Goal: Task Accomplishment & Management: Use online tool/utility

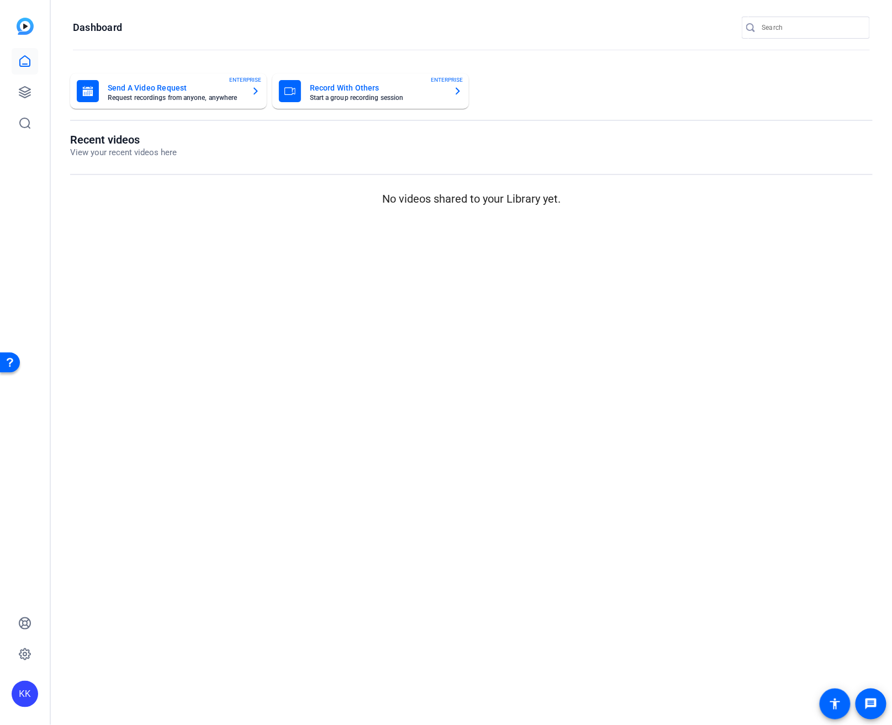
click at [161, 102] on div "Send A Video Request Request recordings from anyone, anywhere ENTERPRISE" at bounding box center [168, 91] width 183 height 22
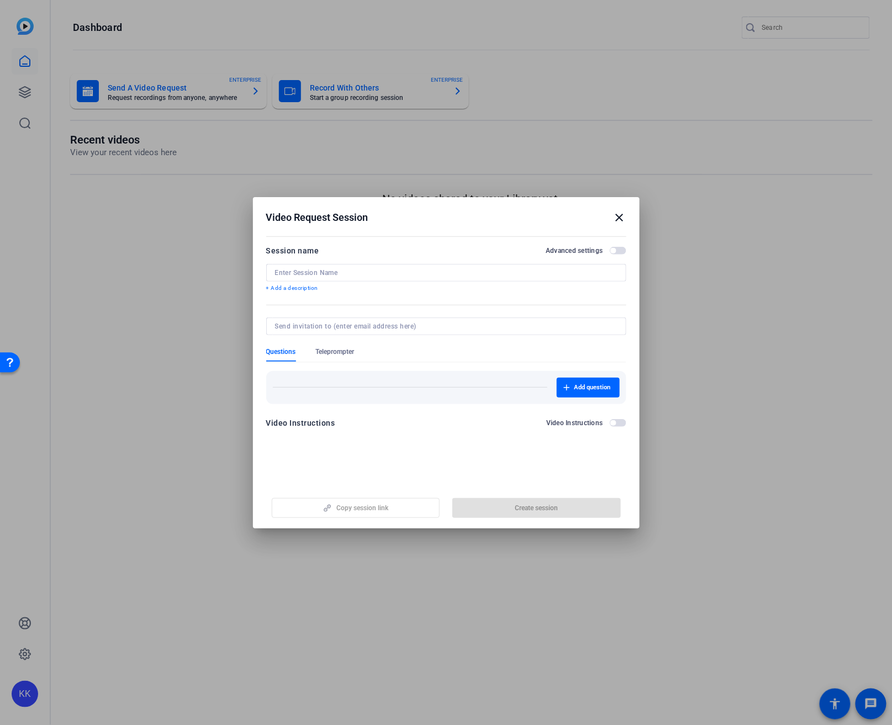
click at [620, 216] on mat-icon "close" at bounding box center [619, 217] width 13 height 13
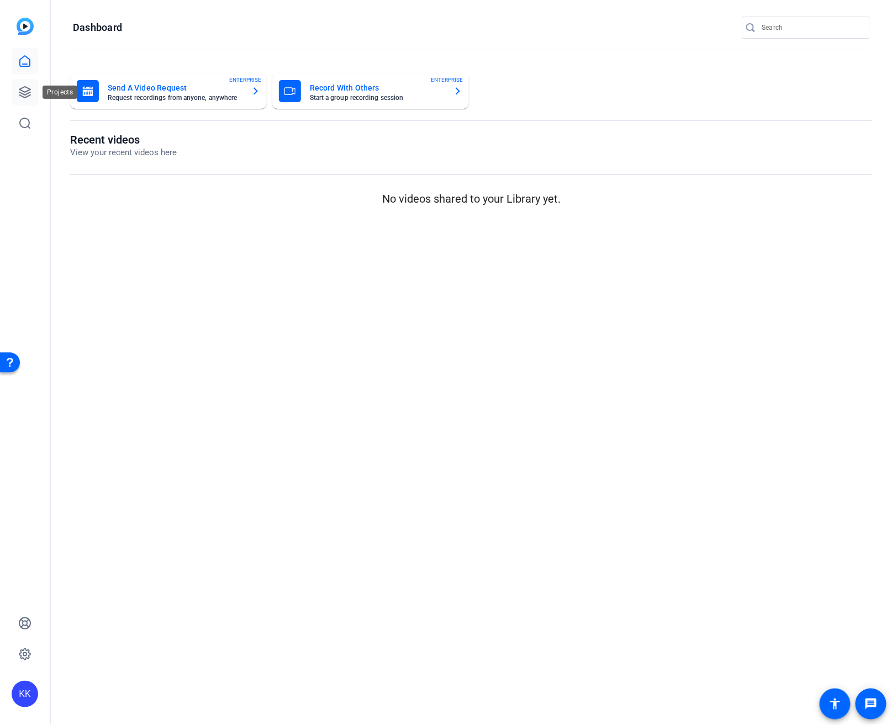
click at [20, 96] on icon at bounding box center [24, 92] width 11 height 11
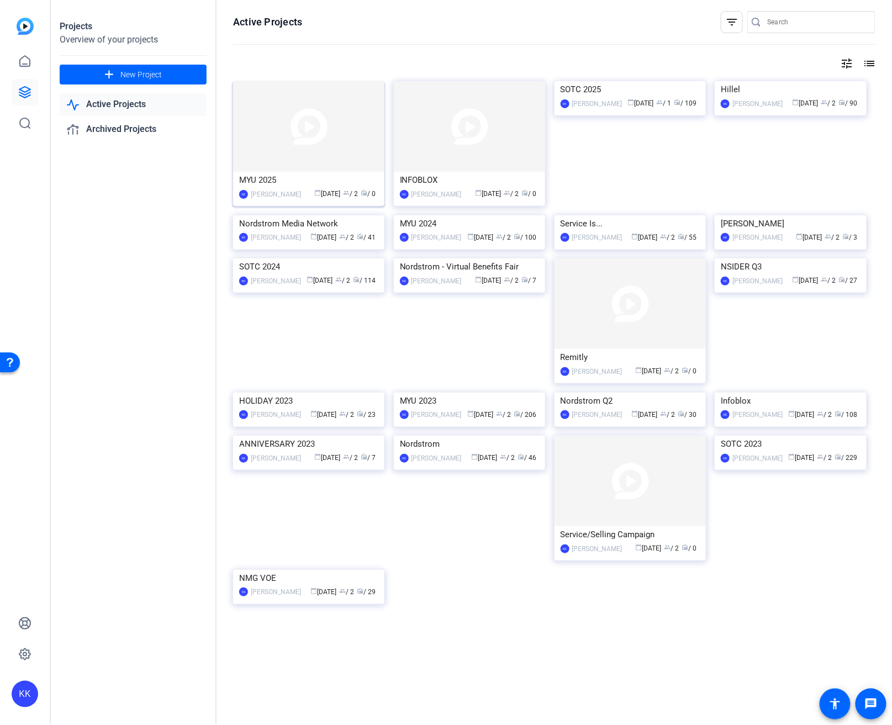
click at [314, 162] on img at bounding box center [308, 126] width 151 height 91
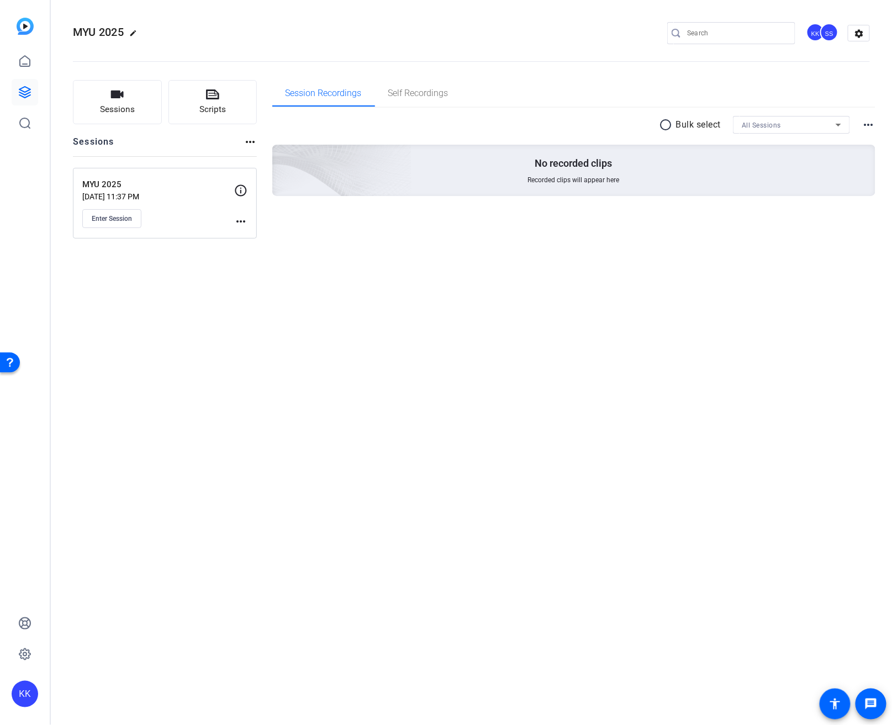
click at [141, 200] on div "MYU 2025 Aug 12, 2025 @ 11:37 PM Enter Session" at bounding box center [158, 203] width 152 height 50
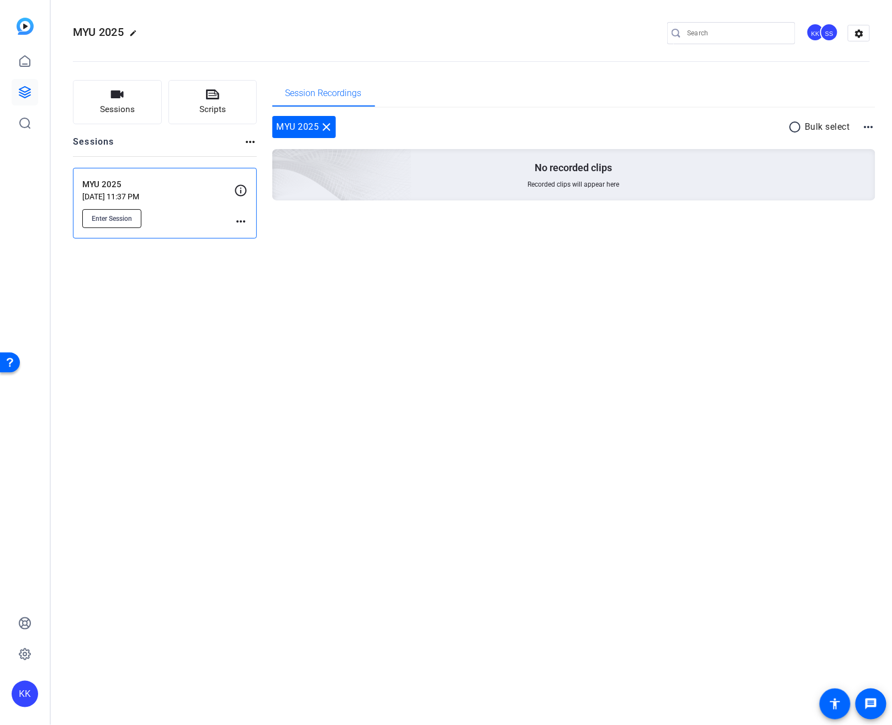
click at [124, 217] on span "Enter Session" at bounding box center [112, 218] width 40 height 9
click at [25, 57] on icon at bounding box center [24, 61] width 13 height 13
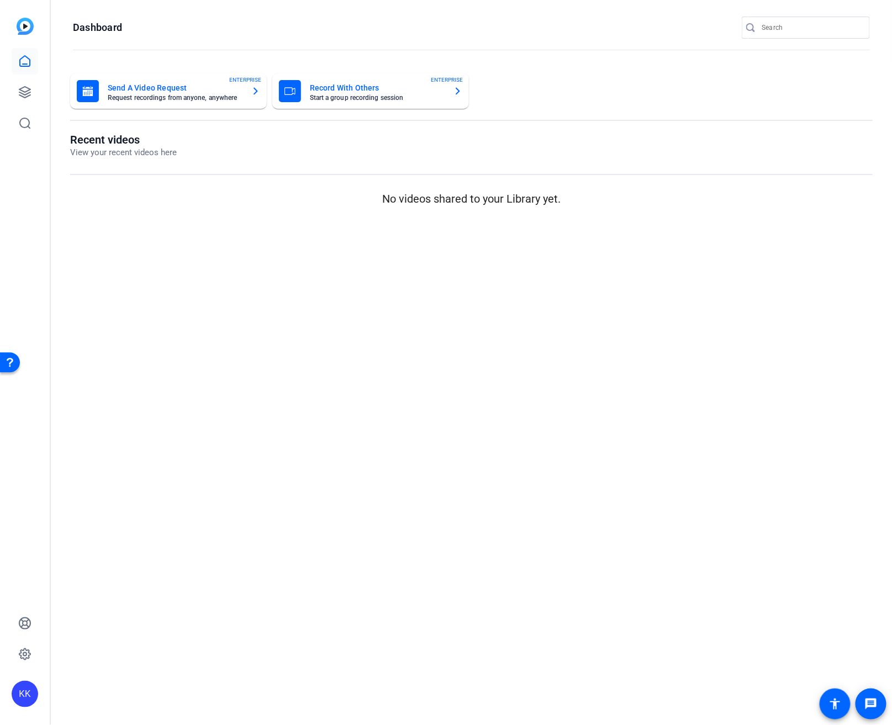
click at [29, 27] on img at bounding box center [25, 26] width 17 height 17
click at [21, 91] on icon at bounding box center [24, 92] width 13 height 13
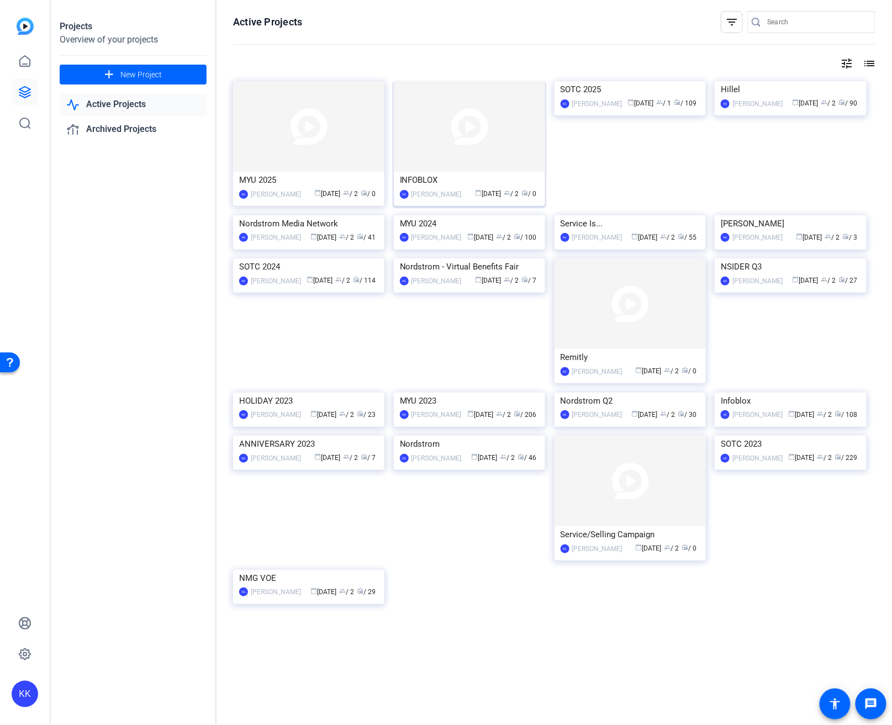
click at [459, 173] on div "INFOBLOX" at bounding box center [469, 180] width 139 height 17
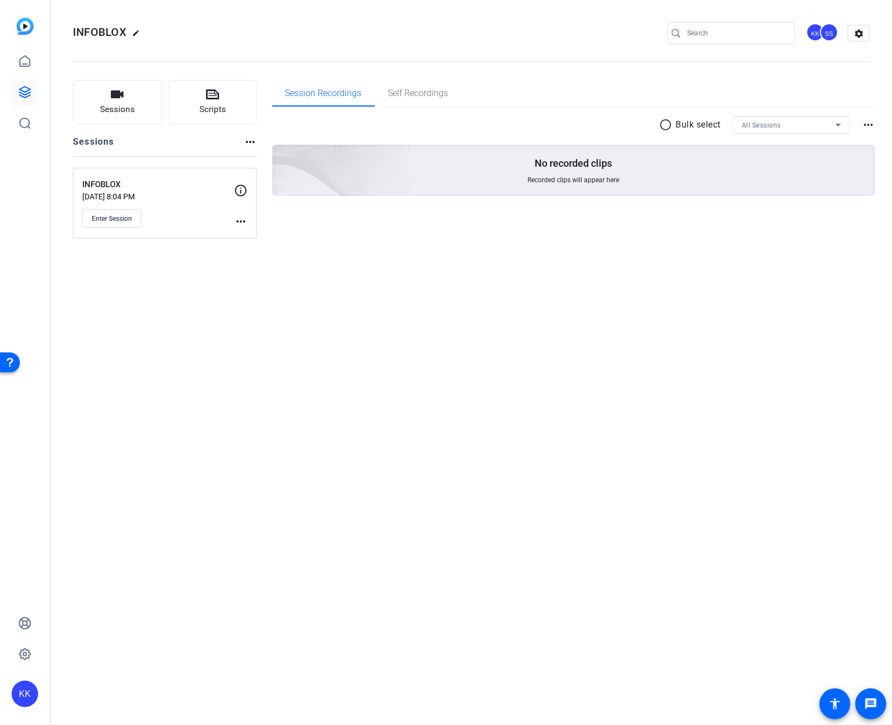
click at [100, 232] on div "INFOBLOX Aug 11, 2025 @ 8:04 PM Enter Session more_horiz" at bounding box center [165, 203] width 184 height 71
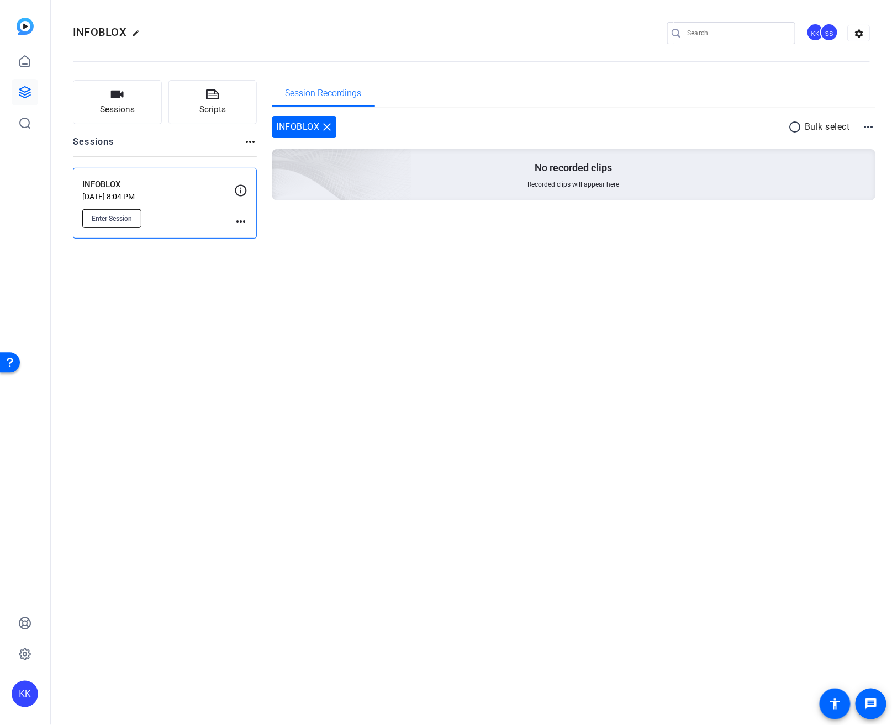
click at [106, 221] on span "Enter Session" at bounding box center [112, 218] width 40 height 9
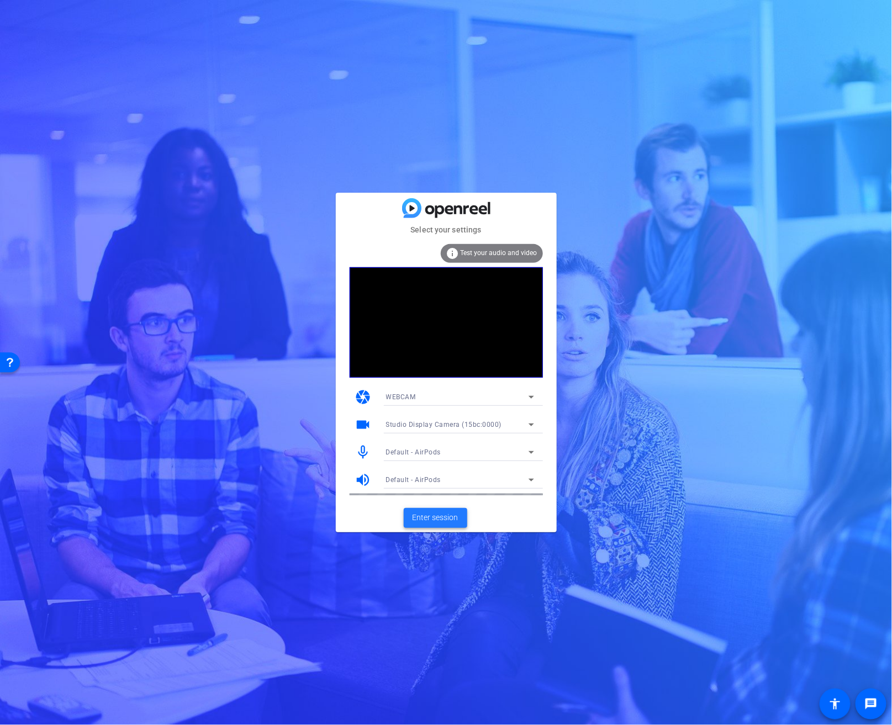
click at [440, 524] on span at bounding box center [435, 518] width 63 height 27
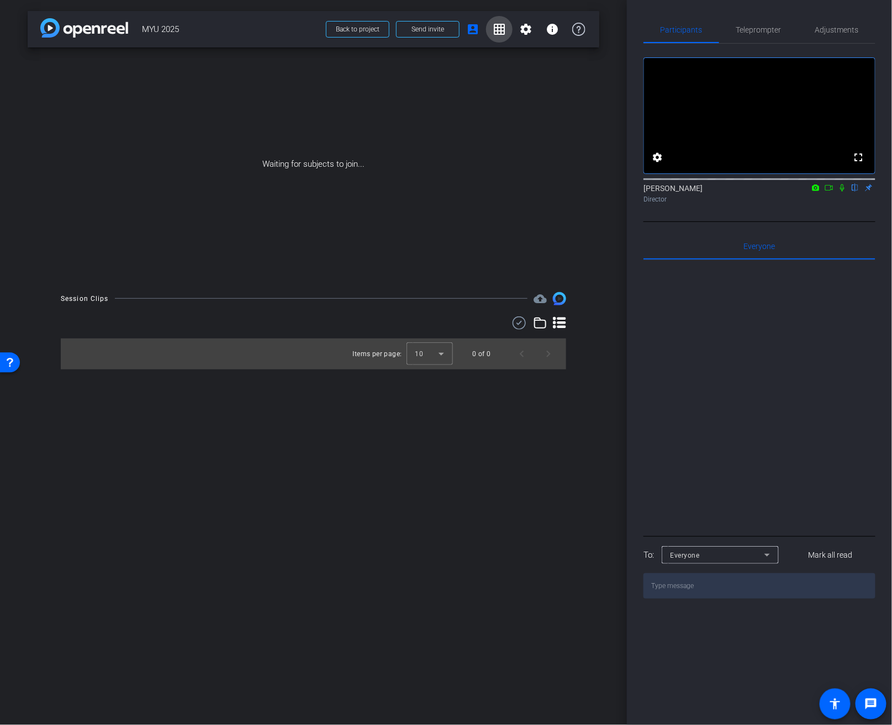
click at [493, 34] on mat-icon "grid_on" at bounding box center [499, 29] width 13 height 13
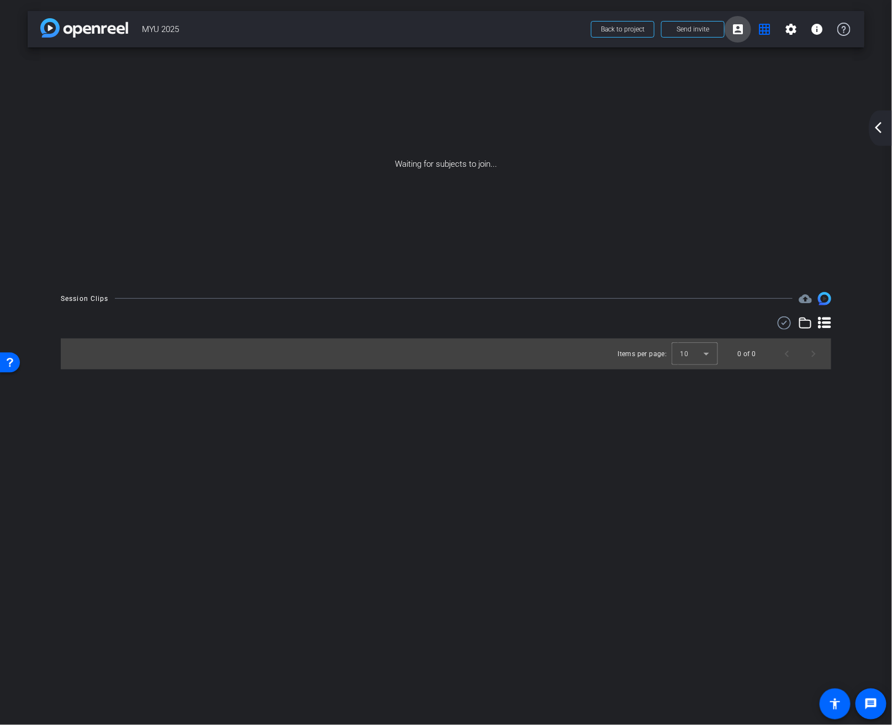
click at [739, 27] on mat-icon "account_box" at bounding box center [737, 29] width 13 height 13
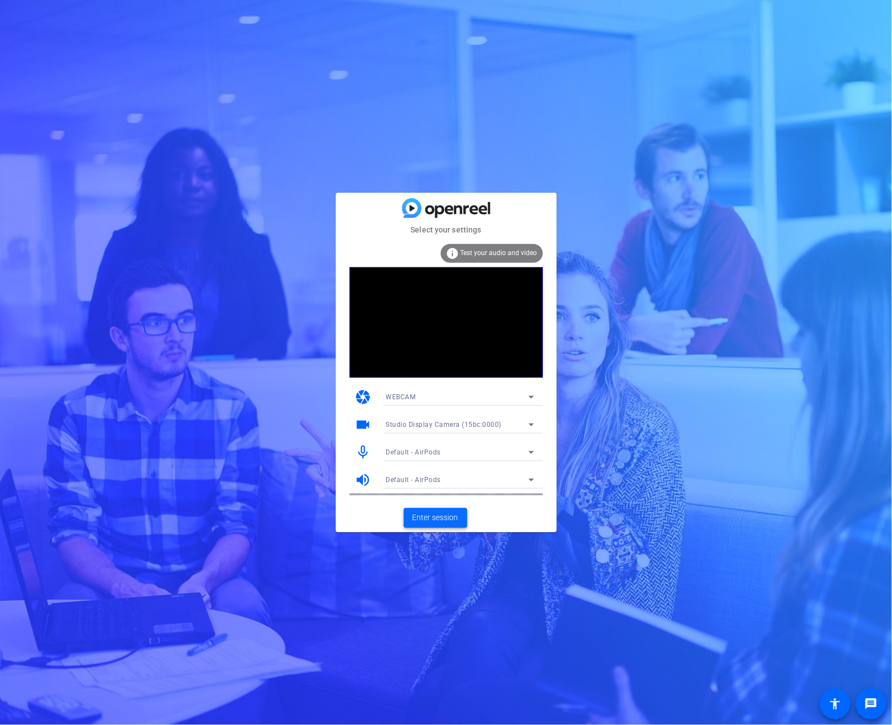
click at [444, 517] on span "Enter session" at bounding box center [435, 518] width 46 height 12
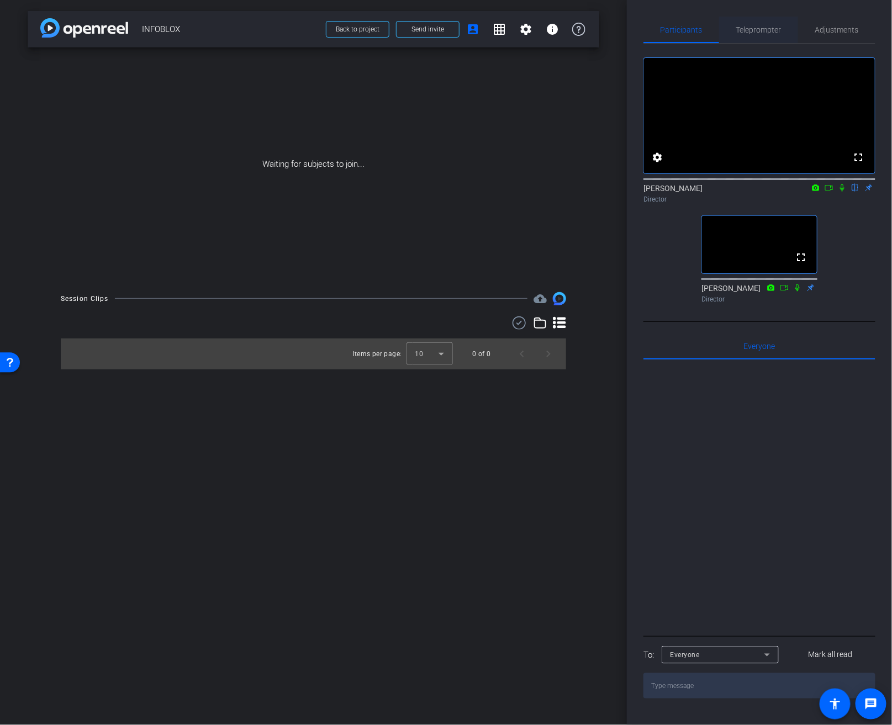
click at [758, 29] on span "Teleprompter" at bounding box center [758, 30] width 45 height 8
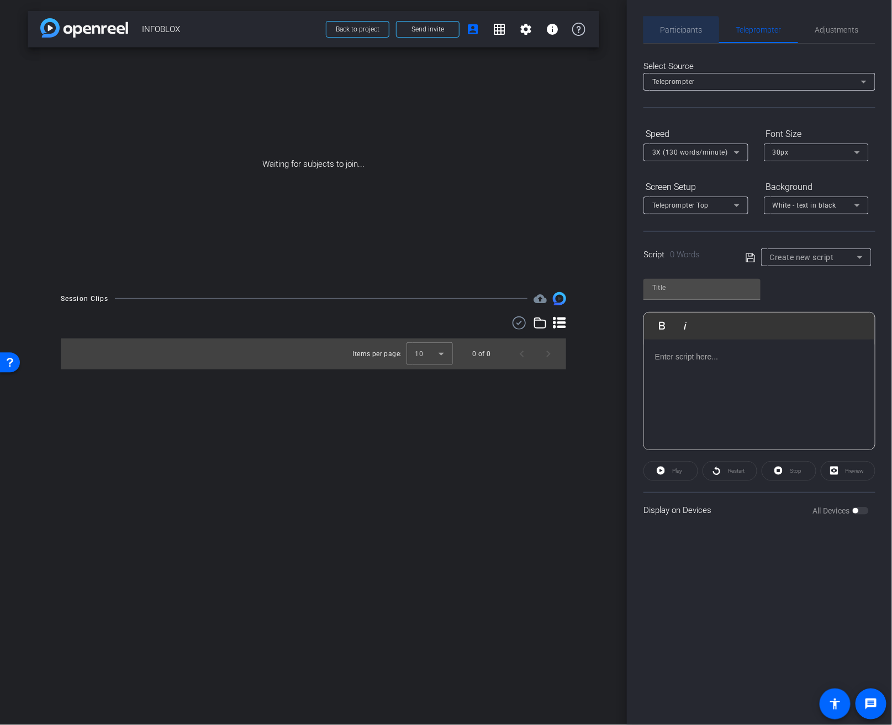
click at [681, 37] on span "Participants" at bounding box center [681, 30] width 42 height 27
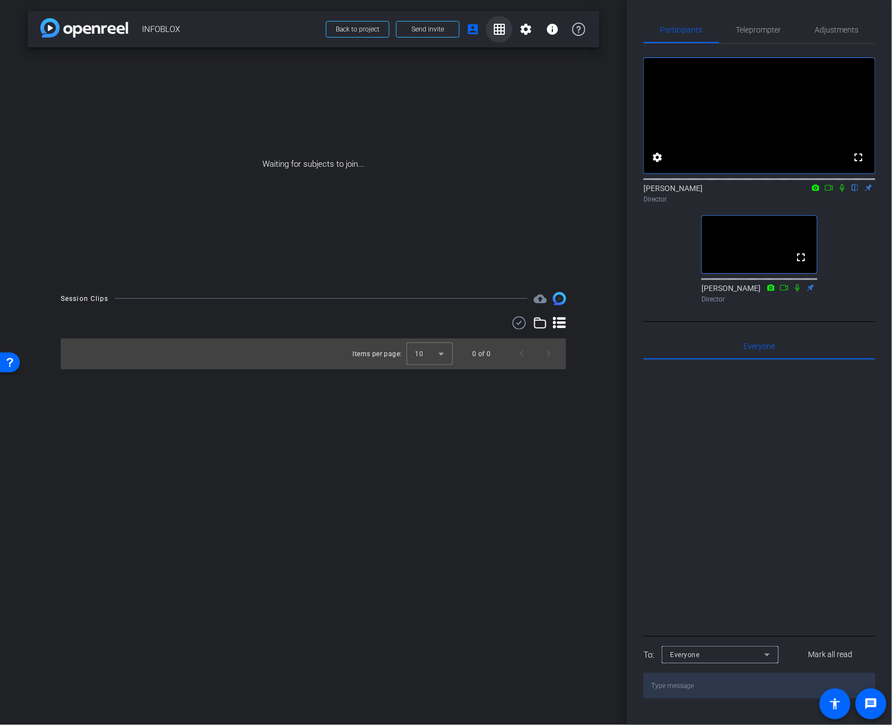
click at [503, 30] on mat-icon "grid_on" at bounding box center [499, 29] width 13 height 13
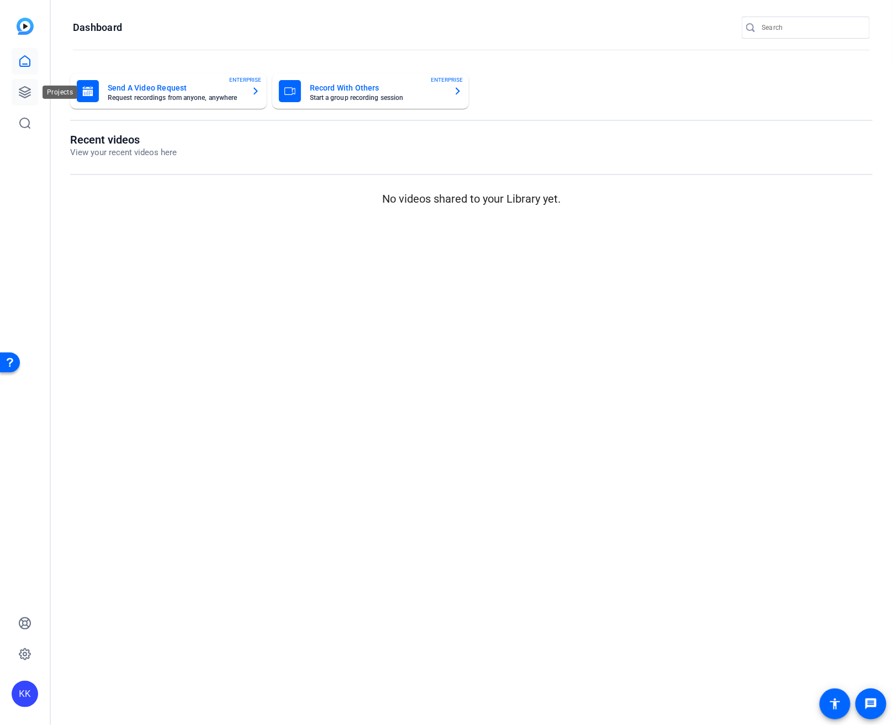
click at [25, 82] on link at bounding box center [25, 92] width 27 height 27
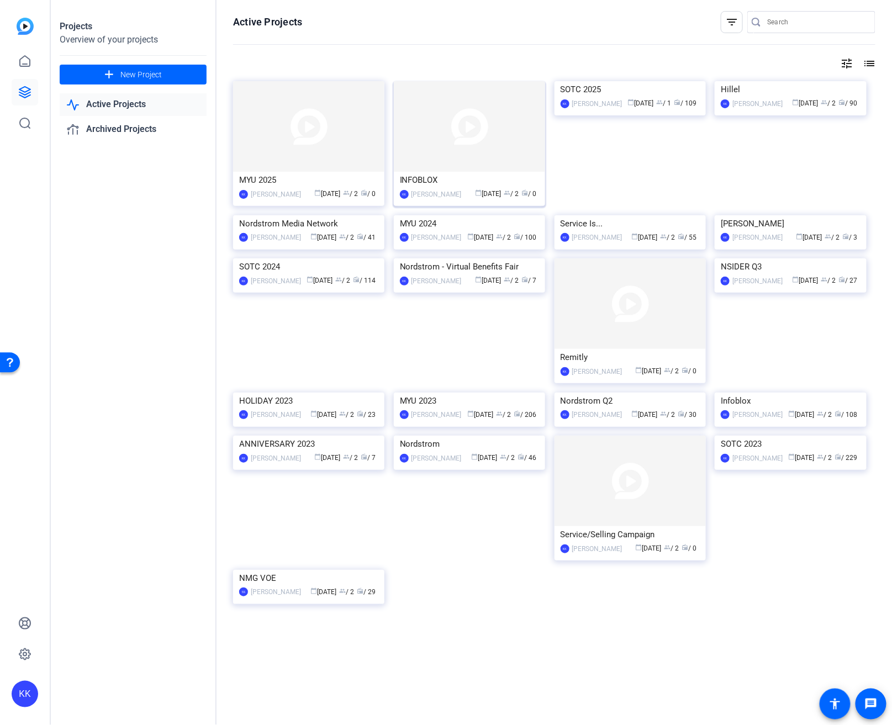
click at [454, 126] on img at bounding box center [469, 126] width 151 height 91
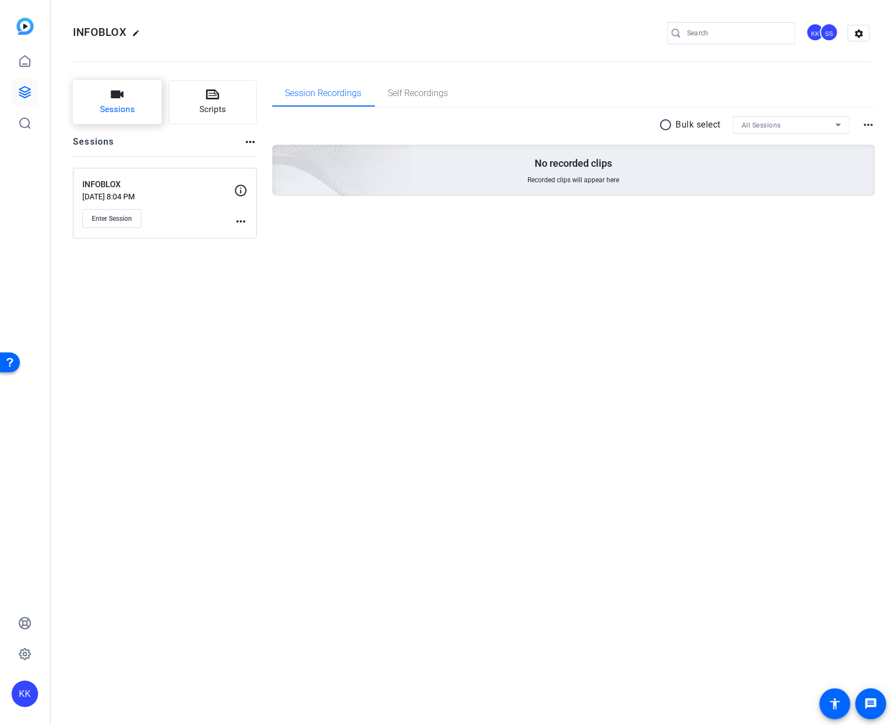
click at [139, 104] on button "Sessions" at bounding box center [117, 102] width 89 height 44
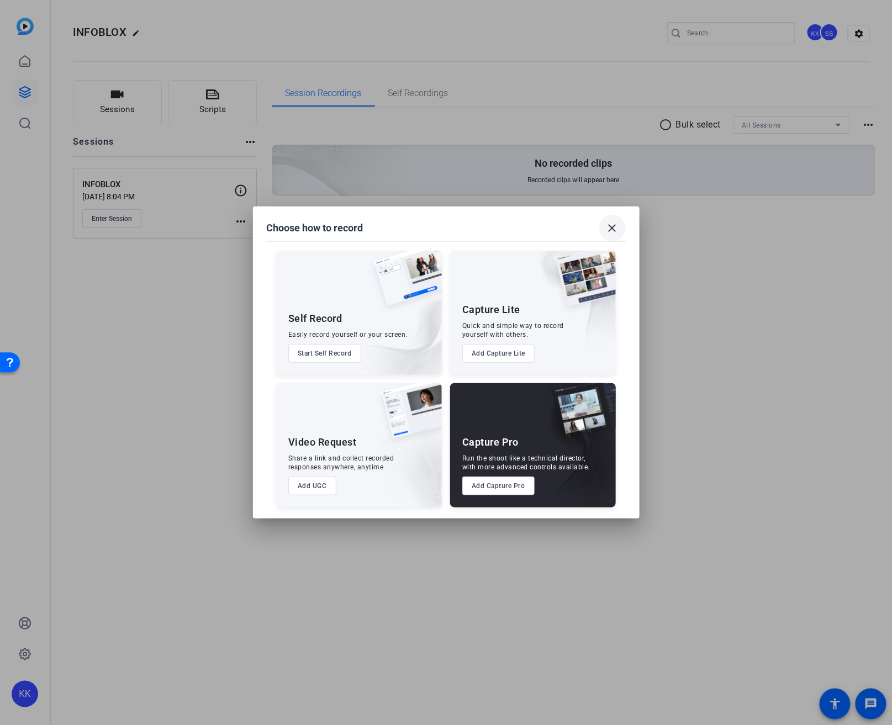
click at [621, 227] on span at bounding box center [612, 228] width 27 height 27
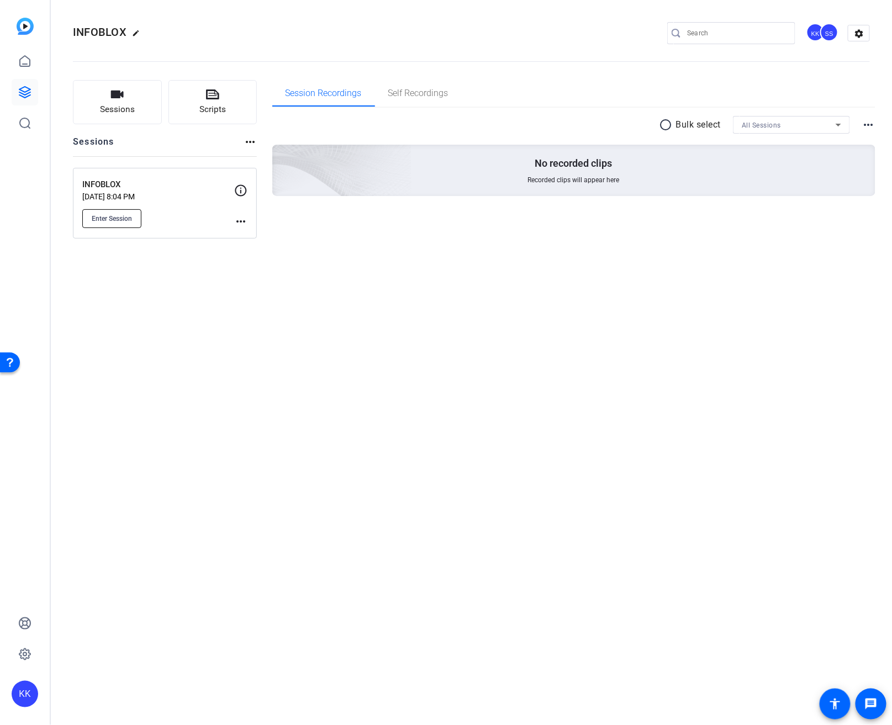
click at [106, 221] on span "Enter Session" at bounding box center [112, 218] width 40 height 9
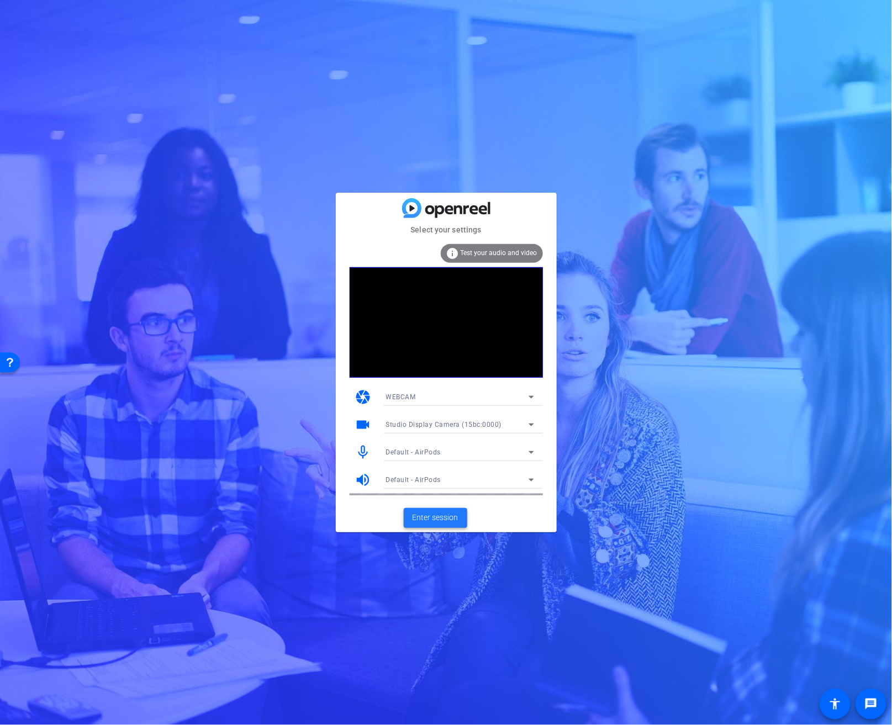
click at [437, 521] on span "Enter session" at bounding box center [435, 518] width 46 height 12
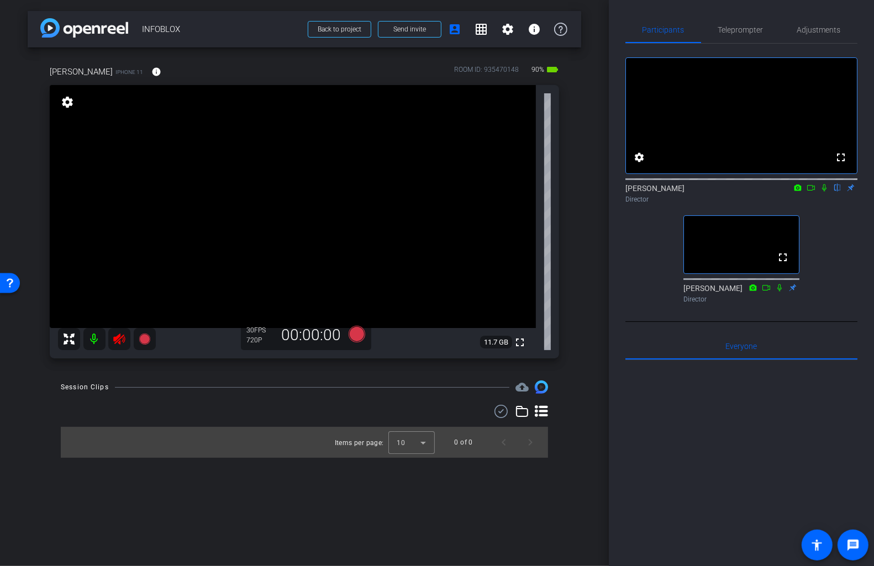
click at [118, 342] on icon at bounding box center [119, 338] width 13 height 13
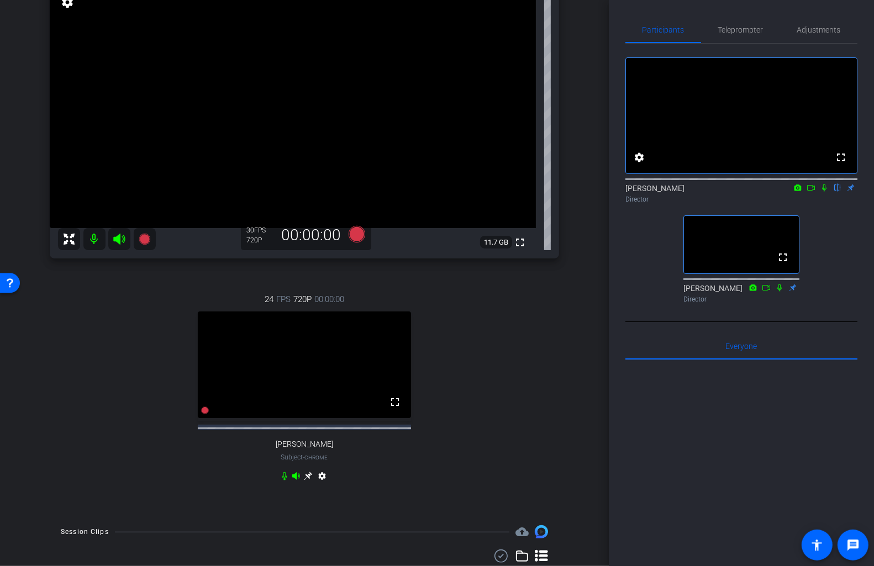
scroll to position [98, 0]
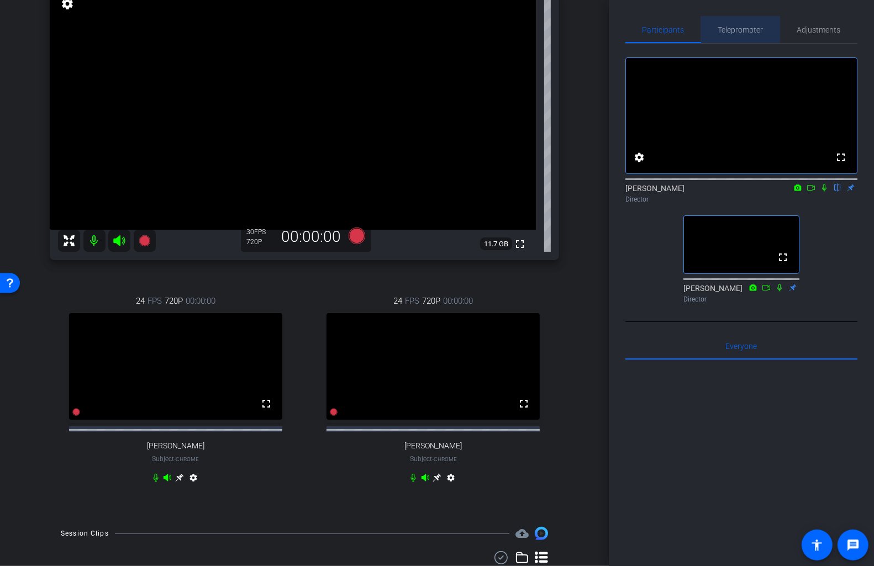
click at [735, 29] on span "Teleprompter" at bounding box center [740, 30] width 45 height 8
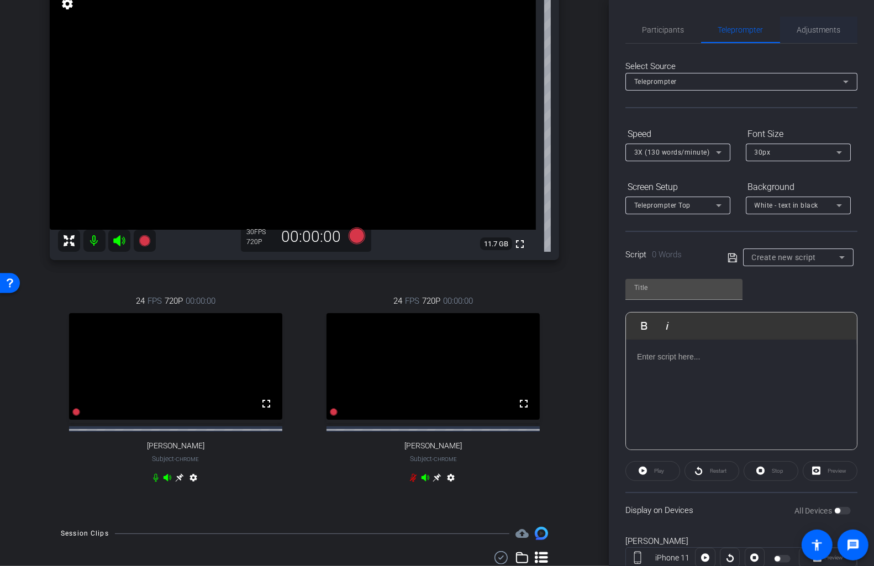
click at [806, 36] on span "Adjustments" at bounding box center [819, 30] width 44 height 27
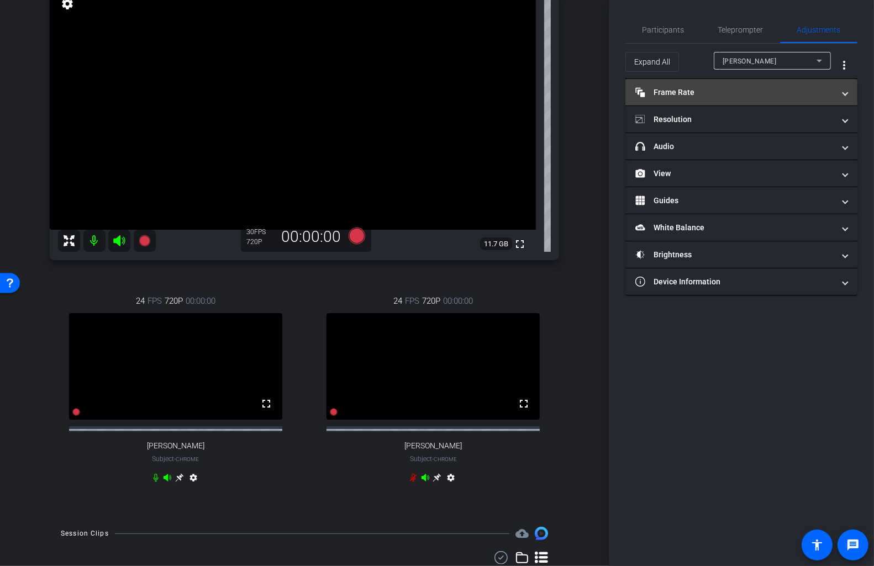
click at [695, 92] on mat-panel-title "Frame Rate Frame Rate" at bounding box center [734, 93] width 199 height 12
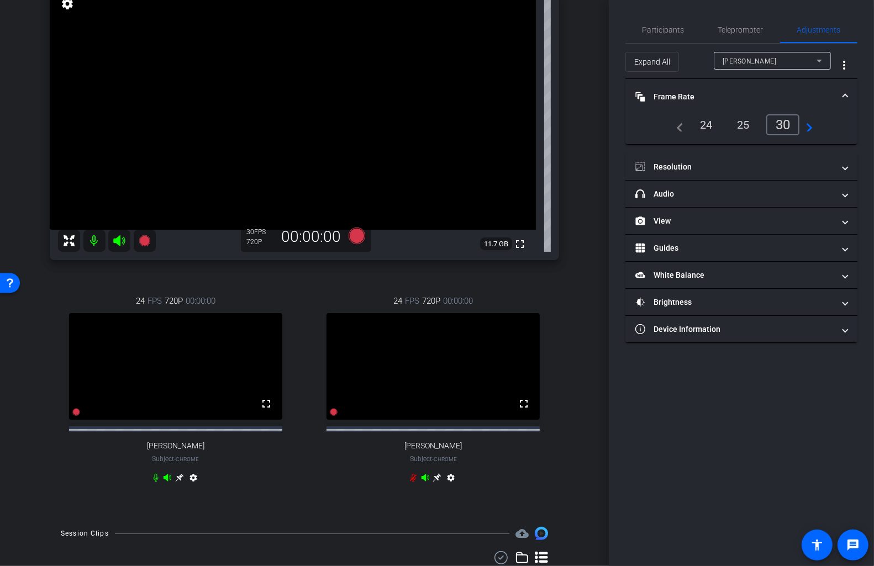
click at [696, 130] on div "24" at bounding box center [705, 124] width 29 height 19
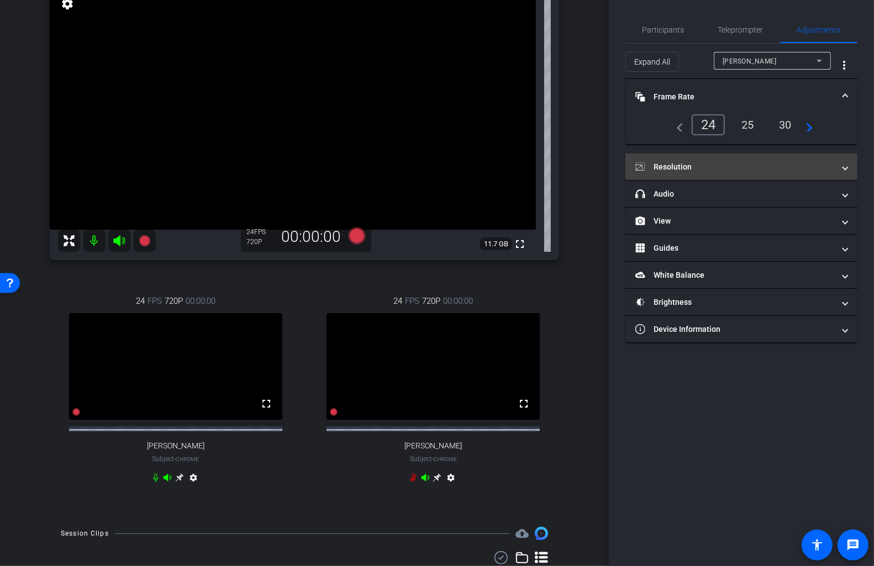
click at [707, 176] on mat-expansion-panel-header "Resolution" at bounding box center [741, 166] width 232 height 27
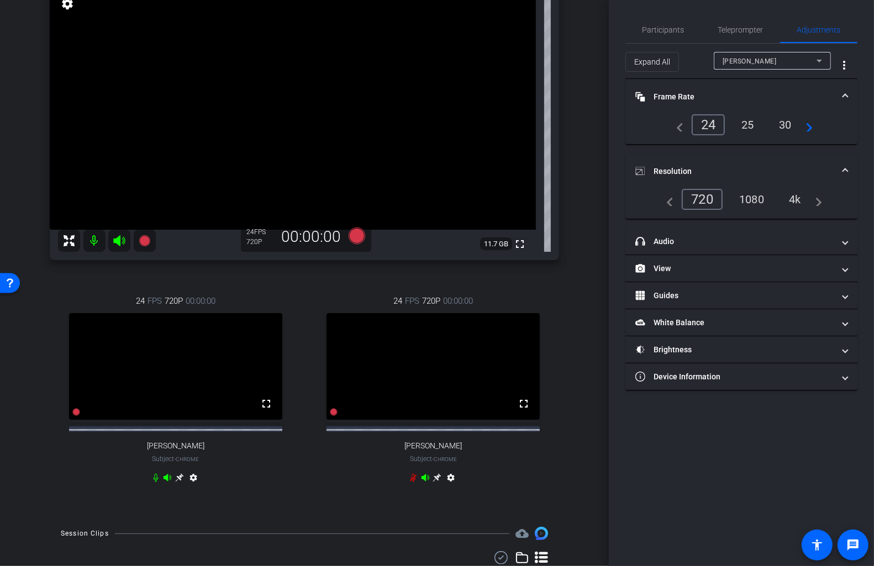
click at [792, 200] on div "4k" at bounding box center [794, 199] width 29 height 19
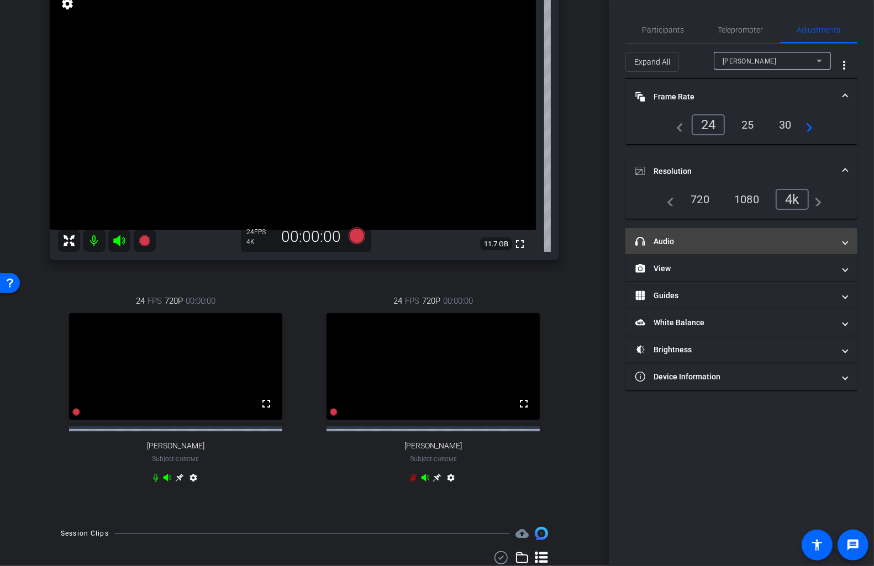
click at [679, 244] on mat-panel-title "headphone icon Audio" at bounding box center [734, 242] width 199 height 12
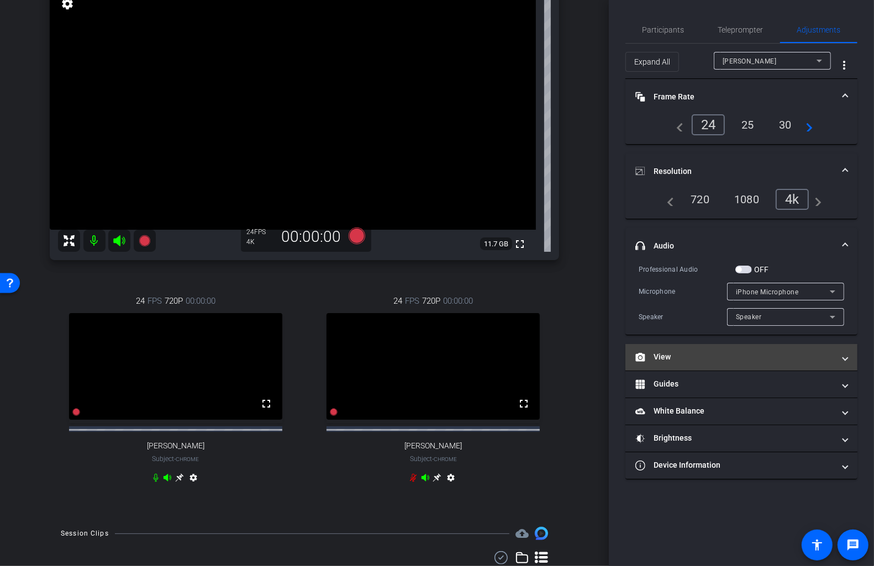
click at [686, 353] on mat-panel-title "View" at bounding box center [734, 357] width 199 height 12
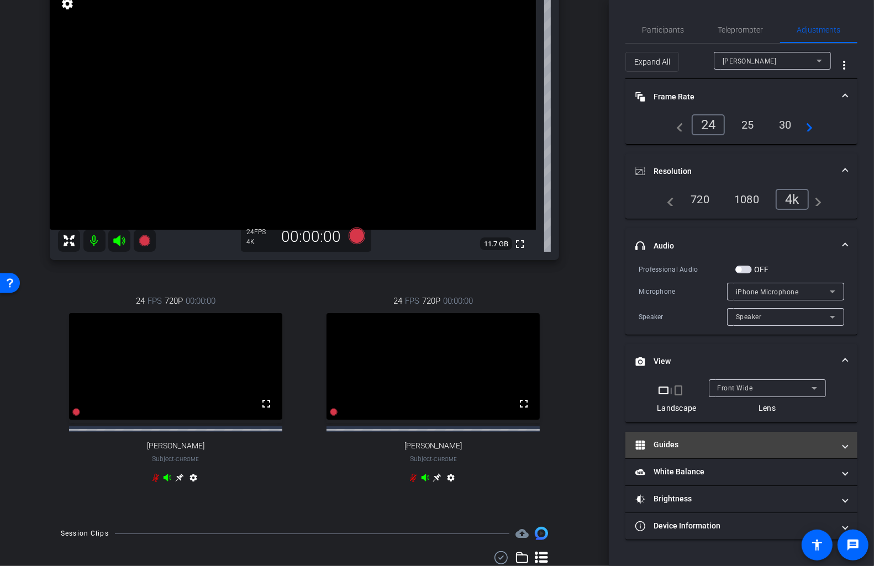
click at [718, 441] on mat-panel-title "Guides" at bounding box center [734, 445] width 199 height 12
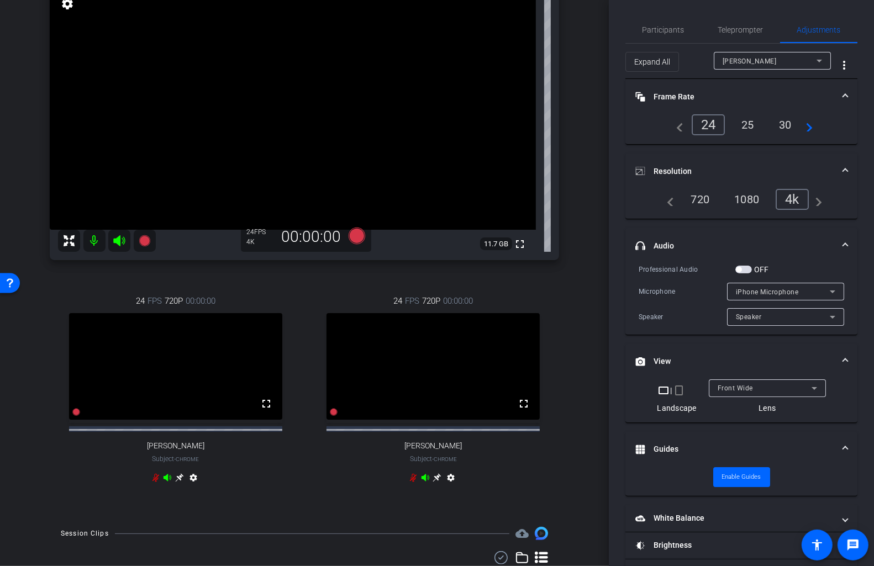
scroll to position [33, 0]
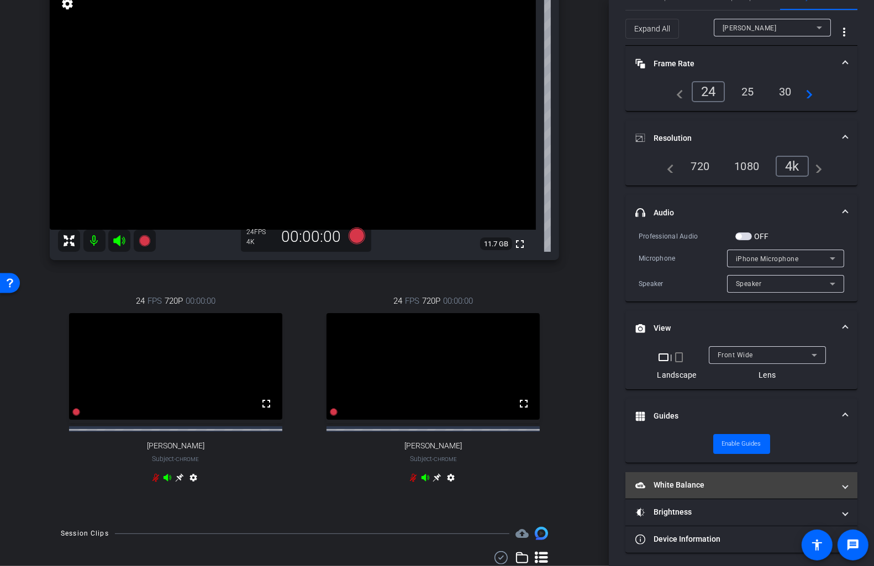
click at [708, 481] on mat-panel-title "White Balance White Balance" at bounding box center [734, 485] width 199 height 12
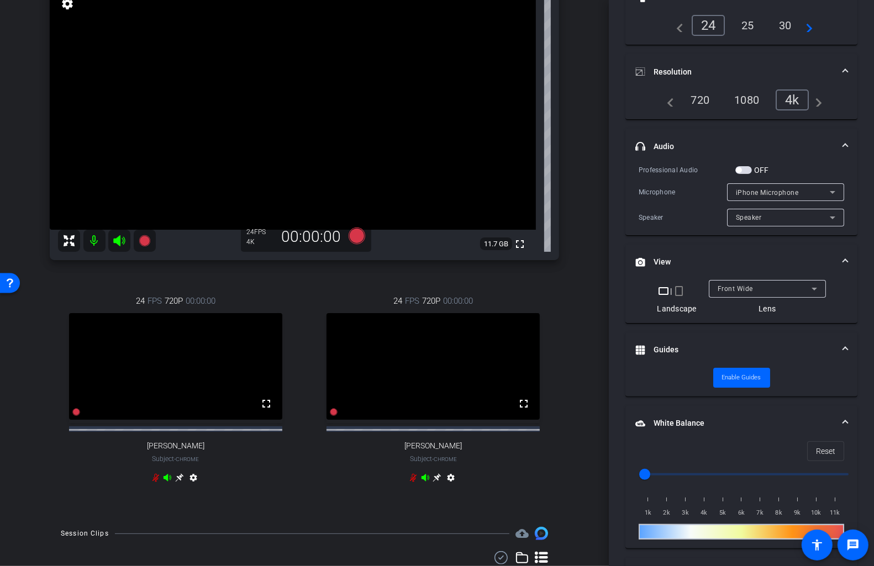
scroll to position [100, 0]
drag, startPoint x: 688, startPoint y: 470, endPoint x: 694, endPoint y: 470, distance: 5.5
click at [694, 470] on input "range" at bounding box center [745, 474] width 229 height 24
drag, startPoint x: 687, startPoint y: 474, endPoint x: 673, endPoint y: 475, distance: 14.9
click at [671, 475] on input "range" at bounding box center [745, 474] width 229 height 24
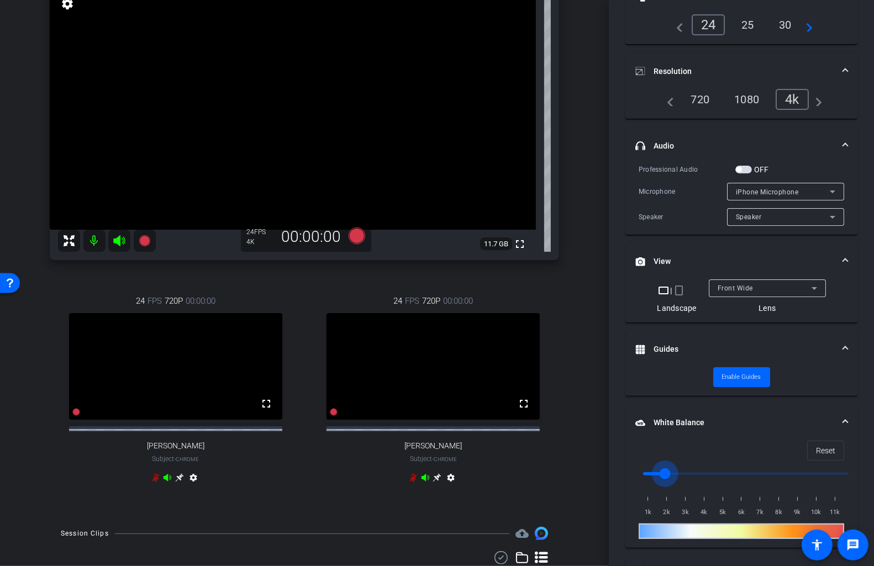
drag, startPoint x: 677, startPoint y: 472, endPoint x: 669, endPoint y: 474, distance: 8.0
click at [669, 474] on input "range" at bounding box center [745, 474] width 229 height 24
drag, startPoint x: 674, startPoint y: 474, endPoint x: 681, endPoint y: 472, distance: 7.9
click at [681, 472] on input "range" at bounding box center [745, 474] width 229 height 24
drag, startPoint x: 681, startPoint y: 472, endPoint x: 675, endPoint y: 474, distance: 6.3
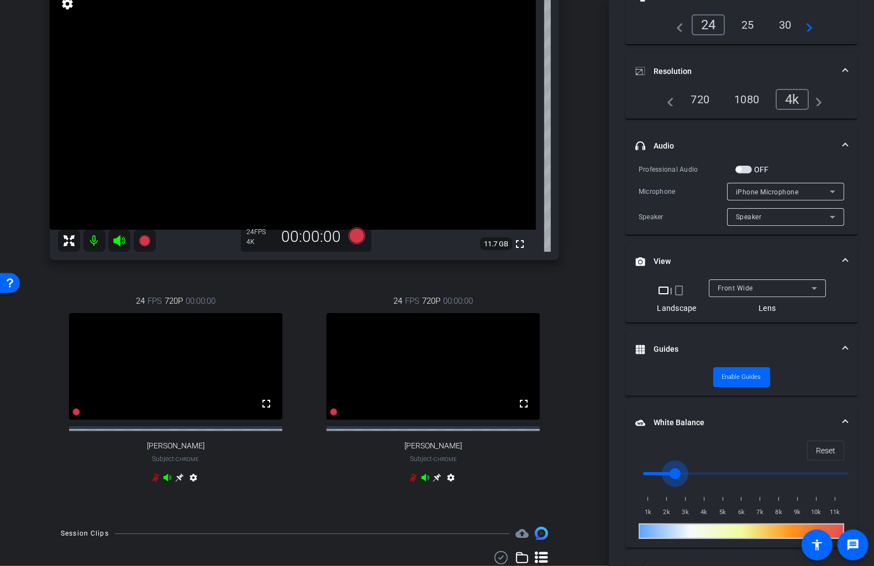
type input "2500"
click at [675, 474] on input "range" at bounding box center [745, 474] width 229 height 24
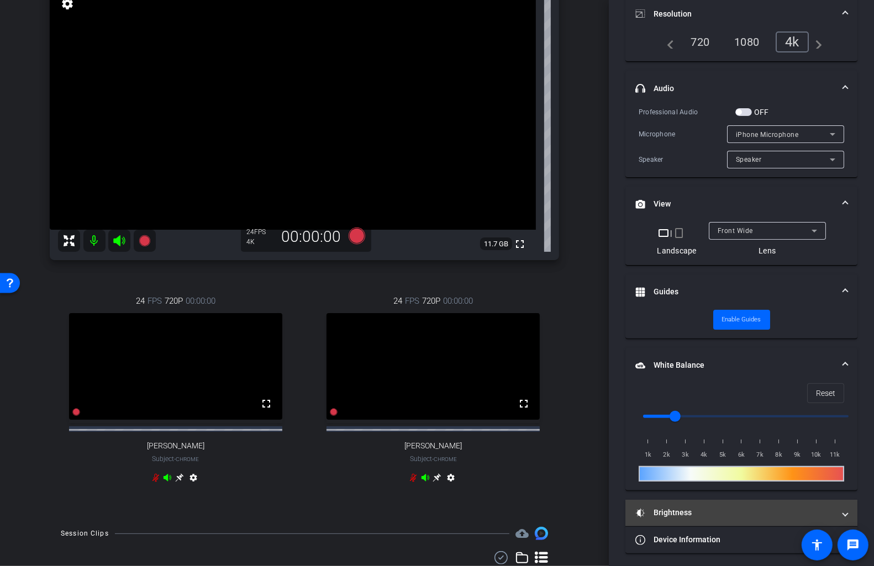
click at [739, 507] on mat-panel-title "Brightness" at bounding box center [734, 513] width 199 height 12
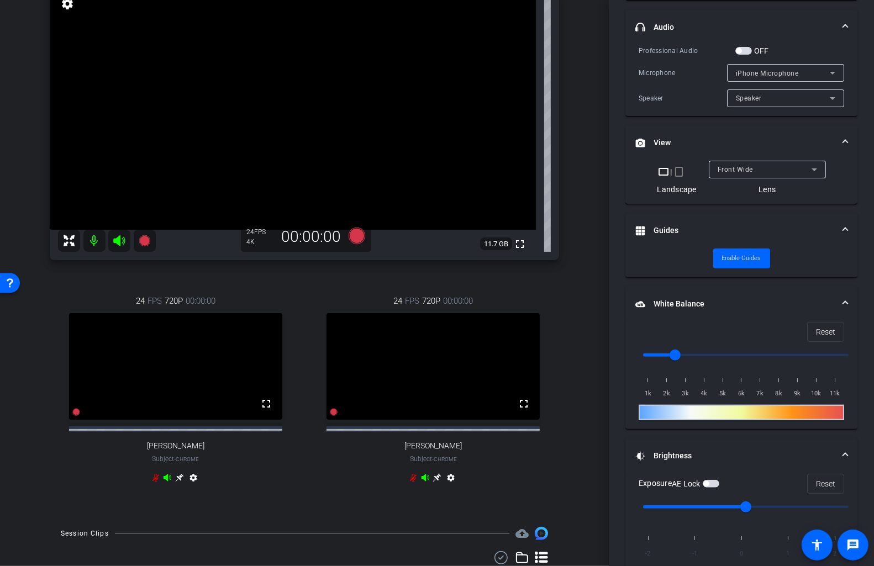
scroll to position [249, 0]
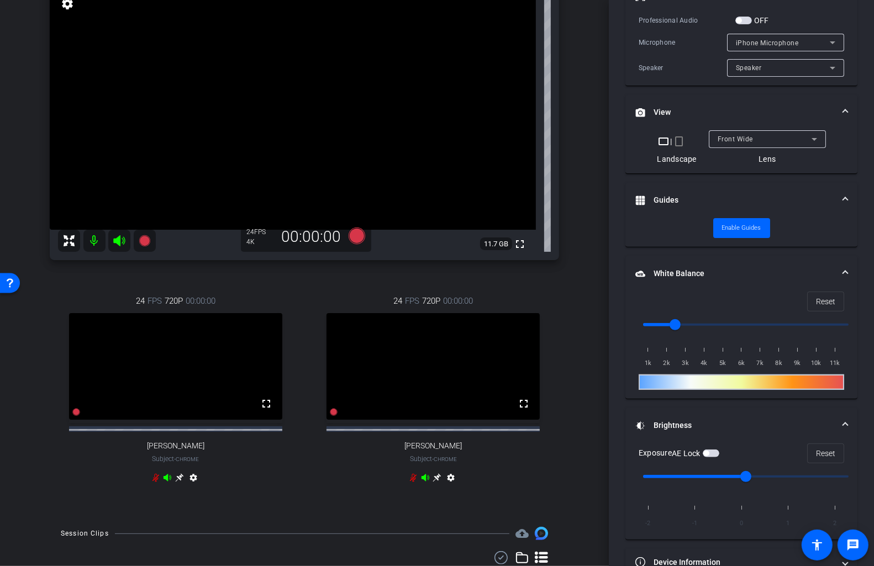
click at [716, 449] on span "button" at bounding box center [710, 453] width 17 height 8
click at [146, 246] on icon at bounding box center [144, 240] width 13 height 13
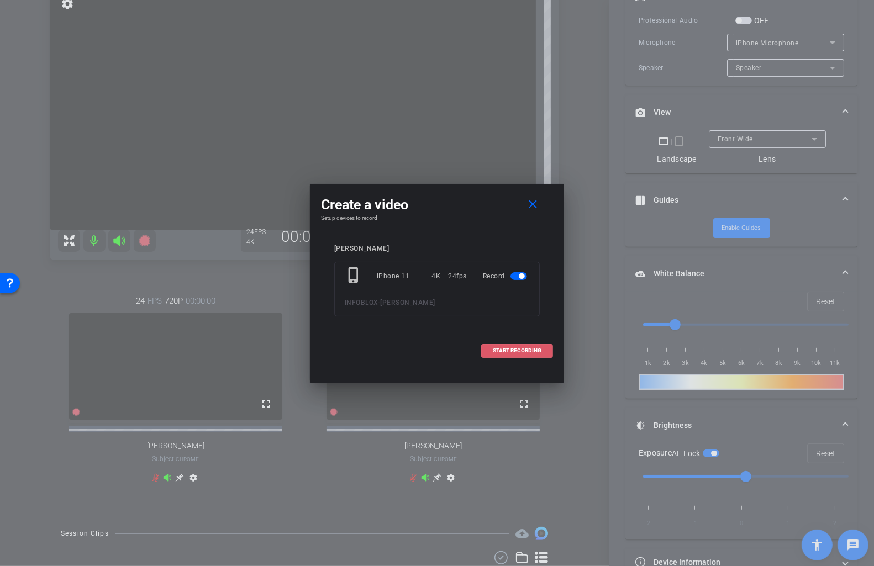
click at [531, 354] on span at bounding box center [516, 350] width 71 height 27
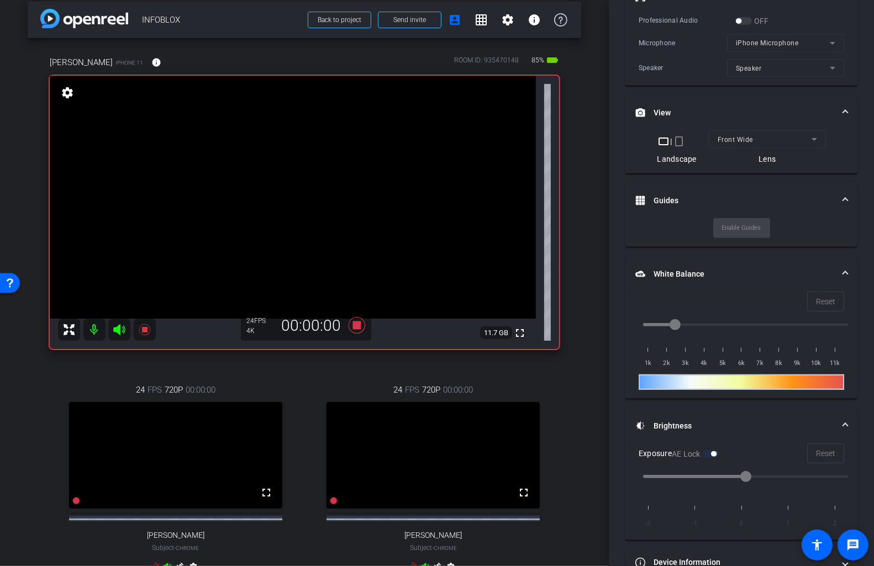
scroll to position [0, 0]
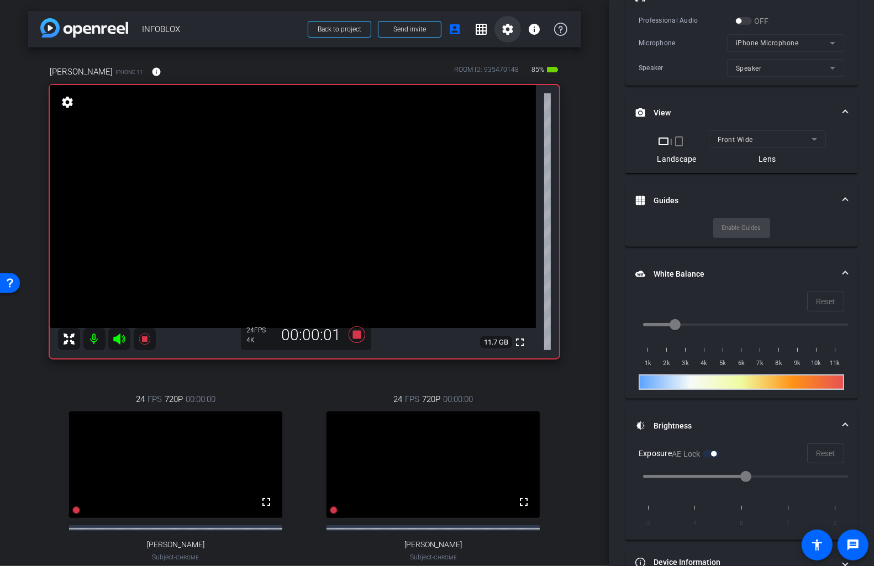
click at [511, 31] on mat-icon "settings" at bounding box center [507, 29] width 13 height 13
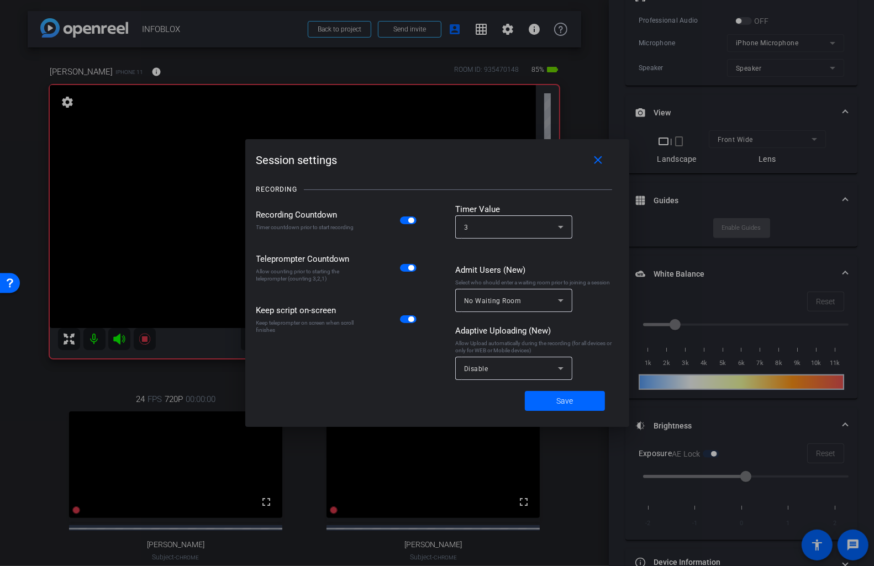
click at [410, 220] on span "button" at bounding box center [411, 221] width 6 height 6
drag, startPoint x: 565, startPoint y: 398, endPoint x: 571, endPoint y: 379, distance: 19.6
click at [565, 398] on span "Save" at bounding box center [564, 401] width 17 height 12
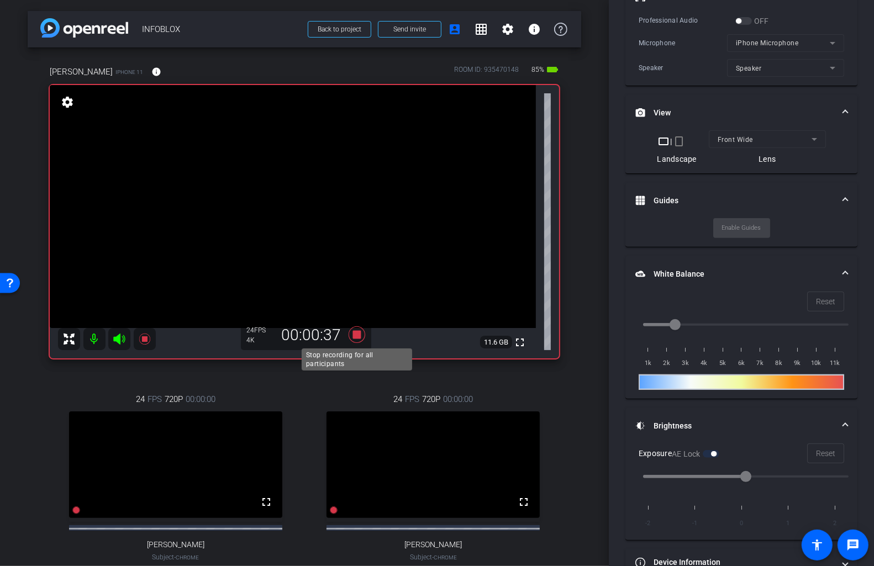
click at [355, 336] on icon at bounding box center [356, 334] width 17 height 17
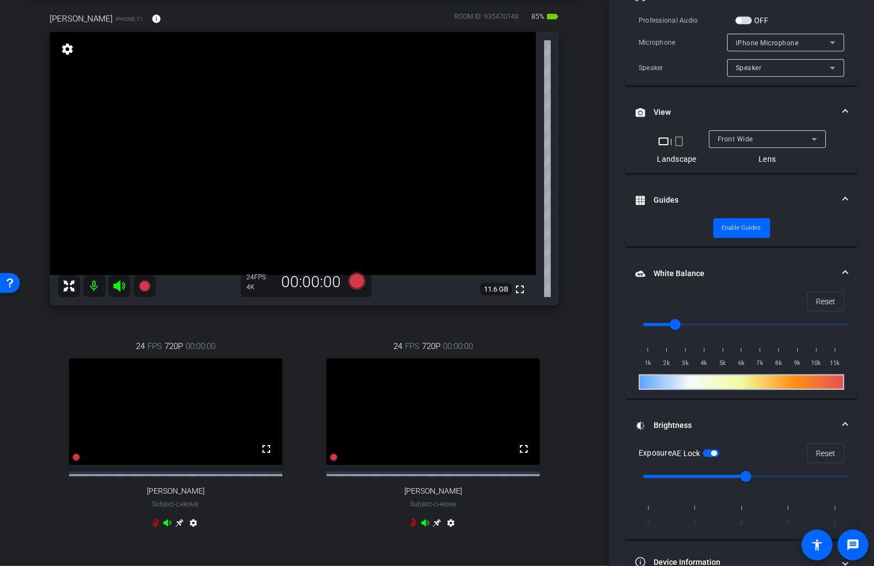
scroll to position [44, 0]
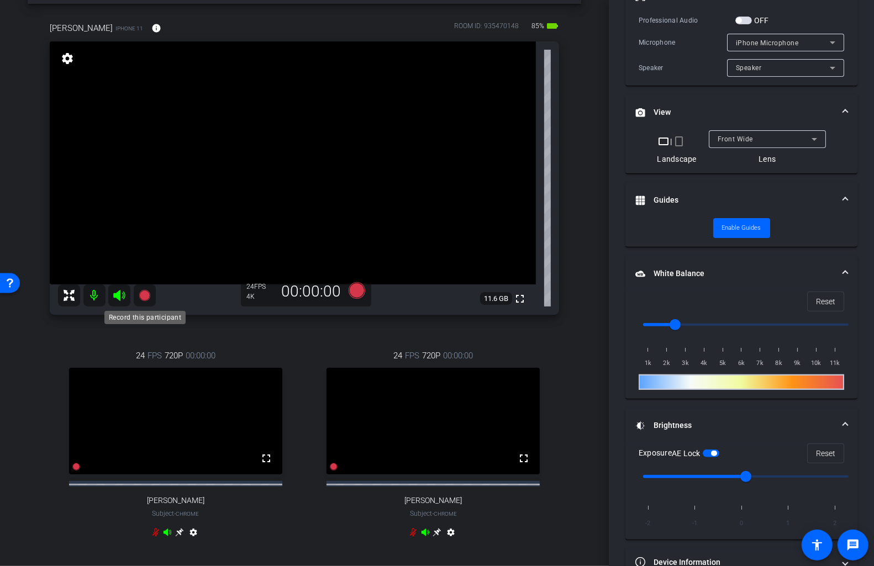
click at [148, 297] on icon at bounding box center [144, 295] width 11 height 11
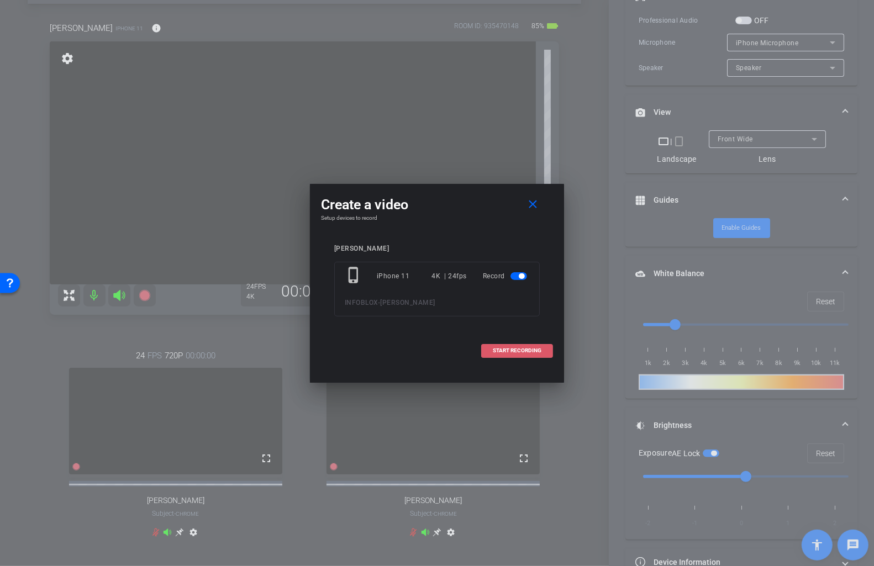
click at [523, 349] on span "START RECORDING" at bounding box center [517, 351] width 49 height 6
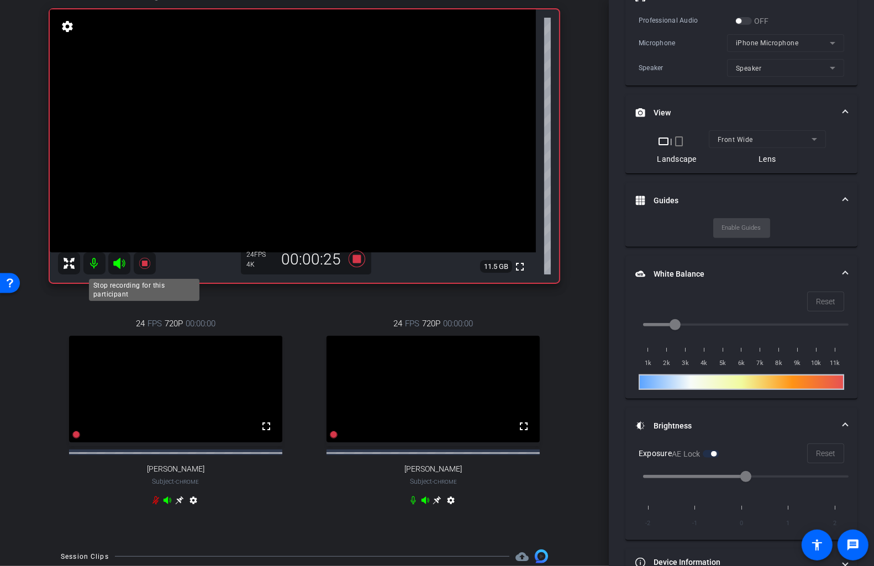
scroll to position [76, 0]
click at [141, 267] on icon at bounding box center [144, 262] width 13 height 13
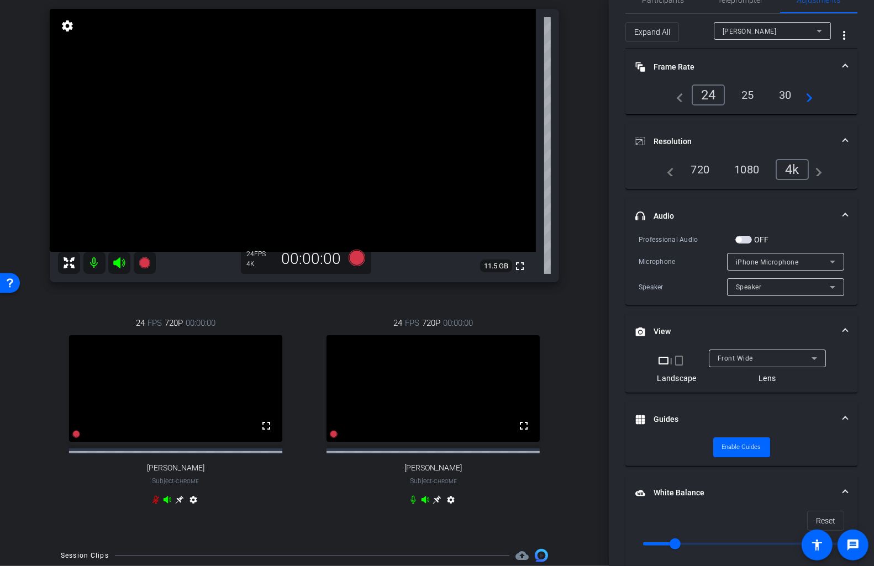
scroll to position [25, 0]
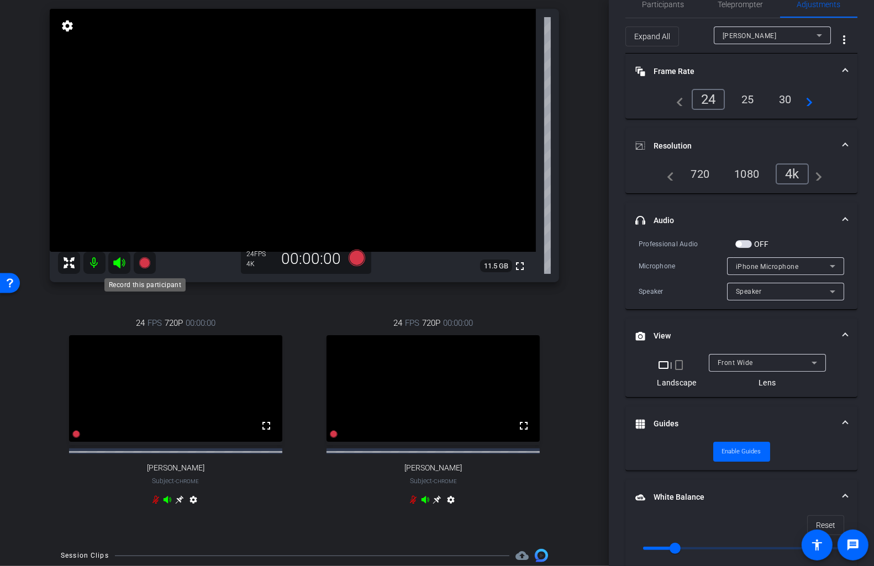
click at [144, 264] on icon at bounding box center [144, 262] width 11 height 11
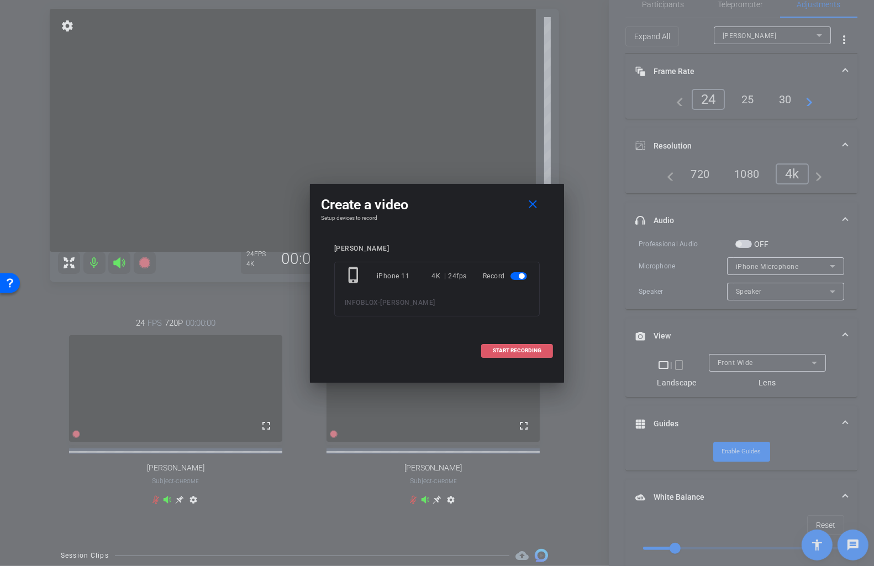
click at [515, 348] on span "START RECORDING" at bounding box center [517, 351] width 49 height 6
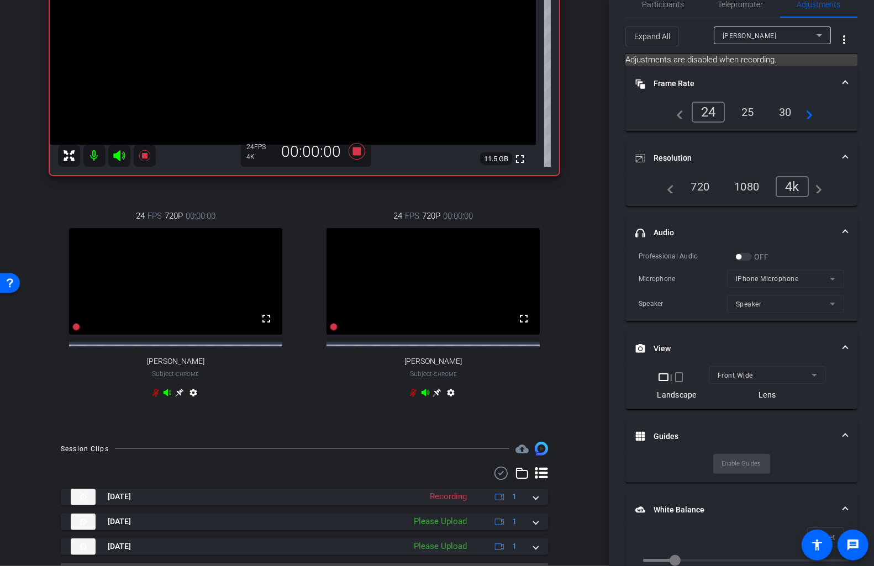
scroll to position [220, 0]
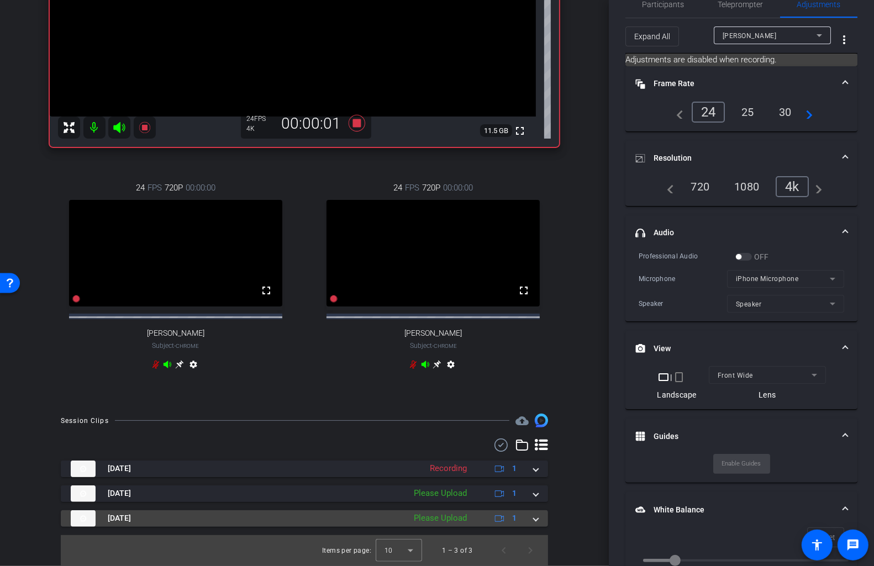
click at [537, 525] on mat-expansion-panel-header "Aug 18, 2025 Please Upload 1" at bounding box center [304, 518] width 487 height 17
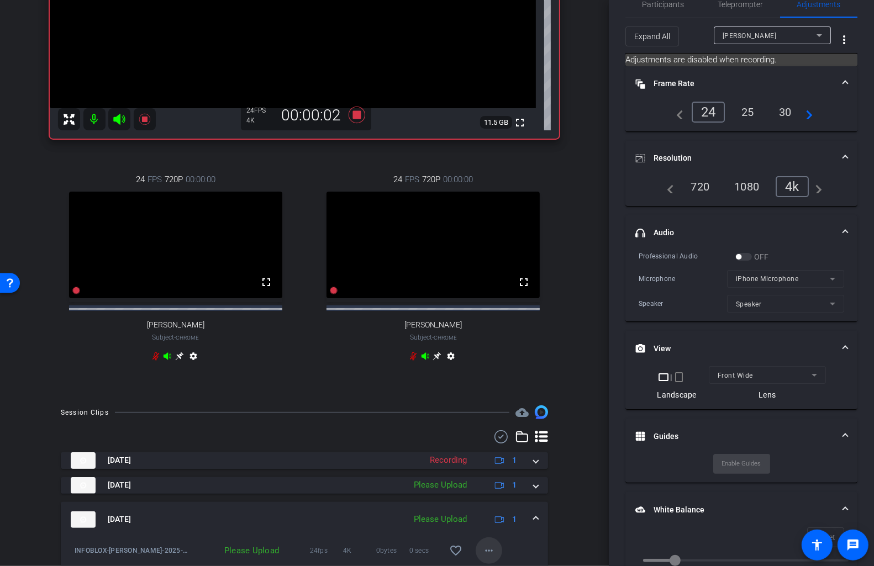
click at [486, 557] on mat-icon "more_horiz" at bounding box center [488, 550] width 13 height 13
click at [504, 514] on span "Upload" at bounding box center [506, 508] width 44 height 13
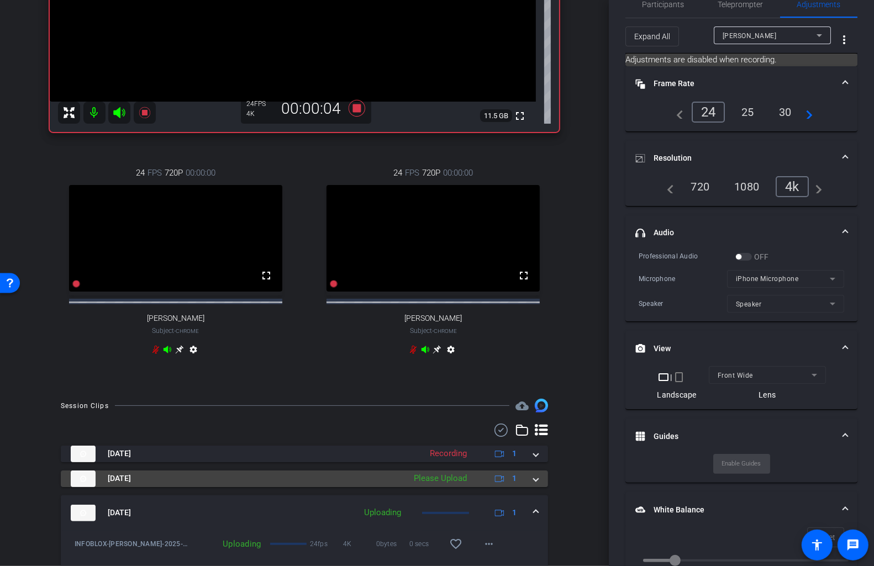
click at [531, 487] on div "Aug 18, 2025 Please Upload 1" at bounding box center [302, 478] width 463 height 17
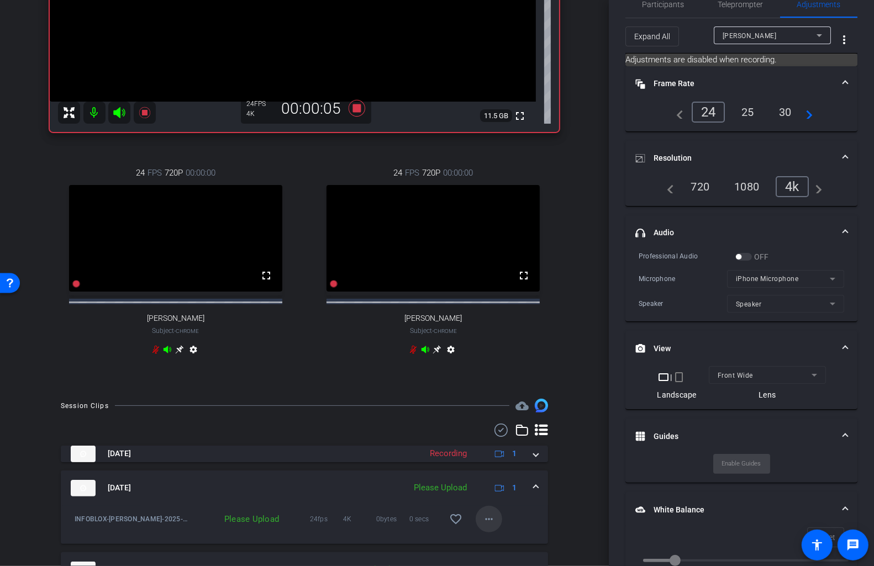
click at [480, 530] on span at bounding box center [488, 519] width 27 height 27
click at [500, 479] on span "Upload" at bounding box center [506, 477] width 44 height 13
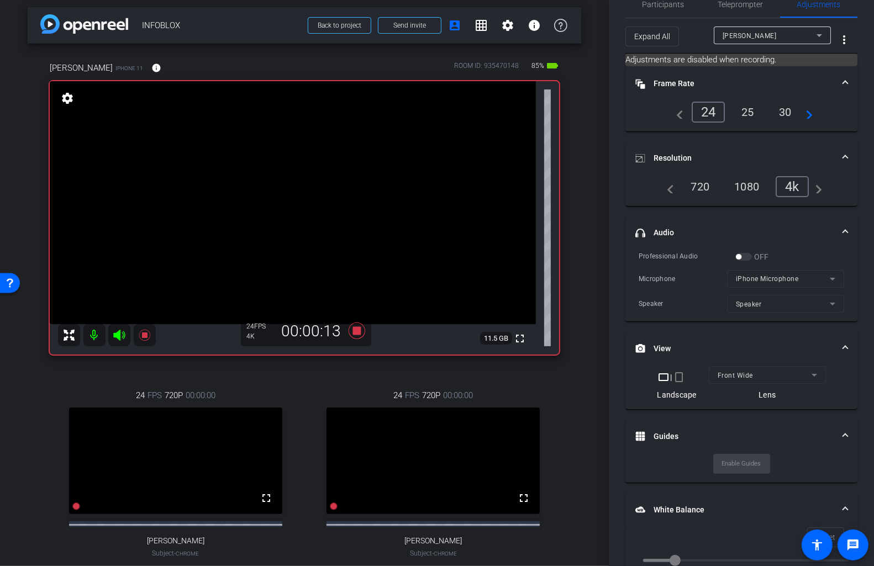
scroll to position [0, 0]
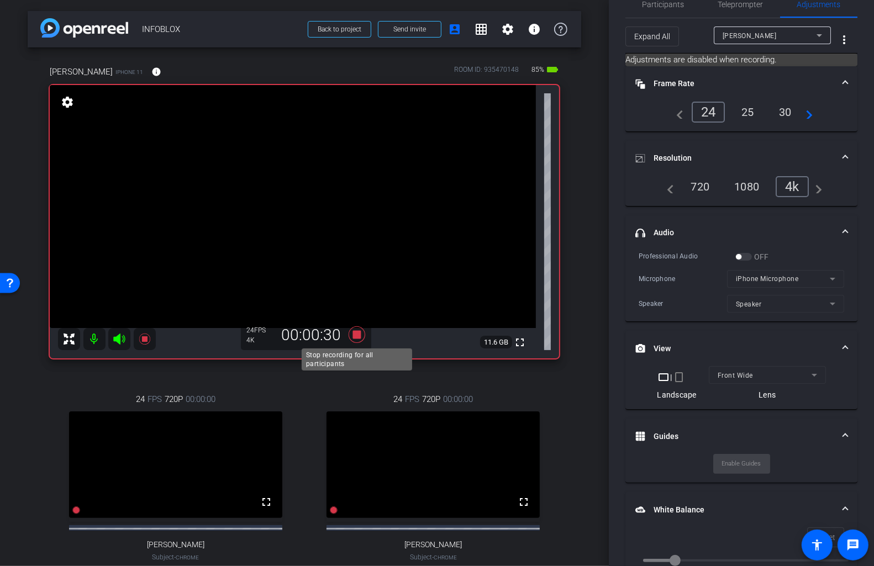
click at [359, 340] on icon at bounding box center [356, 335] width 27 height 20
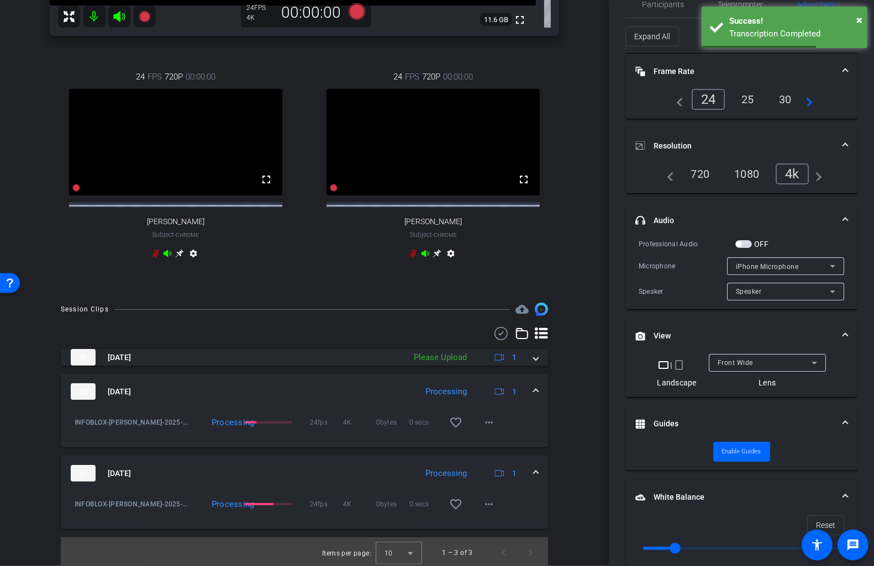
scroll to position [324, 0]
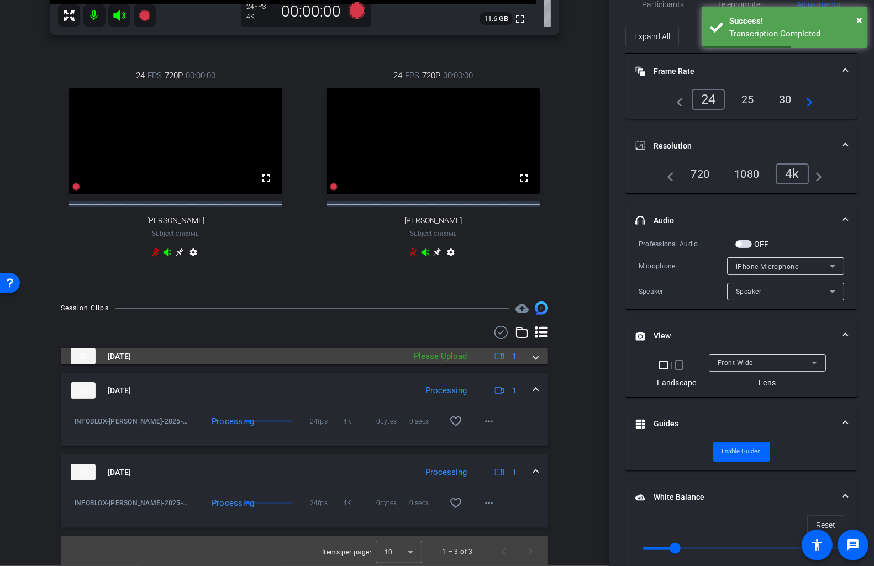
drag, startPoint x: 534, startPoint y: 364, endPoint x: 526, endPoint y: 380, distance: 17.5
click at [534, 362] on span at bounding box center [535, 357] width 4 height 12
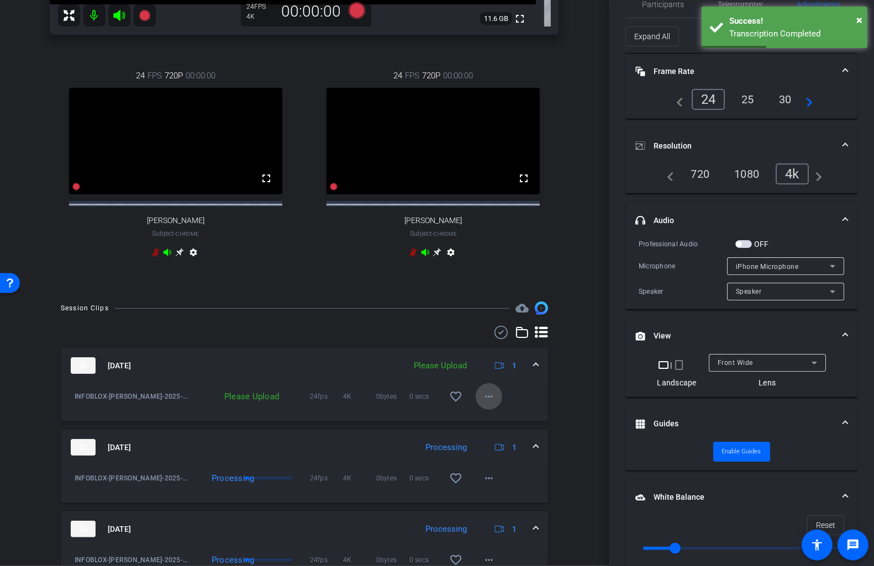
click at [485, 403] on mat-icon "more_horiz" at bounding box center [488, 396] width 13 height 13
click at [490, 424] on span "Upload" at bounding box center [506, 428] width 44 height 13
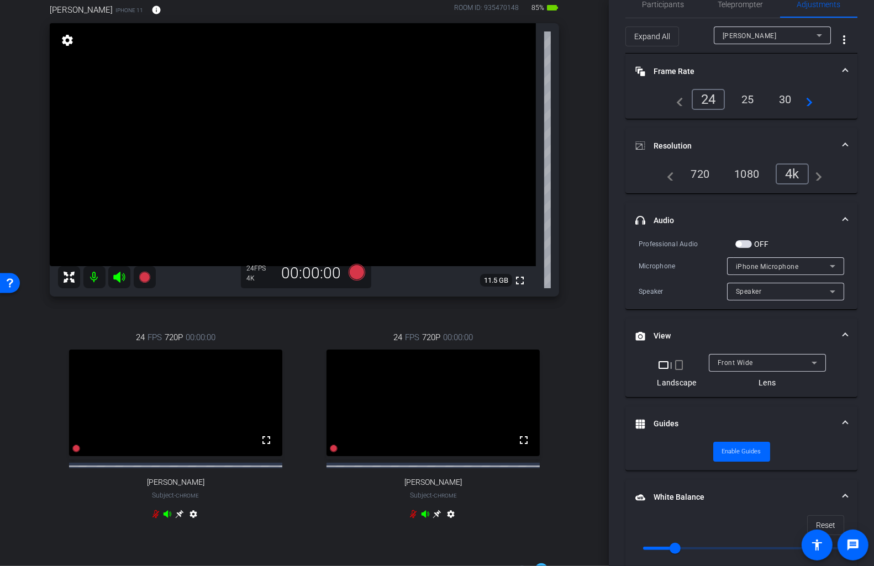
scroll to position [56, 0]
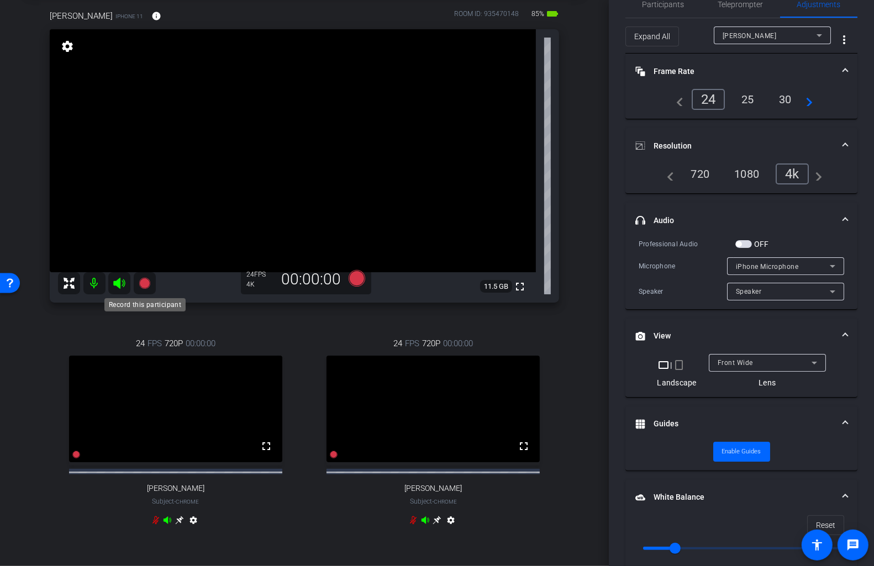
click at [140, 285] on icon at bounding box center [144, 283] width 13 height 13
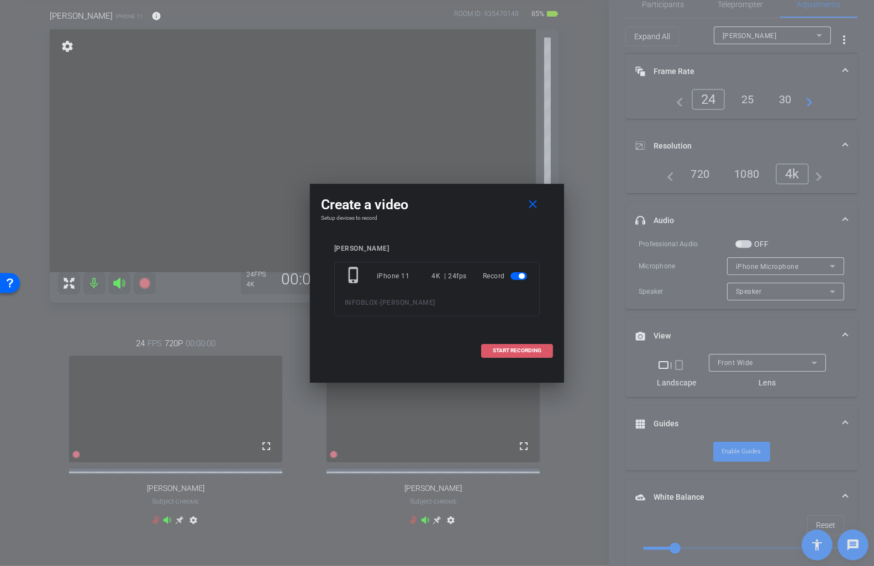
click at [500, 348] on span "START RECORDING" at bounding box center [517, 351] width 49 height 6
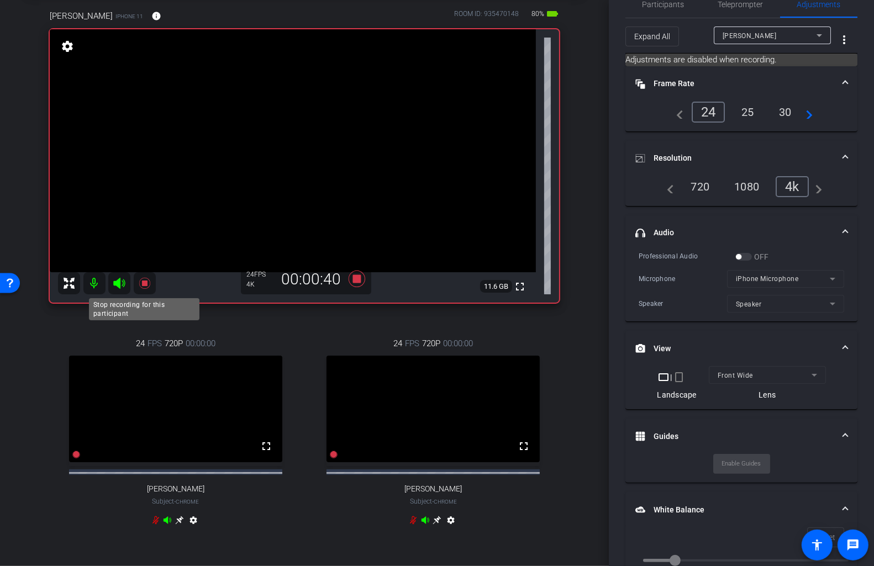
click at [144, 286] on icon at bounding box center [144, 283] width 13 height 13
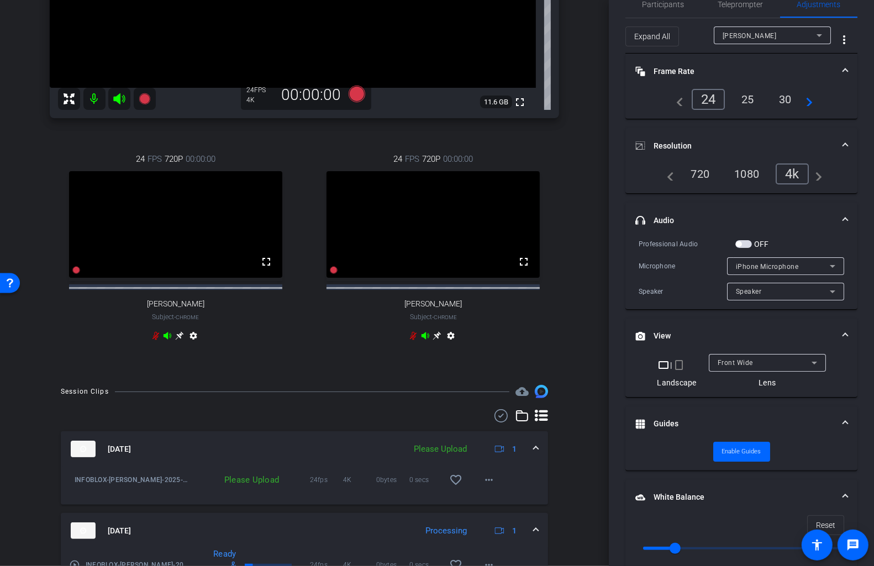
scroll to position [416, 0]
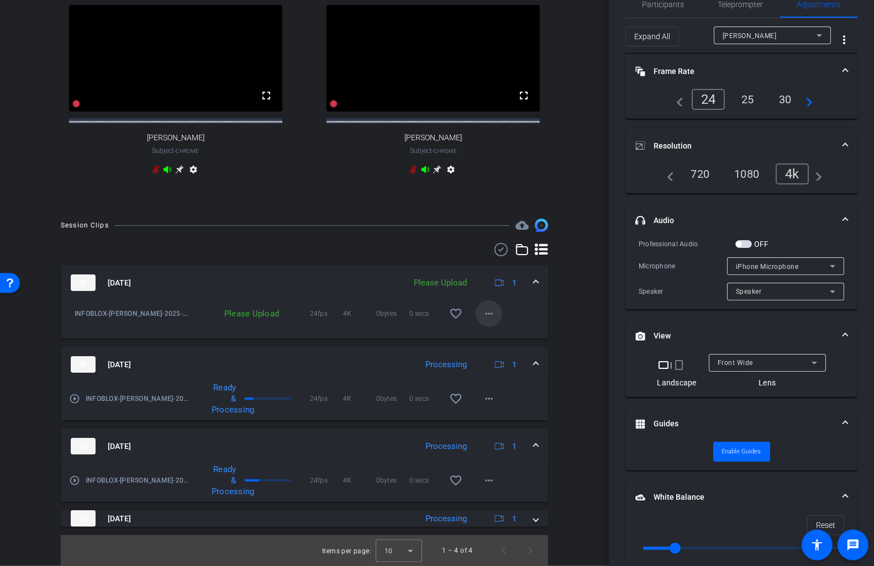
click at [492, 313] on mat-icon "more_horiz" at bounding box center [488, 313] width 13 height 13
click at [506, 339] on span "Upload" at bounding box center [506, 336] width 44 height 13
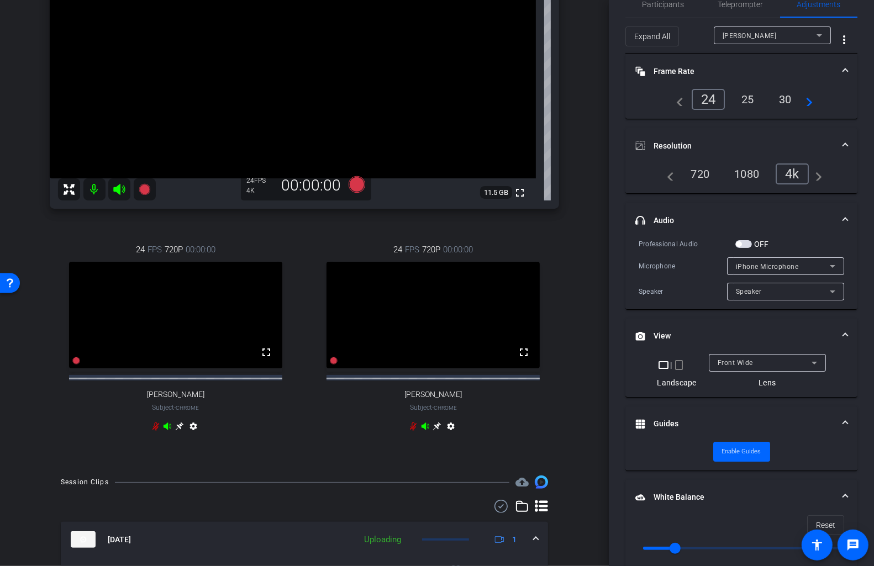
scroll to position [0, 0]
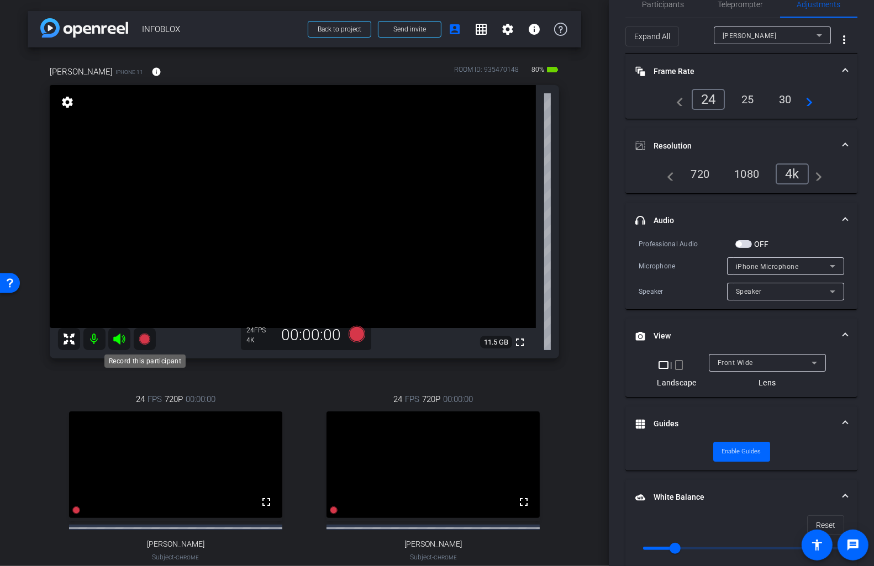
click at [144, 338] on icon at bounding box center [144, 339] width 11 height 11
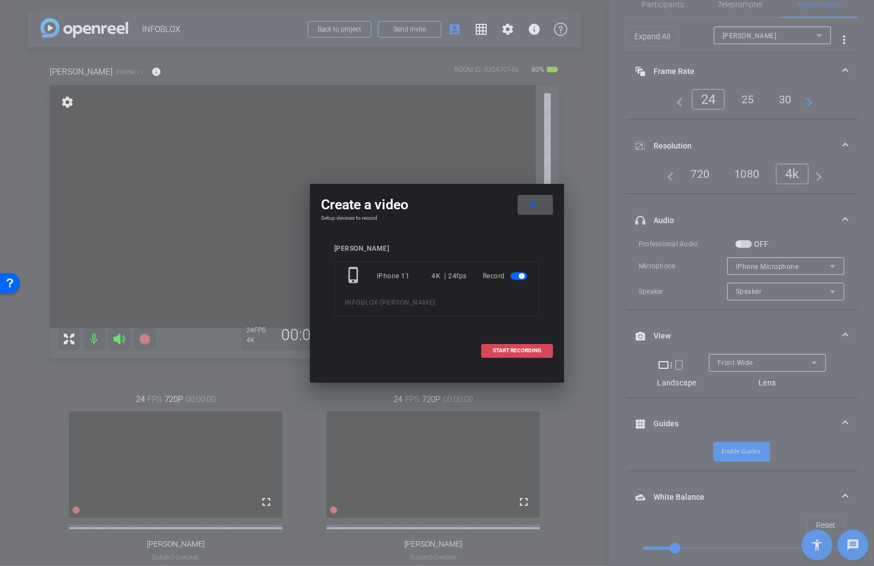
click at [507, 350] on span "START RECORDING" at bounding box center [517, 351] width 49 height 6
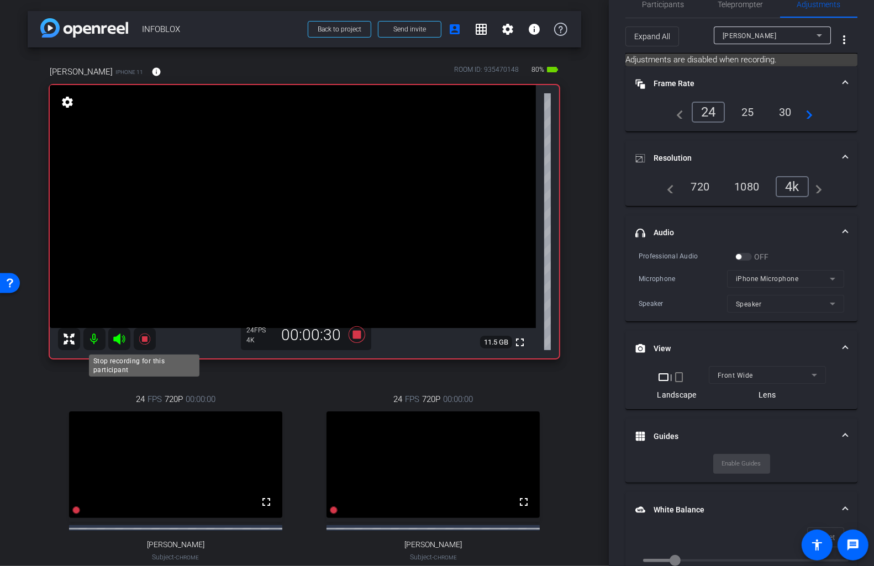
click at [146, 342] on icon at bounding box center [144, 338] width 13 height 13
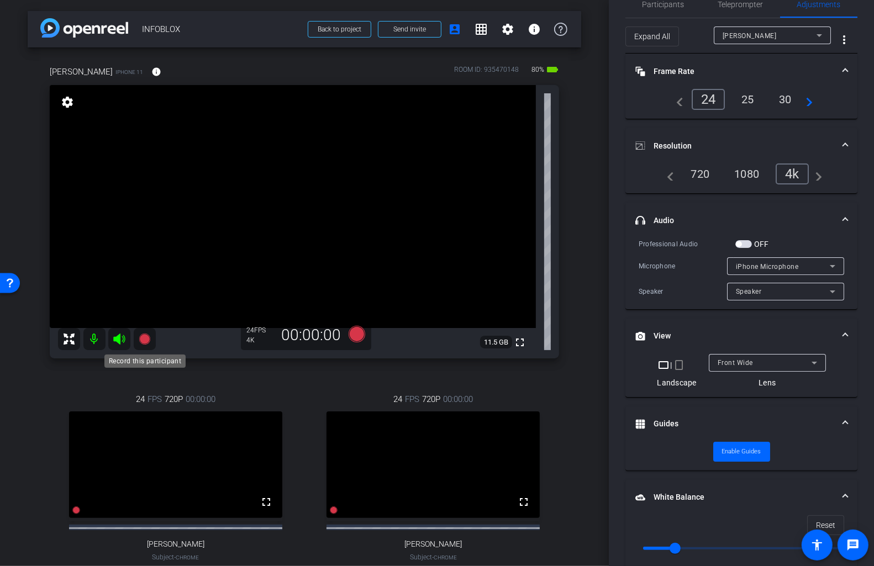
click at [145, 340] on icon at bounding box center [144, 339] width 11 height 11
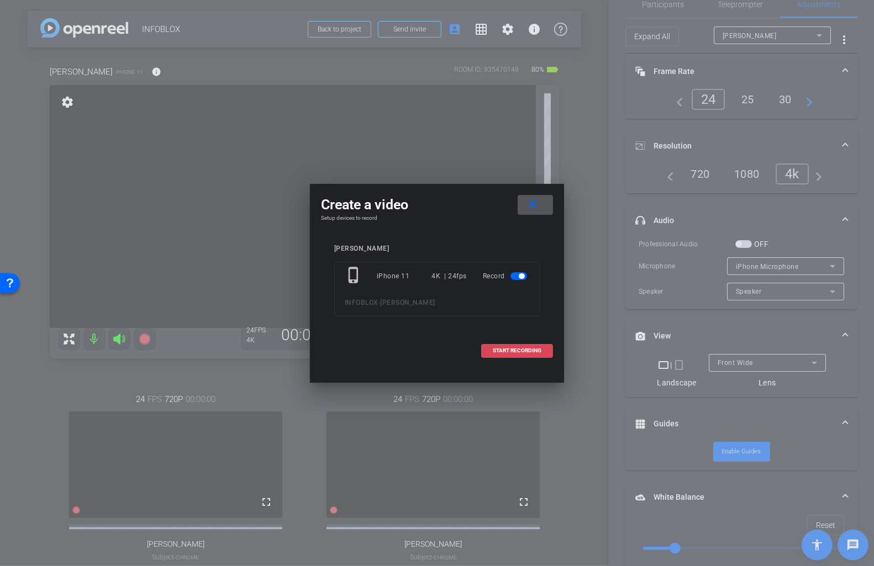
click at [499, 350] on span "START RECORDING" at bounding box center [517, 351] width 49 height 6
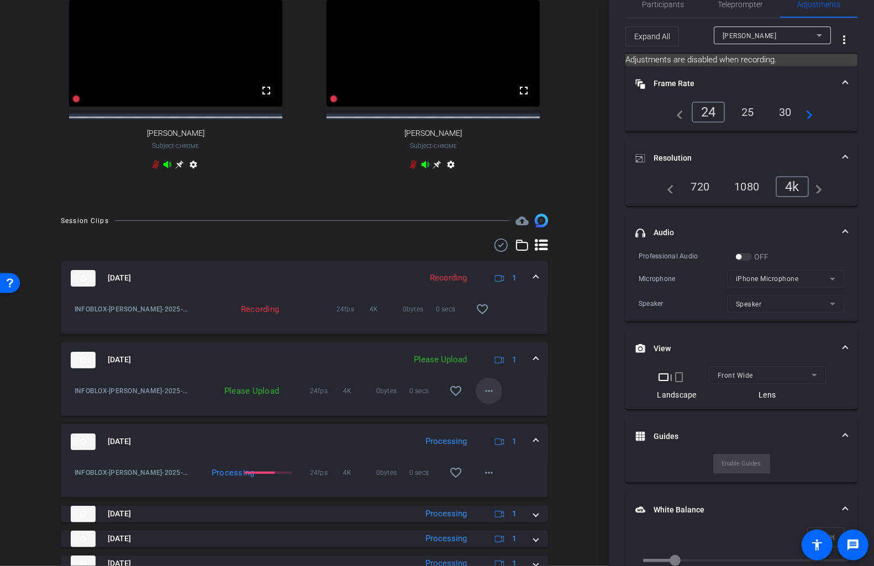
scroll to position [413, 0]
click at [486, 396] on mat-icon "more_horiz" at bounding box center [488, 389] width 13 height 13
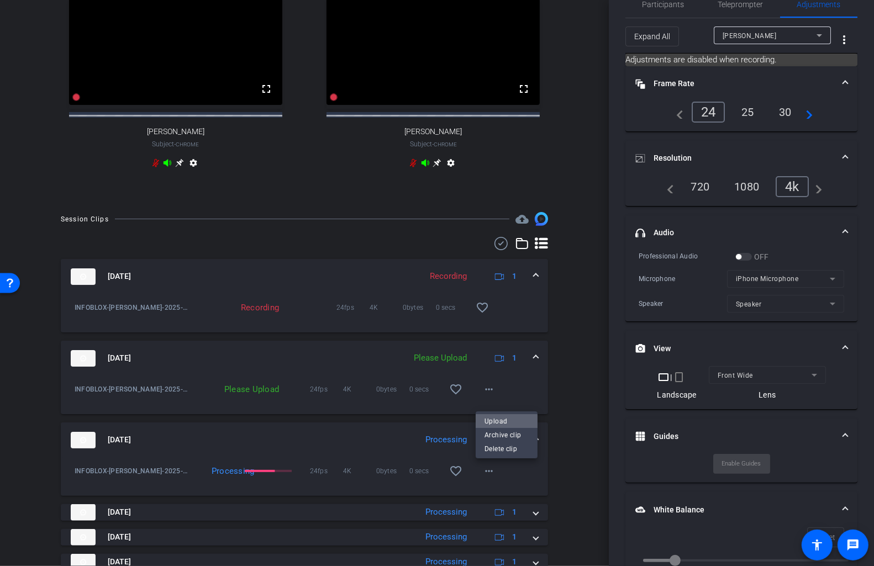
click at [496, 422] on span "Upload" at bounding box center [506, 420] width 44 height 13
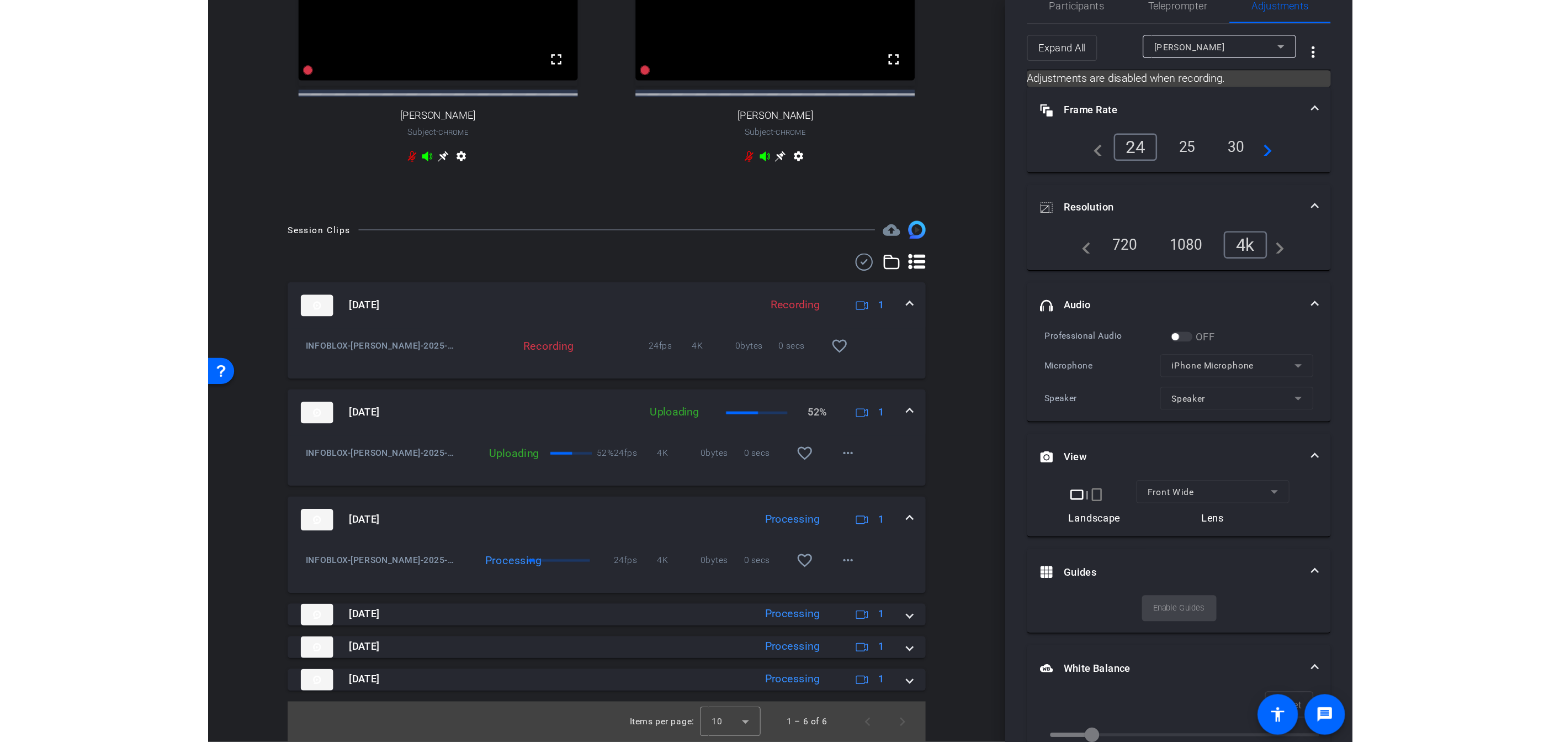
scroll to position [0, 0]
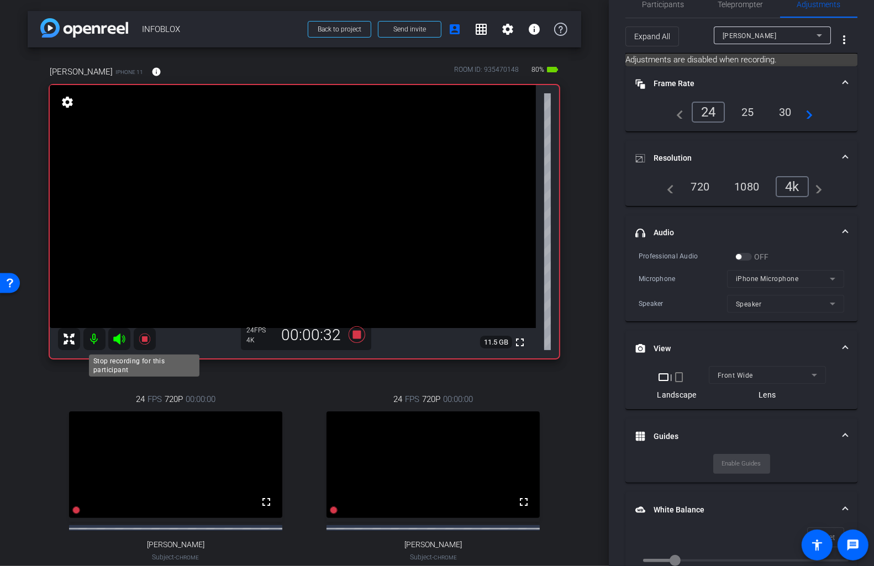
click at [140, 343] on icon at bounding box center [144, 338] width 13 height 13
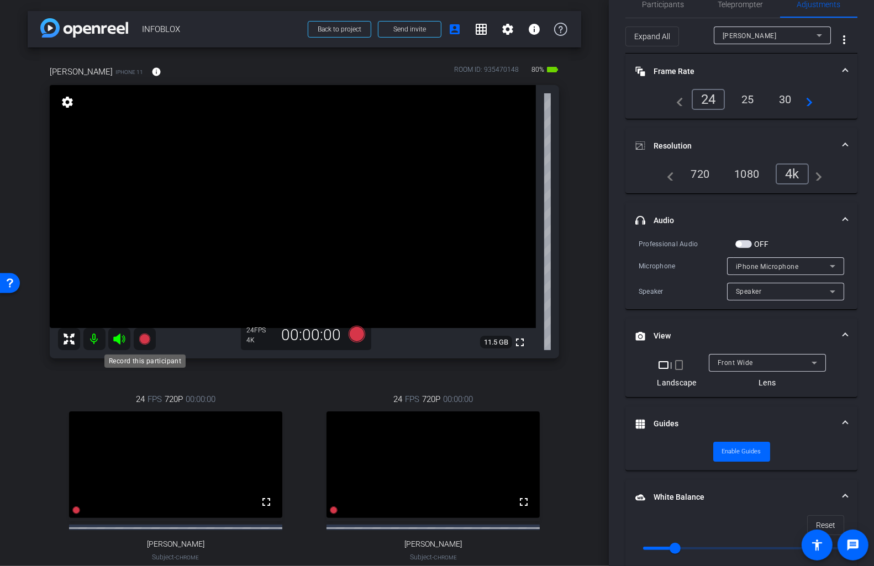
click at [143, 345] on icon at bounding box center [144, 338] width 13 height 13
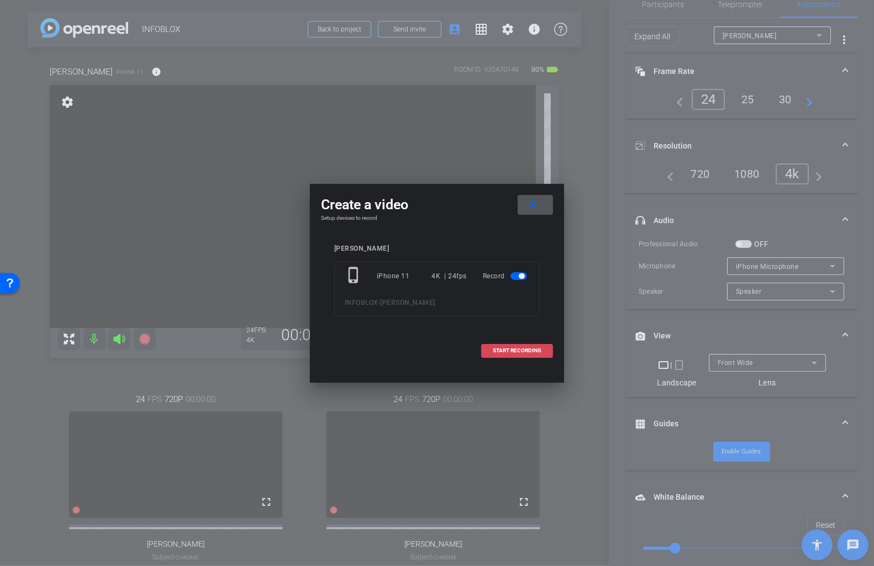
click at [505, 348] on span "START RECORDING" at bounding box center [517, 351] width 49 height 6
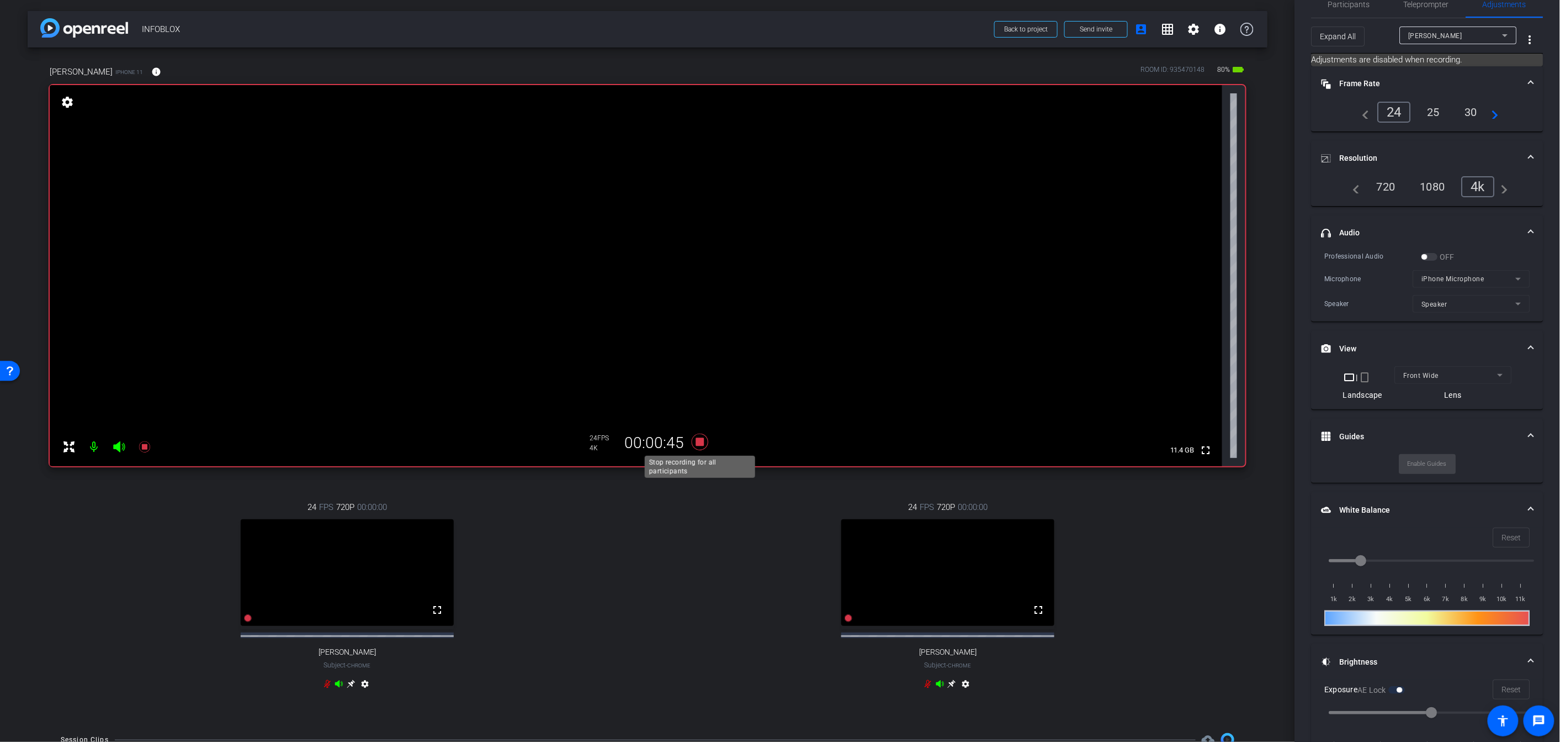
click at [703, 448] on icon at bounding box center [700, 442] width 27 height 20
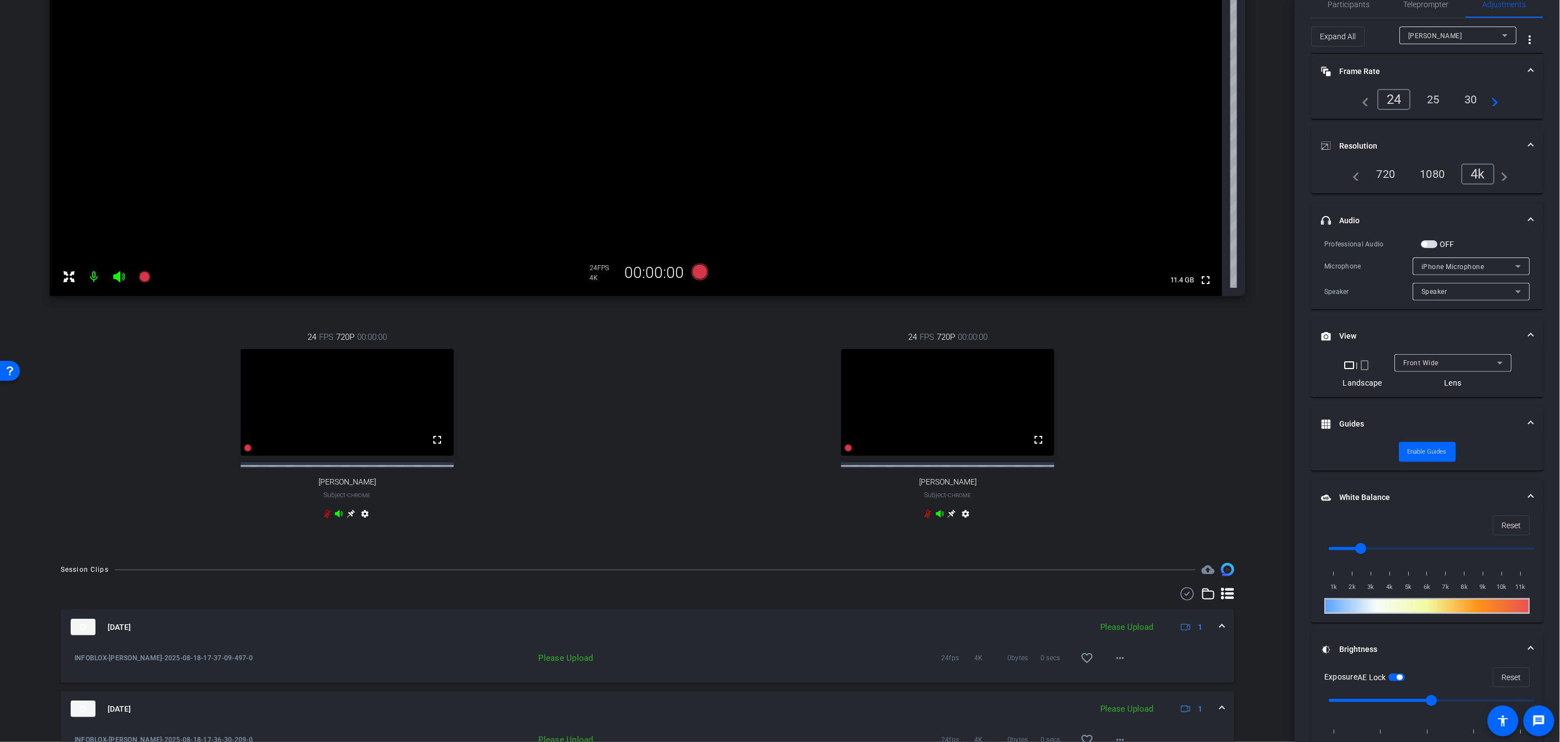
scroll to position [422, 0]
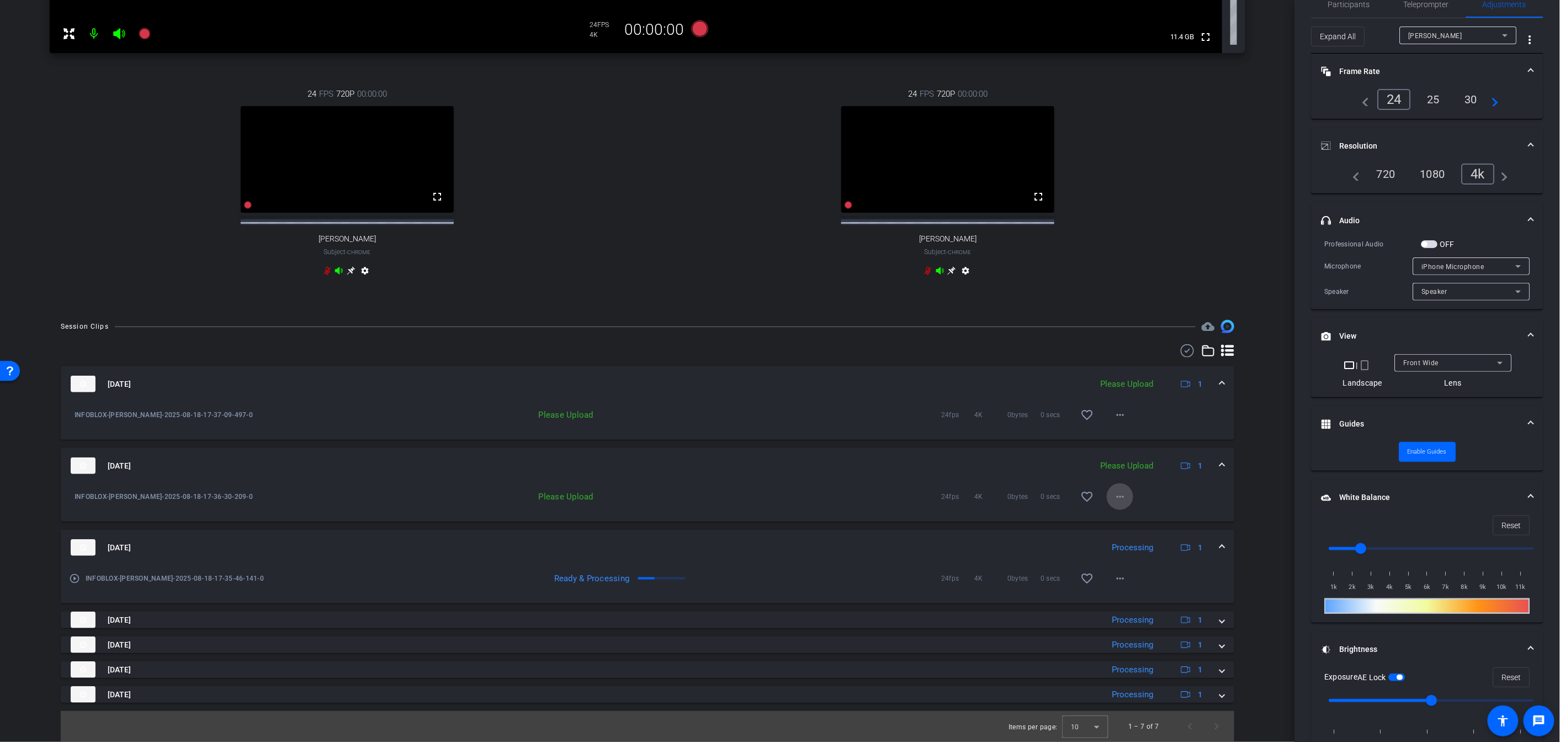
click at [891, 500] on mat-icon "more_horiz" at bounding box center [1120, 496] width 13 height 13
click at [891, 519] on span "Upload" at bounding box center [1138, 519] width 44 height 13
drag, startPoint x: 715, startPoint y: 17, endPoint x: 713, endPoint y: 24, distance: 7.5
click at [704, 26] on icon at bounding box center [700, 28] width 17 height 17
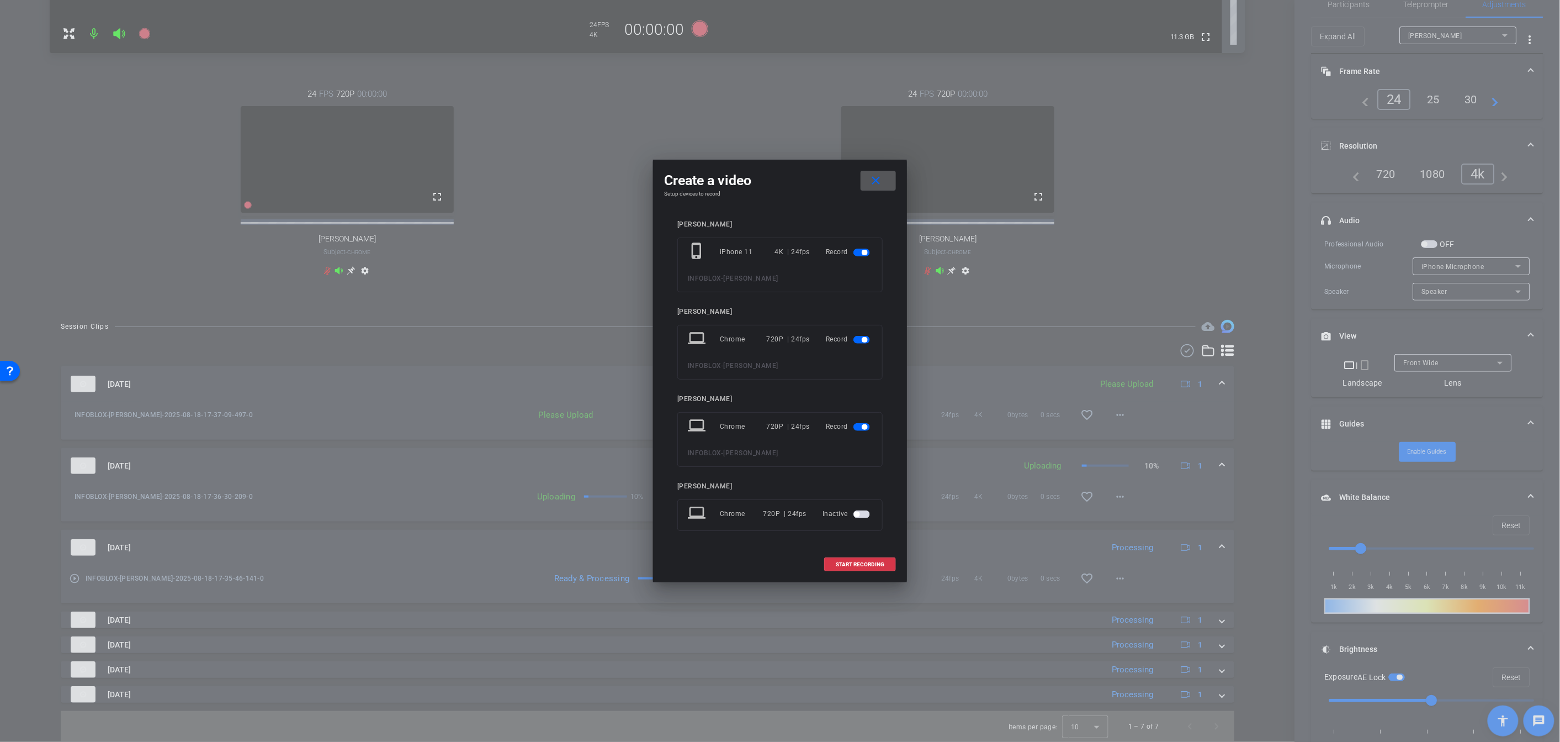
drag, startPoint x: 877, startPoint y: 164, endPoint x: 877, endPoint y: 174, distance: 10.0
click at [877, 170] on div "Create a video close Setup devices to record Andrew Grady phone_iphone iPhone 1…" at bounding box center [780, 371] width 254 height 422
drag, startPoint x: 876, startPoint y: 175, endPoint x: 857, endPoint y: 182, distance: 20.4
click at [876, 175] on mat-icon "close" at bounding box center [877, 181] width 14 height 14
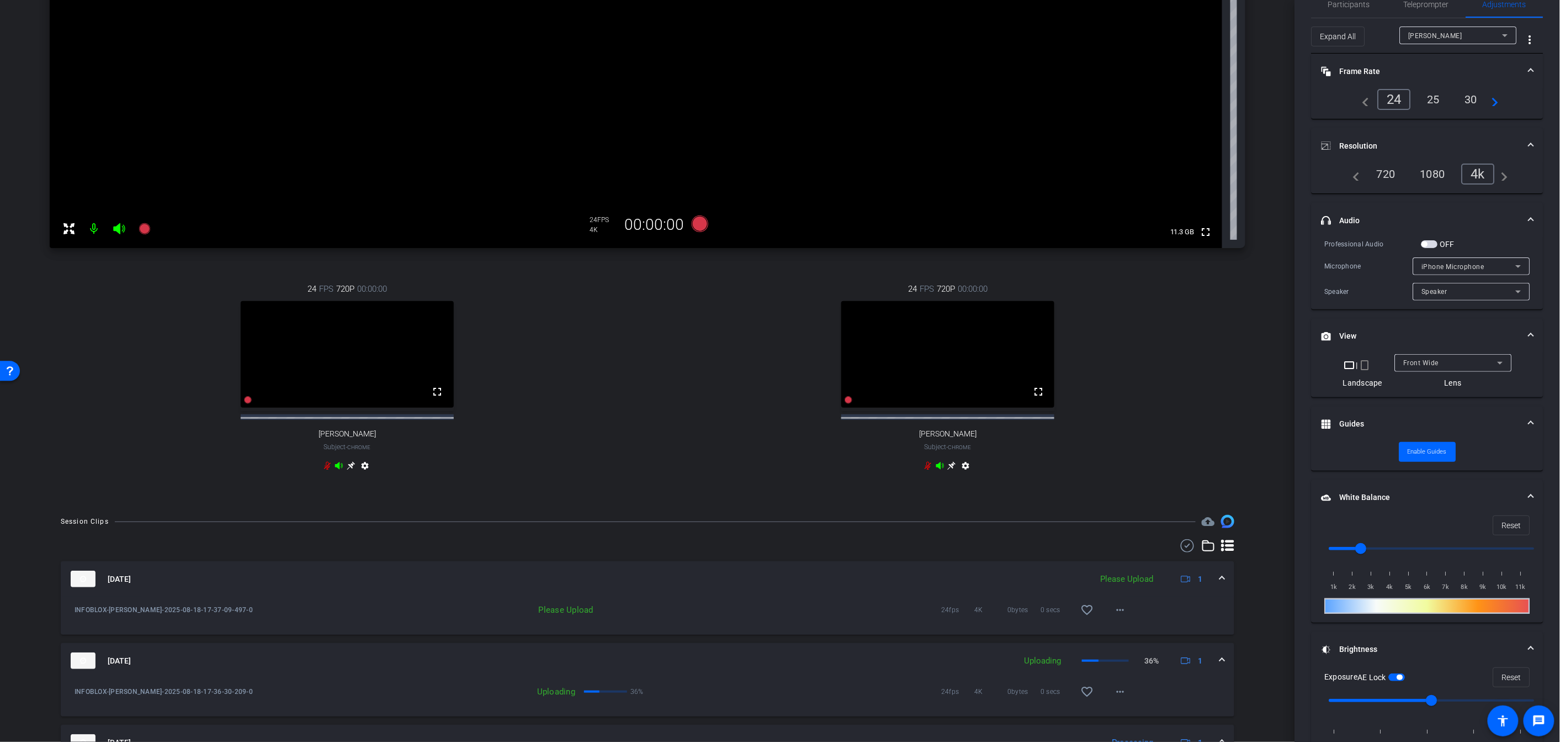
scroll to position [0, 0]
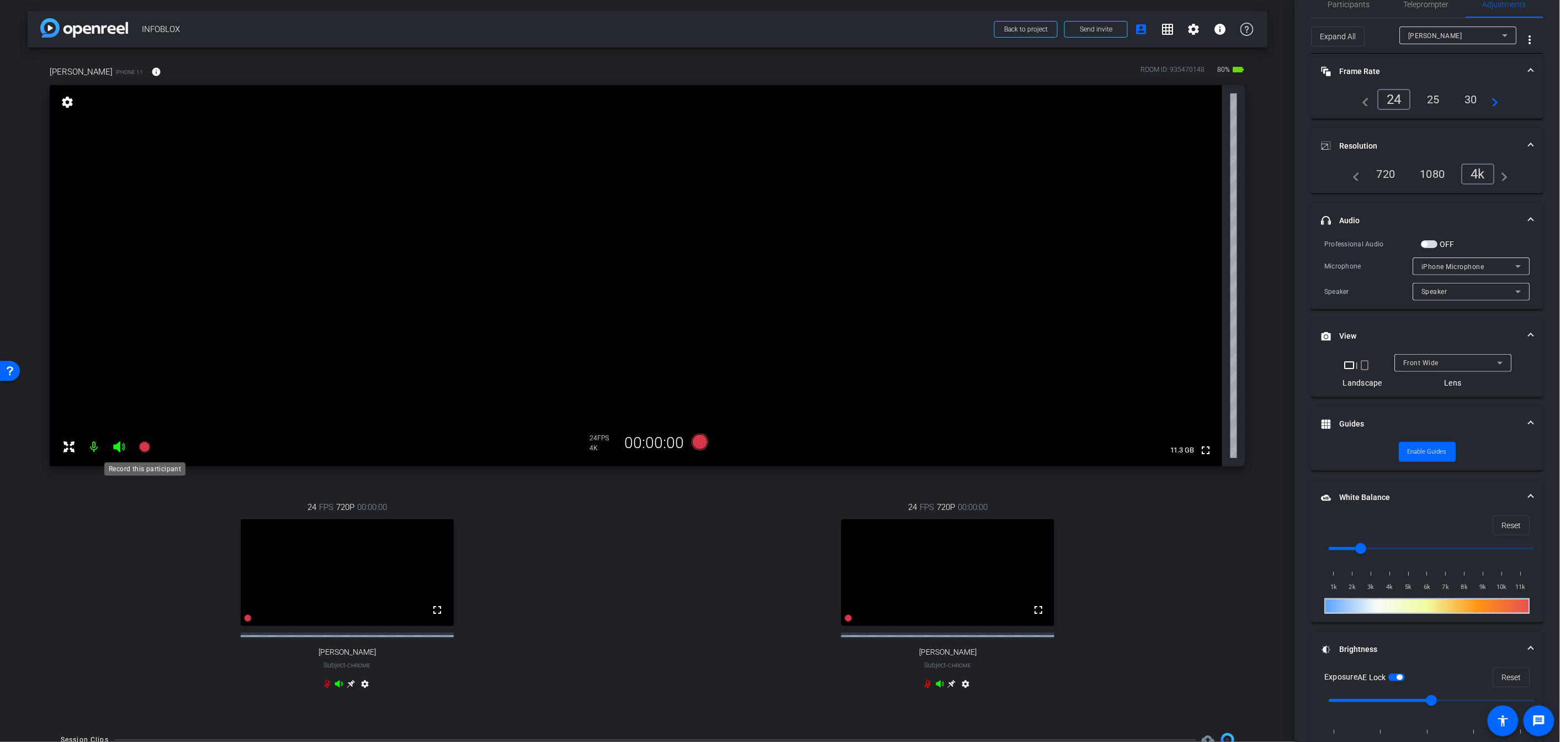
click at [139, 451] on icon at bounding box center [144, 446] width 13 height 13
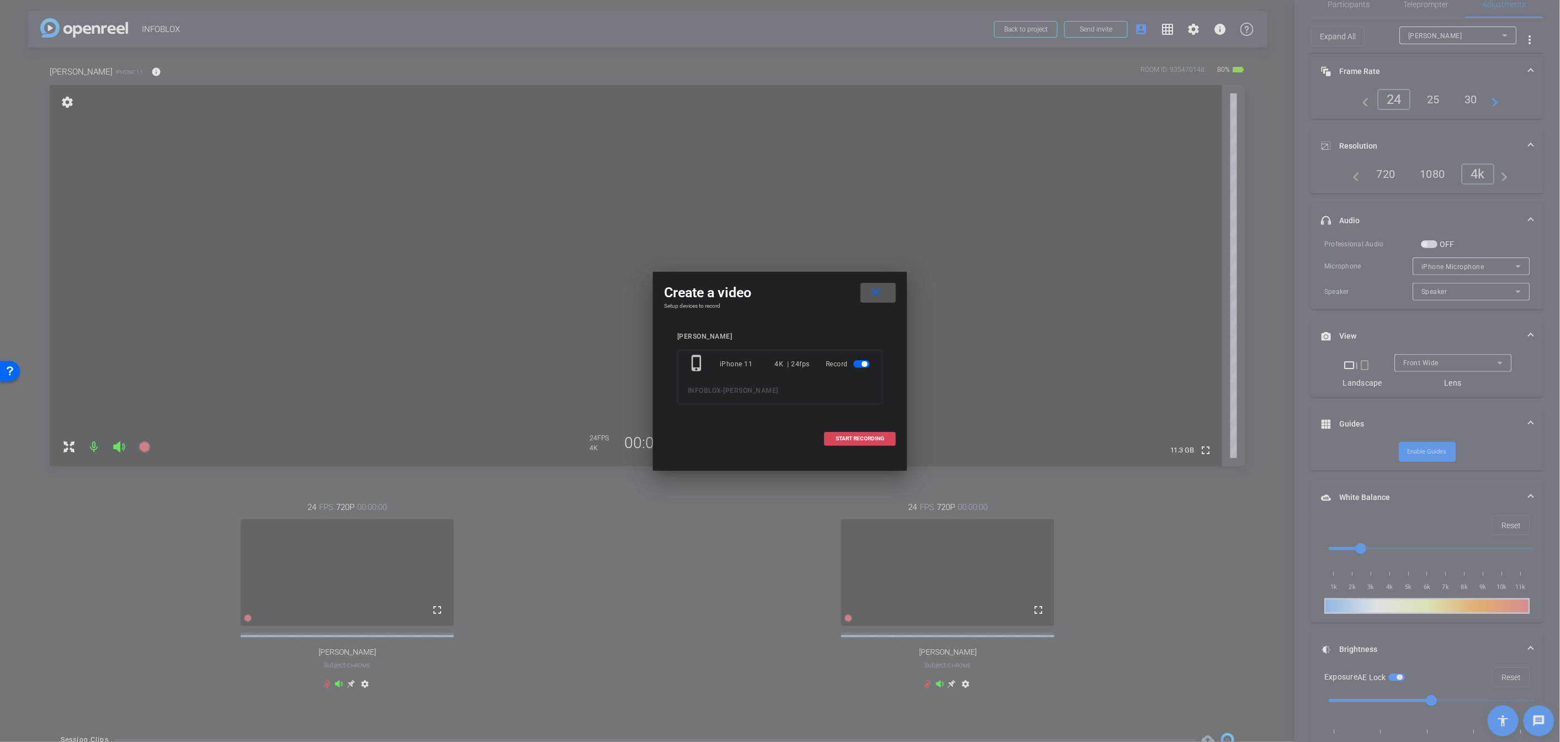
click at [858, 443] on span at bounding box center [860, 438] width 71 height 27
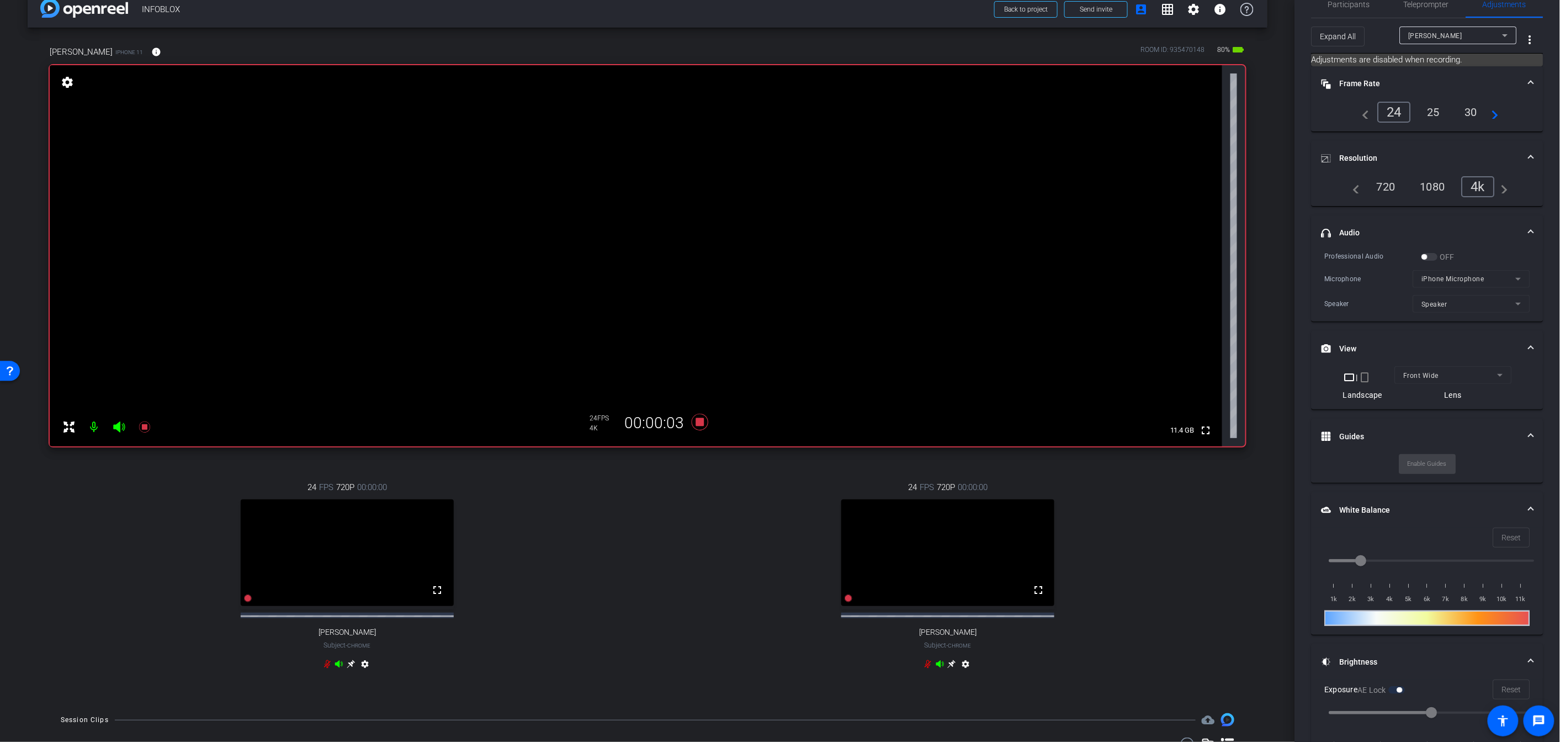
scroll to position [20, 0]
click at [142, 429] on icon at bounding box center [144, 426] width 13 height 13
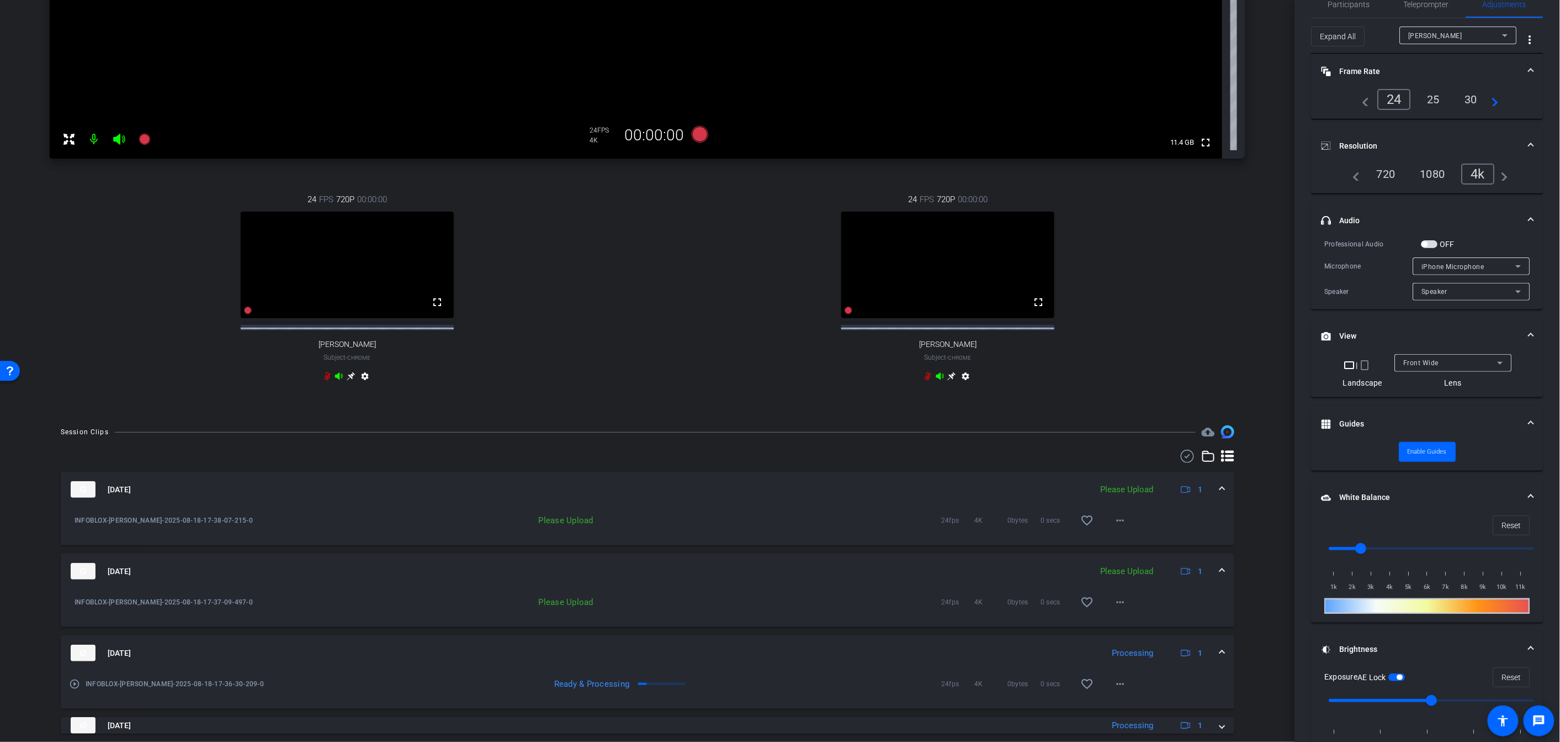
scroll to position [447, 0]
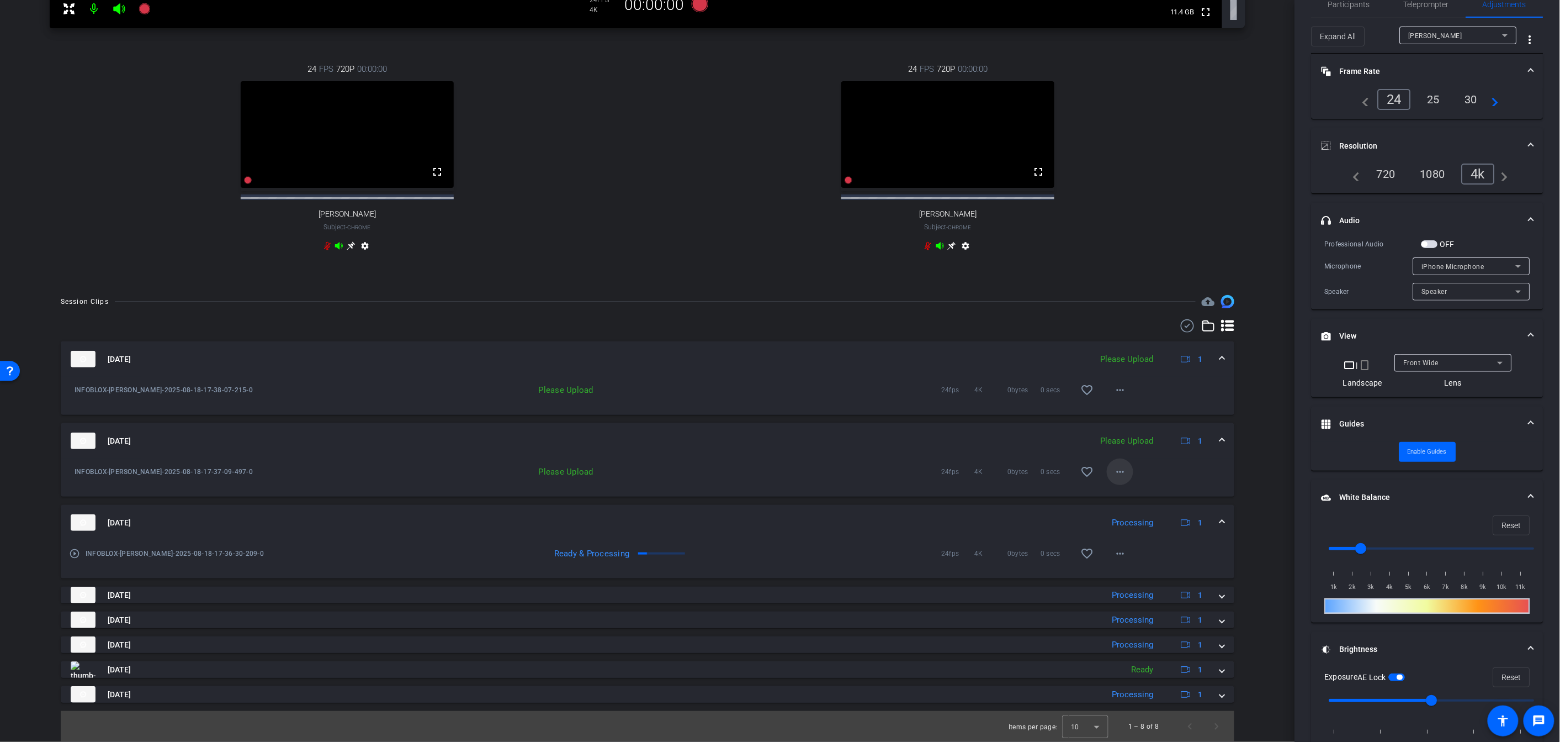
click at [891, 475] on mat-icon "more_horiz" at bounding box center [1120, 471] width 13 height 13
click at [891, 498] on span "Upload" at bounding box center [1138, 494] width 44 height 13
click at [891, 394] on mat-icon "more_horiz" at bounding box center [1120, 389] width 13 height 13
click at [891, 406] on span "Upload" at bounding box center [1138, 412] width 44 height 13
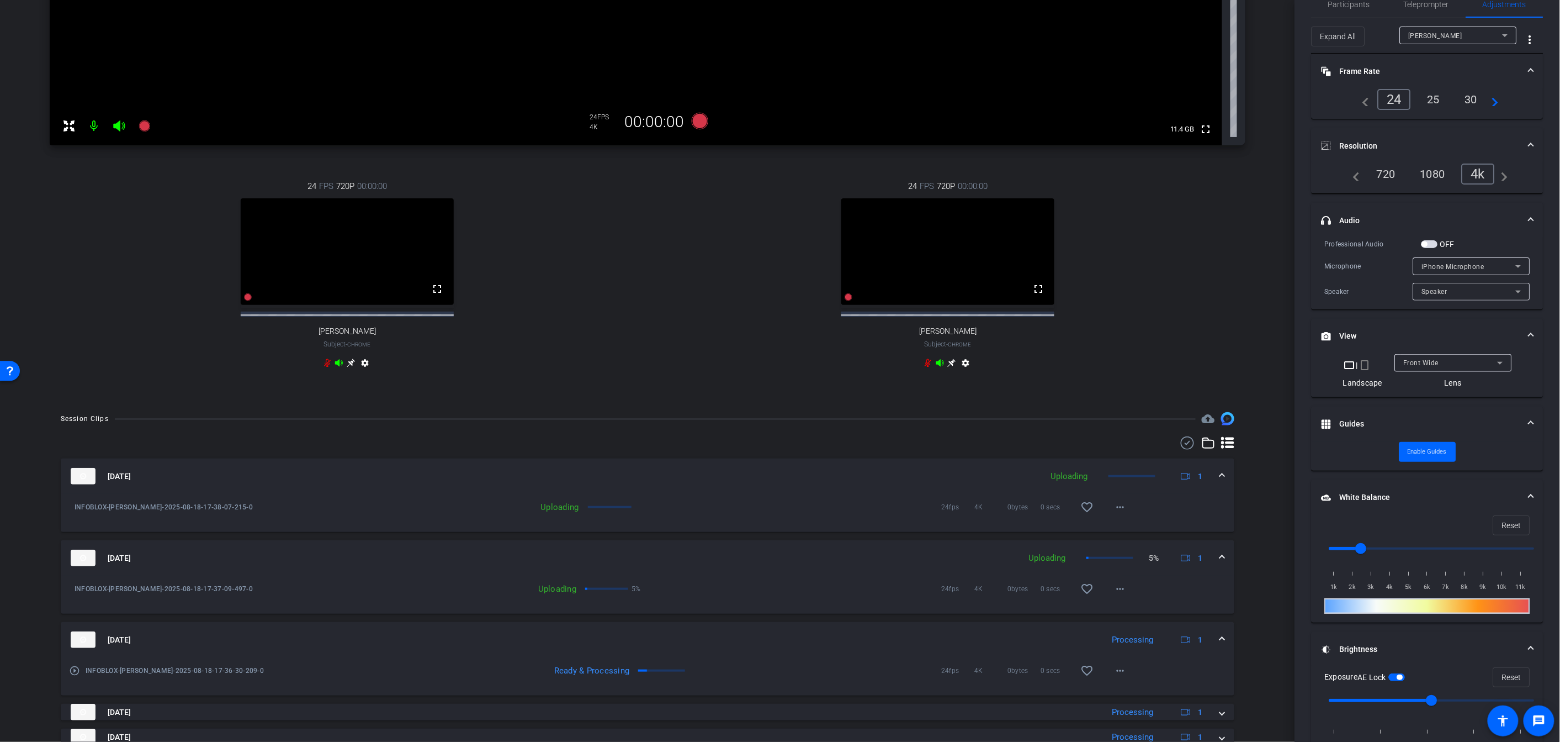
scroll to position [0, 0]
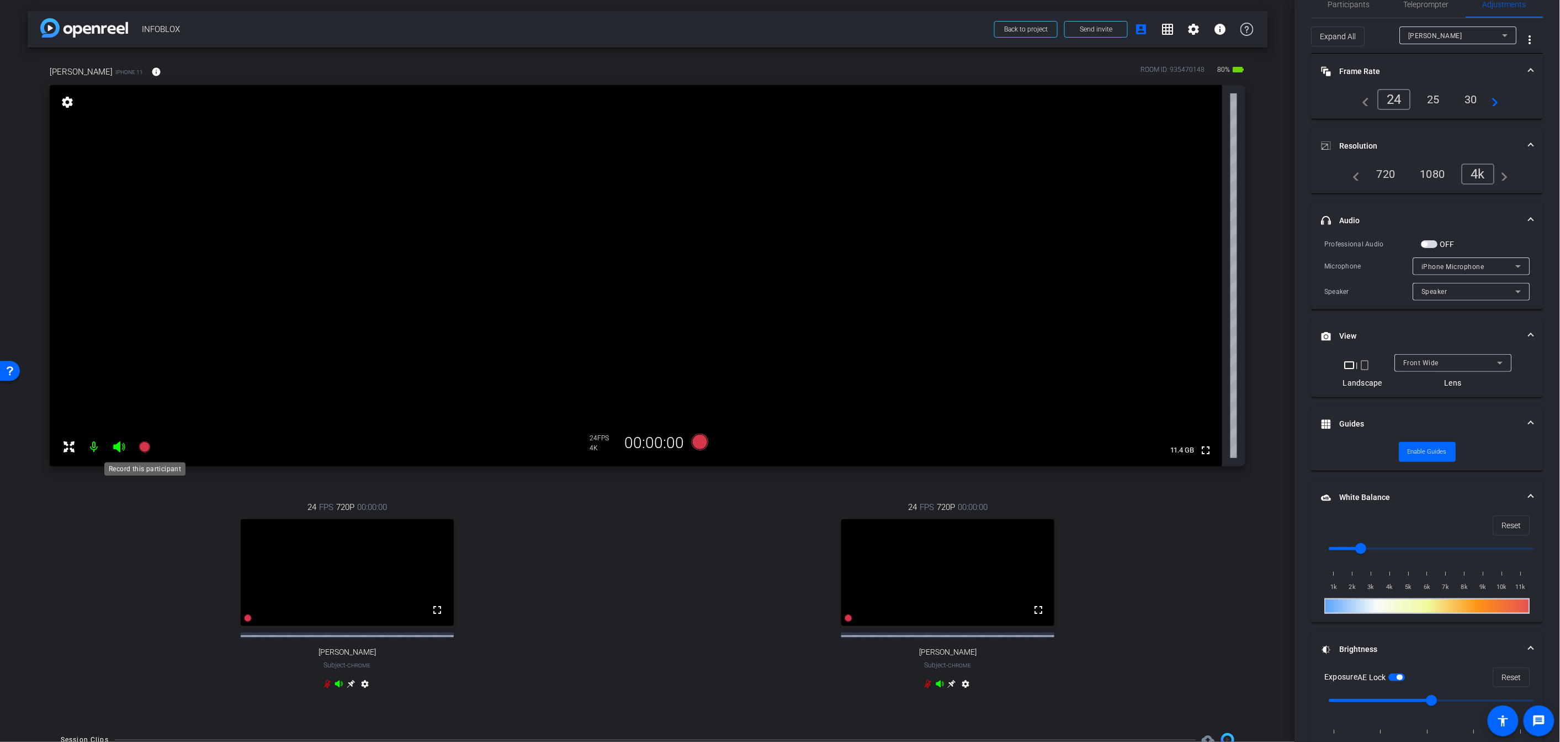
click at [139, 446] on icon at bounding box center [144, 446] width 11 height 11
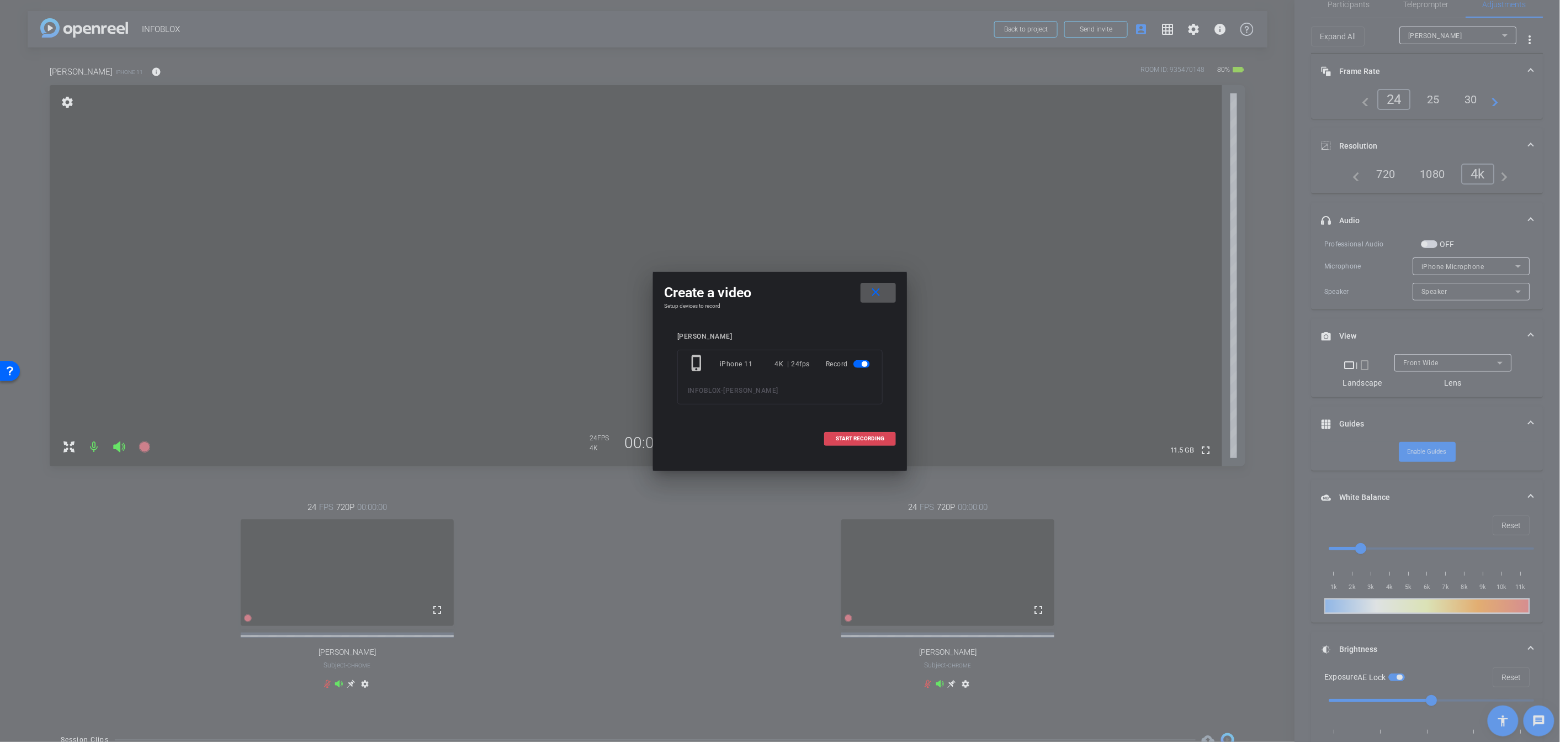
click at [880, 437] on span "START RECORDING" at bounding box center [860, 439] width 49 height 6
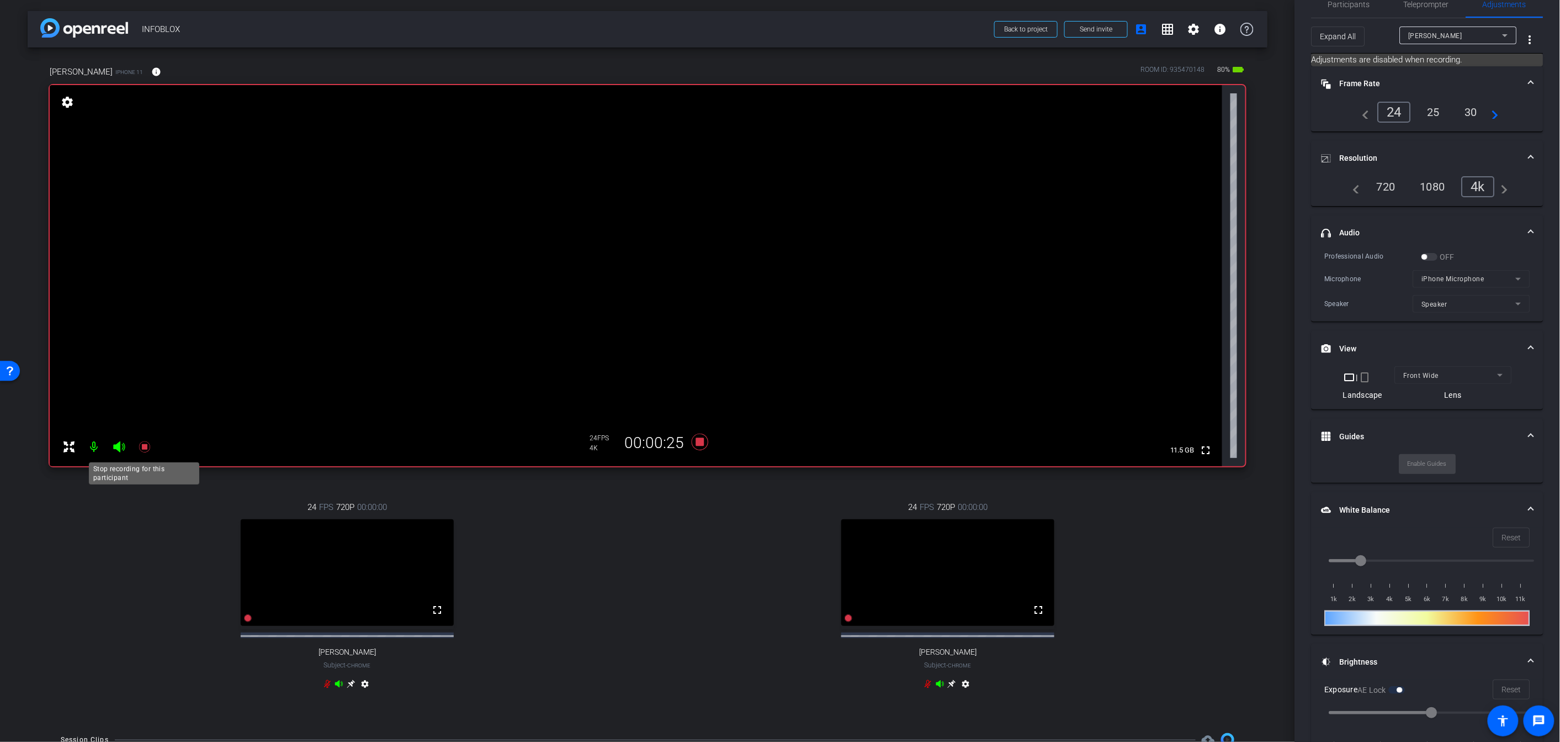
click at [141, 450] on icon at bounding box center [144, 446] width 13 height 13
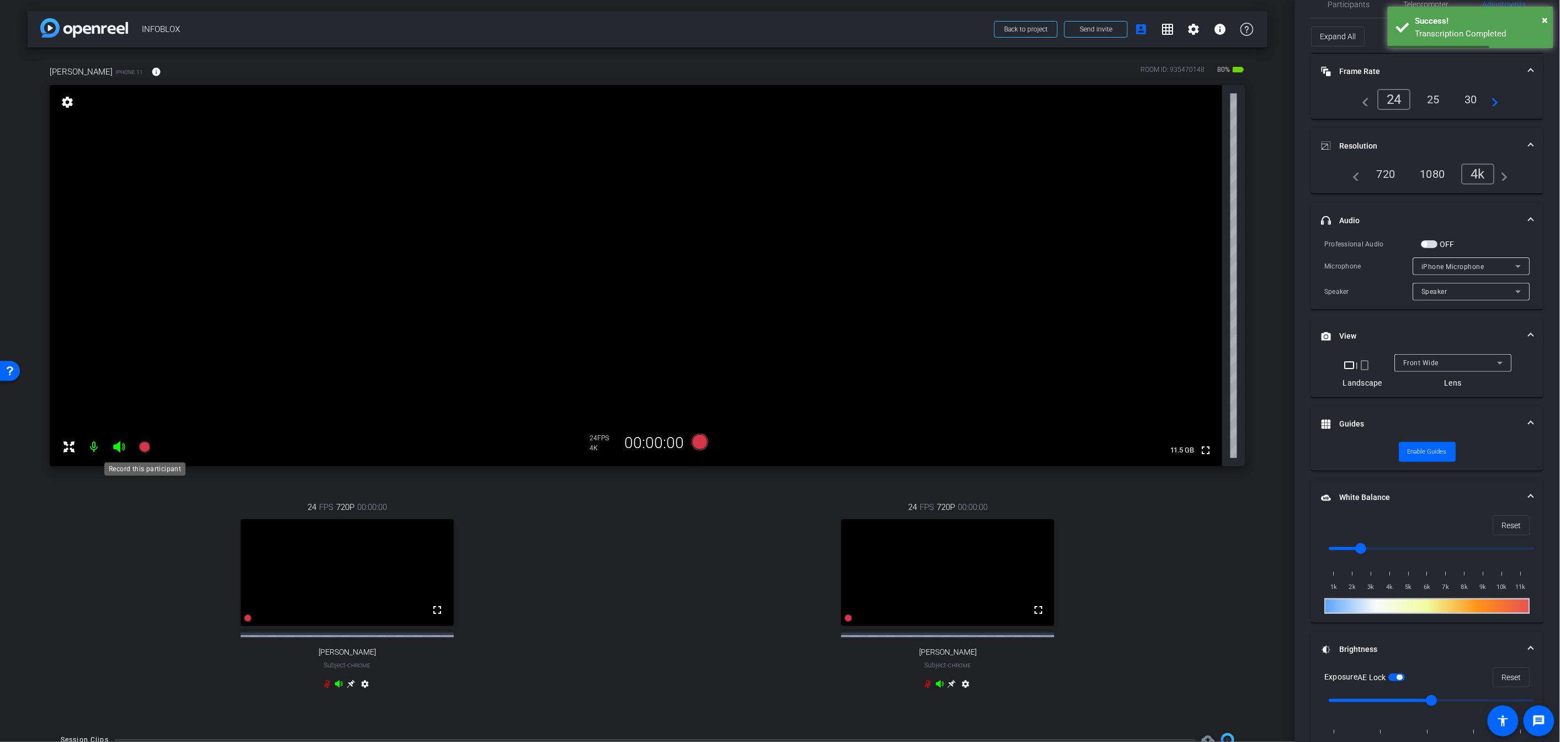
click at [151, 448] on mat-icon at bounding box center [145, 447] width 22 height 22
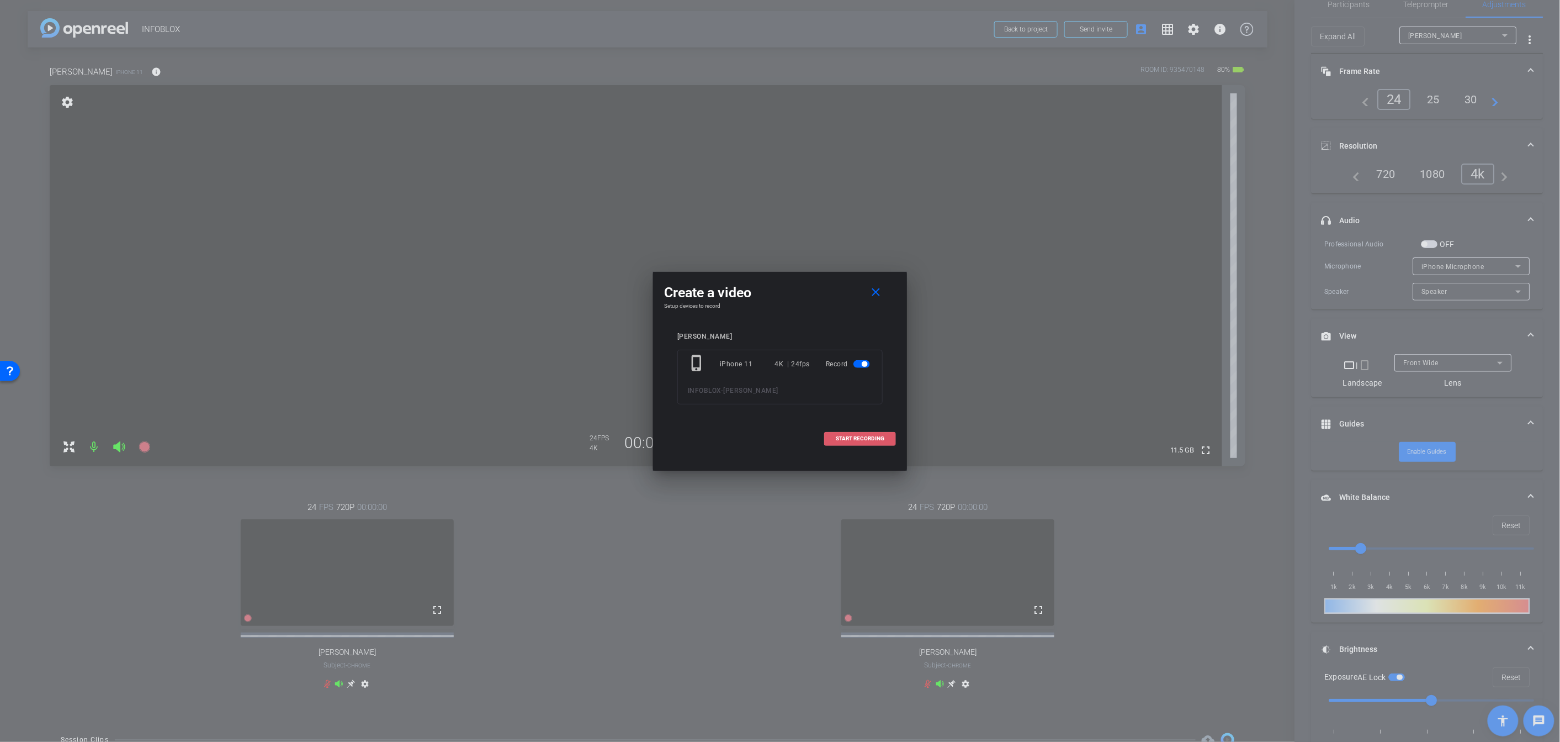
click at [849, 439] on span "START RECORDING" at bounding box center [860, 439] width 49 height 6
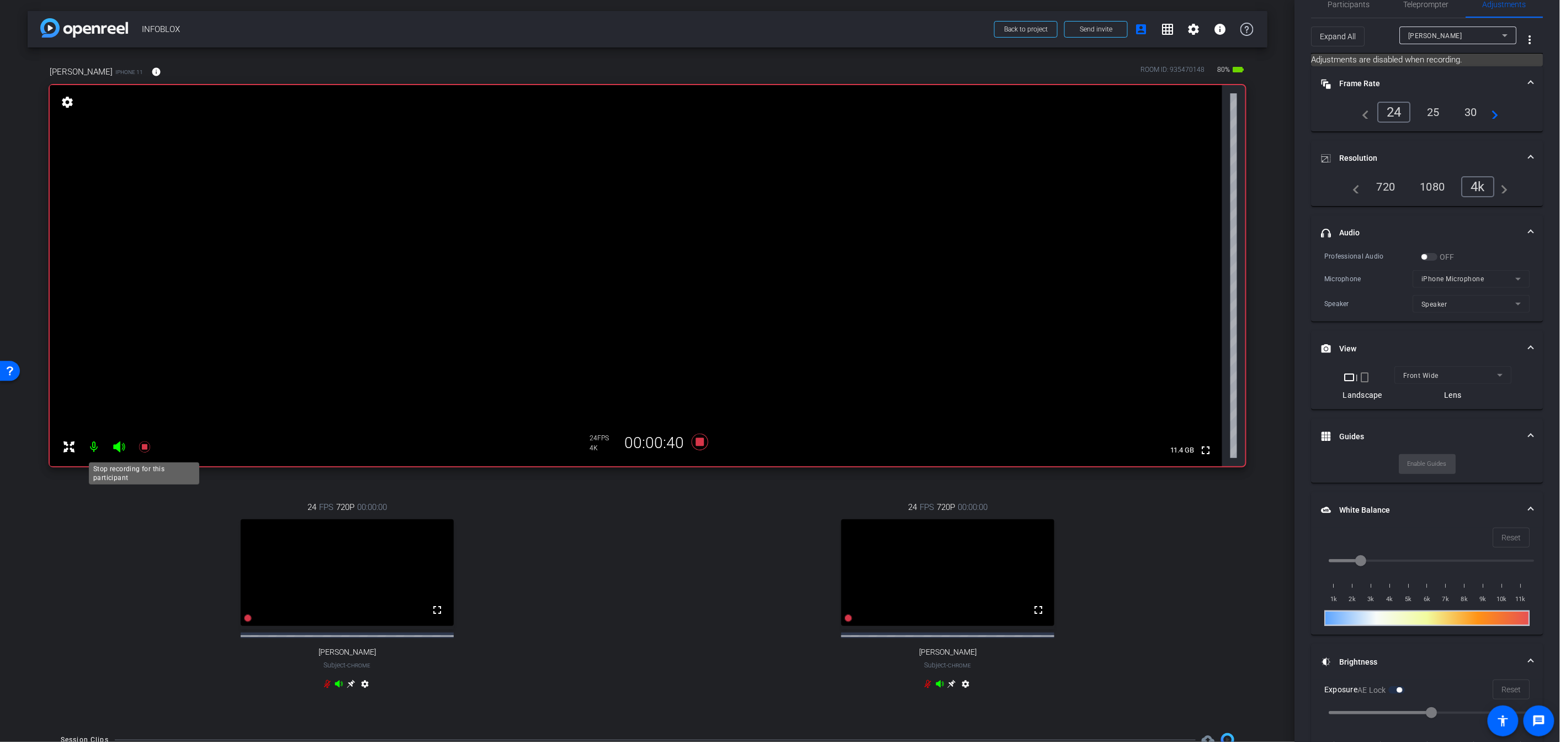
click at [142, 448] on icon at bounding box center [144, 446] width 11 height 11
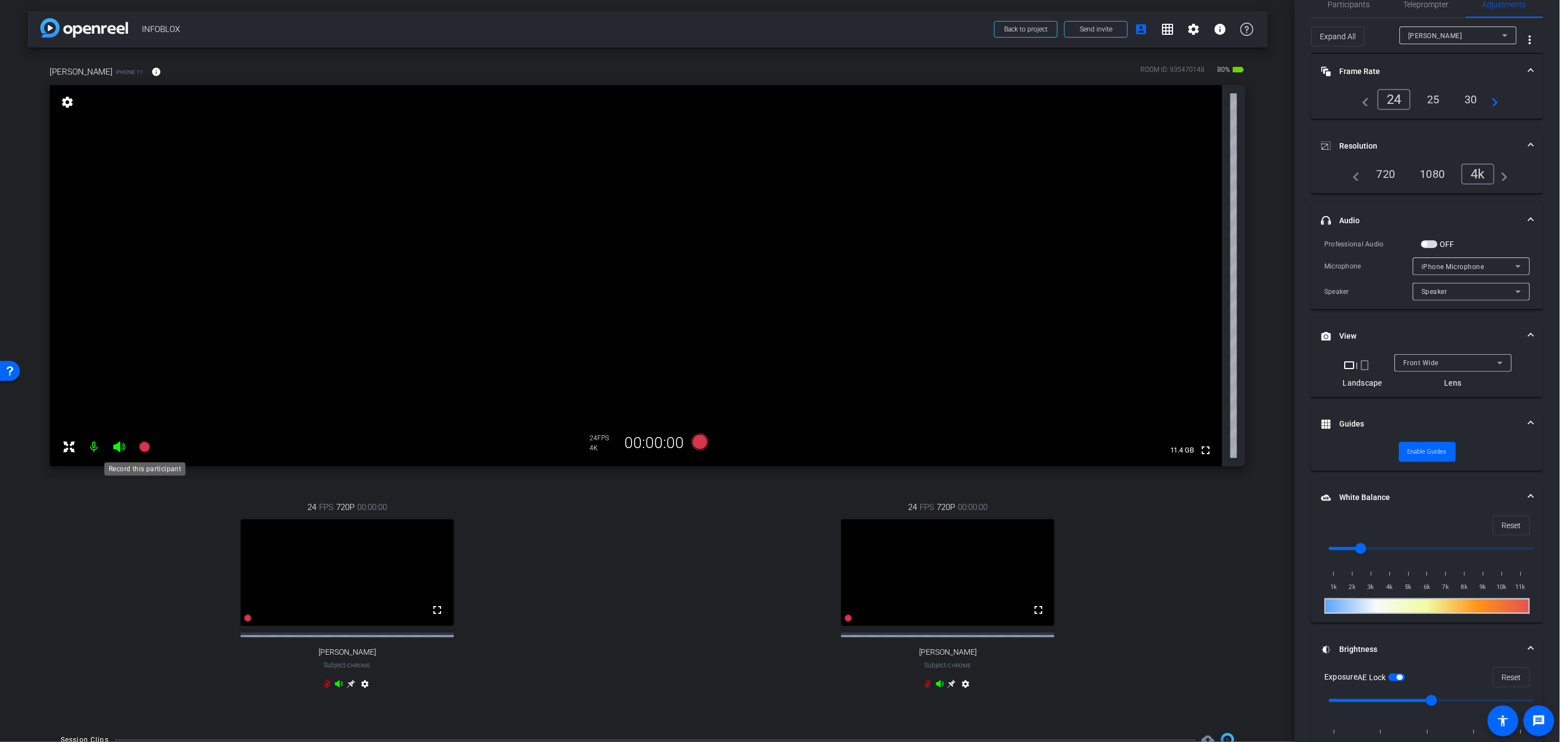
click at [138, 448] on icon at bounding box center [144, 446] width 13 height 13
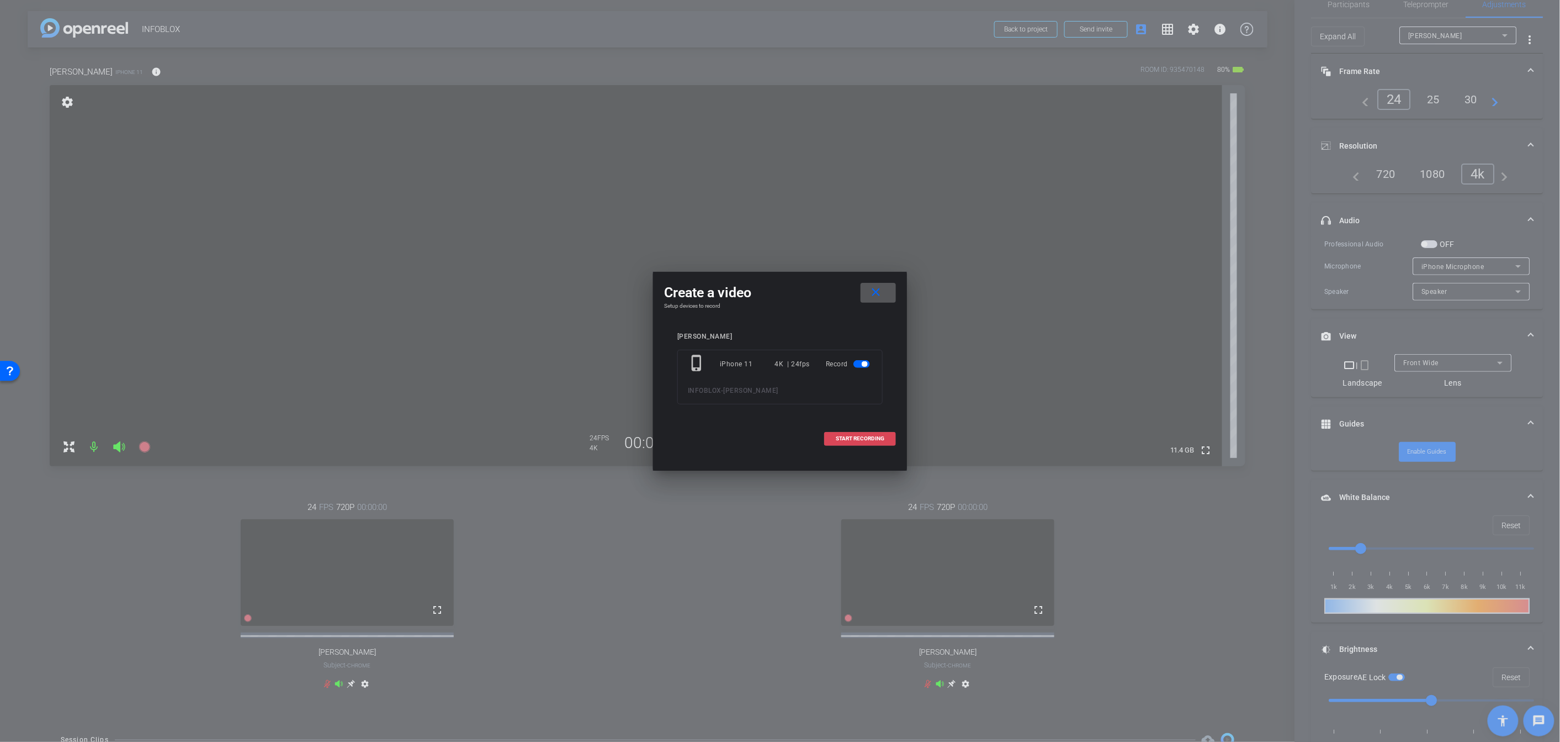
click at [855, 440] on span "START RECORDING" at bounding box center [860, 439] width 49 height 6
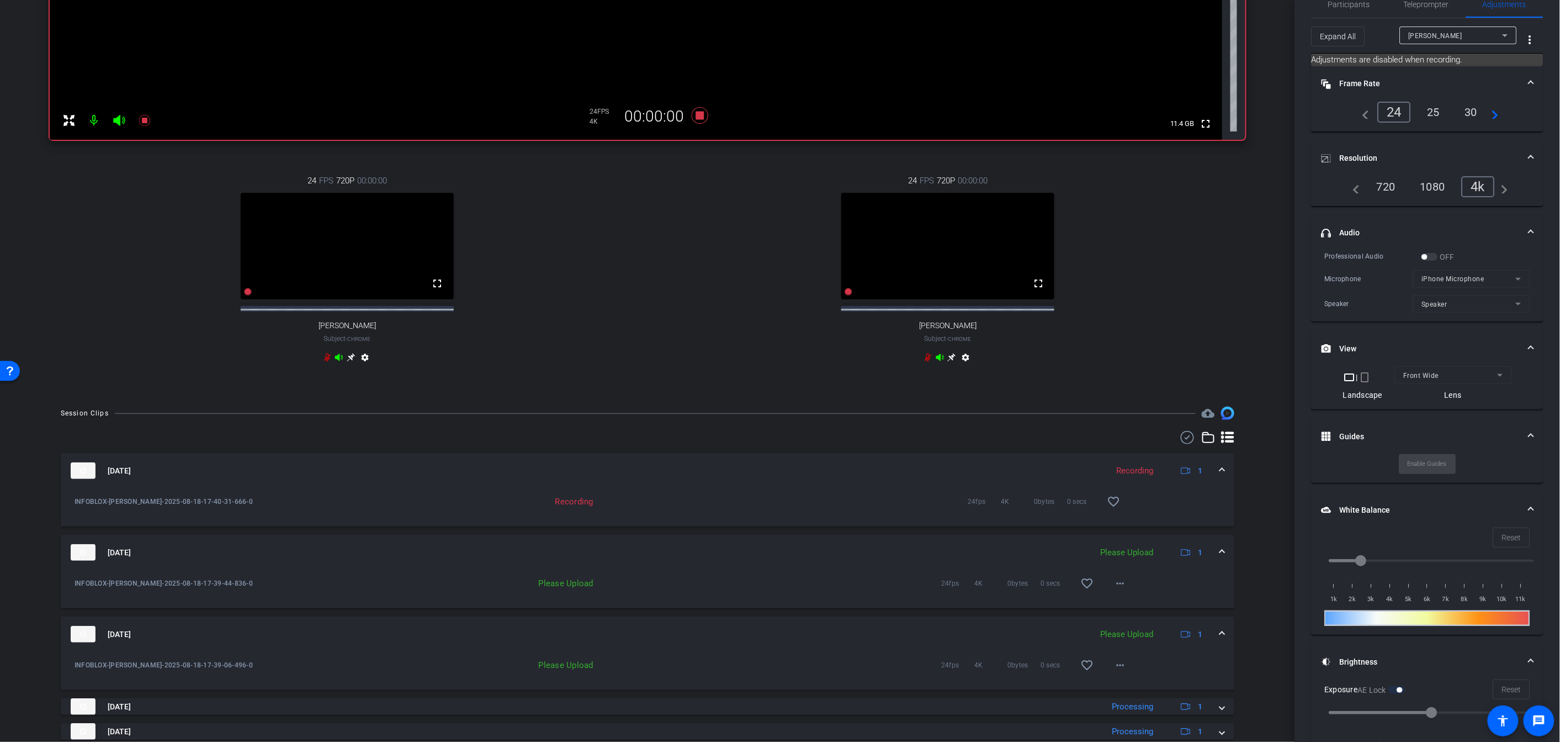
scroll to position [497, 0]
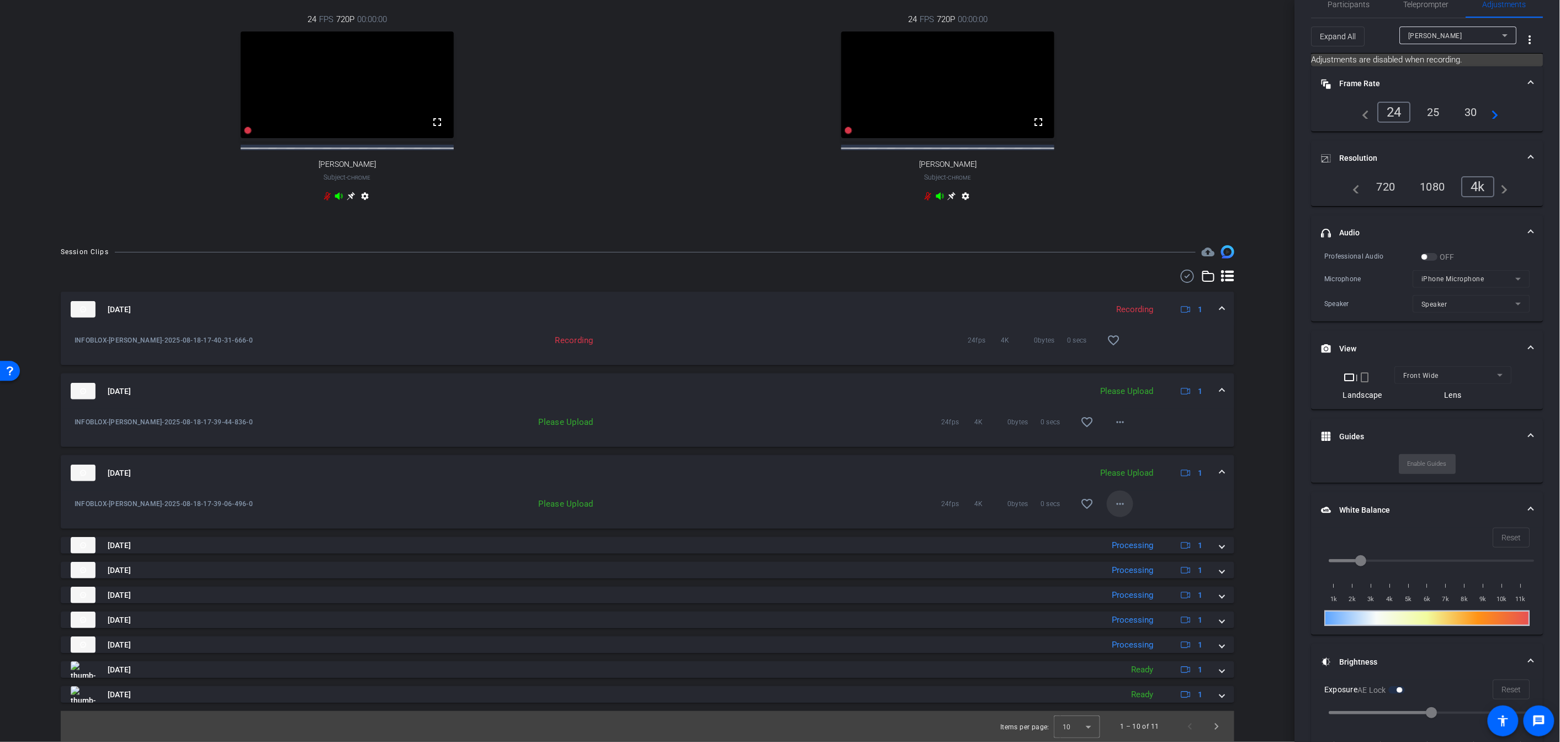
click at [891, 504] on mat-icon "more_horiz" at bounding box center [1120, 503] width 13 height 13
click at [891, 526] on span "Upload" at bounding box center [1138, 526] width 44 height 13
click at [891, 424] on mat-icon "more_horiz" at bounding box center [1120, 421] width 13 height 13
click at [891, 443] on span "Upload" at bounding box center [1138, 444] width 44 height 13
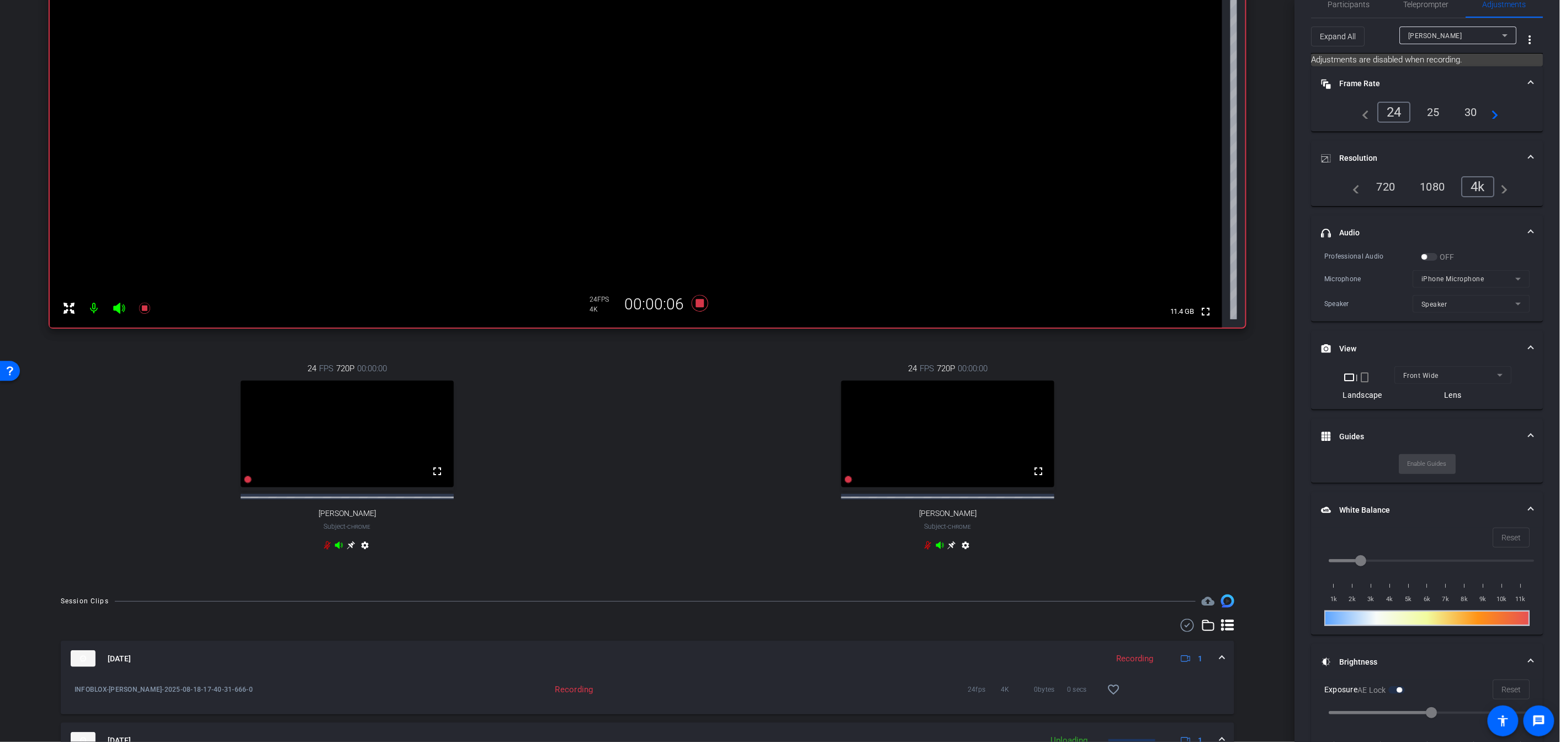
scroll to position [0, 0]
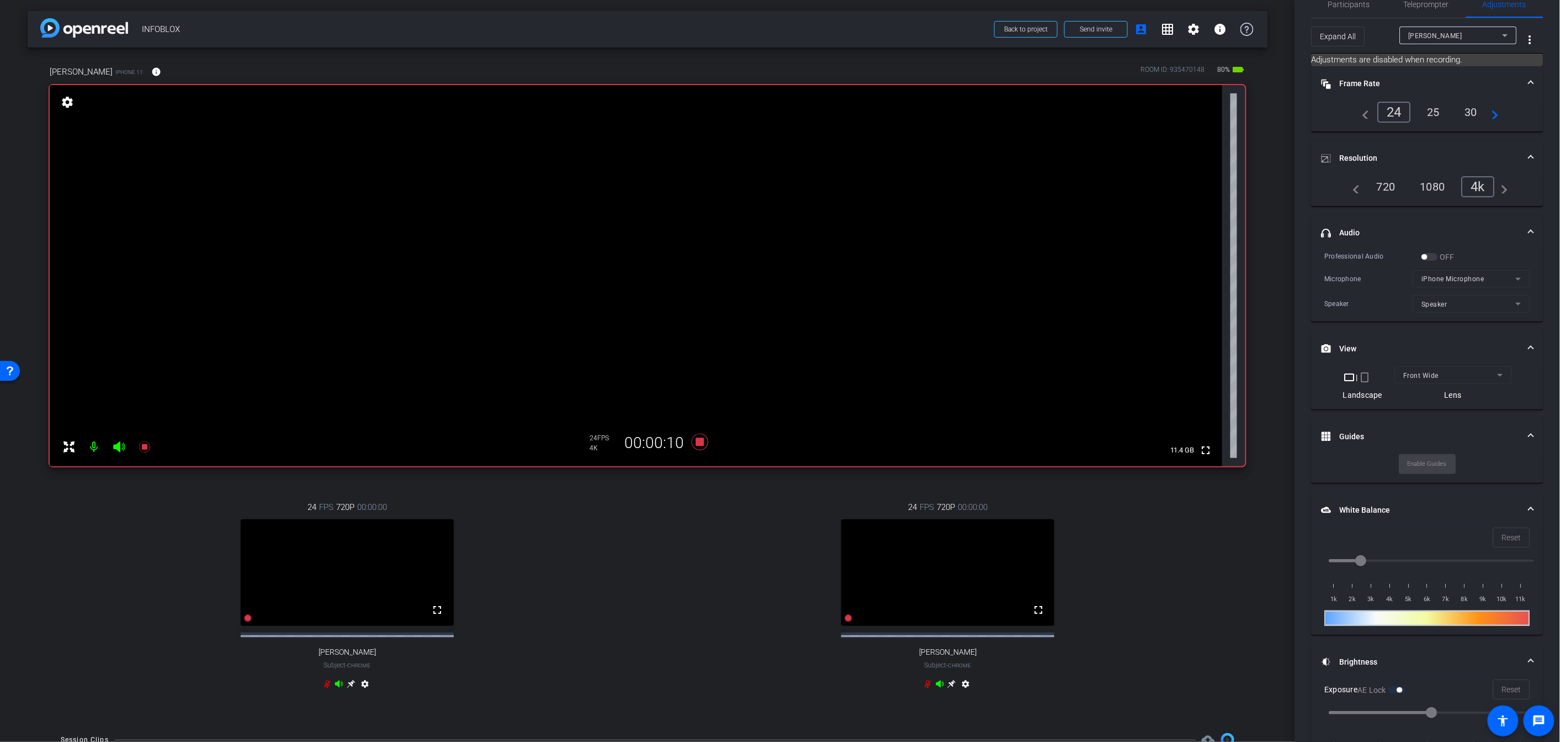
click at [758, 505] on div "24 FPS 720P 00:00:00 fullscreen Katie Subject - Chrome settings" at bounding box center [948, 597] width 595 height 228
click at [693, 443] on icon at bounding box center [700, 442] width 27 height 20
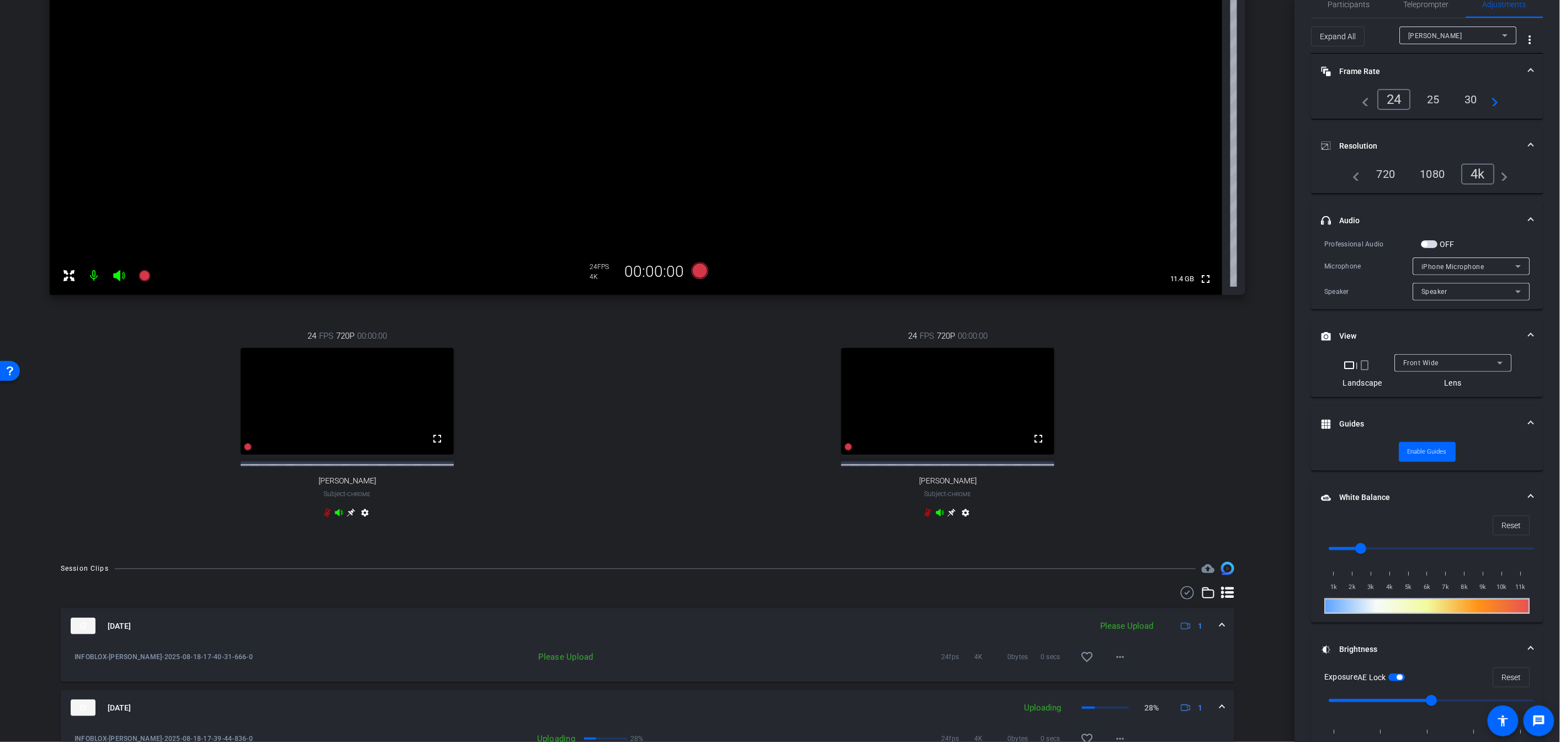
scroll to position [355, 0]
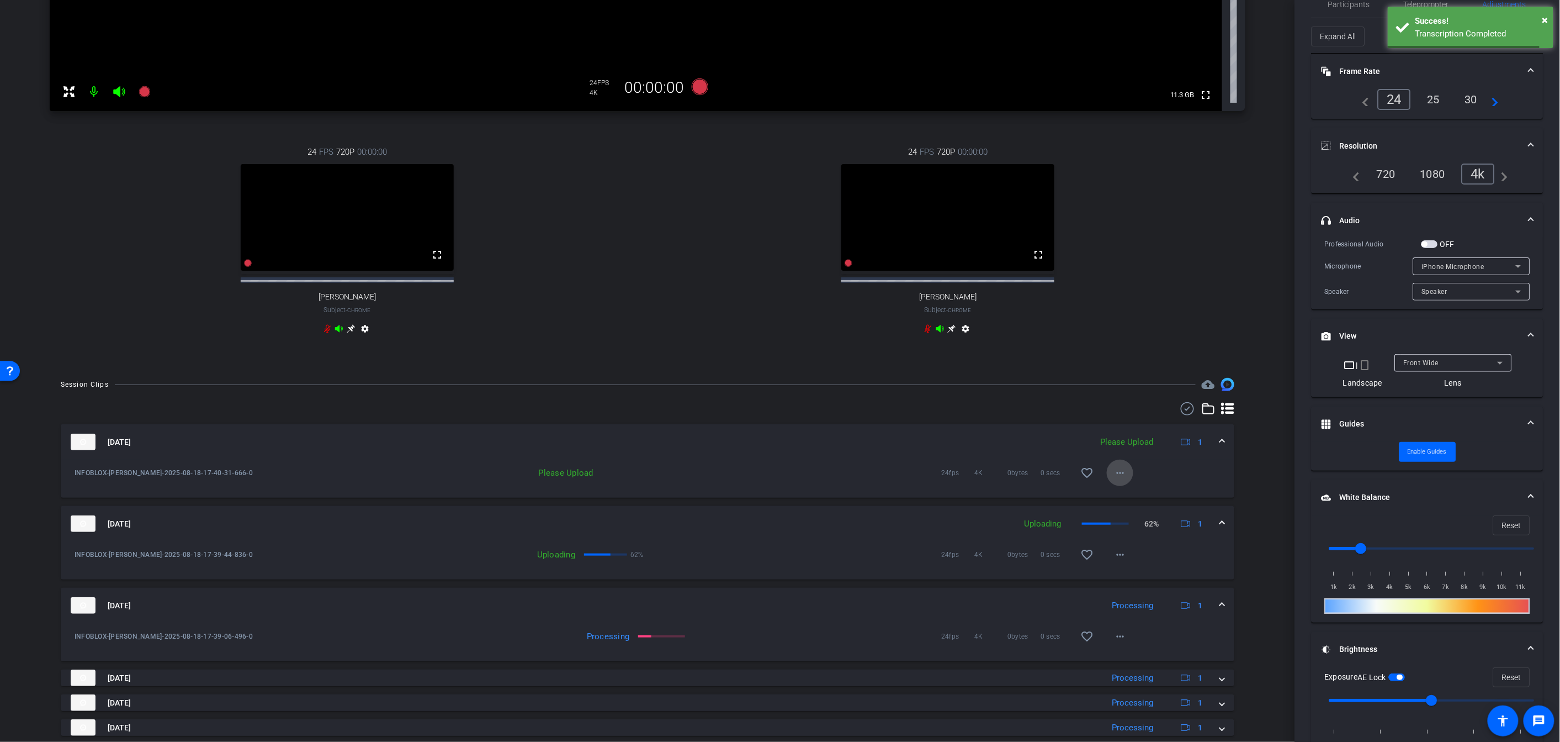
click at [891, 479] on mat-icon "more_horiz" at bounding box center [1120, 472] width 13 height 13
click at [891, 507] on span "Upload" at bounding box center [1138, 505] width 44 height 13
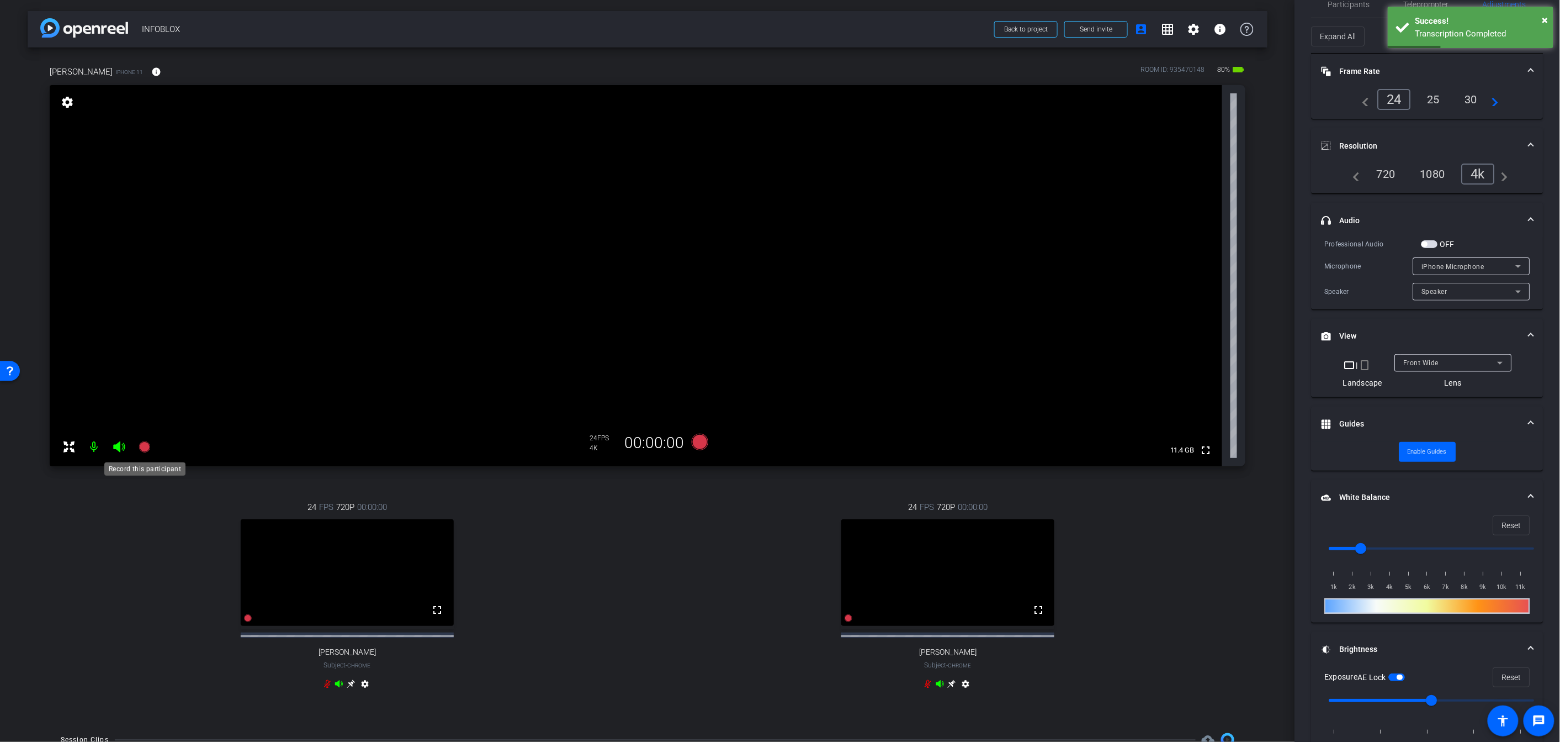
click at [150, 451] on icon at bounding box center [144, 446] width 13 height 13
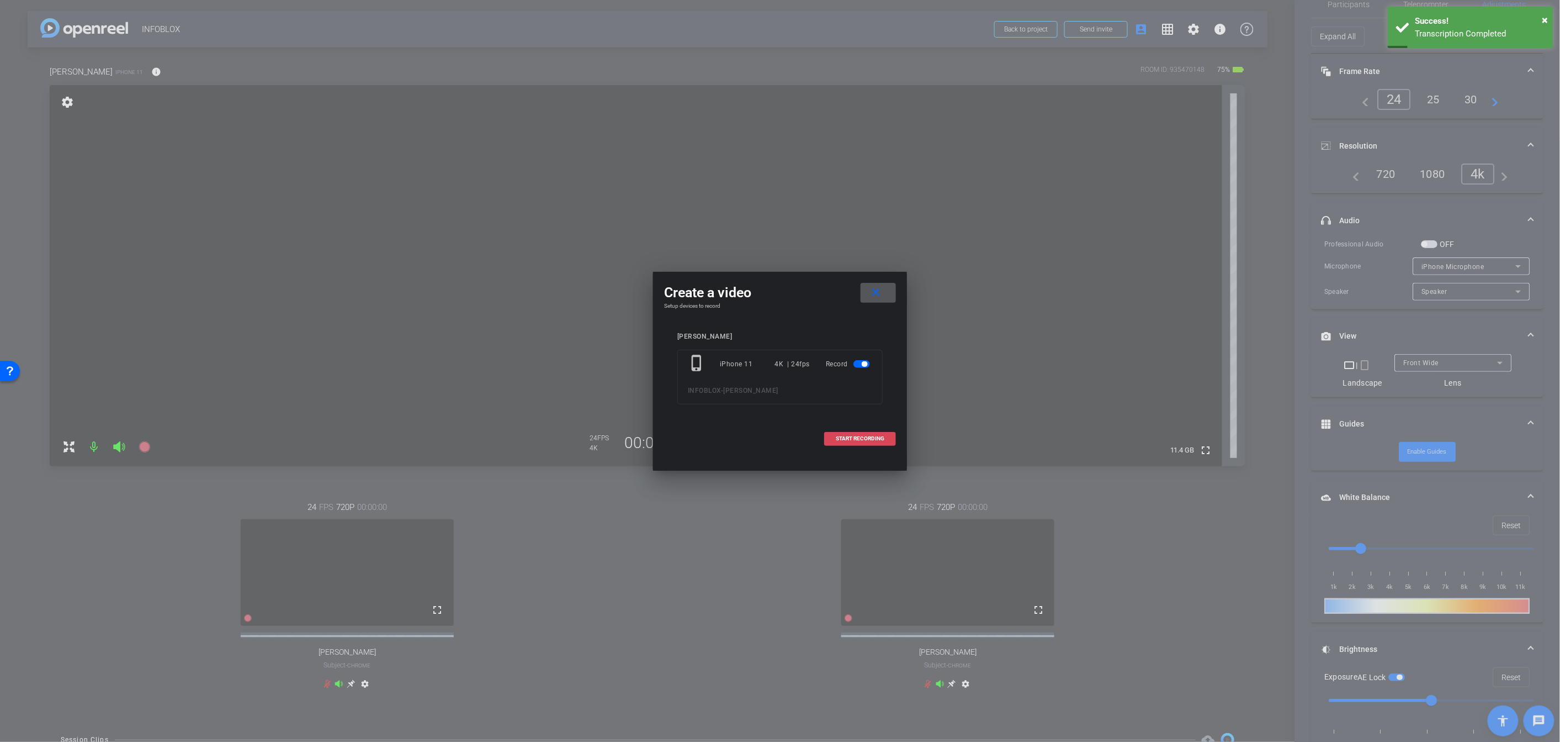
click at [877, 436] on span "START RECORDING" at bounding box center [860, 439] width 49 height 6
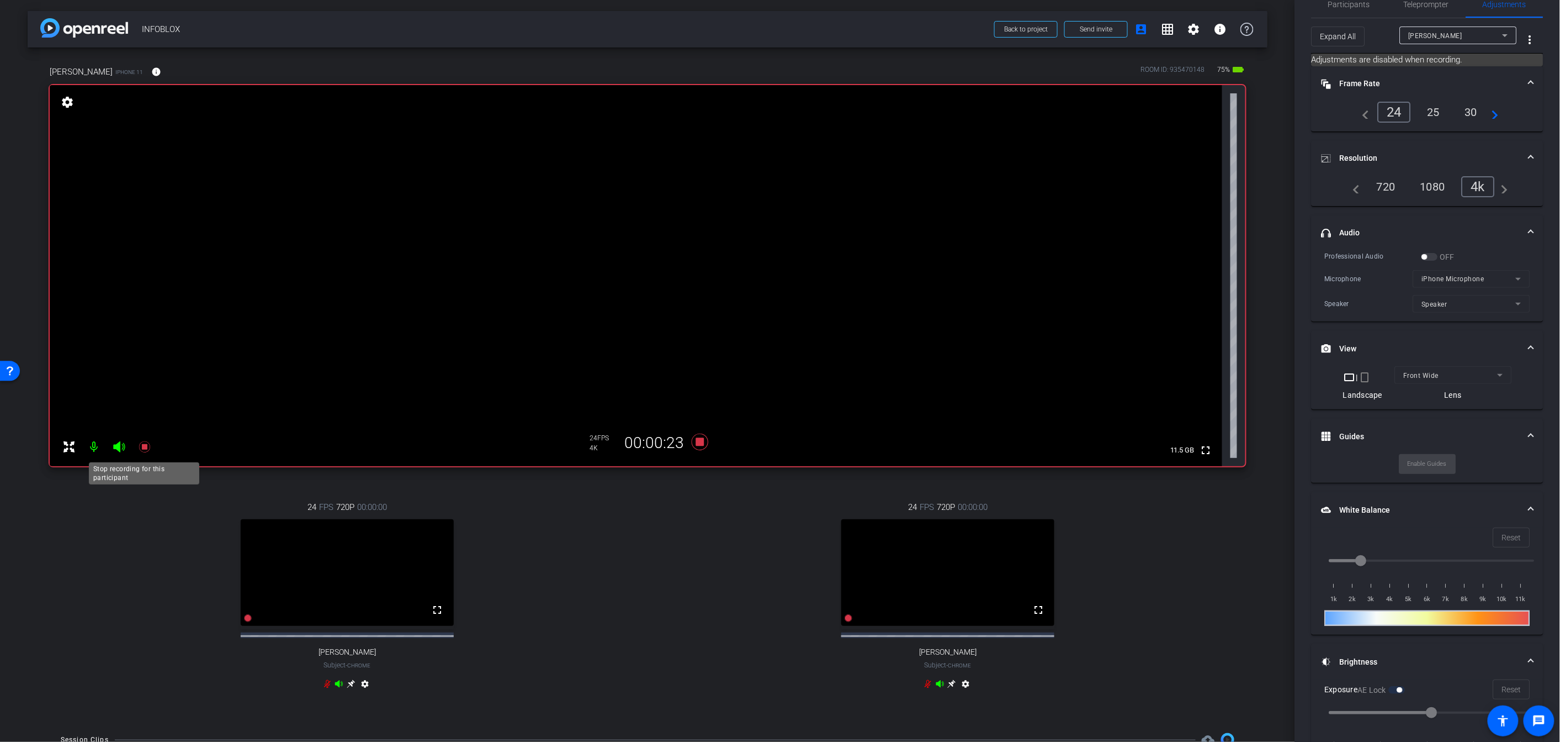
click at [146, 452] on icon at bounding box center [144, 446] width 13 height 13
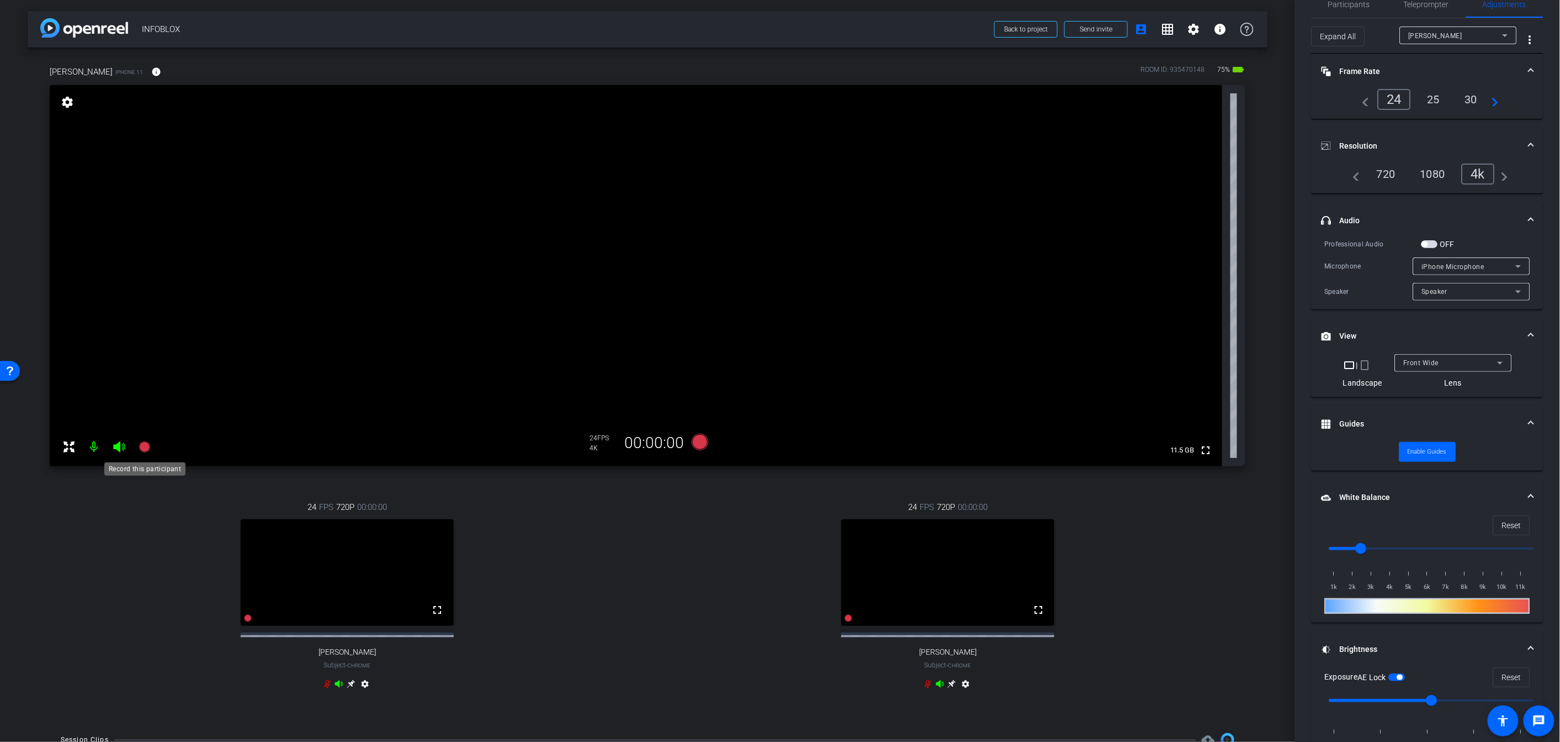
click at [147, 448] on icon at bounding box center [144, 446] width 11 height 11
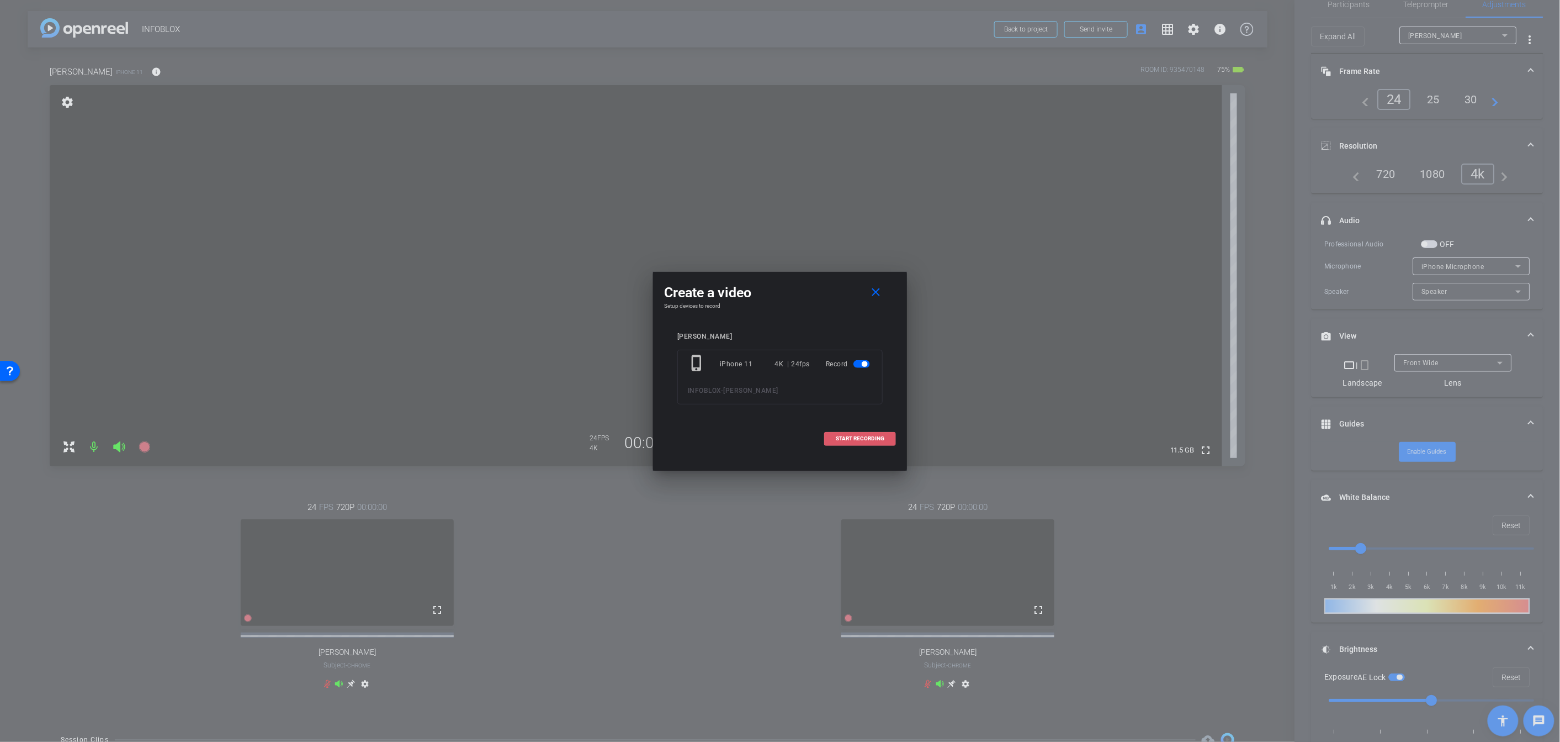
click at [831, 441] on span at bounding box center [860, 438] width 71 height 27
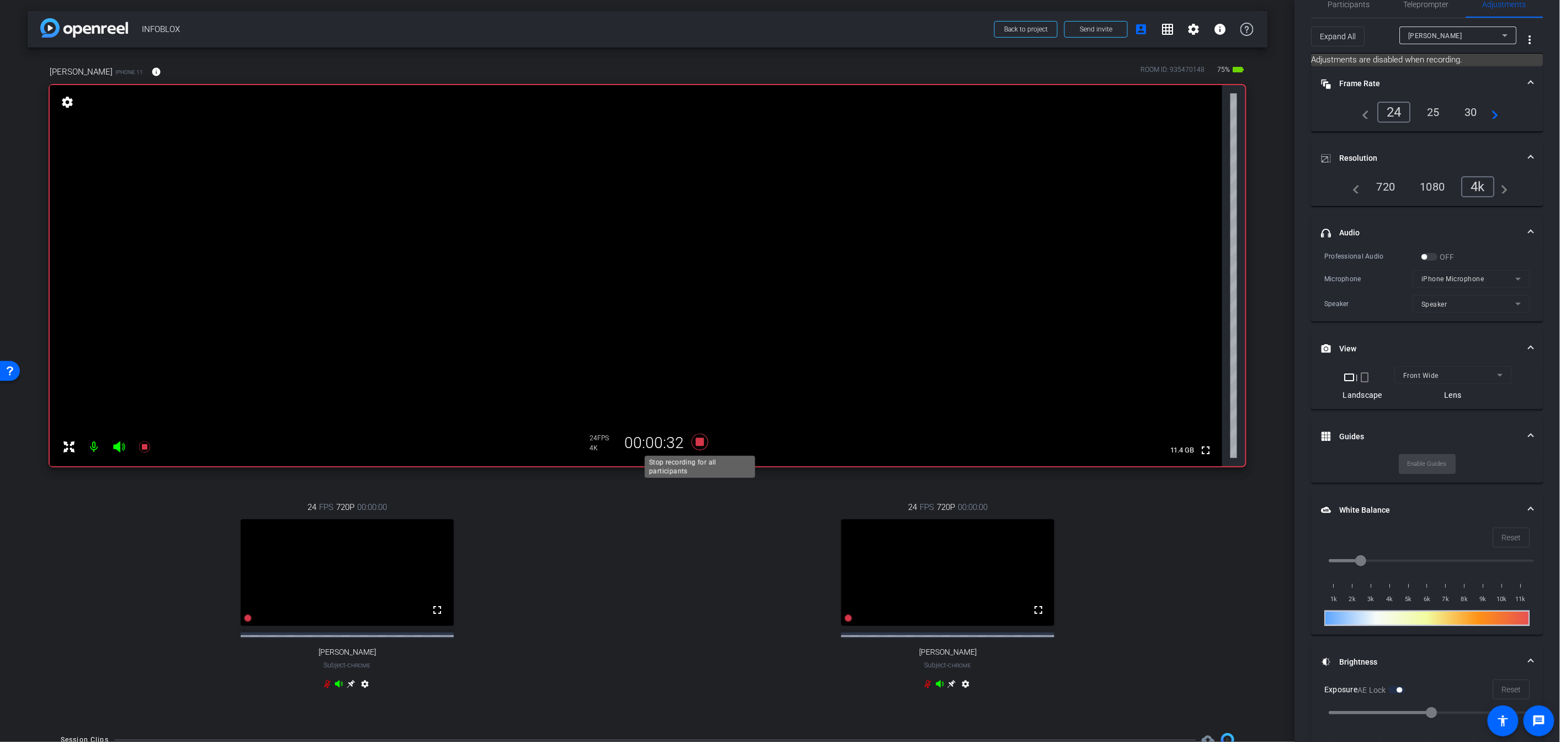
click at [701, 439] on icon at bounding box center [700, 441] width 17 height 17
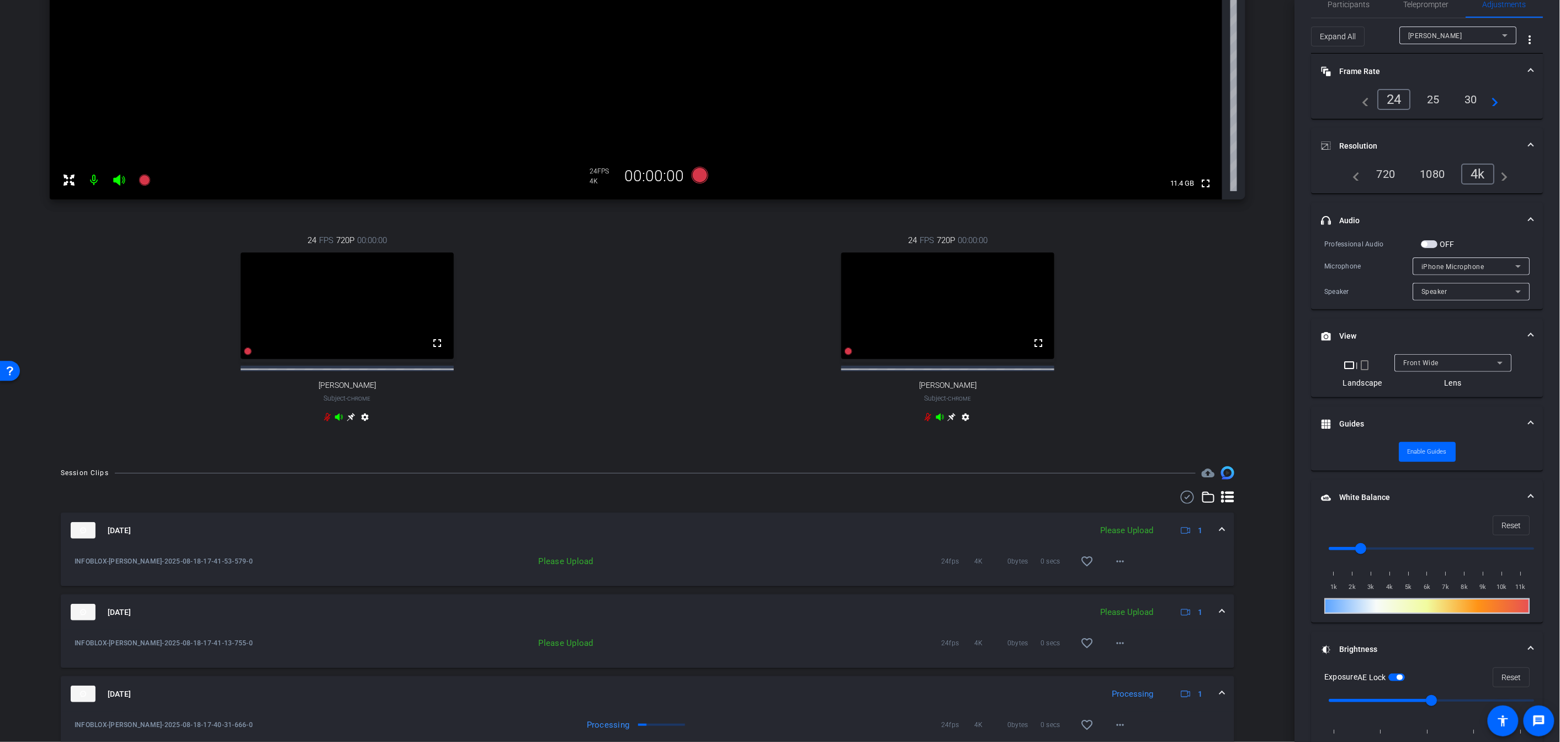
scroll to position [367, 0]
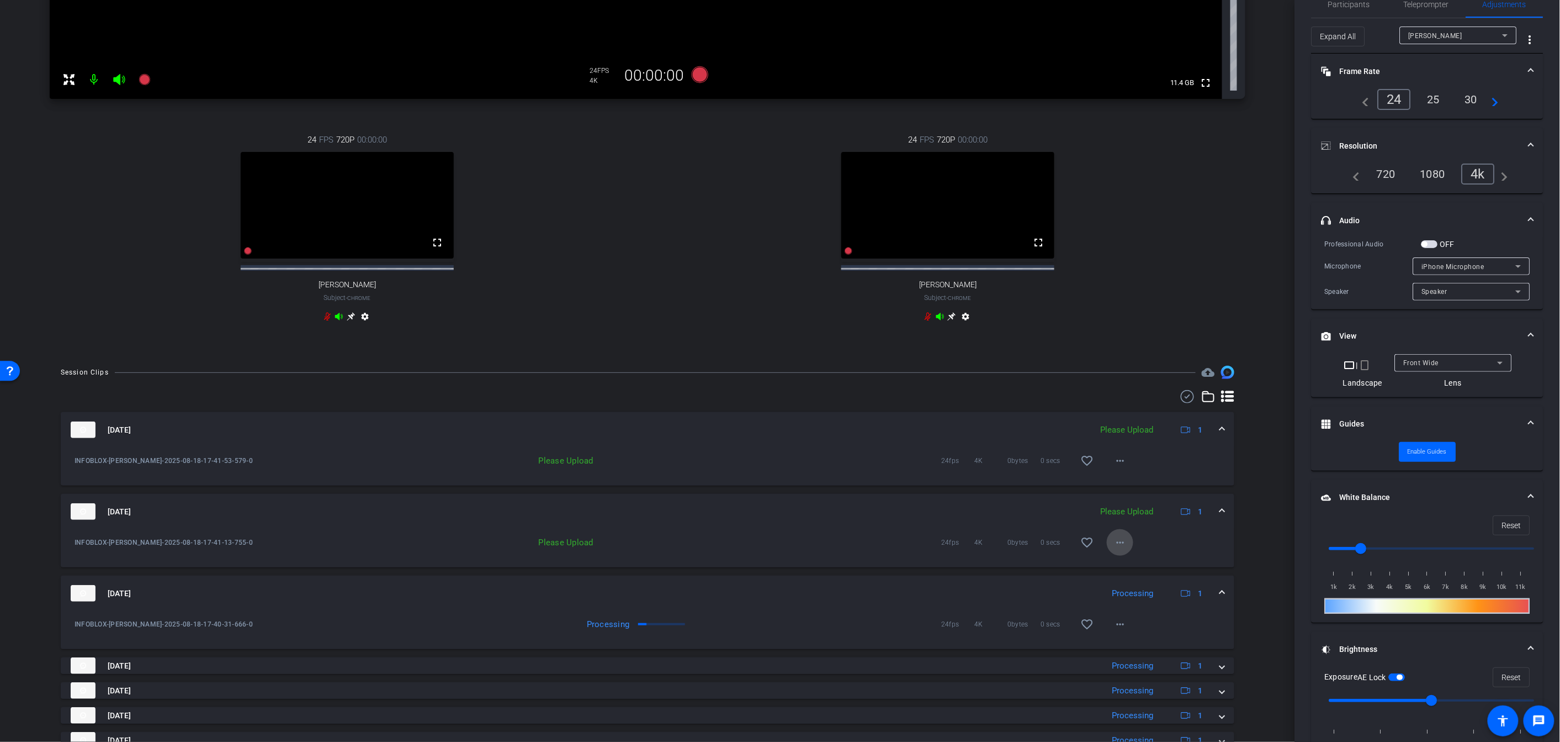
click at [891, 549] on mat-icon "more_horiz" at bounding box center [1120, 542] width 13 height 13
click at [891, 570] on span "Upload" at bounding box center [1138, 574] width 44 height 13
click at [891, 467] on mat-icon "more_horiz" at bounding box center [1120, 460] width 13 height 13
drag, startPoint x: 1129, startPoint y: 492, endPoint x: 1073, endPoint y: 488, distance: 56.5
click at [891, 492] on span "Upload" at bounding box center [1138, 492] width 44 height 13
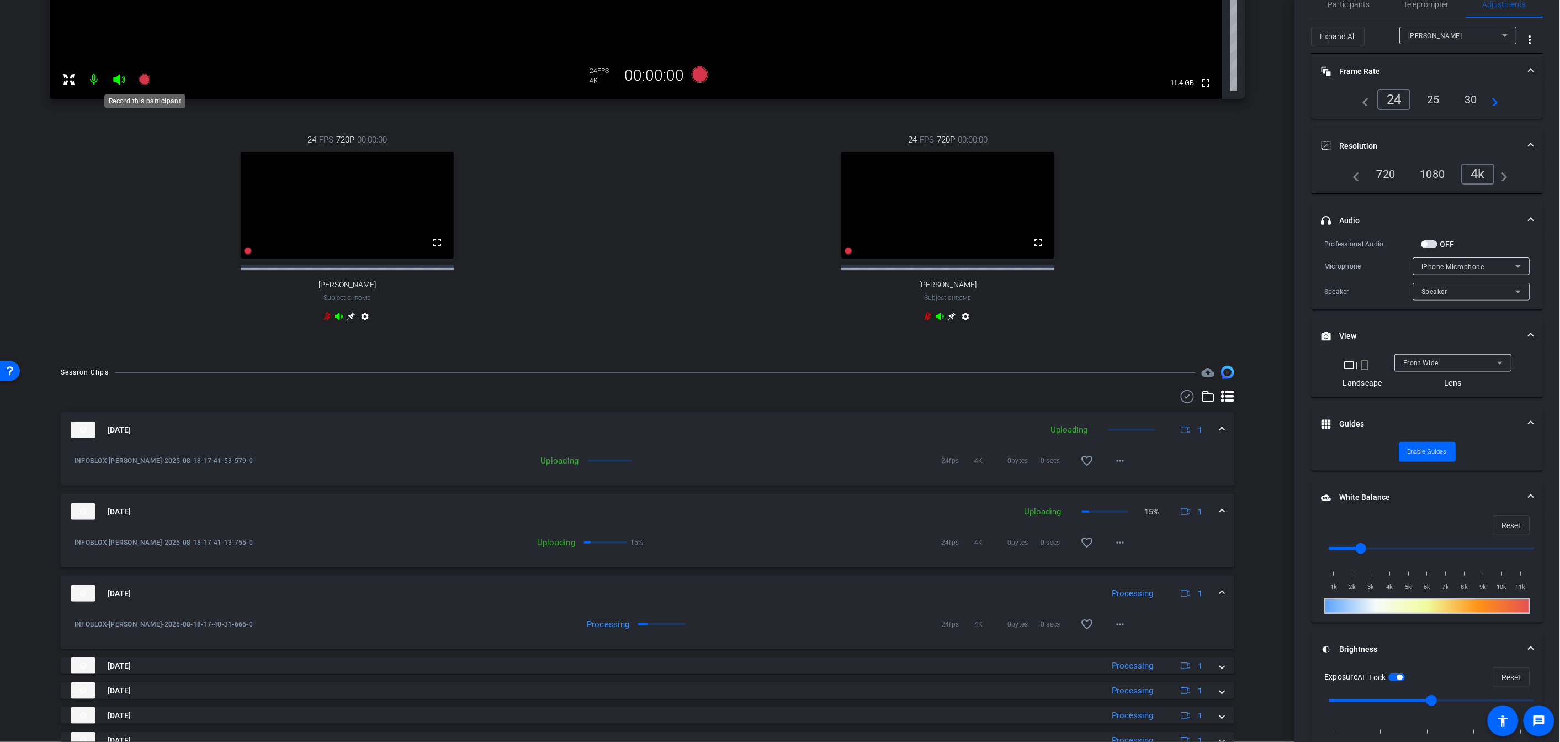
click at [144, 82] on icon at bounding box center [144, 79] width 11 height 11
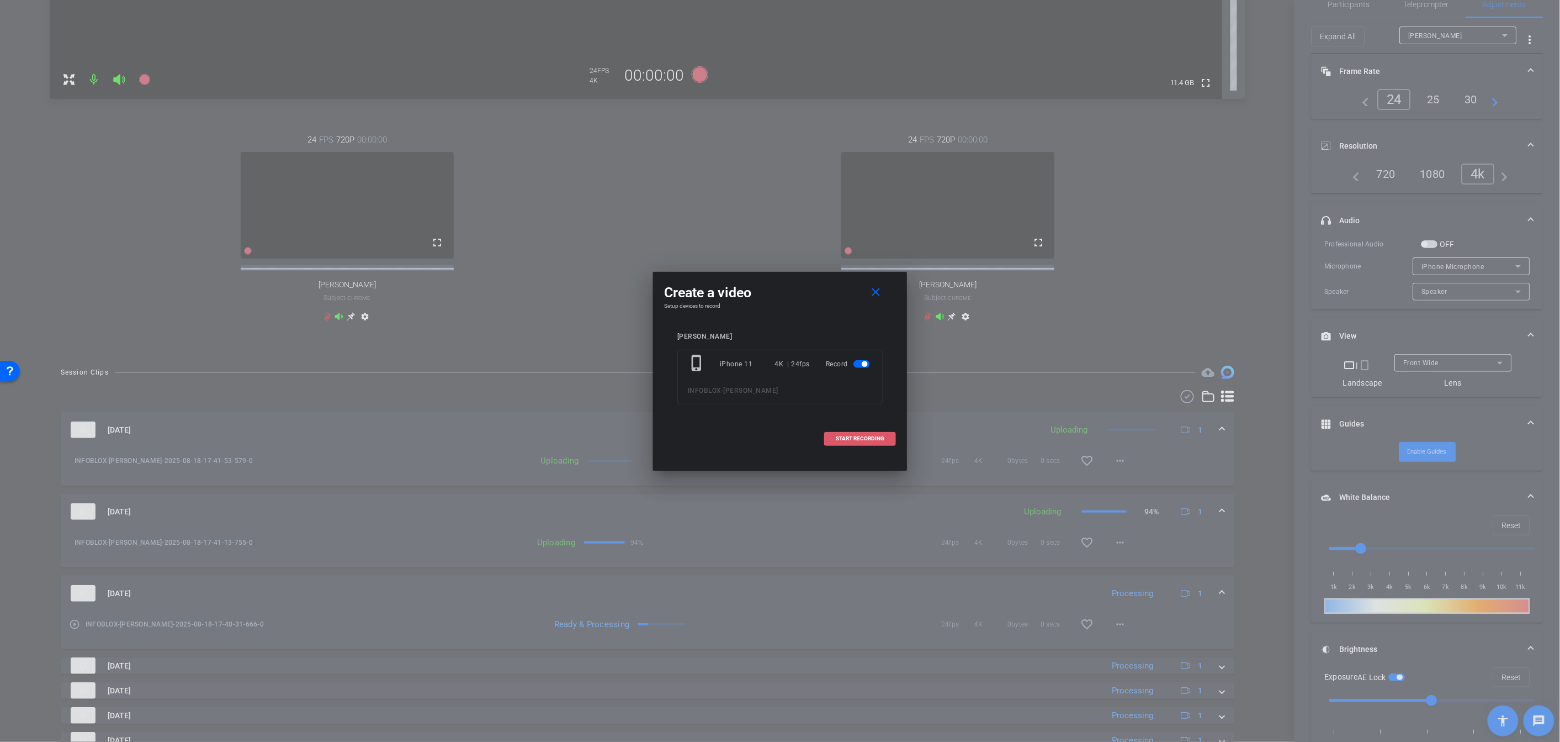
click at [867, 436] on span "START RECORDING" at bounding box center [860, 439] width 49 height 6
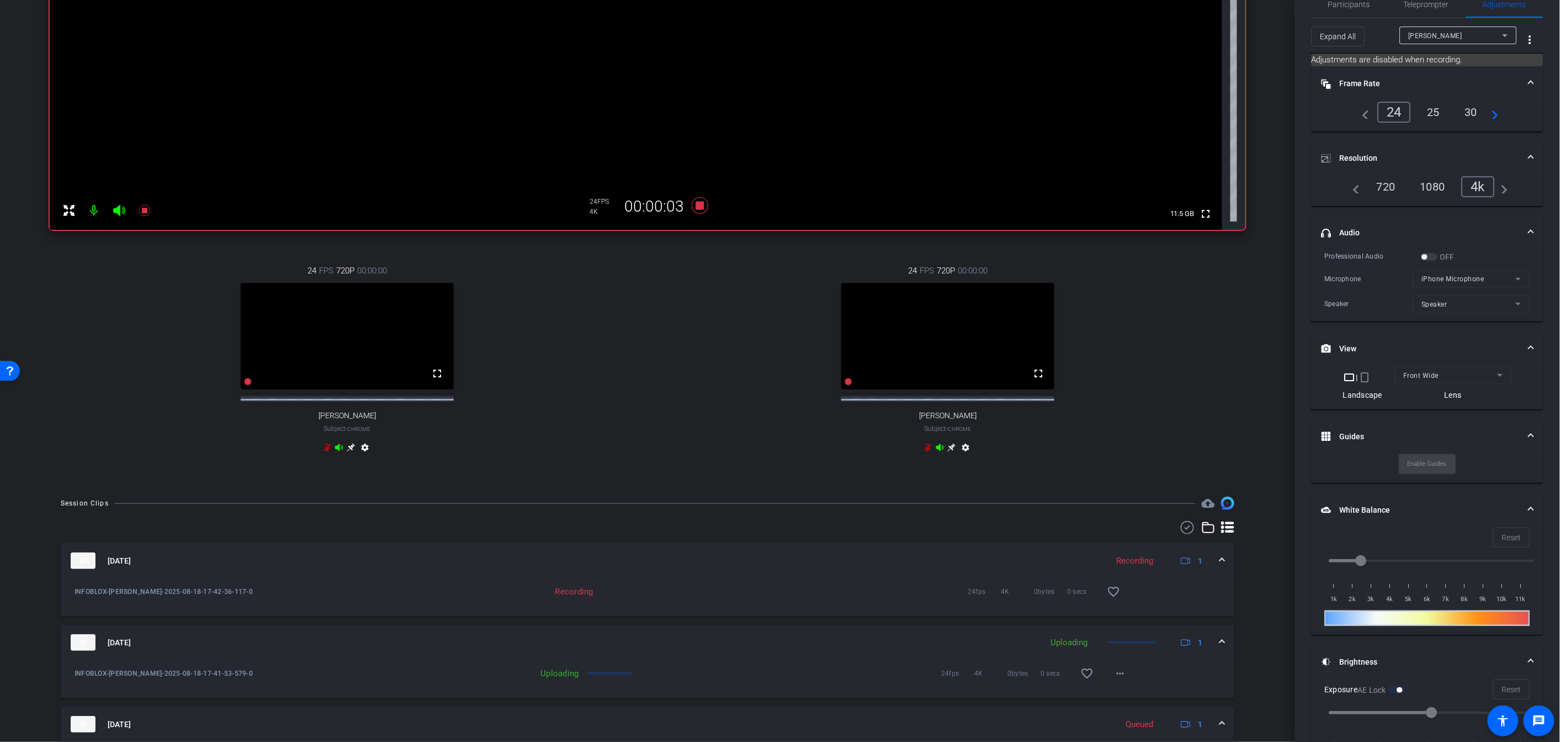
scroll to position [497, 0]
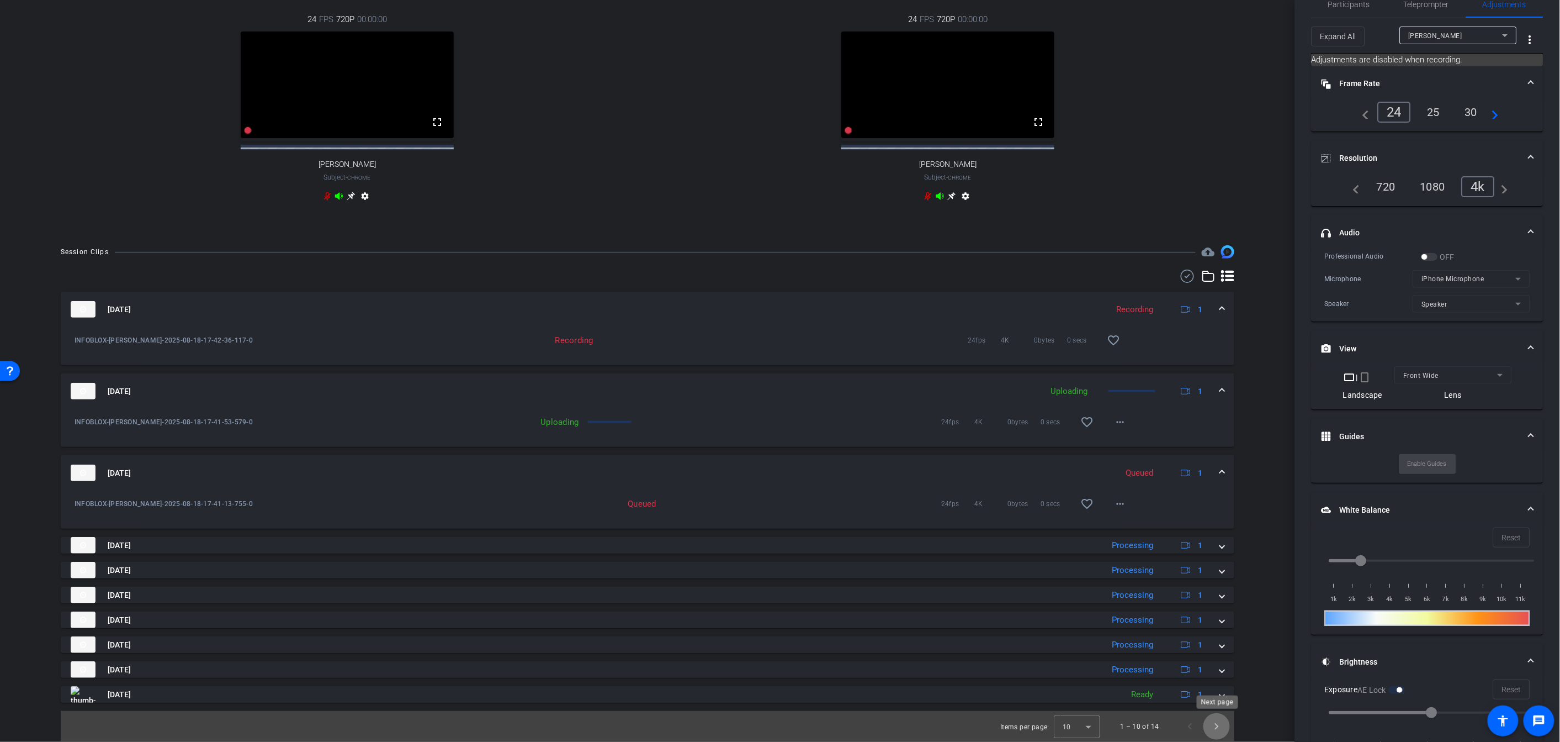
click at [891, 724] on span "Next page" at bounding box center [1217, 726] width 27 height 27
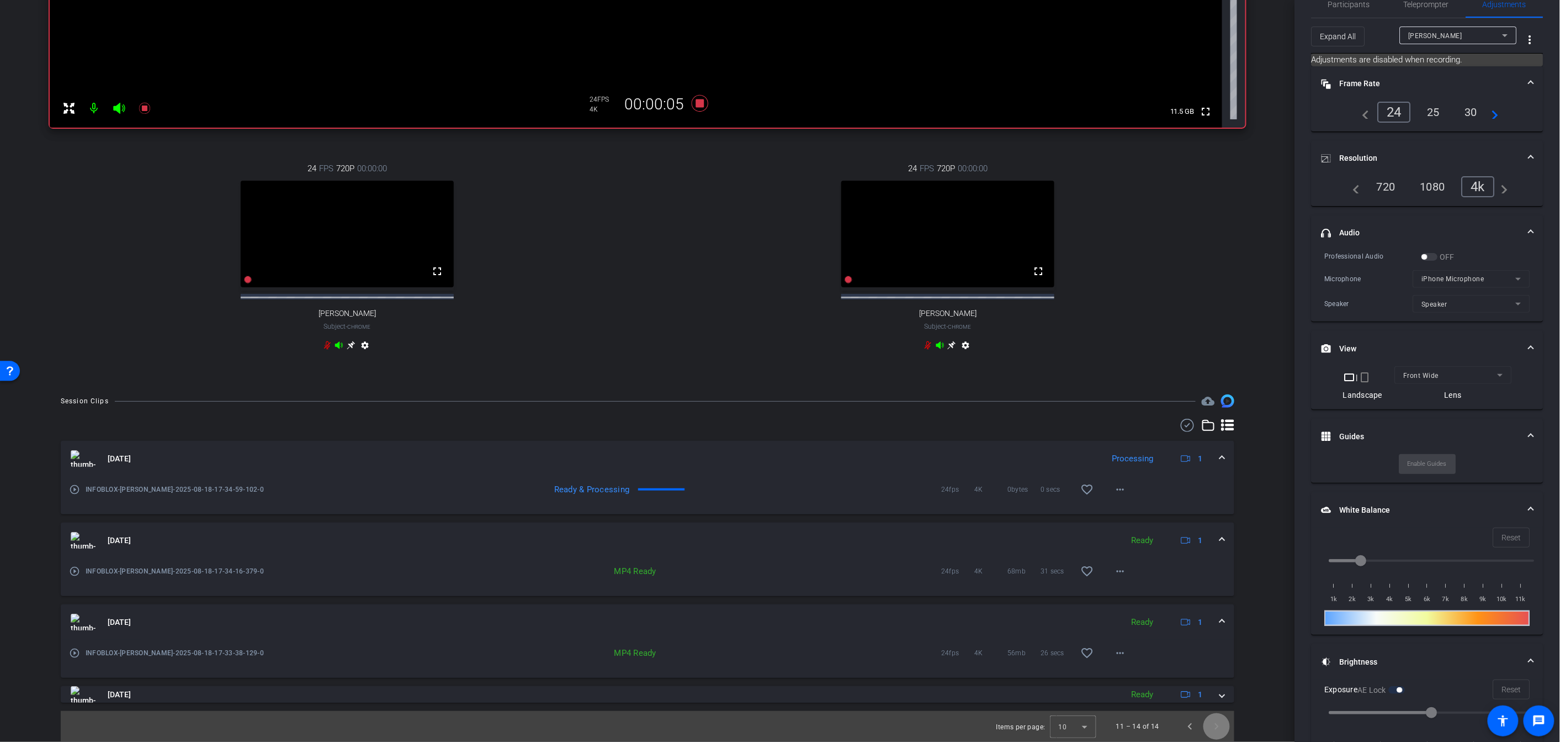
scroll to position [348, 0]
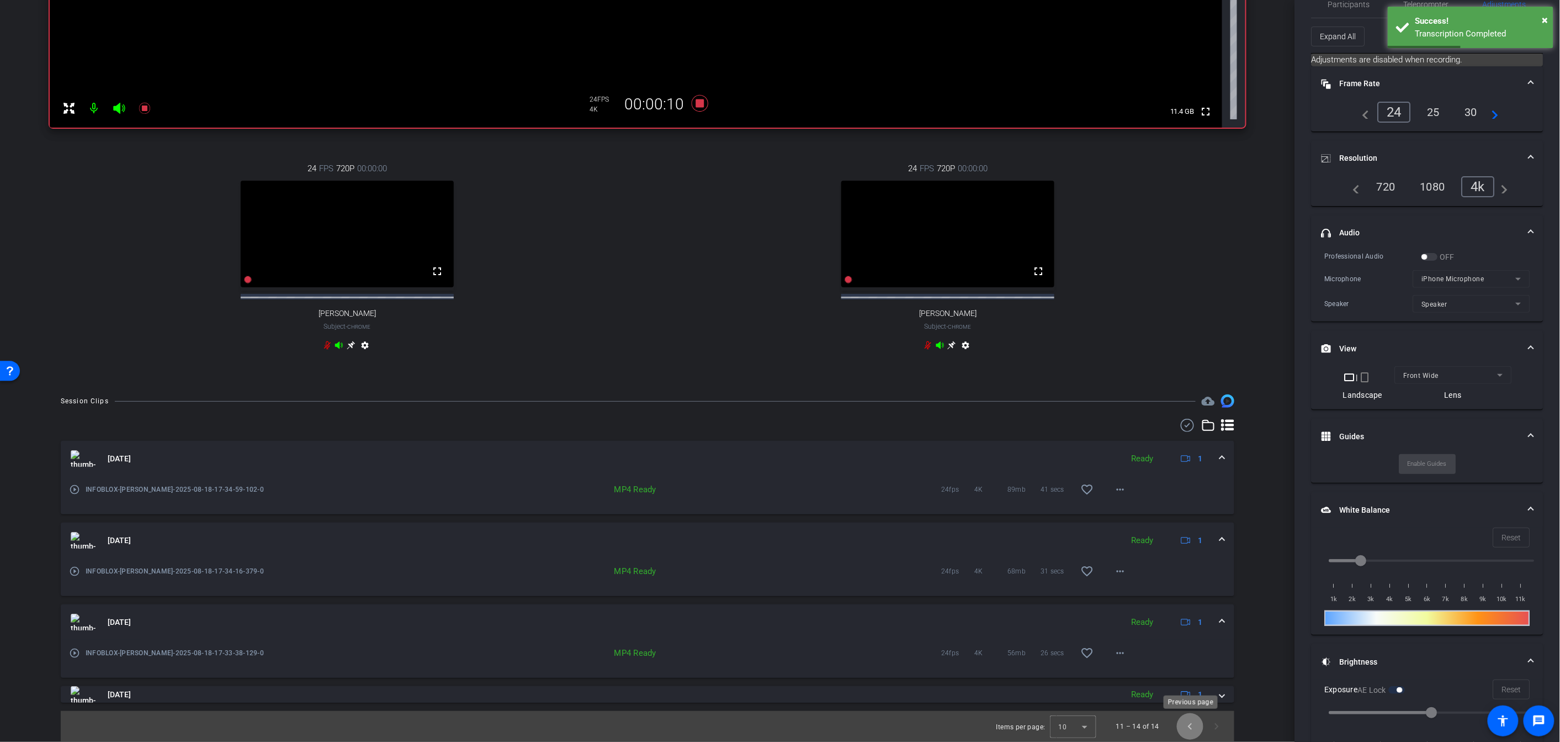
click at [891, 724] on span "Previous page" at bounding box center [1190, 726] width 27 height 27
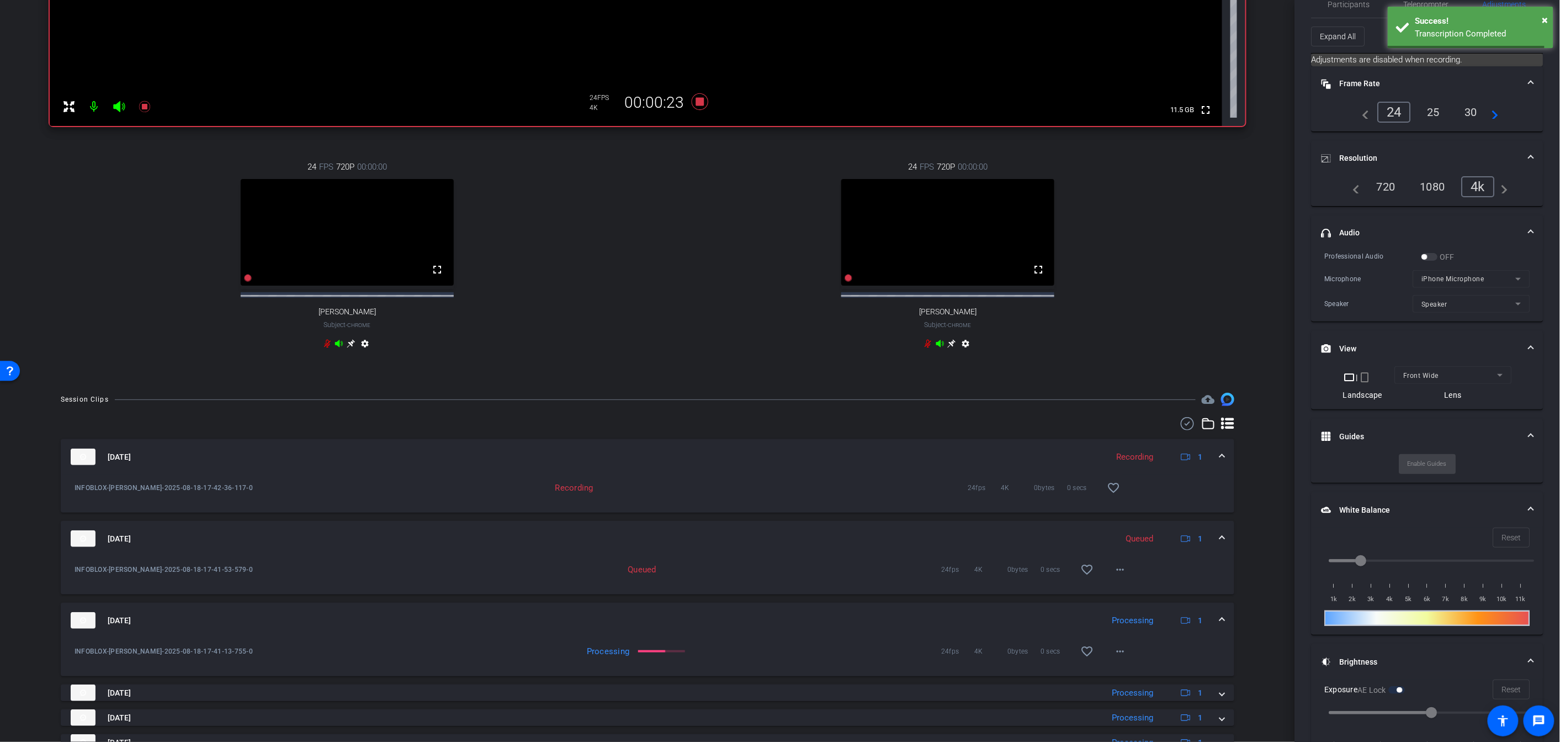
scroll to position [0, 0]
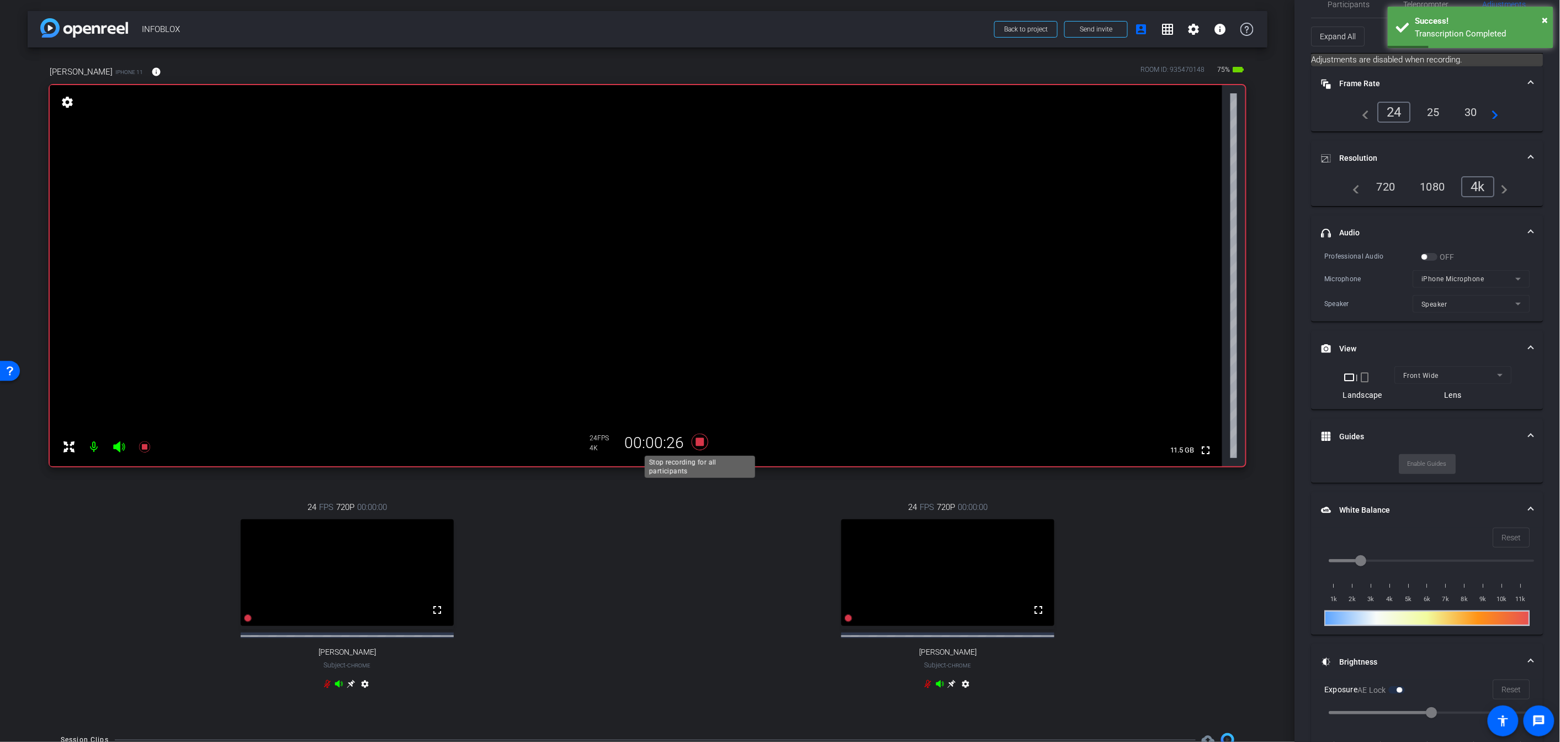
click at [706, 443] on icon at bounding box center [700, 442] width 27 height 20
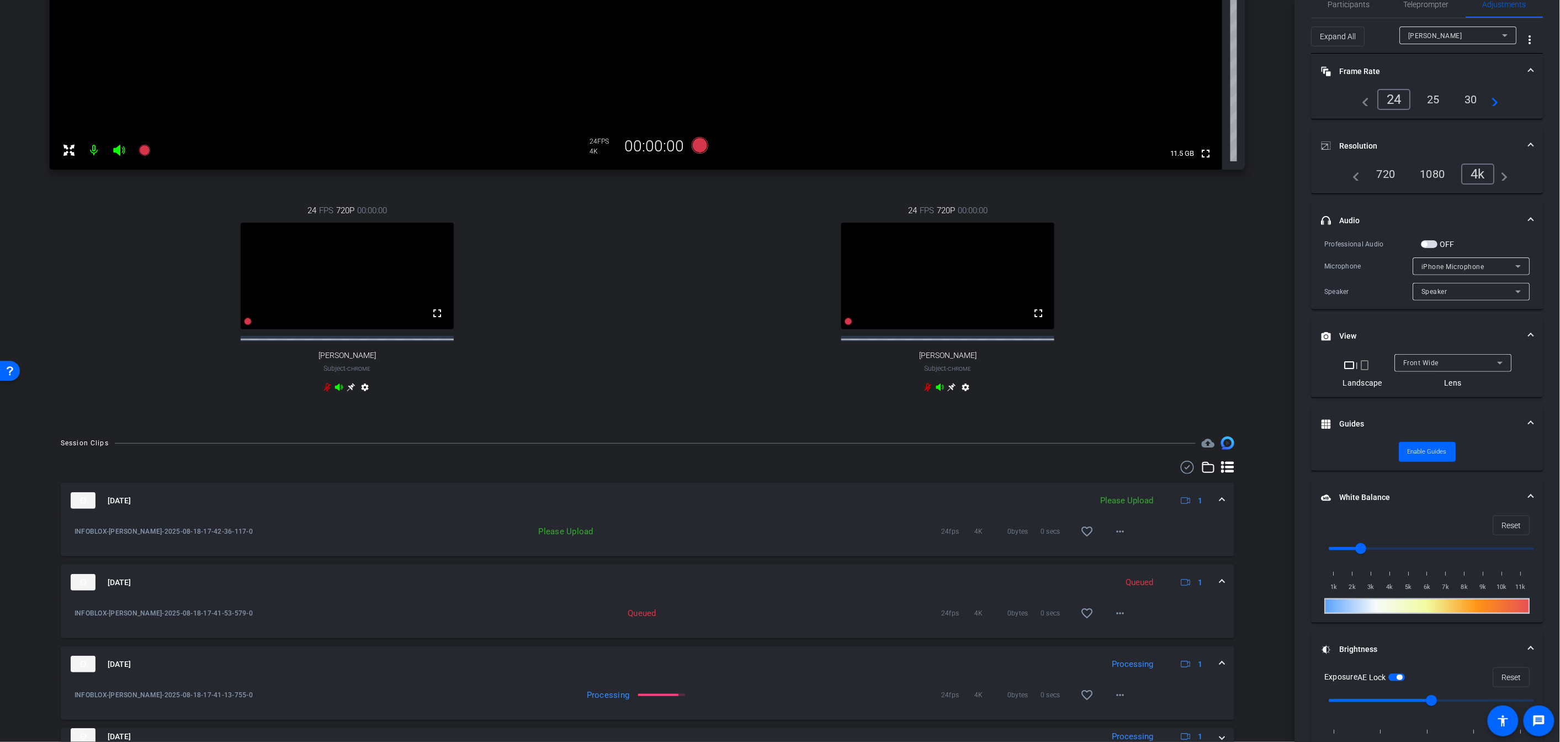
scroll to position [497, 0]
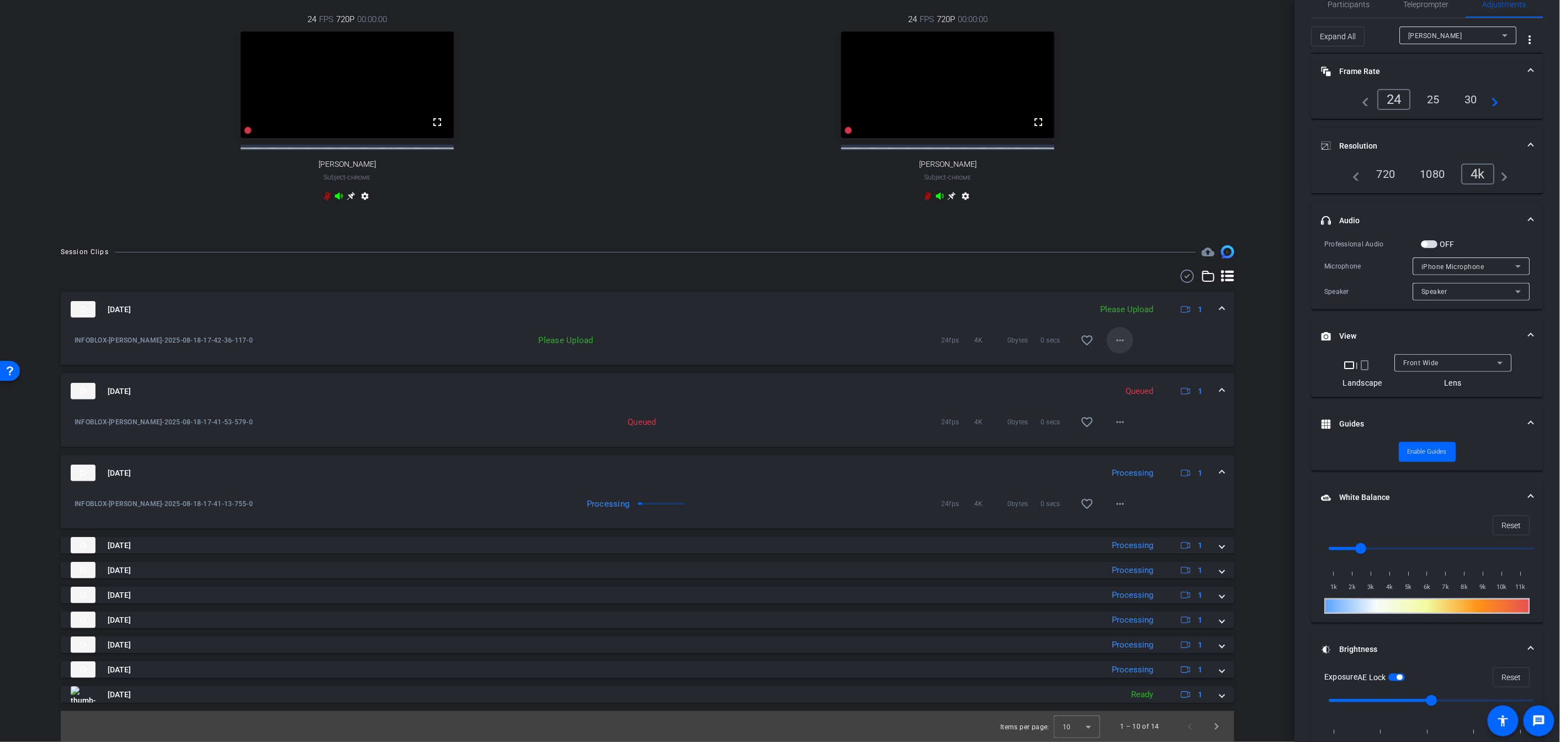
click at [891, 339] on mat-icon "more_horiz" at bounding box center [1120, 340] width 13 height 13
click at [891, 363] on span "Upload" at bounding box center [1138, 363] width 44 height 13
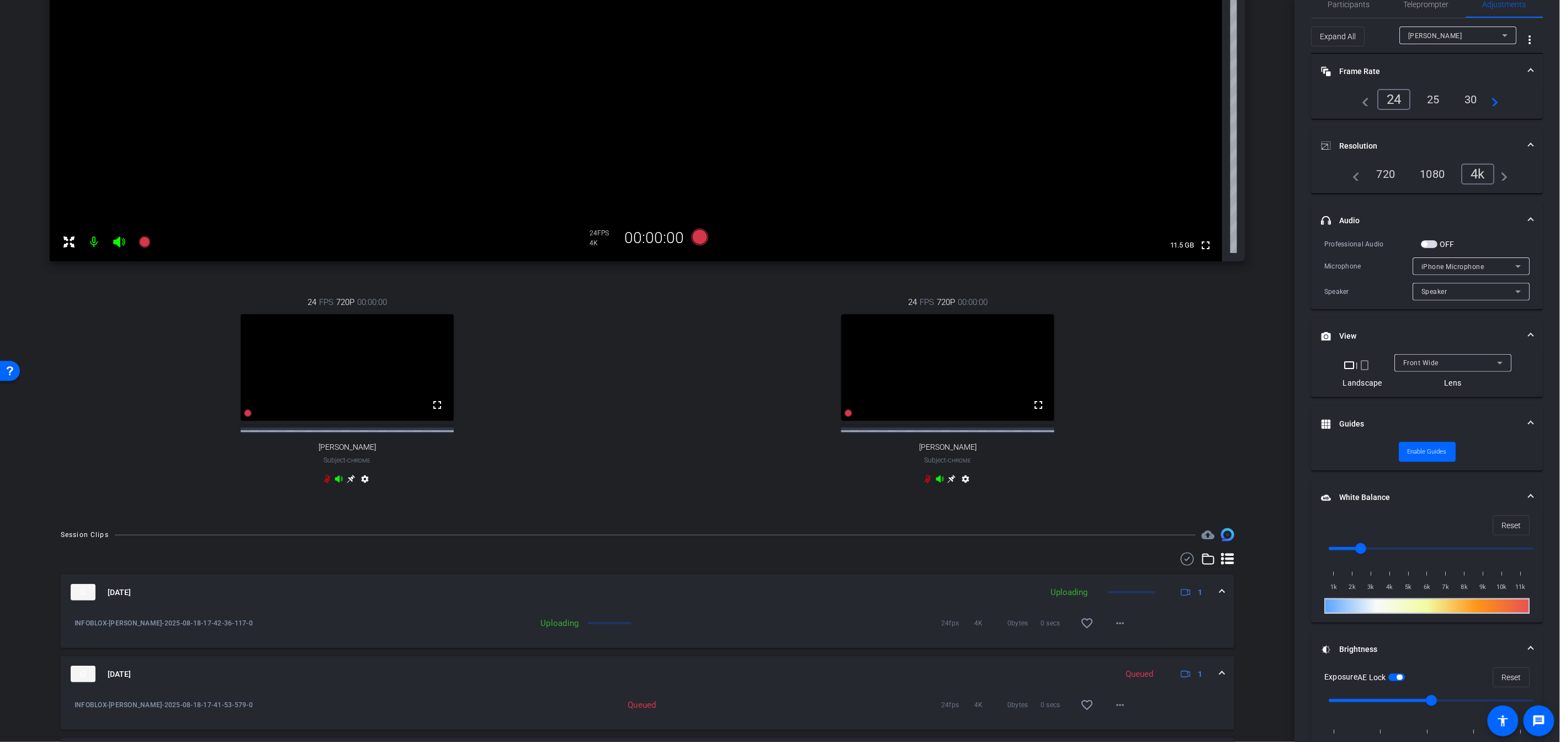
scroll to position [0, 0]
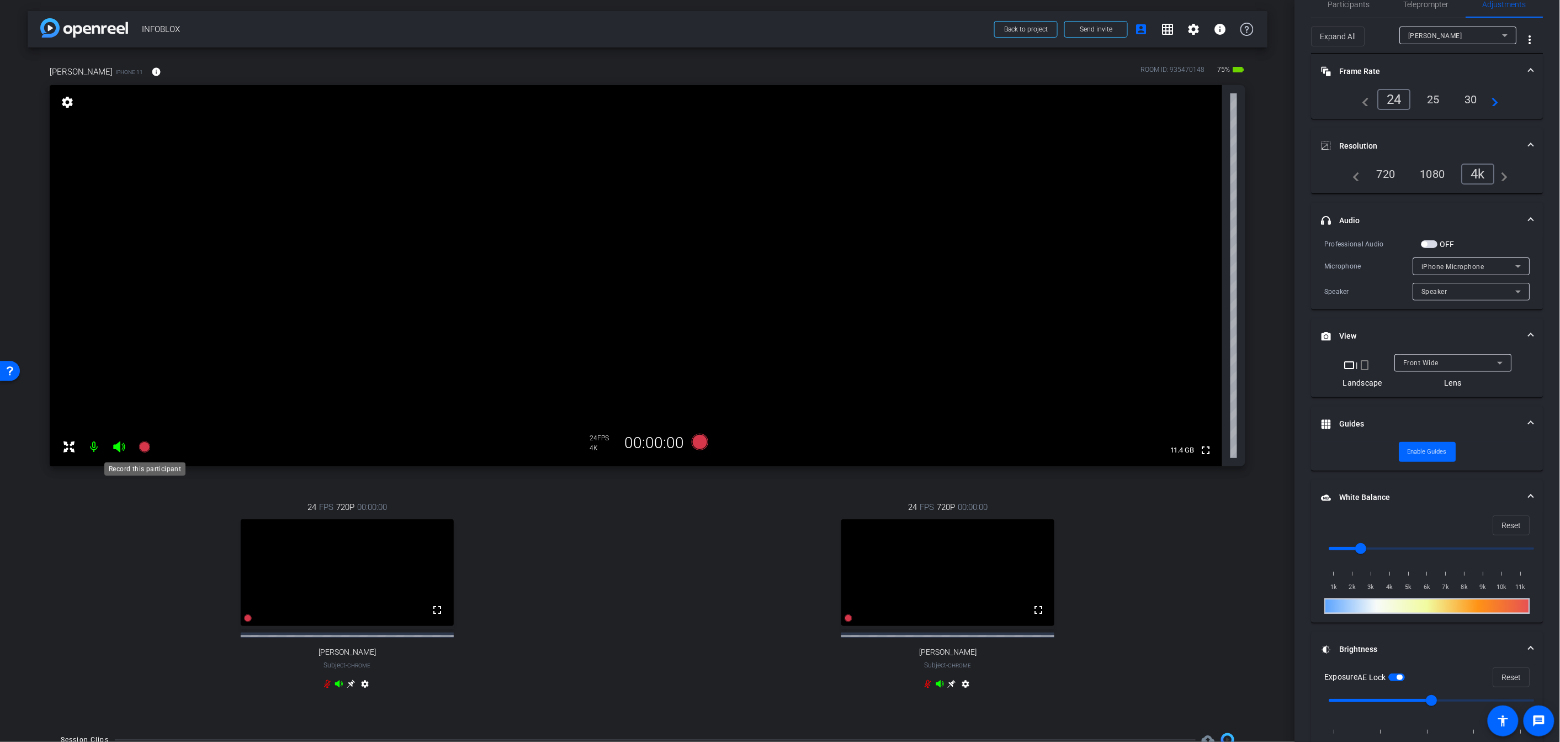
click at [146, 452] on icon at bounding box center [144, 446] width 13 height 13
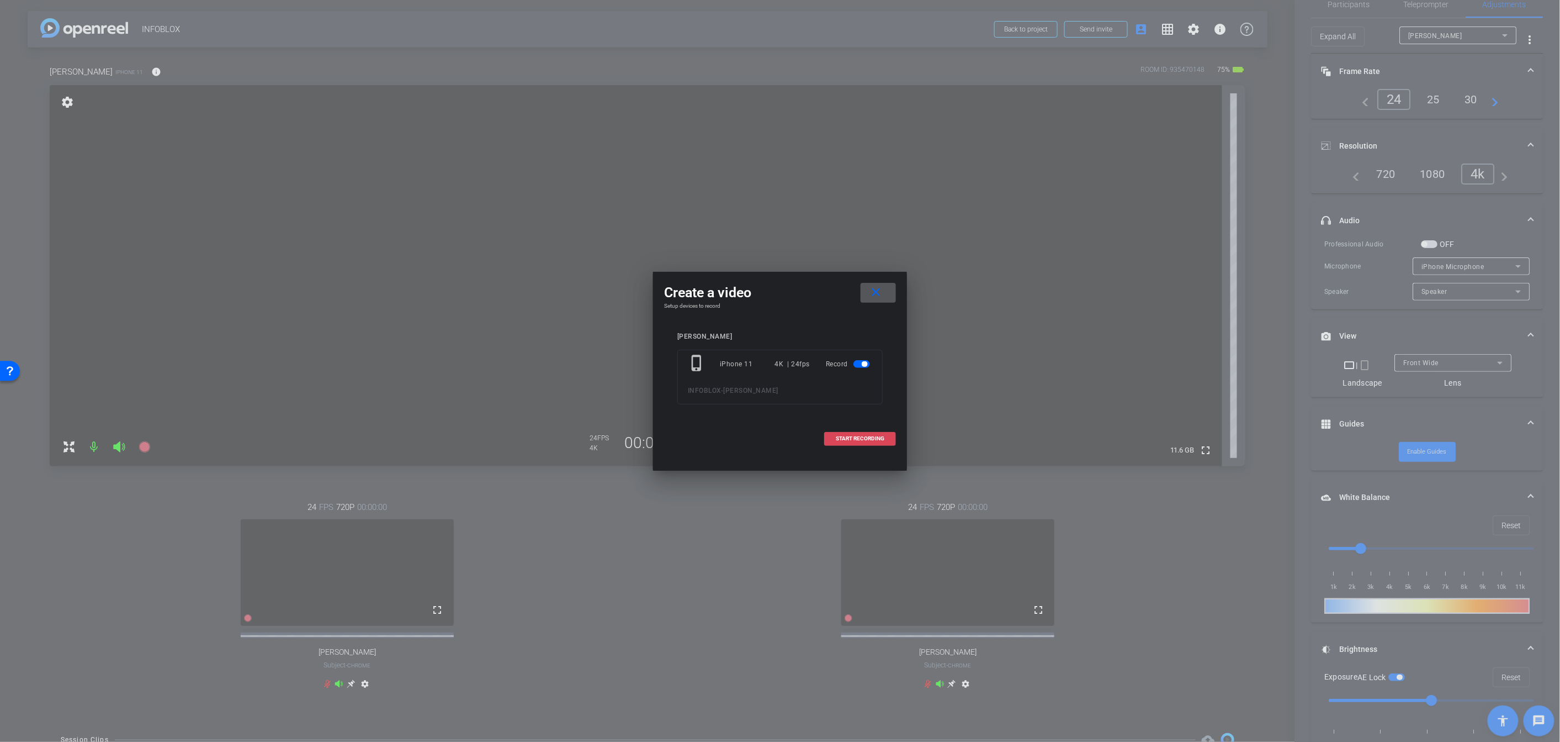
click at [857, 440] on span "START RECORDING" at bounding box center [860, 439] width 49 height 6
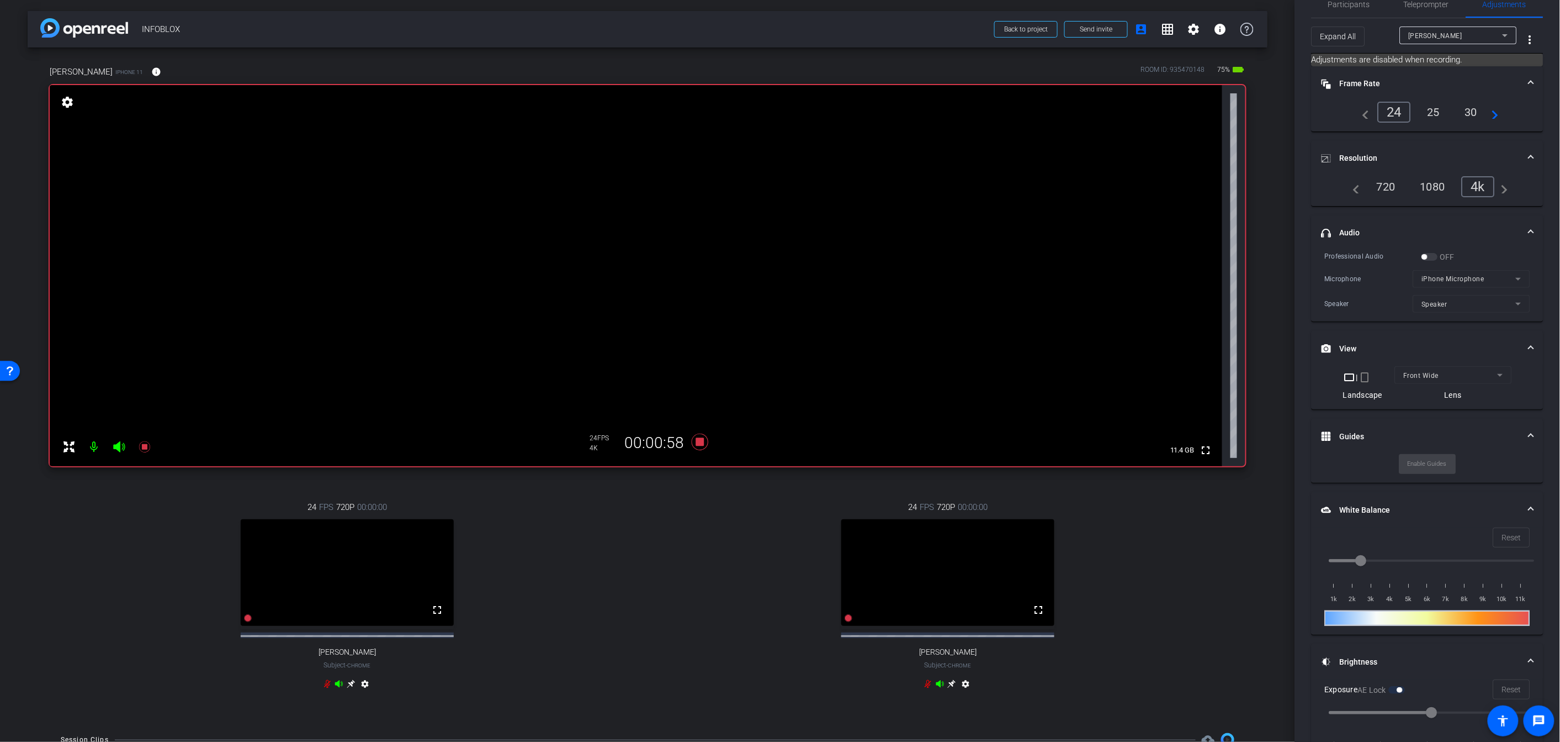
scroll to position [6, 0]
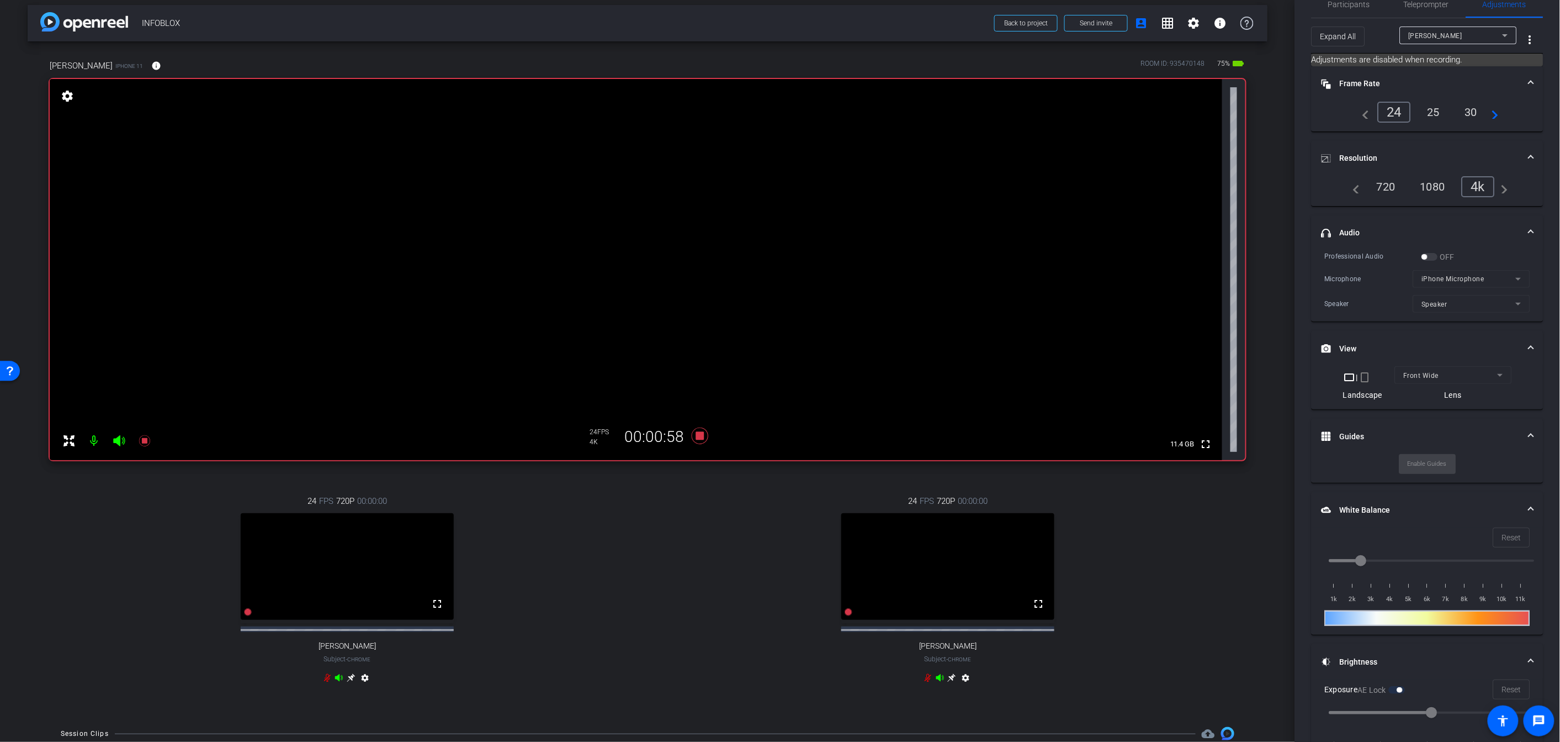
click at [695, 317] on video at bounding box center [636, 269] width 1173 height 381
click at [701, 437] on icon at bounding box center [700, 435] width 17 height 17
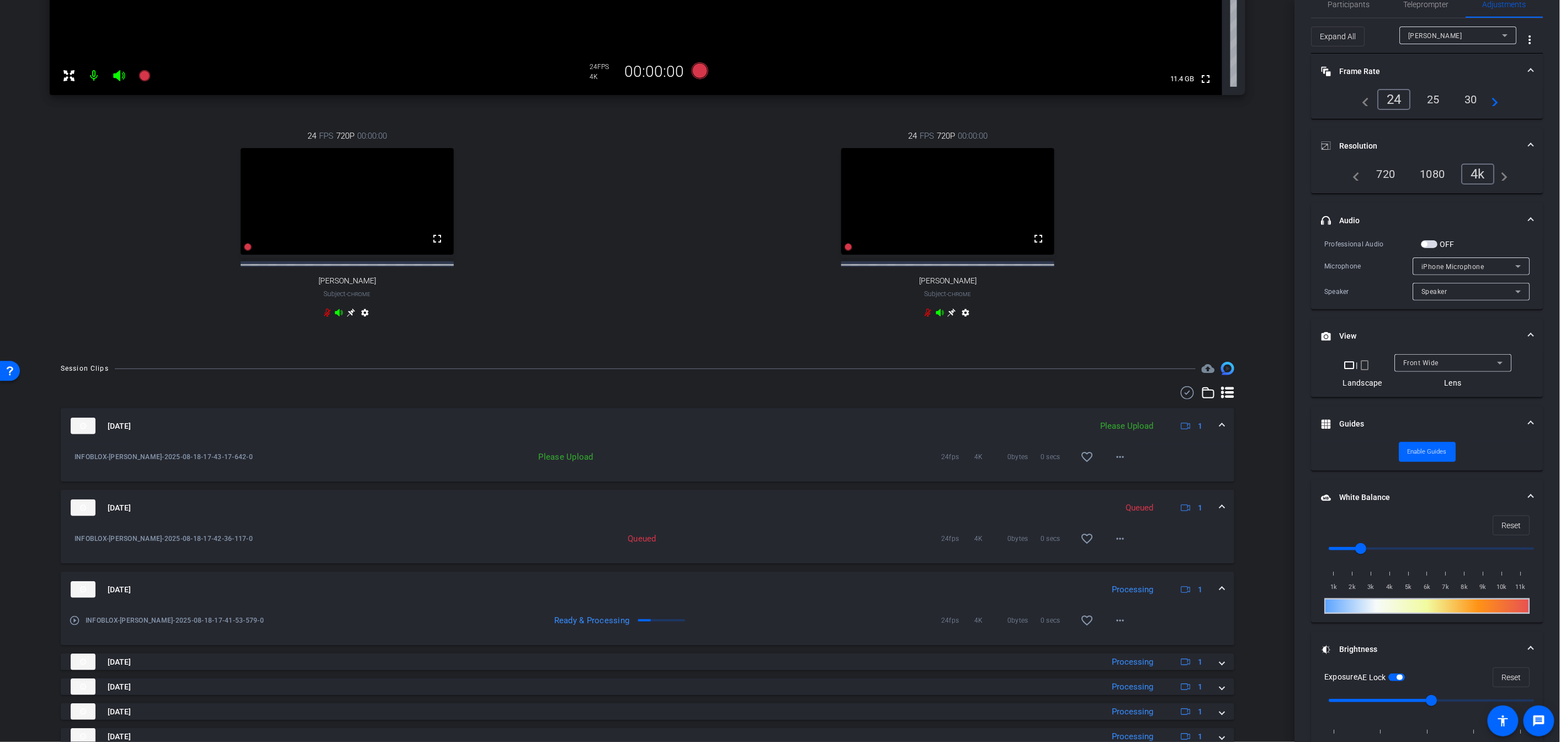
scroll to position [497, 0]
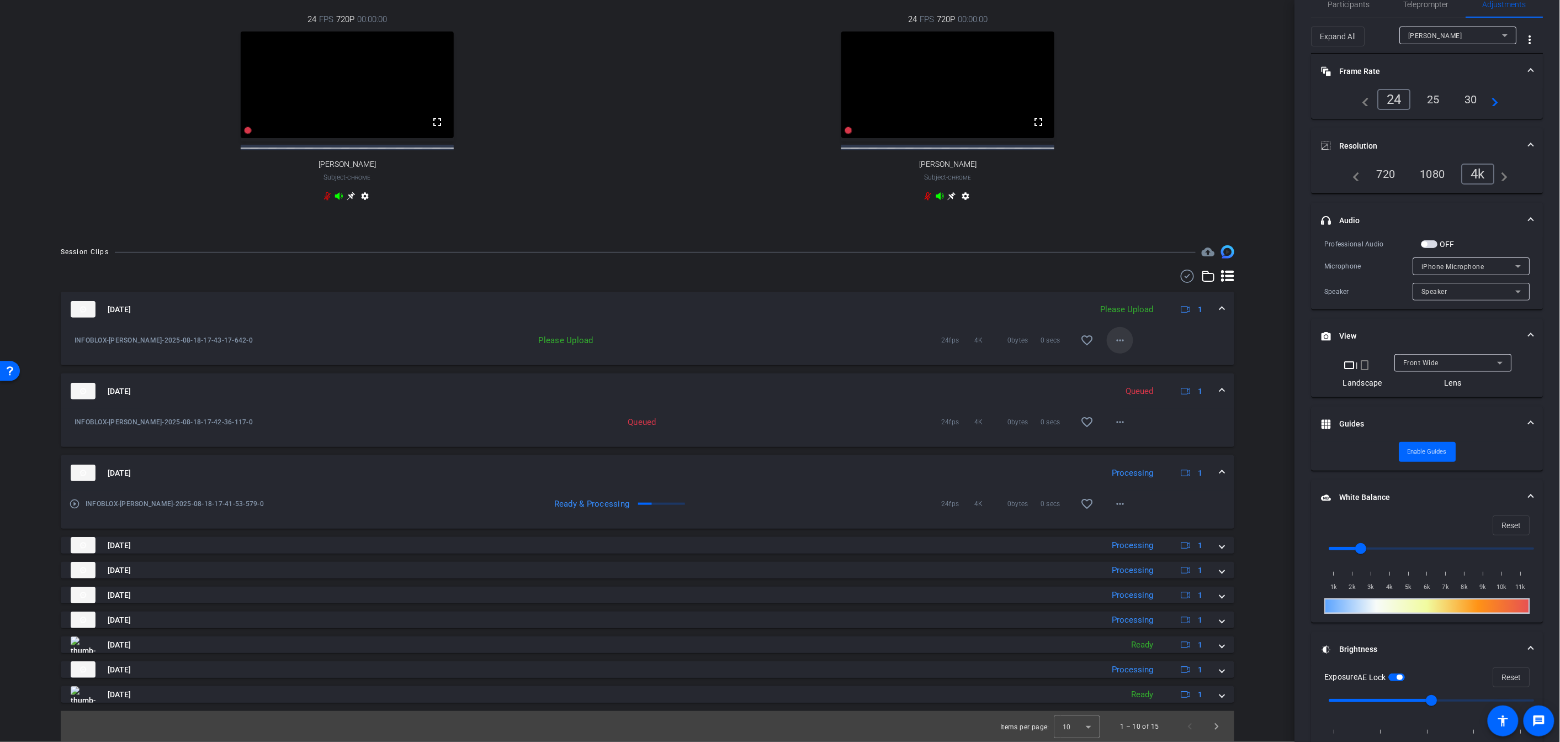
click at [891, 340] on mat-icon "more_horiz" at bounding box center [1120, 340] width 13 height 13
click at [891, 363] on span "Upload" at bounding box center [1138, 363] width 44 height 13
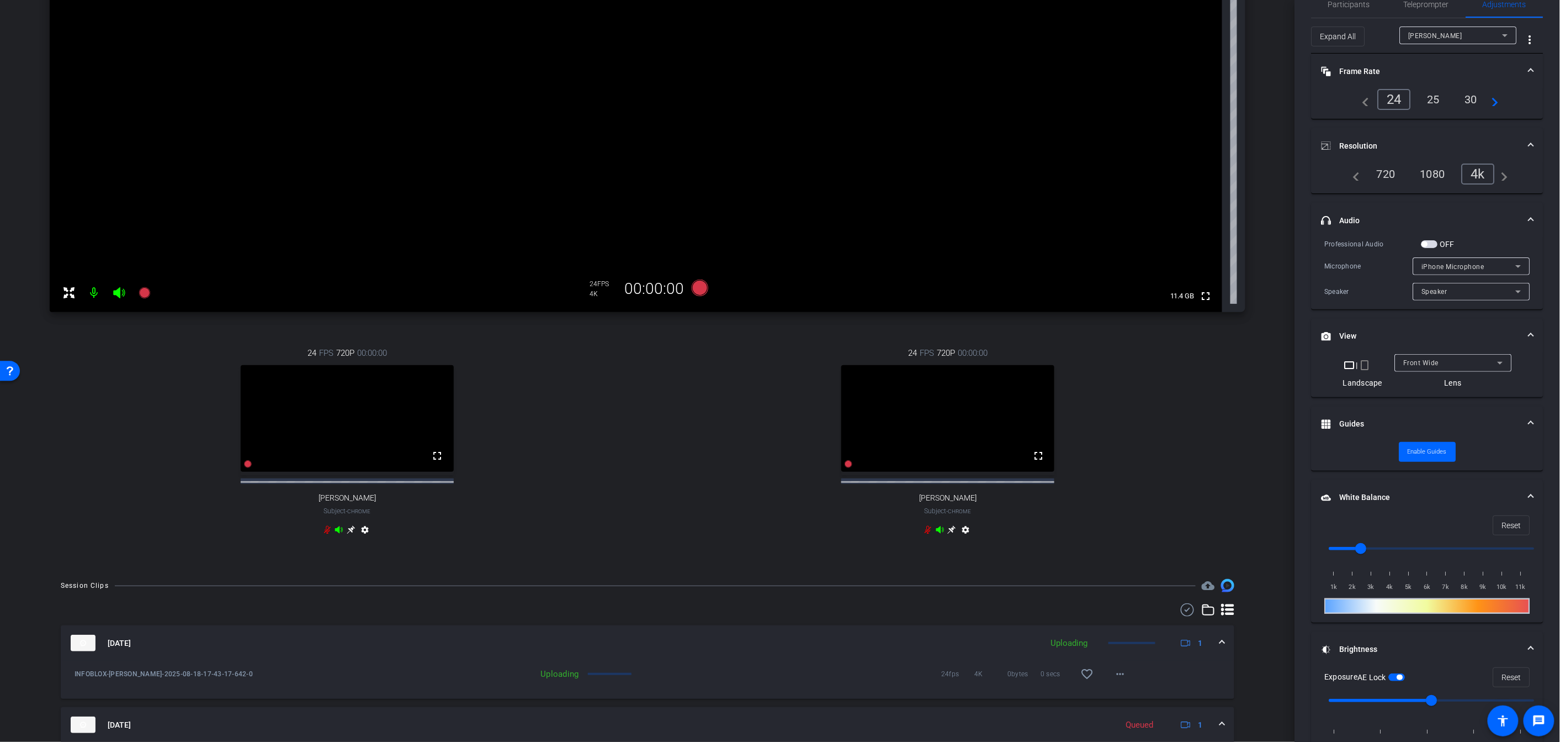
scroll to position [0, 0]
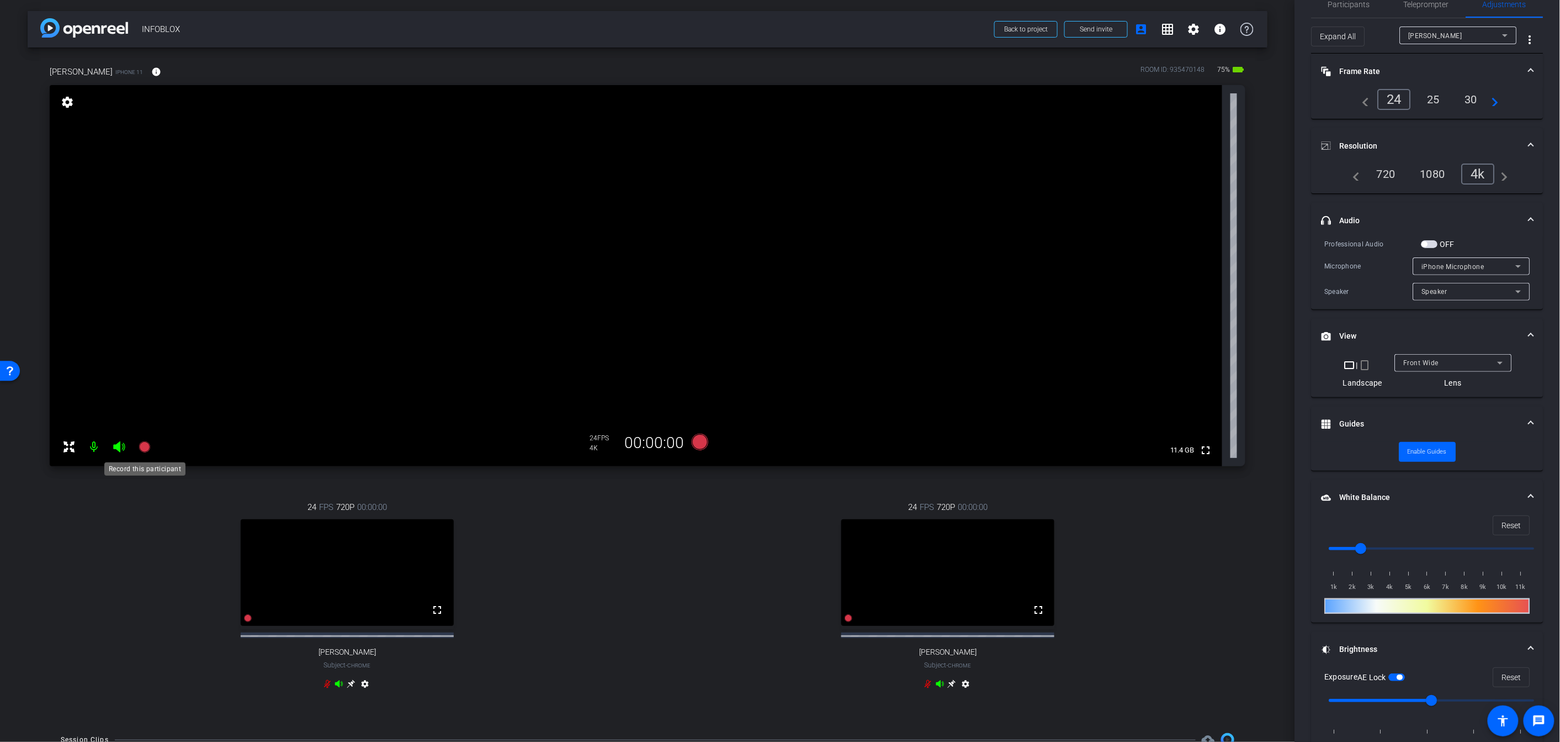
click at [134, 447] on mat-icon at bounding box center [145, 447] width 22 height 22
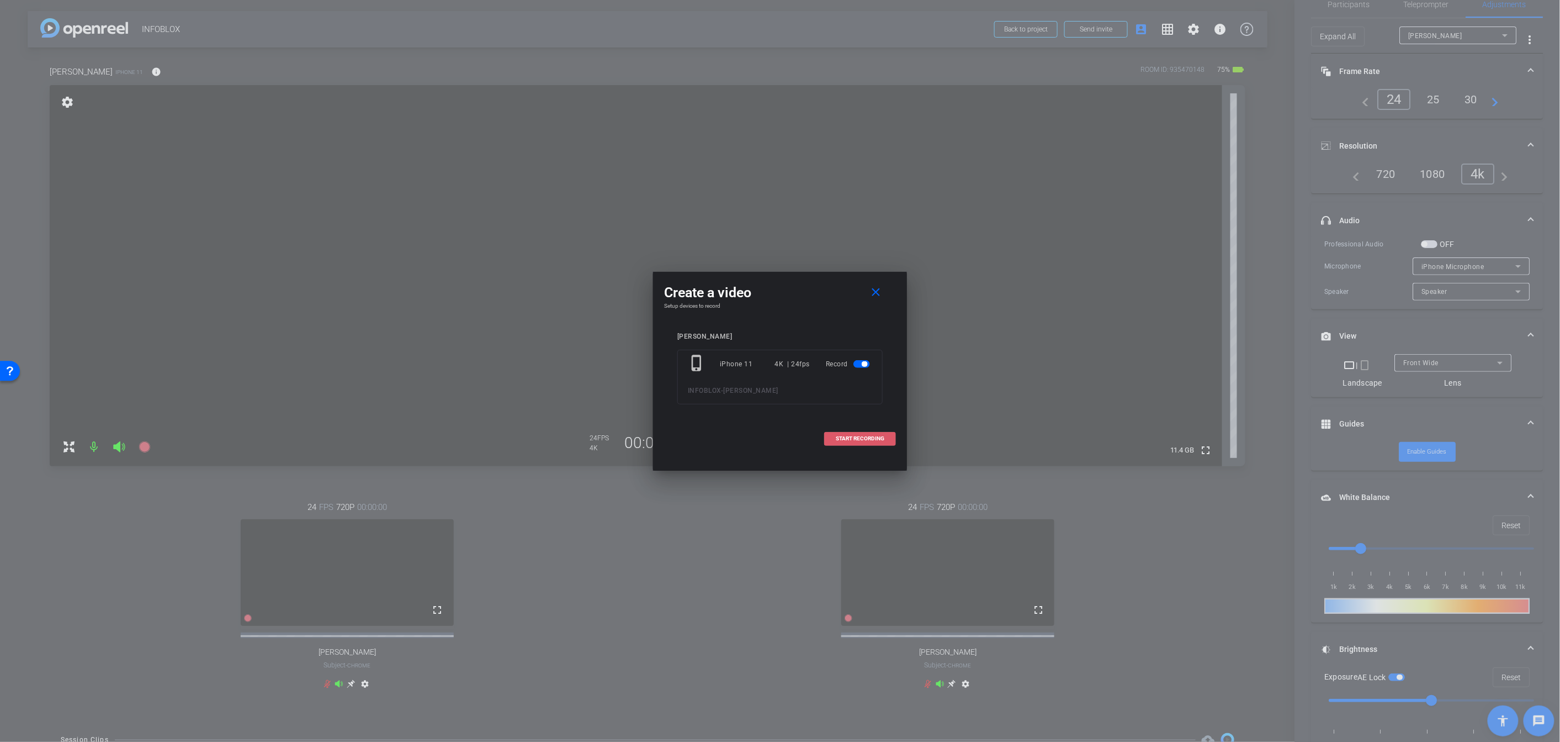
click at [869, 438] on span "START RECORDING" at bounding box center [860, 439] width 49 height 6
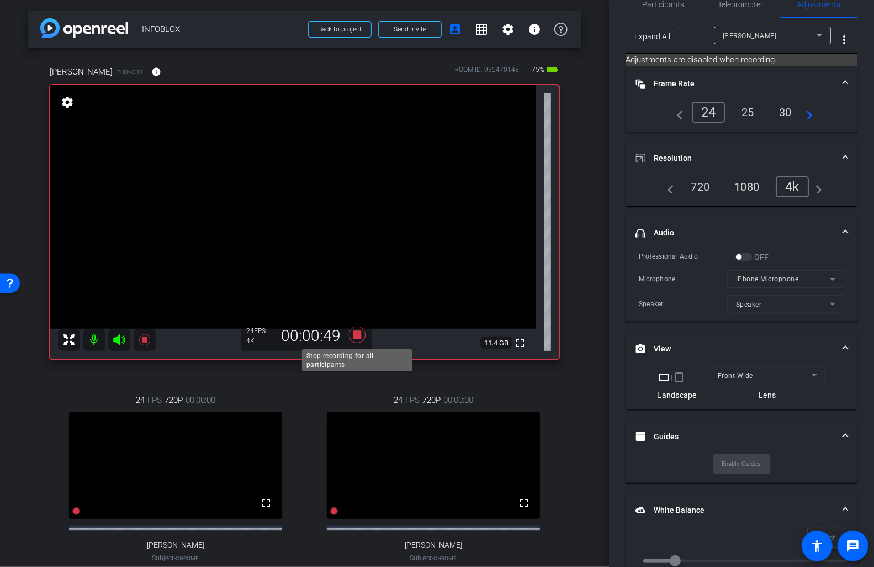
click at [354, 335] on icon at bounding box center [356, 334] width 17 height 17
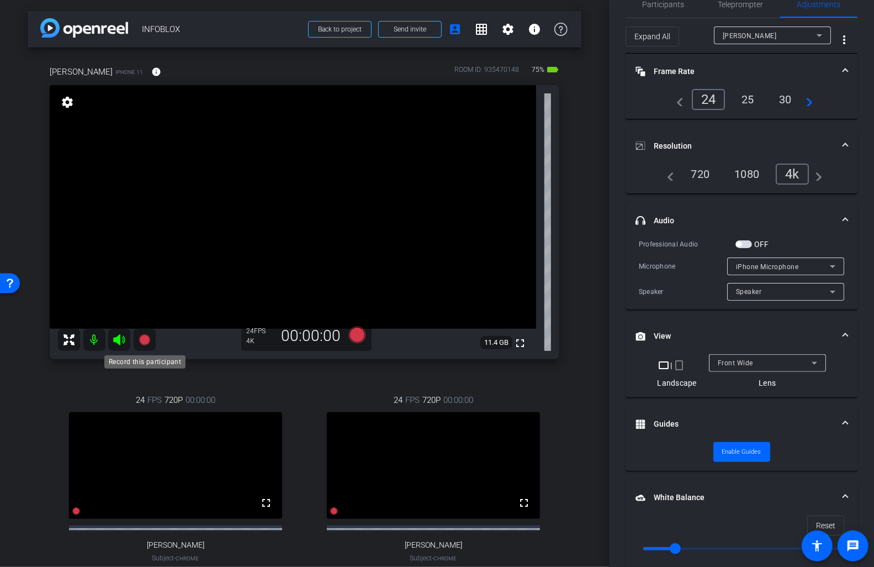
click at [144, 342] on icon at bounding box center [144, 339] width 11 height 11
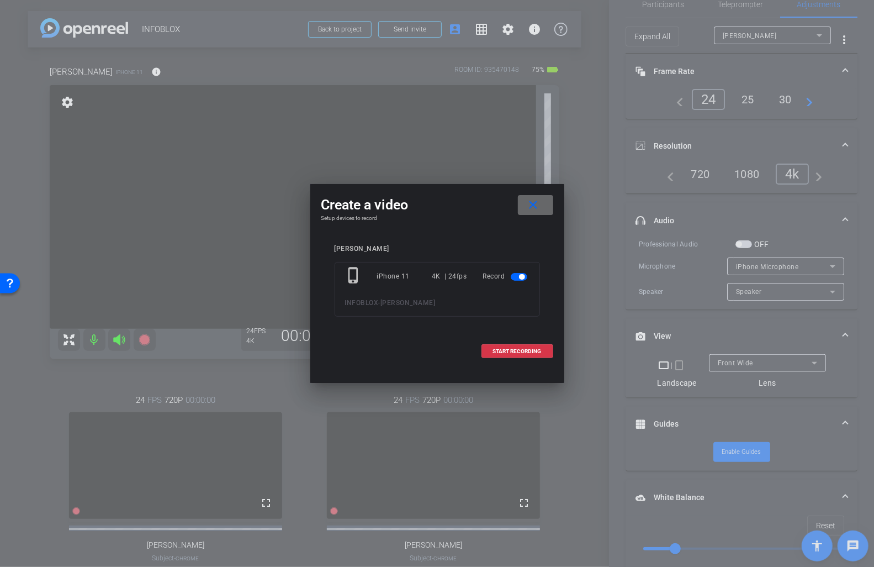
click at [532, 199] on mat-icon "close" at bounding box center [533, 205] width 14 height 14
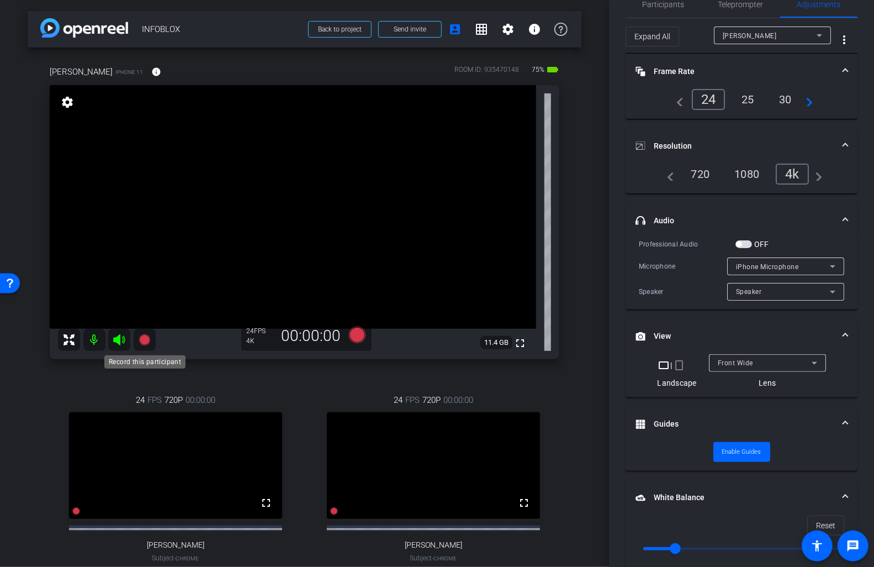
click at [143, 345] on icon at bounding box center [144, 339] width 11 height 11
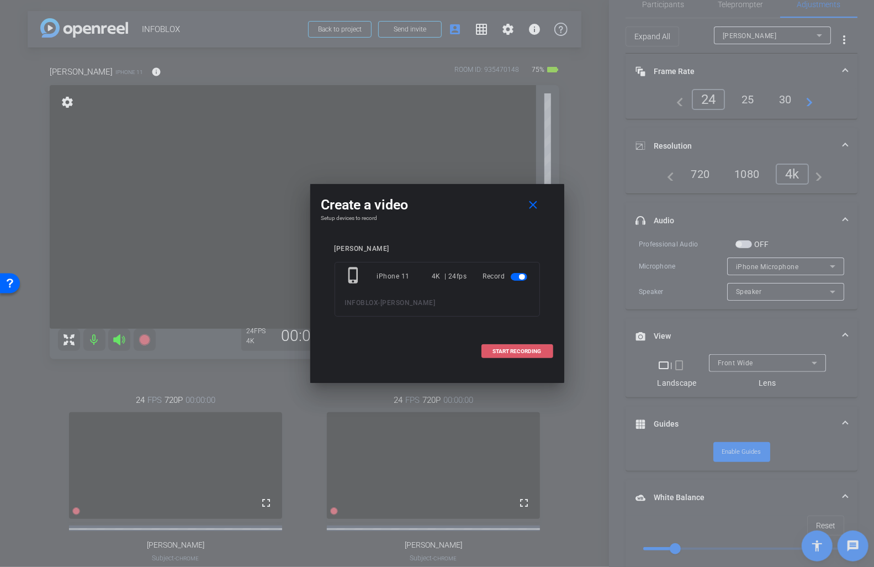
click at [511, 352] on span "START RECORDING" at bounding box center [517, 351] width 49 height 6
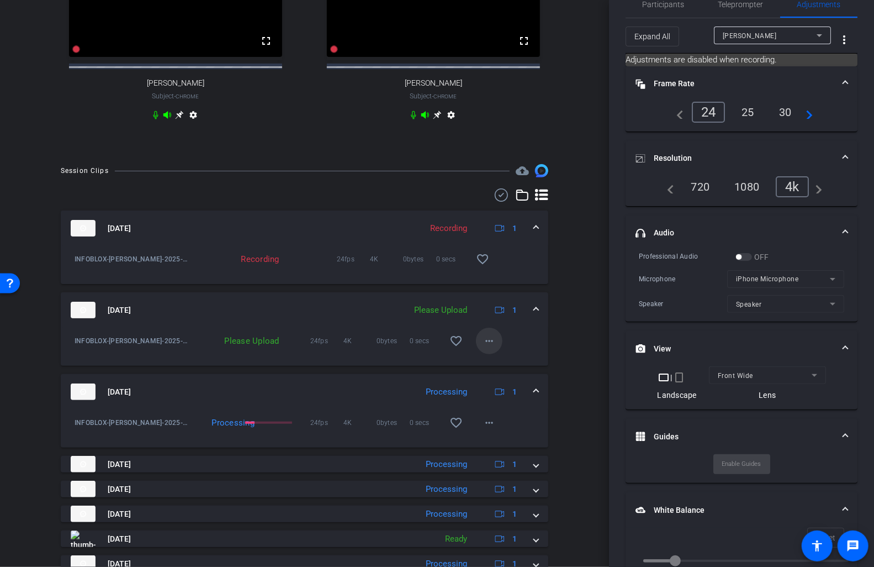
scroll to position [463, 0]
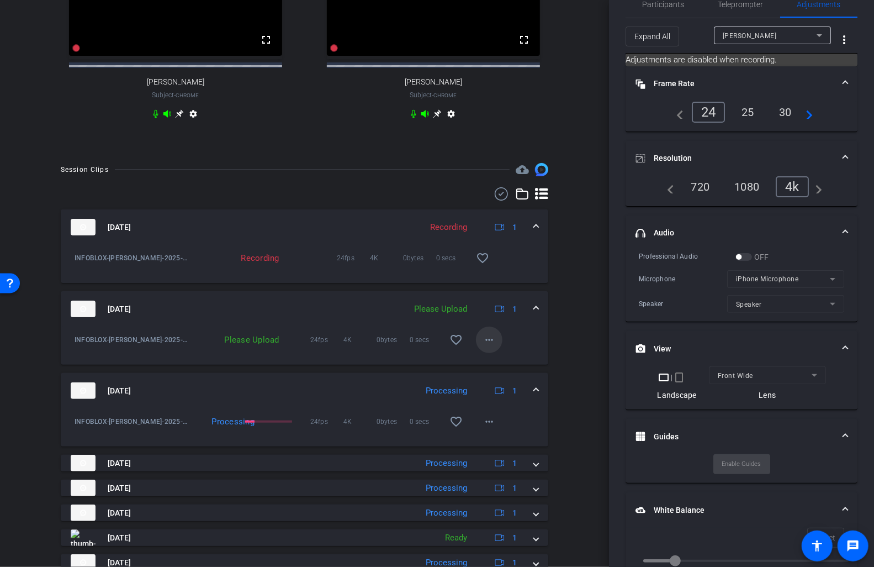
click at [492, 346] on mat-icon "more_horiz" at bounding box center [489, 339] width 13 height 13
click at [519, 372] on span "Upload" at bounding box center [507, 371] width 44 height 13
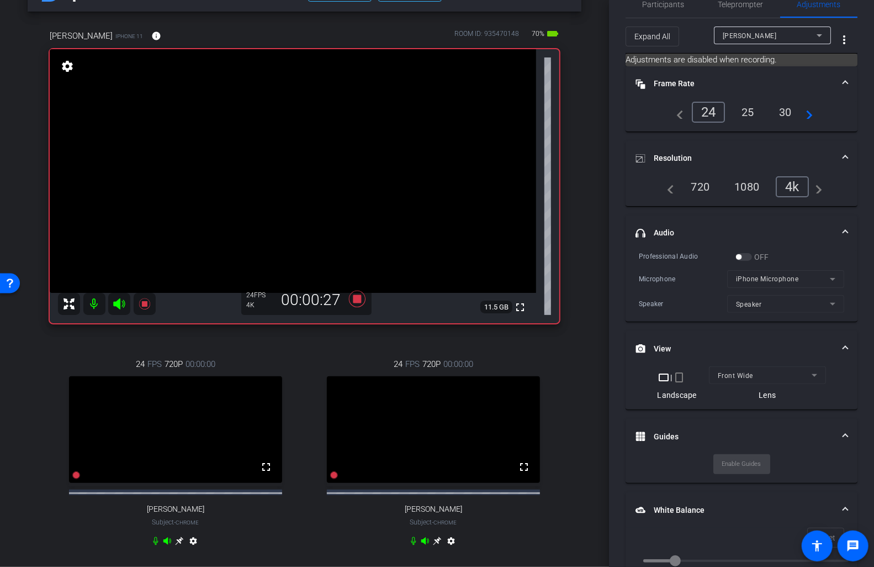
scroll to position [0, 0]
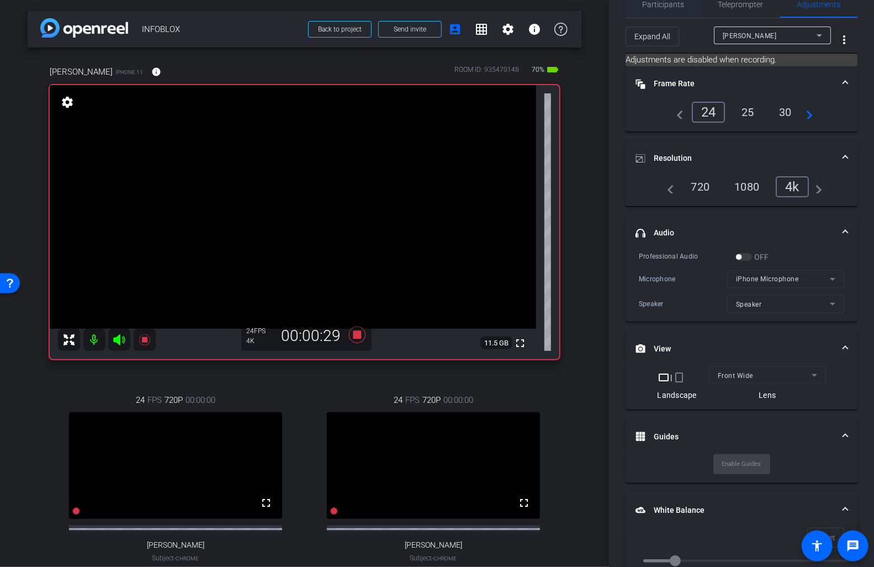
click at [652, 9] on span "Participants" at bounding box center [664, 4] width 42 height 27
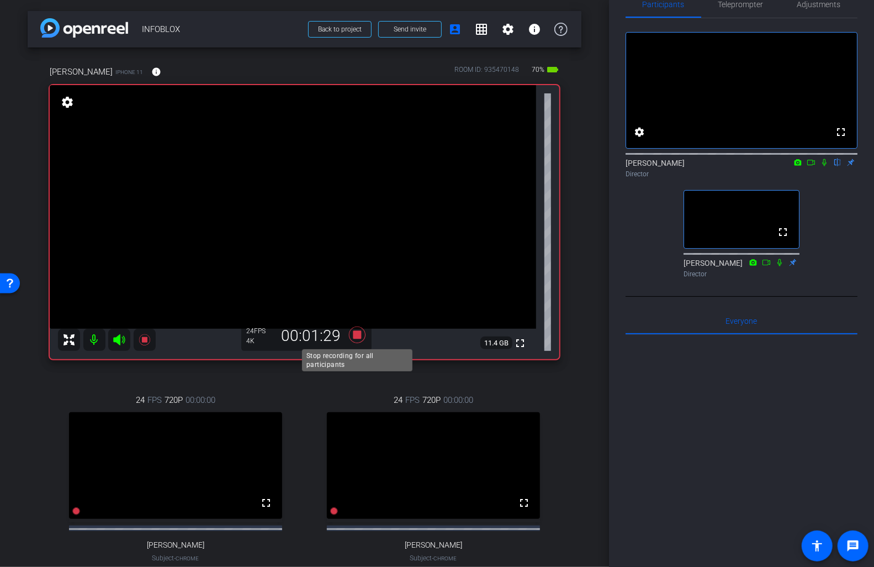
click at [360, 337] on icon at bounding box center [356, 334] width 17 height 17
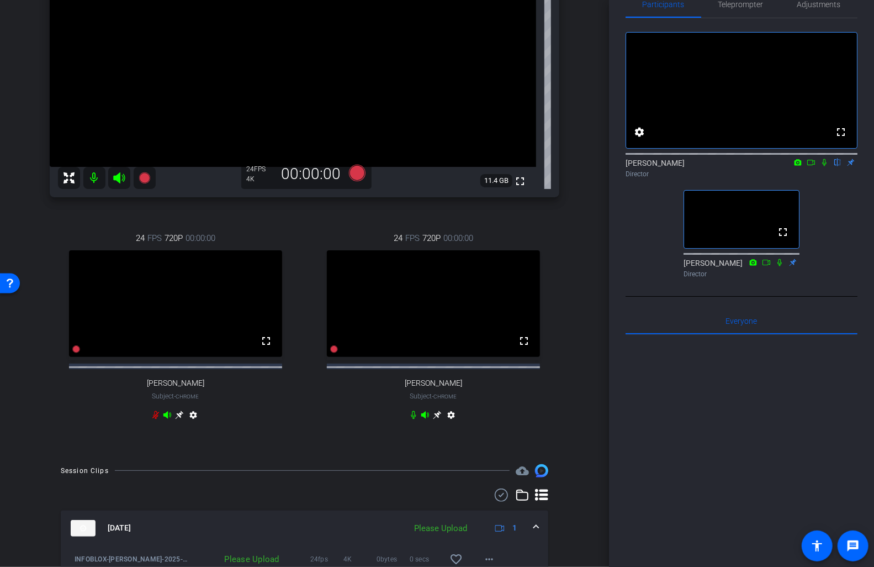
scroll to position [394, 0]
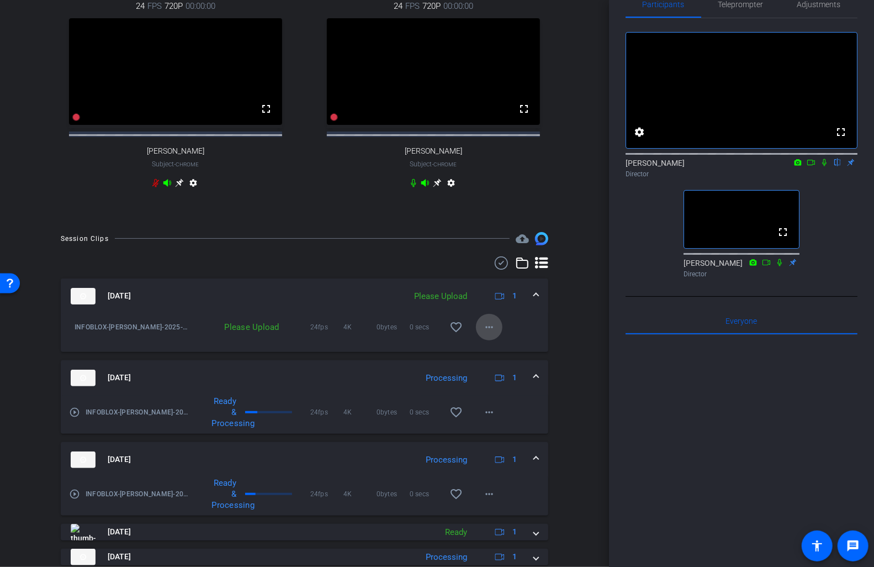
click at [496, 329] on span at bounding box center [489, 327] width 27 height 27
click at [507, 359] on span "Upload" at bounding box center [507, 359] width 44 height 13
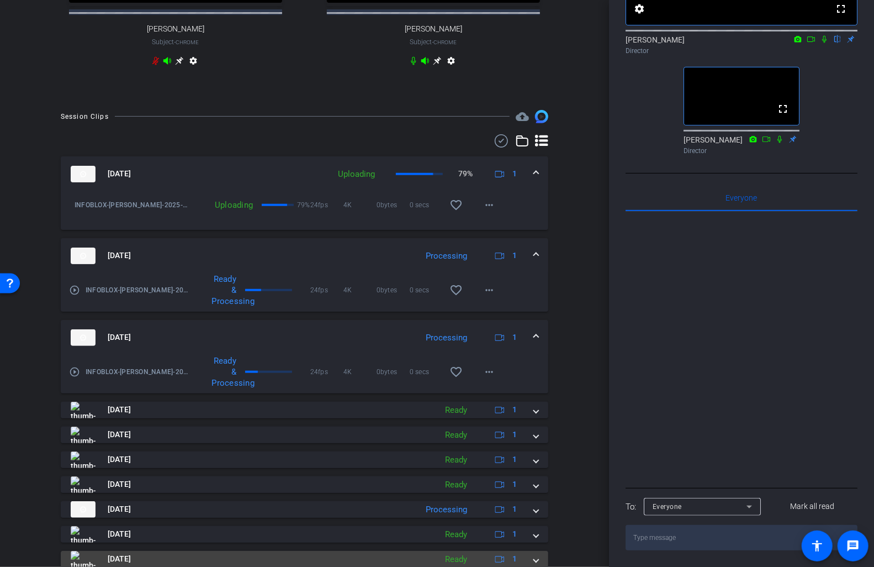
scroll to position [546, 0]
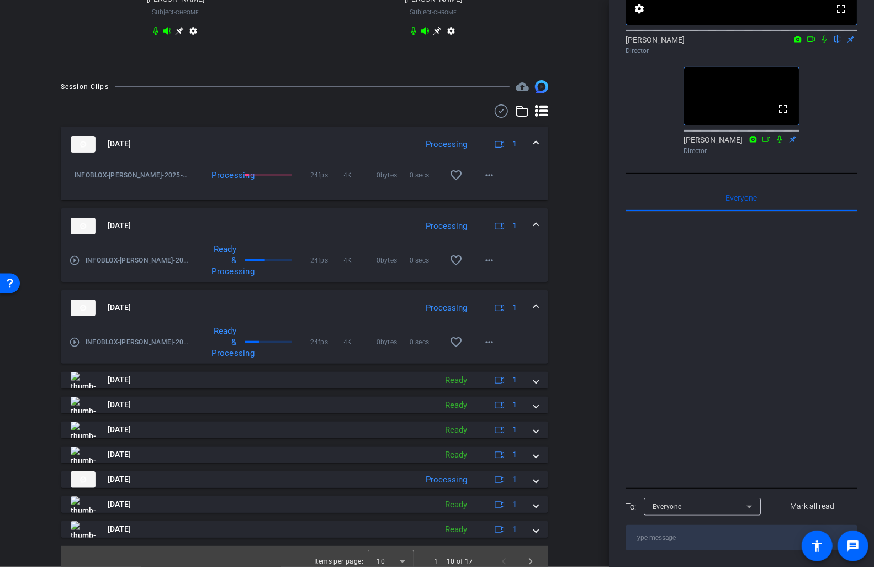
click at [653, 233] on div at bounding box center [742, 347] width 232 height 273
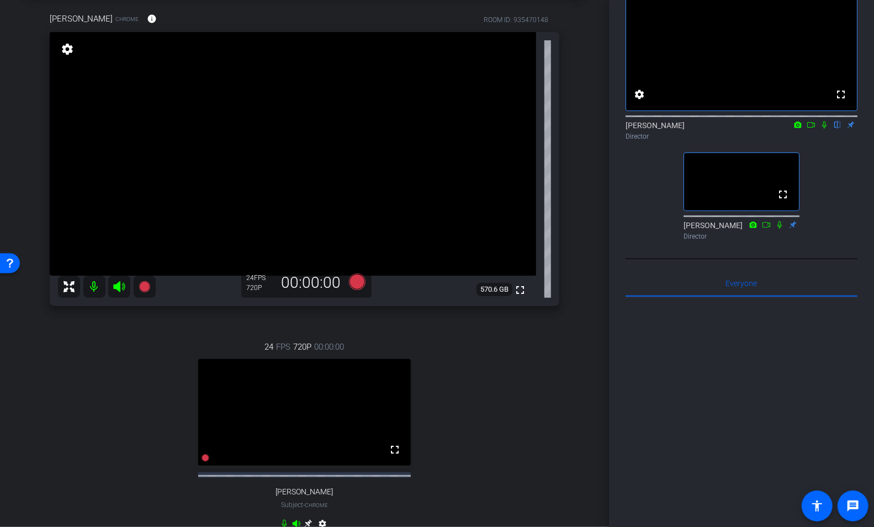
scroll to position [51, 0]
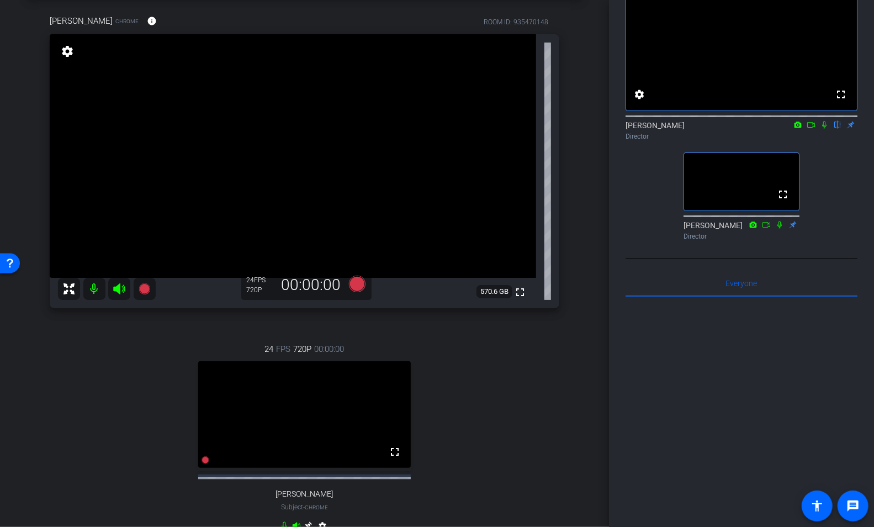
click at [480, 376] on div "24 FPS 720P 00:00:00 fullscreen Katie Subject - Chrome settings" at bounding box center [305, 439] width 510 height 228
click at [528, 440] on div "24 FPS 720P 00:00:00 fullscreen Katie Subject - Chrome settings" at bounding box center [305, 439] width 510 height 228
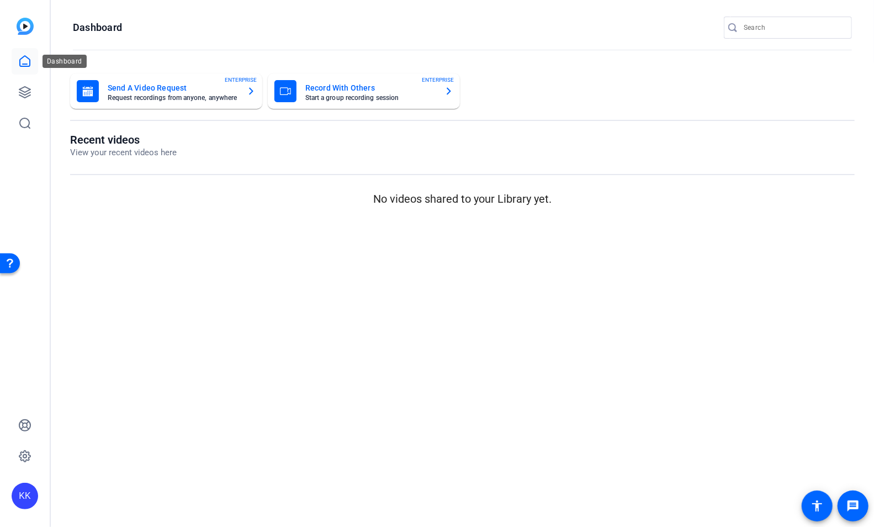
click at [20, 62] on icon at bounding box center [24, 61] width 13 height 13
click at [28, 64] on icon at bounding box center [24, 61] width 13 height 13
click at [27, 92] on icon at bounding box center [24, 92] width 13 height 13
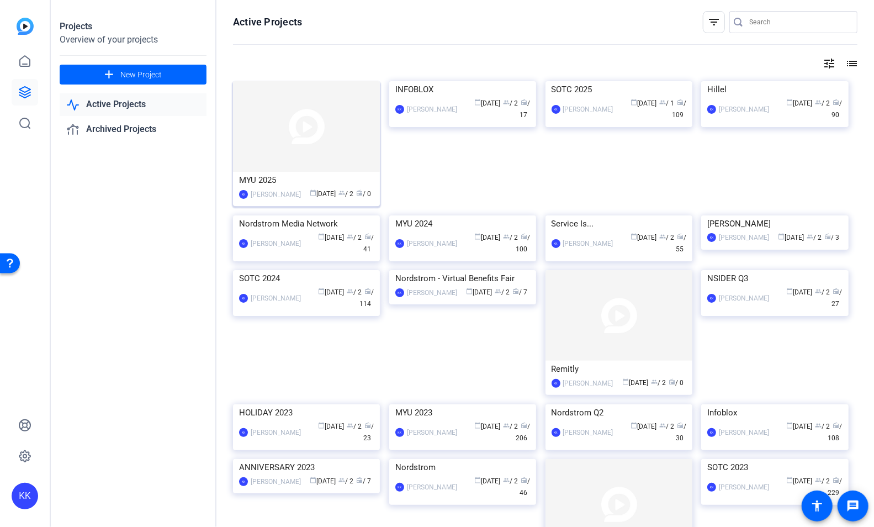
click at [295, 141] on img at bounding box center [306, 126] width 147 height 91
click at [441, 81] on img at bounding box center [462, 81] width 147 height 0
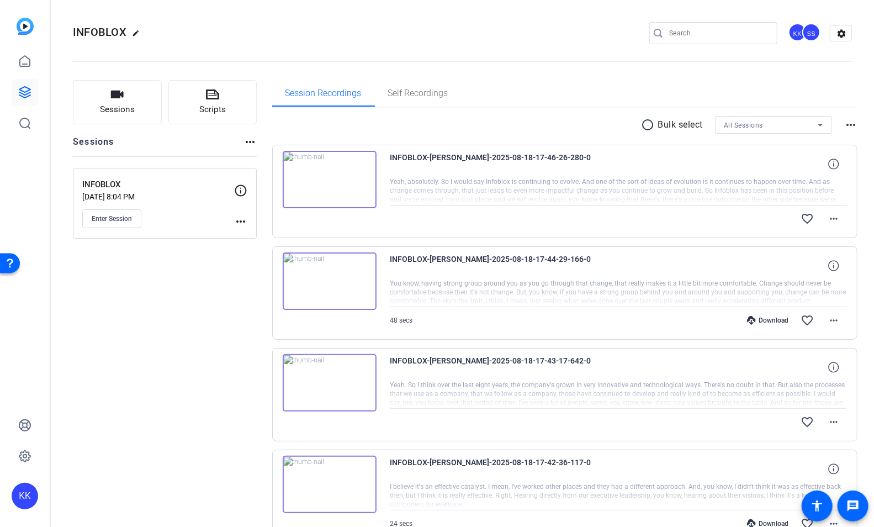
click at [677, 125] on p "Bulk select" at bounding box center [680, 124] width 45 height 13
click at [647, 126] on mat-icon "radio_button_unchecked" at bounding box center [650, 124] width 17 height 13
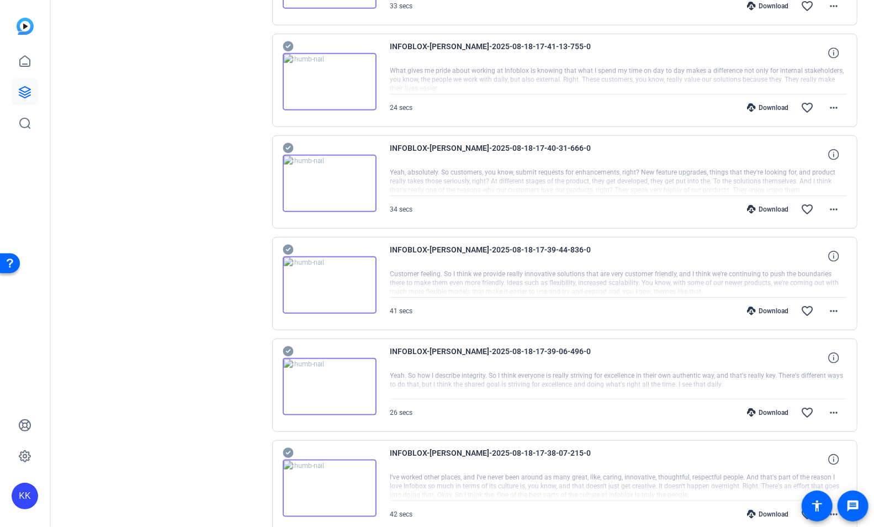
scroll to position [686, 0]
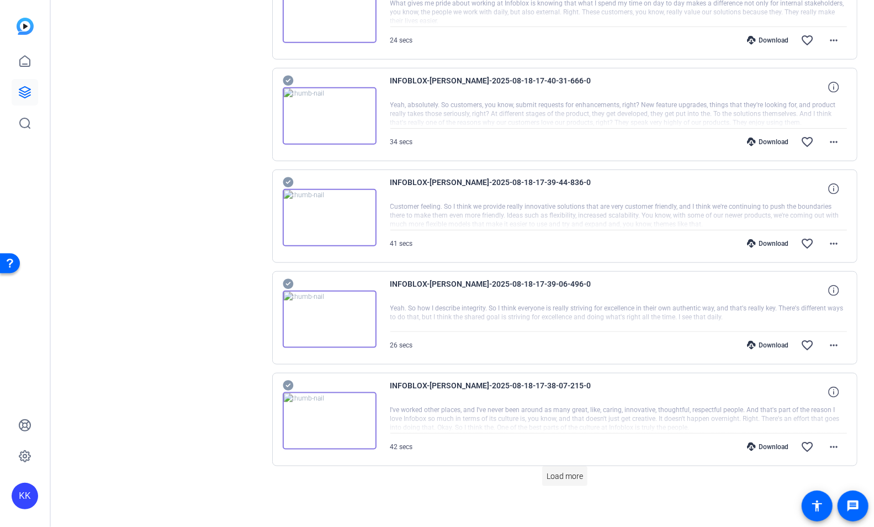
click at [551, 472] on span "Load more" at bounding box center [565, 476] width 36 height 12
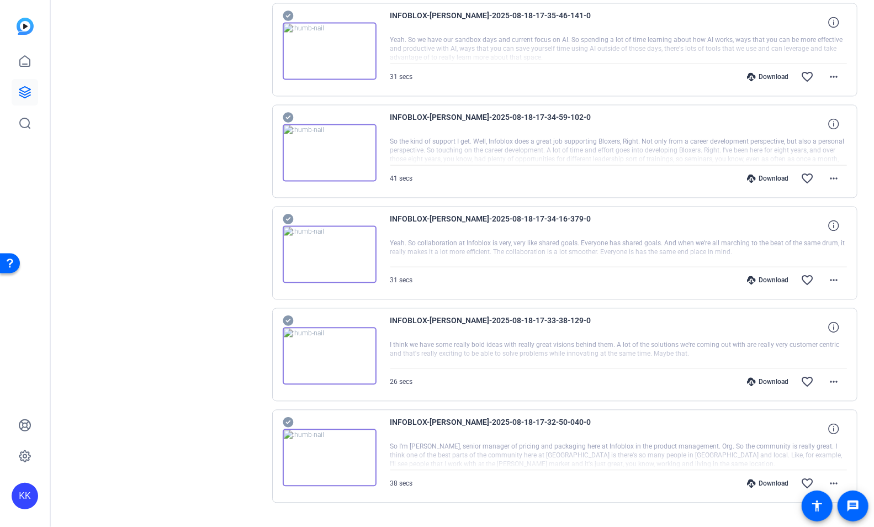
scroll to position [1373, 0]
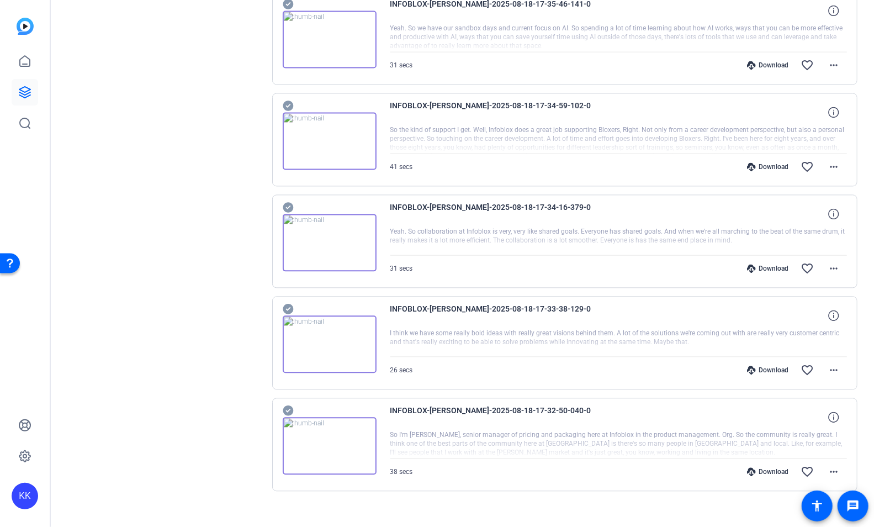
click at [777, 467] on div "Download" at bounding box center [768, 471] width 52 height 9
click at [782, 366] on div "Download" at bounding box center [768, 370] width 52 height 9
click at [777, 264] on div "Download" at bounding box center [768, 268] width 52 height 9
click at [772, 162] on div "Download" at bounding box center [768, 166] width 52 height 9
click at [771, 61] on div "Download" at bounding box center [768, 65] width 52 height 9
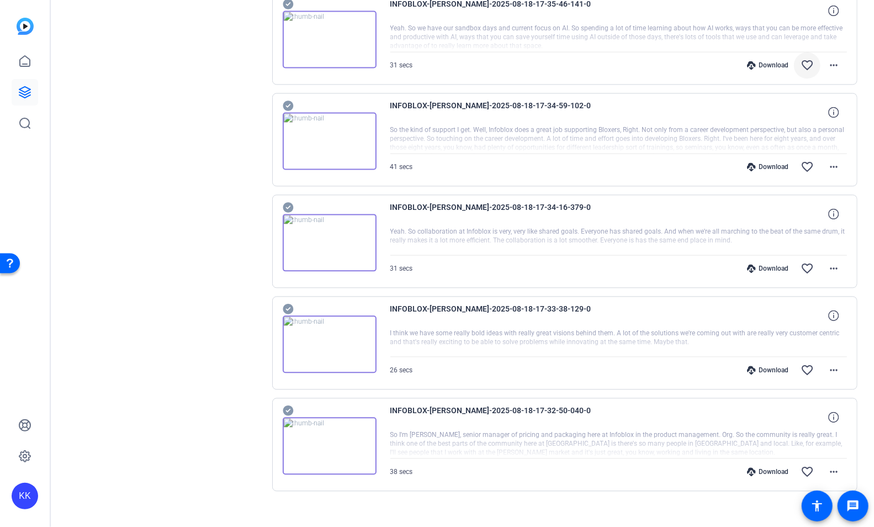
click at [800, 52] on span at bounding box center [807, 65] width 27 height 27
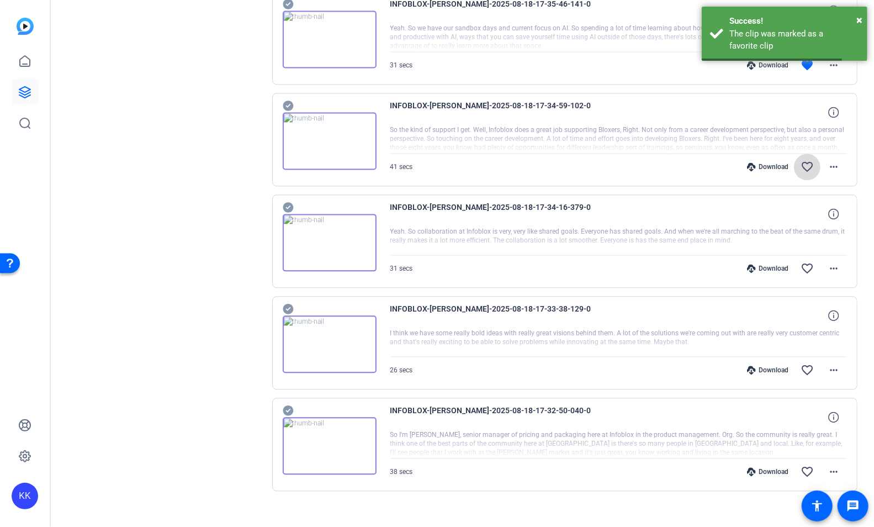
click at [809, 160] on mat-icon "favorite_border" at bounding box center [807, 166] width 13 height 13
click at [808, 262] on mat-icon "favorite_border" at bounding box center [807, 268] width 13 height 13
click at [806, 364] on mat-icon "favorite_border" at bounding box center [807, 369] width 13 height 13
click at [807, 465] on mat-icon "favorite_border" at bounding box center [807, 471] width 13 height 13
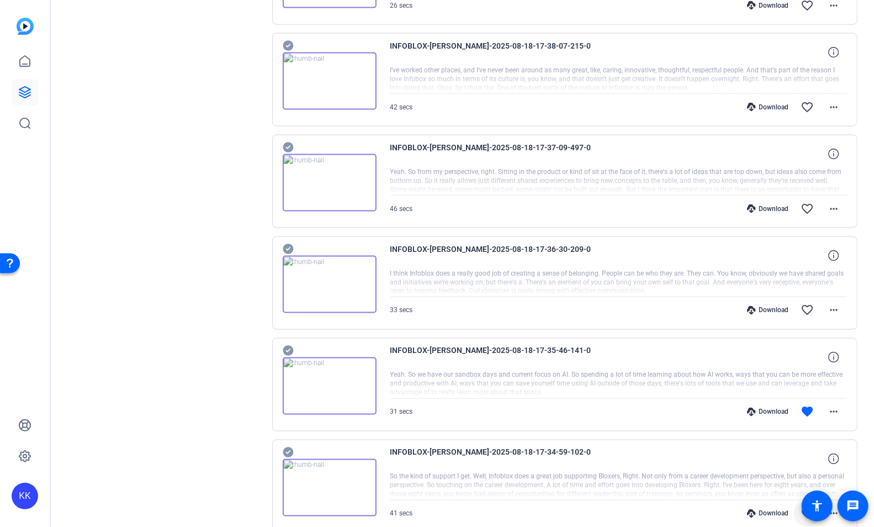
scroll to position [1050, 0]
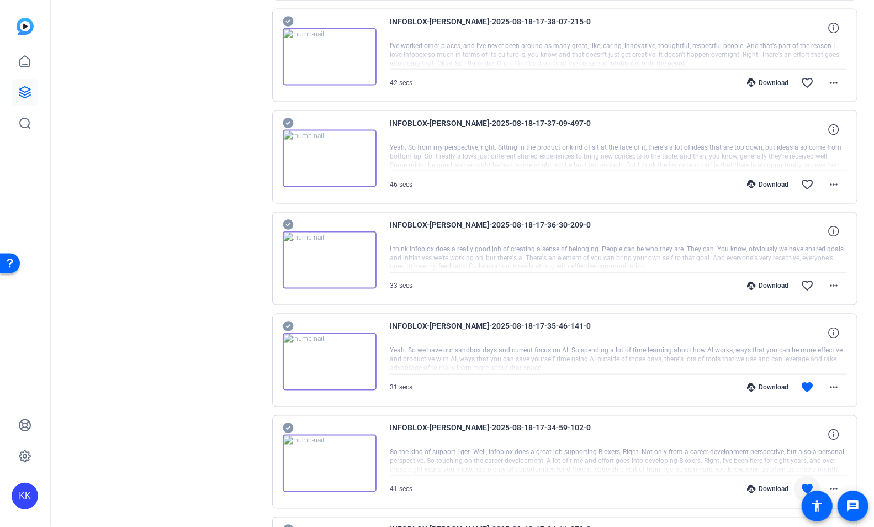
click at [771, 282] on div "Download favorite_border more_horiz" at bounding box center [687, 286] width 320 height 27
click at [772, 282] on div "Download" at bounding box center [768, 286] width 52 height 9
click at [771, 180] on div "Download" at bounding box center [768, 184] width 52 height 9
click at [776, 78] on div "Download" at bounding box center [768, 82] width 52 height 9
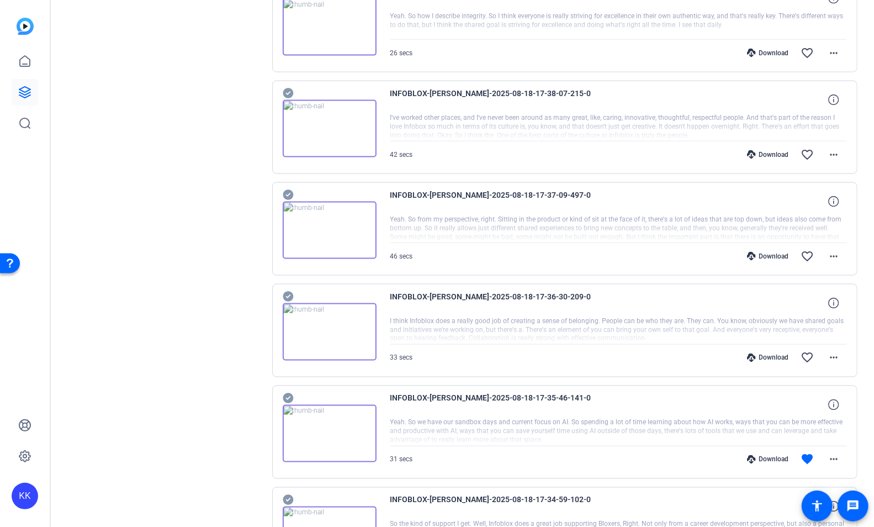
scroll to position [962, 0]
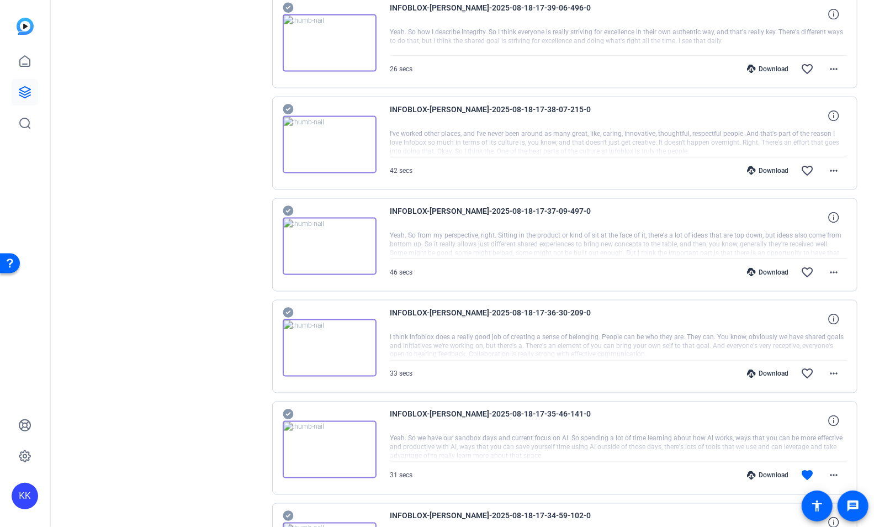
click at [776, 65] on div "Download" at bounding box center [768, 69] width 52 height 9
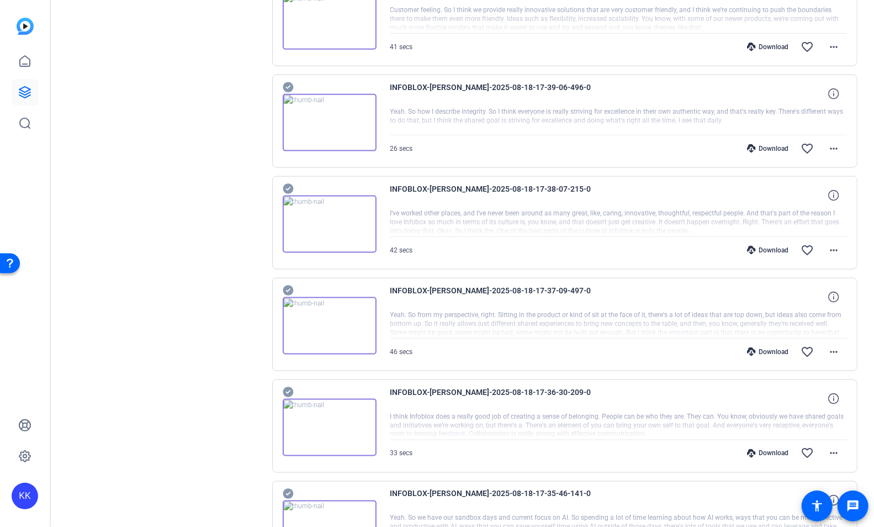
scroll to position [867, 0]
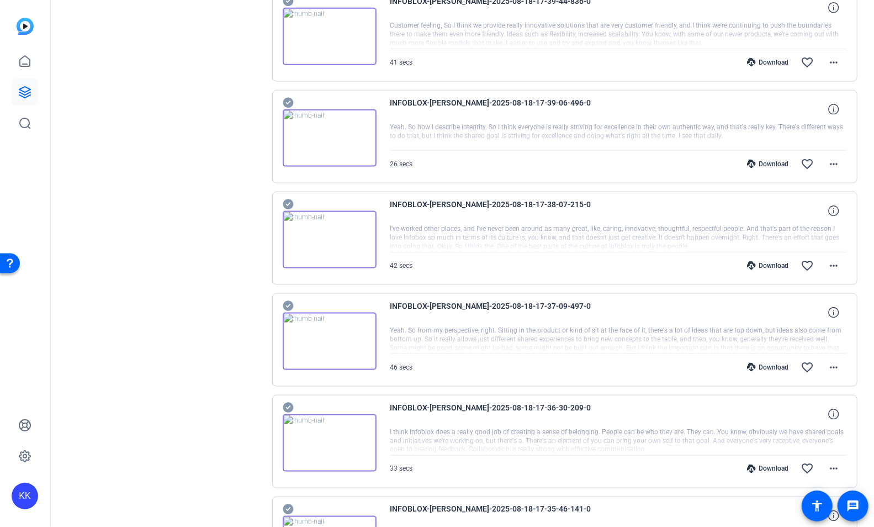
click at [770, 59] on div "Download" at bounding box center [768, 62] width 52 height 9
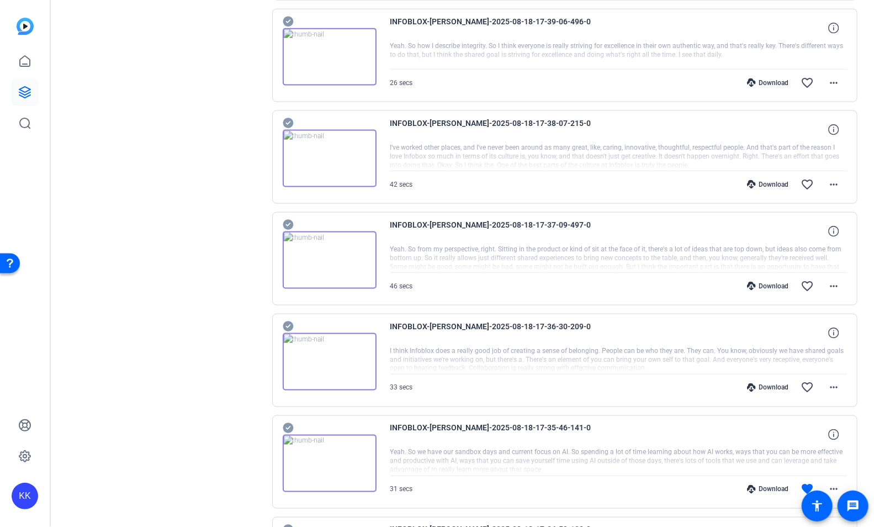
scroll to position [983, 0]
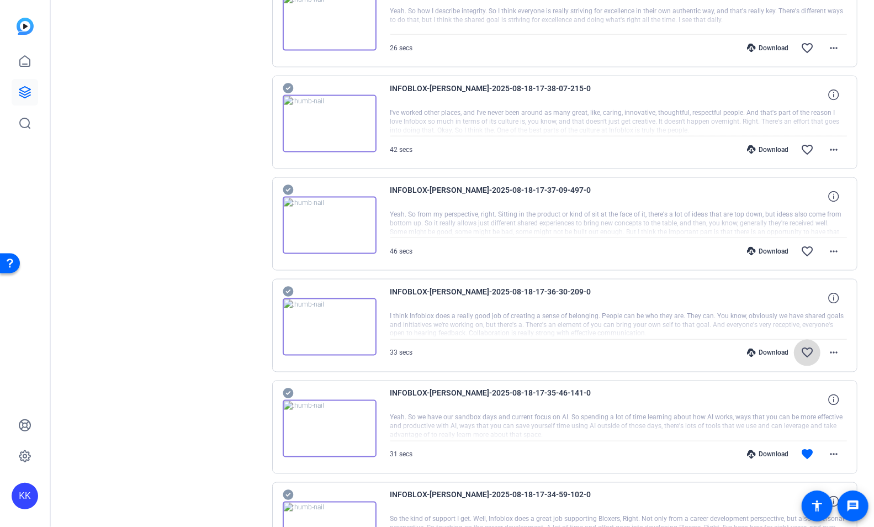
click at [811, 348] on mat-icon "favorite_border" at bounding box center [807, 352] width 13 height 13
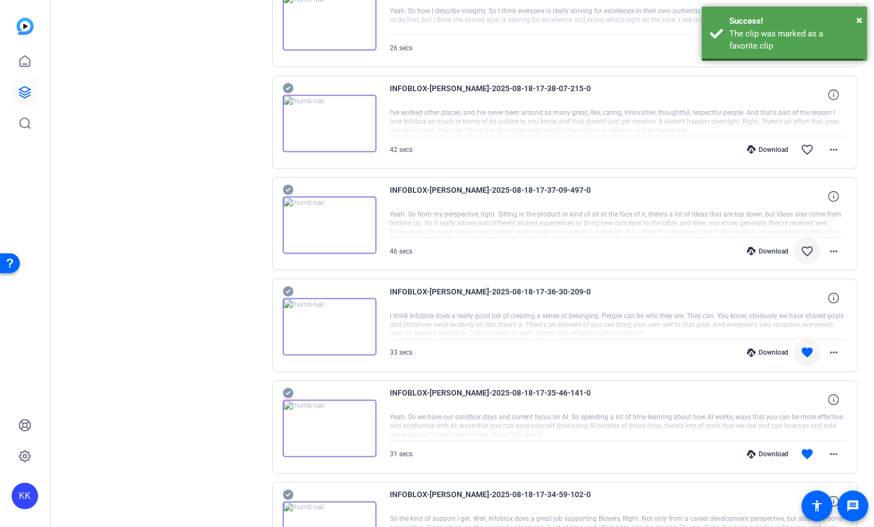
click at [812, 245] on mat-icon "favorite_border" at bounding box center [807, 251] width 13 height 13
click at [811, 143] on mat-icon "favorite_border" at bounding box center [807, 149] width 13 height 13
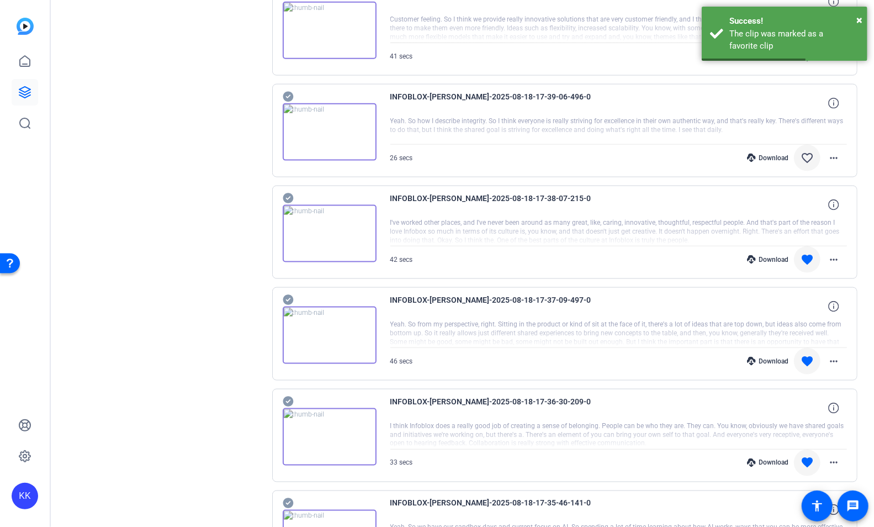
click at [808, 157] on button "favorite_border" at bounding box center [807, 158] width 27 height 27
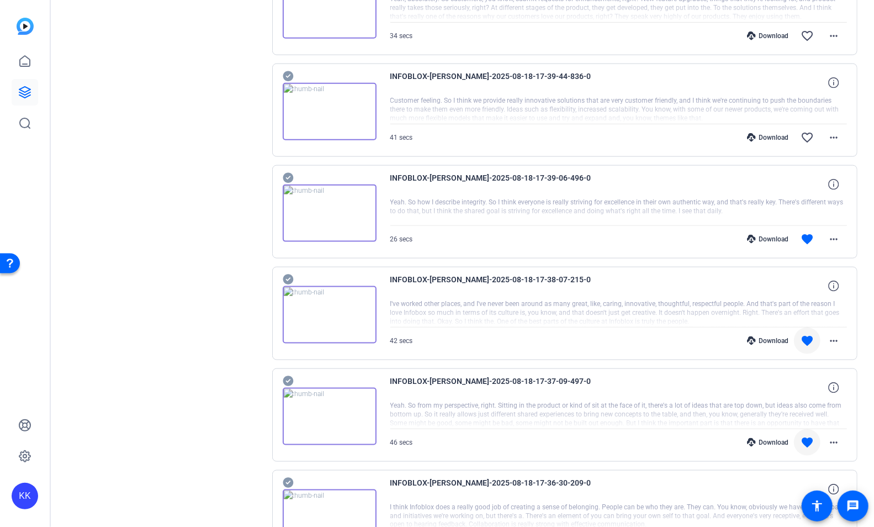
scroll to position [784, 0]
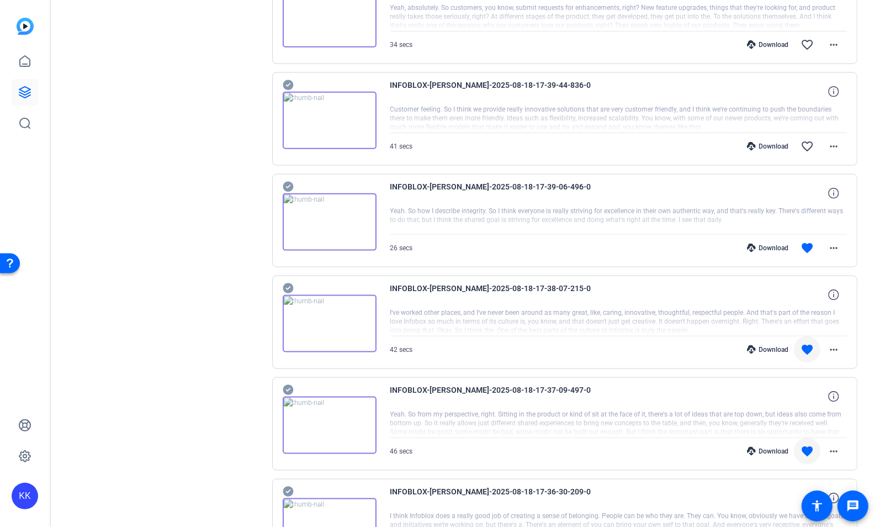
click at [536, 235] on div "Download favorite more_horiz" at bounding box center [687, 248] width 320 height 27
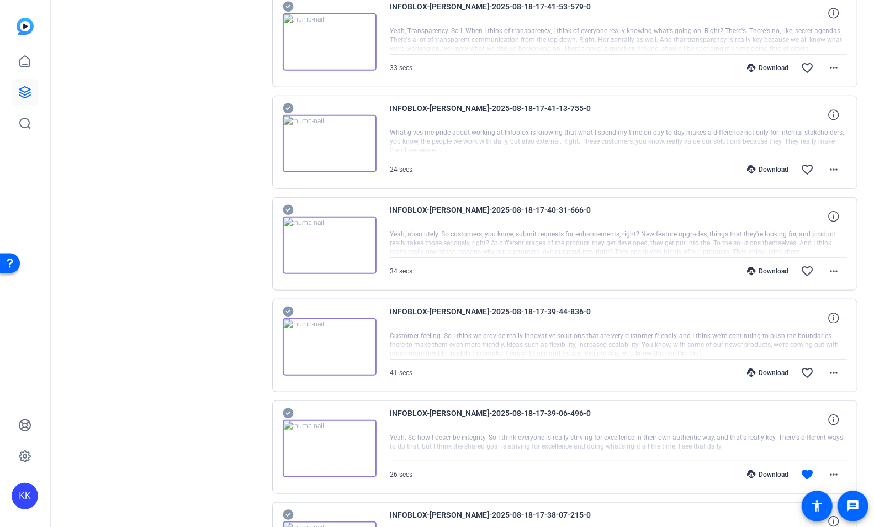
scroll to position [559, 0]
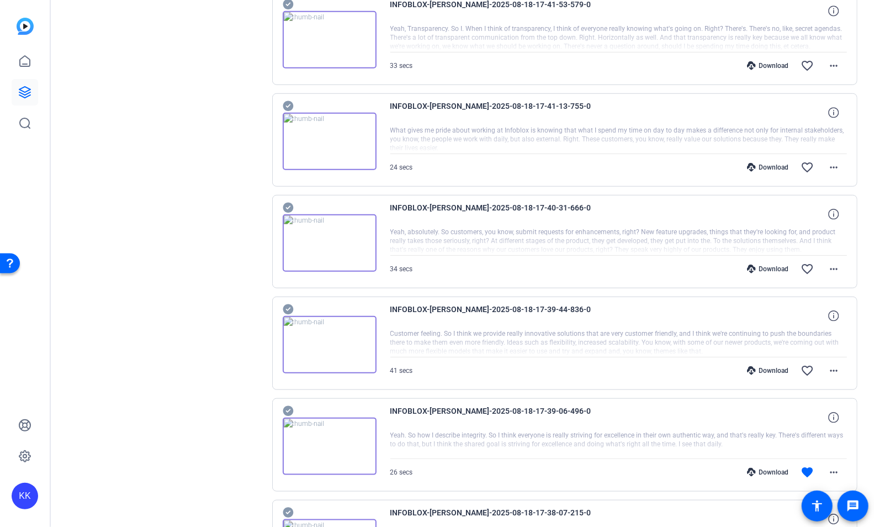
click at [769, 366] on div "Download" at bounding box center [768, 370] width 52 height 9
click at [775, 264] on div "Download" at bounding box center [768, 268] width 52 height 9
click at [775, 163] on div "Download" at bounding box center [768, 167] width 52 height 9
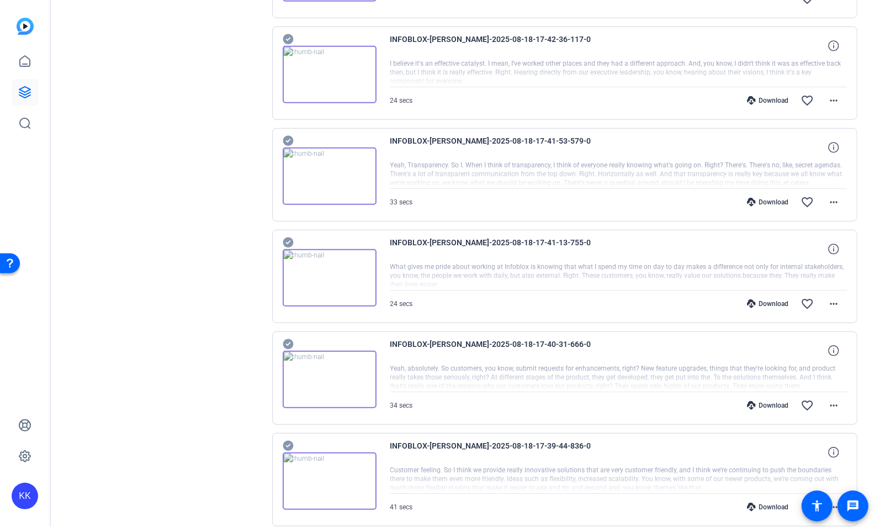
scroll to position [417, 0]
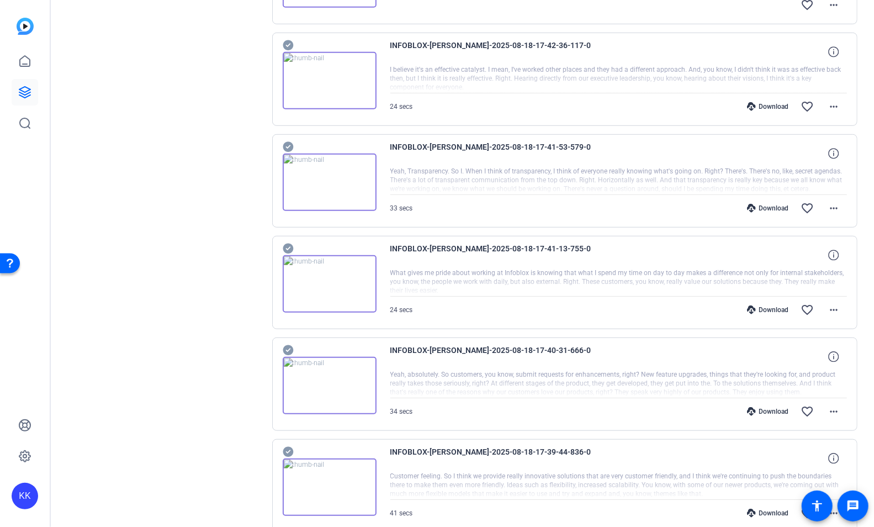
click at [774, 204] on div "Download" at bounding box center [768, 208] width 52 height 9
click at [775, 103] on div "Download" at bounding box center [768, 106] width 52 height 9
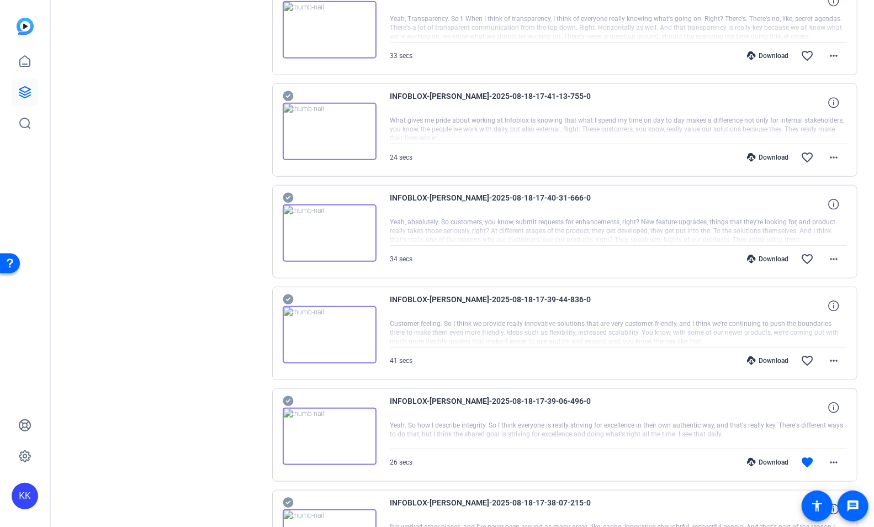
scroll to position [568, 0]
click at [808, 356] on mat-icon "favorite_border" at bounding box center [807, 362] width 13 height 13
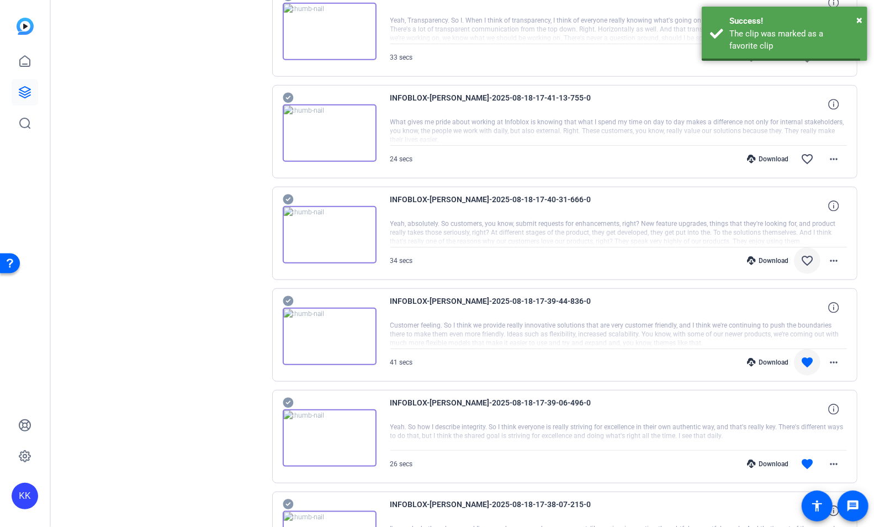
click at [809, 254] on mat-icon "favorite_border" at bounding box center [807, 260] width 13 height 13
drag, startPoint x: 807, startPoint y: 160, endPoint x: 806, endPoint y: 166, distance: 5.5
click at [807, 160] on mat-icon "favorite_border" at bounding box center [807, 158] width 13 height 13
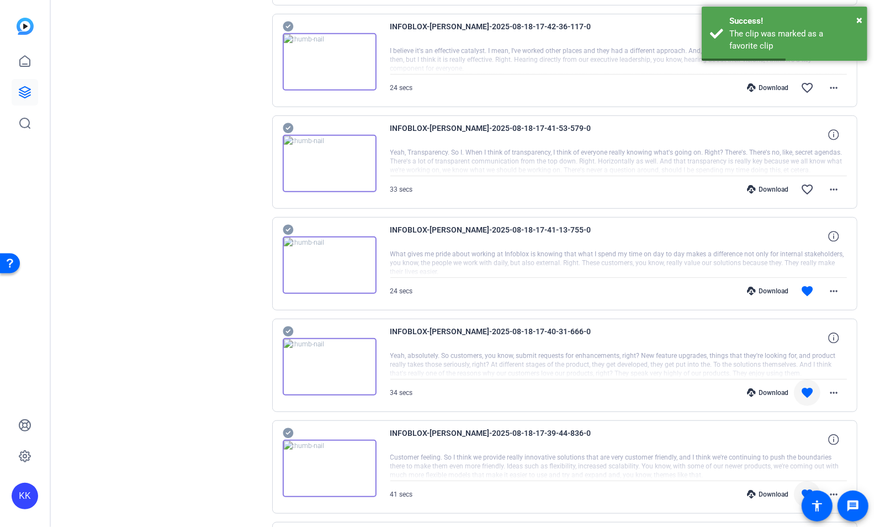
drag, startPoint x: 806, startPoint y: 181, endPoint x: 814, endPoint y: 237, distance: 56.4
click at [806, 183] on mat-icon "favorite_border" at bounding box center [807, 189] width 13 height 13
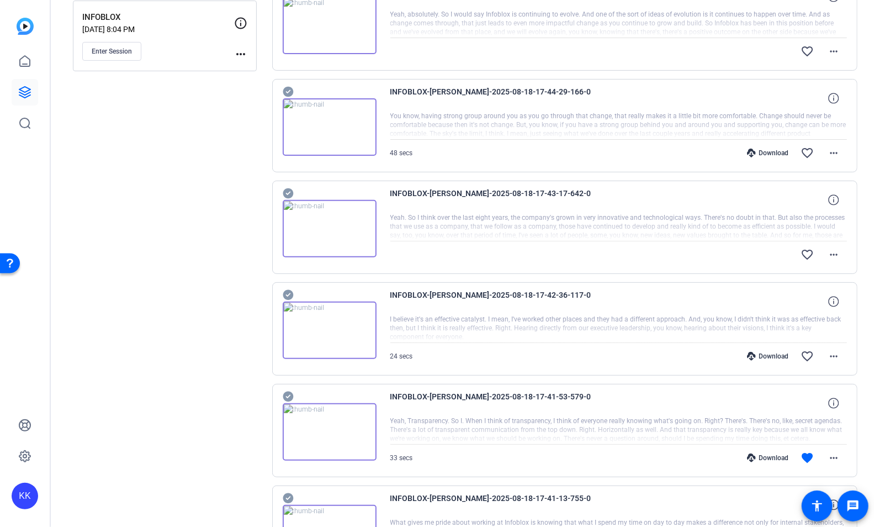
scroll to position [164, 0]
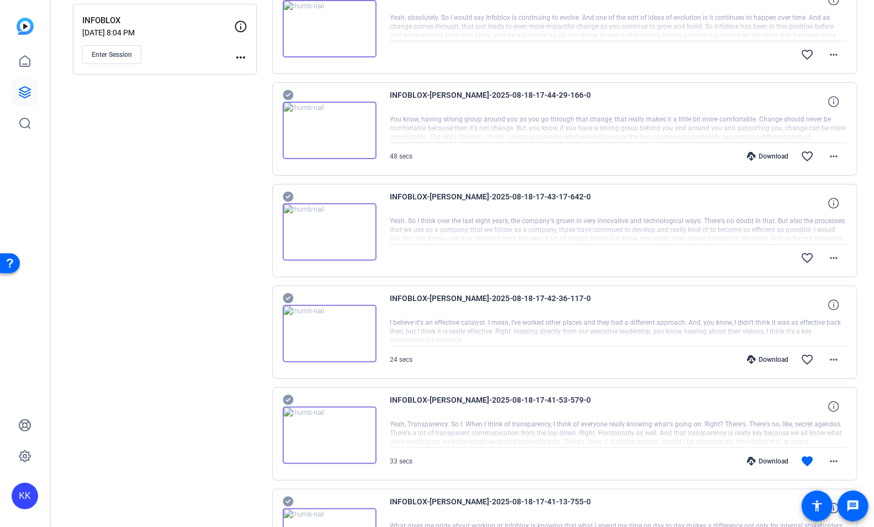
click at [779, 358] on div "Download" at bounding box center [768, 359] width 52 height 9
click at [838, 260] on mat-icon "more_horiz" at bounding box center [833, 257] width 13 height 13
click at [821, 275] on span "Download Original" at bounding box center [805, 278] width 66 height 13
click at [777, 157] on div "Download" at bounding box center [768, 156] width 52 height 9
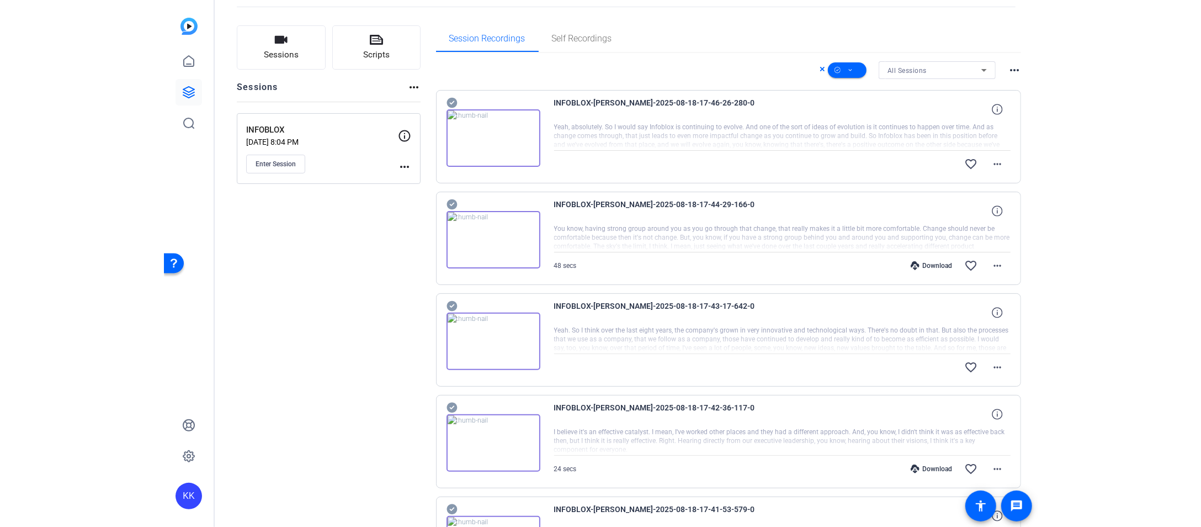
scroll to position [55, 0]
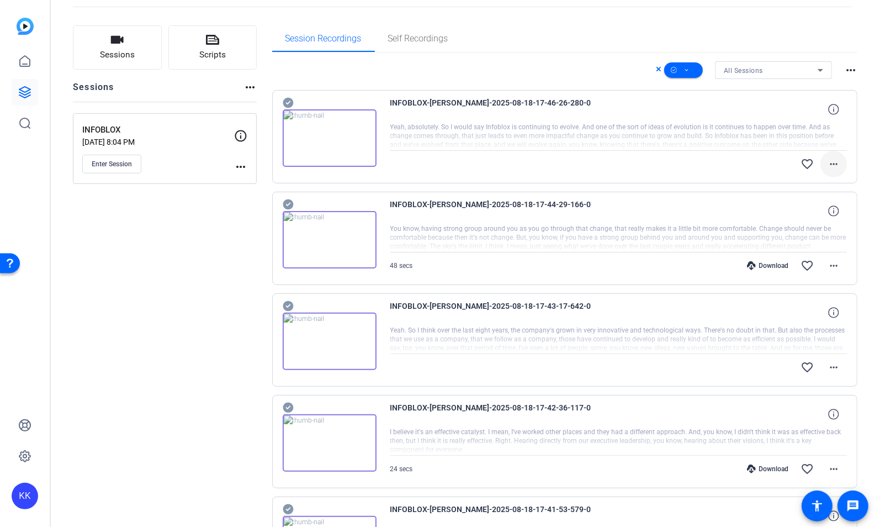
click at [834, 161] on mat-icon "more_horiz" at bounding box center [833, 163] width 13 height 13
click at [829, 182] on span "Download Original" at bounding box center [805, 185] width 66 height 13
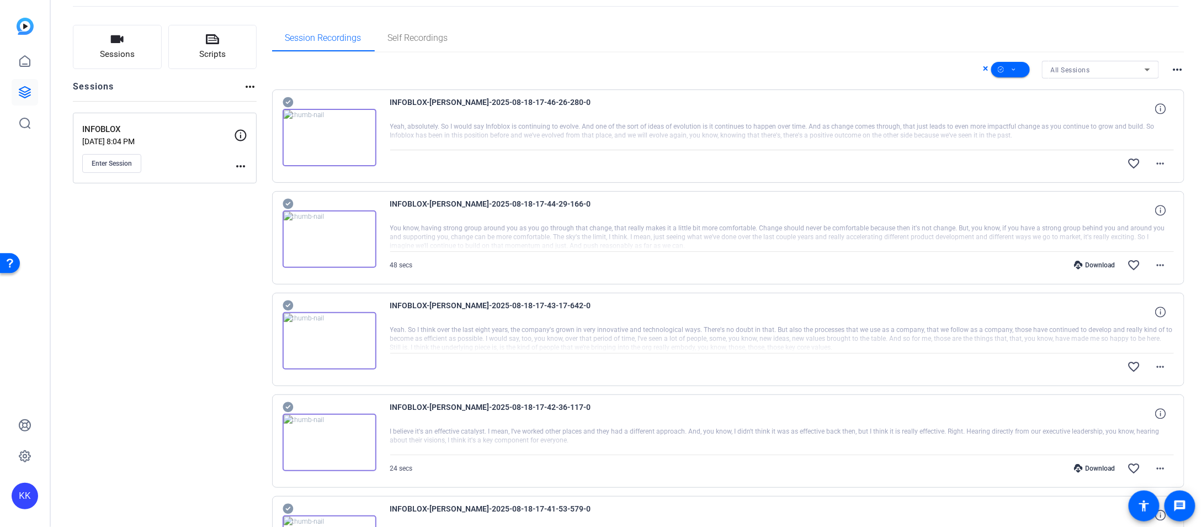
scroll to position [54, 0]
click at [874, 165] on mat-icon "favorite_border" at bounding box center [1134, 164] width 13 height 13
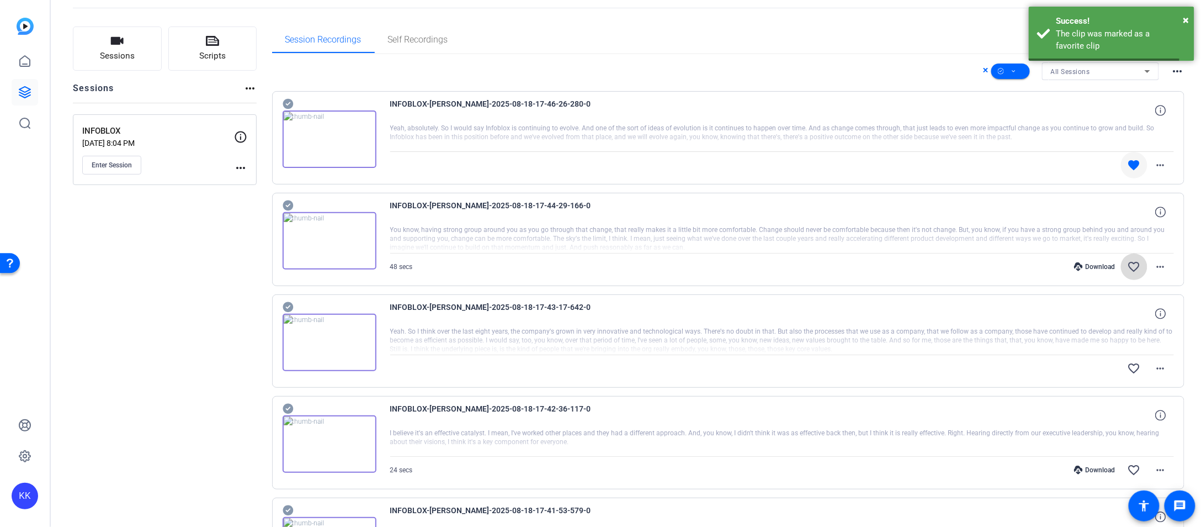
click at [874, 257] on span at bounding box center [1134, 266] width 27 height 27
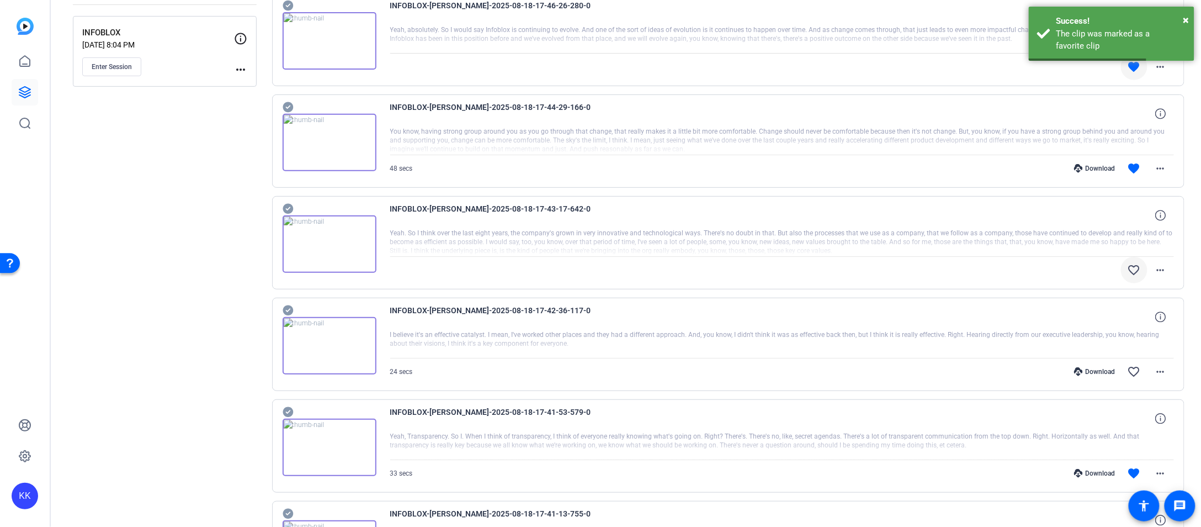
click at [874, 268] on mat-icon "favorite_border" at bounding box center [1134, 269] width 13 height 13
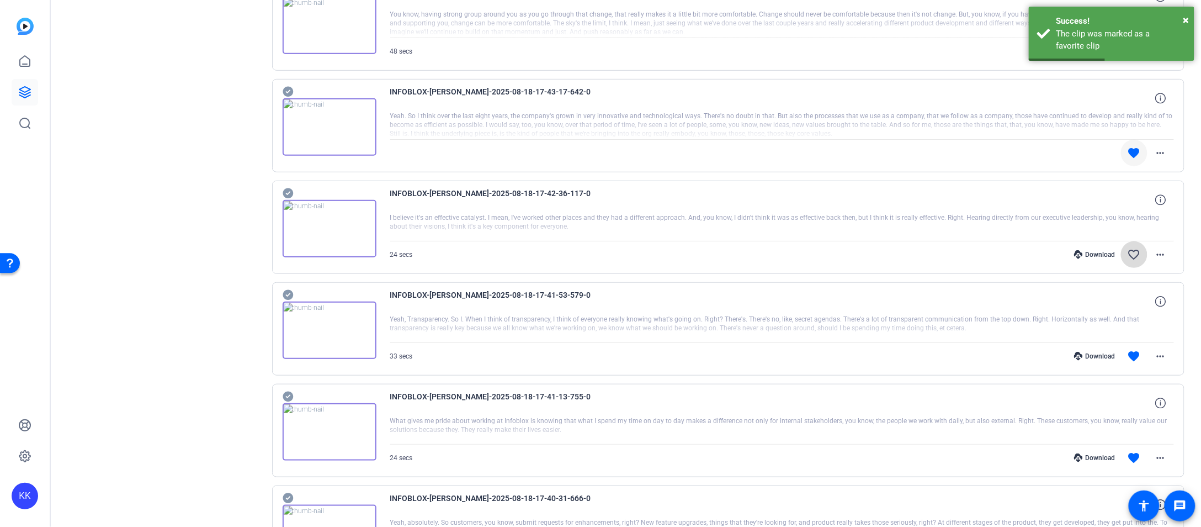
click at [874, 253] on mat-icon "favorite_border" at bounding box center [1134, 254] width 13 height 13
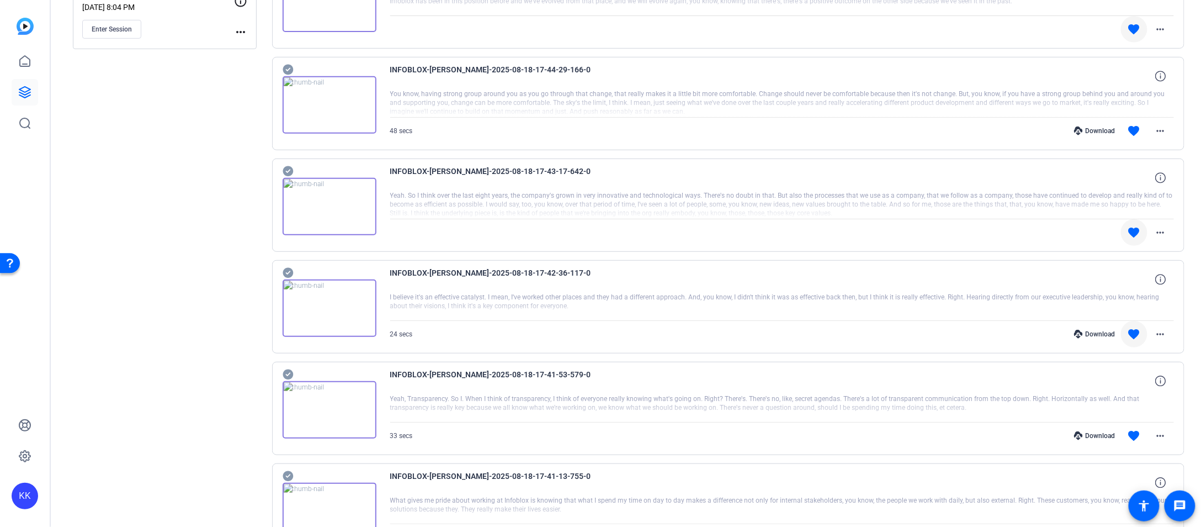
scroll to position [0, 0]
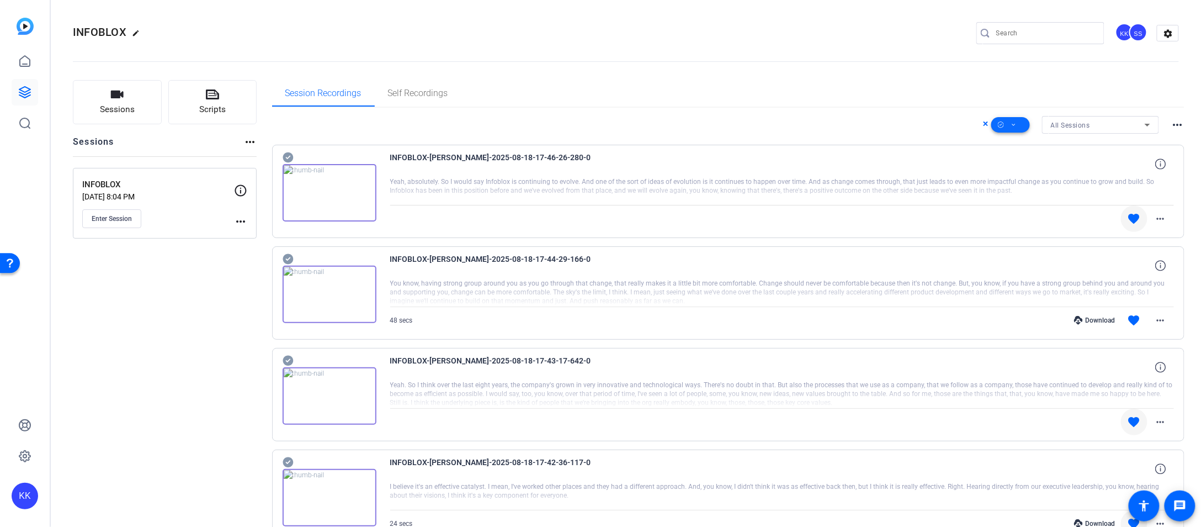
click at [874, 125] on icon at bounding box center [1015, 125] width 6 height 14
click at [874, 153] on span "Unselect All" at bounding box center [1030, 155] width 59 height 13
click at [874, 154] on span "Unselect All" at bounding box center [1030, 155] width 59 height 13
click at [286, 161] on div at bounding box center [600, 263] width 1201 height 527
click at [286, 157] on icon at bounding box center [288, 157] width 10 height 10
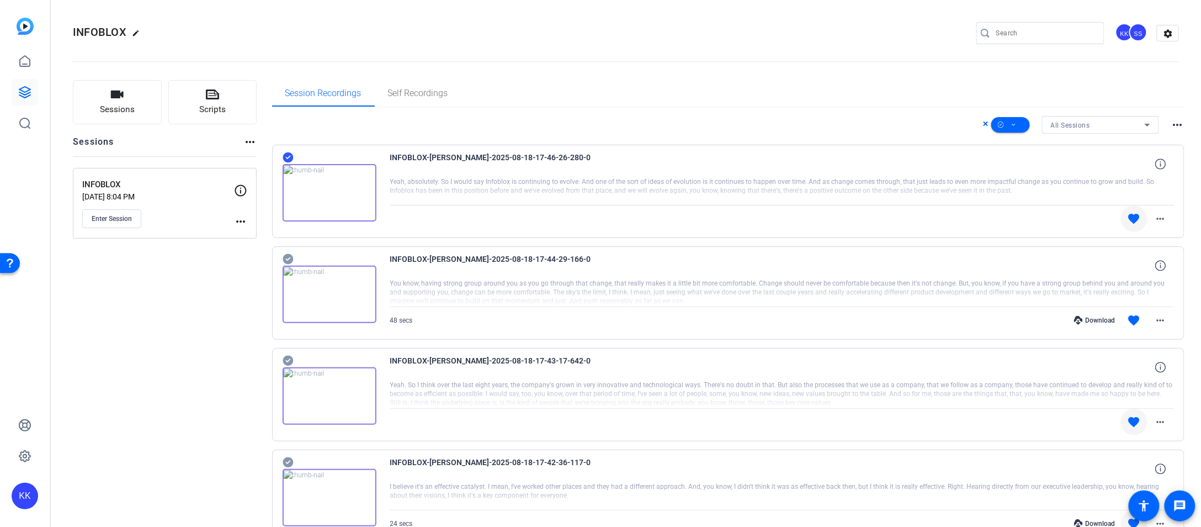
drag, startPoint x: 1016, startPoint y: 125, endPoint x: 287, endPoint y: 253, distance: 740.7
click at [287, 163] on icon at bounding box center [288, 157] width 10 height 10
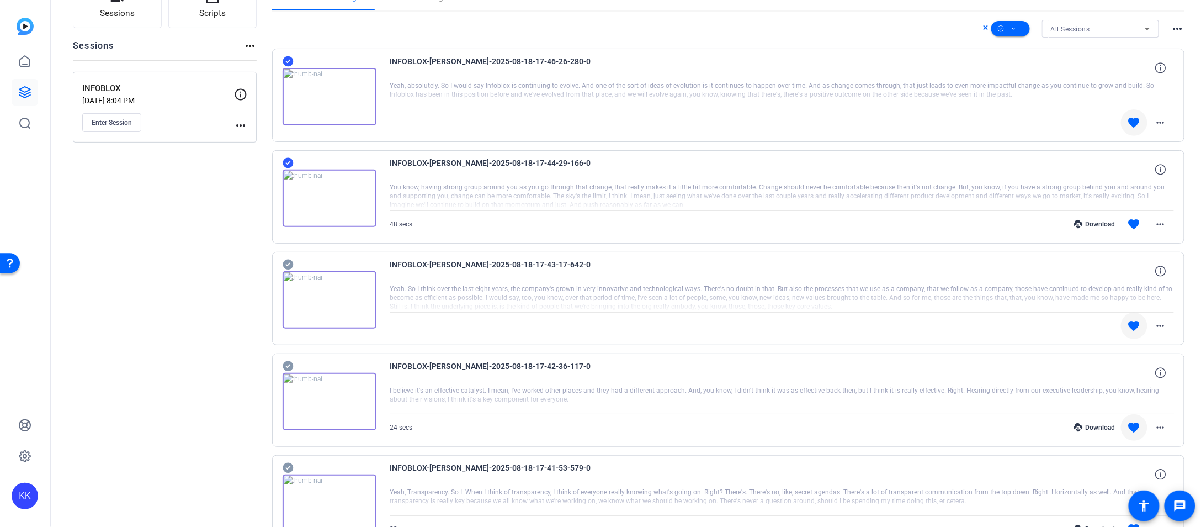
scroll to position [97, 0]
drag, startPoint x: 287, startPoint y: 253, endPoint x: 288, endPoint y: 265, distance: 11.6
click at [288, 66] on icon at bounding box center [288, 61] width 10 height 10
drag, startPoint x: 288, startPoint y: 265, endPoint x: 291, endPoint y: 362, distance: 97.2
click at [291, 66] on icon at bounding box center [288, 61] width 10 height 10
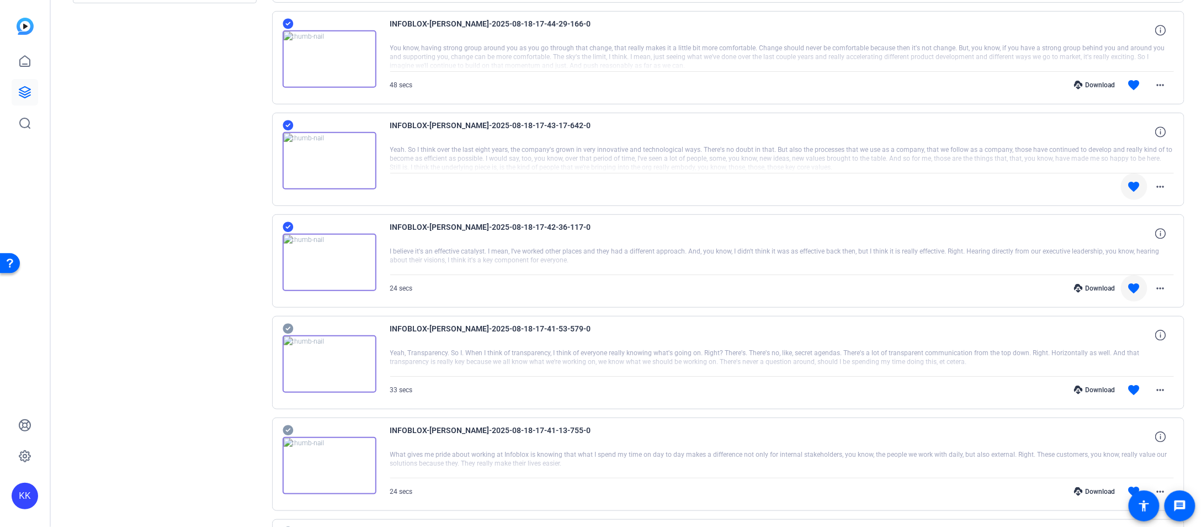
scroll to position [236, 0]
drag, startPoint x: 291, startPoint y: 362, endPoint x: 290, endPoint y: 319, distance: 43.1
click at [290, 321] on icon at bounding box center [288, 327] width 11 height 13
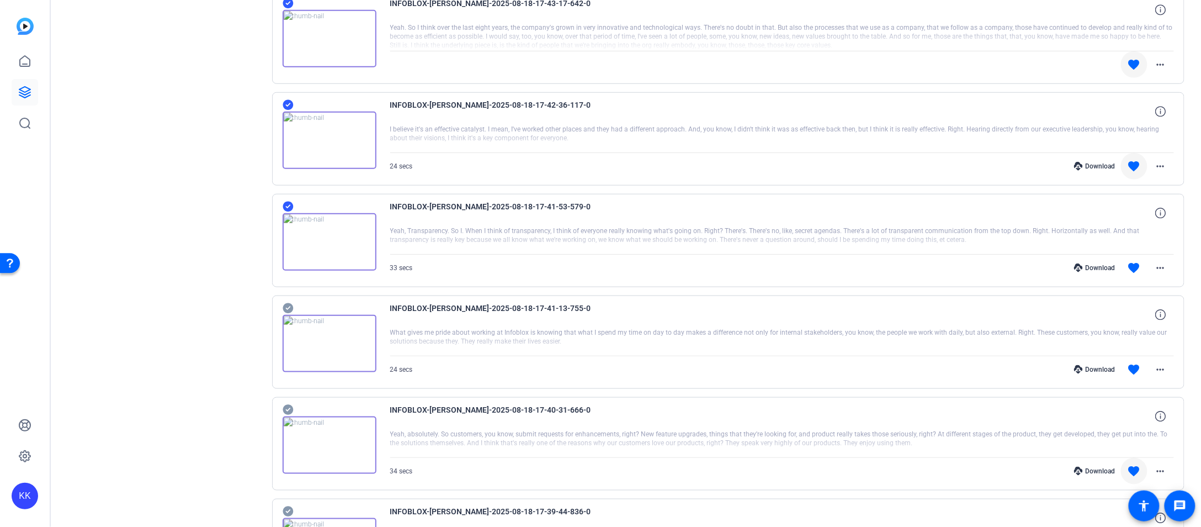
drag, startPoint x: 290, startPoint y: 319, endPoint x: 284, endPoint y: 304, distance: 16.4
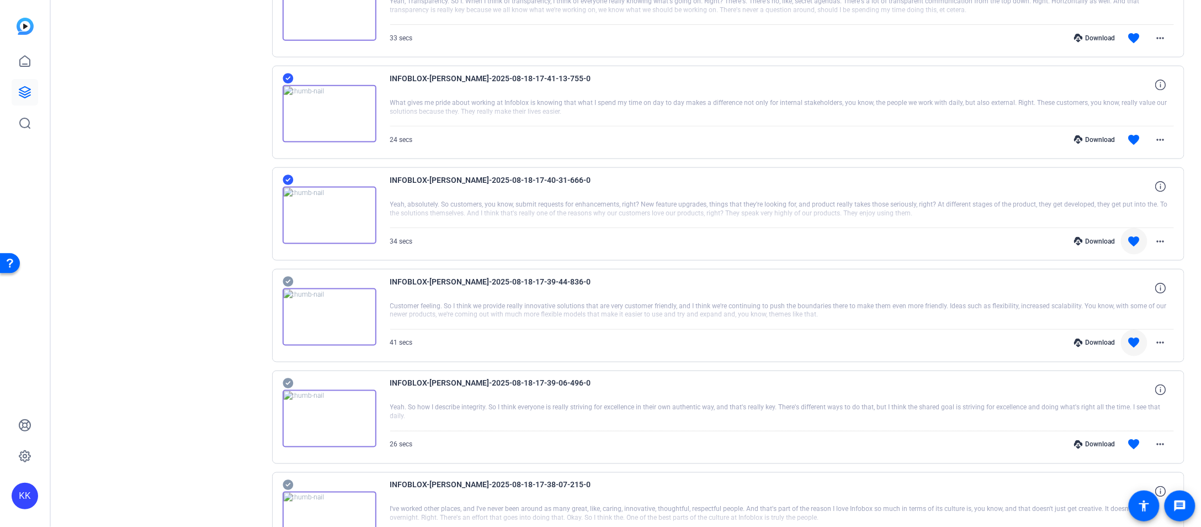
scroll to position [588, 0]
drag, startPoint x: 289, startPoint y: 302, endPoint x: 287, endPoint y: 273, distance: 28.8
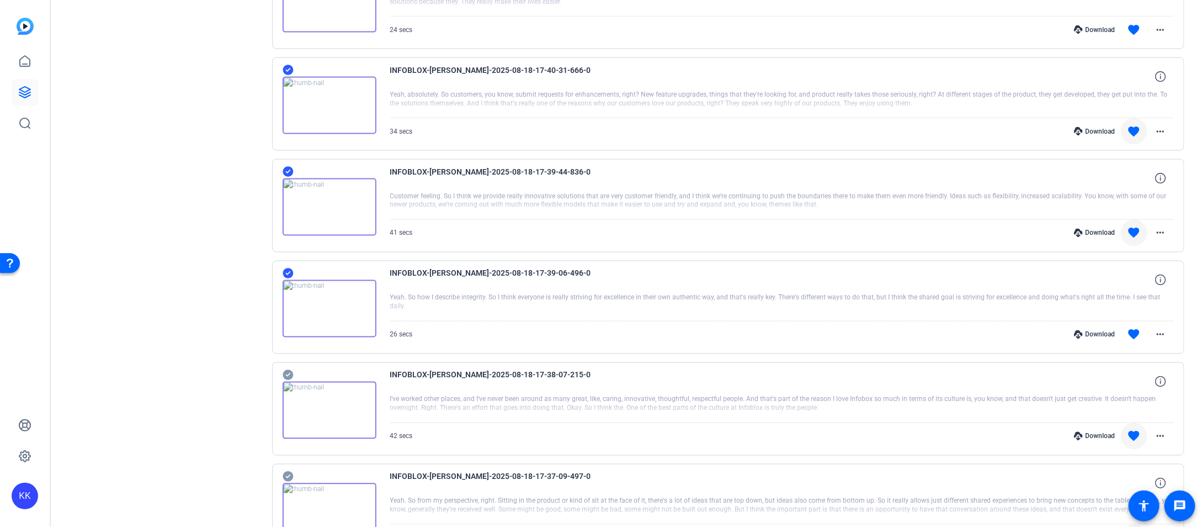
drag, startPoint x: 287, startPoint y: 273, endPoint x: 291, endPoint y: 361, distance: 87.9
click at [291, 368] on icon at bounding box center [288, 374] width 11 height 13
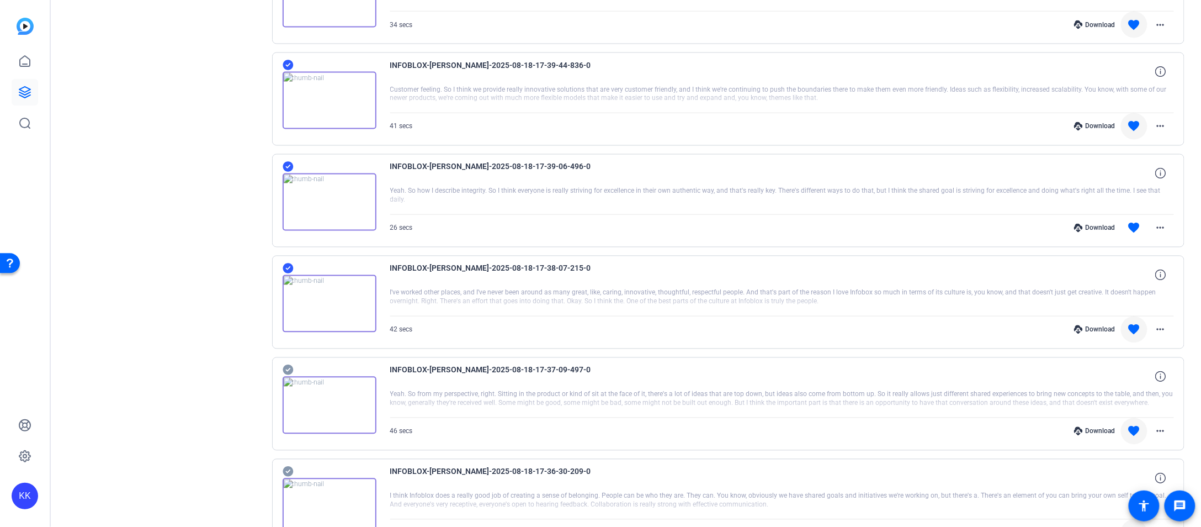
scroll to position [804, 0]
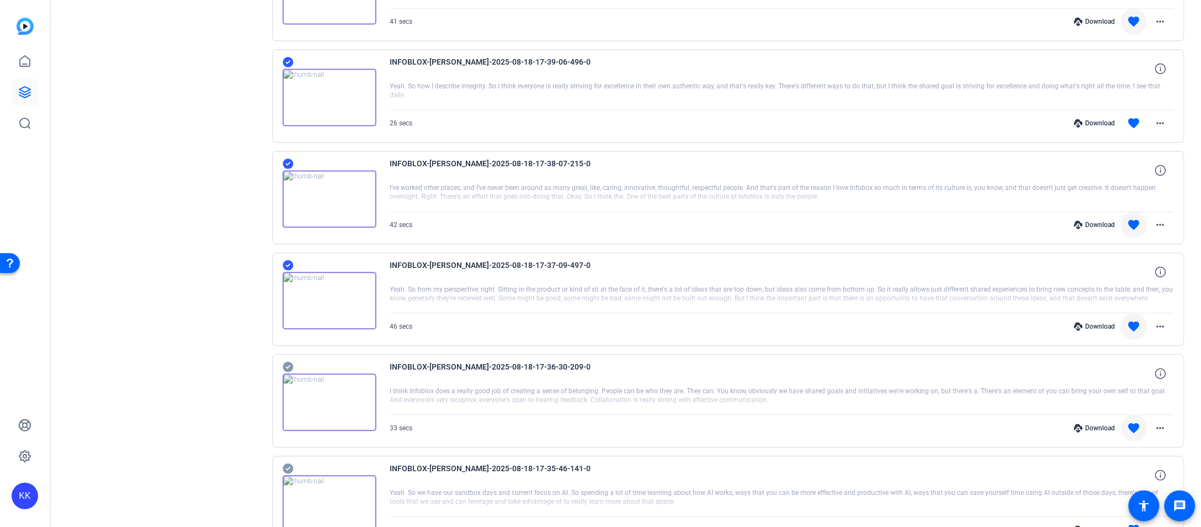
drag, startPoint x: 291, startPoint y: 358, endPoint x: 284, endPoint y: 357, distance: 6.6
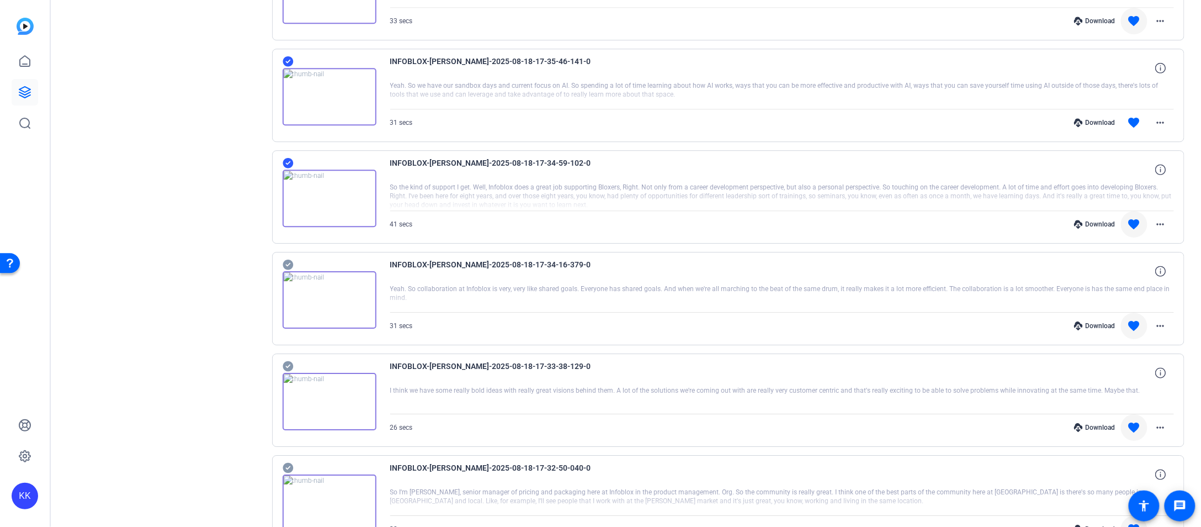
drag, startPoint x: 284, startPoint y: 357, endPoint x: 290, endPoint y: 248, distance: 108.9
click at [290, 258] on icon at bounding box center [288, 264] width 11 height 13
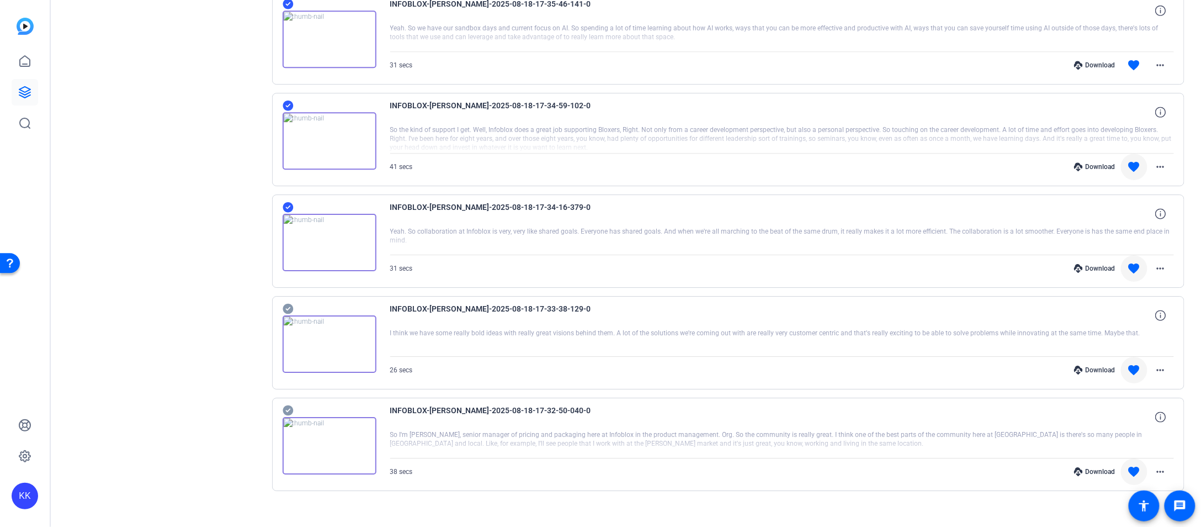
drag, startPoint x: 290, startPoint y: 248, endPoint x: 288, endPoint y: 292, distance: 43.7
drag, startPoint x: 288, startPoint y: 292, endPoint x: 289, endPoint y: 394, distance: 101.6
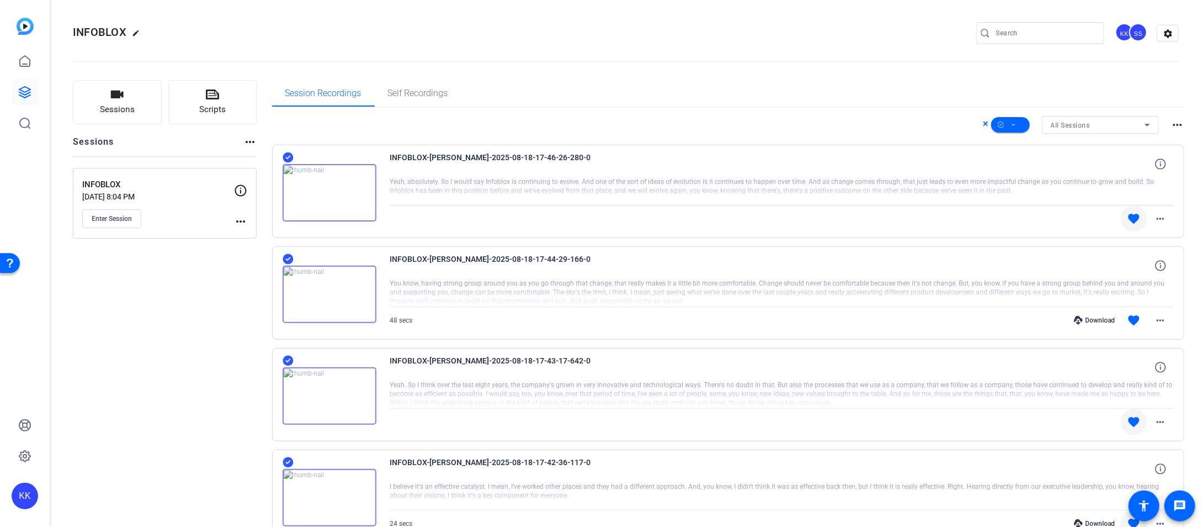
click at [213, 101] on button "Scripts" at bounding box center [212, 102] width 89 height 44
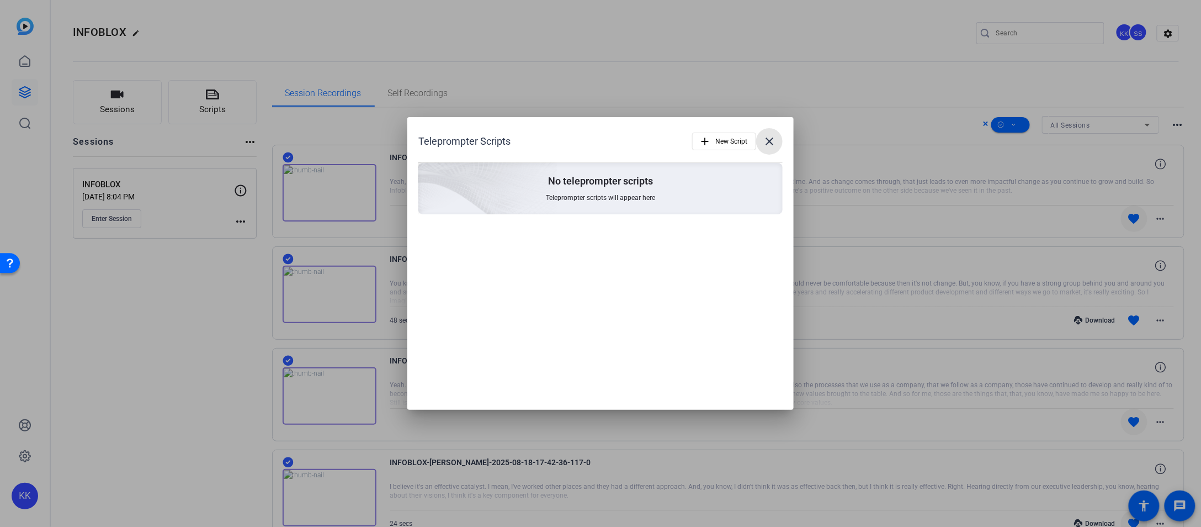
drag, startPoint x: 289, startPoint y: 394, endPoint x: 776, endPoint y: 136, distance: 551.5
click at [776, 136] on span at bounding box center [769, 141] width 27 height 27
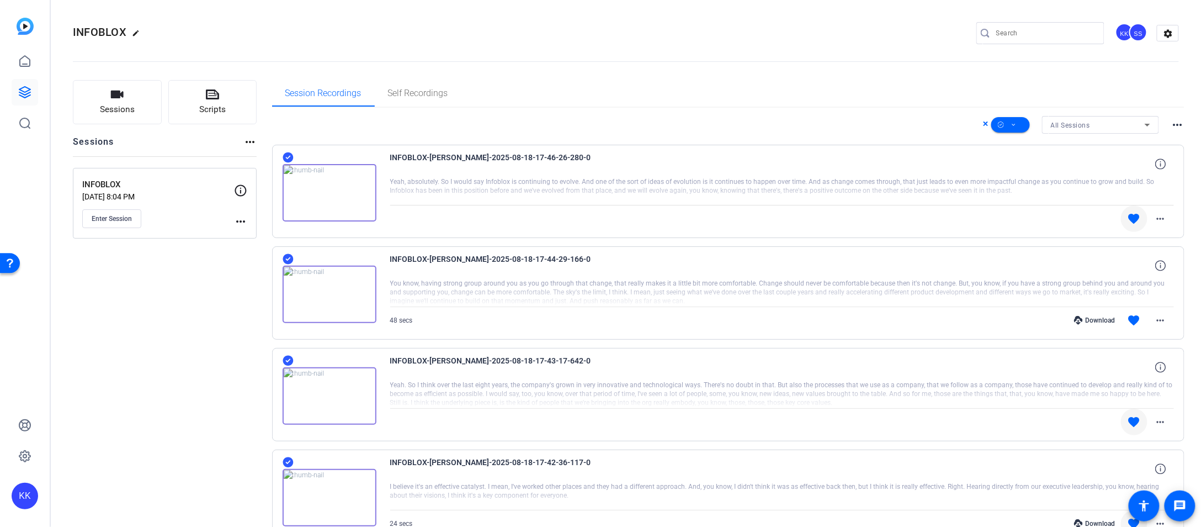
drag, startPoint x: 776, startPoint y: 136, endPoint x: 102, endPoint y: 216, distance: 678.9
click at [102, 216] on span "Enter Session" at bounding box center [112, 218] width 40 height 9
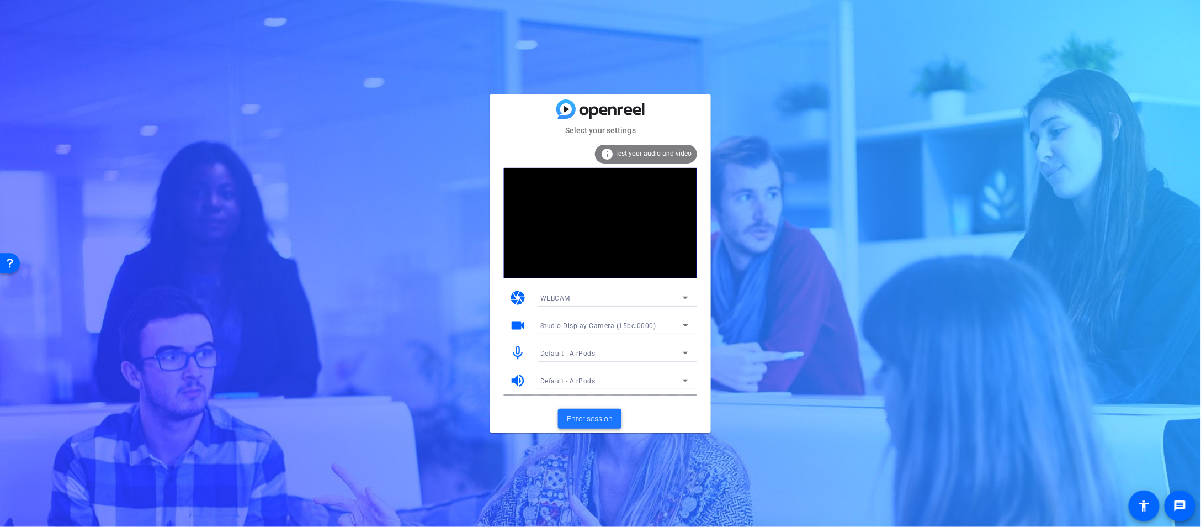
click at [584, 419] on span "Enter session" at bounding box center [590, 419] width 46 height 12
click at [595, 426] on span at bounding box center [589, 418] width 63 height 27
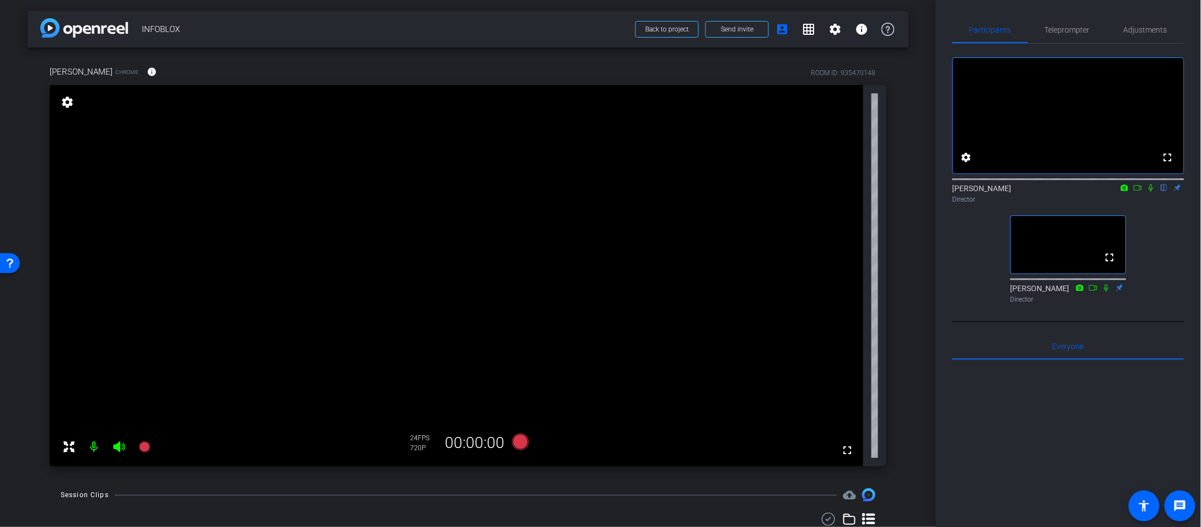
click at [923, 189] on div "arrow_back INFOBLOX Back to project Send invite account_box grid_on settings in…" at bounding box center [468, 263] width 936 height 527
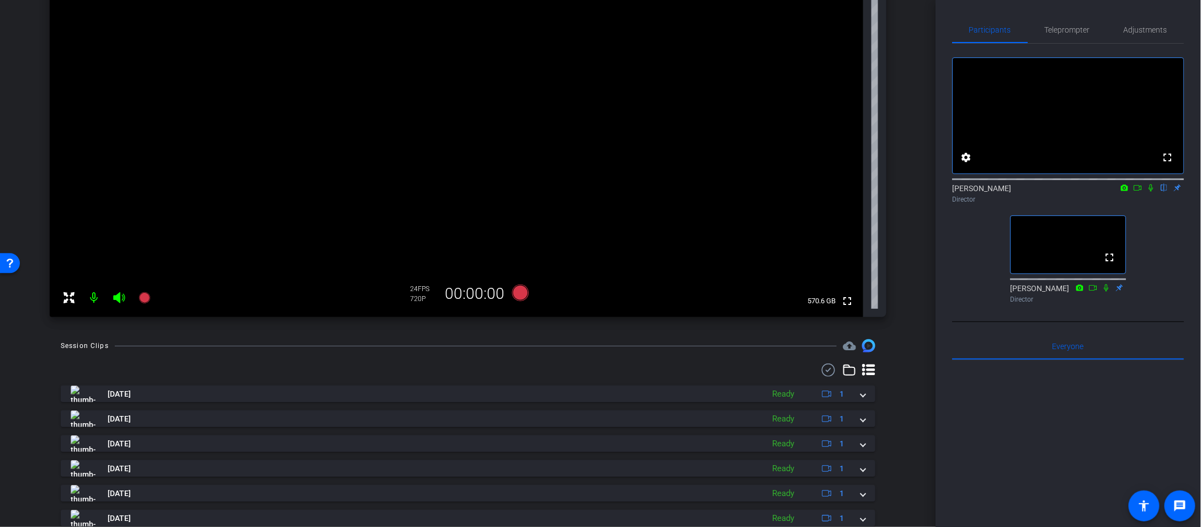
scroll to position [187, 0]
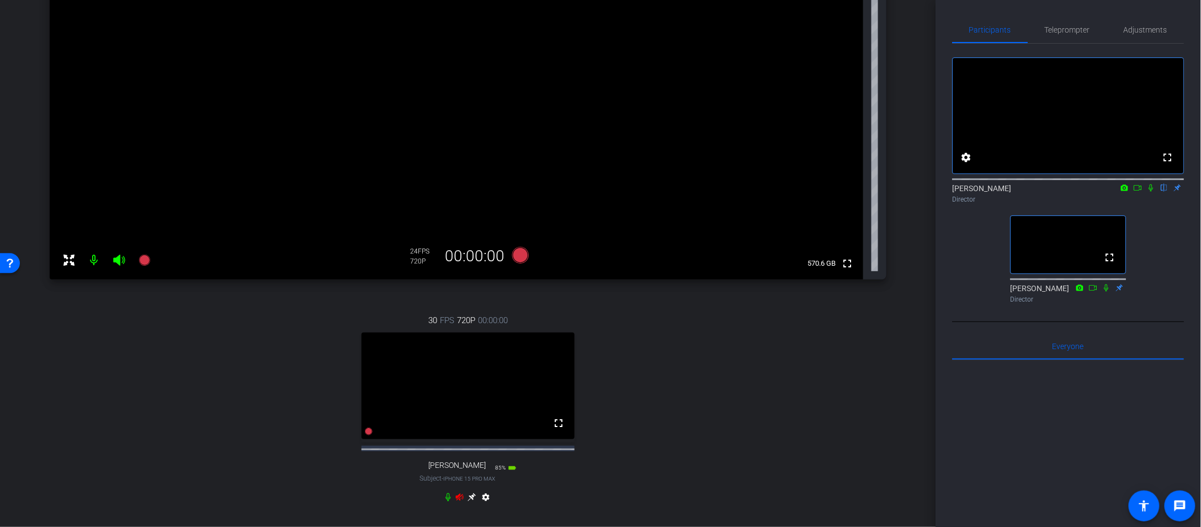
click at [455, 505] on div "settings" at bounding box center [468, 499] width 49 height 13
click at [460, 501] on icon at bounding box center [460, 497] width 9 height 9
click at [473, 501] on icon at bounding box center [472, 497] width 8 height 8
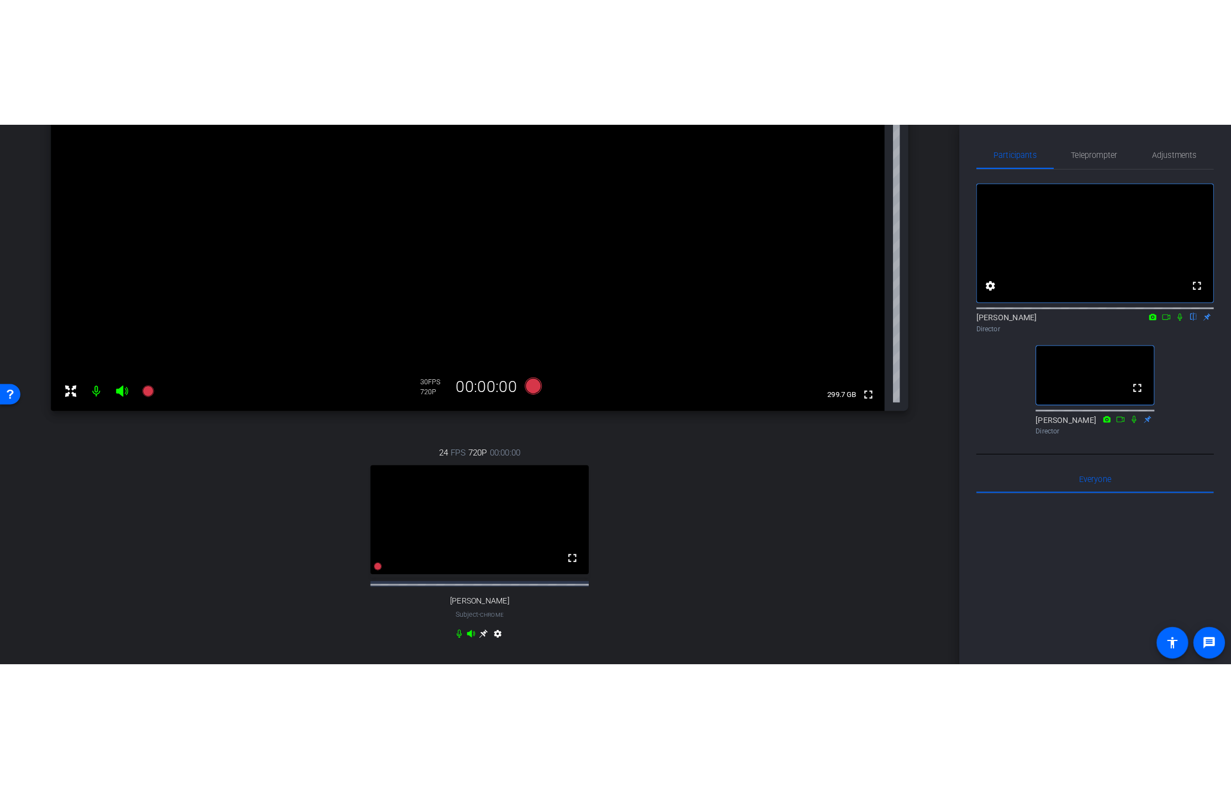
scroll to position [41, 0]
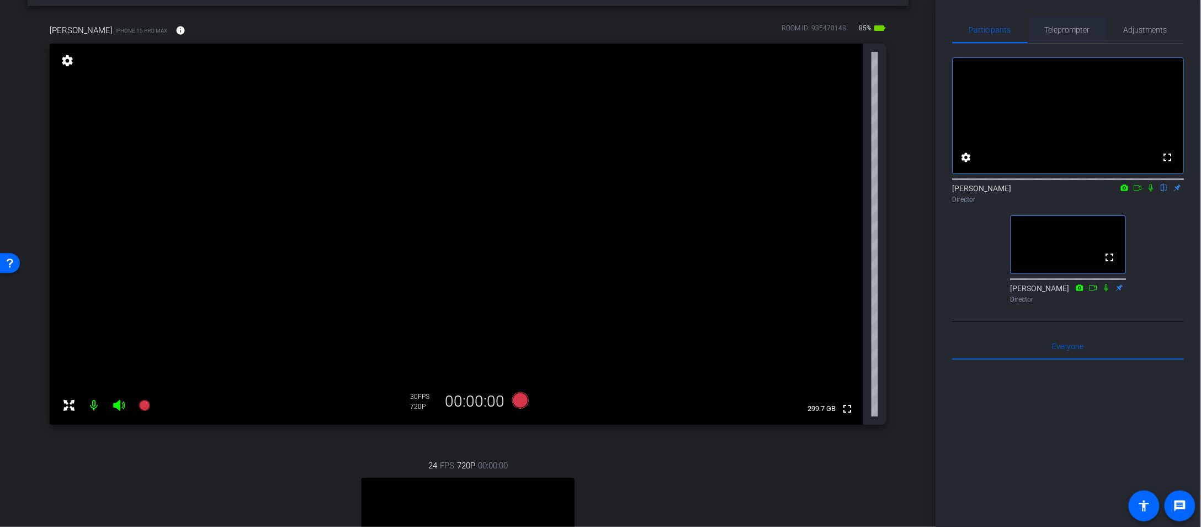
click at [1072, 33] on span "Teleprompter" at bounding box center [1068, 30] width 45 height 8
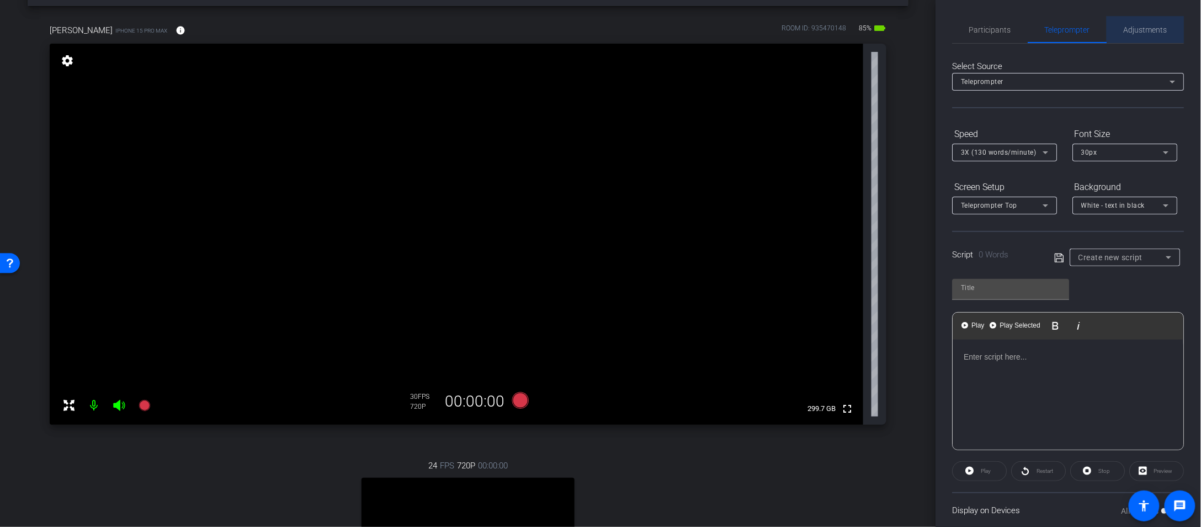
click at [1132, 29] on span "Adjustments" at bounding box center [1147, 30] width 44 height 8
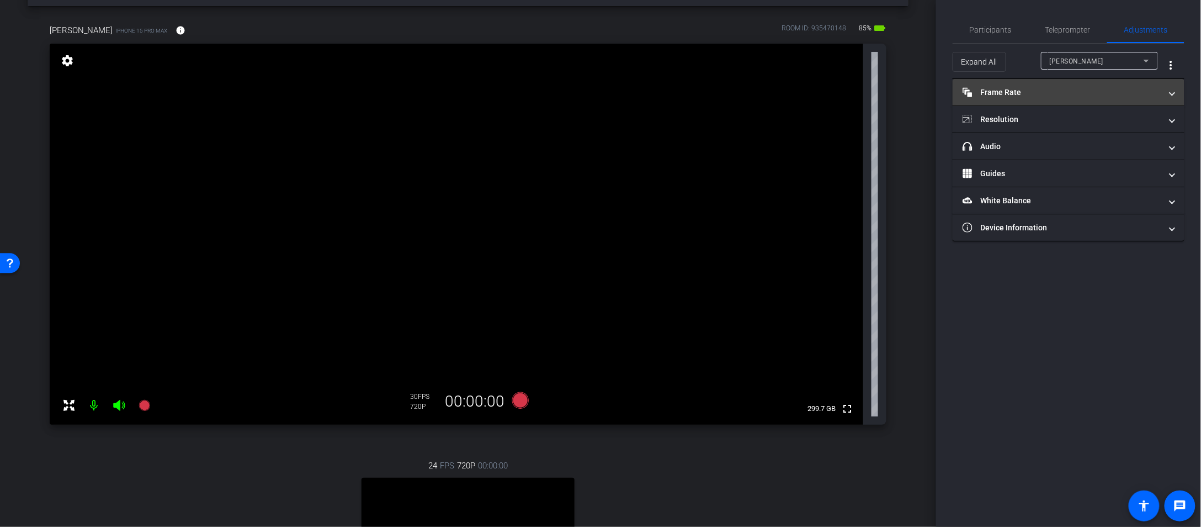
click at [1066, 93] on mat-panel-title "Frame Rate Frame Rate" at bounding box center [1062, 93] width 199 height 12
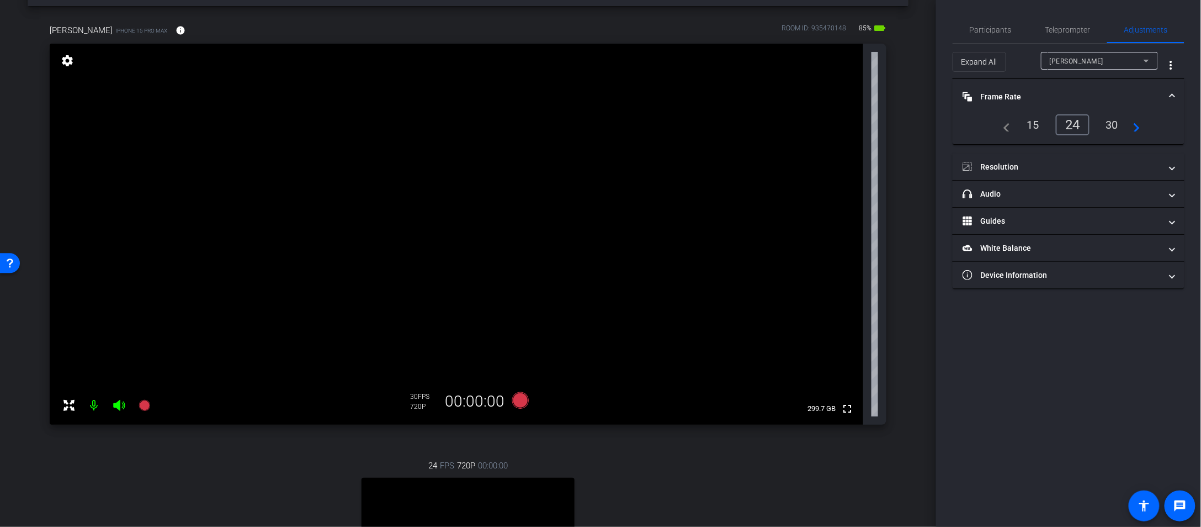
click at [1068, 122] on div "24" at bounding box center [1073, 124] width 34 height 21
click at [1023, 158] on mat-expansion-panel-header "Resolution" at bounding box center [1069, 166] width 232 height 27
click at [1119, 198] on div "4K" at bounding box center [1123, 199] width 30 height 19
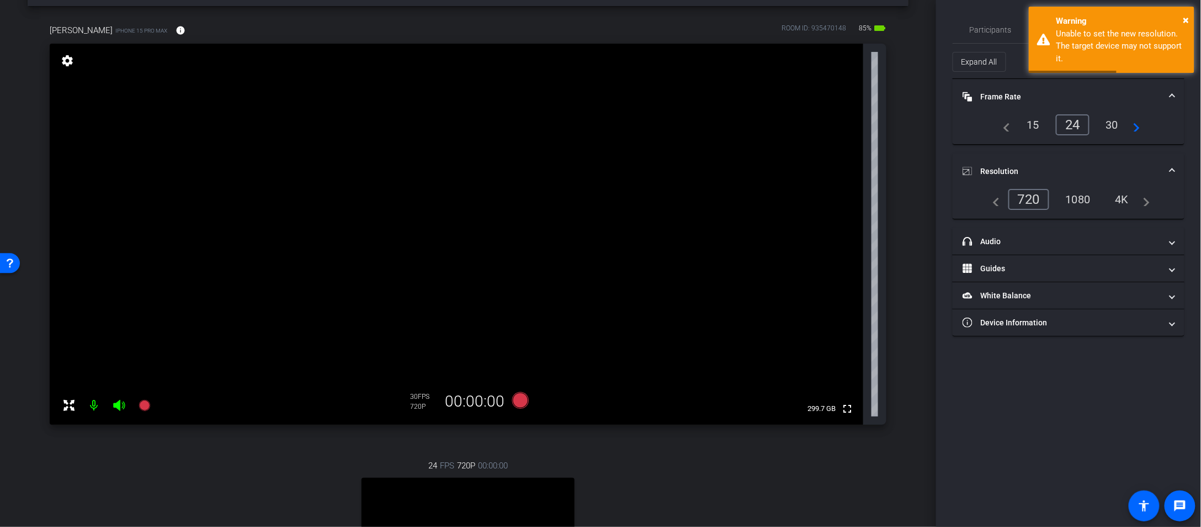
click at [931, 148] on div "arrow_back INFOBLOX Back to project Send invite account_box grid_on settings in…" at bounding box center [468, 222] width 936 height 527
click at [1183, 23] on div "Warning" at bounding box center [1122, 21] width 130 height 13
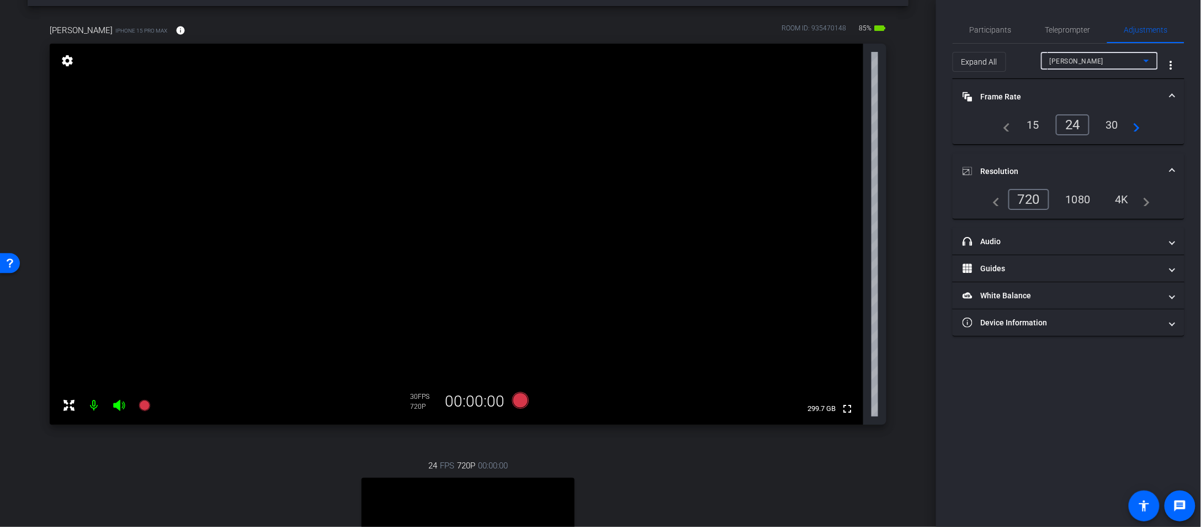
click at [1118, 67] on div "Elyse" at bounding box center [1097, 61] width 94 height 14
click at [1088, 99] on span "Stacey Phillip" at bounding box center [1079, 100] width 56 height 13
type input "1000"
click at [1121, 195] on div "4k" at bounding box center [1122, 199] width 29 height 19
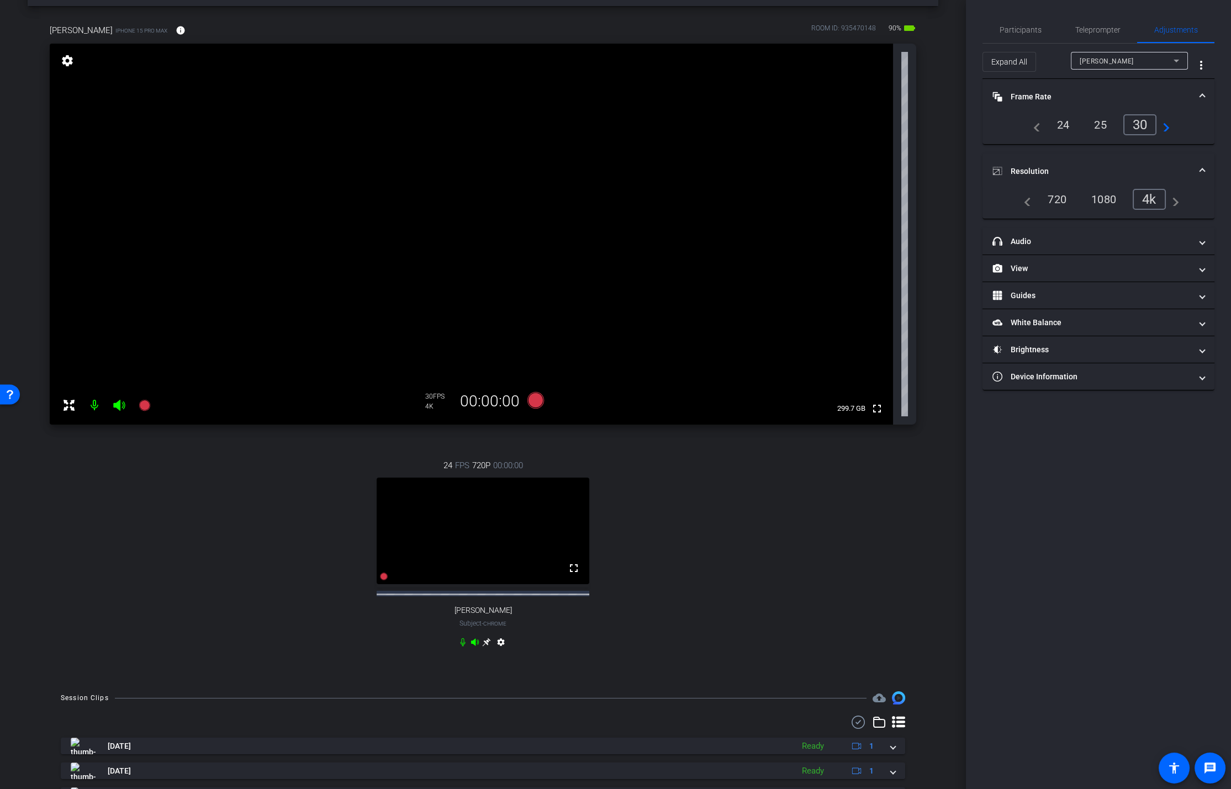
click at [1057, 127] on div "24" at bounding box center [1063, 124] width 29 height 19
click at [142, 410] on icon at bounding box center [144, 405] width 13 height 13
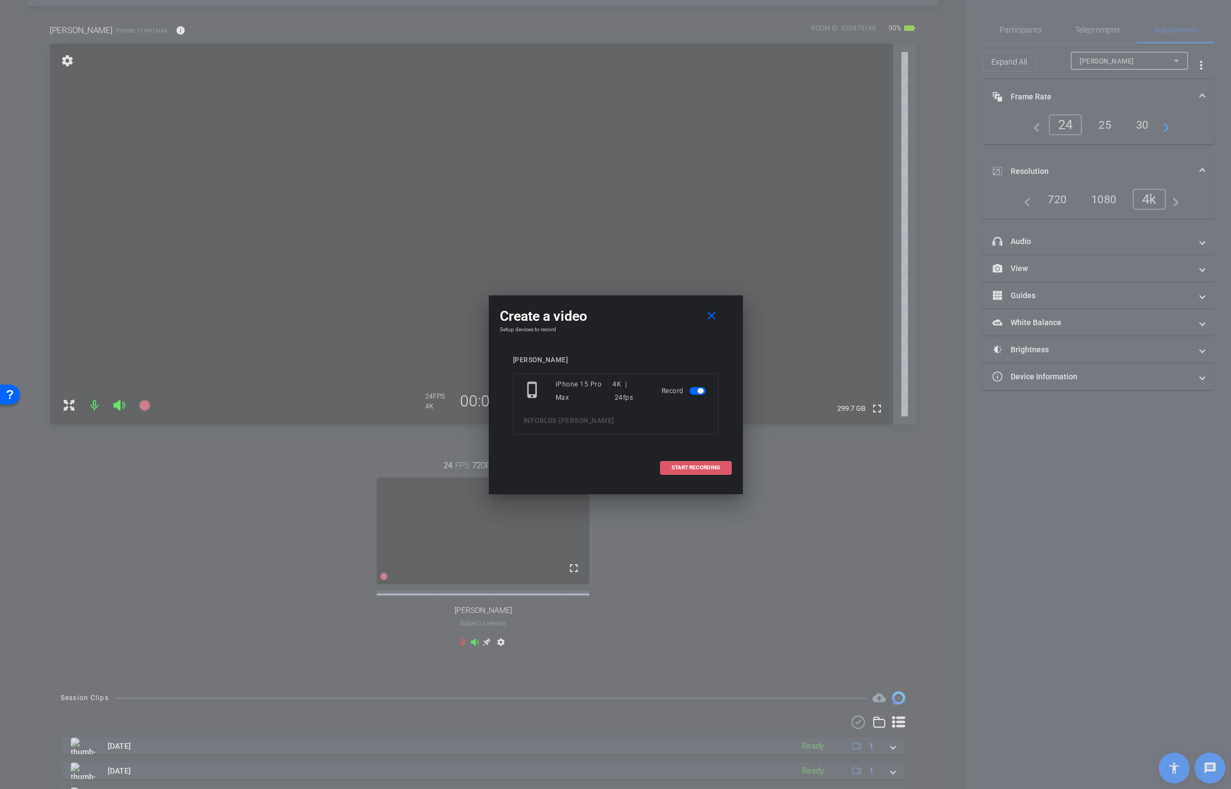
click at [711, 467] on span "START RECORDING" at bounding box center [695, 468] width 49 height 6
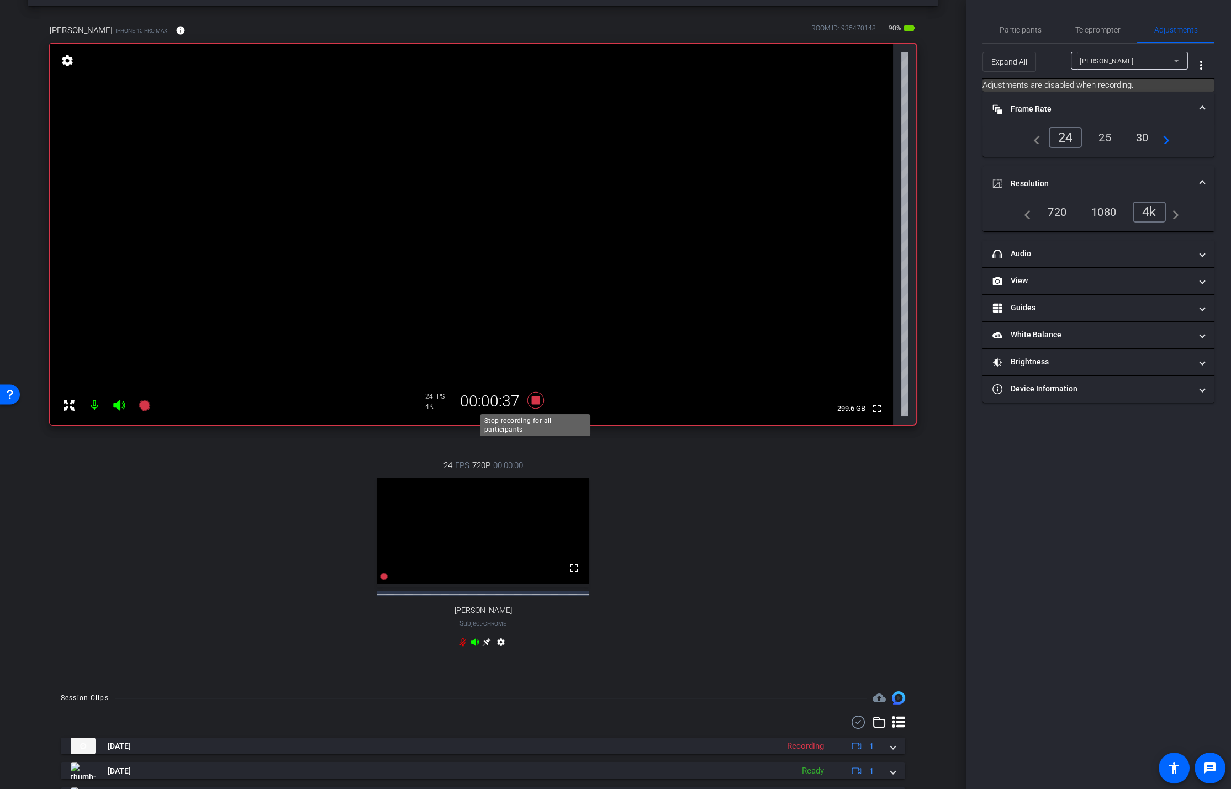
click at [532, 401] on icon at bounding box center [535, 400] width 17 height 17
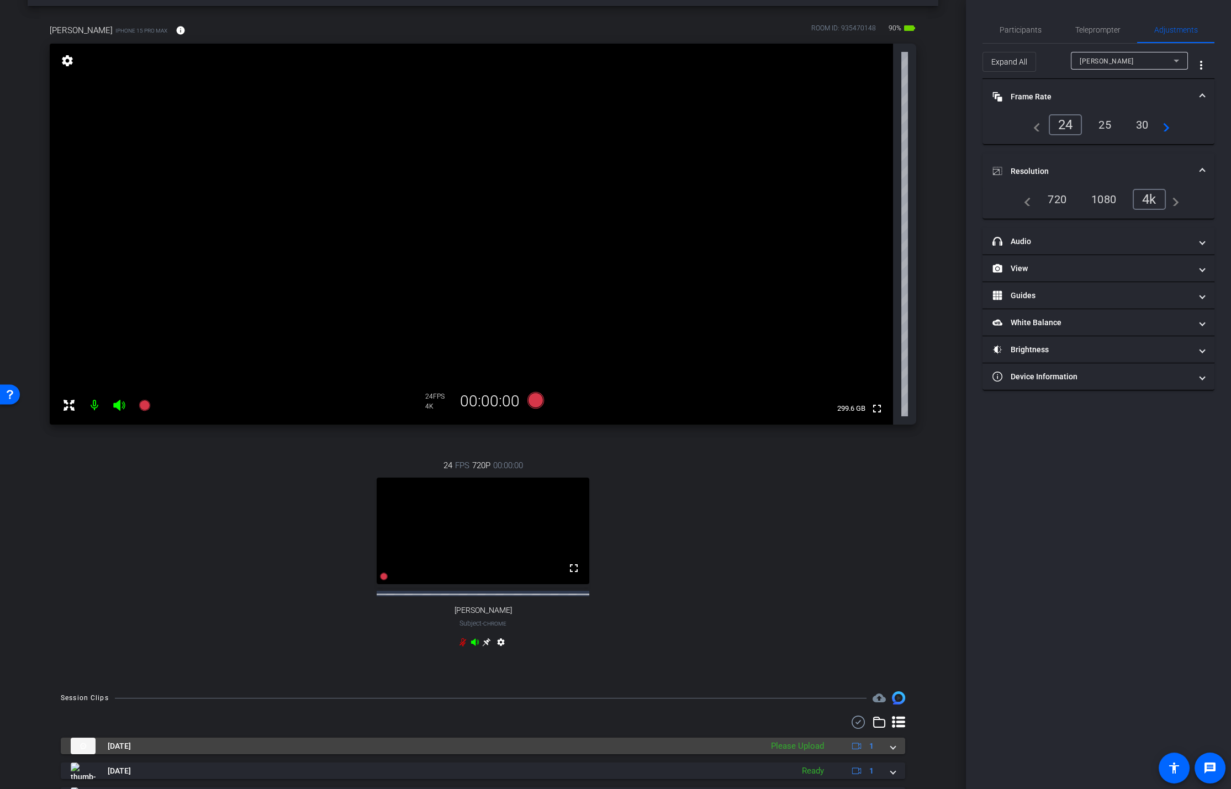
click at [902, 526] on mat-expansion-panel-header "Aug 18, 2025 Please Upload 1" at bounding box center [483, 746] width 844 height 17
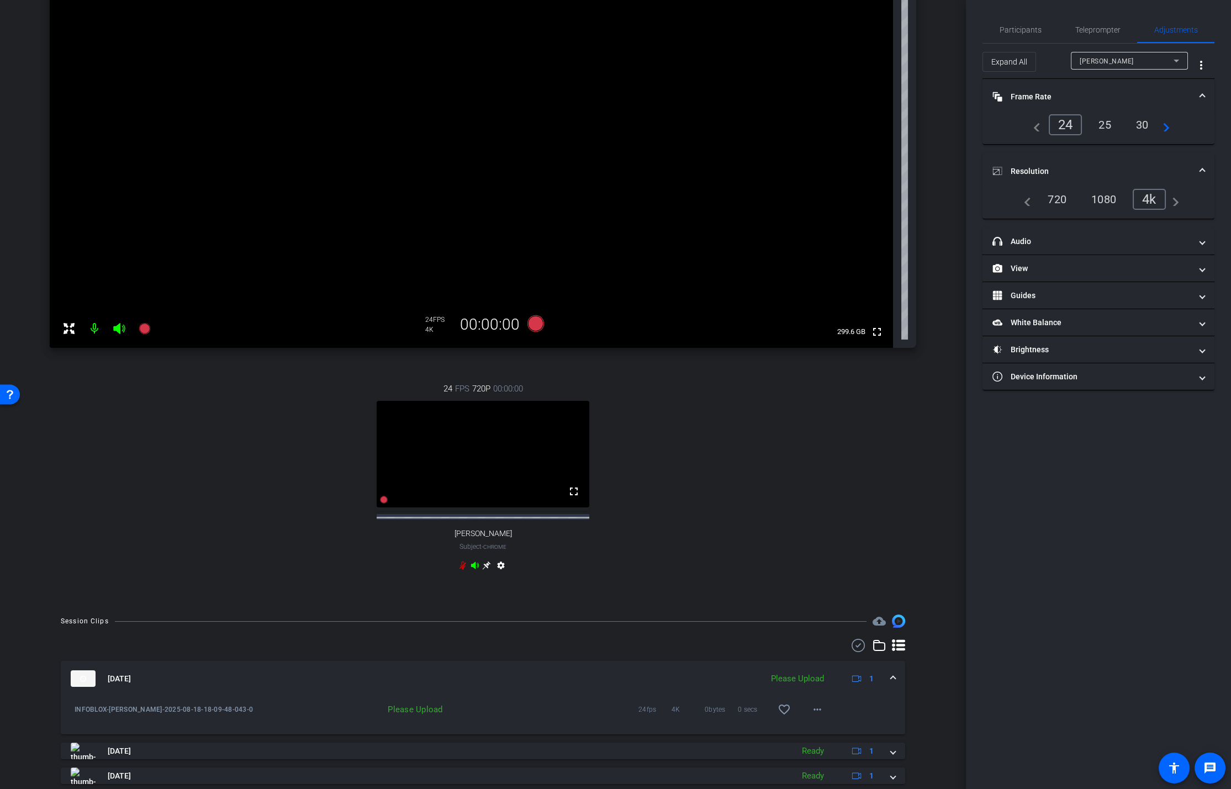
scroll to position [119, 0]
click at [822, 526] on mat-icon "more_horiz" at bounding box center [817, 708] width 13 height 13
click at [832, 526] on span "Upload" at bounding box center [835, 741] width 44 height 13
click at [142, 324] on icon at bounding box center [144, 327] width 11 height 11
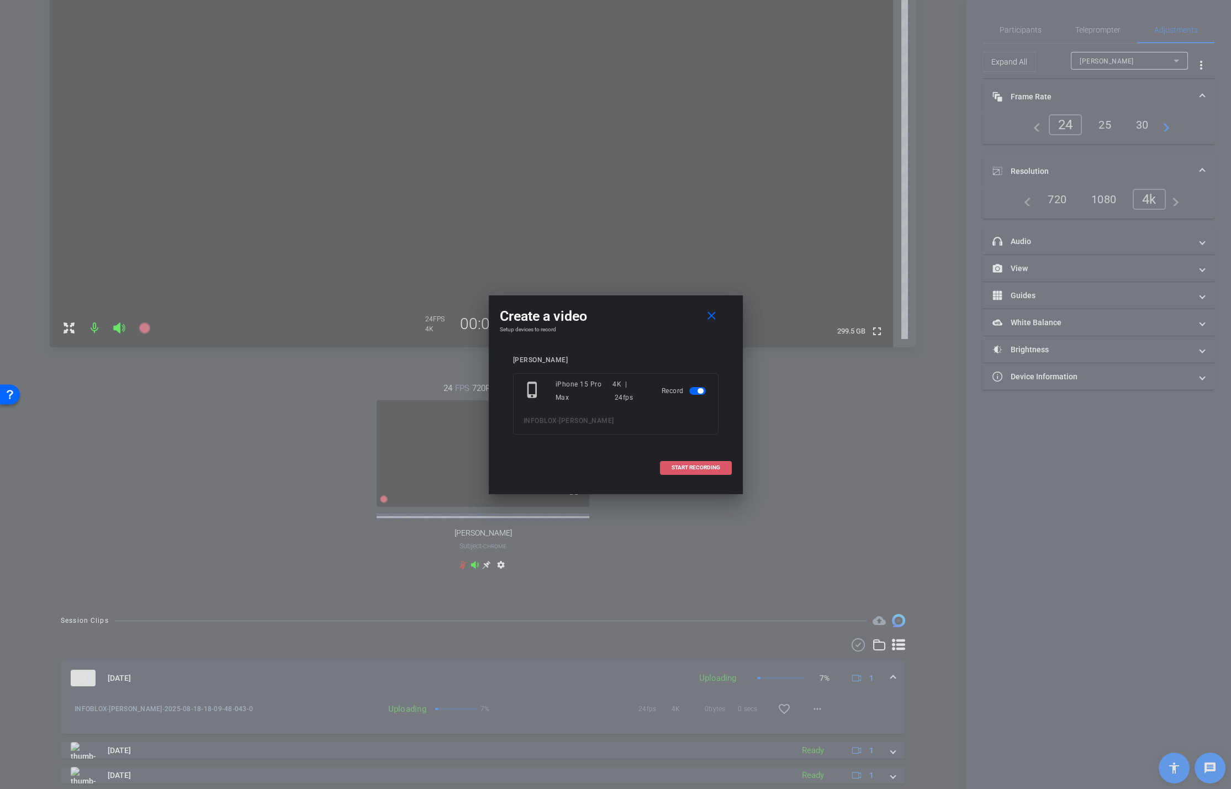
click at [661, 466] on span at bounding box center [695, 467] width 71 height 27
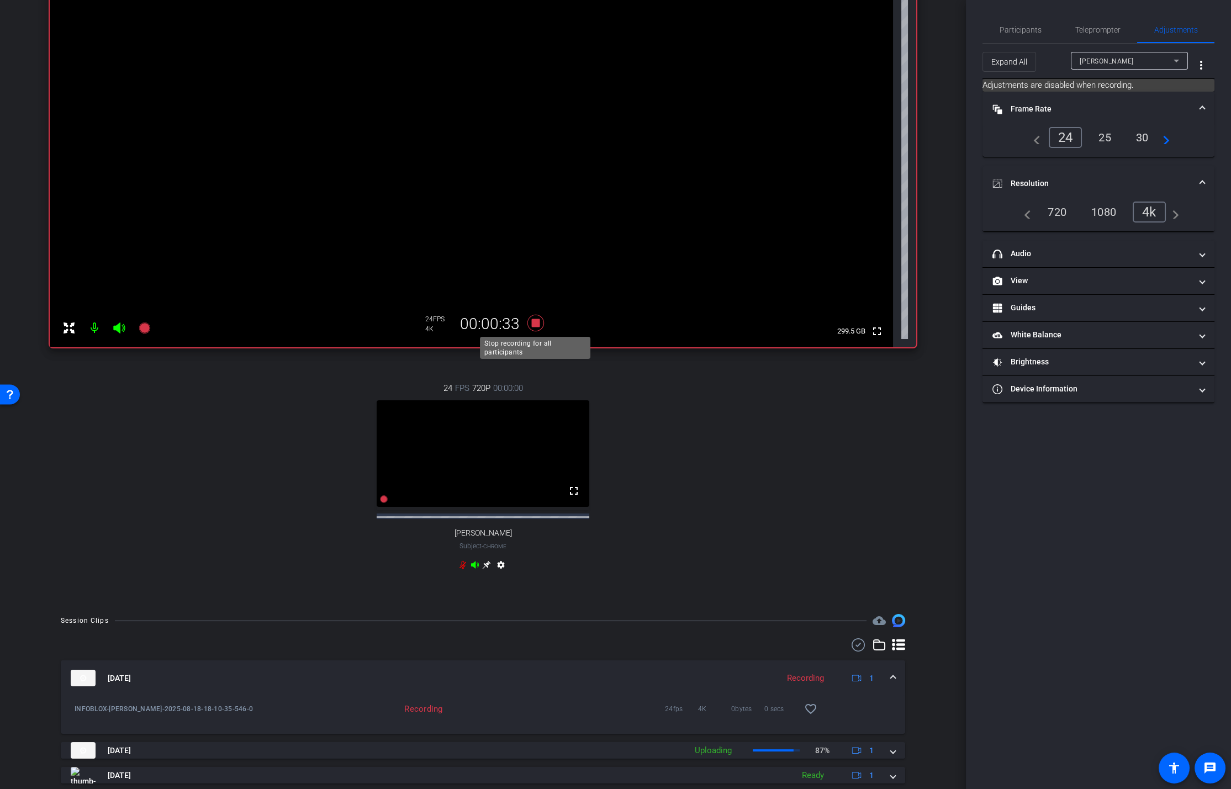
click at [539, 323] on icon at bounding box center [535, 323] width 27 height 20
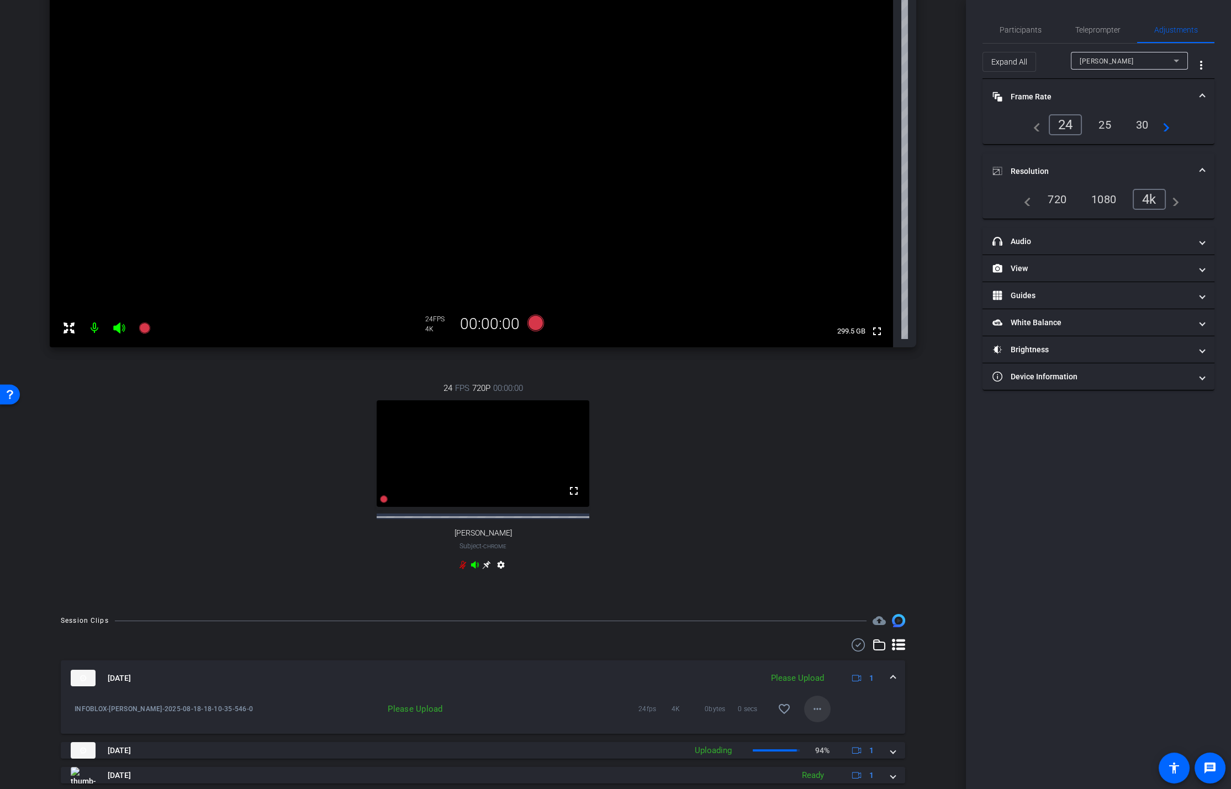
click at [820, 526] on span at bounding box center [817, 709] width 27 height 27
click at [833, 526] on span "Upload" at bounding box center [835, 741] width 44 height 13
click at [140, 330] on icon at bounding box center [144, 327] width 11 height 11
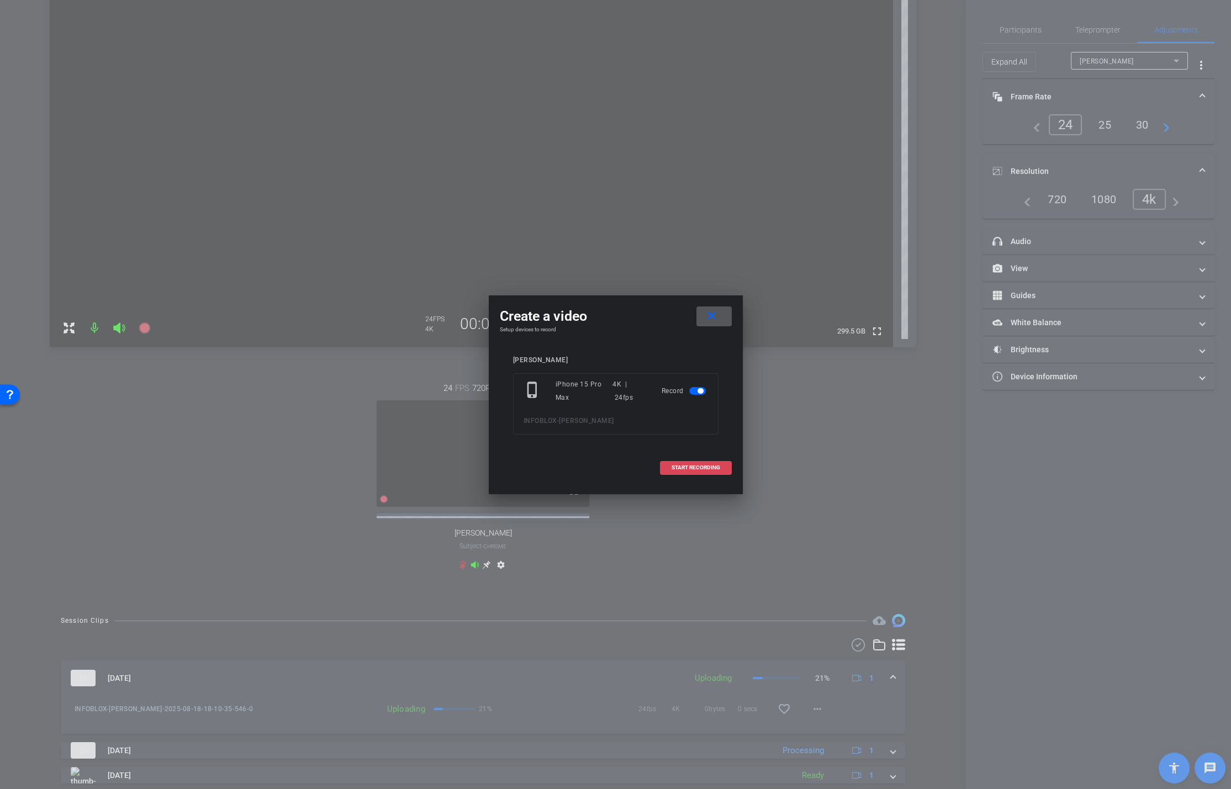
click at [713, 470] on span at bounding box center [695, 467] width 71 height 27
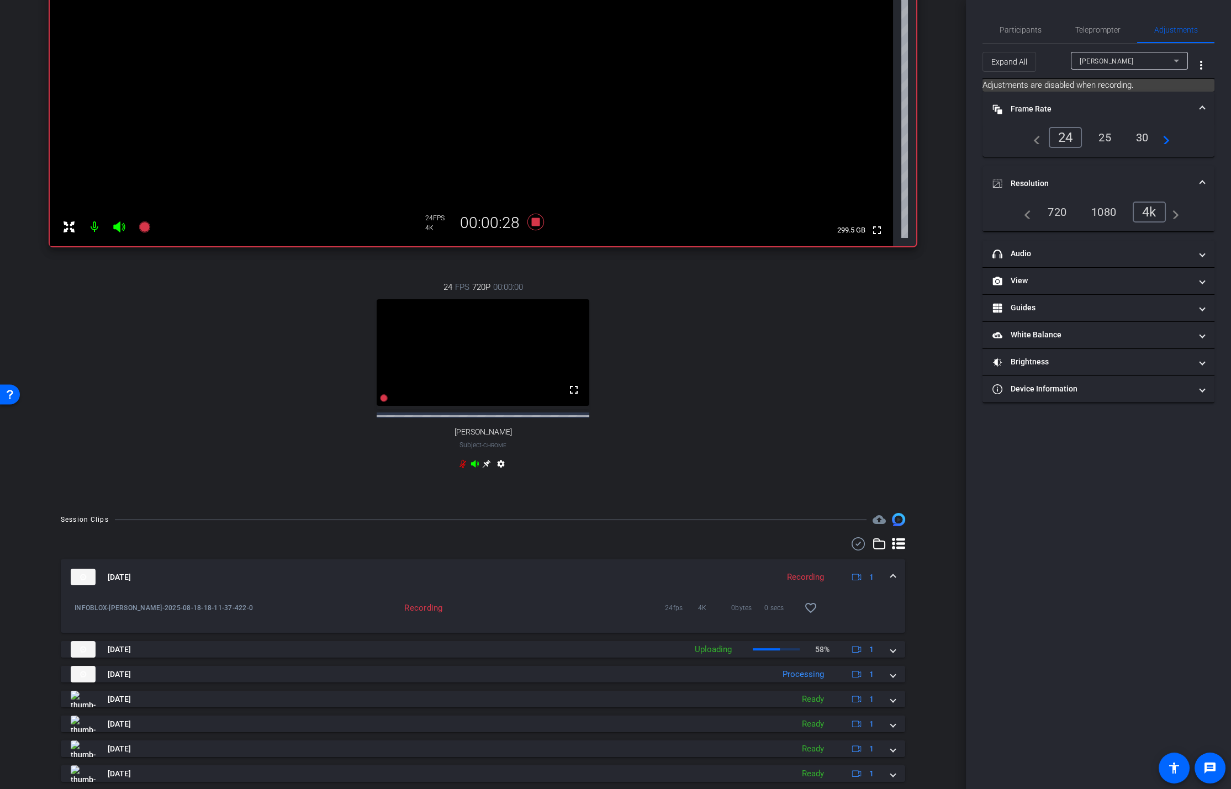
scroll to position [221, 0]
click at [534, 219] on icon at bounding box center [535, 221] width 17 height 17
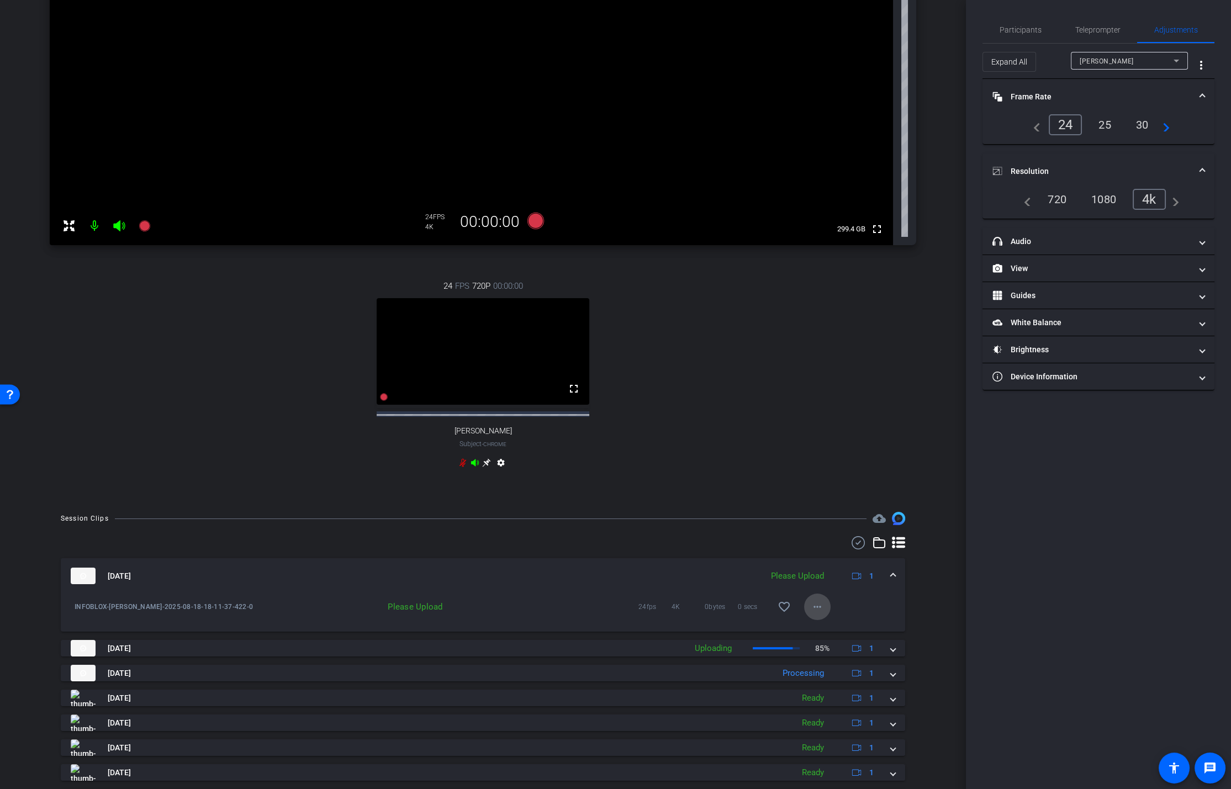
click at [820, 526] on mat-icon "more_horiz" at bounding box center [817, 606] width 13 height 13
click at [825, 526] on span "Upload" at bounding box center [835, 639] width 44 height 13
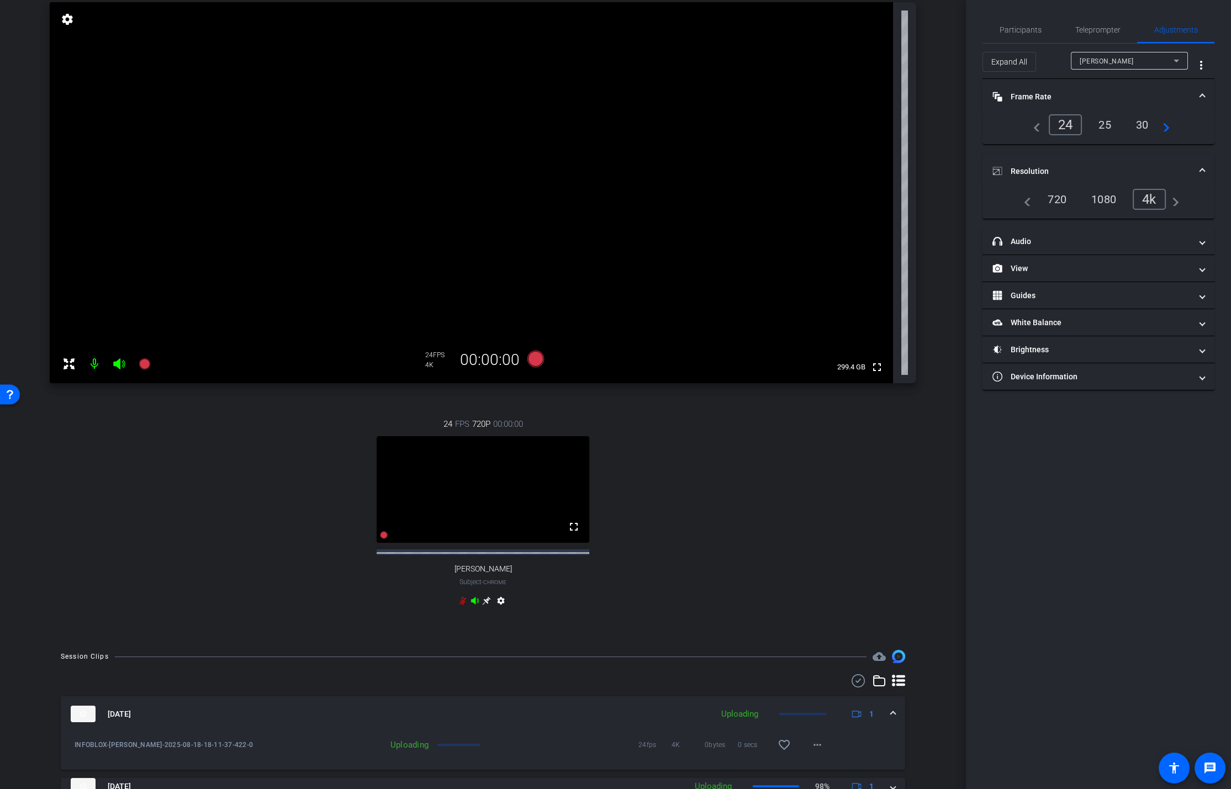
scroll to position [65, 0]
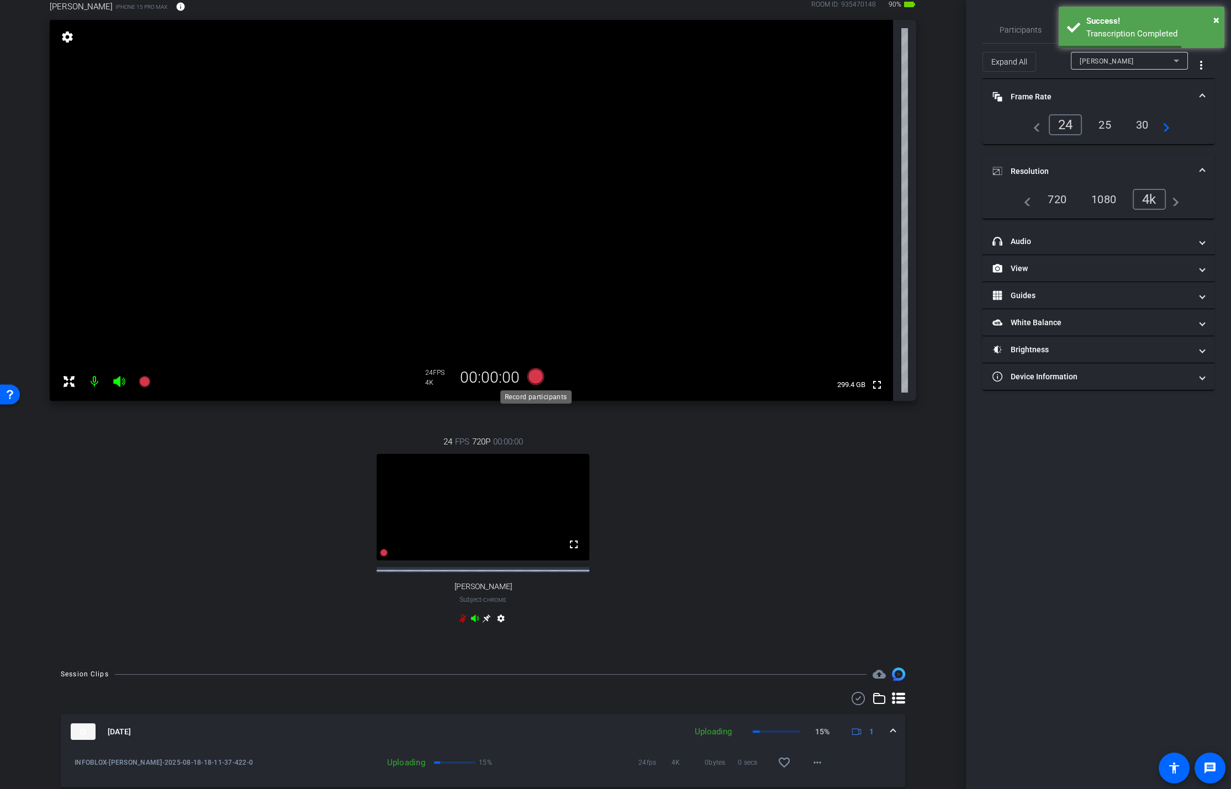
click at [534, 378] on icon at bounding box center [535, 376] width 17 height 17
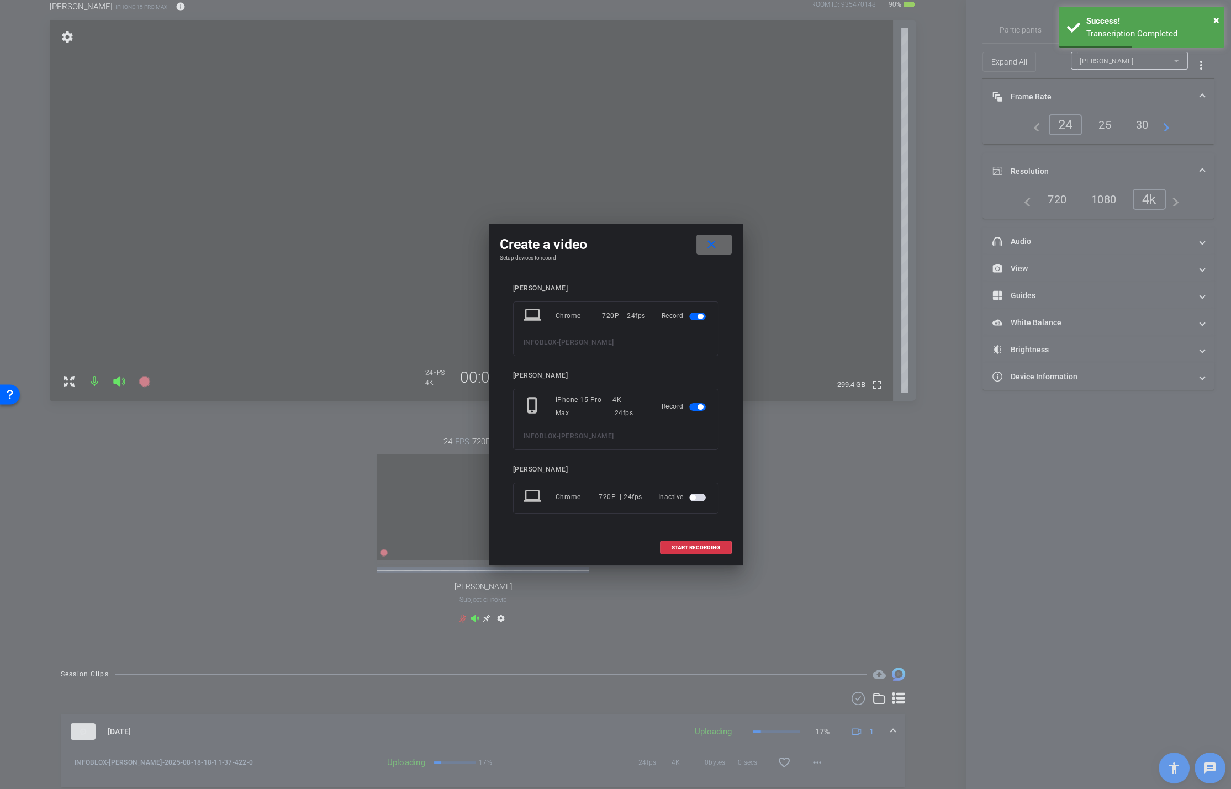
click at [707, 245] on mat-icon "close" at bounding box center [712, 245] width 14 height 14
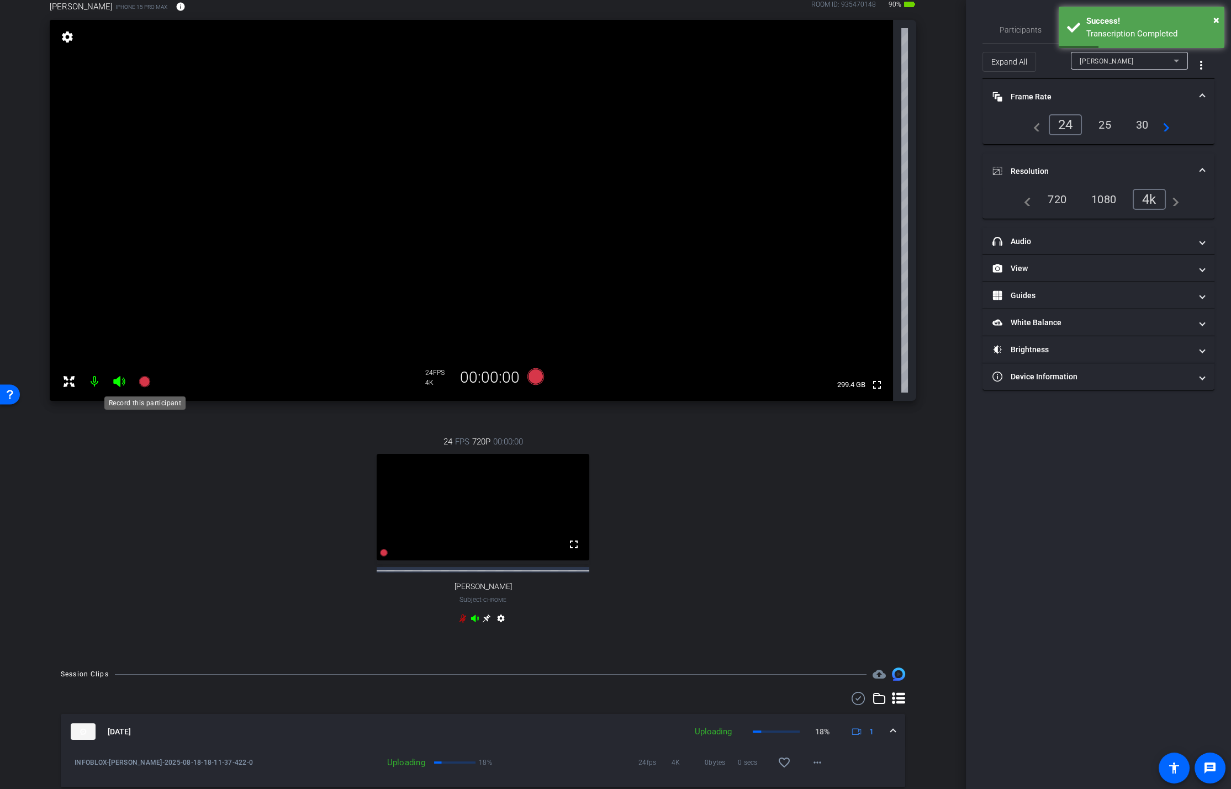
click at [142, 384] on icon at bounding box center [144, 381] width 11 height 11
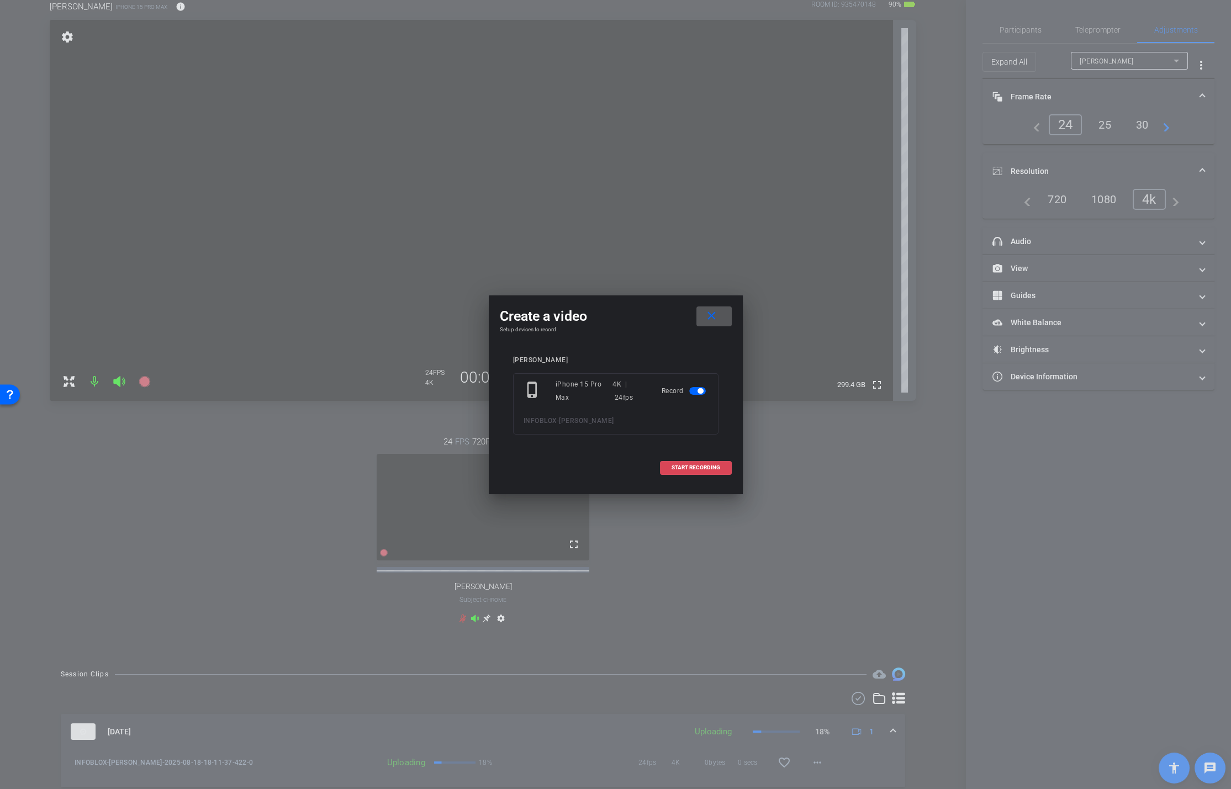
click at [687, 465] on span "START RECORDING" at bounding box center [695, 468] width 49 height 6
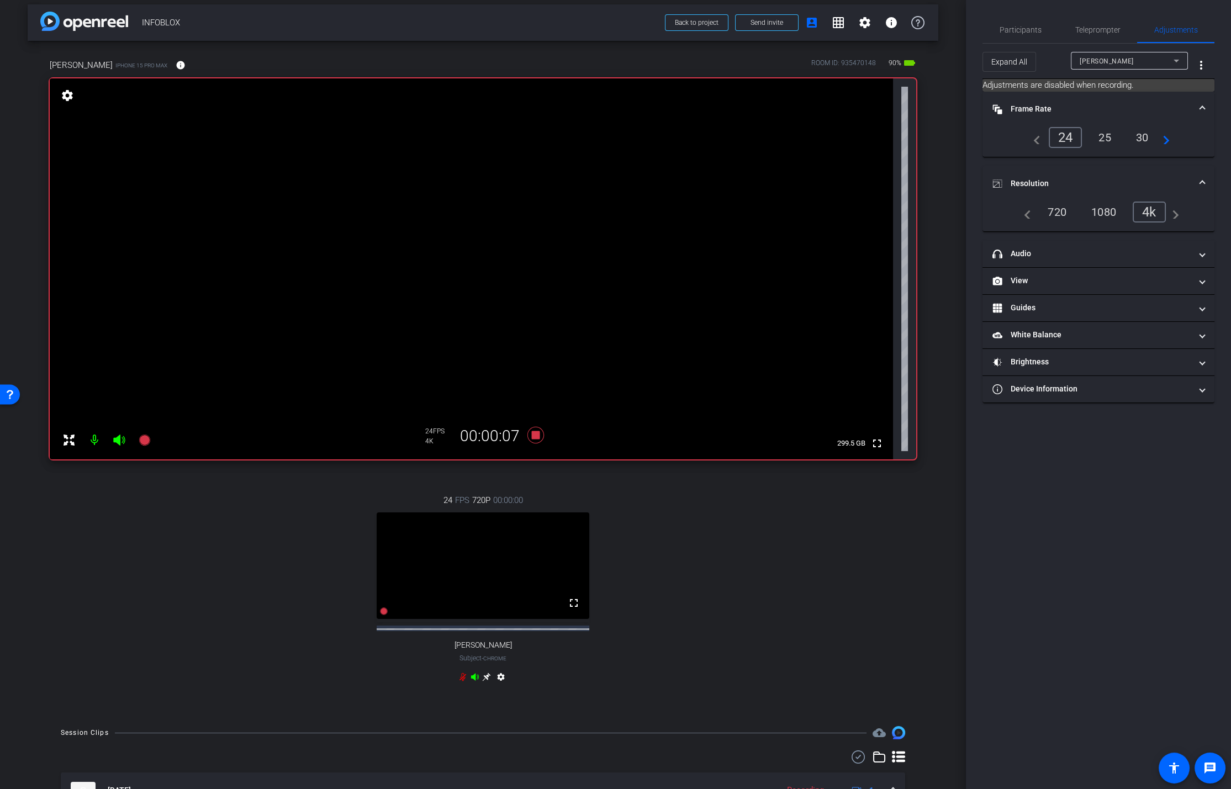
scroll to position [4, 0]
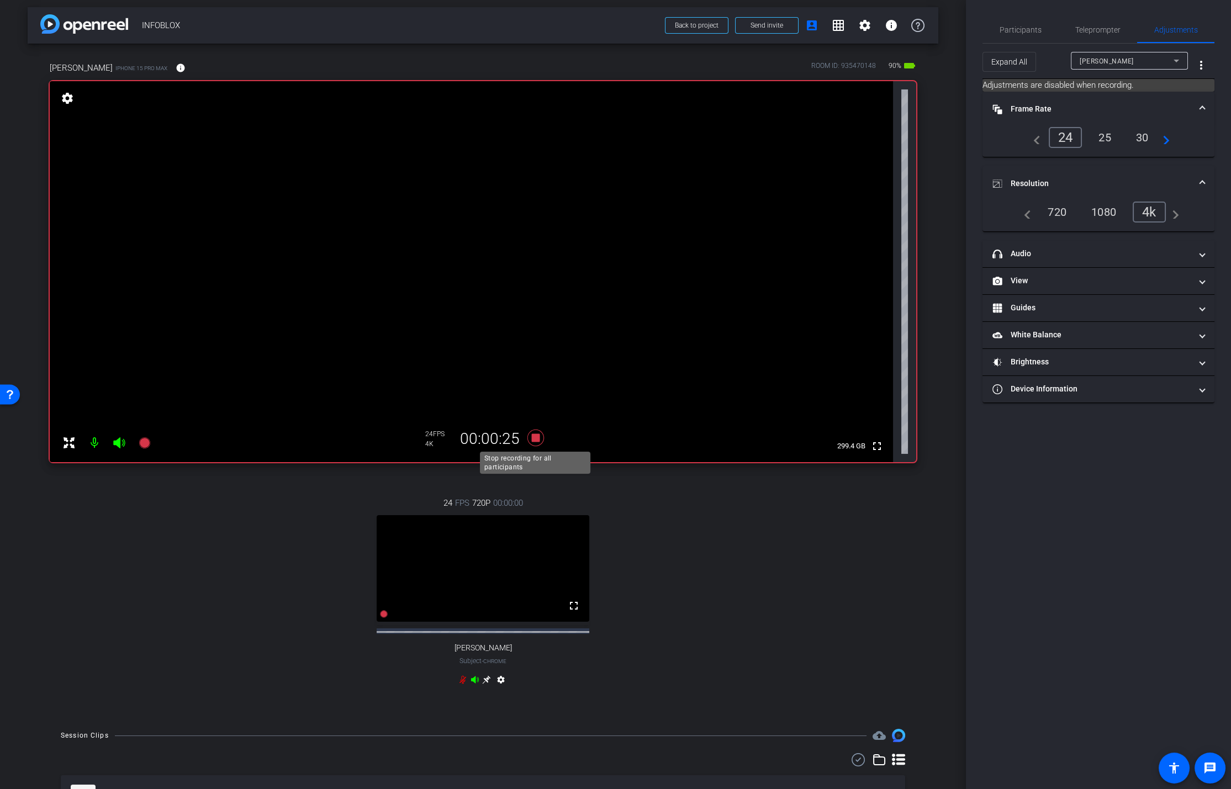
click at [533, 441] on icon at bounding box center [535, 438] width 27 height 20
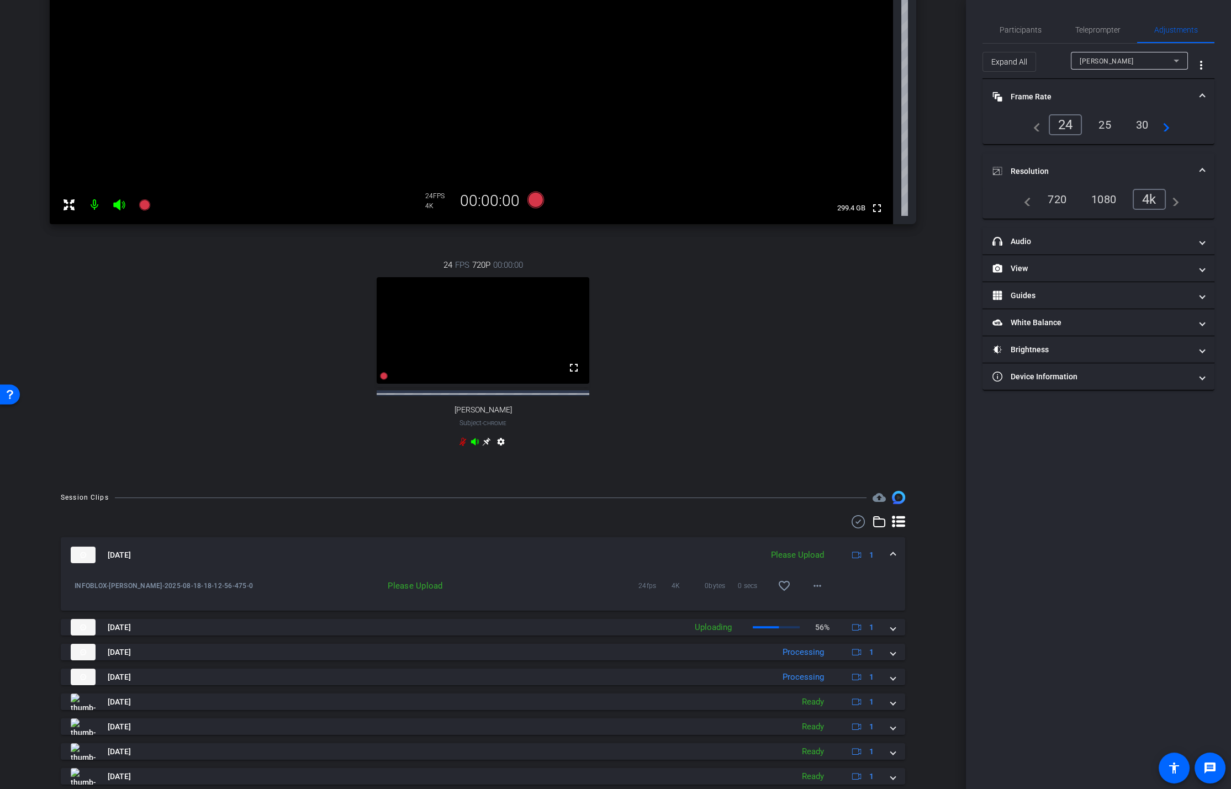
scroll to position [241, 0]
click at [820, 526] on mat-icon "more_horiz" at bounding box center [817, 586] width 13 height 13
click at [825, 526] on span "Upload" at bounding box center [835, 618] width 44 height 13
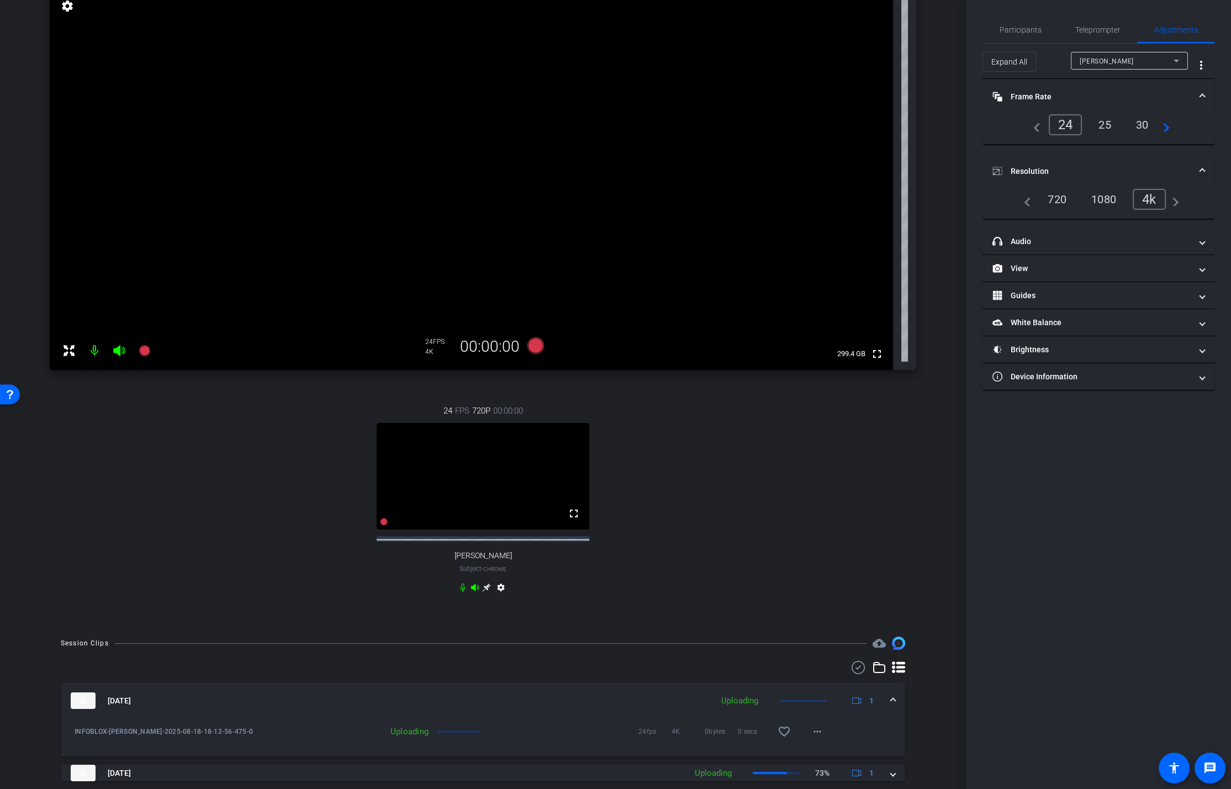
scroll to position [92, 0]
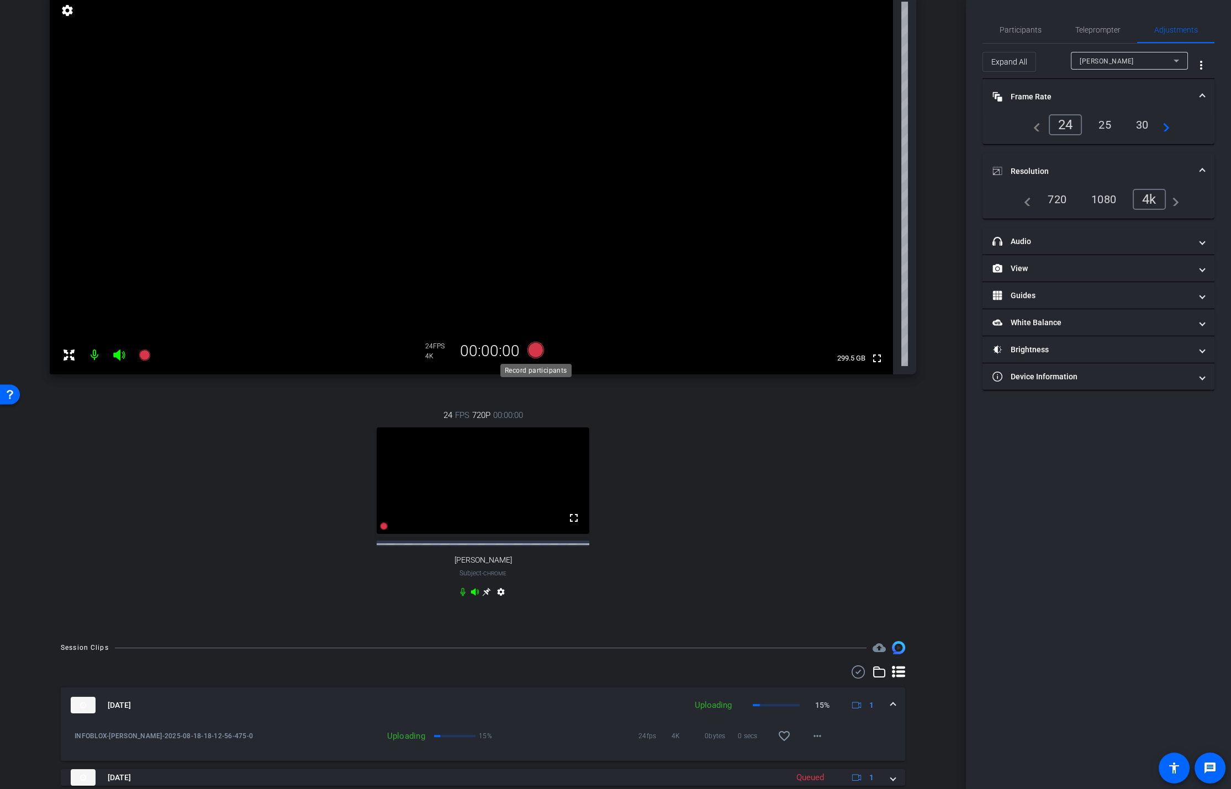
click at [529, 352] on icon at bounding box center [535, 350] width 17 height 17
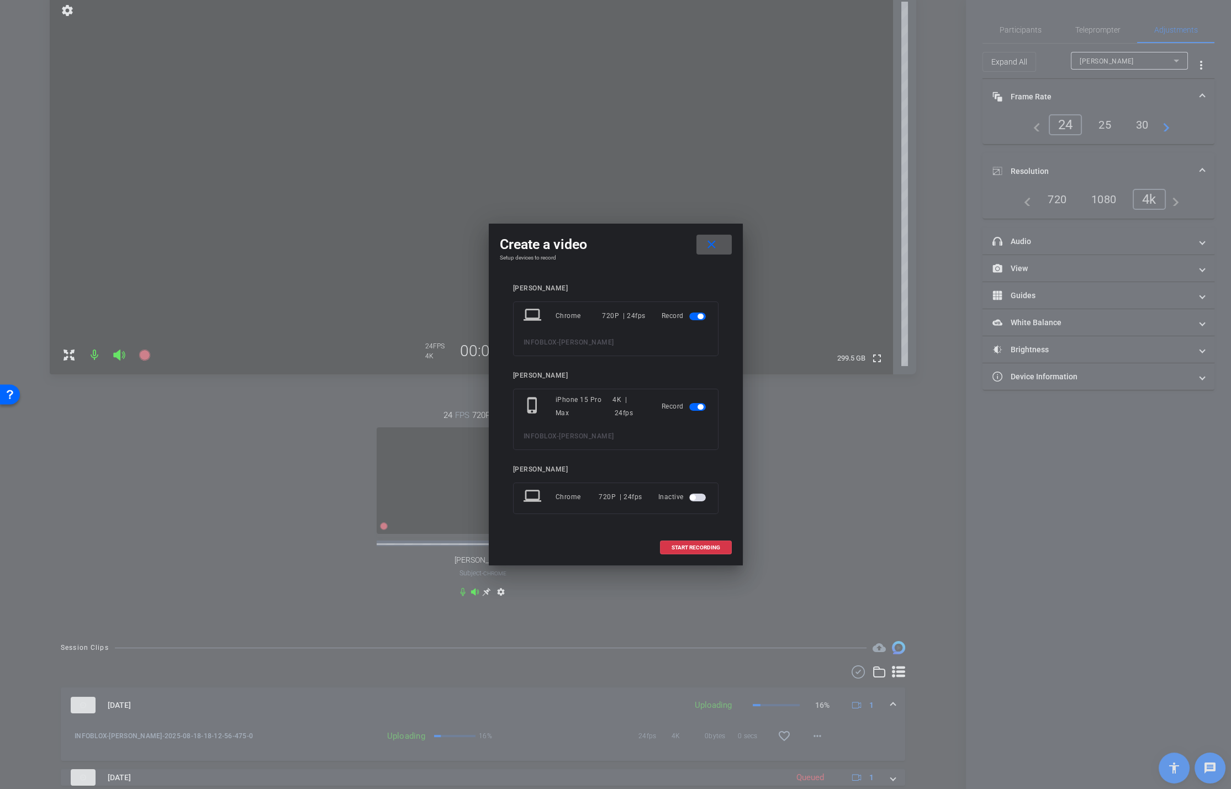
click at [717, 244] on mat-icon "close" at bounding box center [712, 245] width 14 height 14
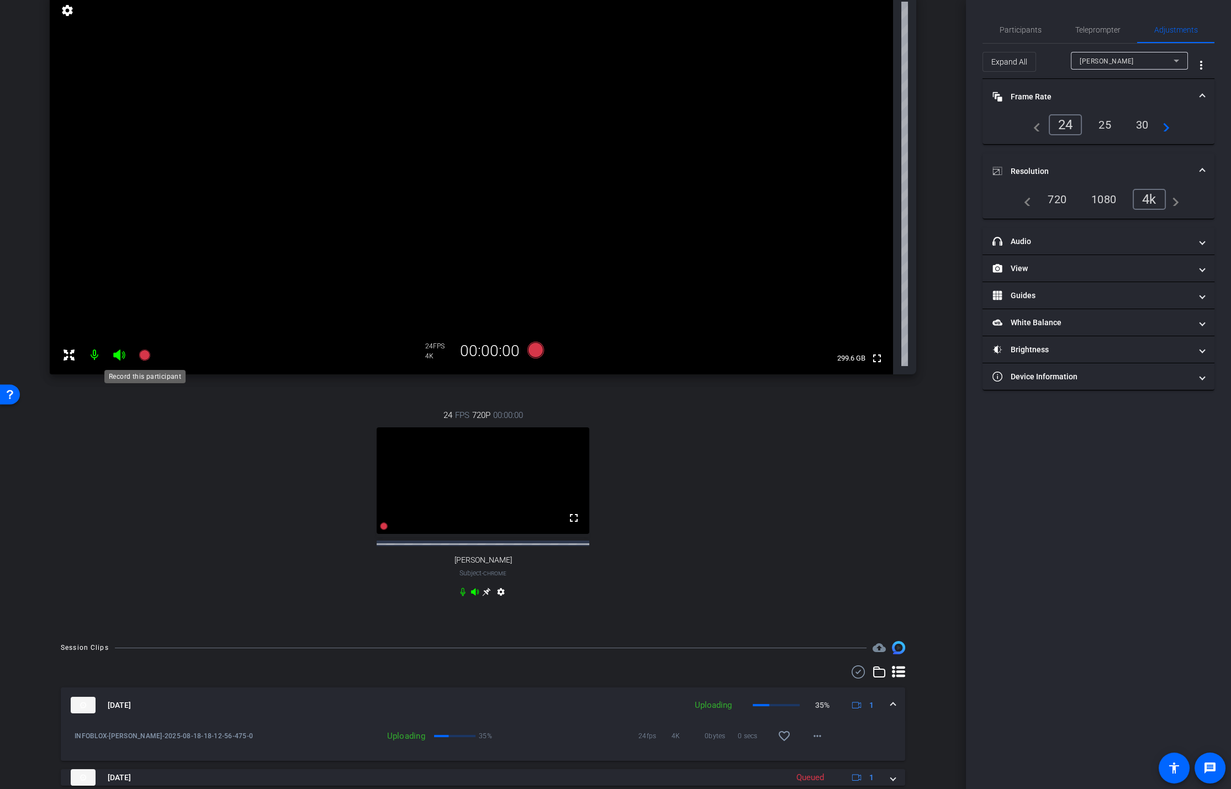
click at [142, 353] on icon at bounding box center [144, 355] width 11 height 11
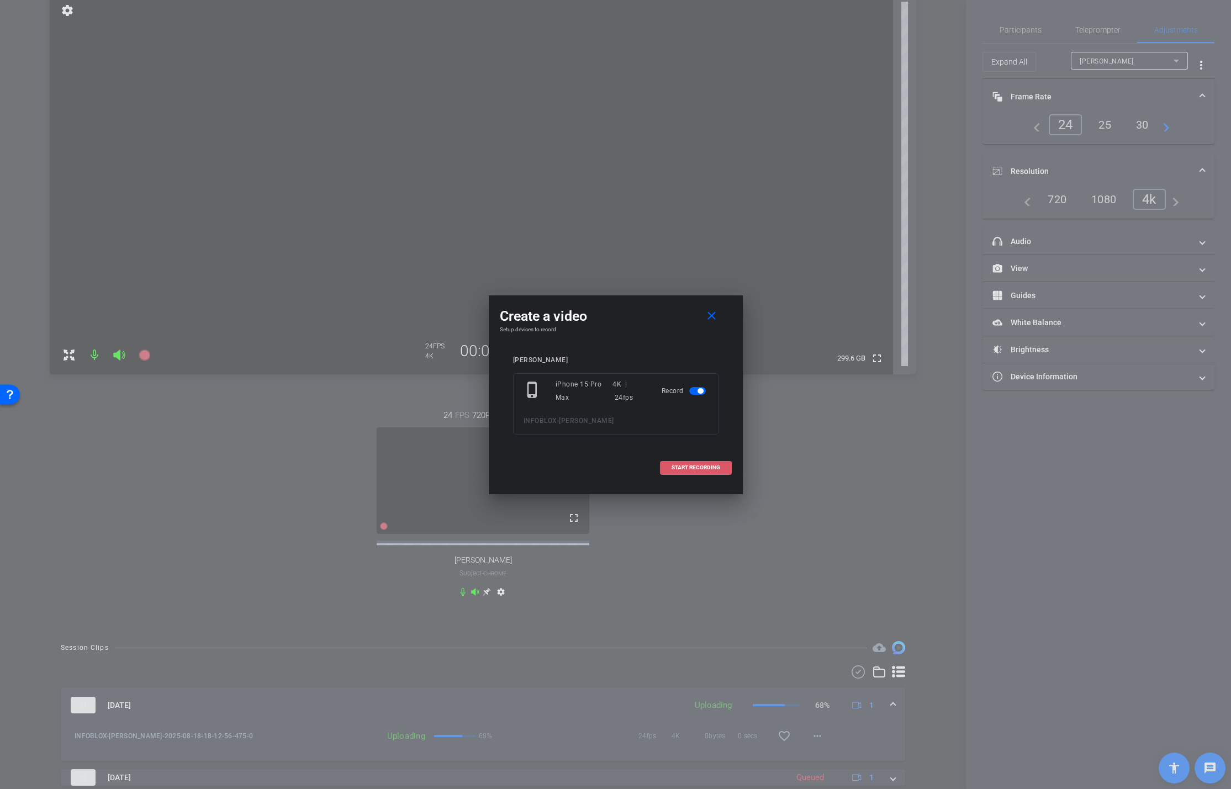
click at [682, 463] on span at bounding box center [695, 467] width 71 height 27
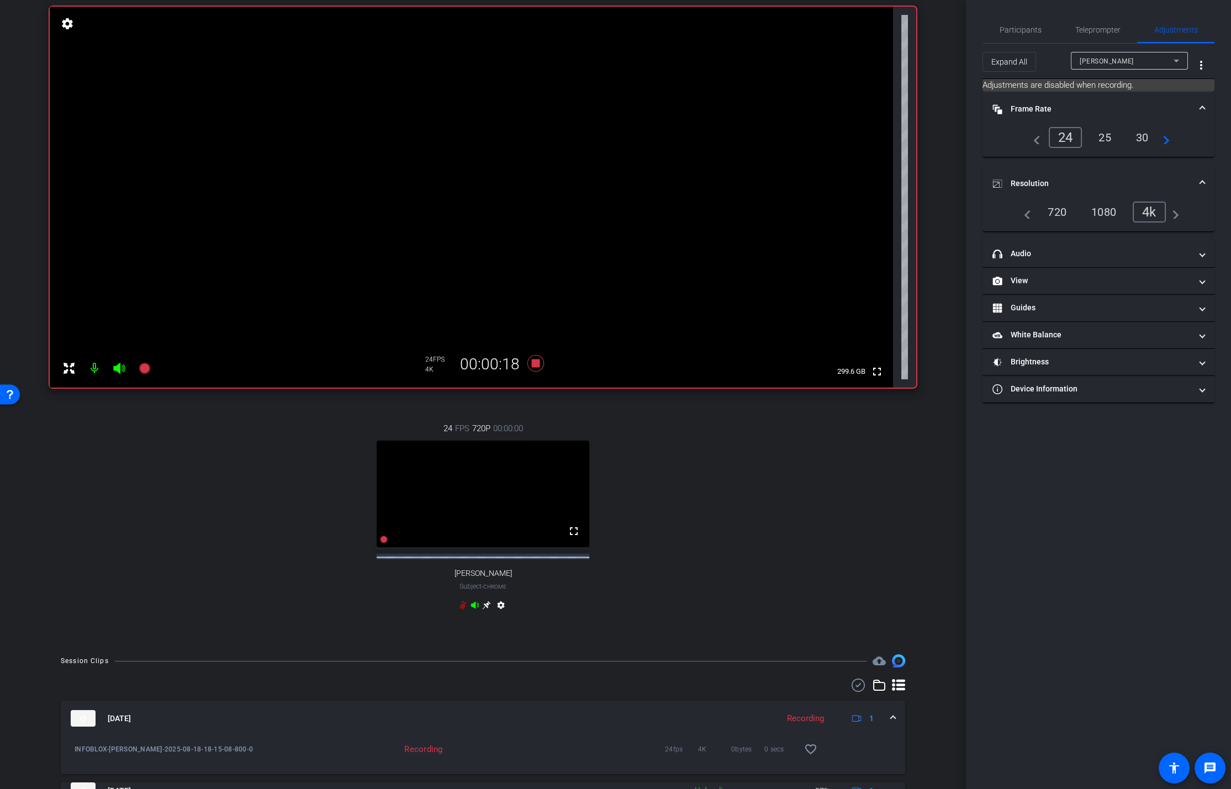
scroll to position [80, 0]
click at [526, 359] on icon at bounding box center [535, 362] width 27 height 20
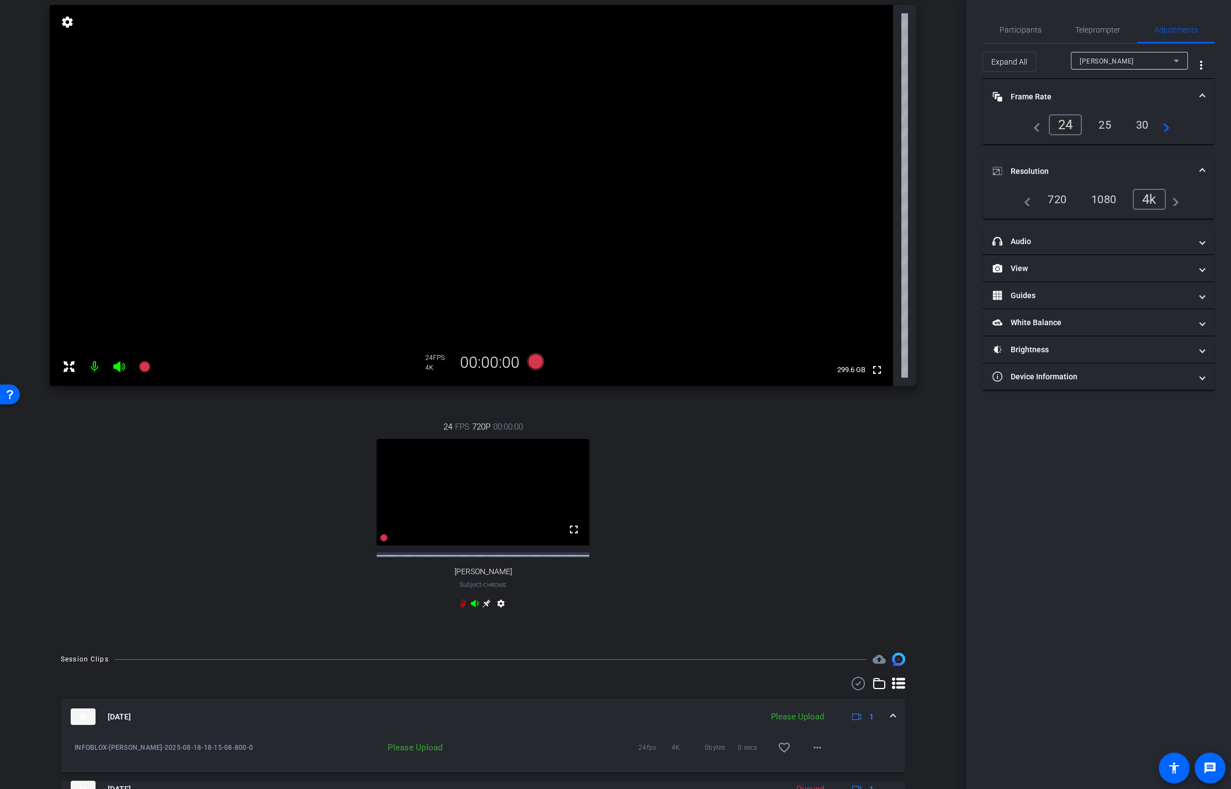
scroll to position [234, 0]
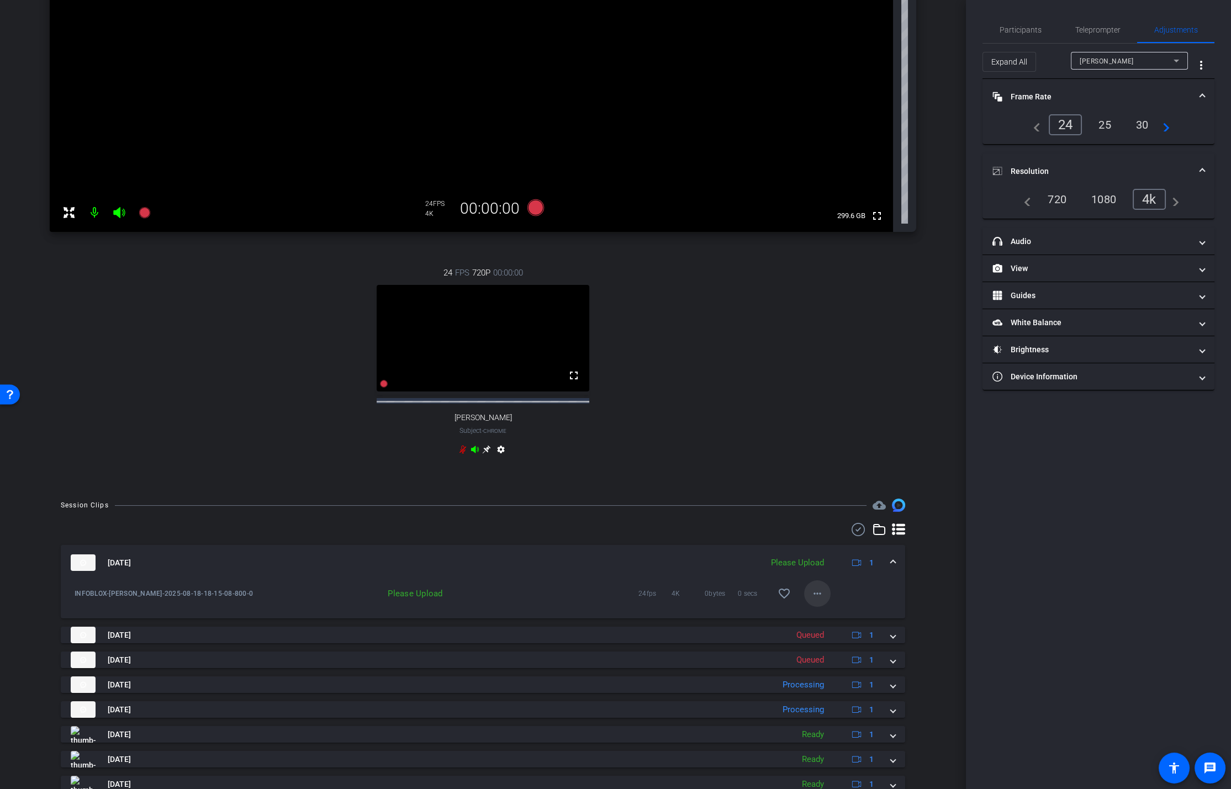
click at [814, 526] on span at bounding box center [817, 593] width 27 height 27
click at [825, 526] on span "Upload" at bounding box center [835, 626] width 44 height 13
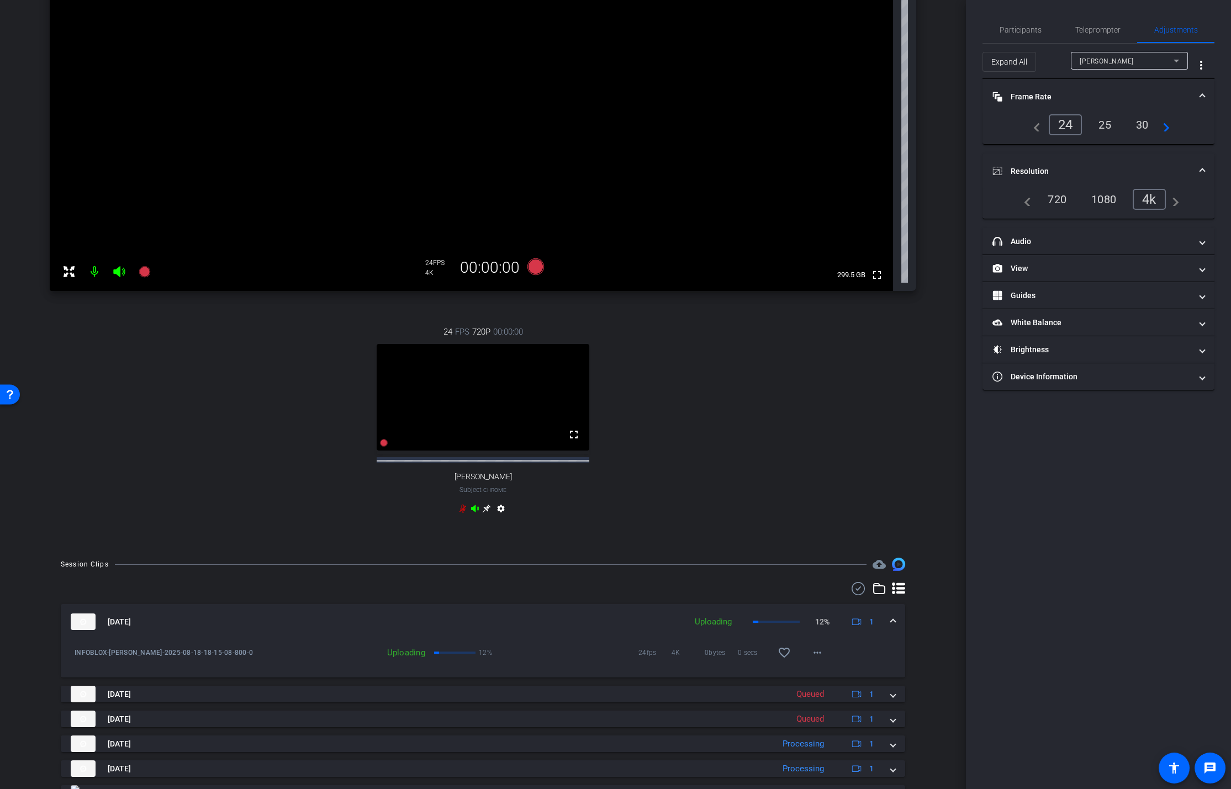
scroll to position [174, 0]
click at [535, 270] on icon at bounding box center [535, 268] width 17 height 17
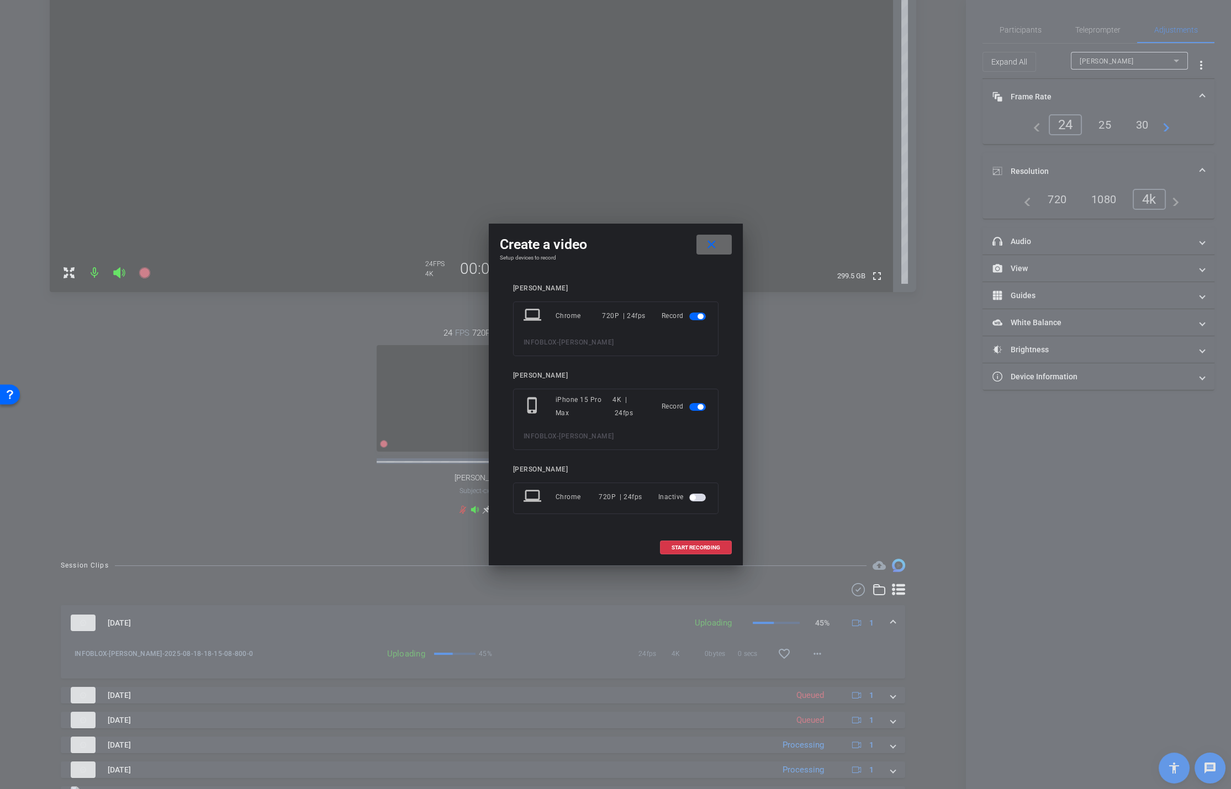
drag, startPoint x: 720, startPoint y: 245, endPoint x: 706, endPoint y: 247, distance: 14.5
click at [720, 245] on span at bounding box center [713, 244] width 35 height 27
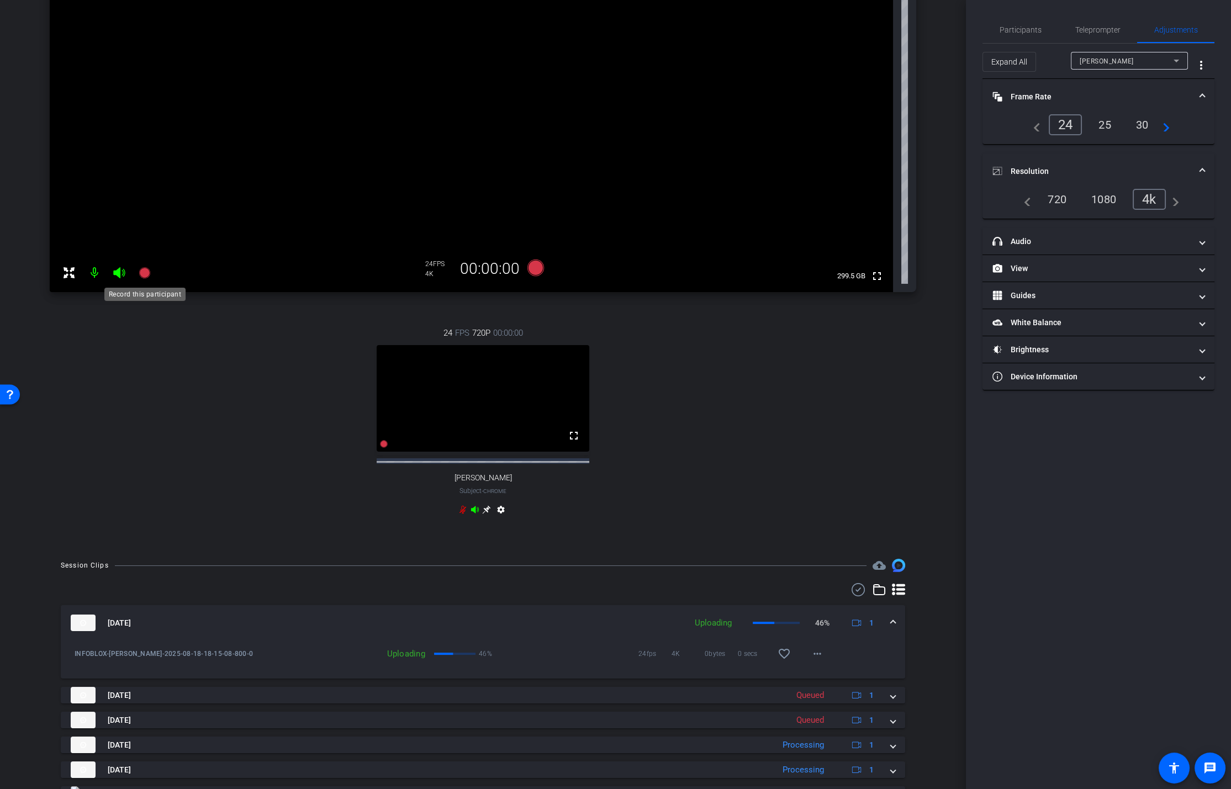
click at [146, 270] on icon at bounding box center [144, 272] width 11 height 11
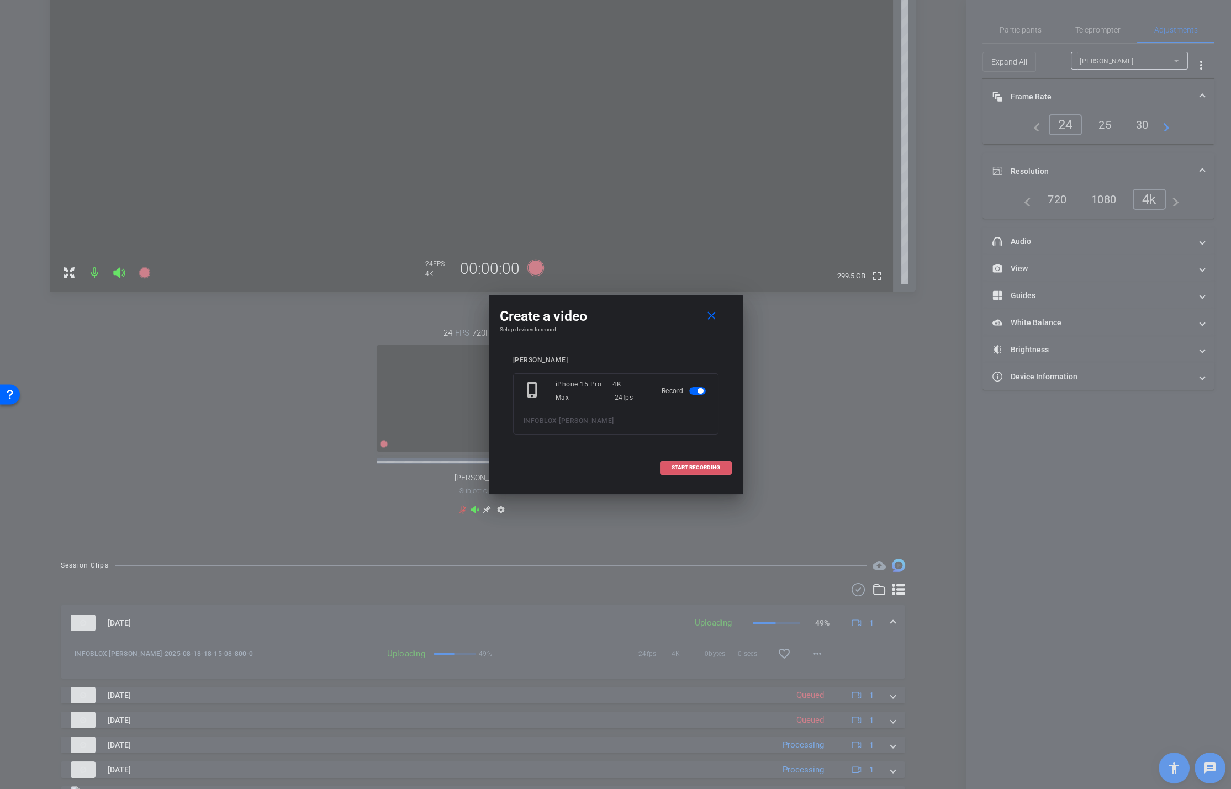
click at [710, 467] on span "START RECORDING" at bounding box center [695, 468] width 49 height 6
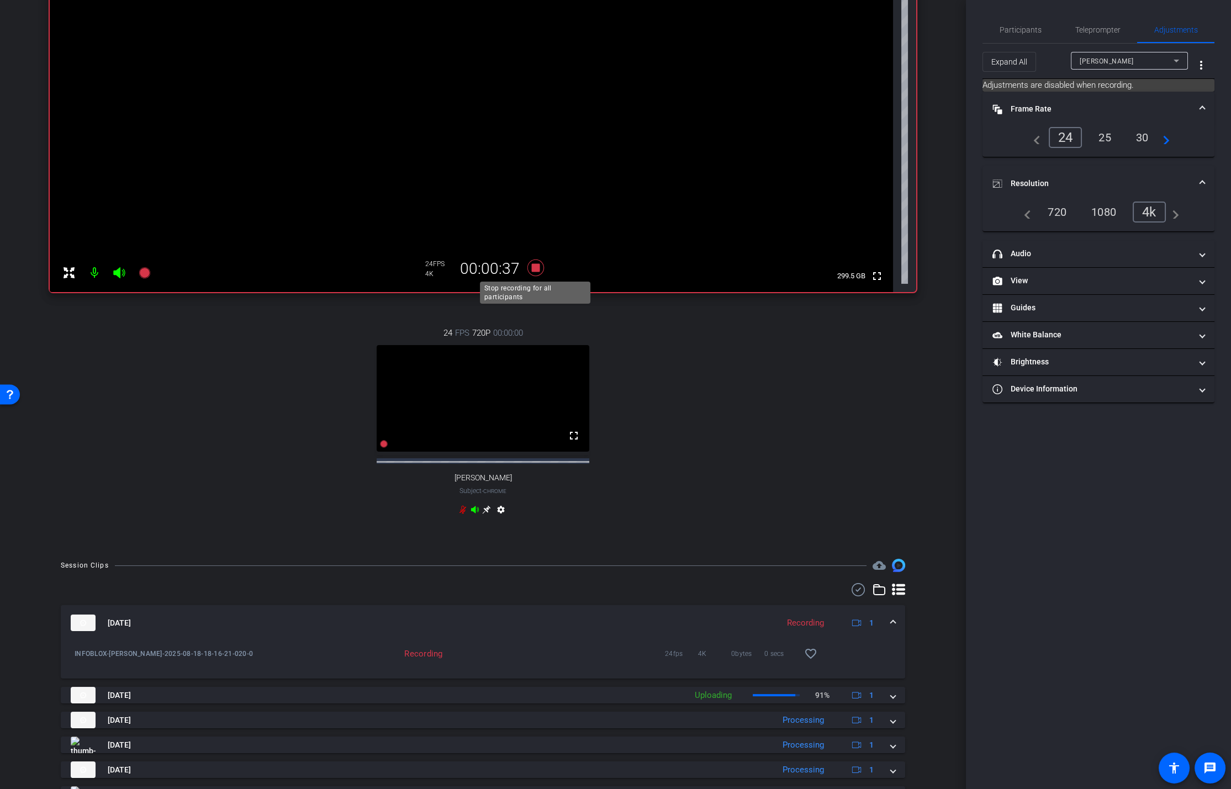
click at [536, 267] on icon at bounding box center [535, 268] width 17 height 17
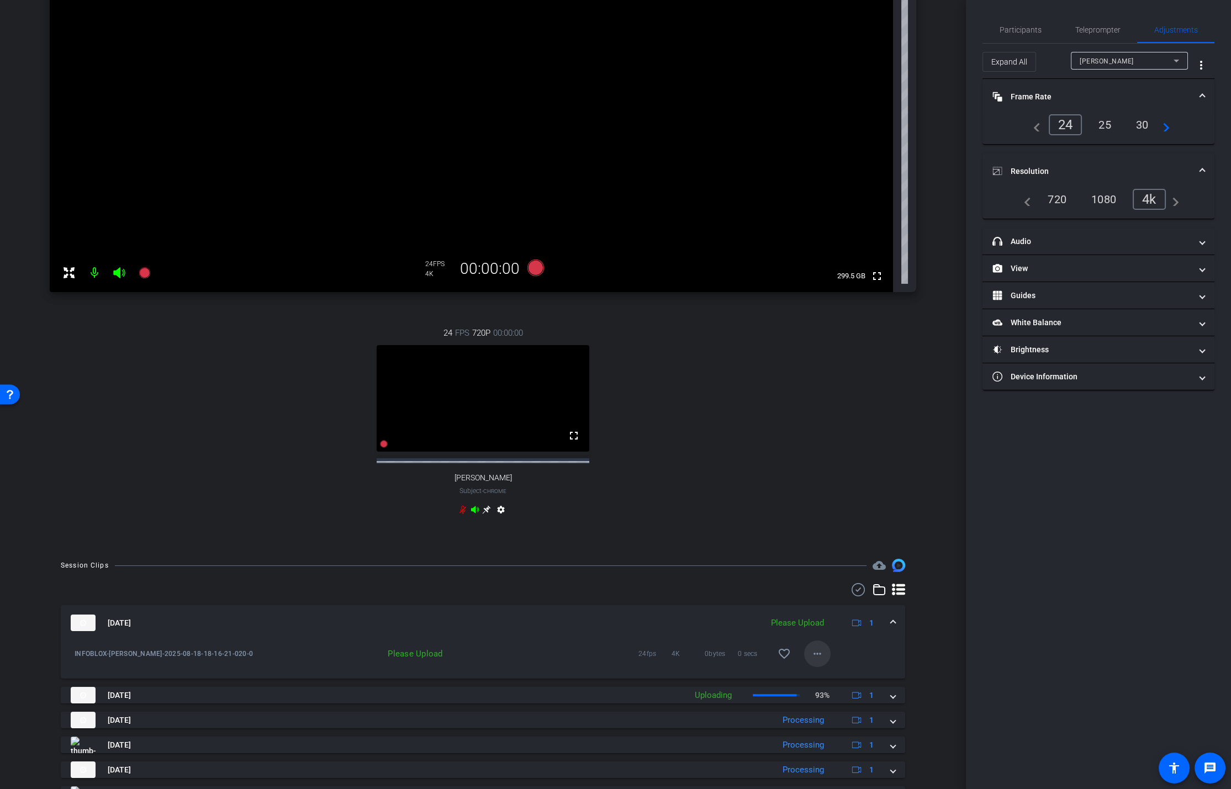
click at [817, 526] on mat-icon "more_horiz" at bounding box center [817, 653] width 13 height 13
click at [825, 526] on span "Upload" at bounding box center [835, 686] width 44 height 13
click at [144, 273] on icon at bounding box center [144, 272] width 11 height 11
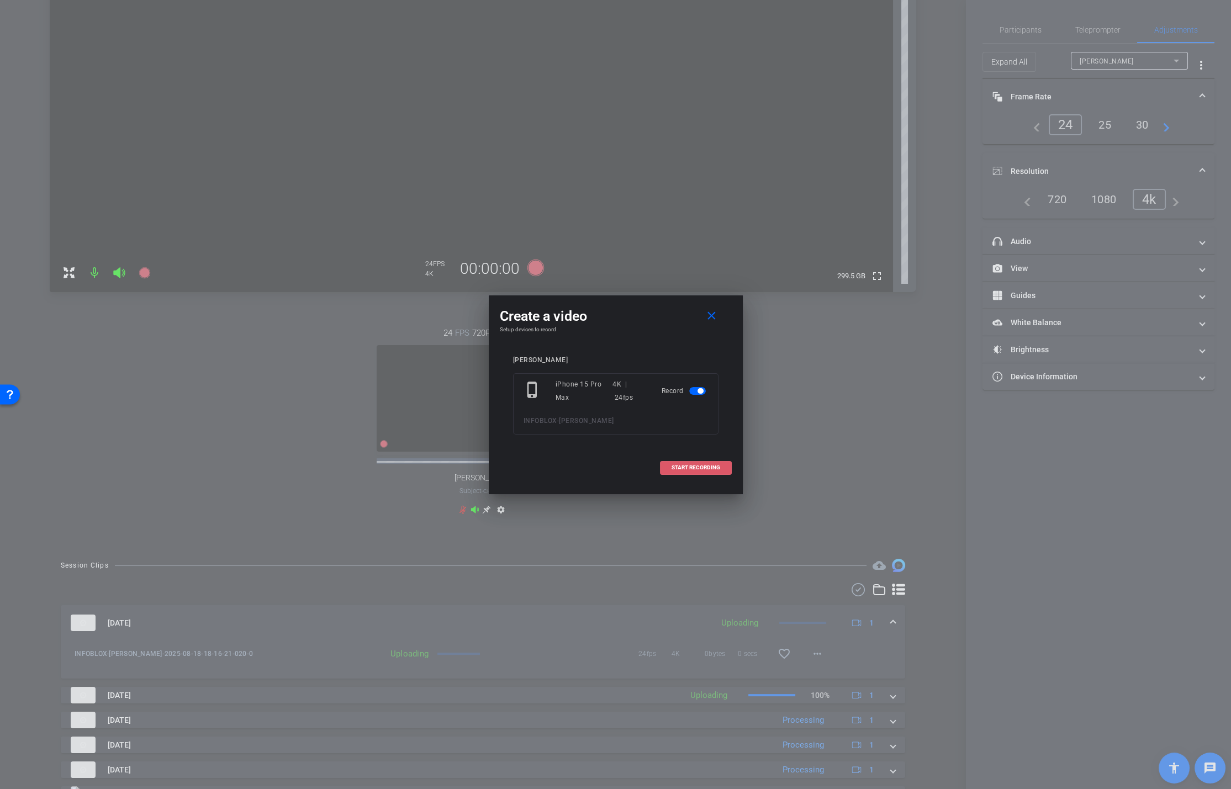
click at [705, 474] on span at bounding box center [695, 467] width 71 height 27
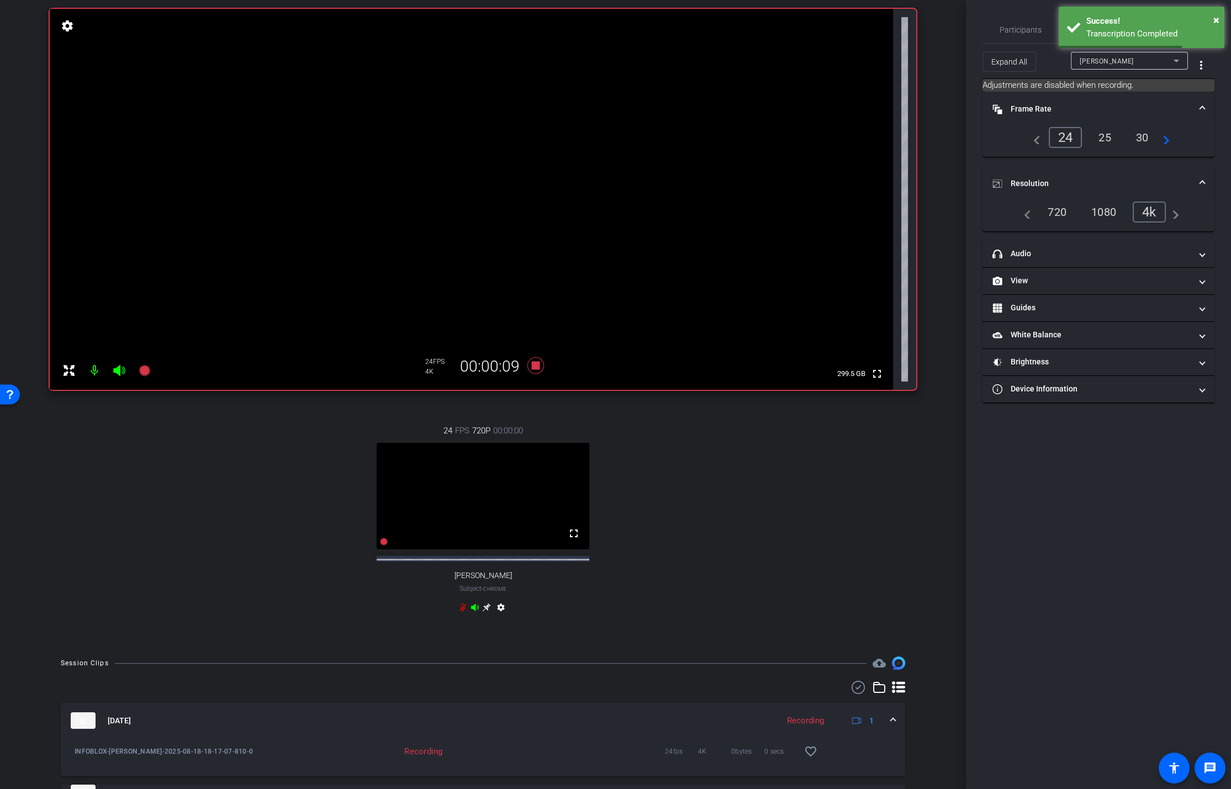
scroll to position [0, 0]
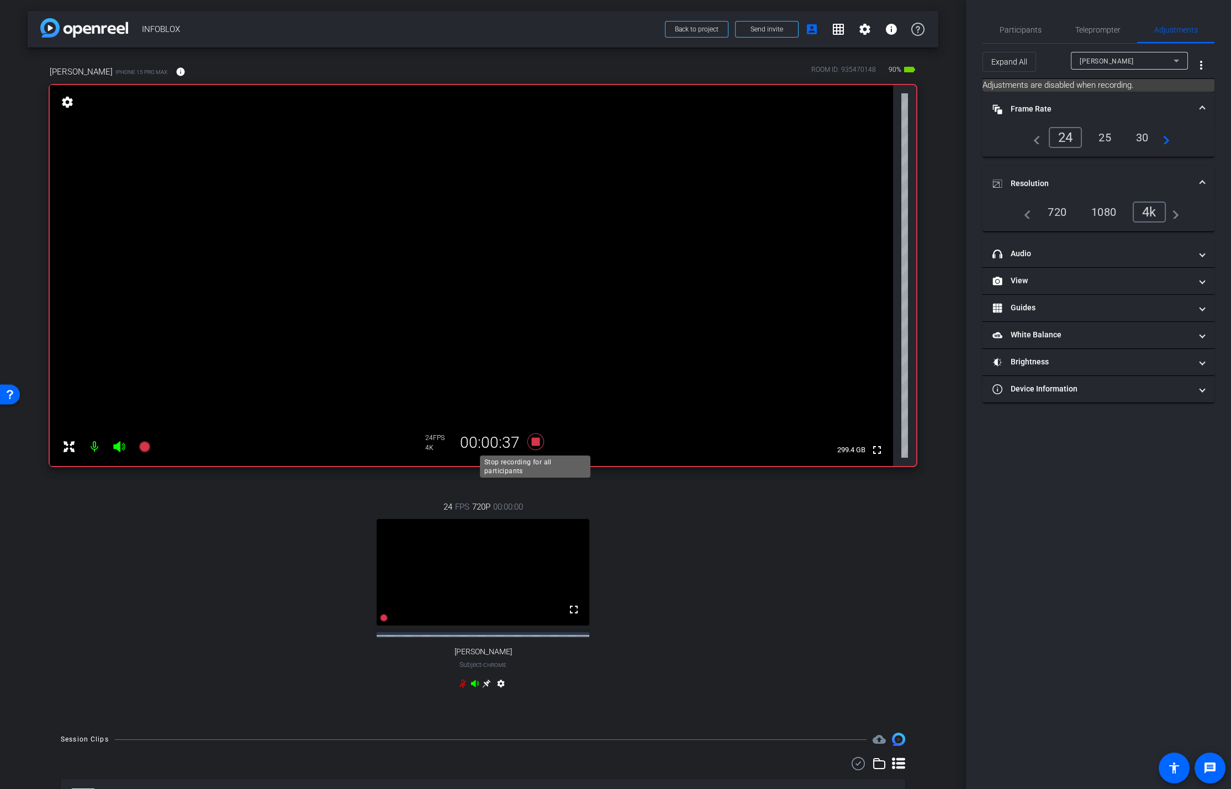
click at [540, 441] on icon at bounding box center [535, 442] width 27 height 20
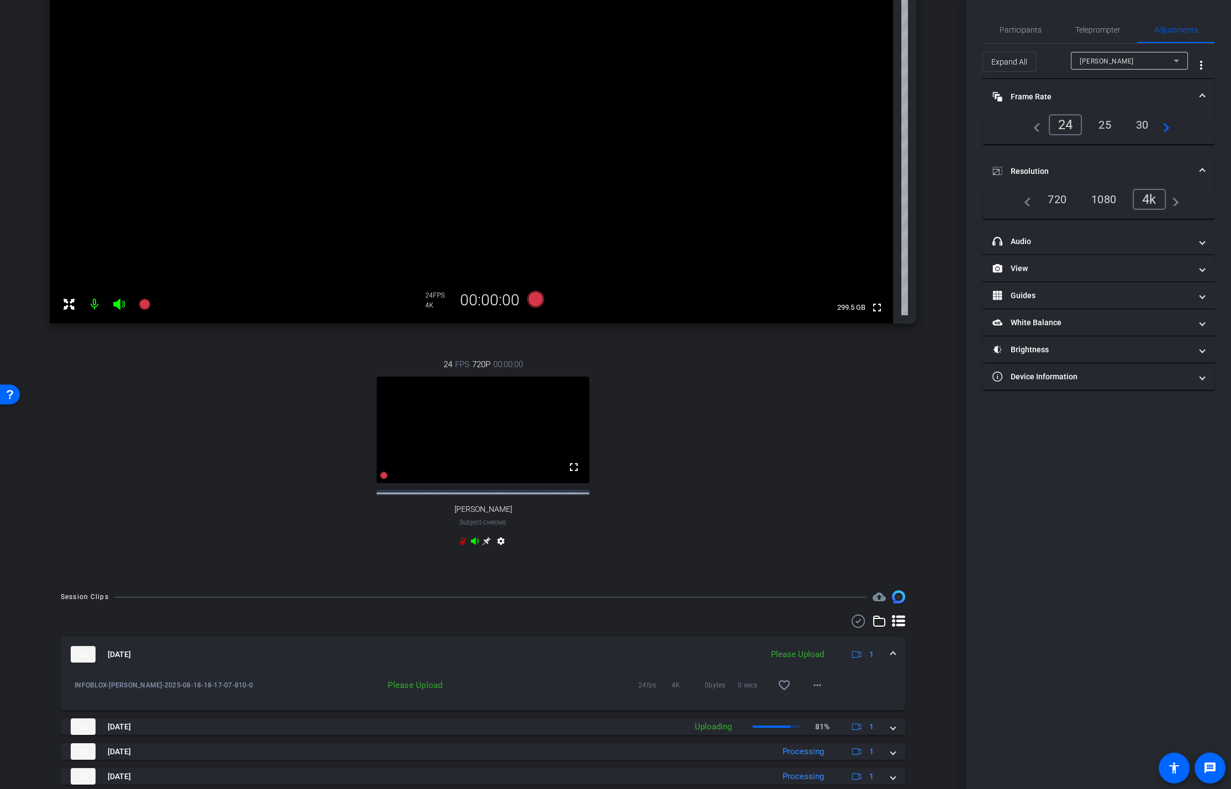
scroll to position [163, 0]
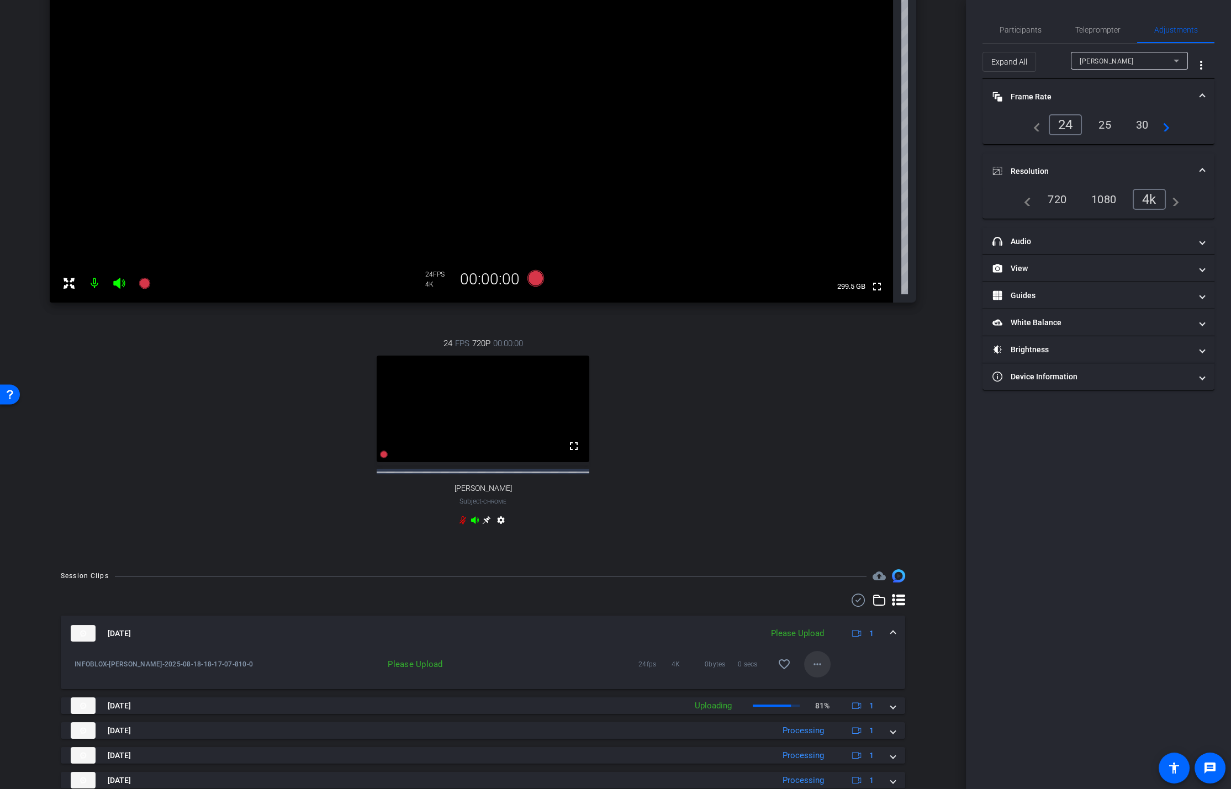
click at [817, 526] on mat-icon "more_horiz" at bounding box center [817, 664] width 13 height 13
click at [828, 526] on span "Upload" at bounding box center [835, 696] width 44 height 13
click at [141, 286] on icon at bounding box center [144, 283] width 11 height 11
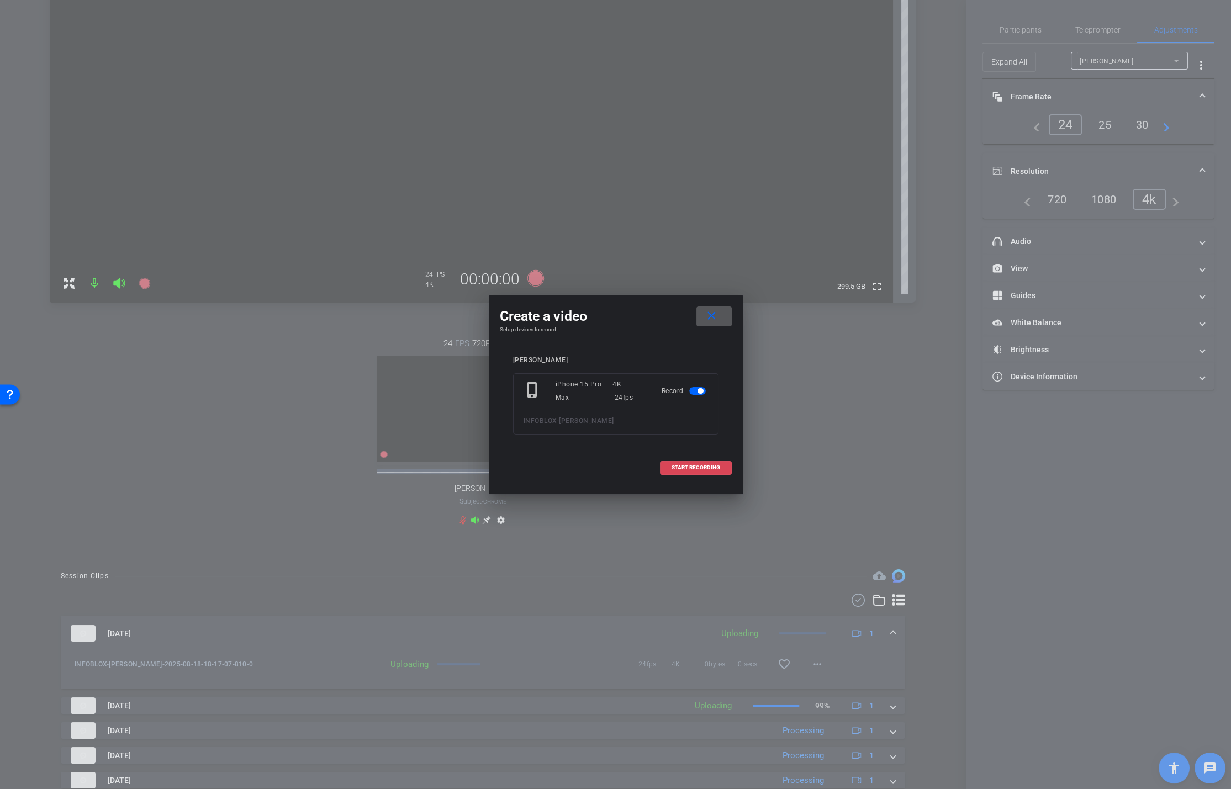
click at [689, 468] on span "START RECORDING" at bounding box center [695, 468] width 49 height 6
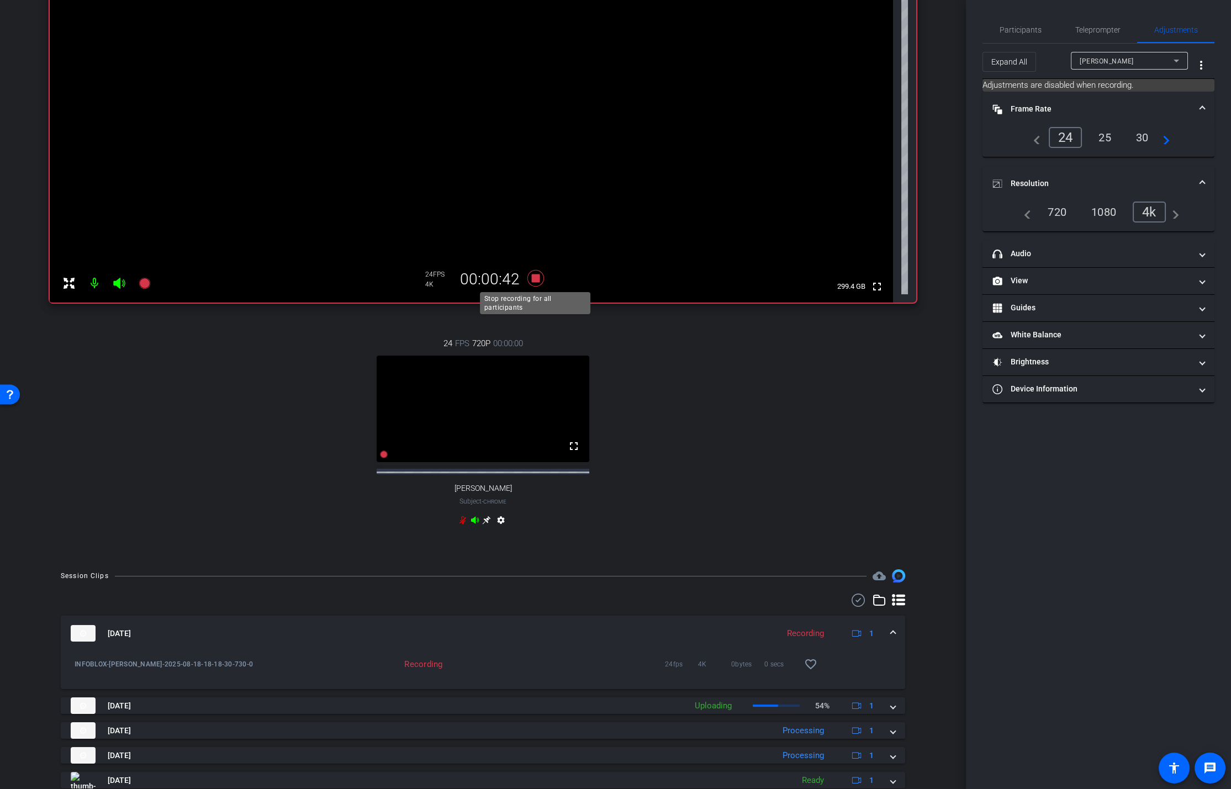
click at [537, 280] on icon at bounding box center [535, 278] width 17 height 17
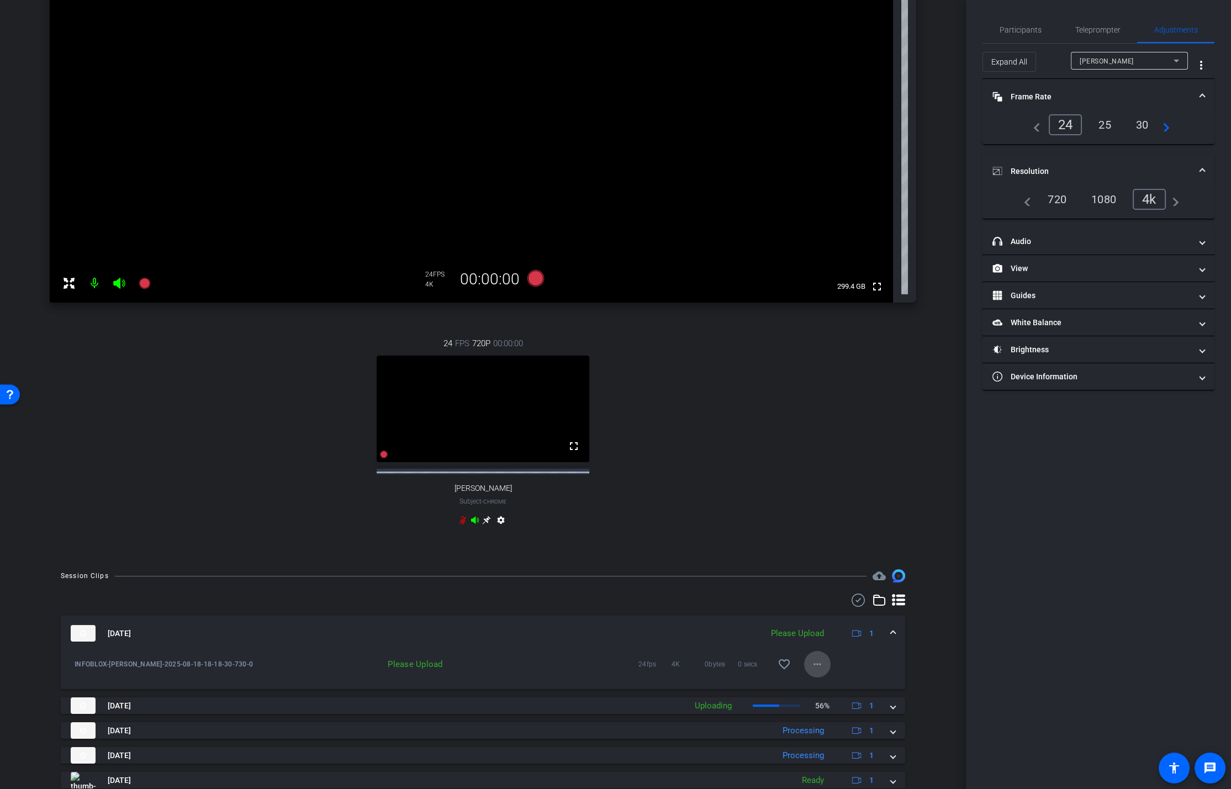
click at [825, 526] on span at bounding box center [817, 664] width 27 height 27
click at [828, 526] on span "Upload" at bounding box center [835, 696] width 44 height 13
click at [144, 287] on icon at bounding box center [144, 283] width 11 height 11
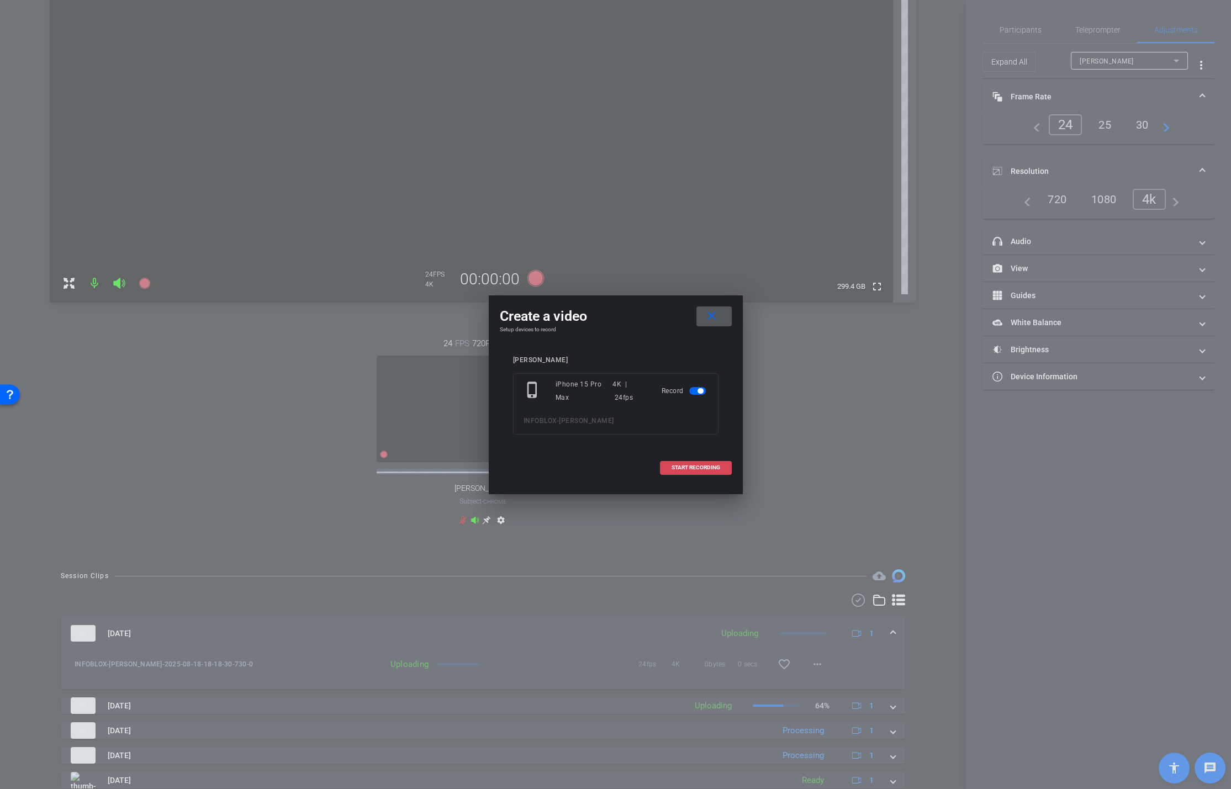
drag, startPoint x: 677, startPoint y: 457, endPoint x: 682, endPoint y: 466, distance: 10.1
click at [677, 459] on span at bounding box center [695, 467] width 71 height 27
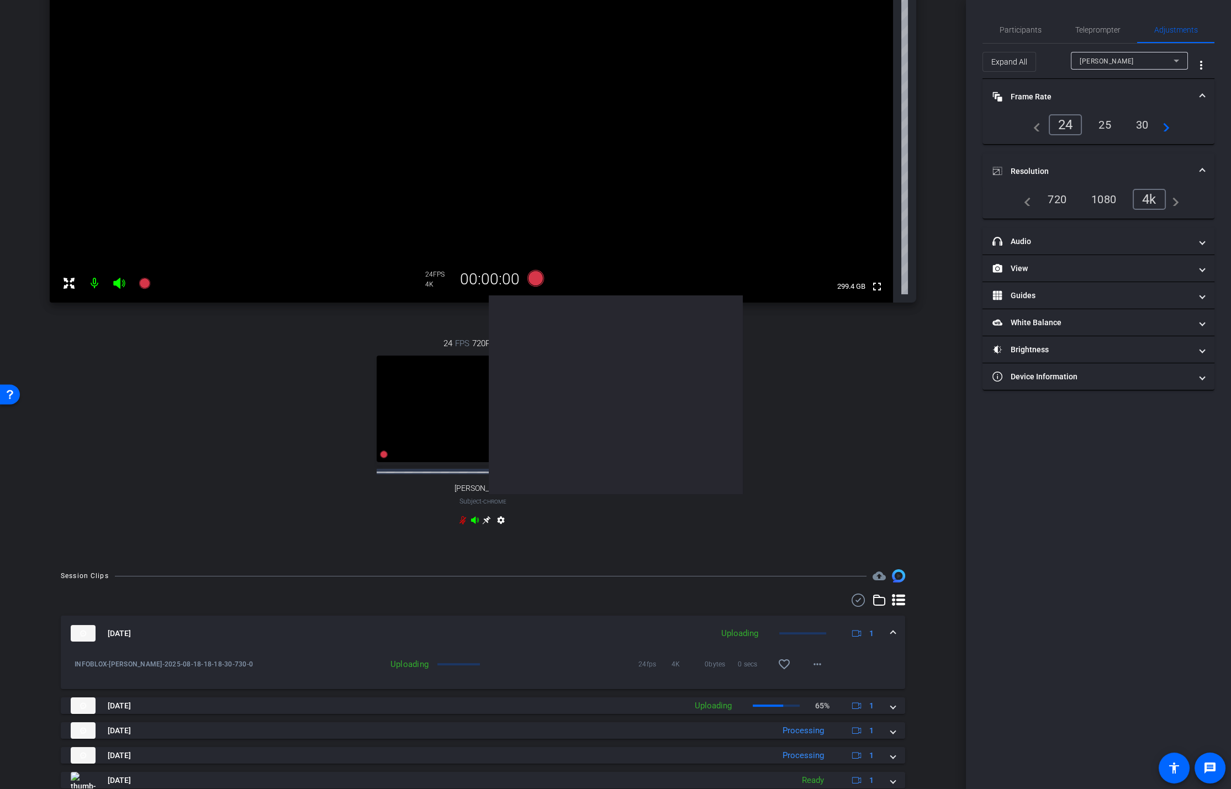
click at [682, 468] on div "24 FPS 720P 00:00:00 fullscreen Elyse Subject - Chrome settings" at bounding box center [483, 433] width 866 height 228
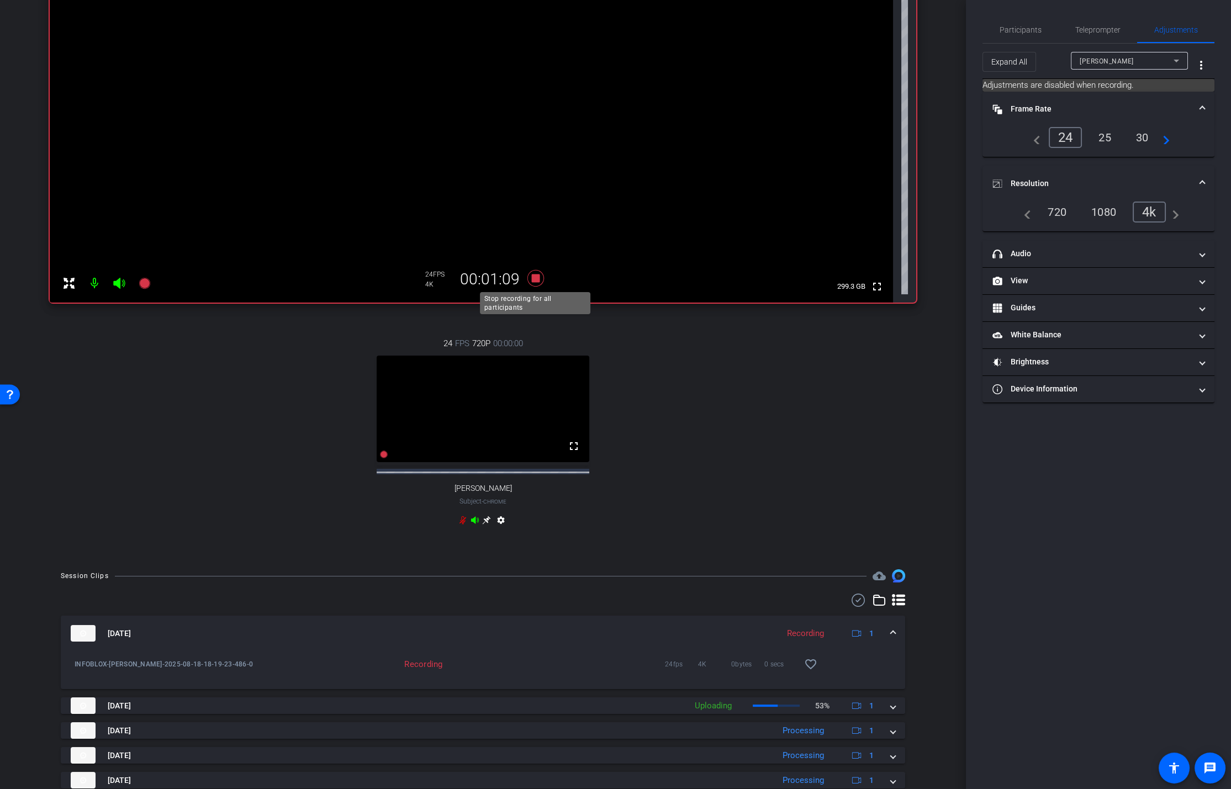
click at [534, 280] on icon at bounding box center [535, 278] width 17 height 17
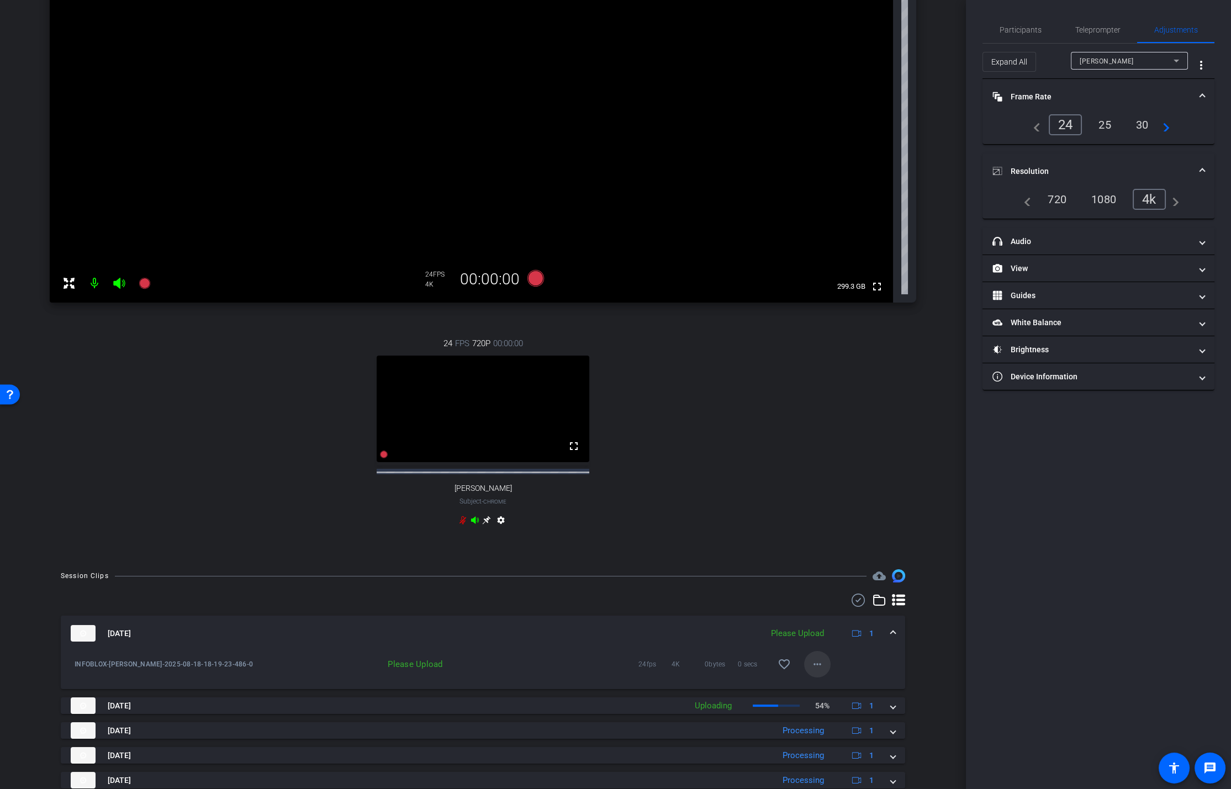
click at [824, 526] on span at bounding box center [817, 664] width 27 height 27
click at [839, 526] on span "Upload" at bounding box center [835, 696] width 44 height 13
click at [146, 285] on icon at bounding box center [144, 283] width 11 height 11
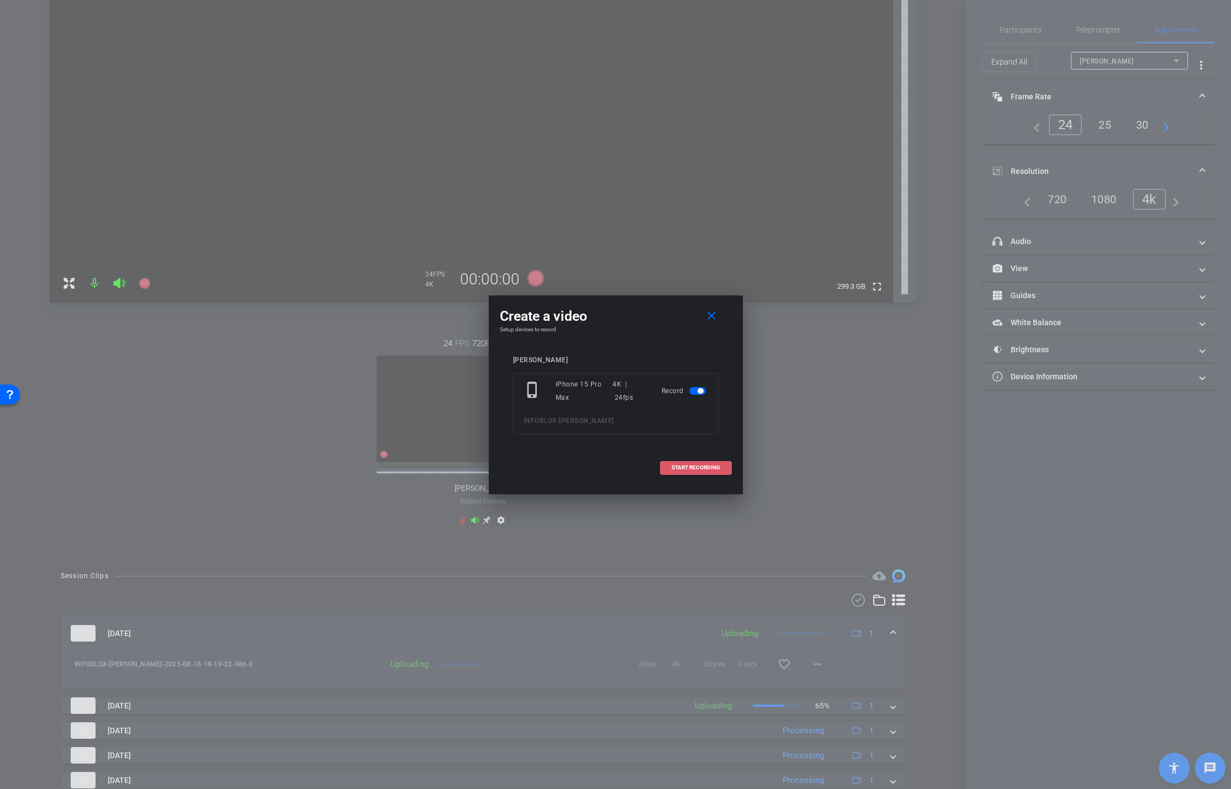
drag, startPoint x: 719, startPoint y: 472, endPoint x: 720, endPoint y: 480, distance: 8.3
click at [719, 471] on span at bounding box center [695, 467] width 71 height 27
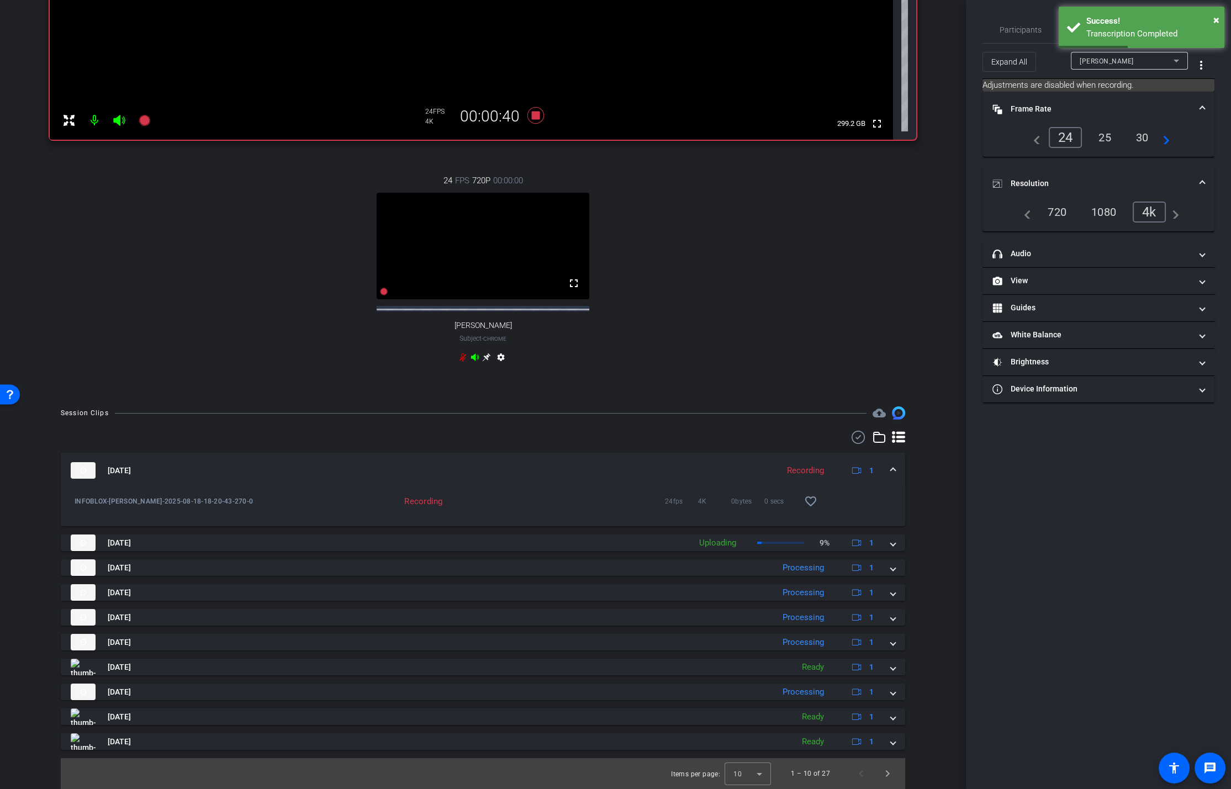
scroll to position [0, 0]
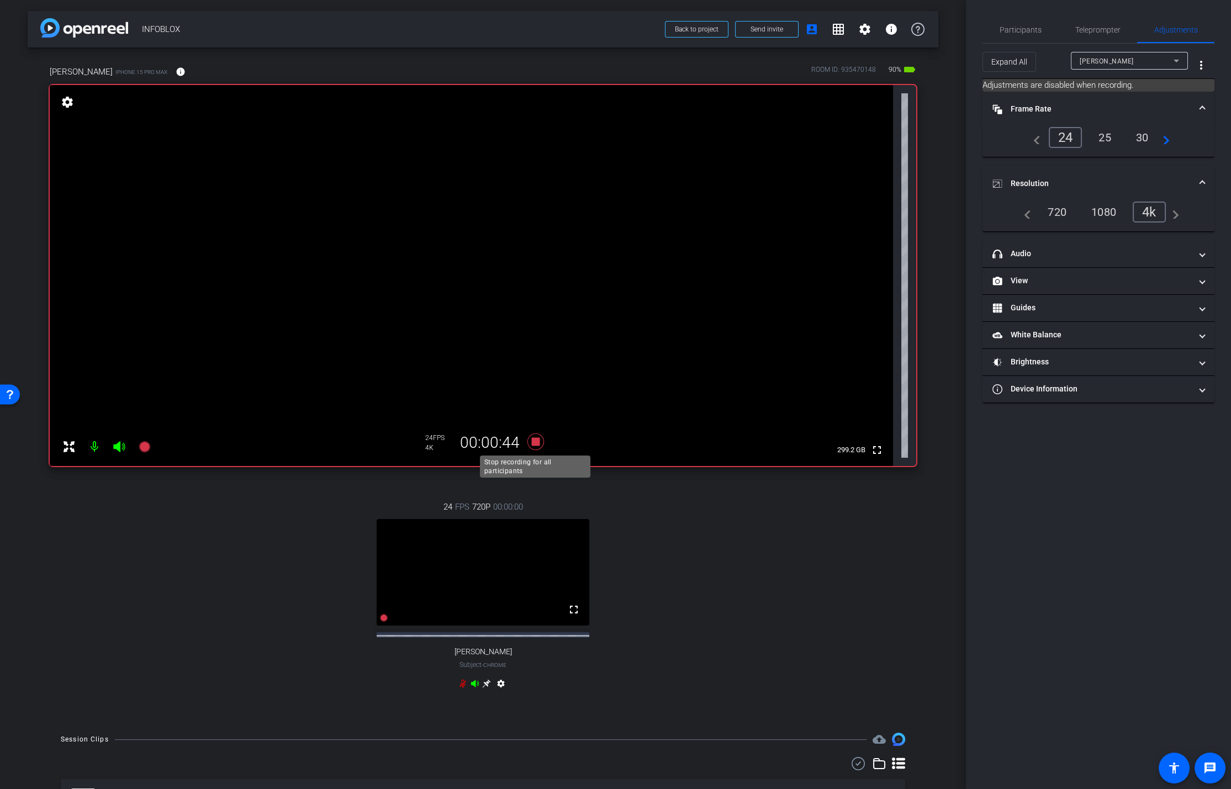
click at [536, 443] on icon at bounding box center [535, 441] width 17 height 17
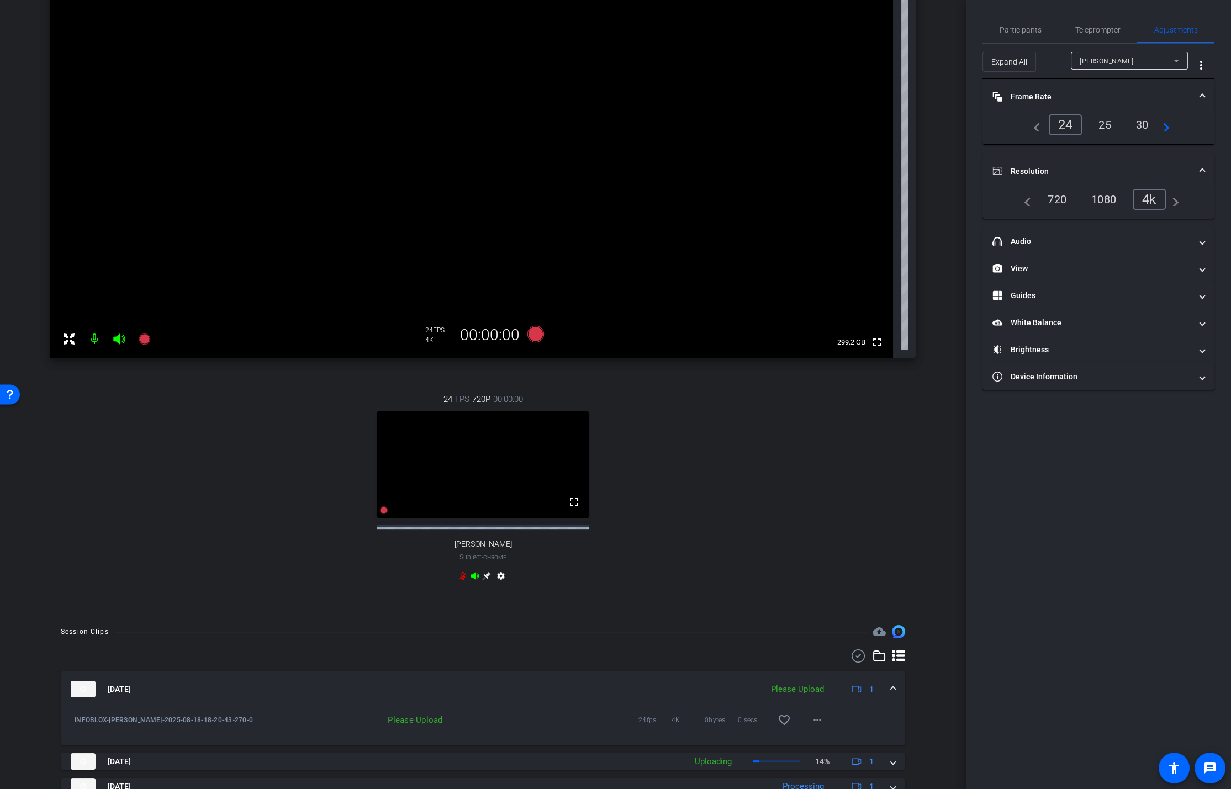
scroll to position [134, 0]
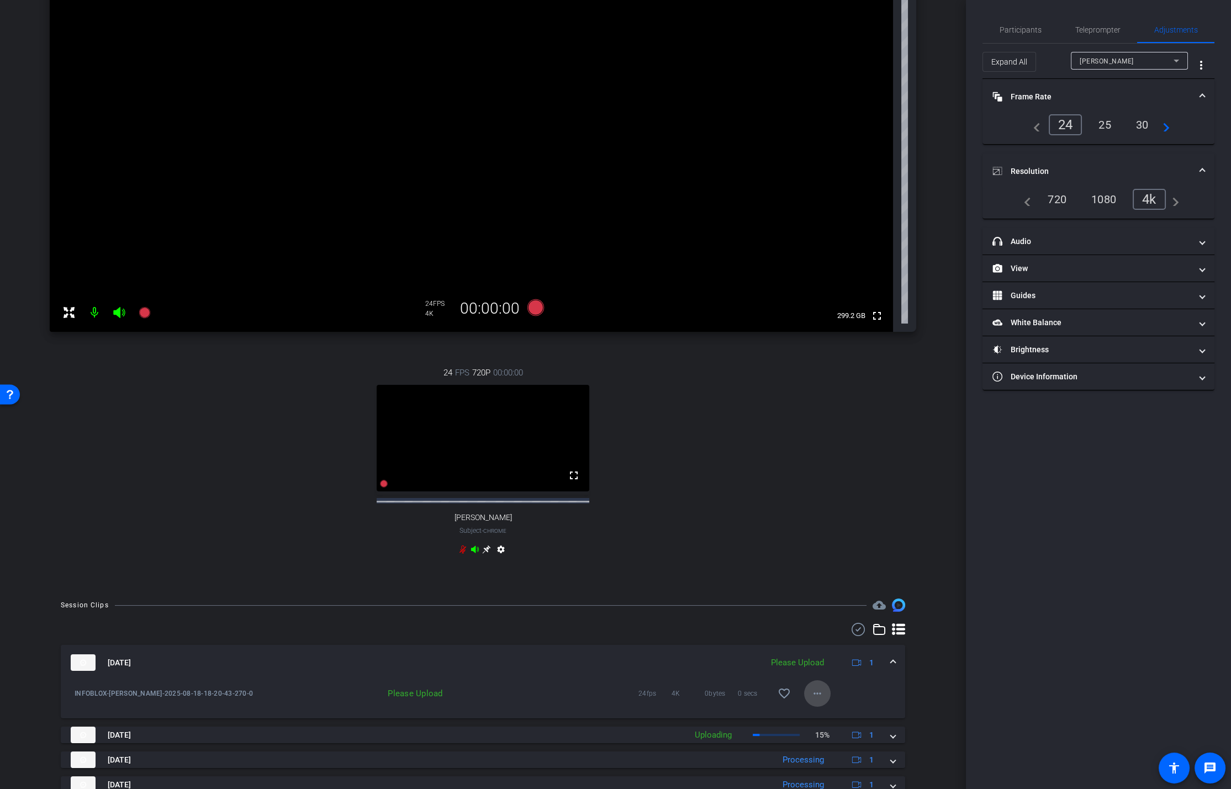
click at [811, 526] on mat-icon "more_horiz" at bounding box center [817, 693] width 13 height 13
click at [827, 526] on span "Upload" at bounding box center [835, 725] width 44 height 13
click at [145, 316] on icon at bounding box center [144, 312] width 11 height 11
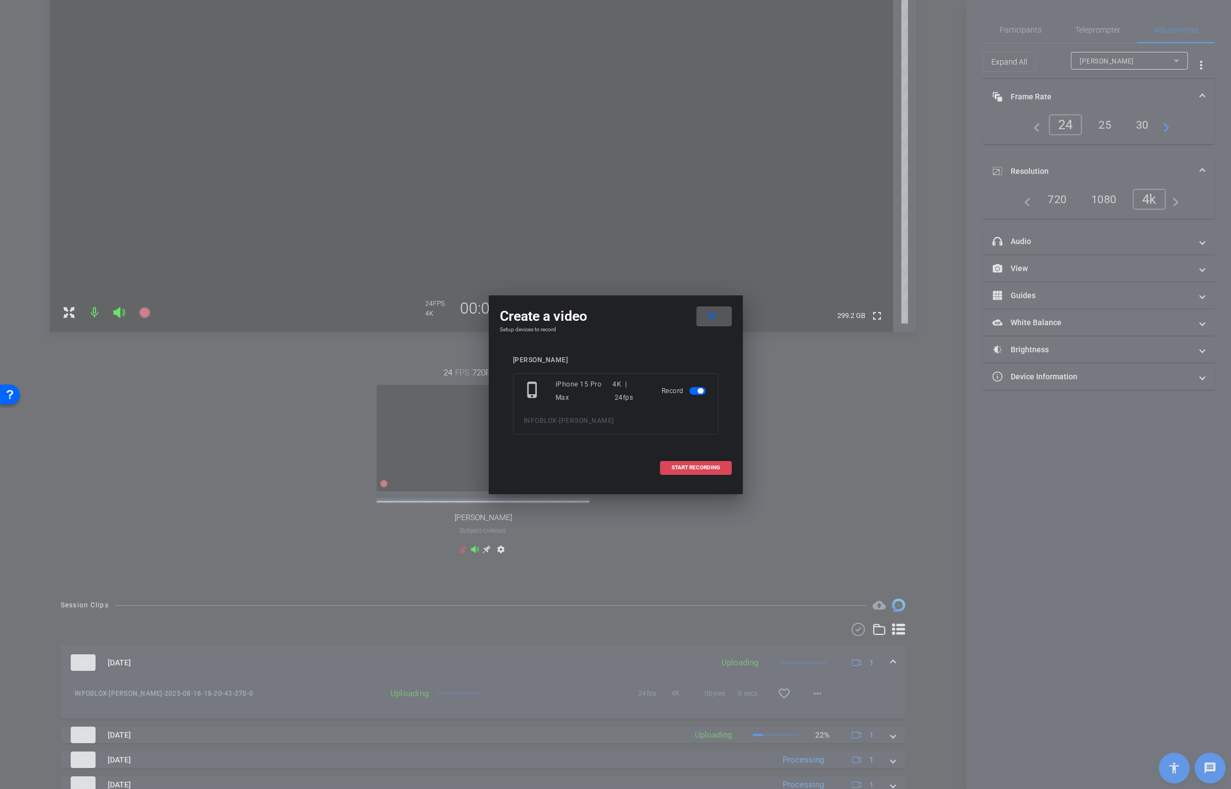
click at [698, 467] on span "START RECORDING" at bounding box center [695, 468] width 49 height 6
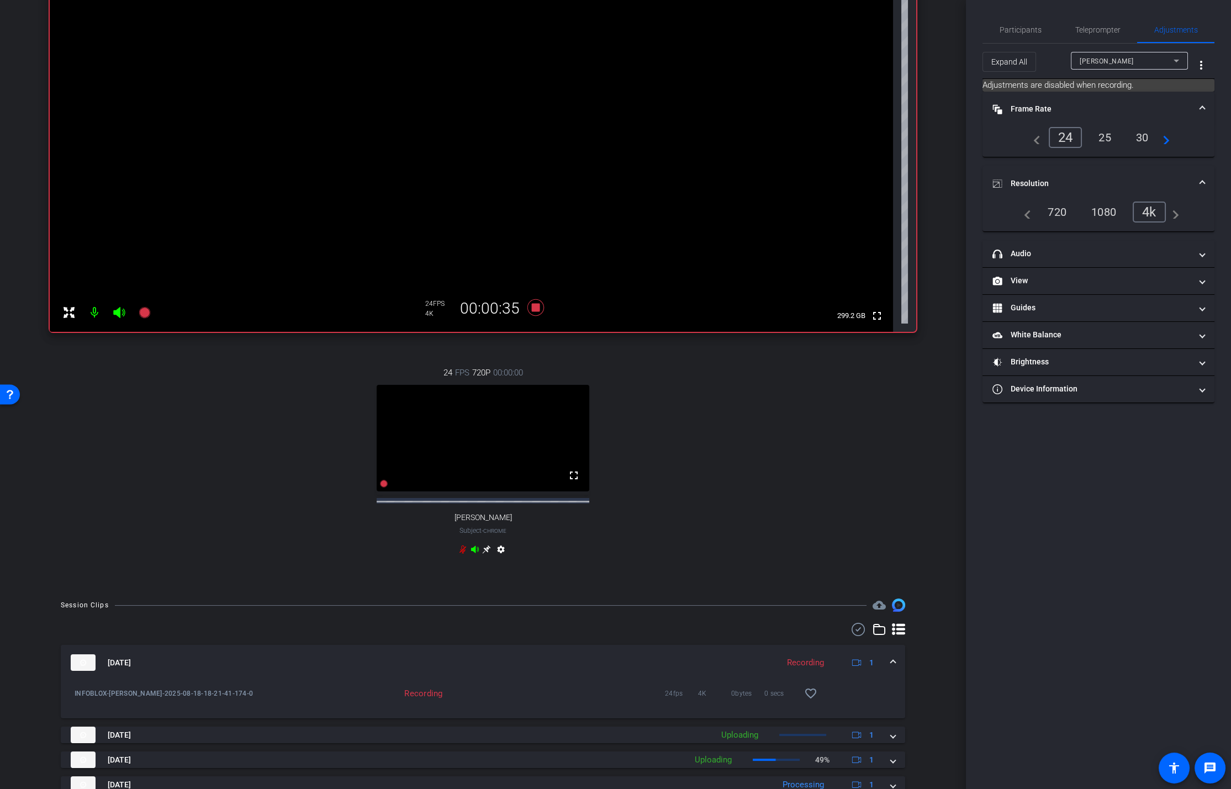
scroll to position [232, 0]
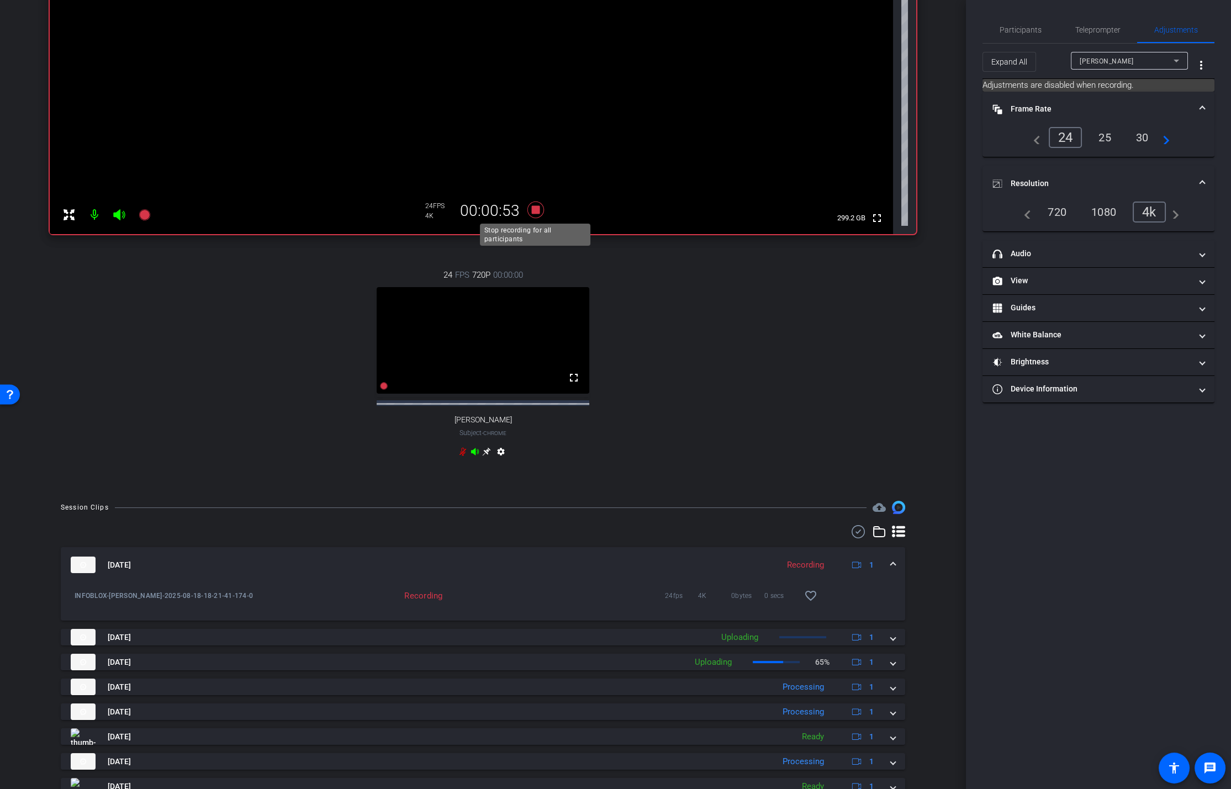
click at [536, 213] on icon at bounding box center [535, 210] width 17 height 17
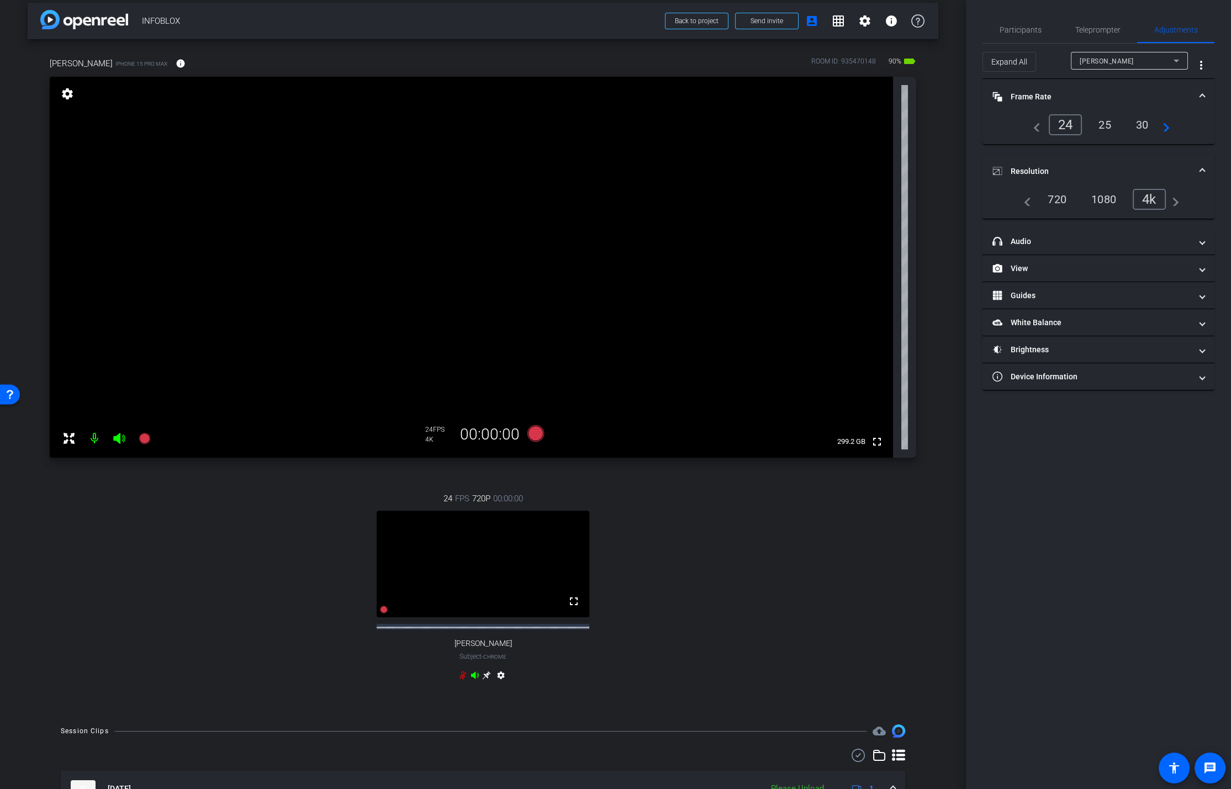
scroll to position [4, 0]
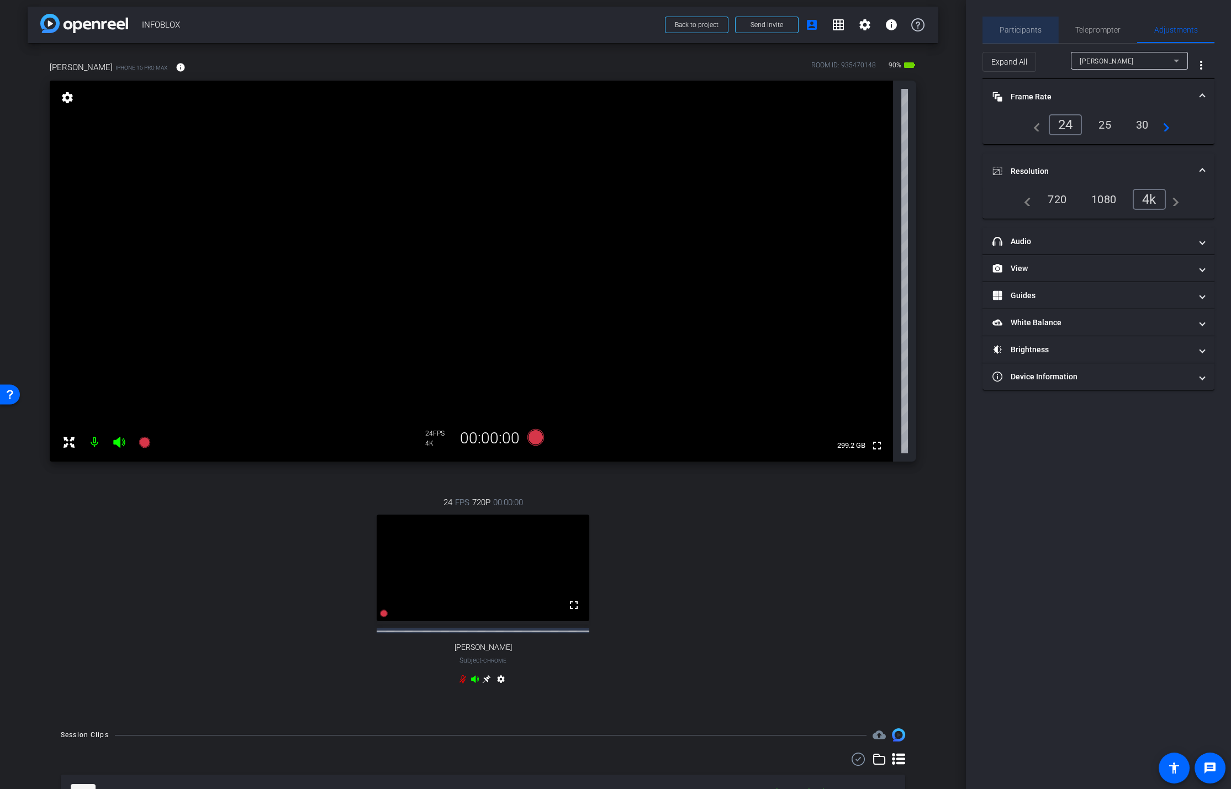
click at [1032, 26] on span "Participants" at bounding box center [1020, 30] width 42 height 8
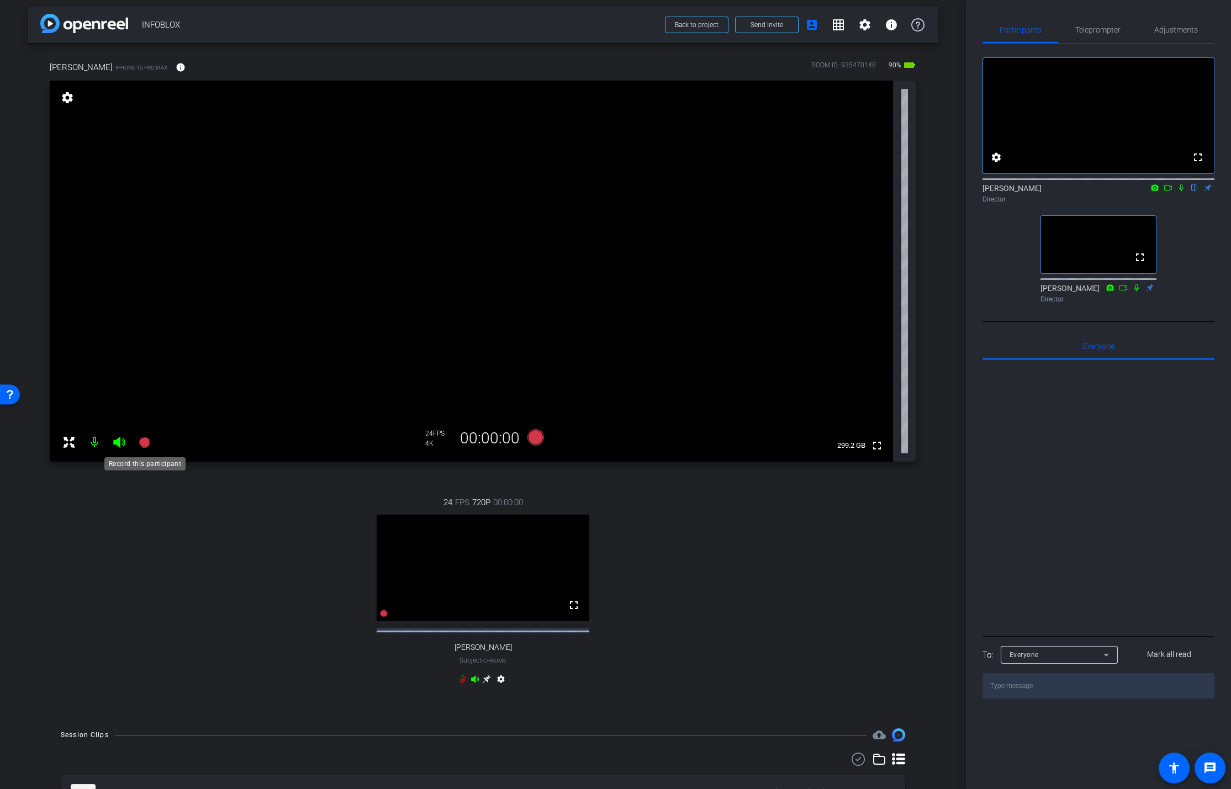
click at [141, 441] on icon at bounding box center [144, 442] width 11 height 11
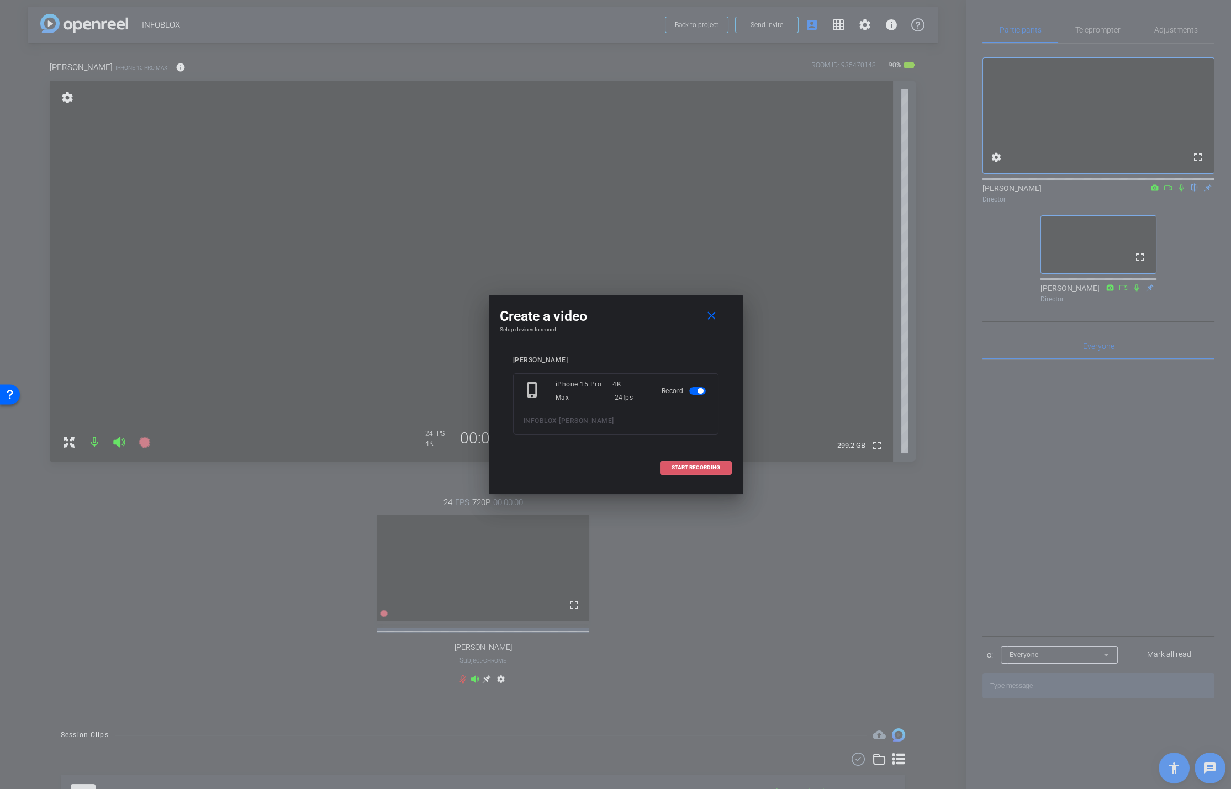
click at [694, 463] on button "START RECORDING" at bounding box center [696, 468] width 72 height 14
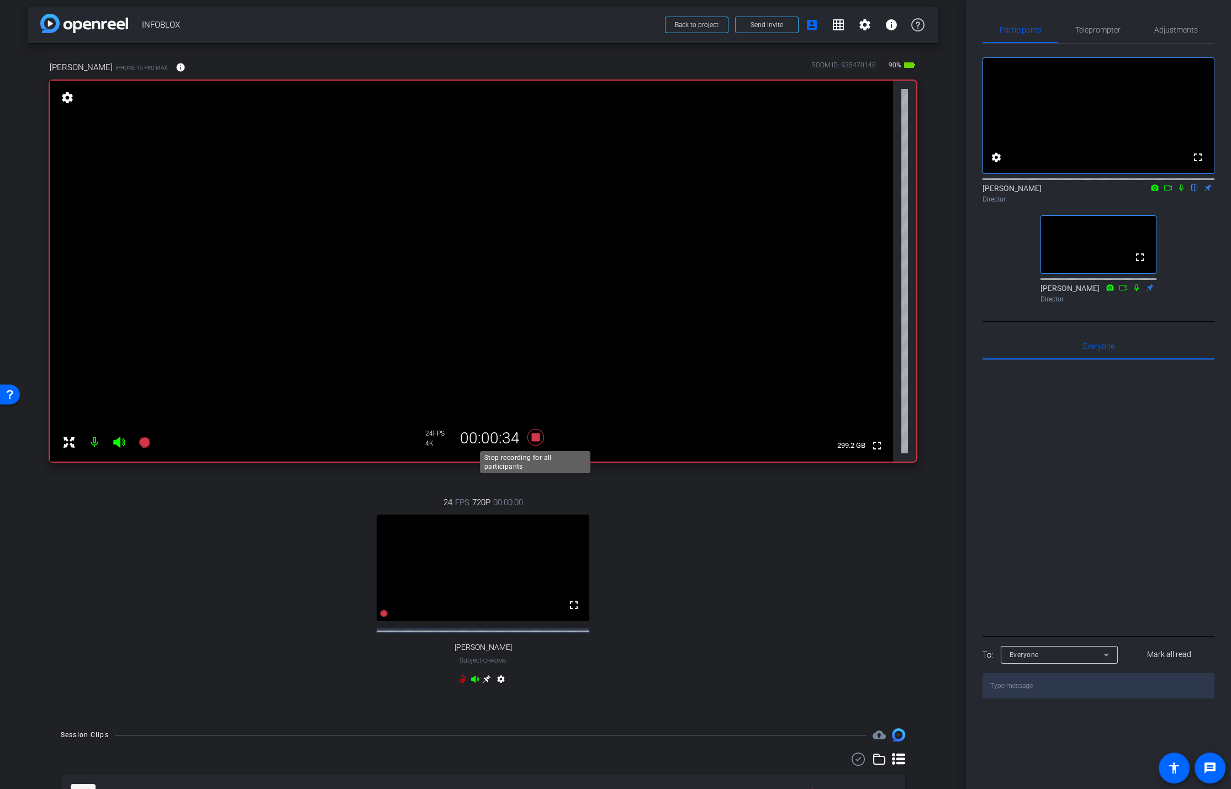
click at [531, 437] on icon at bounding box center [535, 437] width 17 height 17
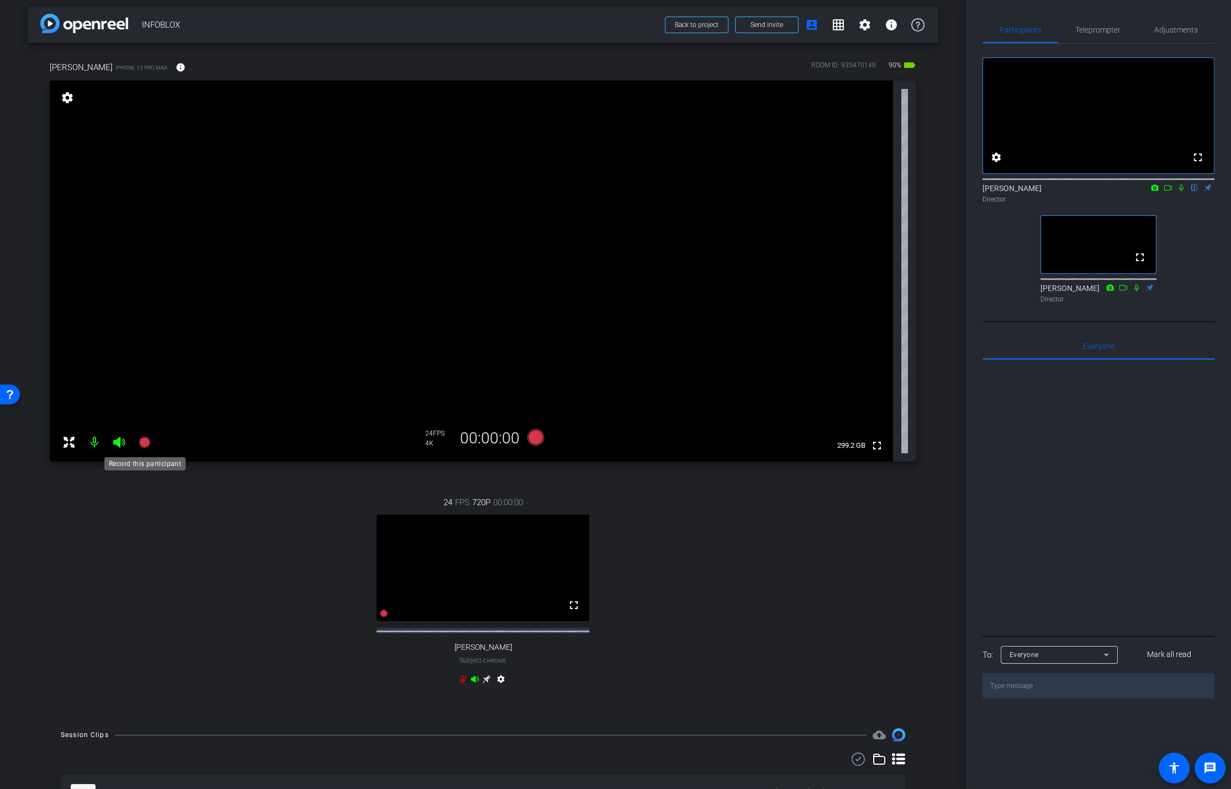
click at [142, 445] on icon at bounding box center [144, 442] width 11 height 11
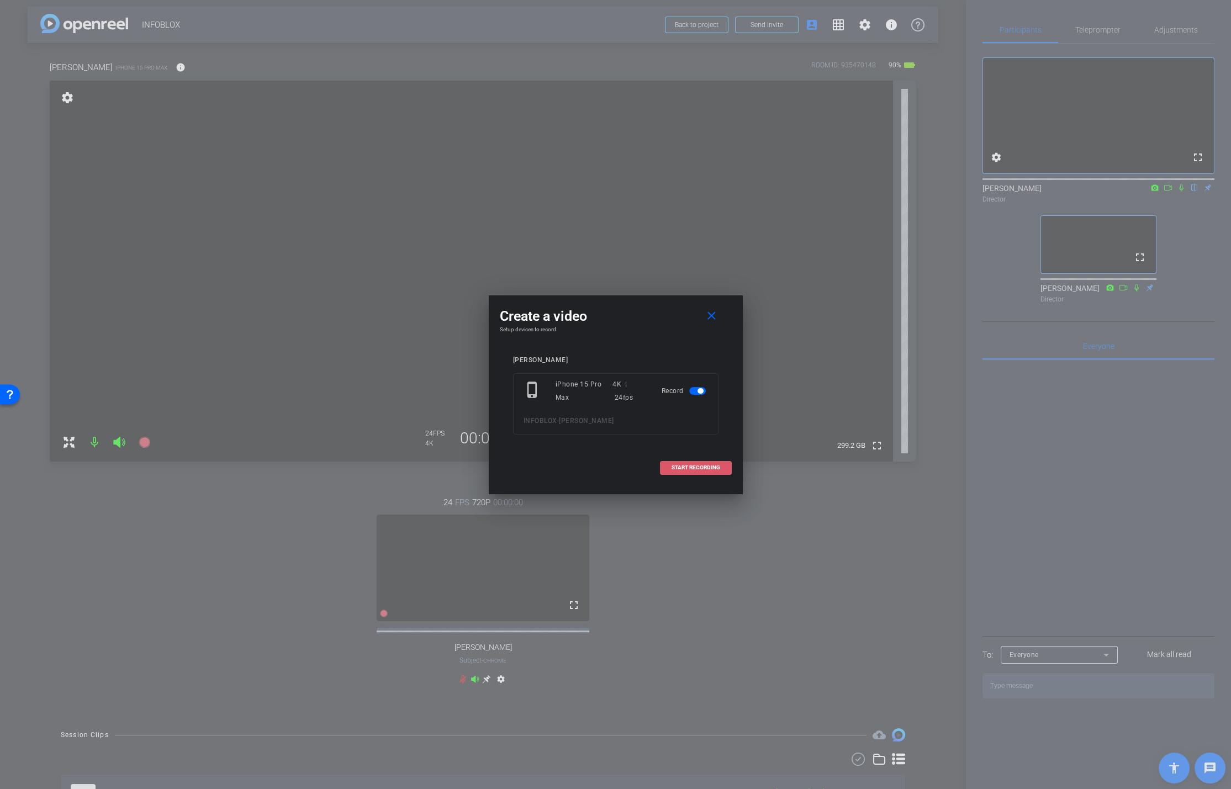
click at [680, 465] on span "START RECORDING" at bounding box center [695, 468] width 49 height 6
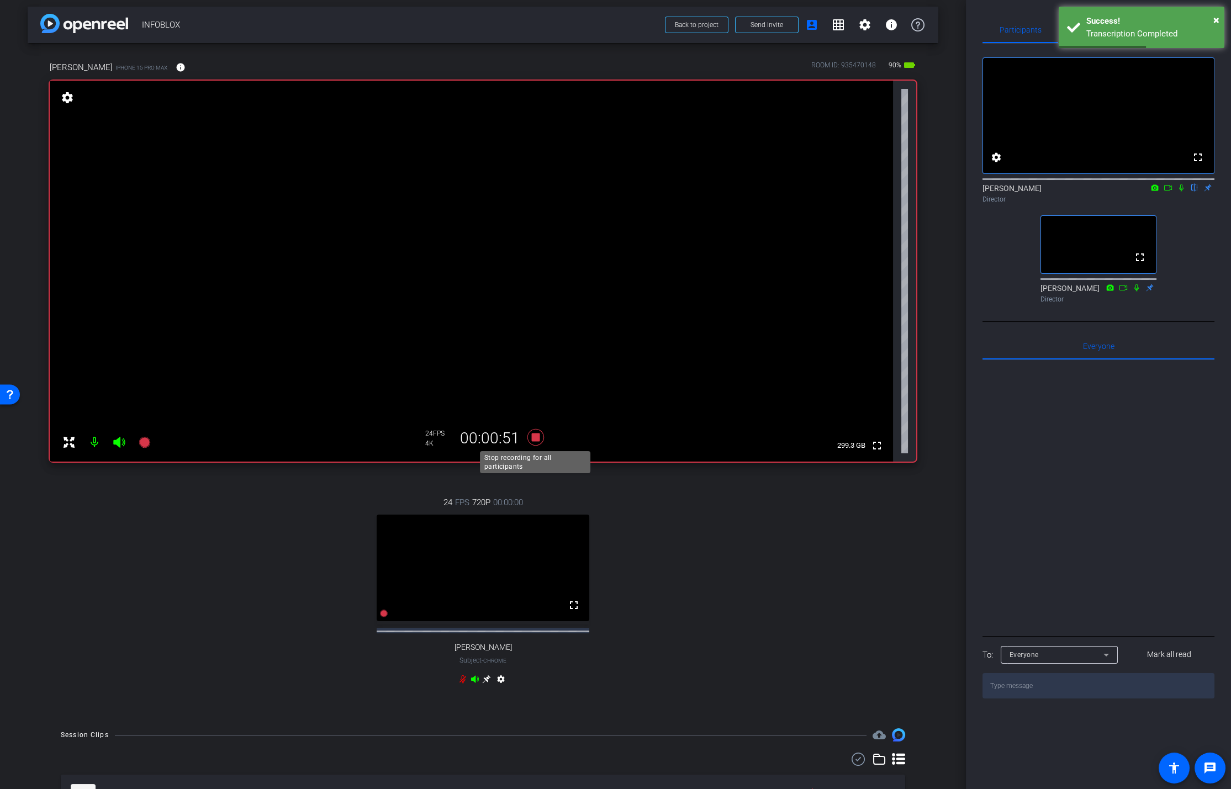
click at [532, 441] on icon at bounding box center [535, 437] width 27 height 20
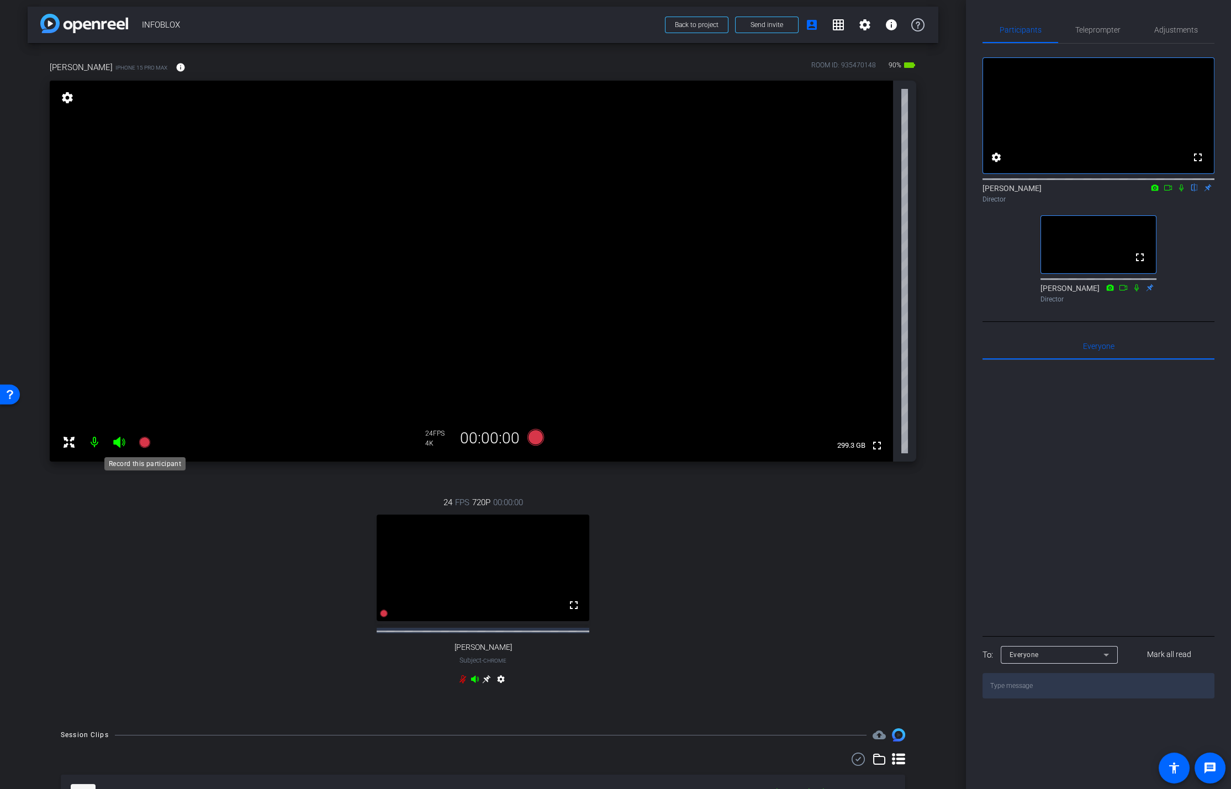
click at [150, 443] on icon at bounding box center [144, 442] width 13 height 13
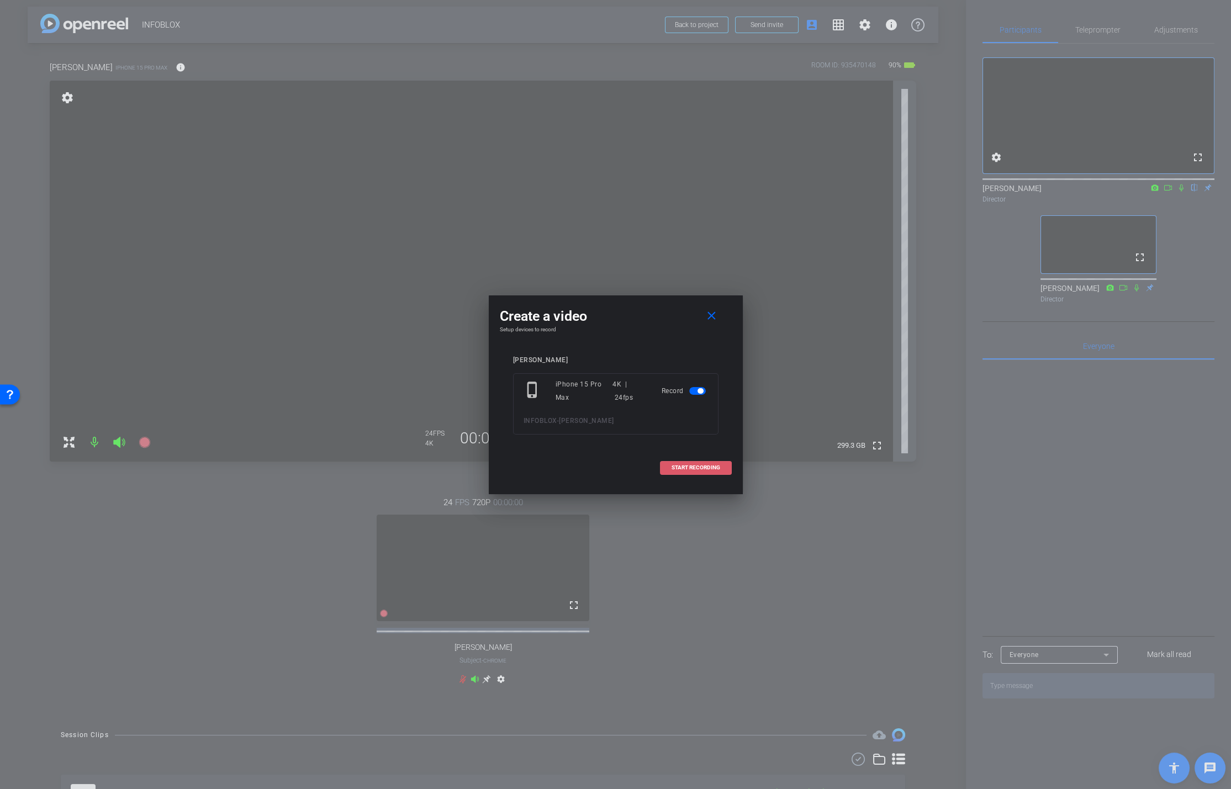
click at [687, 465] on span "START RECORDING" at bounding box center [695, 468] width 49 height 6
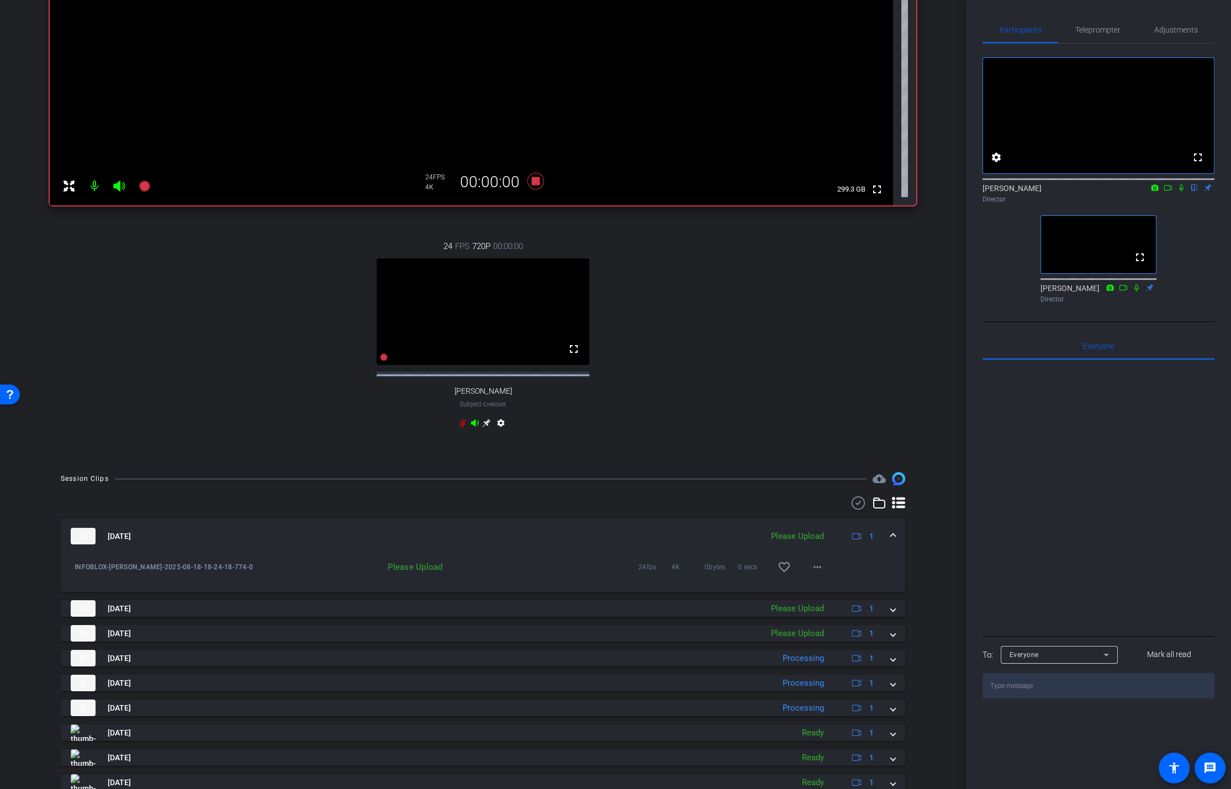
scroll to position [310, 0]
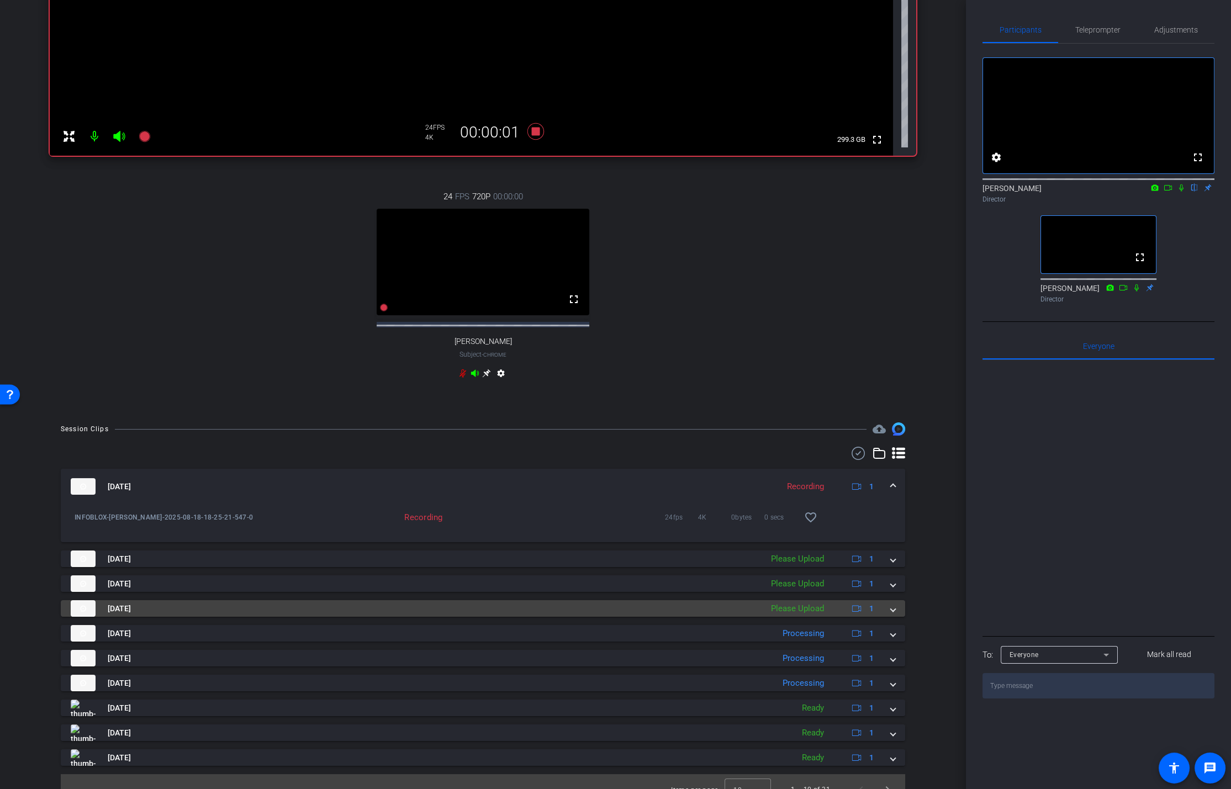
drag, startPoint x: 893, startPoint y: 617, endPoint x: 887, endPoint y: 637, distance: 20.1
click at [892, 526] on span at bounding box center [893, 609] width 4 height 12
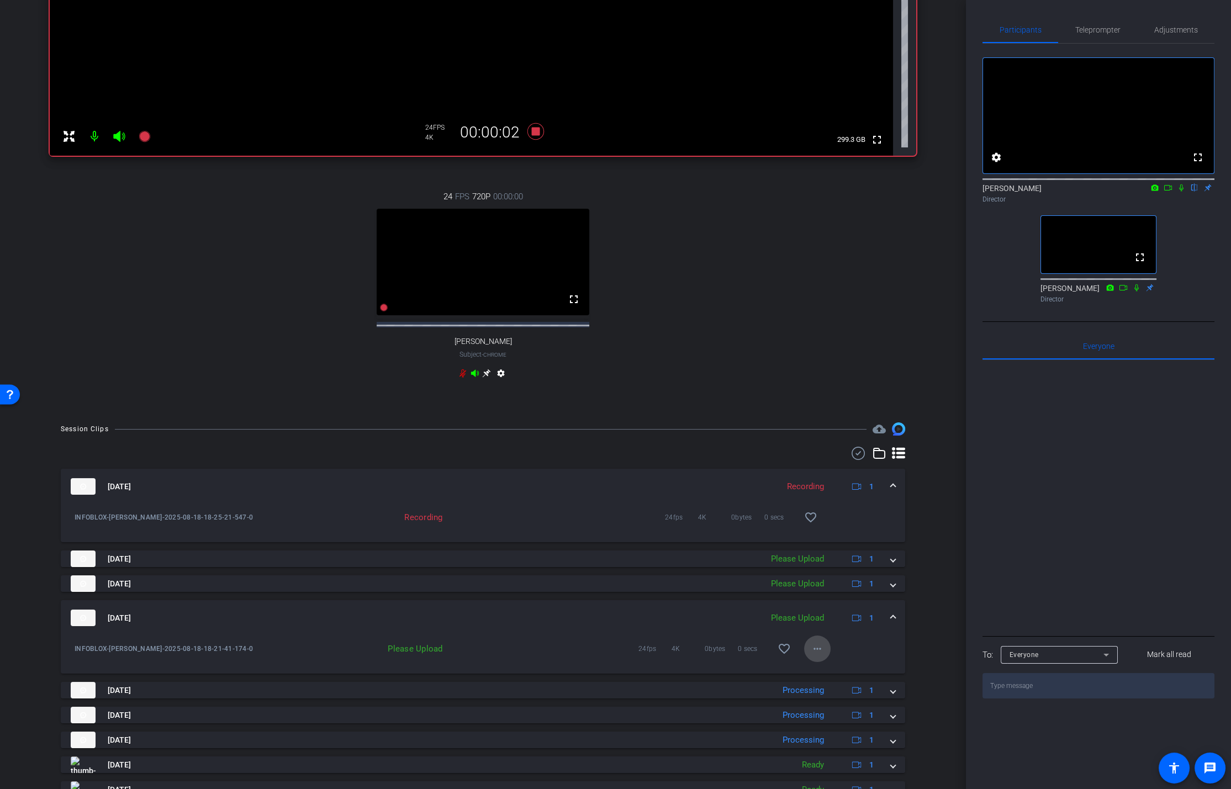
click at [816, 526] on mat-icon "more_horiz" at bounding box center [817, 648] width 13 height 13
click at [828, 526] on span "Upload" at bounding box center [835, 680] width 44 height 13
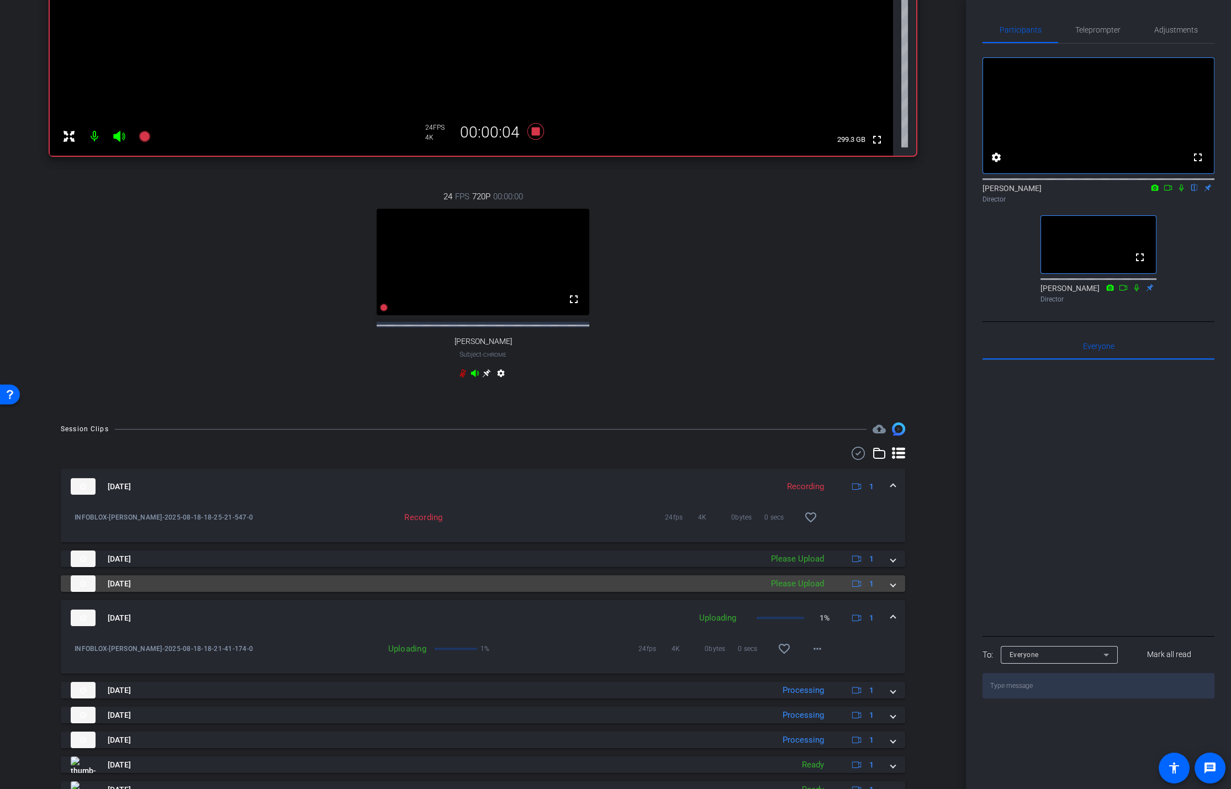
click at [834, 526] on mat-panel-description "Please Upload 1" at bounding box center [823, 583] width 117 height 17
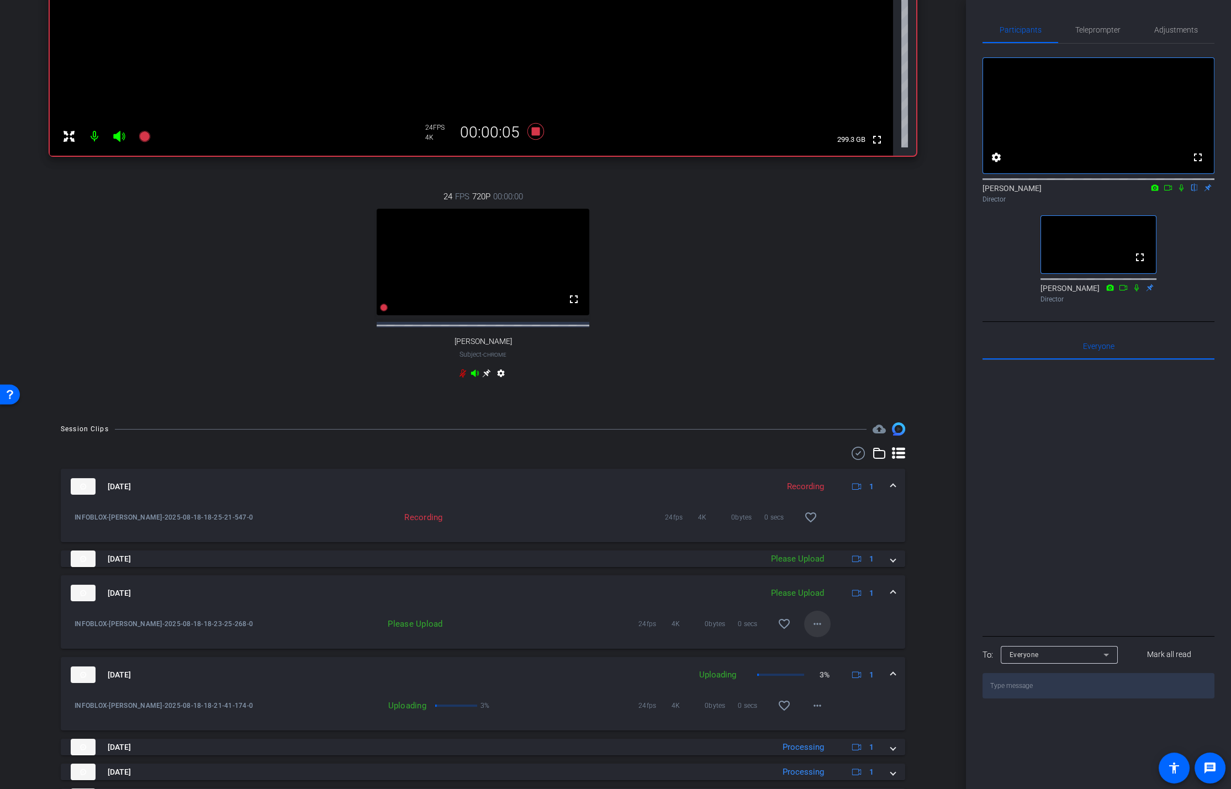
click at [814, 526] on mat-icon "more_horiz" at bounding box center [817, 623] width 13 height 13
click at [829, 526] on span "Upload" at bounding box center [835, 655] width 44 height 13
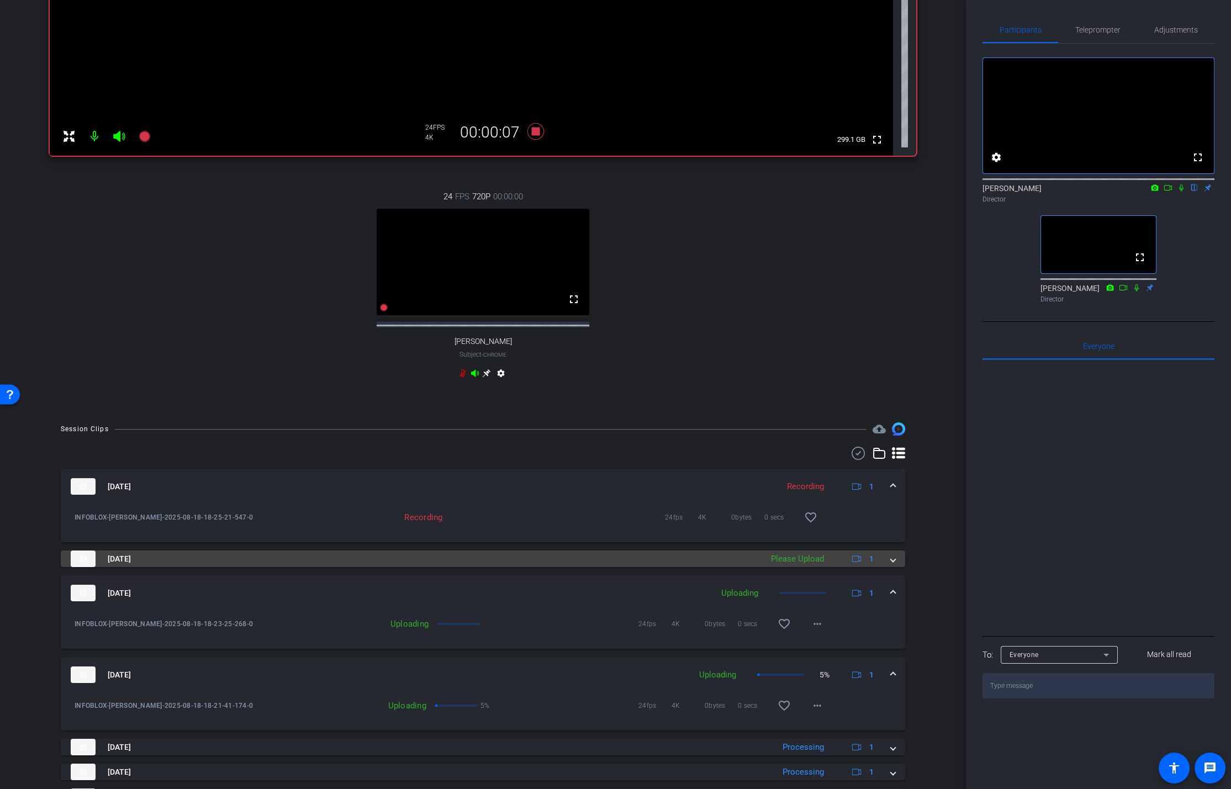
click at [828, 526] on div "Please Upload" at bounding box center [797, 559] width 64 height 13
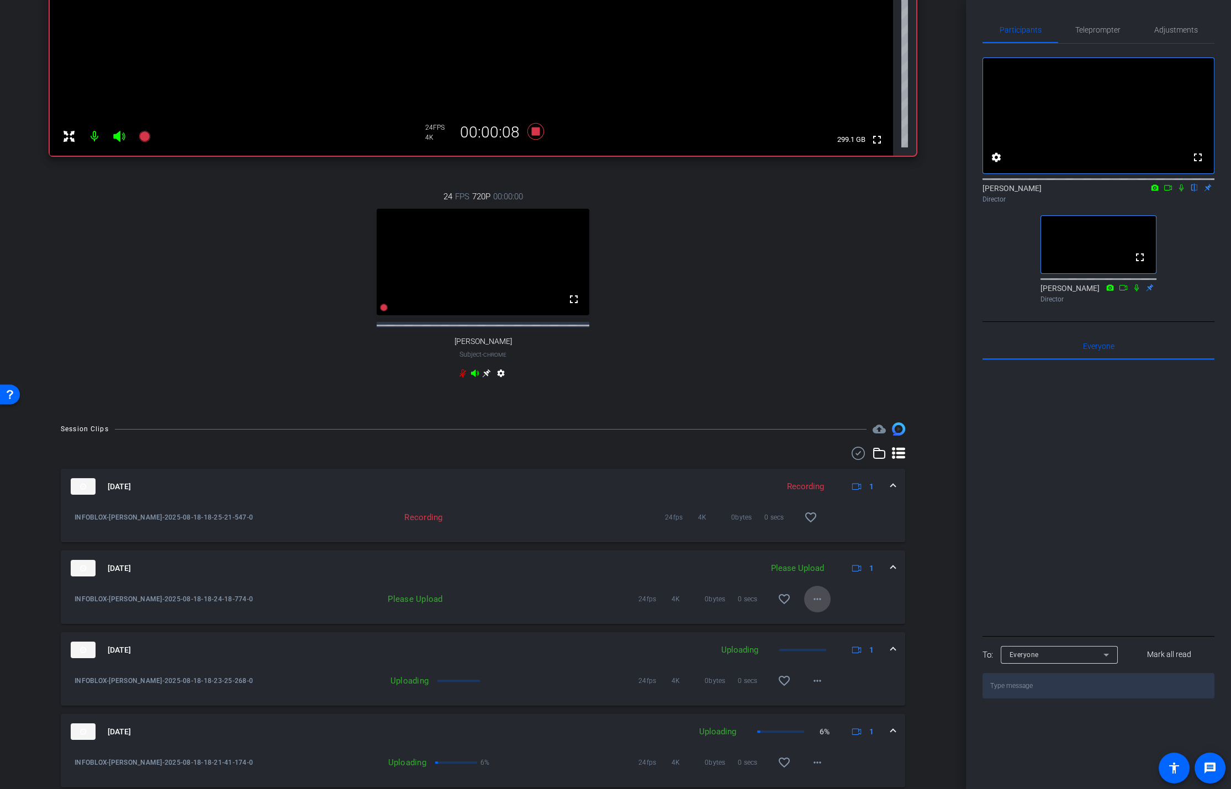
click at [821, 526] on mat-icon "more_horiz" at bounding box center [817, 598] width 13 height 13
click at [833, 526] on span "Upload" at bounding box center [835, 630] width 44 height 13
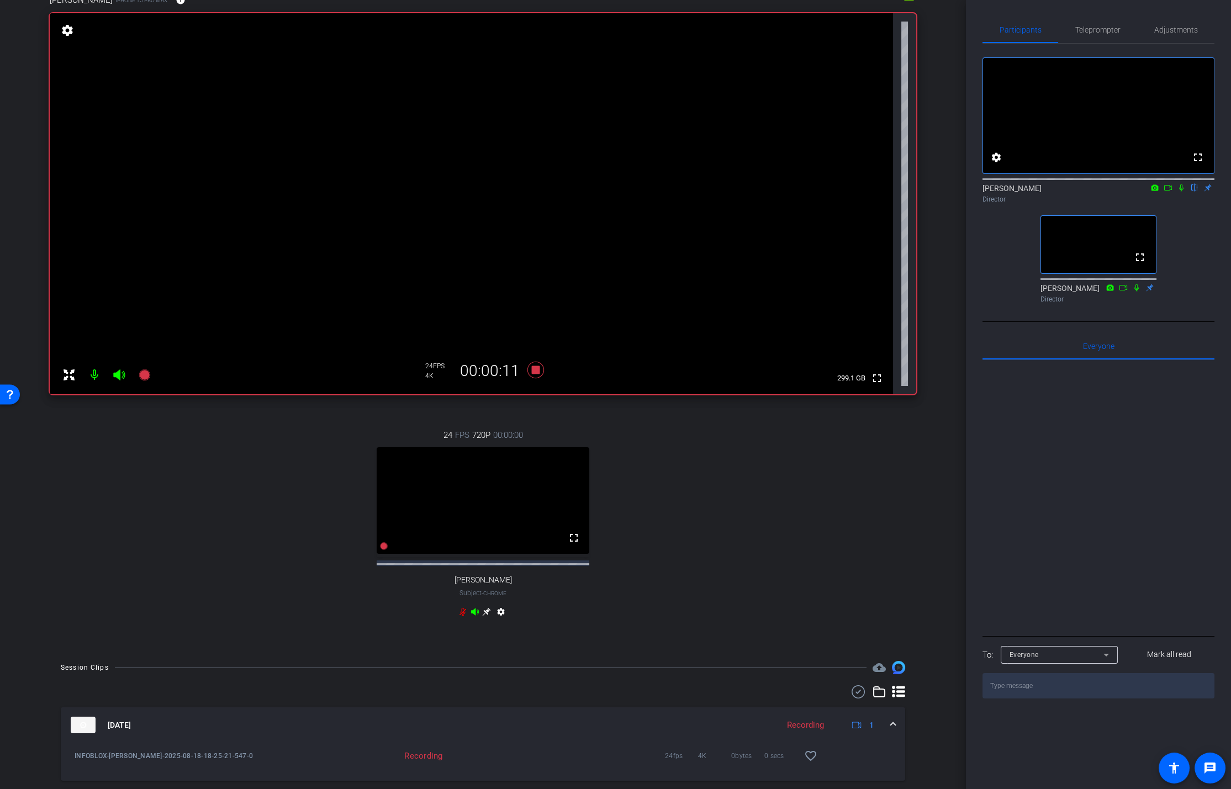
scroll to position [0, 0]
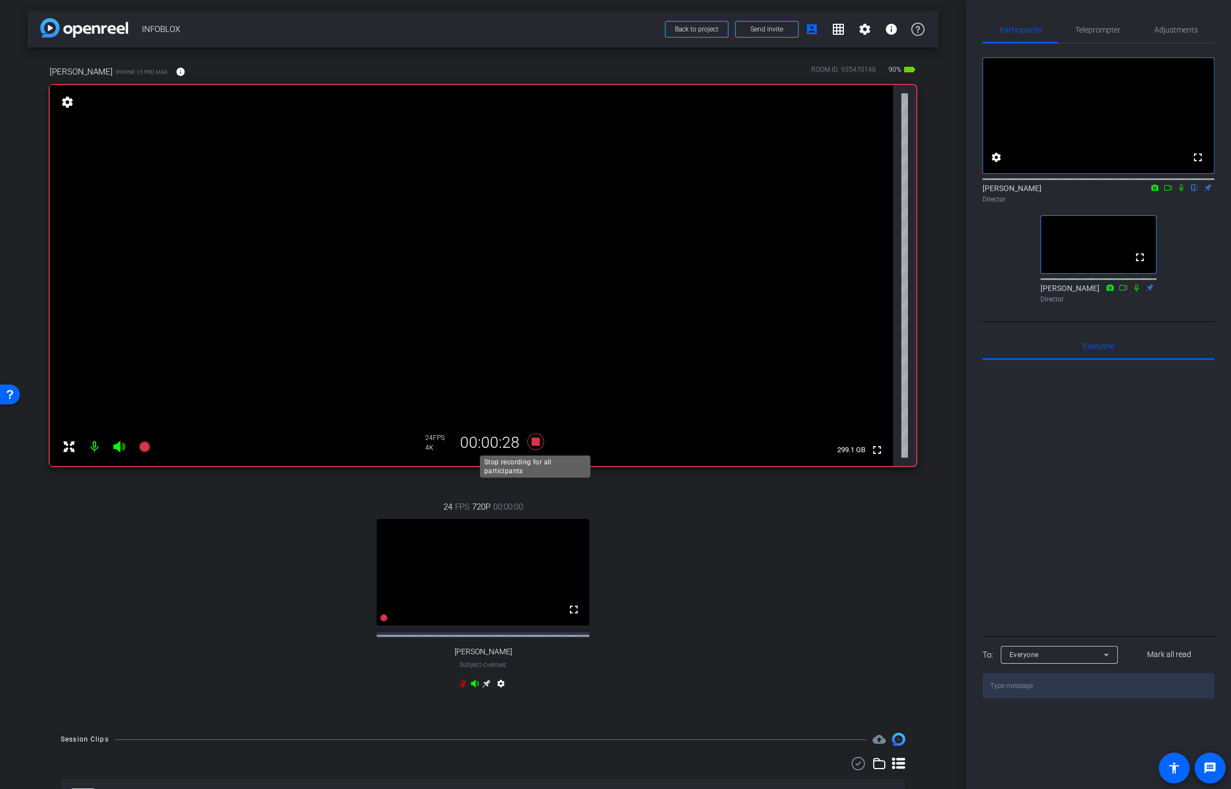
click at [538, 442] on icon at bounding box center [535, 441] width 17 height 17
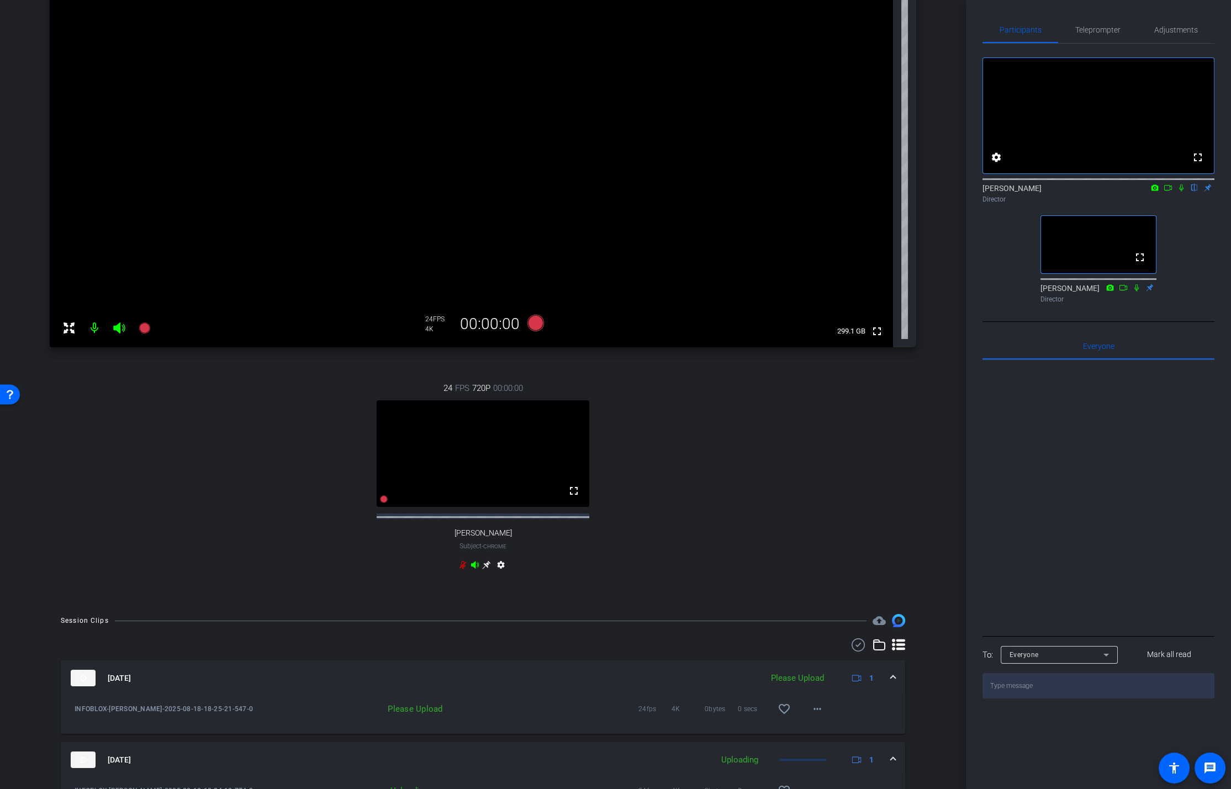
scroll to position [122, 0]
click at [819, 526] on mat-icon "more_horiz" at bounding box center [817, 705] width 13 height 13
click at [823, 526] on span "Upload" at bounding box center [835, 738] width 44 height 13
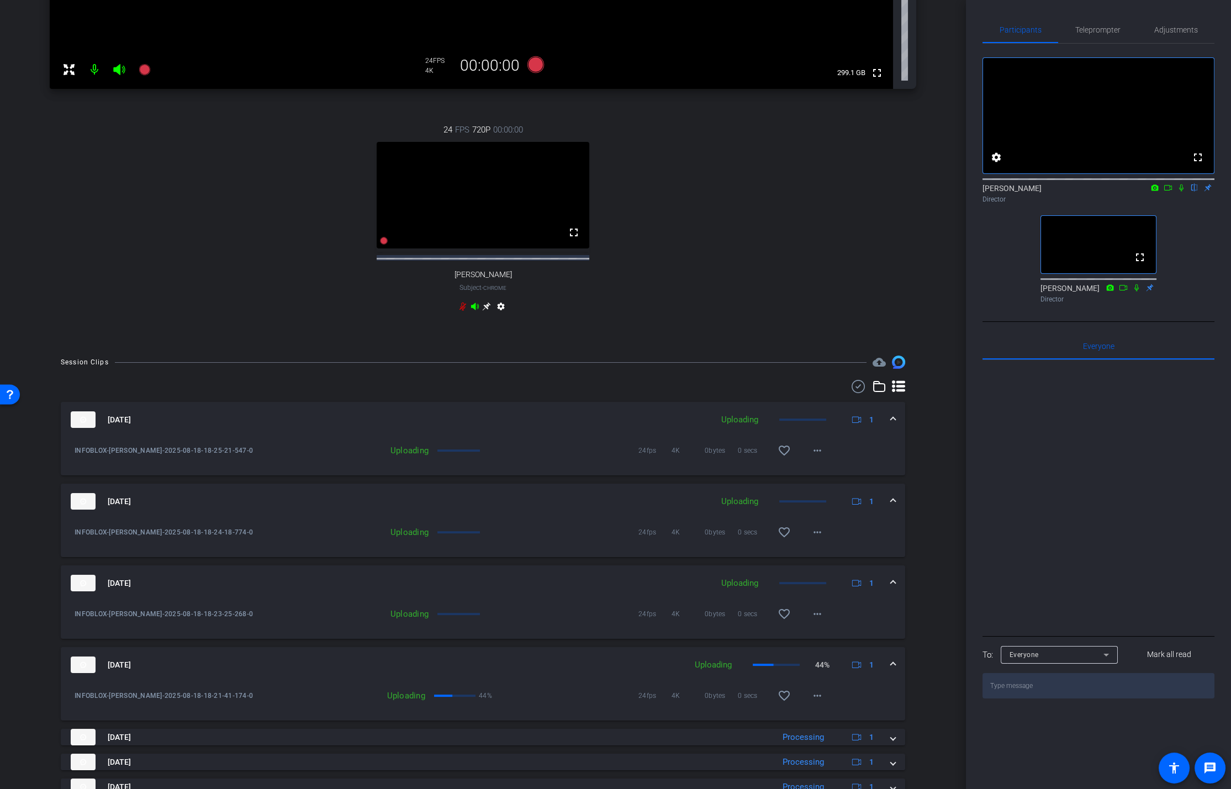
scroll to position [378, 0]
click at [143, 76] on mat-icon at bounding box center [145, 69] width 22 height 22
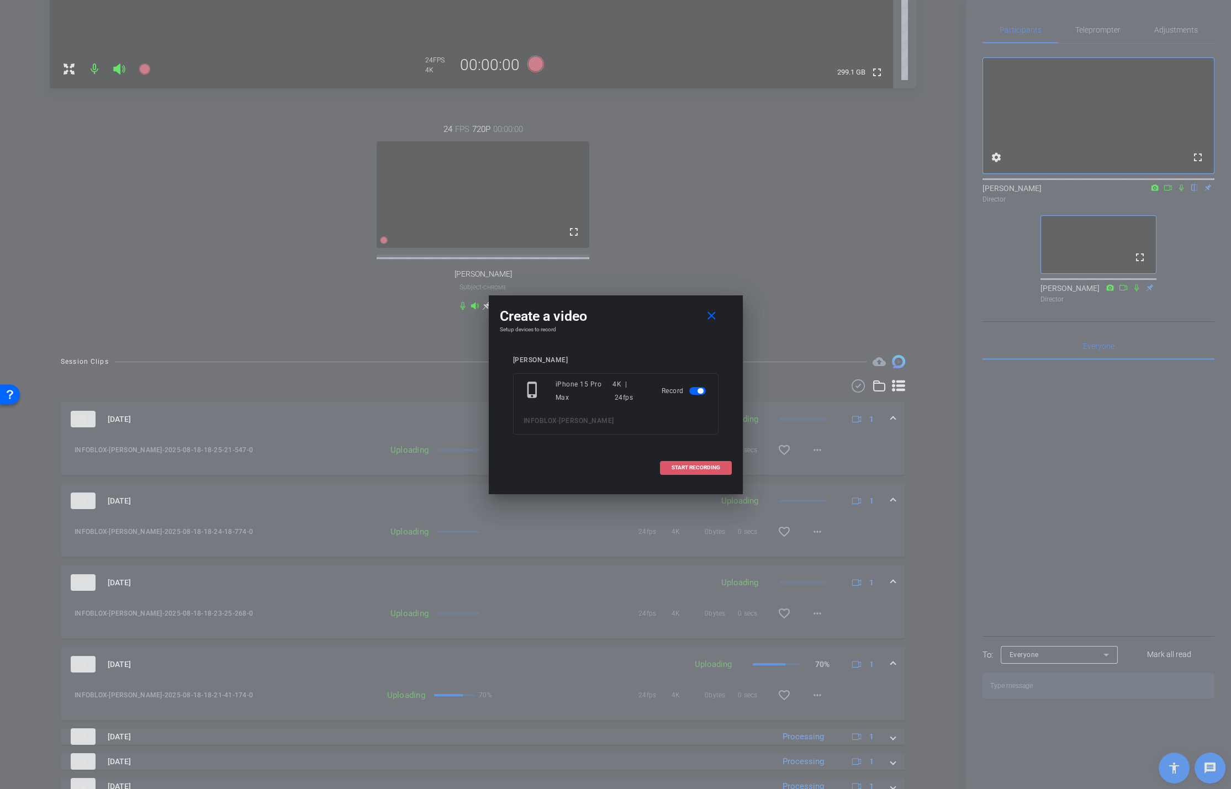
click at [685, 465] on span "START RECORDING" at bounding box center [695, 468] width 49 height 6
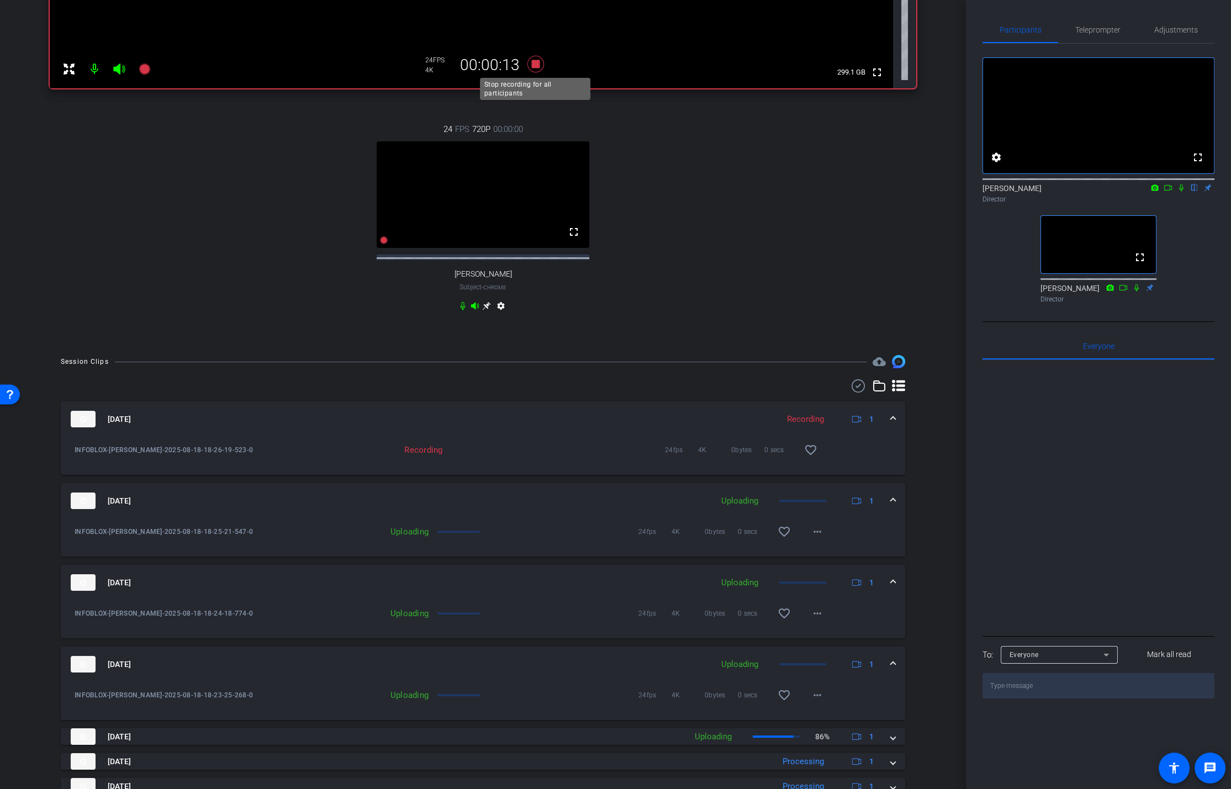
click at [533, 65] on icon at bounding box center [535, 64] width 17 height 17
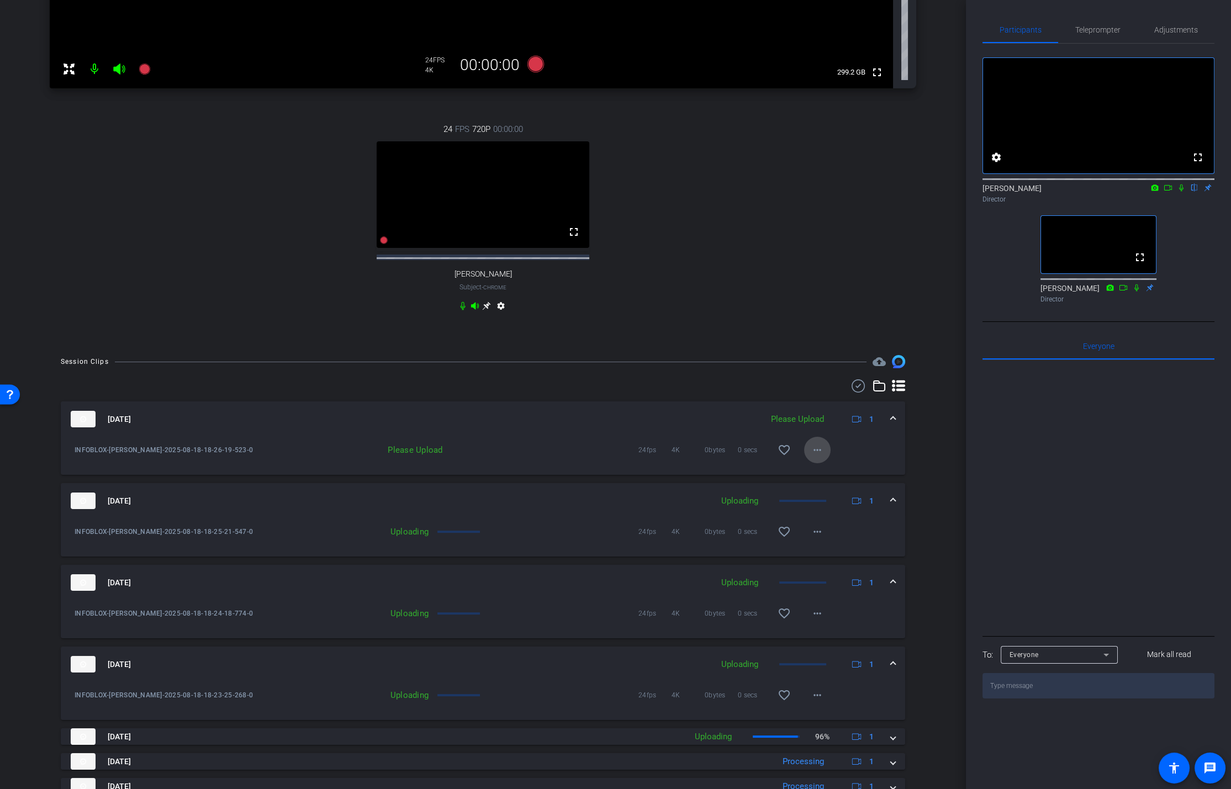
click at [820, 463] on span at bounding box center [817, 450] width 27 height 27
click at [828, 485] on span "Upload" at bounding box center [835, 482] width 44 height 13
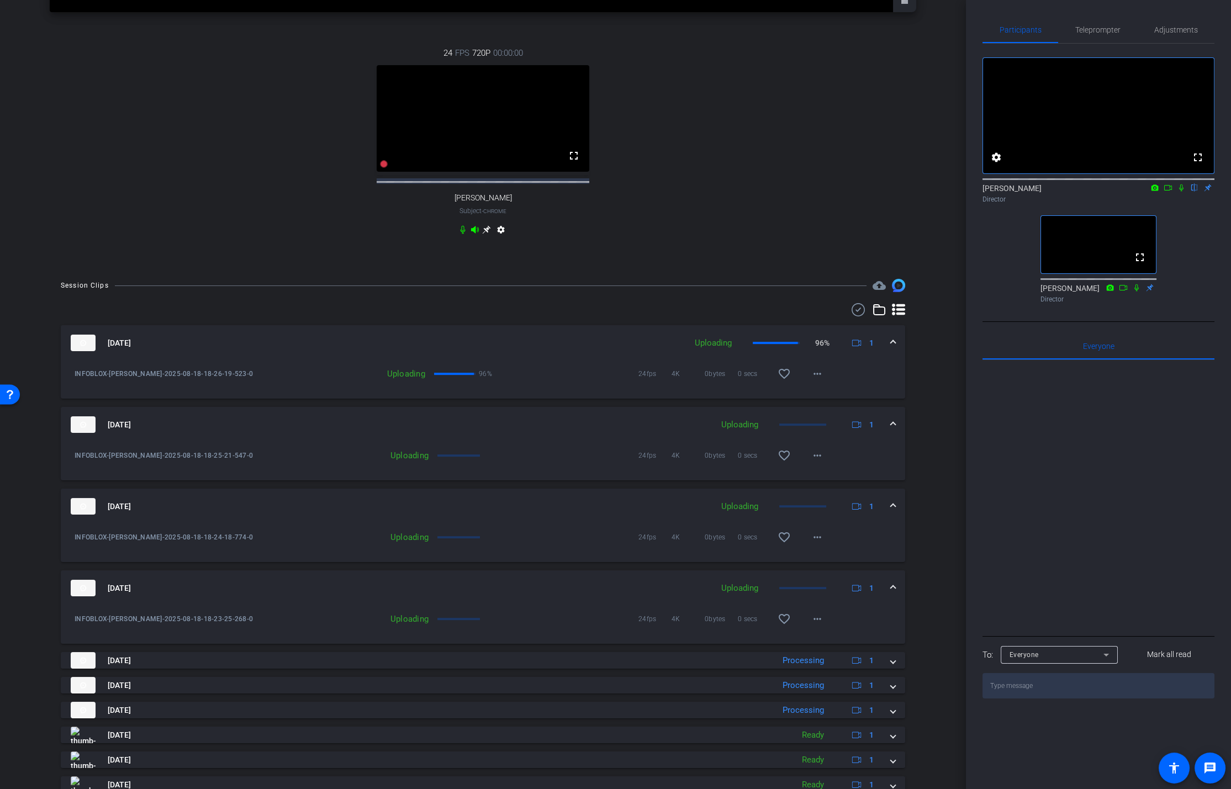
scroll to position [458, 0]
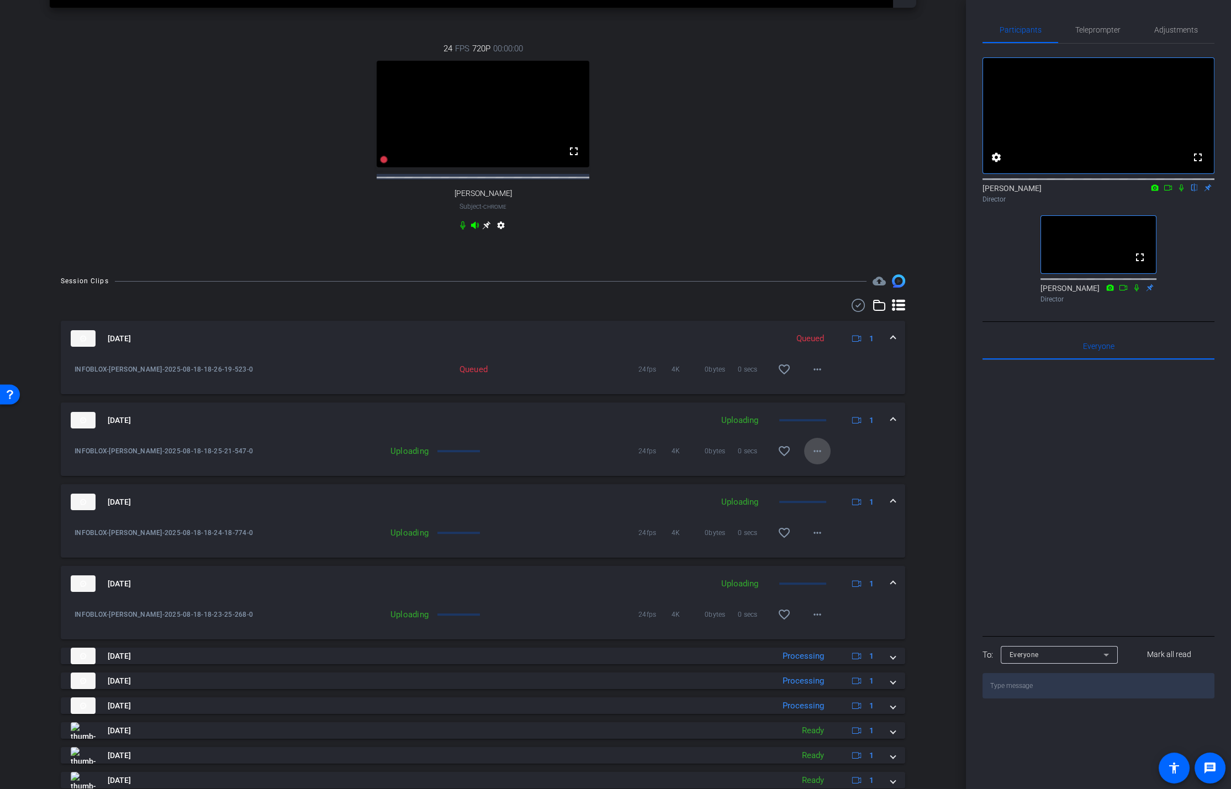
click at [813, 458] on mat-icon "more_horiz" at bounding box center [817, 450] width 13 height 13
click at [644, 471] on div at bounding box center [615, 394] width 1231 height 789
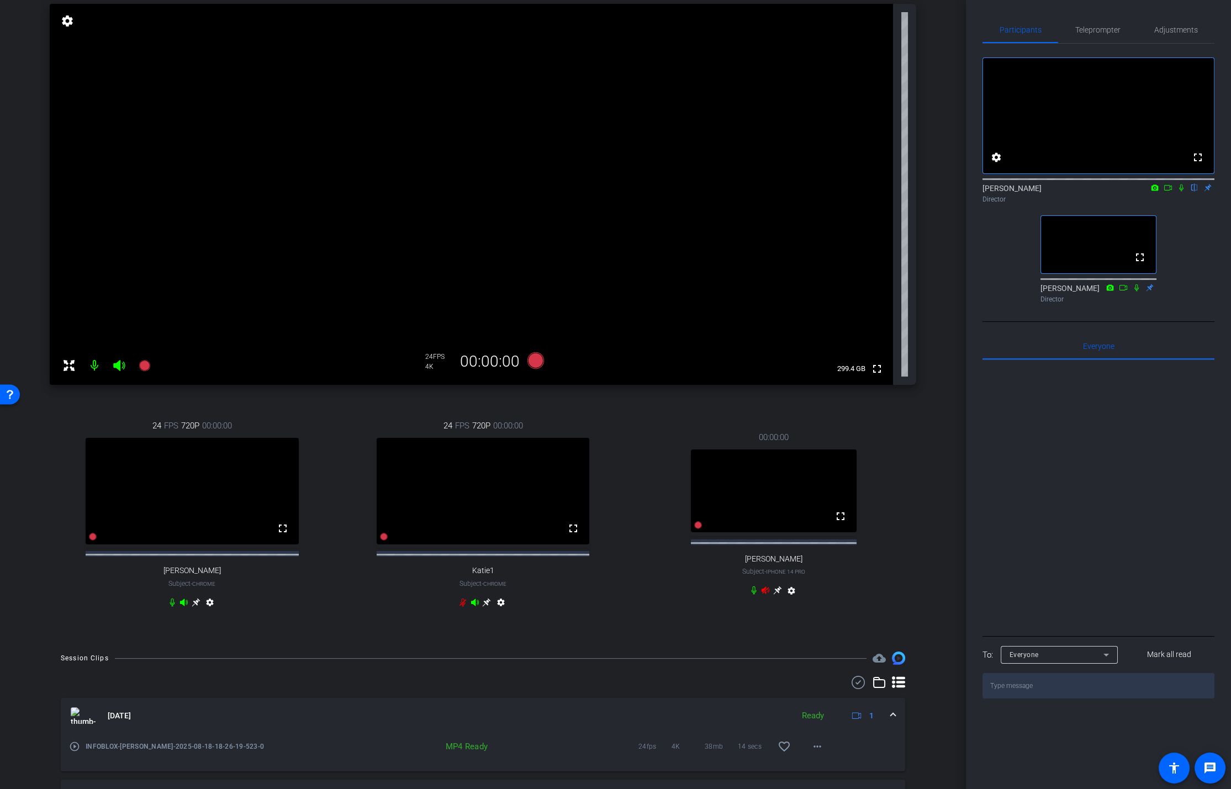
scroll to position [79, 0]
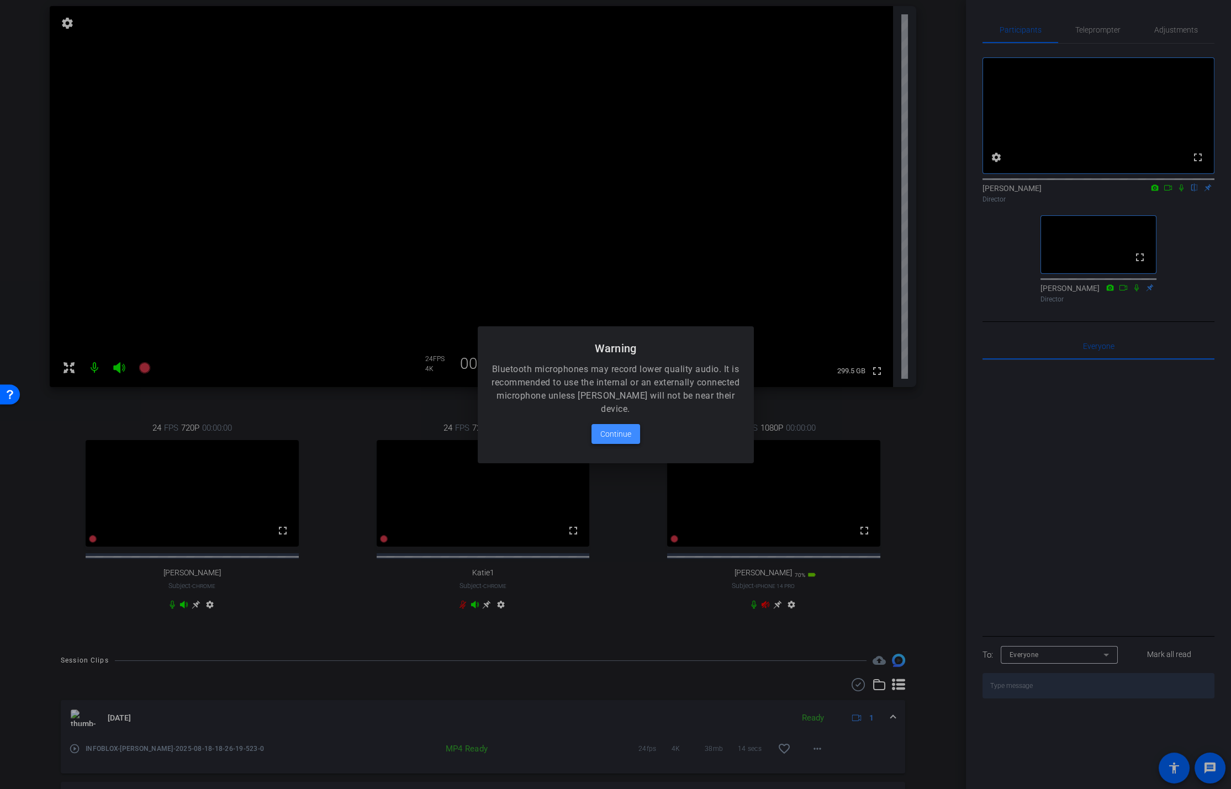
click at [632, 438] on span at bounding box center [615, 434] width 49 height 27
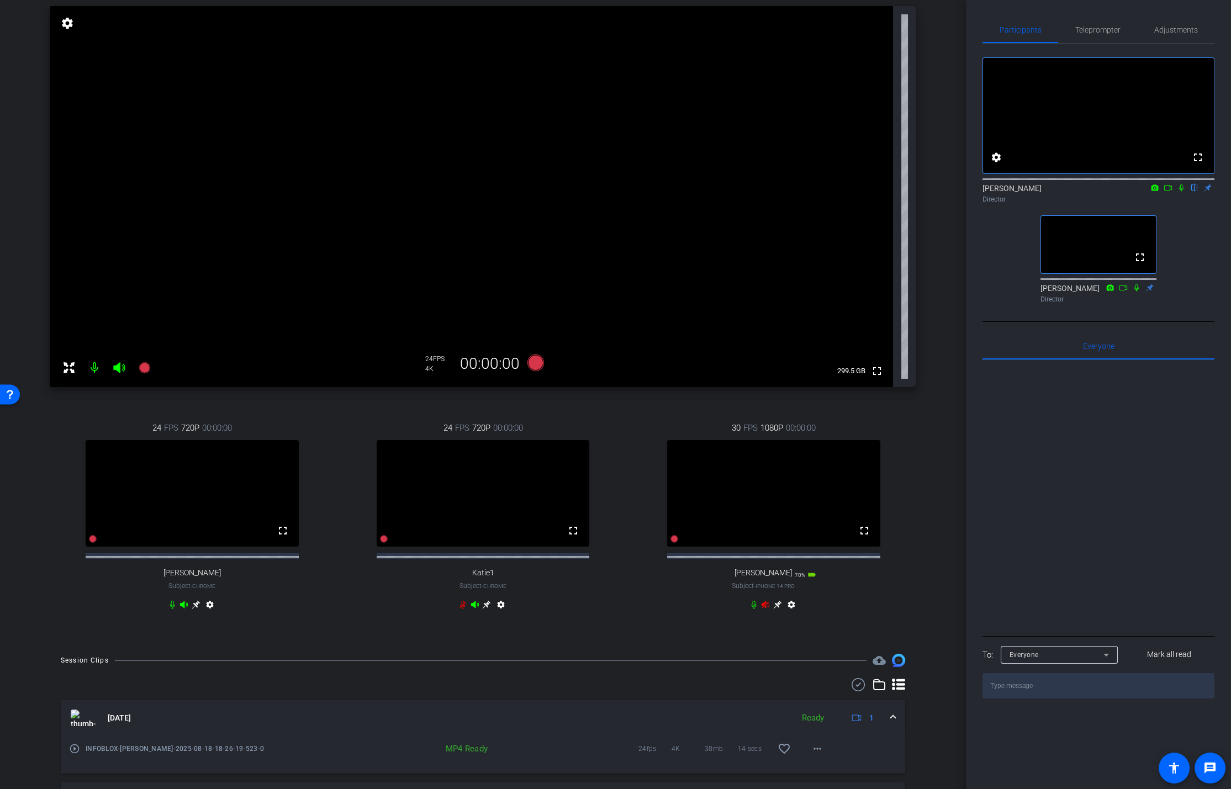
scroll to position [506, 0]
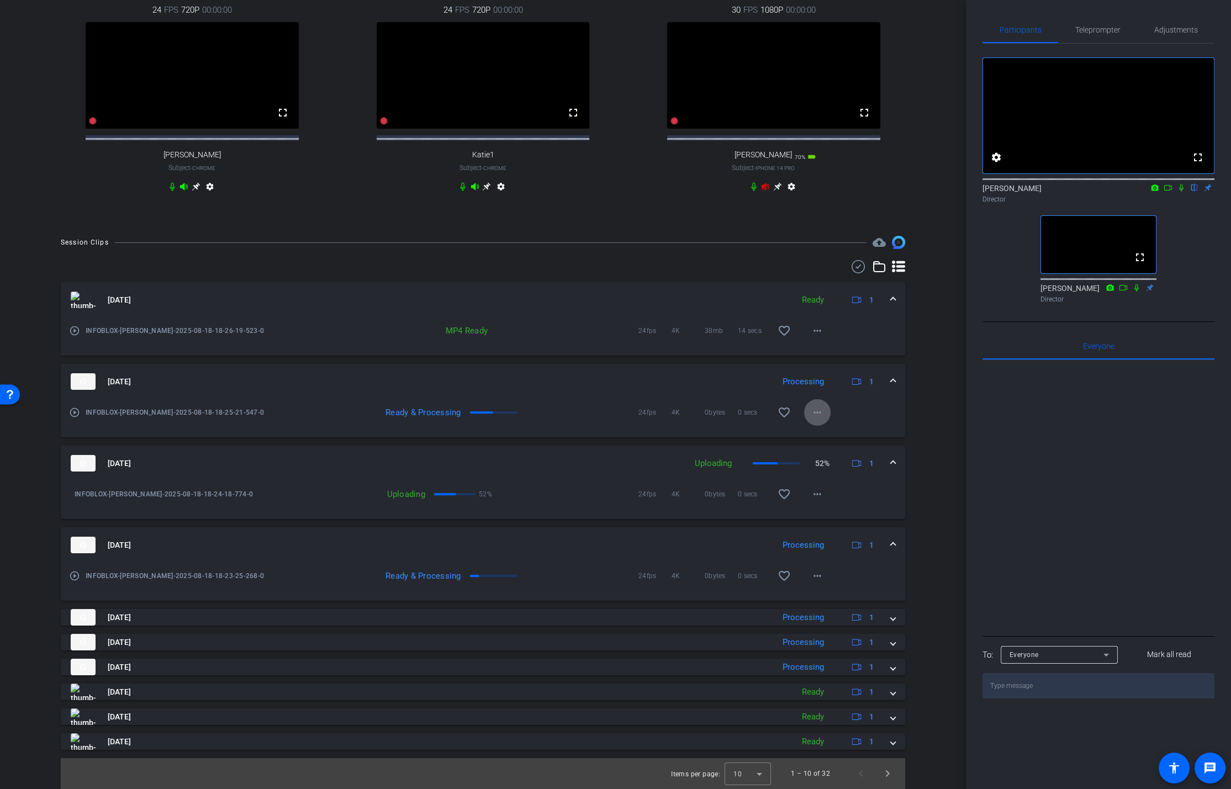
click at [764, 189] on icon at bounding box center [765, 186] width 9 height 9
drag, startPoint x: 767, startPoint y: 187, endPoint x: 766, endPoint y: 193, distance: 5.5
click at [767, 187] on icon at bounding box center [765, 186] width 8 height 7
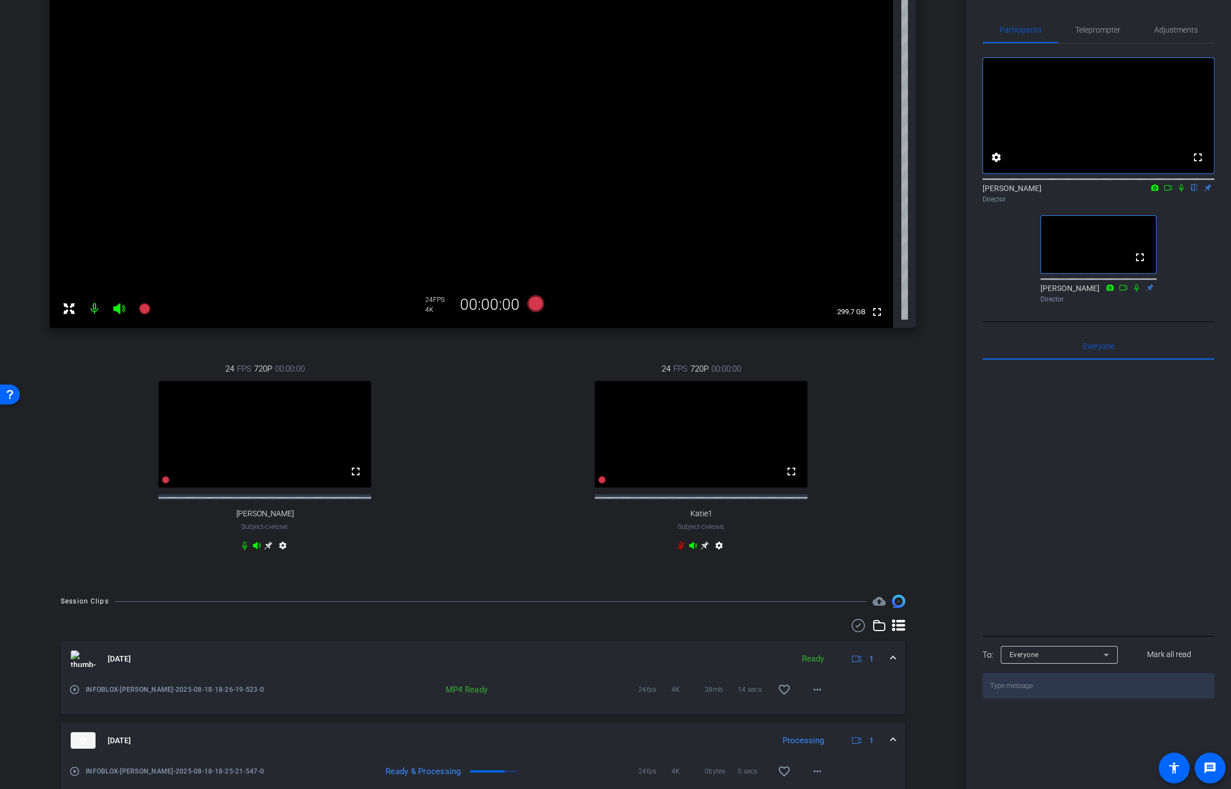
scroll to position [137, 0]
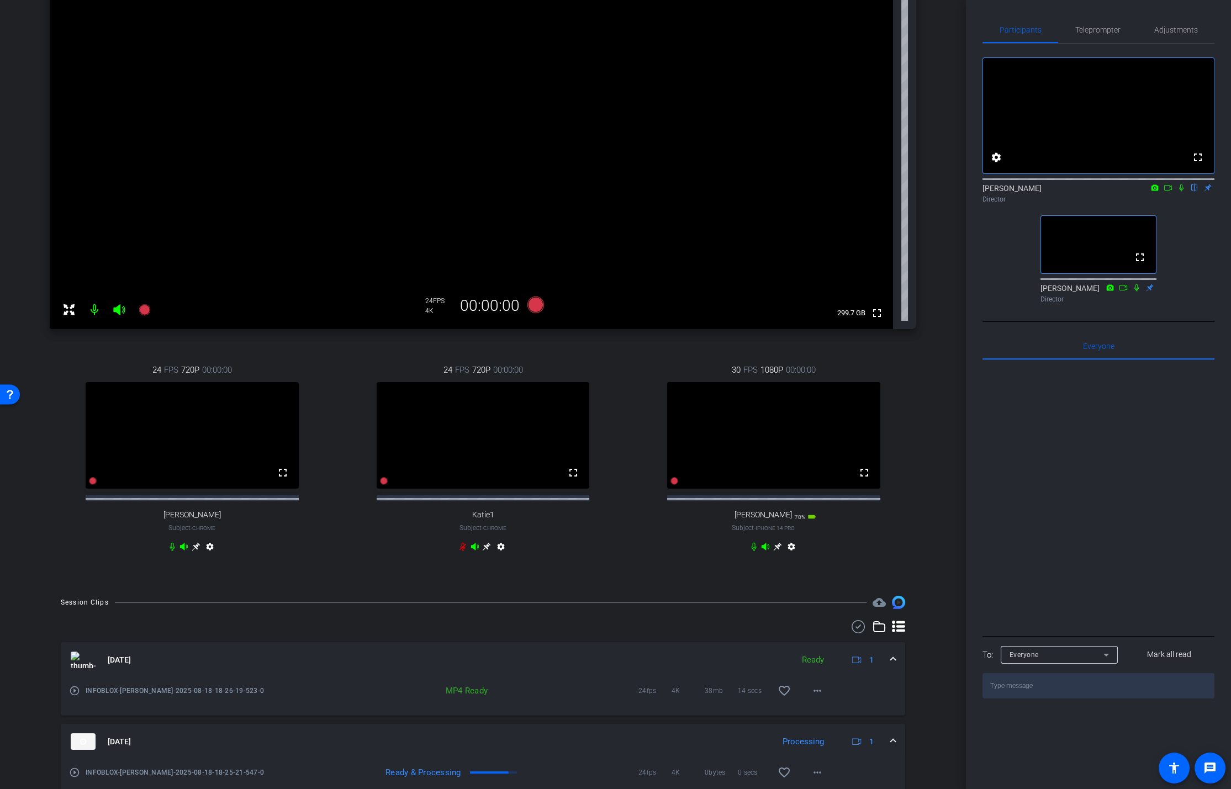
click at [776, 526] on icon at bounding box center [777, 546] width 9 height 9
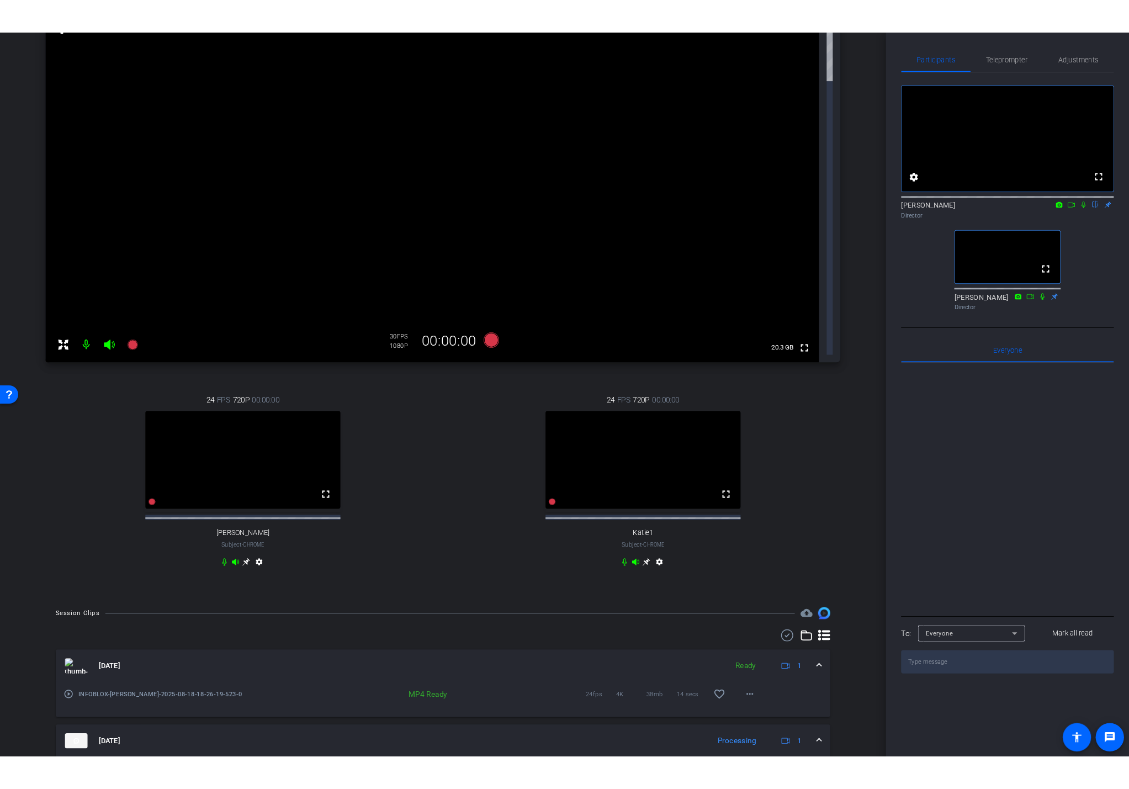
scroll to position [0, 0]
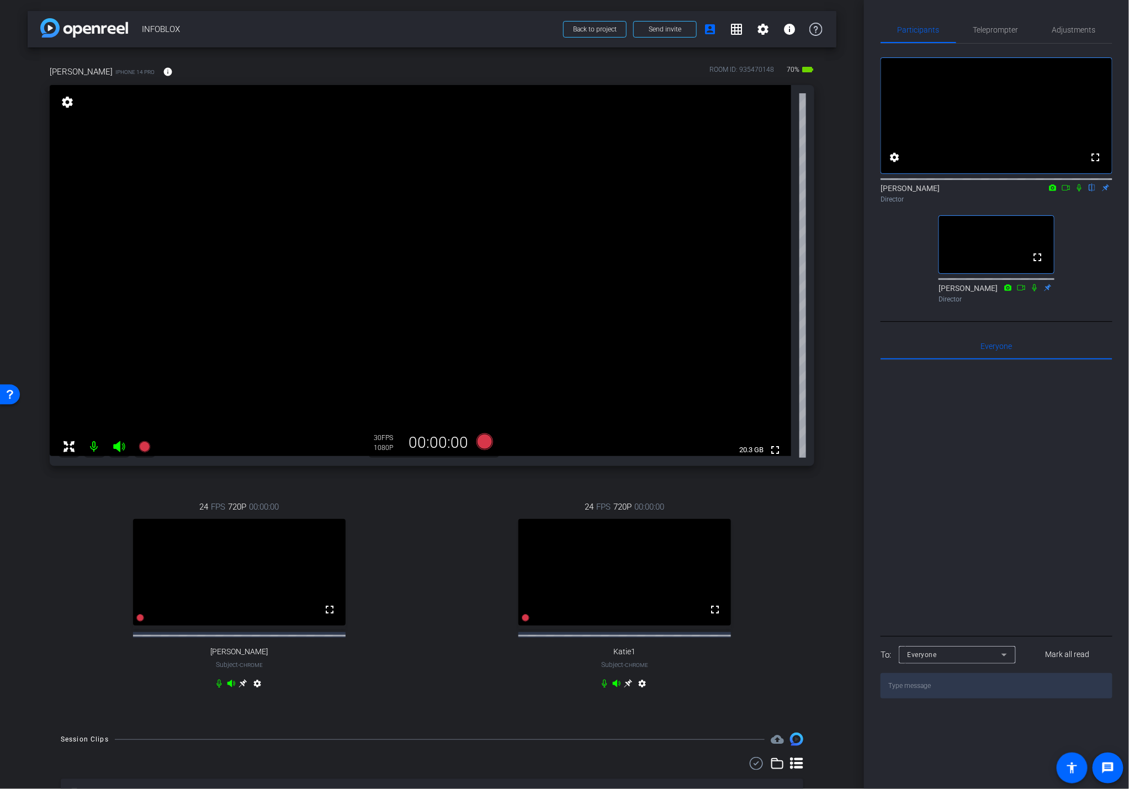
click at [1006, 9] on div "Participants Teleprompter Adjustments fullscreen settings Kyle Kegley flip Dire…" at bounding box center [996, 394] width 265 height 789
click at [1005, 29] on span "Teleprompter" at bounding box center [995, 30] width 45 height 8
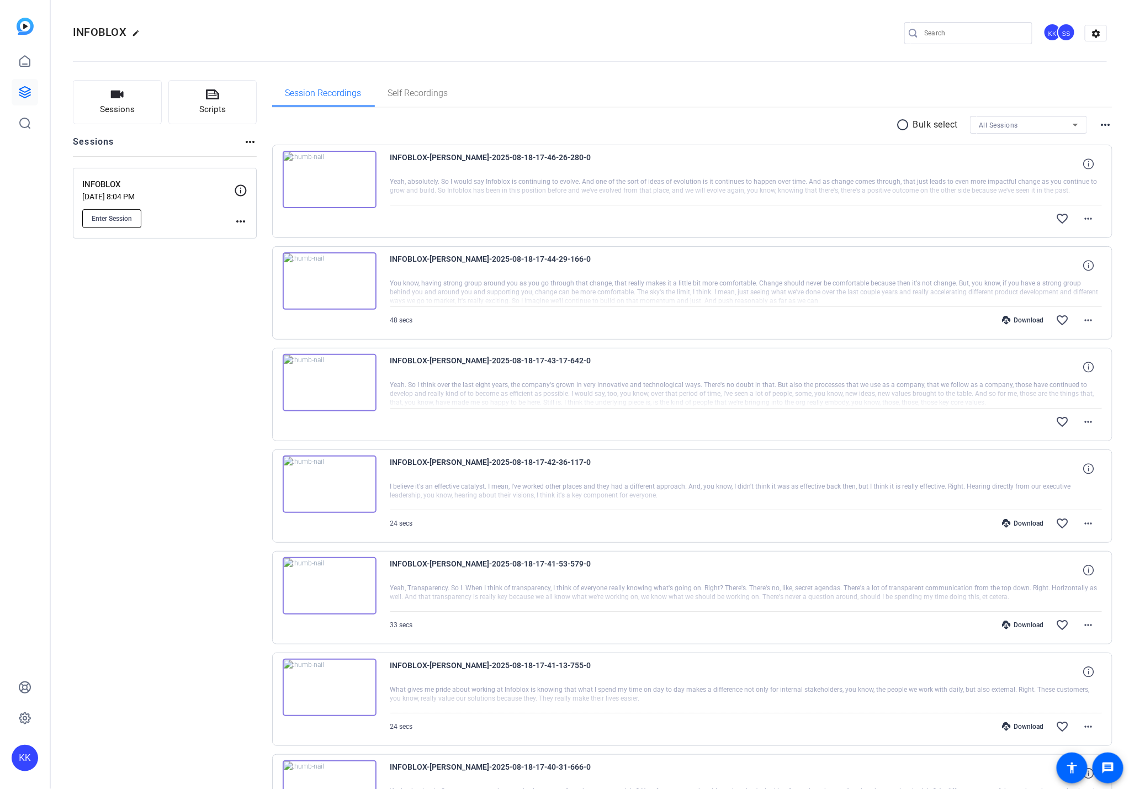
click at [123, 218] on span "Enter Session" at bounding box center [112, 218] width 40 height 9
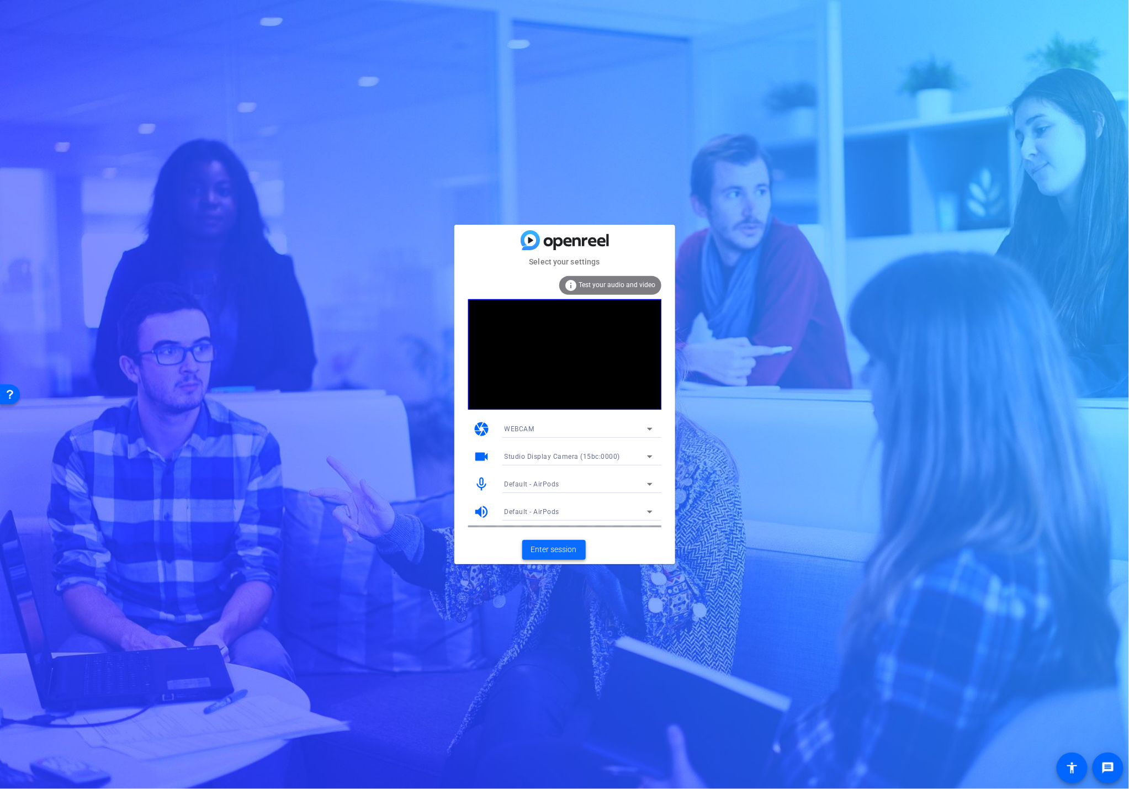
click at [557, 548] on span "Enter session" at bounding box center [554, 550] width 46 height 12
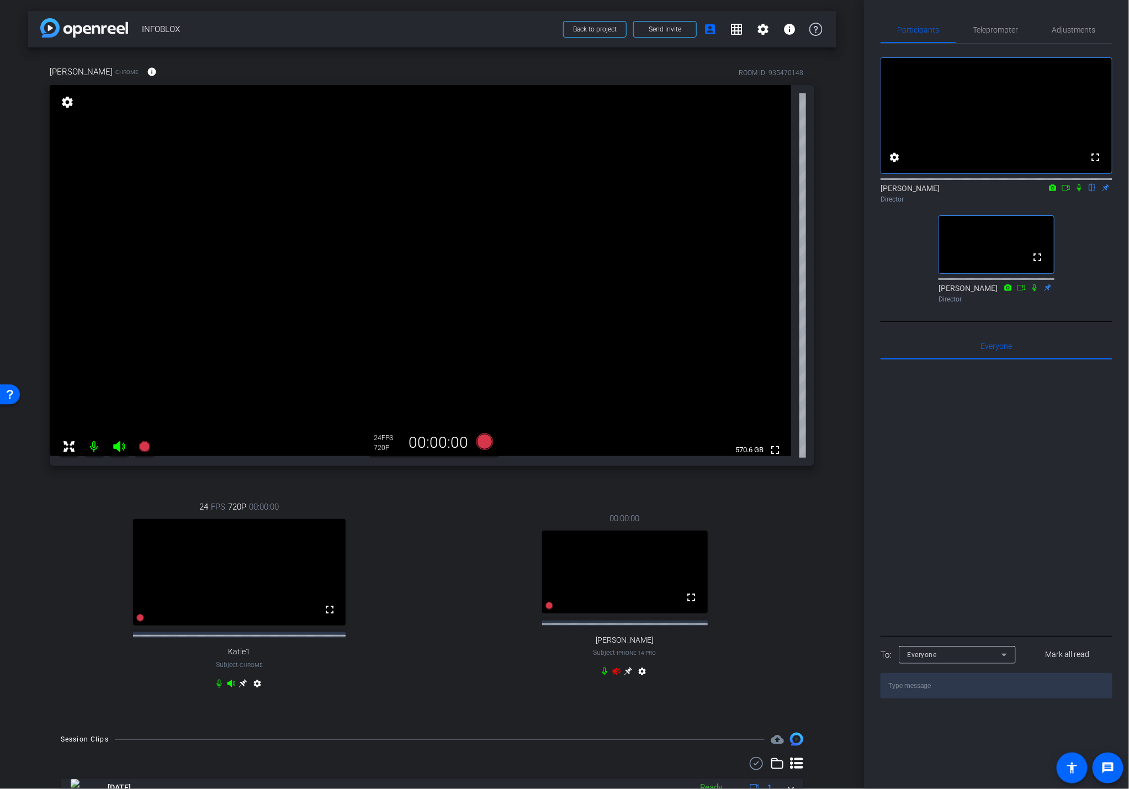
click at [617, 675] on icon at bounding box center [617, 671] width 8 height 7
click at [617, 676] on icon at bounding box center [616, 671] width 9 height 9
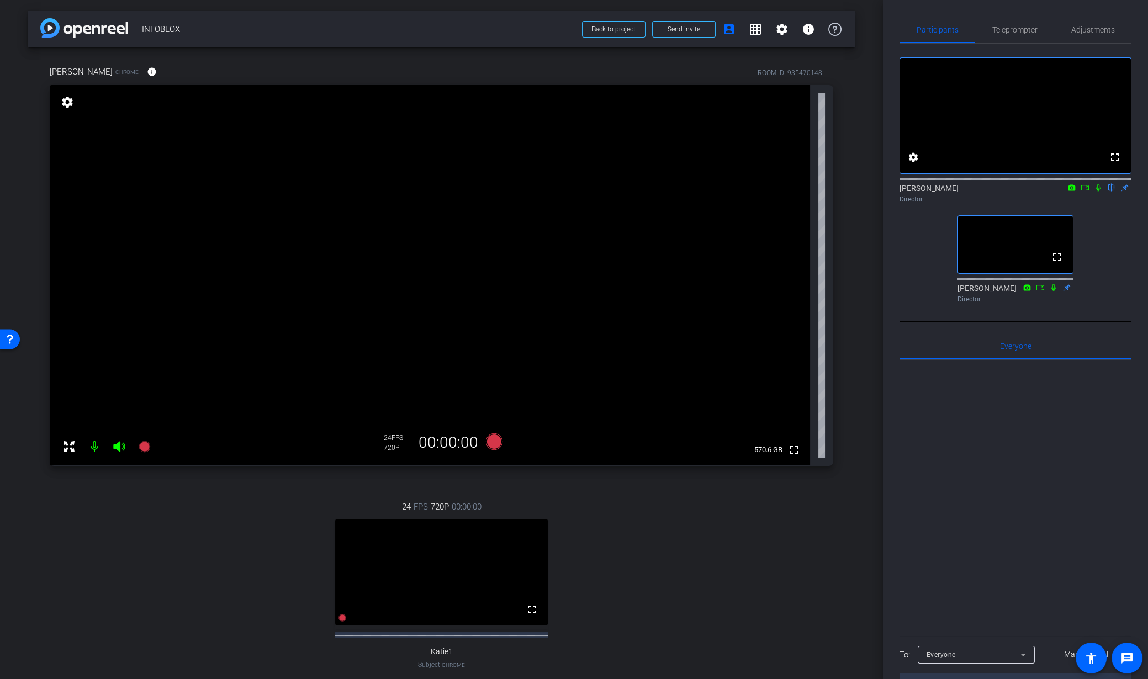
scroll to position [39, 0]
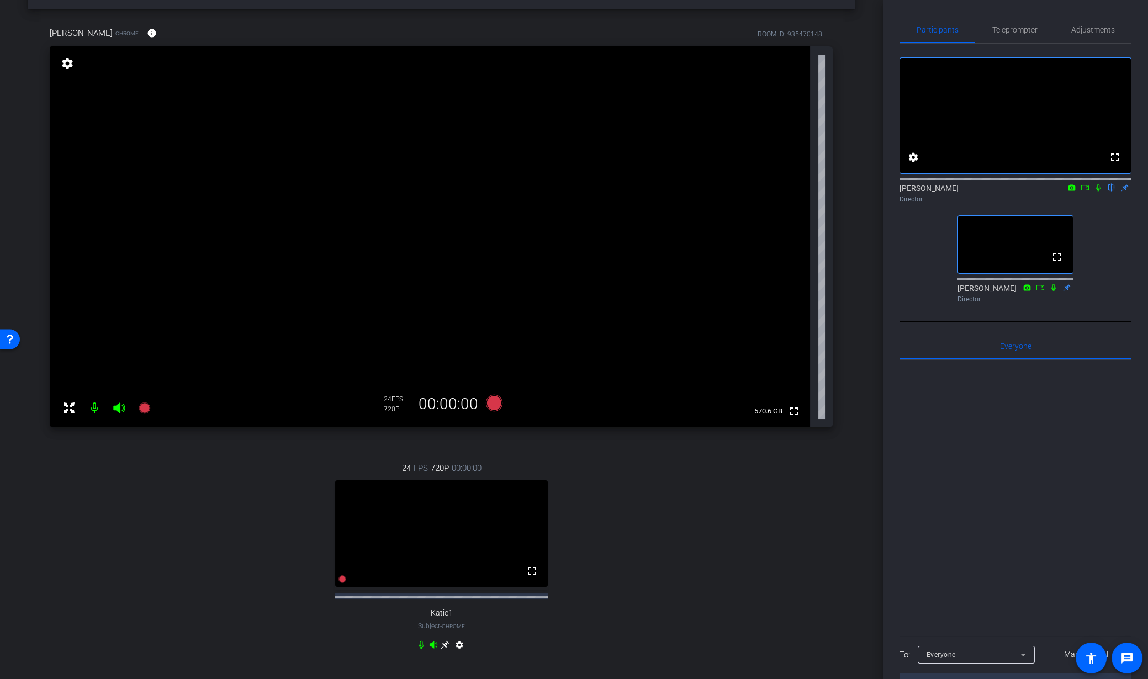
click at [205, 595] on div "24 FPS 720P 00:00:00 fullscreen Katie1 Subject - Chrome settings" at bounding box center [442, 558] width 784 height 228
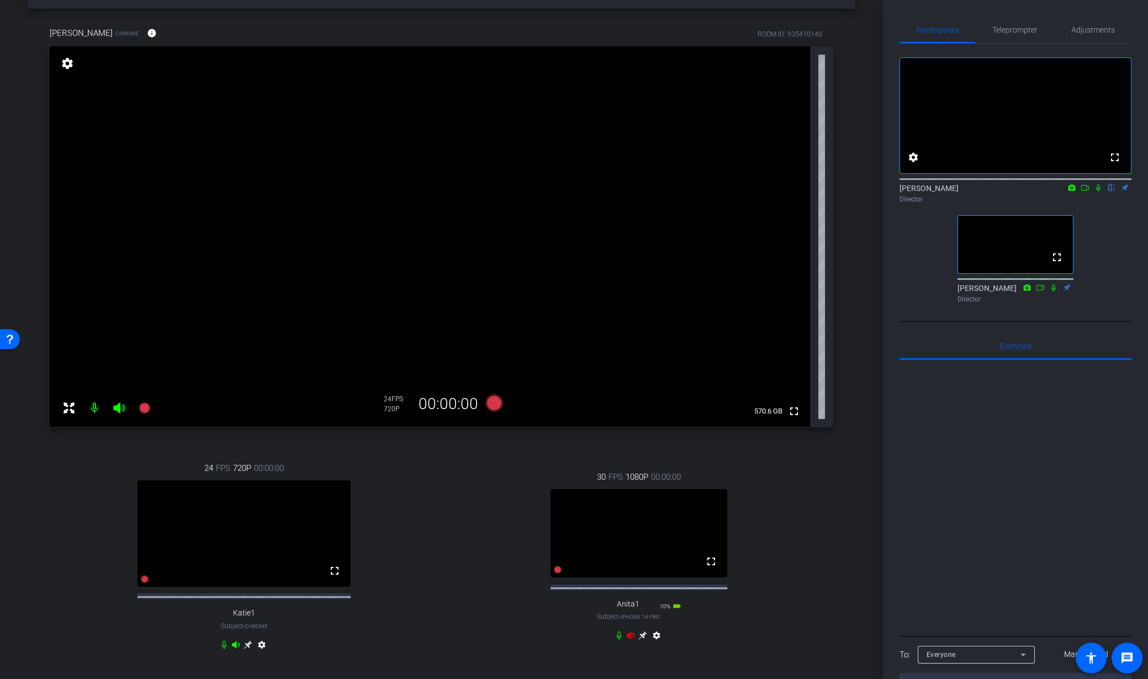
click at [630, 639] on icon at bounding box center [631, 635] width 8 height 7
click at [644, 644] on div "settings" at bounding box center [639, 637] width 49 height 13
click at [252, 645] on icon at bounding box center [248, 645] width 8 height 8
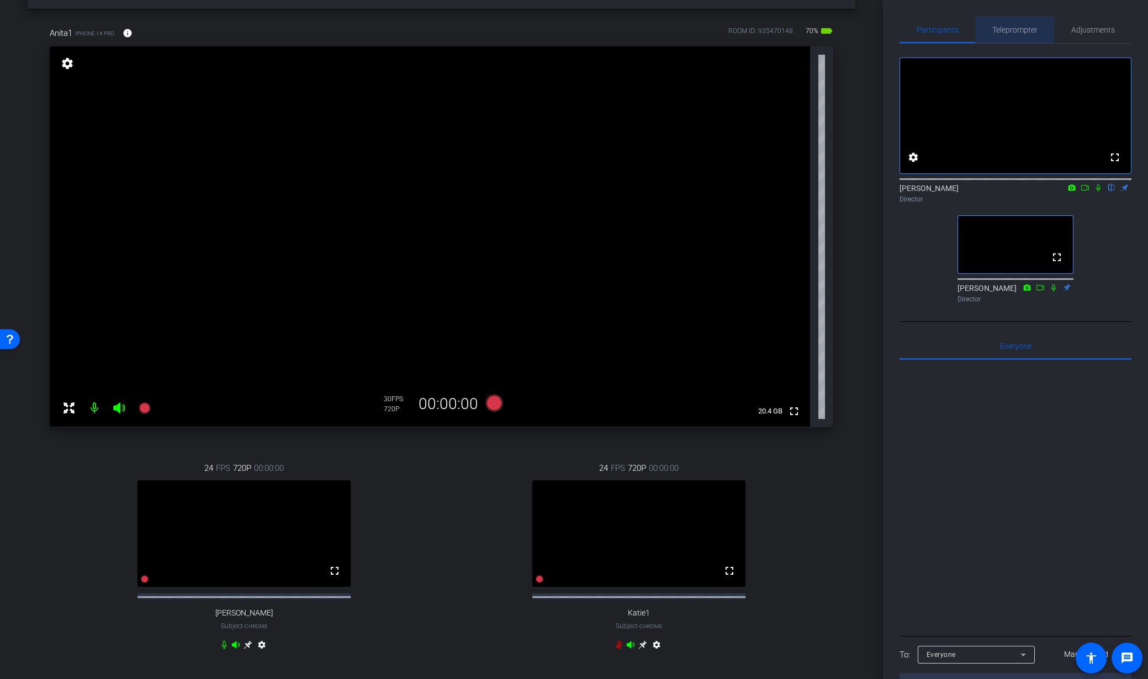
click at [1005, 30] on span "Teleprompter" at bounding box center [1014, 30] width 45 height 8
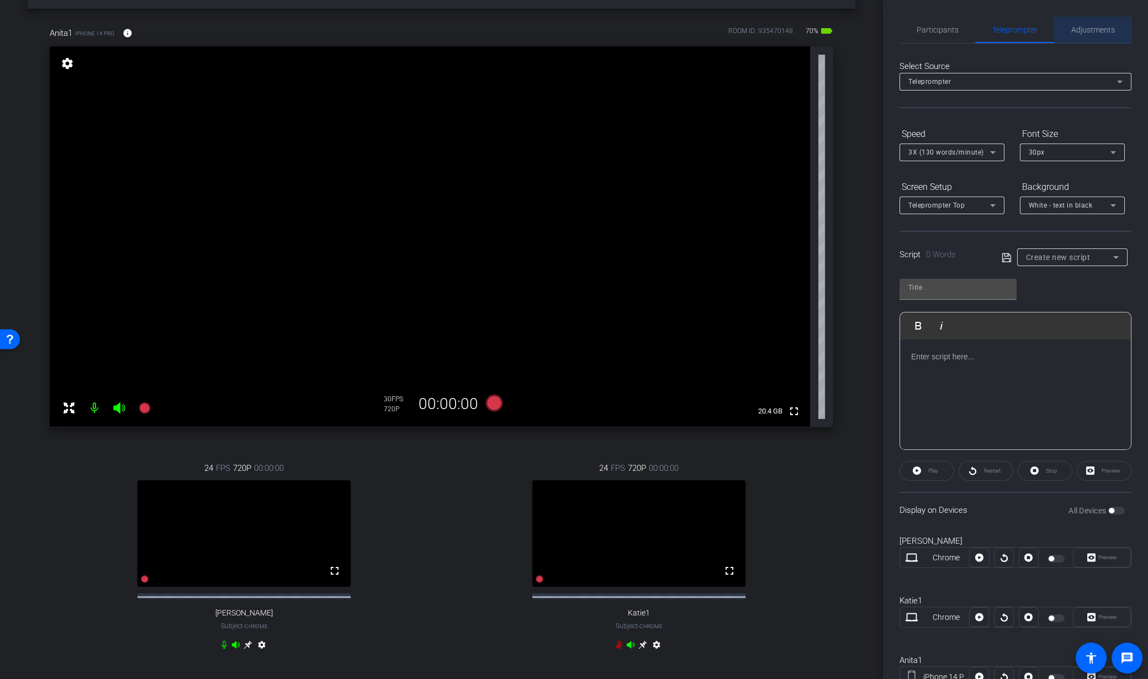
click at [1085, 36] on span "Adjustments" at bounding box center [1093, 30] width 44 height 27
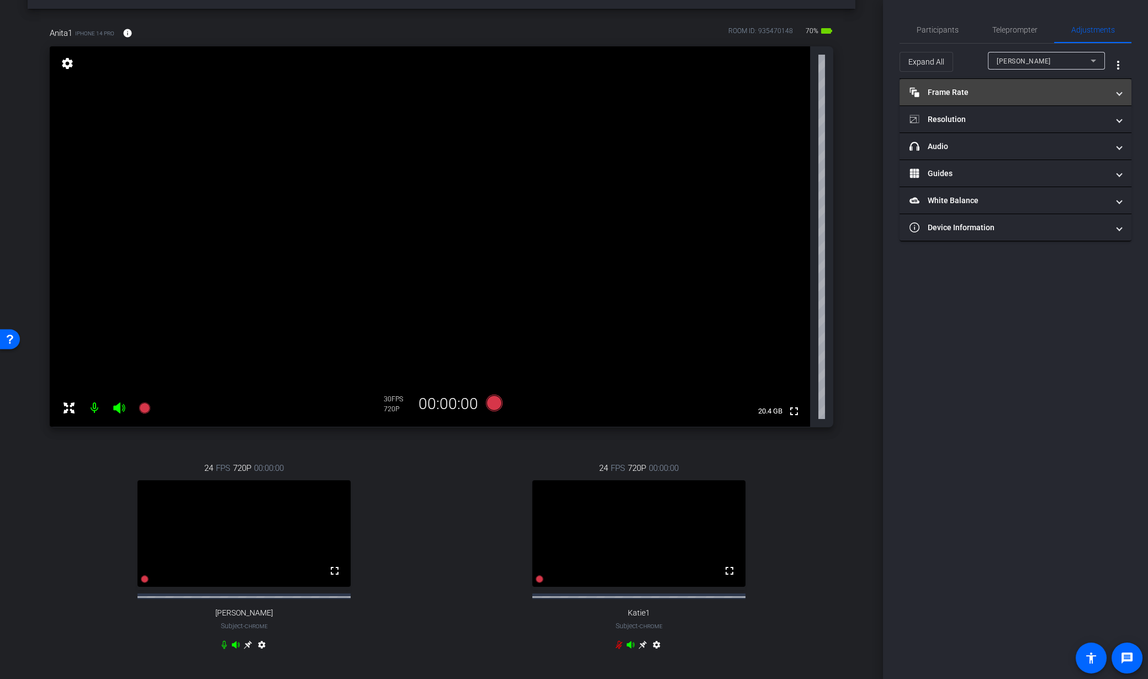
click at [998, 99] on mat-expansion-panel-header "Frame Rate Frame Rate" at bounding box center [1015, 92] width 232 height 27
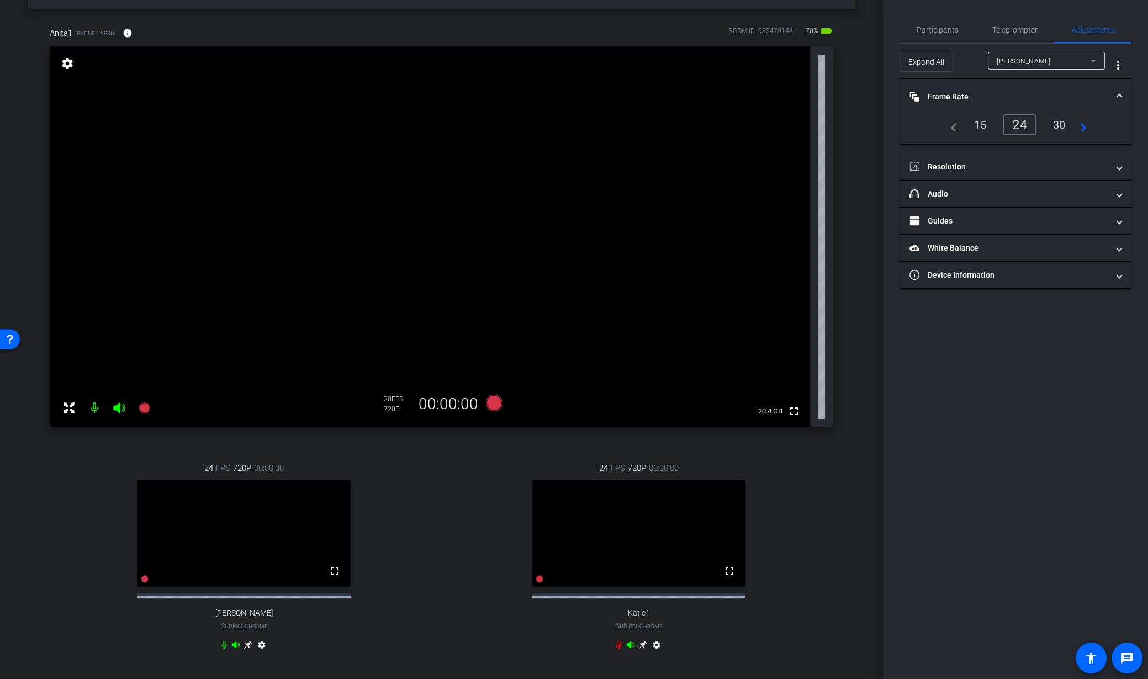
click at [1024, 60] on div "[PERSON_NAME]" at bounding box center [1044, 61] width 94 height 14
click at [1012, 119] on span "Anita1" at bounding box center [1007, 118] width 21 height 13
click at [996, 123] on div "navigate_before 24 25 30 navigate_next" at bounding box center [1015, 124] width 143 height 21
click at [983, 126] on div "24" at bounding box center [980, 124] width 29 height 19
click at [961, 167] on mat-panel-title "Resolution" at bounding box center [1008, 167] width 199 height 12
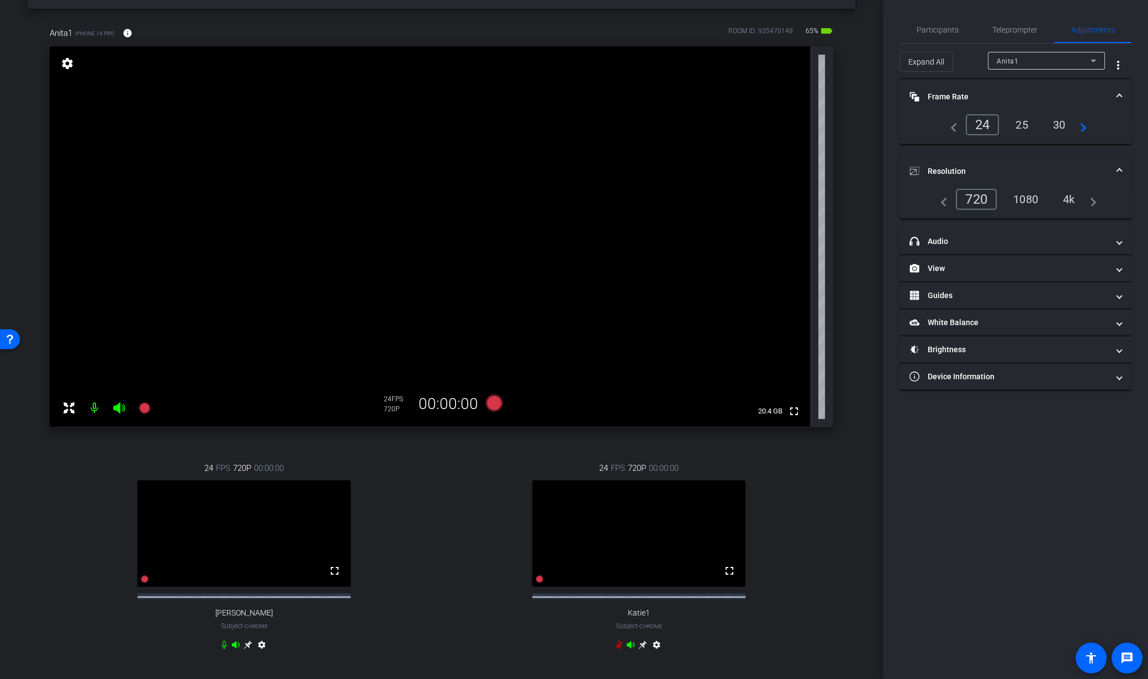
click at [1074, 198] on div "4k" at bounding box center [1069, 199] width 29 height 19
click at [962, 240] on mat-panel-title "headphone icon Audio" at bounding box center [1008, 242] width 199 height 12
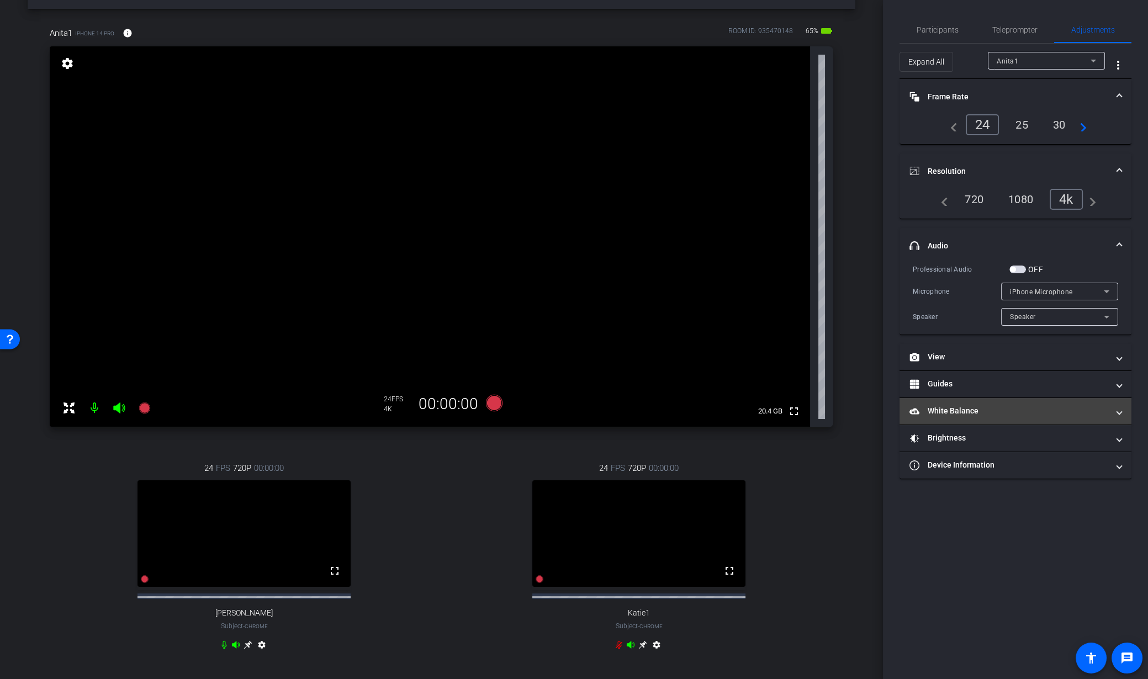
click at [973, 409] on mat-panel-title "White Balance White Balance" at bounding box center [1008, 411] width 199 height 12
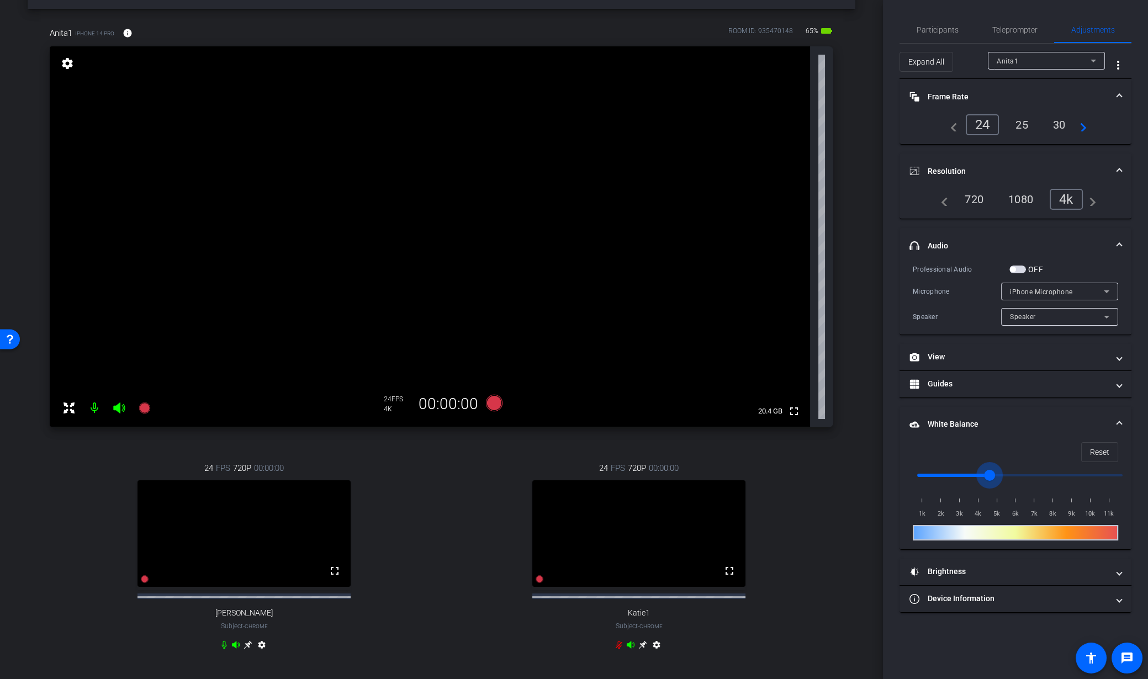
drag, startPoint x: 945, startPoint y: 477, endPoint x: 993, endPoint y: 469, distance: 48.7
click at [993, 469] on input "range" at bounding box center [1020, 475] width 229 height 24
drag, startPoint x: 993, startPoint y: 472, endPoint x: 780, endPoint y: 474, distance: 212.6
click at [906, 474] on input "range" at bounding box center [1020, 475] width 229 height 24
drag, startPoint x: 927, startPoint y: 470, endPoint x: 946, endPoint y: 472, distance: 19.4
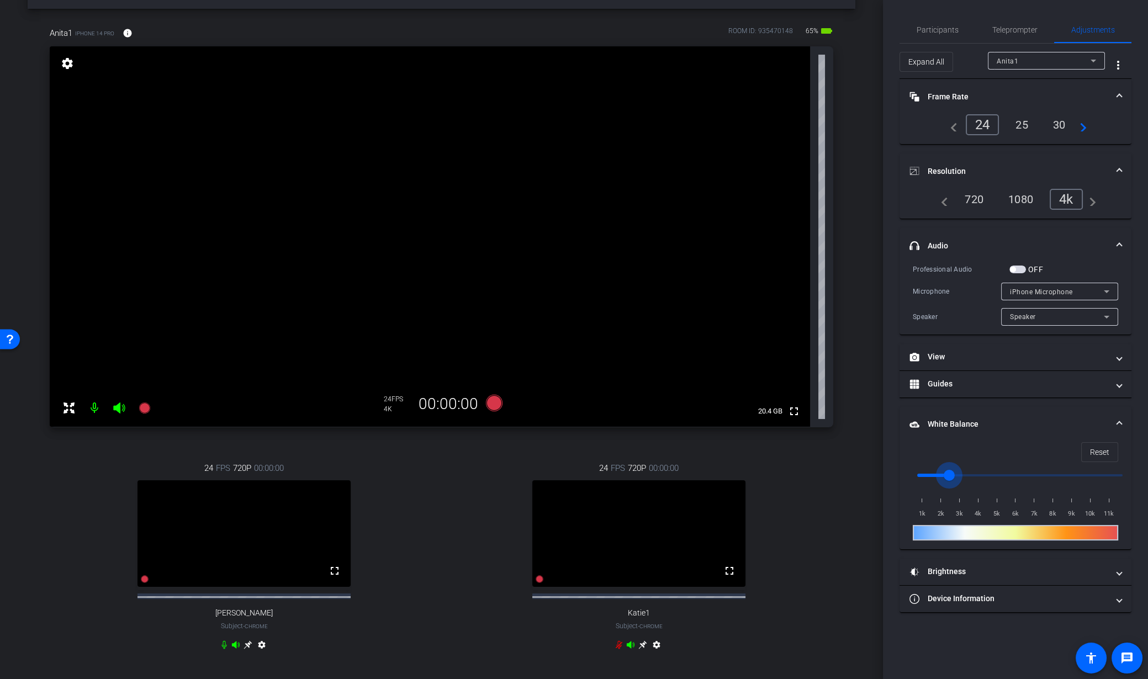
click at [946, 472] on input "range" at bounding box center [1020, 475] width 229 height 24
click at [943, 473] on input "range" at bounding box center [1020, 475] width 229 height 24
click at [1093, 452] on span "Reset" at bounding box center [1099, 452] width 19 height 21
type input "1000"
click at [987, 382] on mat-panel-title "Guides" at bounding box center [1008, 384] width 199 height 12
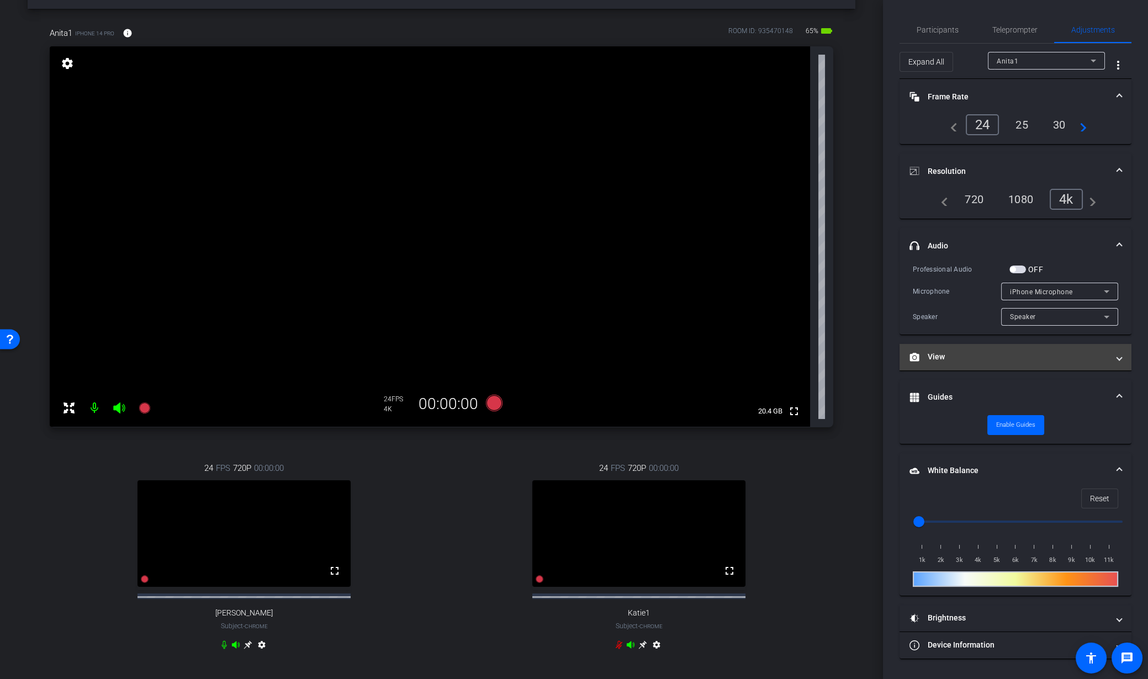
click at [984, 353] on mat-panel-title "View" at bounding box center [1008, 357] width 199 height 12
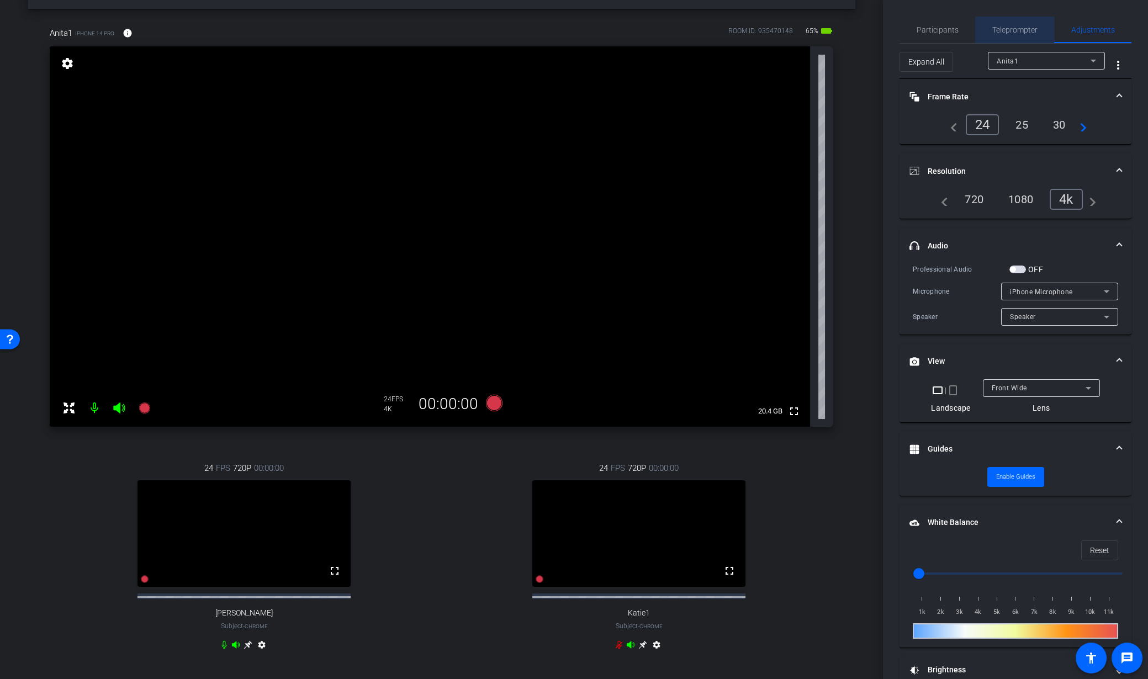
click at [1023, 31] on span "Teleprompter" at bounding box center [1014, 30] width 45 height 8
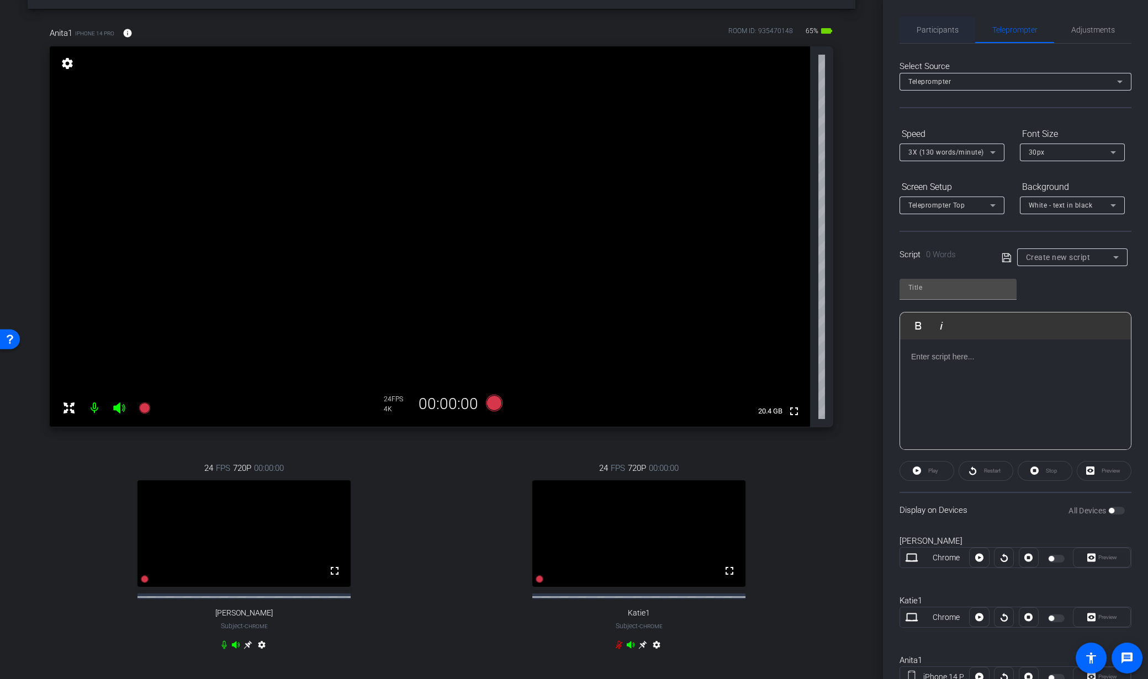
click at [933, 34] on span "Participants" at bounding box center [938, 30] width 42 height 8
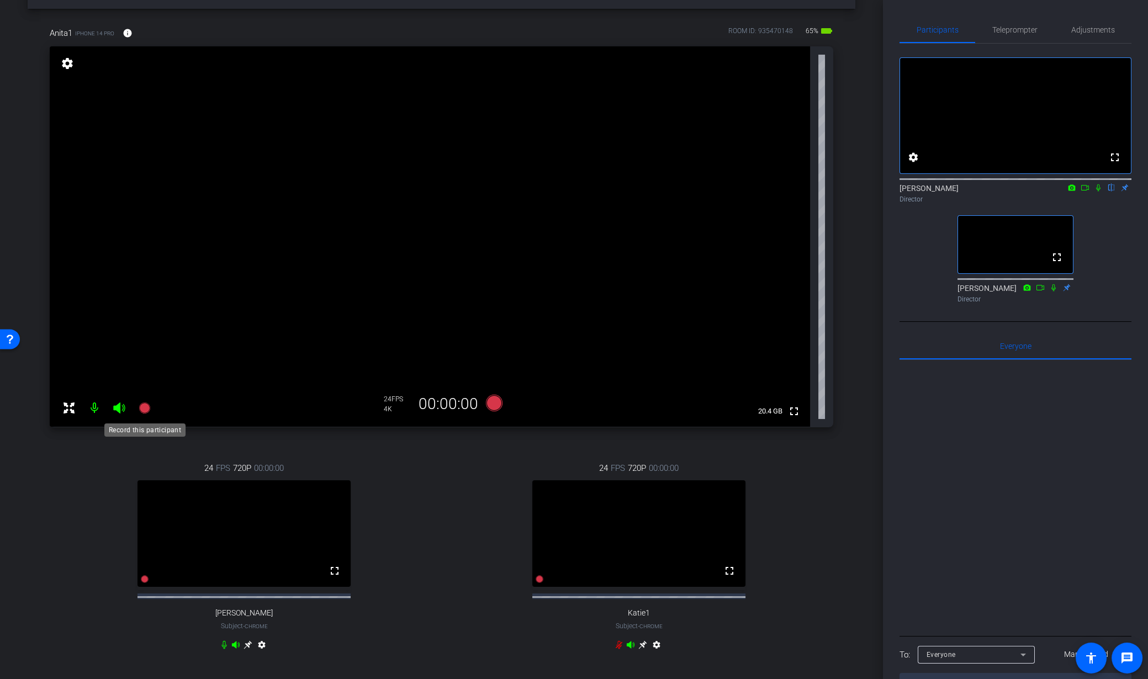
click at [148, 409] on icon at bounding box center [144, 408] width 11 height 11
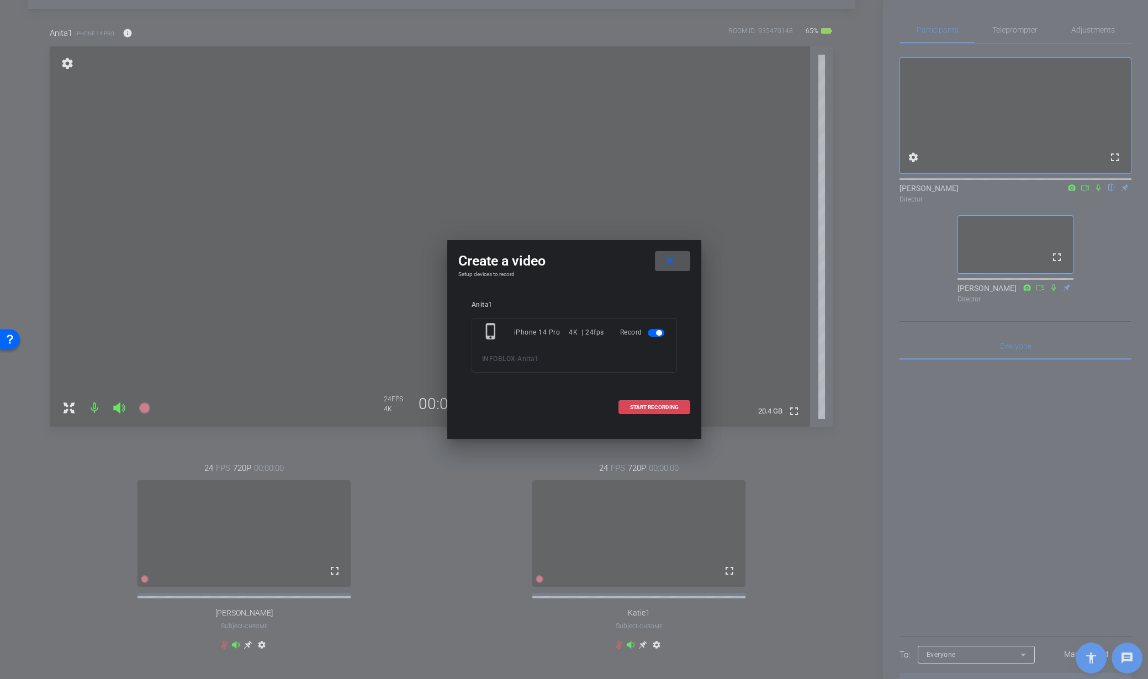
click at [652, 403] on span at bounding box center [654, 407] width 71 height 27
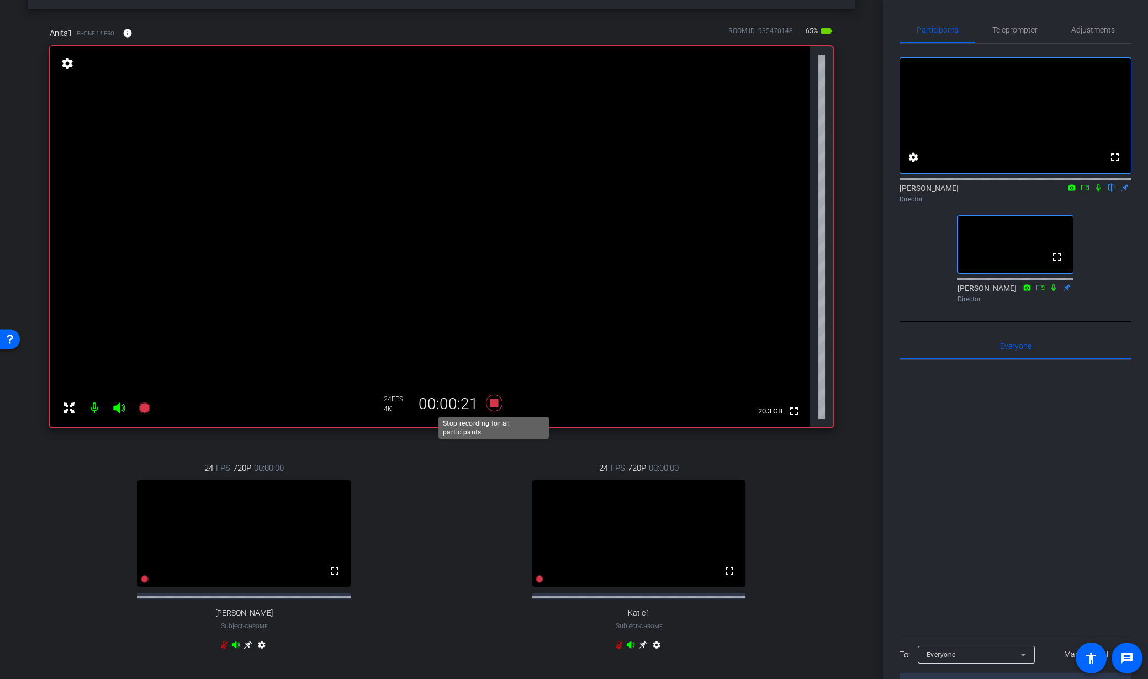
click at [488, 407] on icon at bounding box center [494, 403] width 27 height 20
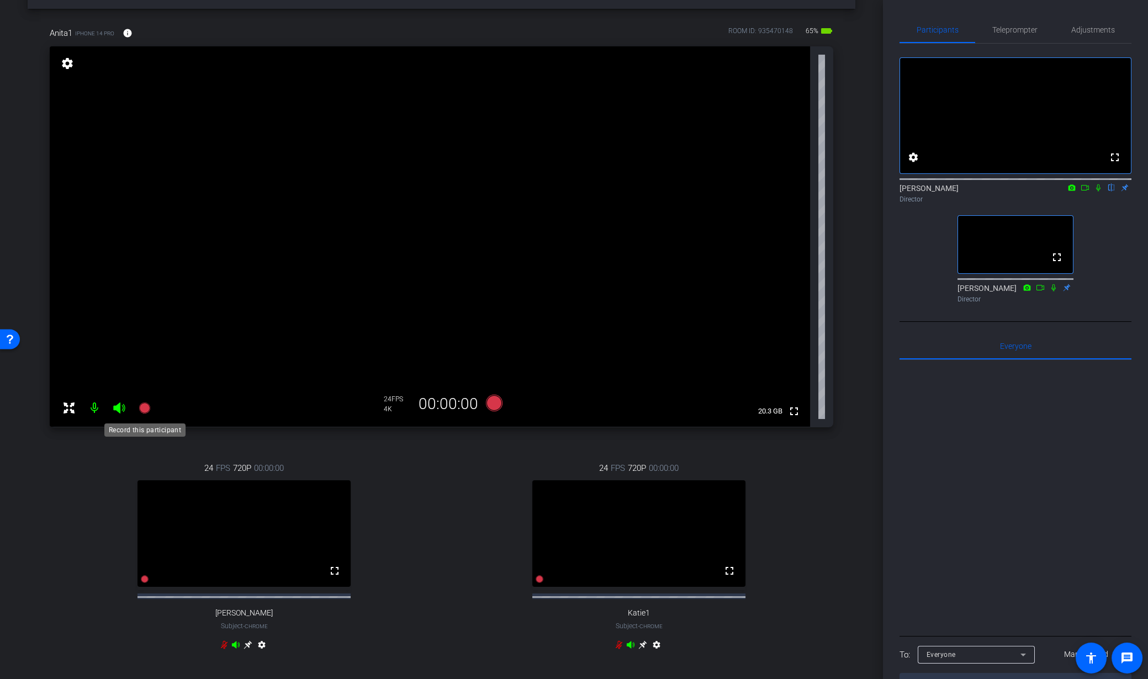
click at [146, 411] on icon at bounding box center [144, 408] width 11 height 11
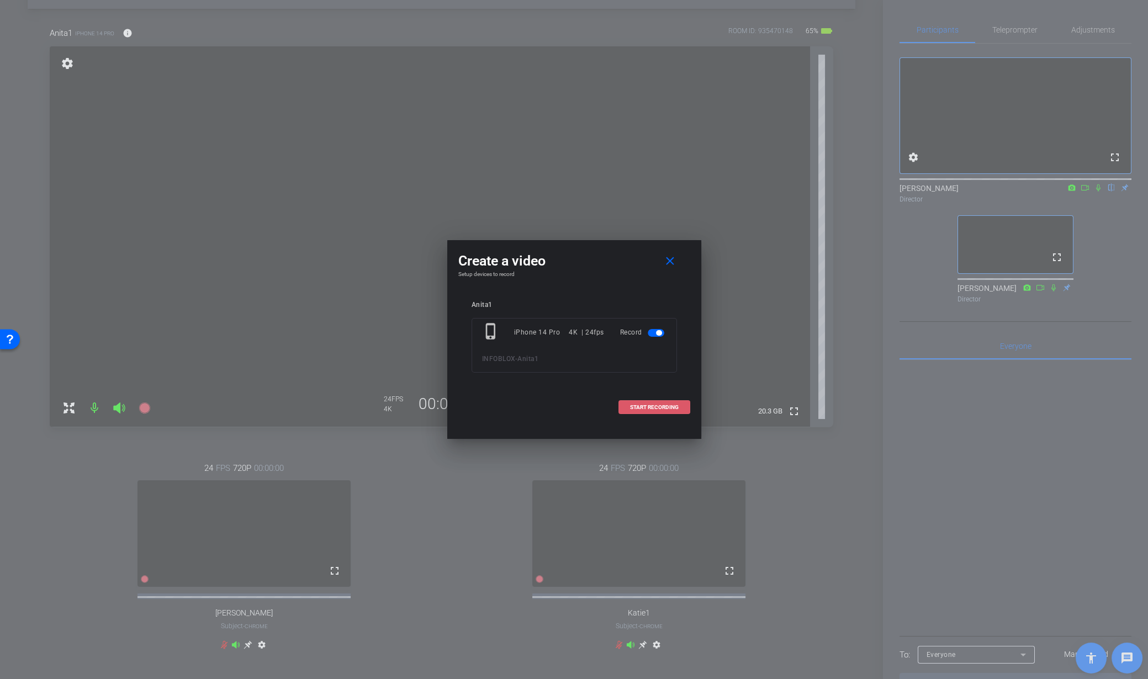
click at [649, 405] on span "START RECORDING" at bounding box center [654, 408] width 49 height 6
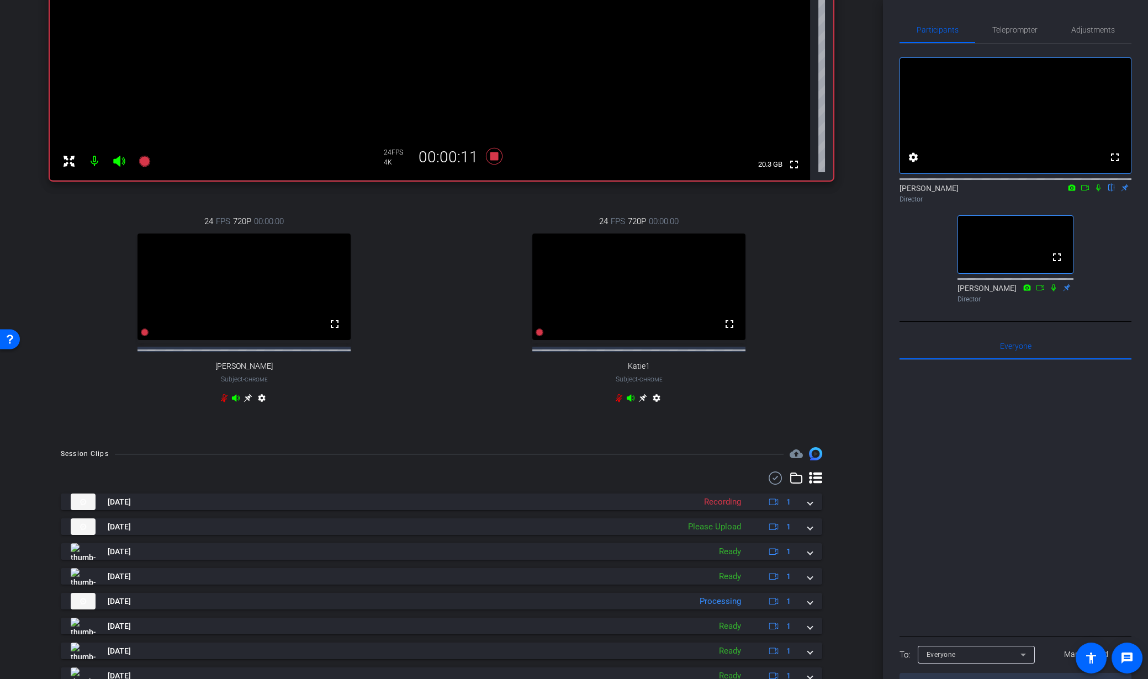
scroll to position [362, 0]
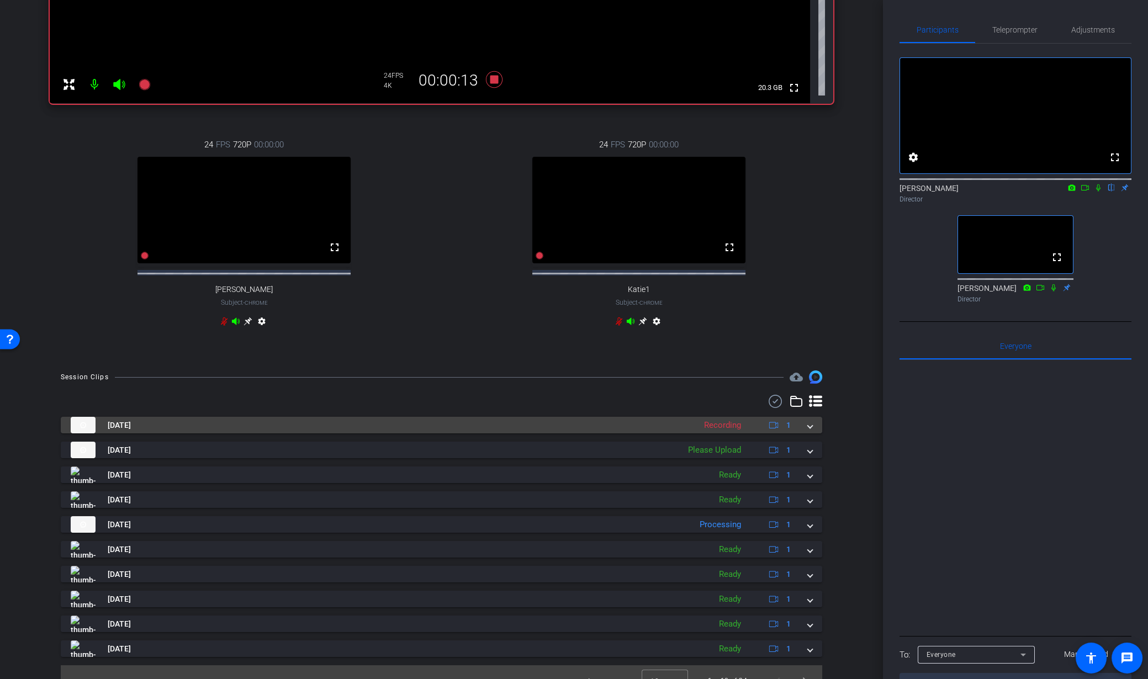
click at [807, 433] on div "[DATE] Recording 1" at bounding box center [439, 425] width 737 height 17
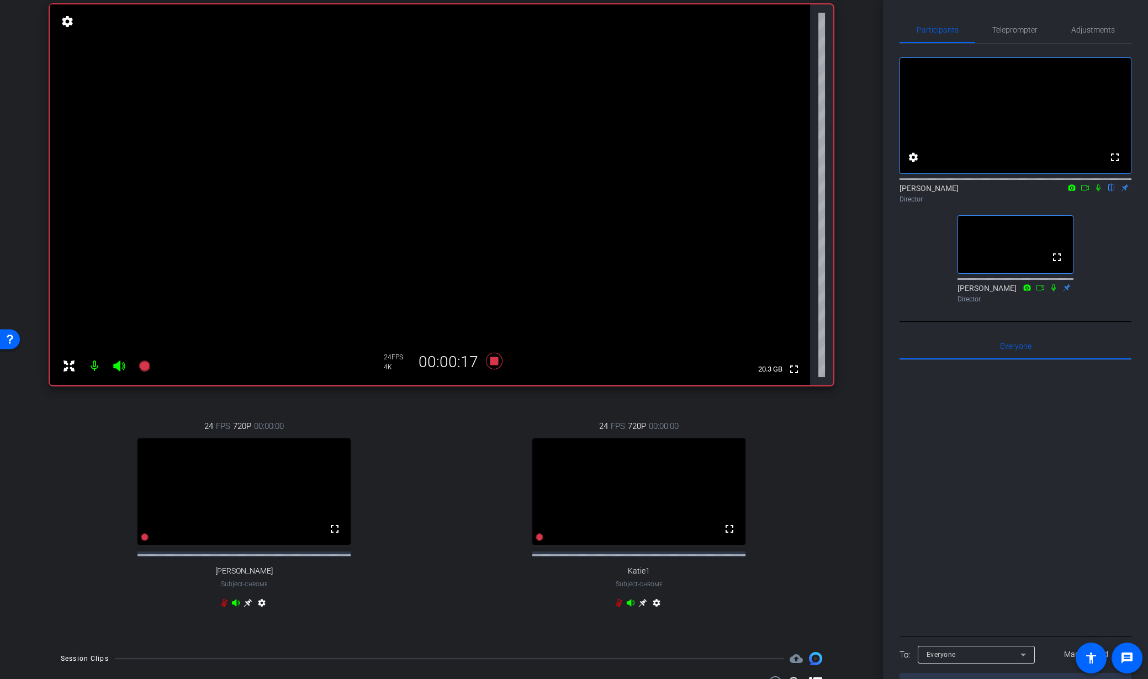
scroll to position [74, 0]
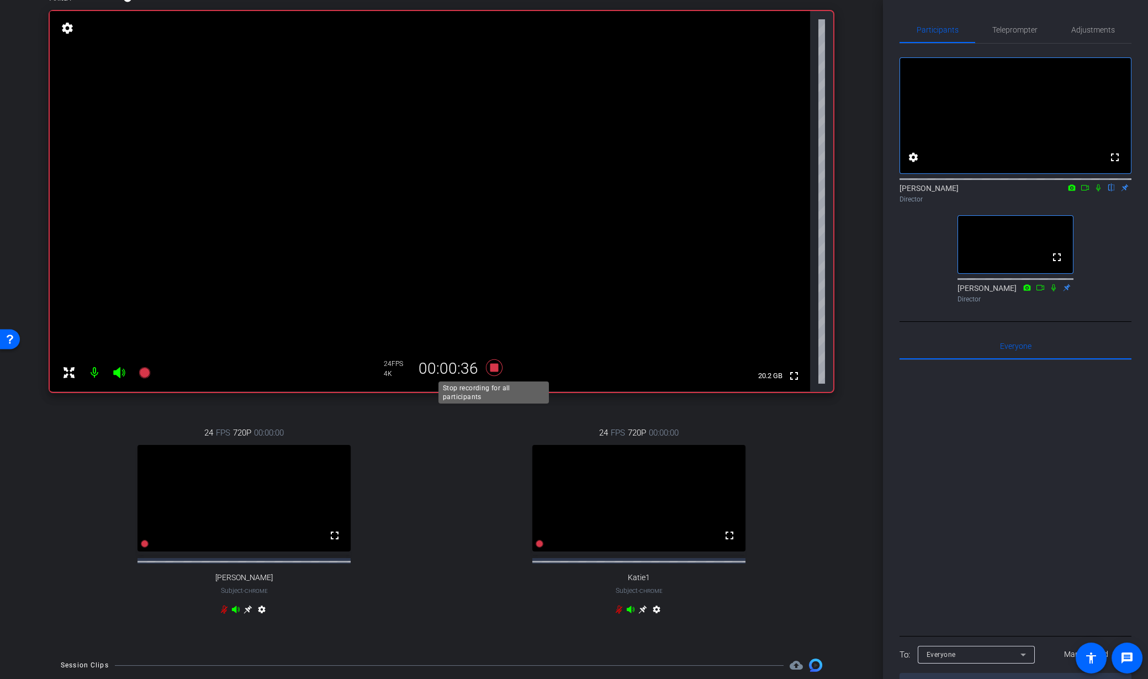
click at [493, 367] on icon at bounding box center [493, 367] width 17 height 17
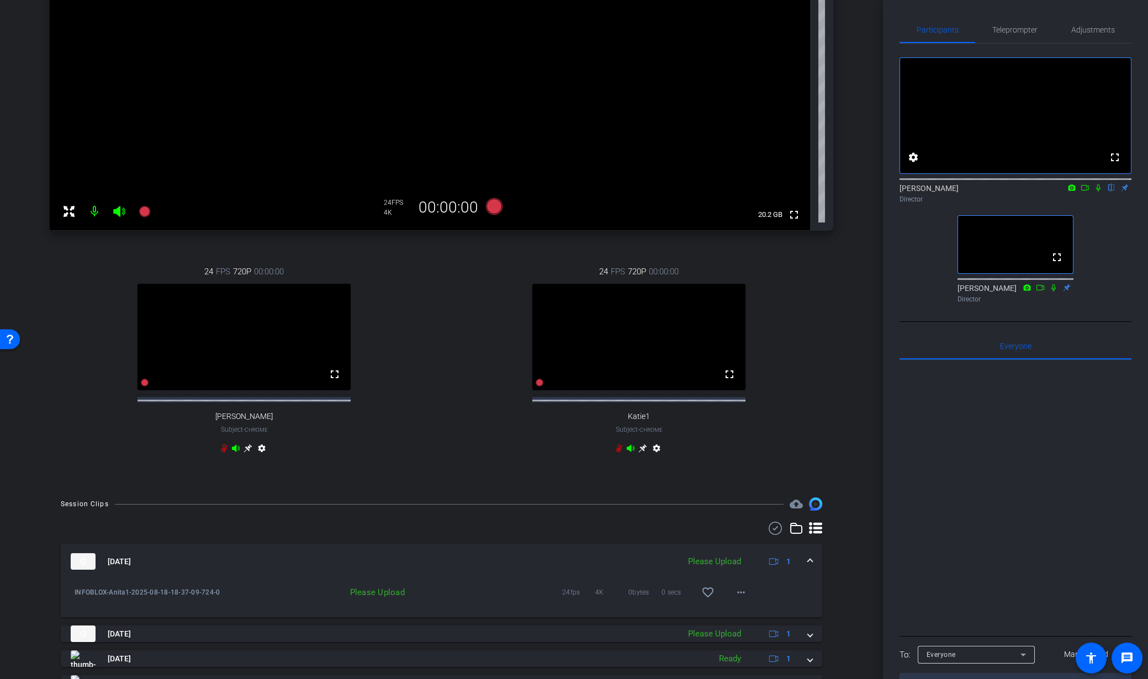
scroll to position [301, 0]
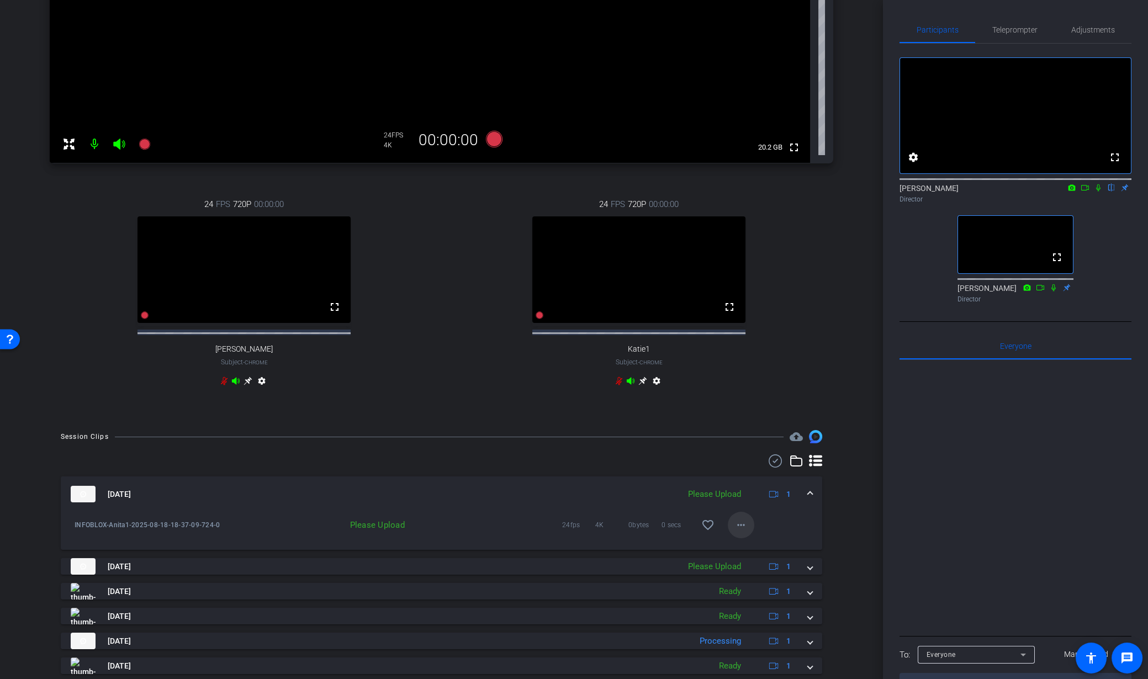
click at [745, 532] on mat-icon "more_horiz" at bounding box center [740, 524] width 13 height 13
click at [753, 553] on span "Upload" at bounding box center [759, 558] width 44 height 13
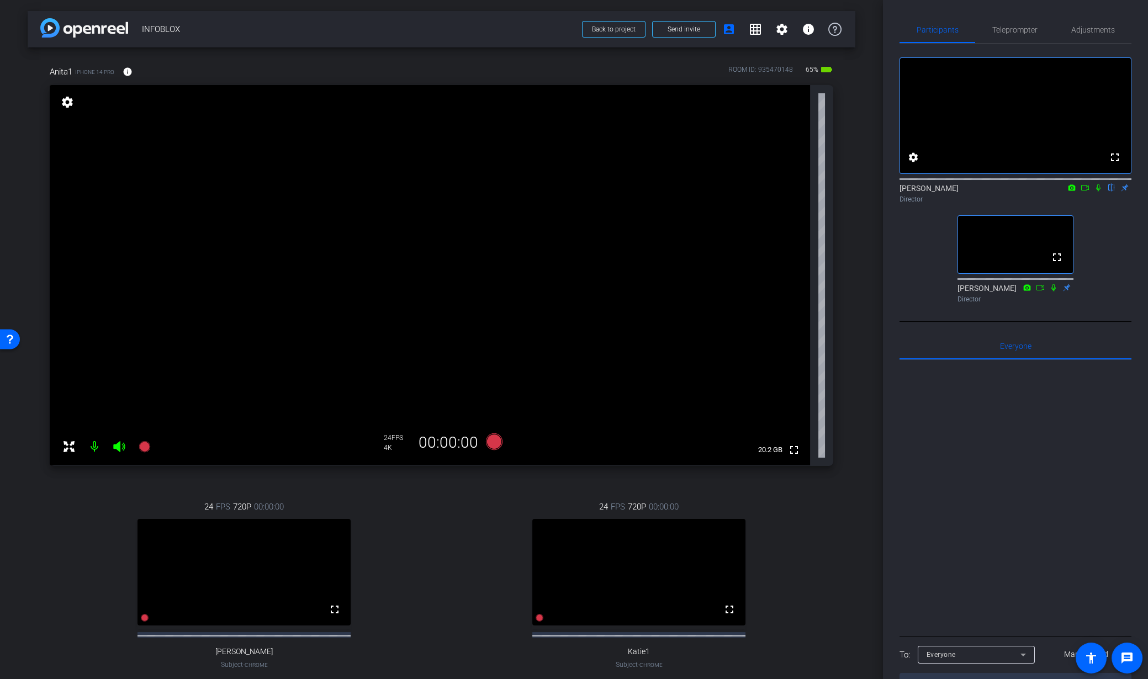
scroll to position [34, 0]
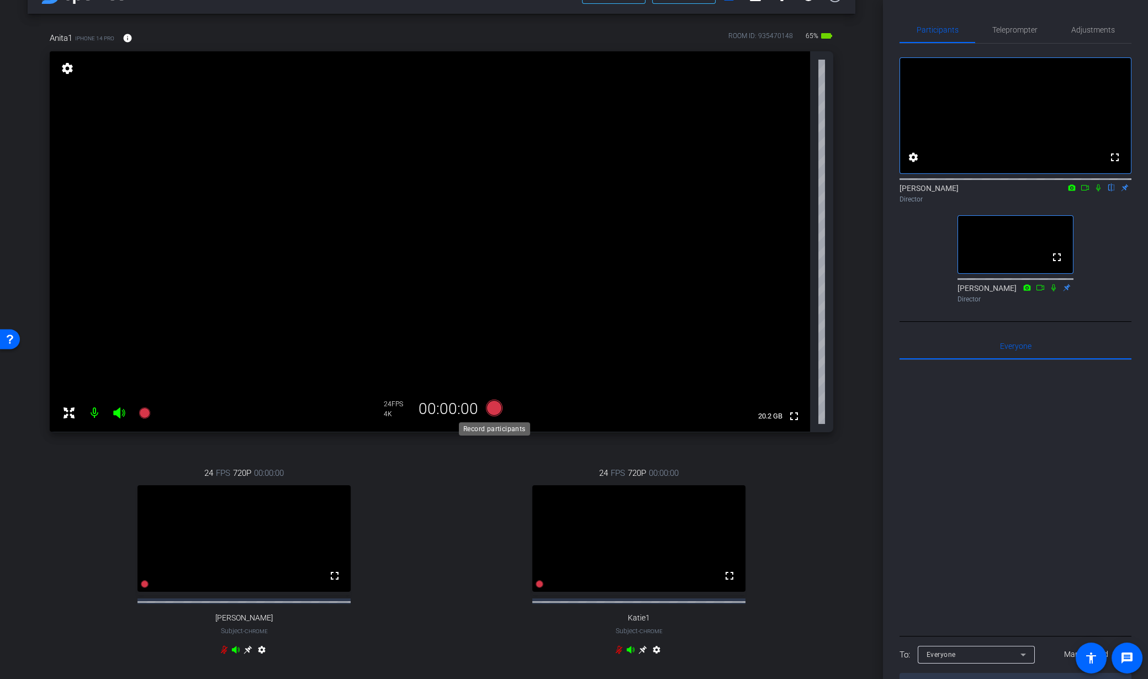
click at [493, 415] on icon at bounding box center [493, 408] width 17 height 17
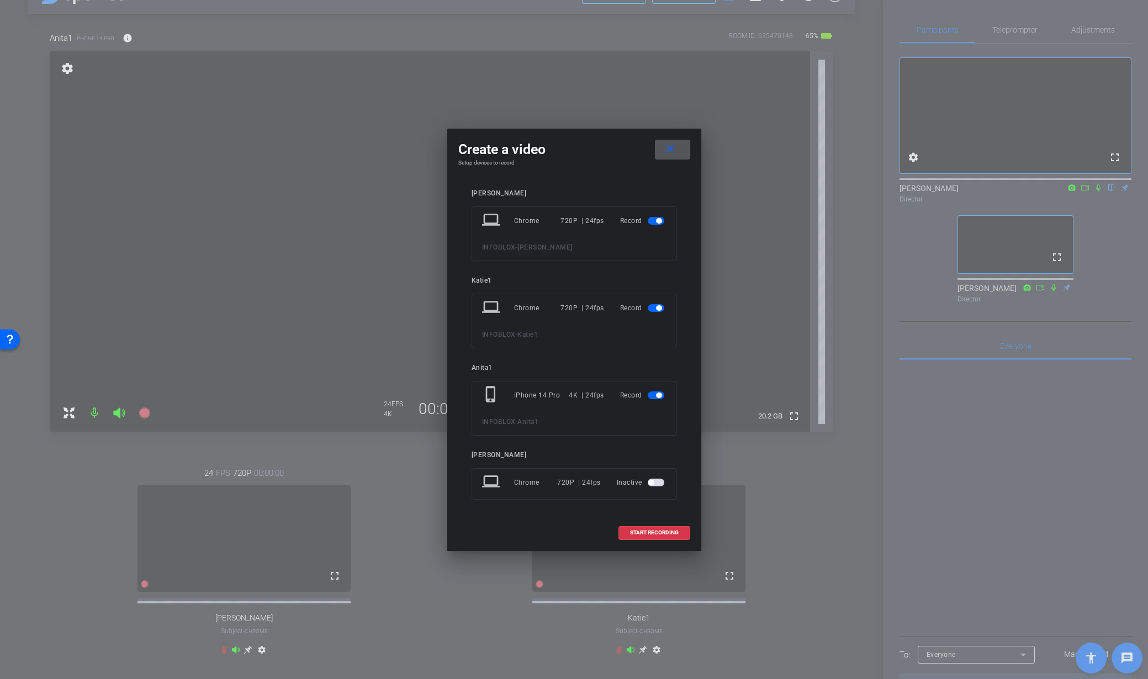
click at [668, 157] on span at bounding box center [672, 149] width 35 height 27
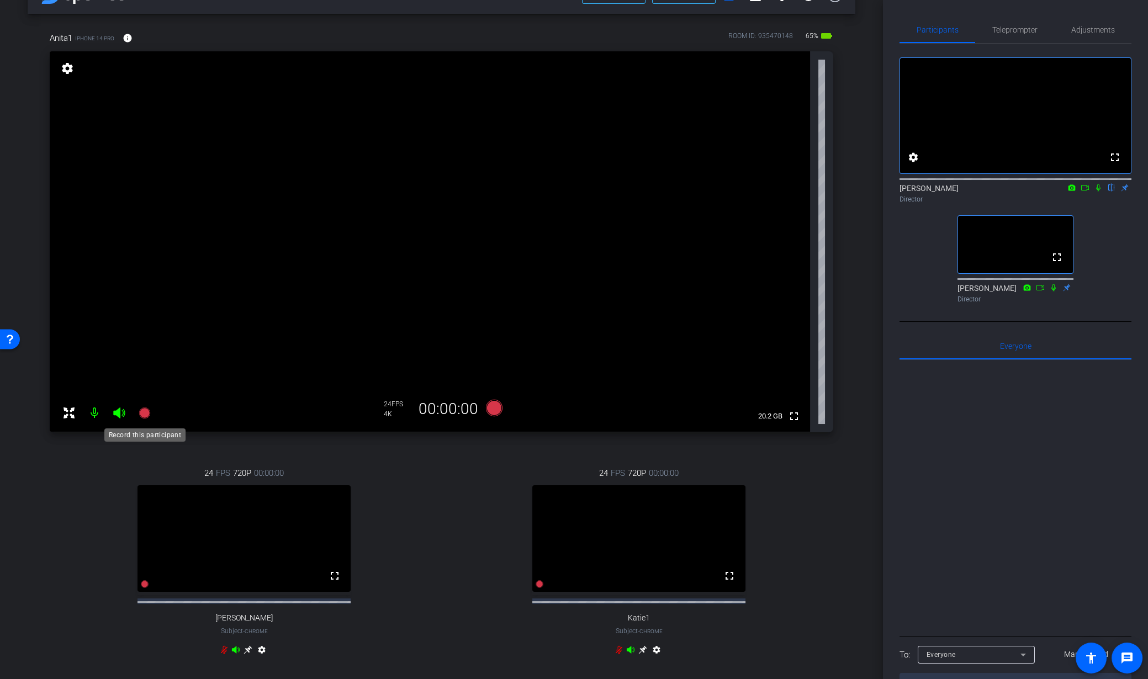
click at [138, 409] on icon at bounding box center [144, 412] width 13 height 13
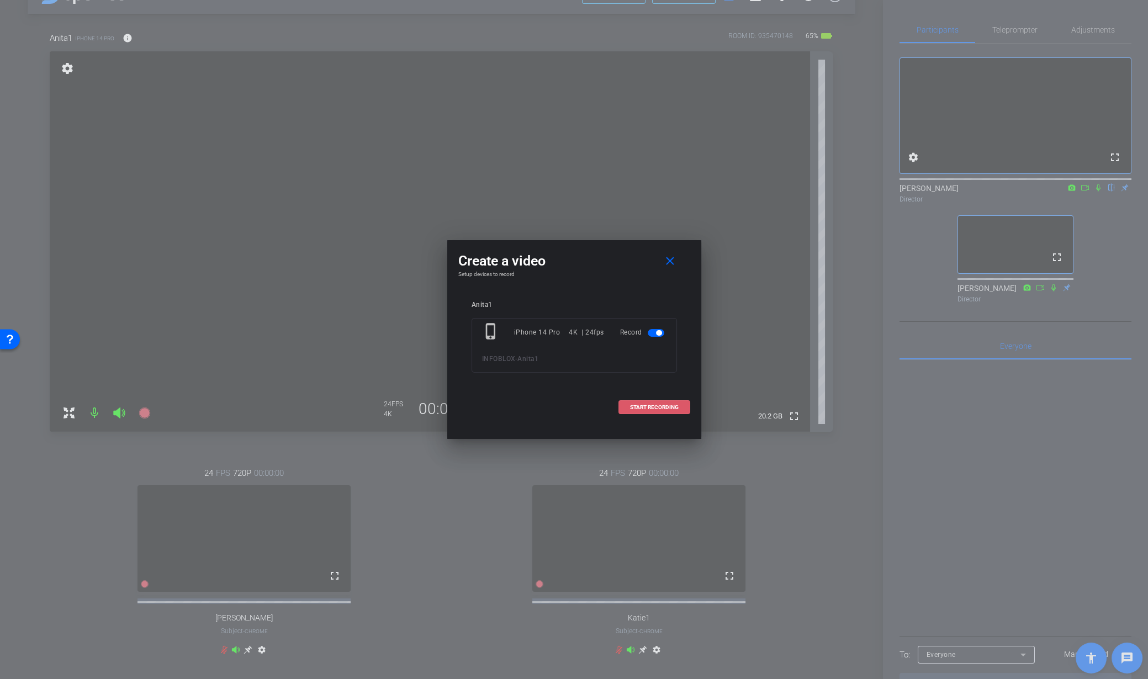
click at [641, 408] on span "START RECORDING" at bounding box center [654, 408] width 49 height 6
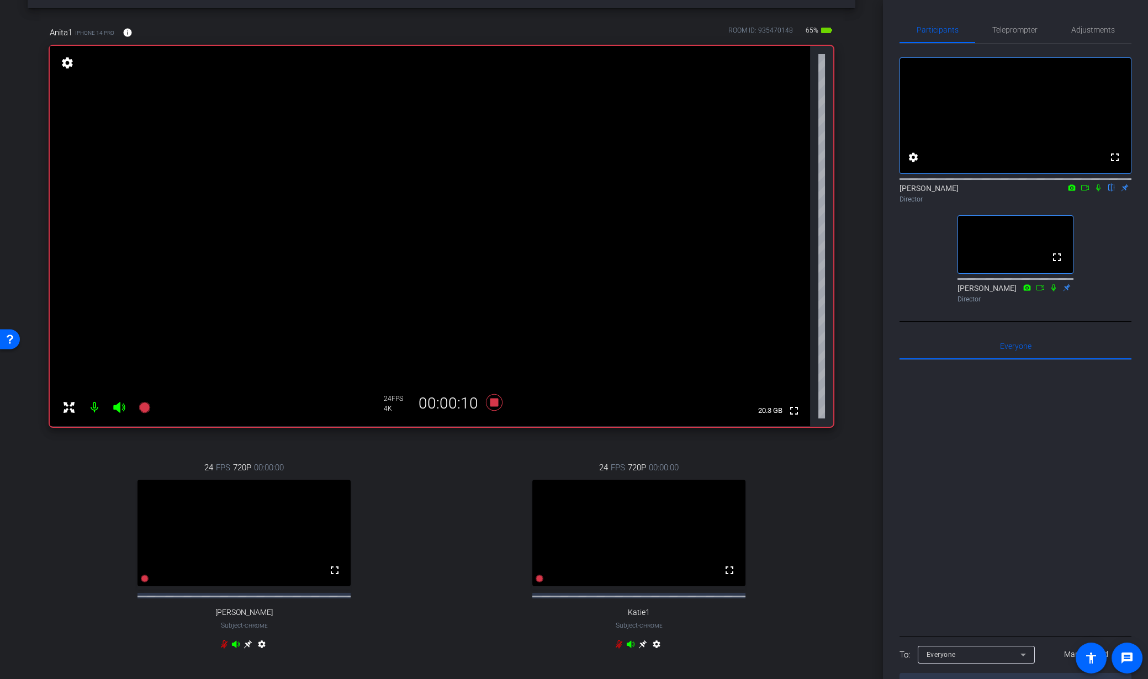
scroll to position [36, 0]
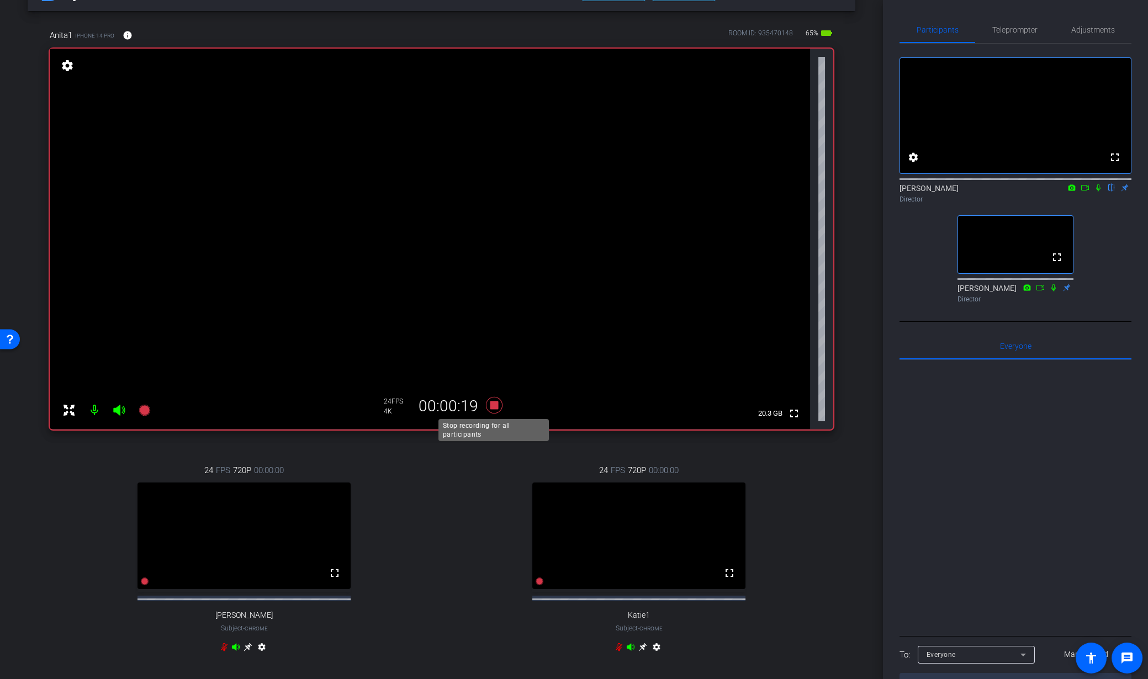
click at [492, 405] on icon at bounding box center [493, 405] width 17 height 17
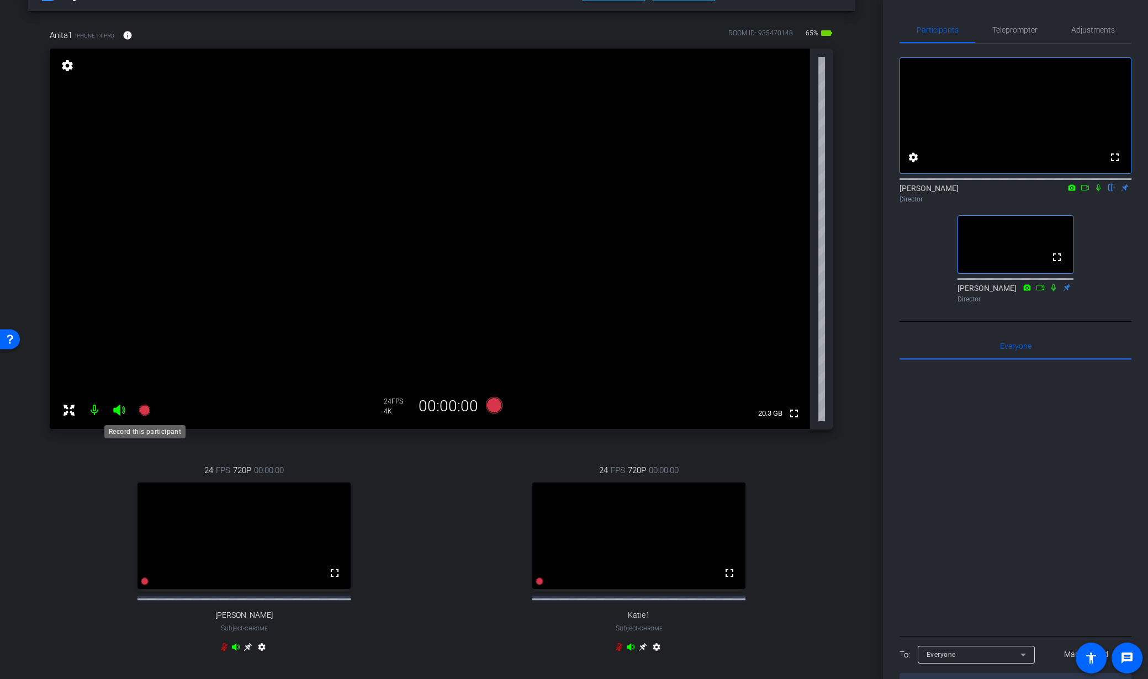
click at [137, 410] on mat-icon at bounding box center [145, 410] width 22 height 22
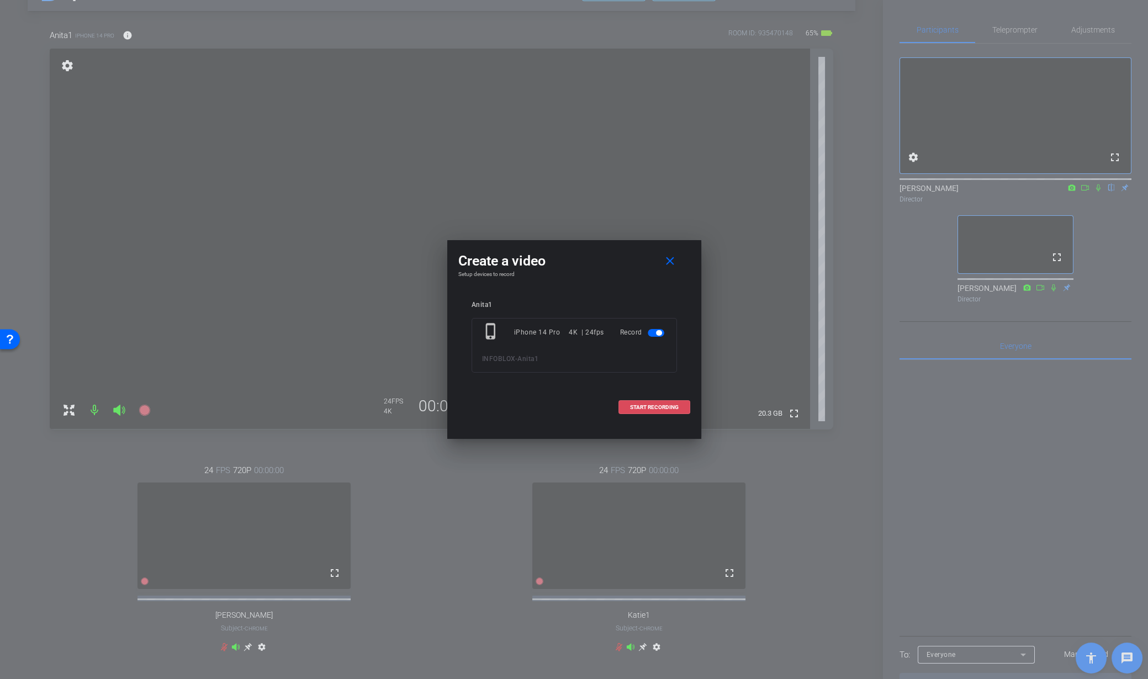
click at [636, 407] on span "START RECORDING" at bounding box center [654, 408] width 49 height 6
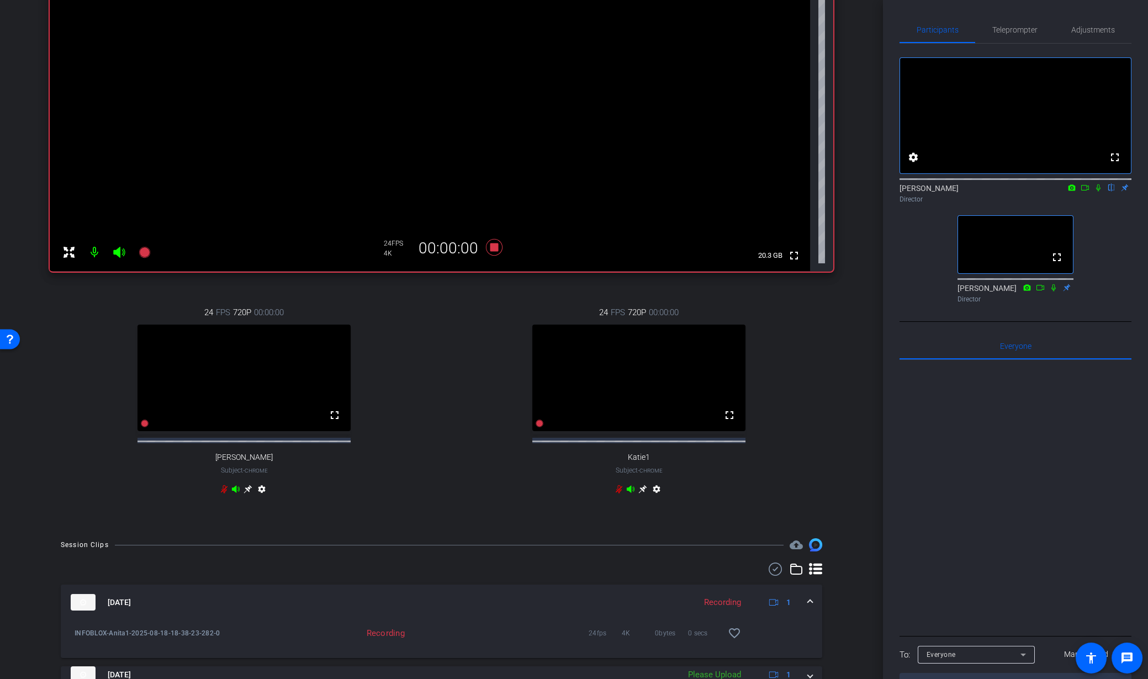
scroll to position [423, 0]
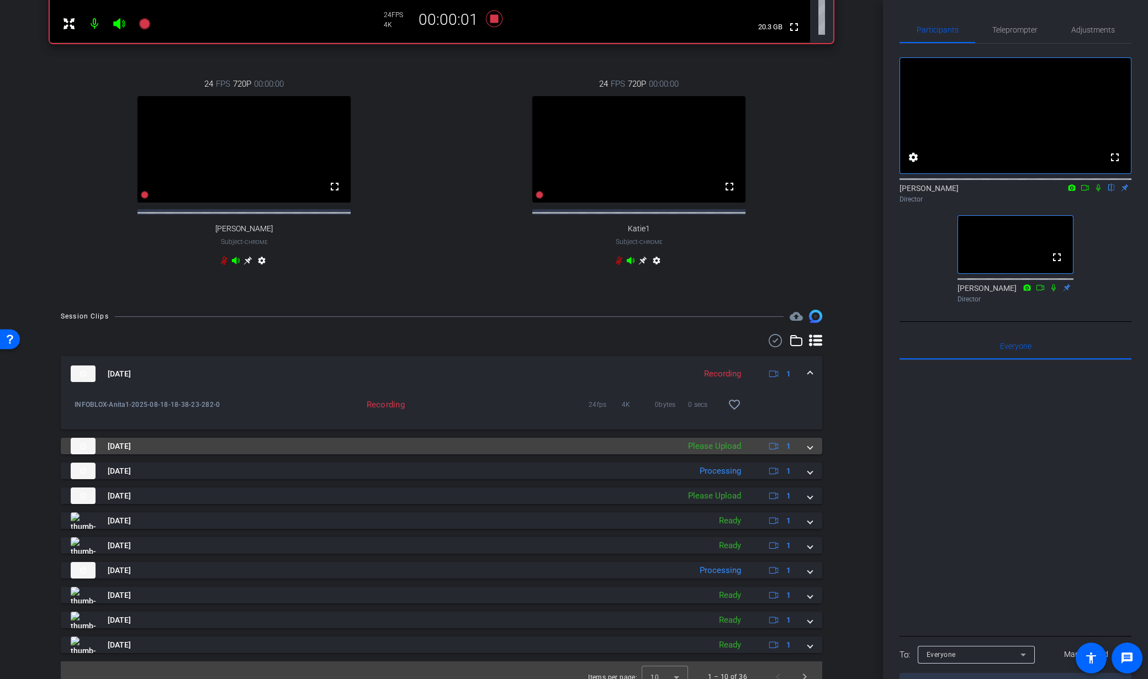
click at [808, 452] on span at bounding box center [810, 447] width 4 height 12
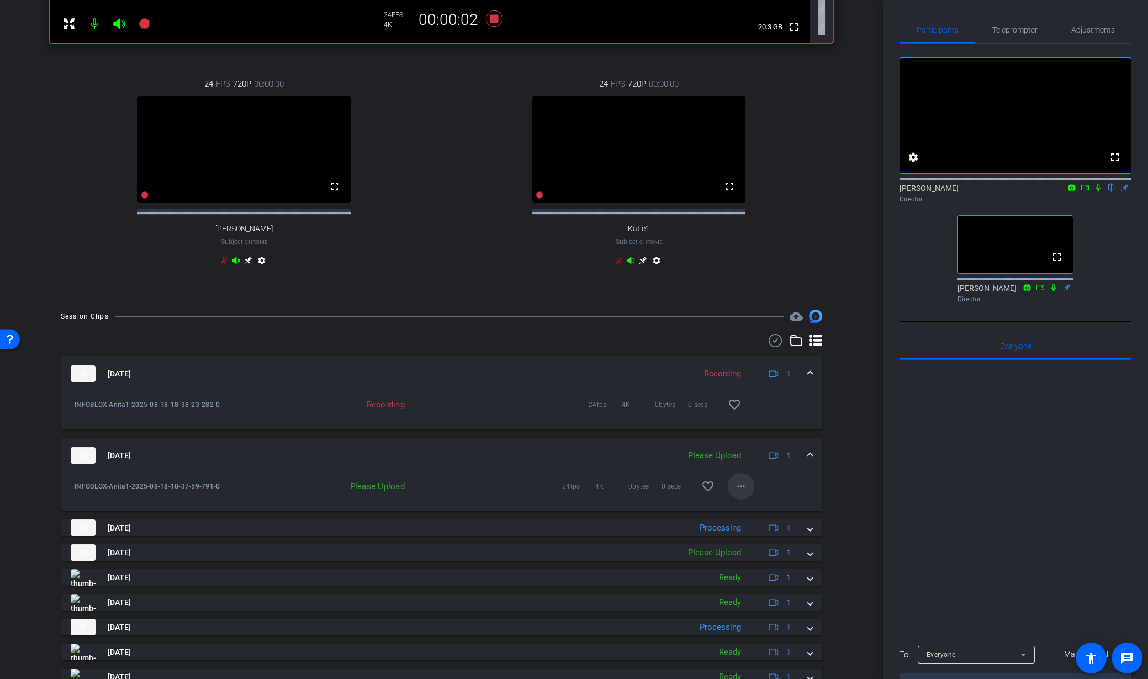
click at [744, 493] on mat-icon "more_horiz" at bounding box center [740, 486] width 13 height 13
click at [758, 519] on span "Upload" at bounding box center [759, 518] width 44 height 13
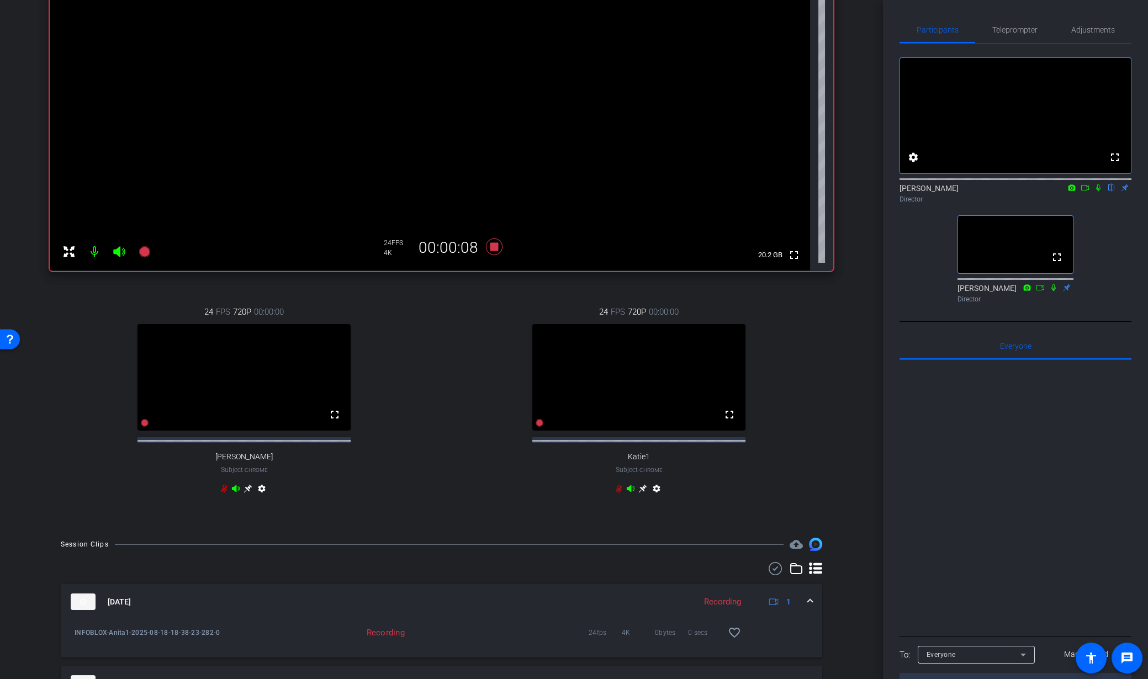
scroll to position [124, 0]
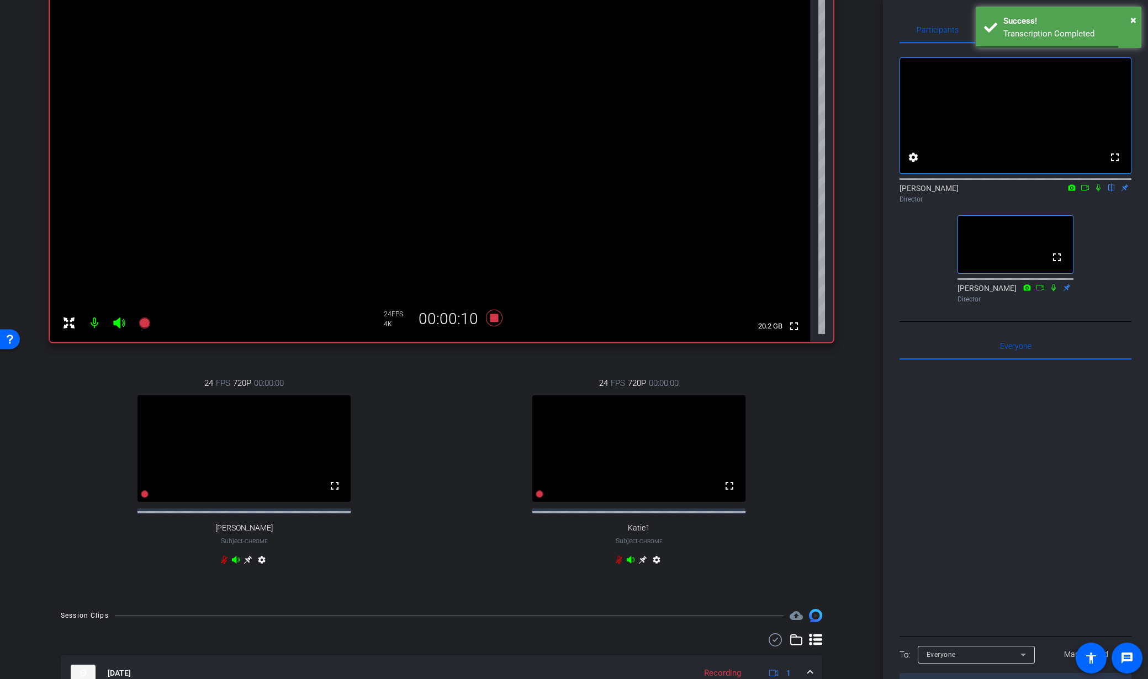
click at [1083, 192] on icon at bounding box center [1085, 188] width 9 height 8
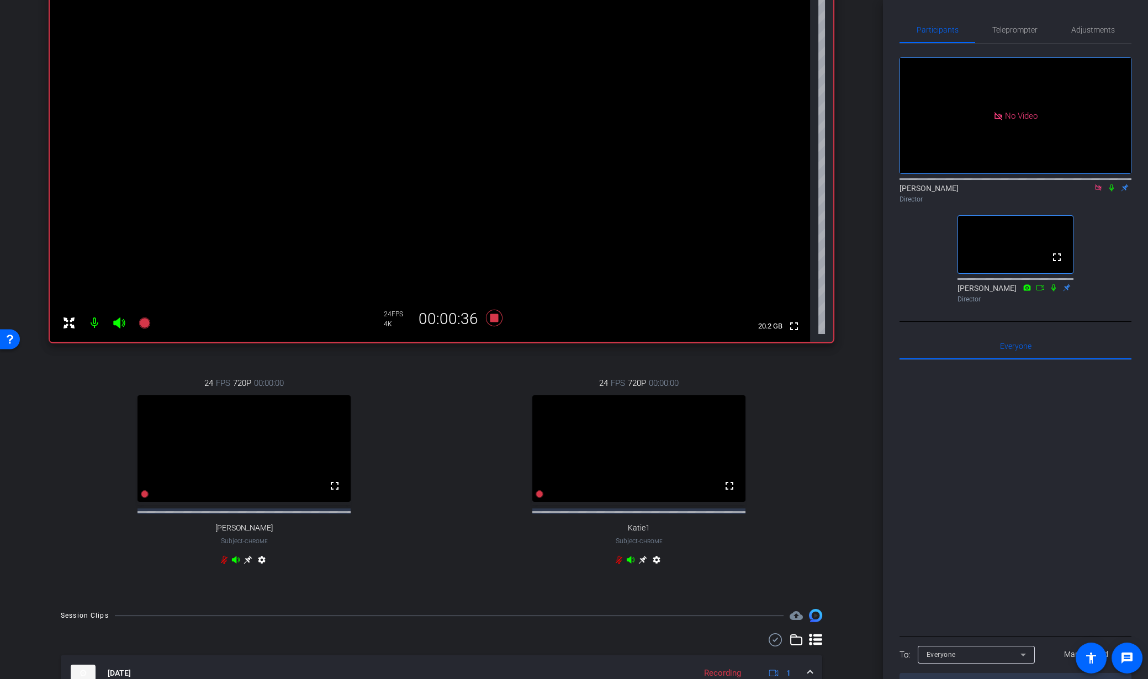
click at [1103, 193] on mat-icon at bounding box center [1098, 188] width 13 height 10
click at [496, 321] on icon at bounding box center [494, 318] width 27 height 20
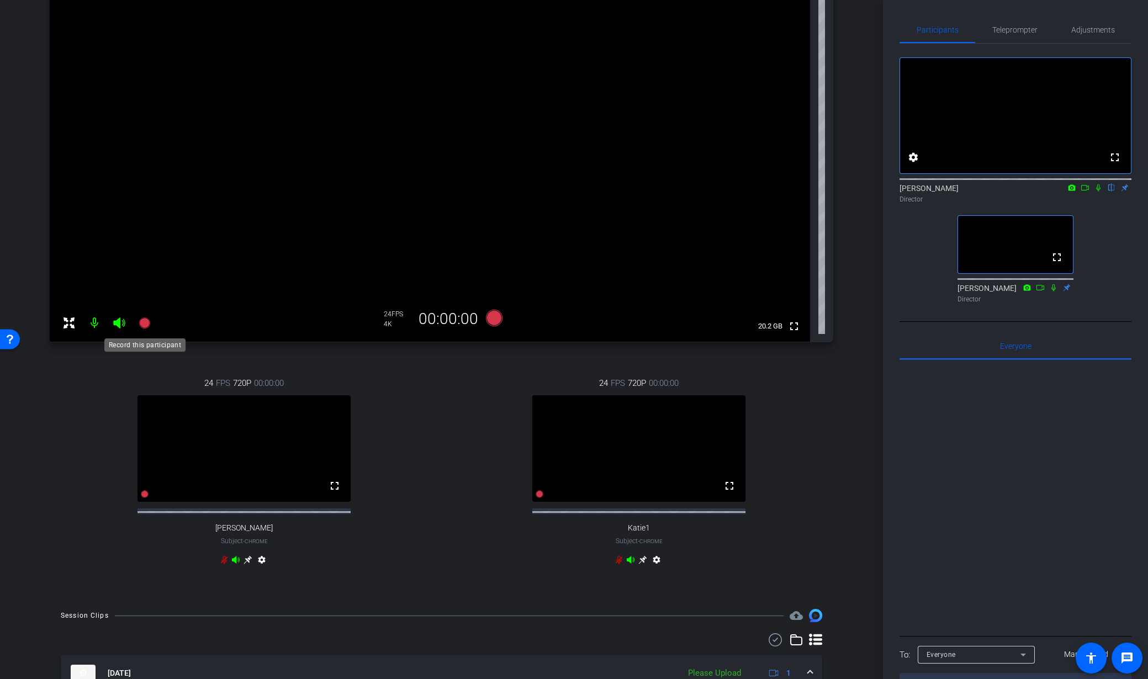
click at [146, 322] on icon at bounding box center [144, 322] width 11 height 11
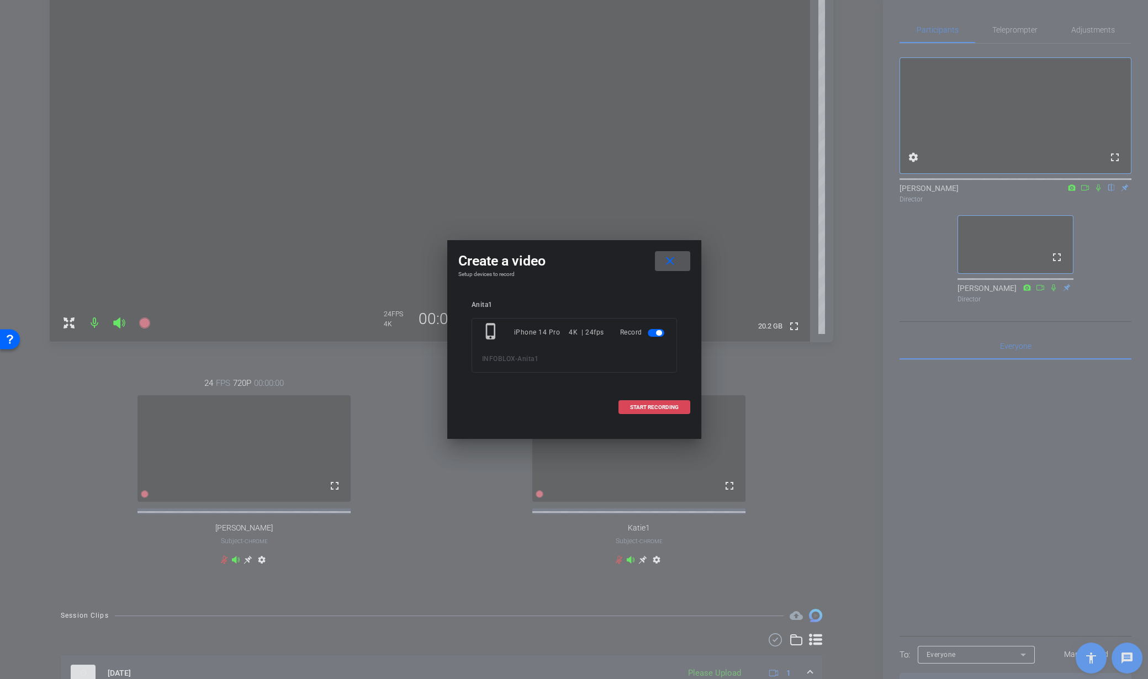
drag, startPoint x: 669, startPoint y: 421, endPoint x: 670, endPoint y: 414, distance: 6.7
click at [669, 420] on div "Create a video close Setup devices to record Anita1 phone_iphone iPhone 14 Pro …" at bounding box center [574, 332] width 254 height 185
click at [670, 405] on span "START RECORDING" at bounding box center [654, 408] width 49 height 6
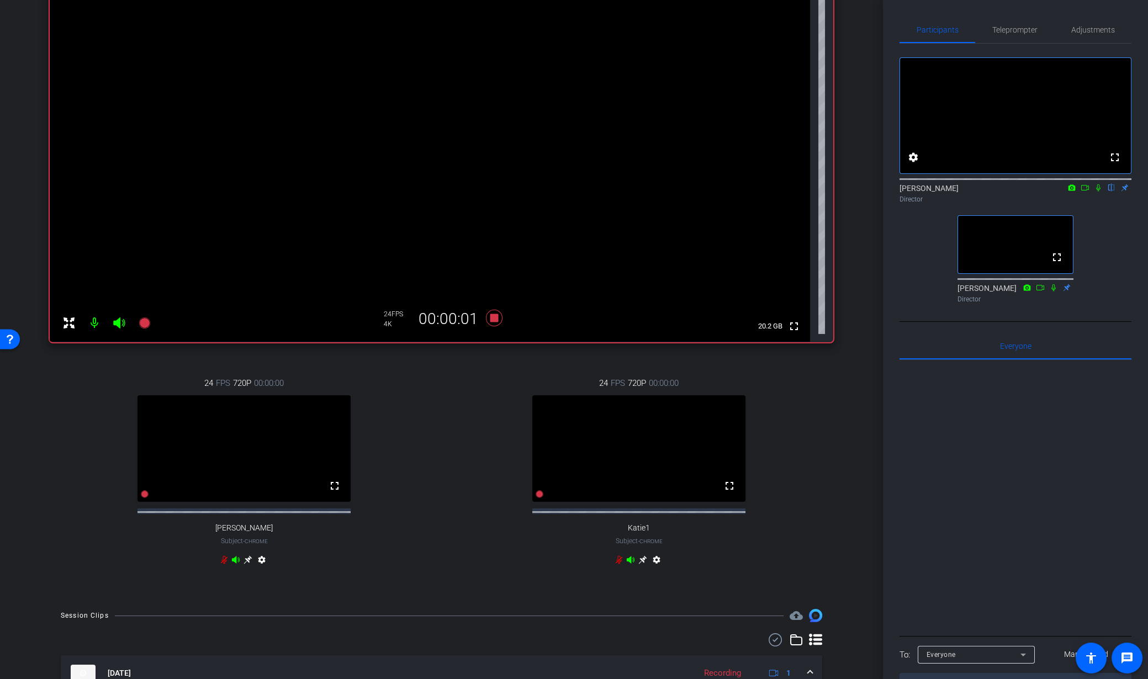
click at [1083, 193] on mat-icon at bounding box center [1084, 188] width 13 height 10
click at [492, 317] on icon at bounding box center [493, 318] width 17 height 17
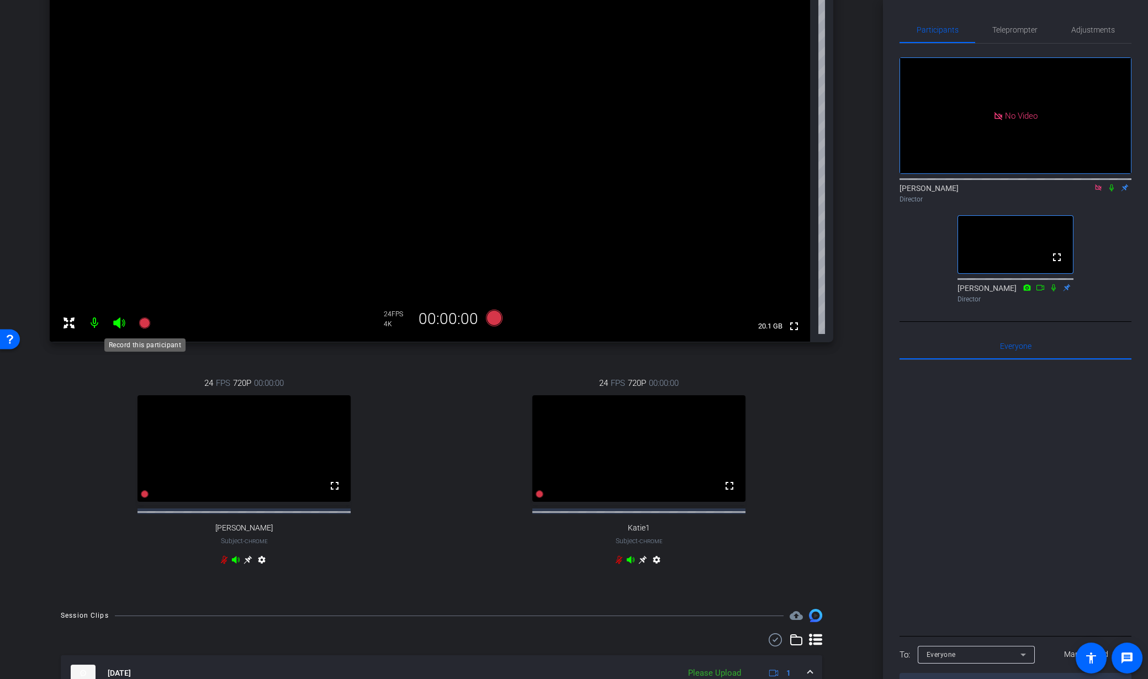
click at [145, 325] on icon at bounding box center [144, 322] width 11 height 11
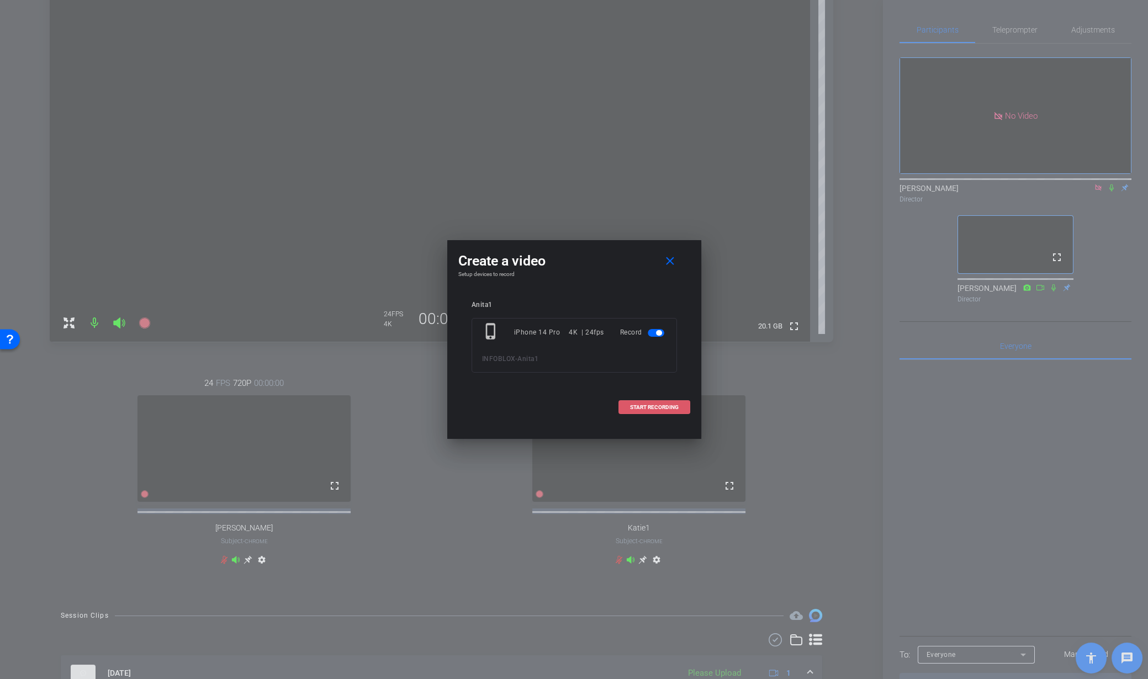
click at [637, 409] on span "START RECORDING" at bounding box center [654, 408] width 49 height 6
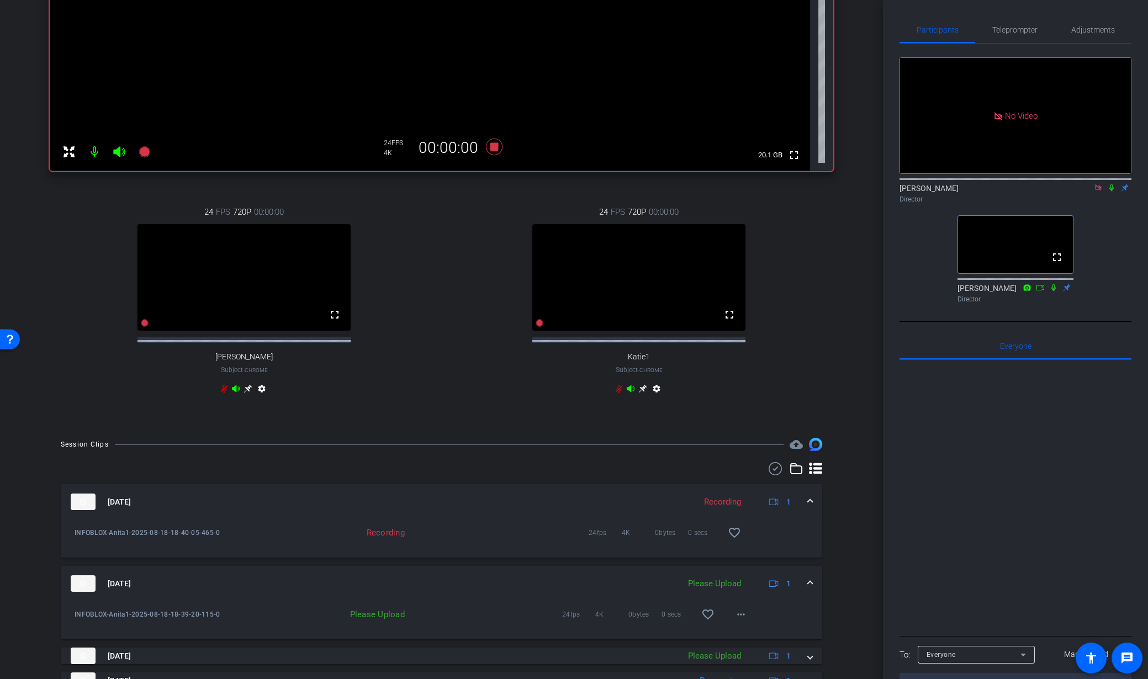
scroll to position [398, 0]
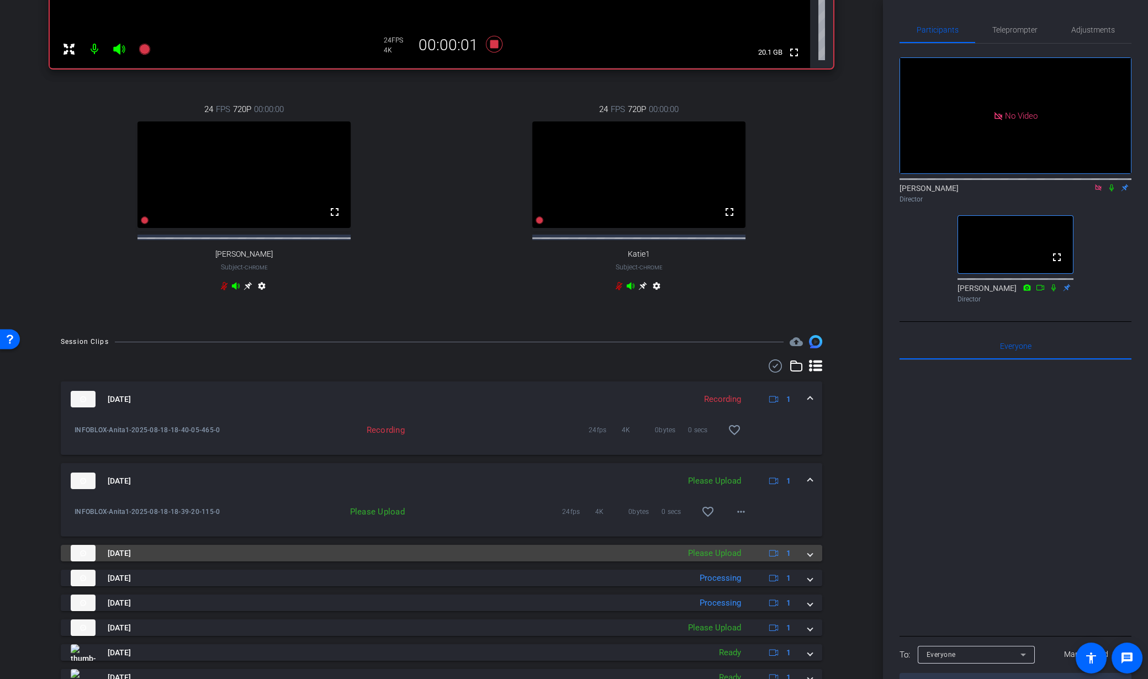
click at [754, 562] on mat-panel-description "Please Upload 1" at bounding box center [740, 553] width 117 height 17
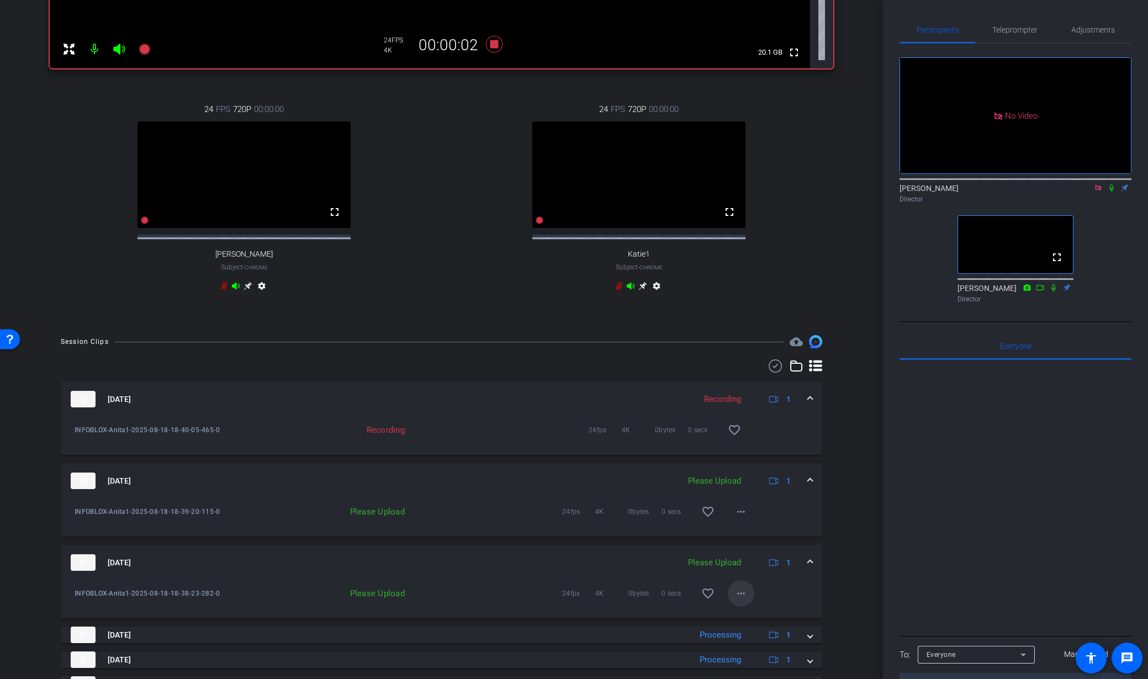
click at [738, 599] on mat-icon "more_horiz" at bounding box center [740, 593] width 13 height 13
drag, startPoint x: 750, startPoint y: 624, endPoint x: 749, endPoint y: 616, distance: 8.4
click at [750, 624] on span "Upload" at bounding box center [759, 626] width 44 height 13
click at [738, 518] on mat-icon "more_horiz" at bounding box center [740, 511] width 13 height 13
click at [747, 545] on span "Upload" at bounding box center [759, 544] width 44 height 13
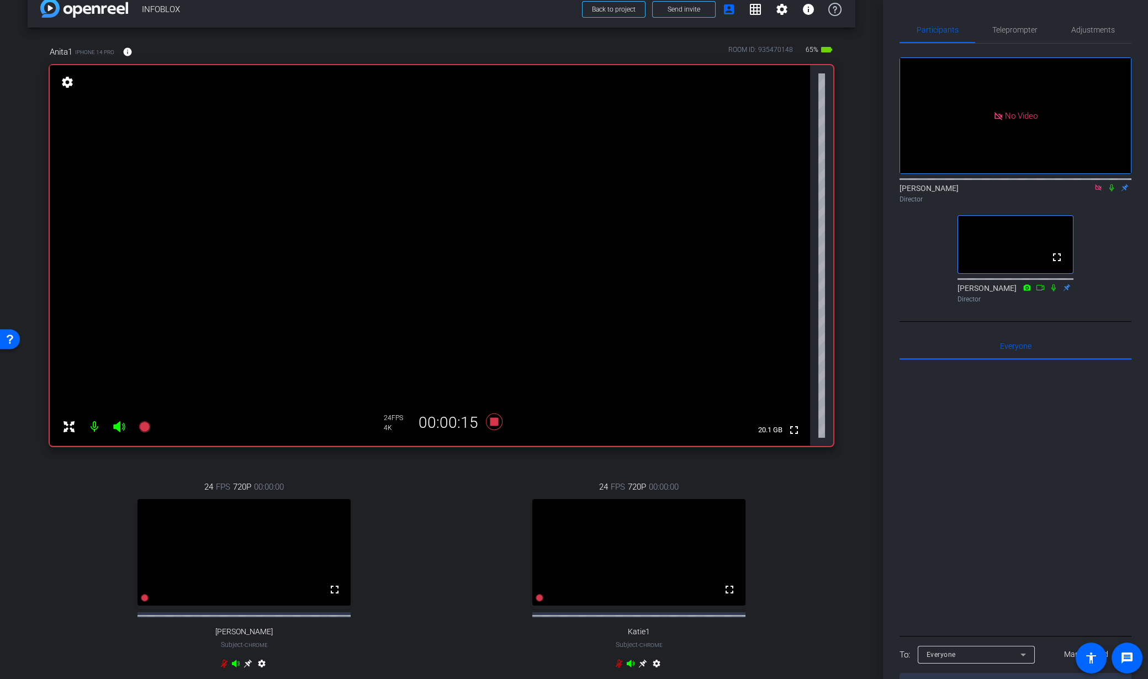
scroll to position [19, 0]
click at [500, 428] on icon at bounding box center [494, 423] width 27 height 20
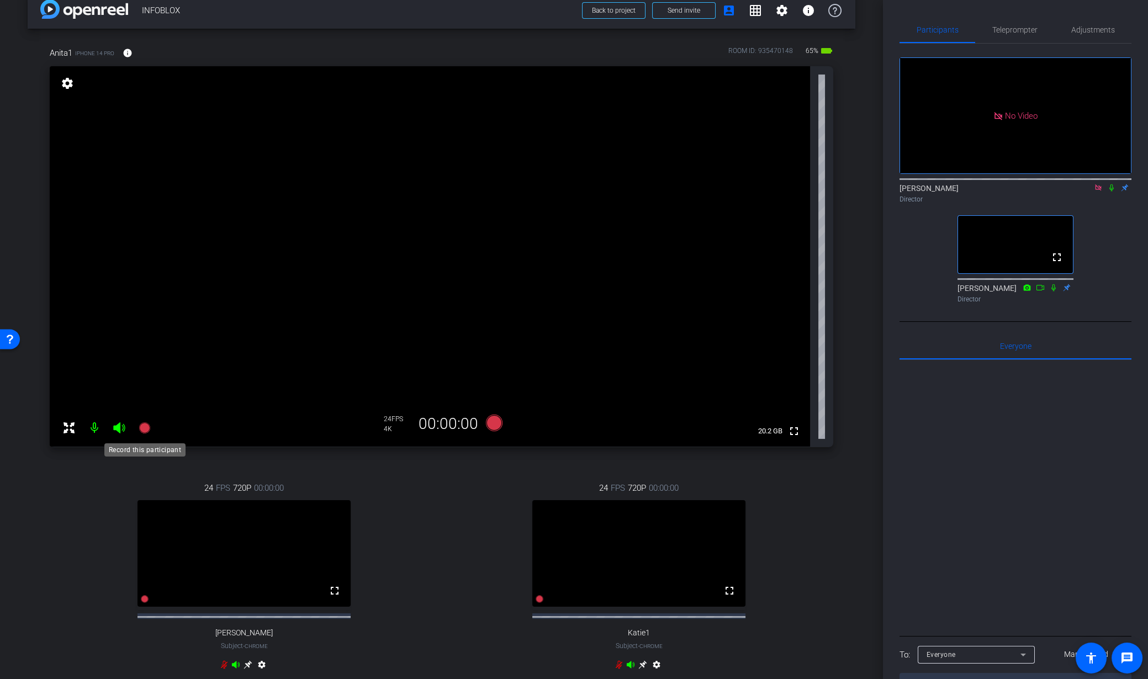
click at [142, 428] on icon at bounding box center [144, 427] width 11 height 11
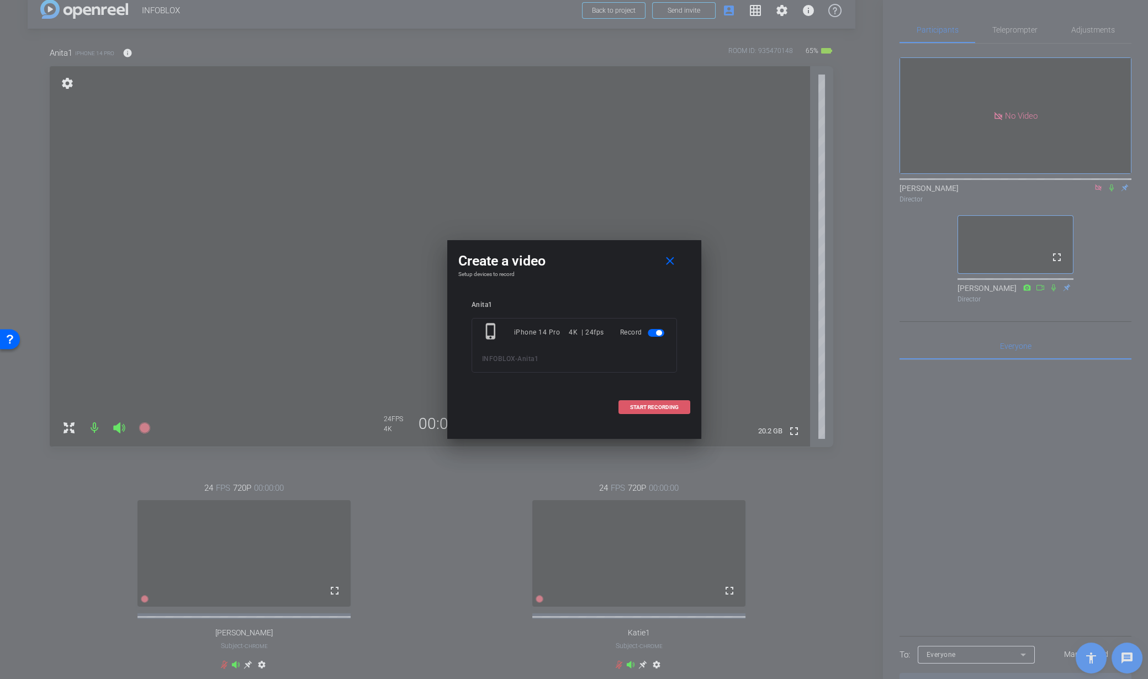
click at [658, 407] on span "START RECORDING" at bounding box center [654, 408] width 49 height 6
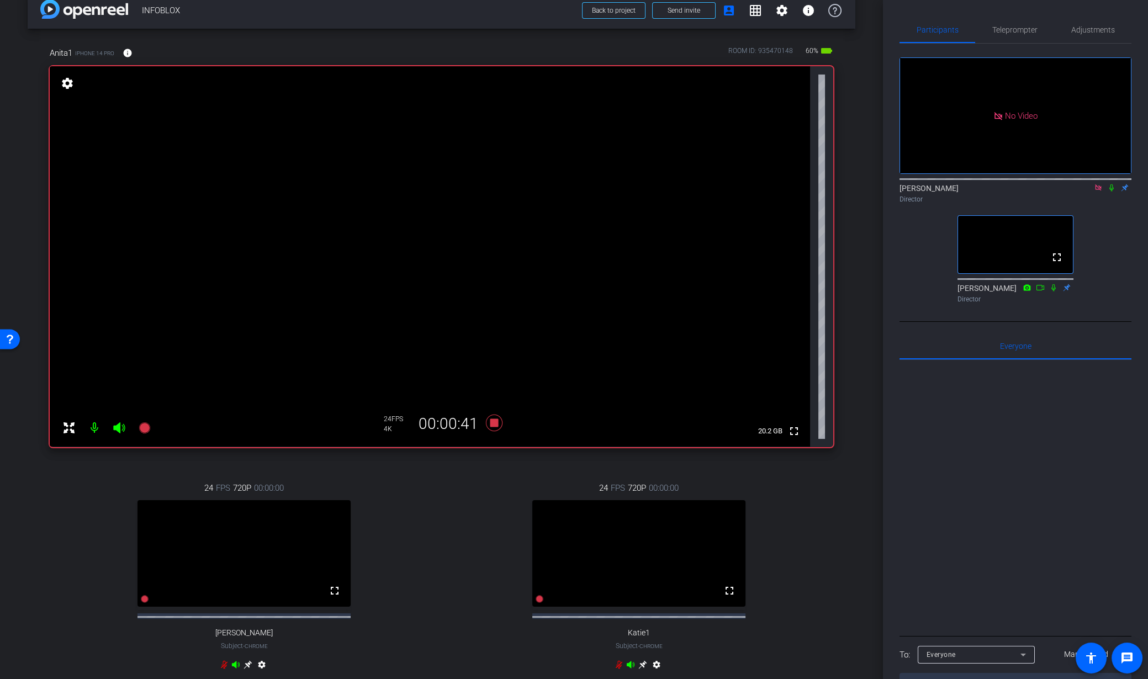
drag, startPoint x: 1101, startPoint y: 203, endPoint x: 1049, endPoint y: 370, distance: 175.7
click at [1059, 322] on div "No Video Kyle Kegley Director fullscreen Stephen Sadis Director" at bounding box center [1015, 183] width 232 height 278
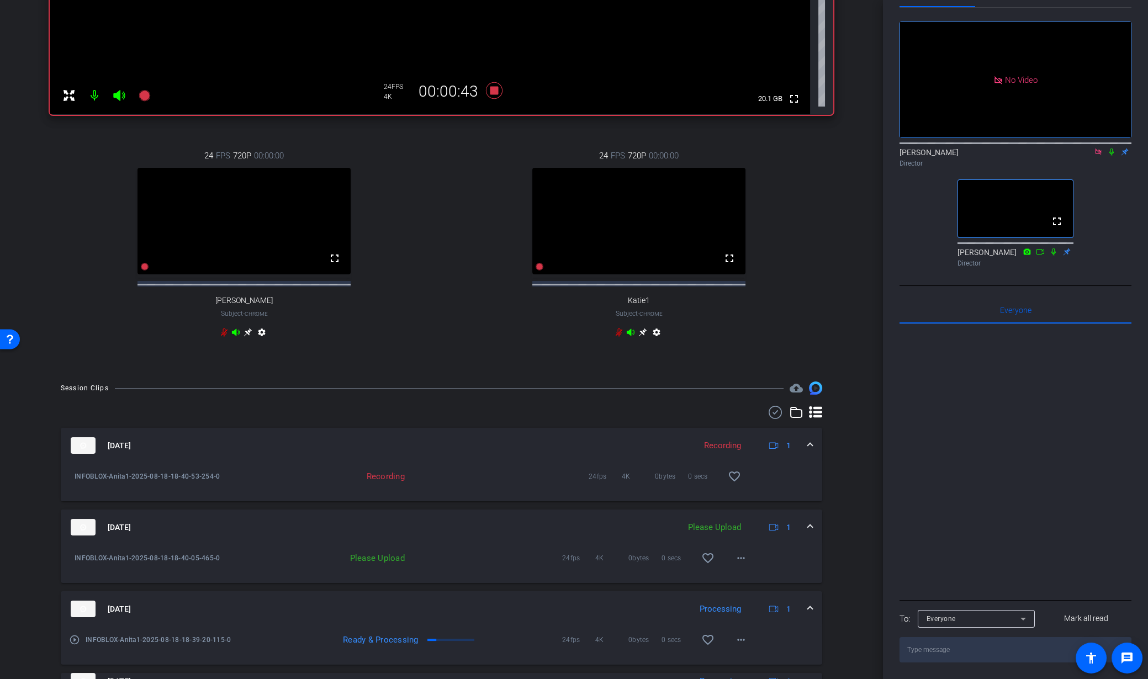
scroll to position [356, 0]
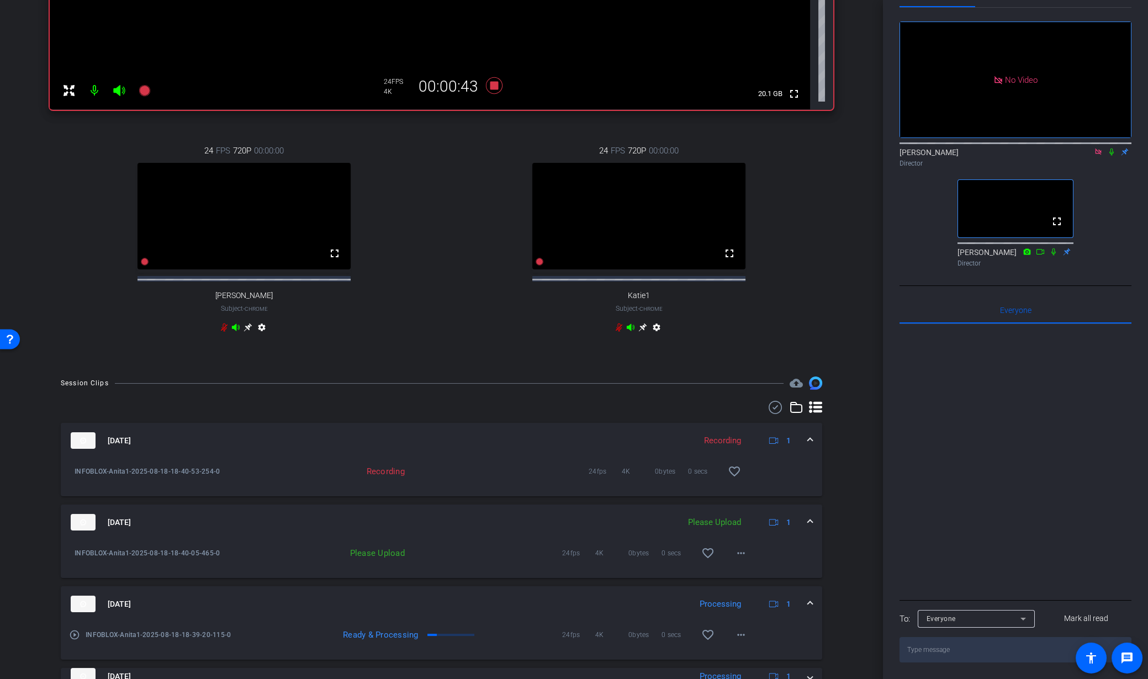
drag, startPoint x: 747, startPoint y: 576, endPoint x: 742, endPoint y: 567, distance: 10.4
click at [747, 576] on div "INFOBLOX-Anita1-2025-08-18-18-40-05-465-0 Please Upload 24fps 4K 0bytes 0 secs …" at bounding box center [441, 559] width 761 height 38
click at [742, 560] on mat-icon "more_horiz" at bounding box center [740, 553] width 13 height 13
click at [751, 584] on span "Upload" at bounding box center [759, 585] width 44 height 13
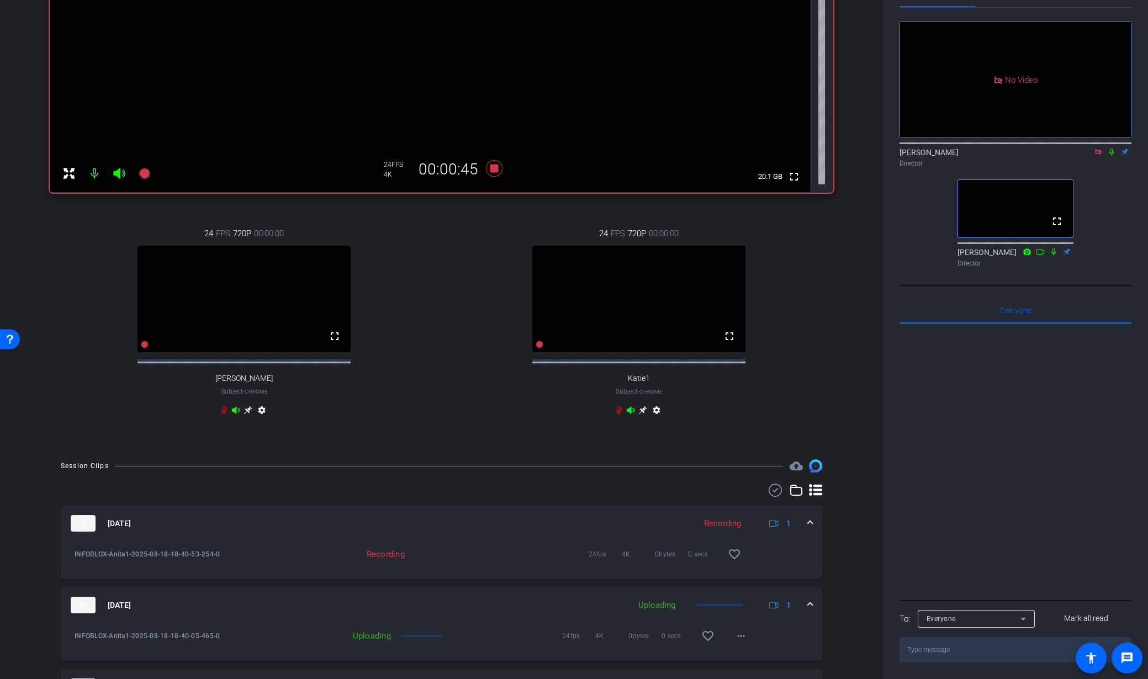
scroll to position [125, 0]
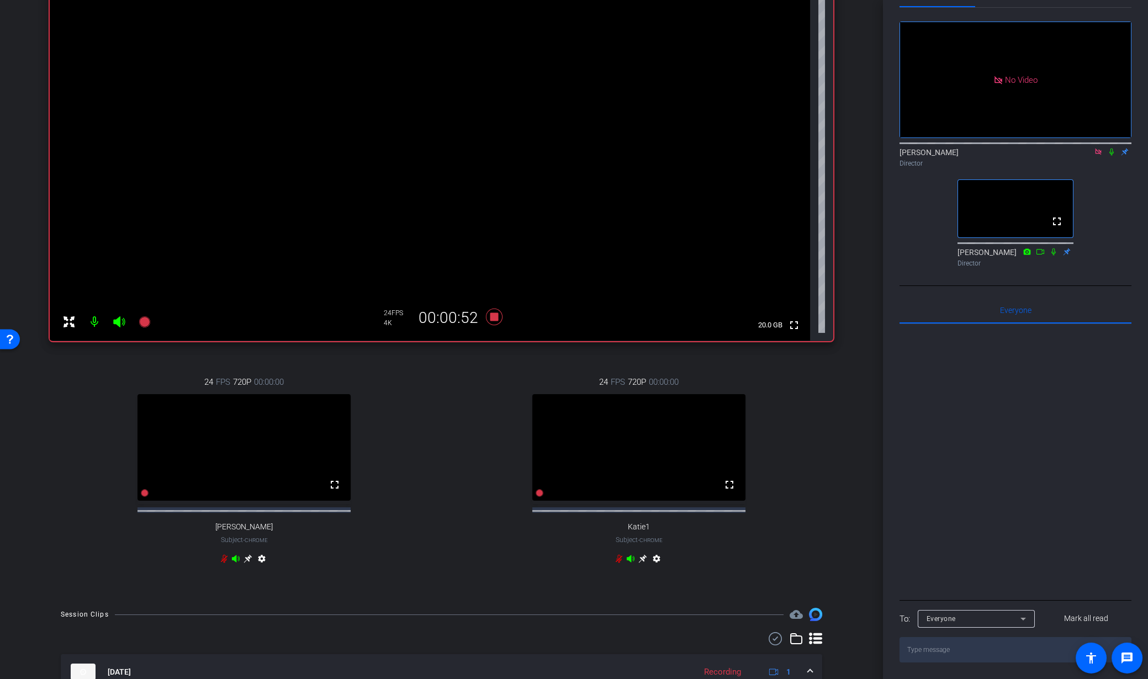
click at [1093, 147] on mat-icon at bounding box center [1098, 152] width 13 height 10
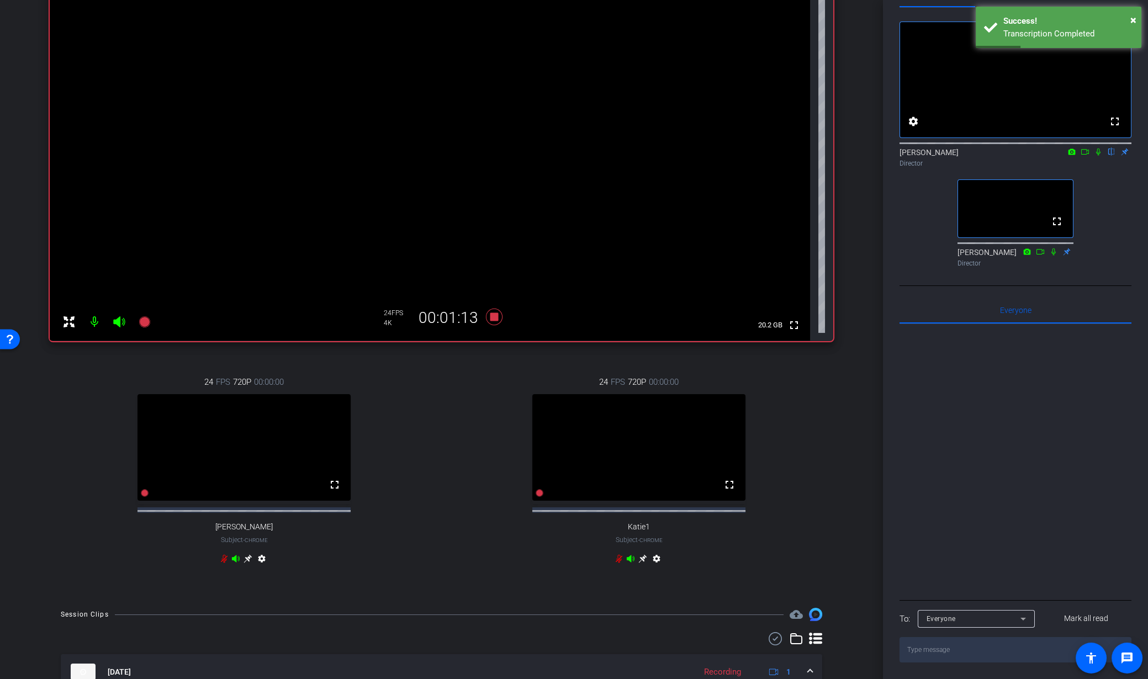
click at [1086, 150] on mat-icon at bounding box center [1084, 152] width 13 height 10
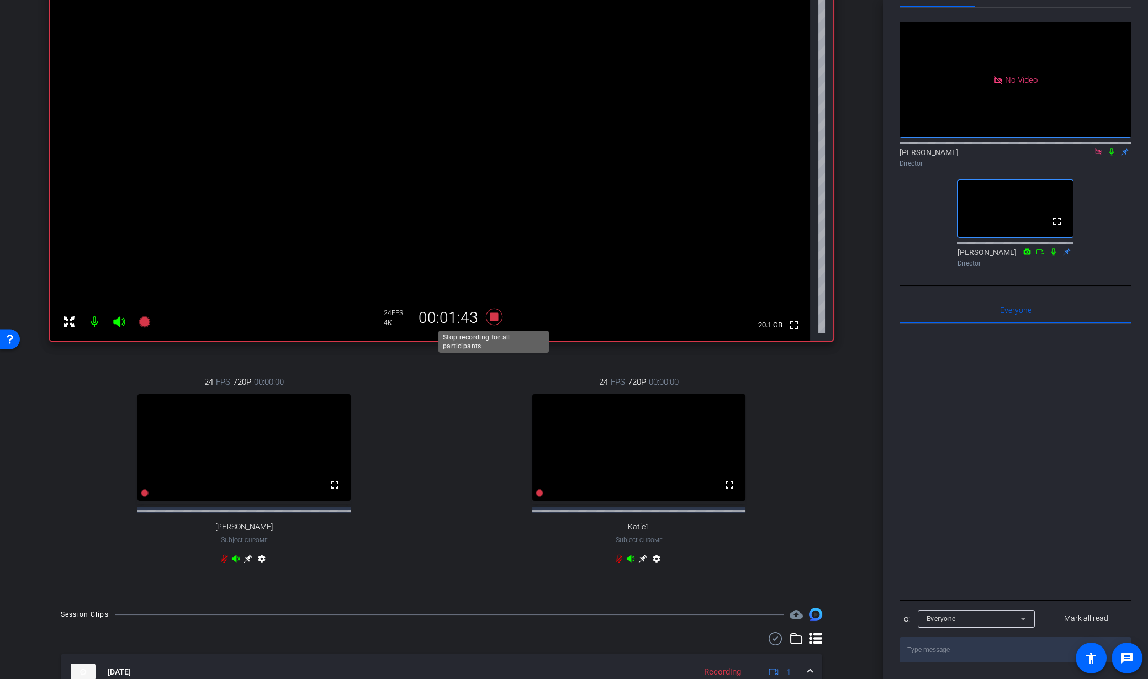
click at [489, 319] on icon at bounding box center [494, 317] width 27 height 20
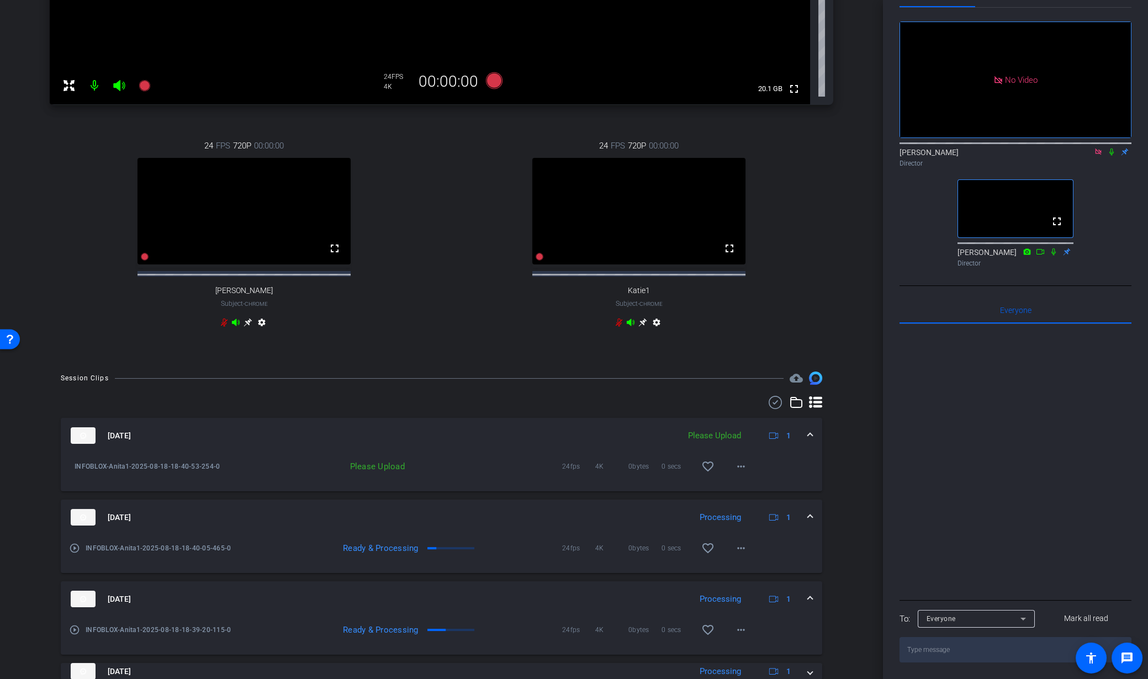
scroll to position [536, 0]
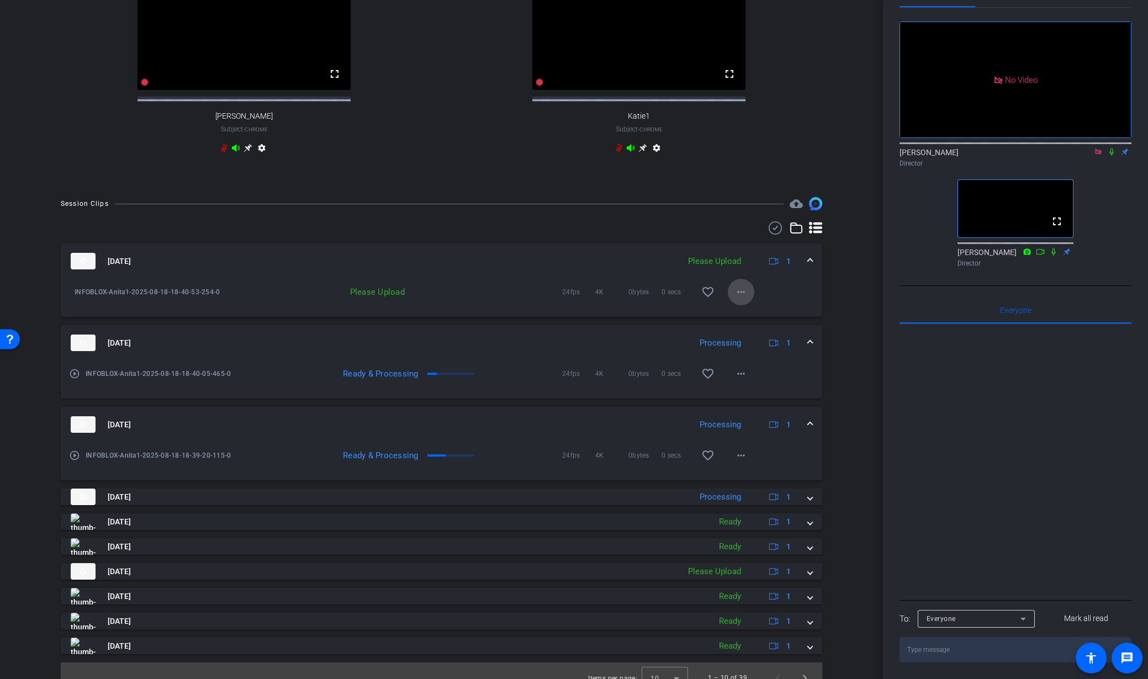
click at [746, 299] on mat-icon "more_horiz" at bounding box center [740, 291] width 13 height 13
drag, startPoint x: 753, startPoint y: 322, endPoint x: 744, endPoint y: 323, distance: 8.9
click at [753, 322] on span "Upload" at bounding box center [759, 324] width 44 height 13
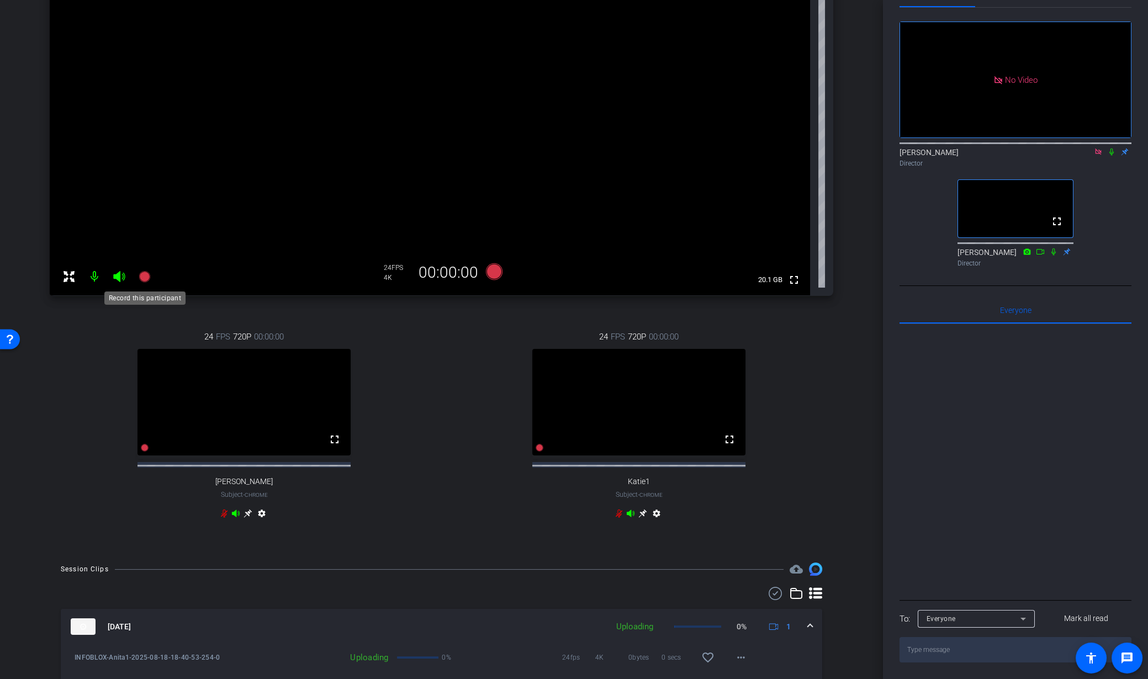
click at [147, 279] on icon at bounding box center [144, 276] width 11 height 11
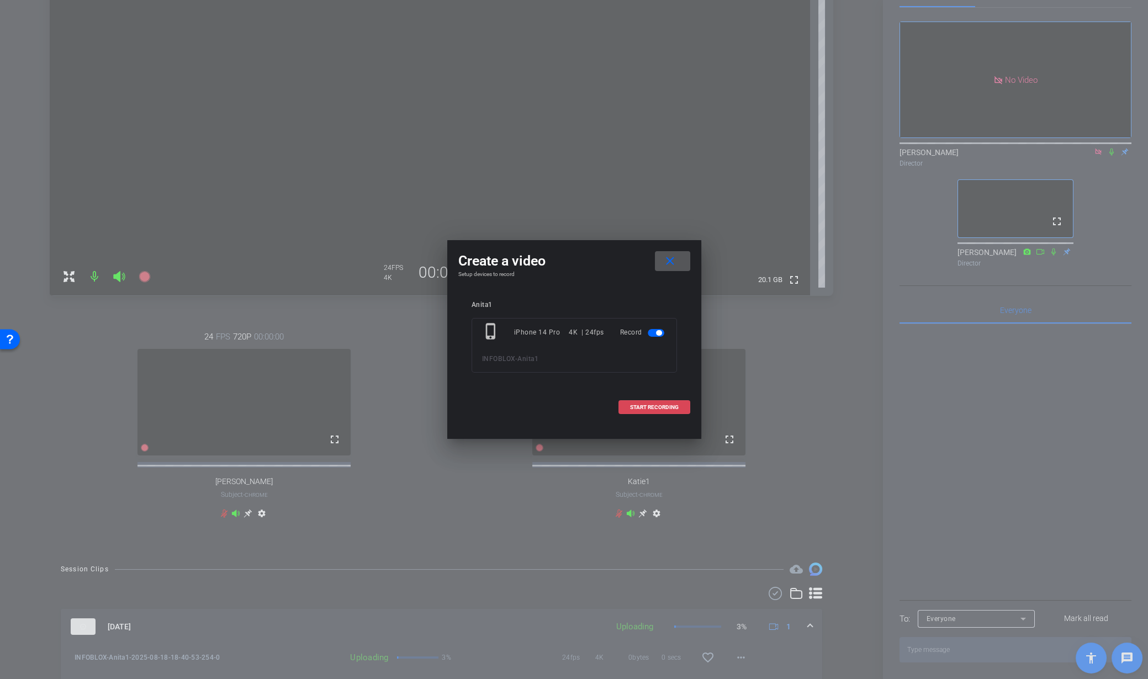
click at [628, 408] on span at bounding box center [654, 407] width 71 height 27
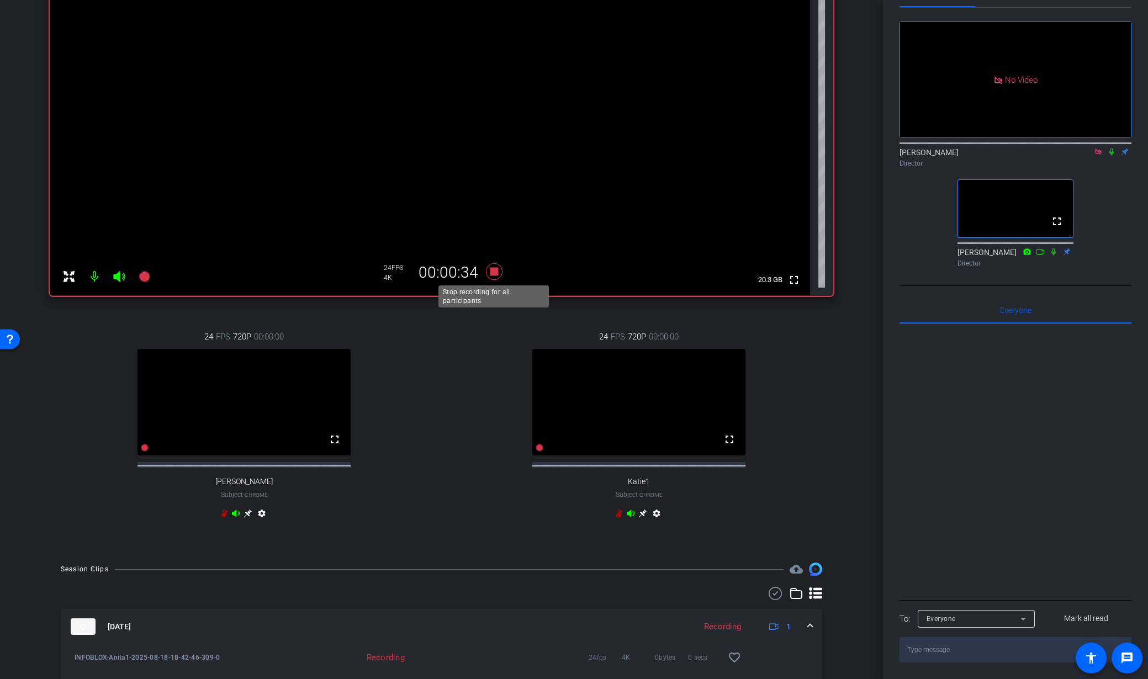
click at [498, 271] on icon at bounding box center [494, 272] width 27 height 20
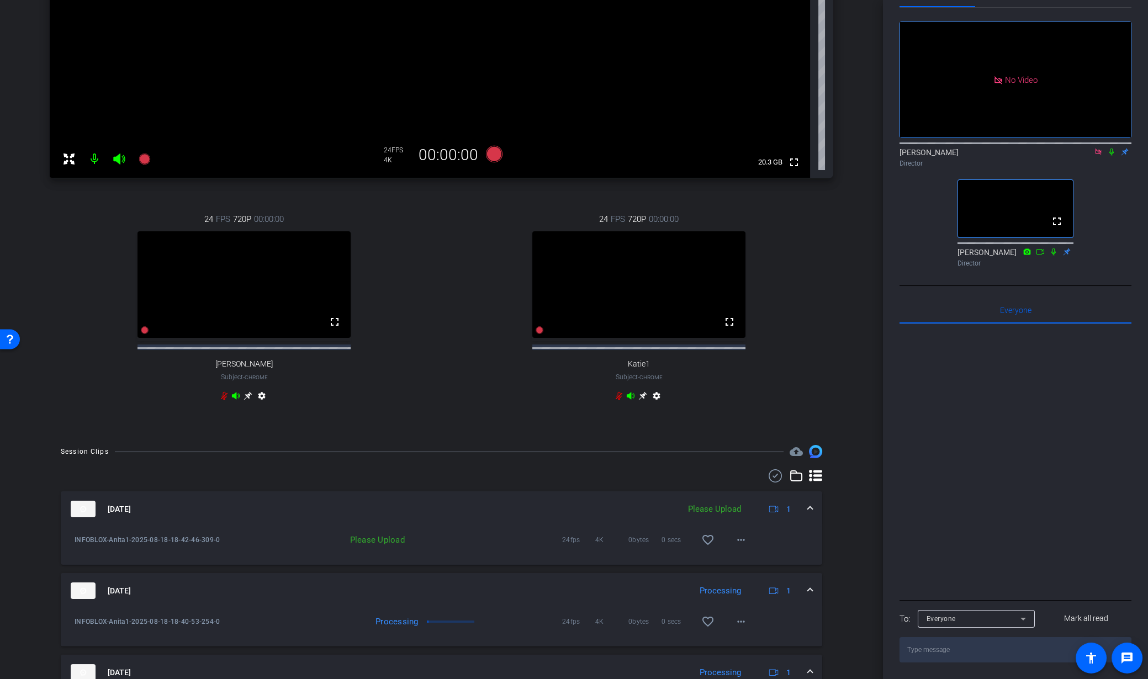
scroll to position [308, 0]
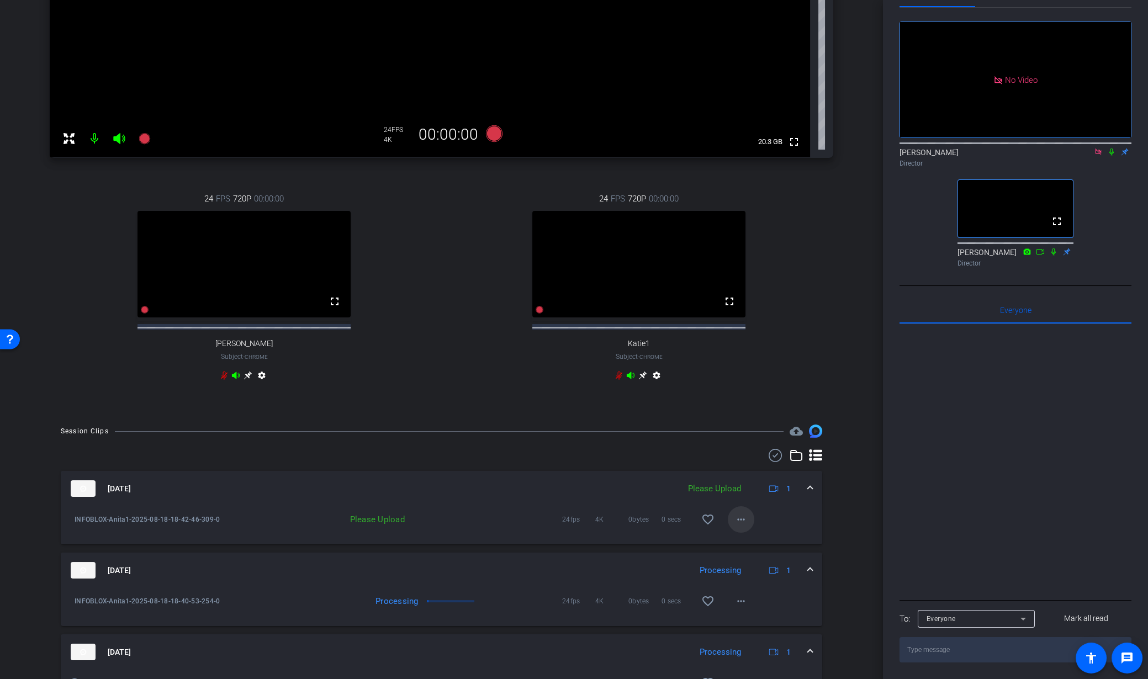
click at [737, 526] on mat-icon "more_horiz" at bounding box center [740, 519] width 13 height 13
click at [768, 553] on span "Upload" at bounding box center [759, 551] width 44 height 13
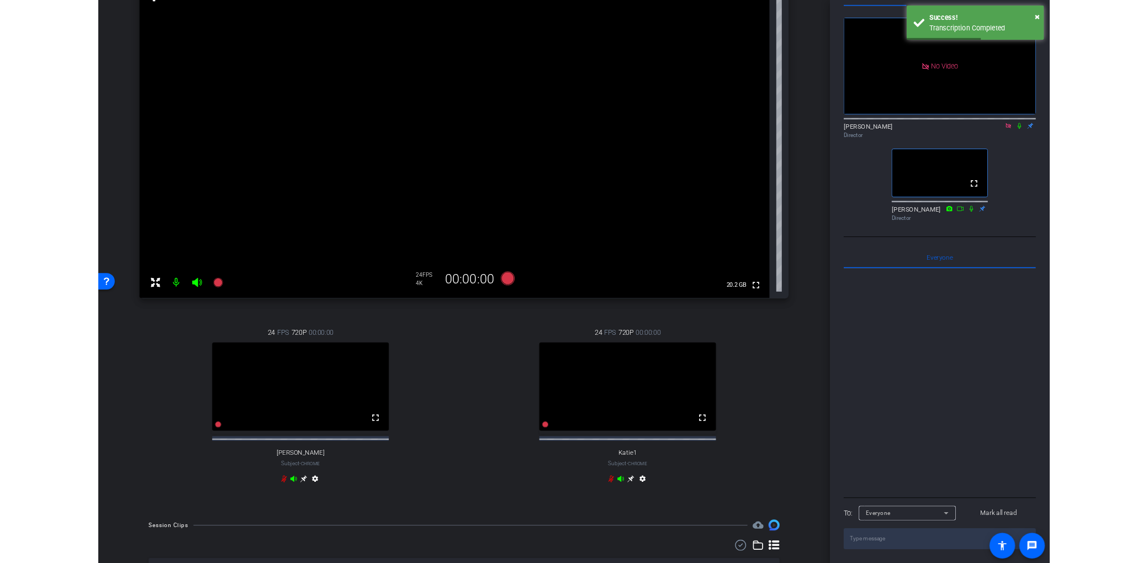
scroll to position [0, 0]
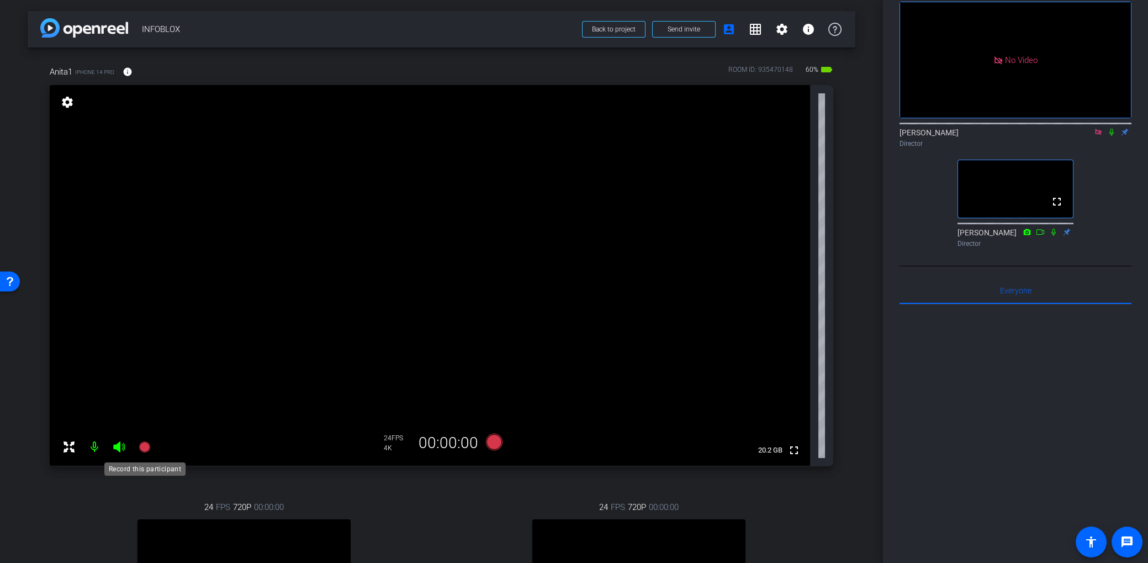
click at [146, 447] on icon at bounding box center [144, 446] width 11 height 11
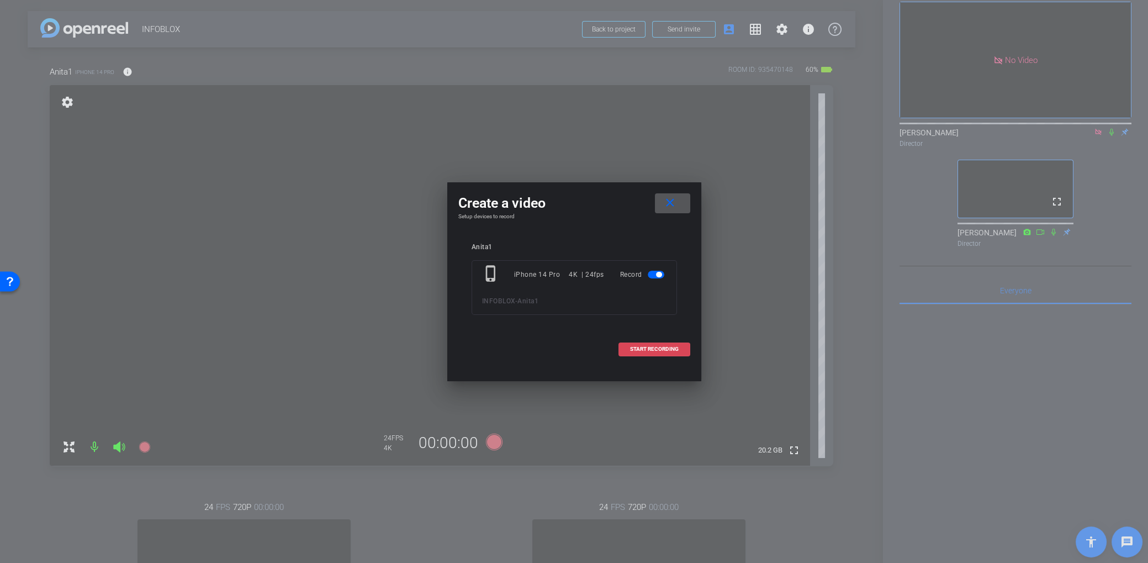
click at [665, 346] on span "START RECORDING" at bounding box center [654, 349] width 49 height 6
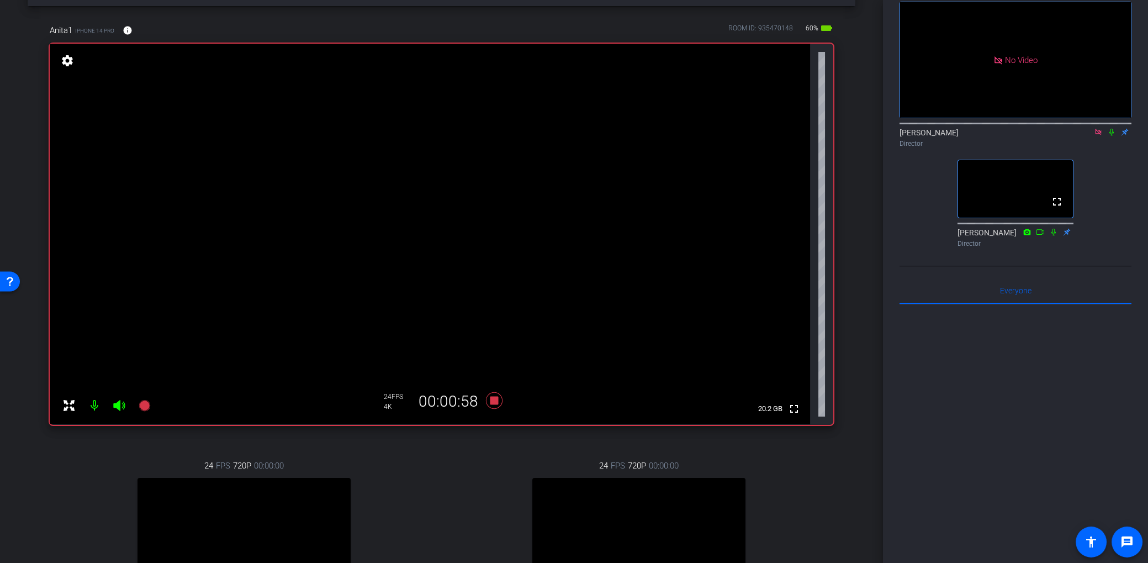
scroll to position [41, 0]
click at [491, 401] on icon at bounding box center [493, 400] width 17 height 17
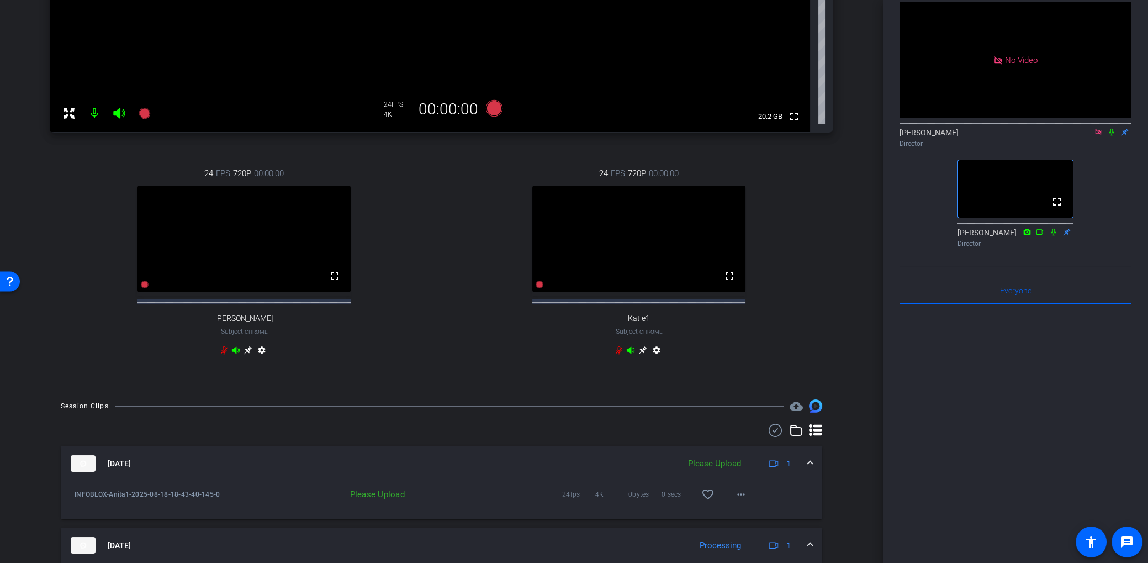
scroll to position [345, 0]
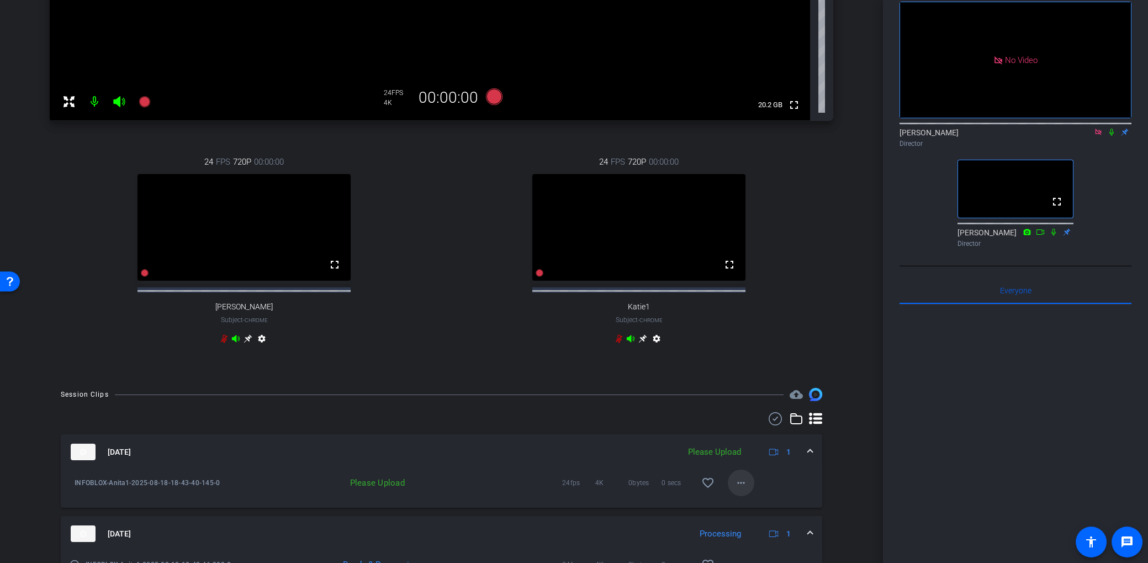
click at [740, 489] on mat-icon "more_horiz" at bounding box center [740, 482] width 13 height 13
click at [754, 515] on span "Upload" at bounding box center [759, 515] width 44 height 13
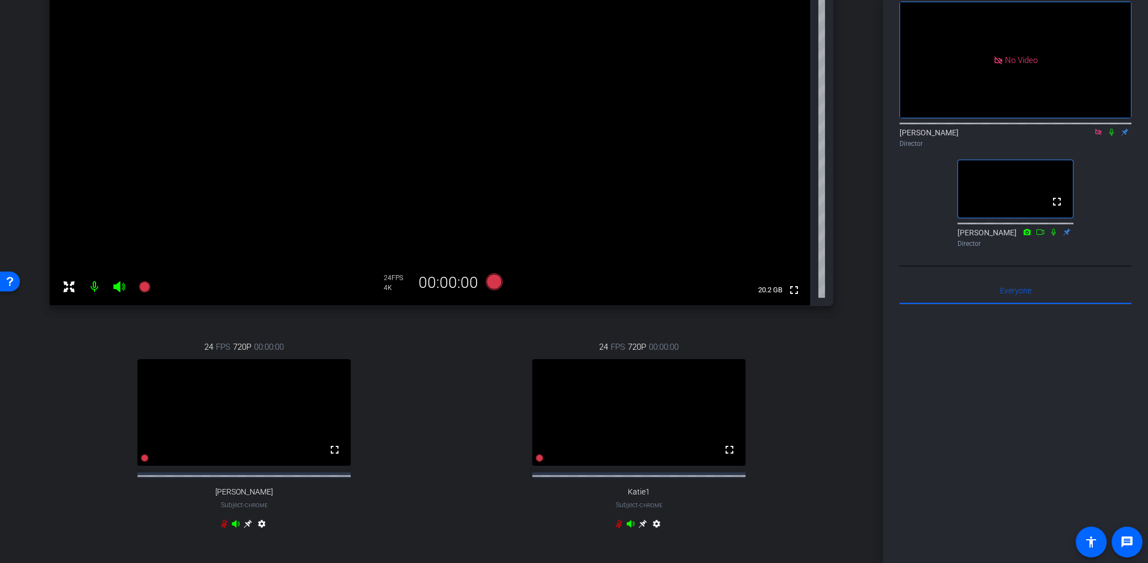
scroll to position [0, 0]
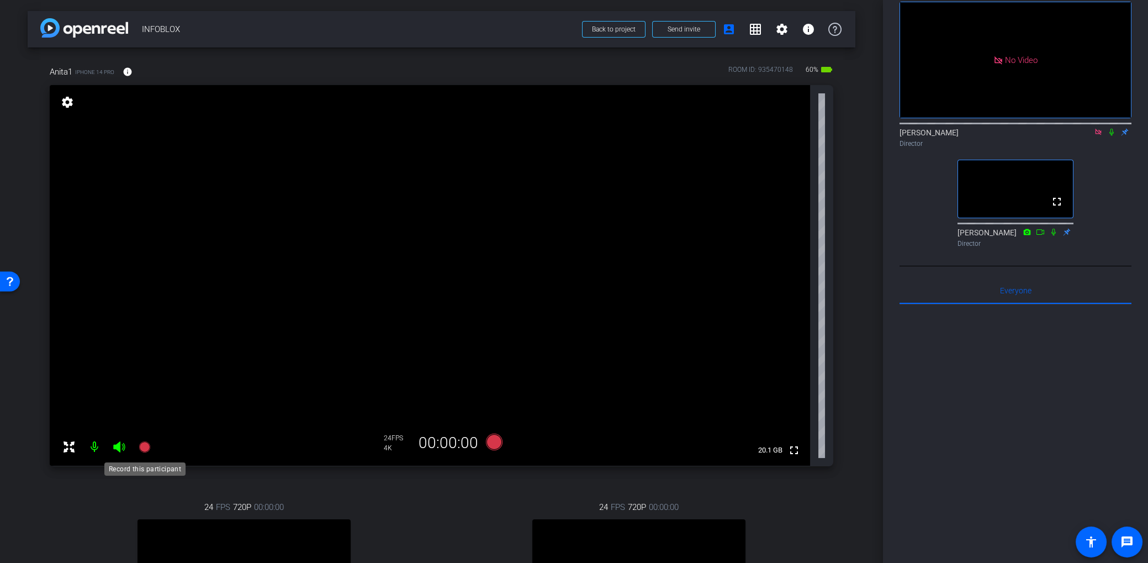
click at [140, 443] on icon at bounding box center [144, 446] width 11 height 11
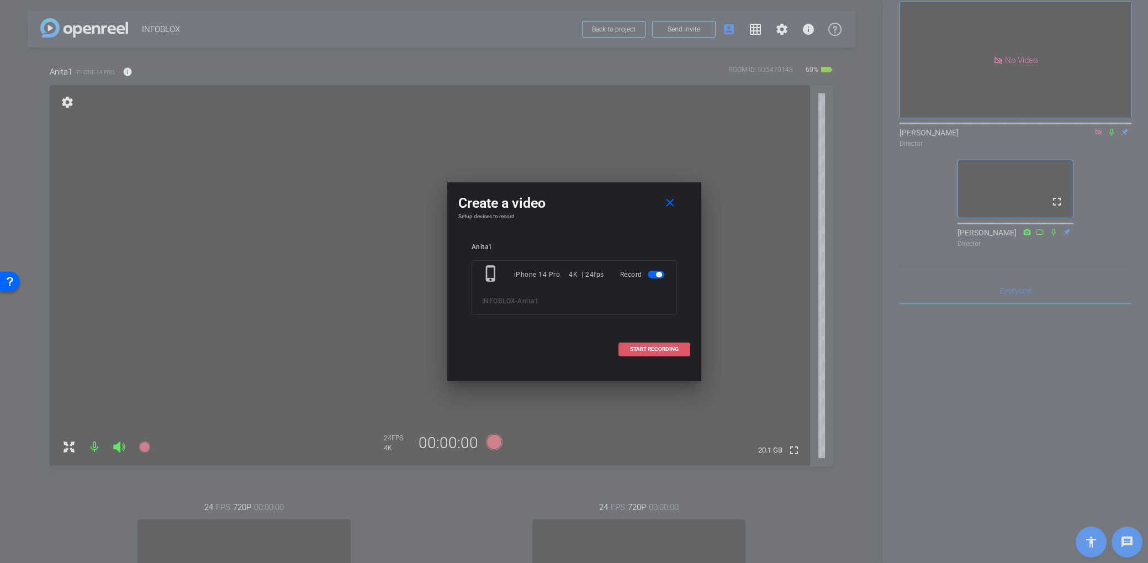
click at [678, 350] on span at bounding box center [654, 349] width 71 height 27
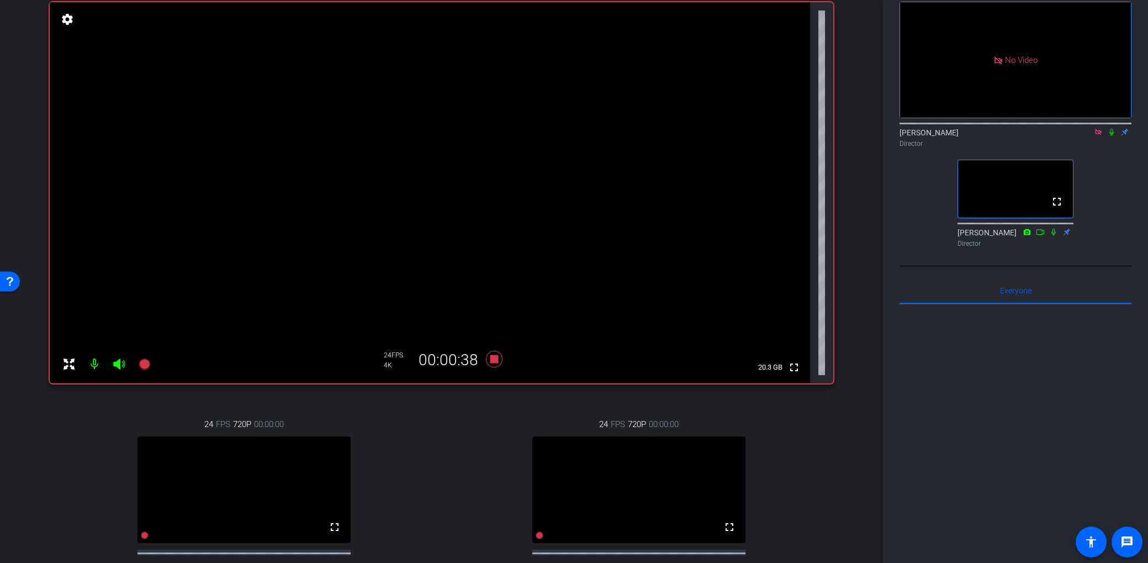
scroll to position [41, 0]
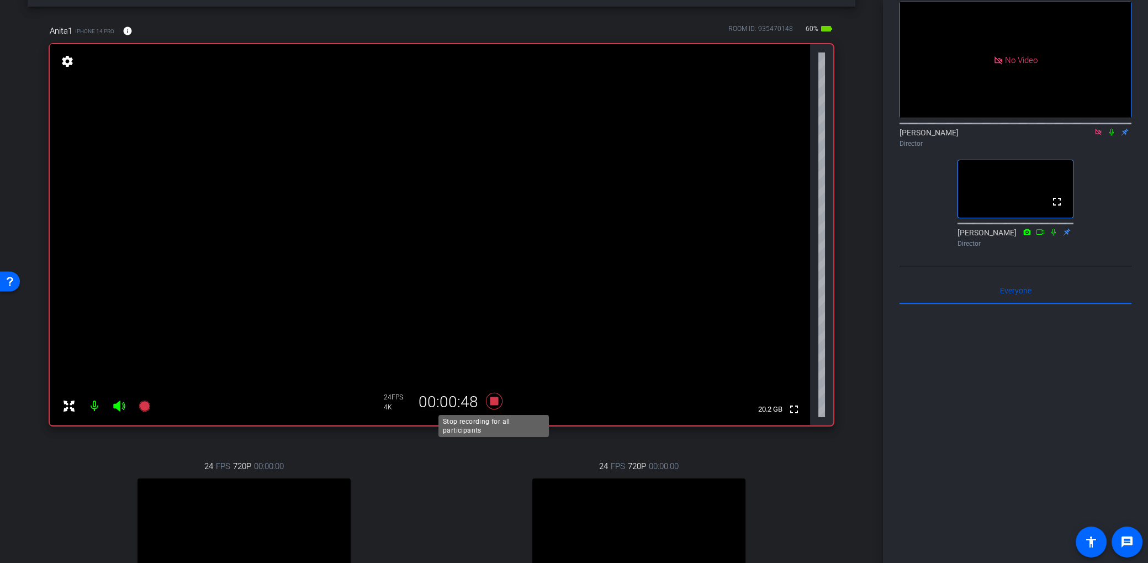
click at [493, 404] on icon at bounding box center [494, 401] width 27 height 20
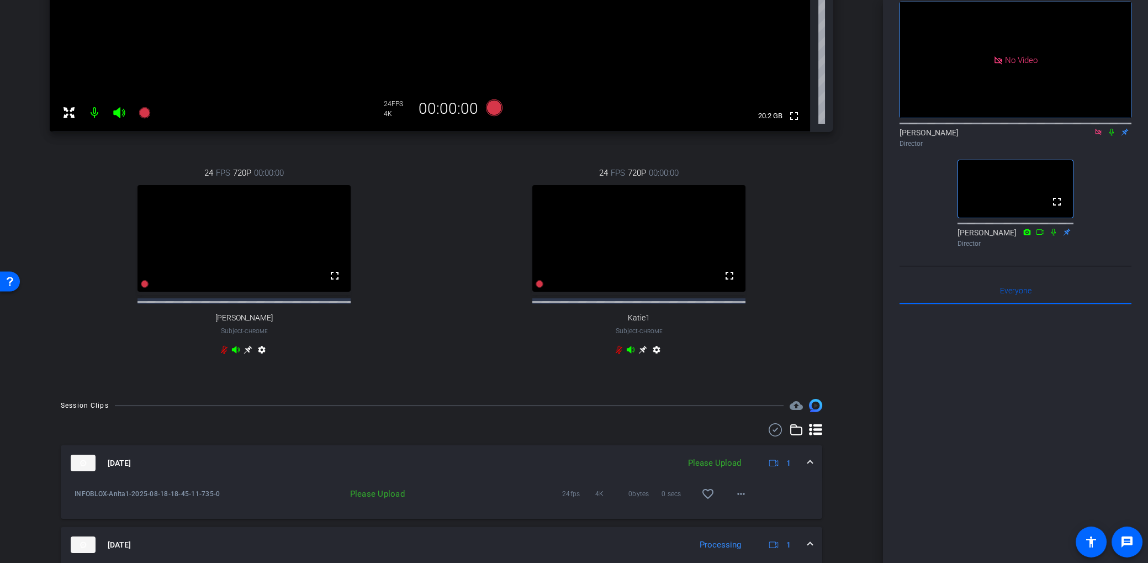
scroll to position [490, 0]
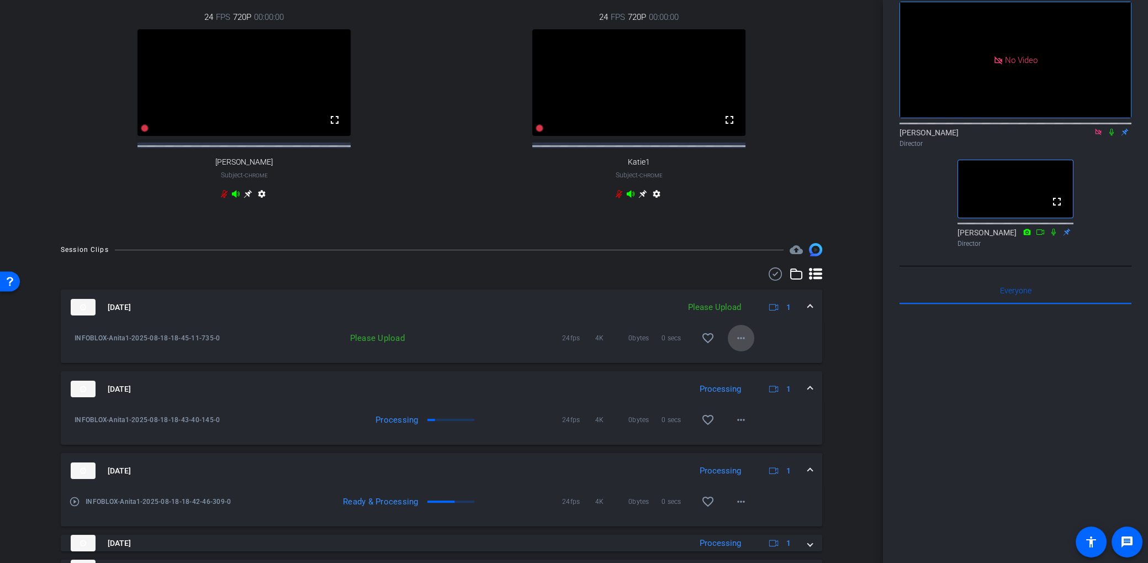
click at [743, 345] on mat-icon "more_horiz" at bounding box center [740, 337] width 13 height 13
click at [759, 370] on span "Upload" at bounding box center [759, 370] width 44 height 13
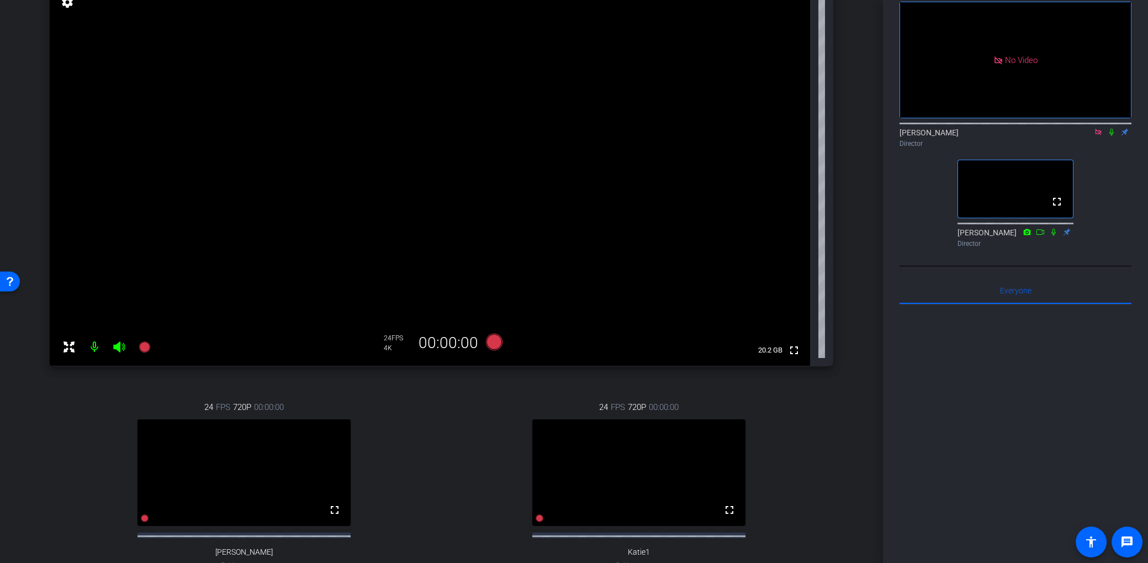
scroll to position [101, 0]
click at [1097, 136] on icon at bounding box center [1098, 132] width 9 height 8
click at [147, 343] on icon at bounding box center [144, 345] width 11 height 11
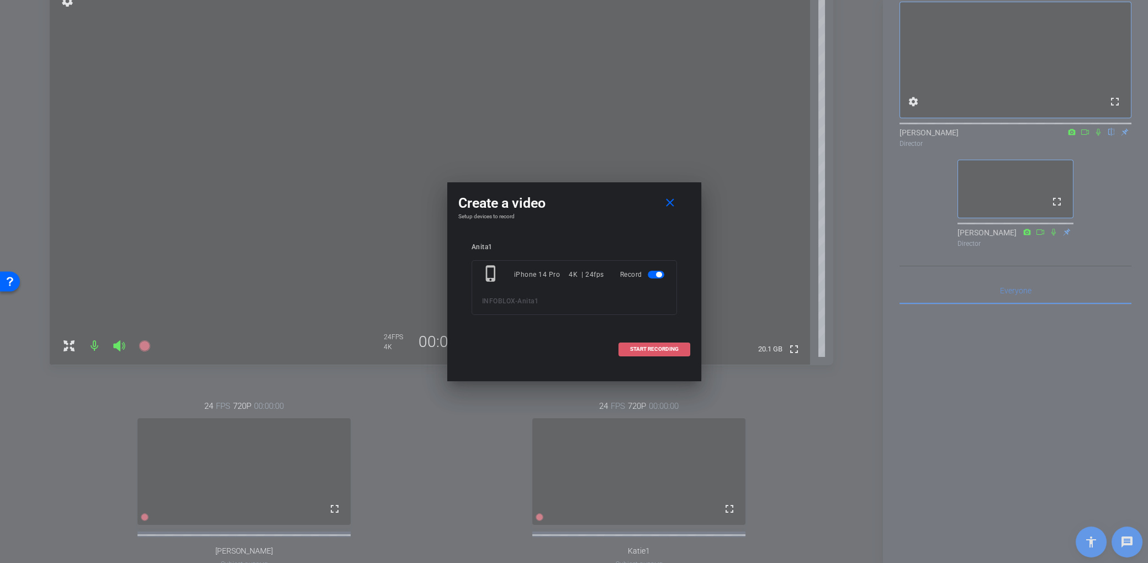
click at [677, 344] on span at bounding box center [654, 349] width 71 height 27
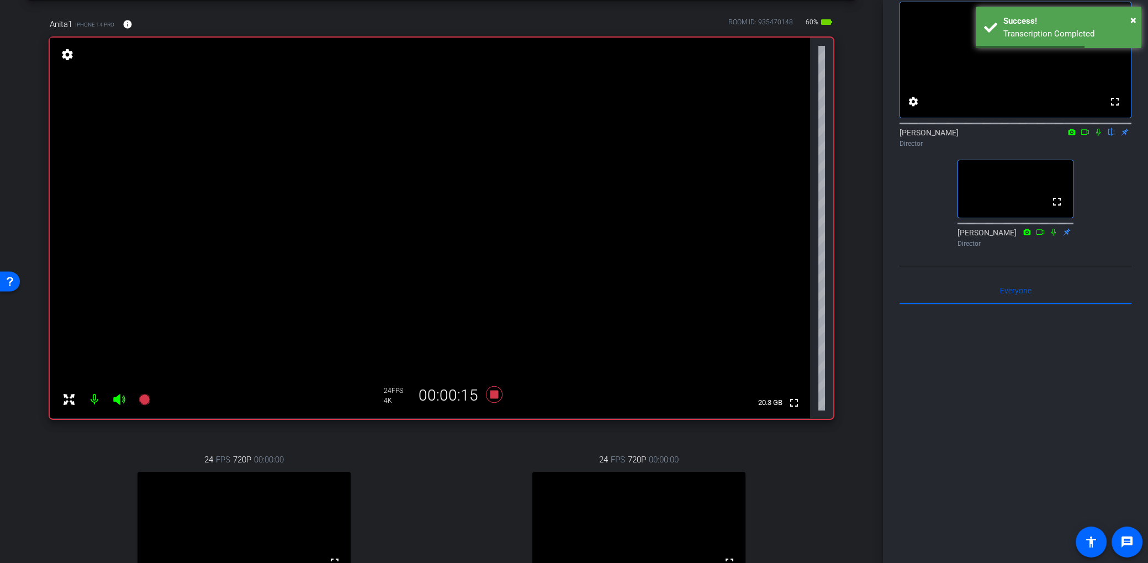
scroll to position [45, 0]
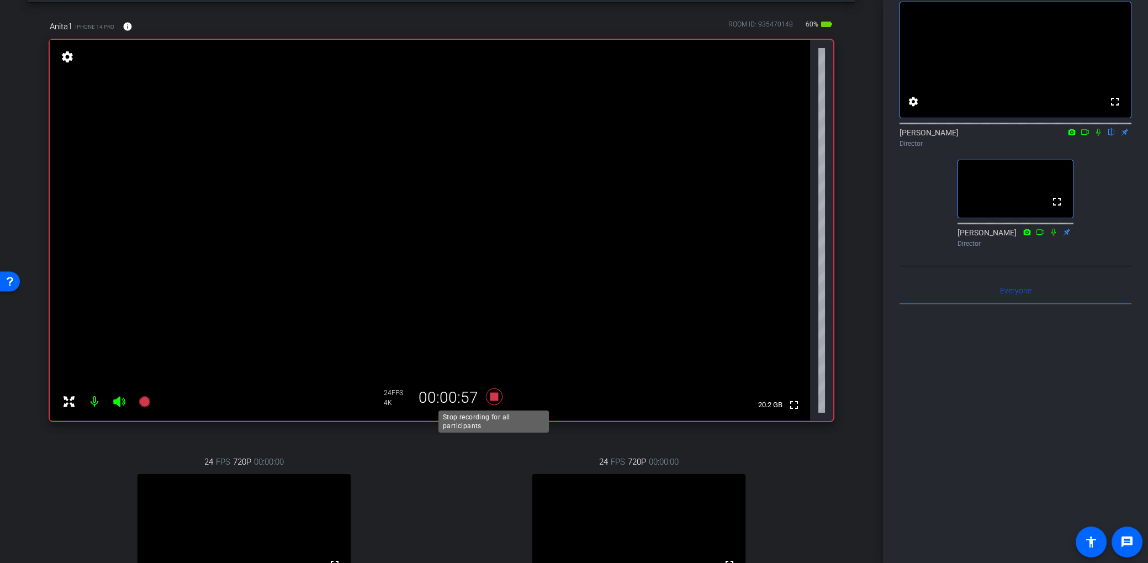
click at [500, 397] on icon at bounding box center [494, 397] width 27 height 20
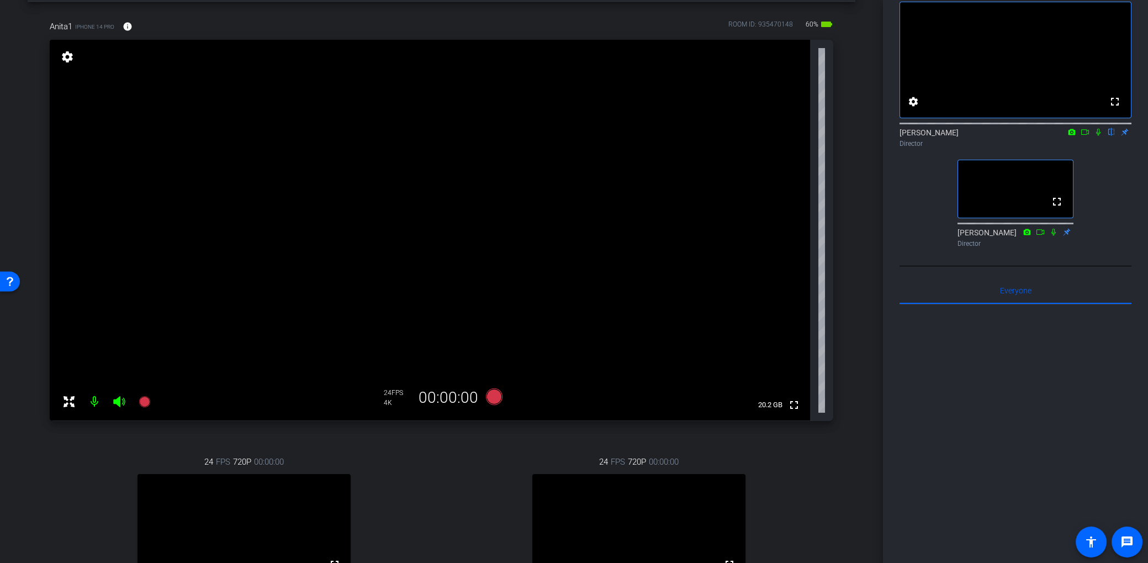
scroll to position [0, 0]
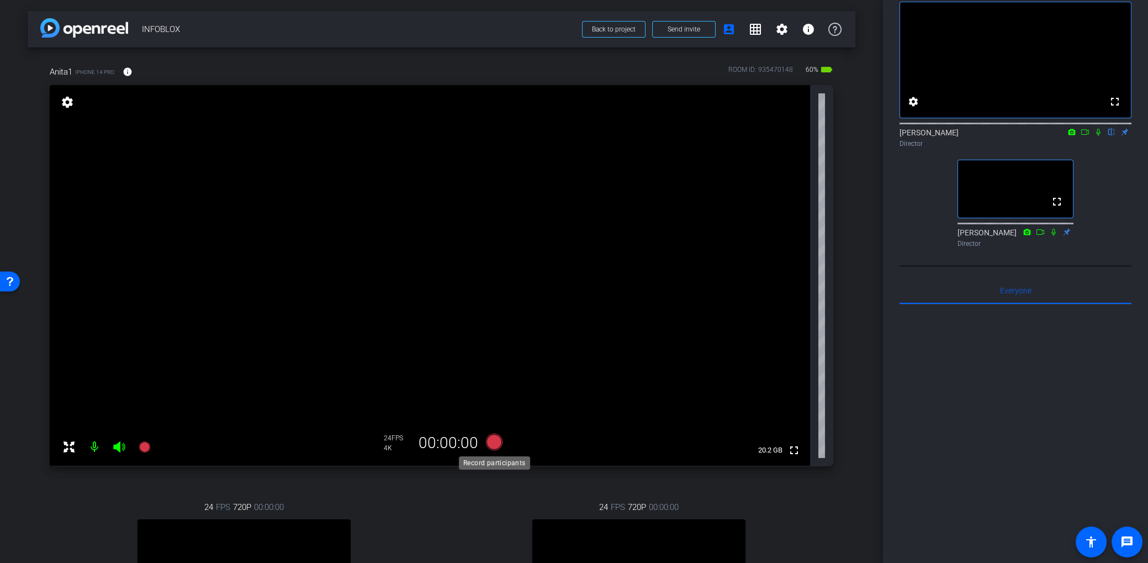
click at [496, 444] on icon at bounding box center [493, 441] width 17 height 17
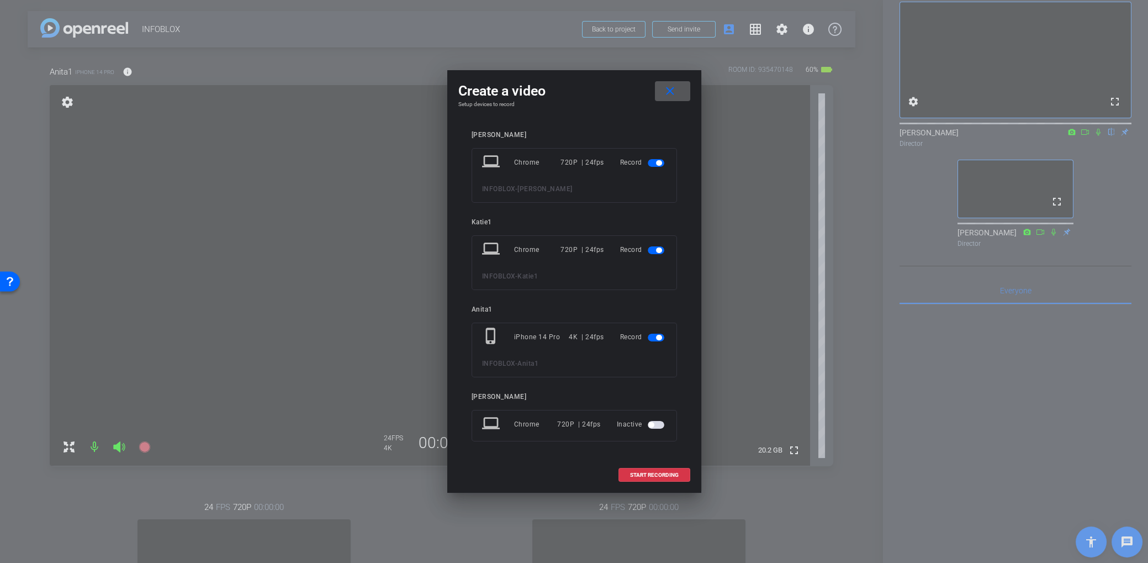
click at [676, 97] on mat-icon "close" at bounding box center [670, 91] width 14 height 14
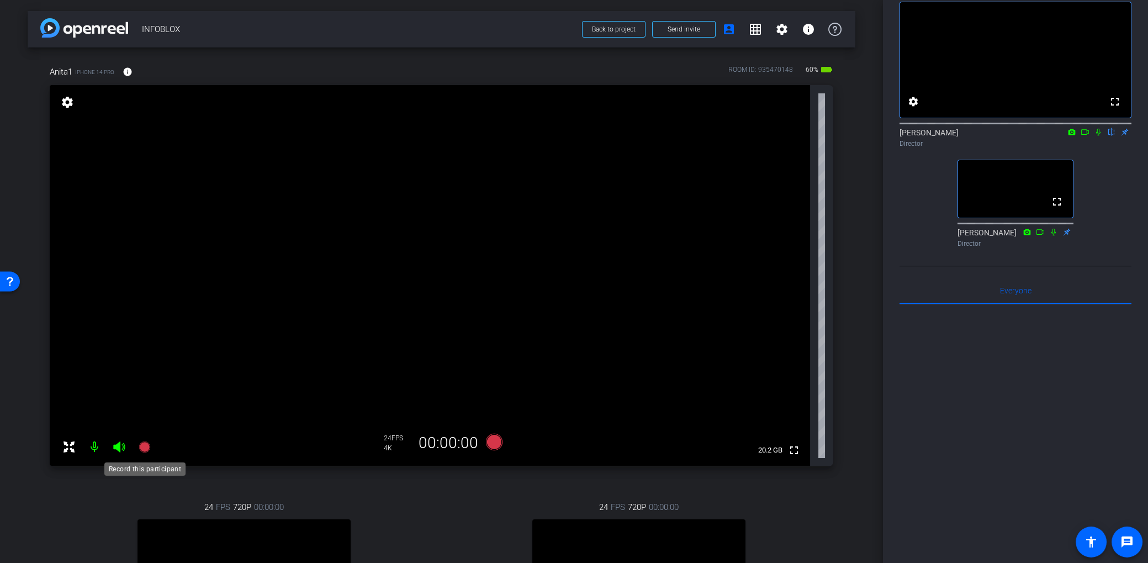
click at [149, 439] on mat-icon at bounding box center [145, 447] width 22 height 22
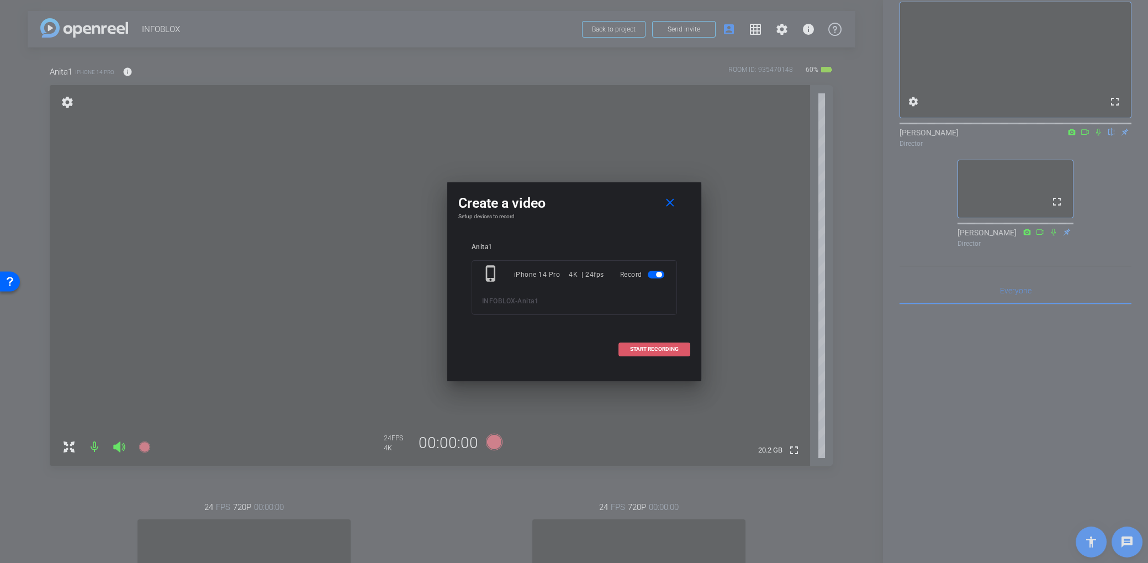
click at [648, 345] on span at bounding box center [654, 349] width 71 height 27
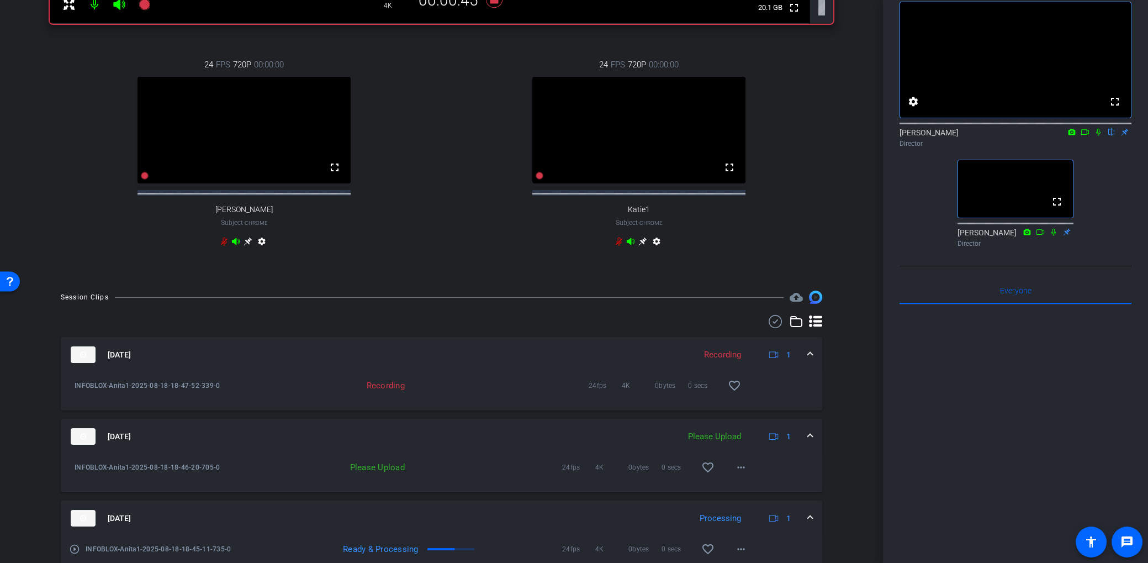
scroll to position [444, 0]
click at [739, 479] on span at bounding box center [741, 465] width 27 height 27
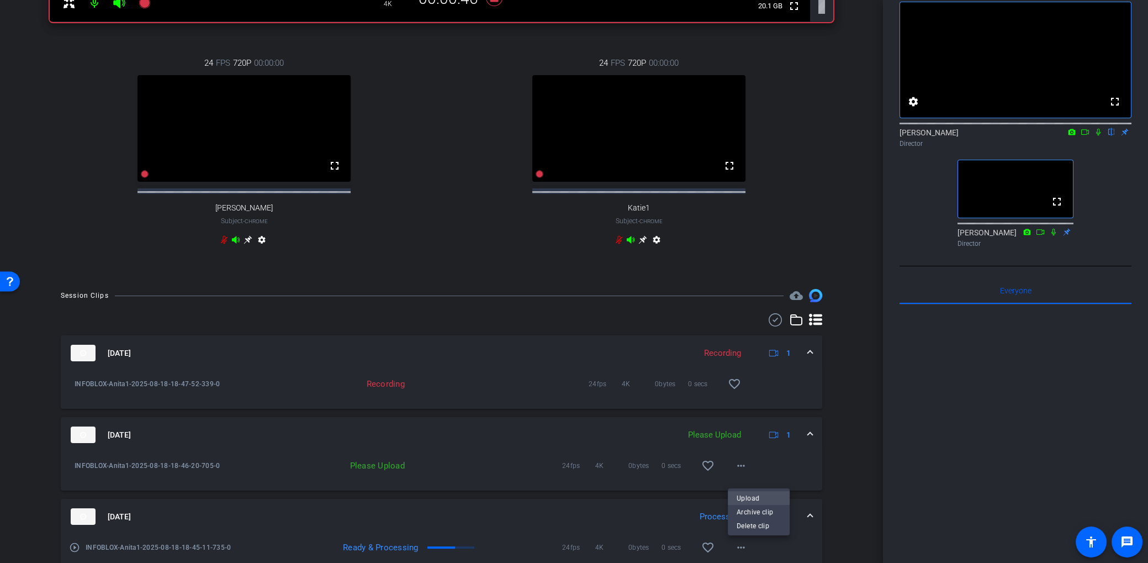
click at [743, 499] on span "Upload" at bounding box center [759, 497] width 44 height 13
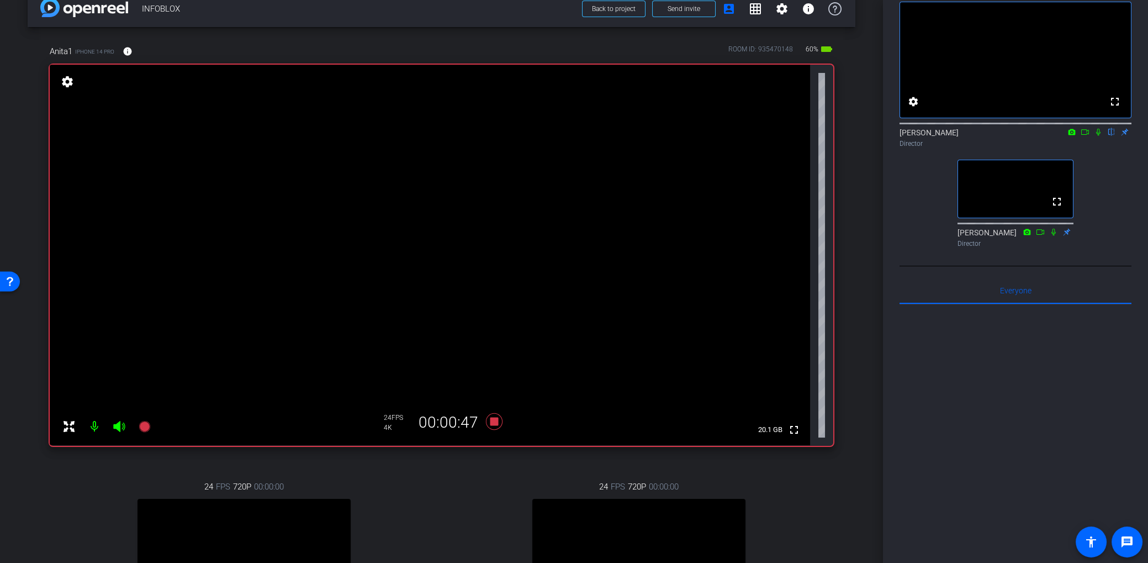
scroll to position [0, 0]
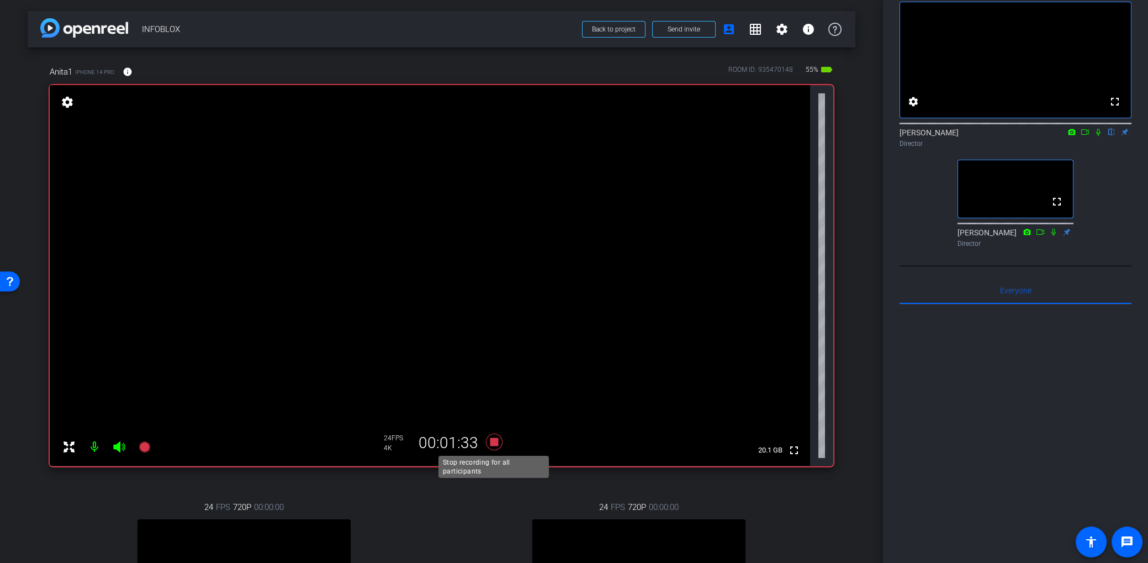
click at [497, 438] on icon at bounding box center [493, 441] width 17 height 17
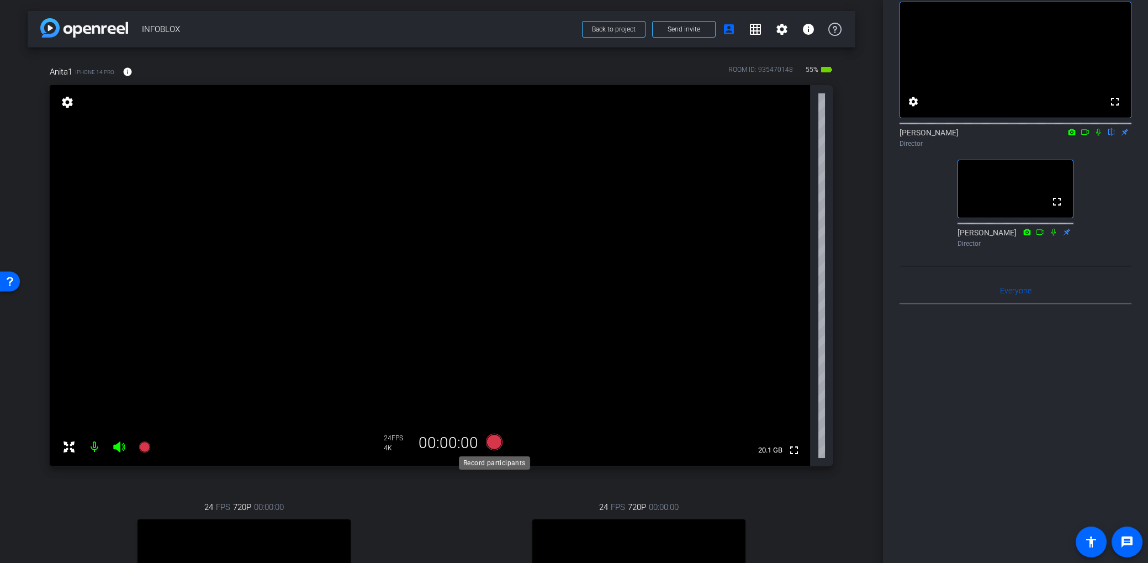
click at [497, 438] on icon at bounding box center [493, 441] width 17 height 17
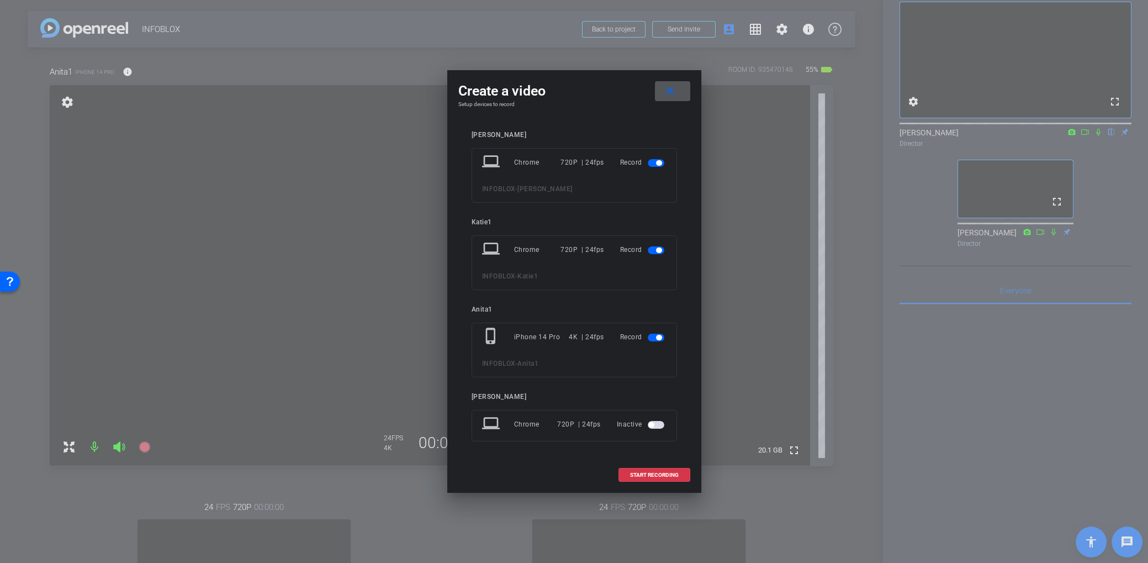
click at [670, 77] on div "Create a video close Setup devices to record Elyse laptop Chrome 720P | 24fps R…" at bounding box center [574, 281] width 254 height 422
click at [670, 82] on span at bounding box center [672, 91] width 35 height 27
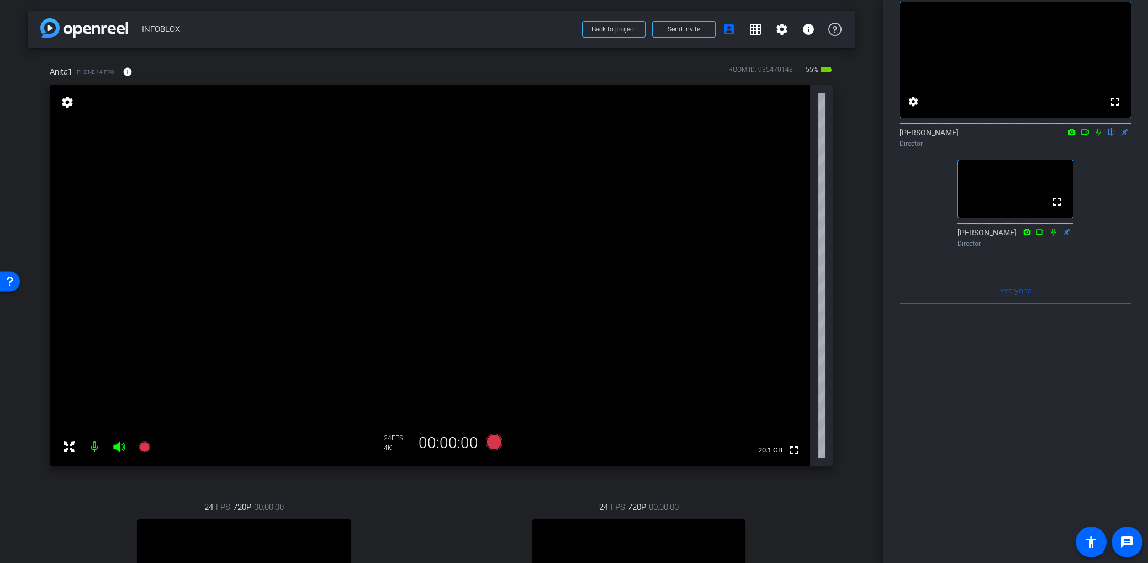
click at [157, 443] on video at bounding box center [430, 275] width 760 height 380
drag, startPoint x: 149, startPoint y: 444, endPoint x: 155, endPoint y: 444, distance: 6.6
click at [149, 444] on div at bounding box center [158, 443] width 28 height 28
click at [140, 441] on icon at bounding box center [144, 446] width 13 height 13
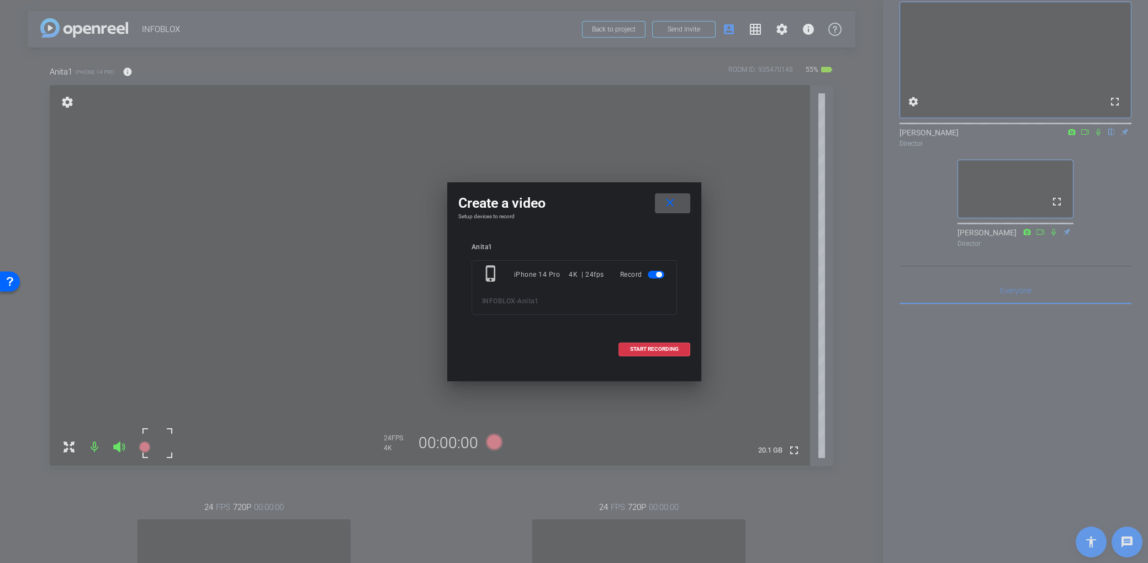
click at [671, 193] on span at bounding box center [672, 203] width 35 height 27
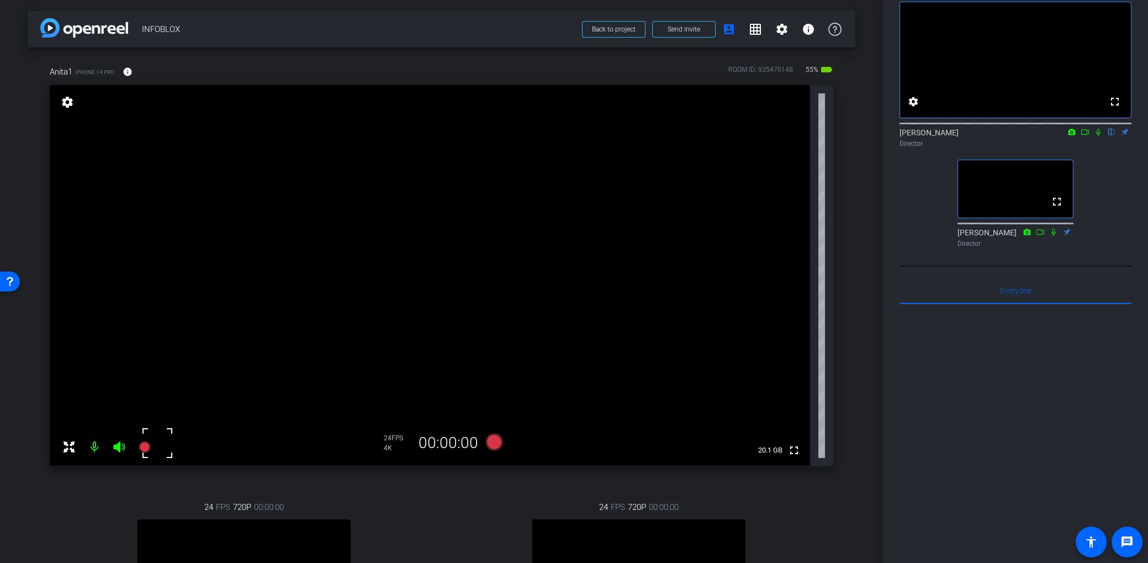
click at [443, 257] on video at bounding box center [430, 275] width 760 height 380
click at [443, 257] on div at bounding box center [444, 257] width 28 height 28
click at [143, 448] on icon at bounding box center [144, 446] width 11 height 11
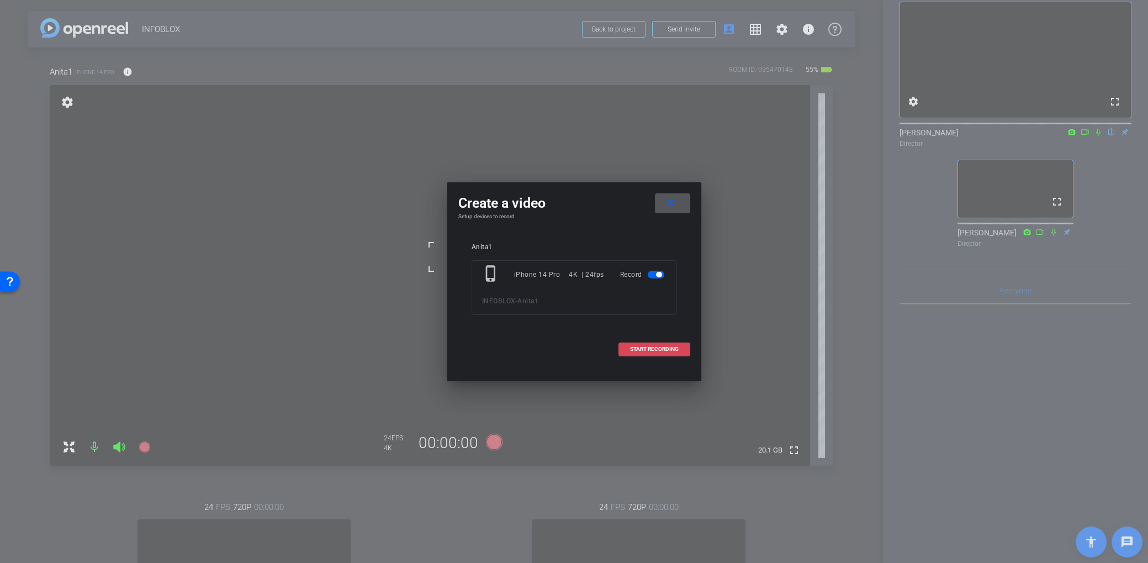
click at [669, 346] on span "START RECORDING" at bounding box center [654, 349] width 49 height 6
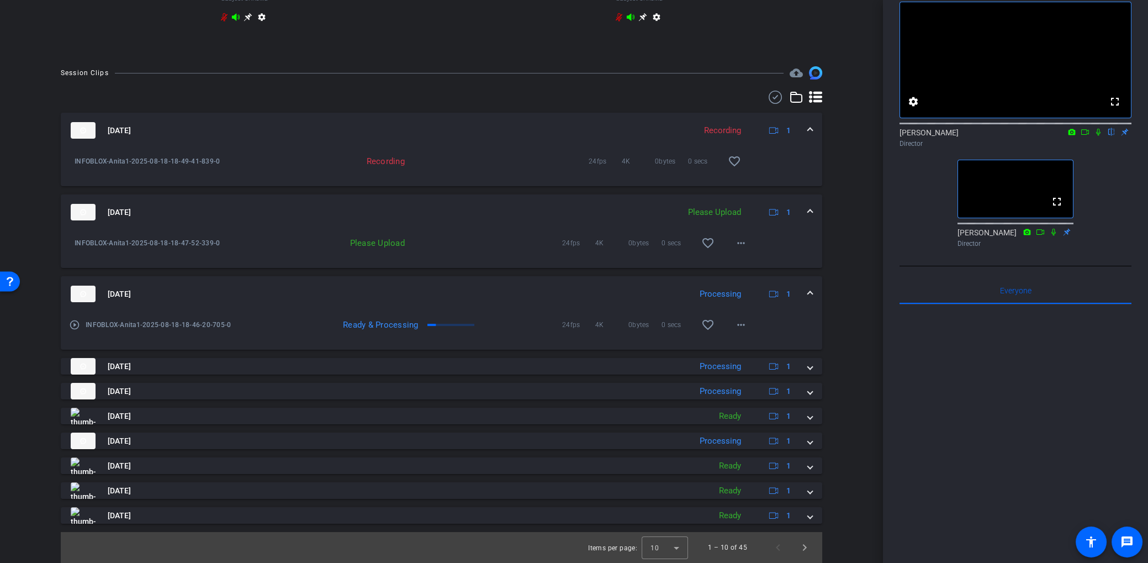
scroll to position [676, 0]
click at [747, 247] on mat-icon "more_horiz" at bounding box center [740, 242] width 13 height 13
click at [755, 267] on span "Upload" at bounding box center [759, 265] width 44 height 13
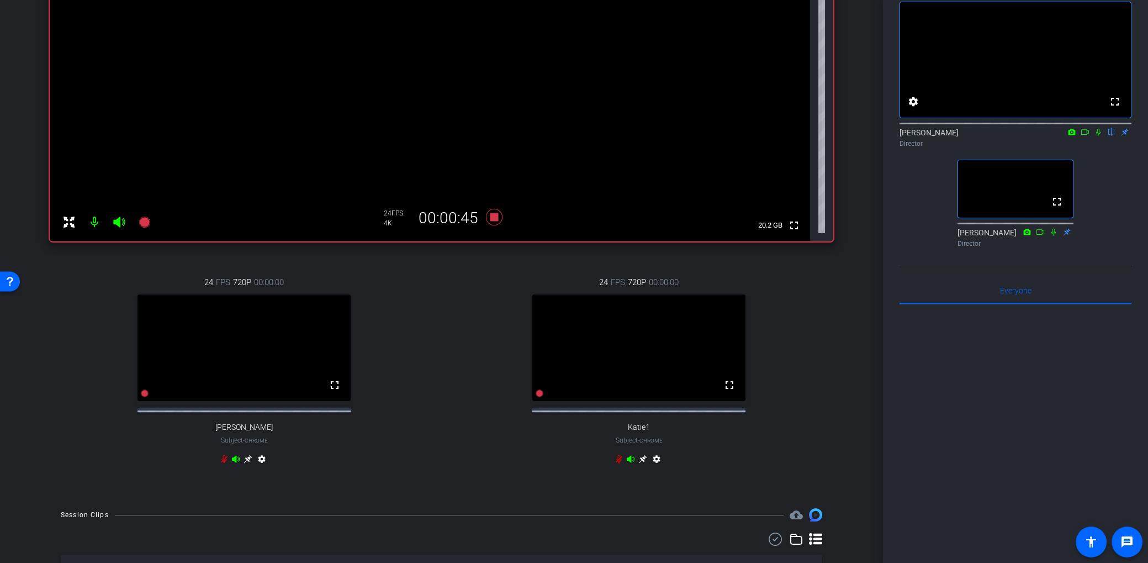
scroll to position [0, 0]
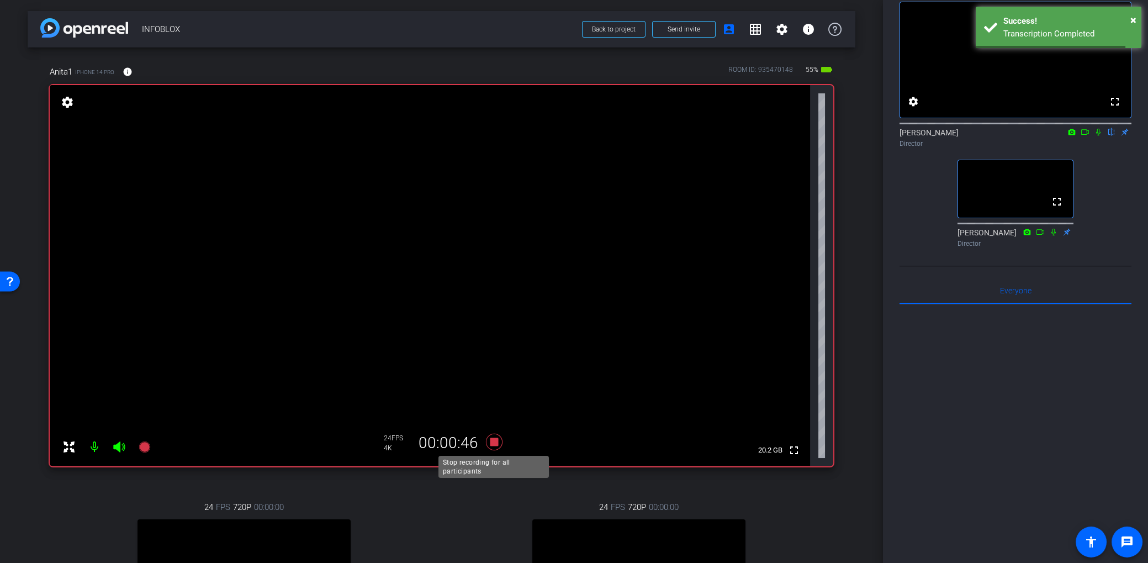
click at [493, 443] on icon at bounding box center [493, 441] width 17 height 17
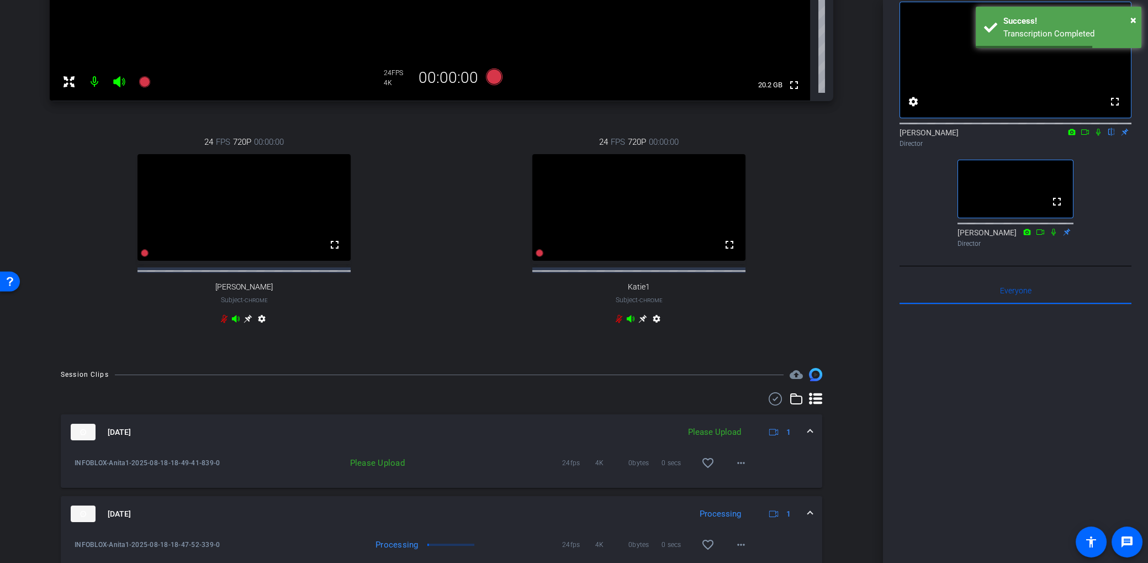
scroll to position [463, 0]
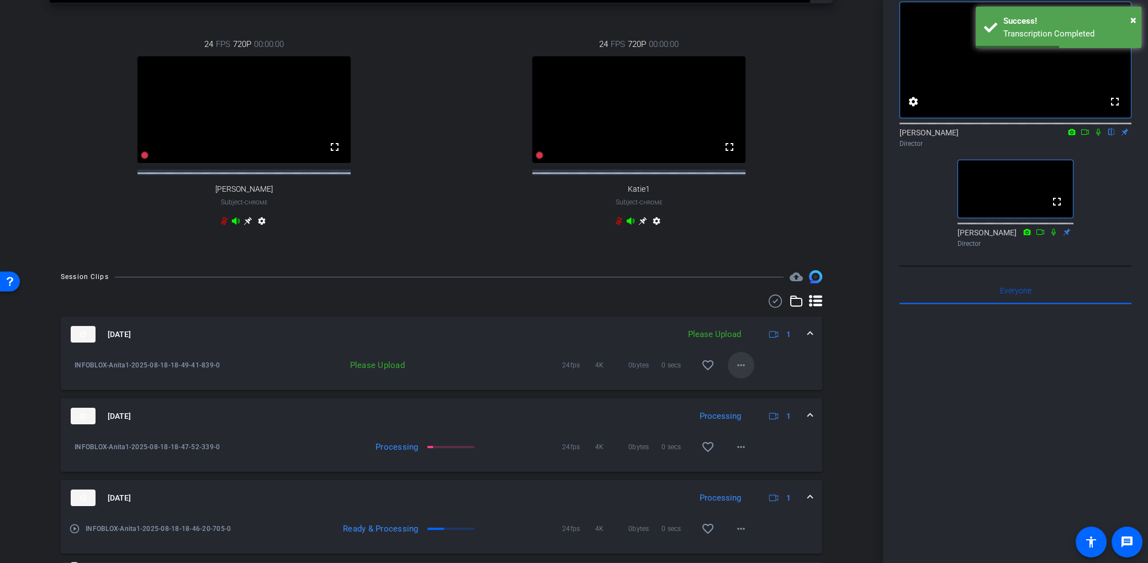
click at [744, 372] on mat-icon "more_horiz" at bounding box center [740, 364] width 13 height 13
click at [753, 393] on span "Upload" at bounding box center [759, 396] width 44 height 13
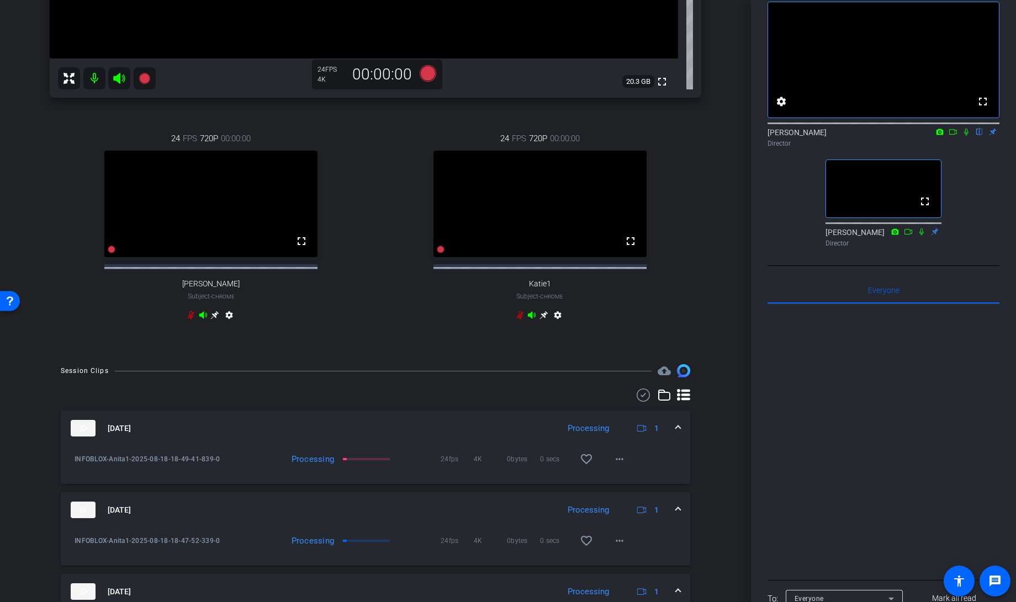
scroll to position [0, 0]
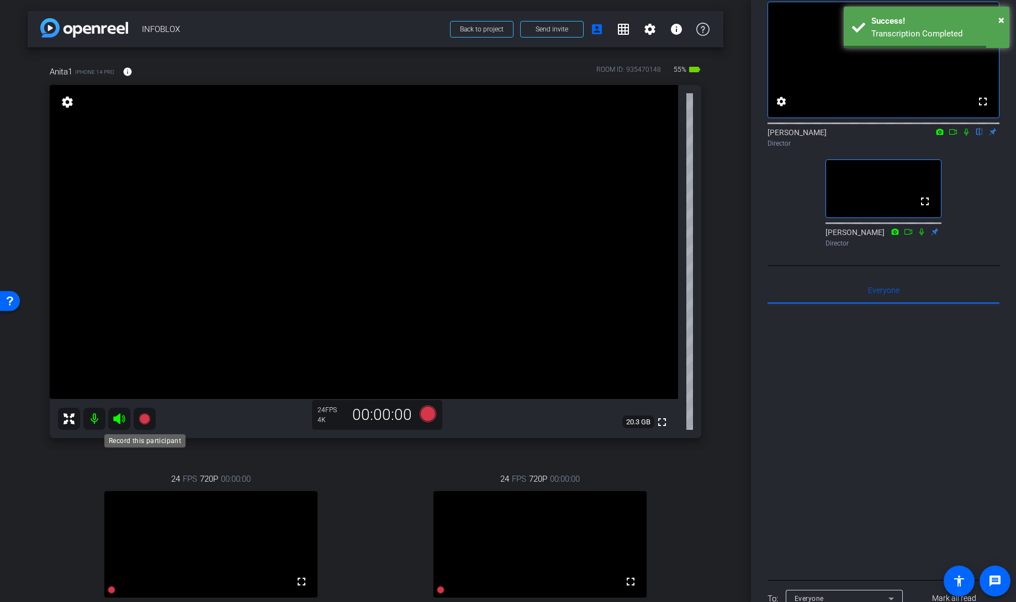
click at [148, 418] on icon at bounding box center [144, 419] width 11 height 11
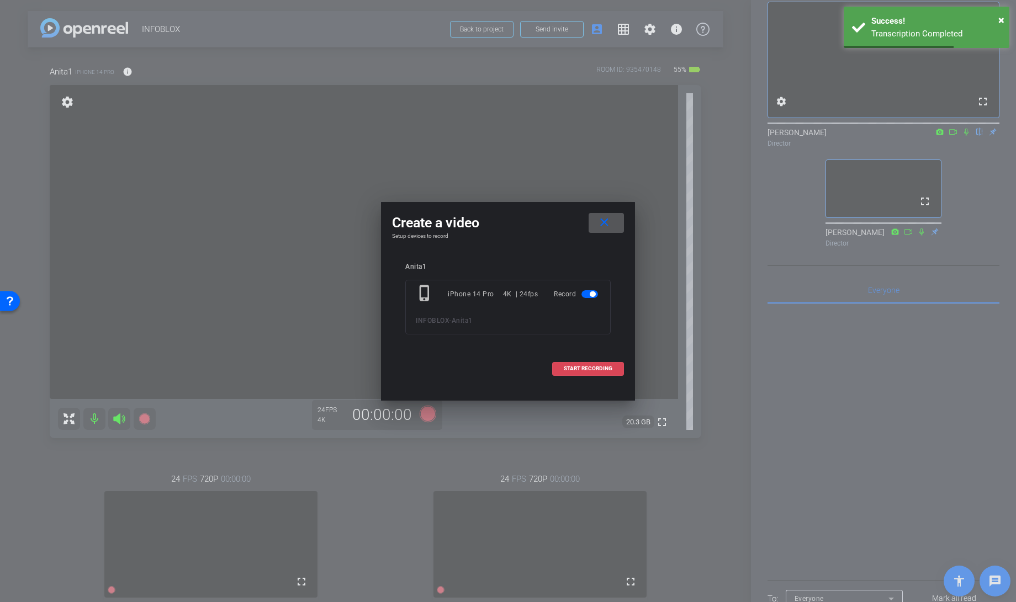
click at [574, 368] on span "START RECORDING" at bounding box center [588, 369] width 49 height 6
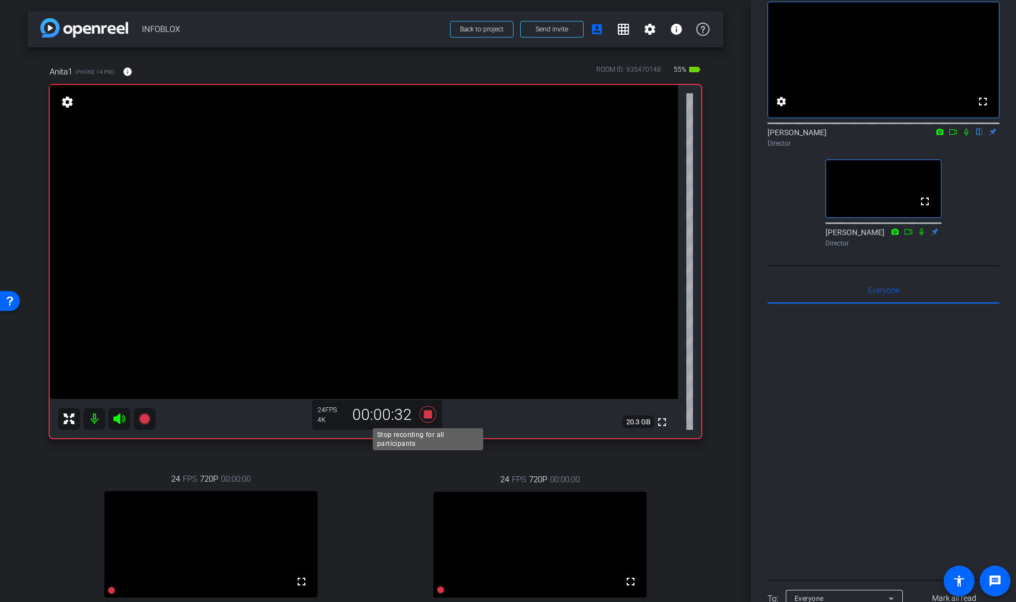
click at [429, 416] on icon at bounding box center [428, 414] width 17 height 17
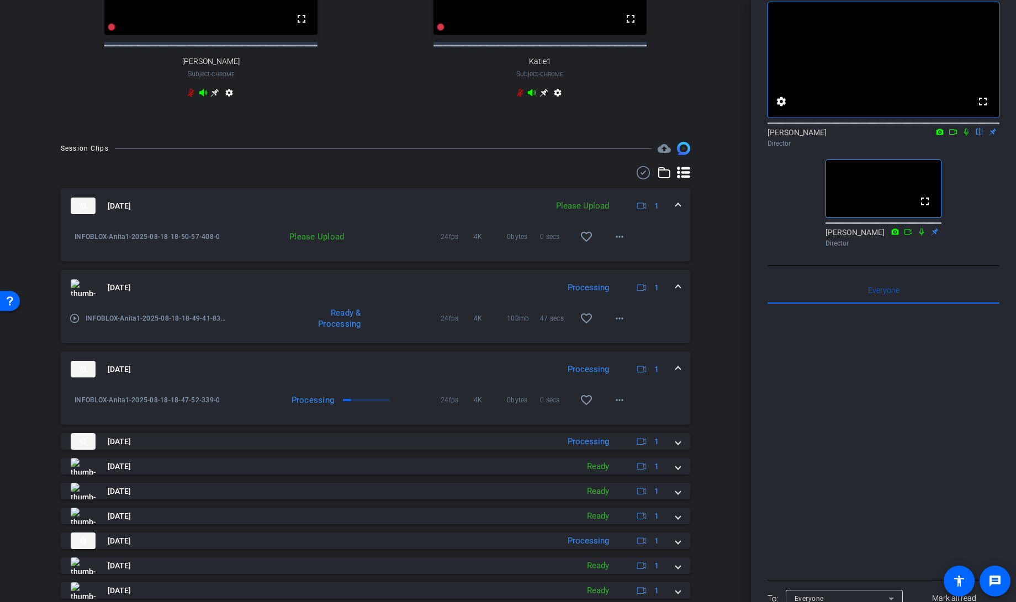
scroll to position [608, 0]
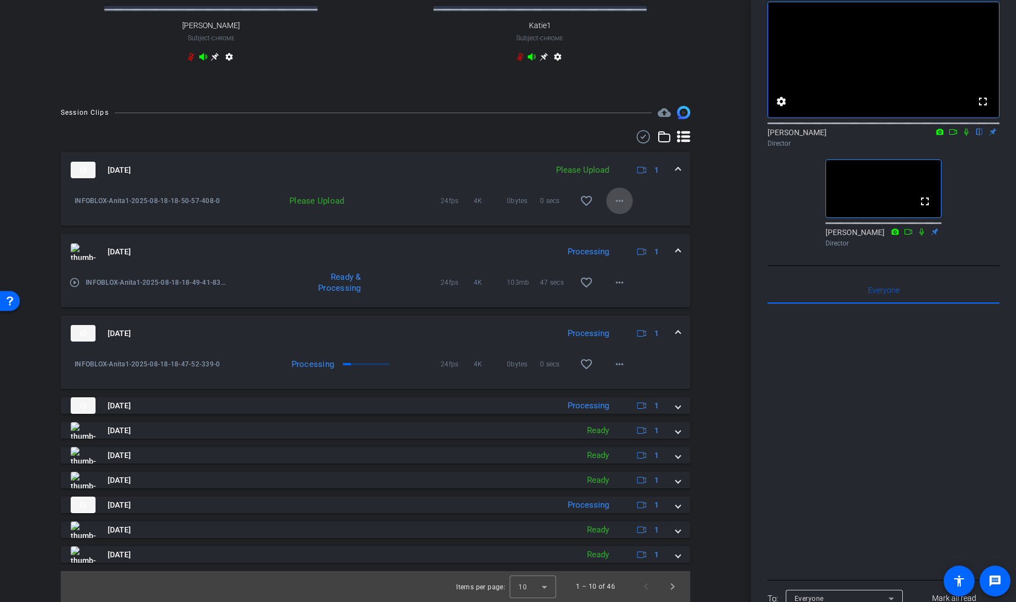
click at [608, 209] on span at bounding box center [619, 201] width 27 height 27
click at [636, 229] on span "Upload" at bounding box center [637, 224] width 44 height 13
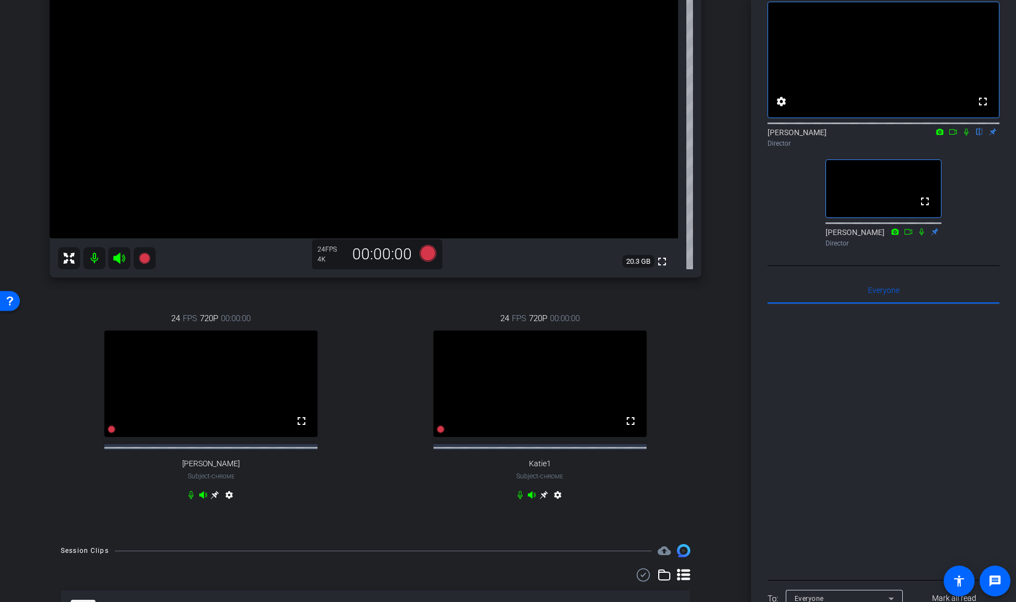
scroll to position [357, 0]
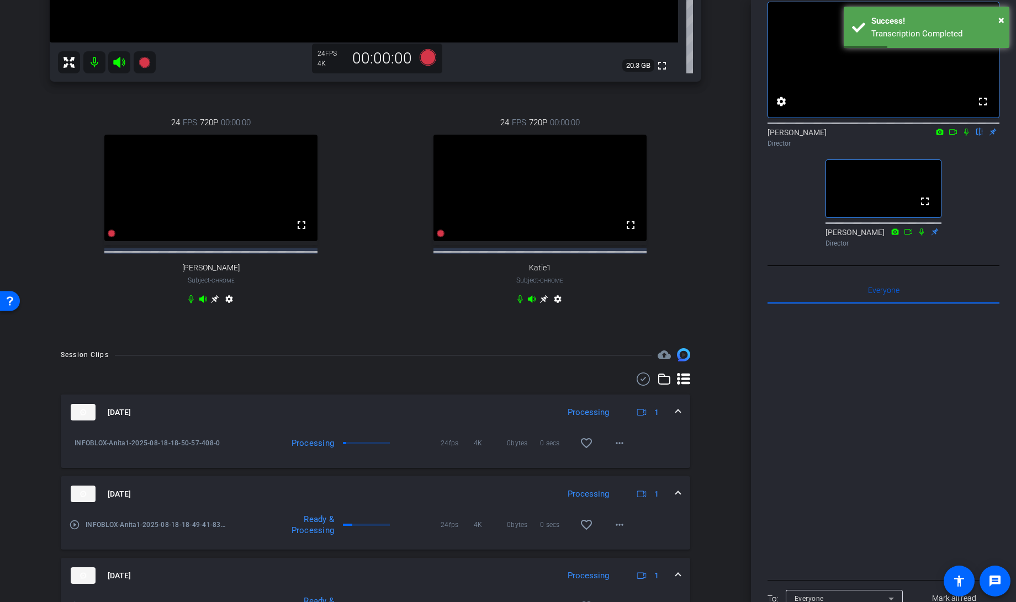
click at [777, 490] on div at bounding box center [883, 440] width 232 height 273
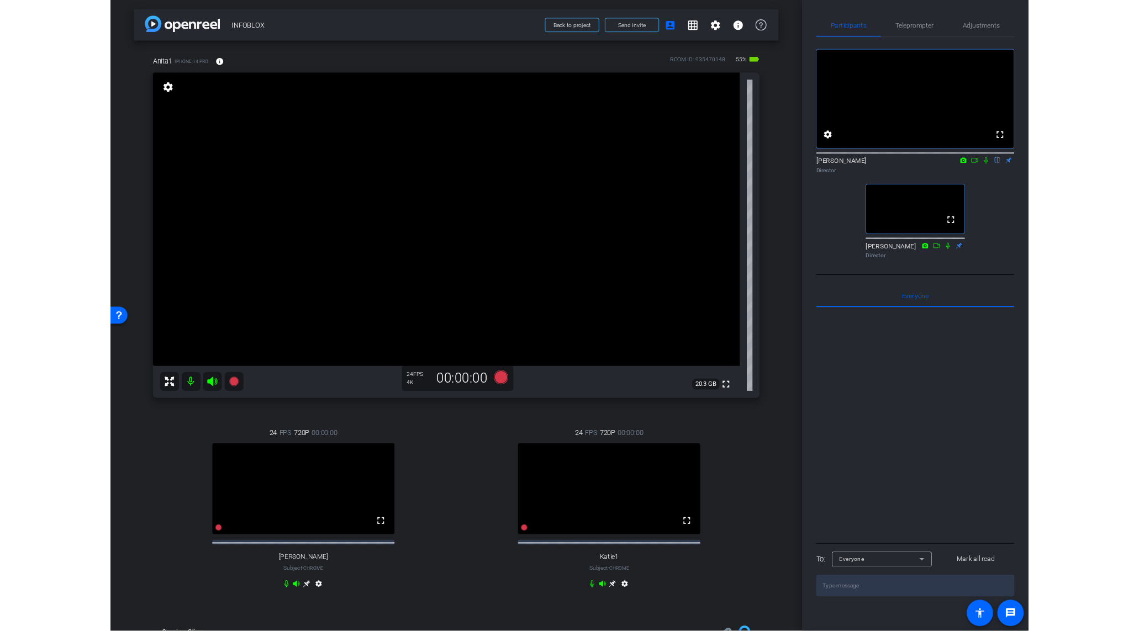
scroll to position [0, 0]
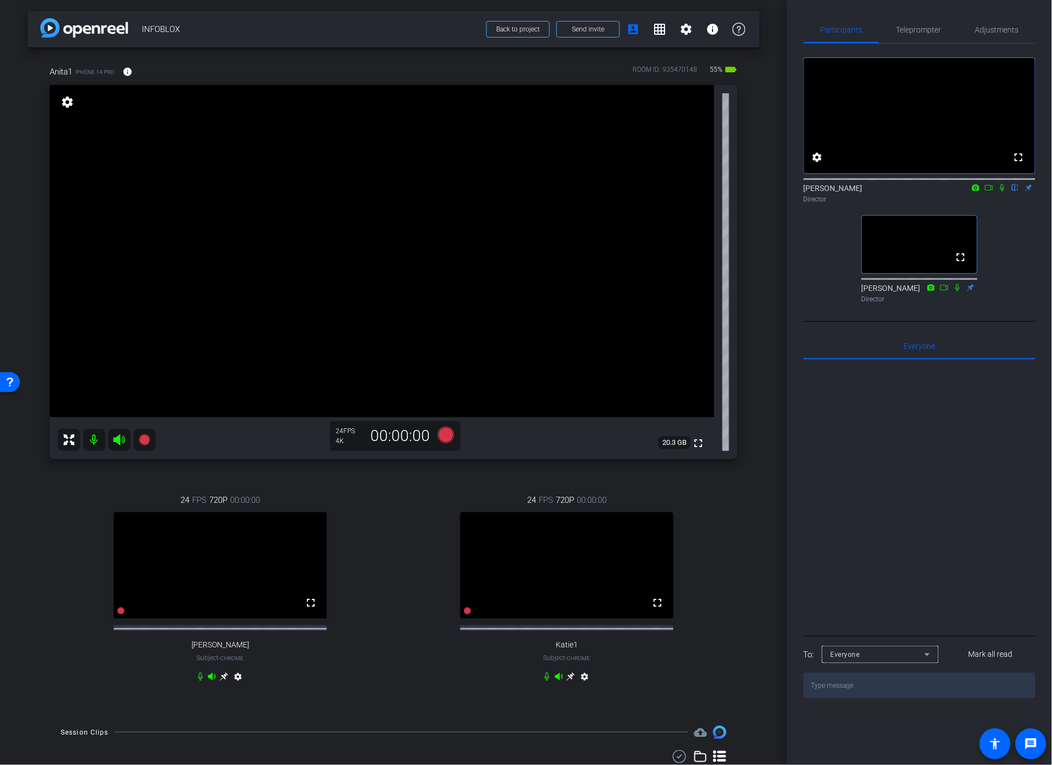
click at [899, 532] on div at bounding box center [920, 496] width 232 height 273
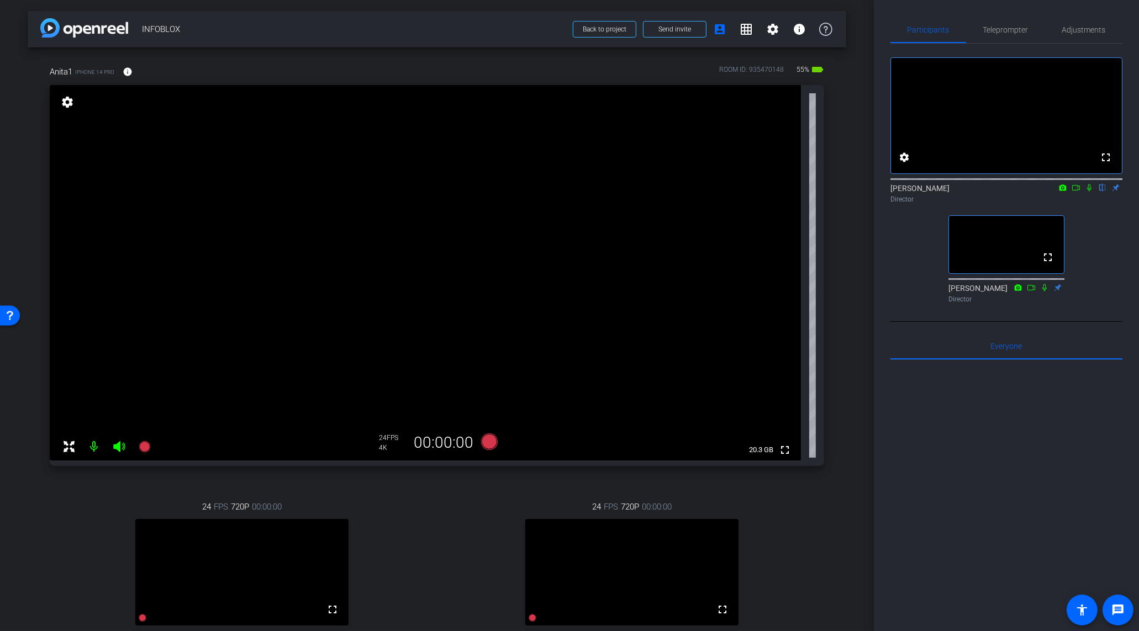
click at [1019, 473] on div at bounding box center [1006, 496] width 232 height 273
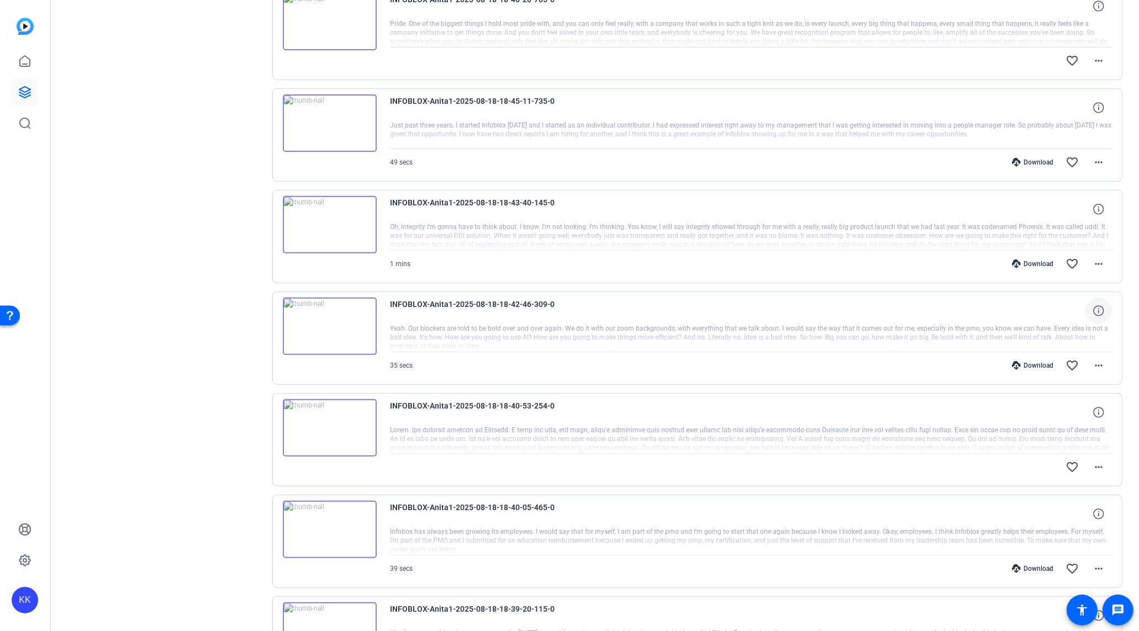
scroll to position [583, 0]
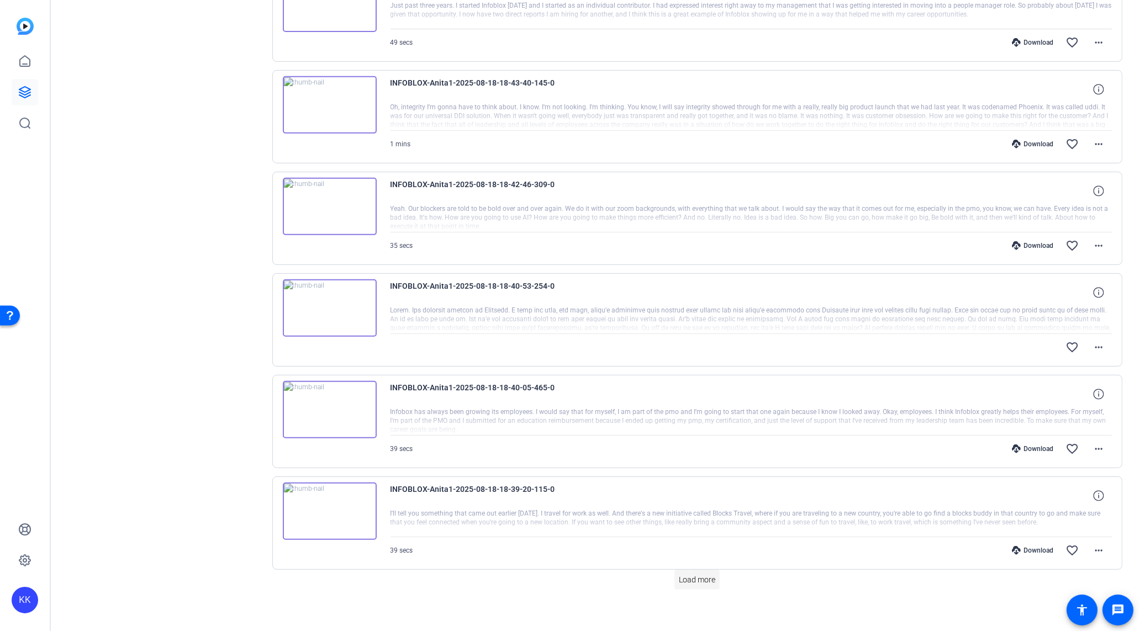
click at [705, 580] on span at bounding box center [696, 580] width 45 height 27
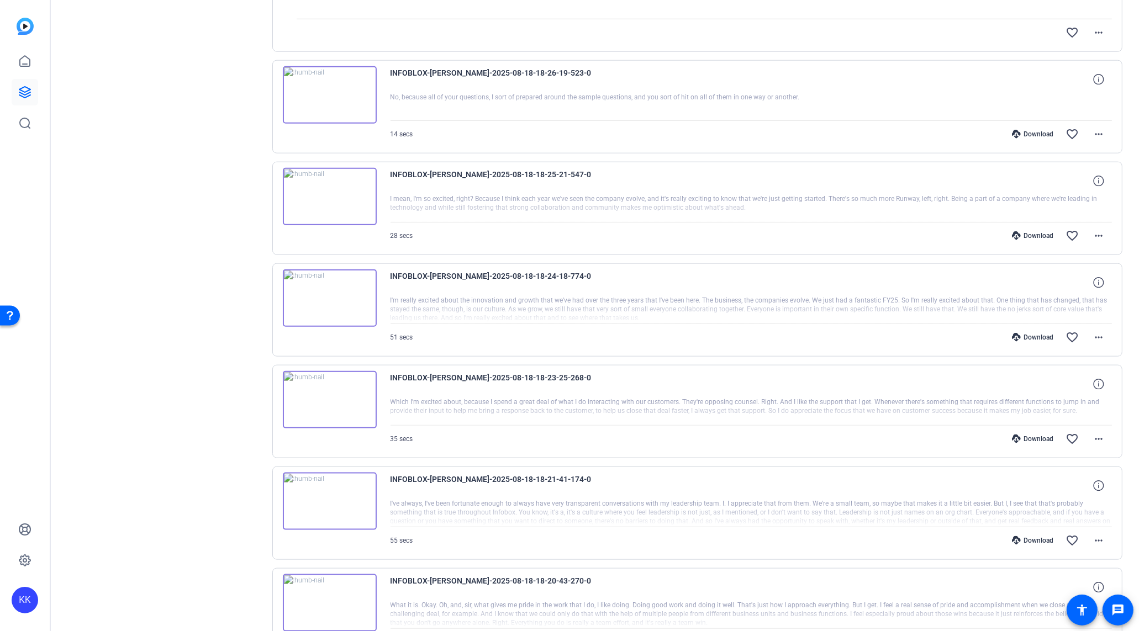
scroll to position [1591, 0]
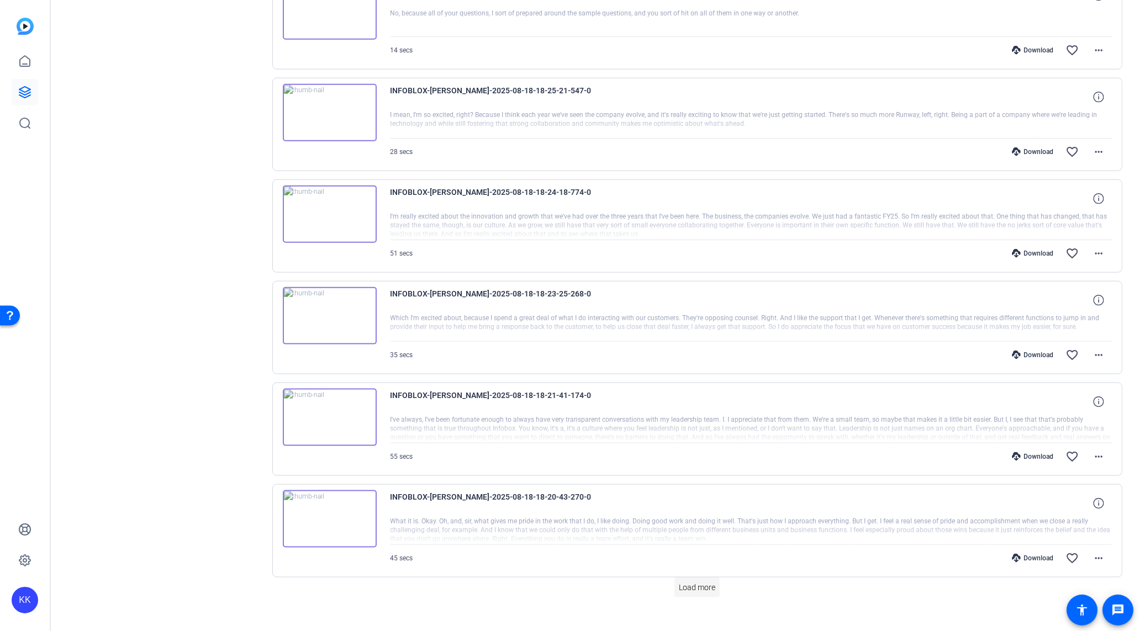
click at [706, 582] on span "Load more" at bounding box center [697, 588] width 36 height 12
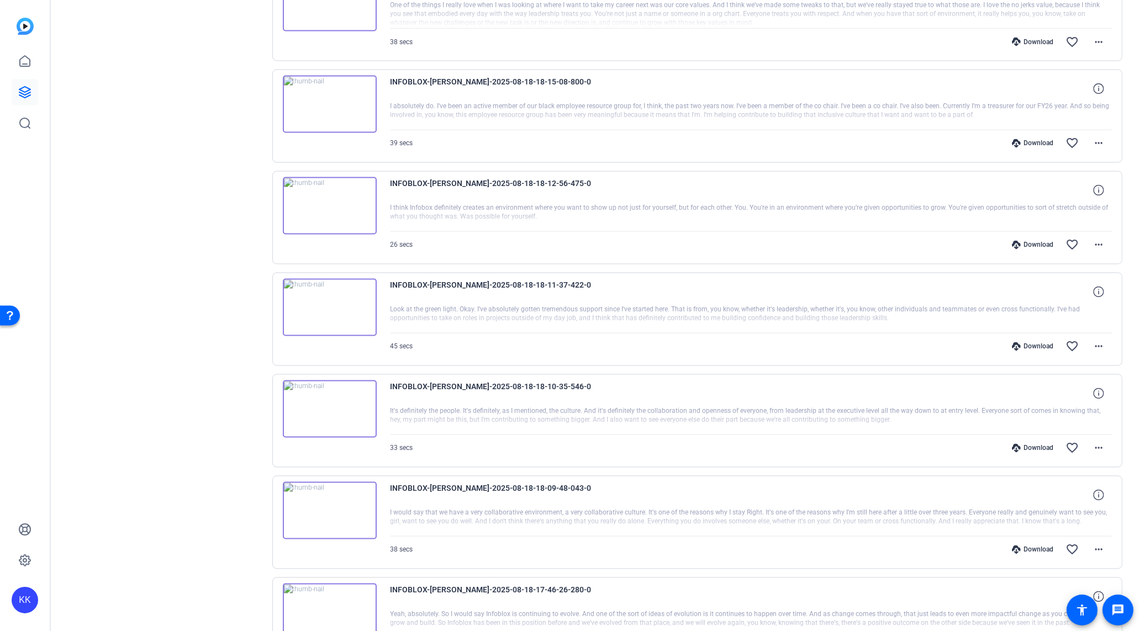
scroll to position [2599, 0]
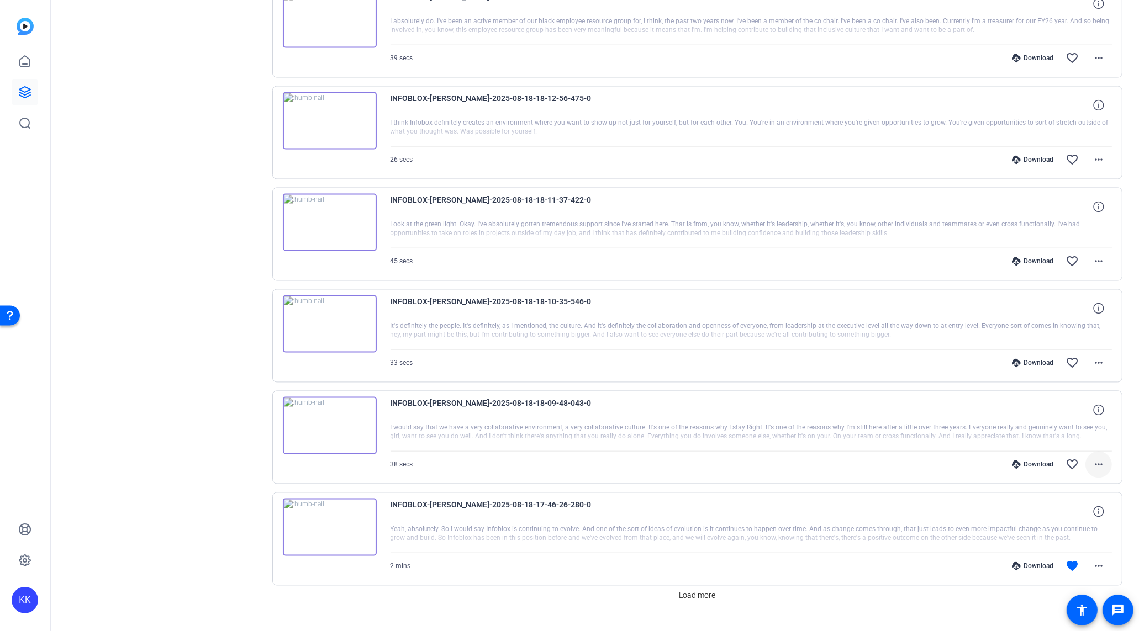
click at [1099, 458] on mat-icon "more_horiz" at bounding box center [1098, 464] width 13 height 13
click at [998, 451] on div at bounding box center [569, 315] width 1139 height 631
click at [1039, 460] on div "Download" at bounding box center [1032, 464] width 52 height 9
click at [1070, 458] on mat-icon "favorite_border" at bounding box center [1071, 464] width 13 height 13
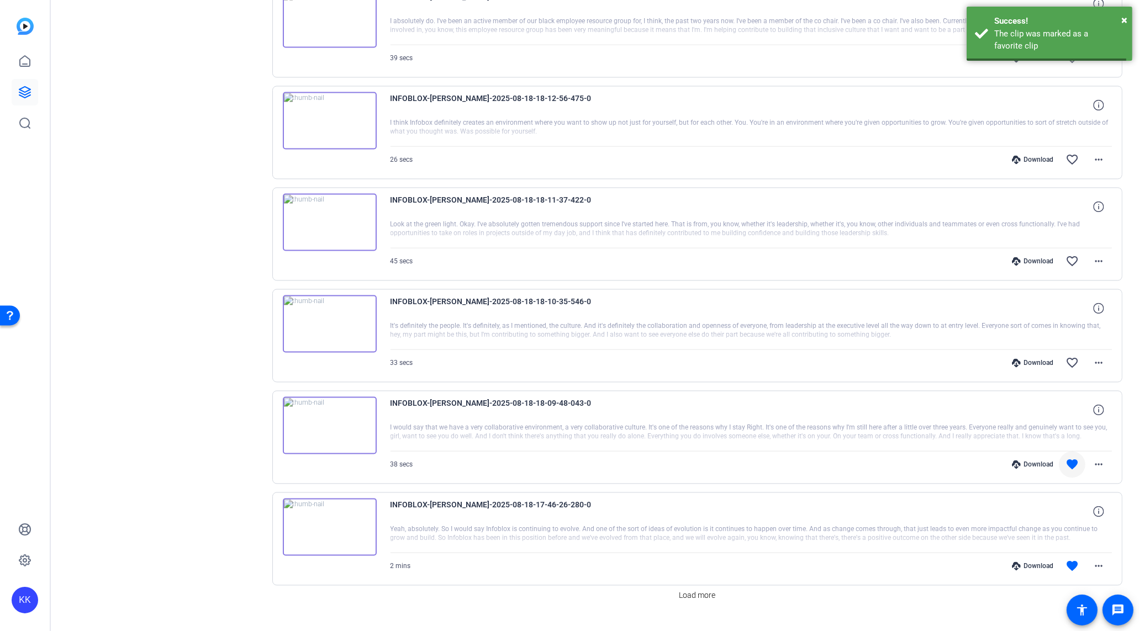
click at [1047, 358] on div "Download" at bounding box center [1032, 362] width 52 height 9
click at [1071, 356] on mat-icon "favorite_border" at bounding box center [1071, 362] width 13 height 13
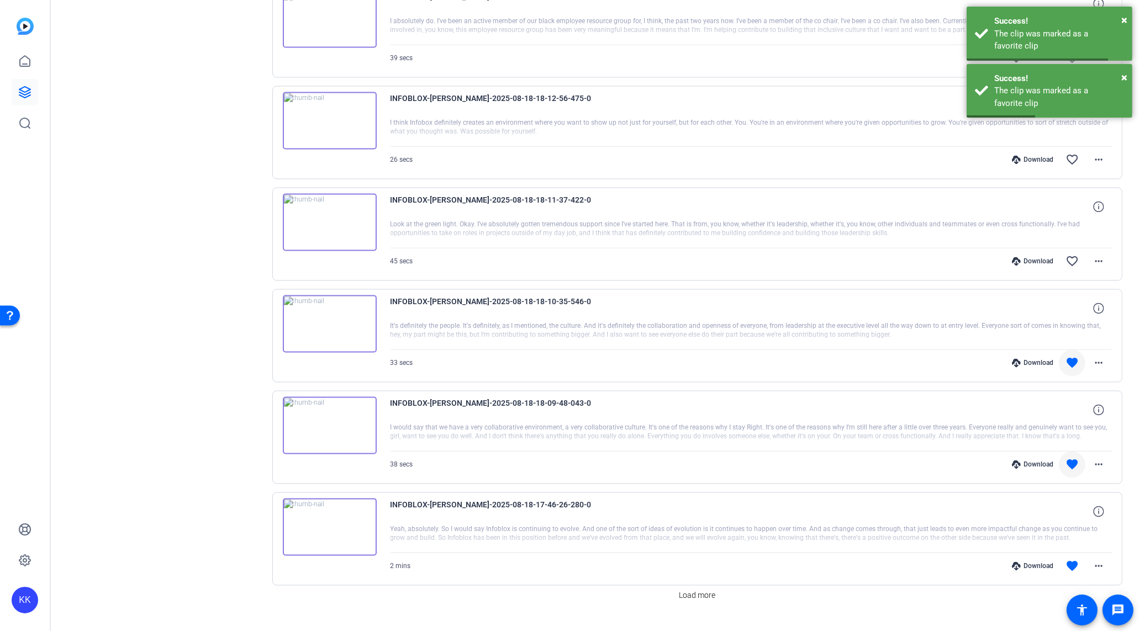
click at [1040, 257] on div "Download" at bounding box center [1032, 261] width 52 height 9
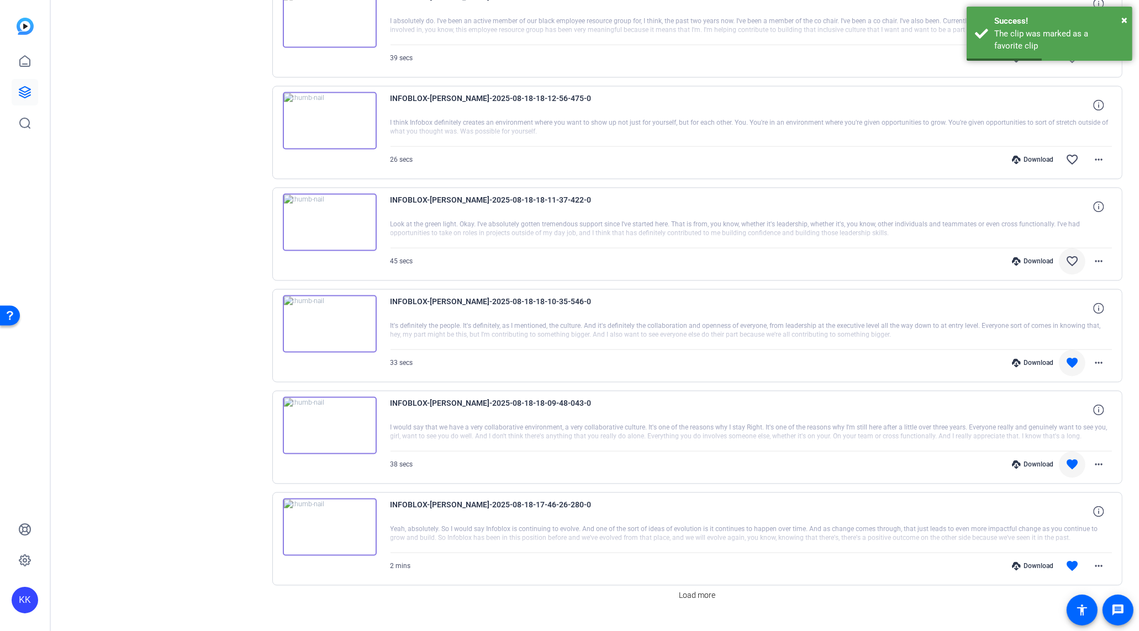
drag, startPoint x: 1074, startPoint y: 241, endPoint x: 1061, endPoint y: 263, distance: 25.8
click at [1074, 255] on mat-icon "favorite_border" at bounding box center [1071, 261] width 13 height 13
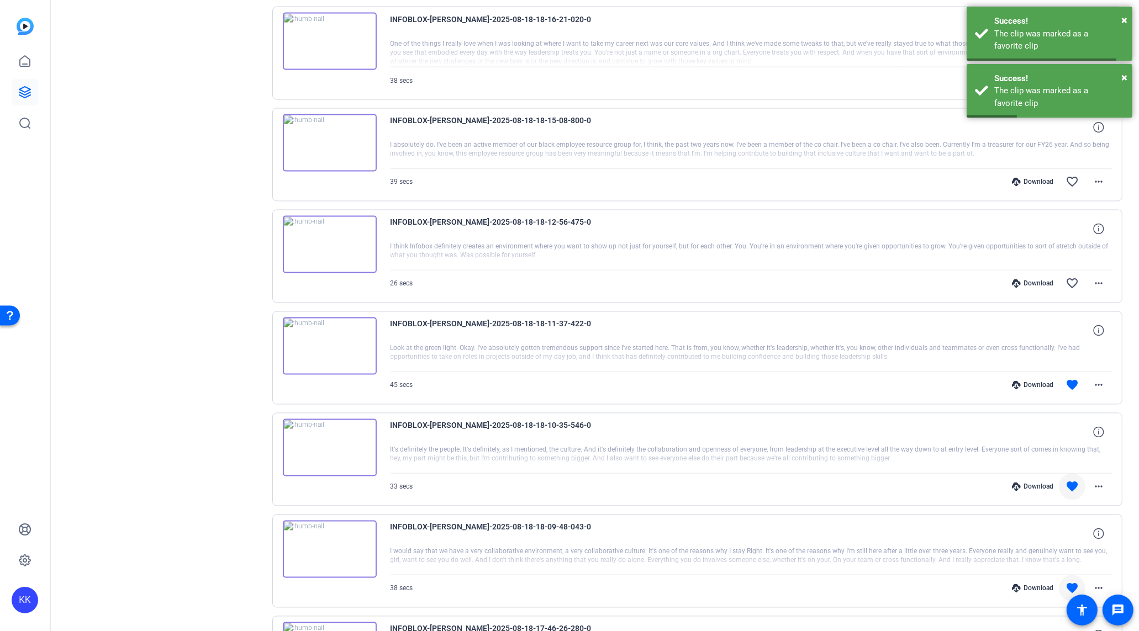
scroll to position [2448, 0]
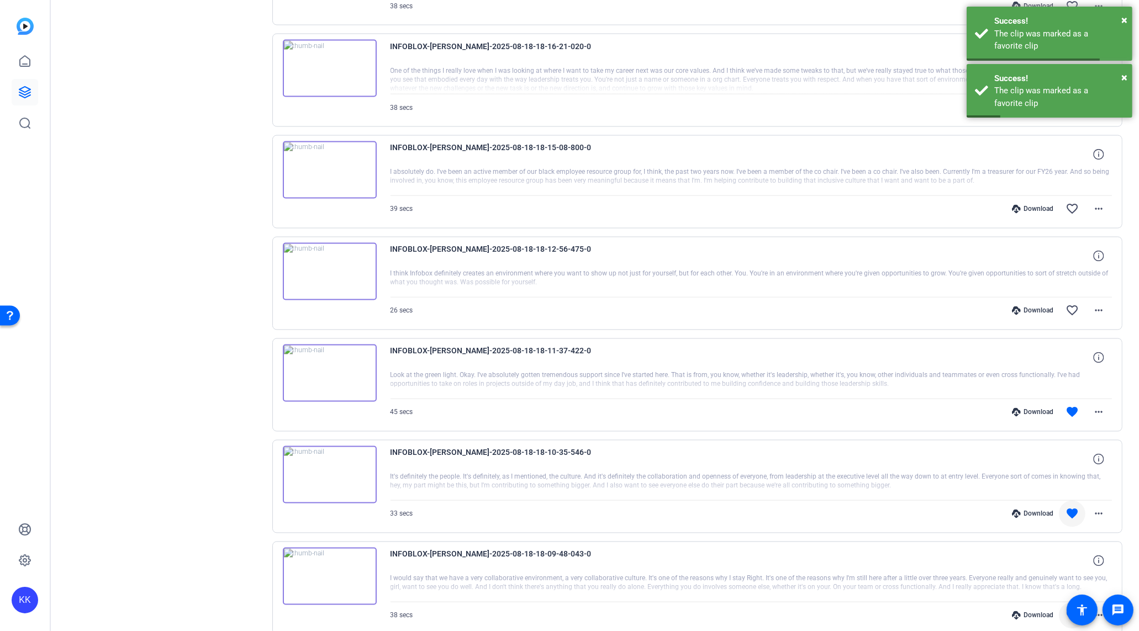
click at [1041, 306] on div "Download" at bounding box center [1032, 310] width 52 height 9
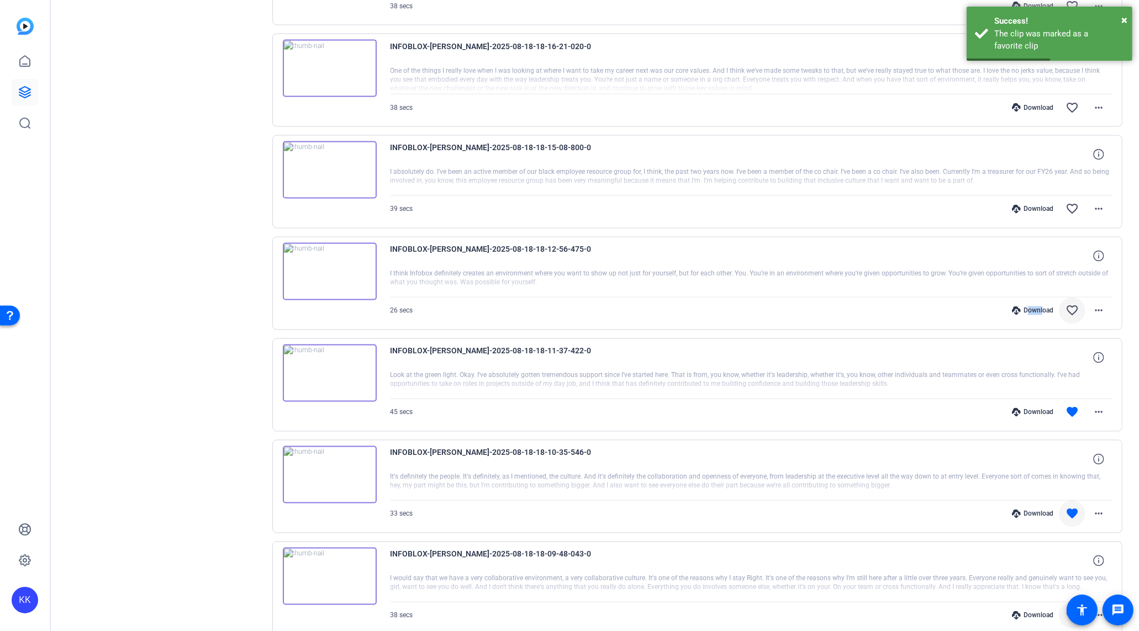
click at [1073, 304] on mat-icon "favorite_border" at bounding box center [1071, 310] width 13 height 13
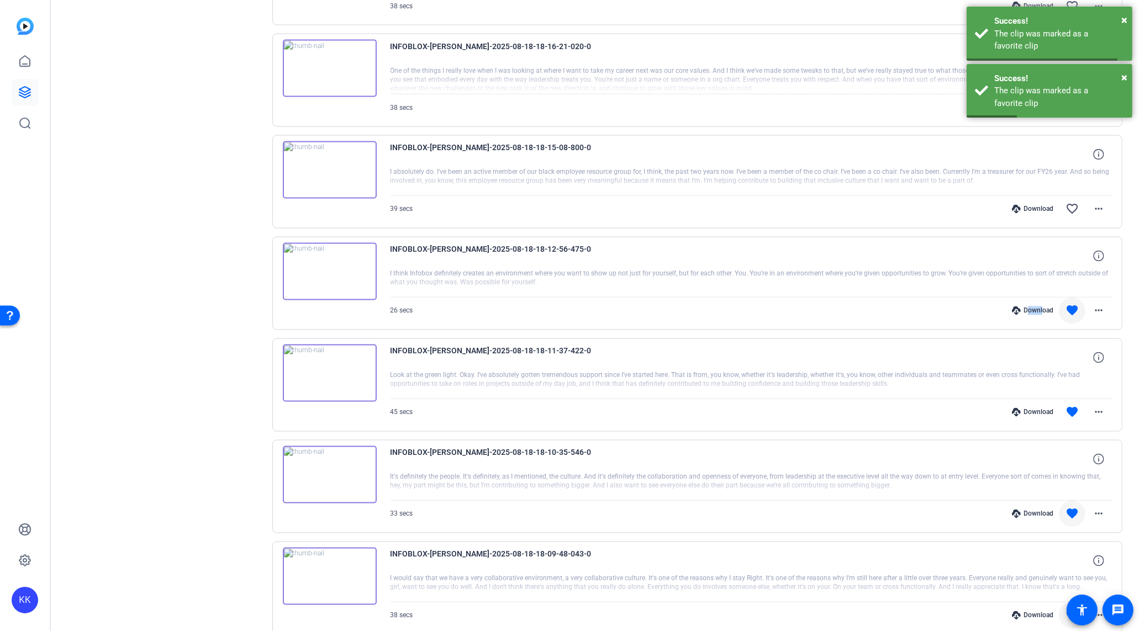
scroll to position [2372, 0]
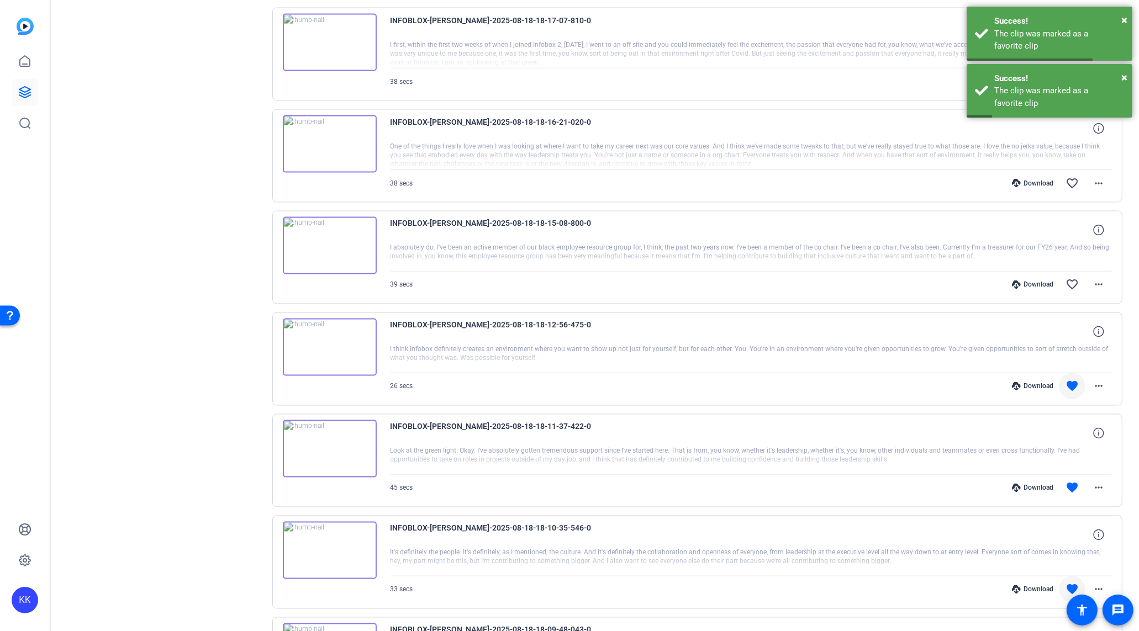
click at [1042, 280] on div "Download" at bounding box center [1032, 284] width 52 height 9
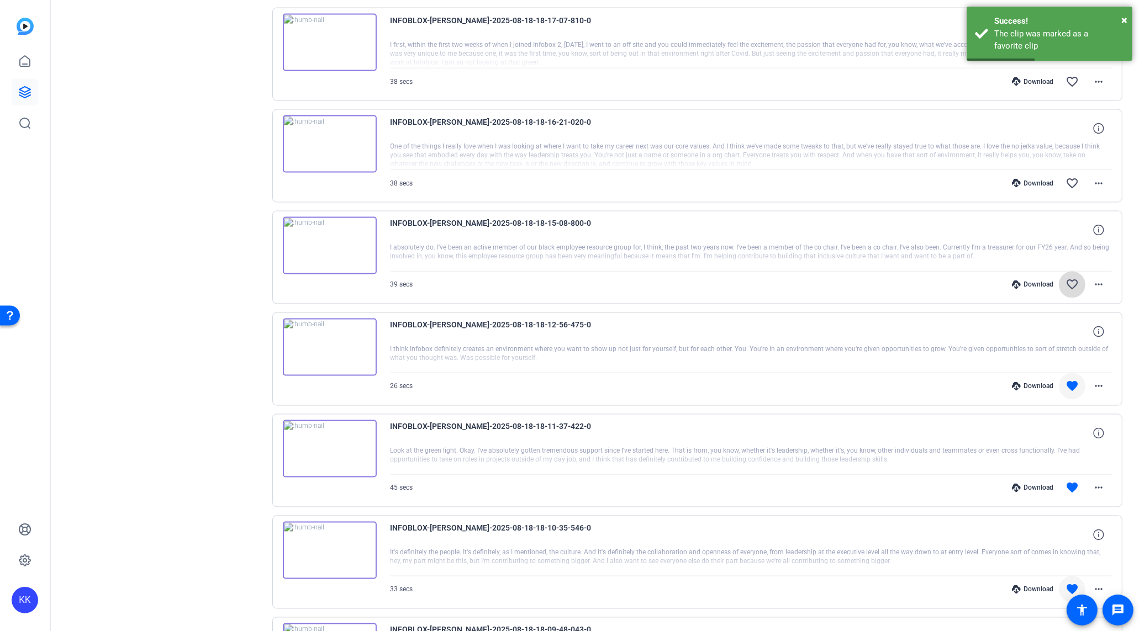
click at [1073, 278] on mat-icon "favorite_border" at bounding box center [1071, 284] width 13 height 13
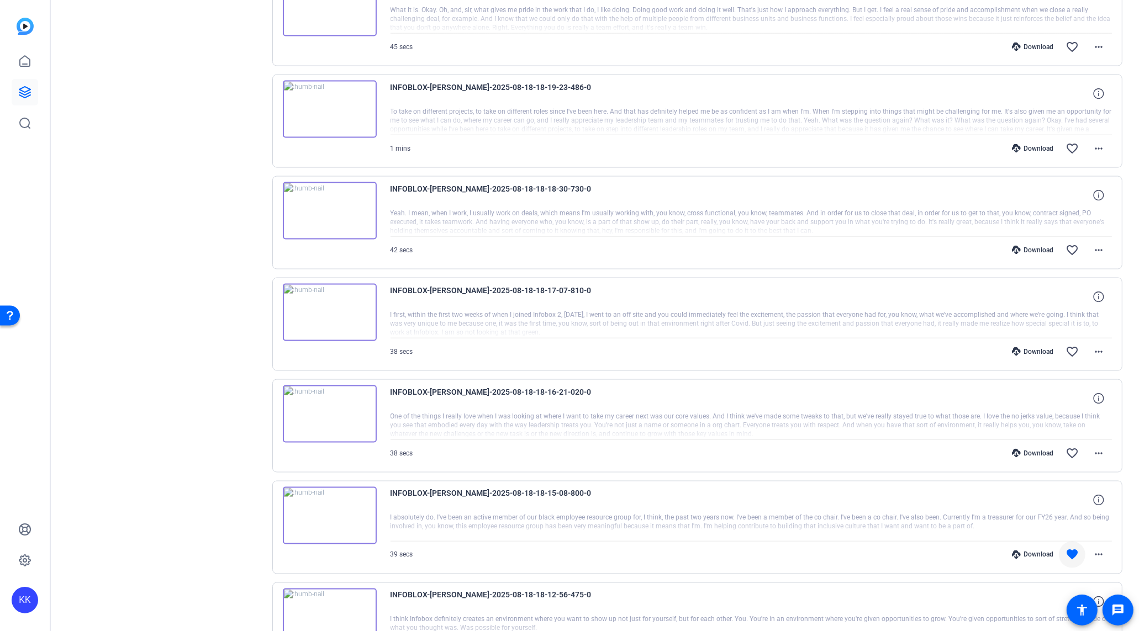
scroll to position [2101, 0]
click at [1042, 443] on div "Download favorite_border more_horiz" at bounding box center [858, 454] width 505 height 27
click at [1041, 450] on div "Download" at bounding box center [1032, 454] width 52 height 9
click at [1073, 448] on mat-icon "favorite_border" at bounding box center [1071, 454] width 13 height 13
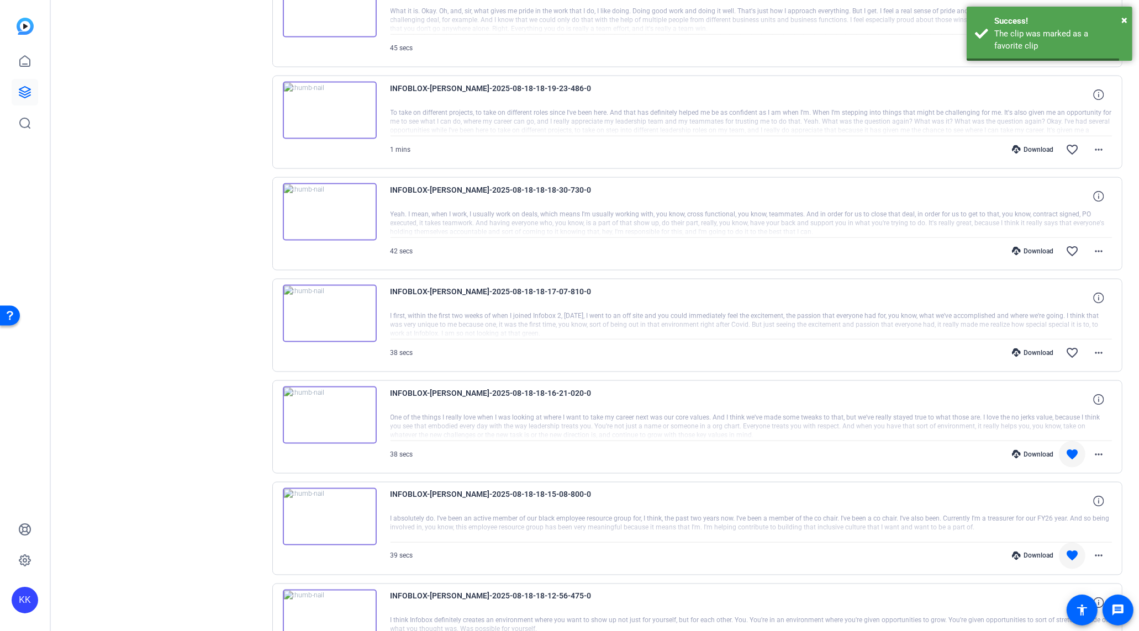
click at [1038, 348] on div "Download" at bounding box center [1032, 352] width 52 height 9
click at [1071, 346] on mat-icon "favorite_border" at bounding box center [1071, 352] width 13 height 13
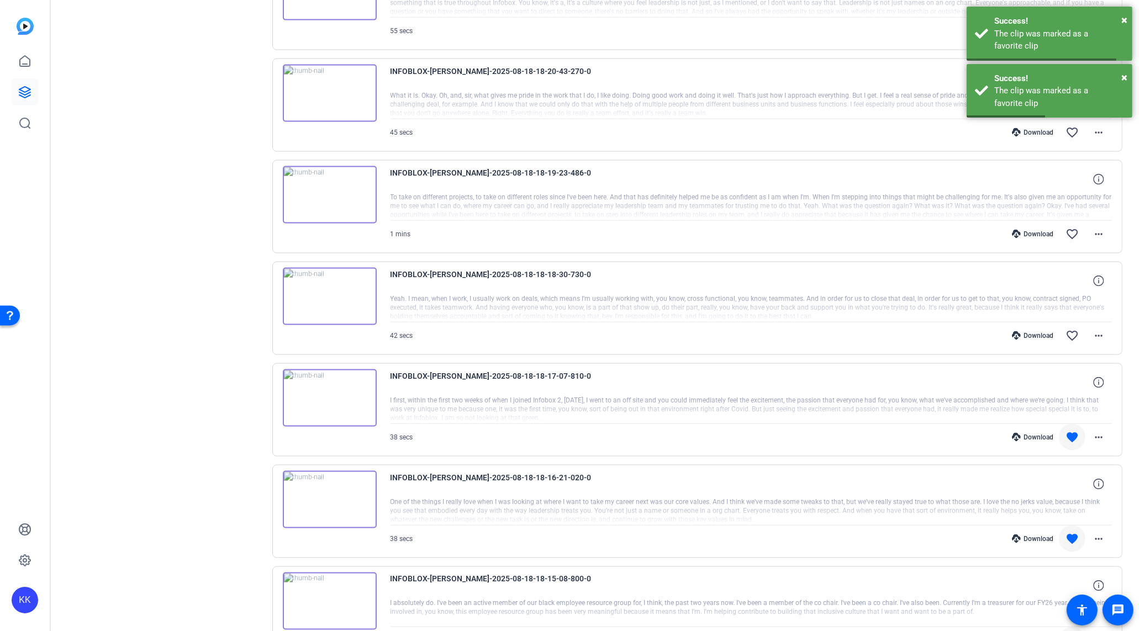
scroll to position [1999, 0]
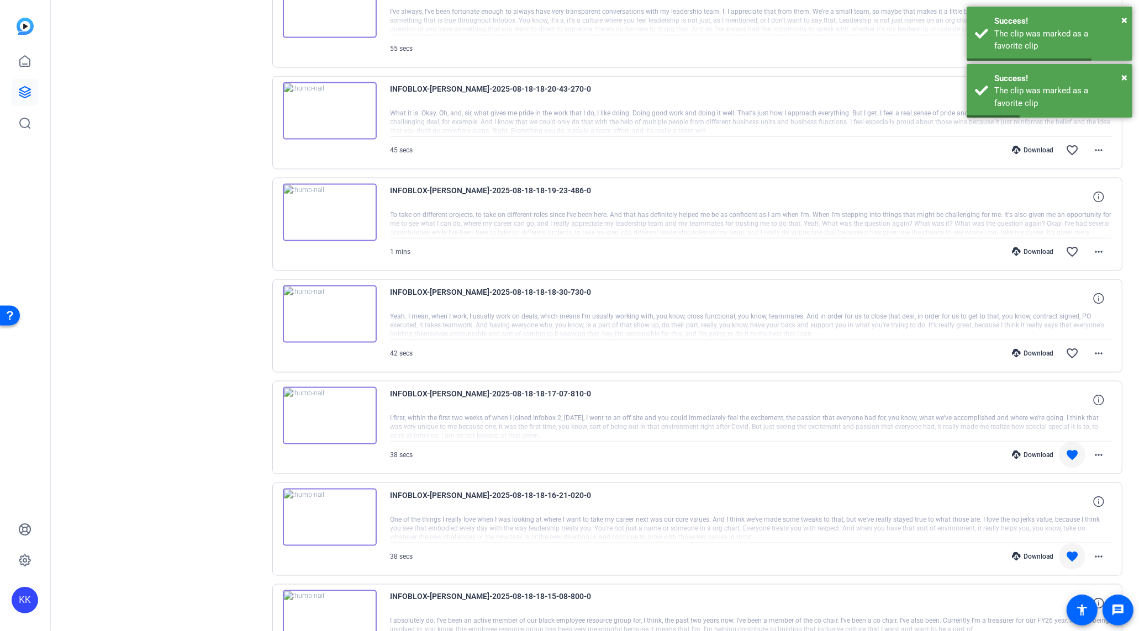
click at [1033, 349] on div "Download" at bounding box center [1032, 353] width 52 height 9
click at [1078, 347] on mat-icon "favorite_border" at bounding box center [1071, 353] width 13 height 13
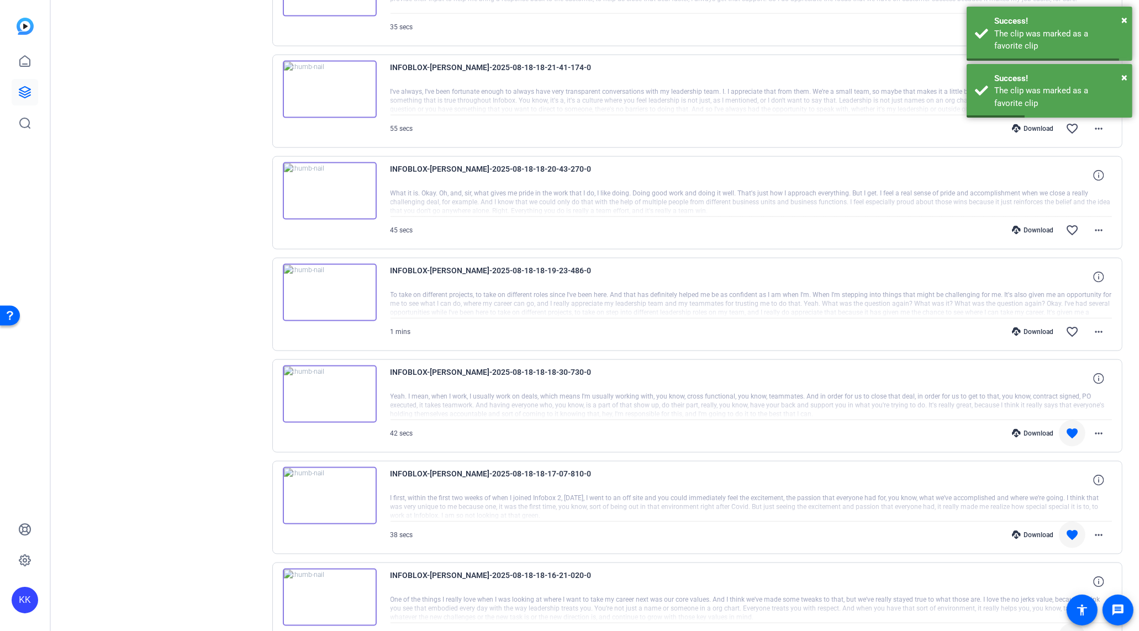
scroll to position [1848, 0]
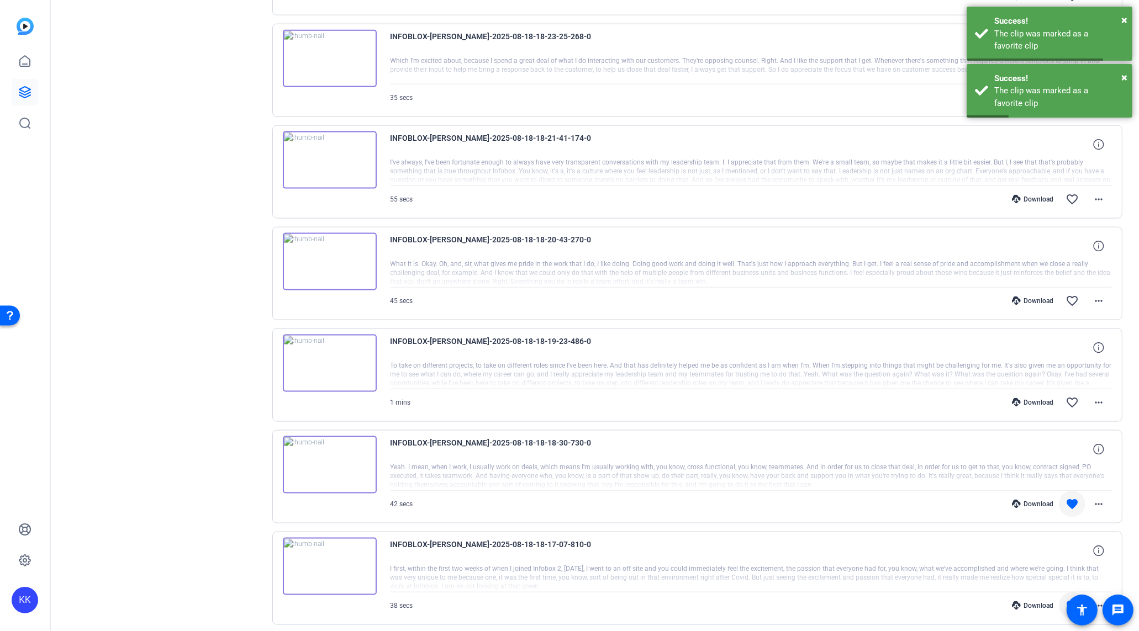
click at [1042, 389] on div "Download favorite_border more_horiz" at bounding box center [858, 402] width 505 height 27
click at [1041, 398] on div "Download" at bounding box center [1032, 402] width 52 height 9
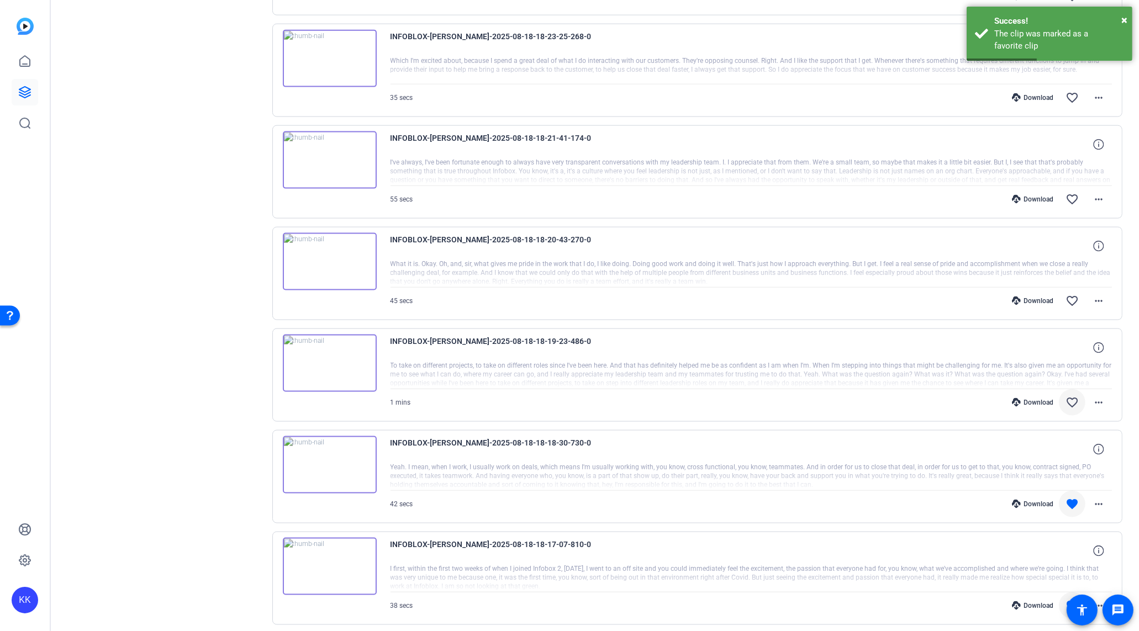
click at [1069, 396] on mat-icon "favorite_border" at bounding box center [1071, 402] width 13 height 13
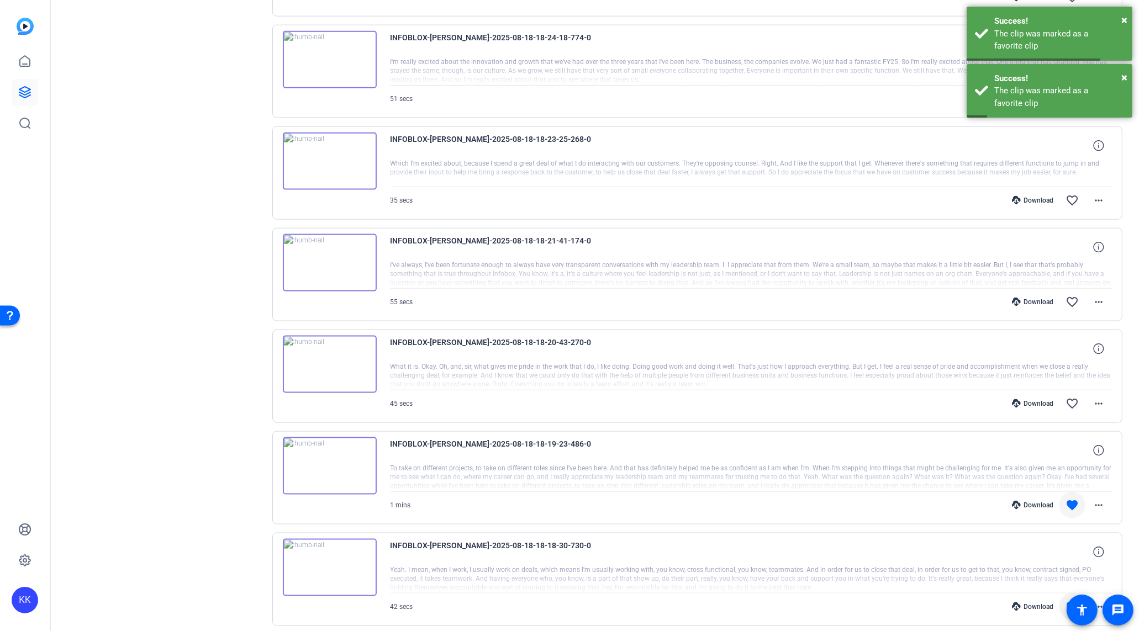
scroll to position [1751, 0]
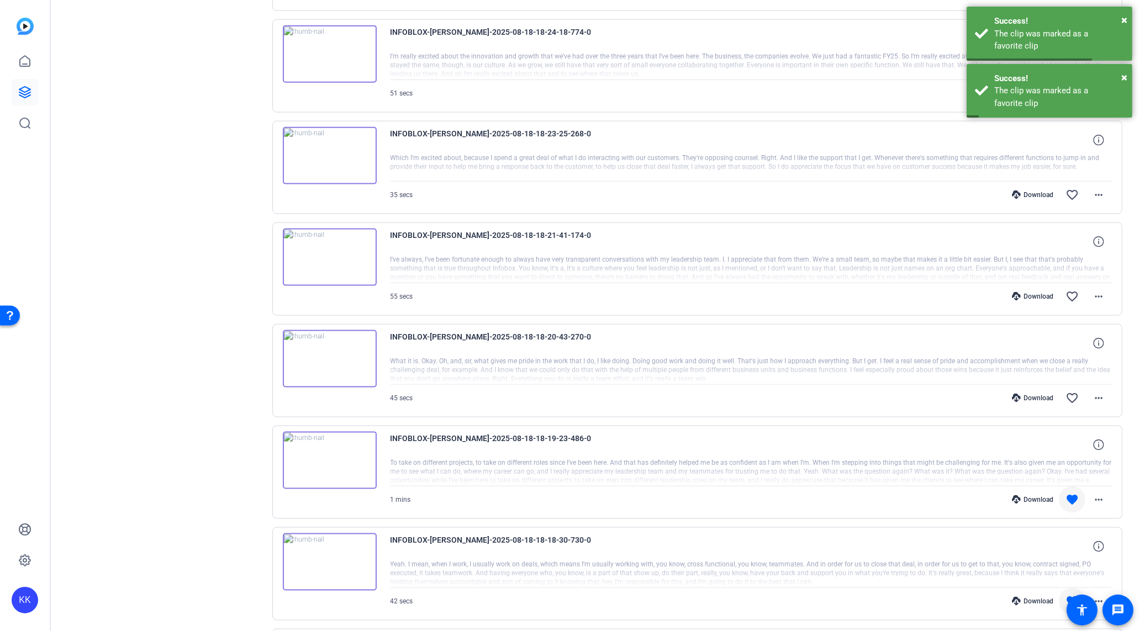
click at [1039, 394] on div "Download" at bounding box center [1032, 398] width 52 height 9
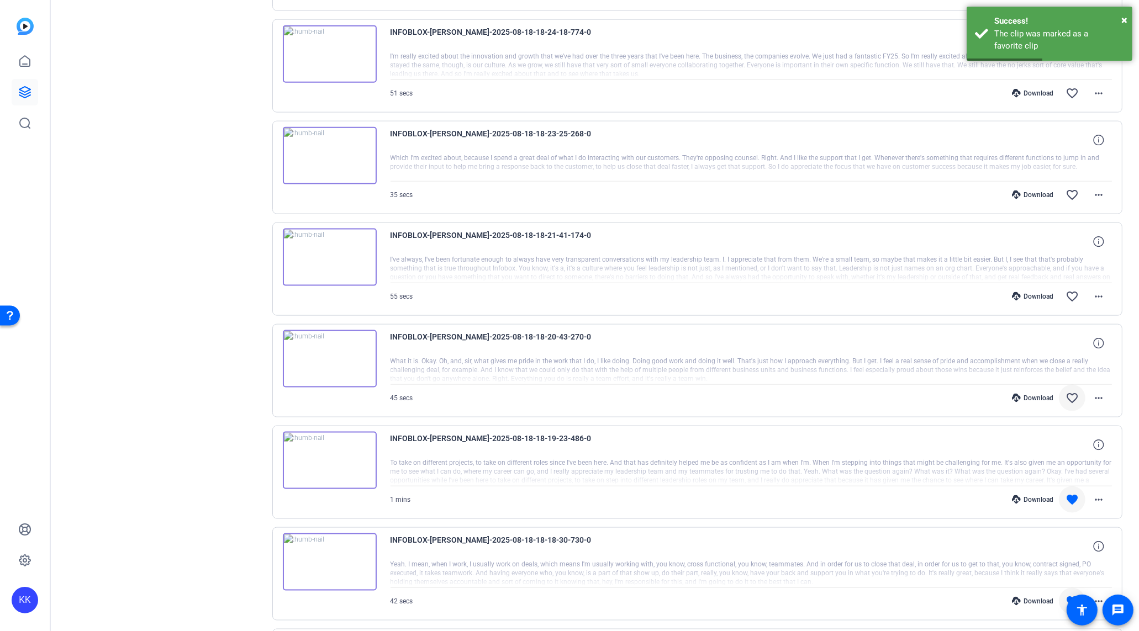
click at [1072, 391] on mat-icon "favorite_border" at bounding box center [1071, 397] width 13 height 13
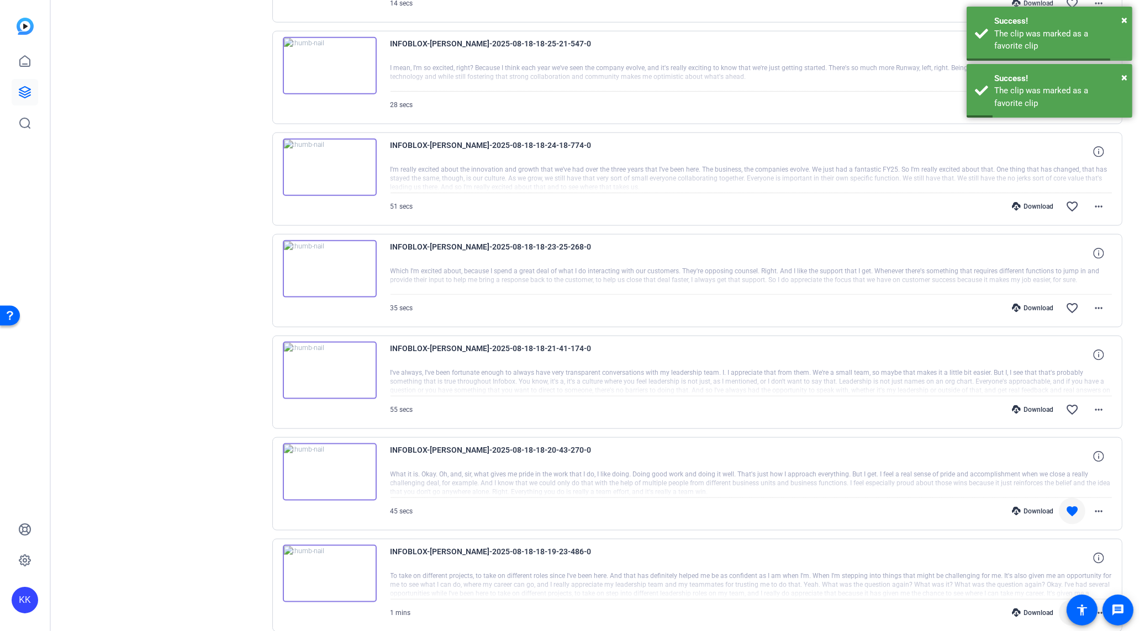
scroll to position [1621, 0]
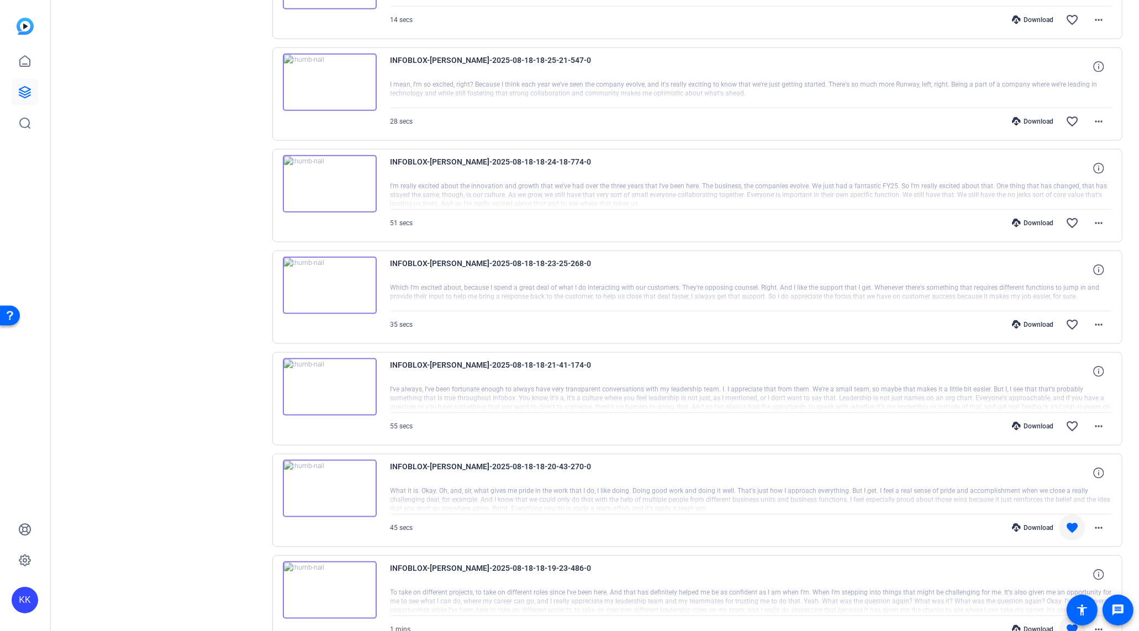
click at [1057, 422] on div "Download" at bounding box center [1032, 426] width 52 height 9
click at [0, 0] on mat-sidenav-container "KK INFOBLOX edit KK SS settings Sessions Scripts Sessions more_horiz INFOBLOX […" at bounding box center [569, 315] width 1139 height 631
click at [1071, 420] on mat-icon "favorite_border" at bounding box center [1071, 426] width 13 height 13
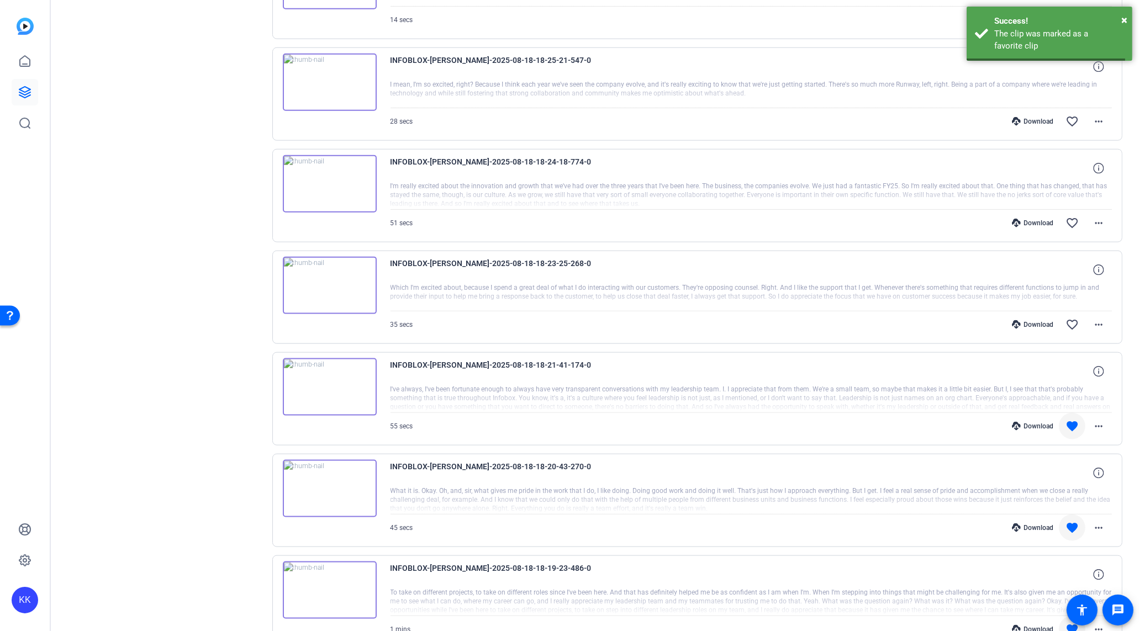
click at [1043, 320] on div "Download" at bounding box center [1032, 324] width 52 height 9
click at [1072, 318] on mat-icon "favorite_border" at bounding box center [1071, 324] width 13 height 13
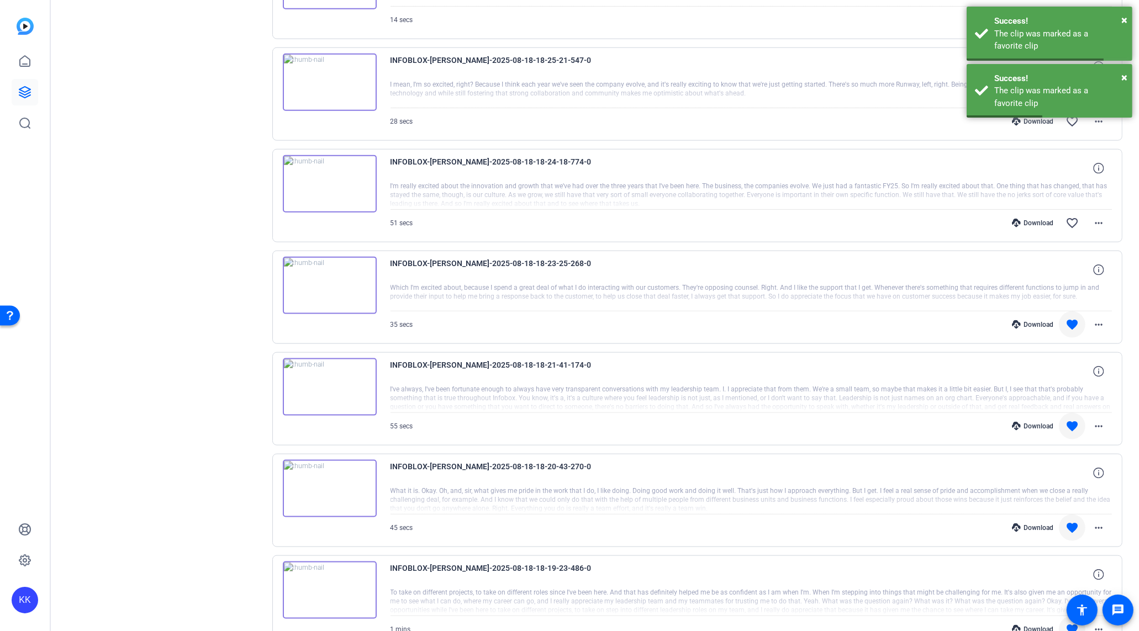
click at [1032, 210] on div "Download favorite_border more_horiz" at bounding box center [858, 223] width 505 height 27
click at [1044, 219] on div "Download" at bounding box center [1032, 223] width 52 height 9
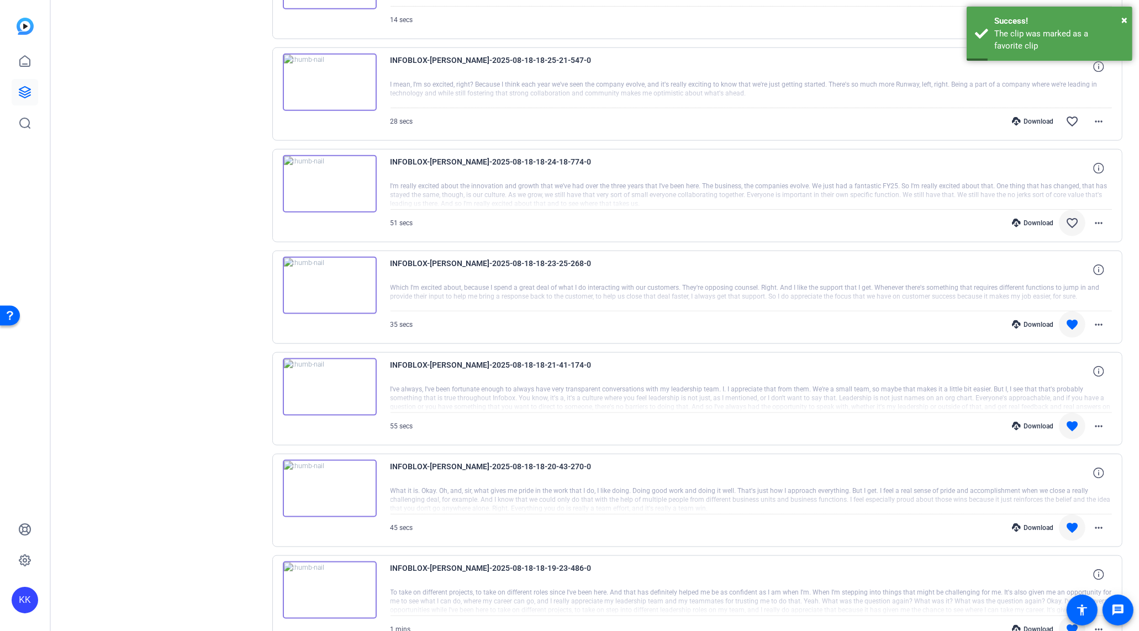
click at [1069, 216] on mat-icon "favorite_border" at bounding box center [1071, 222] width 13 height 13
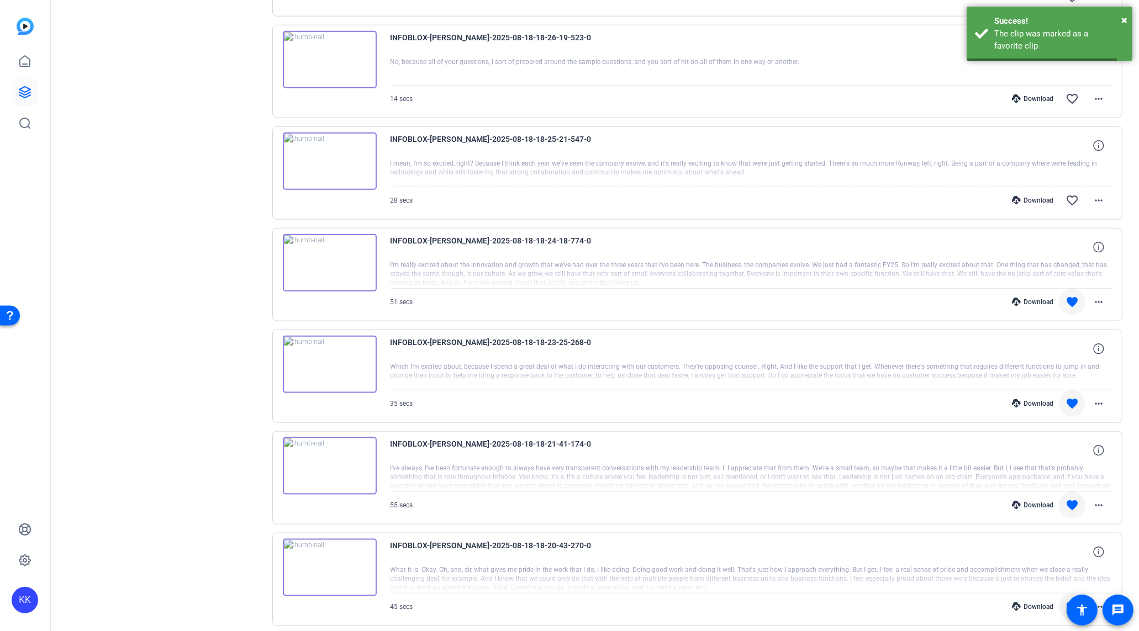
scroll to position [1541, 0]
click at [1044, 197] on div "Download" at bounding box center [1032, 201] width 52 height 9
click at [1071, 195] on mat-icon "favorite_border" at bounding box center [1071, 201] width 13 height 13
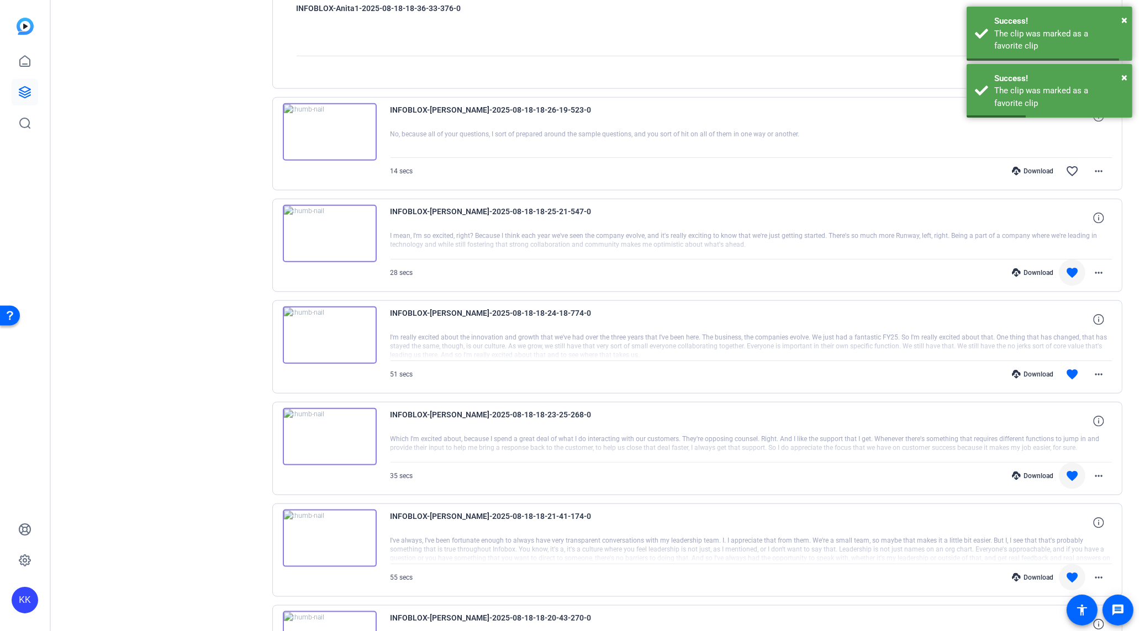
scroll to position [1460, 0]
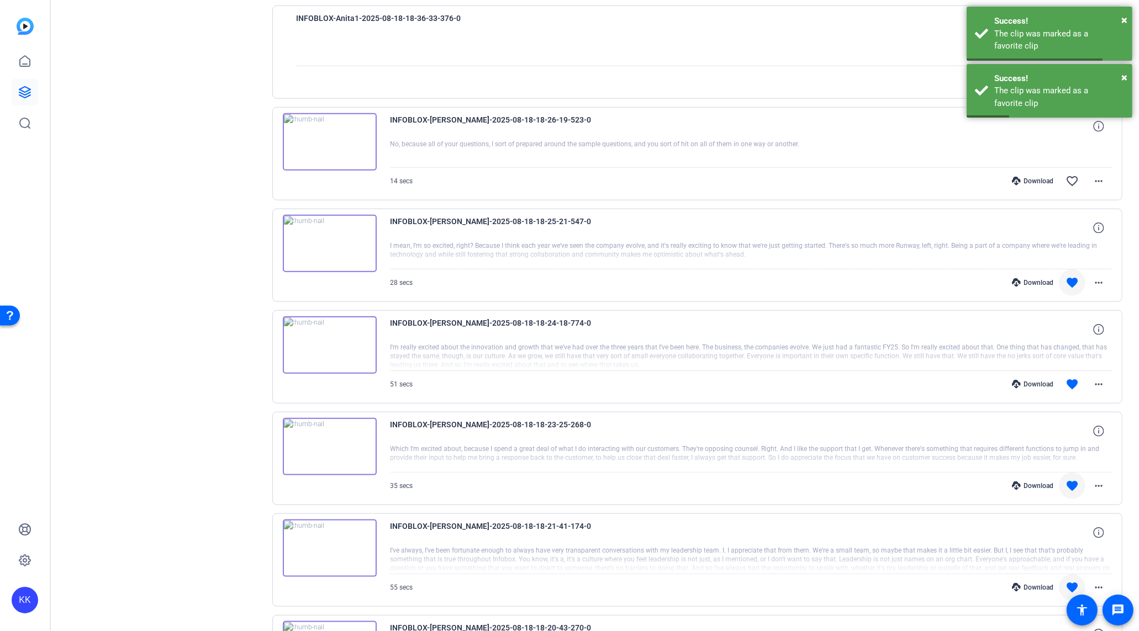
click at [1043, 178] on div "Download favorite_border more_horiz" at bounding box center [858, 181] width 505 height 27
click at [1043, 177] on div "Download" at bounding box center [1032, 181] width 52 height 9
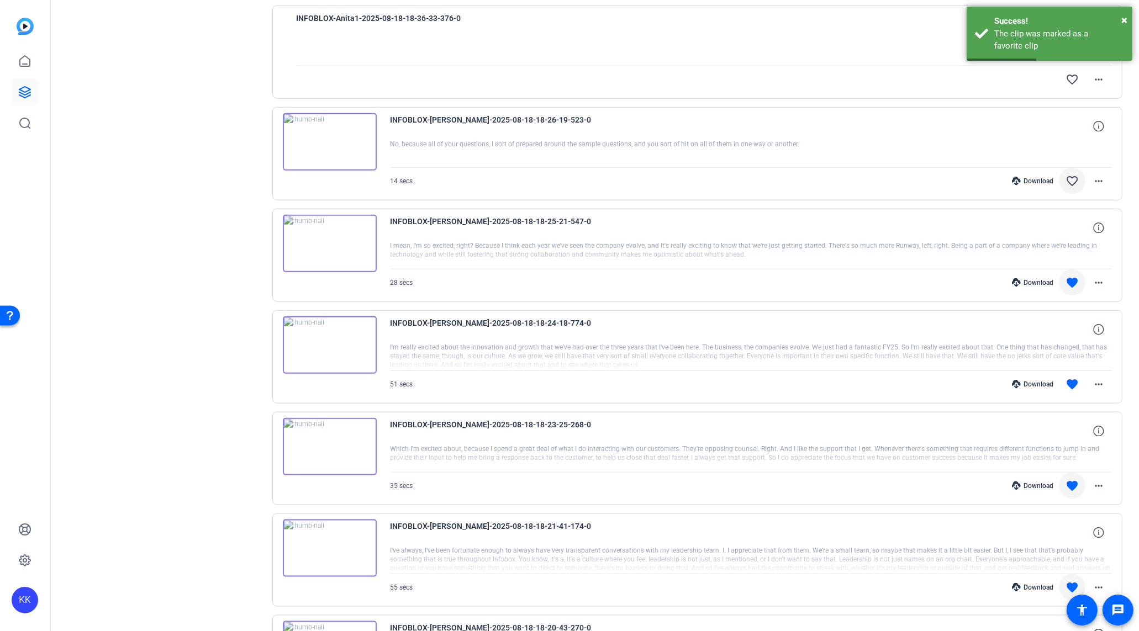
click at [1073, 174] on mat-icon "favorite_border" at bounding box center [1071, 180] width 13 height 13
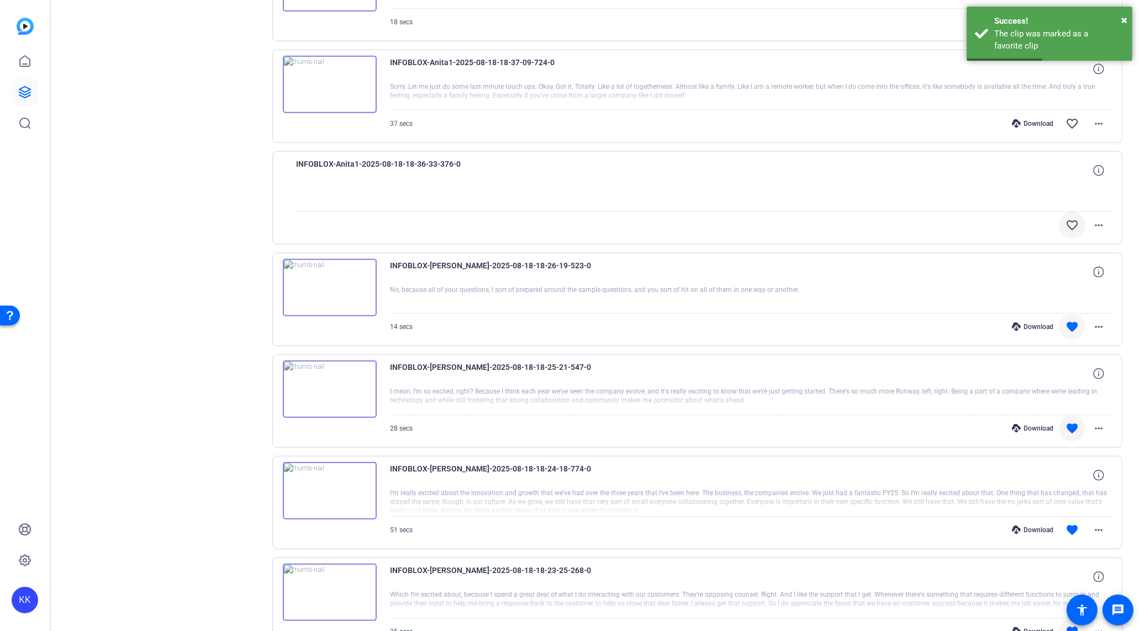
scroll to position [1304, 0]
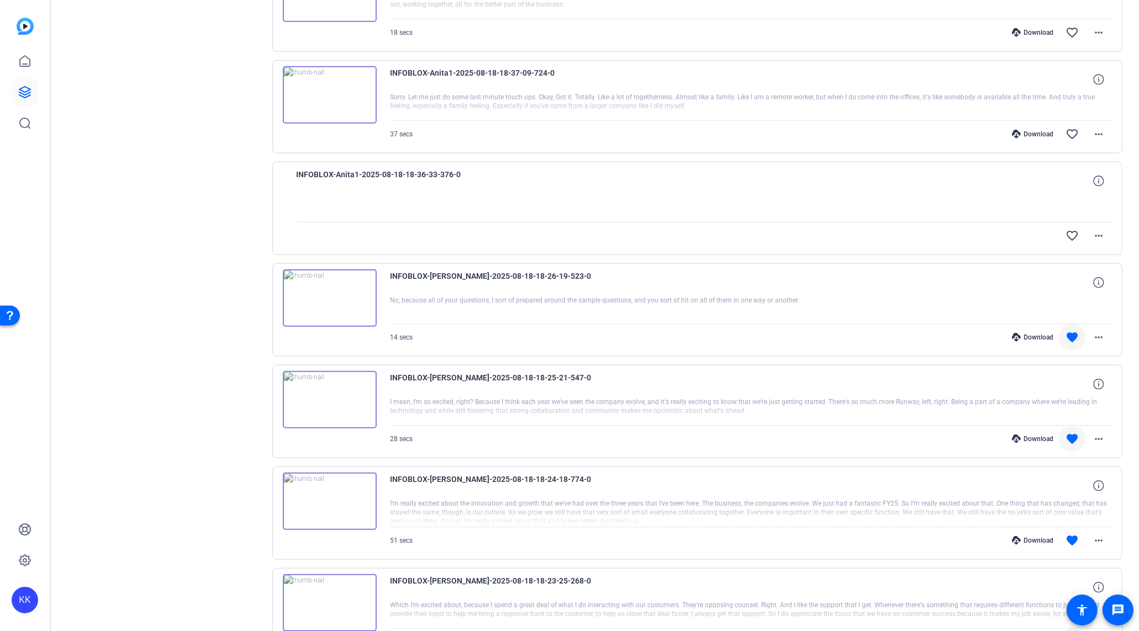
click at [771, 296] on div at bounding box center [751, 310] width 722 height 28
click at [1076, 331] on mat-icon "favorite" at bounding box center [1071, 337] width 13 height 13
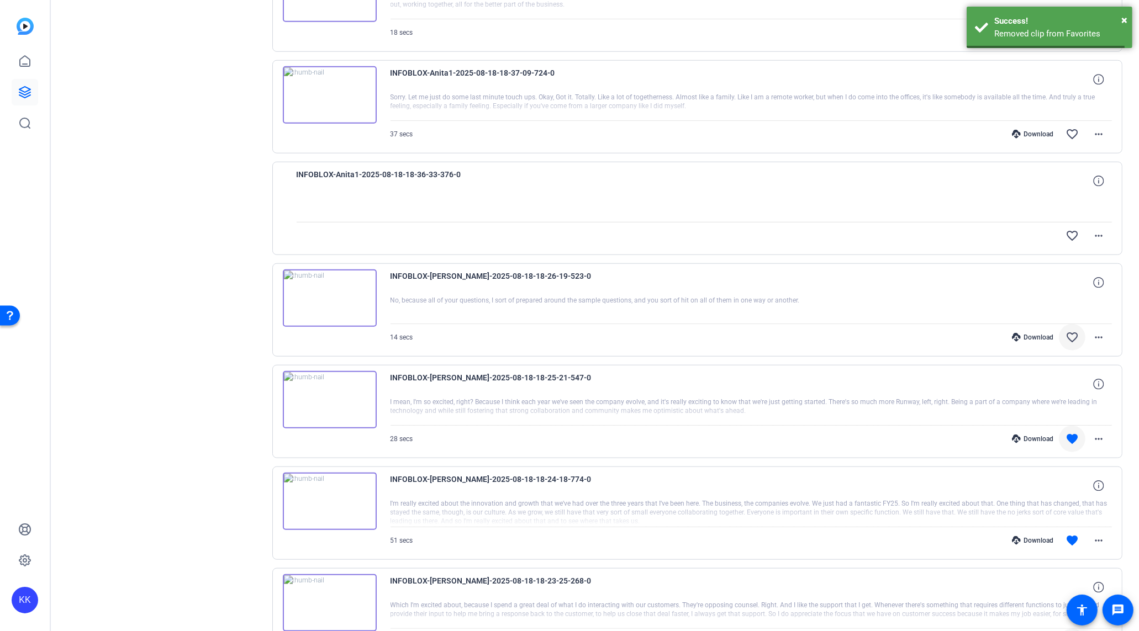
click at [1070, 432] on mat-icon "favorite" at bounding box center [1071, 438] width 13 height 13
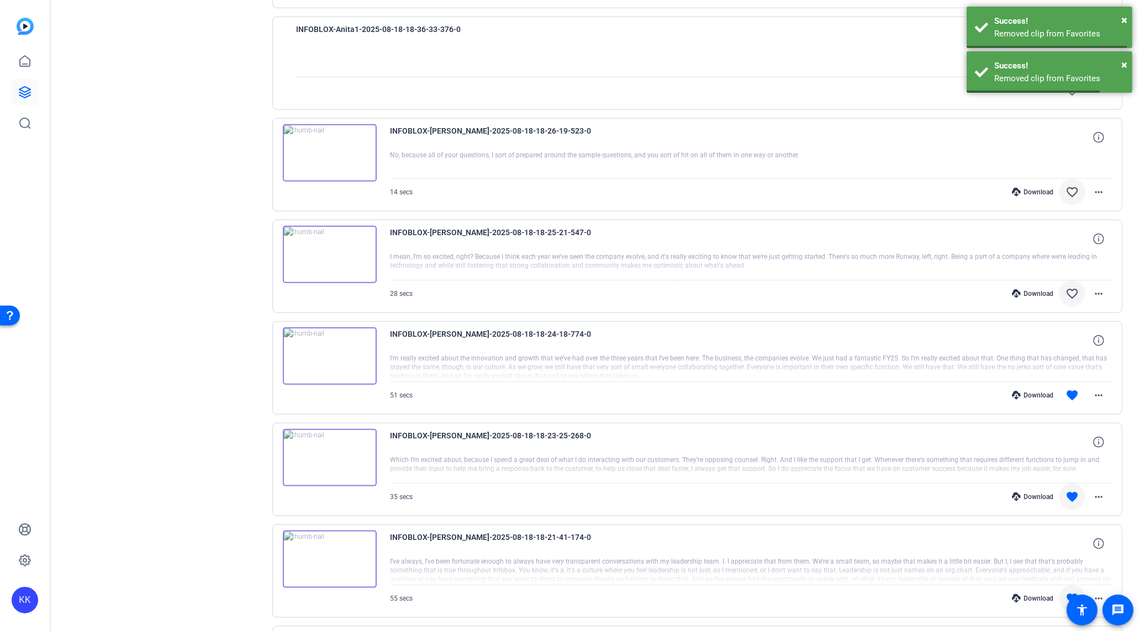
scroll to position [1453, 0]
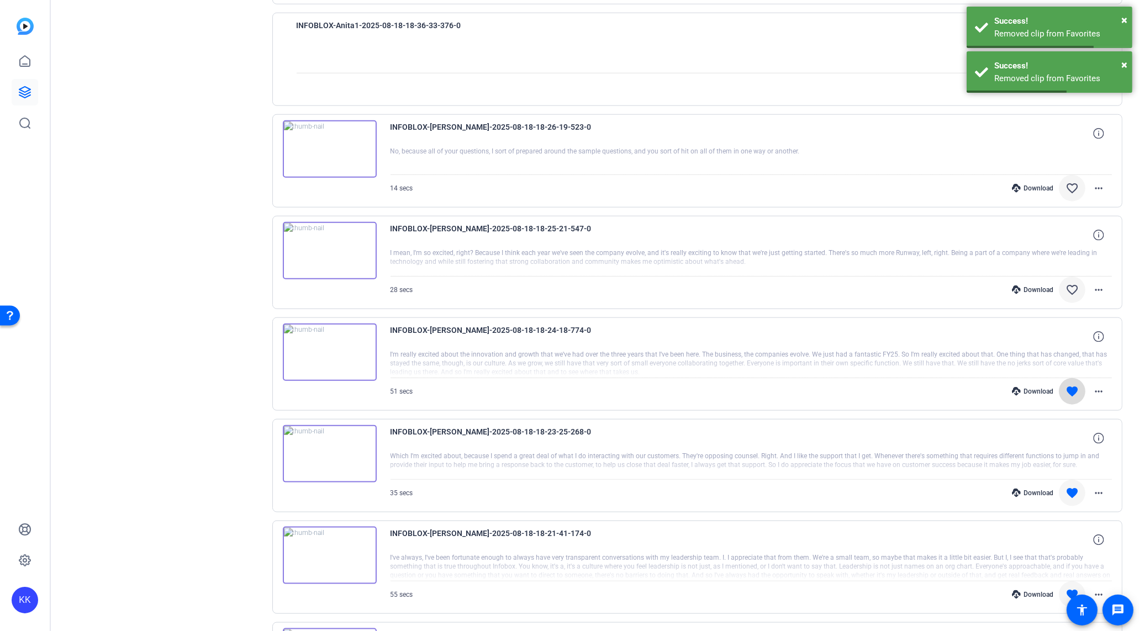
click at [1071, 385] on mat-icon "favorite" at bounding box center [1071, 391] width 13 height 13
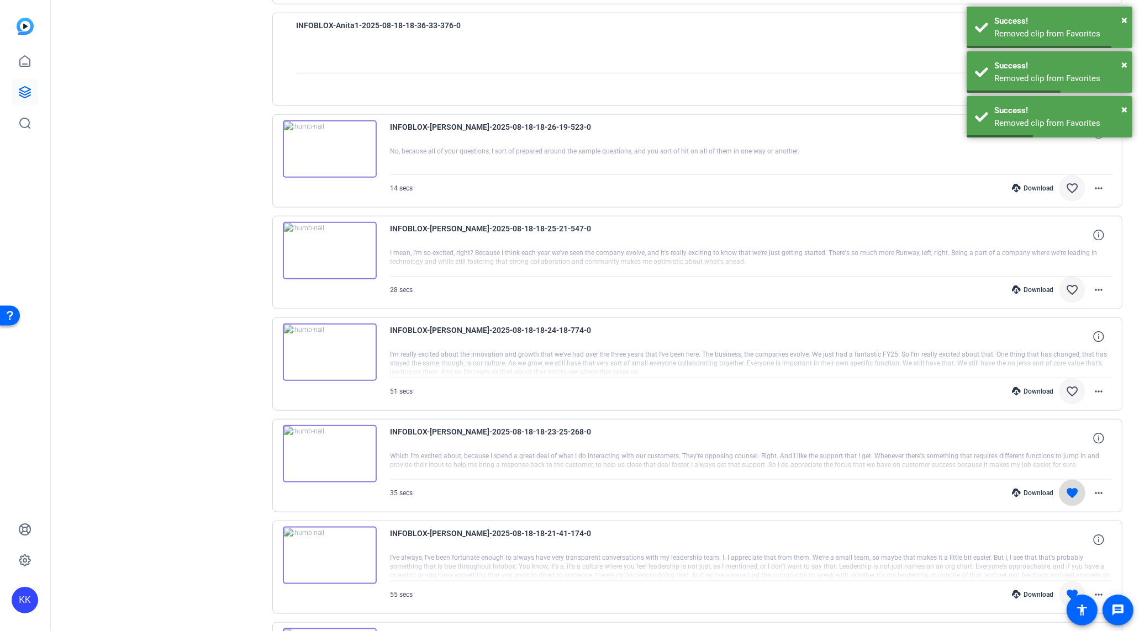
drag, startPoint x: 1072, startPoint y: 476, endPoint x: 1074, endPoint y: 491, distance: 15.5
click at [1072, 486] on mat-icon "favorite" at bounding box center [1071, 492] width 13 height 13
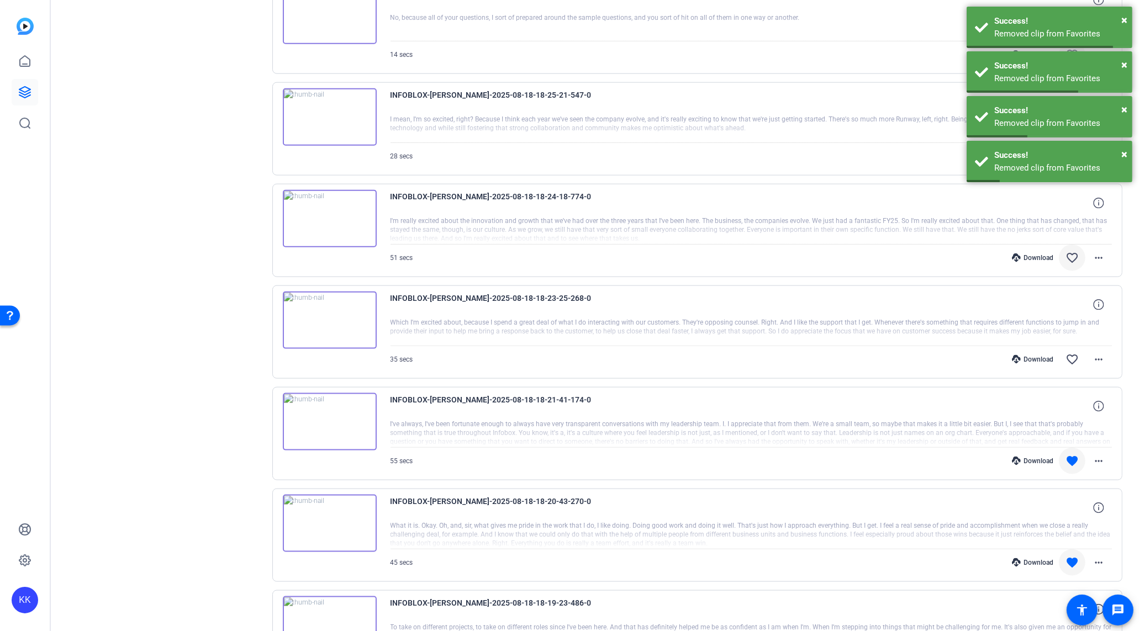
click at [1070, 454] on mat-icon "favorite" at bounding box center [1071, 460] width 13 height 13
drag, startPoint x: 1071, startPoint y: 441, endPoint x: 1072, endPoint y: 455, distance: 13.8
click at [1071, 453] on mat-icon "favorite" at bounding box center [1071, 459] width 13 height 13
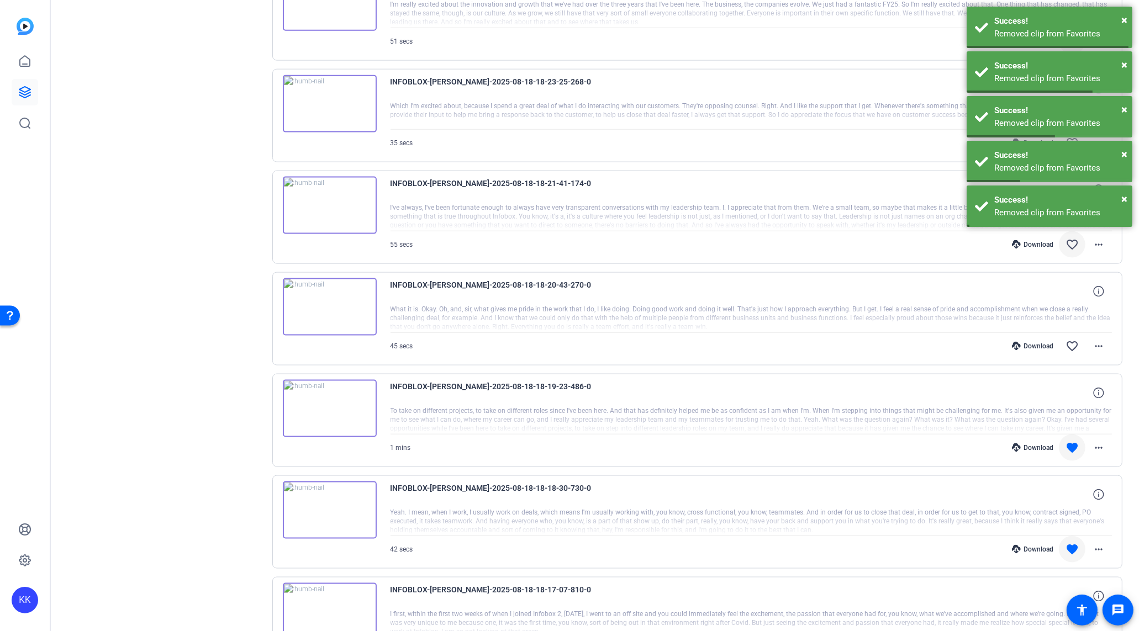
scroll to position [1833, 0]
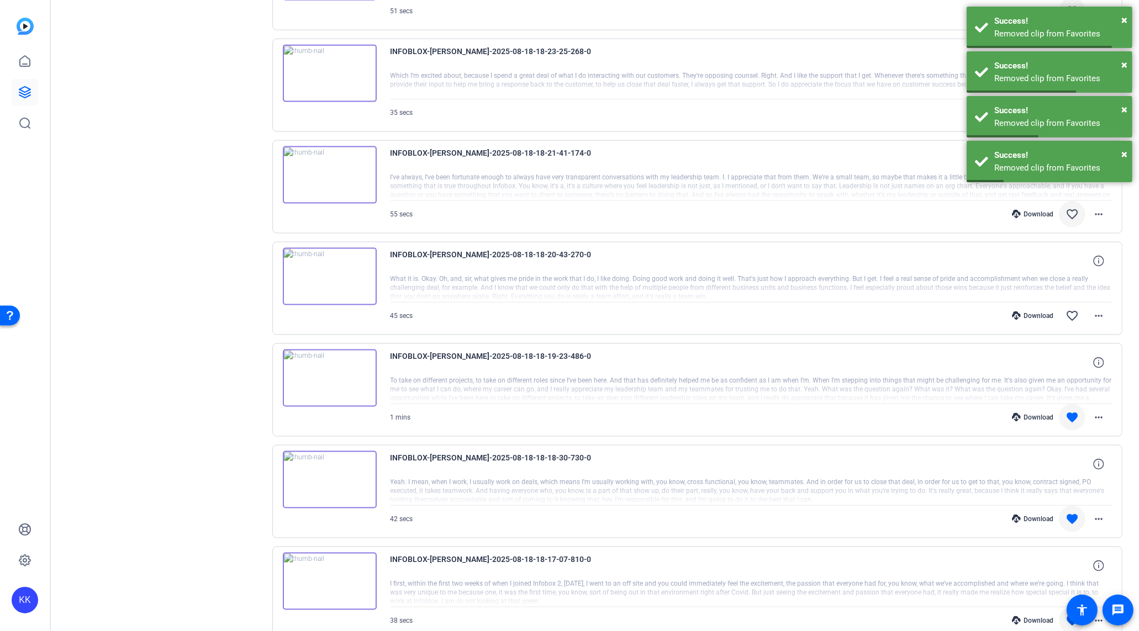
click at [1073, 411] on mat-icon "favorite" at bounding box center [1071, 417] width 13 height 13
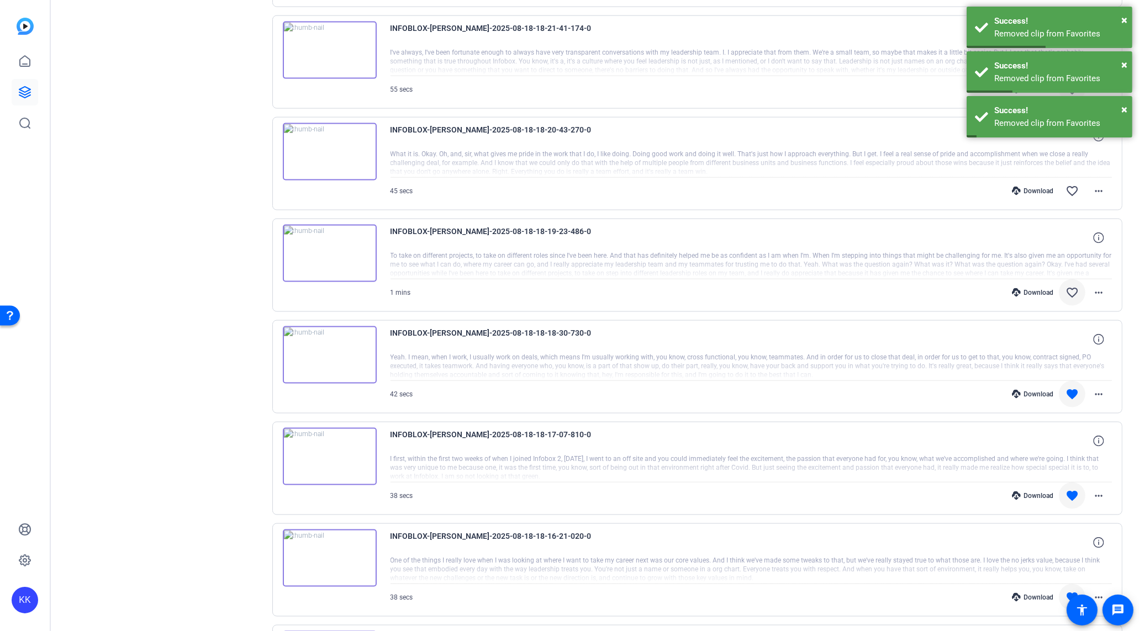
scroll to position [1962, 0]
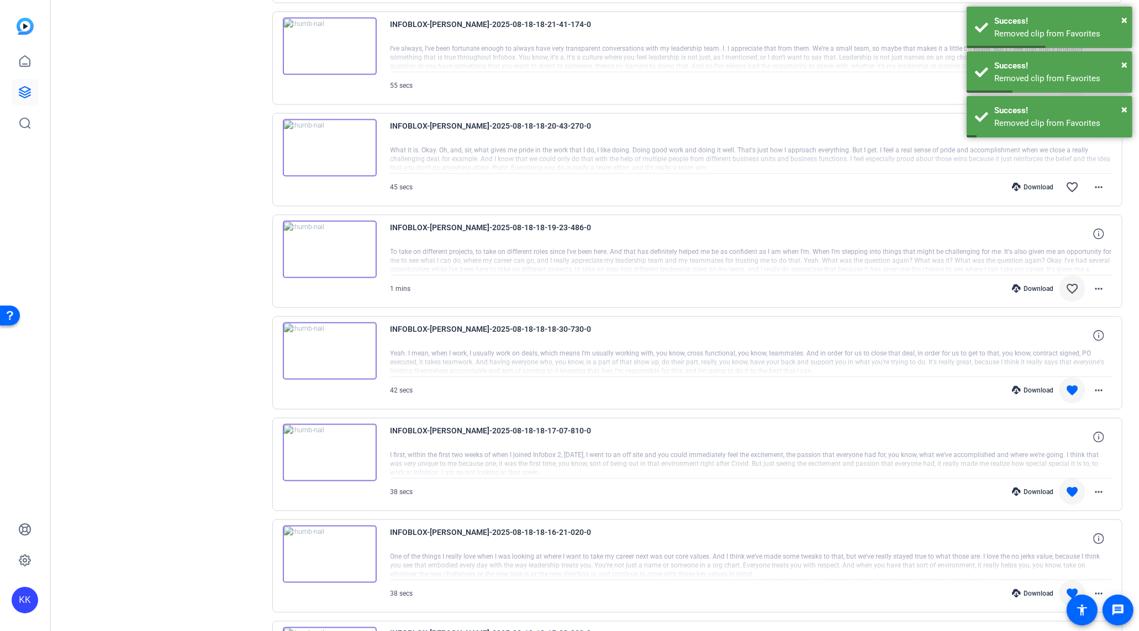
click at [1072, 381] on span at bounding box center [1071, 390] width 27 height 27
click at [1070, 479] on span at bounding box center [1071, 492] width 27 height 27
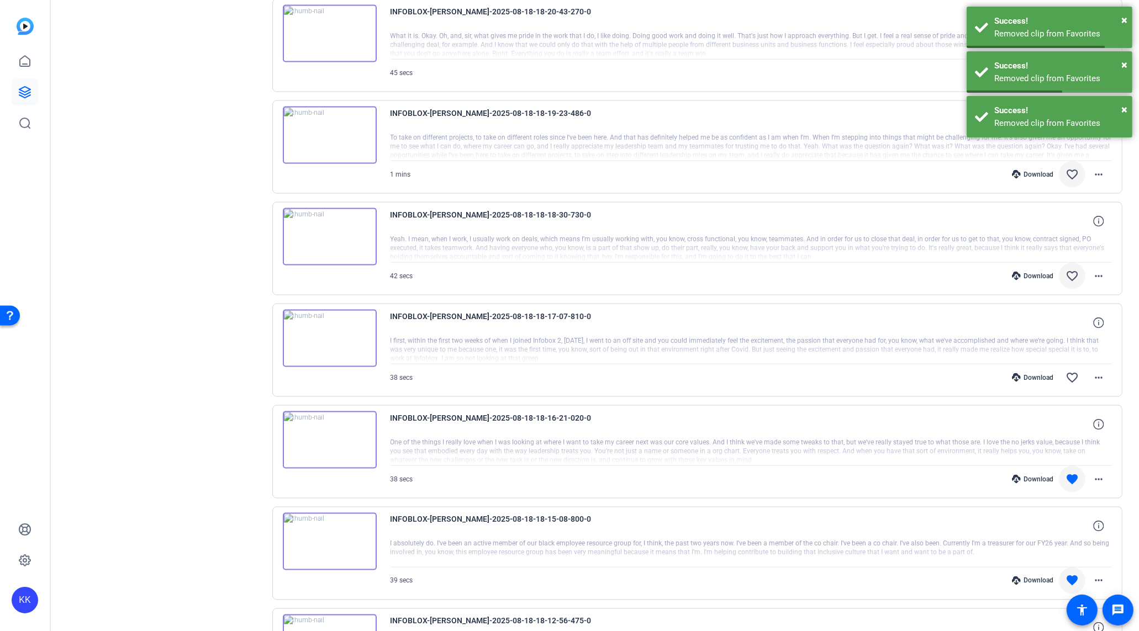
click at [1071, 473] on mat-icon "favorite" at bounding box center [1071, 479] width 13 height 13
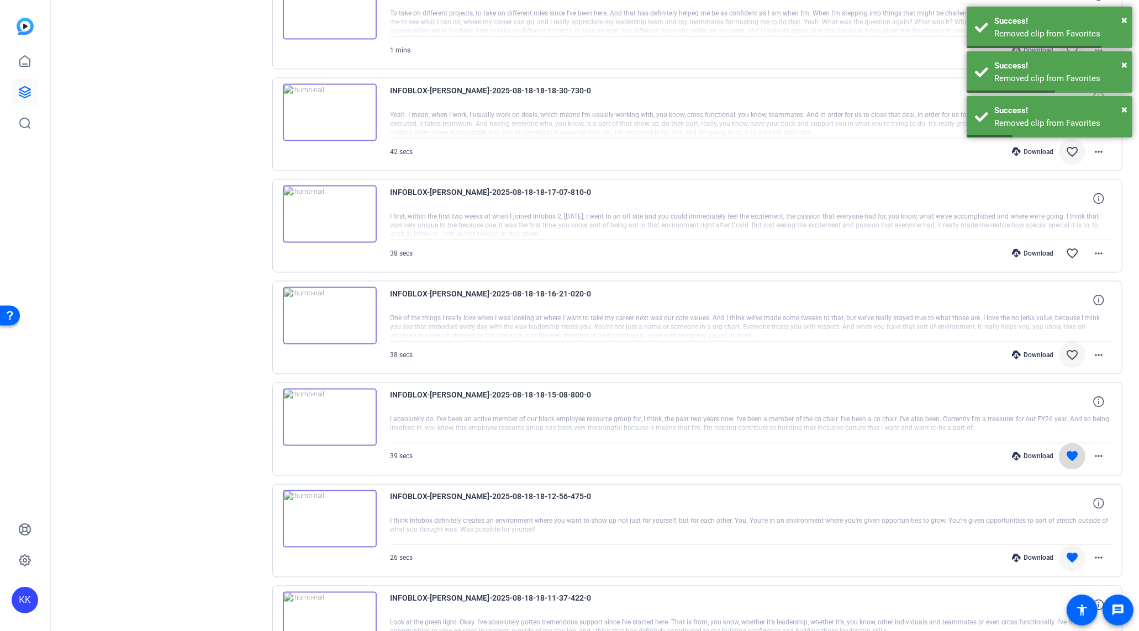
click at [1074, 450] on mat-icon "favorite" at bounding box center [1071, 456] width 13 height 13
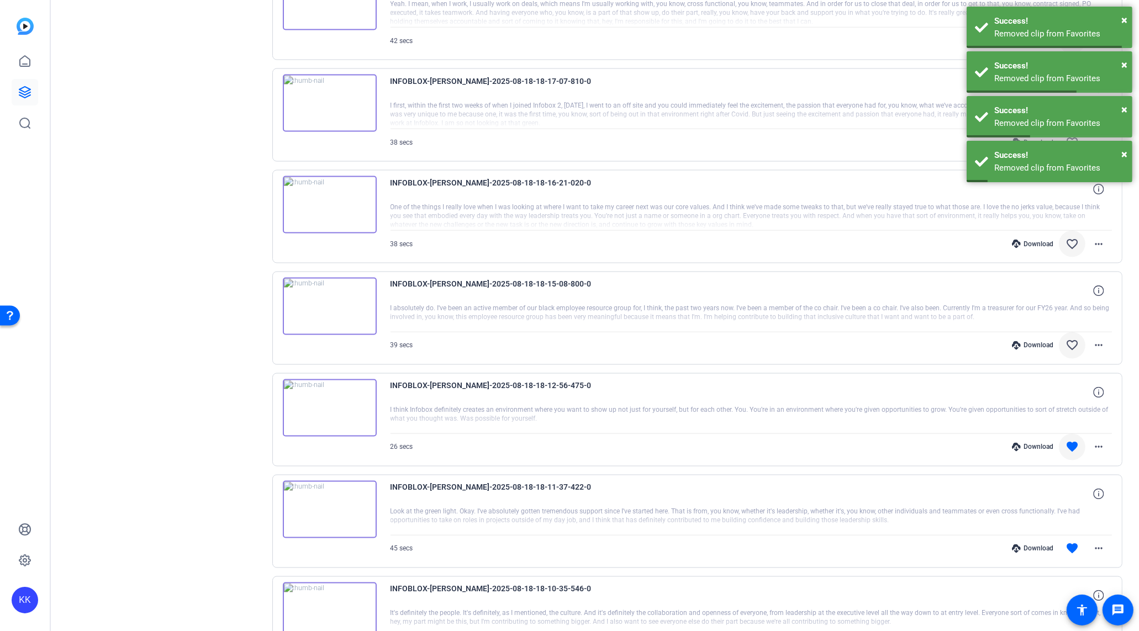
scroll to position [2312, 0]
click at [1073, 440] on mat-icon "favorite" at bounding box center [1071, 446] width 13 height 13
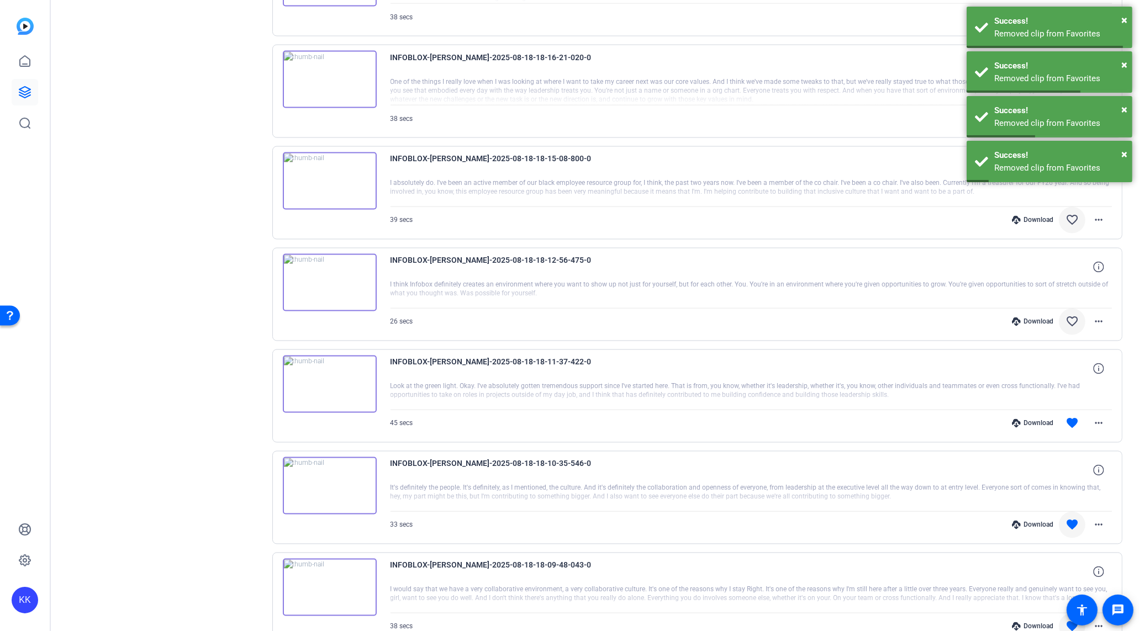
scroll to position [2438, 0]
drag, startPoint x: 1070, startPoint y: 405, endPoint x: 1072, endPoint y: 415, distance: 9.6
click at [1070, 415] on mat-icon "favorite" at bounding box center [1071, 421] width 13 height 13
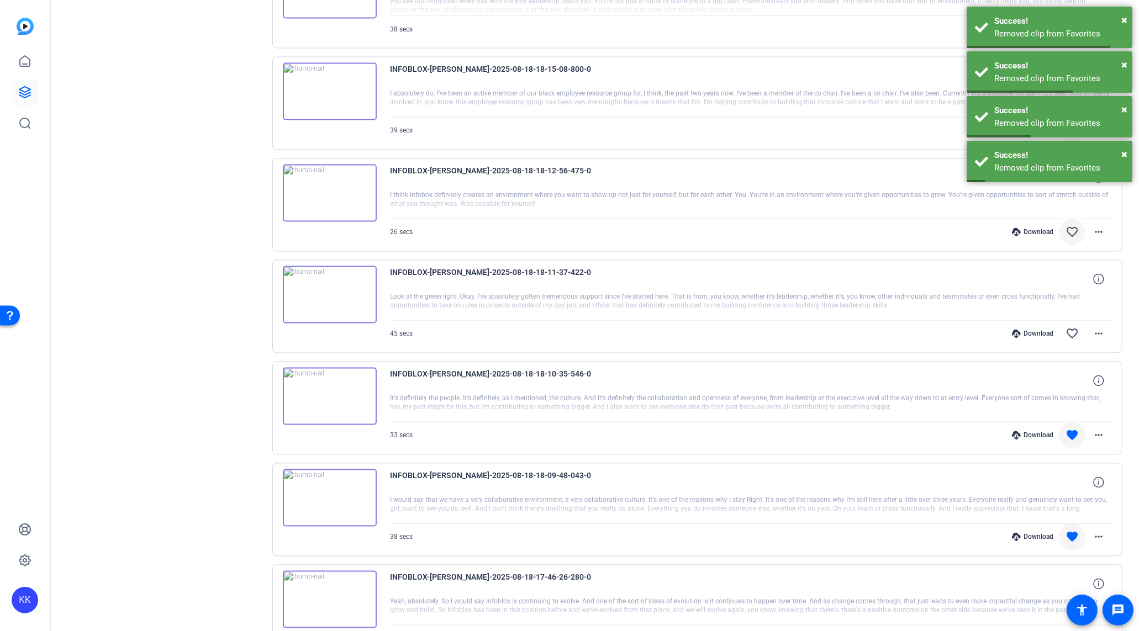
click at [1073, 429] on mat-icon "favorite" at bounding box center [1071, 435] width 13 height 13
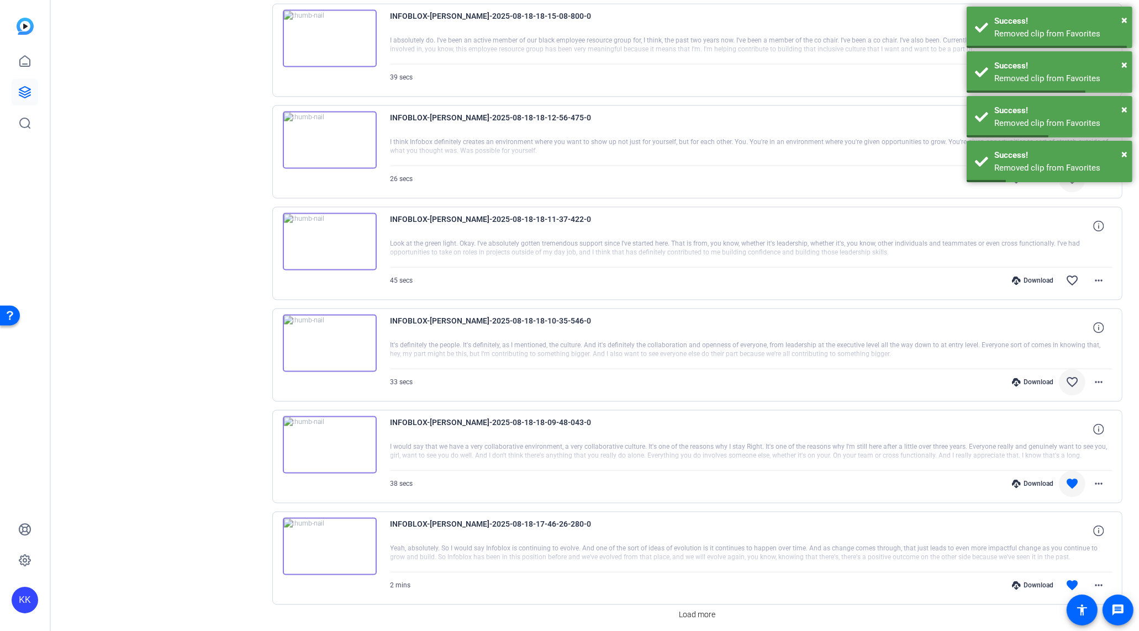
scroll to position [2599, 0]
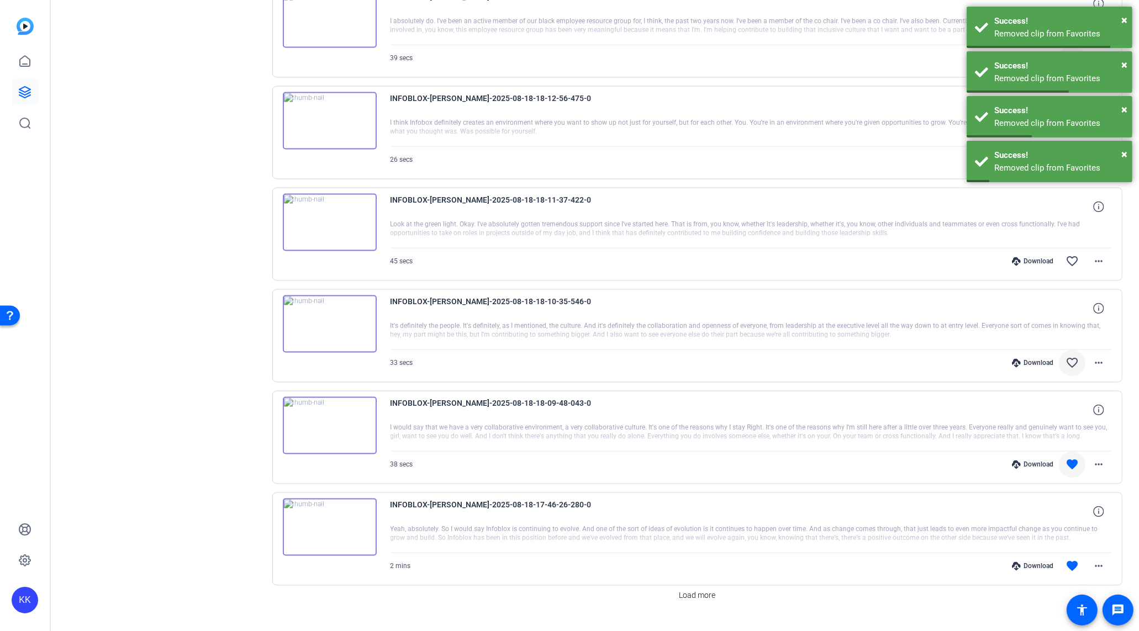
click at [1072, 458] on mat-icon "favorite" at bounding box center [1071, 464] width 13 height 13
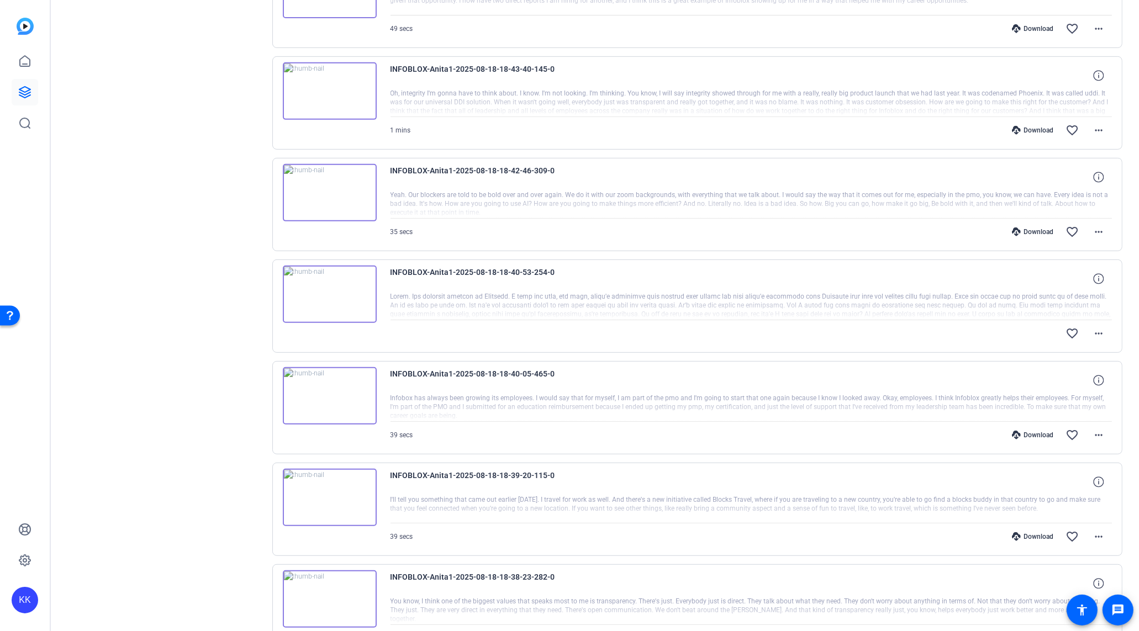
scroll to position [694, 0]
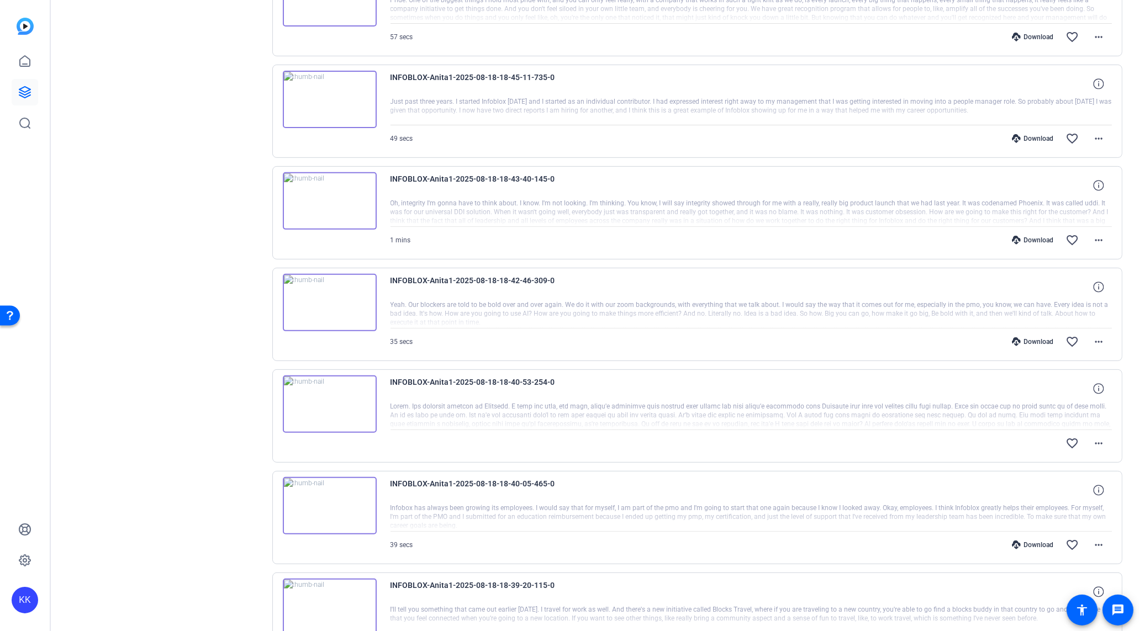
scroll to position [583, 0]
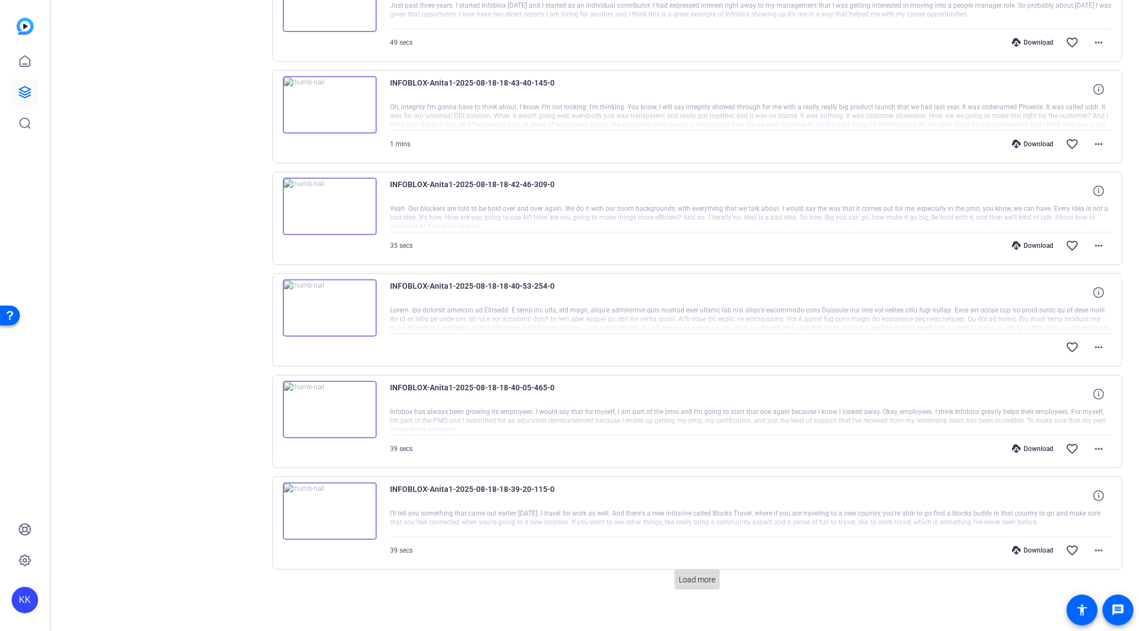
click at [699, 575] on span "Load more" at bounding box center [697, 580] width 36 height 12
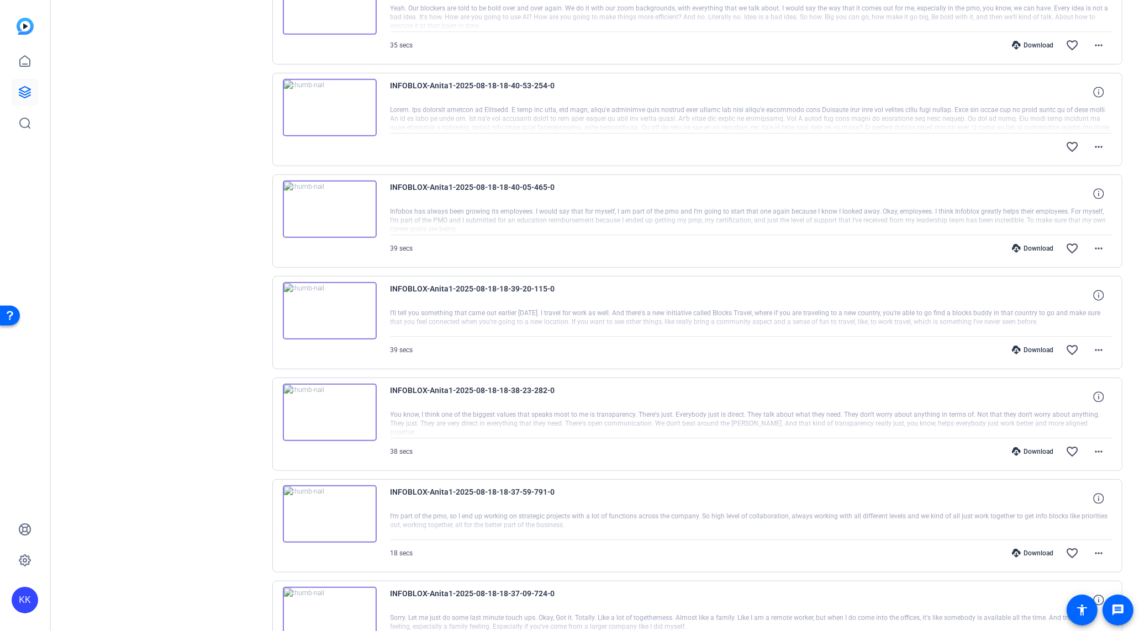
scroll to position [1099, 0]
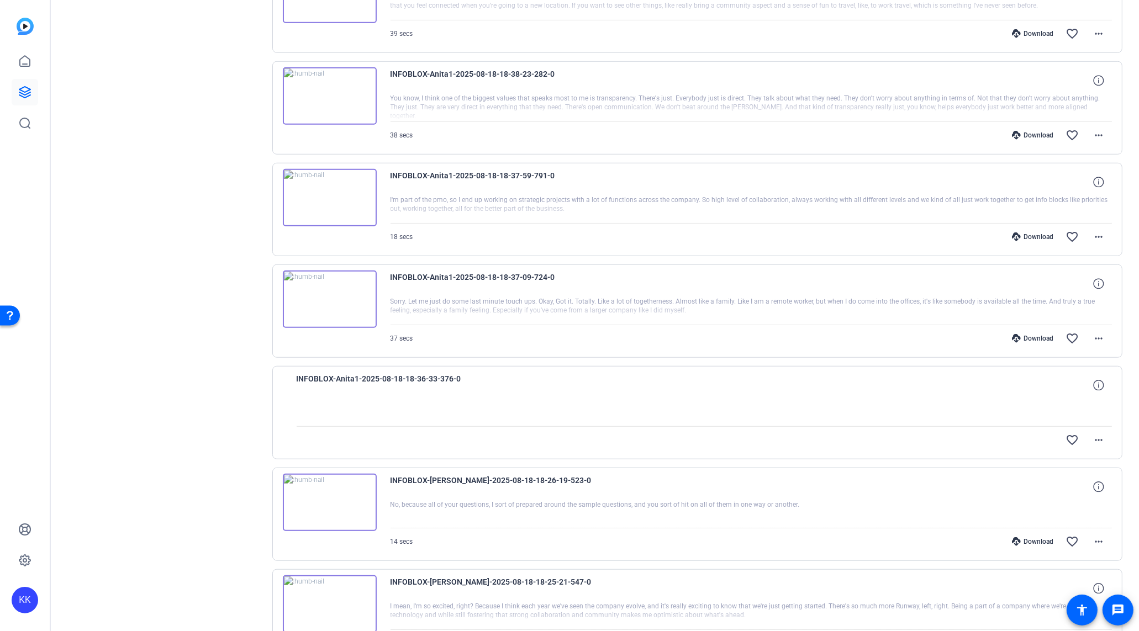
click at [1042, 232] on div "Download" at bounding box center [1032, 236] width 52 height 9
click at [1071, 231] on mat-icon "favorite_border" at bounding box center [1071, 236] width 13 height 13
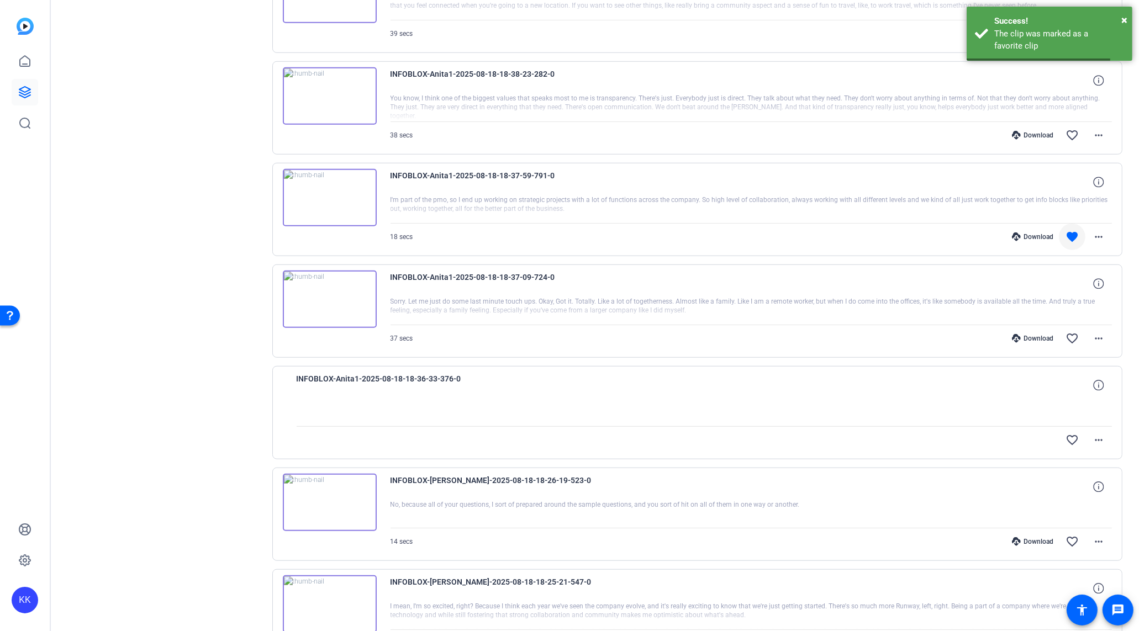
click at [1046, 131] on div "Download" at bounding box center [1032, 135] width 52 height 9
click at [1071, 130] on mat-icon "favorite_border" at bounding box center [1071, 135] width 13 height 13
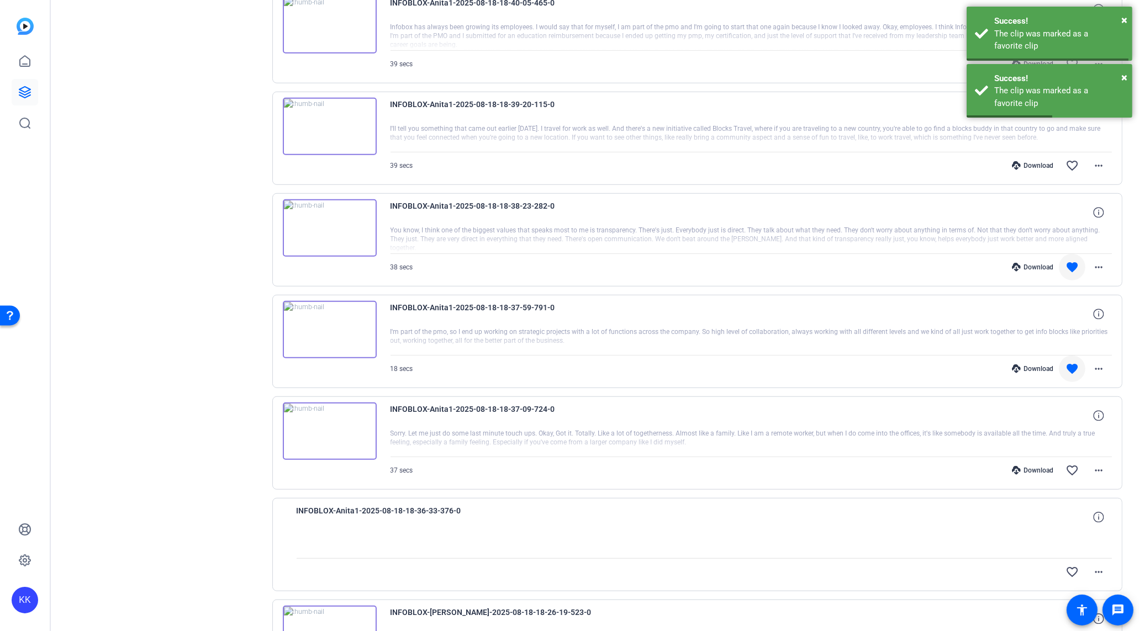
scroll to position [794, 0]
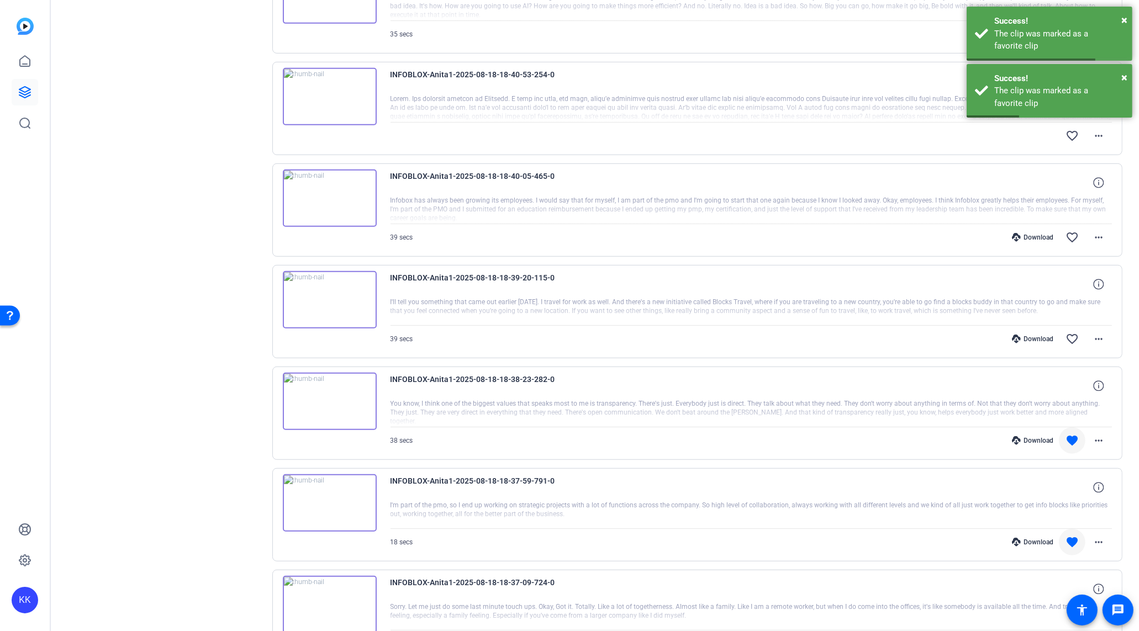
click at [1038, 326] on div "Download favorite_border more_horiz" at bounding box center [858, 339] width 505 height 27
click at [1040, 335] on div "Download" at bounding box center [1032, 339] width 52 height 9
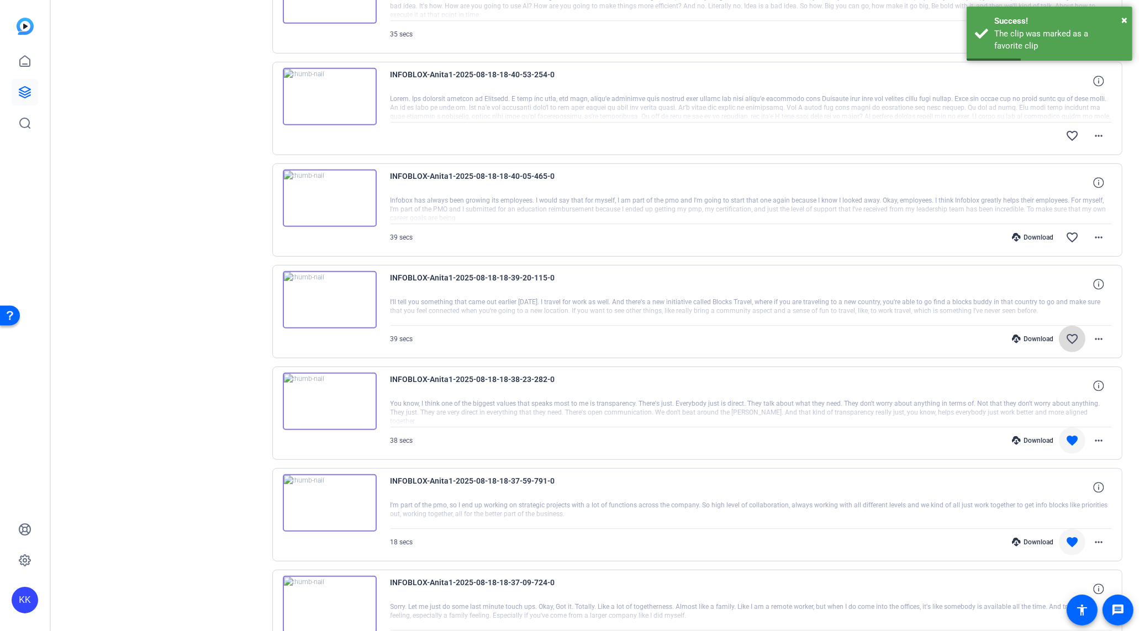
click at [1074, 332] on mat-icon "favorite_border" at bounding box center [1071, 338] width 13 height 13
click at [1042, 233] on div "Download" at bounding box center [1032, 237] width 52 height 9
click at [1068, 231] on mat-icon "favorite_border" at bounding box center [1071, 237] width 13 height 13
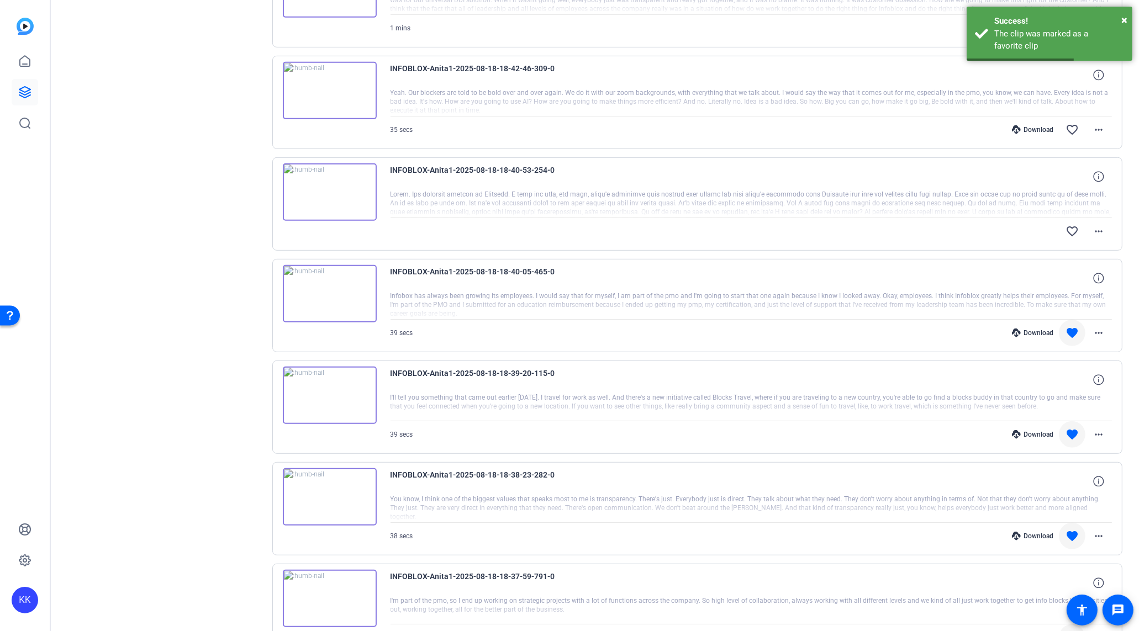
scroll to position [696, 0]
click at [1097, 229] on mat-icon "more_horiz" at bounding box center [1098, 233] width 13 height 13
click at [1084, 250] on span "Download Original" at bounding box center [1070, 250] width 66 height 13
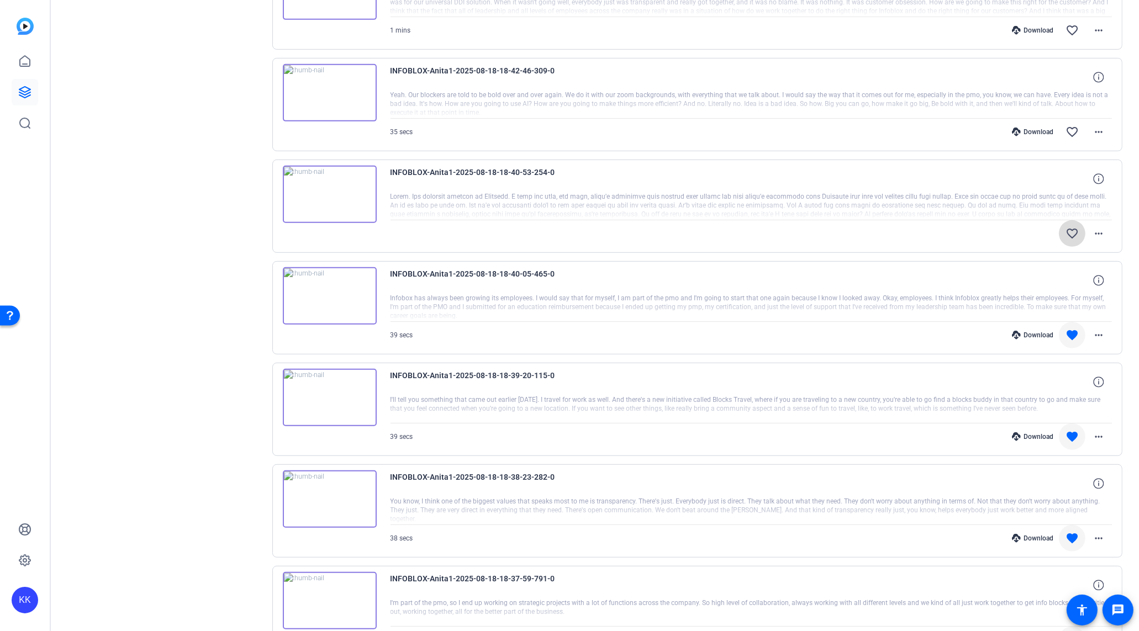
click at [1072, 227] on mat-icon "favorite_border" at bounding box center [1071, 233] width 13 height 13
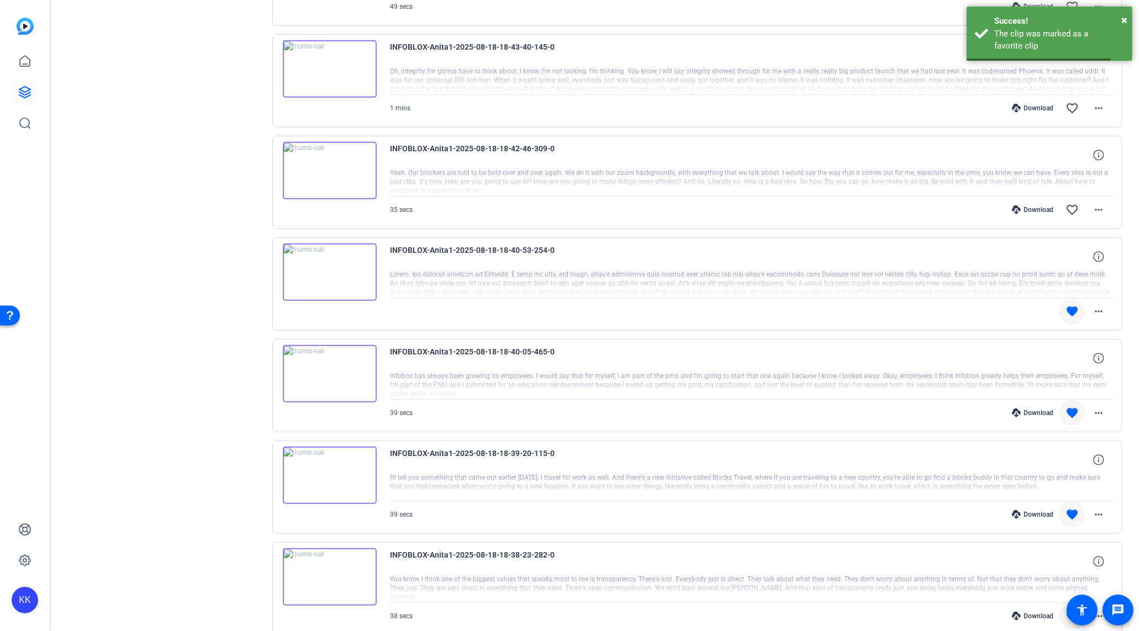
scroll to position [525, 0]
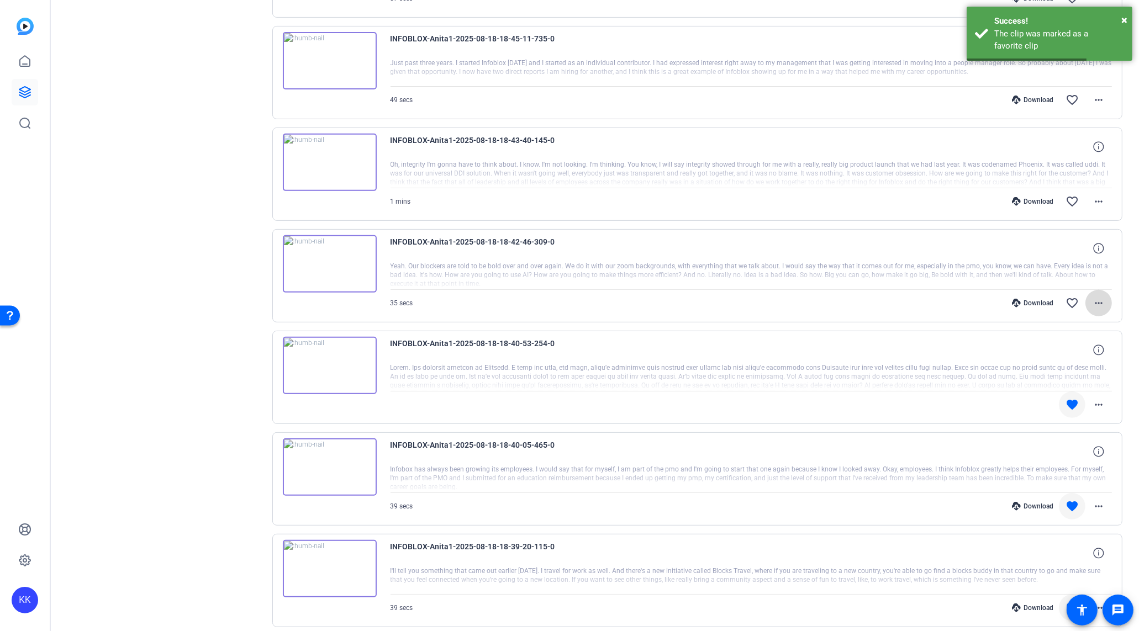
click at [1102, 297] on mat-icon "more_horiz" at bounding box center [1098, 303] width 13 height 13
click at [1084, 319] on span "Download Original" at bounding box center [1070, 320] width 66 height 13
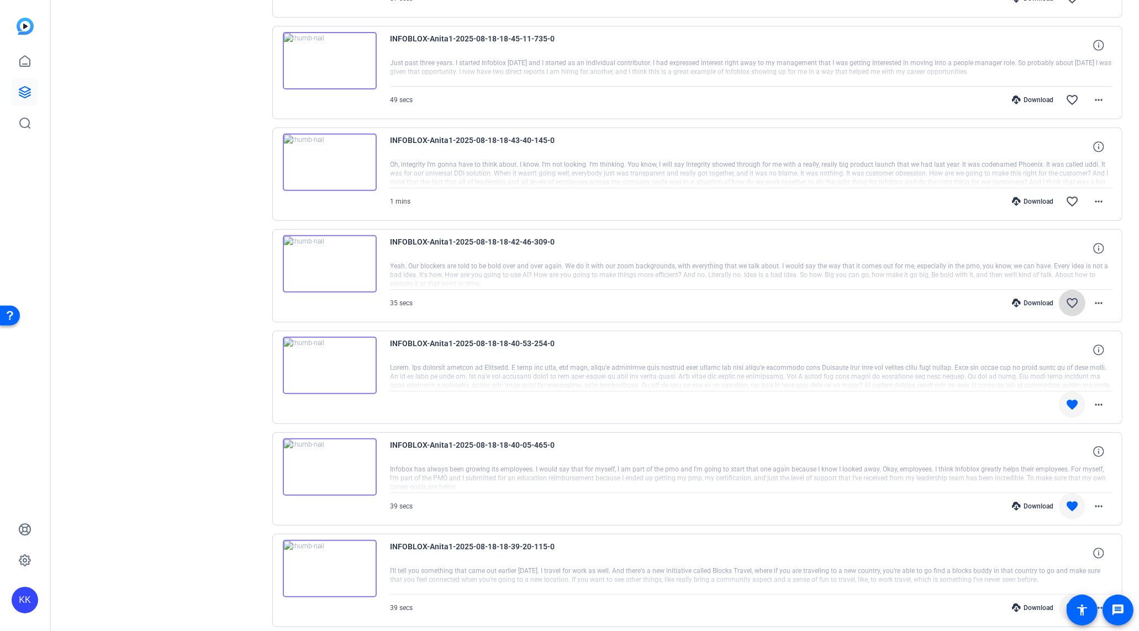
click at [1072, 298] on mat-icon "favorite_border" at bounding box center [1071, 303] width 13 height 13
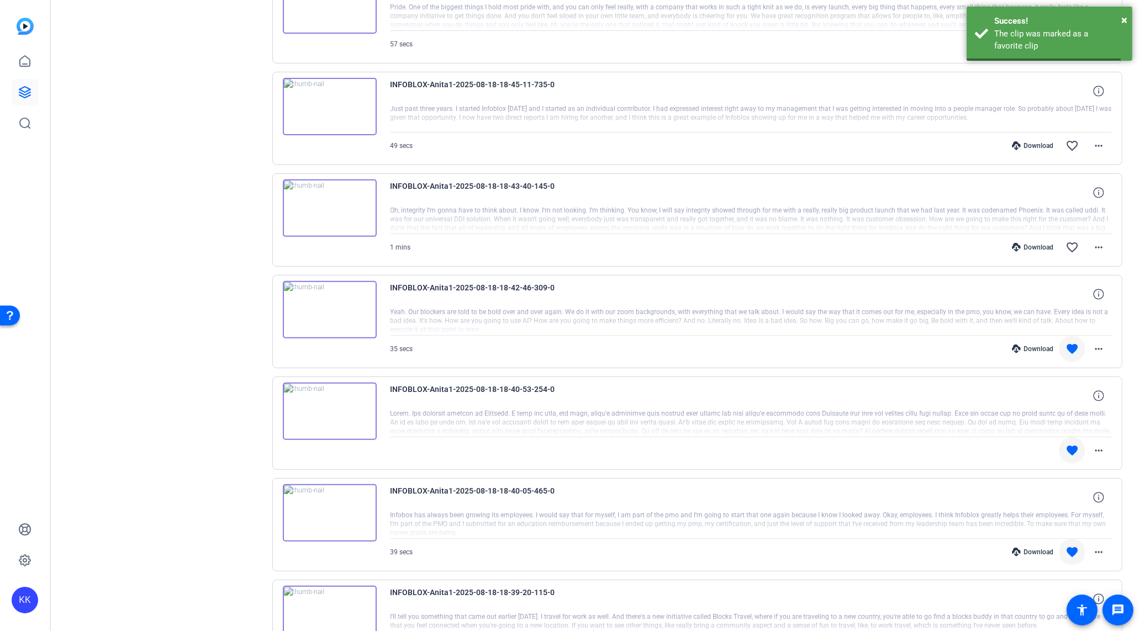
scroll to position [463, 0]
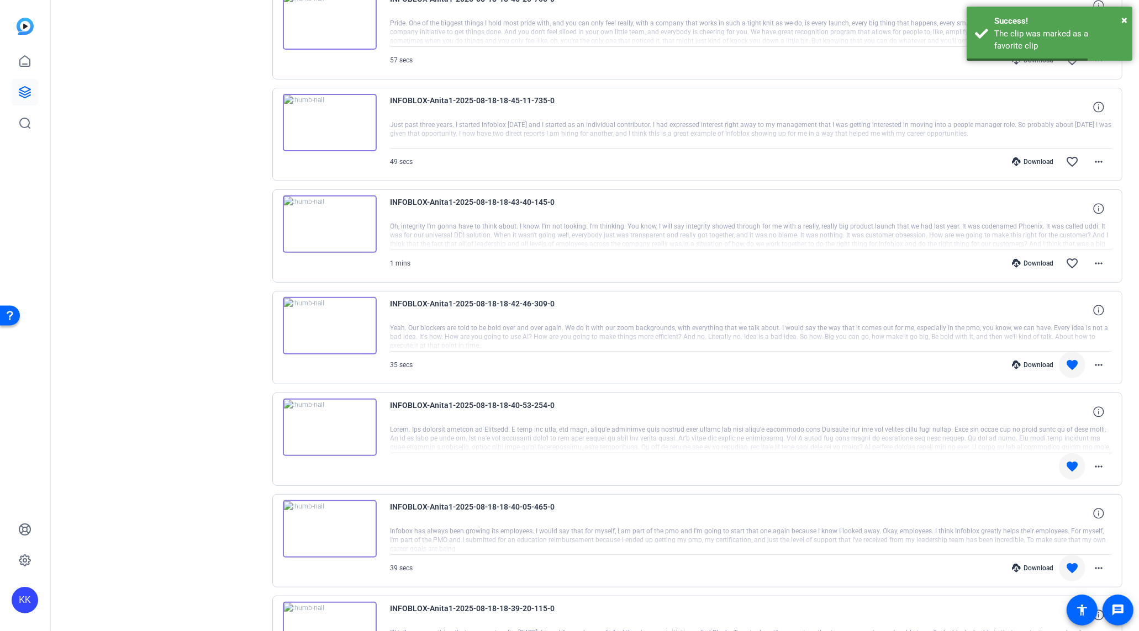
click at [1033, 259] on div "Download" at bounding box center [1032, 263] width 52 height 9
click at [1070, 257] on mat-icon "favorite_border" at bounding box center [1071, 263] width 13 height 13
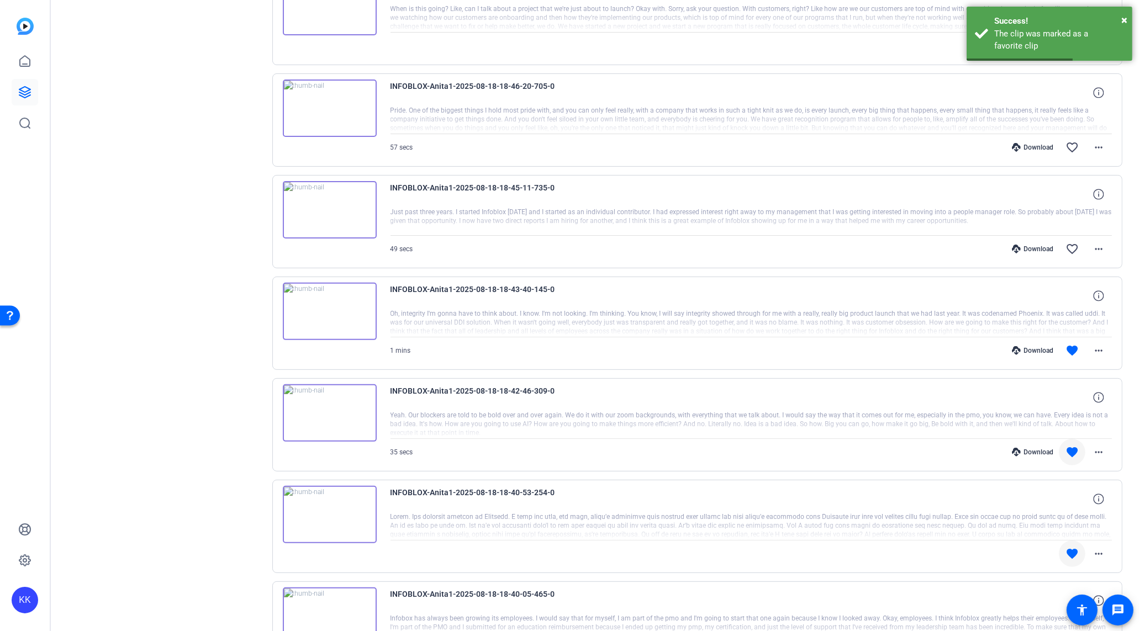
scroll to position [324, 0]
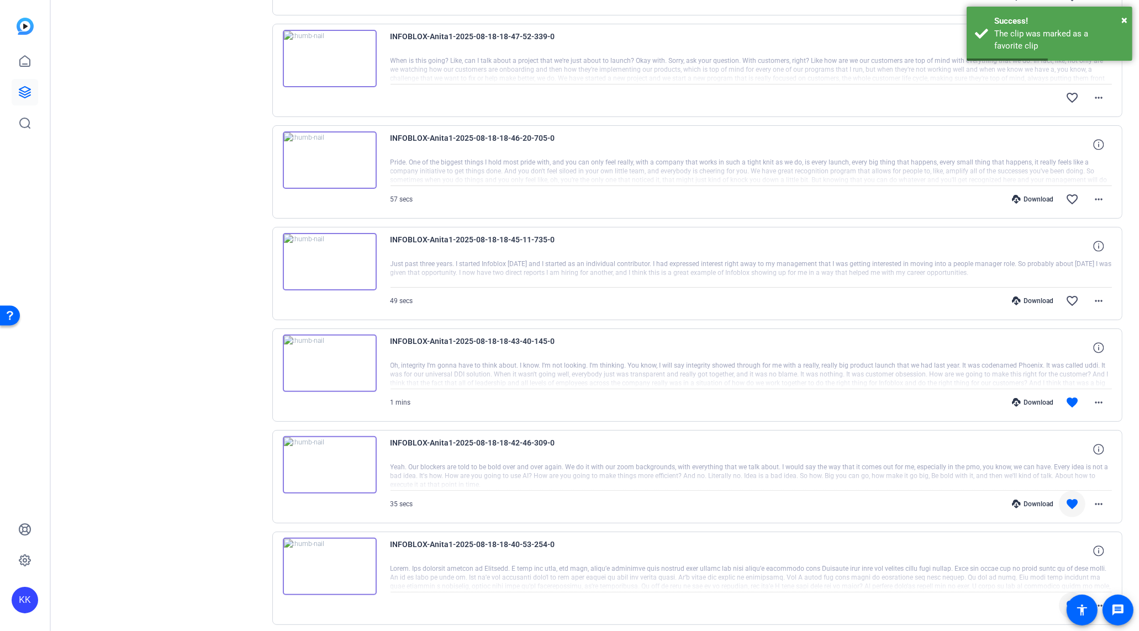
click at [1041, 297] on div "Download" at bounding box center [1032, 301] width 52 height 9
click at [1067, 295] on mat-icon "favorite_border" at bounding box center [1071, 300] width 13 height 13
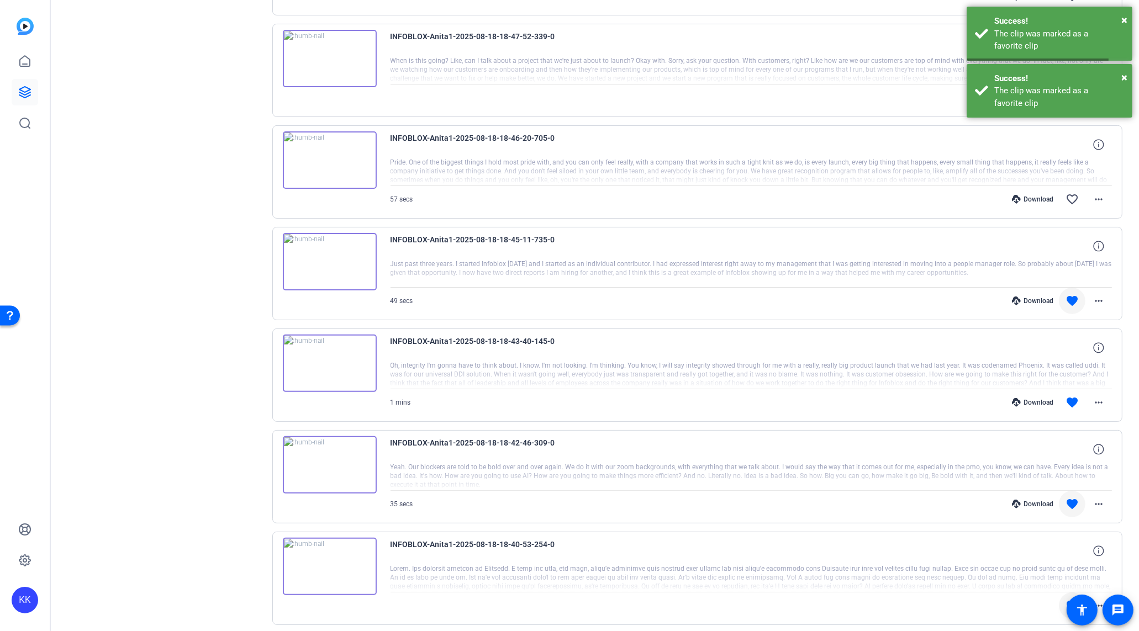
scroll to position [270, 0]
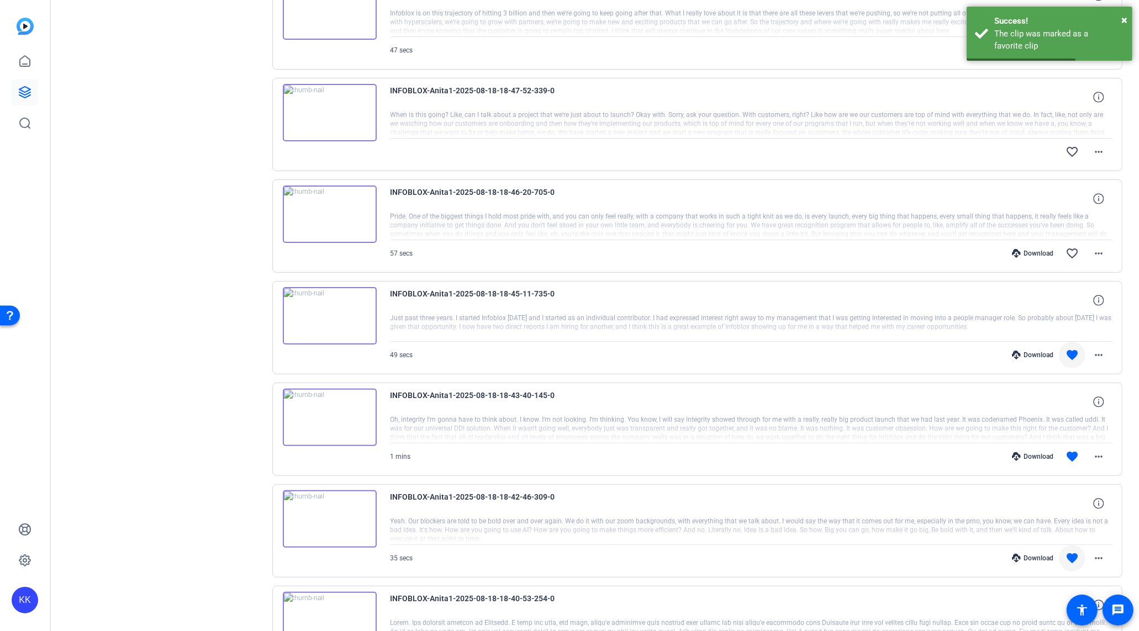
click at [1029, 250] on div "Download" at bounding box center [1032, 253] width 52 height 9
click at [1071, 252] on mat-icon "favorite_border" at bounding box center [1071, 253] width 13 height 13
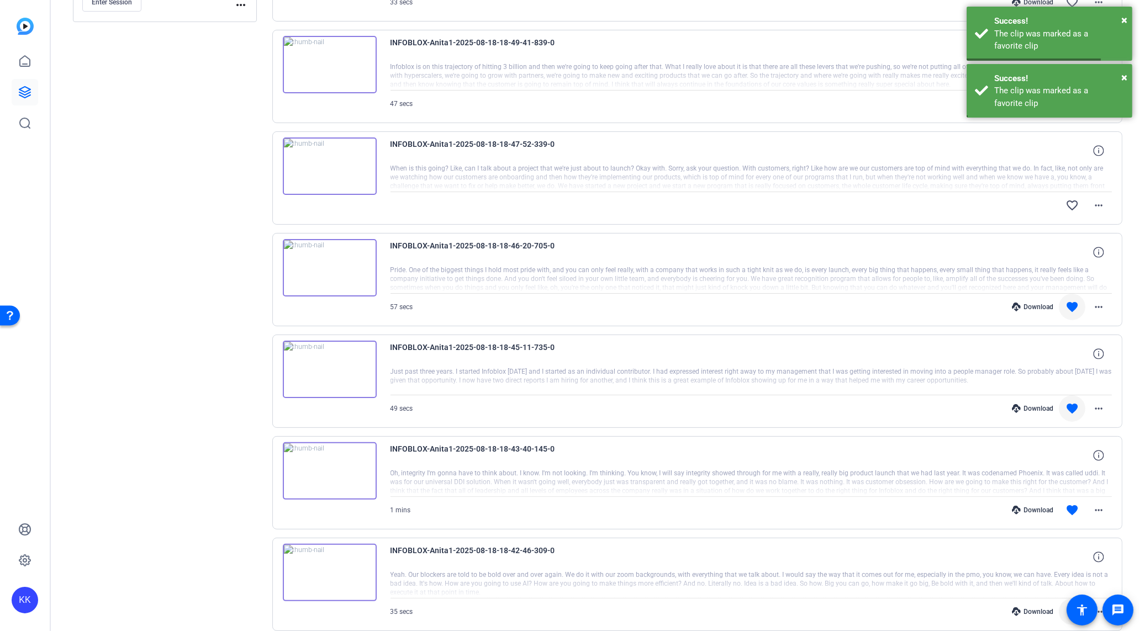
scroll to position [202, 0]
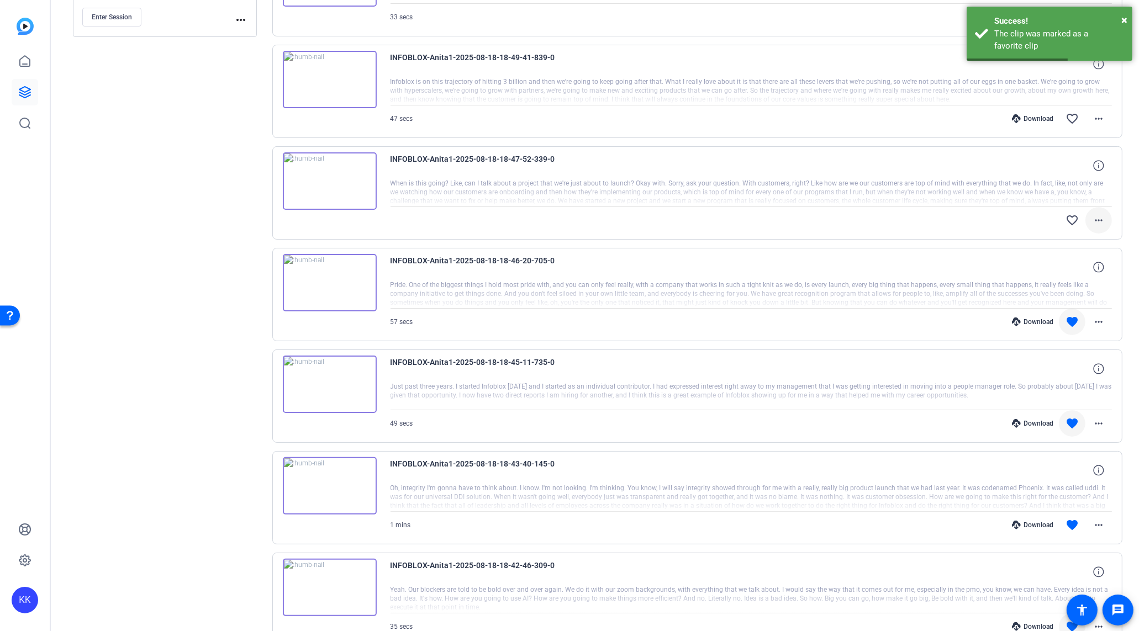
click at [1091, 220] on span at bounding box center [1098, 220] width 27 height 27
click at [1091, 239] on span "Download Original" at bounding box center [1070, 241] width 66 height 13
click at [1068, 220] on mat-icon "favorite_border" at bounding box center [1071, 220] width 13 height 13
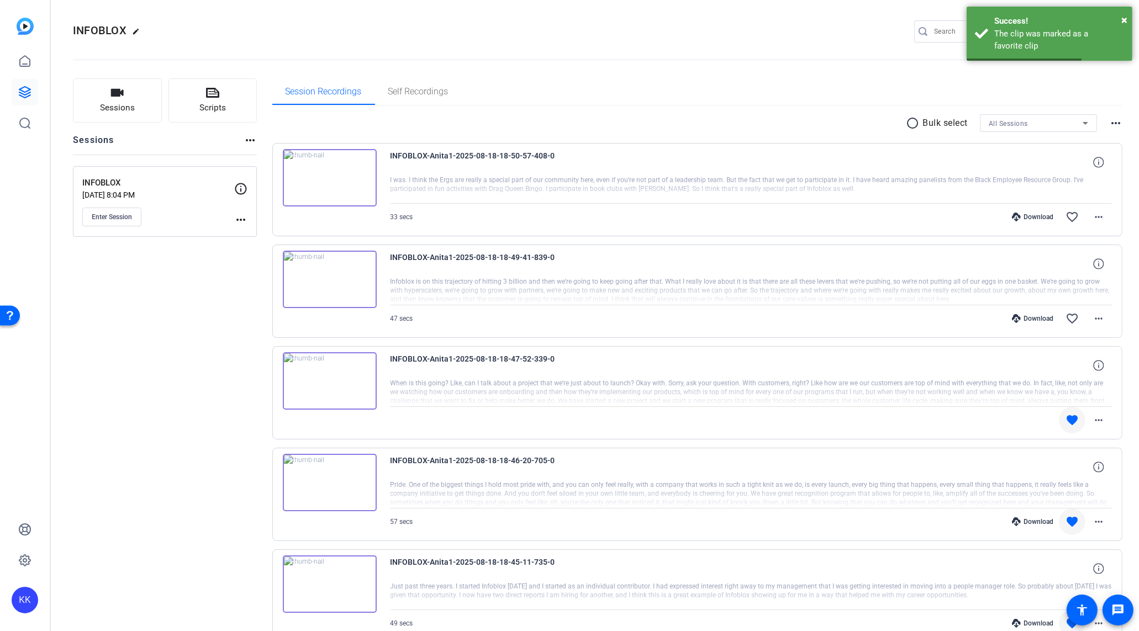
scroll to position [0, 0]
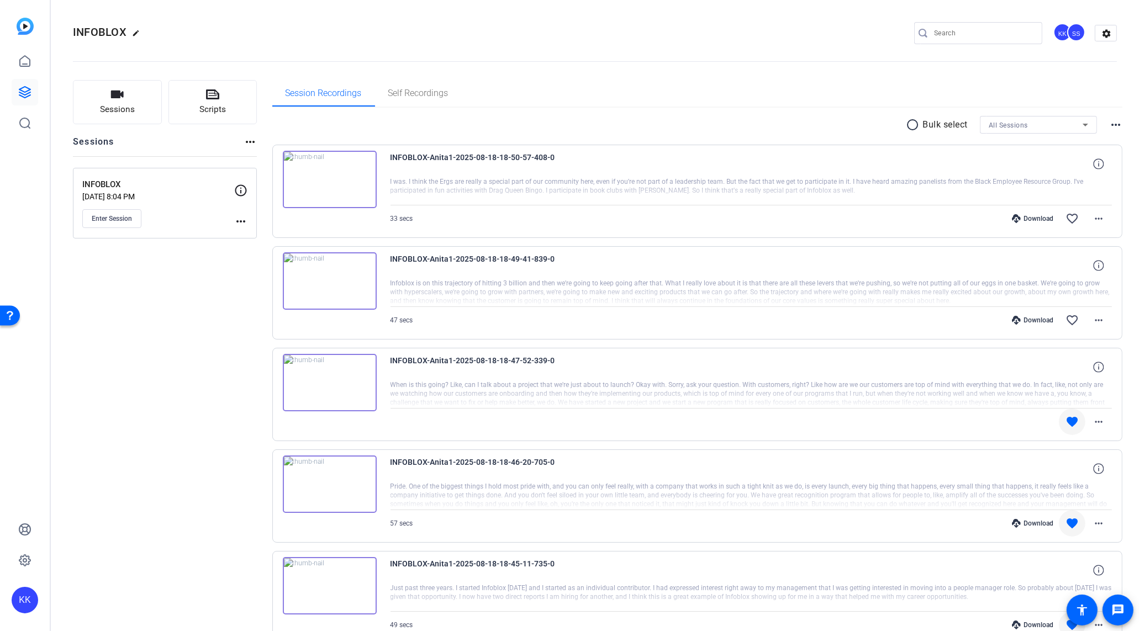
click at [1050, 323] on div "Download" at bounding box center [1032, 320] width 52 height 9
click at [1066, 317] on mat-icon "favorite_border" at bounding box center [1071, 320] width 13 height 13
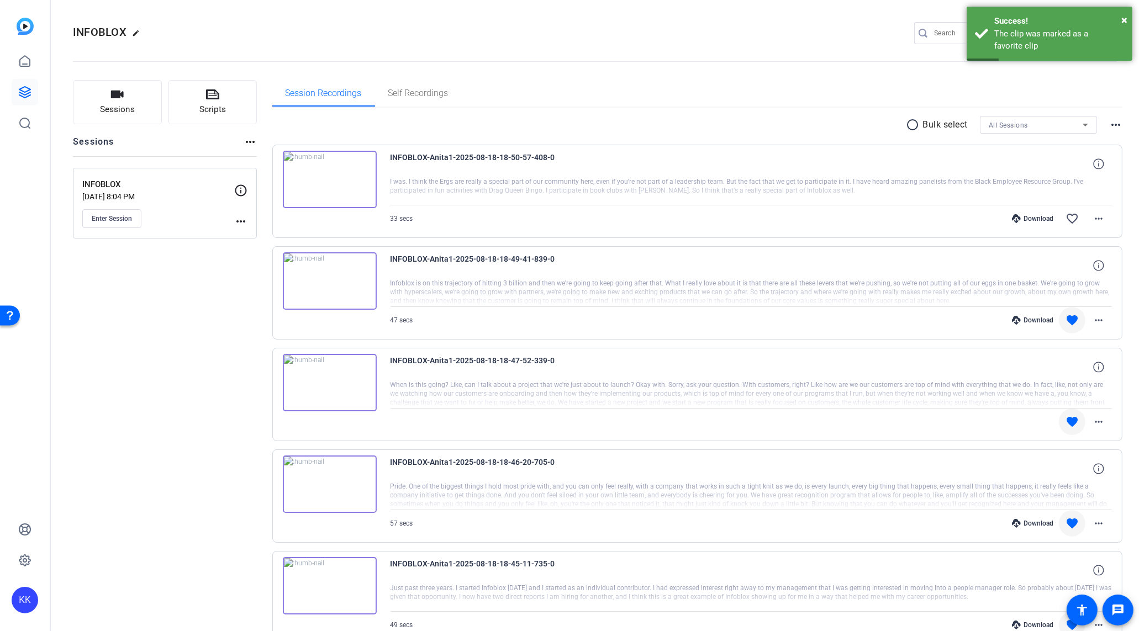
click at [1039, 214] on div "Download" at bounding box center [1032, 218] width 52 height 9
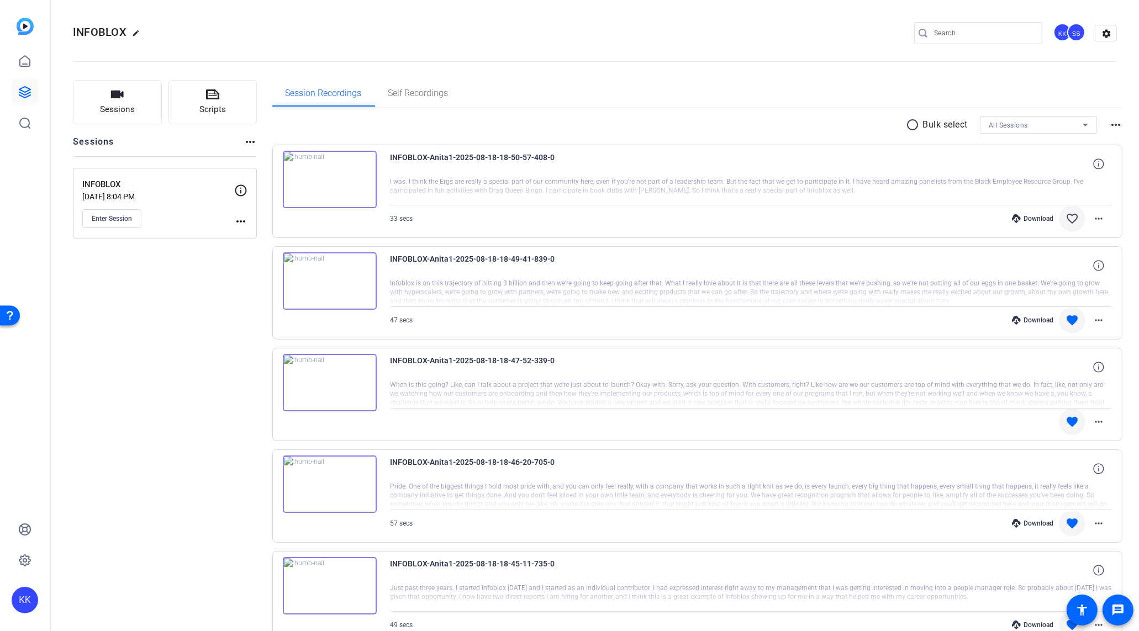
click at [1073, 219] on mat-icon "favorite_border" at bounding box center [1071, 218] width 13 height 13
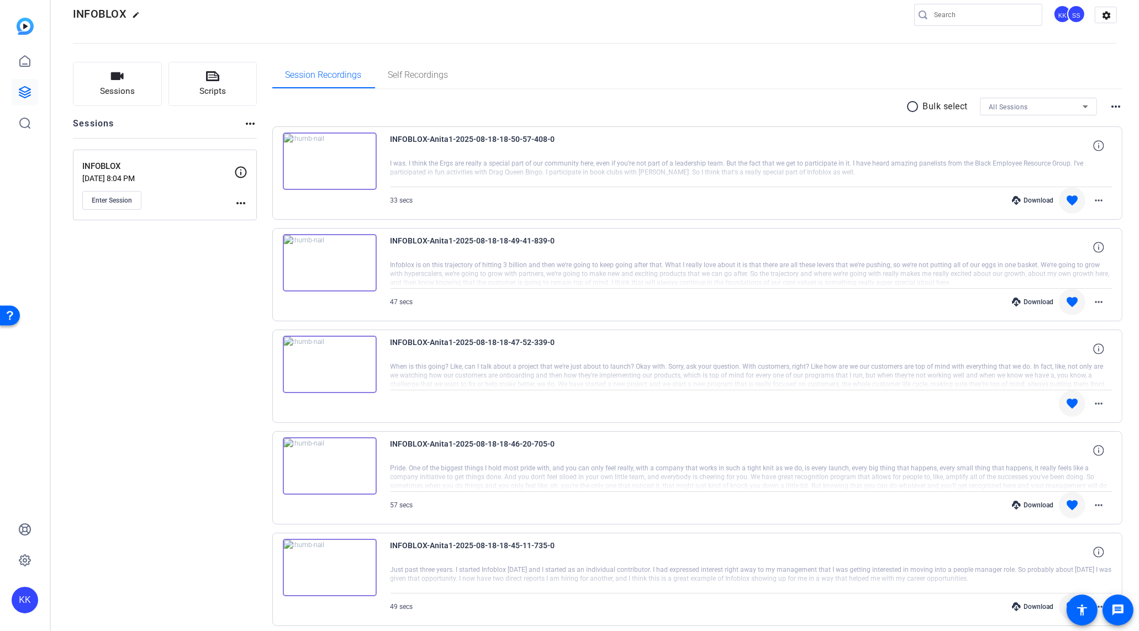
scroll to position [19, 0]
click at [1077, 202] on mat-icon "favorite" at bounding box center [1071, 199] width 13 height 13
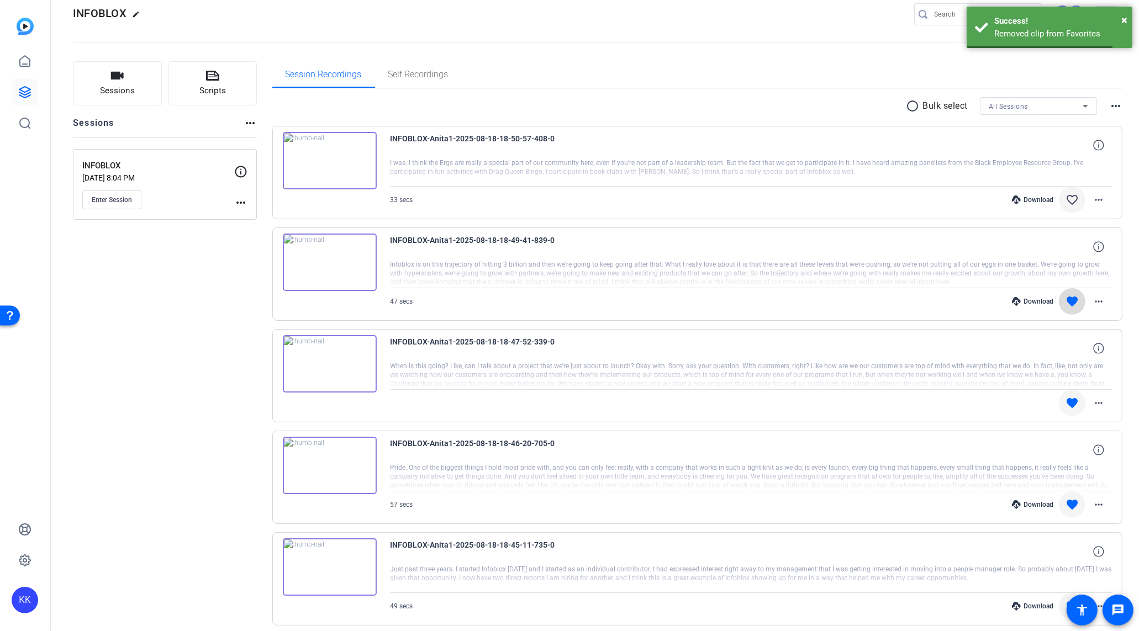
drag, startPoint x: 1072, startPoint y: 304, endPoint x: 1072, endPoint y: 310, distance: 6.6
click at [1072, 304] on mat-icon "favorite" at bounding box center [1071, 301] width 13 height 13
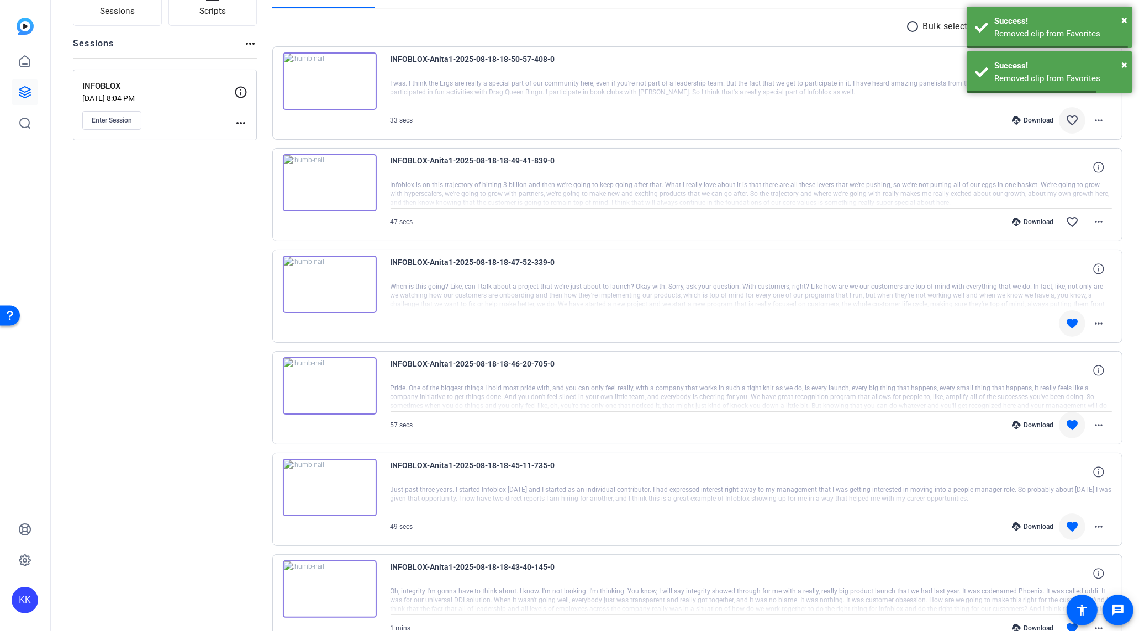
scroll to position [114, 0]
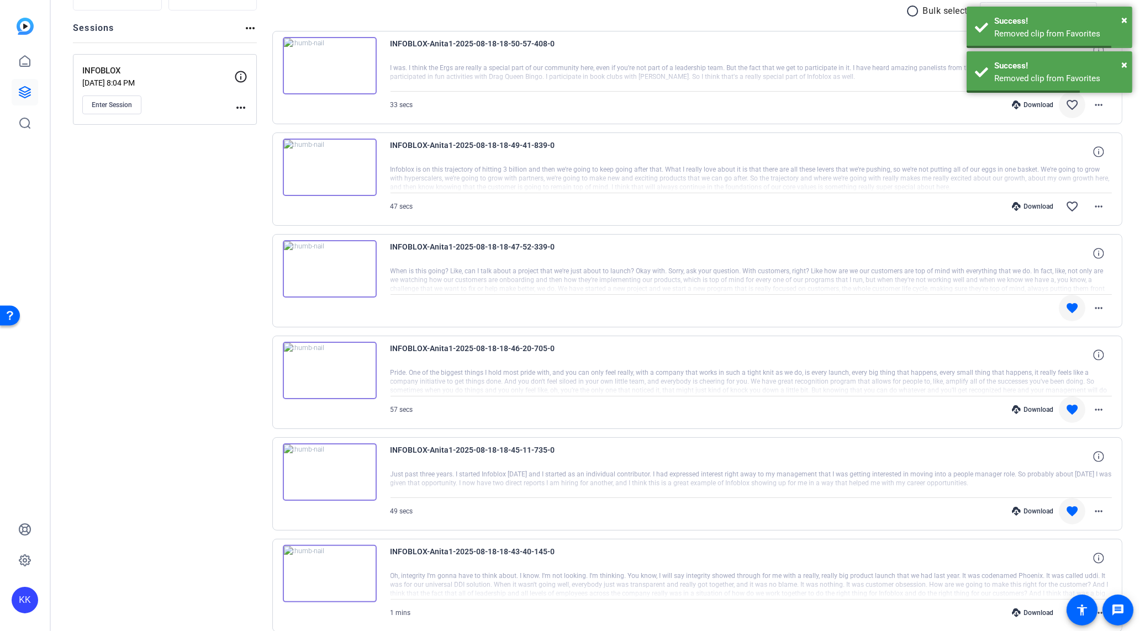
click at [1072, 304] on mat-icon "favorite" at bounding box center [1071, 307] width 13 height 13
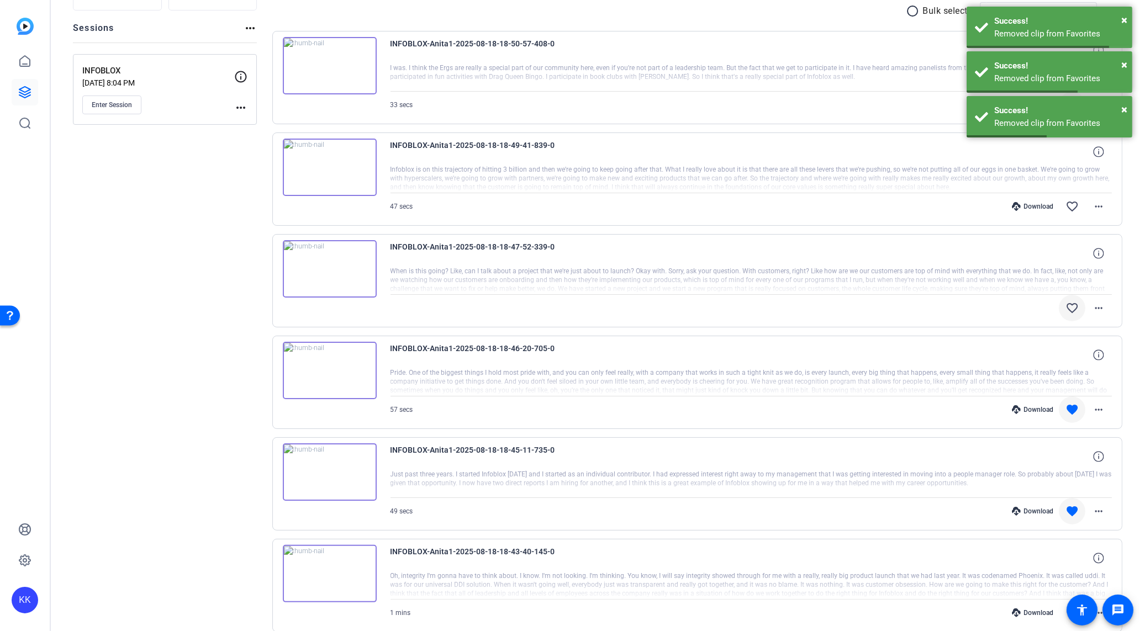
click at [1071, 399] on span at bounding box center [1071, 409] width 27 height 27
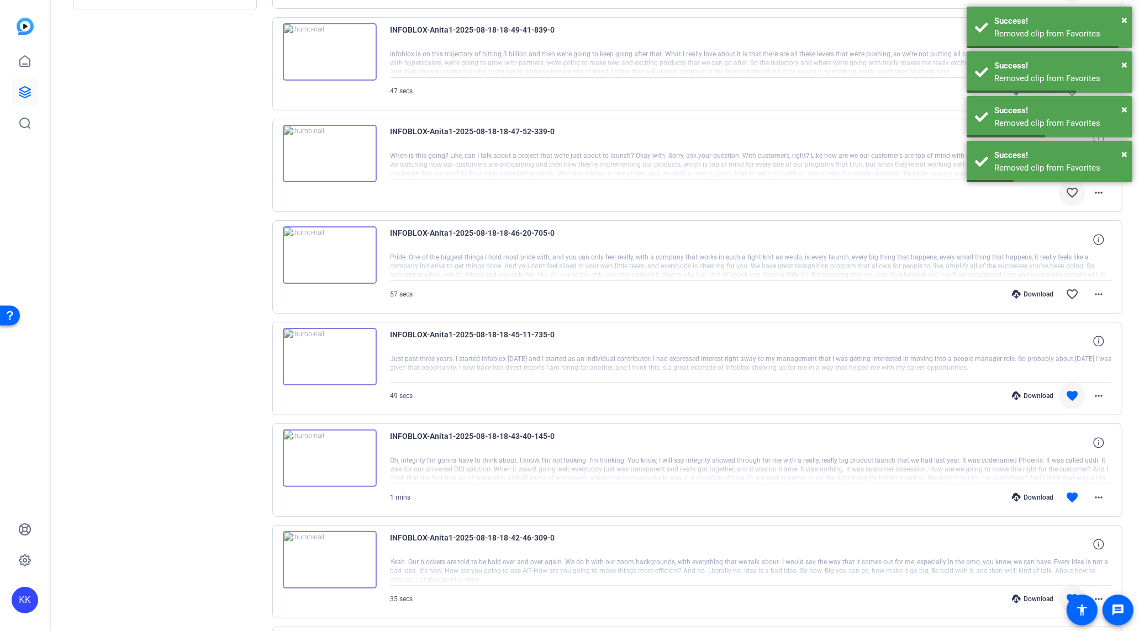
click at [1074, 390] on mat-icon "favorite" at bounding box center [1071, 395] width 13 height 13
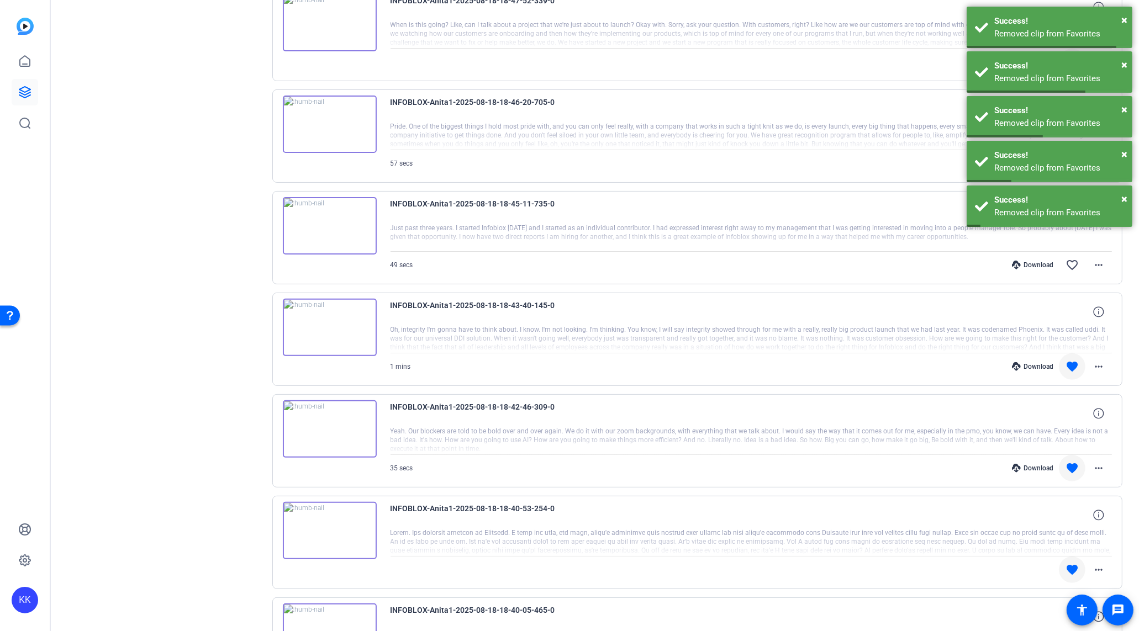
click at [1071, 361] on mat-icon "favorite" at bounding box center [1071, 366] width 13 height 13
click at [1071, 462] on mat-icon "favorite" at bounding box center [1071, 468] width 13 height 13
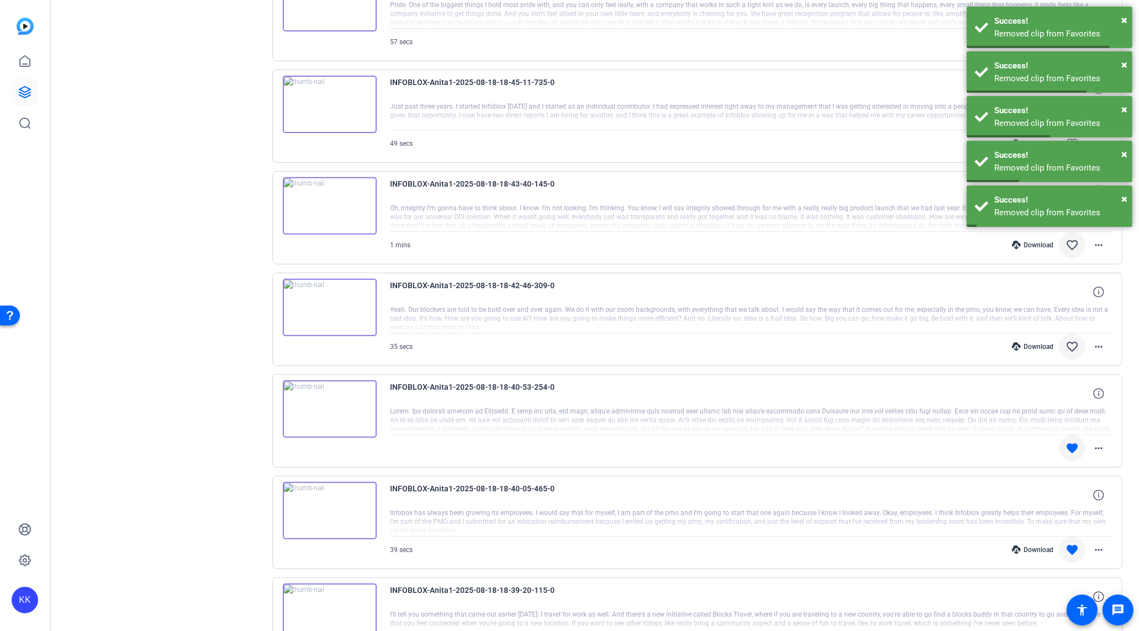
click at [1070, 447] on mat-icon "favorite" at bounding box center [1071, 448] width 13 height 13
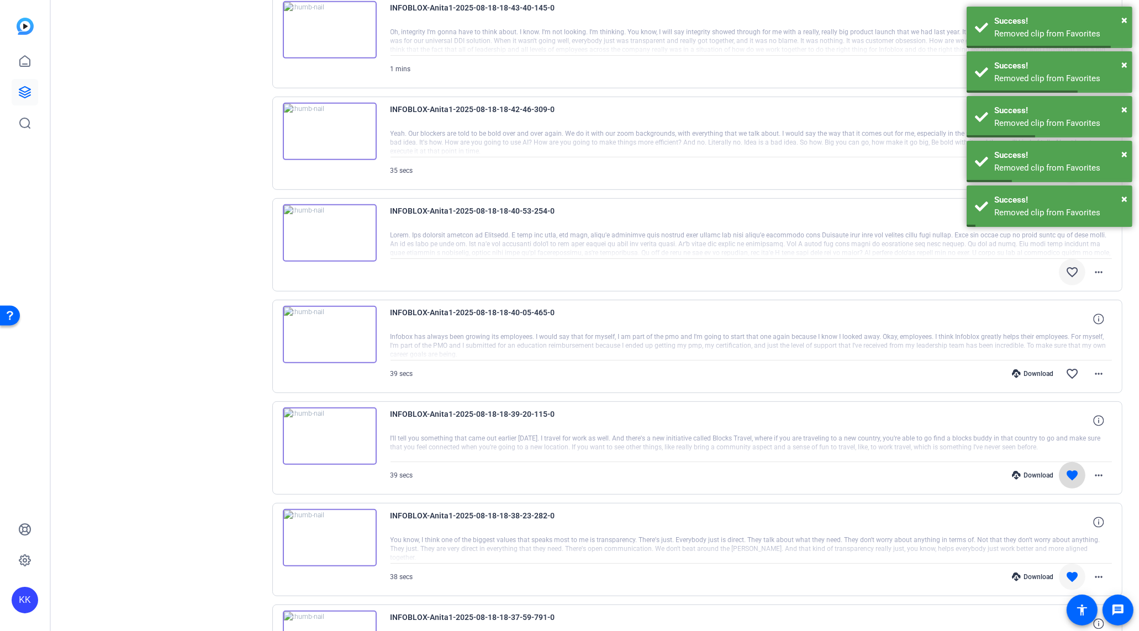
click at [1070, 469] on mat-icon "favorite" at bounding box center [1071, 475] width 13 height 13
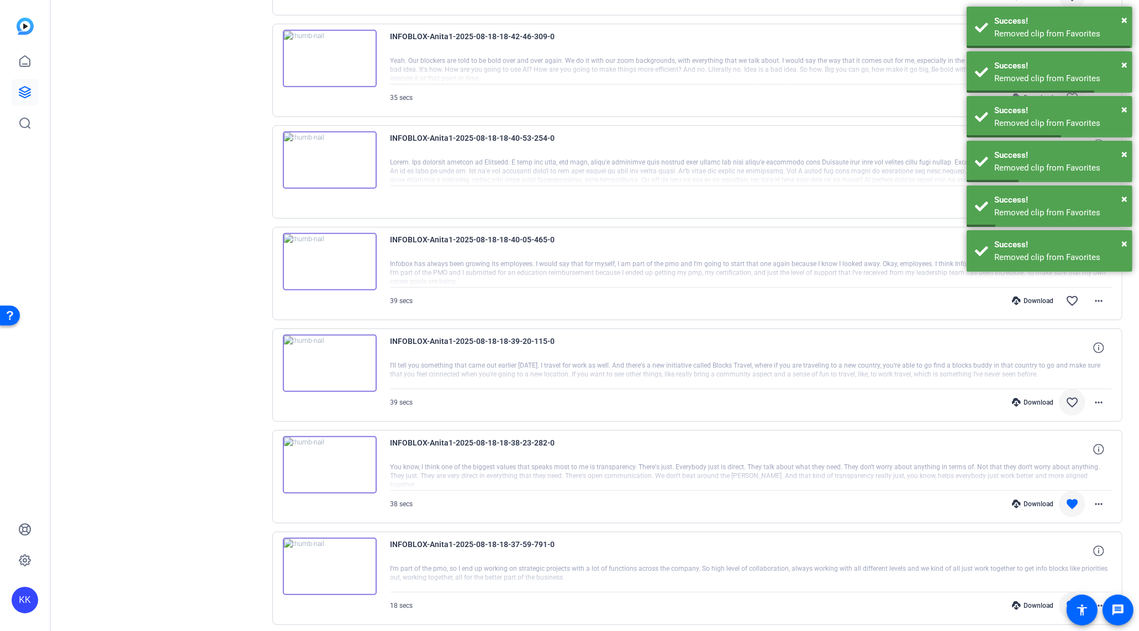
scroll to position [757, 0]
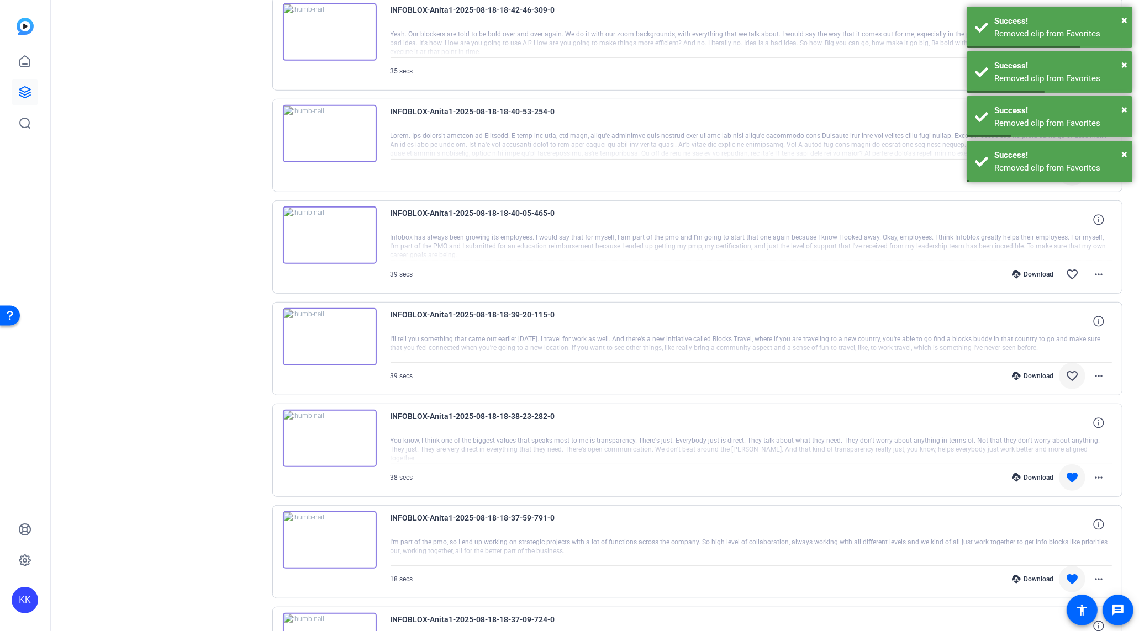
click at [1072, 471] on mat-icon "favorite" at bounding box center [1071, 477] width 13 height 13
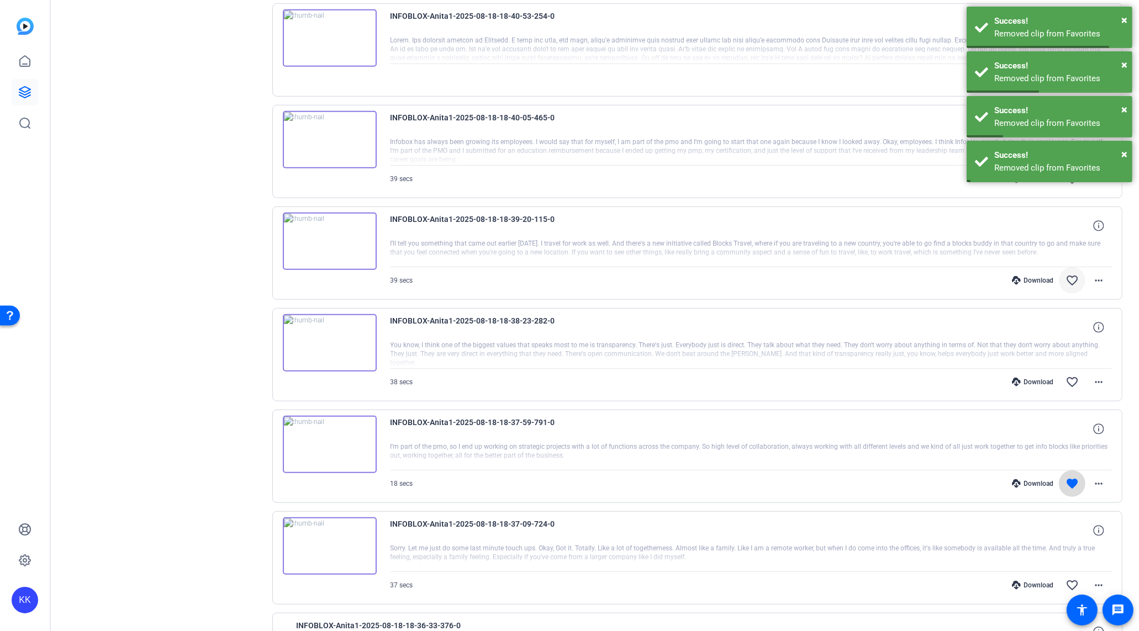
click at [1073, 477] on mat-icon "favorite" at bounding box center [1071, 483] width 13 height 13
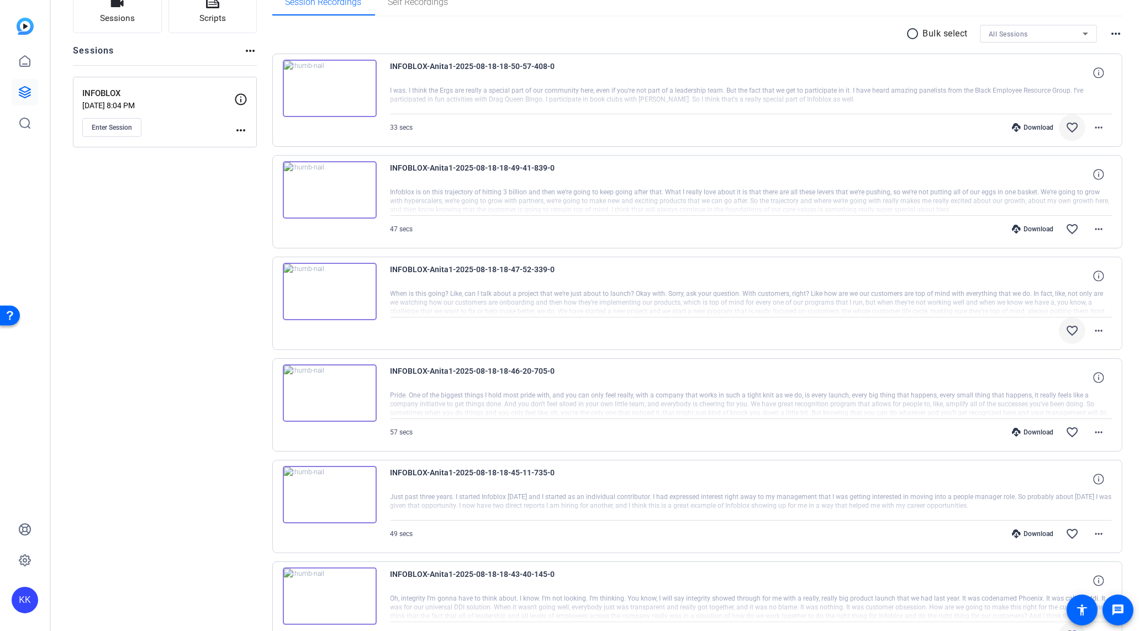
scroll to position [0, 0]
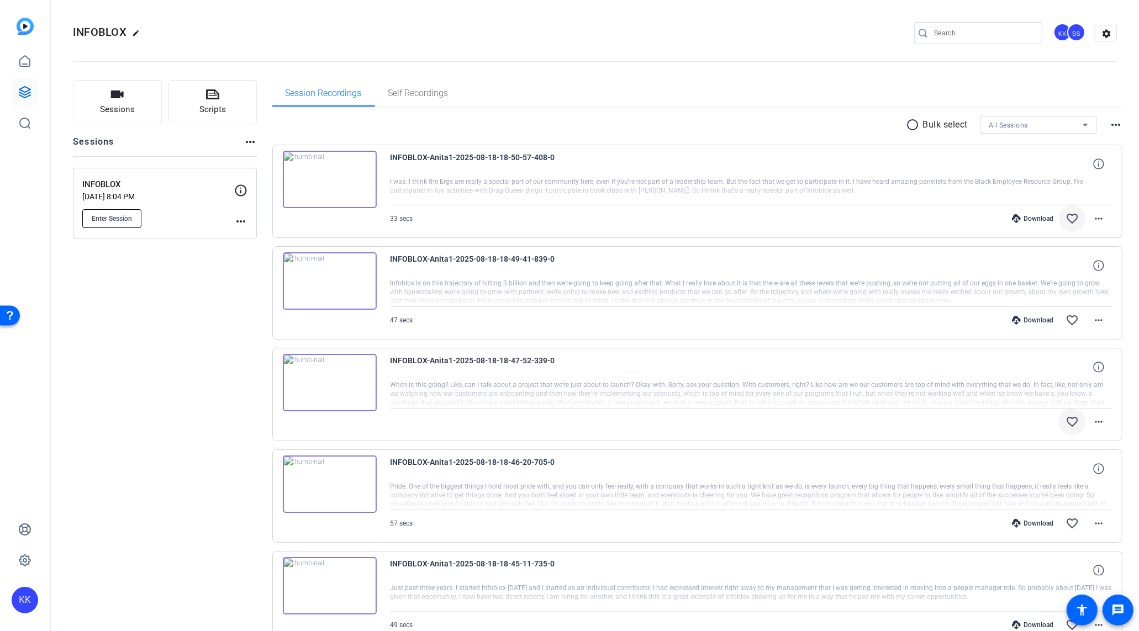
click at [125, 215] on span "Enter Session" at bounding box center [112, 218] width 40 height 9
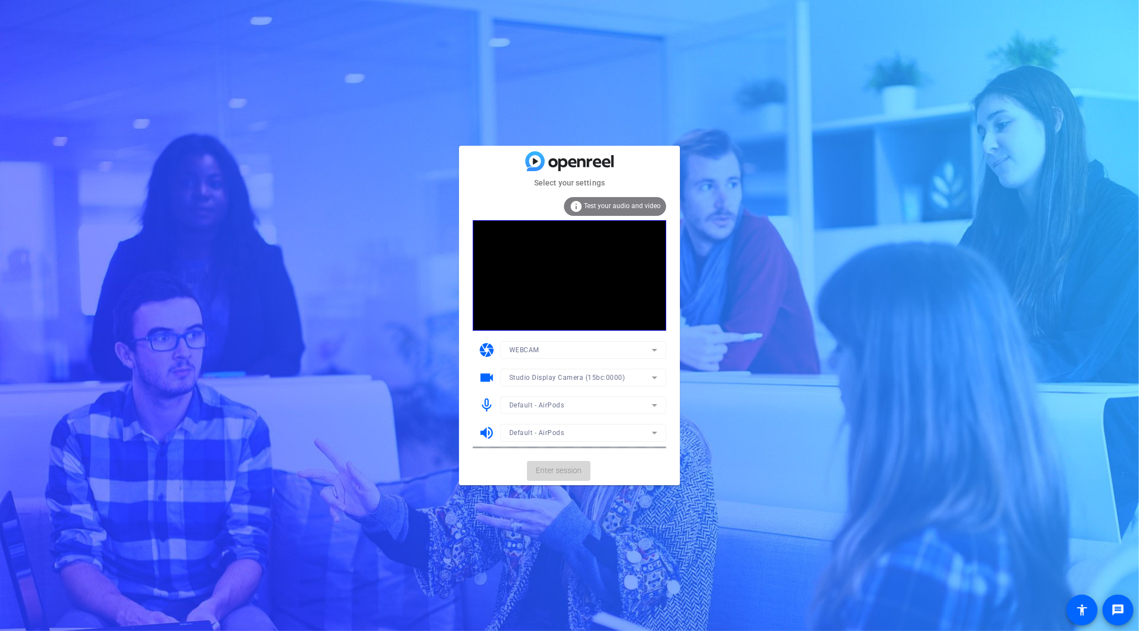
click at [569, 458] on mat-card-actions "Enter session" at bounding box center [569, 471] width 221 height 29
click at [566, 466] on span "Enter session" at bounding box center [559, 471] width 46 height 12
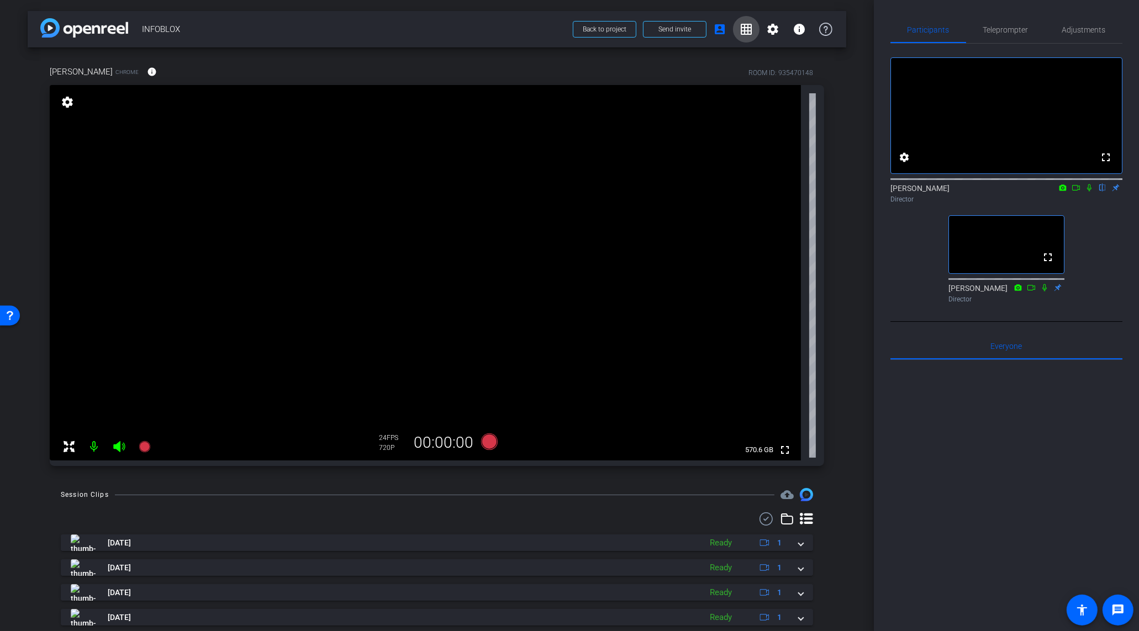
click at [740, 29] on mat-icon "grid_on" at bounding box center [745, 29] width 13 height 13
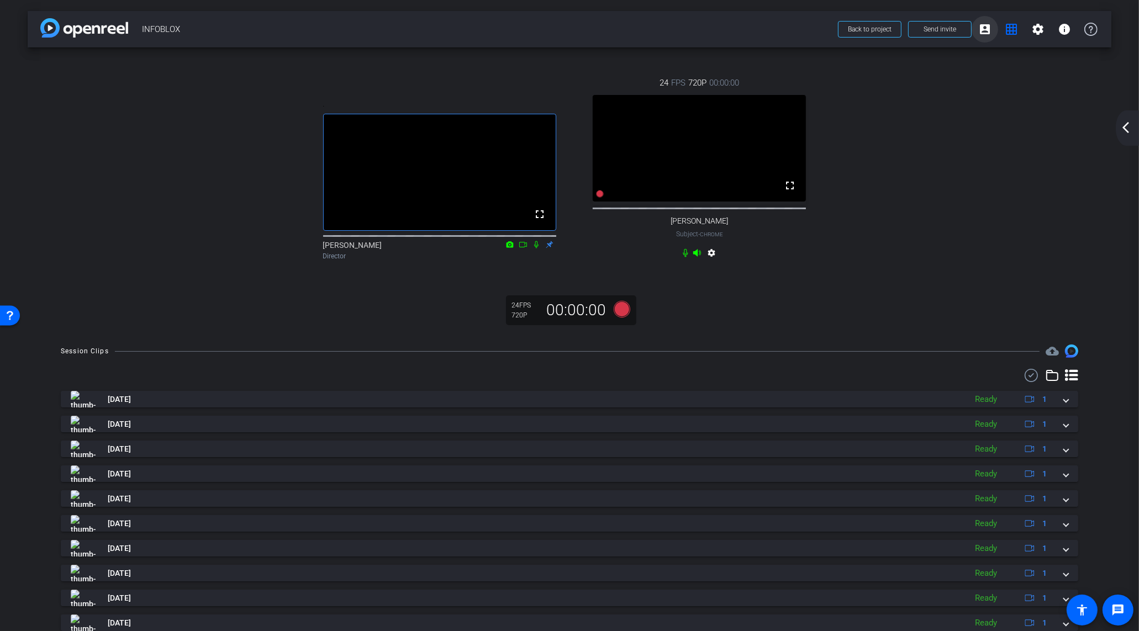
click at [986, 34] on mat-icon "account_box" at bounding box center [984, 29] width 13 height 13
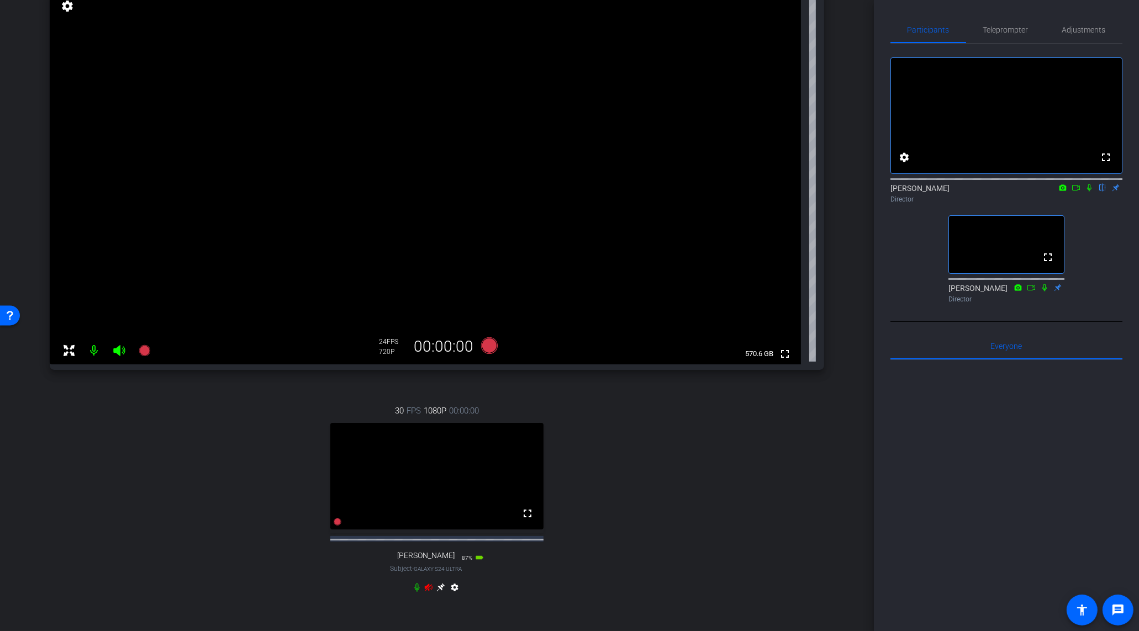
scroll to position [109, 0]
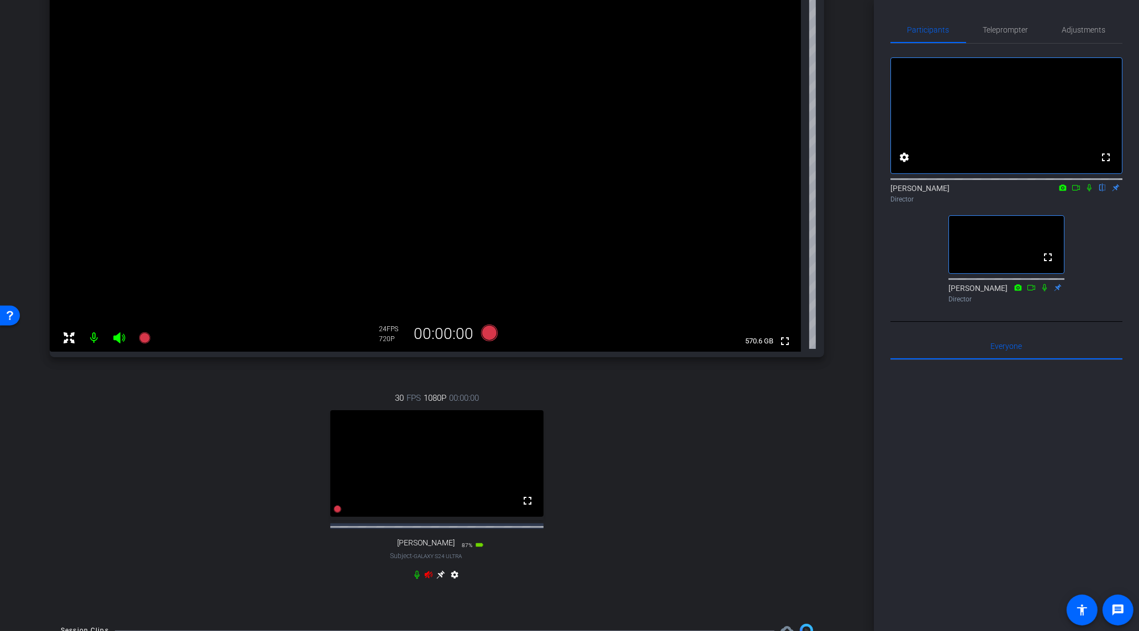
click at [427, 578] on icon at bounding box center [429, 574] width 8 height 7
click at [436, 579] on icon at bounding box center [440, 574] width 9 height 9
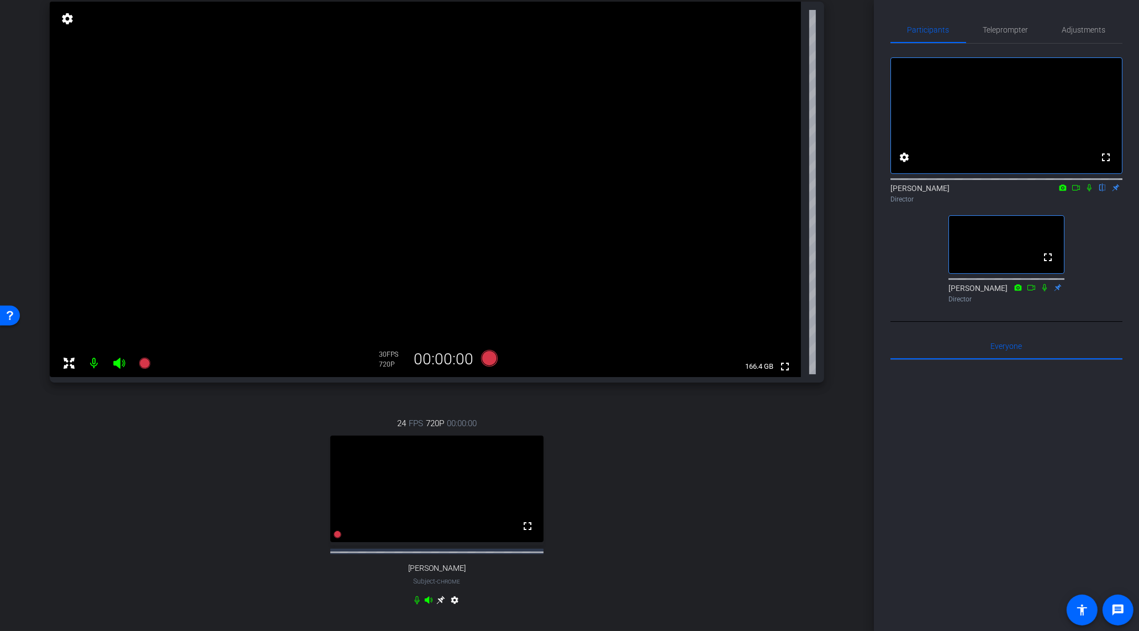
scroll to position [82, 0]
click at [1012, 28] on span "Teleprompter" at bounding box center [1005, 30] width 45 height 8
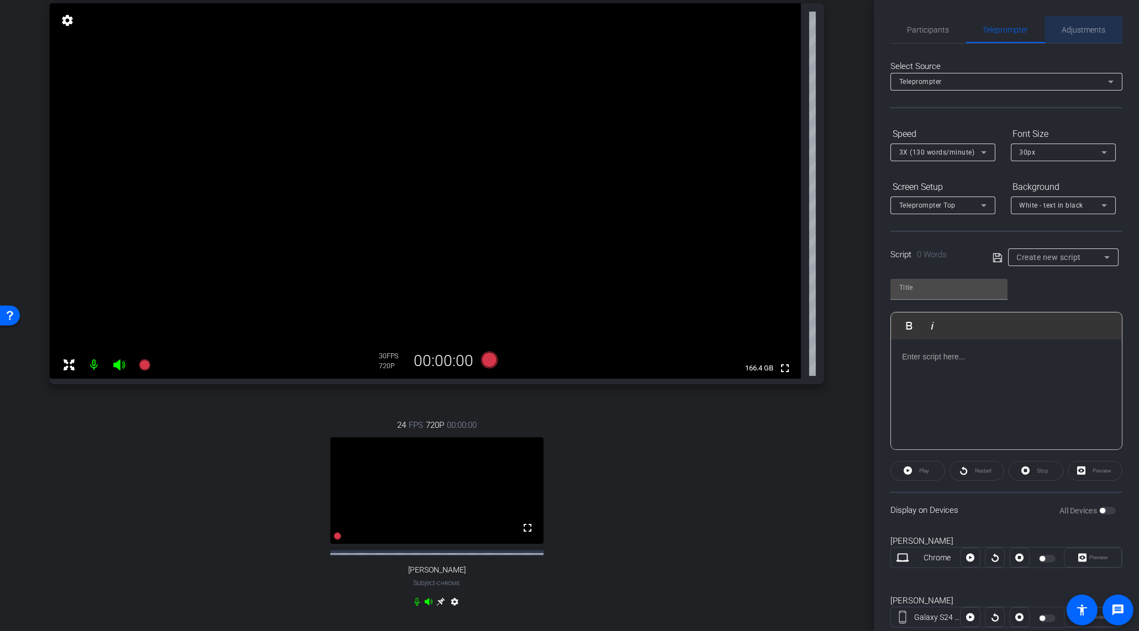
click at [1097, 26] on span "Adjustments" at bounding box center [1084, 30] width 44 height 8
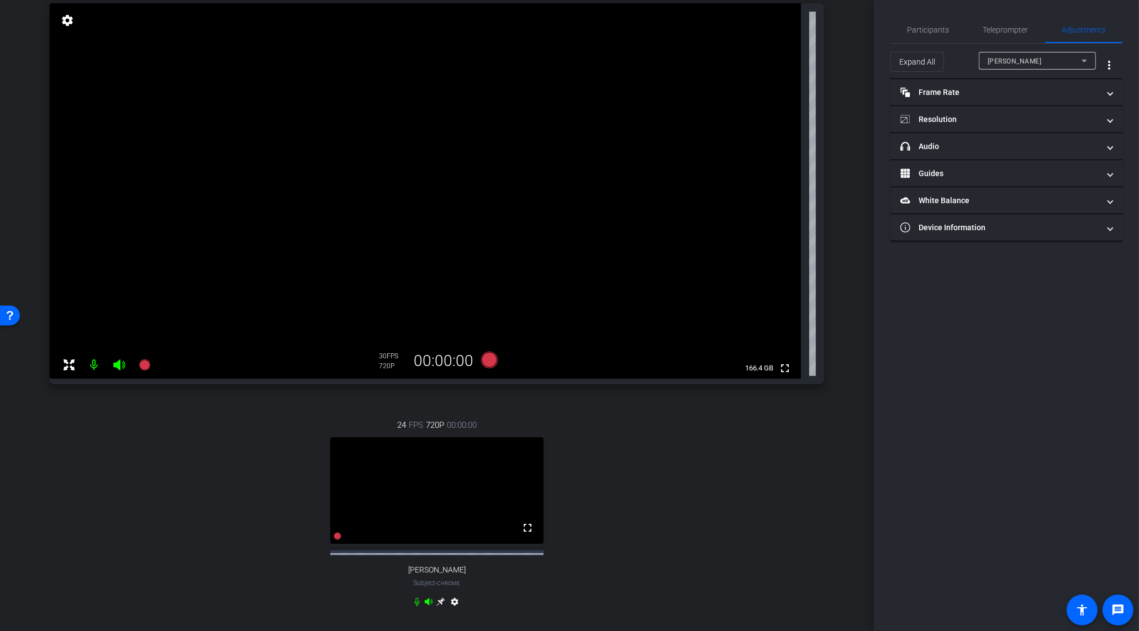
click at [1043, 63] on div "[PERSON_NAME]" at bounding box center [1034, 61] width 94 height 14
click at [1038, 97] on span "[PERSON_NAME]" at bounding box center [1015, 100] width 56 height 13
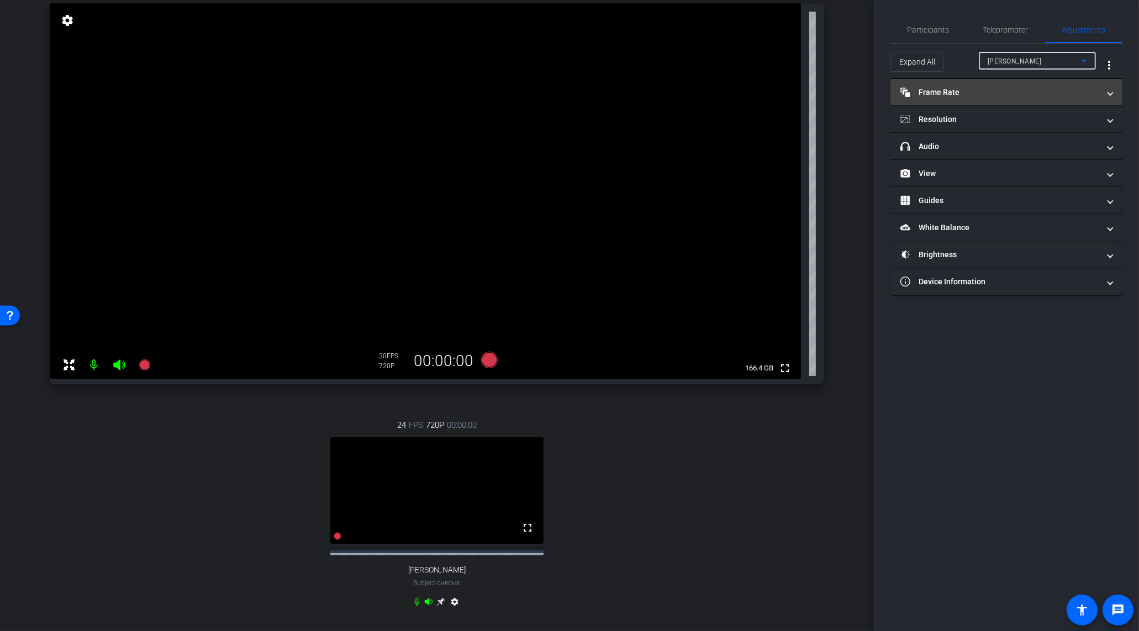
click at [994, 87] on mat-panel-title "Frame Rate Frame Rate" at bounding box center [999, 93] width 199 height 12
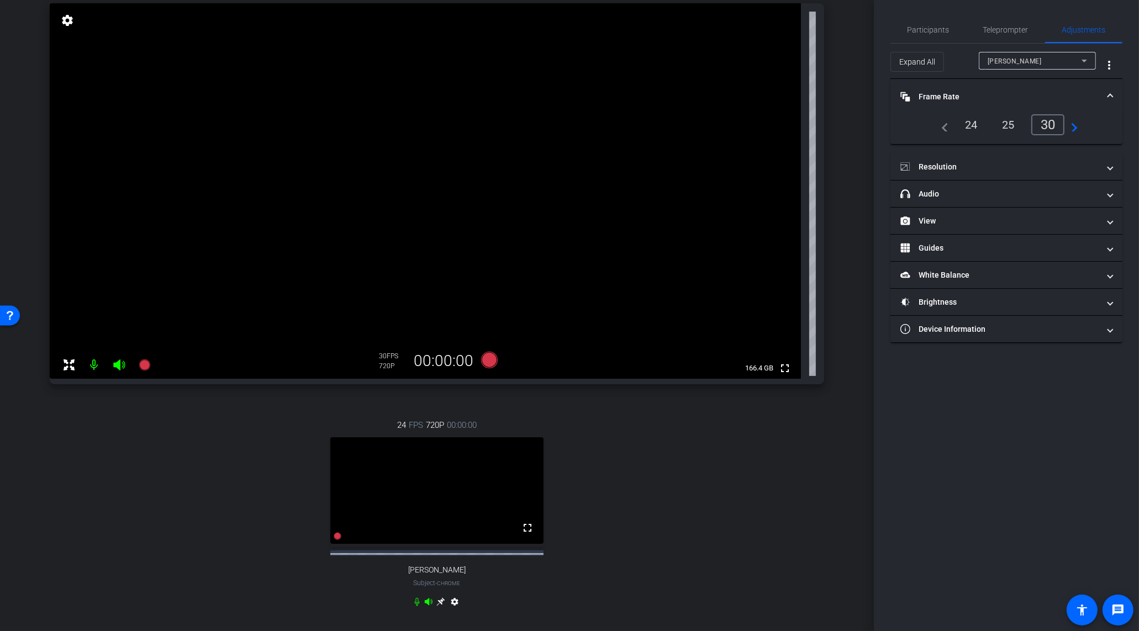
click at [960, 123] on div "24" at bounding box center [970, 124] width 29 height 19
click at [954, 165] on mat-panel-title "Resolution" at bounding box center [999, 167] width 199 height 12
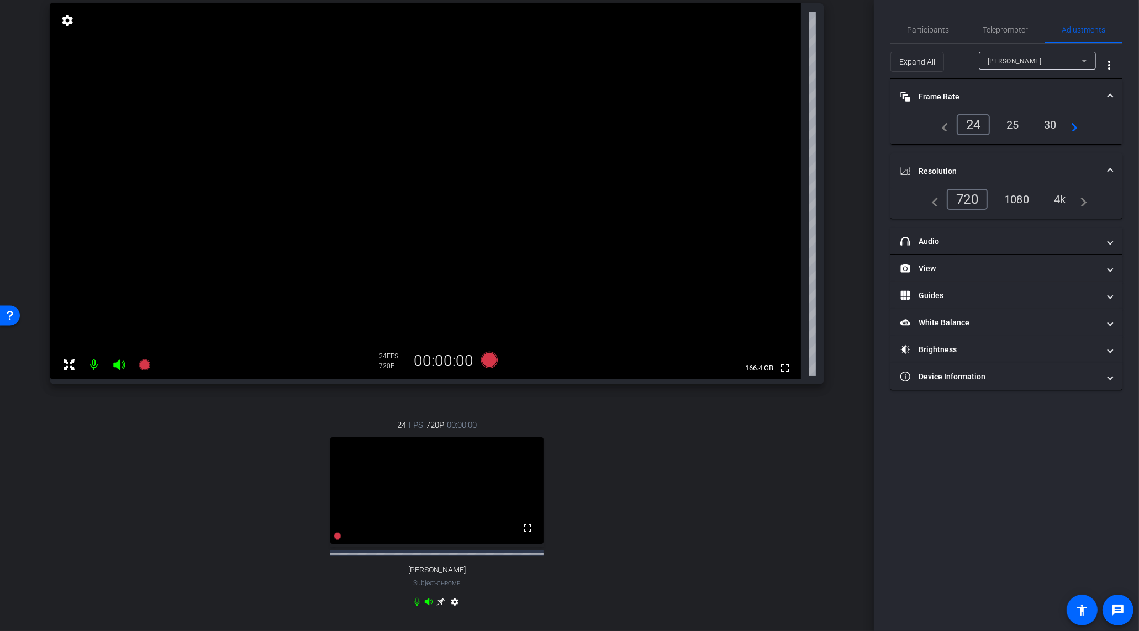
click at [1060, 200] on div "4k" at bounding box center [1059, 199] width 29 height 19
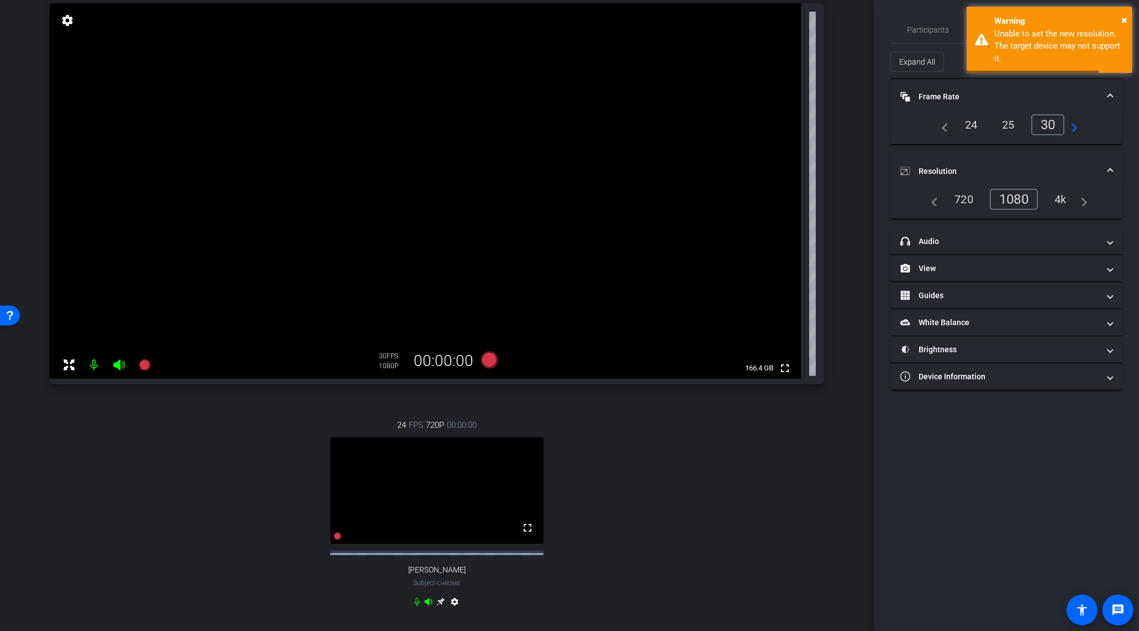
click at [1061, 200] on div "4k" at bounding box center [1060, 199] width 29 height 19
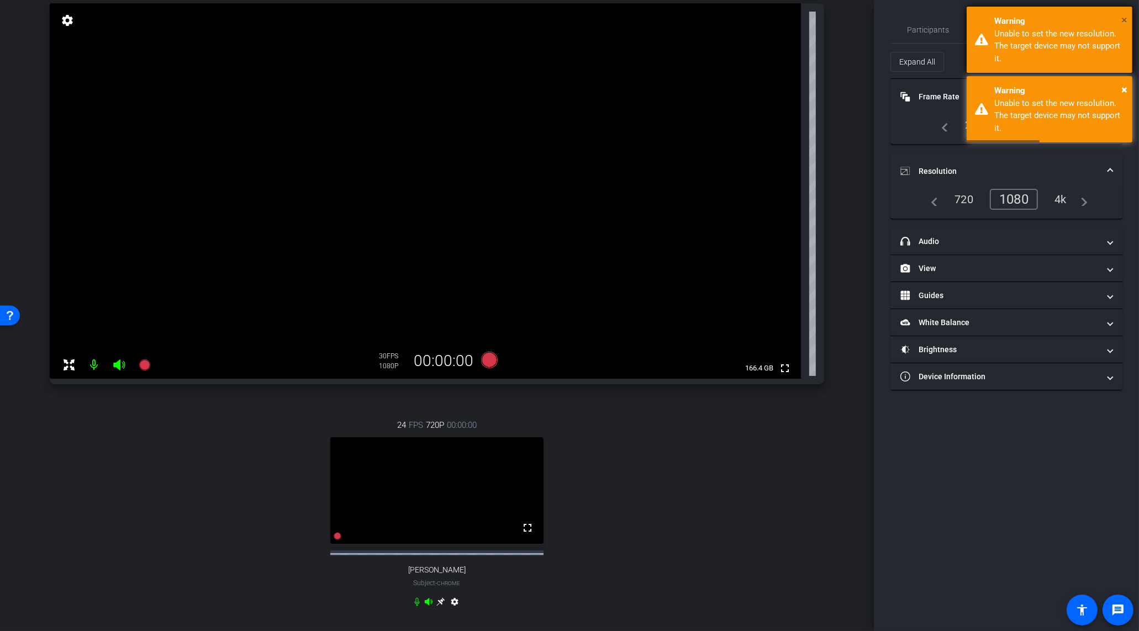
click at [1123, 20] on span "×" at bounding box center [1124, 19] width 6 height 13
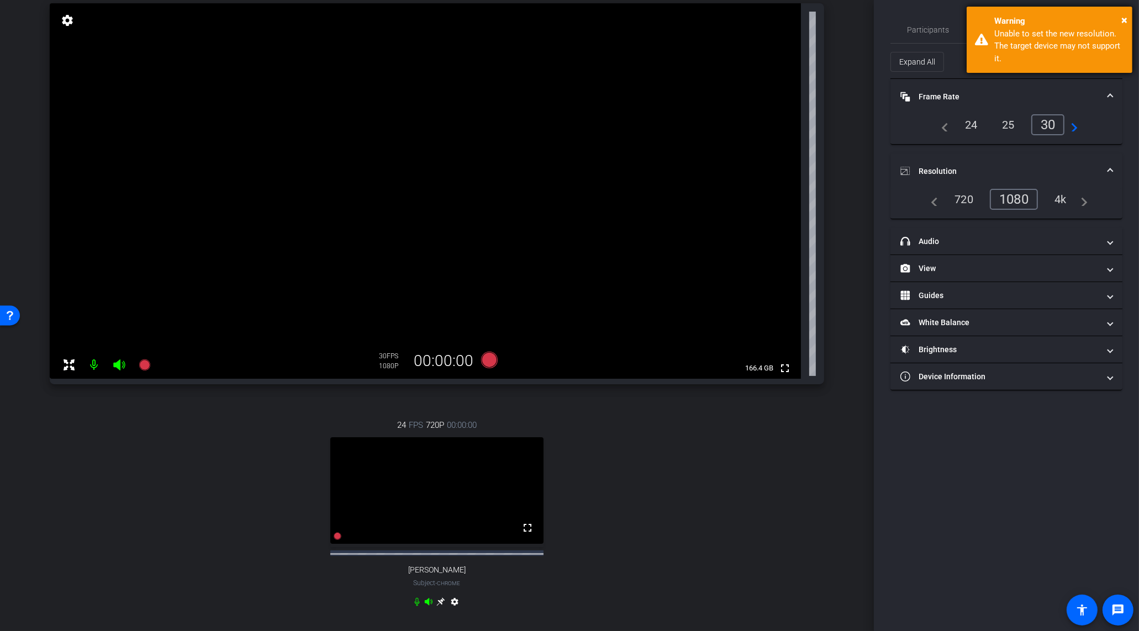
click at [1120, 15] on div "Warning" at bounding box center [1059, 21] width 130 height 13
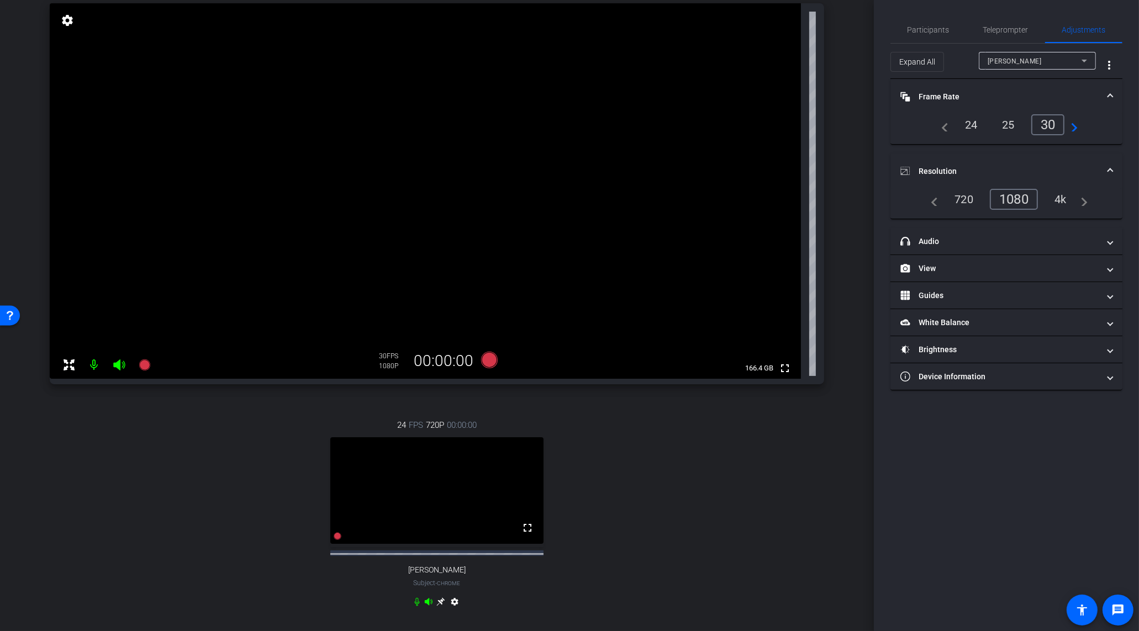
click at [968, 121] on div "24" at bounding box center [970, 124] width 29 height 19
click at [1017, 201] on div "1080" at bounding box center [1013, 199] width 48 height 21
type input "1000"
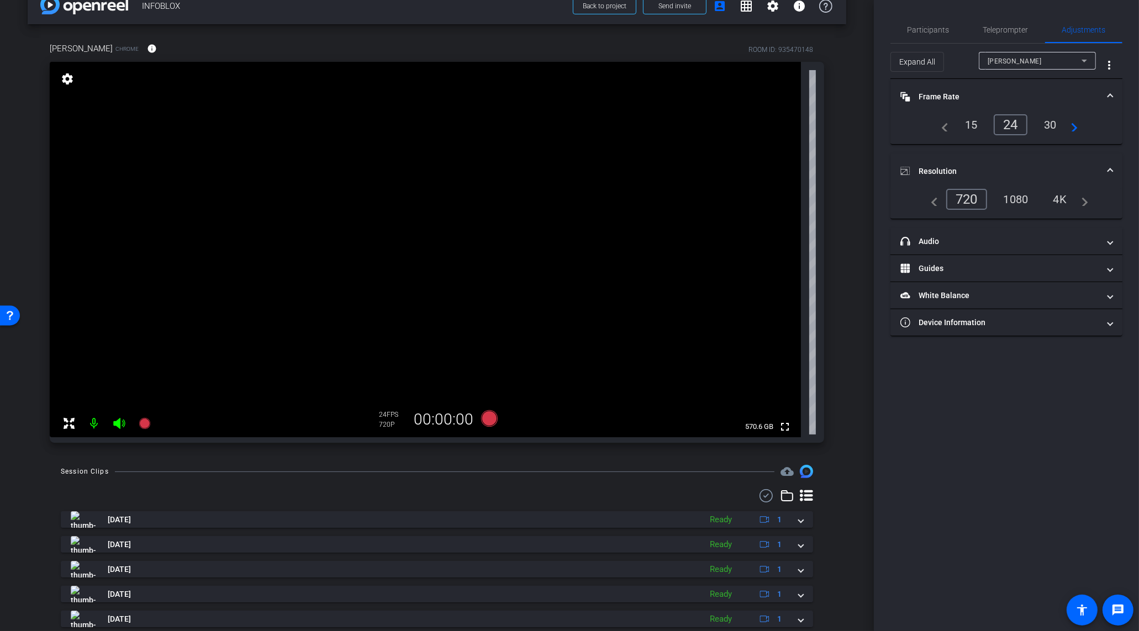
scroll to position [0, 0]
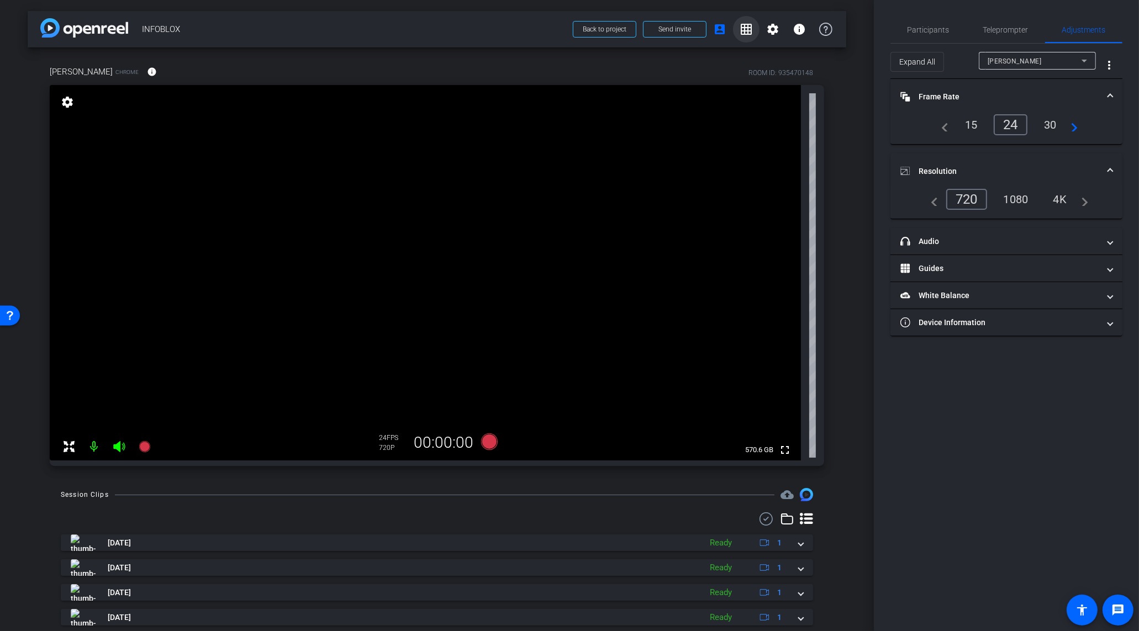
click at [743, 24] on mat-icon "grid_on" at bounding box center [745, 29] width 13 height 13
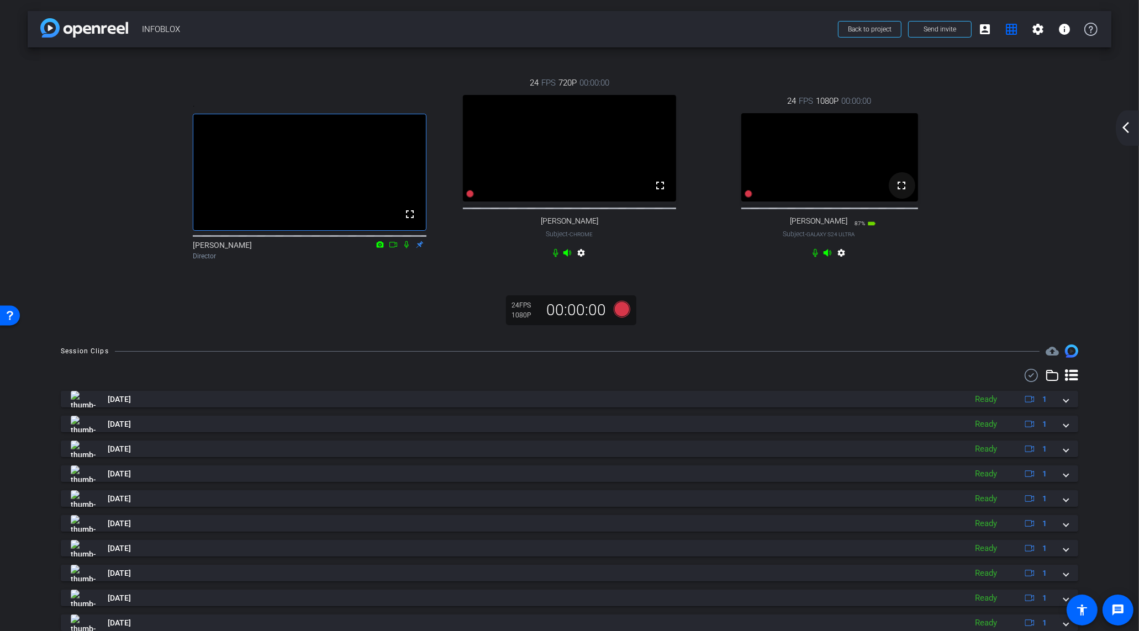
click at [901, 192] on mat-icon "fullscreen" at bounding box center [901, 185] width 13 height 13
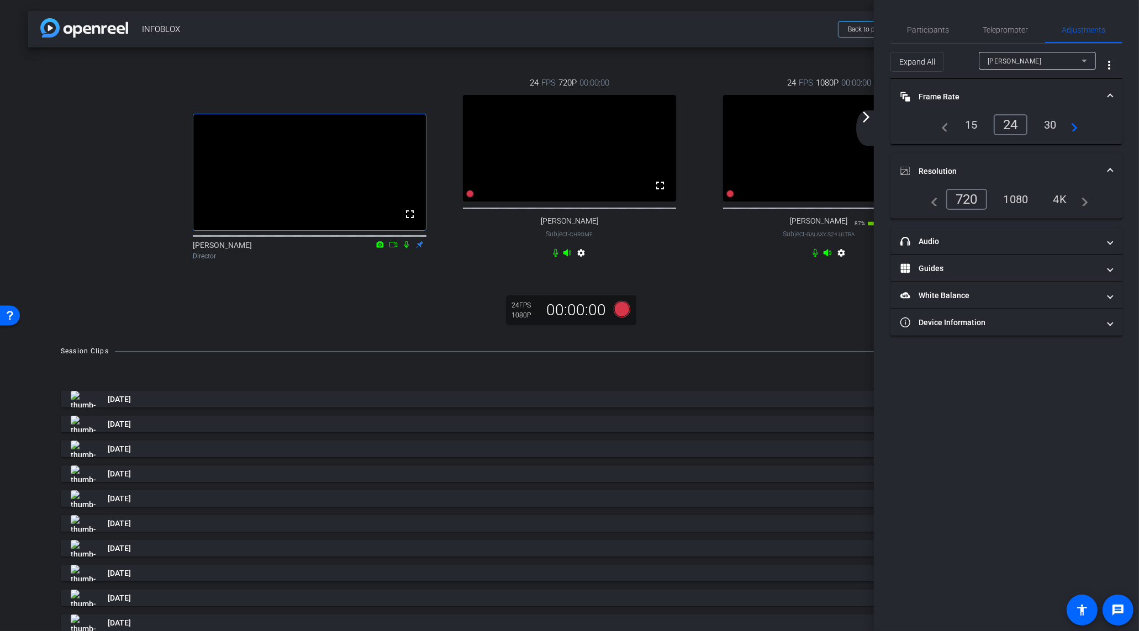
click at [788, 294] on div ". fullscreen [PERSON_NAME] Director 24 FPS 720P 00:00:00 fullscreen [PERSON_NAM…" at bounding box center [569, 190] width 1083 height 286
click at [869, 125] on div "arrow_back_ios_new arrow_forward_ios" at bounding box center [867, 127] width 23 height 35
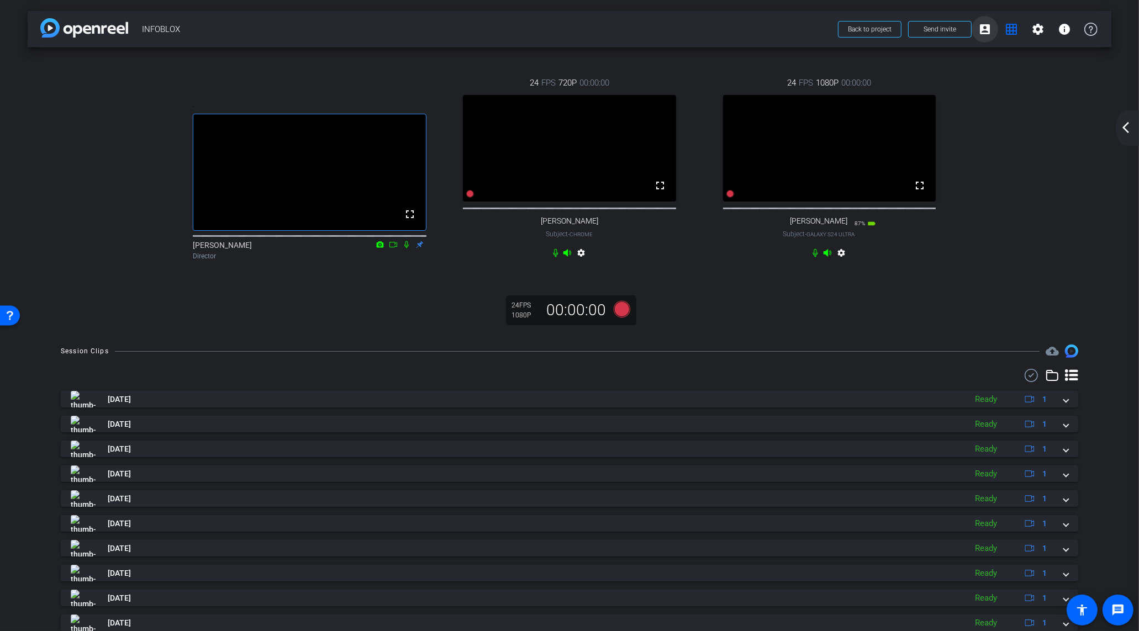
click at [990, 33] on mat-icon "account_box" at bounding box center [984, 29] width 13 height 13
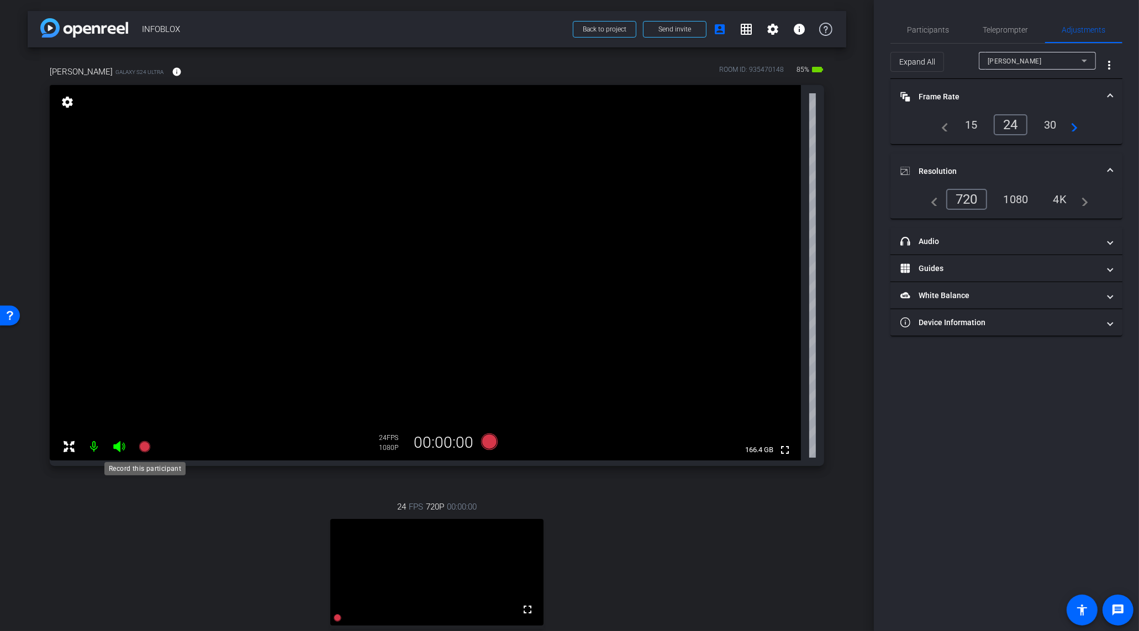
click at [149, 449] on icon at bounding box center [144, 446] width 13 height 13
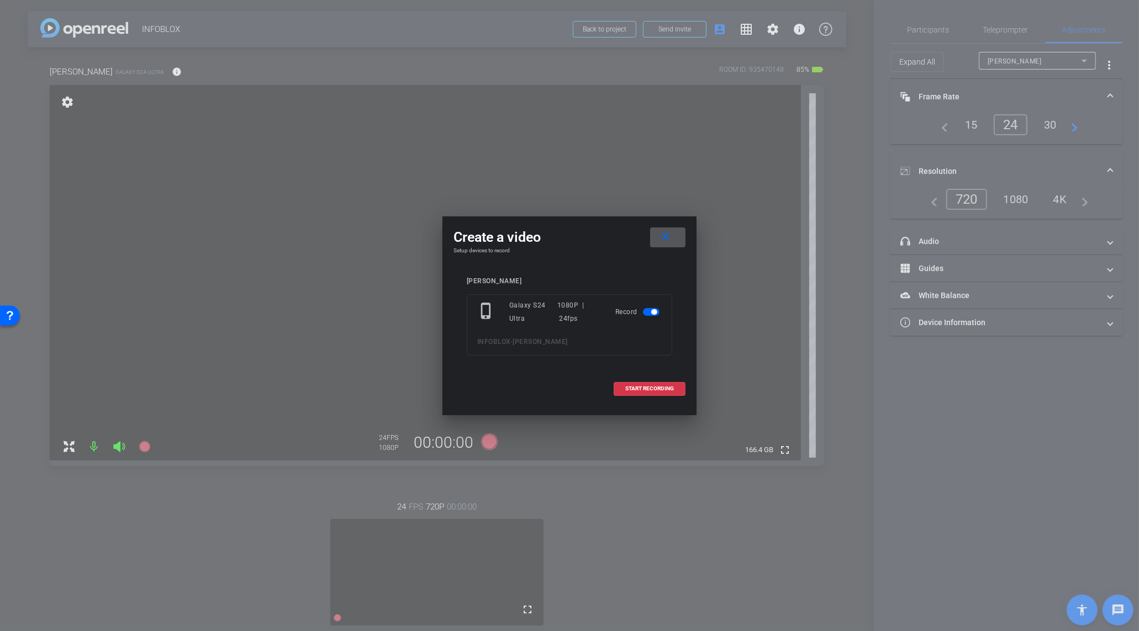
click at [663, 236] on mat-icon "close" at bounding box center [666, 237] width 14 height 14
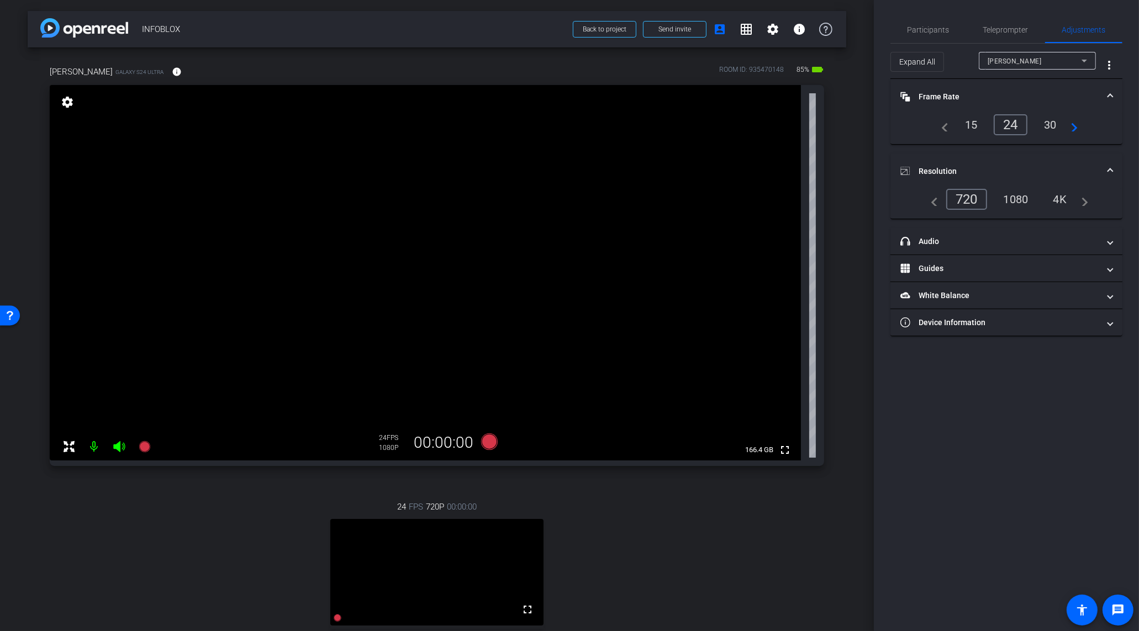
click at [1039, 68] on div "[PERSON_NAME]" at bounding box center [1036, 61] width 99 height 18
click at [1029, 99] on span "[PERSON_NAME]" at bounding box center [1015, 100] width 56 height 13
click at [1061, 198] on div "4k" at bounding box center [1060, 199] width 29 height 19
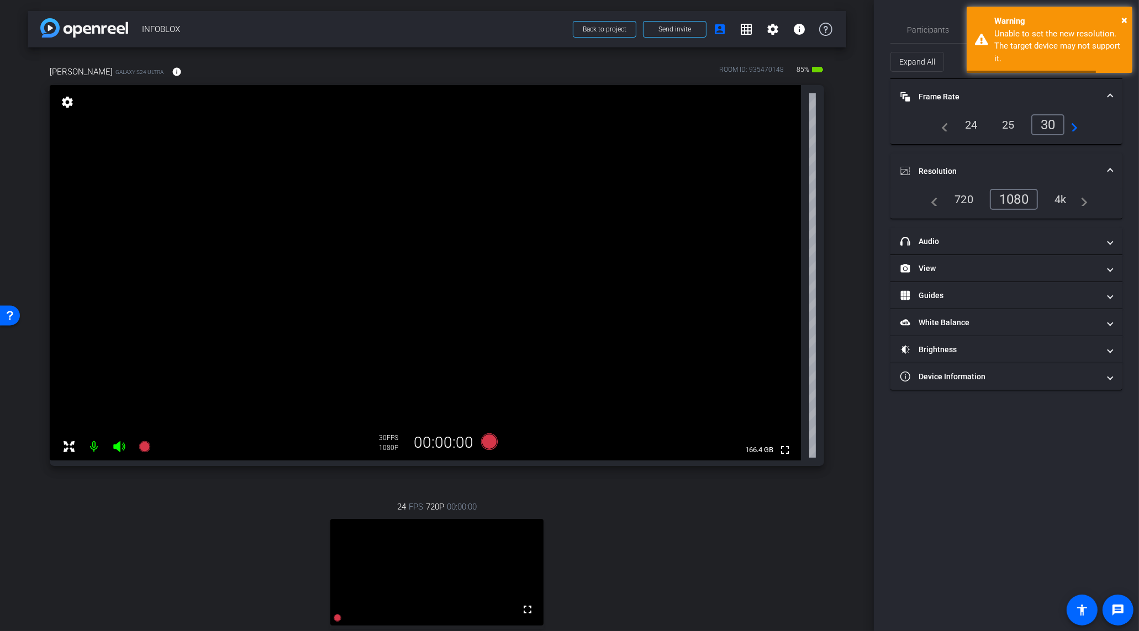
click at [1013, 201] on div "1080" at bounding box center [1013, 199] width 48 height 21
click at [1124, 23] on span "×" at bounding box center [1124, 19] width 6 height 13
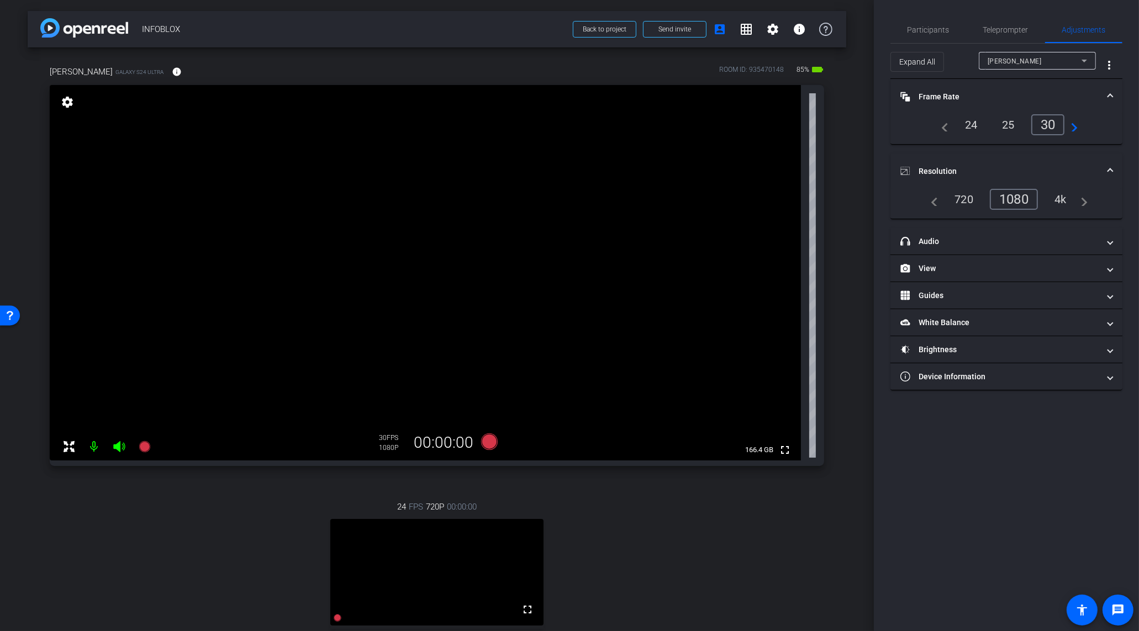
click at [970, 125] on div "24" at bounding box center [970, 124] width 29 height 19
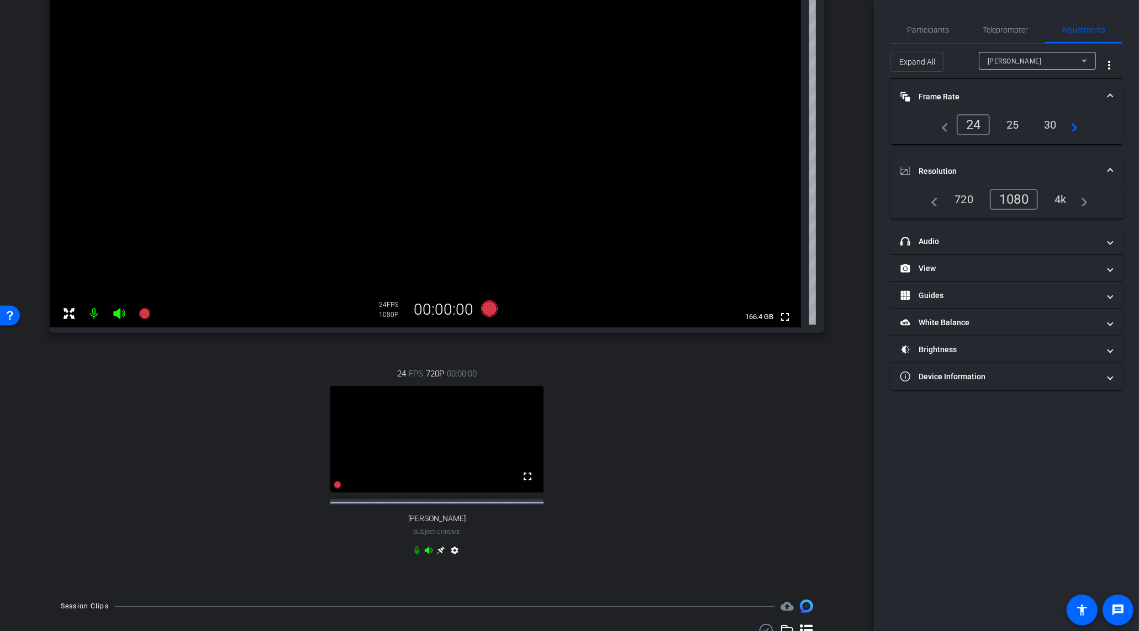
scroll to position [83, 0]
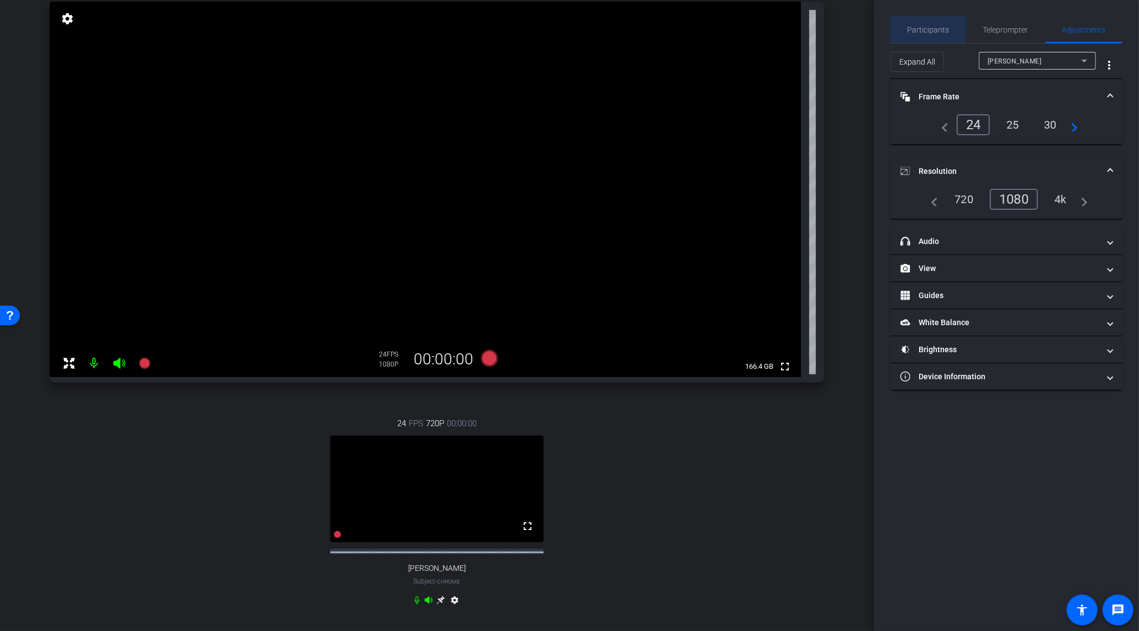
click at [943, 38] on span "Participants" at bounding box center [928, 30] width 42 height 27
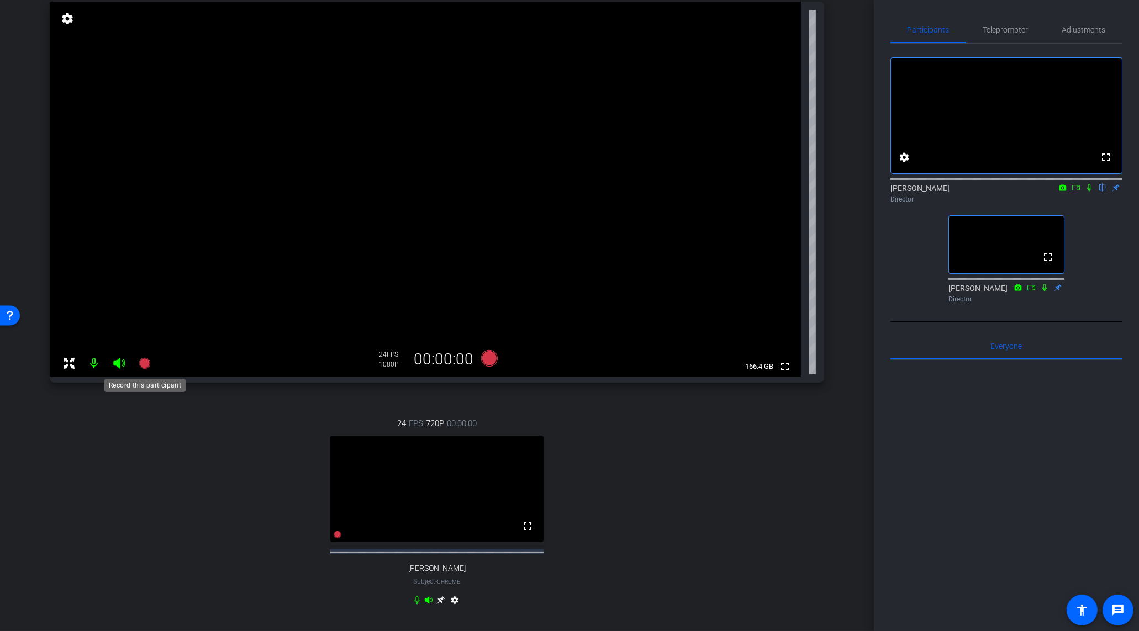
click at [139, 366] on icon at bounding box center [144, 363] width 11 height 11
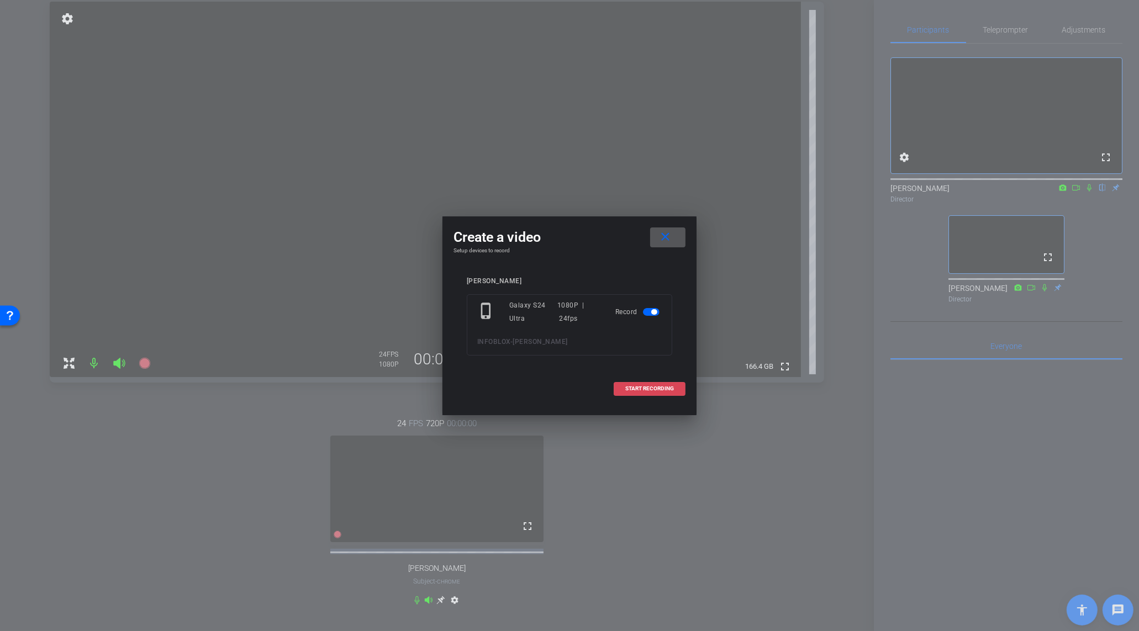
click at [654, 386] on span "START RECORDING" at bounding box center [649, 389] width 49 height 6
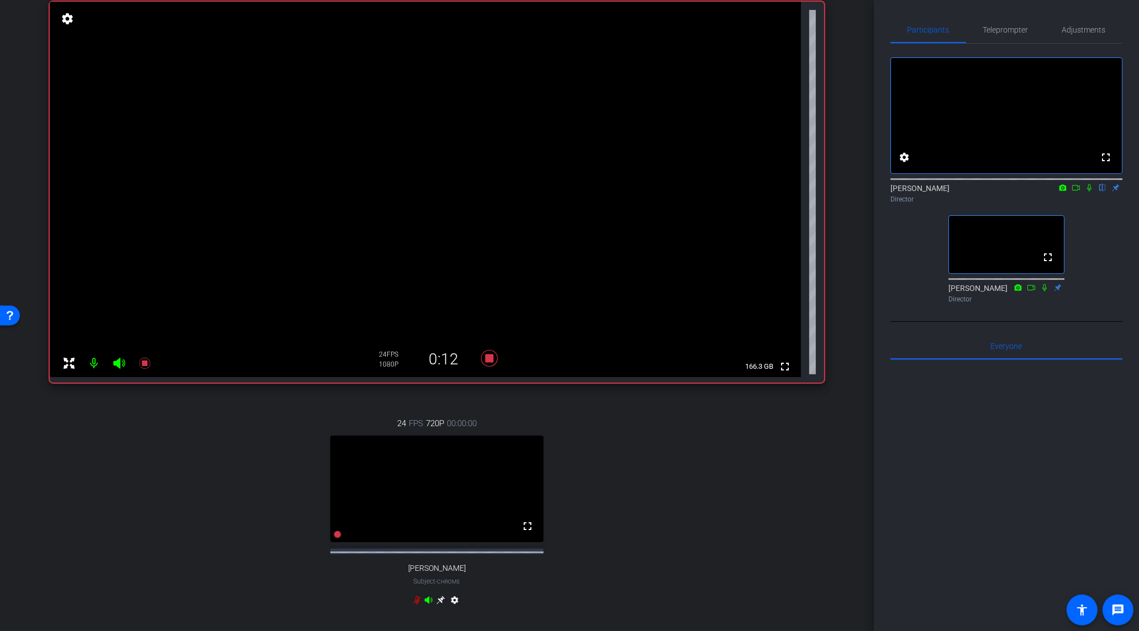
click at [1074, 192] on icon at bounding box center [1075, 188] width 9 height 8
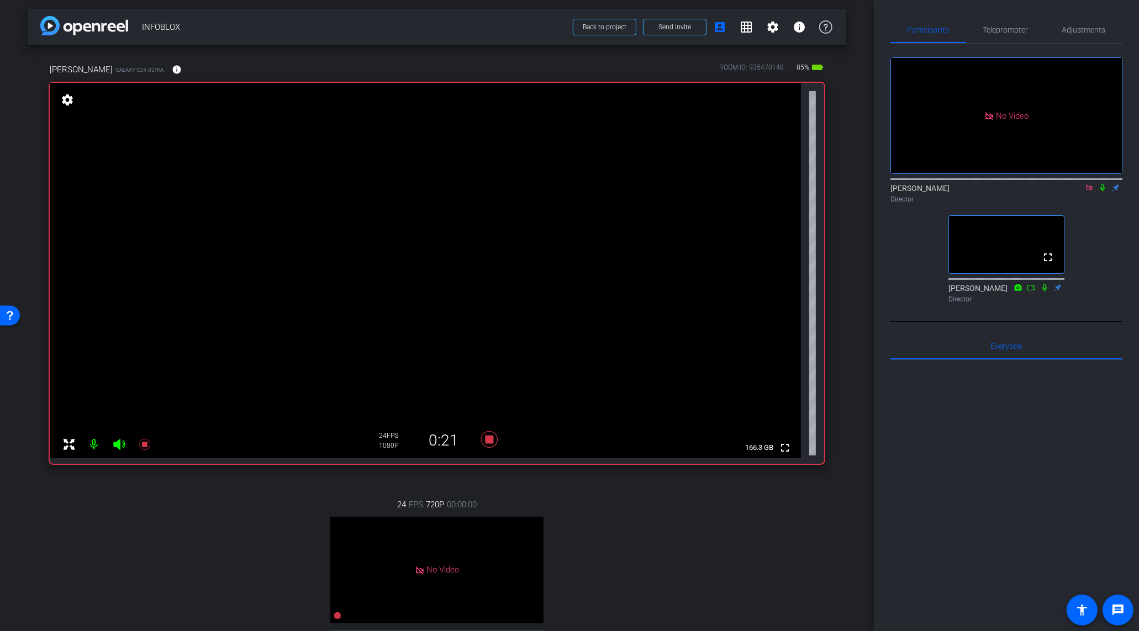
scroll to position [0, 0]
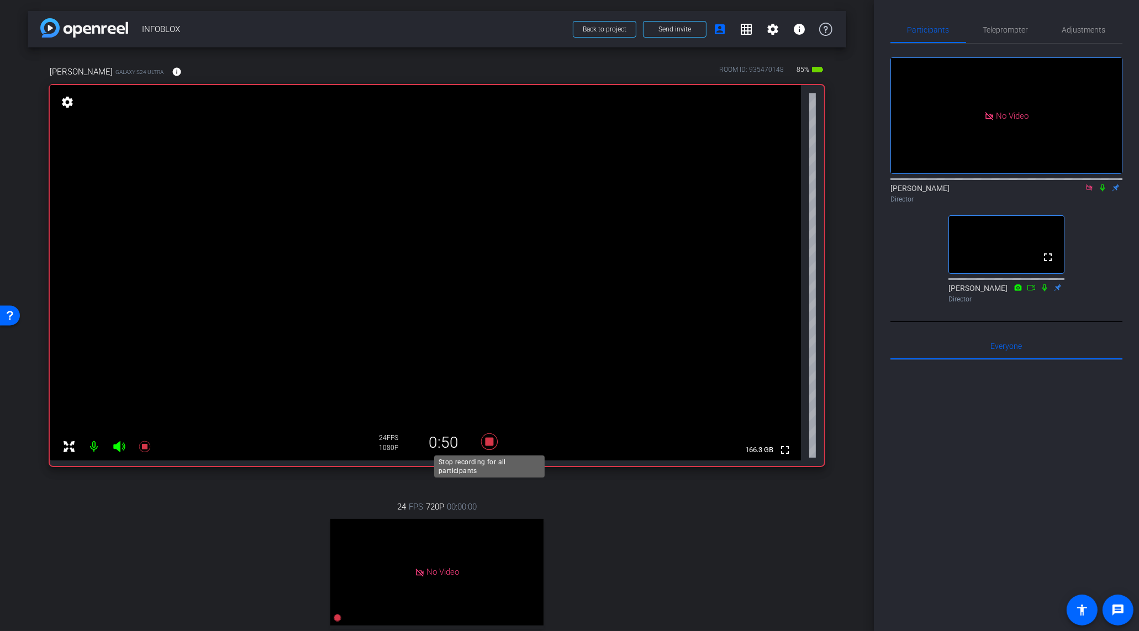
click at [486, 442] on icon at bounding box center [489, 441] width 17 height 17
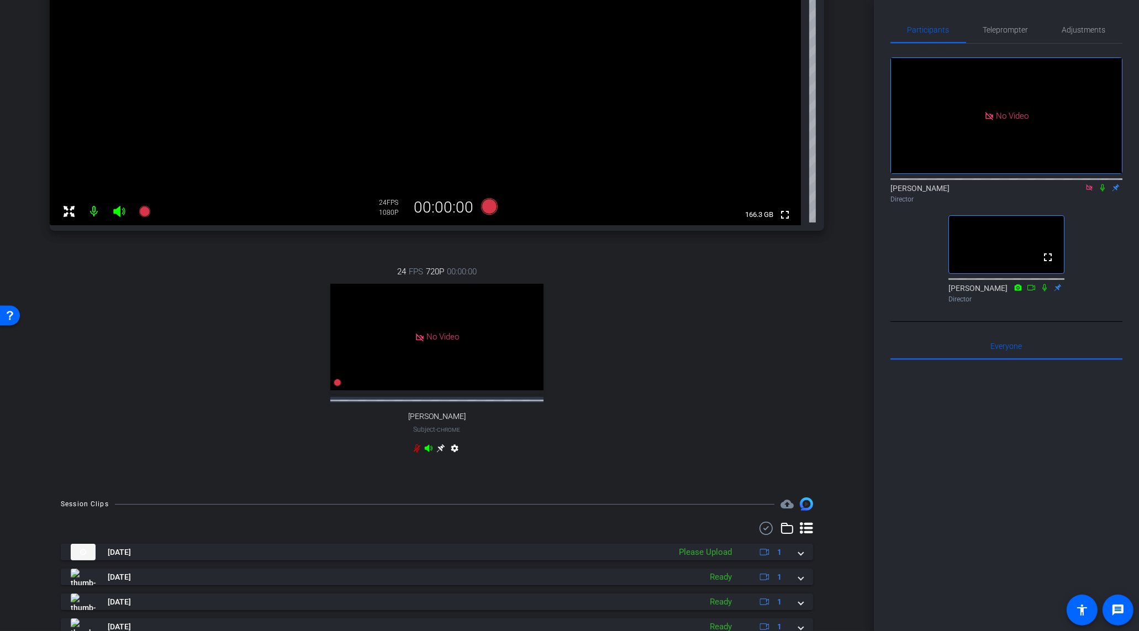
scroll to position [352, 0]
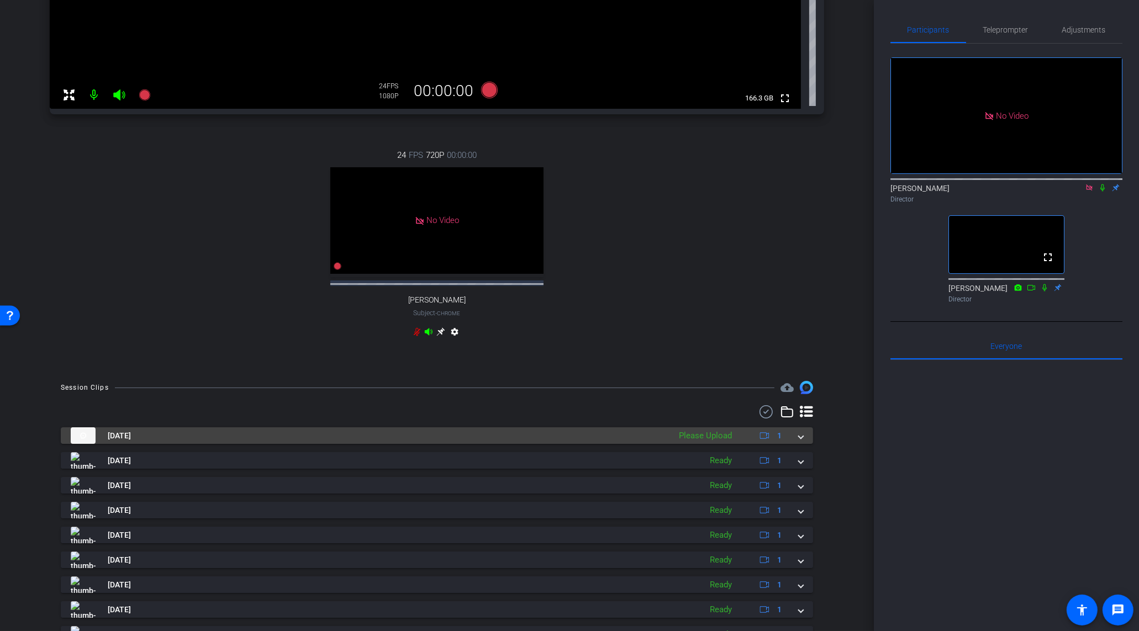
click at [798, 442] on span at bounding box center [800, 436] width 4 height 12
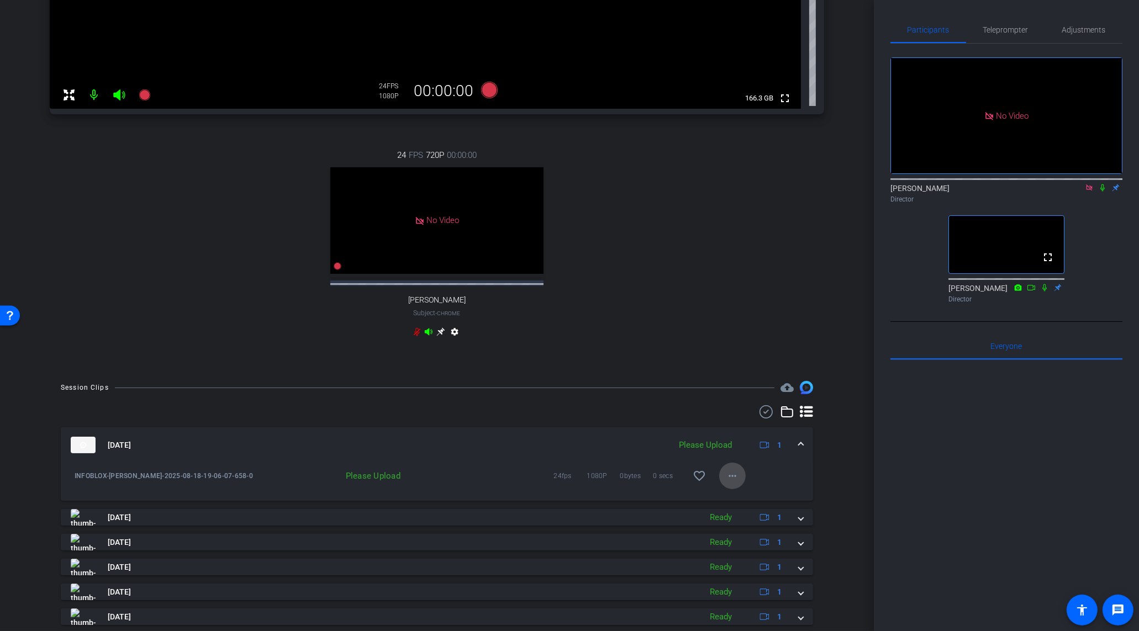
click at [741, 485] on span at bounding box center [732, 476] width 27 height 27
click at [754, 506] on span "Upload" at bounding box center [750, 508] width 44 height 13
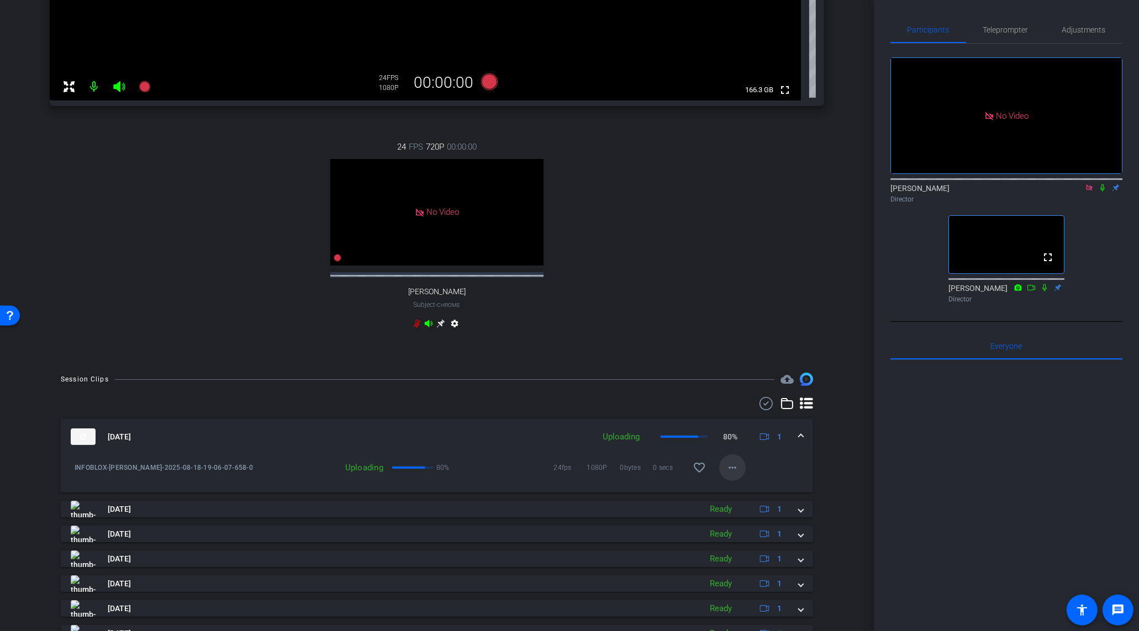
click at [737, 474] on mat-icon "more_horiz" at bounding box center [732, 467] width 13 height 13
click at [752, 471] on div at bounding box center [569, 315] width 1139 height 631
click at [144, 82] on icon at bounding box center [144, 86] width 11 height 11
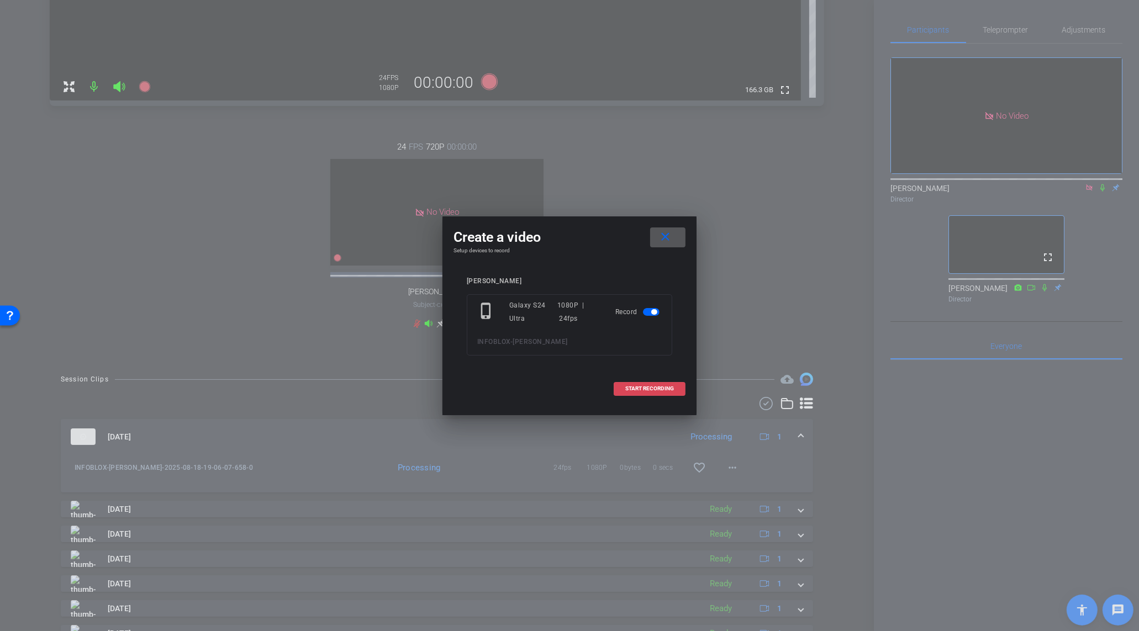
click at [655, 383] on span at bounding box center [649, 388] width 71 height 27
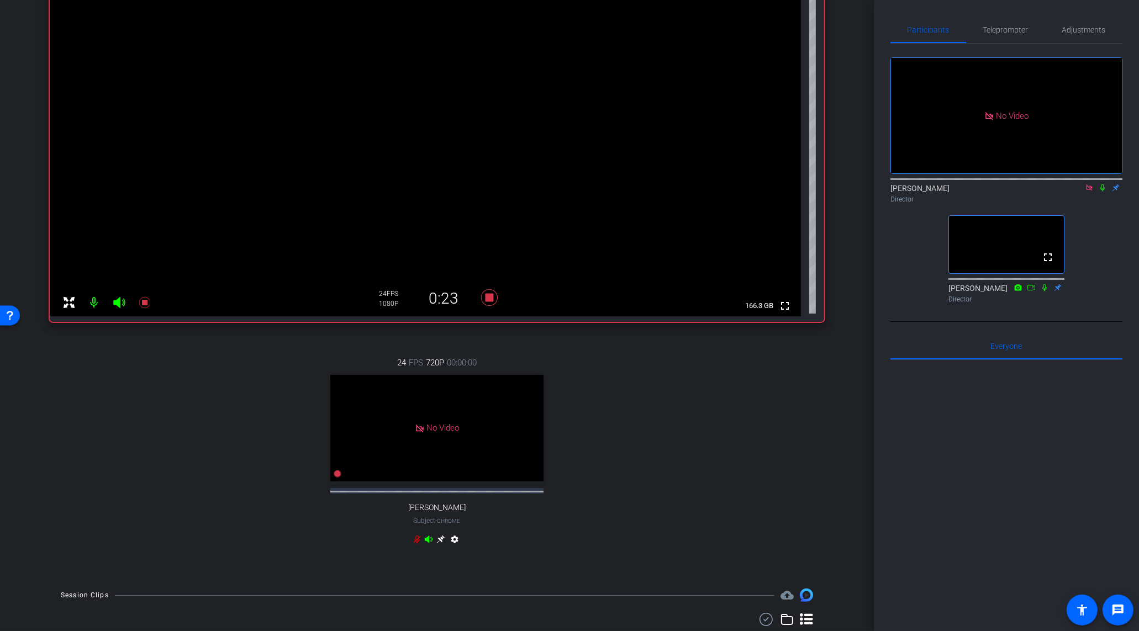
scroll to position [141, 0]
click at [493, 304] on icon at bounding box center [489, 300] width 27 height 20
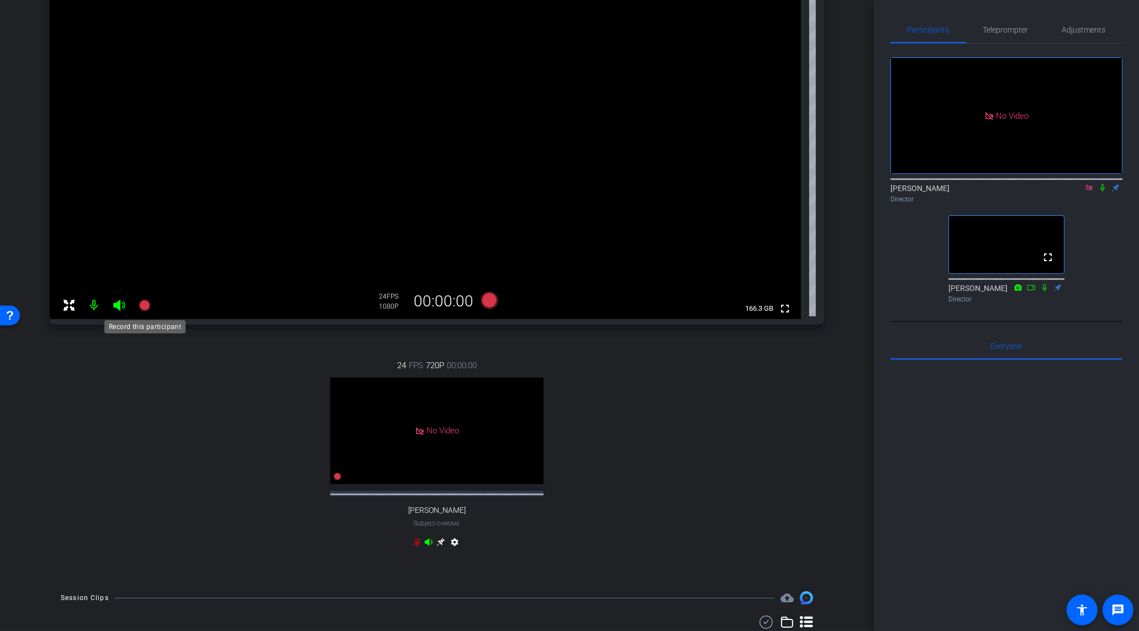
click at [147, 307] on icon at bounding box center [144, 305] width 11 height 11
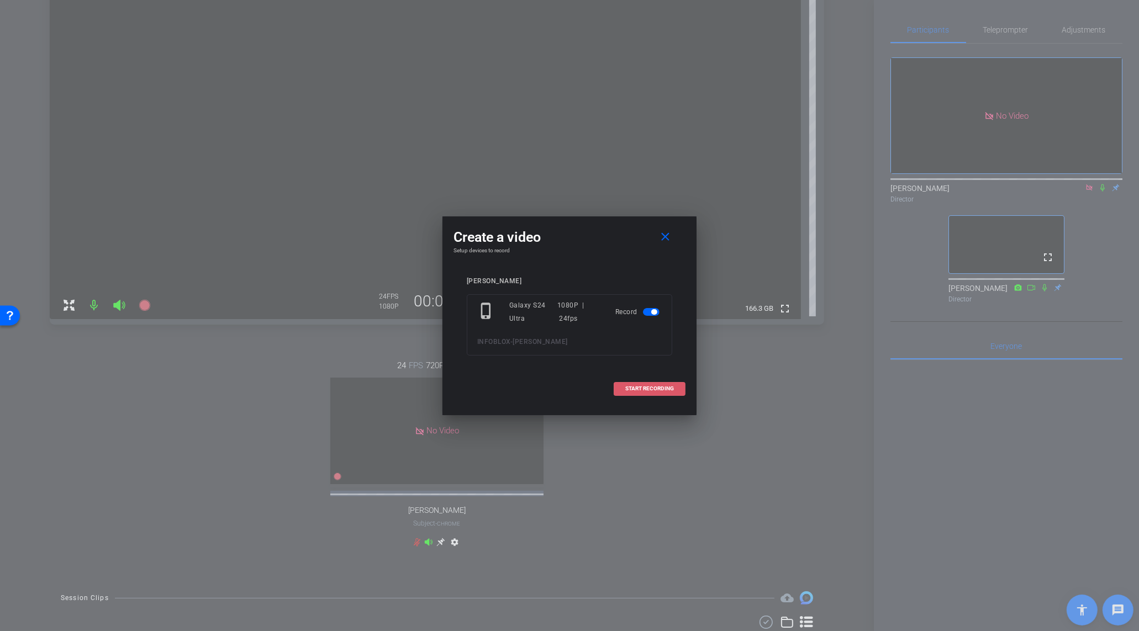
click at [649, 390] on span "START RECORDING" at bounding box center [649, 389] width 49 height 6
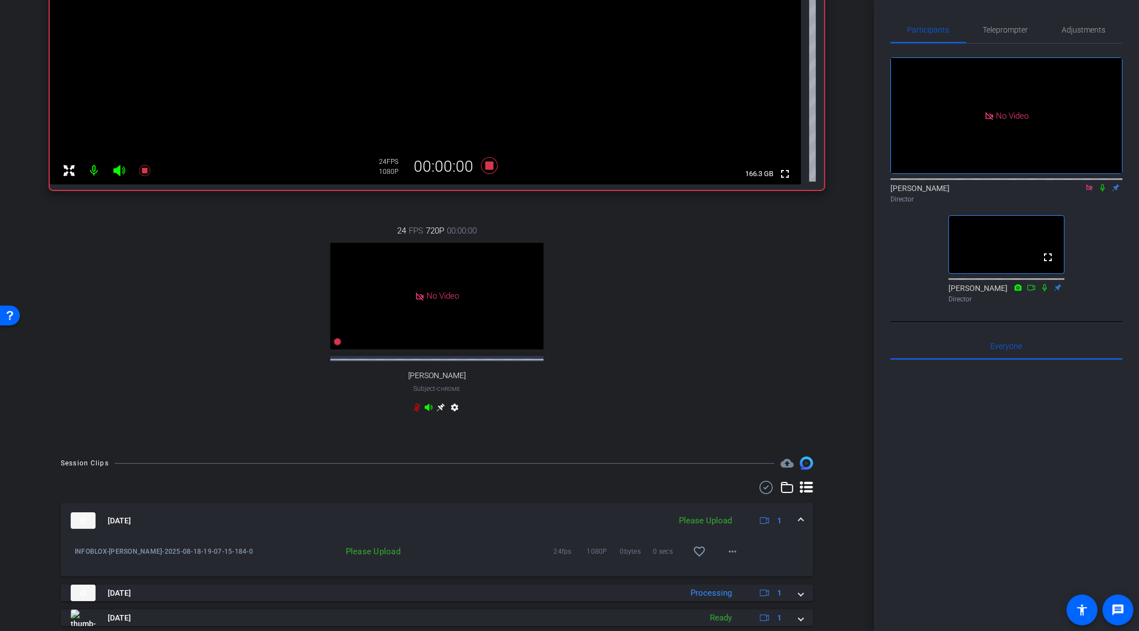
scroll to position [279, 0]
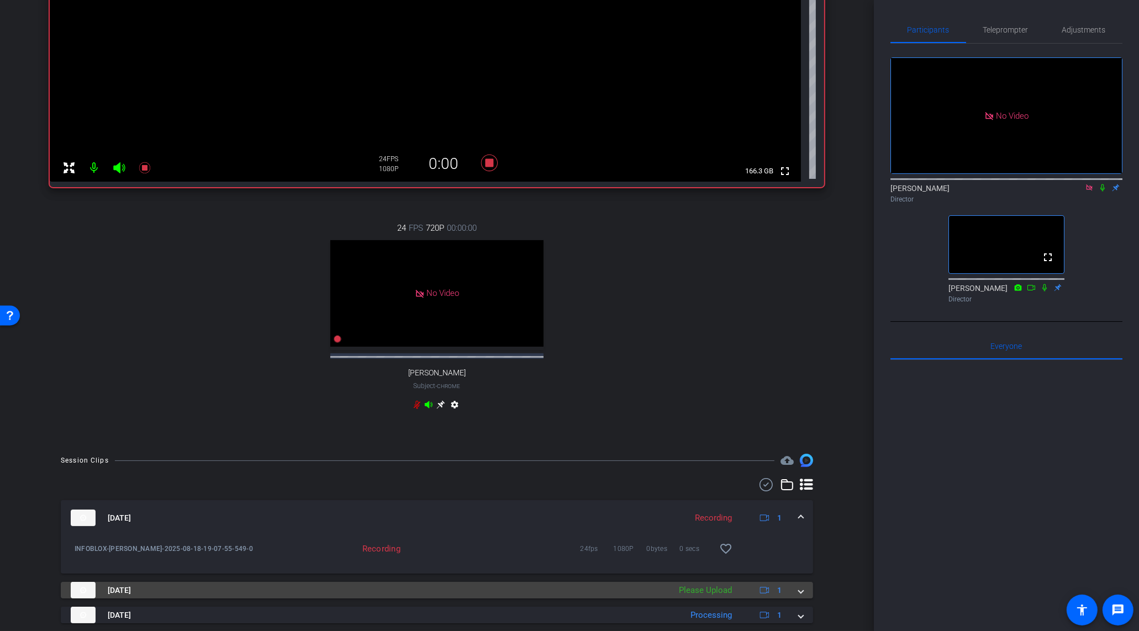
click at [791, 599] on div "Aug 18, 2025 Please Upload 1" at bounding box center [435, 590] width 728 height 17
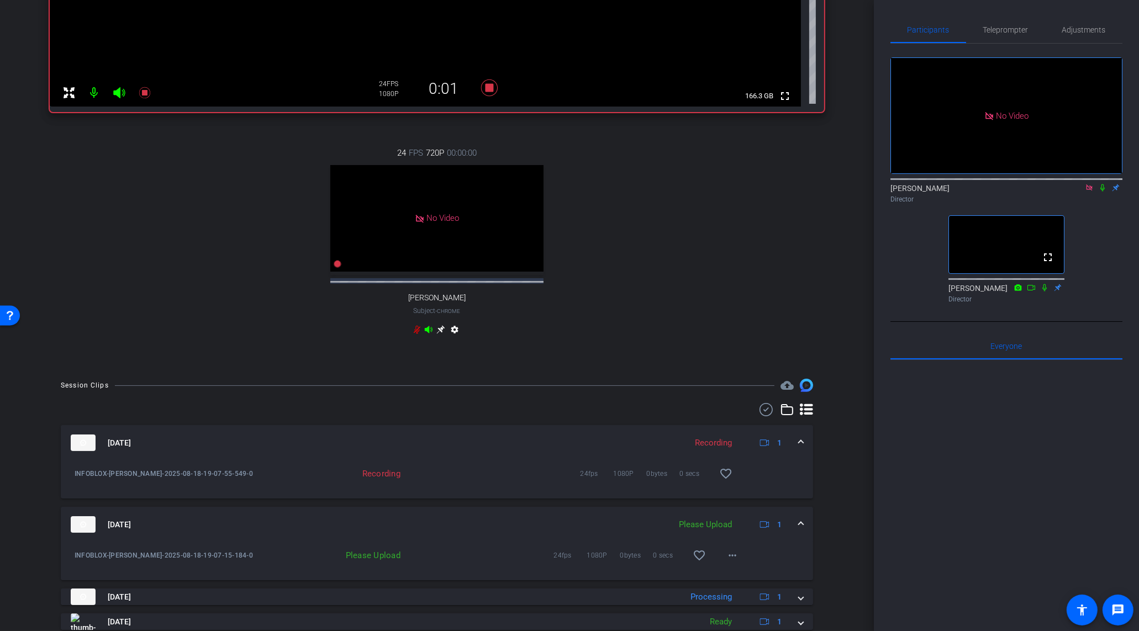
scroll to position [374, 0]
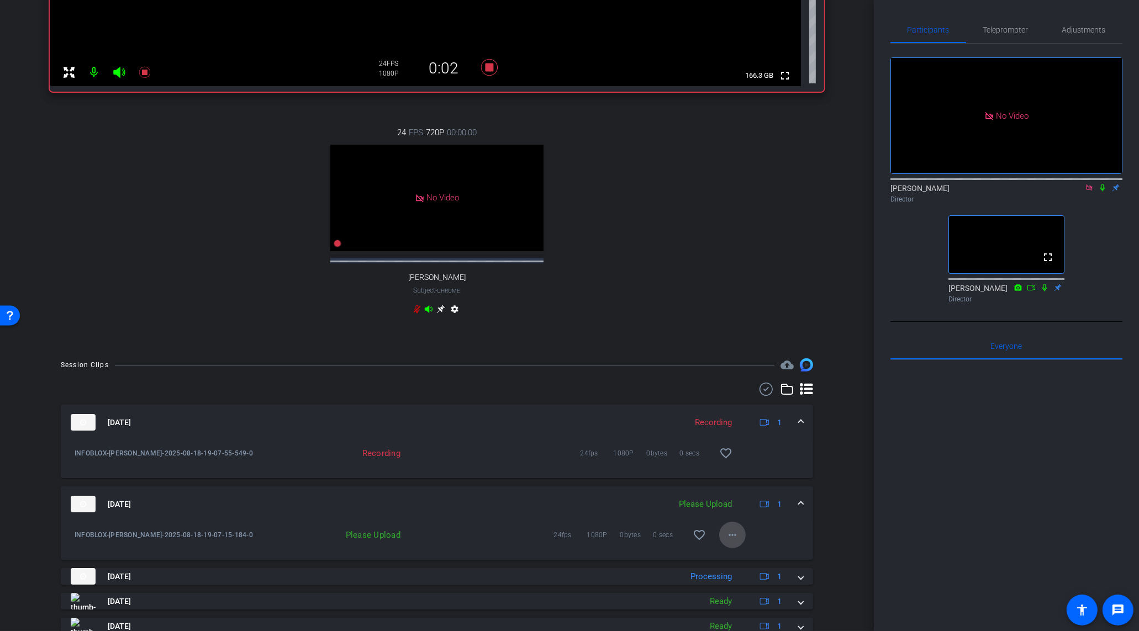
click at [742, 544] on span at bounding box center [732, 535] width 27 height 27
click at [754, 569] on span "Upload" at bounding box center [750, 566] width 44 height 13
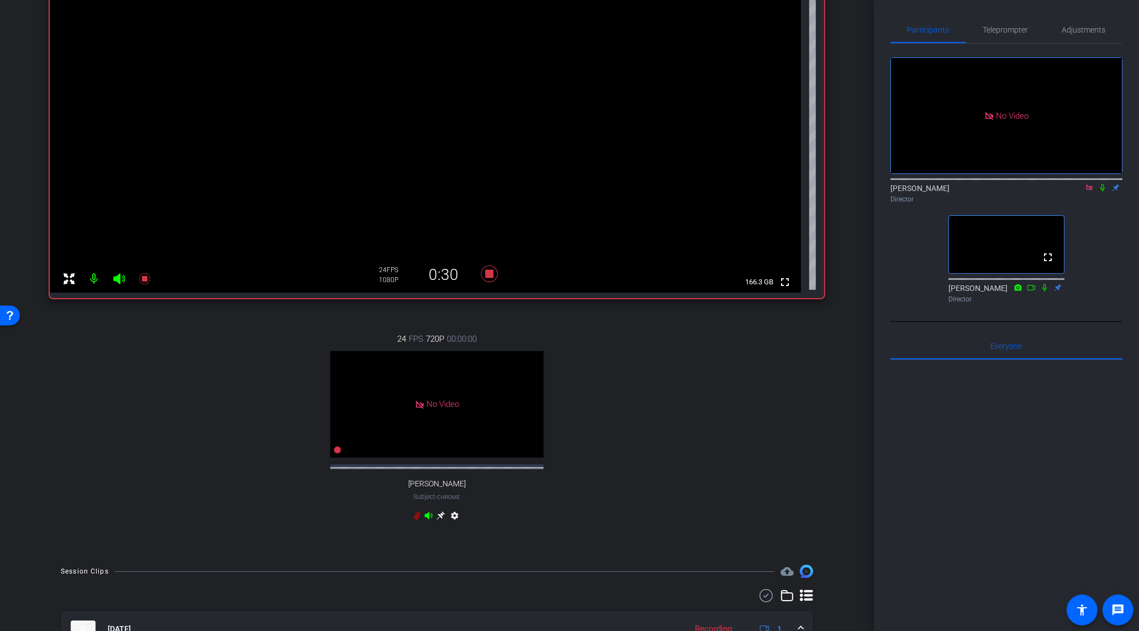
scroll to position [96, 0]
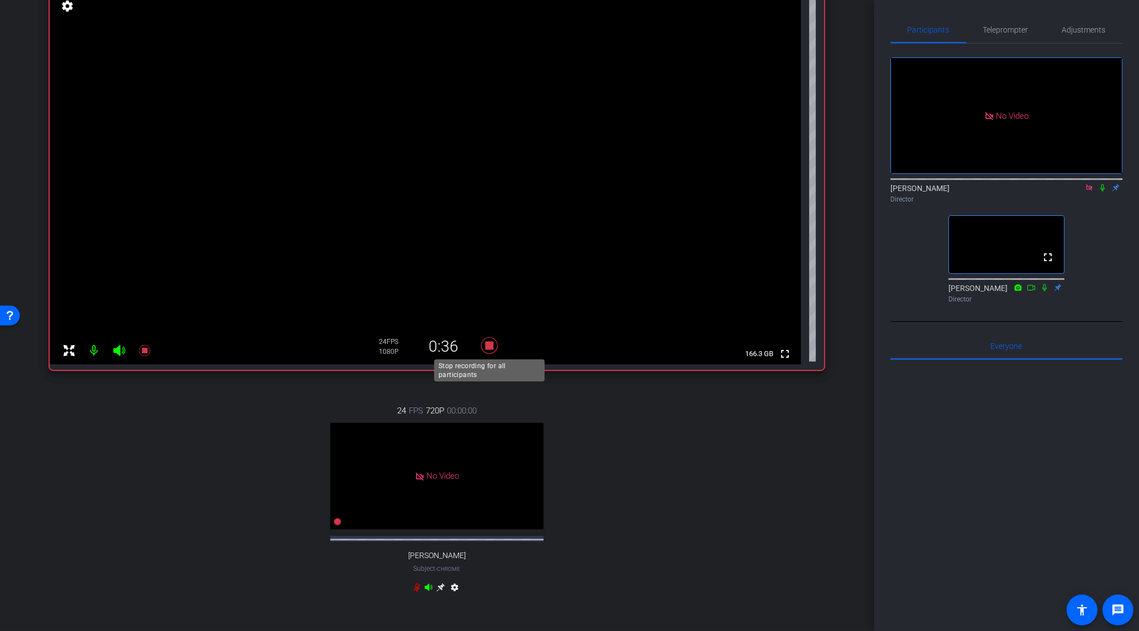
click at [495, 347] on icon at bounding box center [489, 346] width 27 height 20
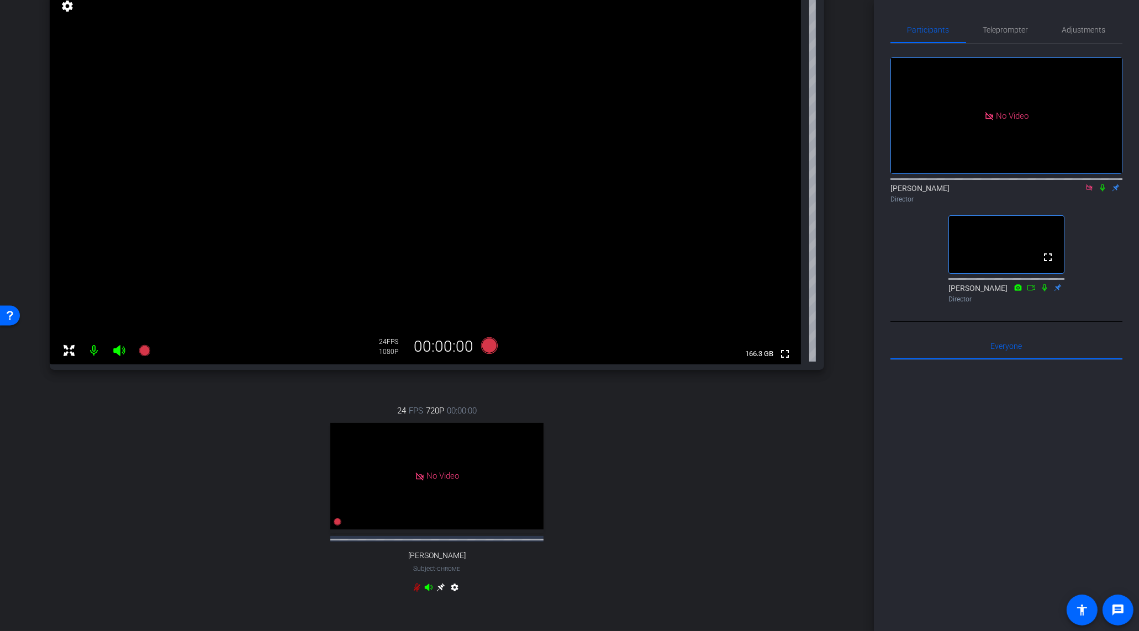
scroll to position [501, 0]
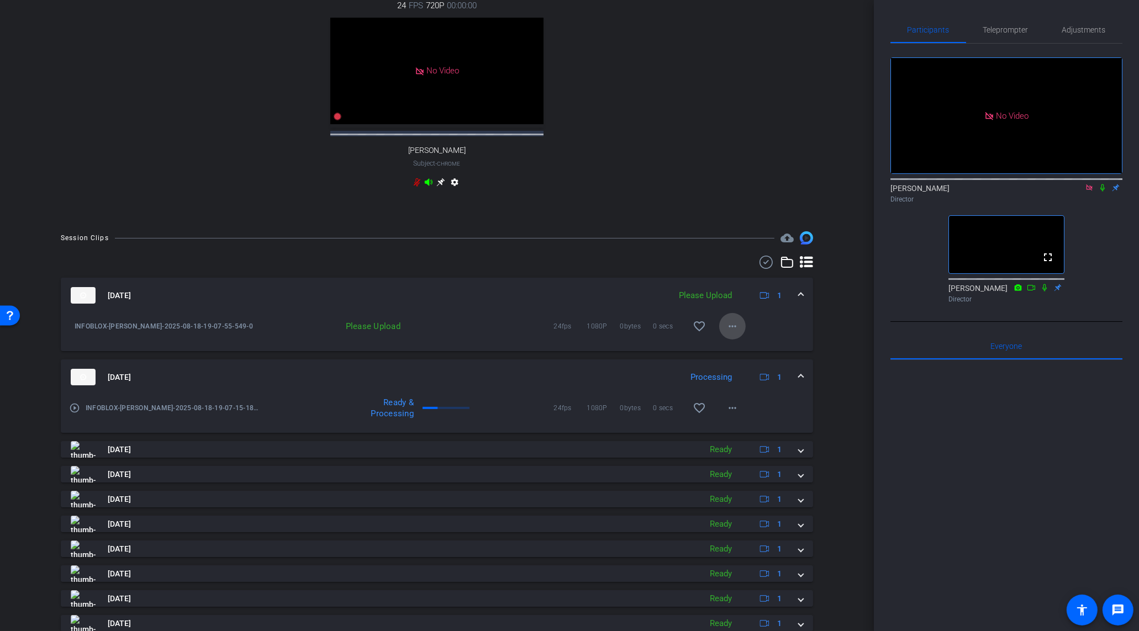
click at [736, 333] on mat-icon "more_horiz" at bounding box center [732, 326] width 13 height 13
click at [740, 361] on span "Upload" at bounding box center [750, 358] width 44 height 13
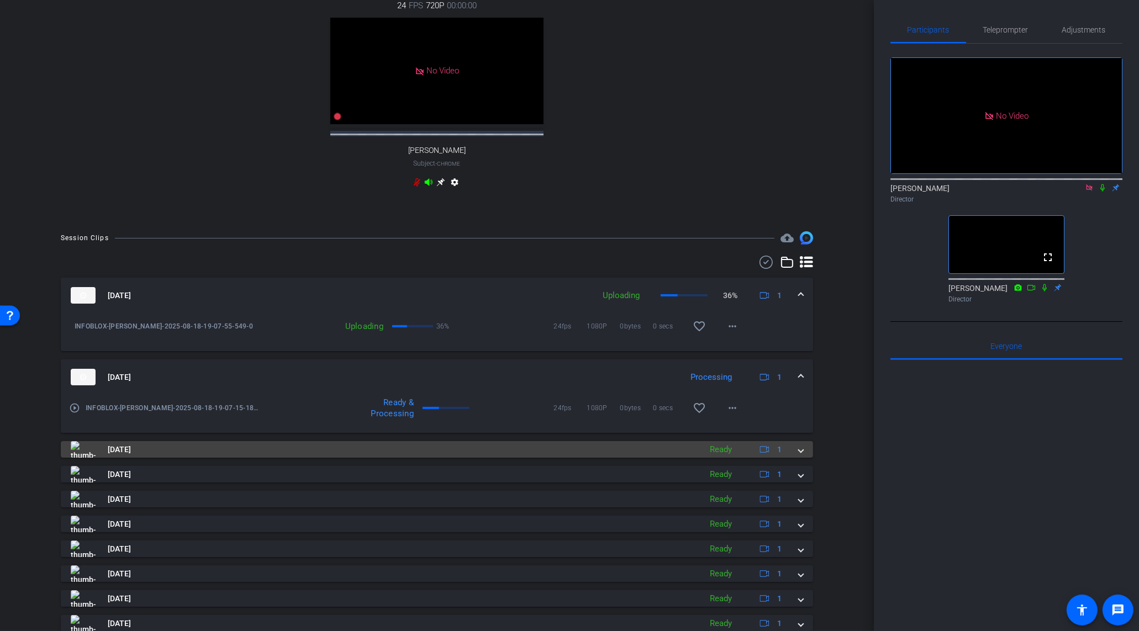
click at [802, 456] on span at bounding box center [800, 450] width 4 height 12
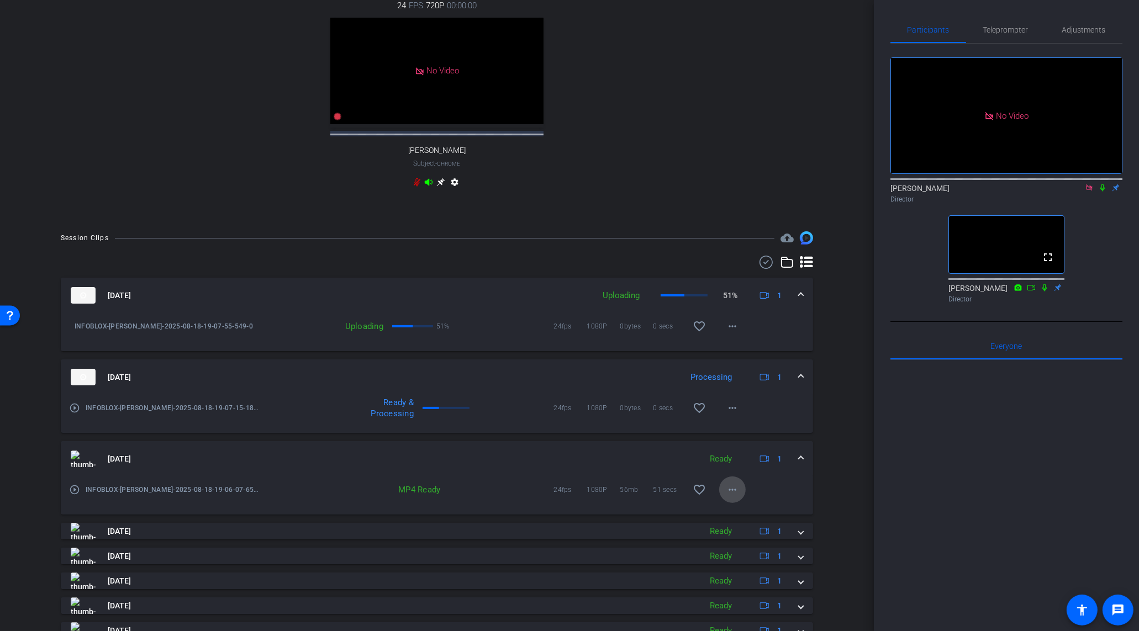
click at [738, 496] on mat-icon "more_horiz" at bounding box center [732, 489] width 13 height 13
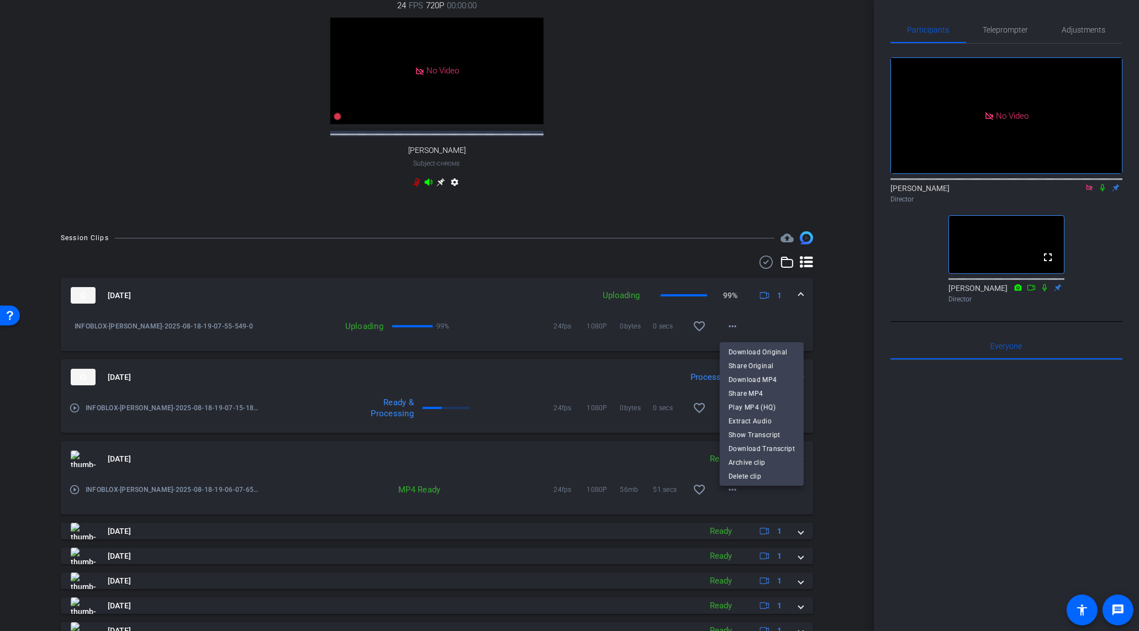
click at [617, 380] on div at bounding box center [569, 315] width 1139 height 631
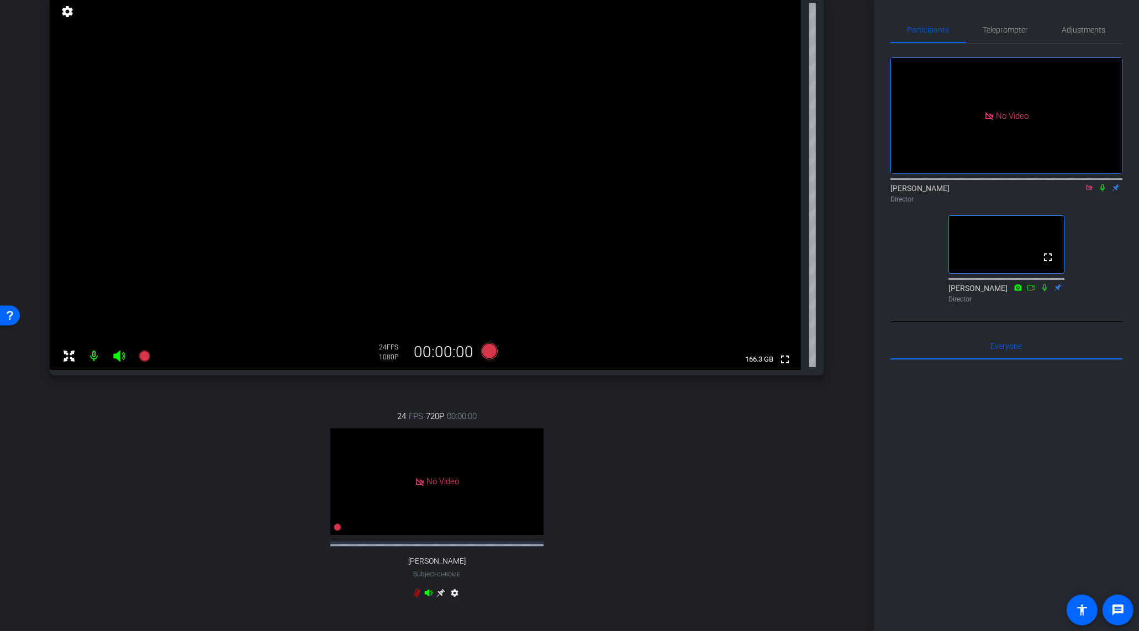
scroll to position [40, 0]
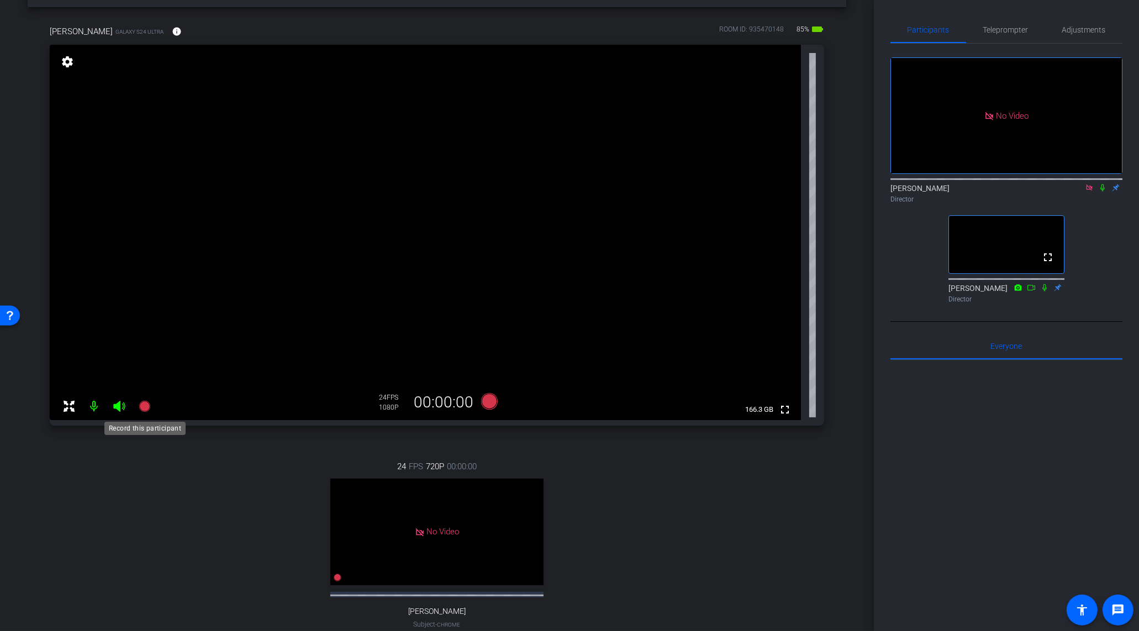
click at [145, 408] on icon at bounding box center [144, 406] width 11 height 11
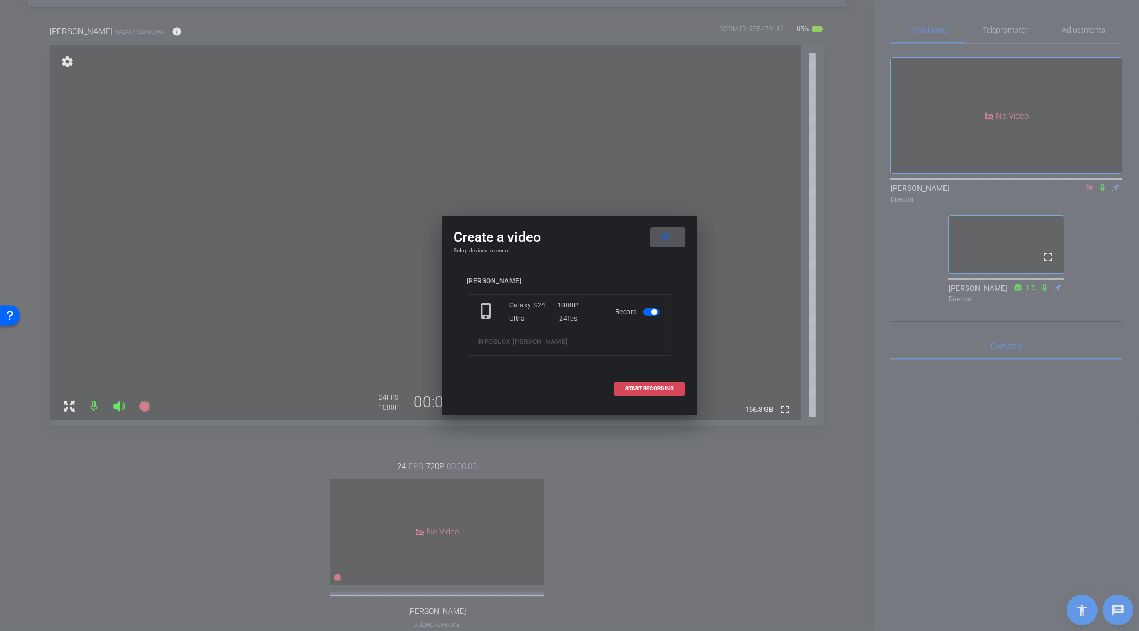
click at [658, 387] on span "START RECORDING" at bounding box center [649, 389] width 49 height 6
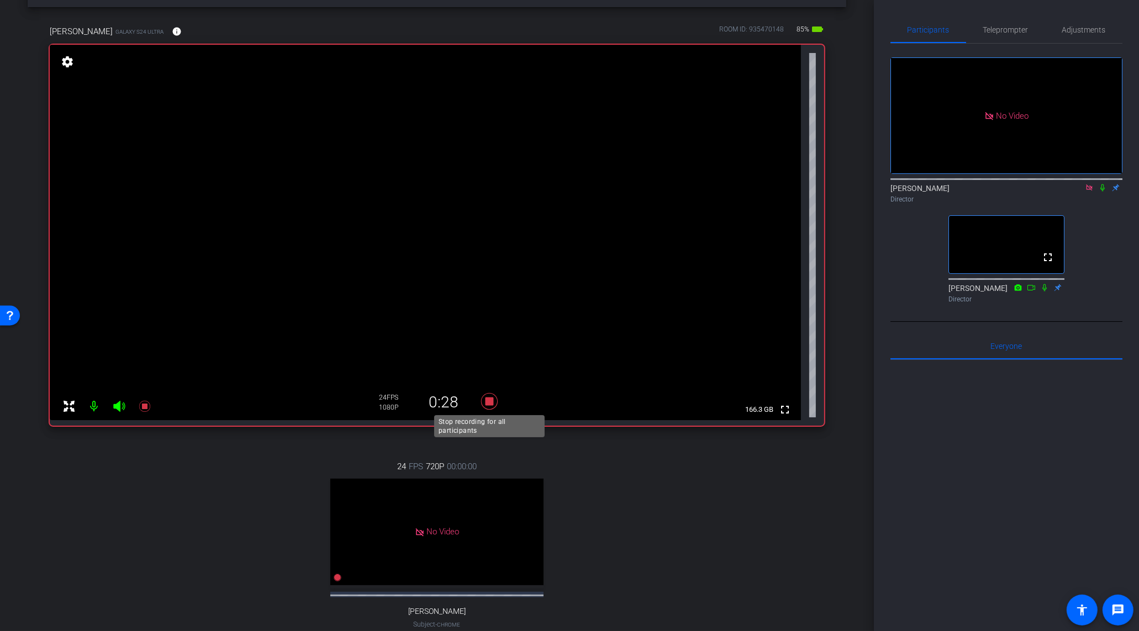
click at [485, 403] on icon at bounding box center [489, 401] width 27 height 20
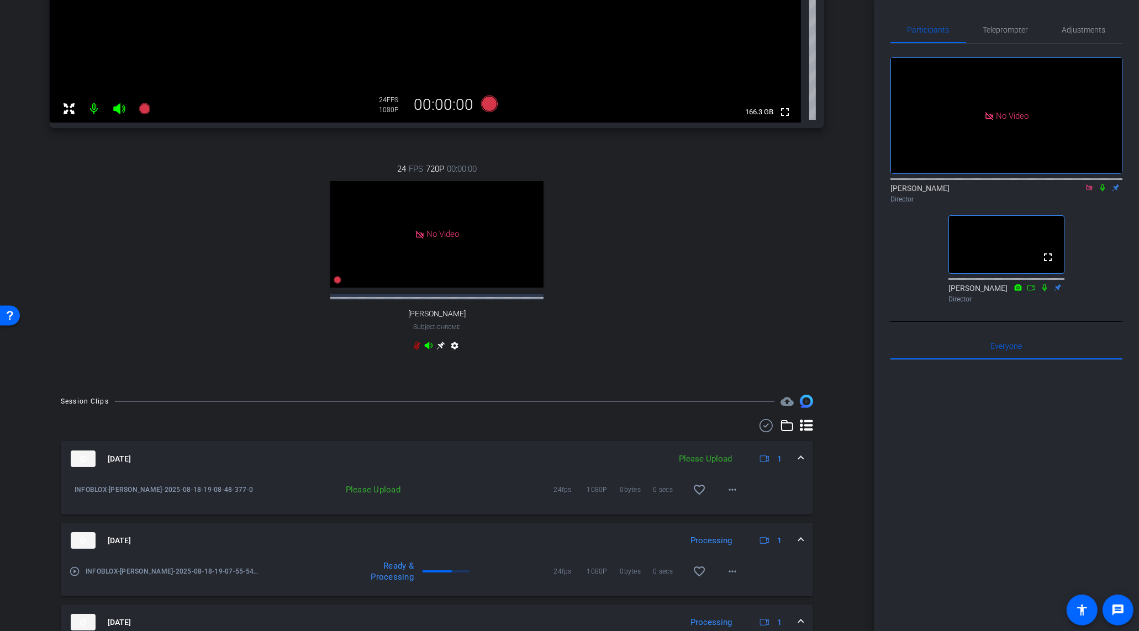
scroll to position [350, 0]
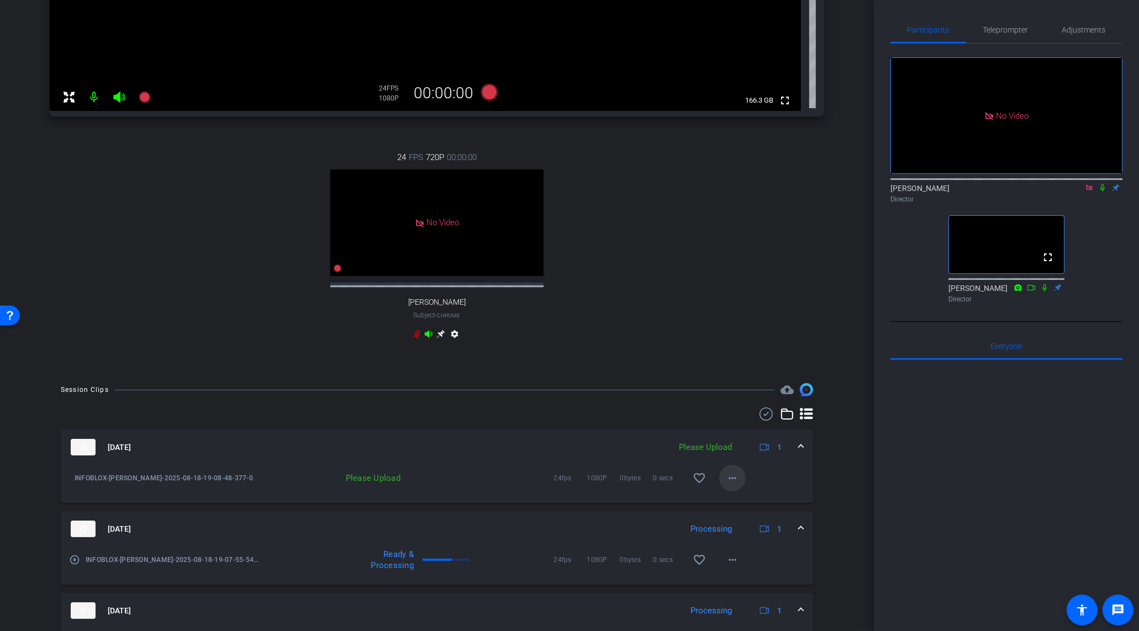
click at [728, 483] on mat-icon "more_horiz" at bounding box center [732, 478] width 13 height 13
click at [754, 506] on span "Upload" at bounding box center [750, 510] width 44 height 13
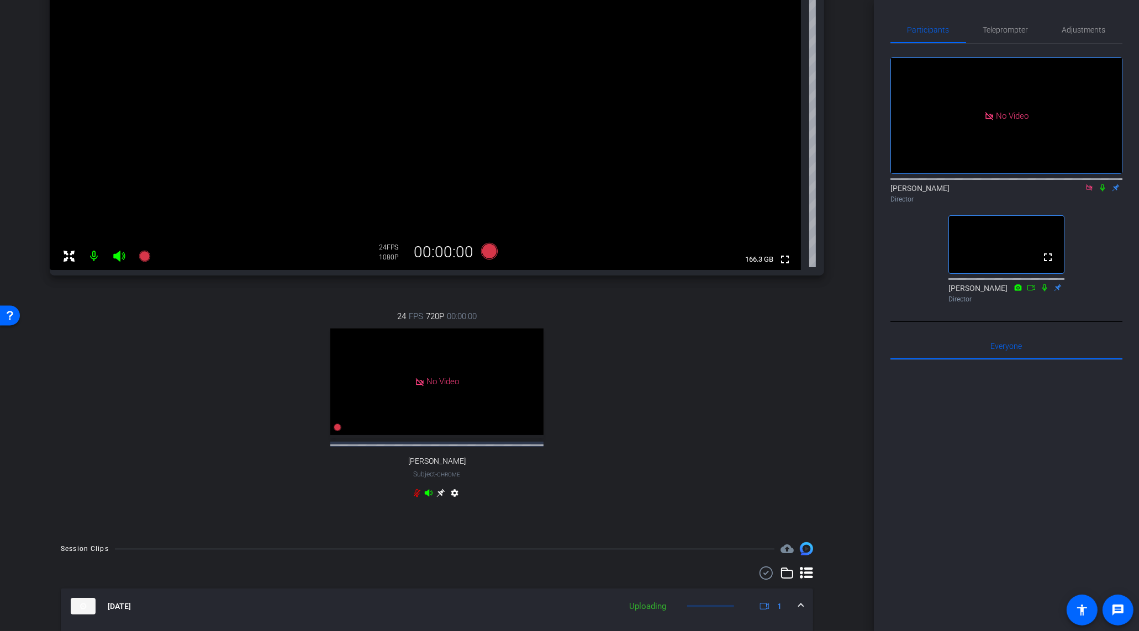
scroll to position [194, 0]
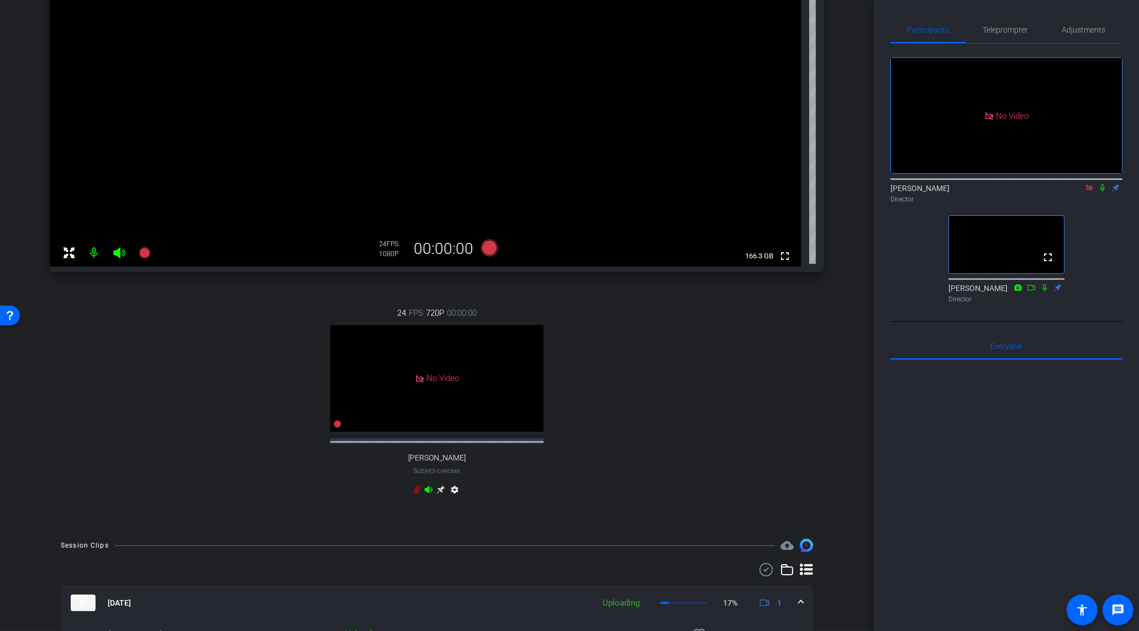
click at [134, 267] on video at bounding box center [425, 78] width 751 height 375
click at [141, 257] on div at bounding box center [134, 269] width 28 height 28
click at [142, 252] on icon at bounding box center [144, 252] width 11 height 11
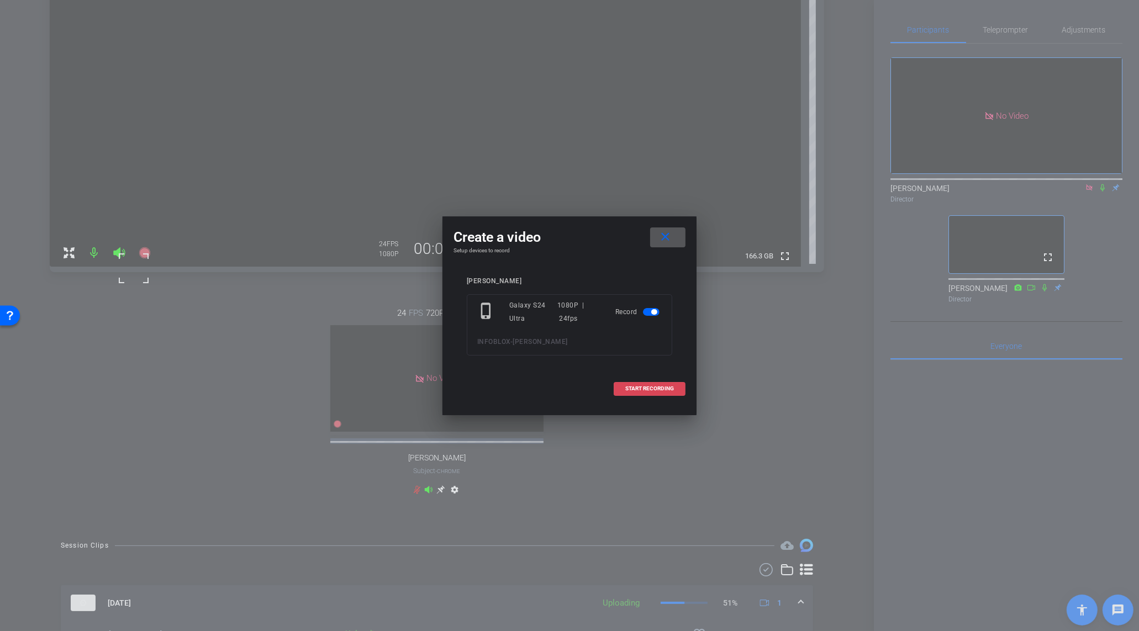
click at [680, 382] on span at bounding box center [649, 388] width 71 height 27
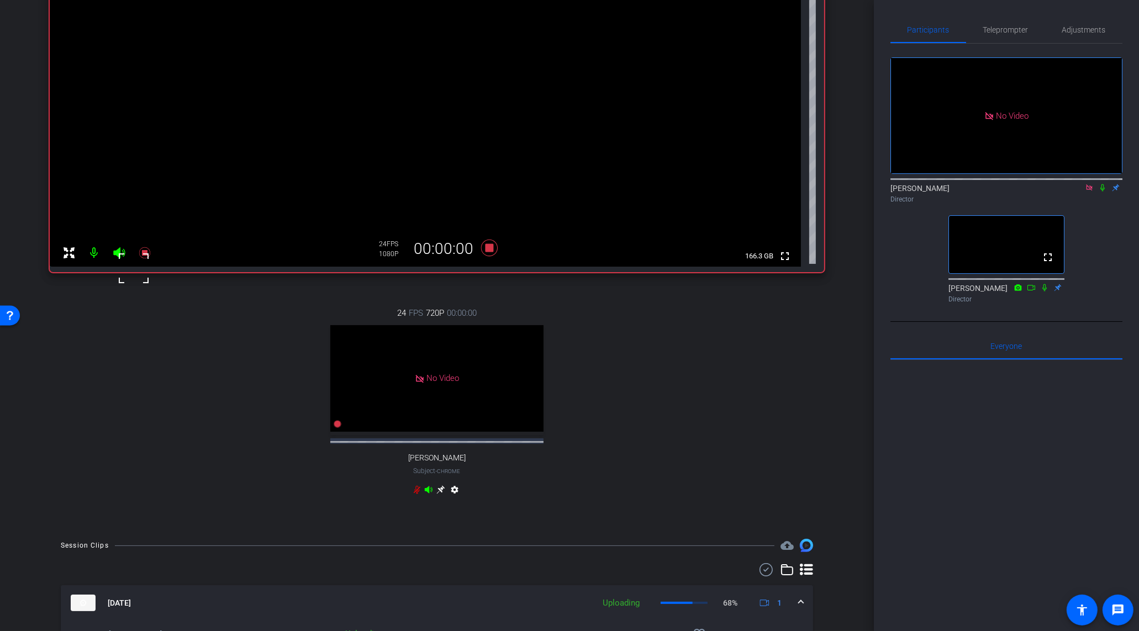
click at [396, 67] on video at bounding box center [425, 78] width 751 height 375
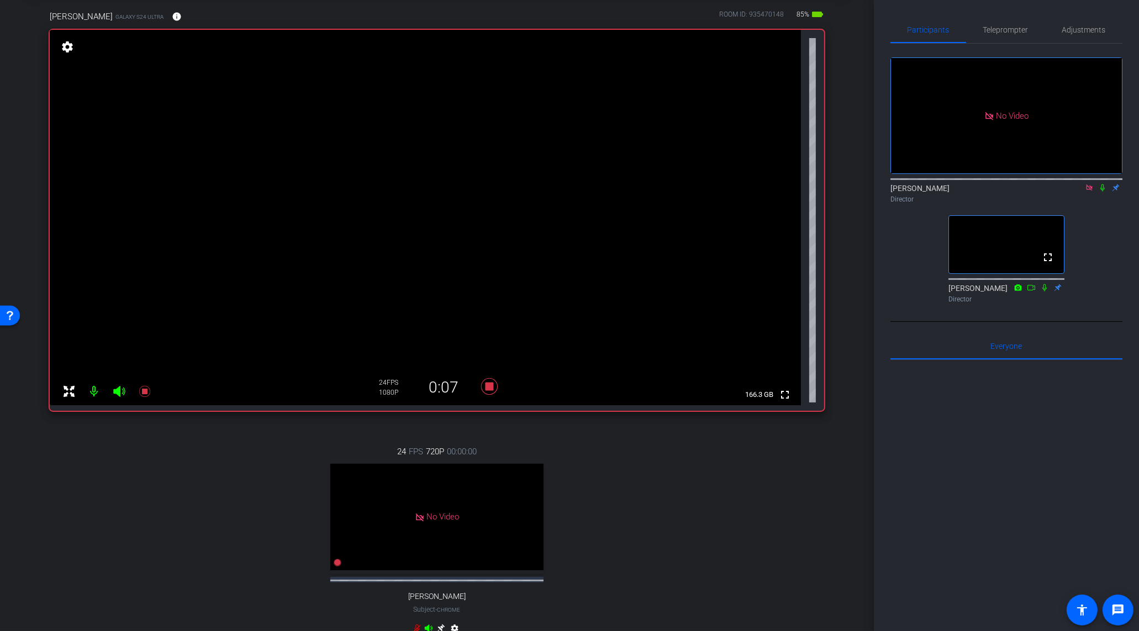
scroll to position [65, 0]
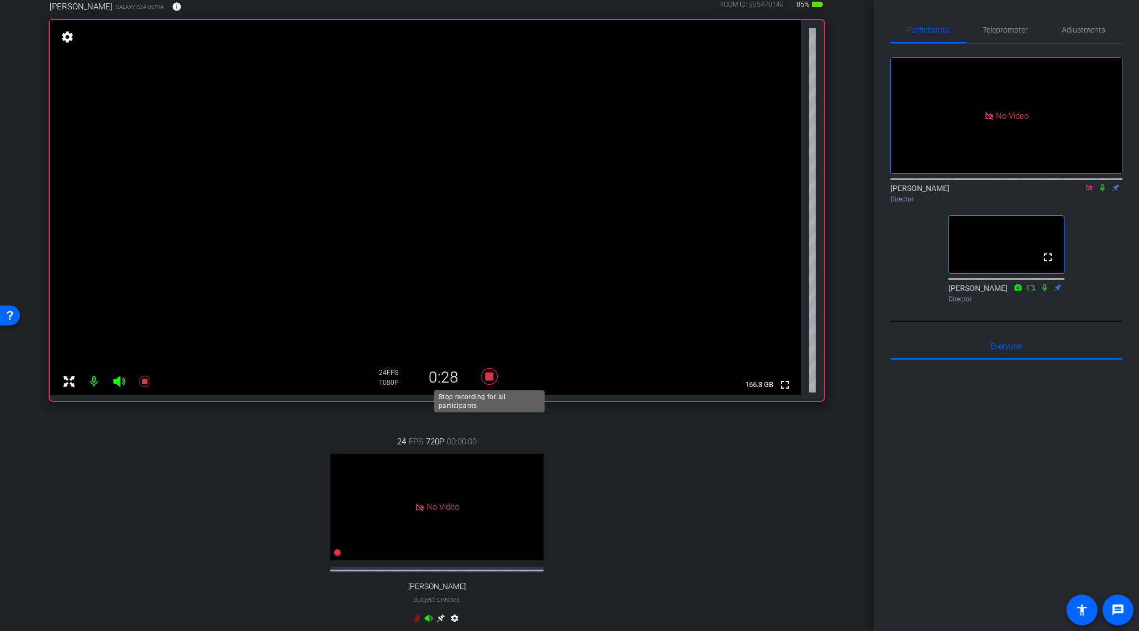
click at [488, 375] on icon at bounding box center [489, 376] width 17 height 17
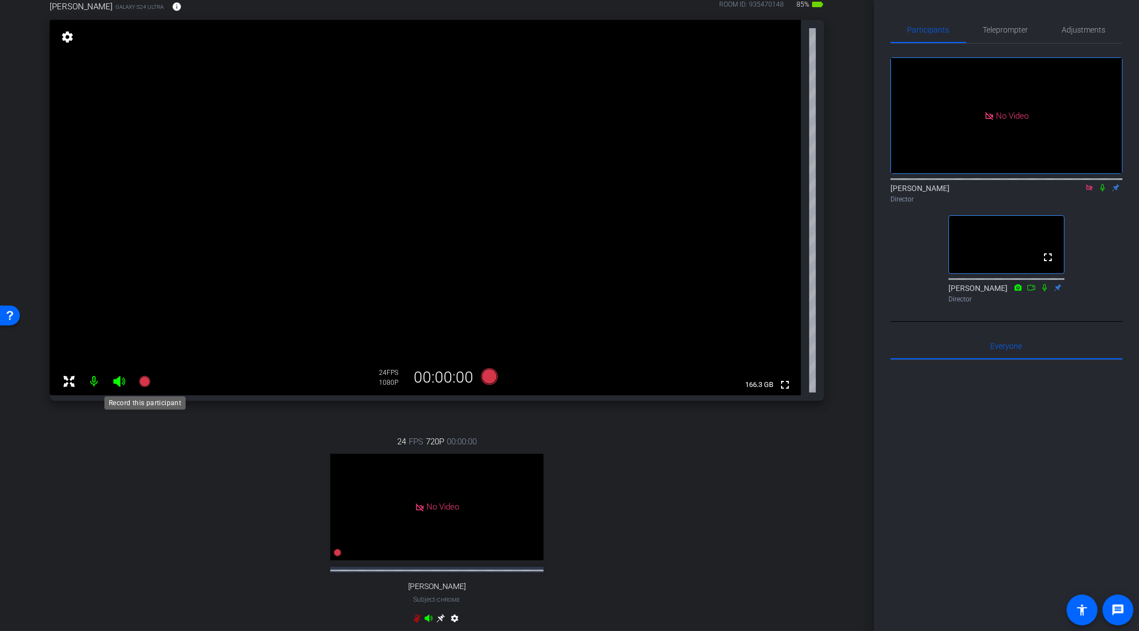
click at [149, 383] on icon at bounding box center [144, 381] width 13 height 13
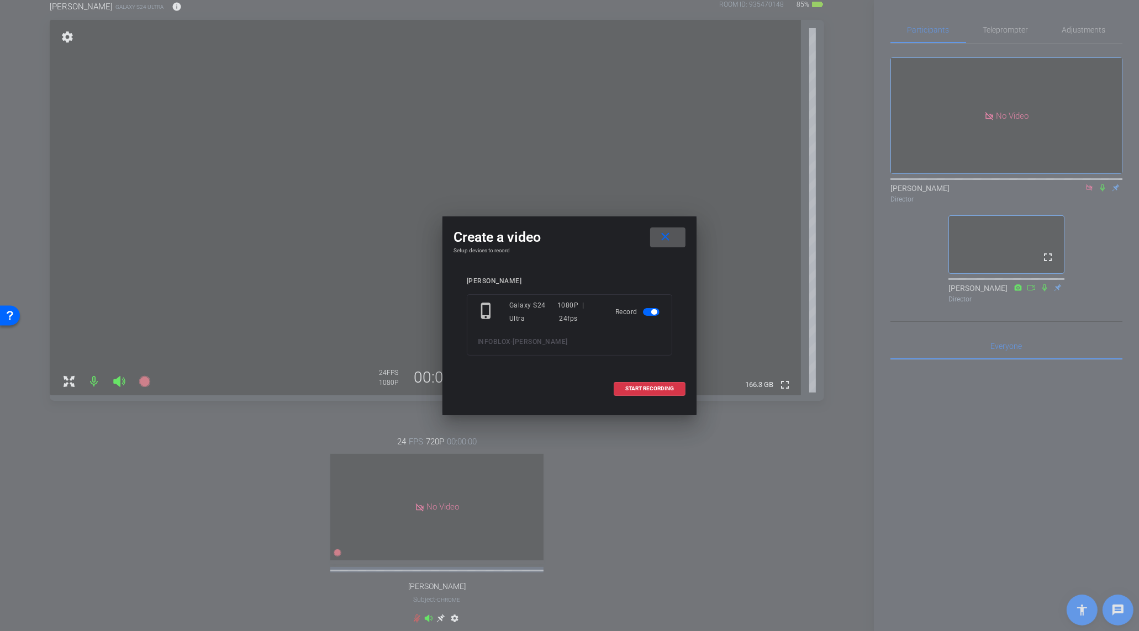
click at [674, 231] on span at bounding box center [667, 237] width 35 height 27
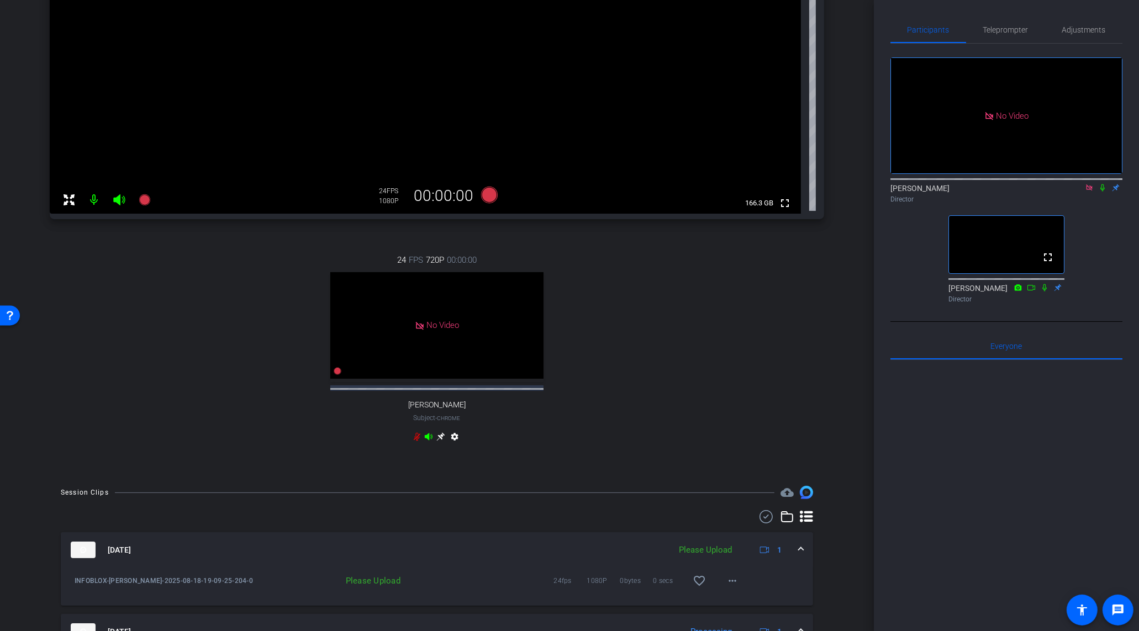
scroll to position [280, 0]
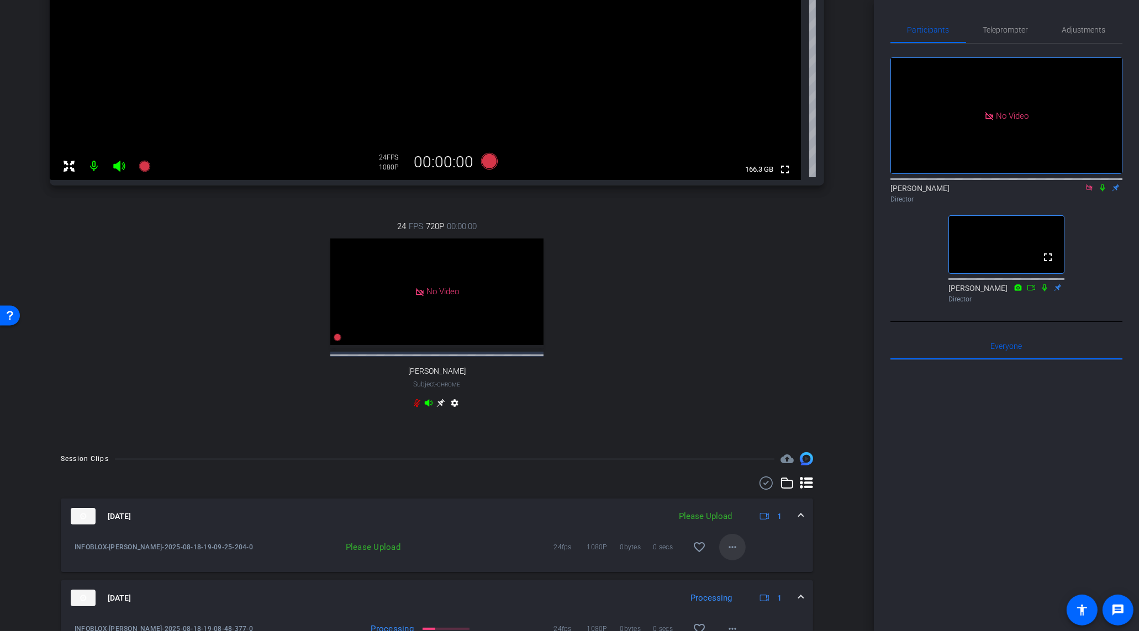
click at [727, 554] on mat-icon "more_horiz" at bounding box center [732, 547] width 13 height 13
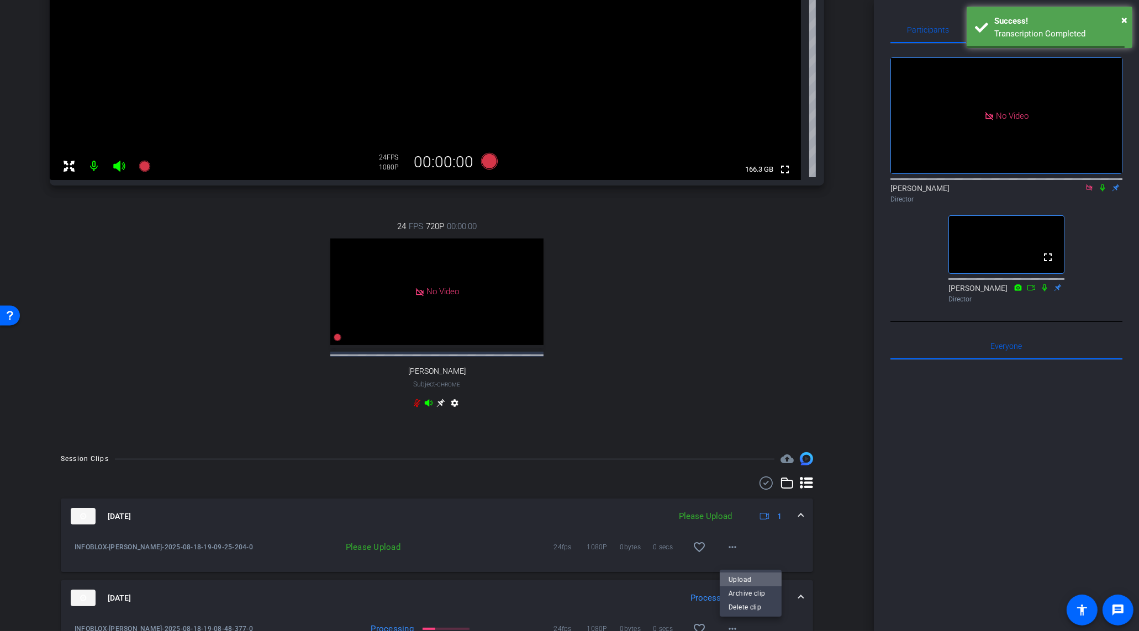
click at [743, 576] on span "Upload" at bounding box center [750, 579] width 44 height 13
click at [147, 162] on icon at bounding box center [144, 166] width 11 height 11
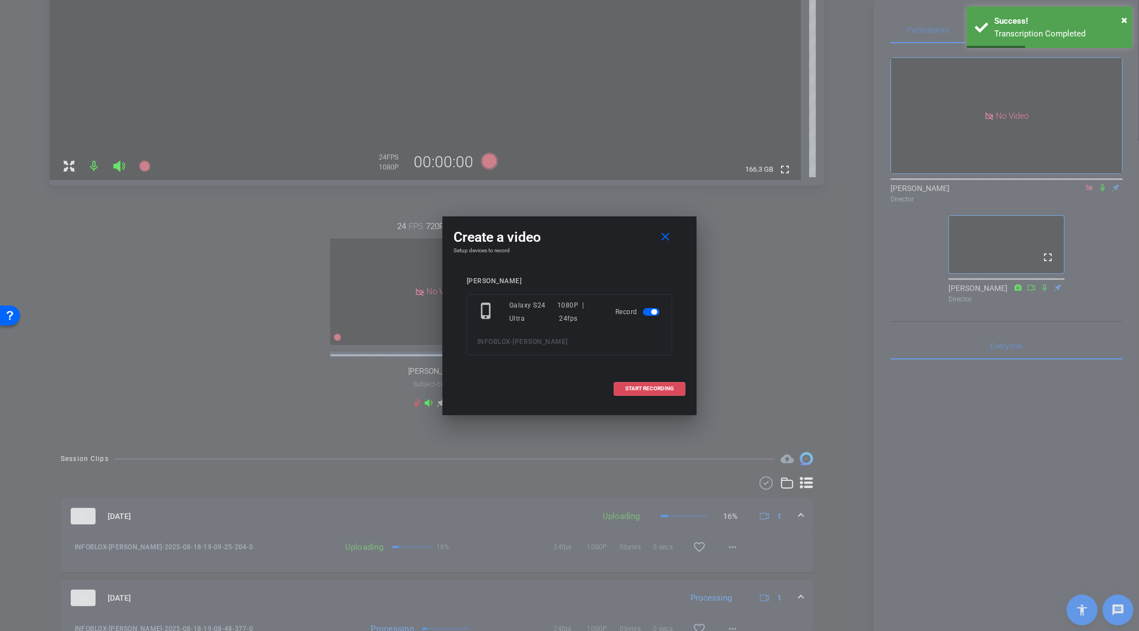
click at [664, 390] on span "START RECORDING" at bounding box center [649, 389] width 49 height 6
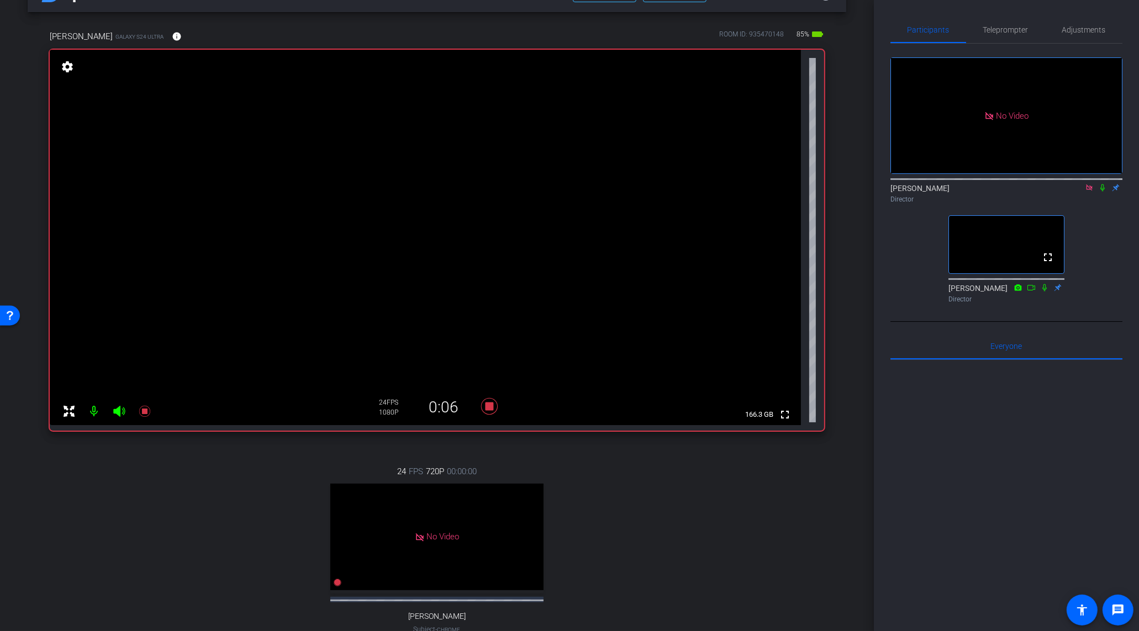
scroll to position [0, 0]
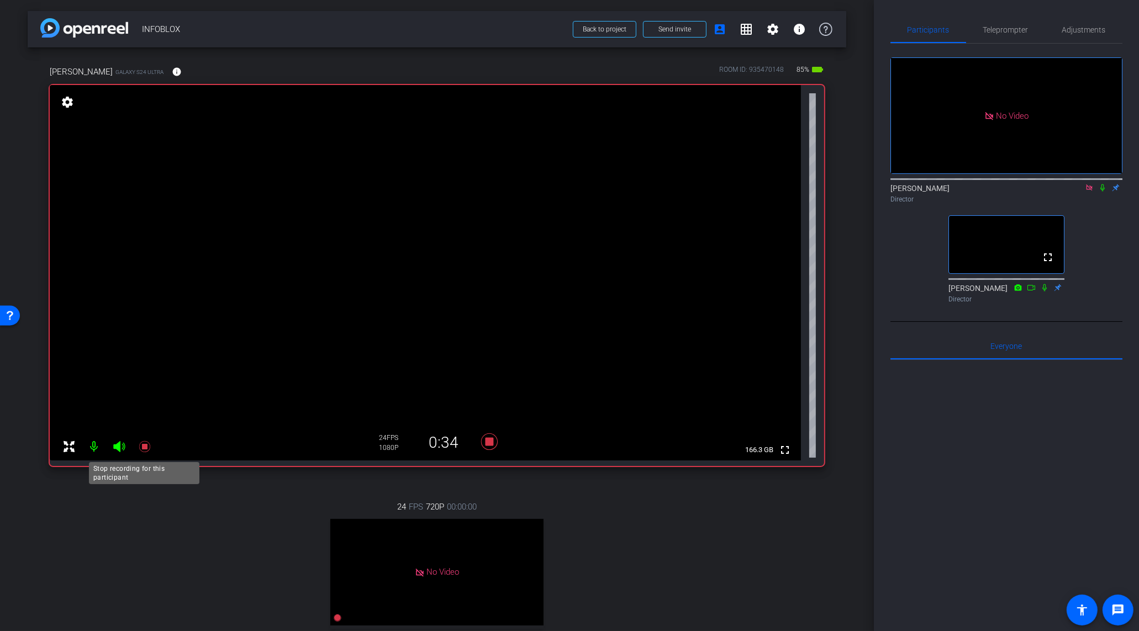
click at [144, 448] on icon at bounding box center [144, 446] width 11 height 11
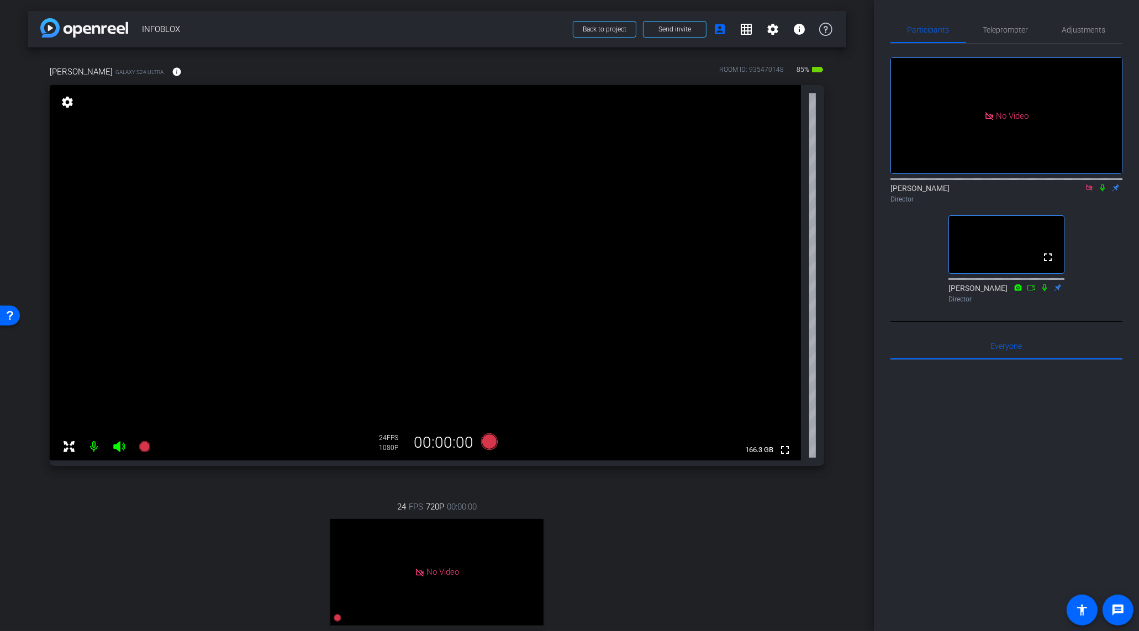
scroll to position [504, 0]
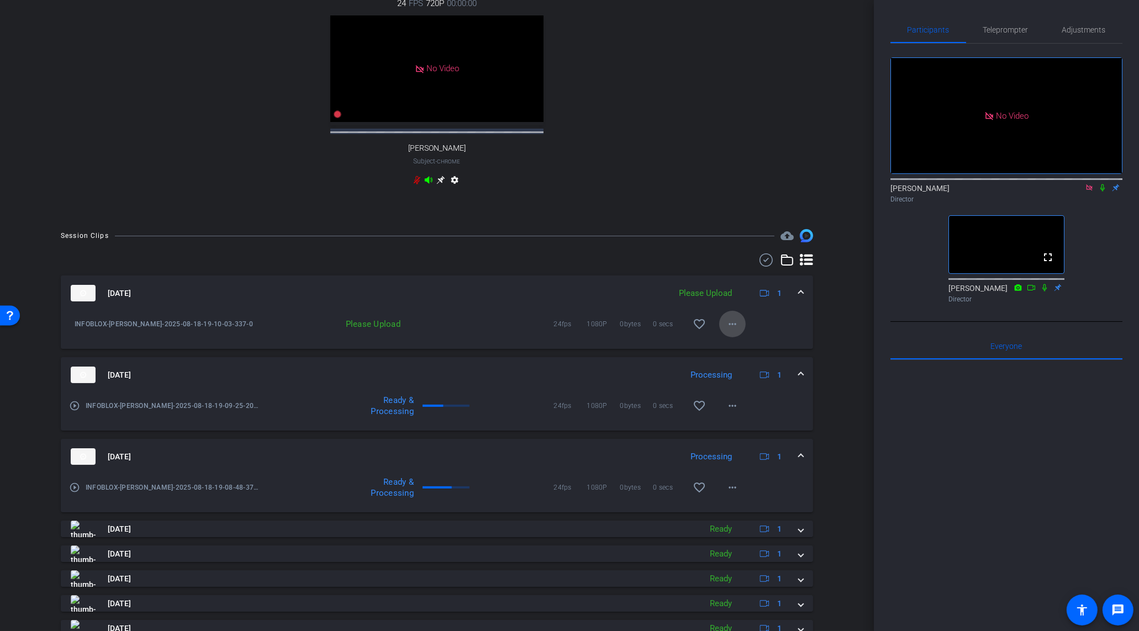
click at [740, 336] on span at bounding box center [732, 324] width 27 height 27
click at [749, 360] on span "Upload" at bounding box center [750, 356] width 44 height 13
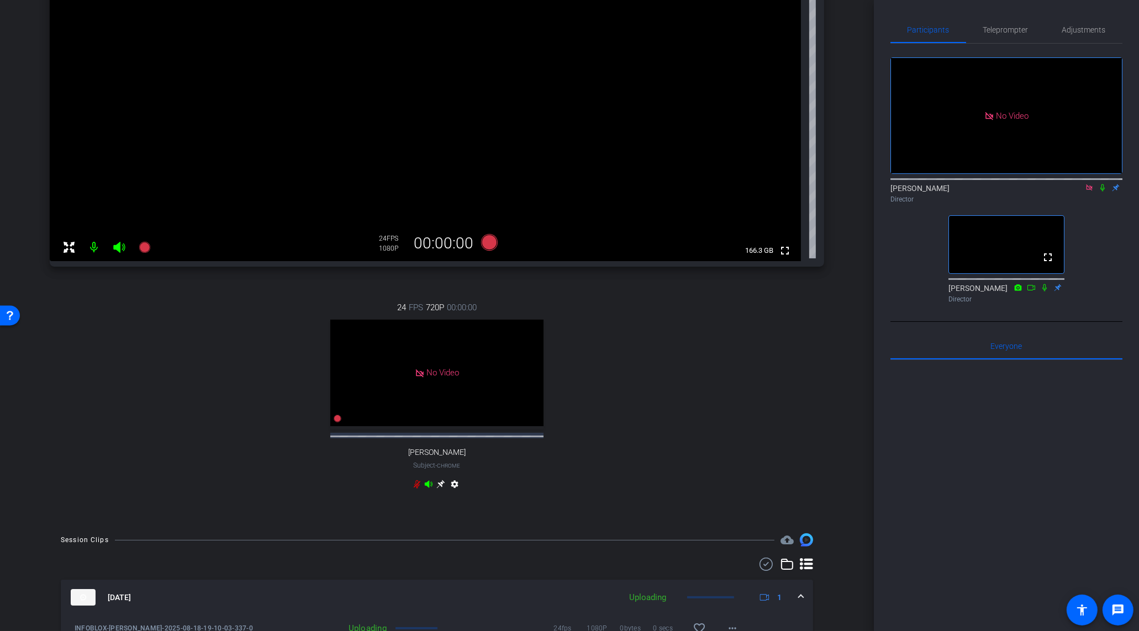
scroll to position [0, 0]
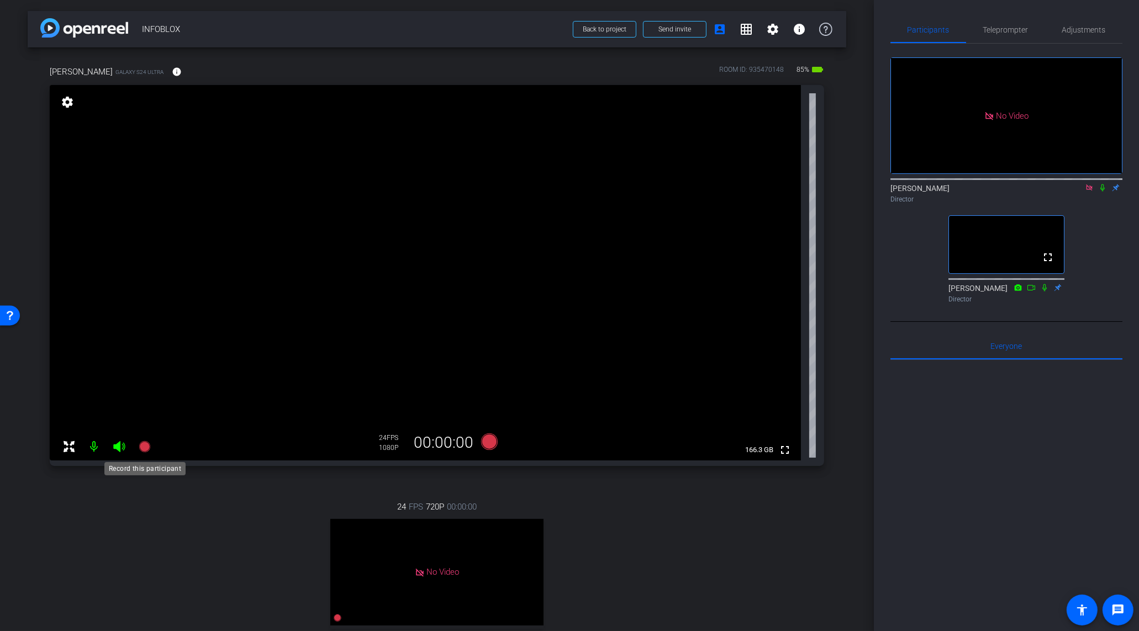
click at [145, 451] on icon at bounding box center [144, 446] width 11 height 11
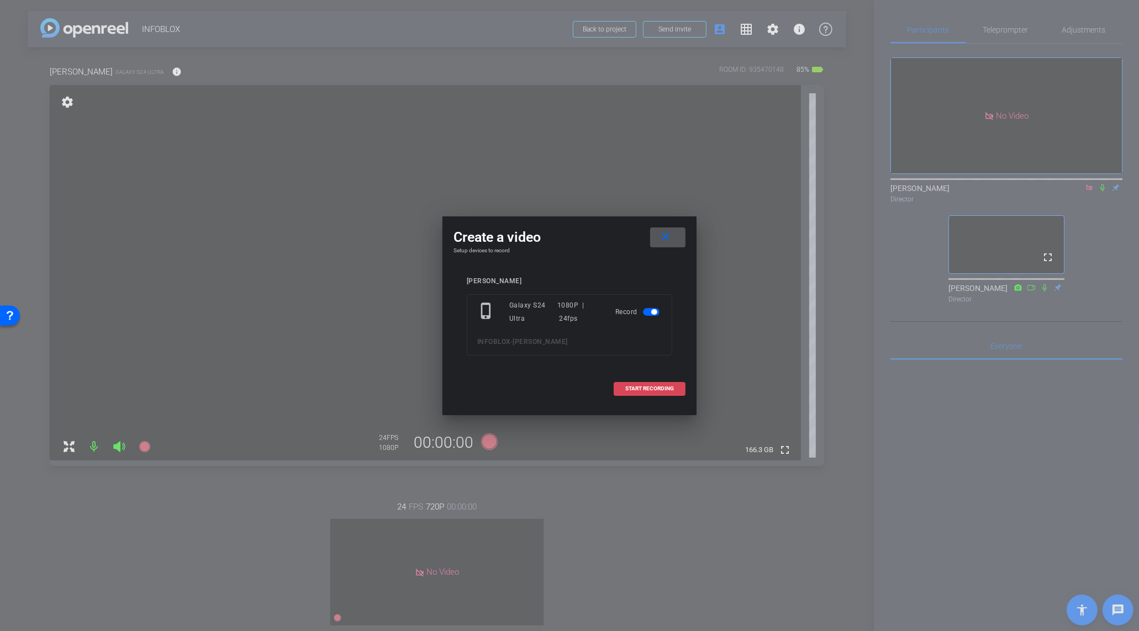
click at [670, 389] on span "START RECORDING" at bounding box center [649, 389] width 49 height 6
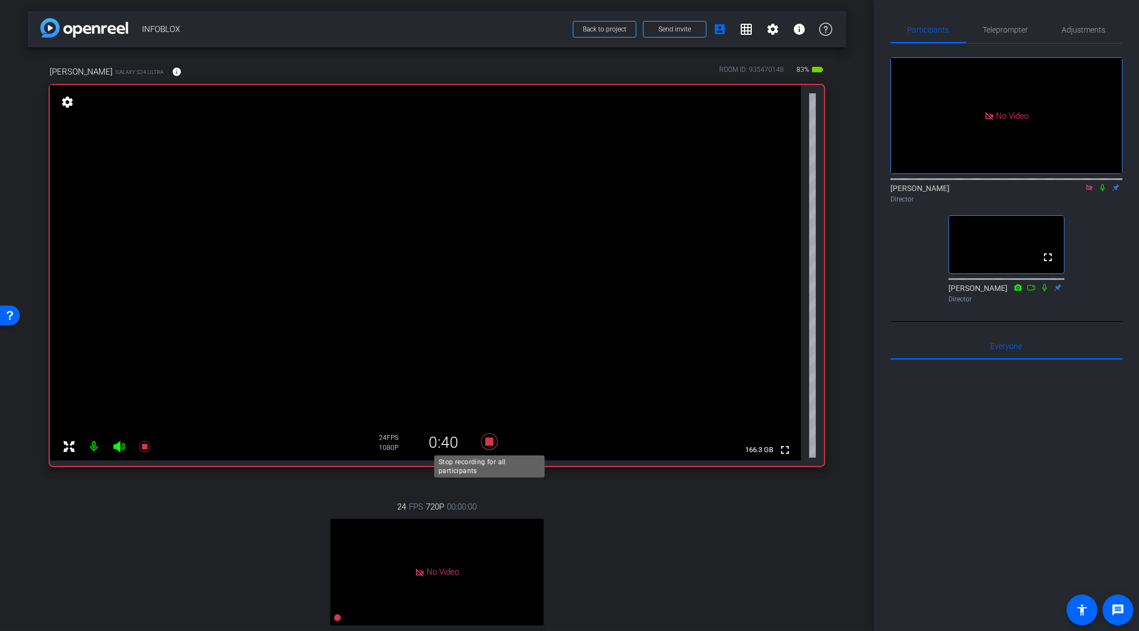
click at [485, 441] on icon at bounding box center [489, 441] width 17 height 17
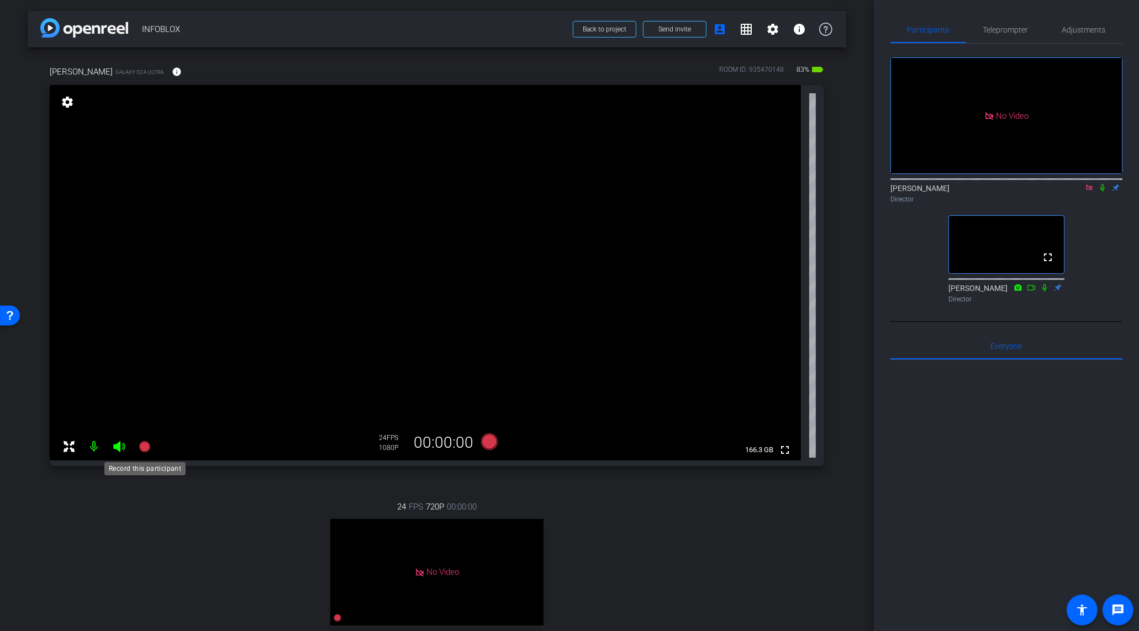
click at [145, 448] on icon at bounding box center [144, 446] width 11 height 11
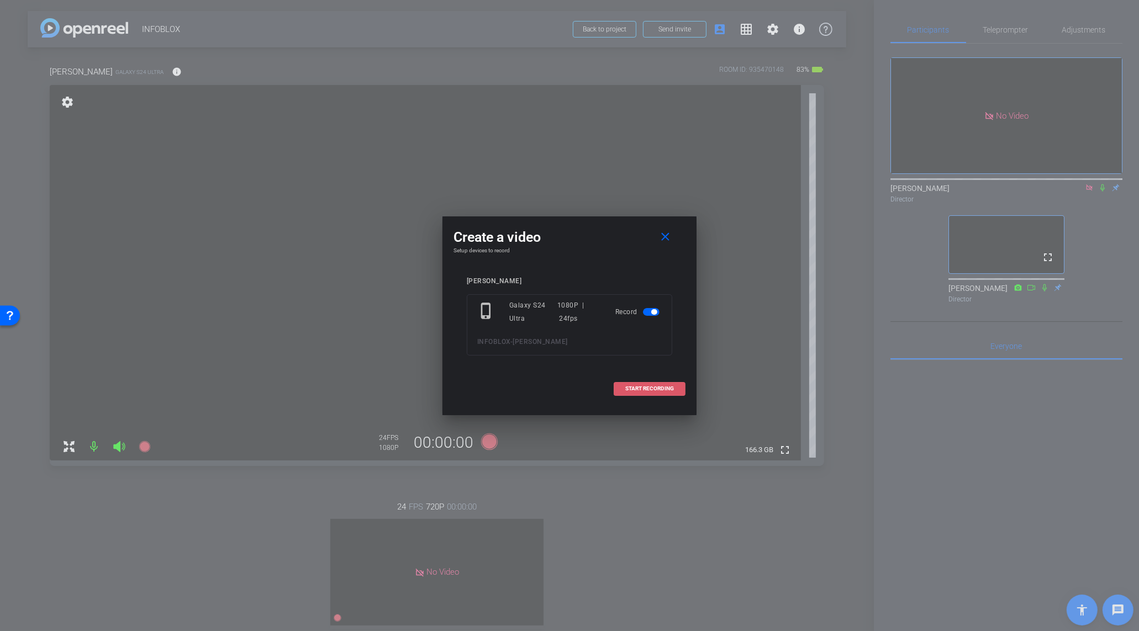
click at [659, 387] on span "START RECORDING" at bounding box center [649, 389] width 49 height 6
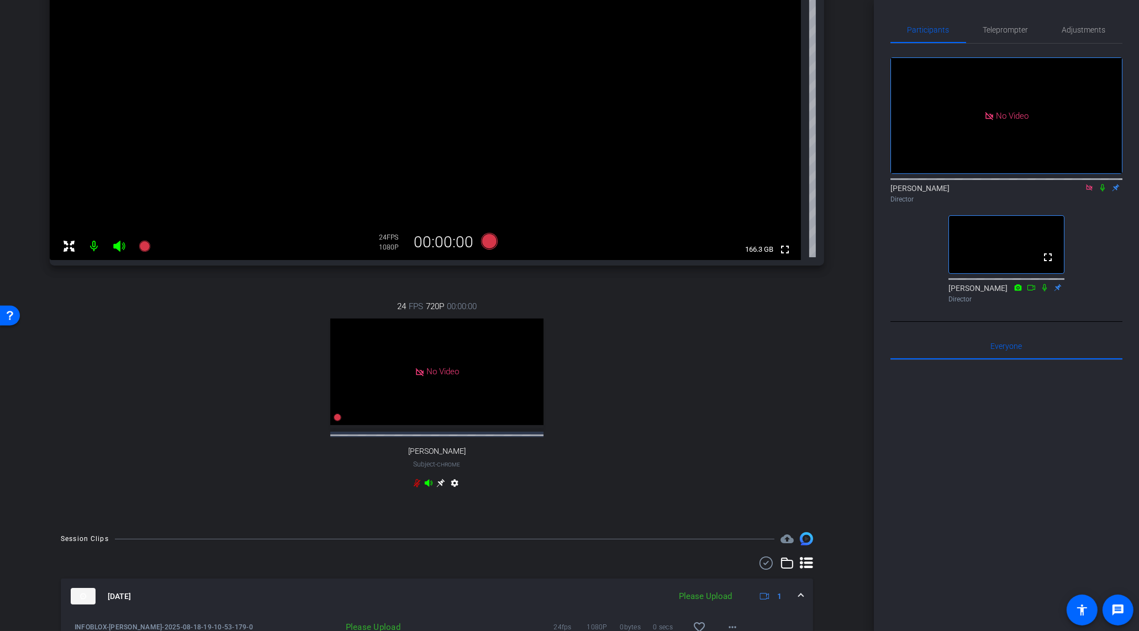
scroll to position [418, 0]
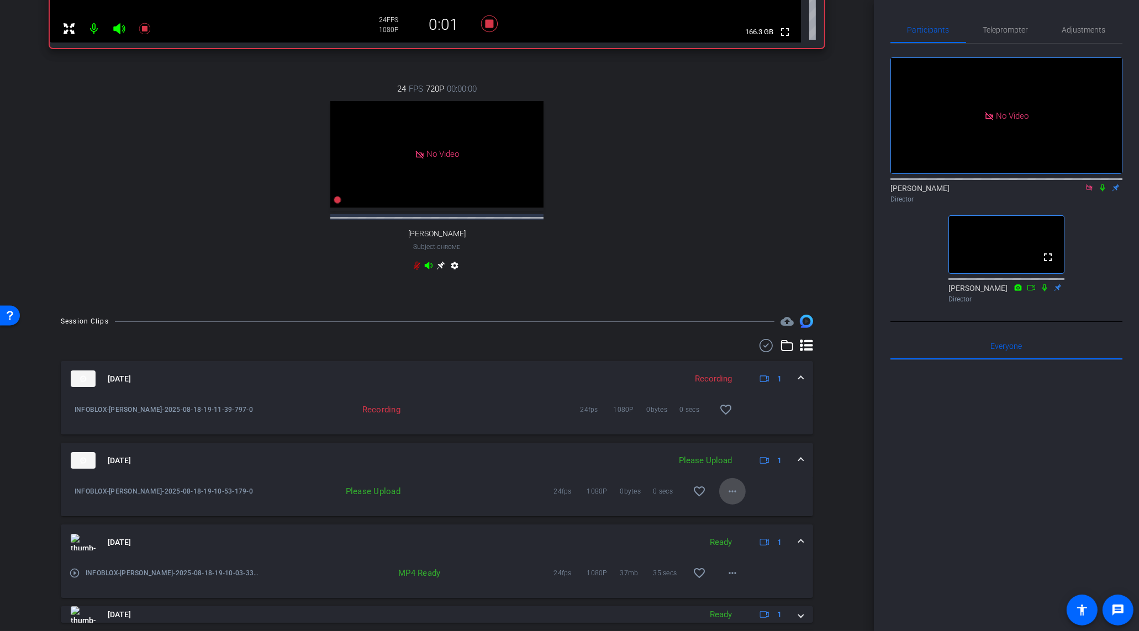
click at [737, 496] on mat-icon "more_horiz" at bounding box center [732, 491] width 13 height 13
click at [745, 523] on span "Upload" at bounding box center [750, 523] width 44 height 13
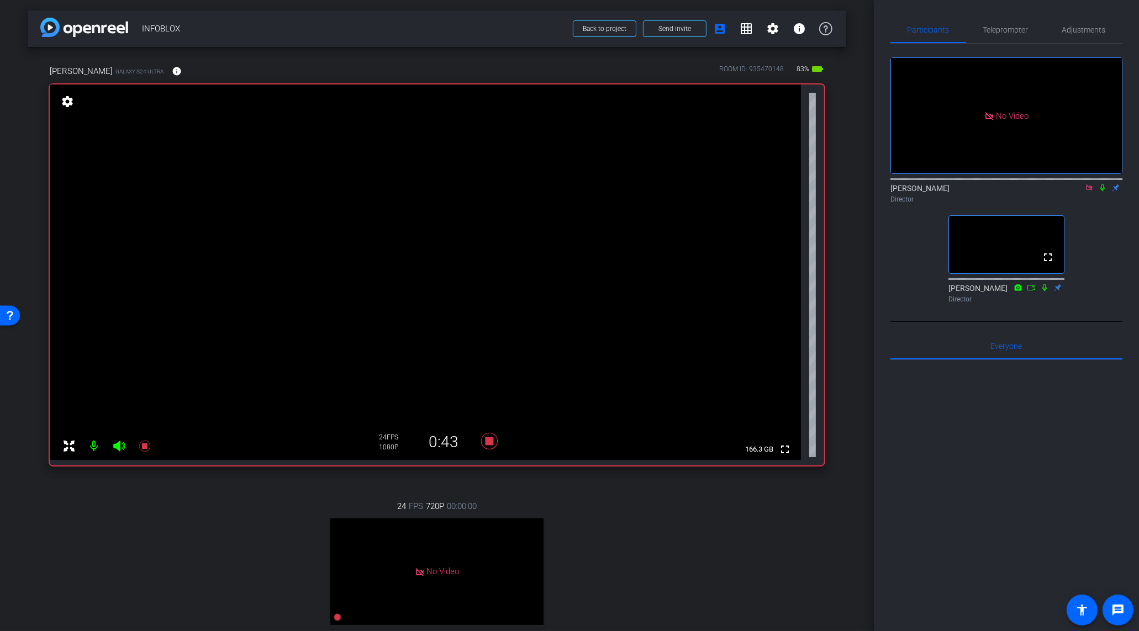
scroll to position [0, 0]
click at [490, 443] on icon at bounding box center [489, 441] width 17 height 17
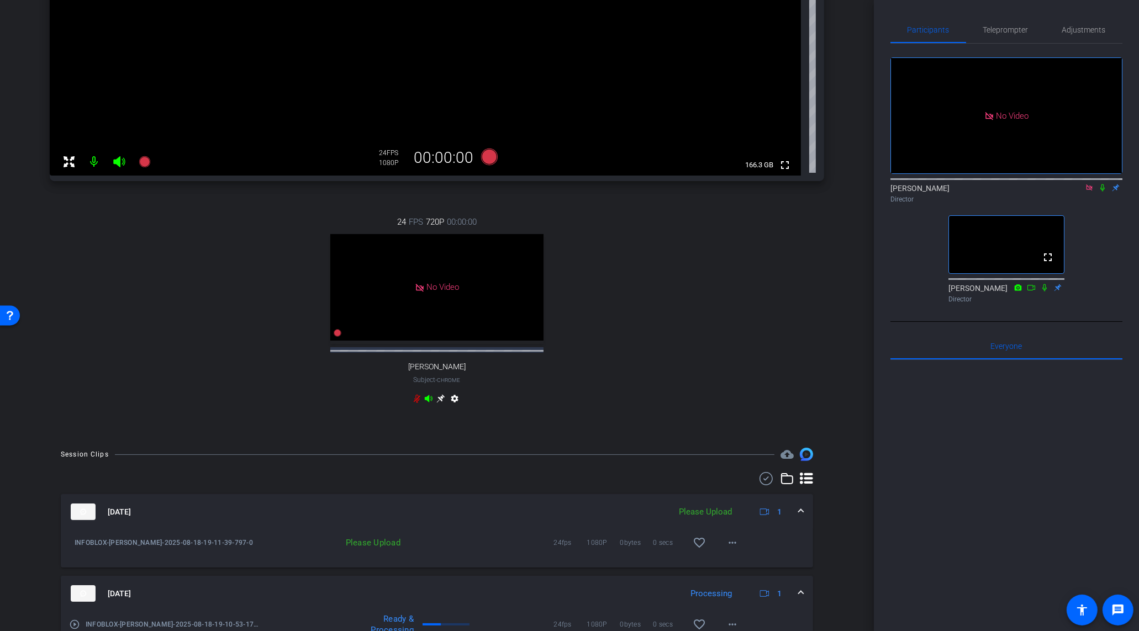
scroll to position [285, 0]
click at [727, 546] on mat-icon "more_horiz" at bounding box center [732, 542] width 13 height 13
click at [738, 575] on span "Upload" at bounding box center [750, 574] width 44 height 13
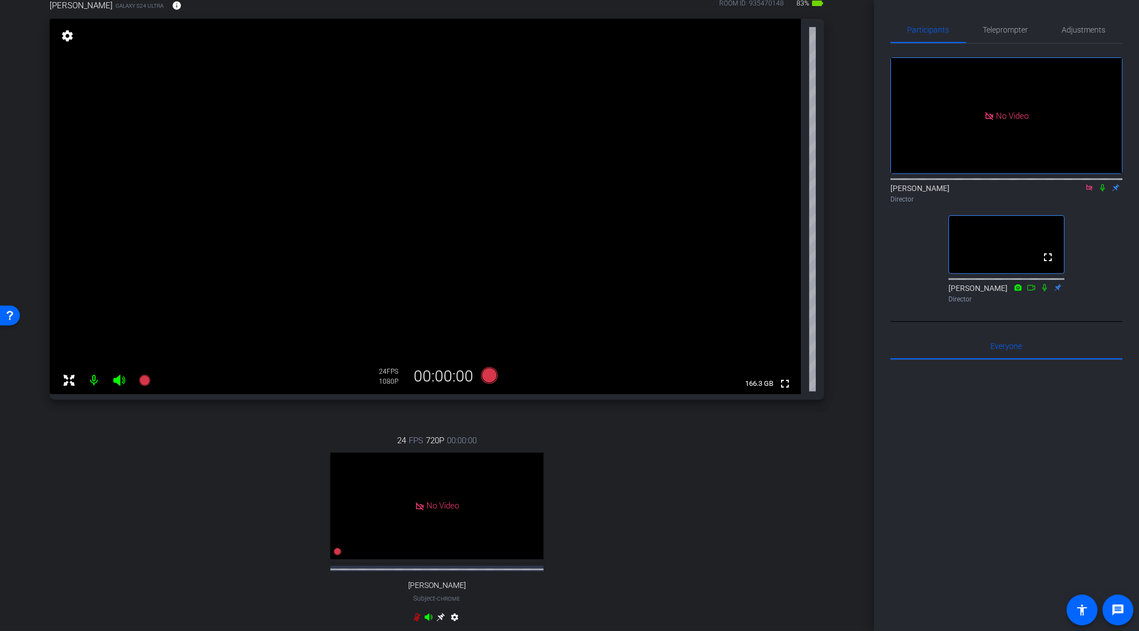
scroll to position [61, 0]
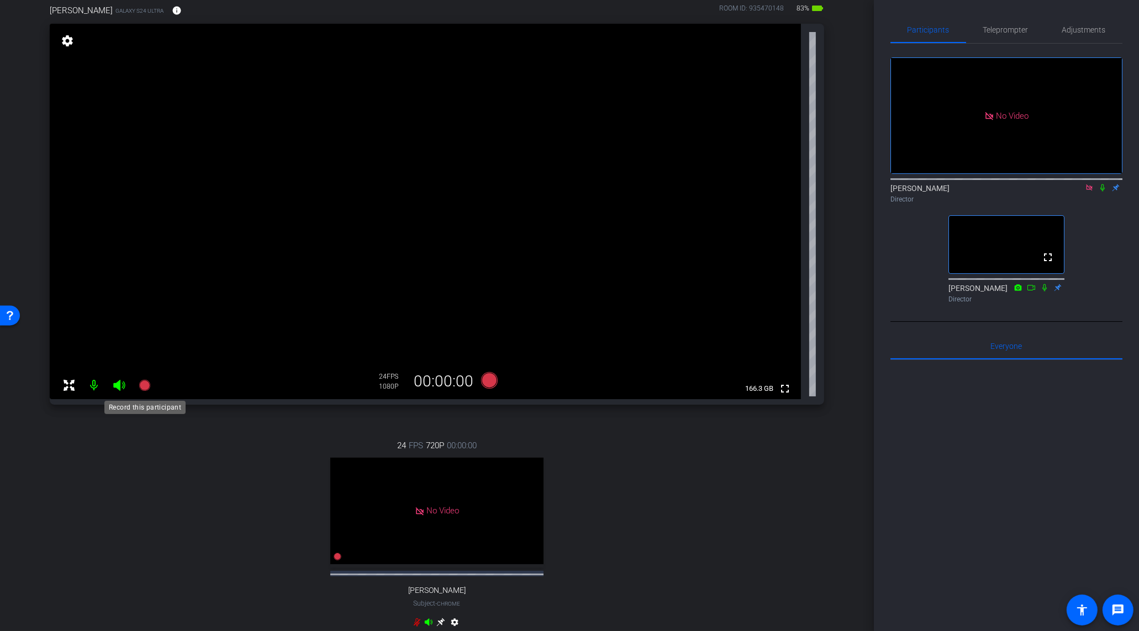
click at [142, 388] on icon at bounding box center [144, 385] width 11 height 11
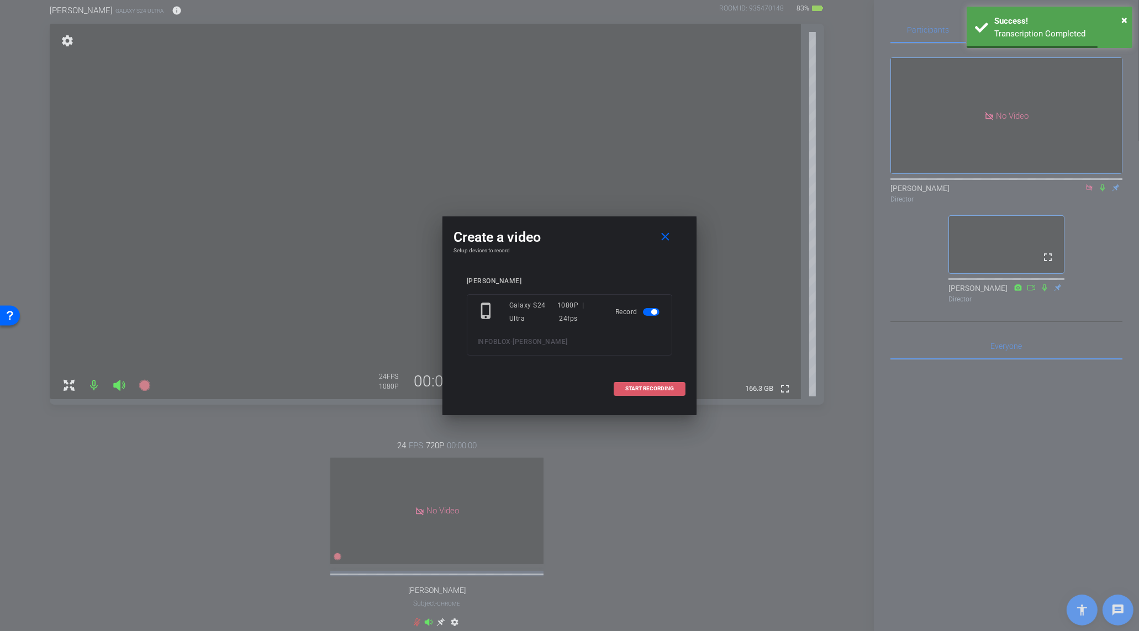
click at [654, 388] on span "START RECORDING" at bounding box center [649, 389] width 49 height 6
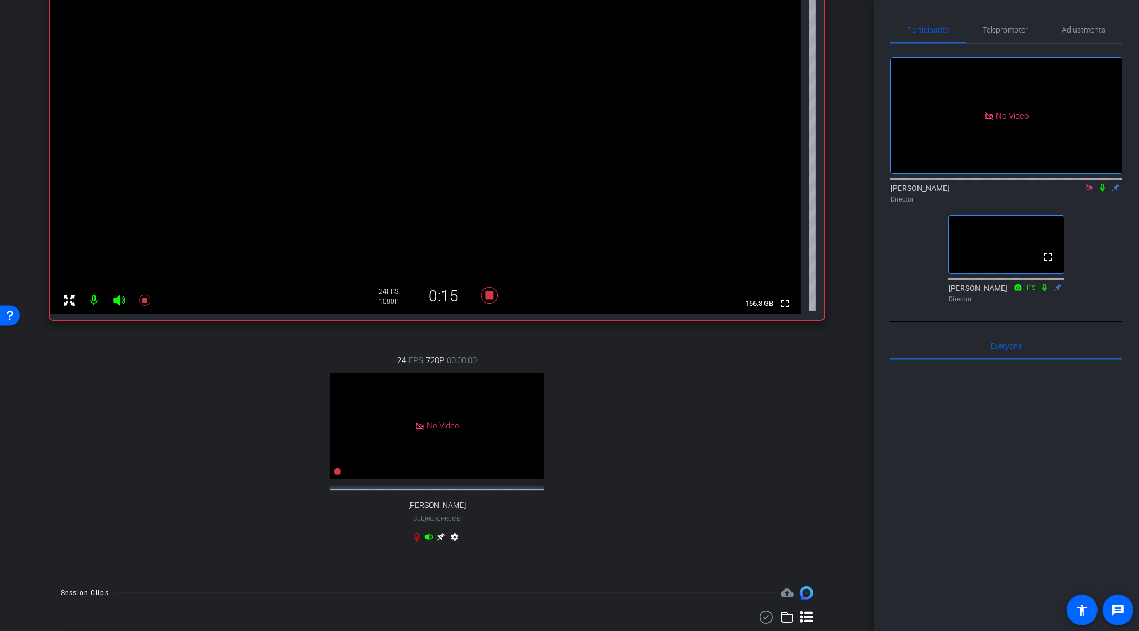
scroll to position [75, 0]
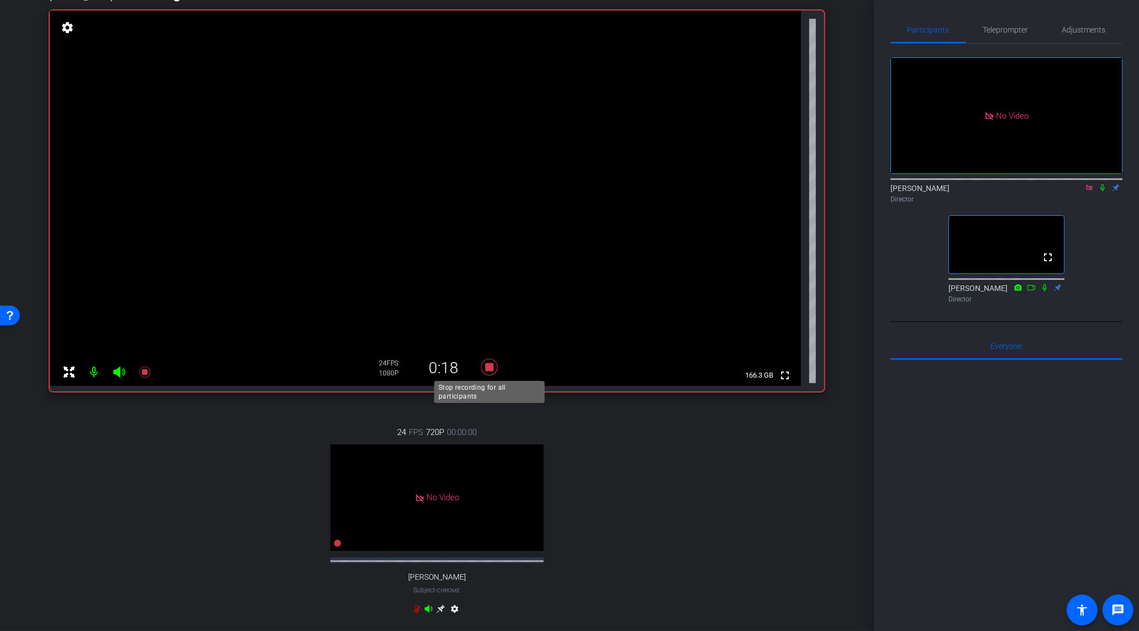
click at [485, 363] on icon at bounding box center [489, 367] width 17 height 17
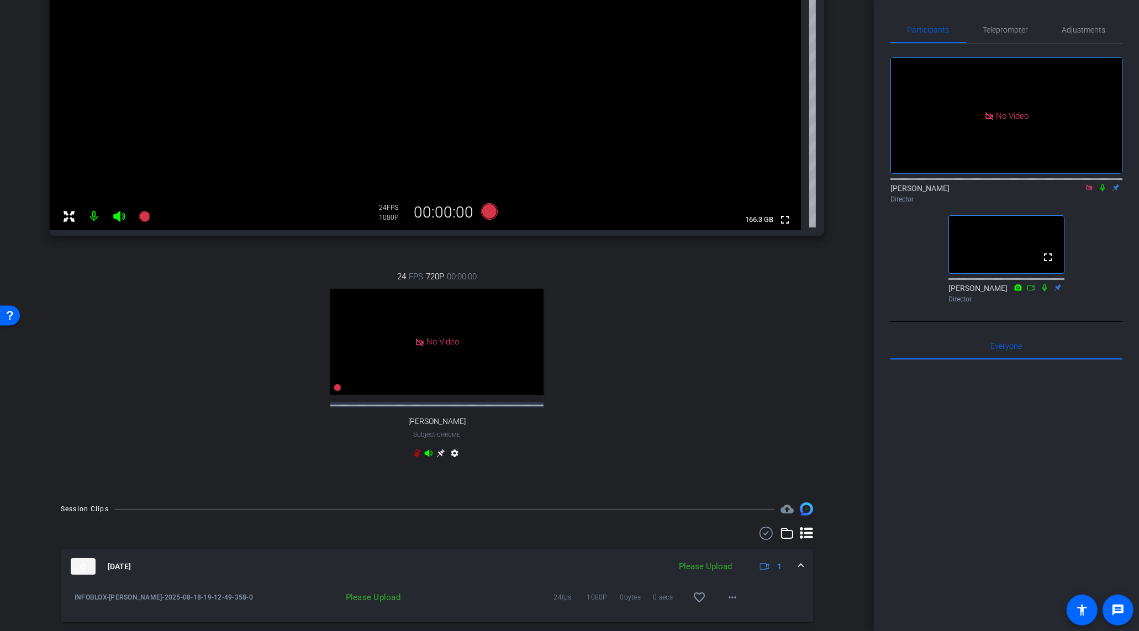
scroll to position [331, 0]
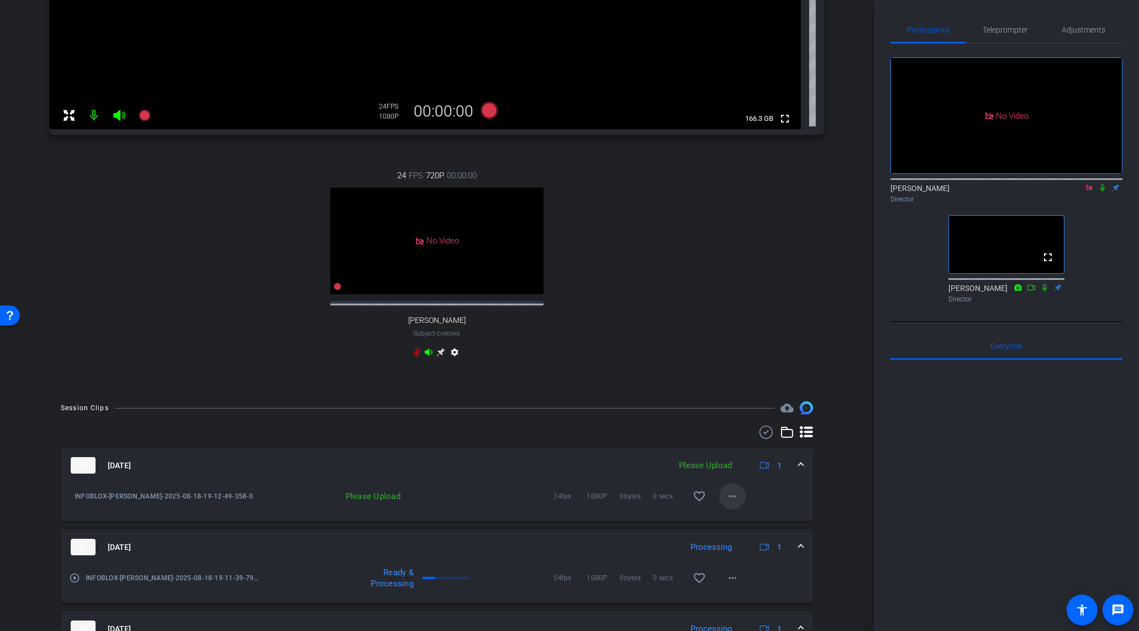
click at [733, 510] on span at bounding box center [732, 496] width 27 height 27
click at [743, 530] on span "Upload" at bounding box center [750, 528] width 44 height 13
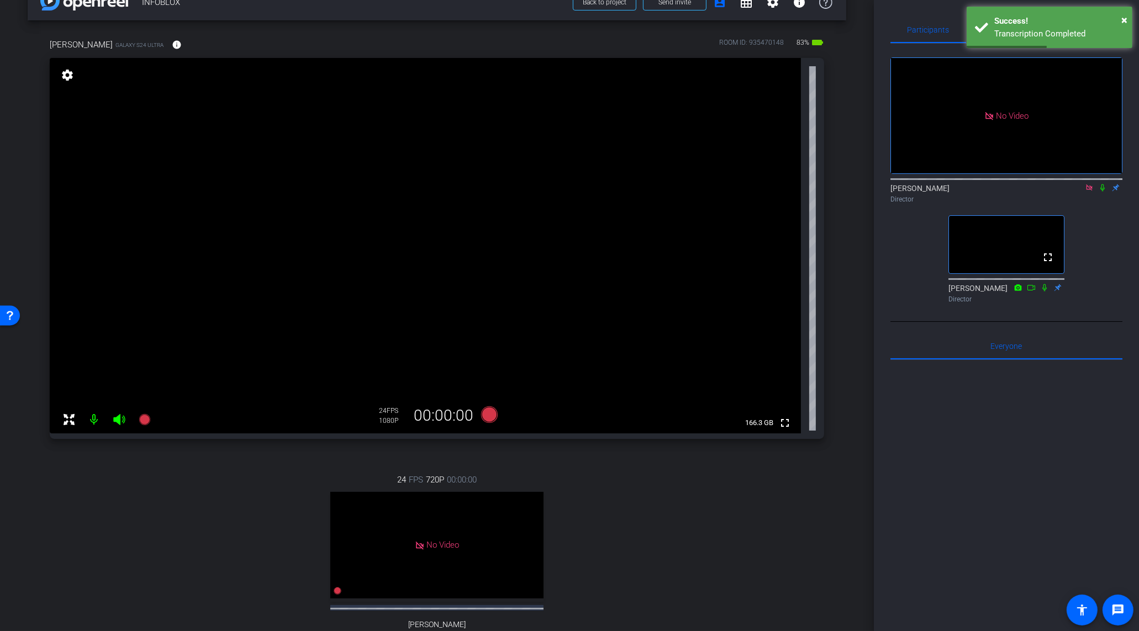
scroll to position [0, 0]
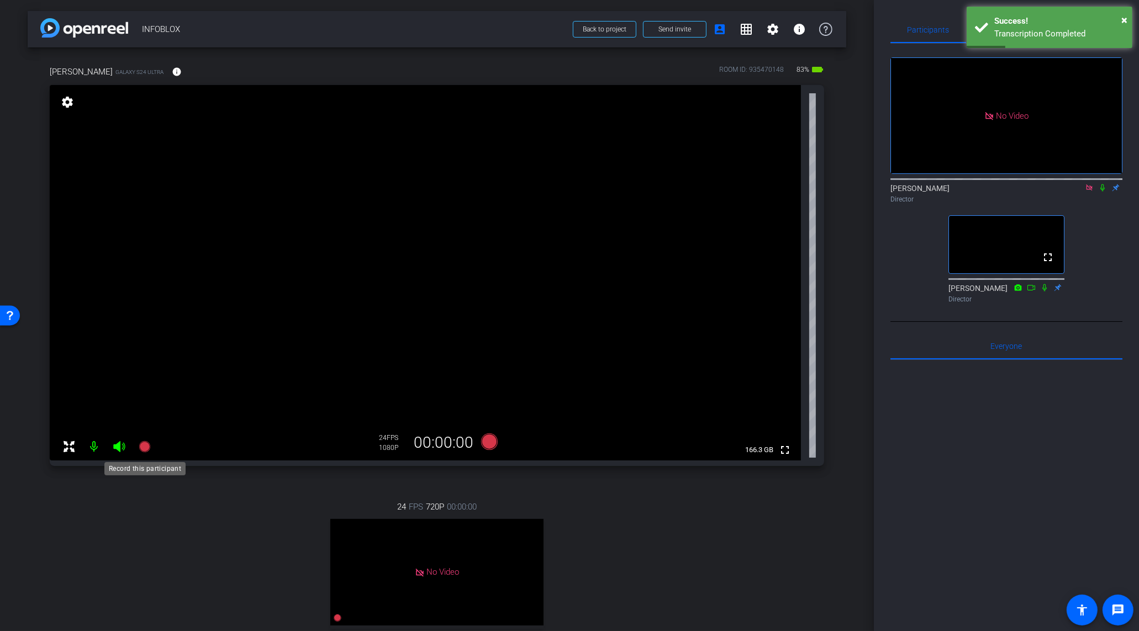
click at [146, 443] on icon at bounding box center [144, 446] width 11 height 11
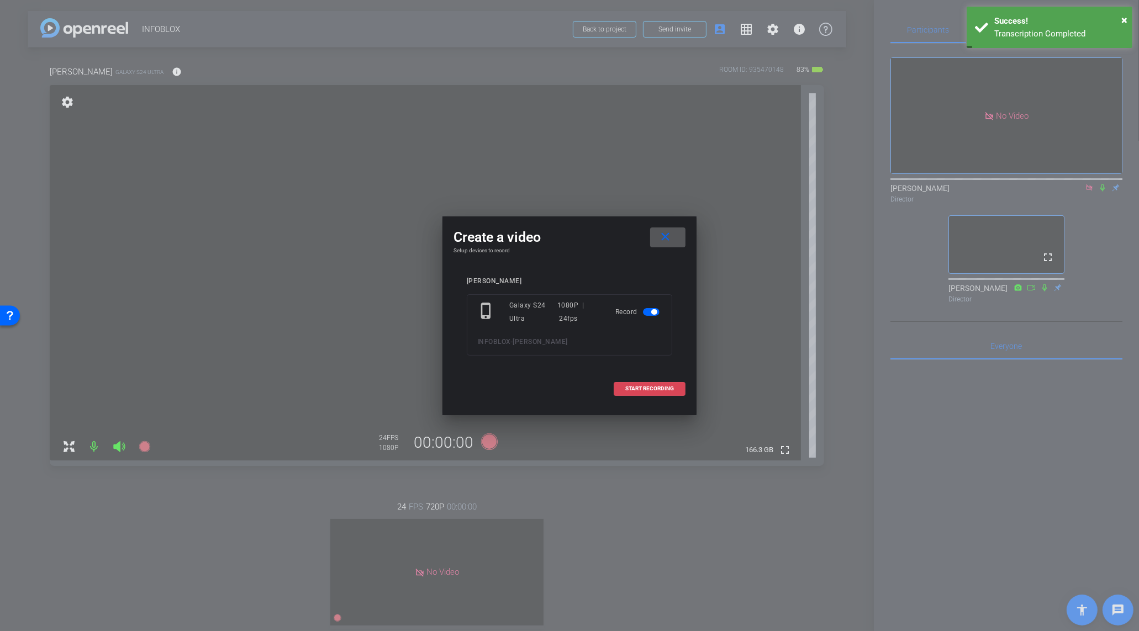
click at [645, 386] on span "START RECORDING" at bounding box center [649, 389] width 49 height 6
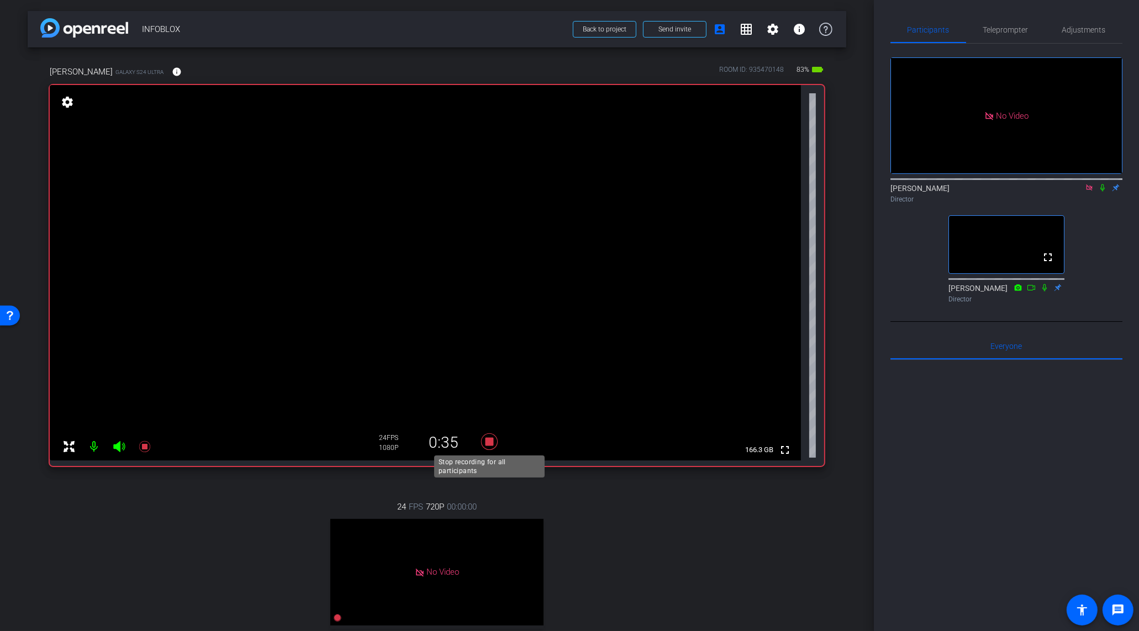
click at [490, 445] on icon at bounding box center [489, 441] width 17 height 17
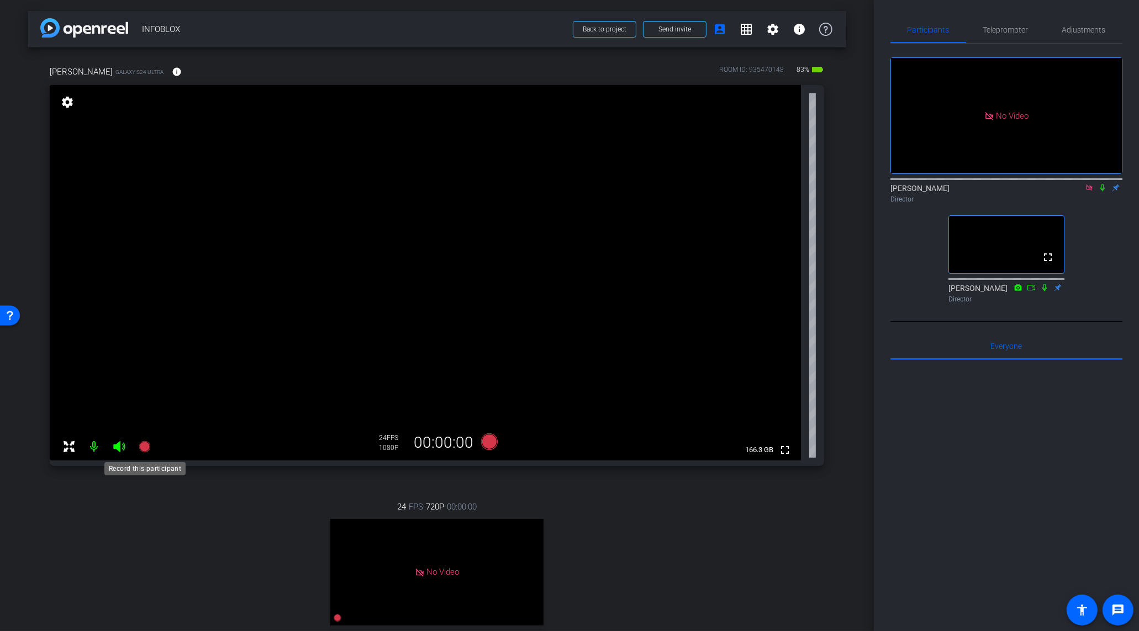
click at [141, 448] on icon at bounding box center [144, 446] width 11 height 11
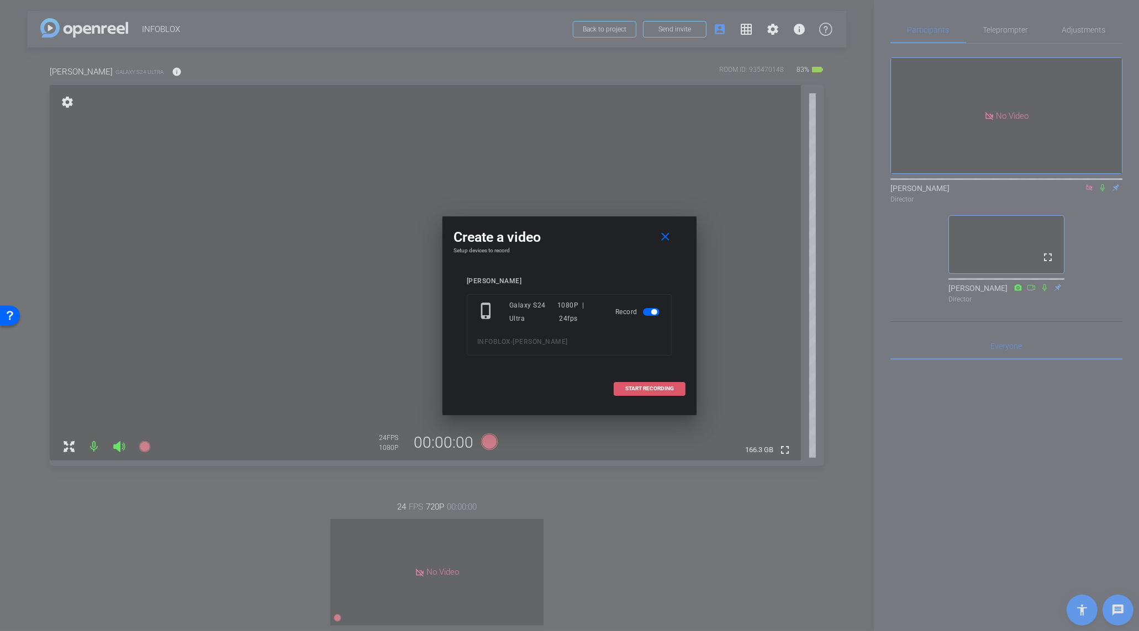
click at [634, 386] on span "START RECORDING" at bounding box center [649, 389] width 49 height 6
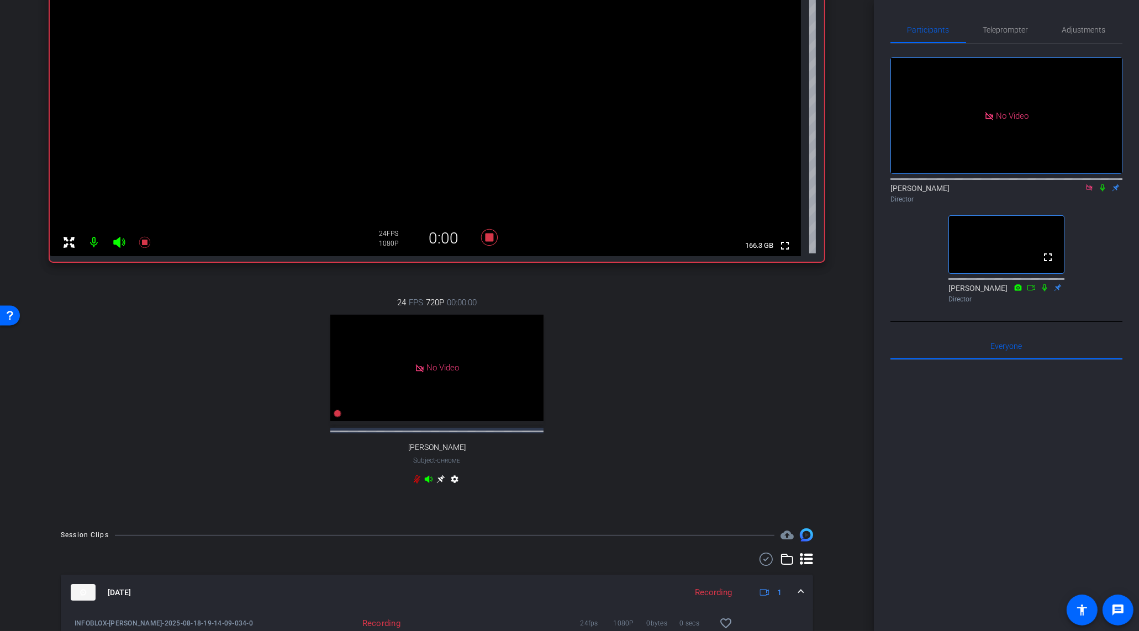
scroll to position [304, 0]
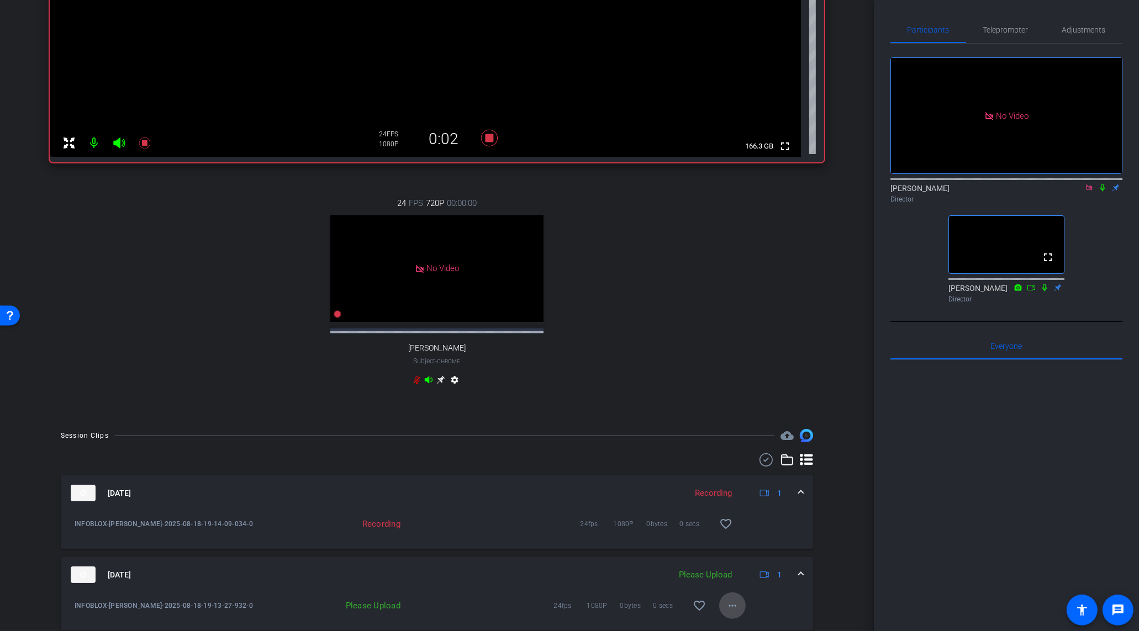
click at [735, 612] on mat-icon "more_horiz" at bounding box center [732, 605] width 13 height 13
click at [747, 558] on span "Upload" at bounding box center [750, 564] width 44 height 13
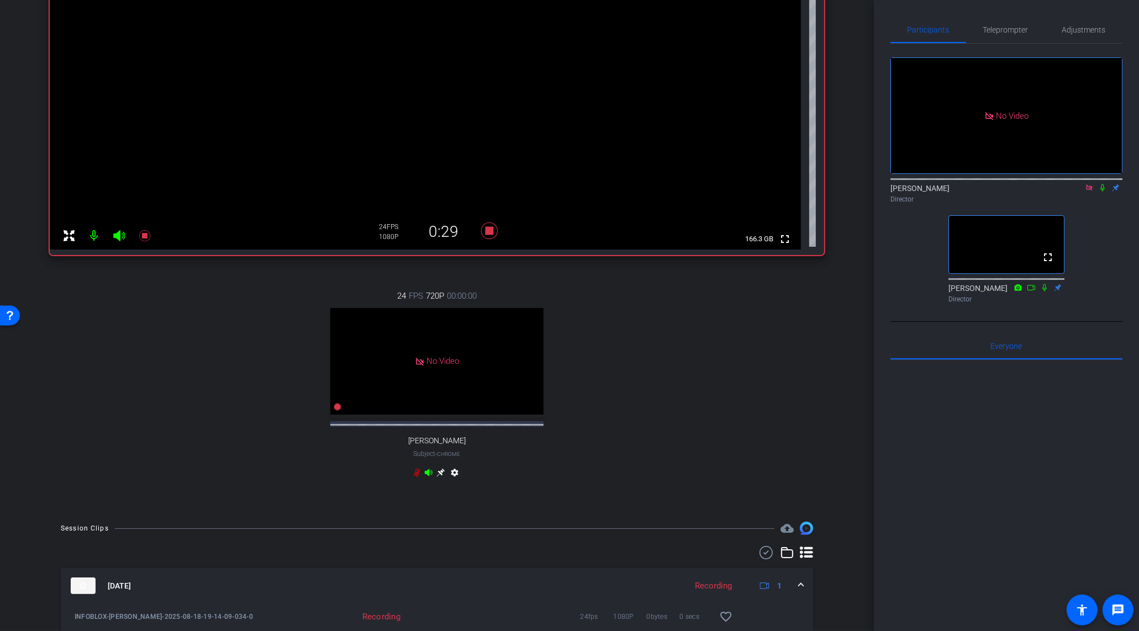
scroll to position [0, 0]
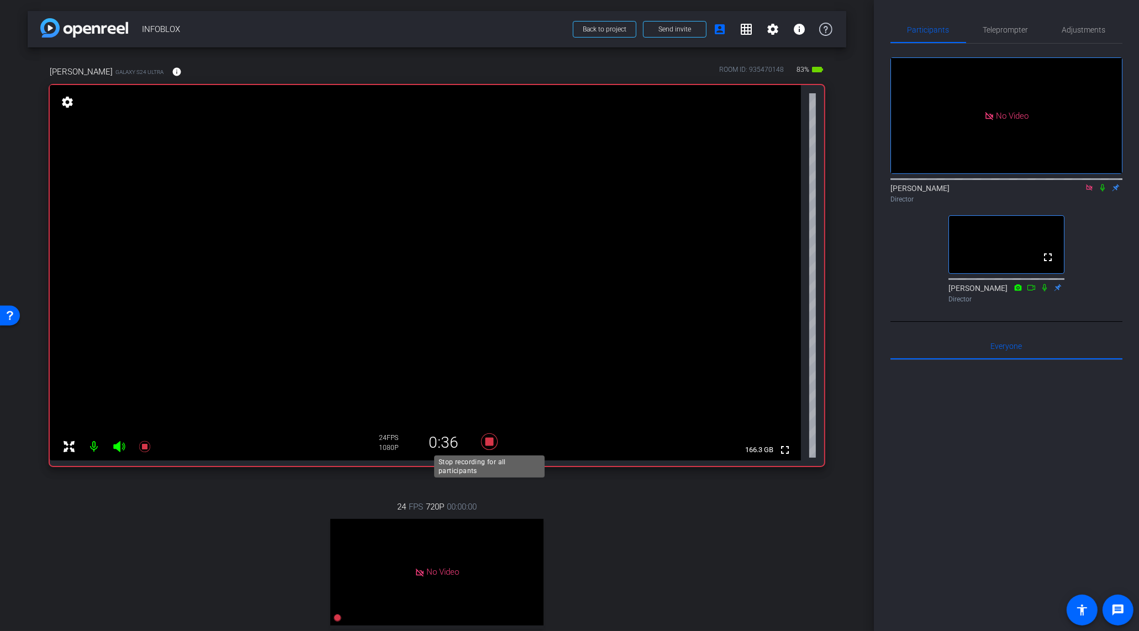
click at [494, 444] on icon at bounding box center [489, 442] width 27 height 20
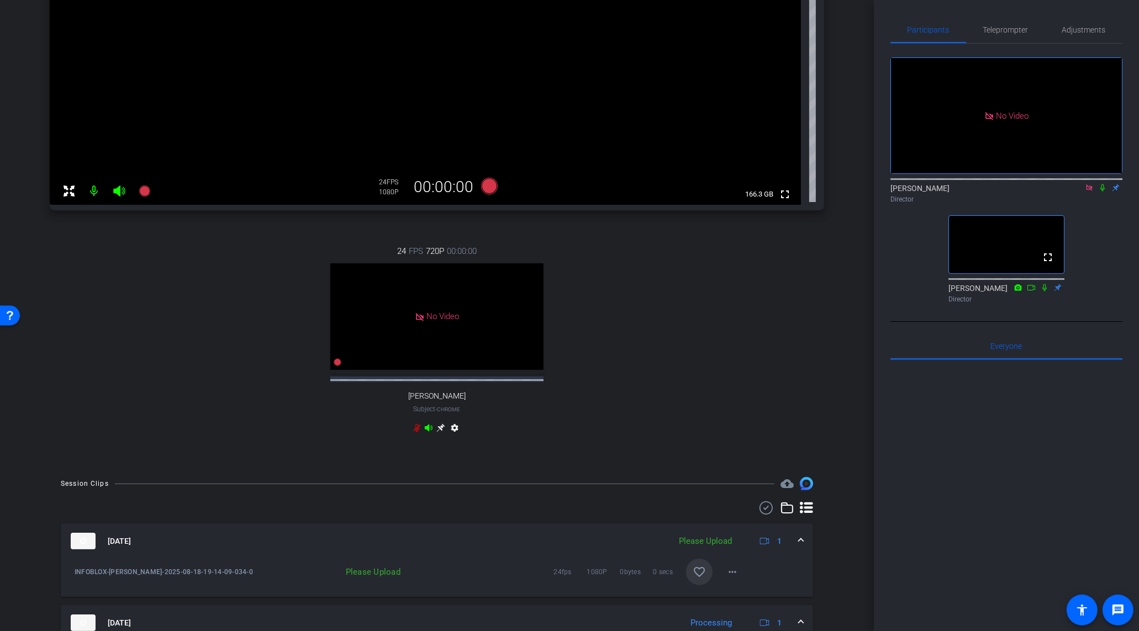
scroll to position [257, 0]
click at [737, 578] on mat-icon "more_horiz" at bounding box center [732, 570] width 13 height 13
click at [739, 529] on span "Upload" at bounding box center [750, 529] width 44 height 13
click at [138, 186] on icon at bounding box center [144, 189] width 13 height 13
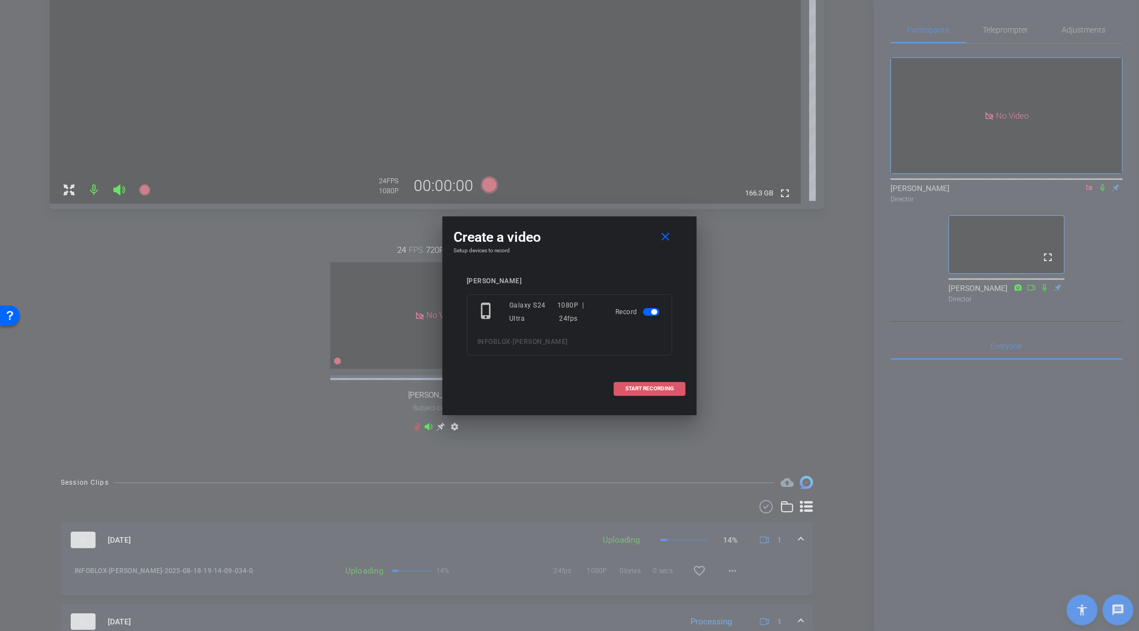
click at [639, 394] on span at bounding box center [649, 388] width 71 height 27
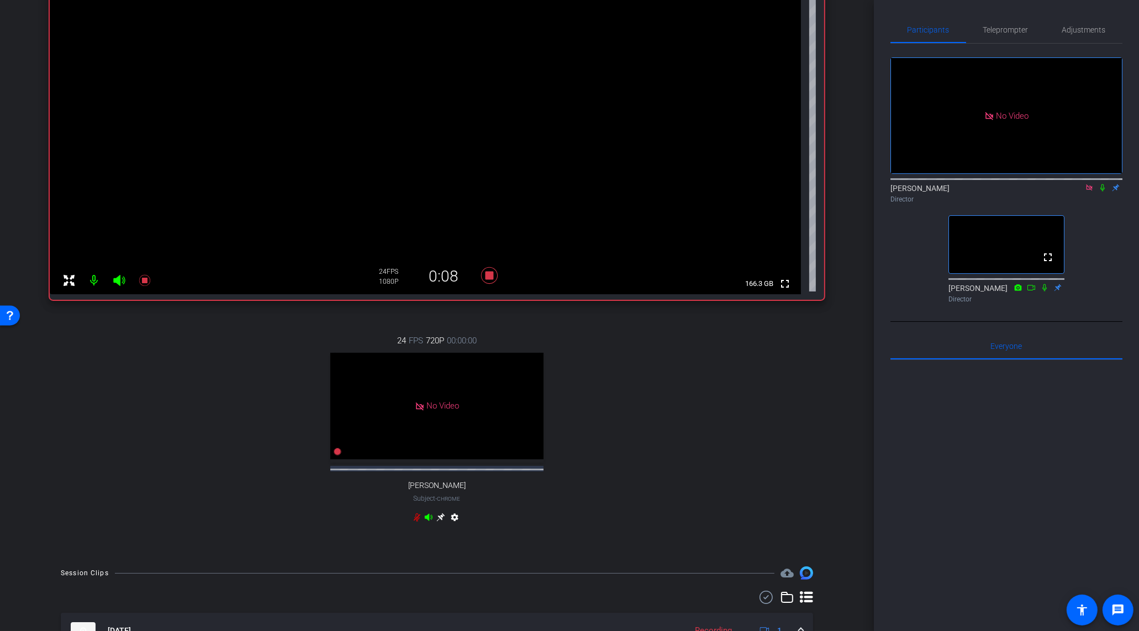
scroll to position [52, 0]
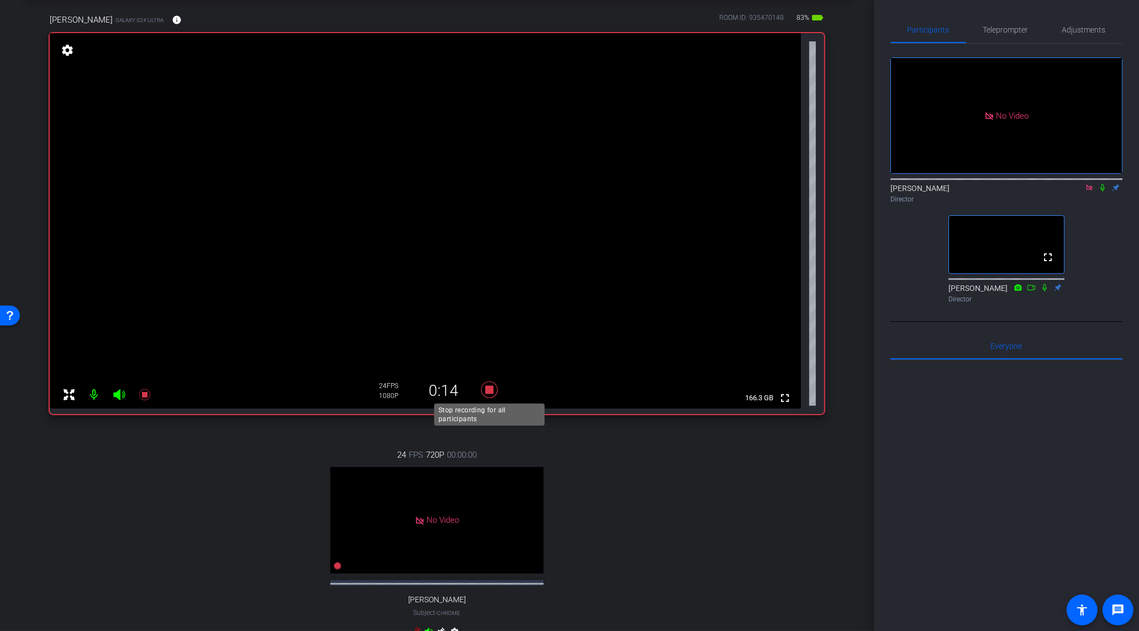
click at [490, 394] on icon at bounding box center [489, 390] width 27 height 20
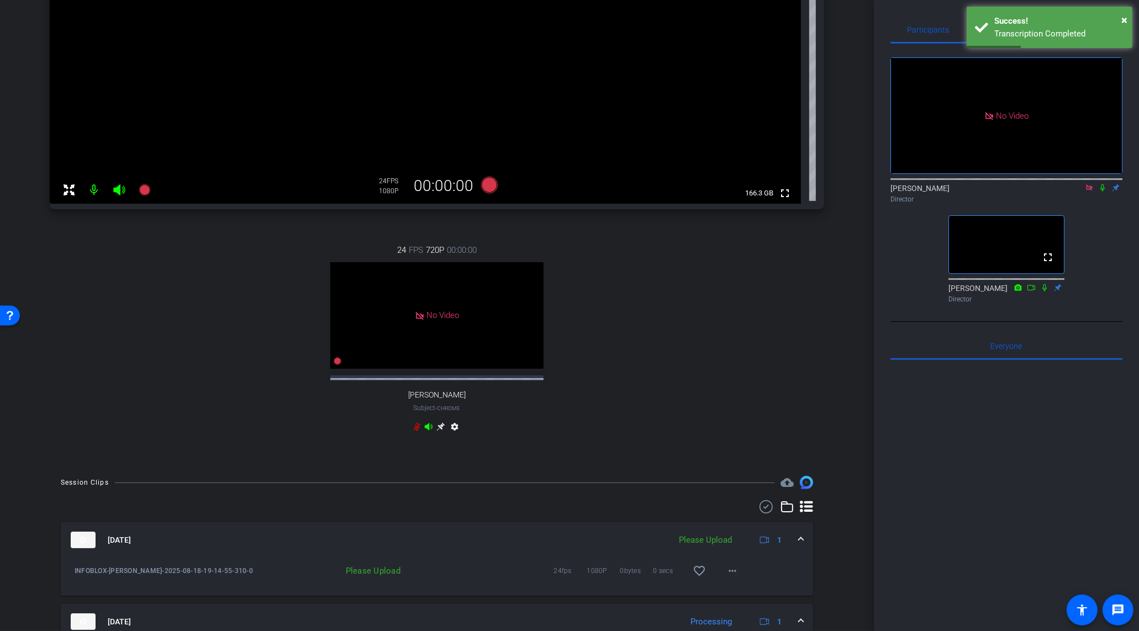
scroll to position [438, 0]
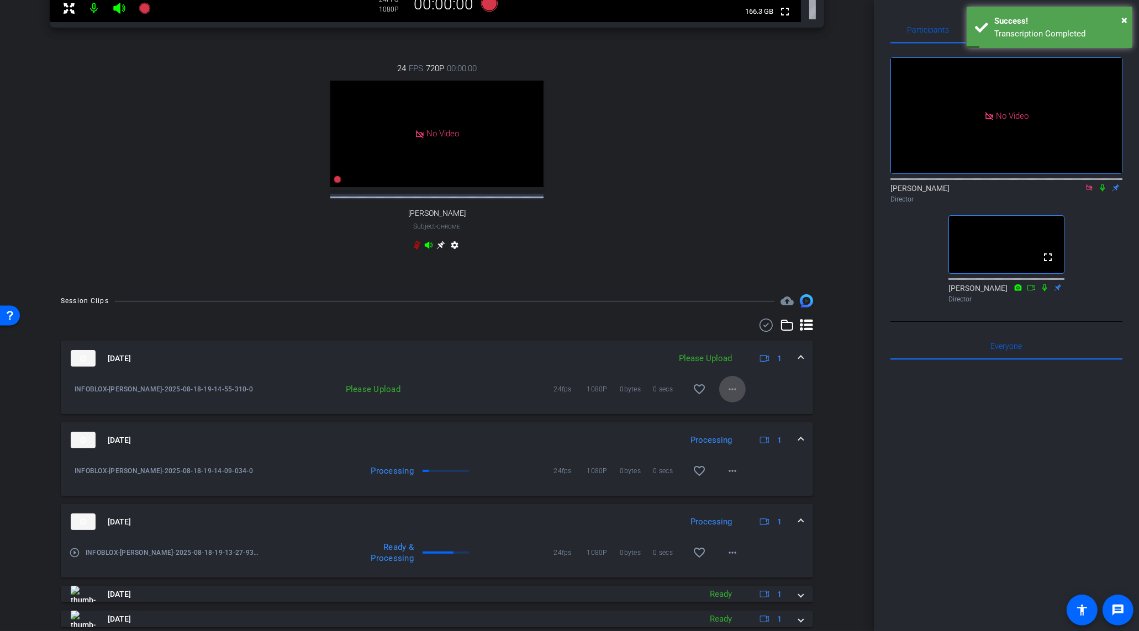
click at [735, 396] on mat-icon "more_horiz" at bounding box center [732, 389] width 13 height 13
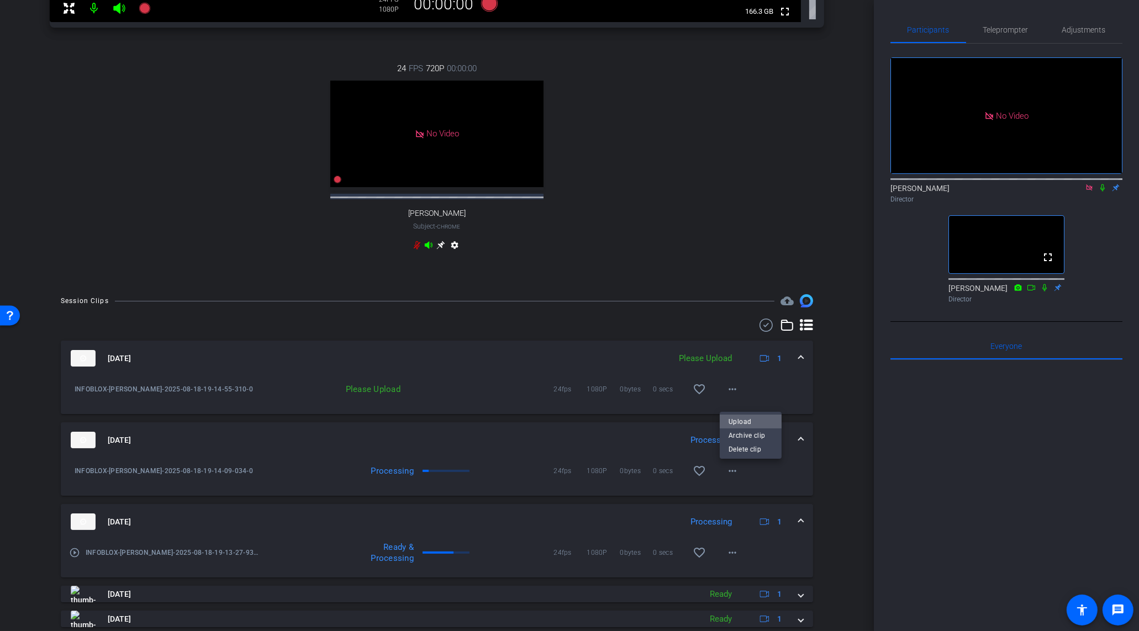
click at [742, 420] on span "Upload" at bounding box center [750, 421] width 44 height 13
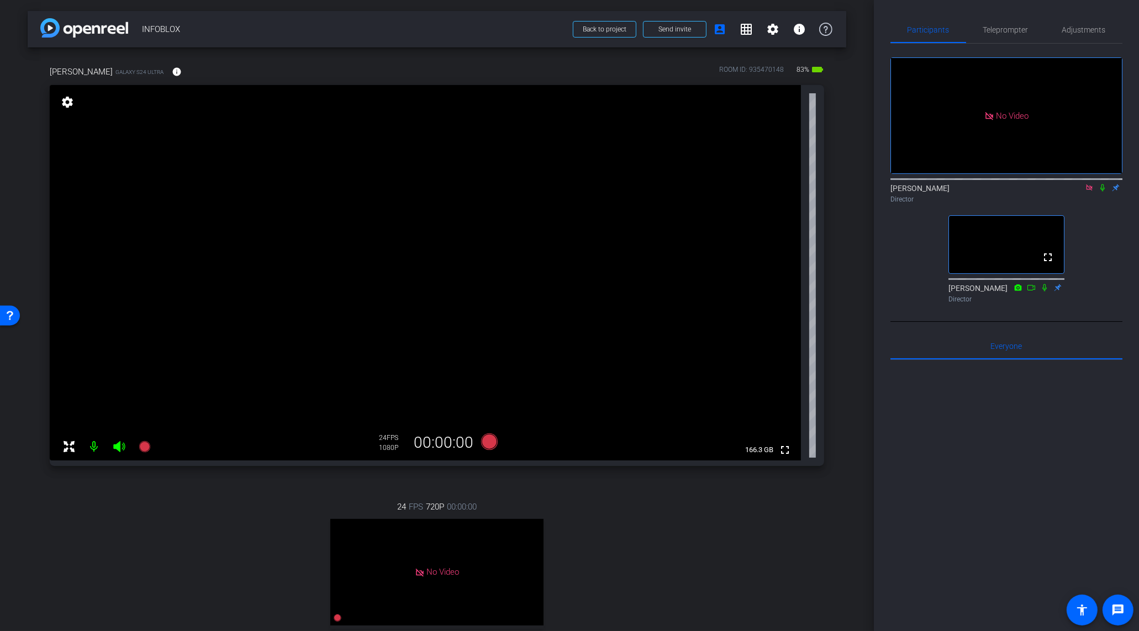
click at [157, 447] on video at bounding box center [425, 272] width 751 height 375
click at [150, 448] on div at bounding box center [158, 447] width 28 height 28
click at [144, 447] on div at bounding box center [158, 447] width 28 height 28
click at [146, 447] on div at bounding box center [158, 447] width 28 height 28
click at [139, 454] on mat-icon at bounding box center [145, 447] width 22 height 22
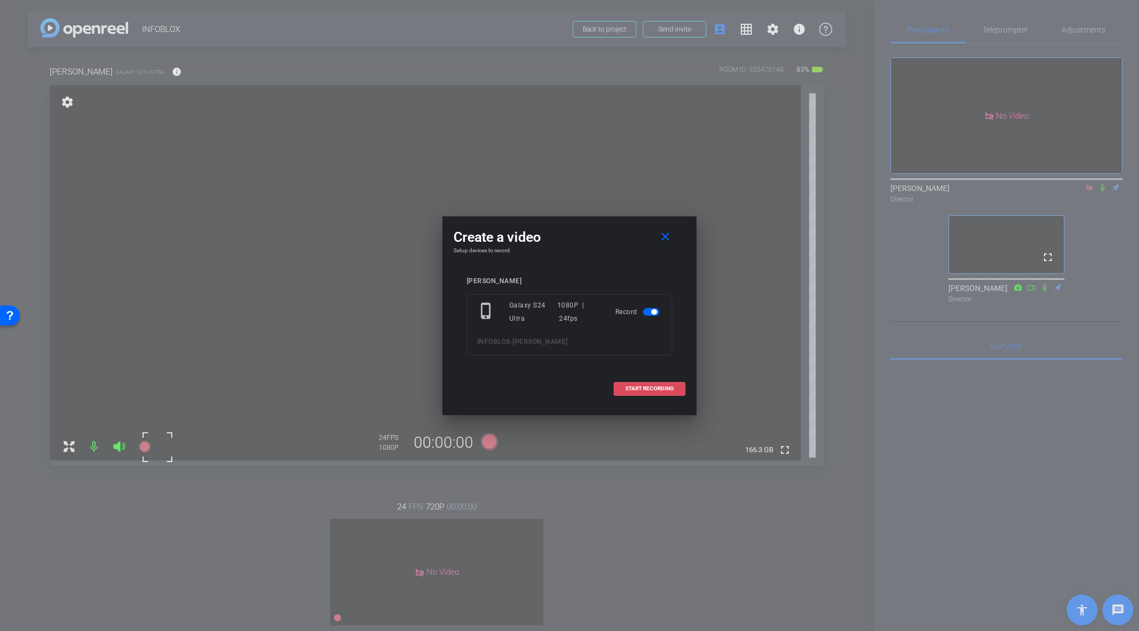
drag, startPoint x: 660, startPoint y: 395, endPoint x: 661, endPoint y: 388, distance: 7.9
click at [660, 395] on span at bounding box center [649, 388] width 71 height 27
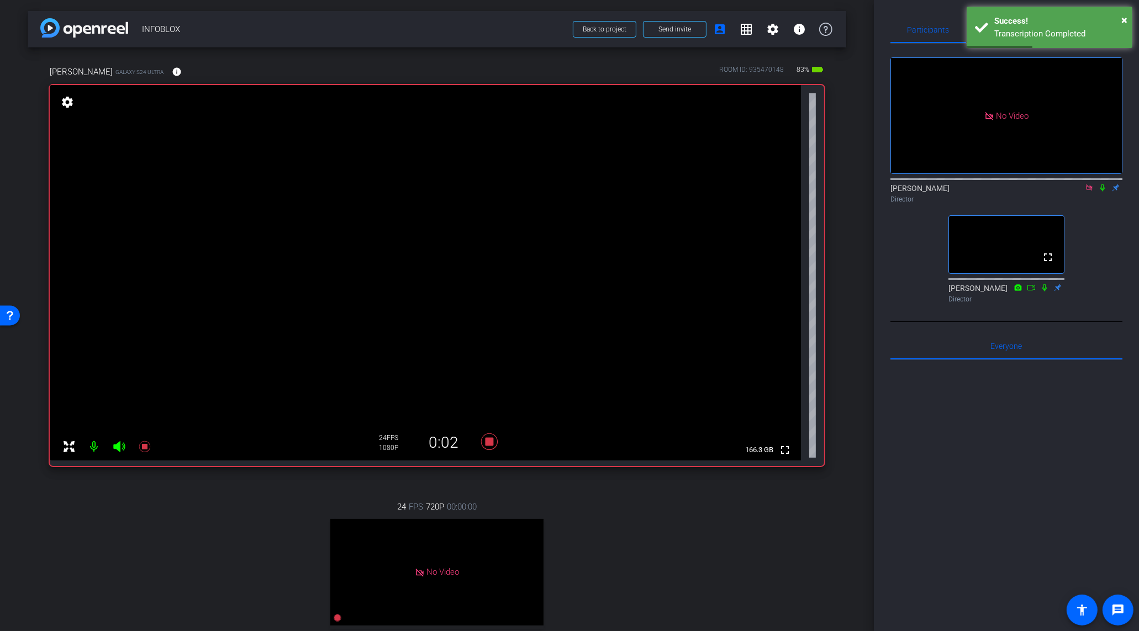
click at [425, 185] on video at bounding box center [425, 272] width 751 height 375
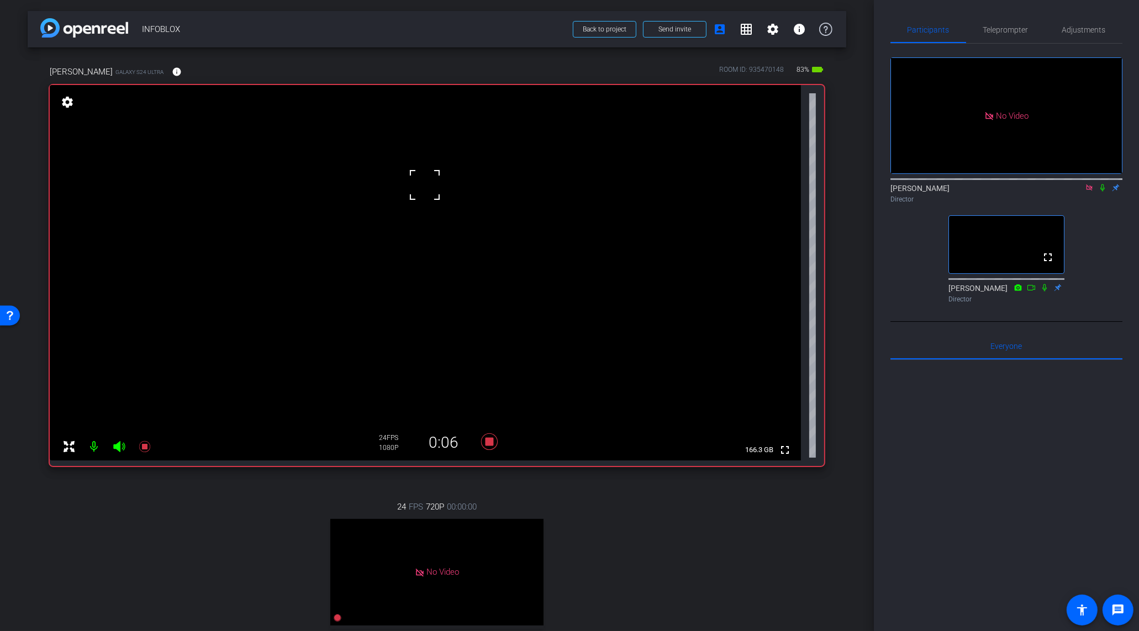
click at [452, 219] on video at bounding box center [425, 272] width 751 height 375
click at [490, 440] on icon at bounding box center [489, 441] width 17 height 17
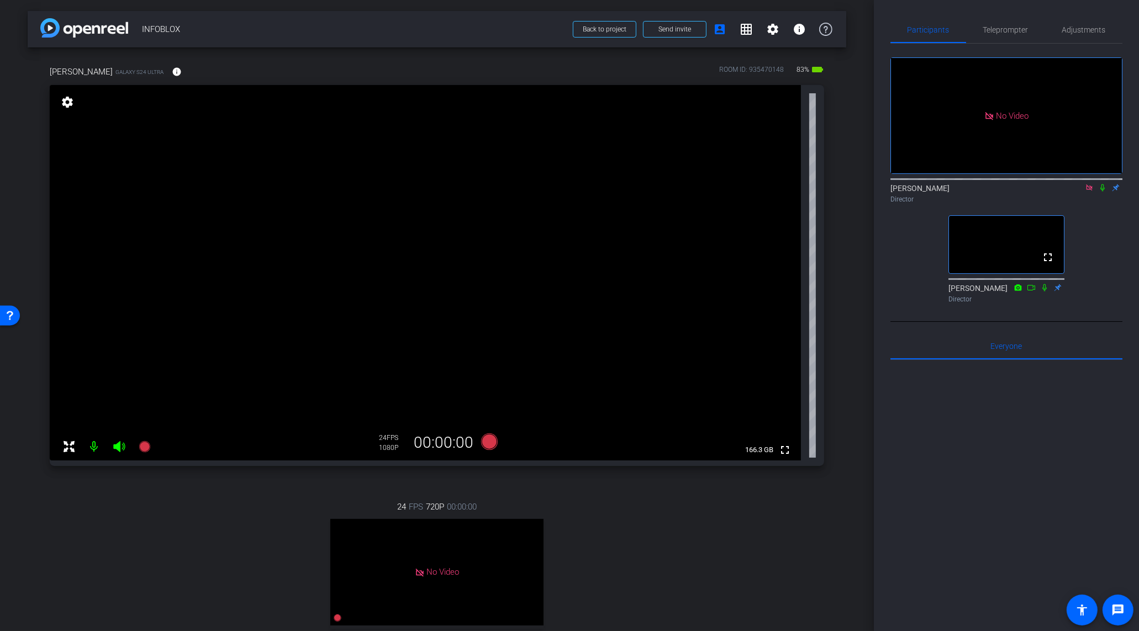
drag, startPoint x: 1088, startPoint y: 199, endPoint x: 1093, endPoint y: 294, distance: 95.7
click at [1093, 294] on div "No Video Kyle Kegley Director fullscreen Stephen Sadis Director" at bounding box center [1006, 176] width 232 height 264
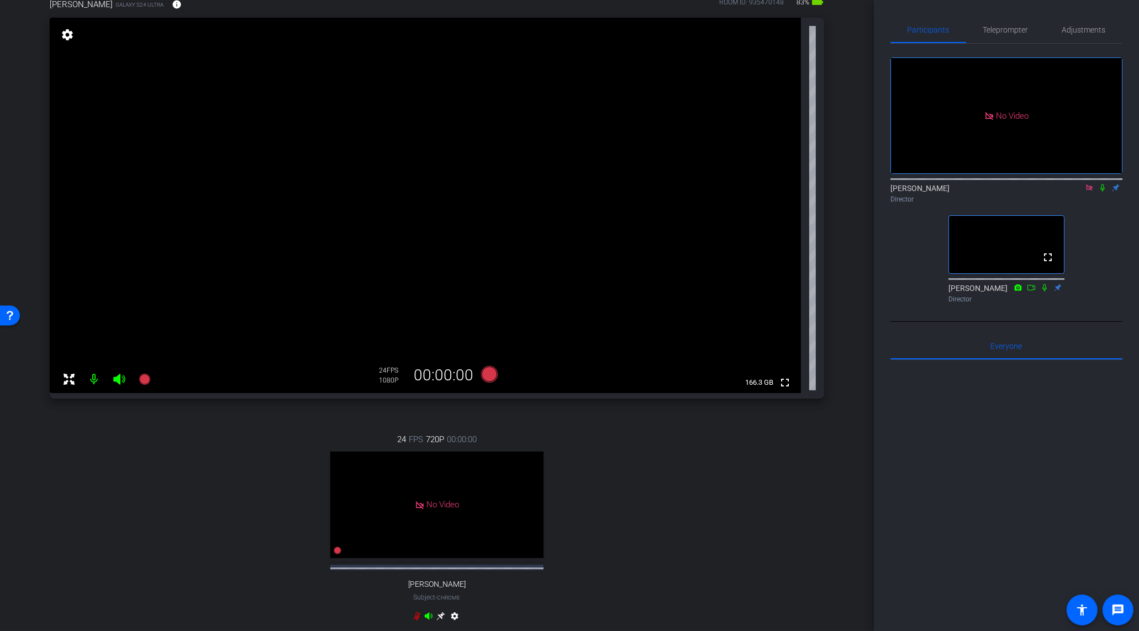
scroll to position [410, 0]
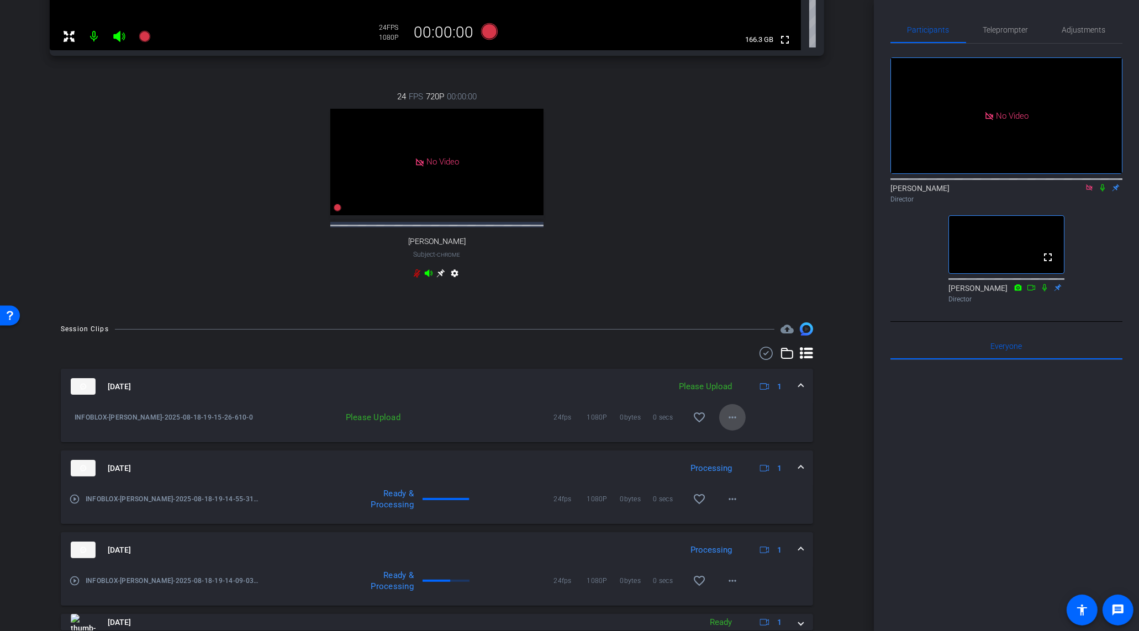
click at [723, 426] on span at bounding box center [732, 417] width 27 height 27
click at [732, 448] on span "Upload" at bounding box center [750, 449] width 44 height 13
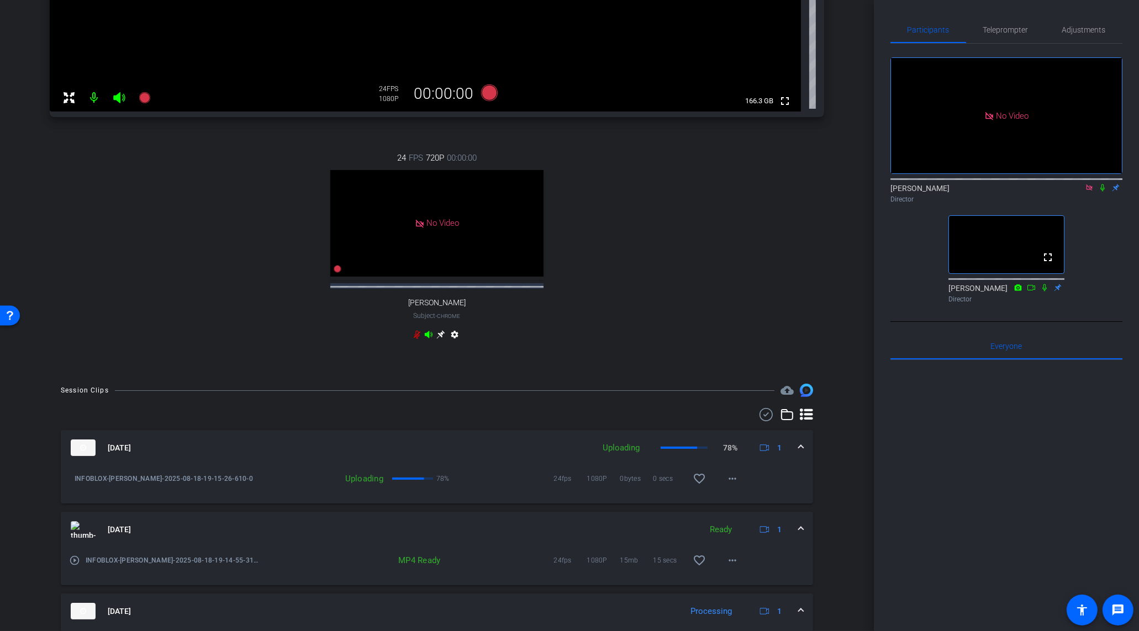
scroll to position [134, 0]
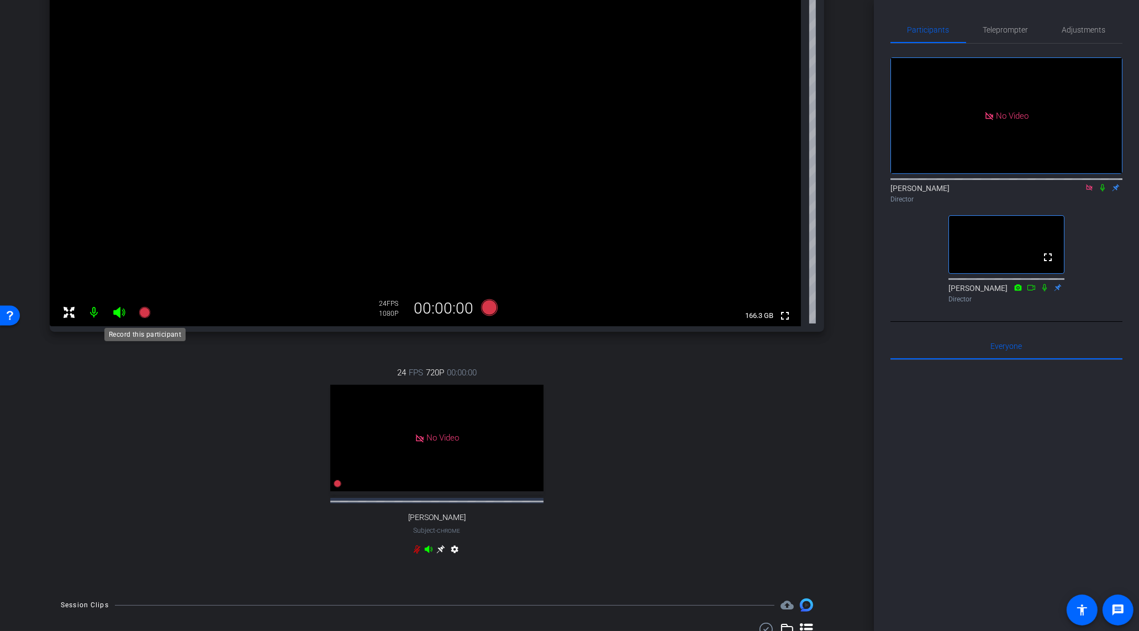
click at [141, 318] on icon at bounding box center [144, 312] width 13 height 13
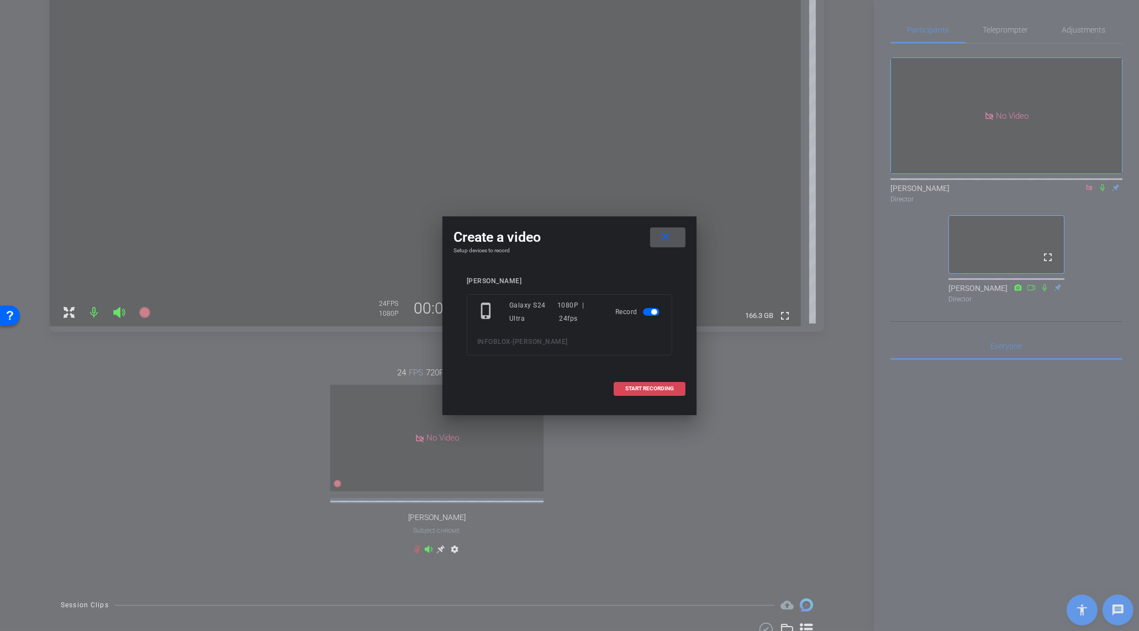
click at [677, 391] on span at bounding box center [649, 388] width 71 height 27
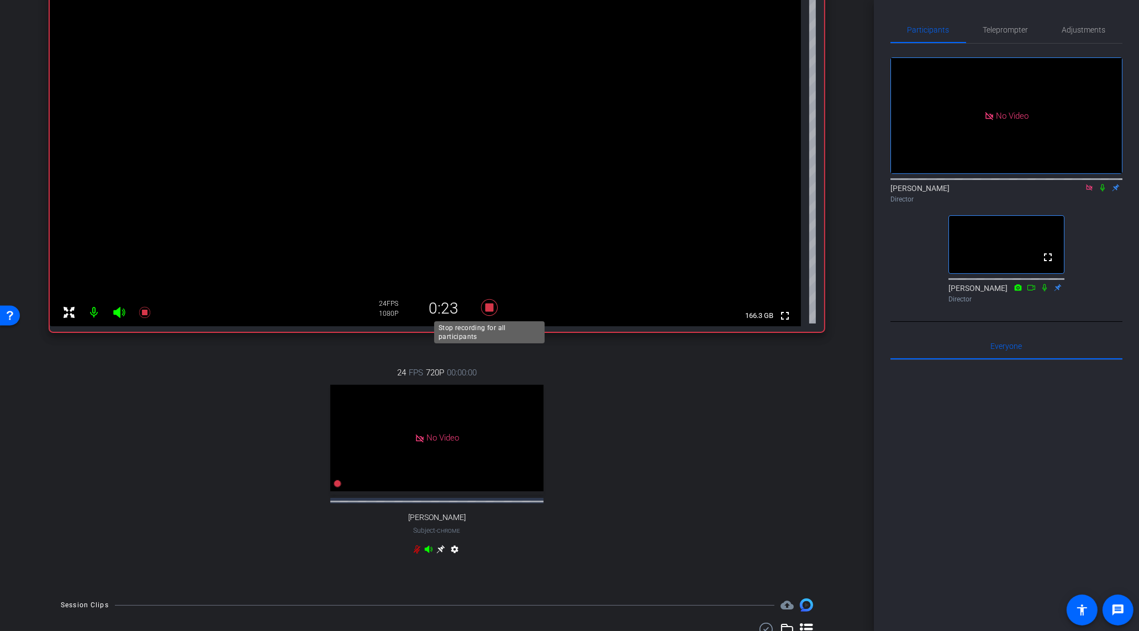
click at [494, 308] on icon at bounding box center [489, 308] width 27 height 20
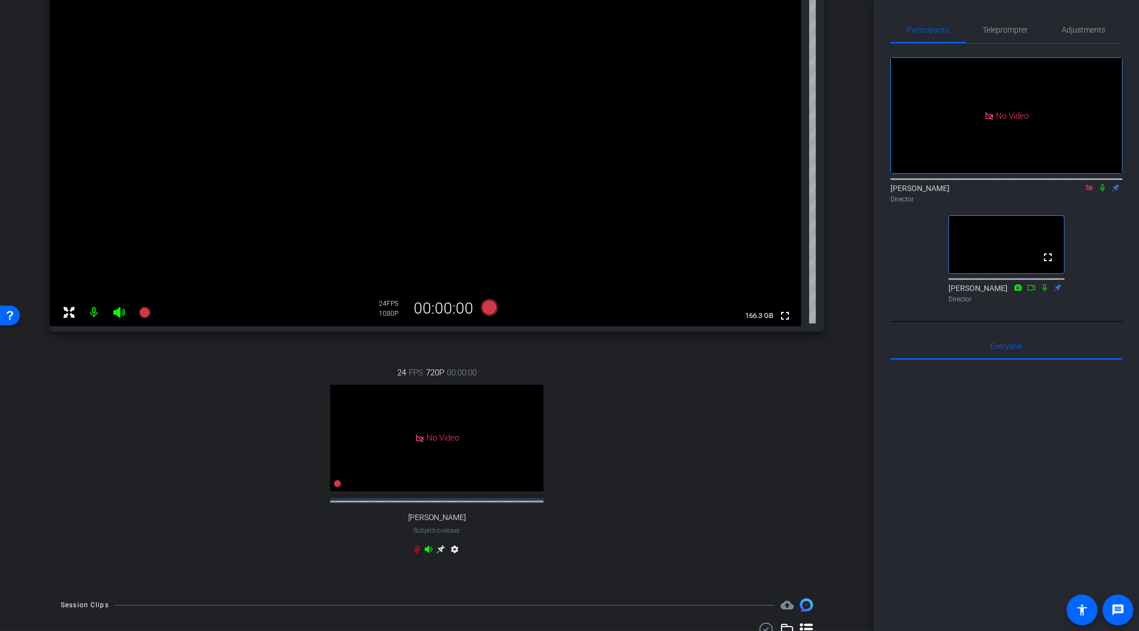
click at [1087, 190] on icon at bounding box center [1089, 187] width 6 height 6
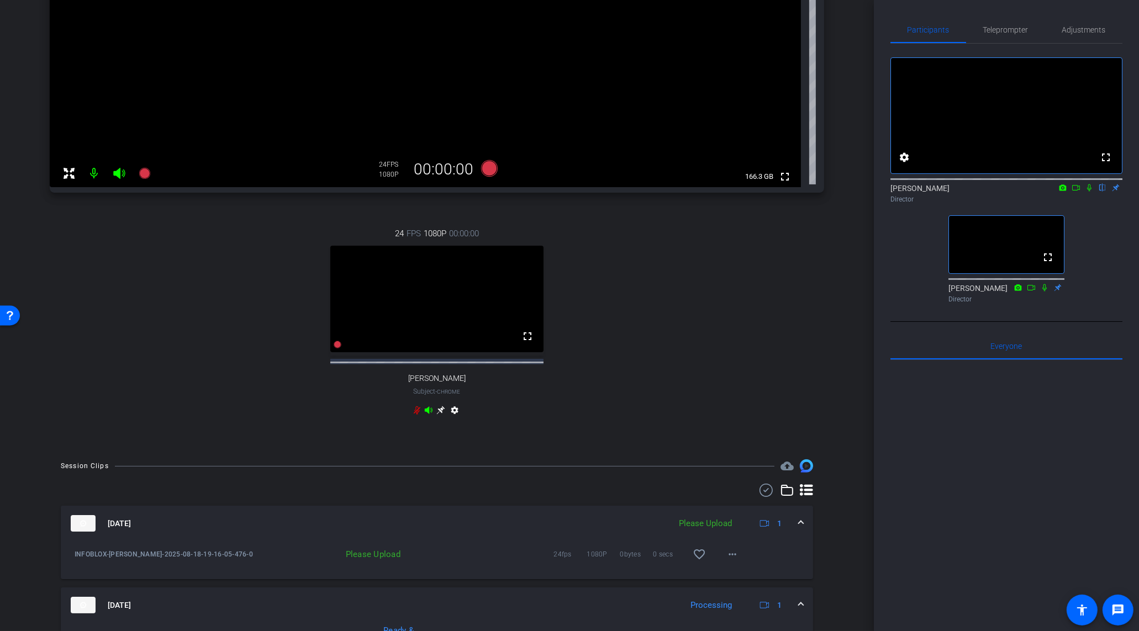
scroll to position [280, 0]
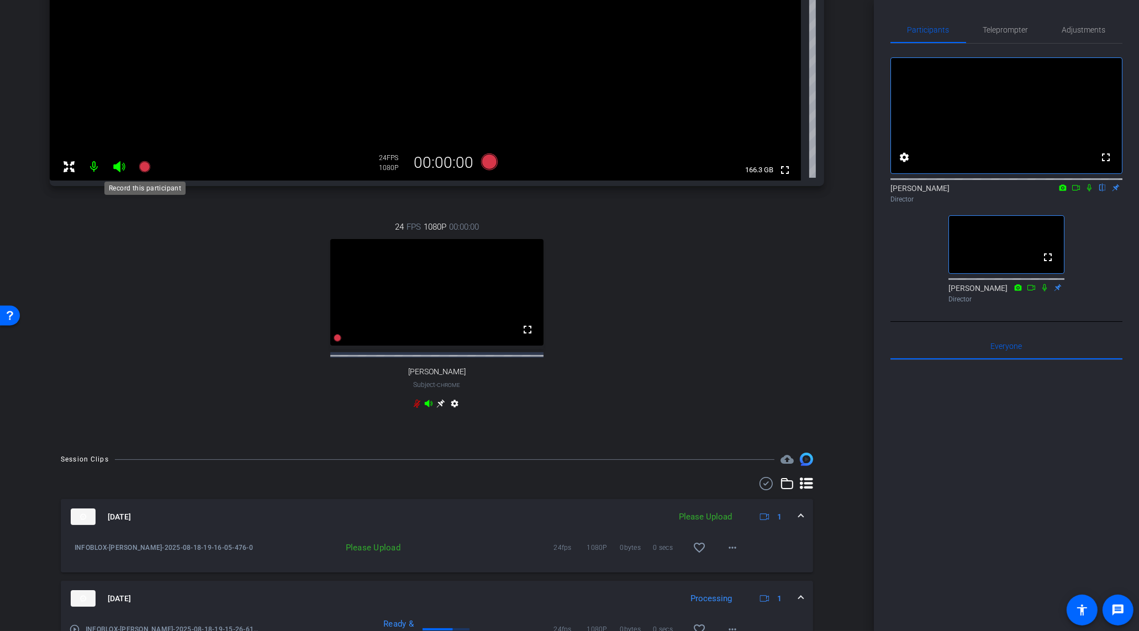
click at [139, 168] on icon at bounding box center [144, 166] width 11 height 11
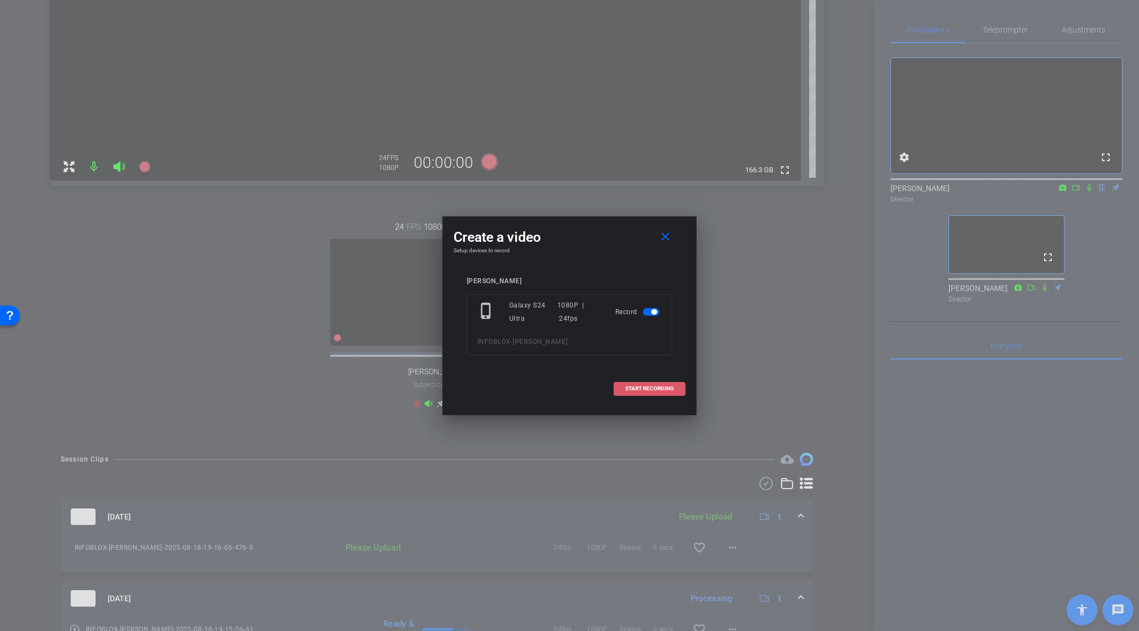
click at [658, 387] on span "START RECORDING" at bounding box center [649, 389] width 49 height 6
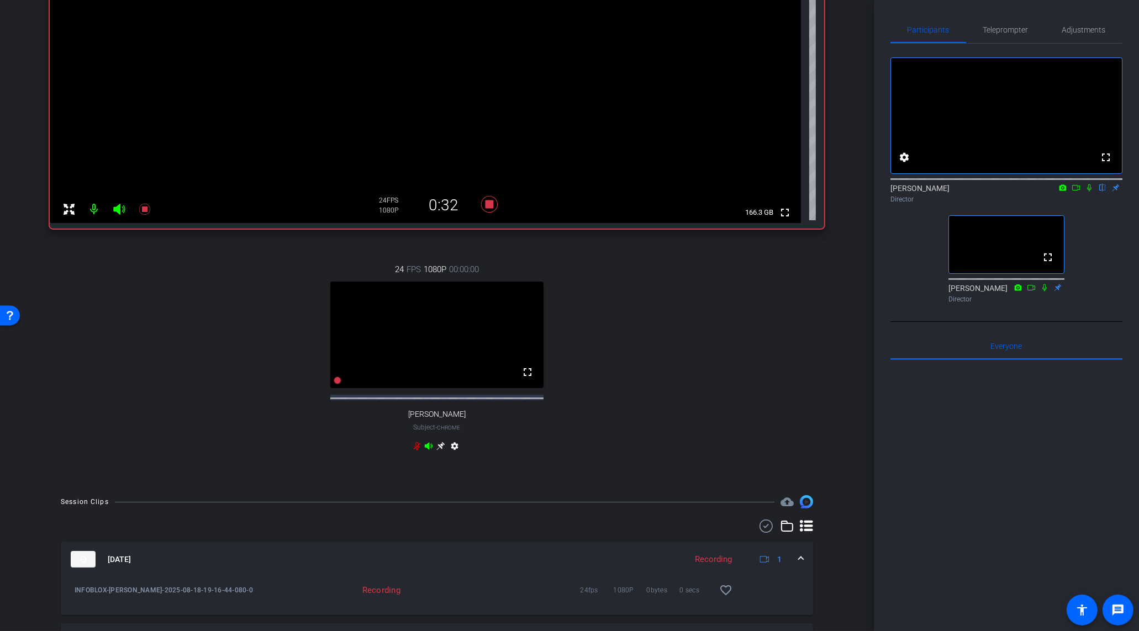
scroll to position [438, 0]
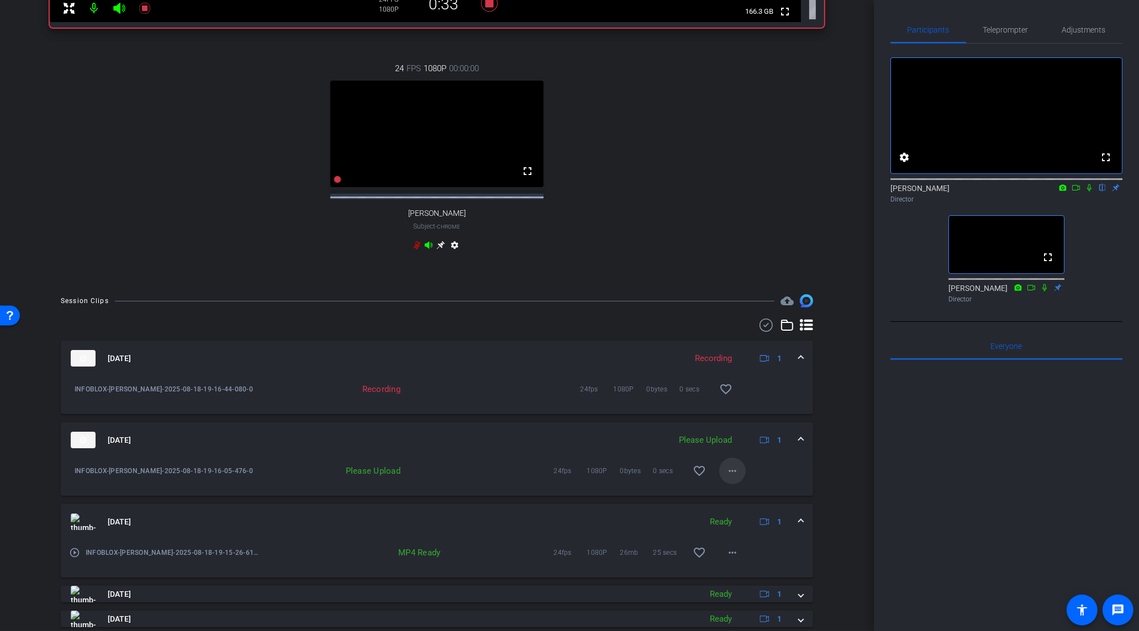
click at [736, 478] on mat-icon "more_horiz" at bounding box center [732, 470] width 13 height 13
click at [743, 503] on span "Upload" at bounding box center [750, 502] width 44 height 13
click at [490, 9] on icon at bounding box center [489, 3] width 27 height 20
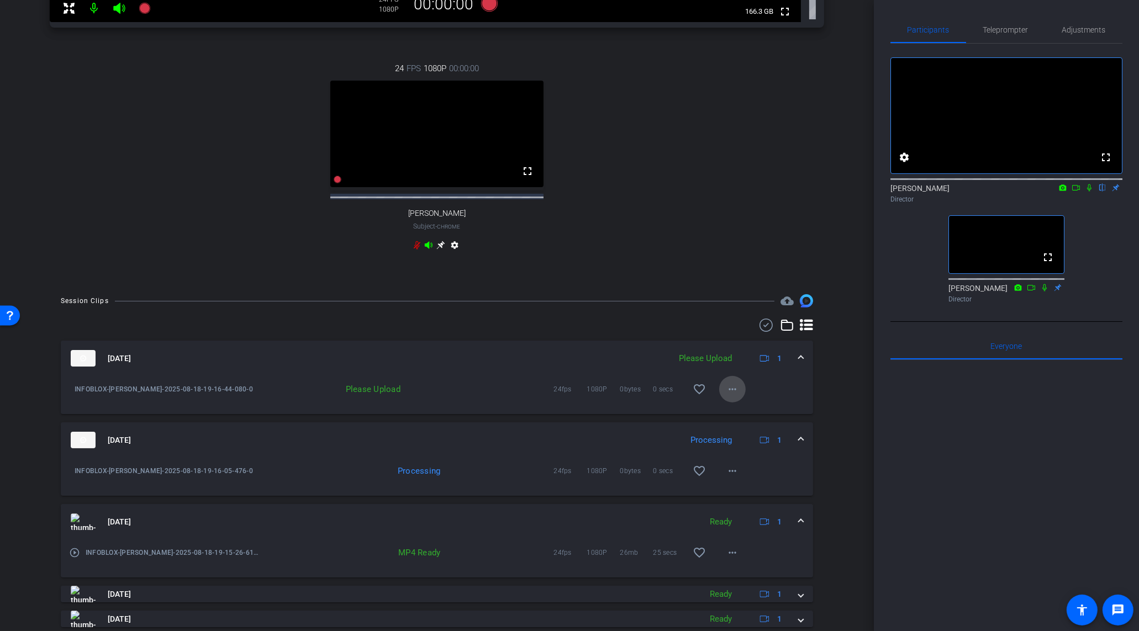
click at [737, 396] on mat-icon "more_horiz" at bounding box center [732, 389] width 13 height 13
click at [749, 426] on span "Upload" at bounding box center [750, 421] width 44 height 13
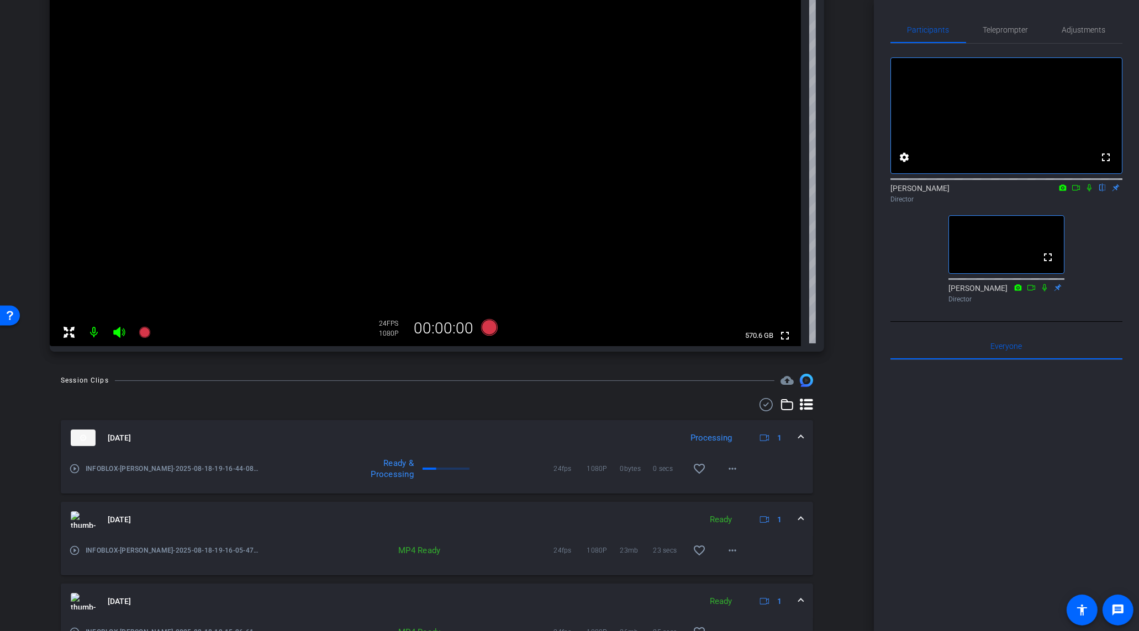
scroll to position [115, 0]
click at [551, 308] on video at bounding box center [425, 157] width 751 height 375
click at [484, 230] on video at bounding box center [425, 157] width 751 height 375
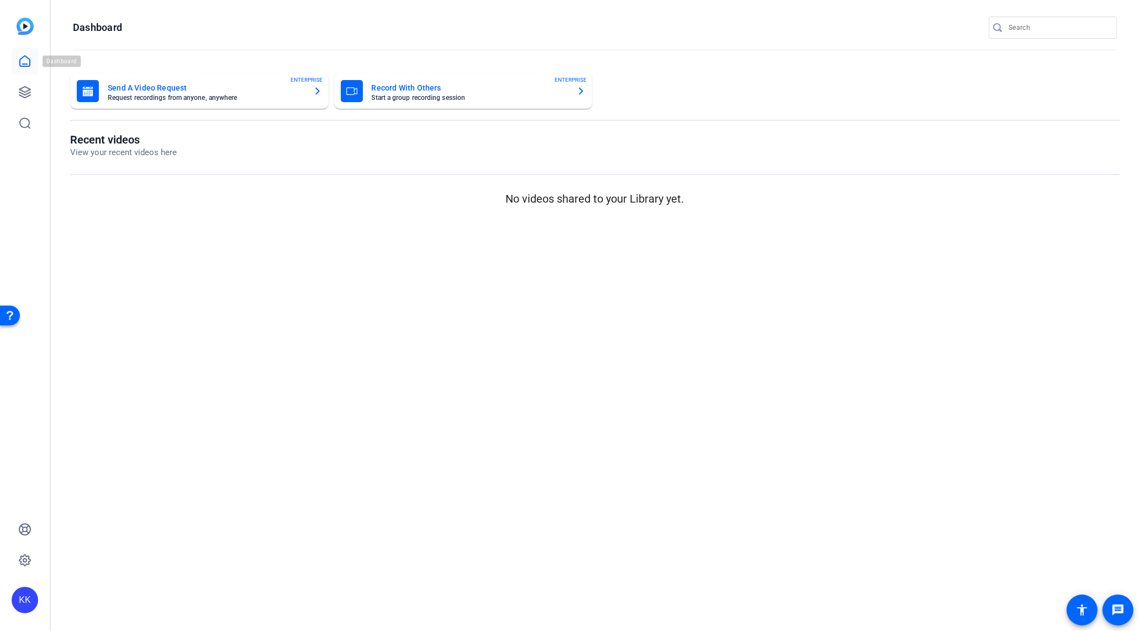
click at [18, 59] on icon at bounding box center [24, 61] width 13 height 13
click at [28, 89] on icon at bounding box center [24, 92] width 13 height 13
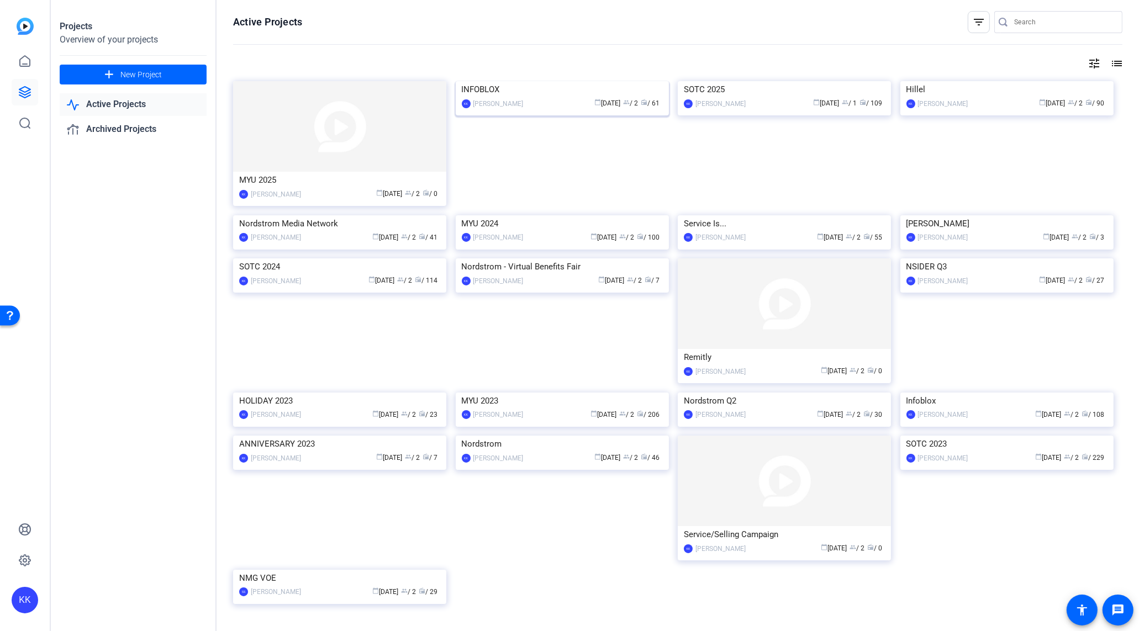
click at [573, 81] on img at bounding box center [562, 81] width 213 height 0
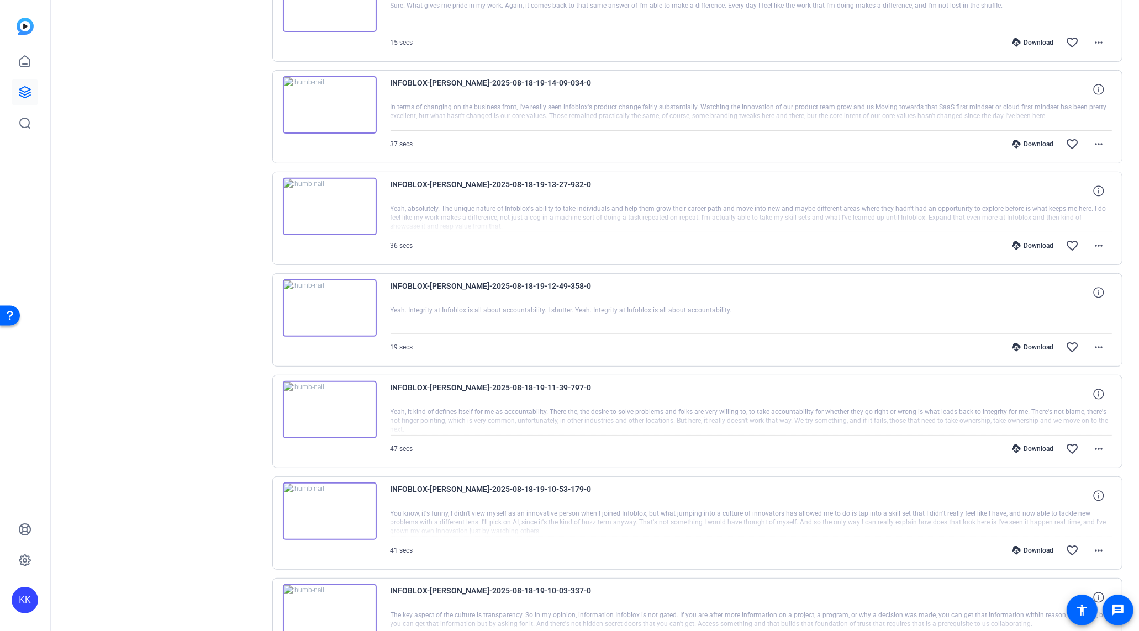
scroll to position [583, 0]
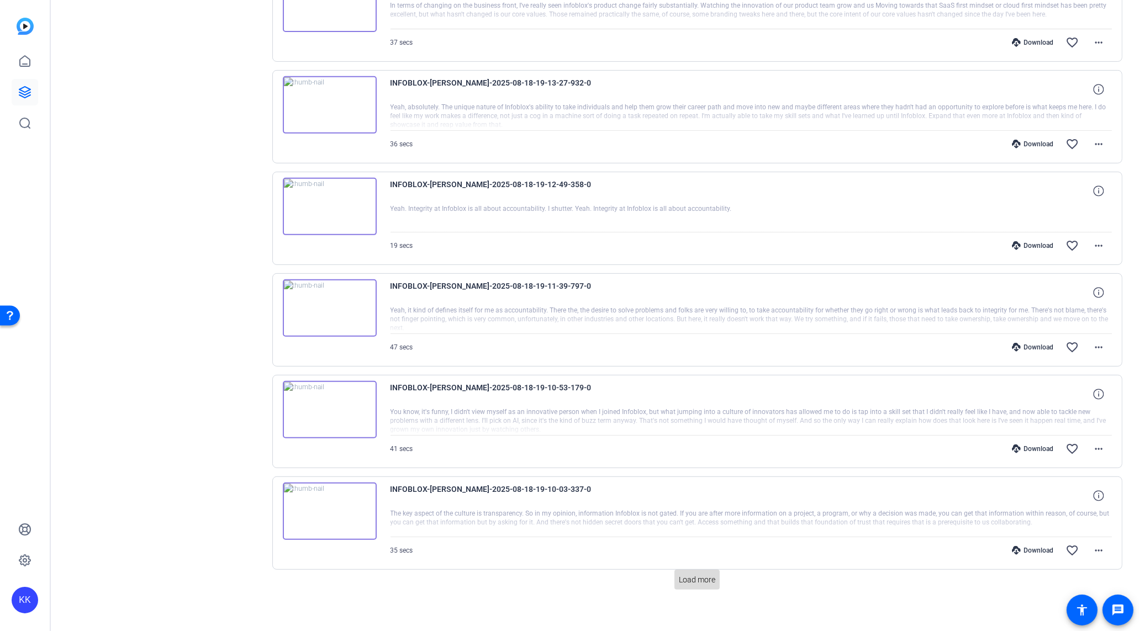
click at [697, 579] on span at bounding box center [696, 580] width 45 height 27
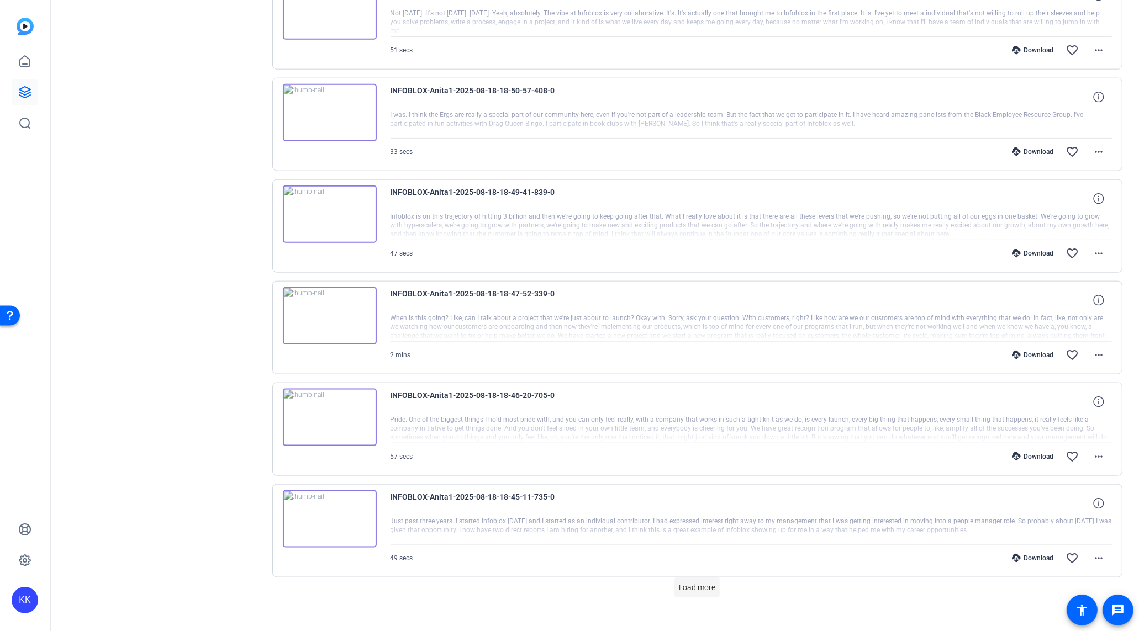
click at [686, 582] on span "Load more" at bounding box center [697, 588] width 36 height 12
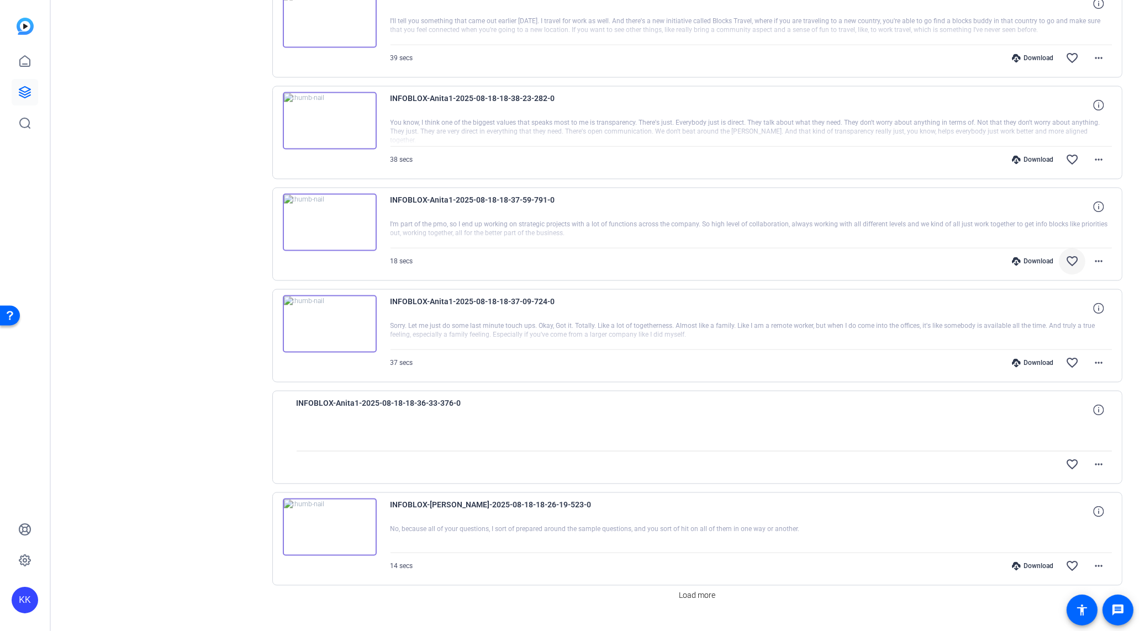
scroll to position [2528, 0]
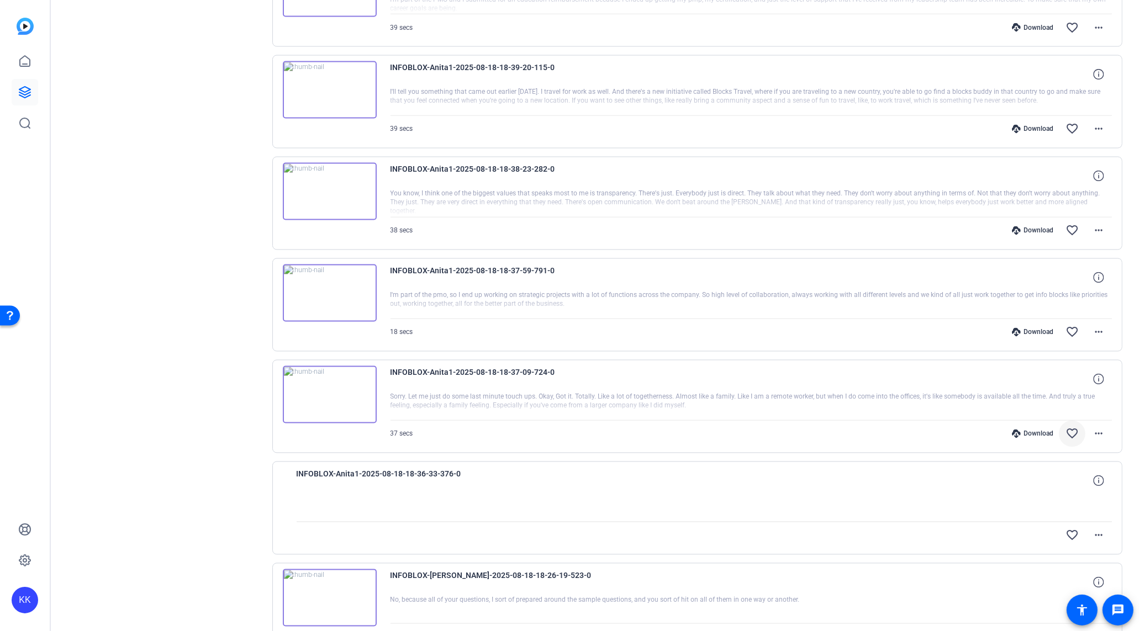
click at [1076, 427] on mat-icon "favorite_border" at bounding box center [1071, 433] width 13 height 13
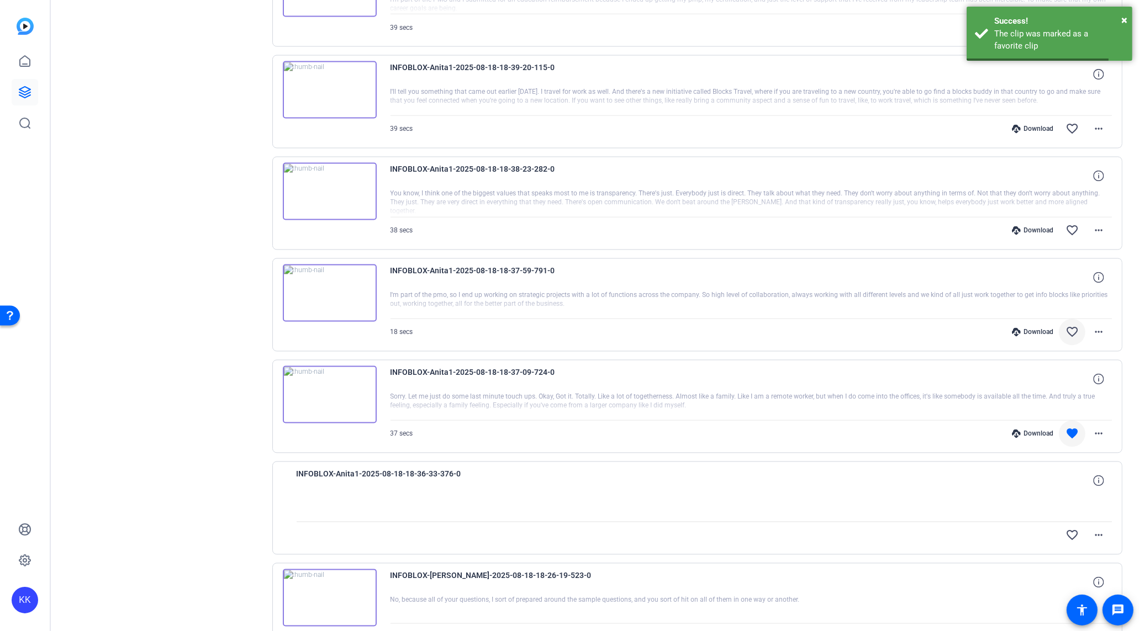
click at [1074, 326] on mat-icon "favorite_border" at bounding box center [1071, 332] width 13 height 13
click at [1074, 224] on mat-icon "favorite_border" at bounding box center [1071, 230] width 13 height 13
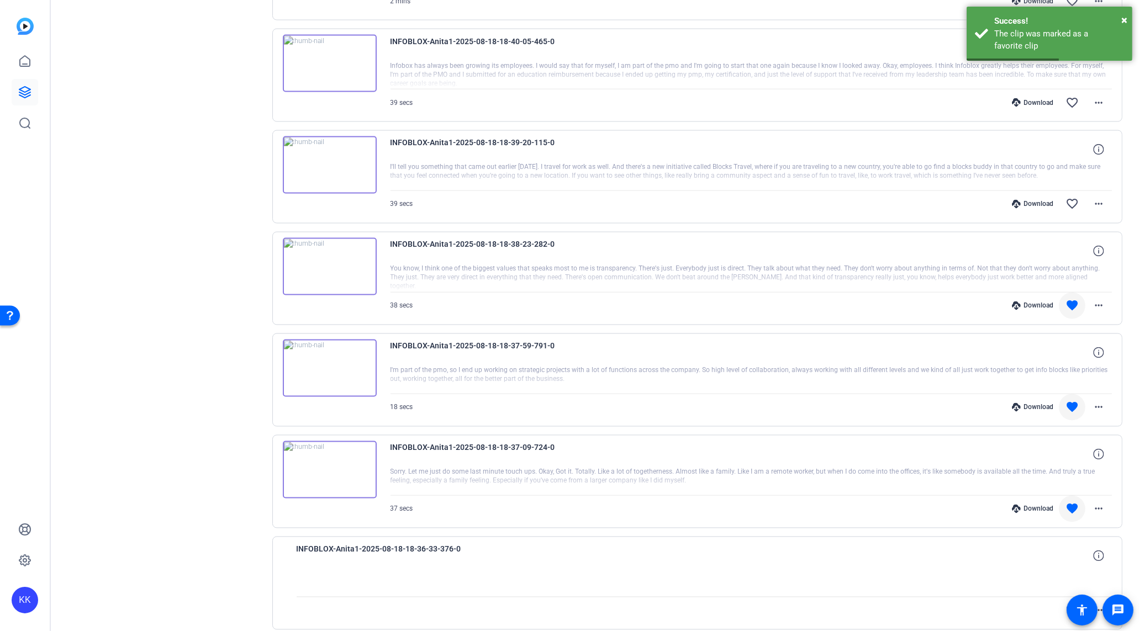
scroll to position [2432, 0]
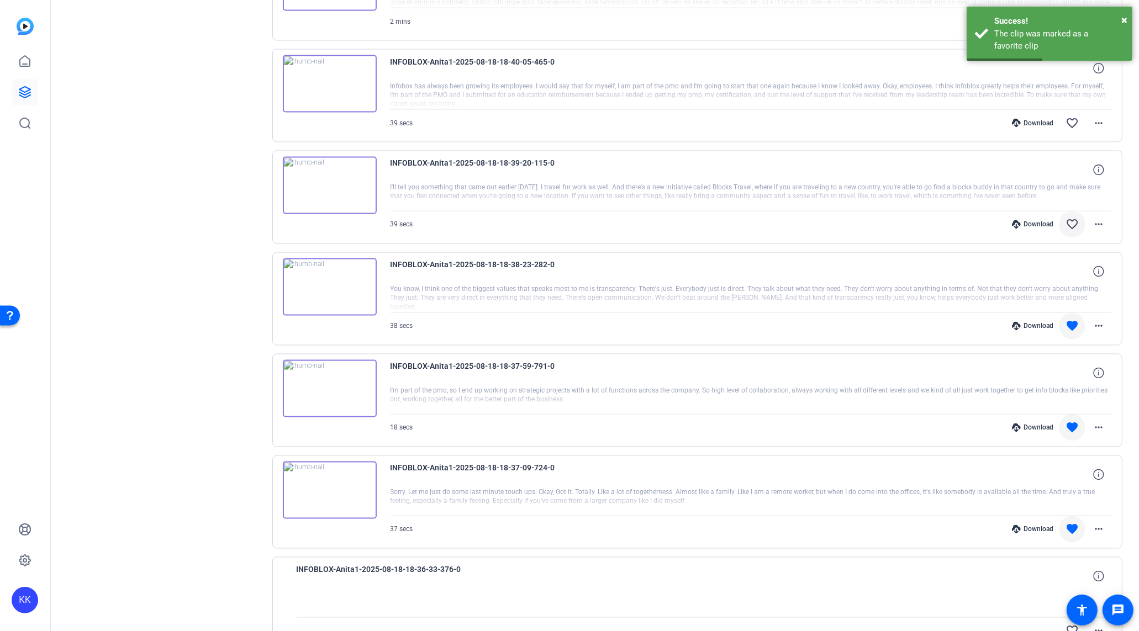
click at [1071, 218] on mat-icon "favorite_border" at bounding box center [1071, 224] width 13 height 13
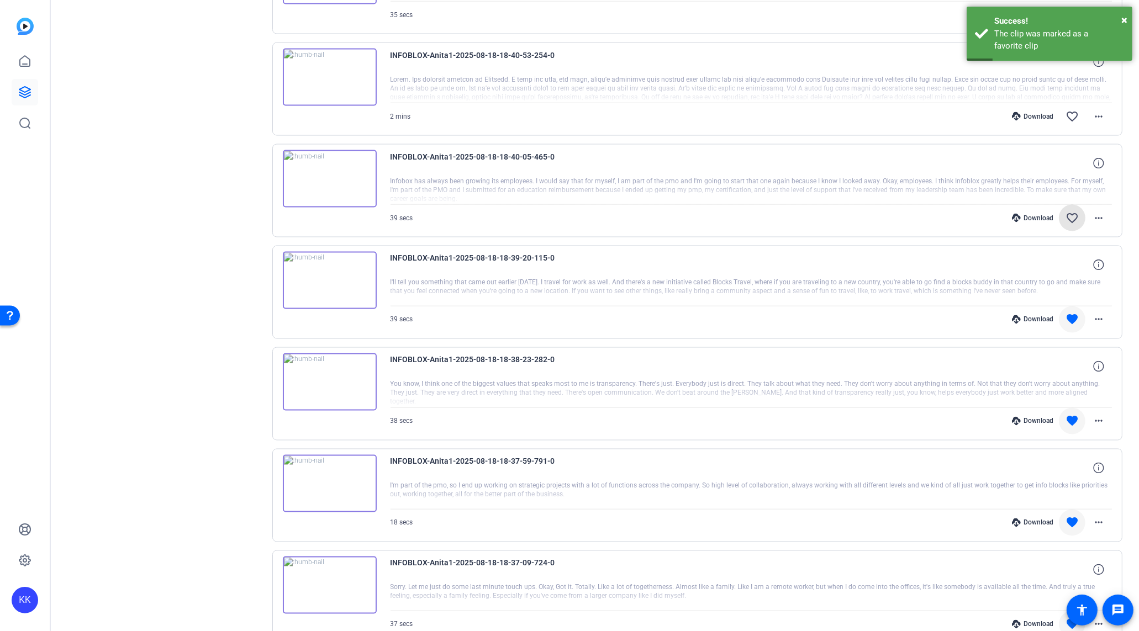
drag, startPoint x: 1071, startPoint y: 207, endPoint x: 1070, endPoint y: 221, distance: 15.0
click at [1071, 211] on mat-icon "favorite_border" at bounding box center [1071, 217] width 13 height 13
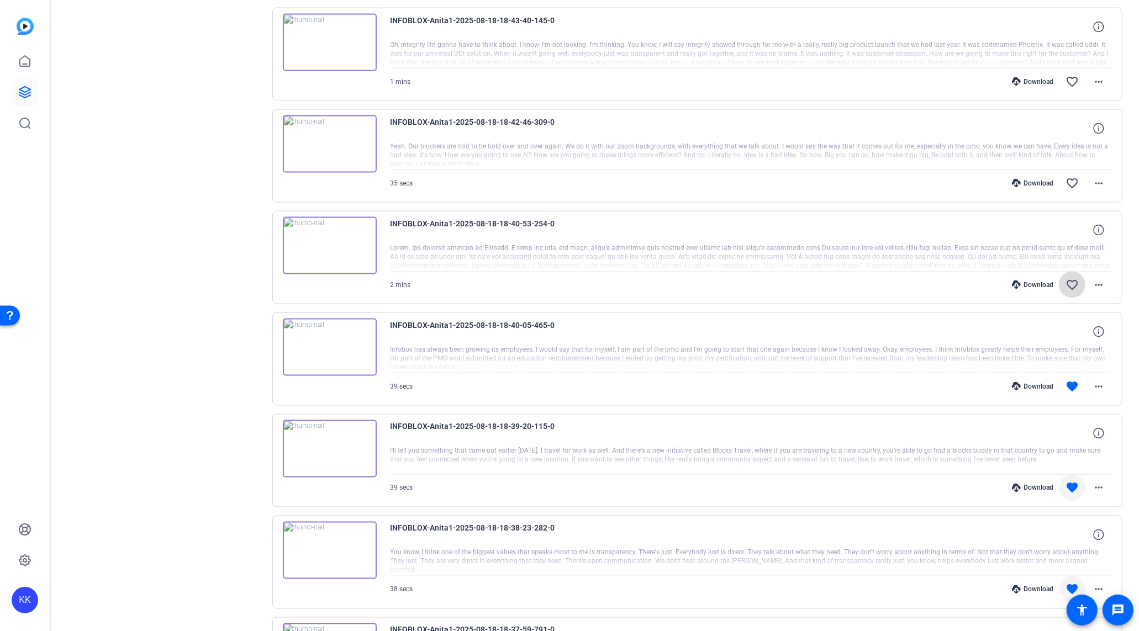
click at [1070, 278] on mat-icon "favorite_border" at bounding box center [1071, 284] width 13 height 13
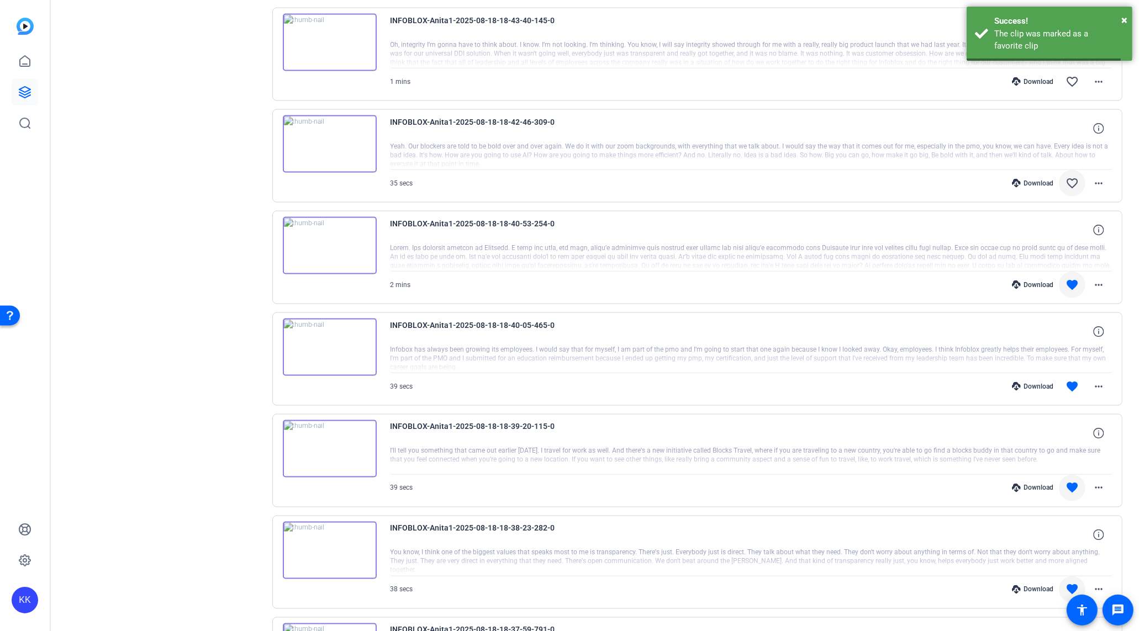
click at [1072, 177] on mat-icon "favorite_border" at bounding box center [1071, 183] width 13 height 13
click at [1071, 175] on mat-icon "favorite_border" at bounding box center [1071, 181] width 13 height 13
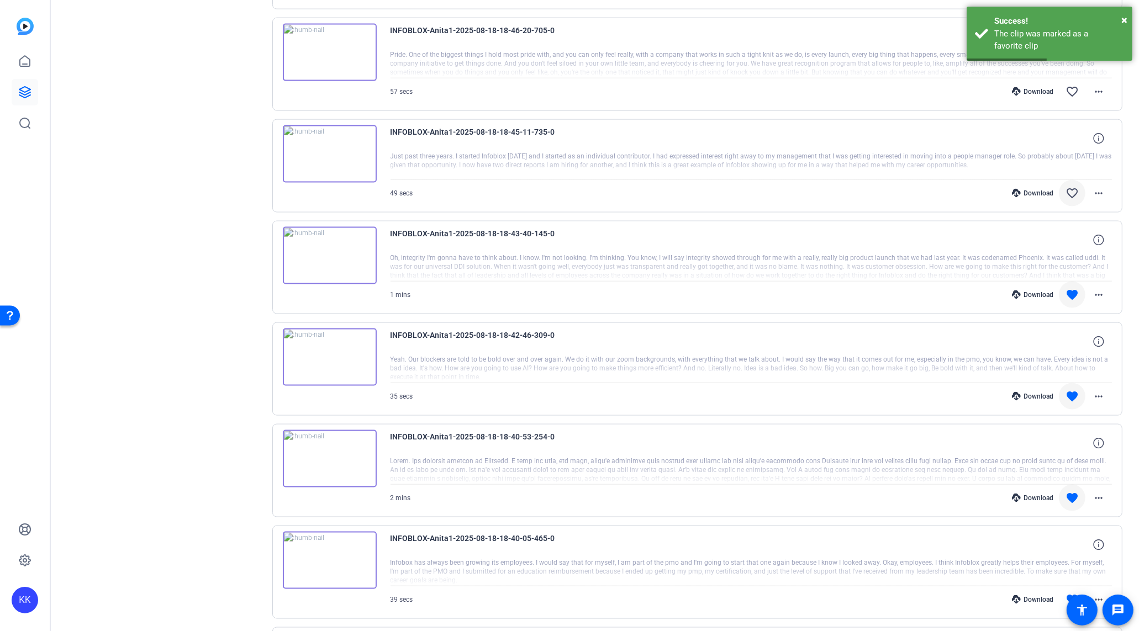
drag, startPoint x: 1072, startPoint y: 178, endPoint x: 1071, endPoint y: 184, distance: 6.2
click at [1072, 187] on mat-icon "favorite_border" at bounding box center [1071, 193] width 13 height 13
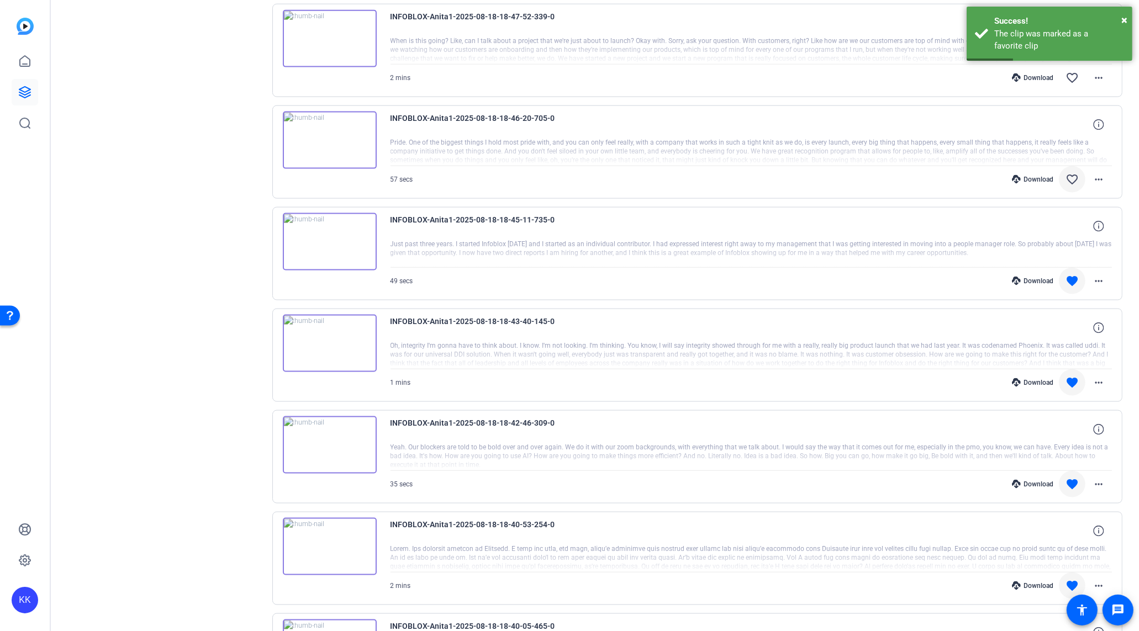
click at [1072, 173] on mat-icon "favorite_border" at bounding box center [1071, 179] width 13 height 13
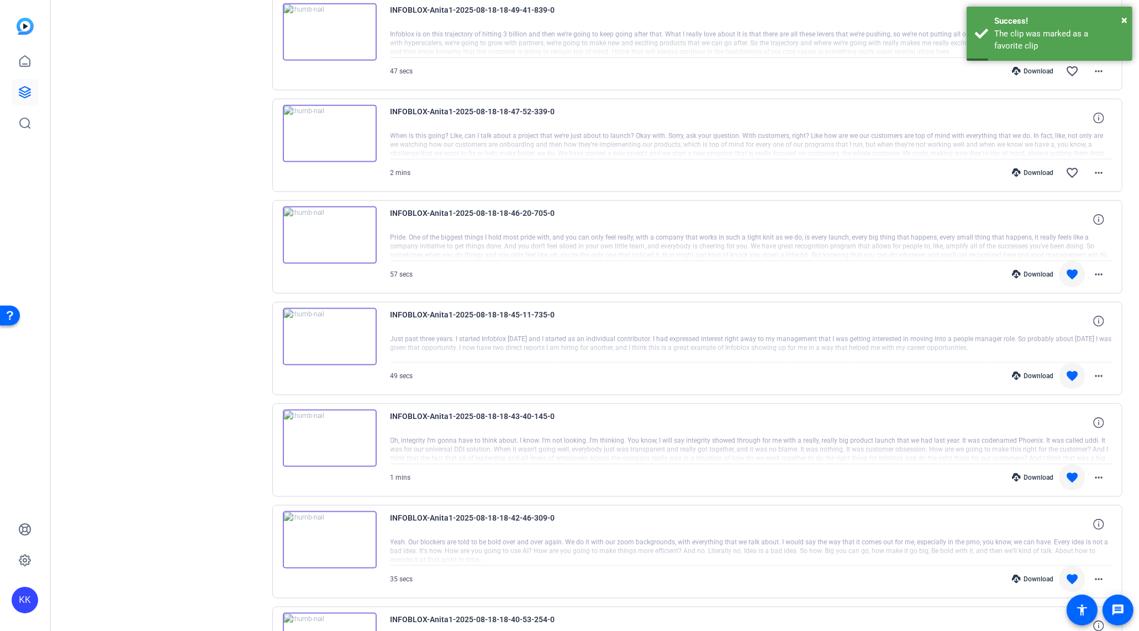
scroll to position [1765, 0]
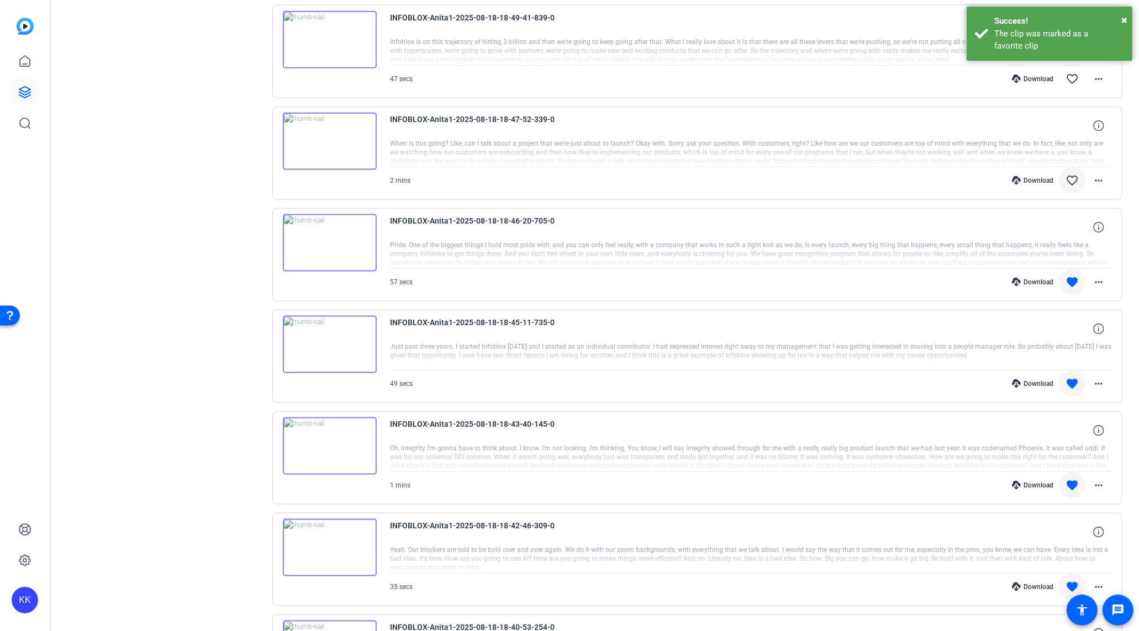
click at [1072, 174] on mat-icon "favorite_border" at bounding box center [1071, 180] width 13 height 13
click at [1070, 173] on mat-icon "favorite_border" at bounding box center [1071, 179] width 13 height 13
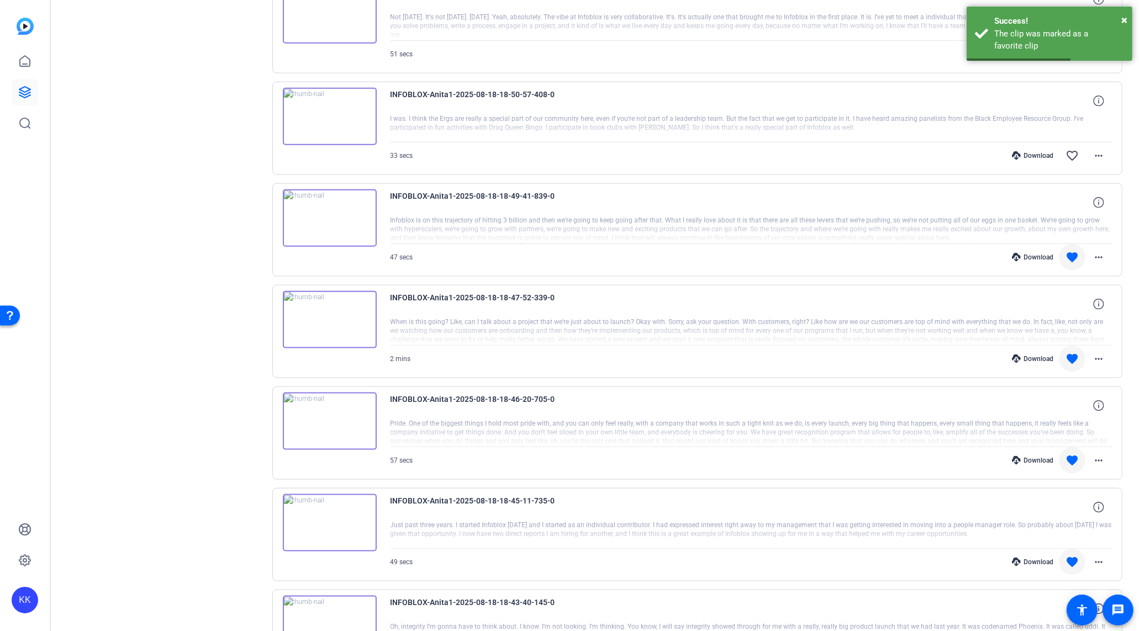
scroll to position [1580, 0]
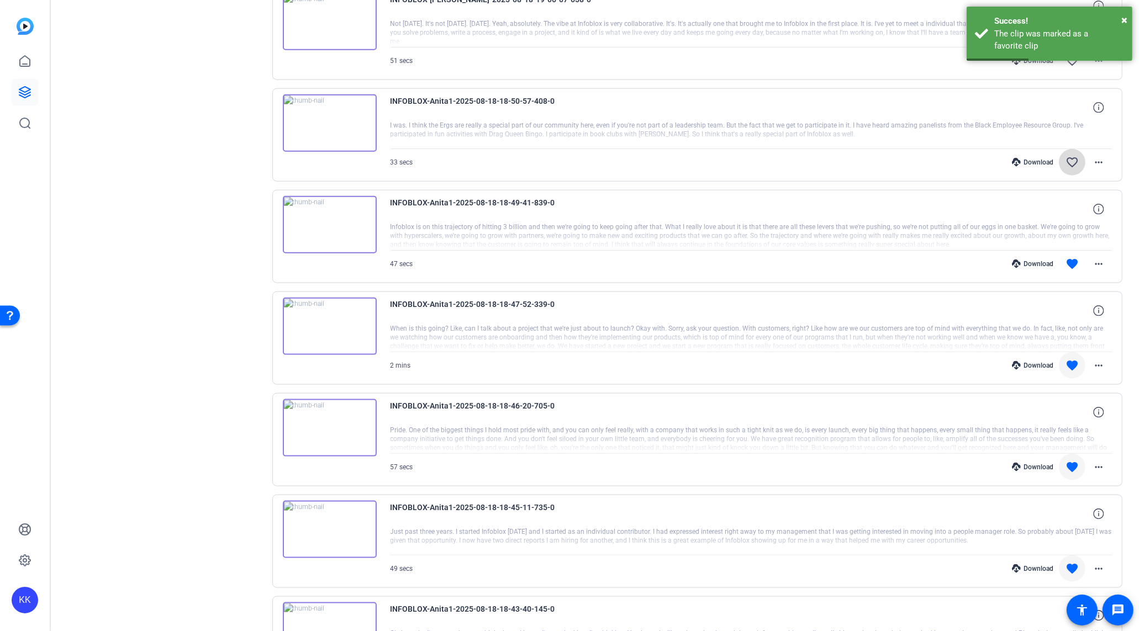
click at [1068, 156] on mat-icon "favorite_border" at bounding box center [1071, 162] width 13 height 13
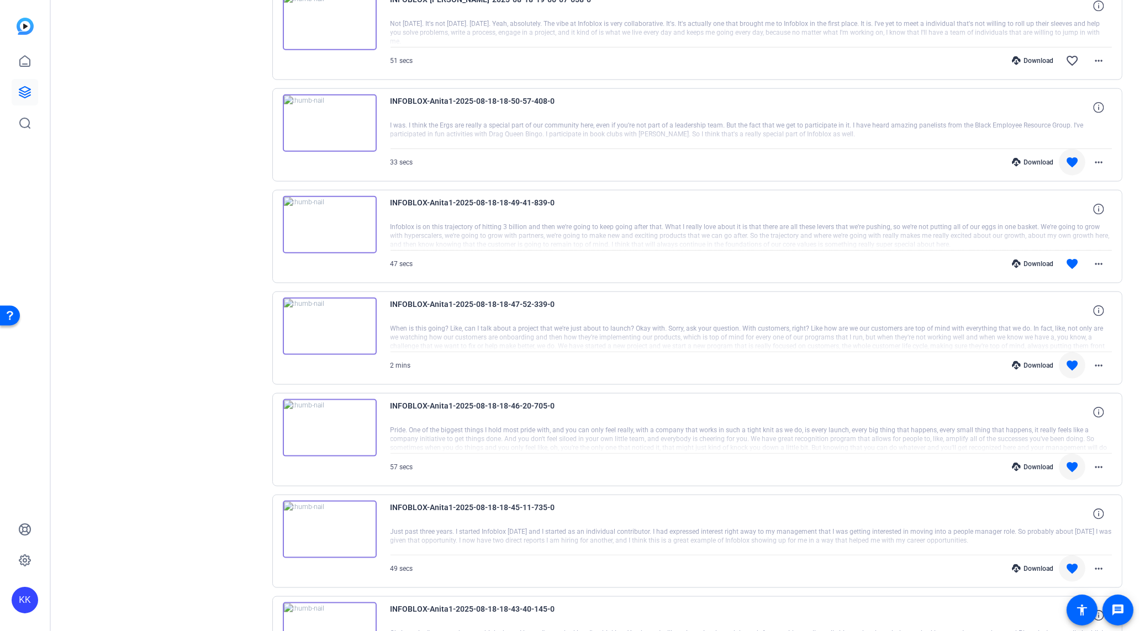
click at [1081, 149] on span at bounding box center [1071, 162] width 27 height 27
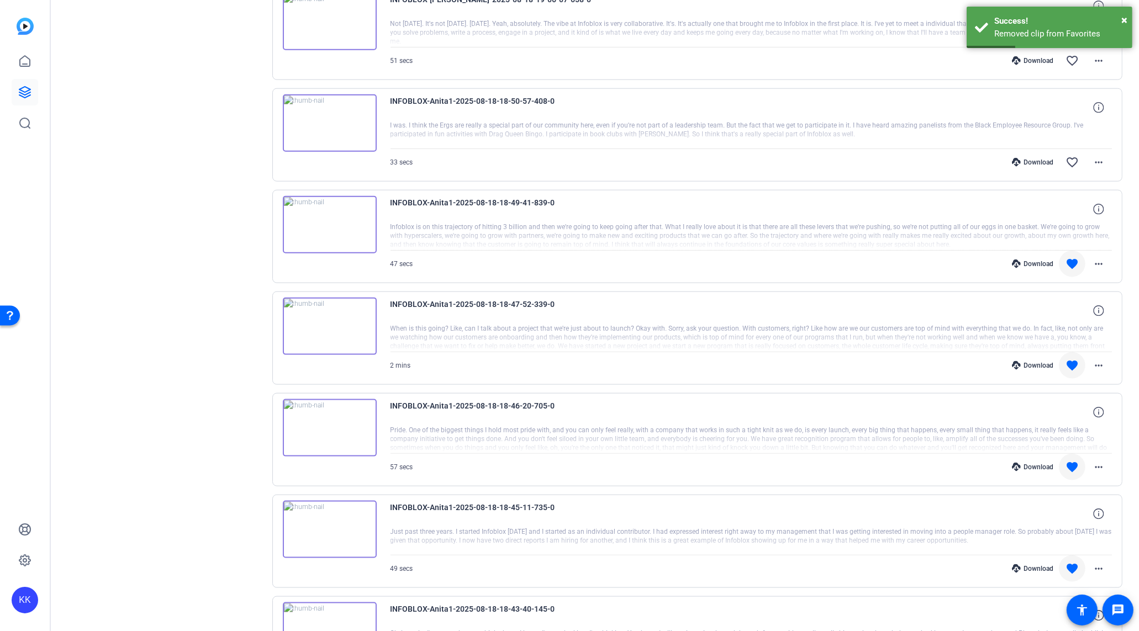
click at [1073, 257] on mat-icon "favorite" at bounding box center [1071, 263] width 13 height 13
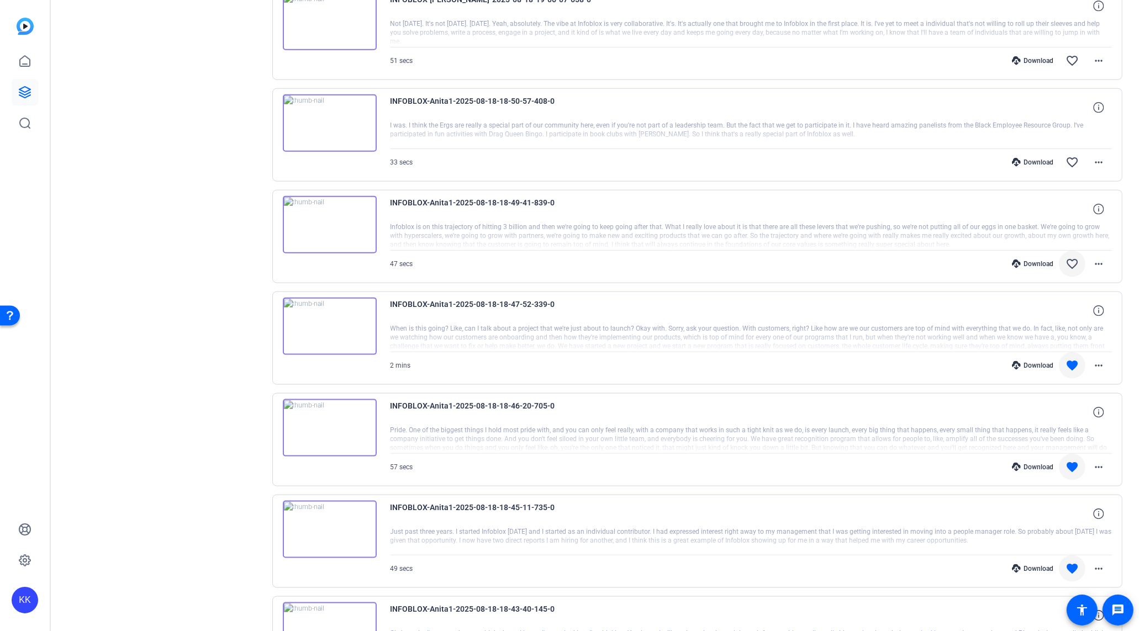
scroll to position [1598, 0]
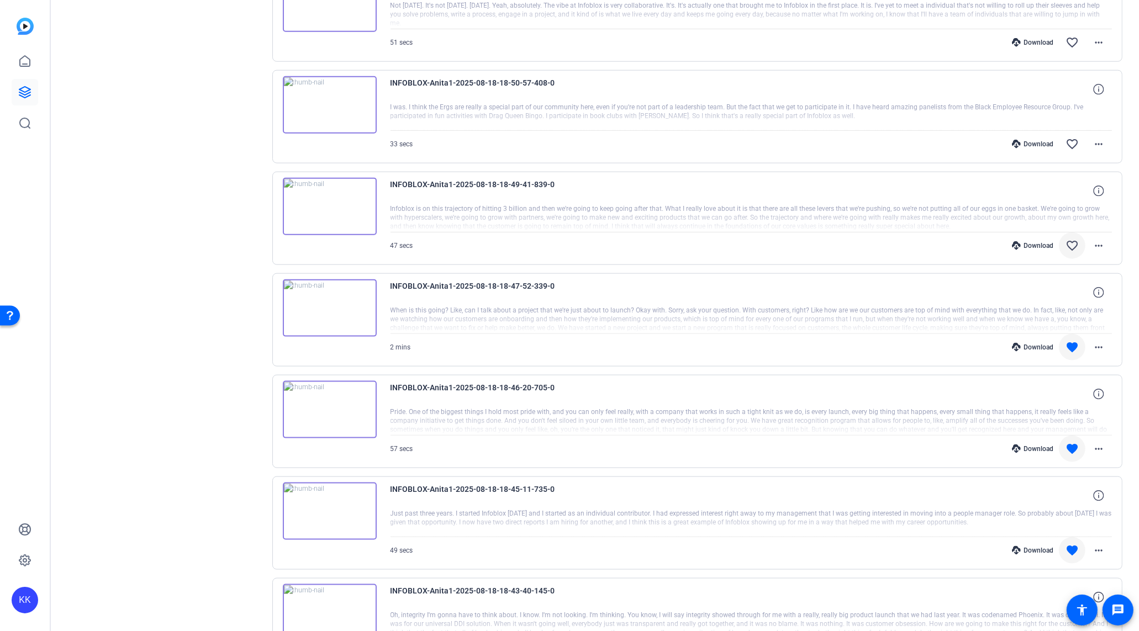
click at [1071, 341] on mat-icon "favorite" at bounding box center [1071, 347] width 13 height 13
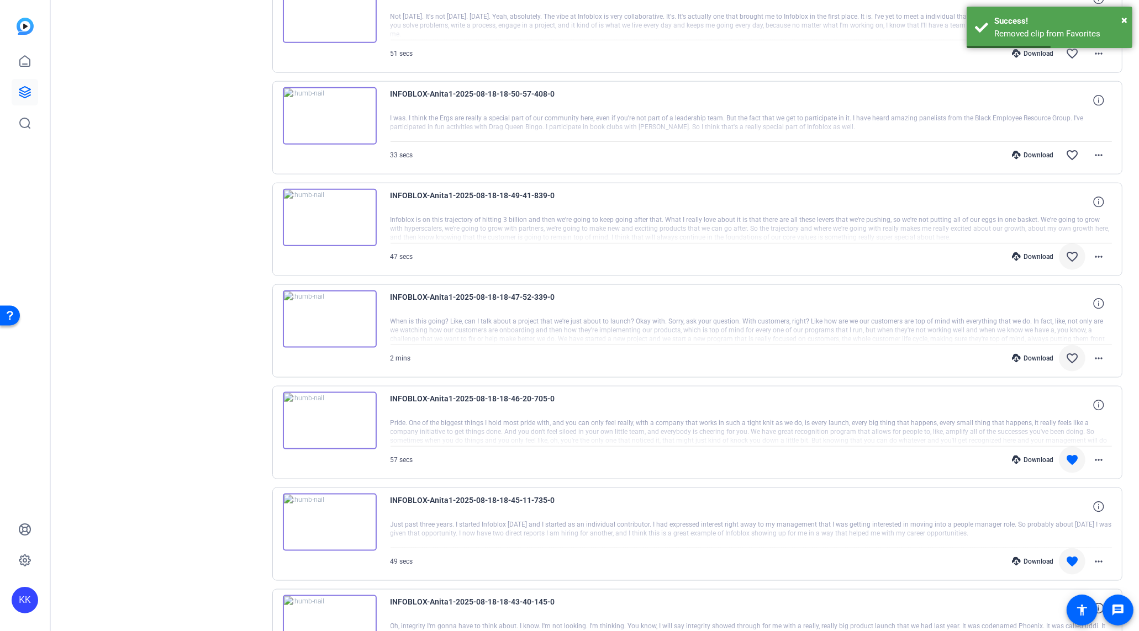
scroll to position [1604, 0]
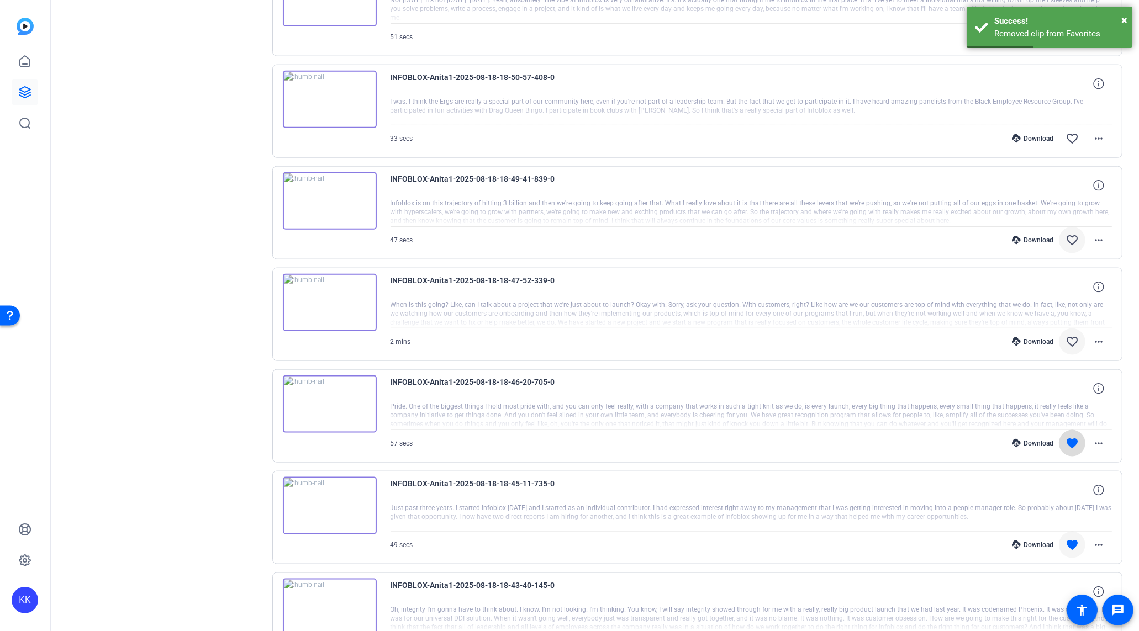
click at [1069, 437] on mat-icon "favorite" at bounding box center [1071, 443] width 13 height 13
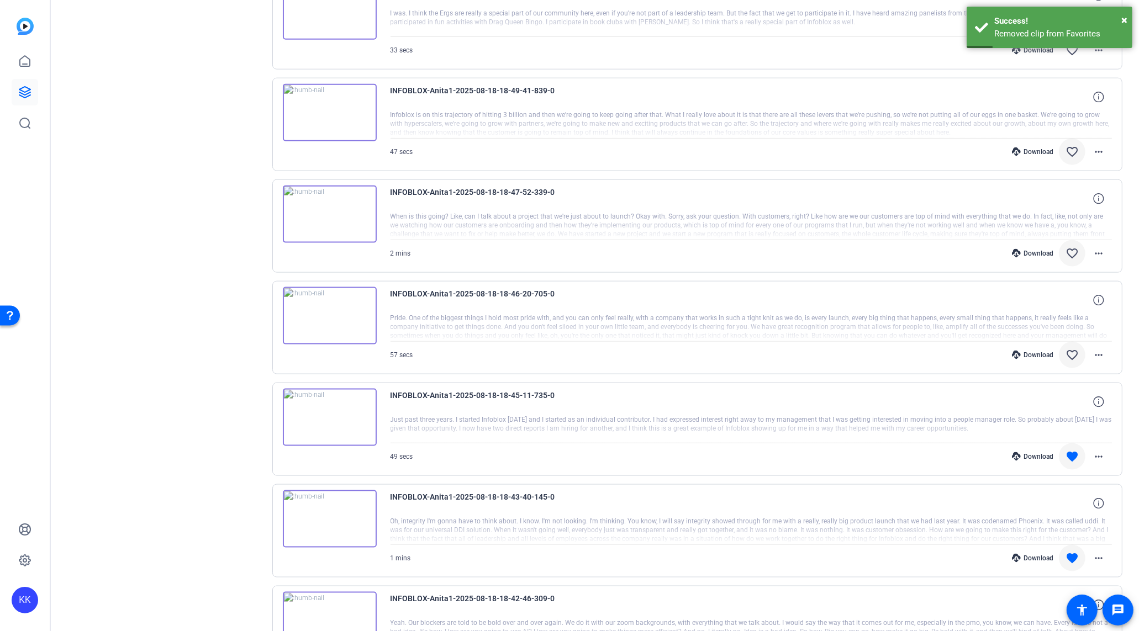
scroll to position [1694, 0]
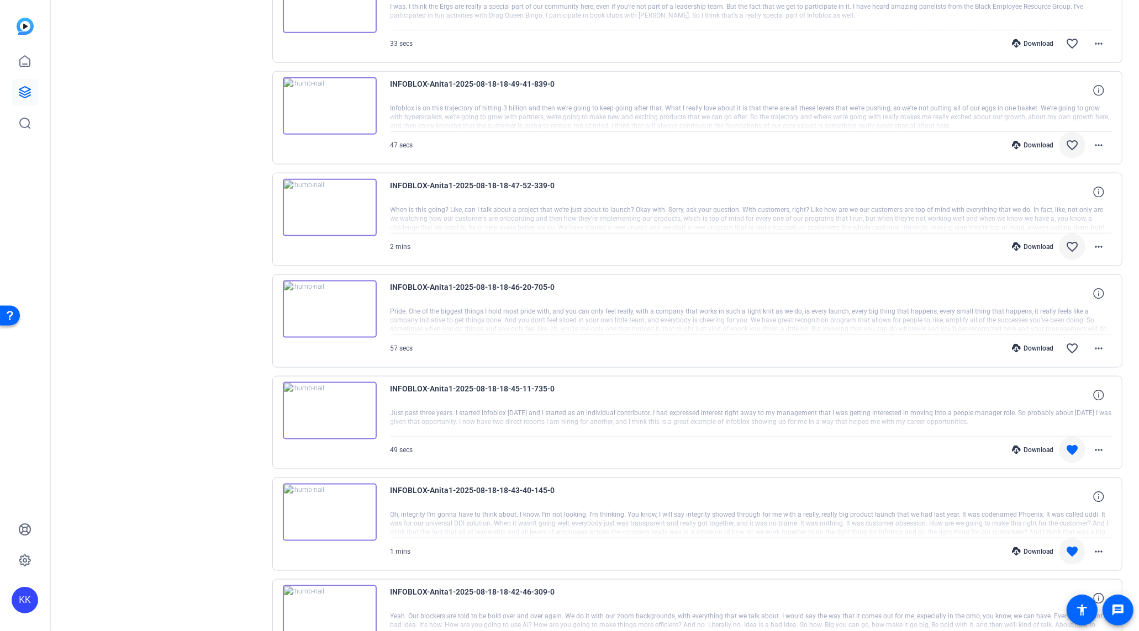
click at [1073, 443] on mat-icon "favorite" at bounding box center [1071, 449] width 13 height 13
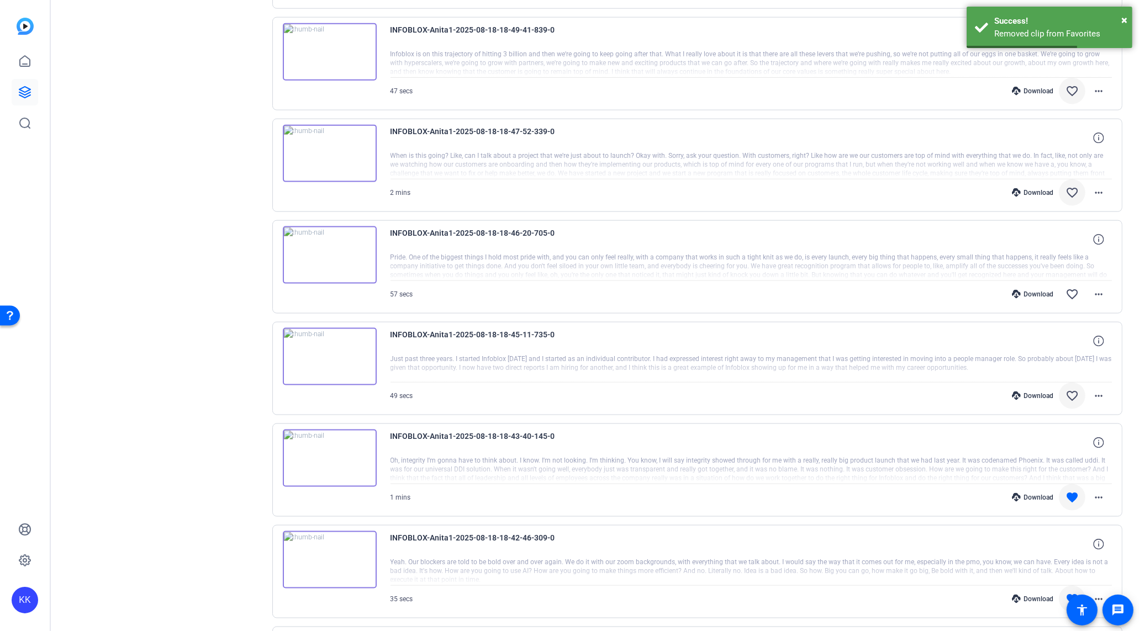
scroll to position [1754, 0]
click at [1072, 490] on mat-icon "favorite" at bounding box center [1071, 496] width 13 height 13
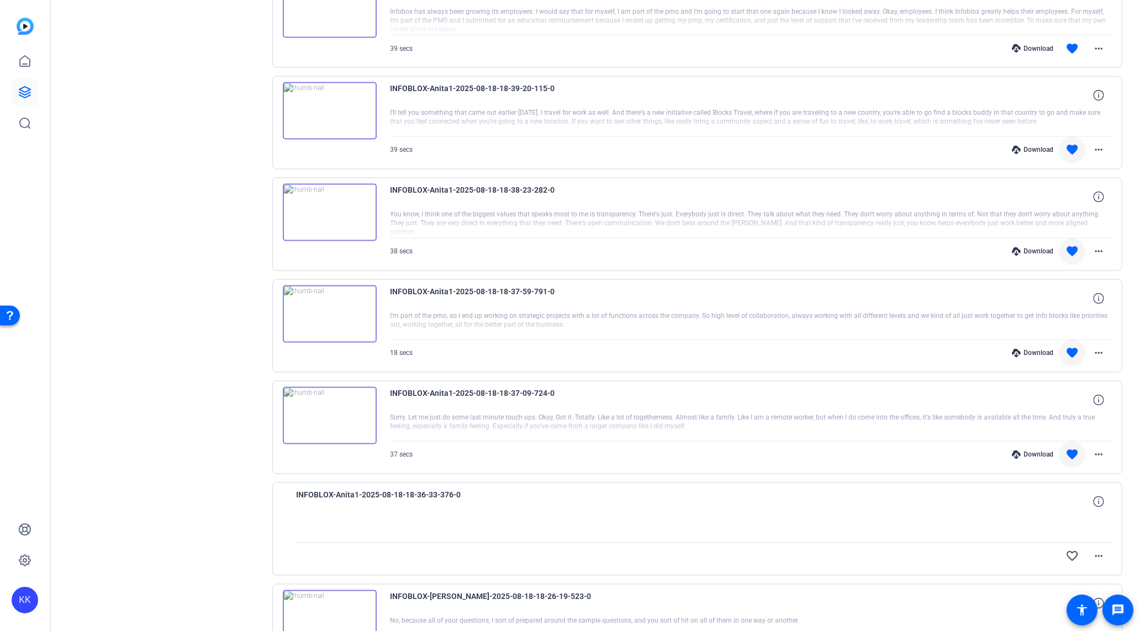
scroll to position [2507, 0]
click at [1072, 346] on mat-icon "favorite" at bounding box center [1071, 352] width 13 height 13
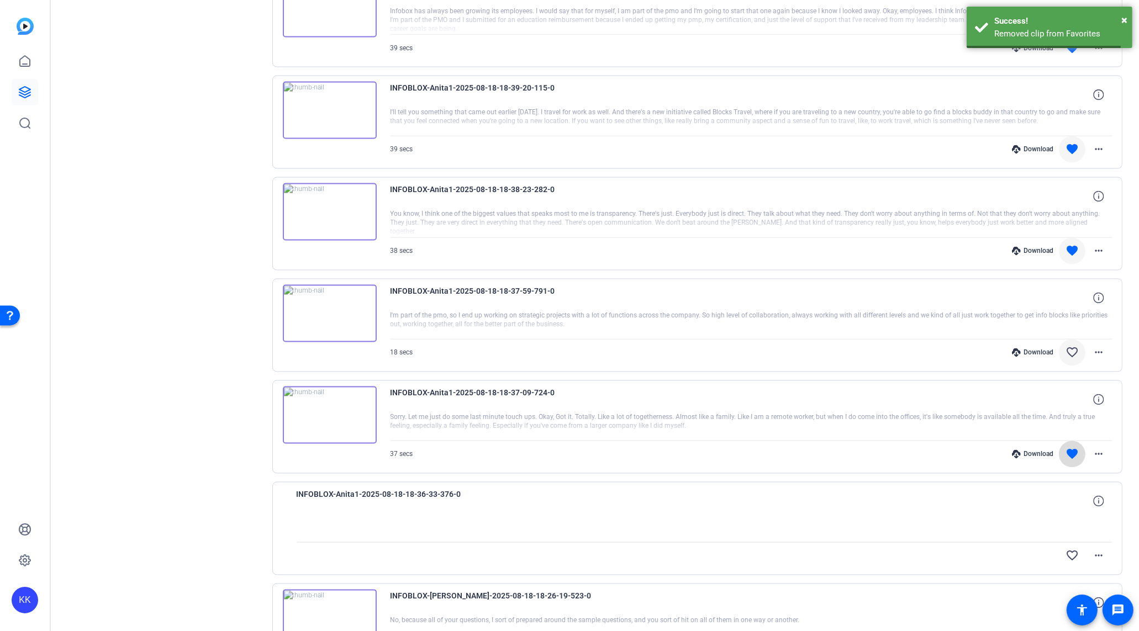
click at [1076, 448] on mat-icon "favorite" at bounding box center [1071, 454] width 13 height 13
click at [1067, 245] on mat-icon "favorite" at bounding box center [1071, 251] width 13 height 13
click at [1077, 143] on mat-icon "favorite" at bounding box center [1071, 149] width 13 height 13
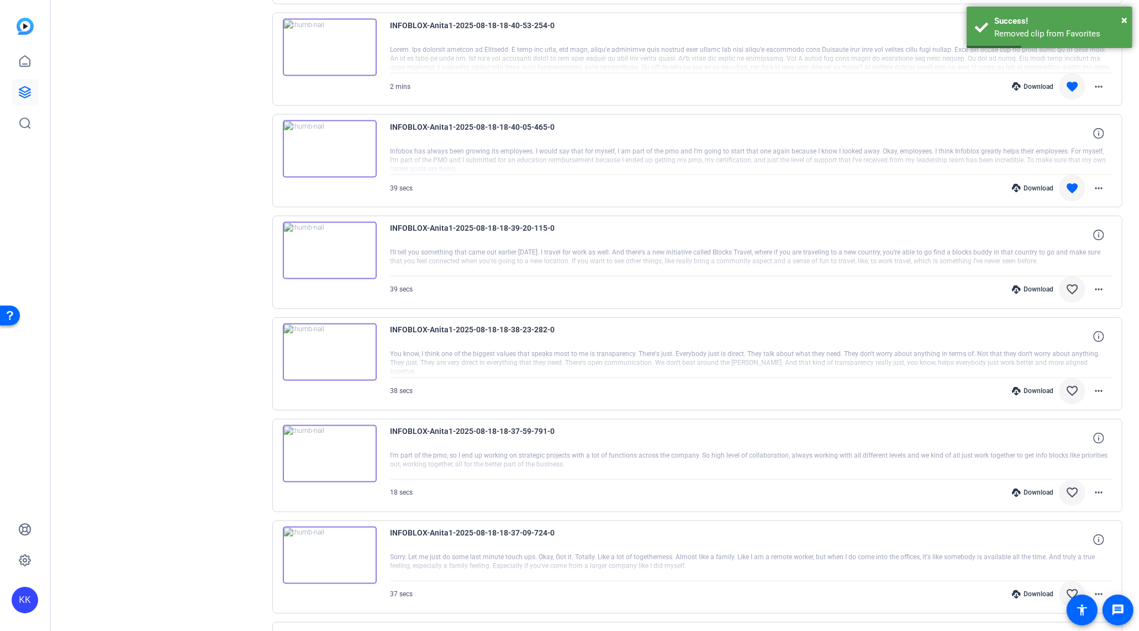
click at [1070, 182] on mat-icon "favorite" at bounding box center [1071, 188] width 13 height 13
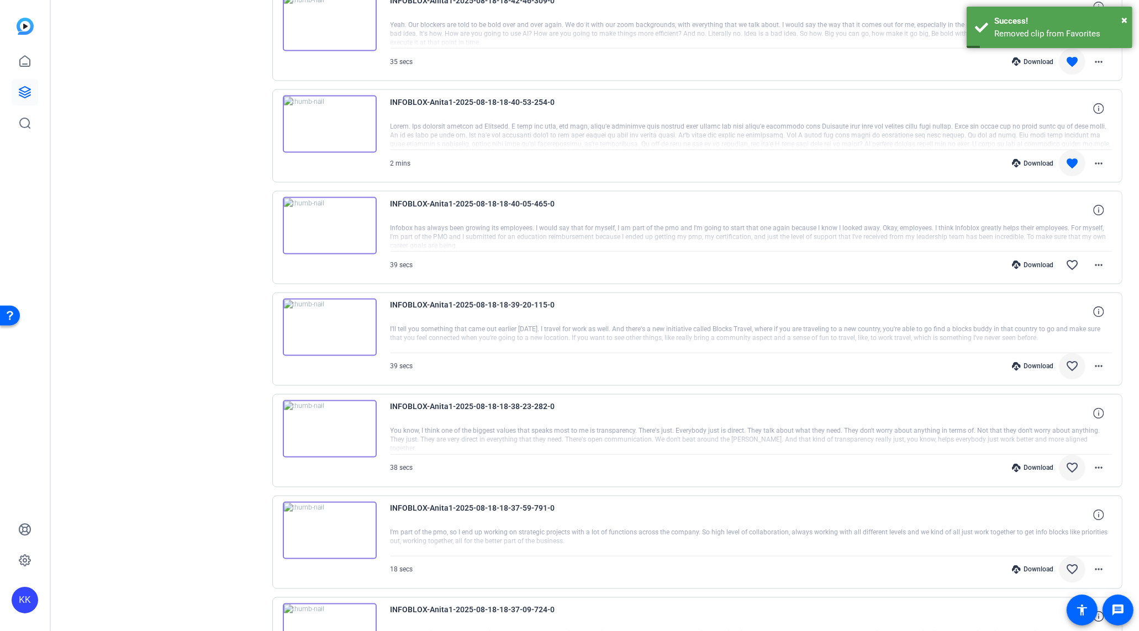
drag, startPoint x: 1074, startPoint y: 144, endPoint x: 1074, endPoint y: 151, distance: 7.2
click at [1074, 157] on mat-icon "favorite" at bounding box center [1071, 163] width 13 height 13
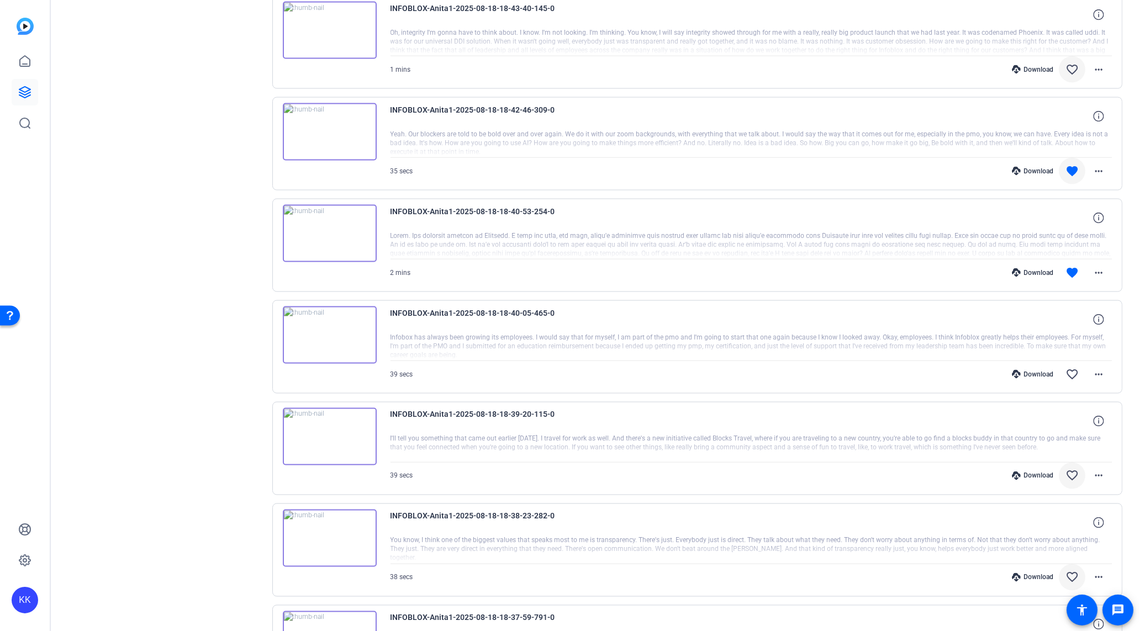
scroll to position [2034, 0]
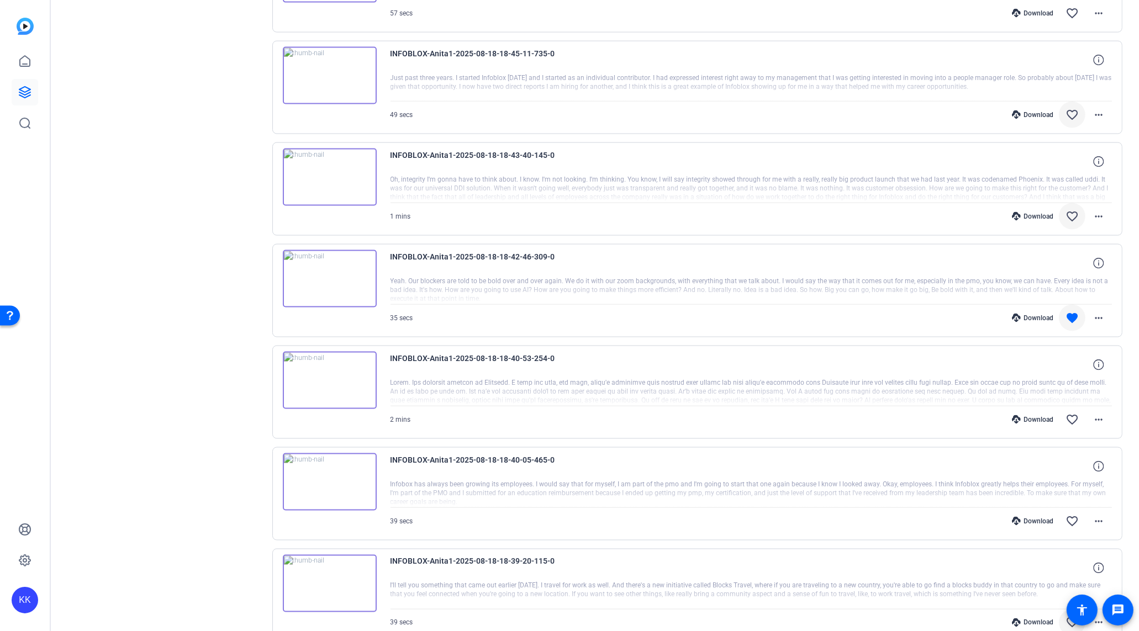
click at [1073, 311] on mat-icon "favorite" at bounding box center [1071, 317] width 13 height 13
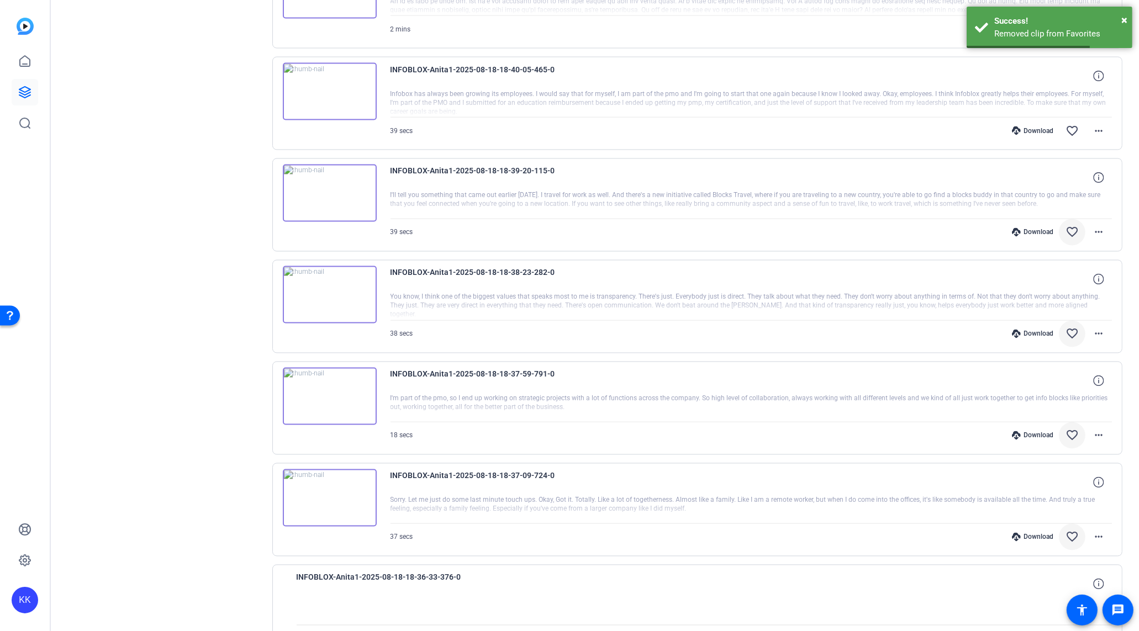
scroll to position [2453, 0]
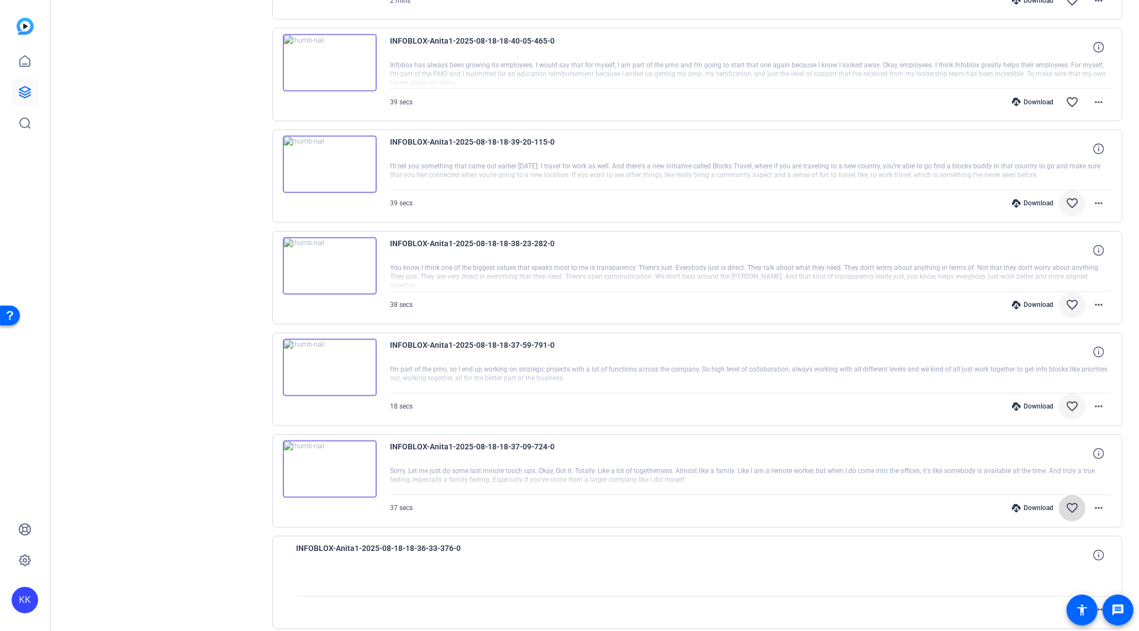
click at [1067, 502] on mat-icon "favorite_border" at bounding box center [1071, 508] width 13 height 13
click at [1100, 502] on mat-icon "more_horiz" at bounding box center [1098, 508] width 13 height 13
click at [1089, 512] on span "Download Original" at bounding box center [1070, 510] width 66 height 13
click at [1035, 504] on div "Download" at bounding box center [1032, 508] width 52 height 9
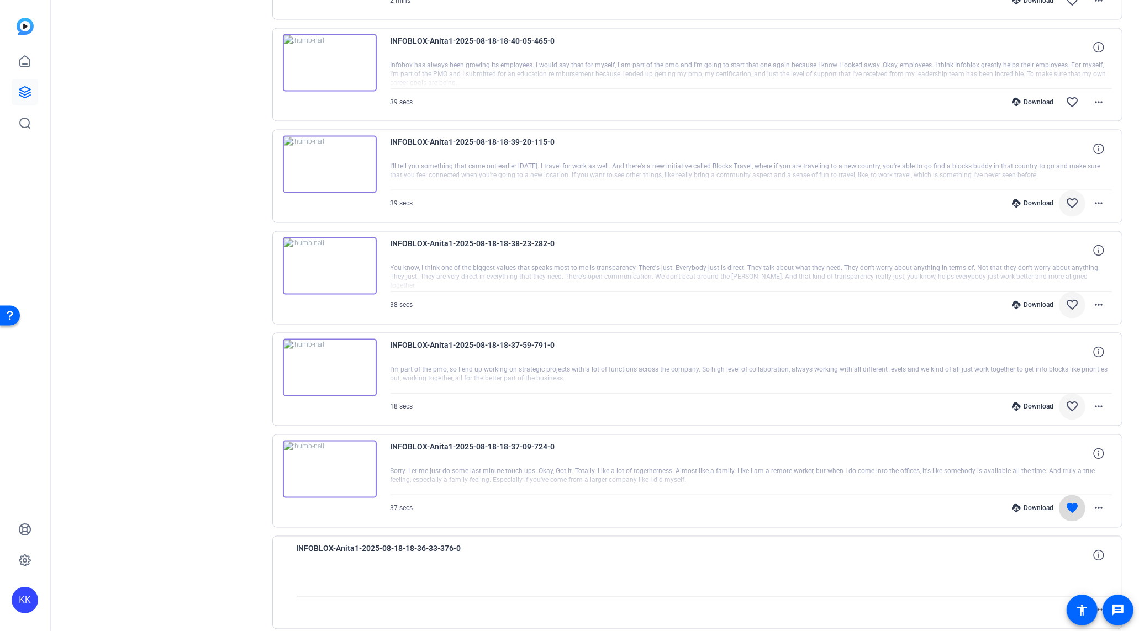
click at [1068, 502] on mat-icon "favorite" at bounding box center [1071, 508] width 13 height 13
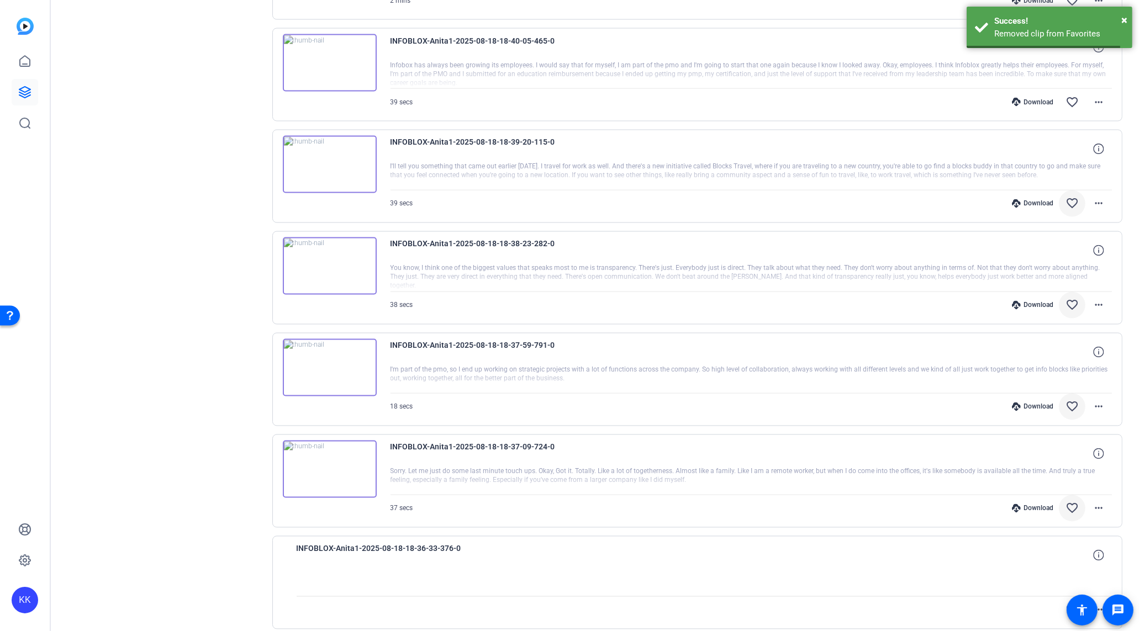
click at [1071, 502] on mat-icon "favorite_border" at bounding box center [1071, 508] width 13 height 13
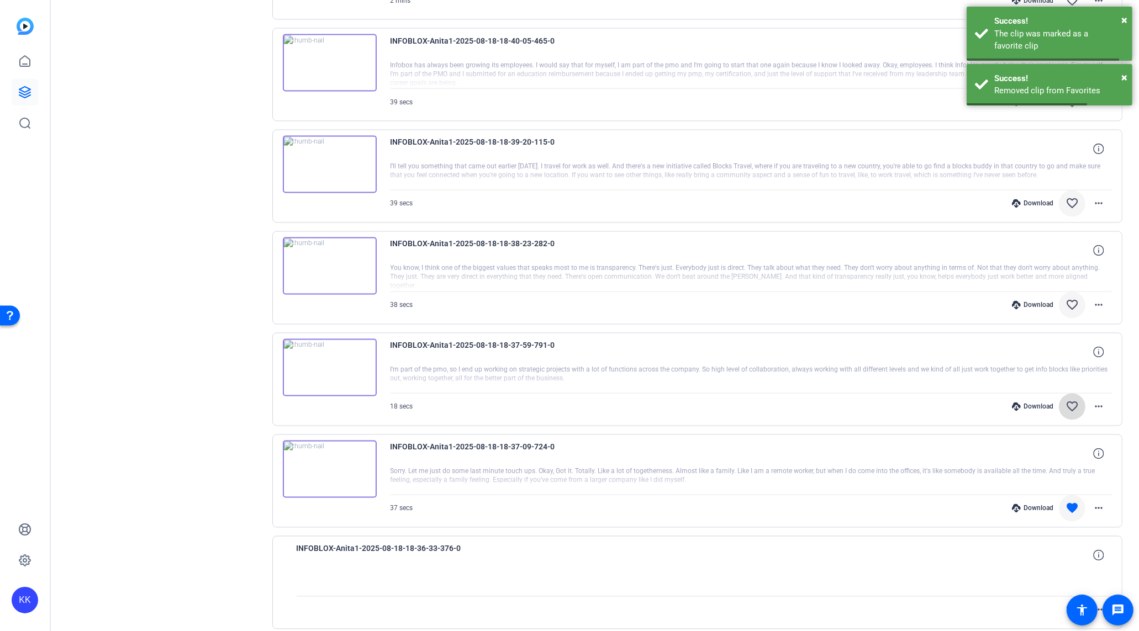
click at [1073, 400] on mat-icon "favorite_border" at bounding box center [1071, 406] width 13 height 13
click at [1070, 299] on mat-icon "favorite_border" at bounding box center [1071, 305] width 13 height 13
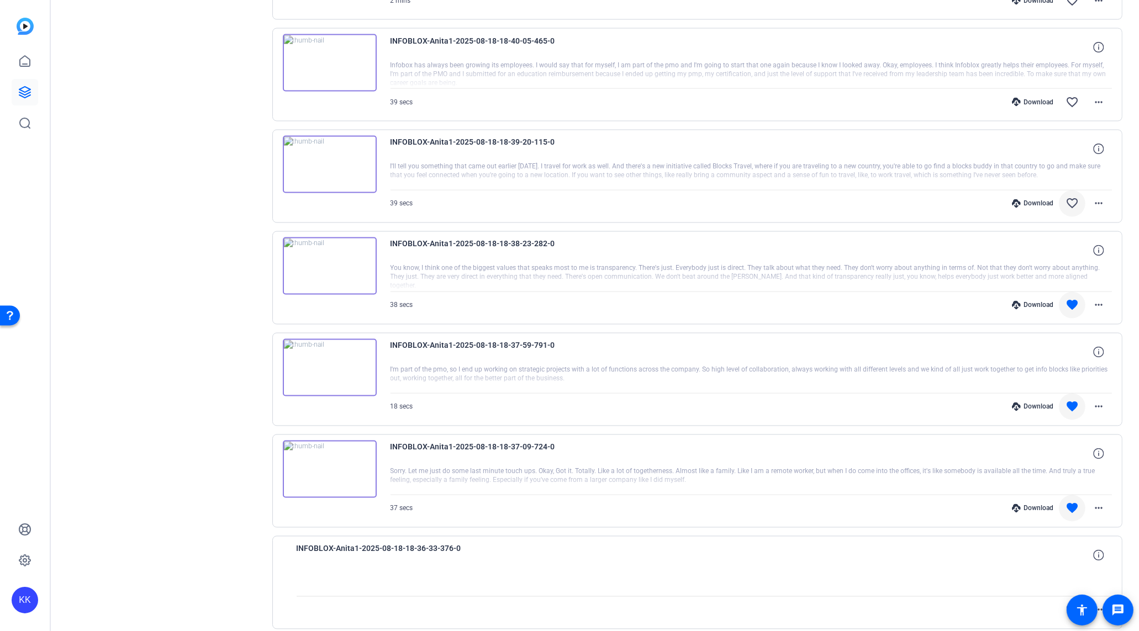
click at [844, 339] on div "INFOBLOX-Anita1-2025-08-18-18-37-59-791-0" at bounding box center [751, 352] width 722 height 27
click at [1073, 502] on mat-icon "favorite" at bounding box center [1071, 508] width 13 height 13
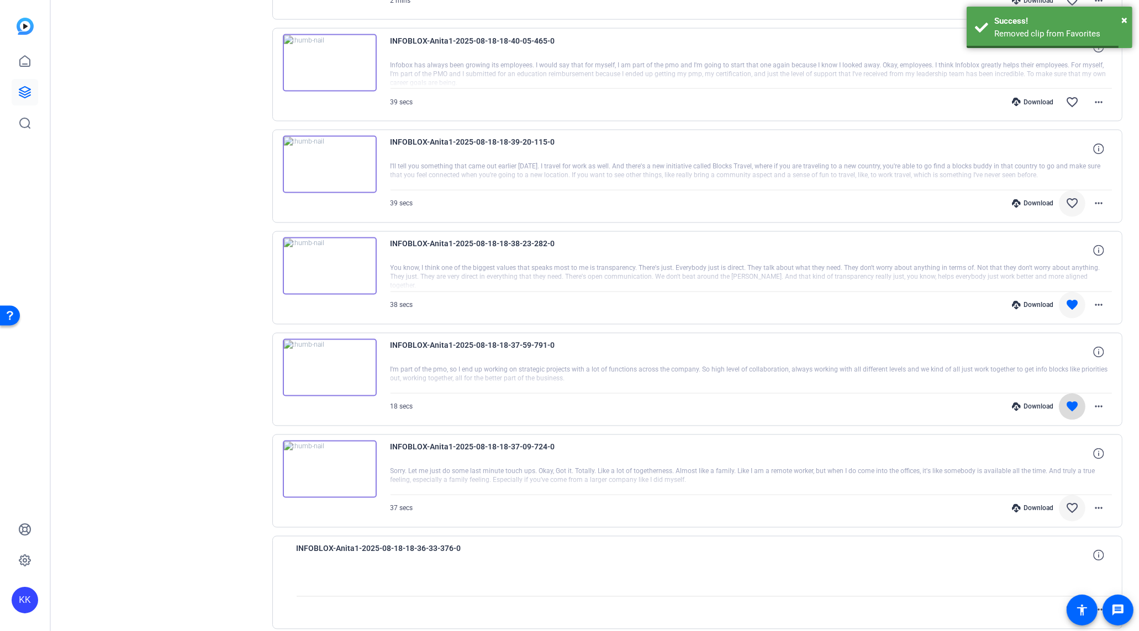
click at [1072, 394] on span at bounding box center [1071, 407] width 27 height 27
click at [1068, 299] on mat-icon "favorite" at bounding box center [1071, 305] width 13 height 13
click at [1067, 502] on mat-icon "favorite_border" at bounding box center [1071, 508] width 13 height 13
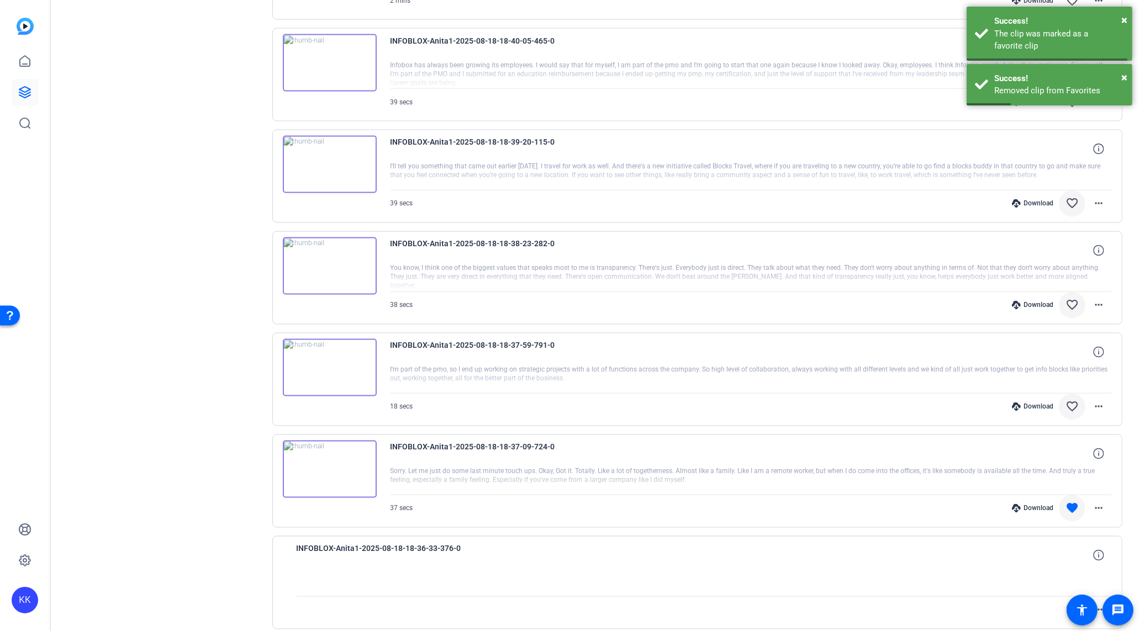
click at [1074, 400] on mat-icon "favorite_border" at bounding box center [1071, 406] width 13 height 13
click at [1075, 299] on mat-icon "favorite_border" at bounding box center [1071, 305] width 13 height 13
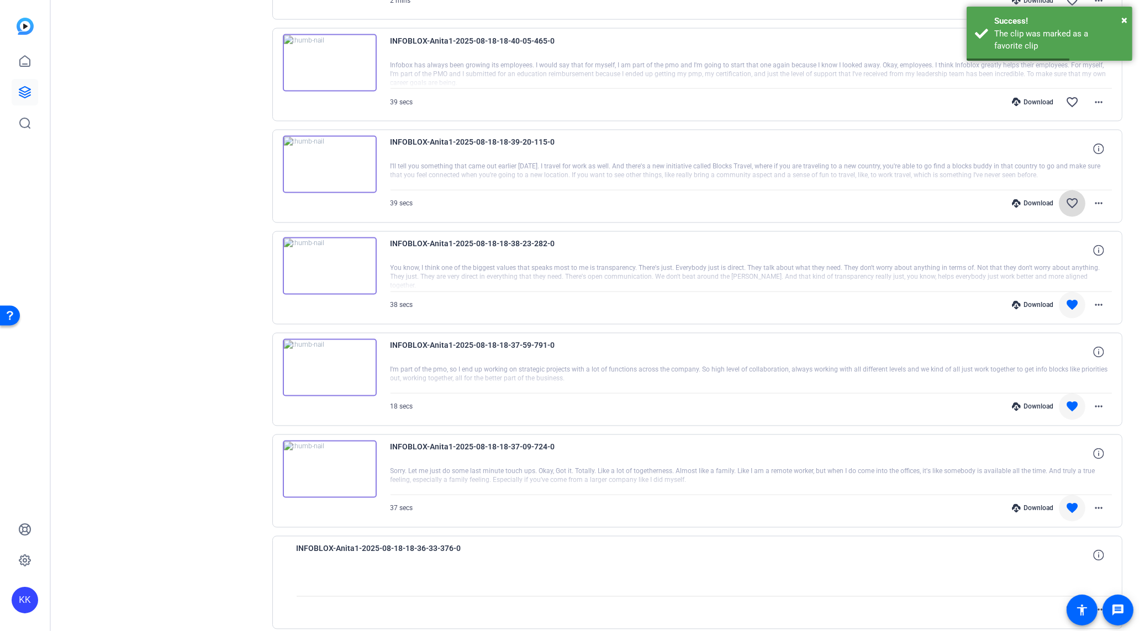
click at [1076, 197] on mat-icon "favorite_border" at bounding box center [1071, 203] width 13 height 13
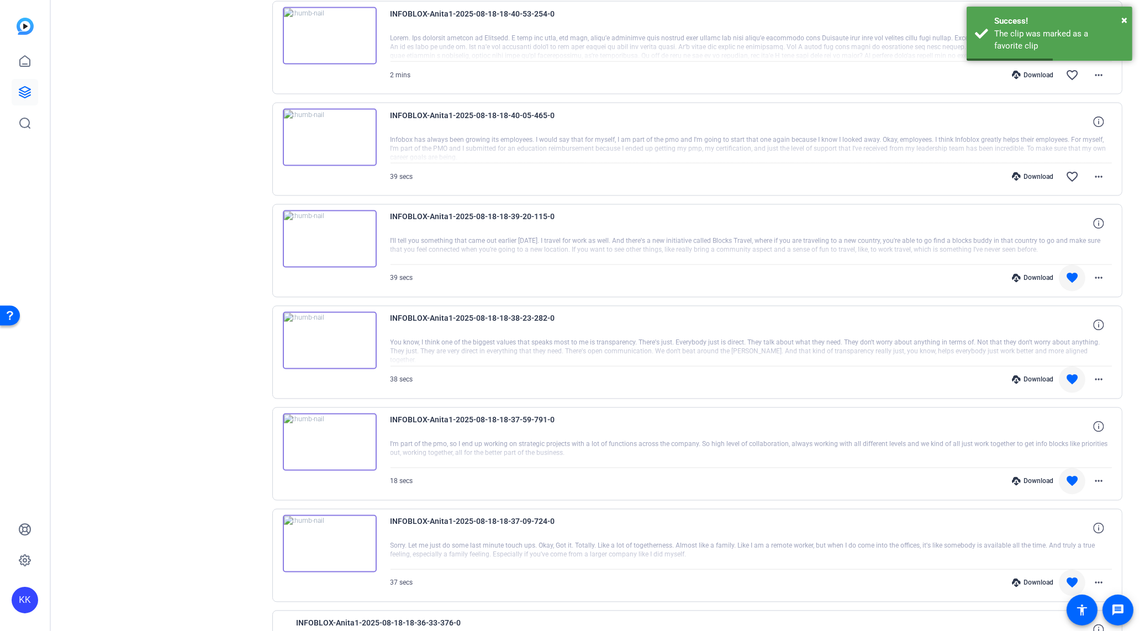
scroll to position [2353, 0]
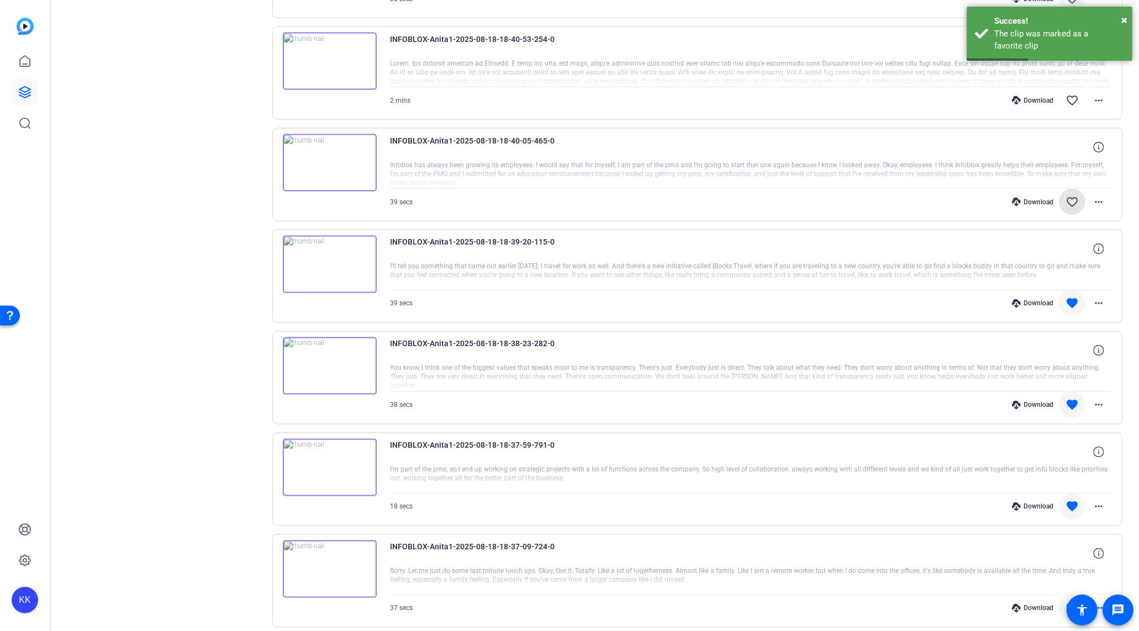
drag, startPoint x: 1068, startPoint y: 187, endPoint x: 1069, endPoint y: 204, distance: 17.2
click at [1068, 195] on mat-icon "favorite_border" at bounding box center [1071, 201] width 13 height 13
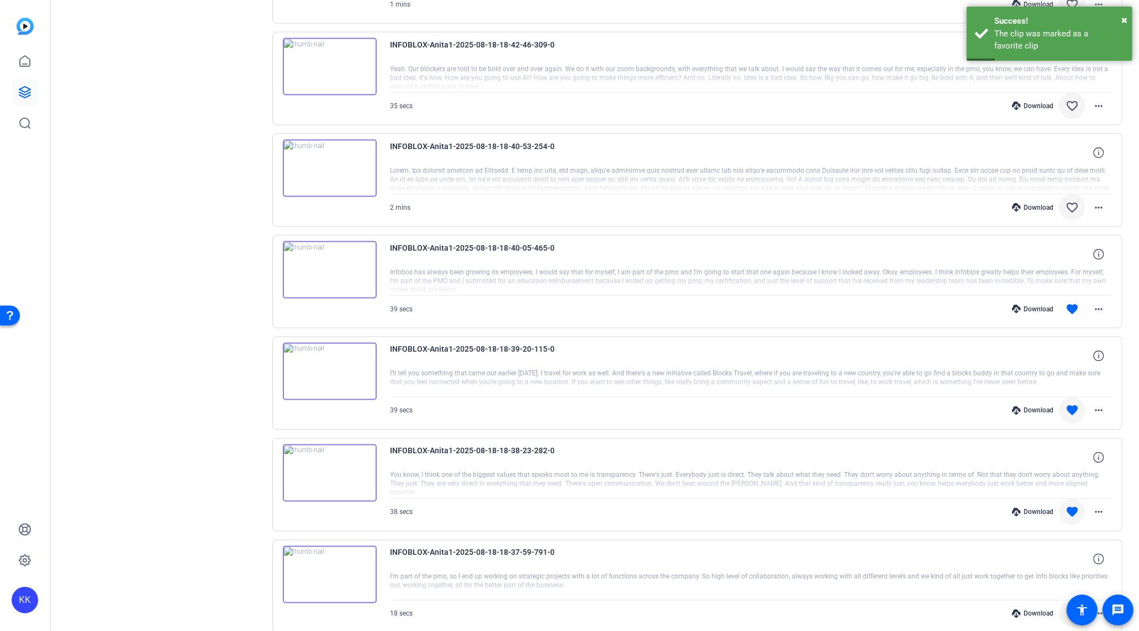
click at [1069, 201] on mat-icon "favorite_border" at bounding box center [1071, 207] width 13 height 13
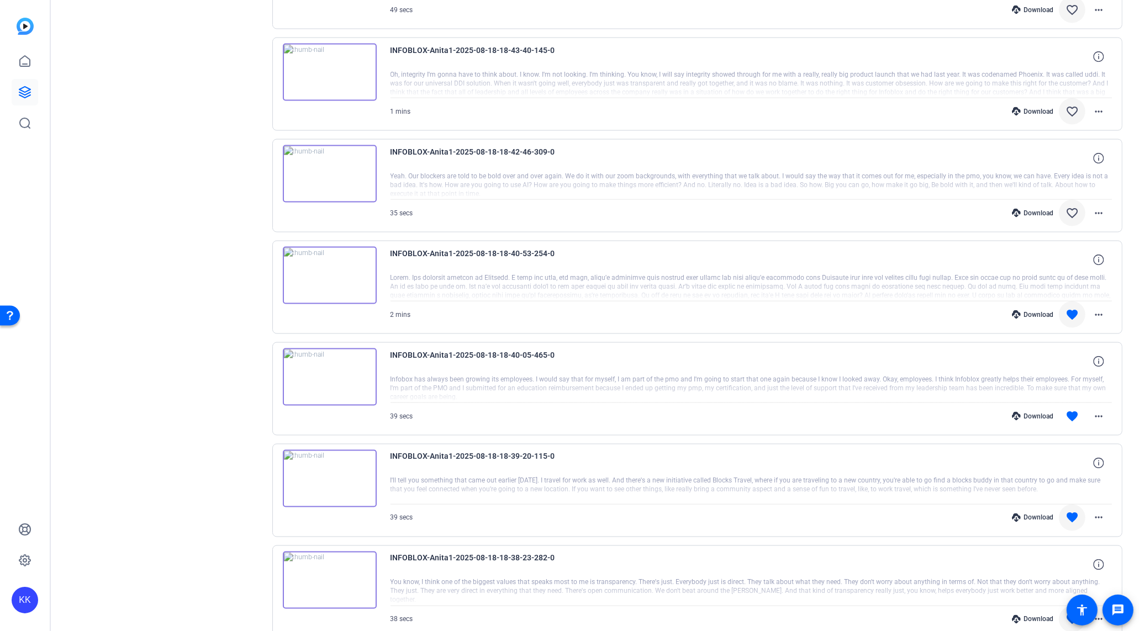
click at [1068, 207] on mat-icon "favorite_border" at bounding box center [1071, 213] width 13 height 13
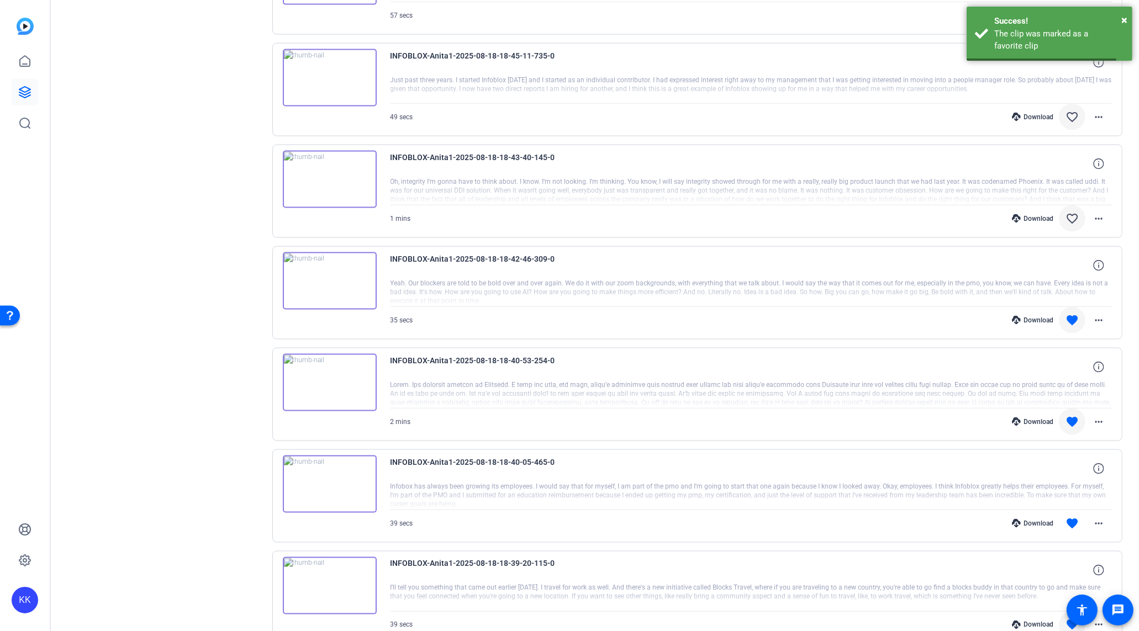
scroll to position [2028, 0]
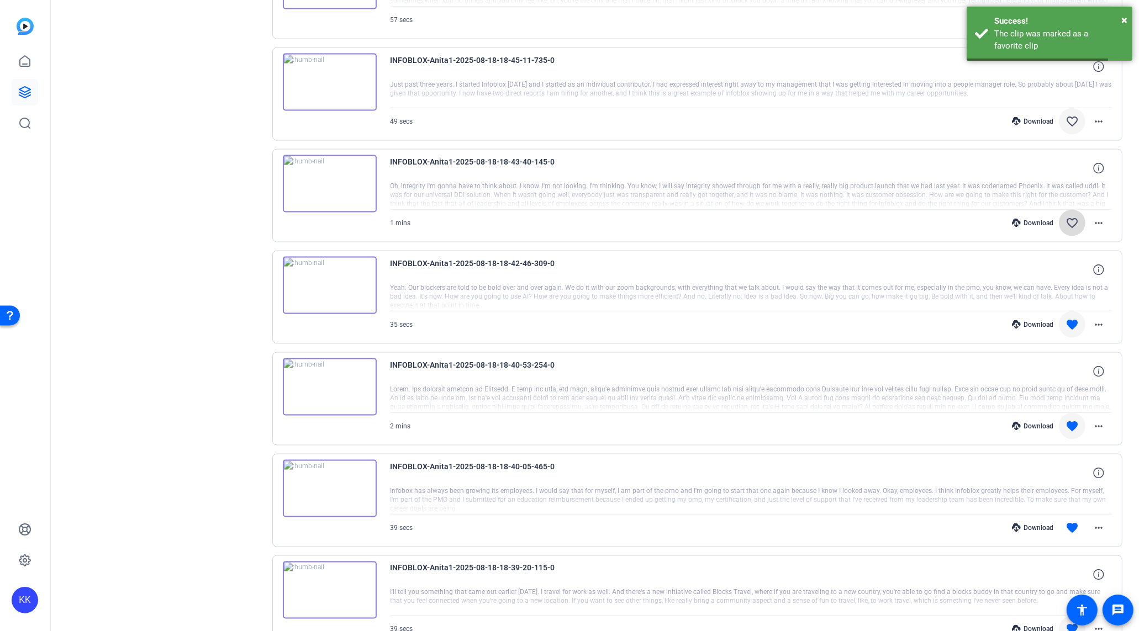
click at [1071, 216] on mat-icon "favorite_border" at bounding box center [1071, 222] width 13 height 13
click at [1071, 115] on mat-icon "favorite_border" at bounding box center [1071, 121] width 13 height 13
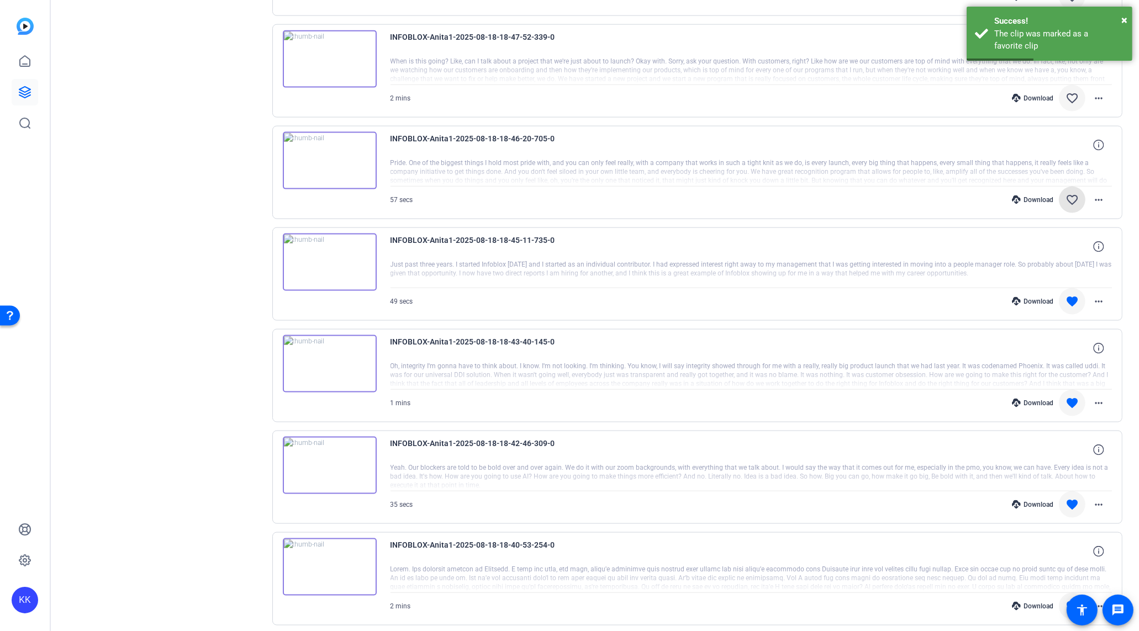
drag, startPoint x: 1072, startPoint y: 186, endPoint x: 1074, endPoint y: 215, distance: 29.3
click at [1072, 193] on mat-icon "favorite_border" at bounding box center [1071, 199] width 13 height 13
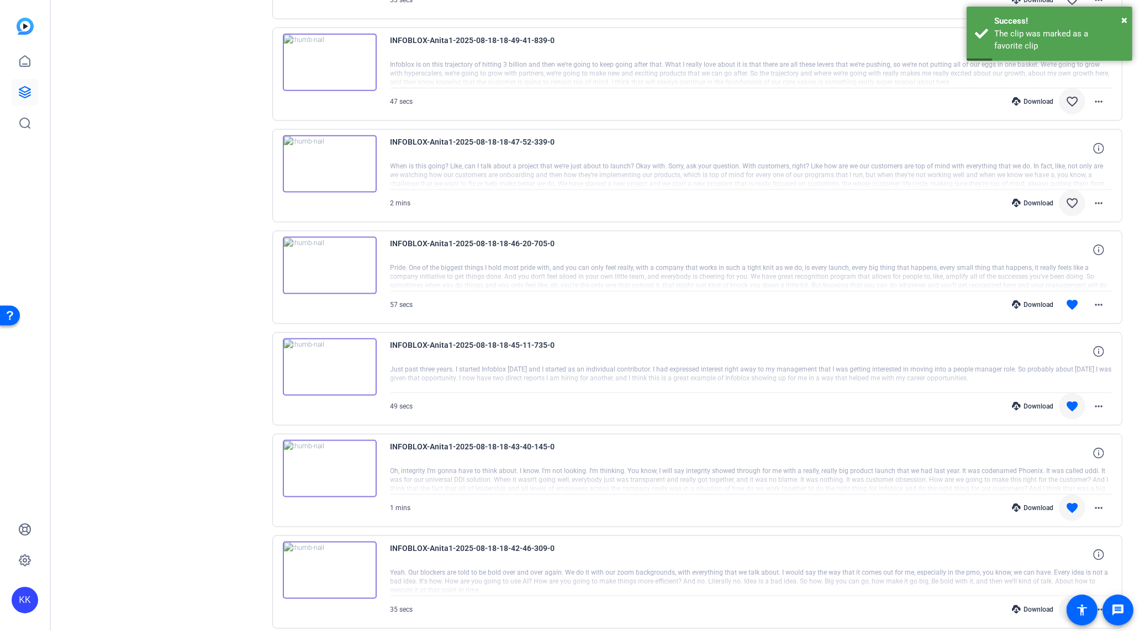
click at [1075, 197] on mat-icon "favorite_border" at bounding box center [1071, 203] width 13 height 13
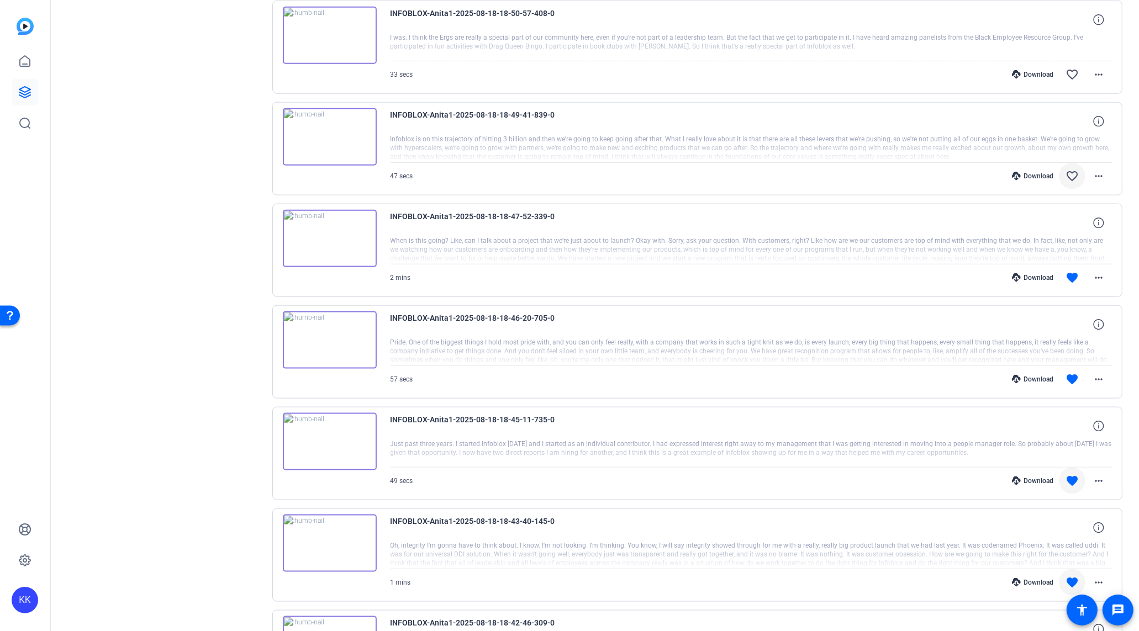
drag, startPoint x: 1073, startPoint y: 157, endPoint x: 1076, endPoint y: 162, distance: 5.7
click at [1073, 170] on mat-icon "favorite_border" at bounding box center [1071, 176] width 13 height 13
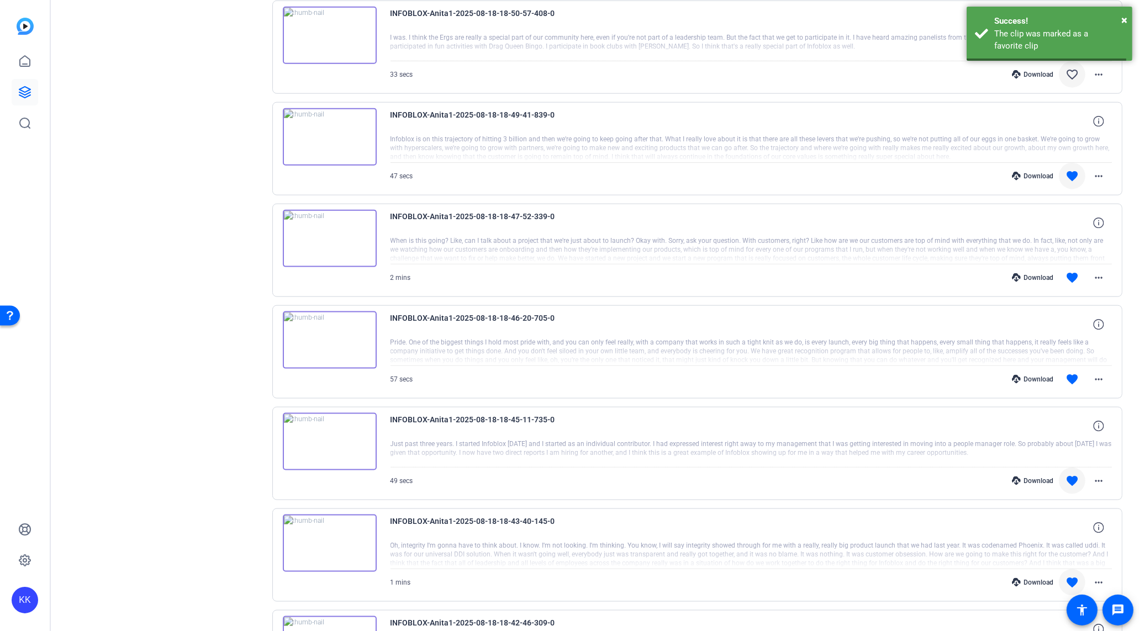
click at [1070, 68] on mat-icon "favorite_border" at bounding box center [1071, 74] width 13 height 13
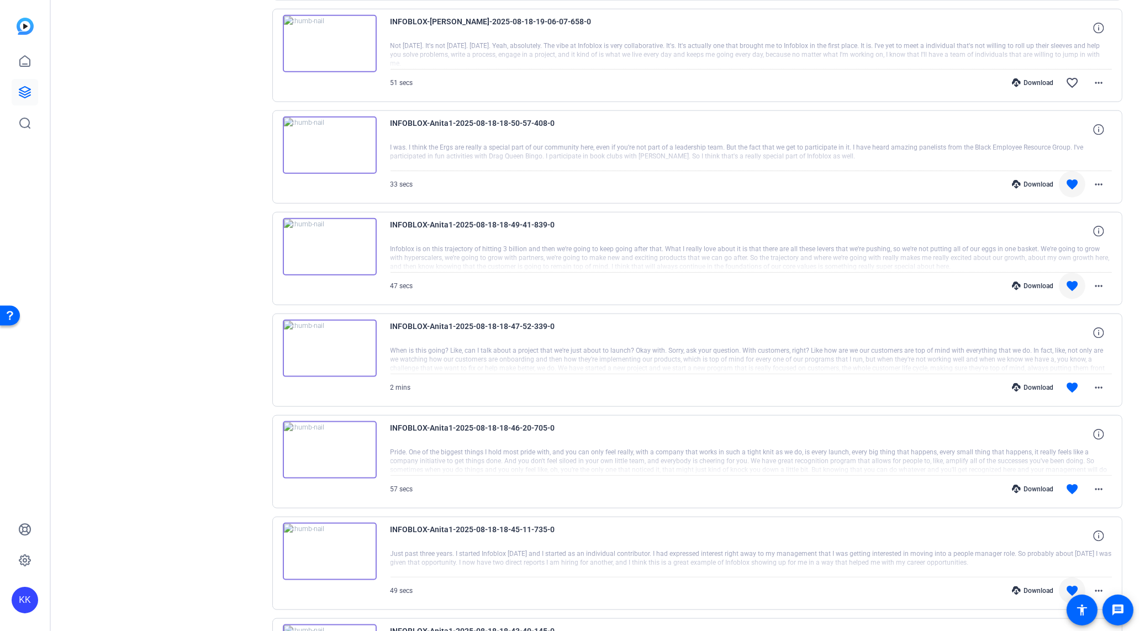
scroll to position [1558, 0]
click at [1070, 178] on mat-icon "favorite" at bounding box center [1071, 184] width 13 height 13
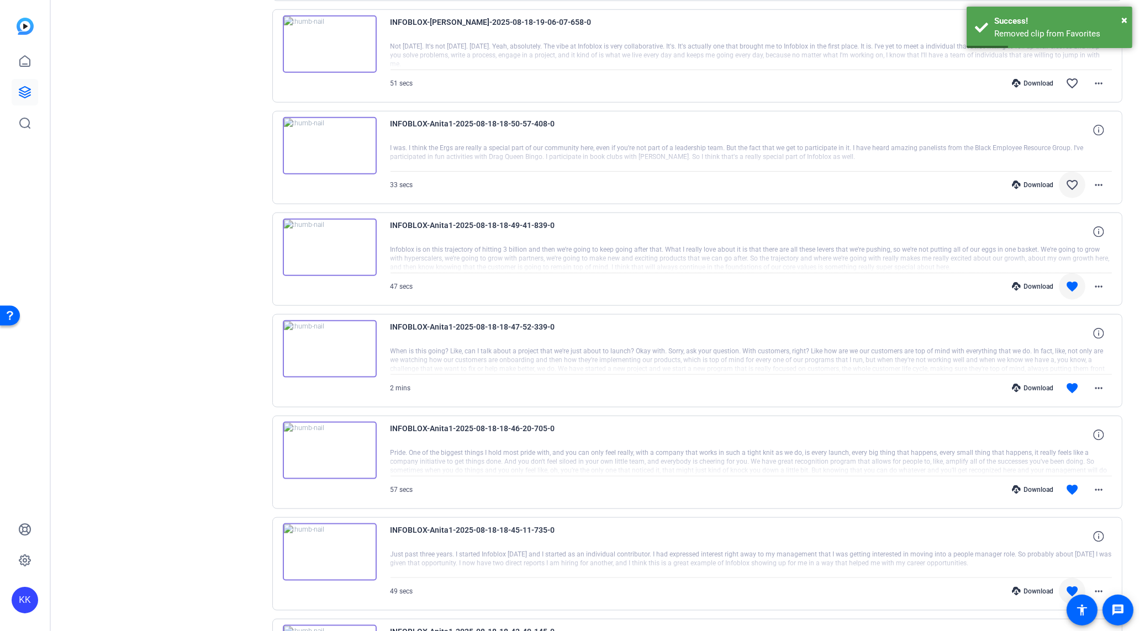
click at [1074, 280] on mat-icon "favorite" at bounding box center [1071, 286] width 13 height 13
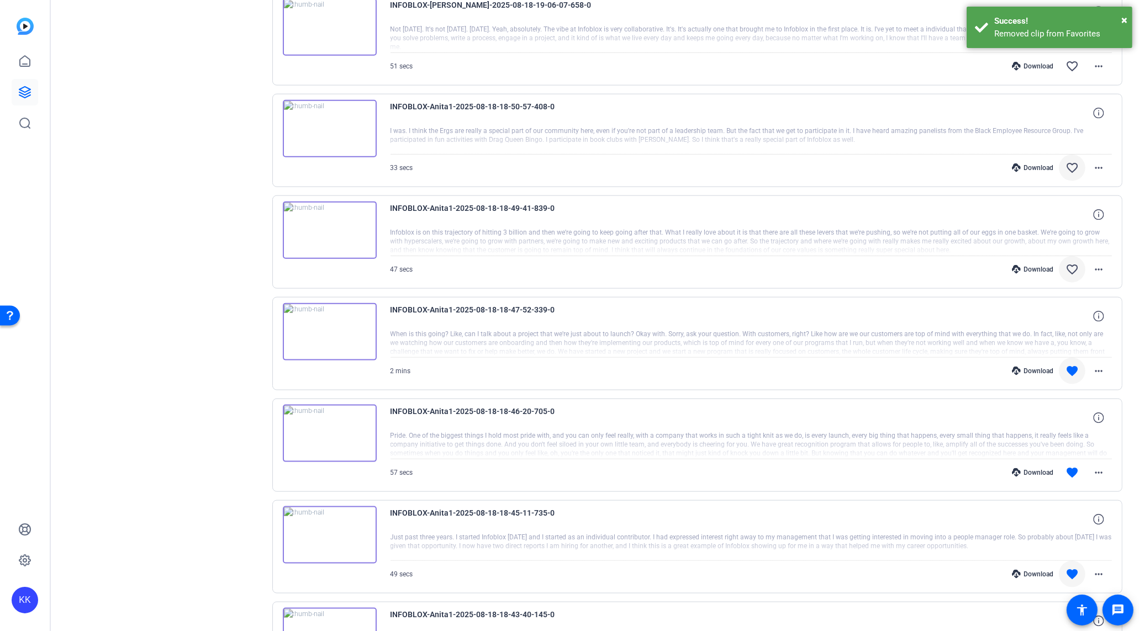
scroll to position [1576, 0]
click at [1072, 363] on mat-icon "favorite" at bounding box center [1071, 369] width 13 height 13
click at [1065, 460] on span at bounding box center [1071, 471] width 27 height 27
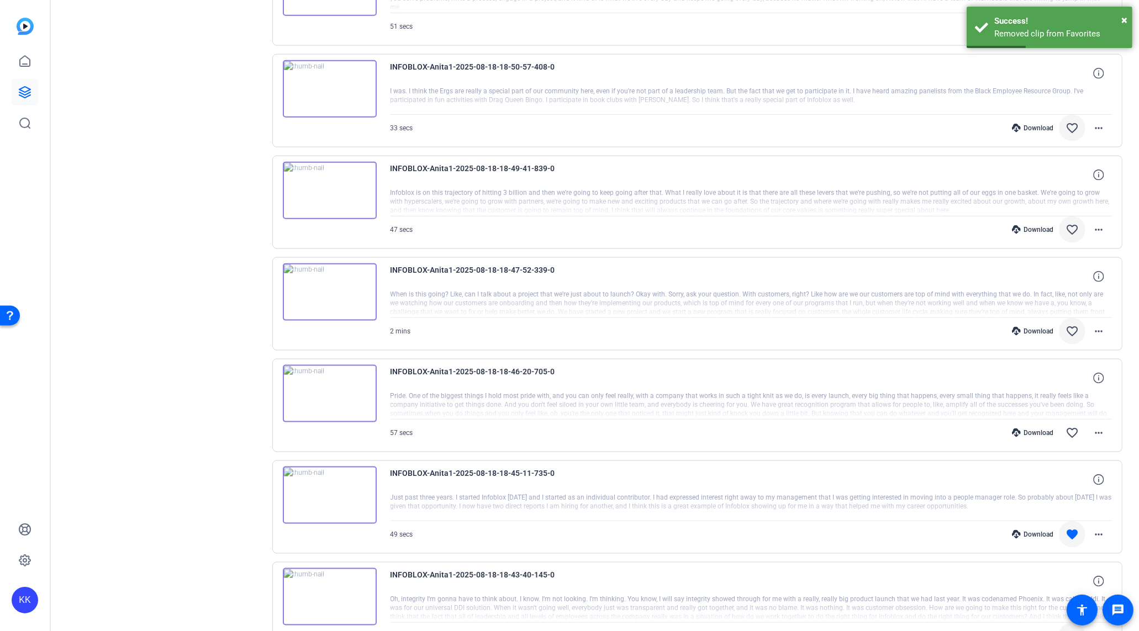
scroll to position [1616, 0]
click at [1074, 527] on mat-icon "favorite" at bounding box center [1071, 533] width 13 height 13
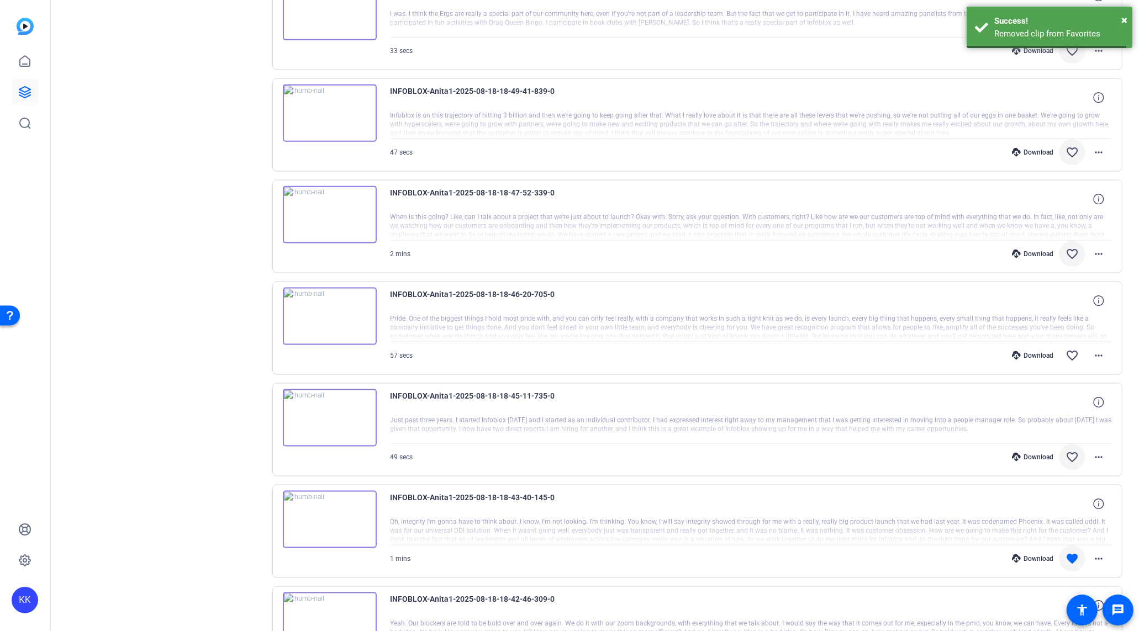
scroll to position [1698, 0]
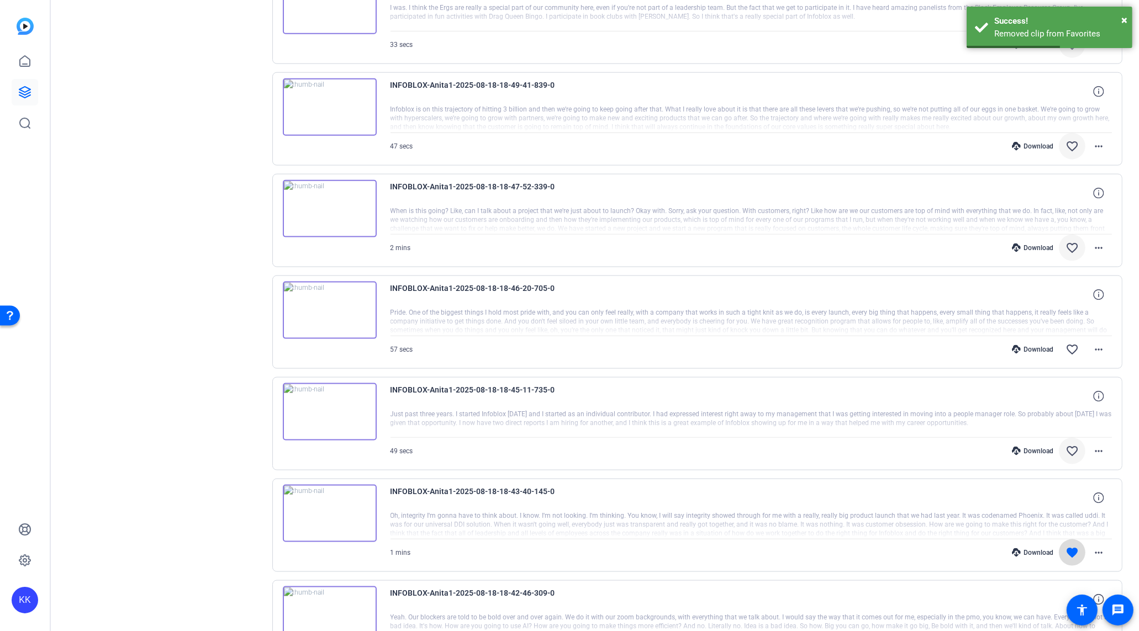
click at [1070, 546] on mat-icon "favorite" at bounding box center [1071, 552] width 13 height 13
click at [1069, 543] on mat-icon "favorite" at bounding box center [1071, 549] width 13 height 13
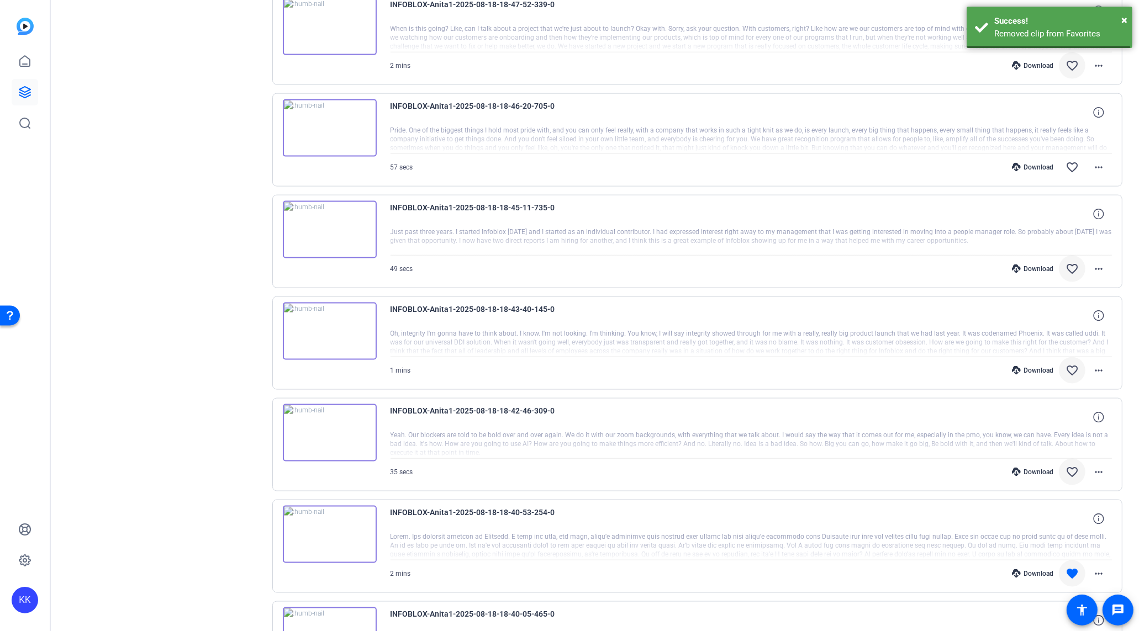
scroll to position [1886, 0]
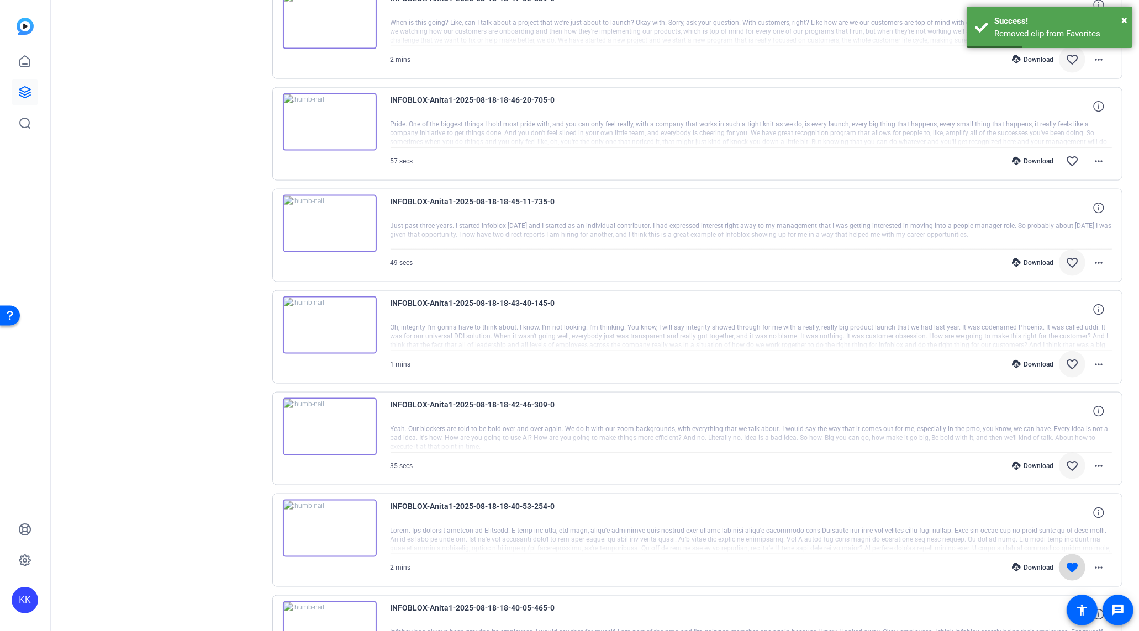
click at [1071, 561] on mat-icon "favorite" at bounding box center [1071, 567] width 13 height 13
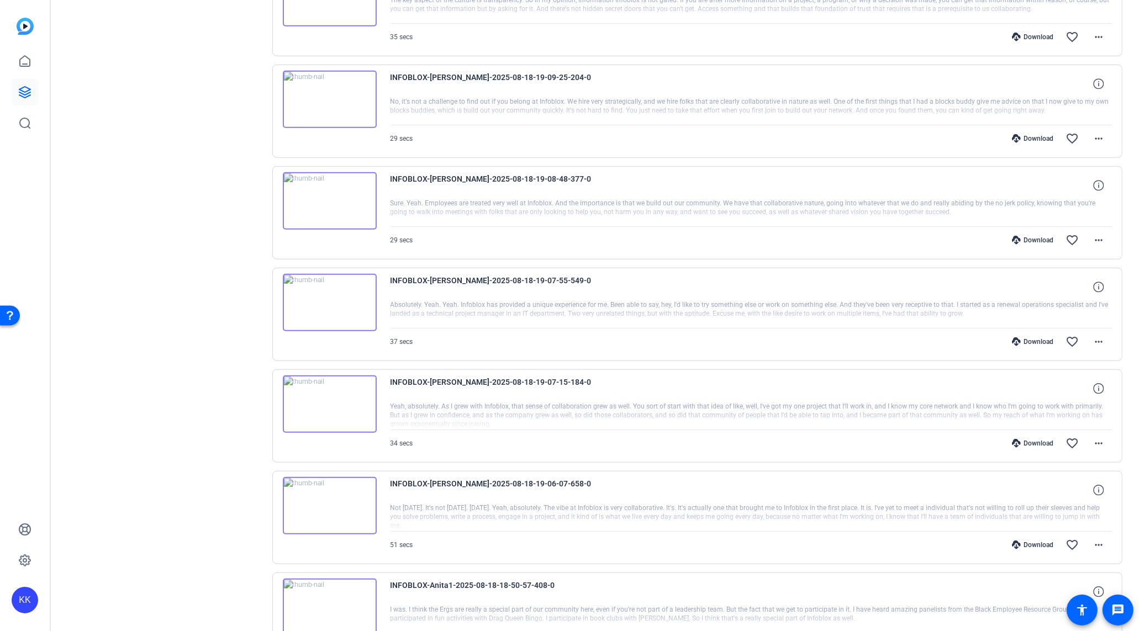
scroll to position [1296, 0]
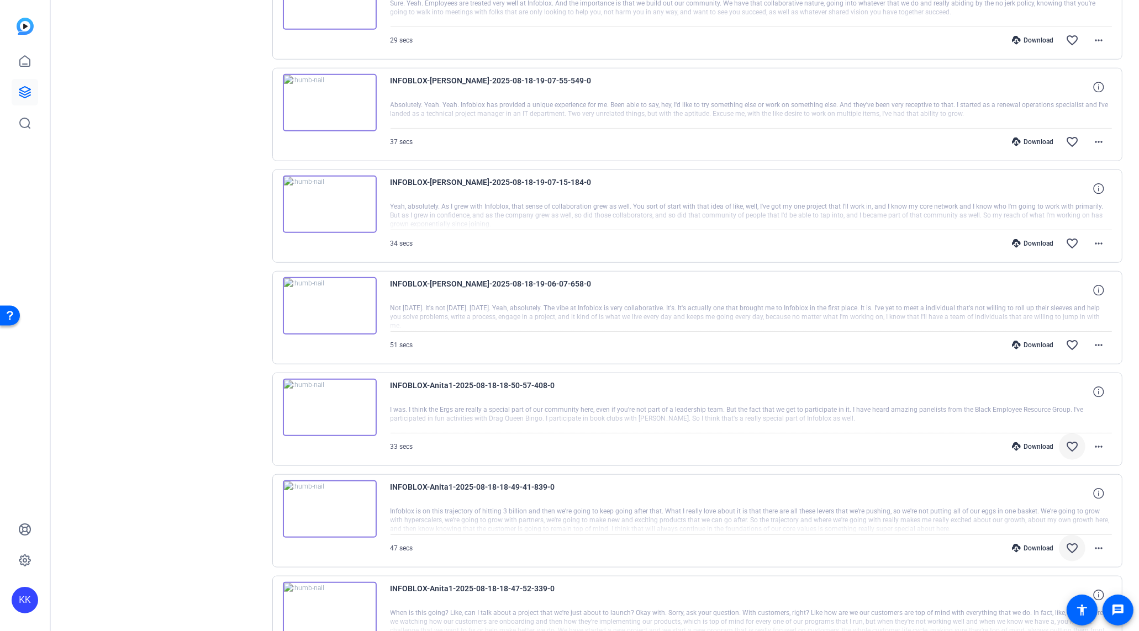
click at [1045, 341] on div "Download" at bounding box center [1032, 345] width 52 height 9
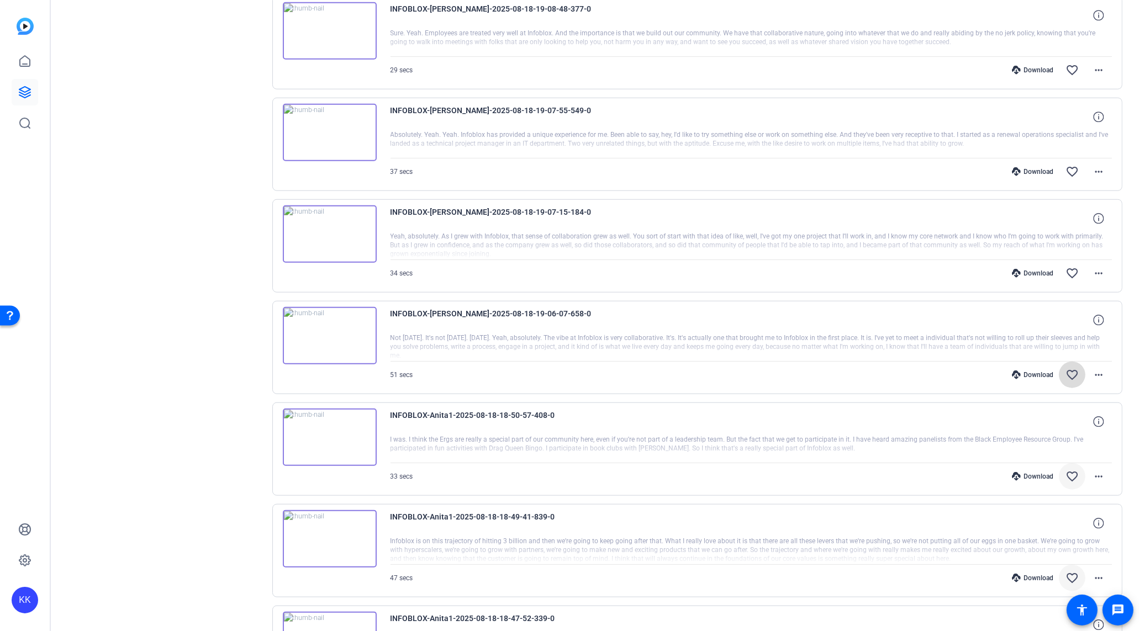
click at [1070, 368] on mat-icon "favorite_border" at bounding box center [1071, 374] width 13 height 13
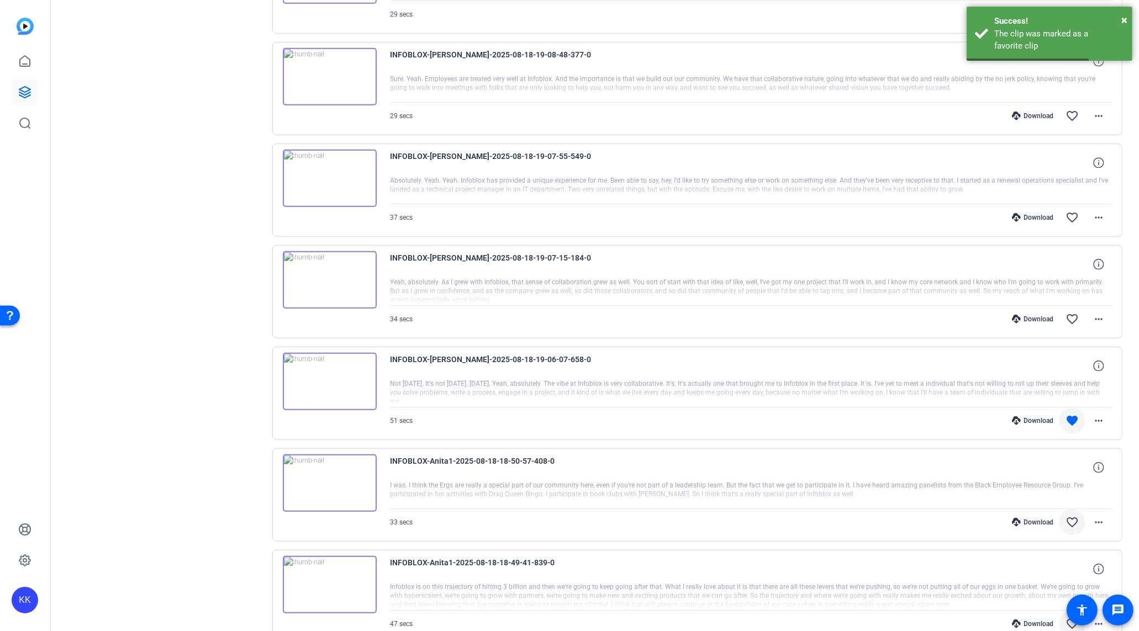
scroll to position [1219, 0]
click at [1038, 308] on div "Download favorite_border more_horiz" at bounding box center [858, 321] width 505 height 27
click at [1038, 316] on div "Download" at bounding box center [1032, 320] width 52 height 9
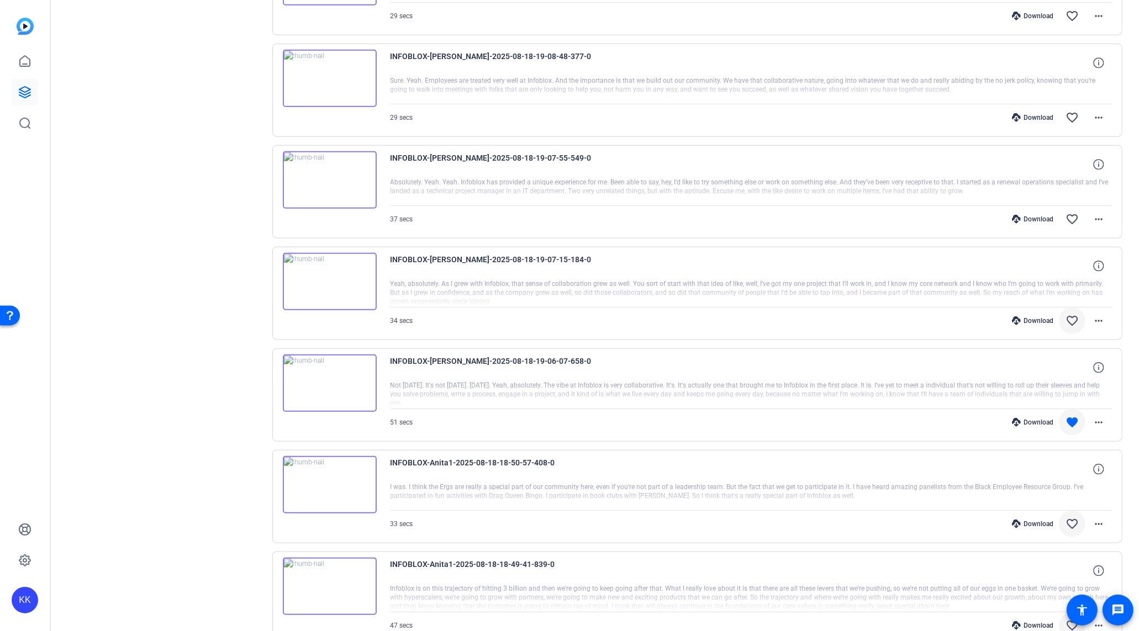
click at [1074, 314] on mat-icon "favorite_border" at bounding box center [1071, 320] width 13 height 13
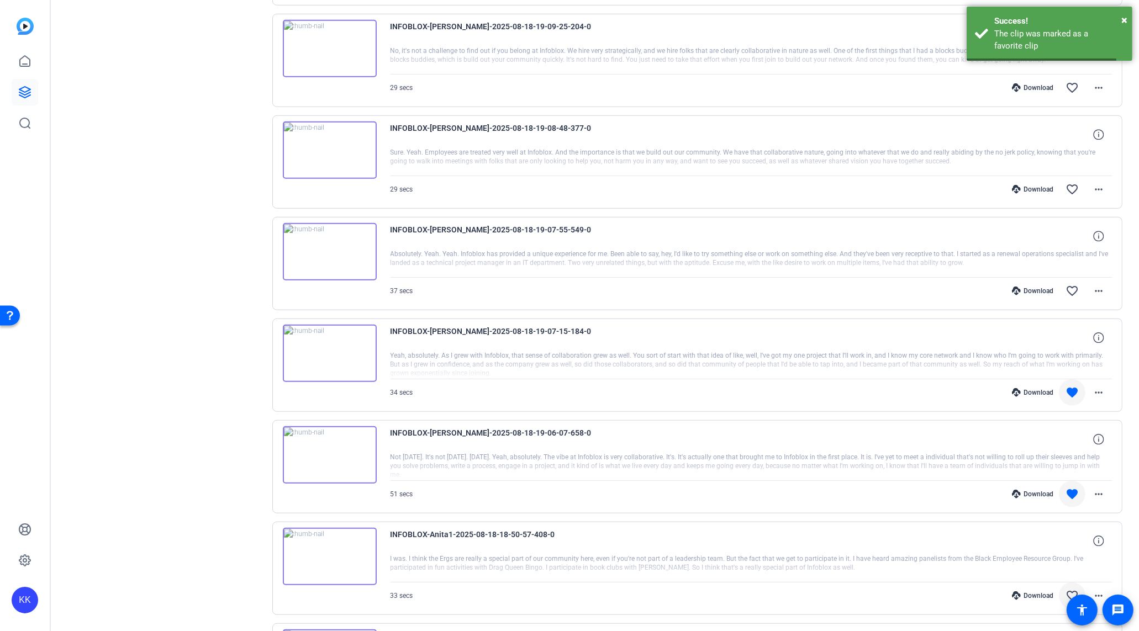
scroll to position [1126, 0]
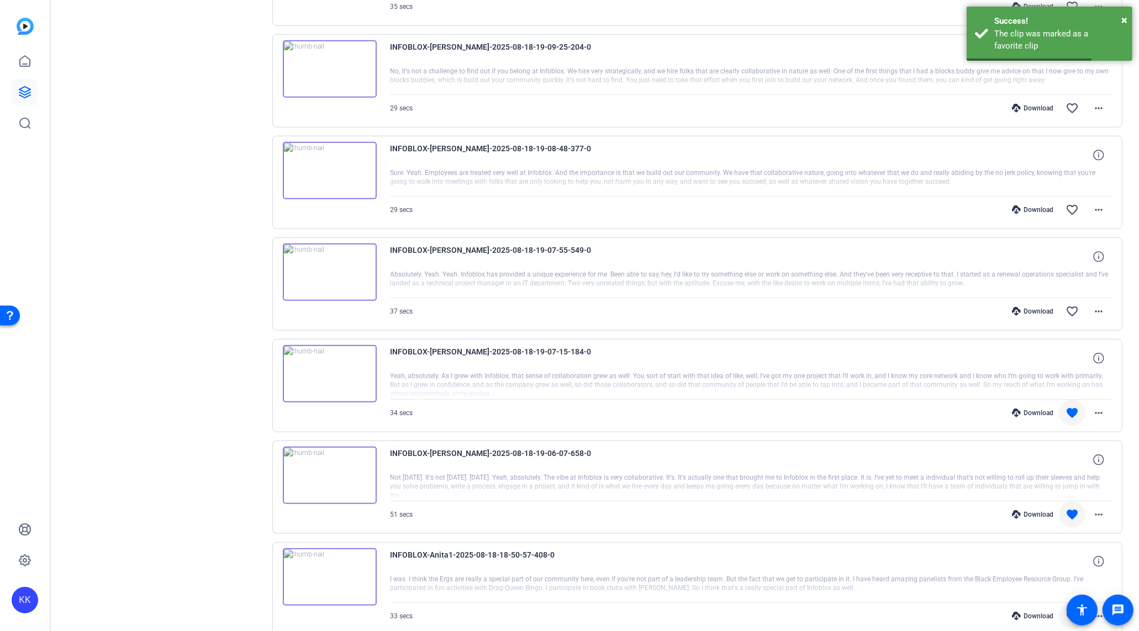
click at [1043, 307] on div "Download" at bounding box center [1032, 311] width 52 height 9
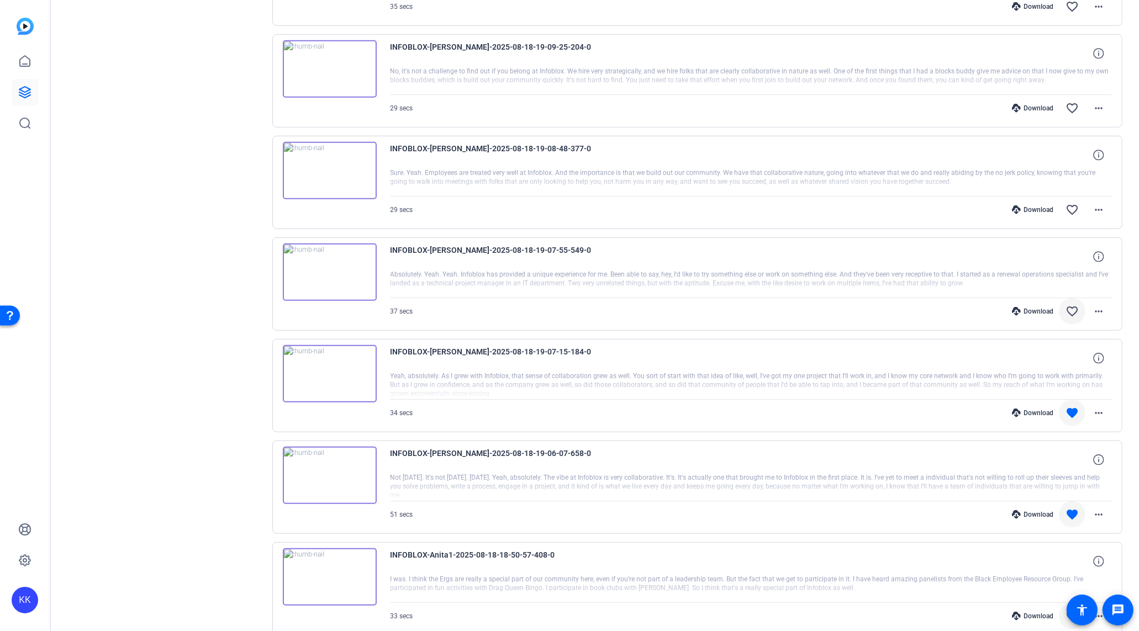
click at [1072, 305] on mat-icon "favorite_border" at bounding box center [1071, 311] width 13 height 13
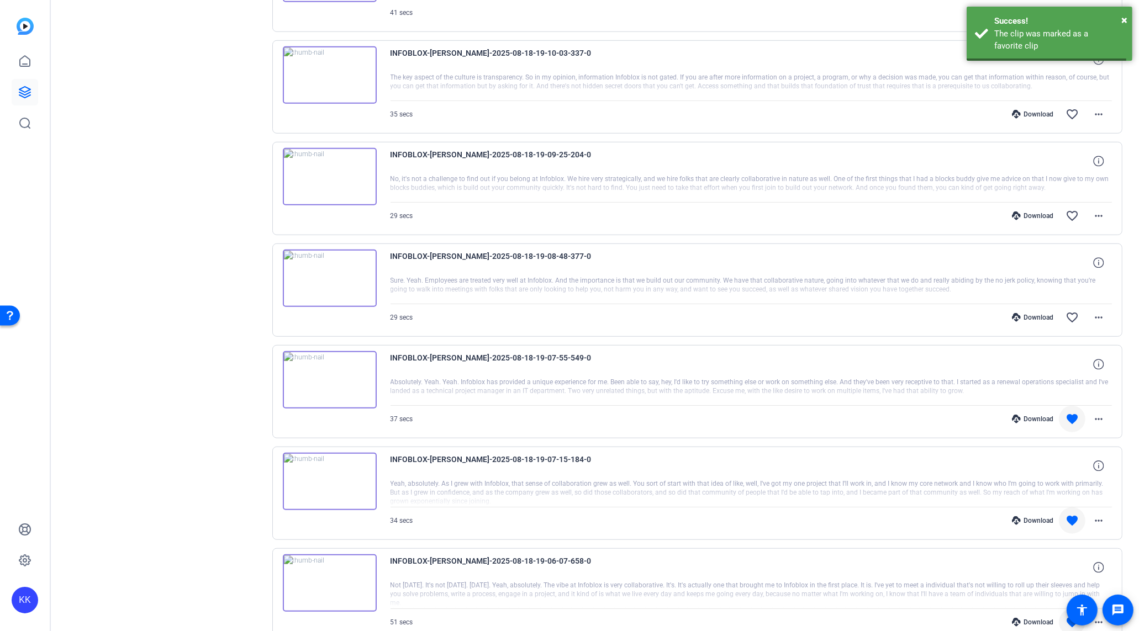
scroll to position [1011, 0]
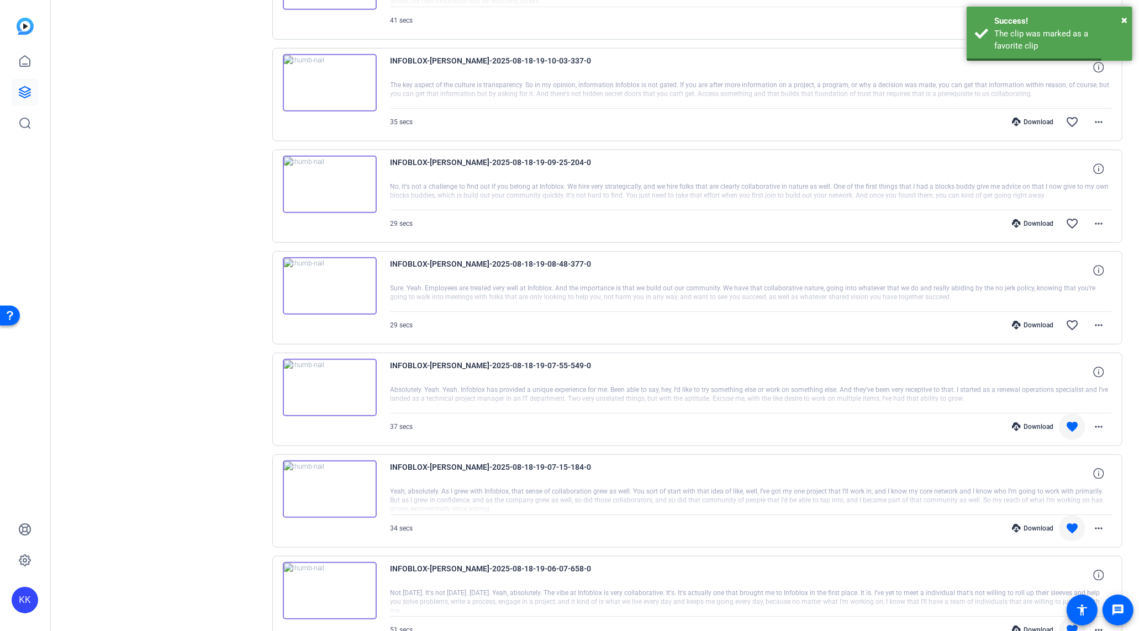
click at [1047, 321] on div "Download" at bounding box center [1032, 325] width 52 height 9
click at [1072, 319] on mat-icon "favorite_border" at bounding box center [1071, 325] width 13 height 13
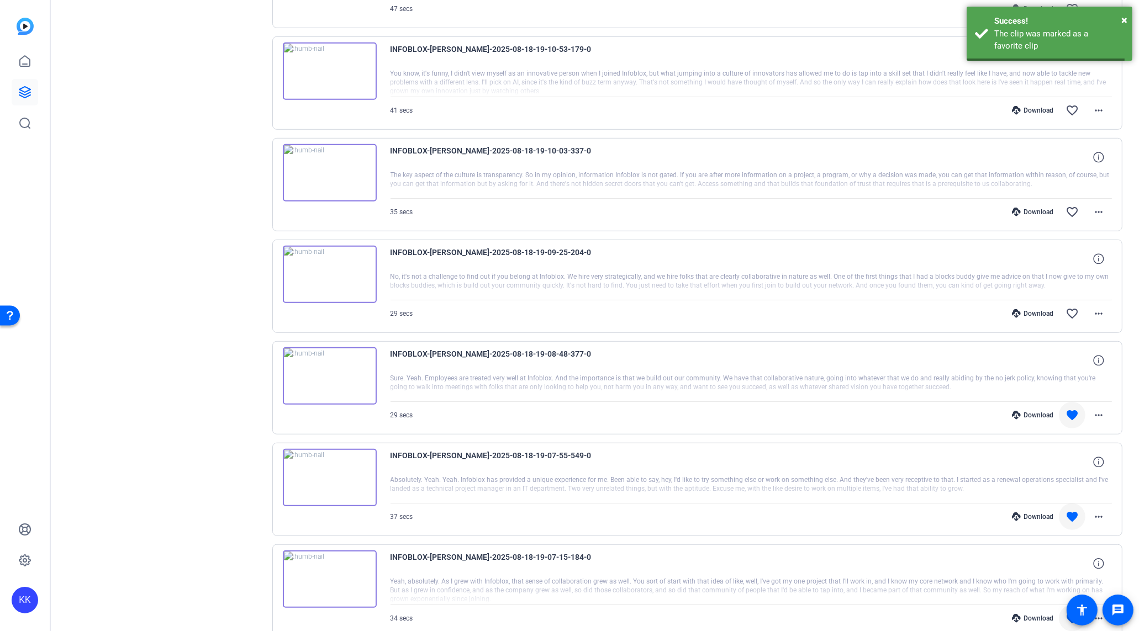
scroll to position [919, 0]
click at [1044, 311] on div "Download" at bounding box center [1032, 315] width 52 height 9
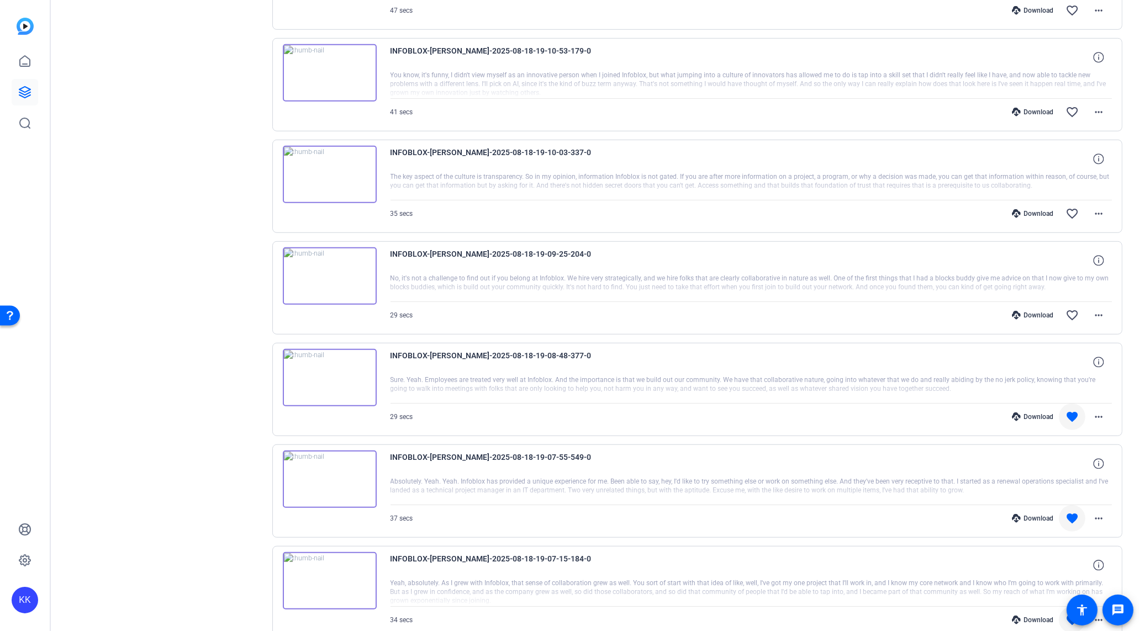
click at [1039, 311] on div "Download" at bounding box center [1032, 315] width 52 height 9
click at [1033, 209] on div "Download" at bounding box center [1032, 213] width 52 height 9
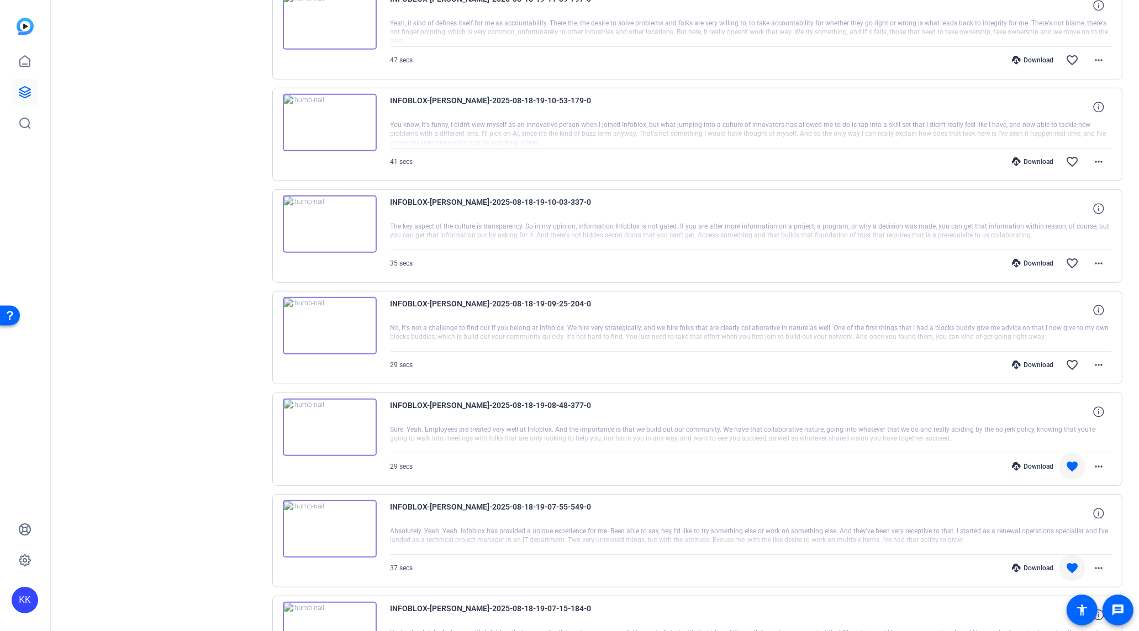
scroll to position [854, 0]
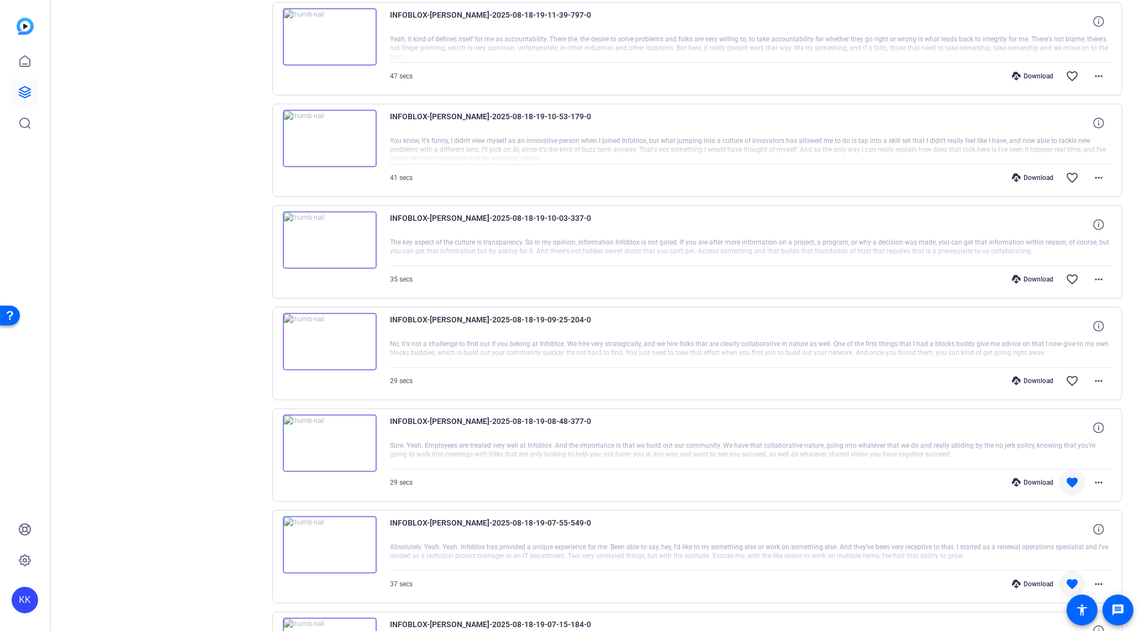
click at [1034, 173] on div "Download" at bounding box center [1032, 177] width 52 height 9
click at [786, 205] on div "INFOBLOX-[PERSON_NAME]-2025-08-18-19-10-03-337-0 The key aspect of the culture …" at bounding box center [697, 251] width 850 height 93
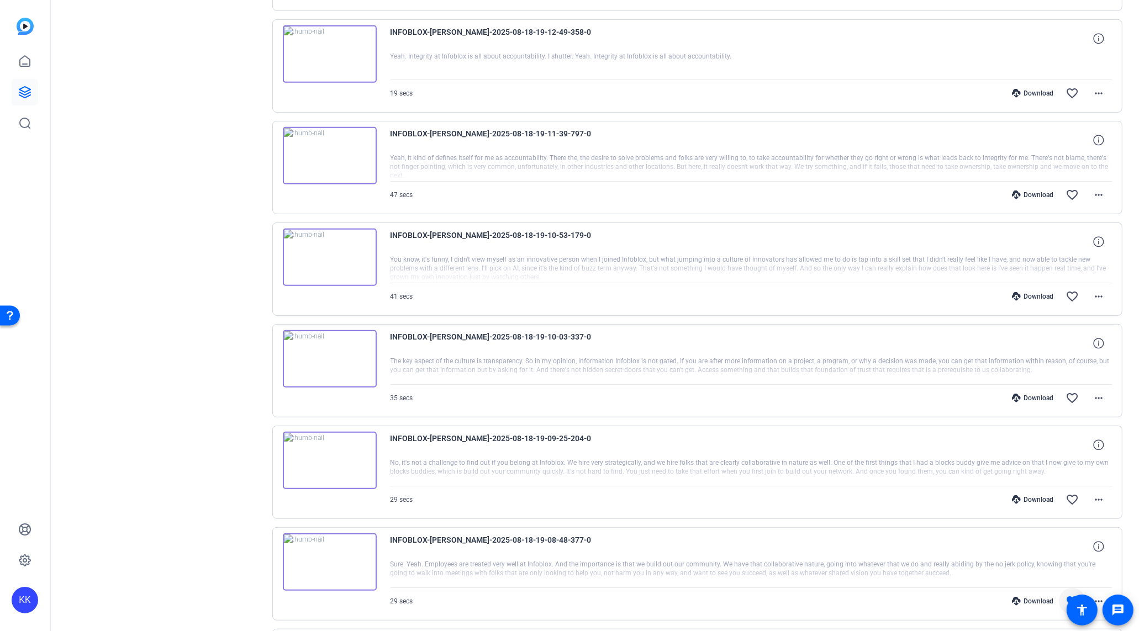
scroll to position [733, 0]
click at [1042, 194] on div "Download" at bounding box center [1032, 196] width 52 height 9
click at [1042, 91] on div "Download" at bounding box center [1032, 95] width 52 height 9
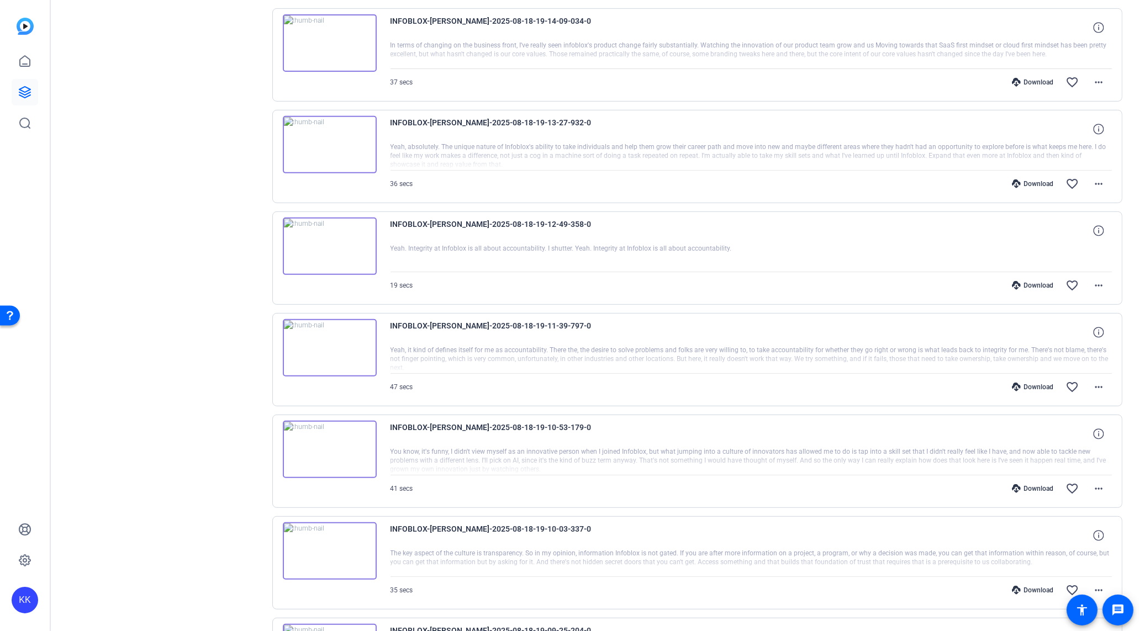
scroll to position [530, 0]
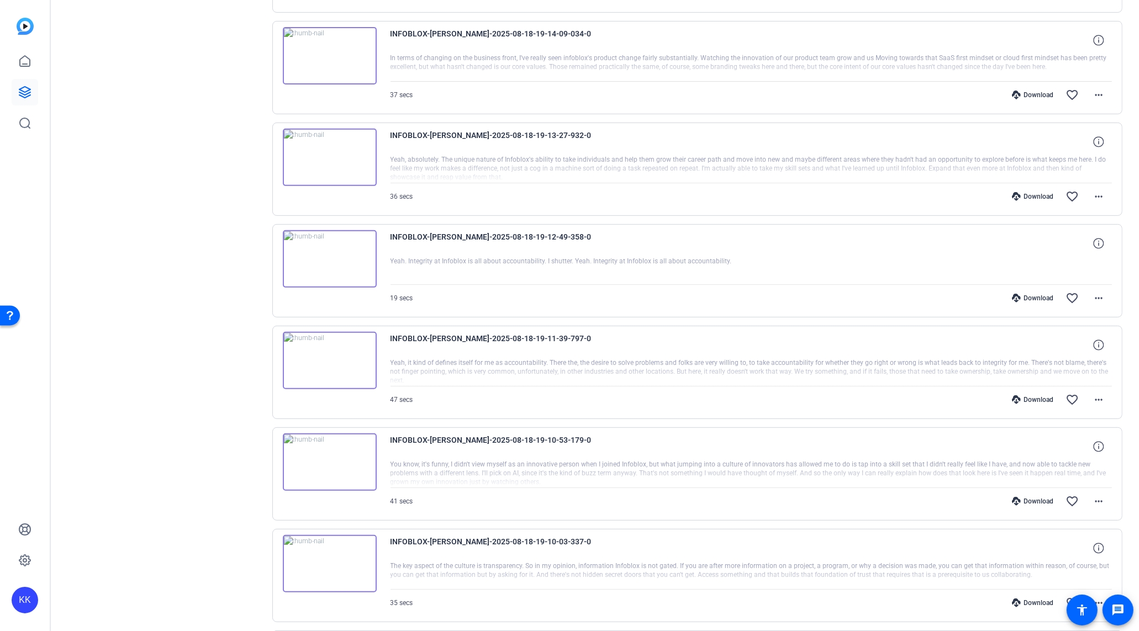
drag, startPoint x: 1042, startPoint y: 188, endPoint x: 1046, endPoint y: 195, distance: 8.2
click at [1042, 192] on div "Download" at bounding box center [1032, 196] width 52 height 9
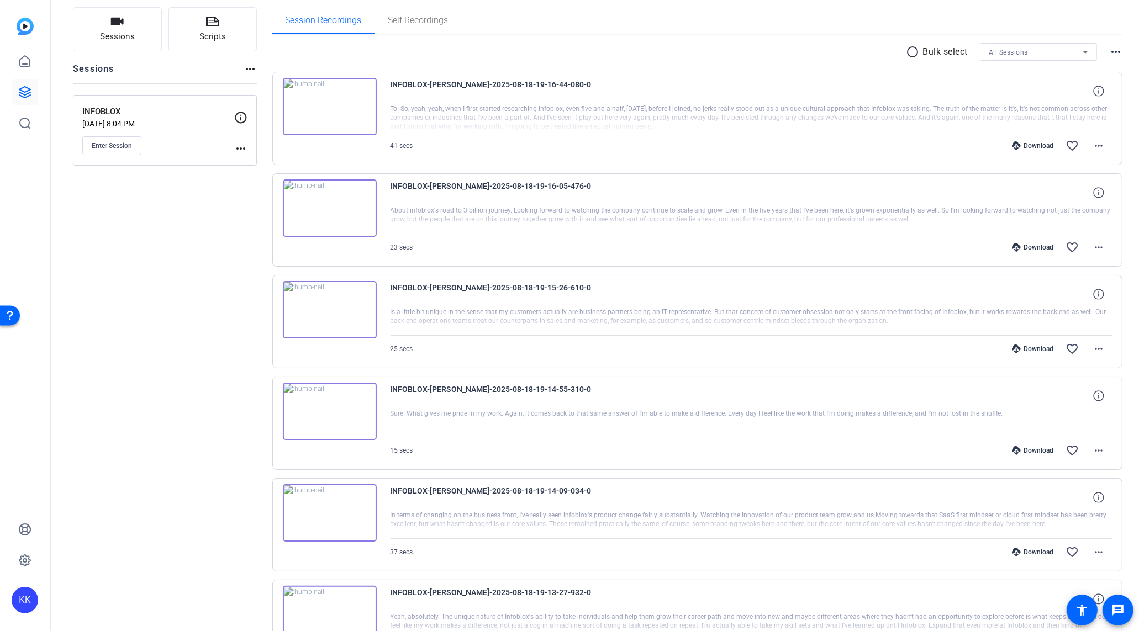
scroll to position [0, 0]
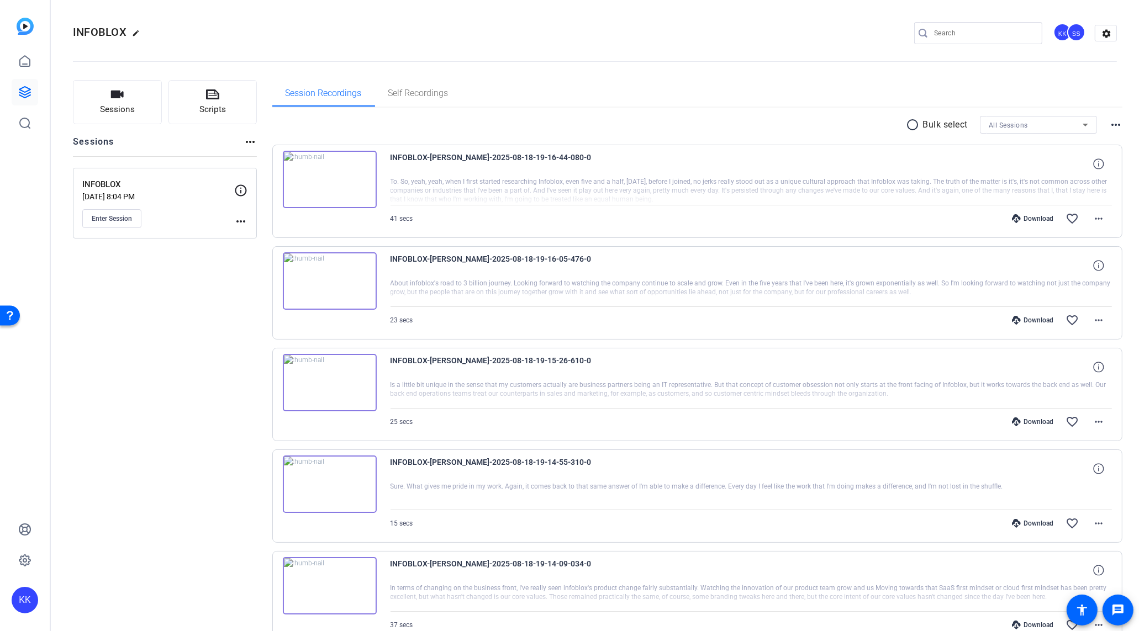
drag, startPoint x: 1030, startPoint y: 208, endPoint x: 1033, endPoint y: 217, distance: 9.6
click at [1031, 208] on div "Download favorite_border more_horiz" at bounding box center [858, 218] width 505 height 27
click at [1033, 217] on div "Download" at bounding box center [1032, 218] width 52 height 9
drag, startPoint x: 749, startPoint y: 246, endPoint x: 882, endPoint y: 268, distance: 135.3
click at [749, 246] on div "INFOBLOX-[PERSON_NAME]-2025-08-18-19-16-05-476-0 About infoblox's road to 3 bil…" at bounding box center [697, 292] width 850 height 93
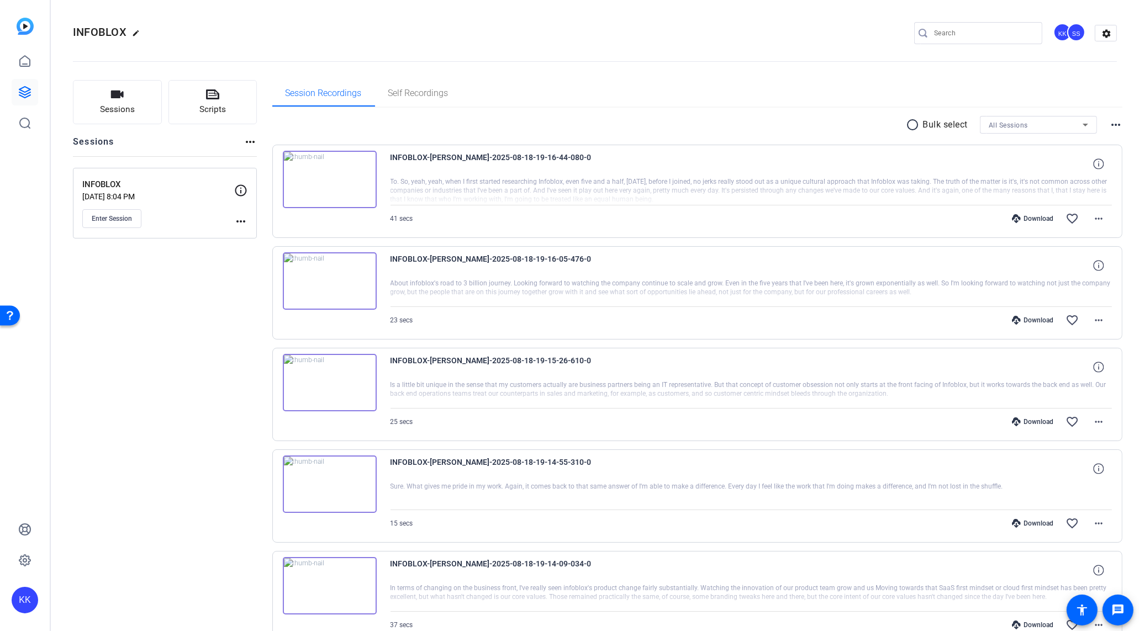
click at [1025, 320] on div "Download" at bounding box center [1032, 320] width 52 height 9
click at [1047, 420] on div "Download" at bounding box center [1032, 421] width 52 height 9
click at [1037, 525] on div "Download favorite_border more_horiz" at bounding box center [858, 523] width 505 height 27
click at [1038, 520] on div "Download" at bounding box center [1032, 523] width 52 height 9
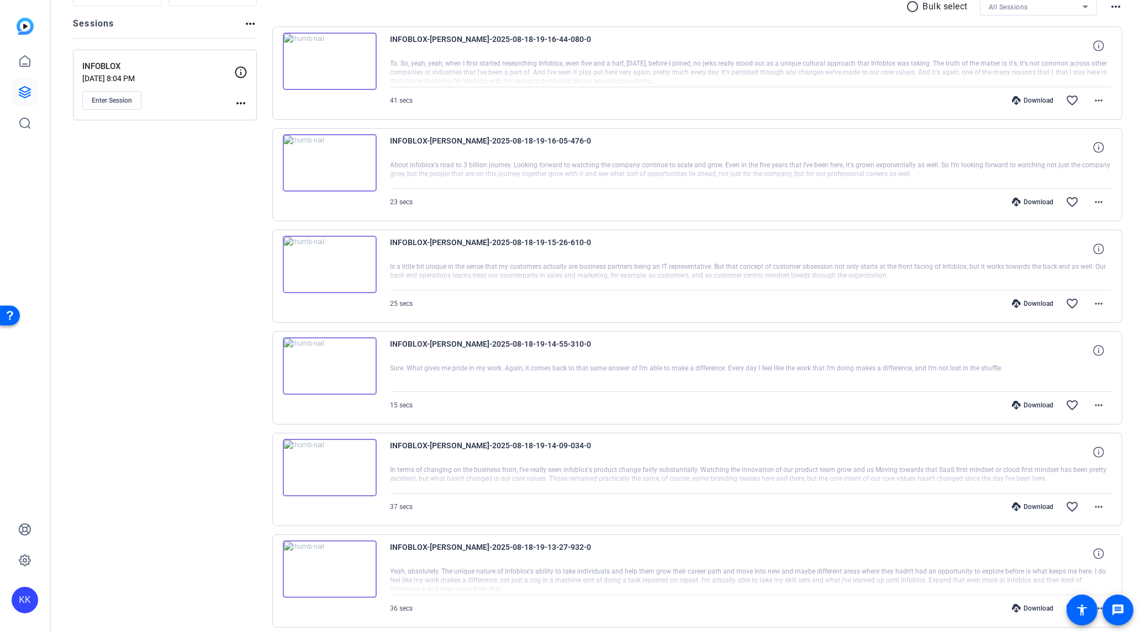
scroll to position [122, 0]
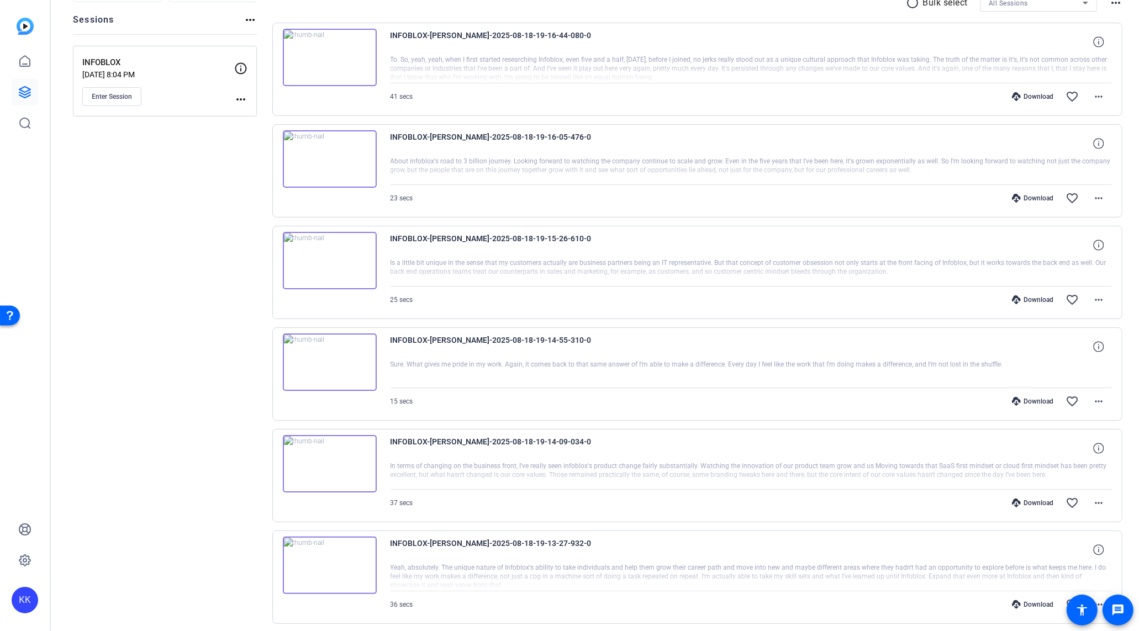
click at [1040, 492] on div "Download favorite_border more_horiz" at bounding box center [858, 503] width 505 height 27
click at [1041, 499] on div "Download" at bounding box center [1032, 503] width 52 height 9
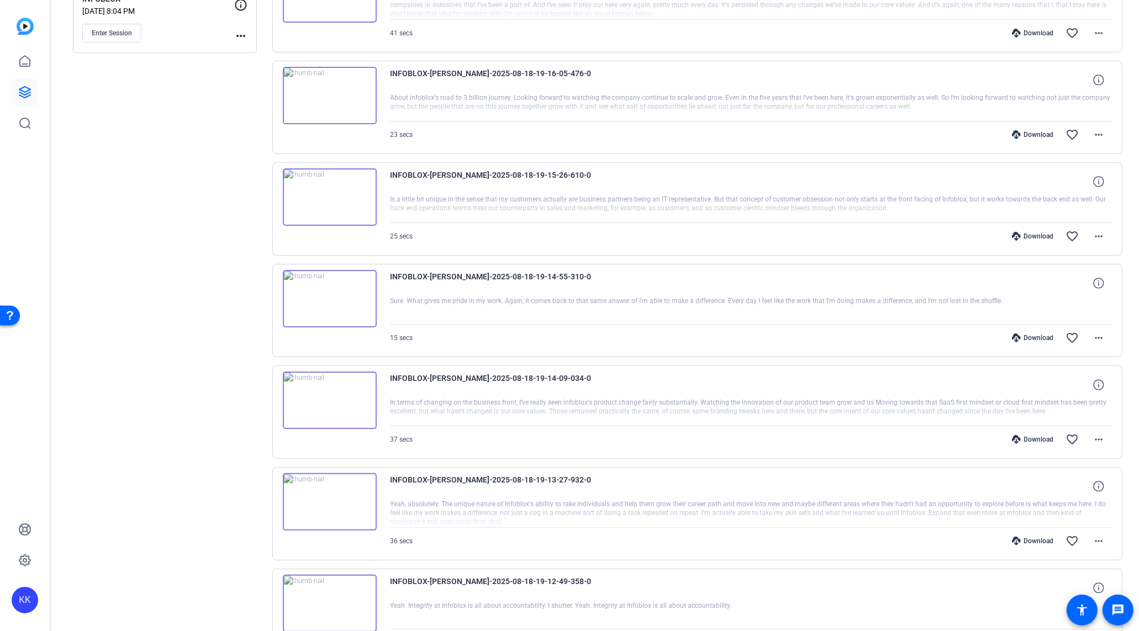
scroll to position [194, 0]
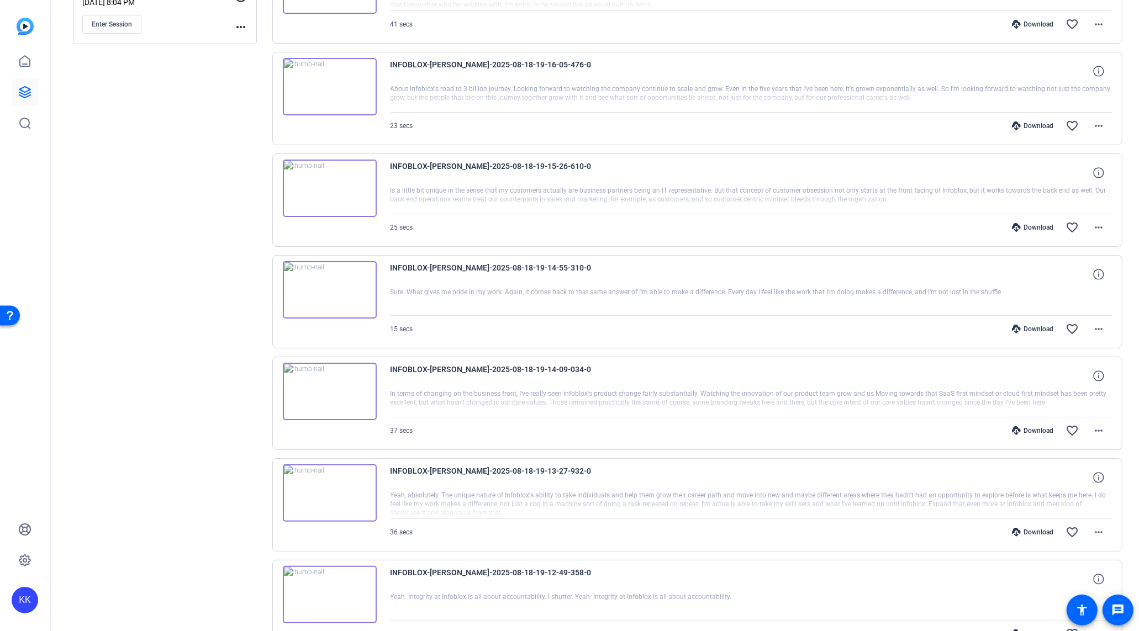
click at [1029, 427] on div "Download" at bounding box center [1032, 430] width 52 height 9
click at [1033, 530] on div "Download" at bounding box center [1032, 532] width 52 height 9
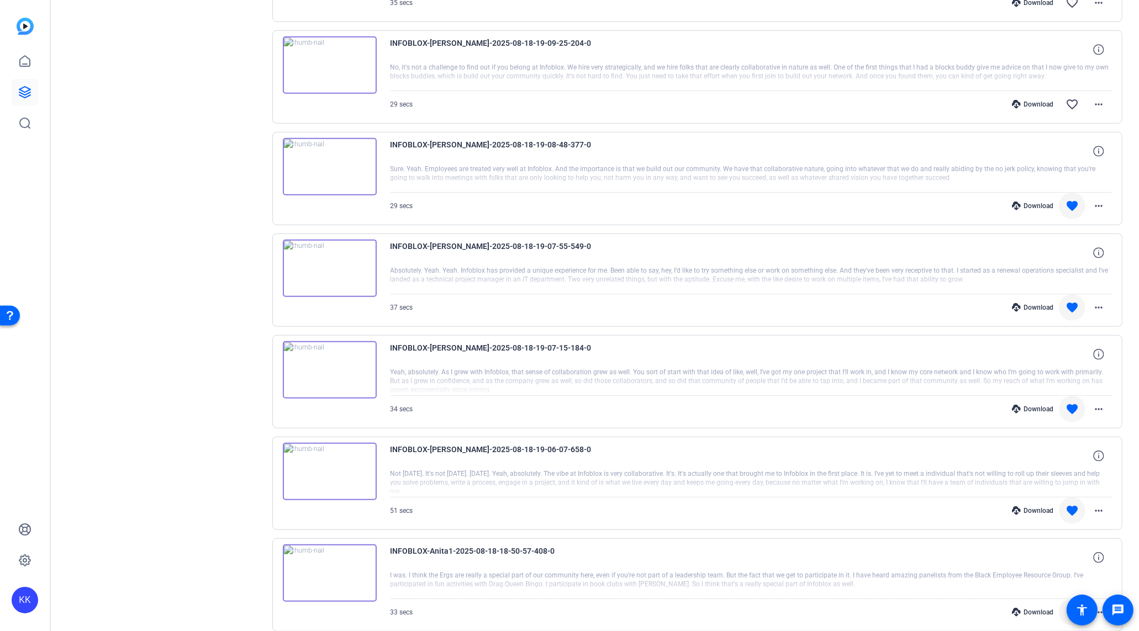
scroll to position [1132, 0]
click at [1073, 502] on mat-icon "favorite" at bounding box center [1071, 508] width 13 height 13
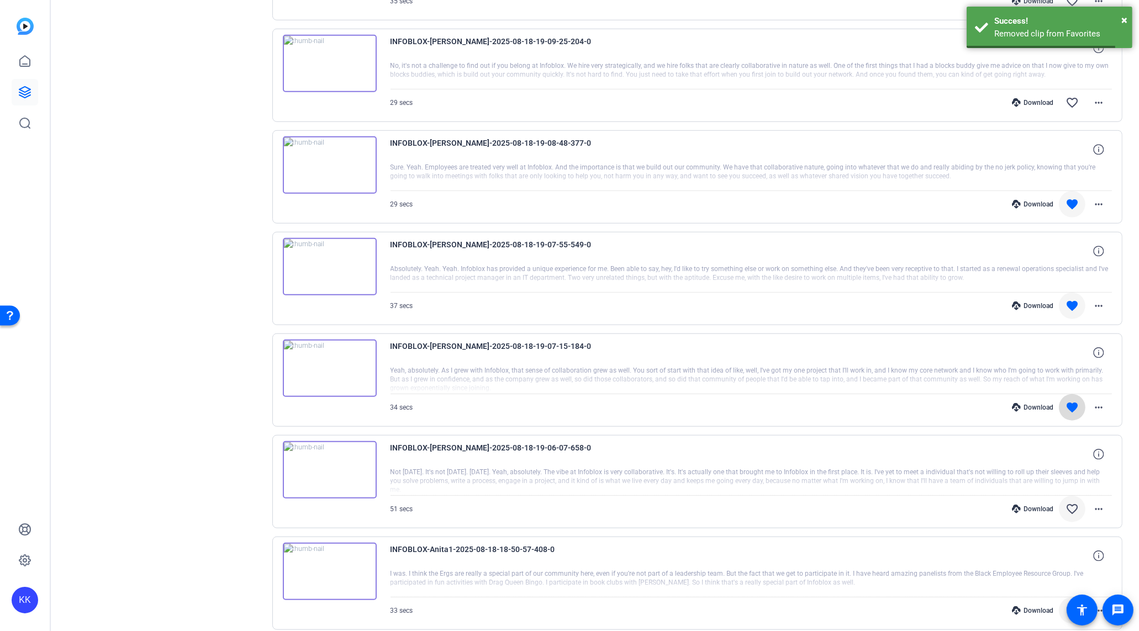
click at [1073, 401] on mat-icon "favorite" at bounding box center [1071, 407] width 13 height 13
click at [1071, 299] on mat-icon "favorite" at bounding box center [1071, 305] width 13 height 13
click at [1071, 198] on mat-icon "favorite" at bounding box center [1071, 204] width 13 height 13
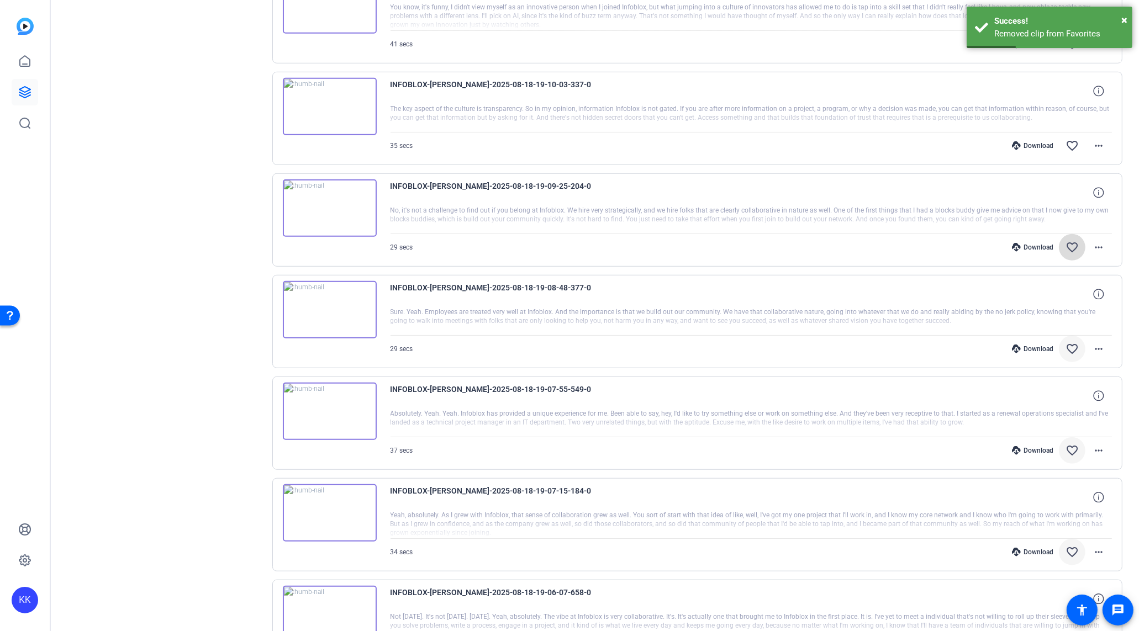
click at [1075, 244] on mat-icon "favorite_border" at bounding box center [1071, 247] width 13 height 13
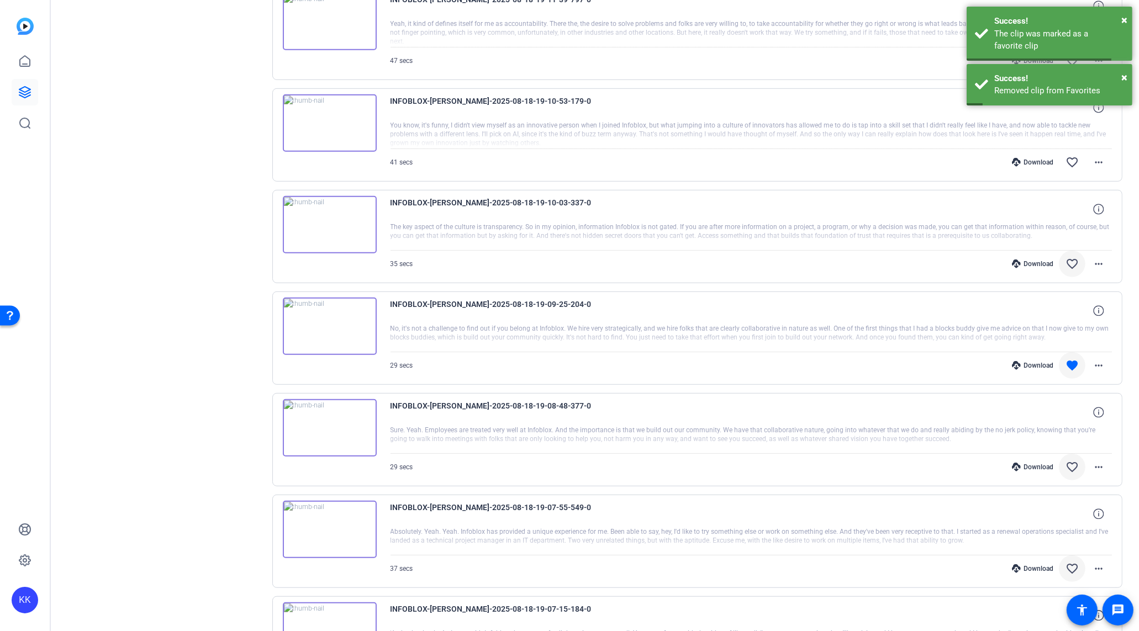
click at [1072, 257] on mat-icon "favorite_border" at bounding box center [1071, 263] width 13 height 13
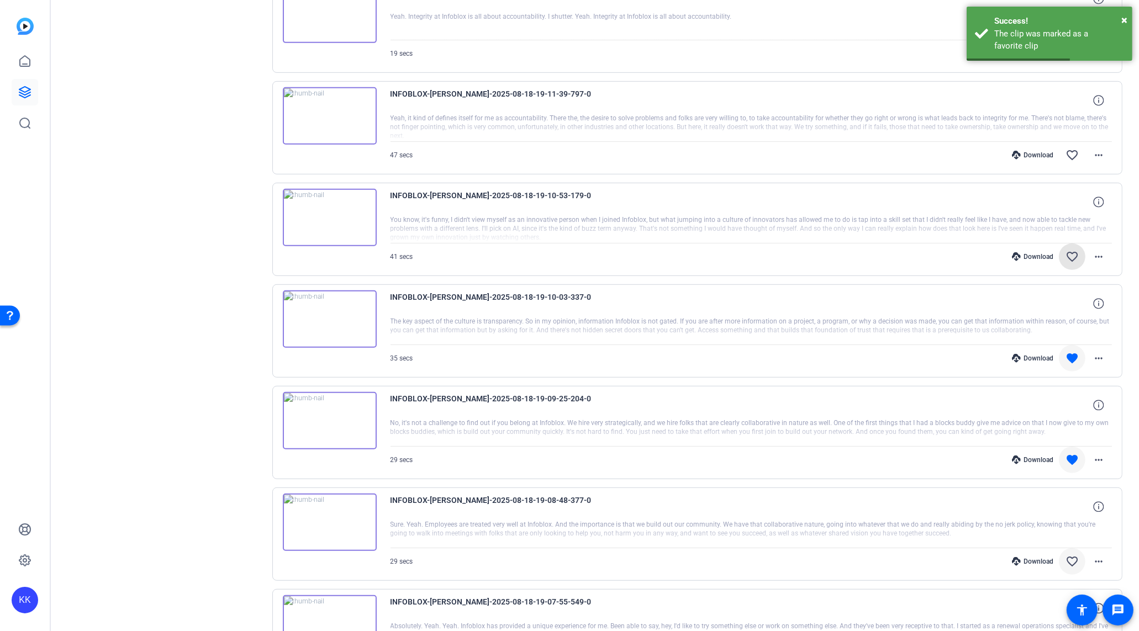
drag, startPoint x: 1074, startPoint y: 256, endPoint x: 1071, endPoint y: 294, distance: 37.7
click at [1073, 256] on mat-icon "favorite_border" at bounding box center [1071, 256] width 13 height 13
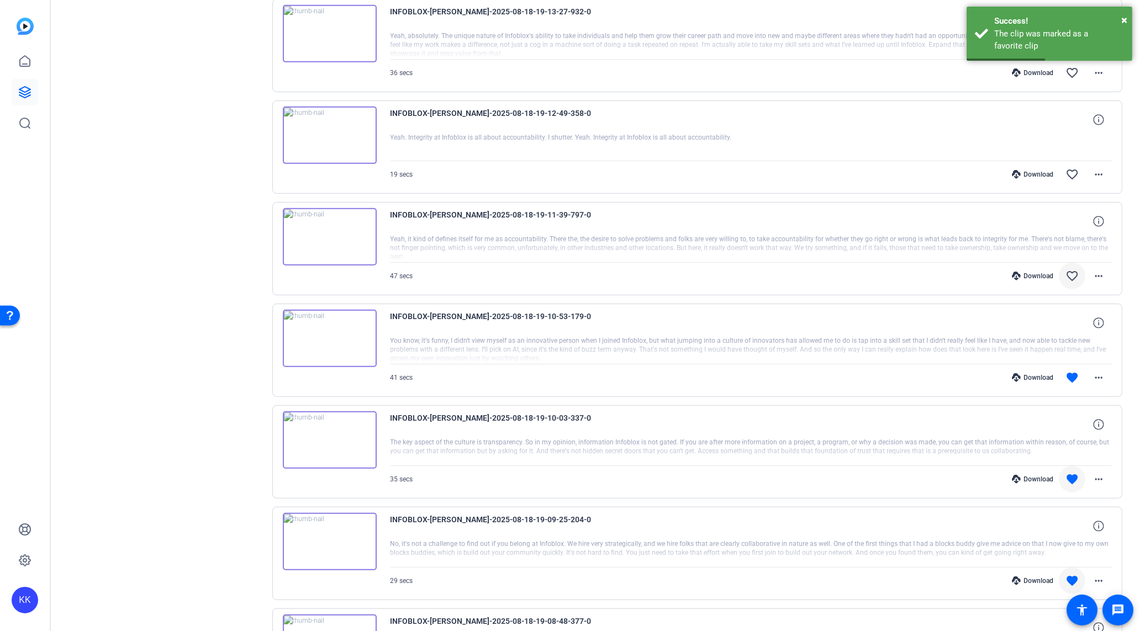
scroll to position [648, 0]
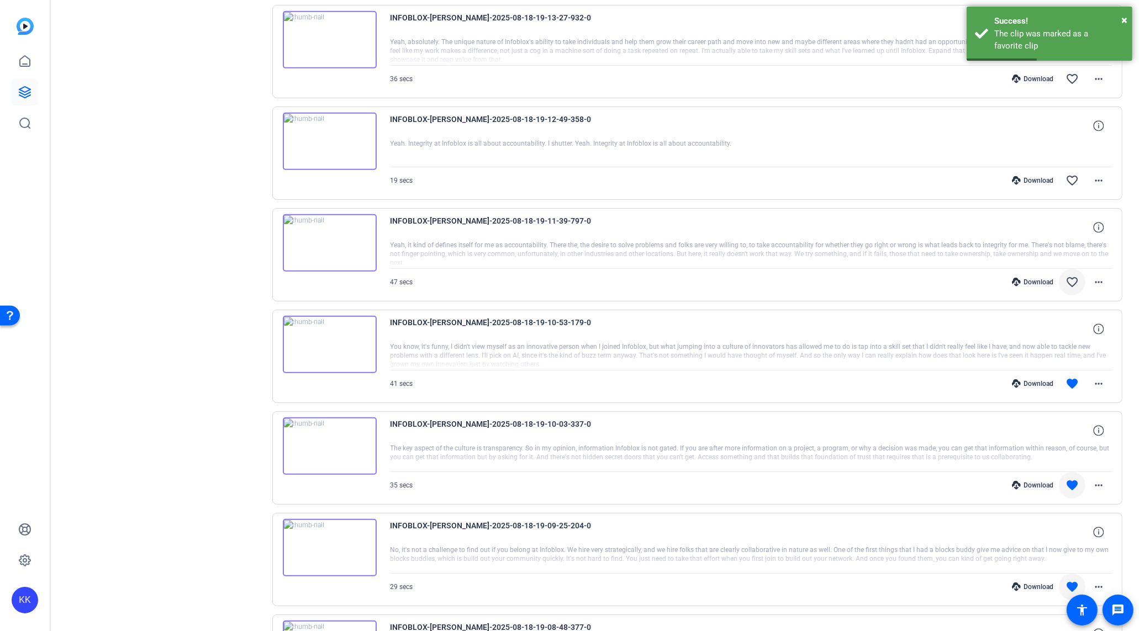
click at [1069, 276] on mat-icon "favorite_border" at bounding box center [1071, 282] width 13 height 13
click at [1074, 181] on mat-icon "favorite_border" at bounding box center [1071, 180] width 13 height 13
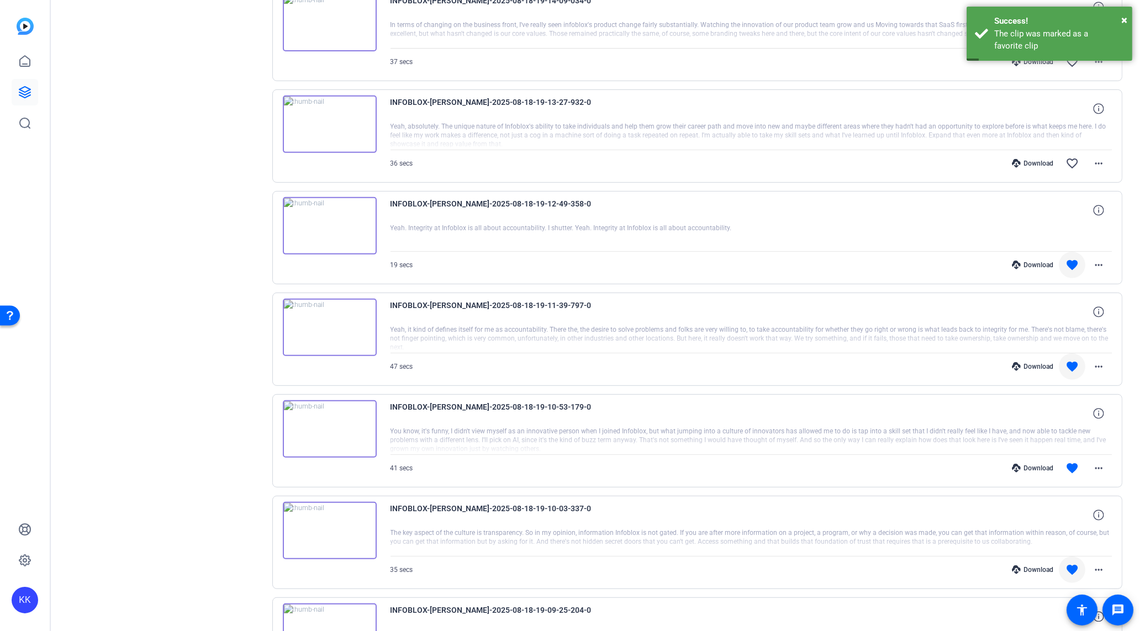
scroll to position [464, 0]
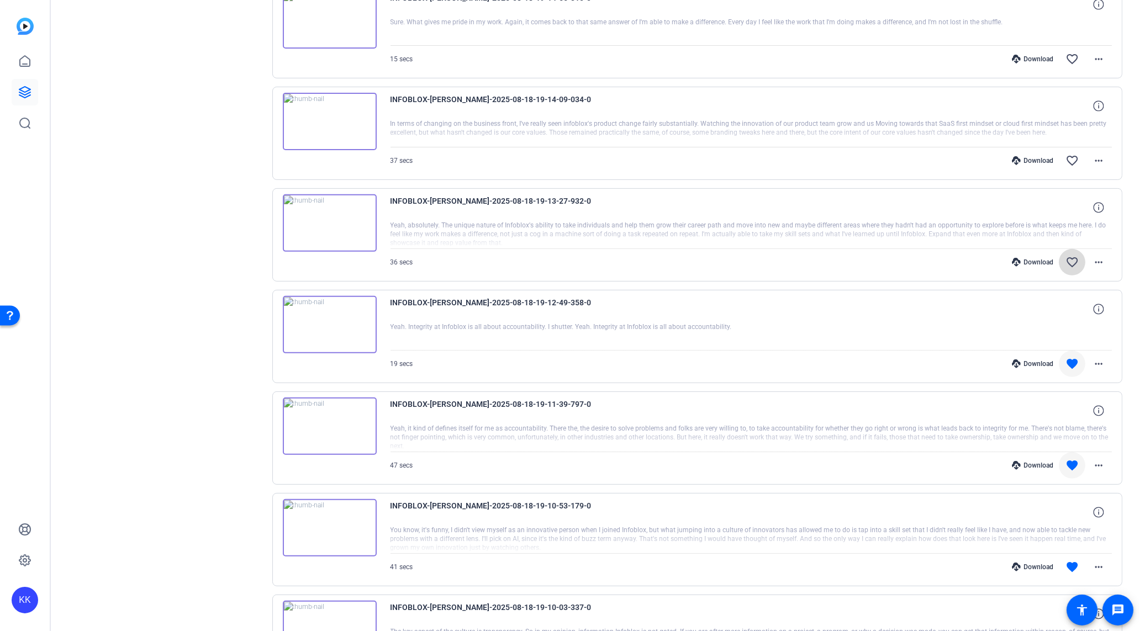
click at [1072, 262] on mat-icon "favorite_border" at bounding box center [1071, 262] width 13 height 13
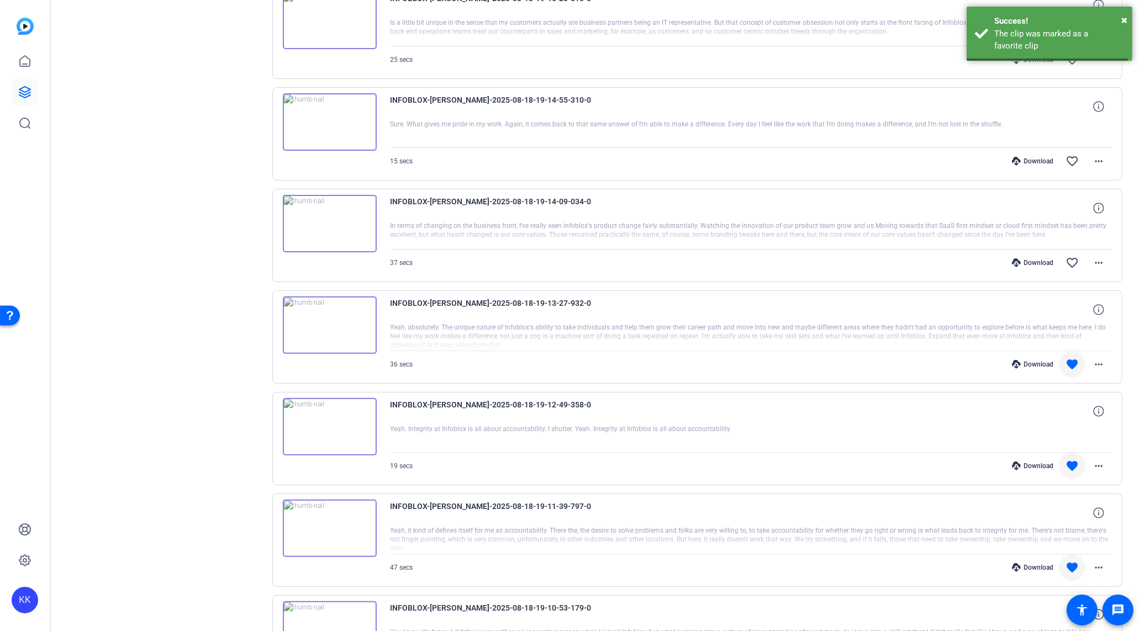
scroll to position [330, 0]
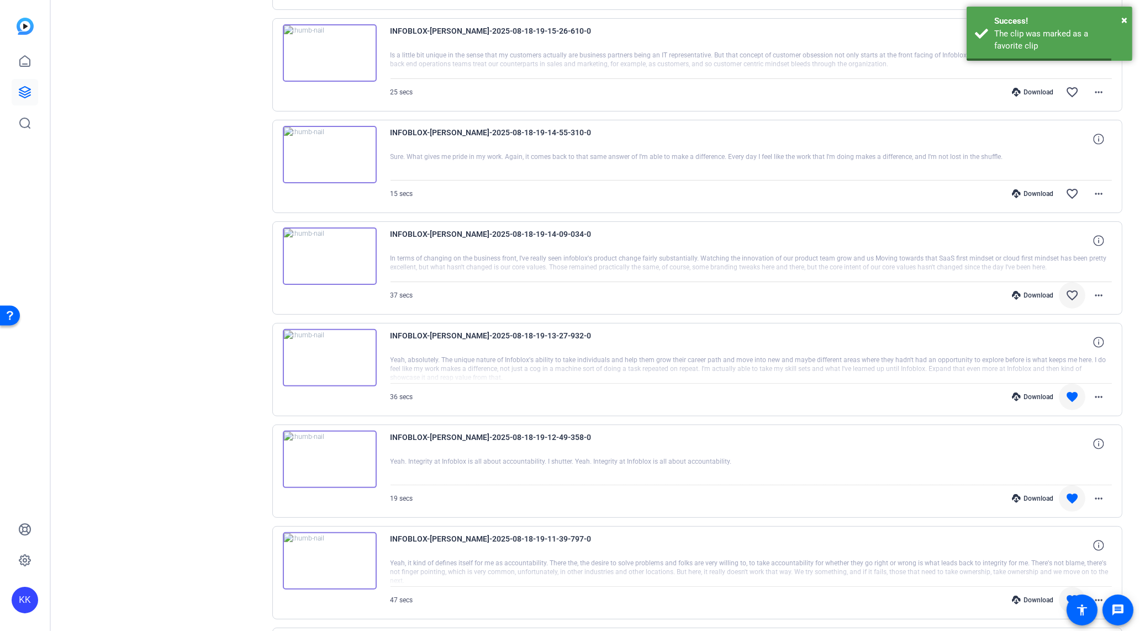
click at [1068, 300] on span at bounding box center [1071, 295] width 27 height 27
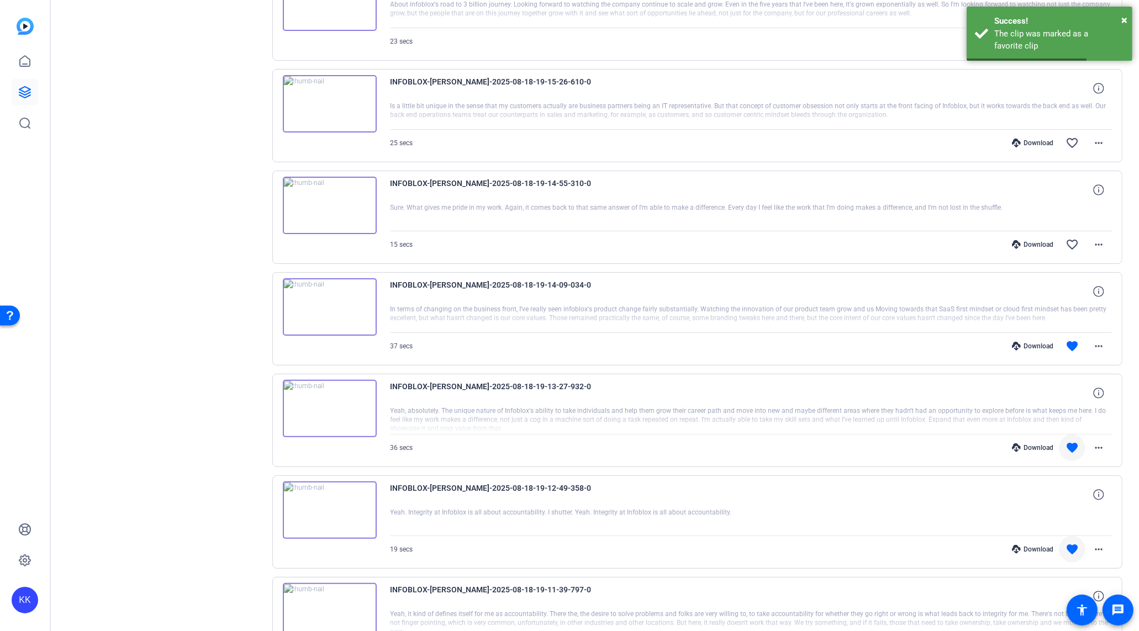
scroll to position [239, 0]
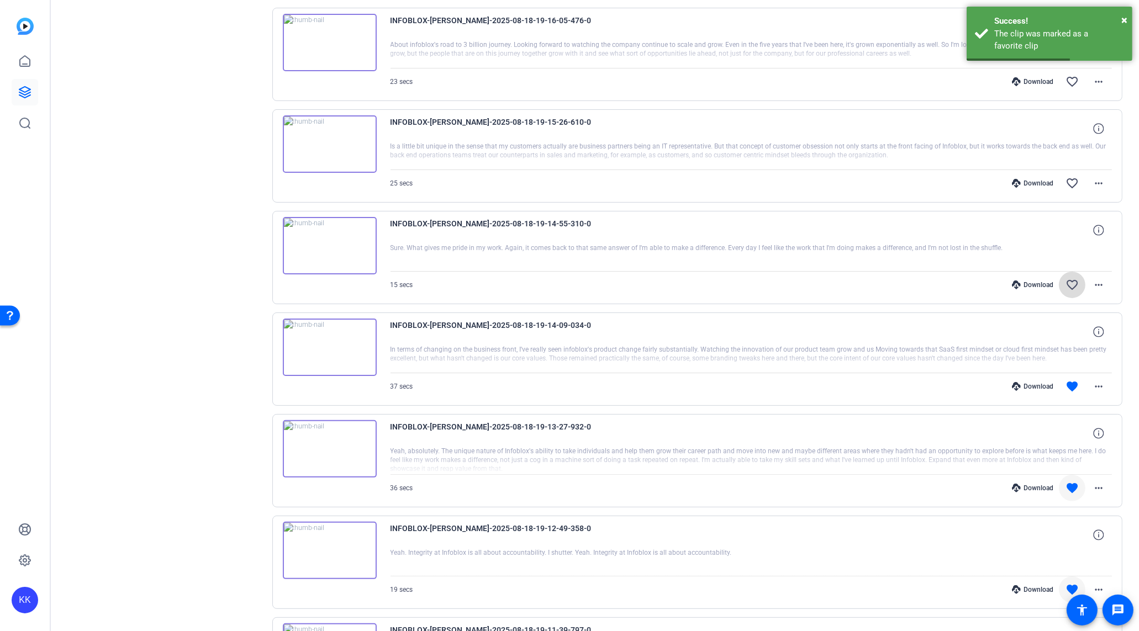
click at [1072, 278] on mat-icon "favorite_border" at bounding box center [1071, 284] width 13 height 13
click at [1070, 185] on mat-icon "favorite_border" at bounding box center [1071, 183] width 13 height 13
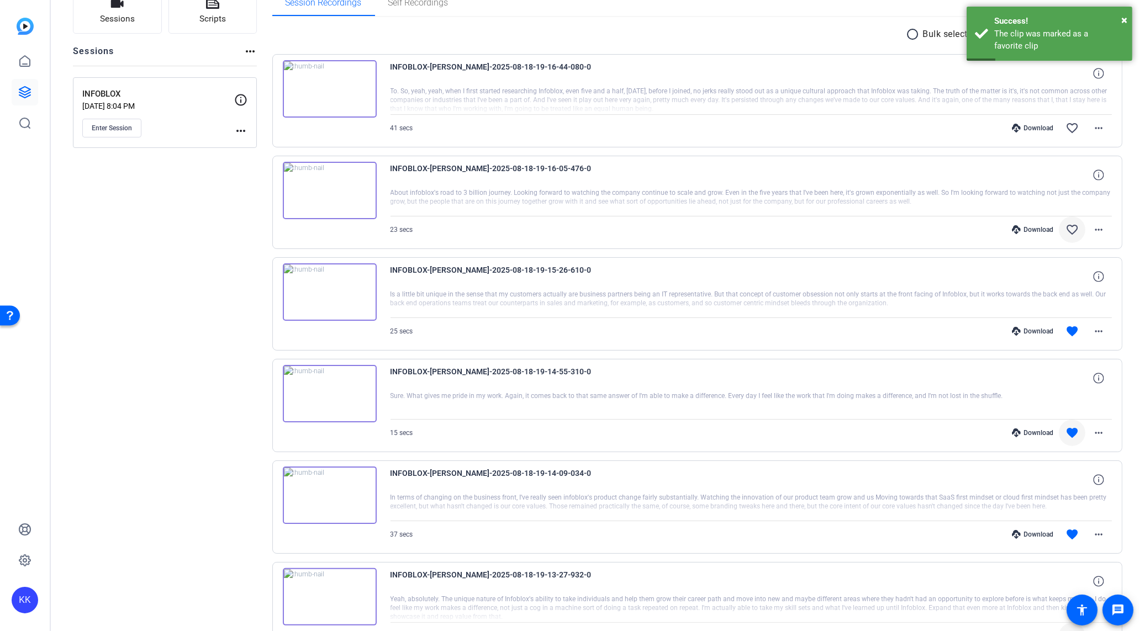
scroll to position [95, 0]
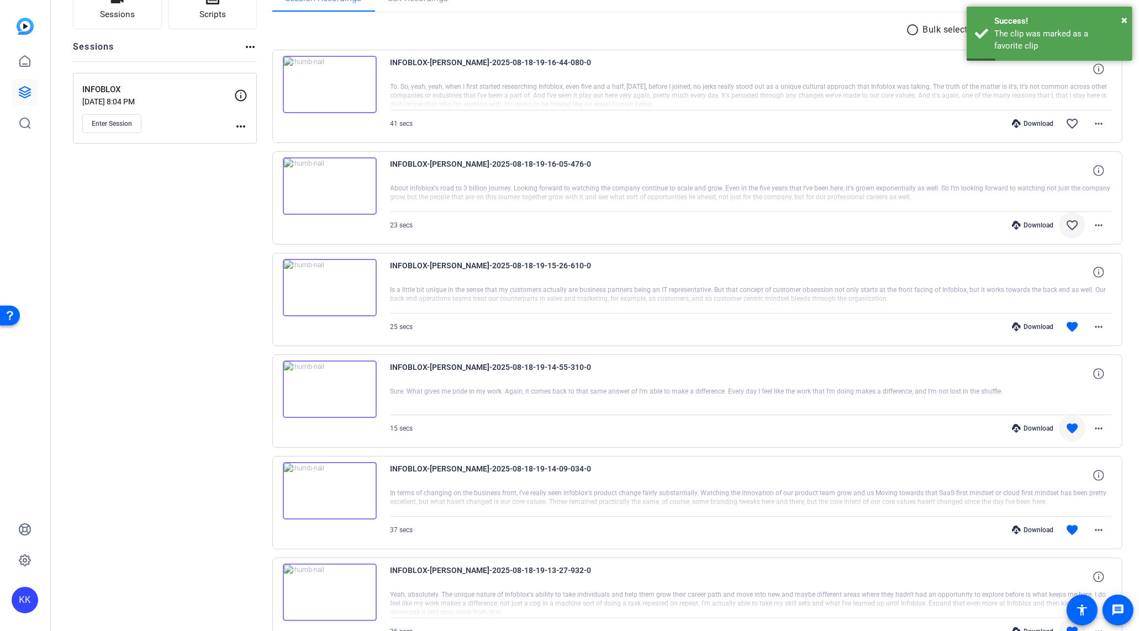
click at [1073, 236] on span at bounding box center [1071, 225] width 27 height 27
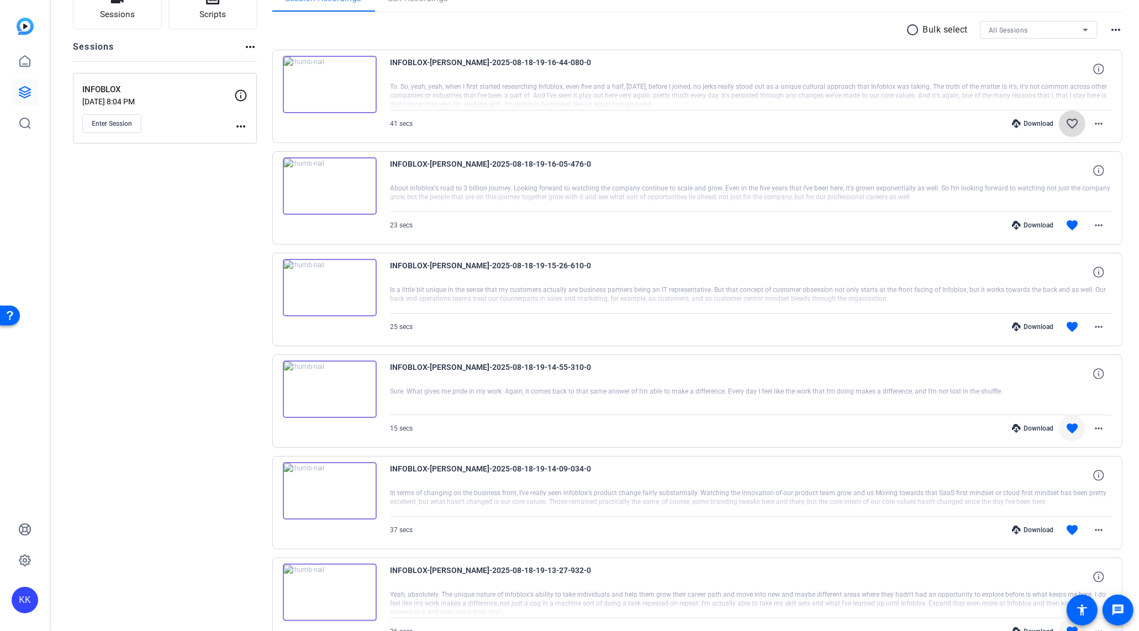
click at [1076, 129] on mat-icon "favorite_border" at bounding box center [1071, 123] width 13 height 13
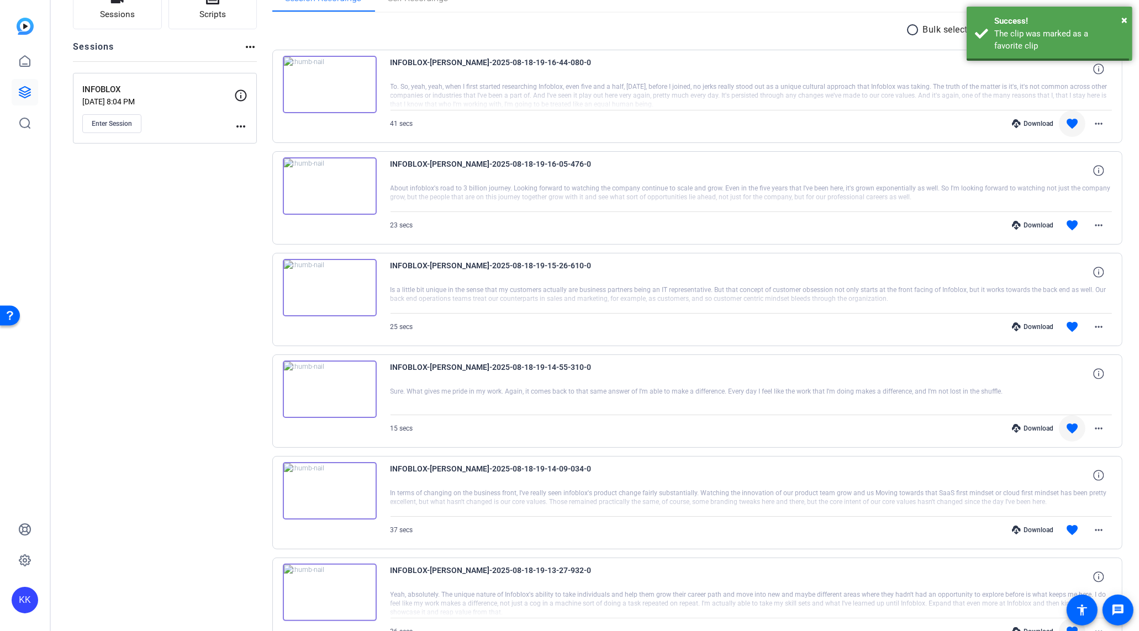
scroll to position [0, 0]
